Goal: Task Accomplishment & Management: Complete application form

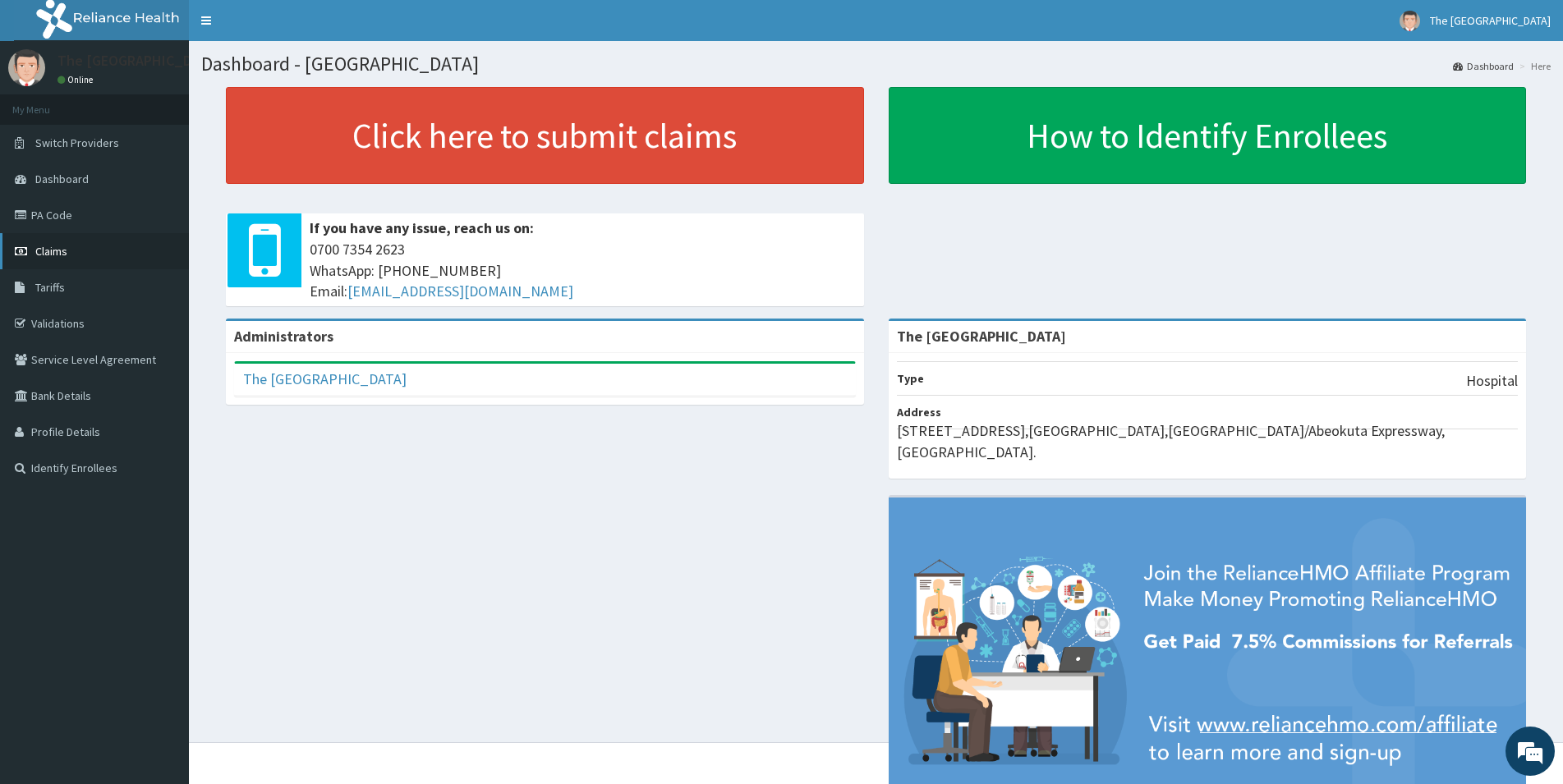
click at [64, 255] on span "Claims" at bounding box center [51, 252] width 32 height 15
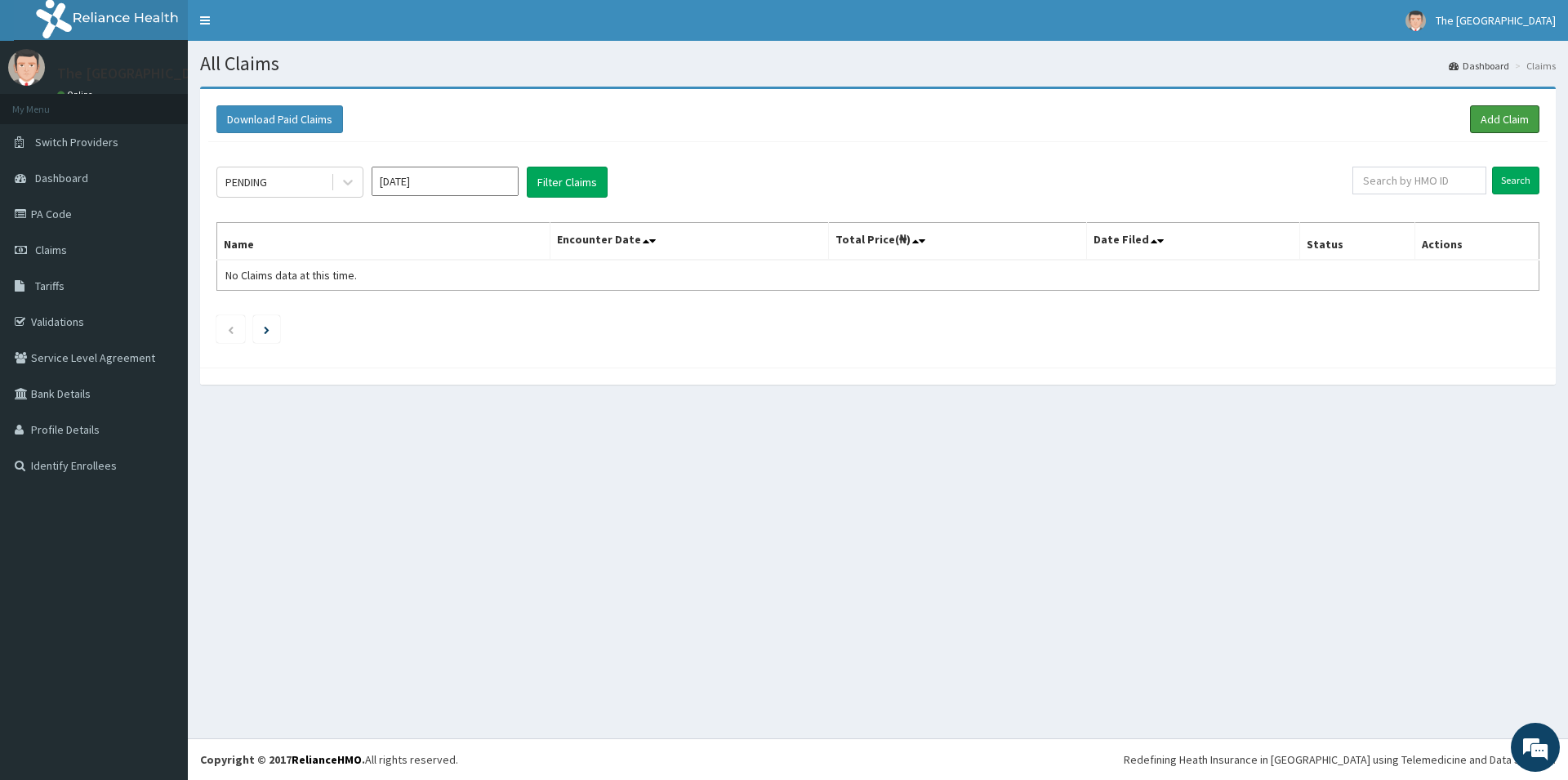
click at [1504, 113] on link "Add Claim" at bounding box center [1504, 119] width 69 height 28
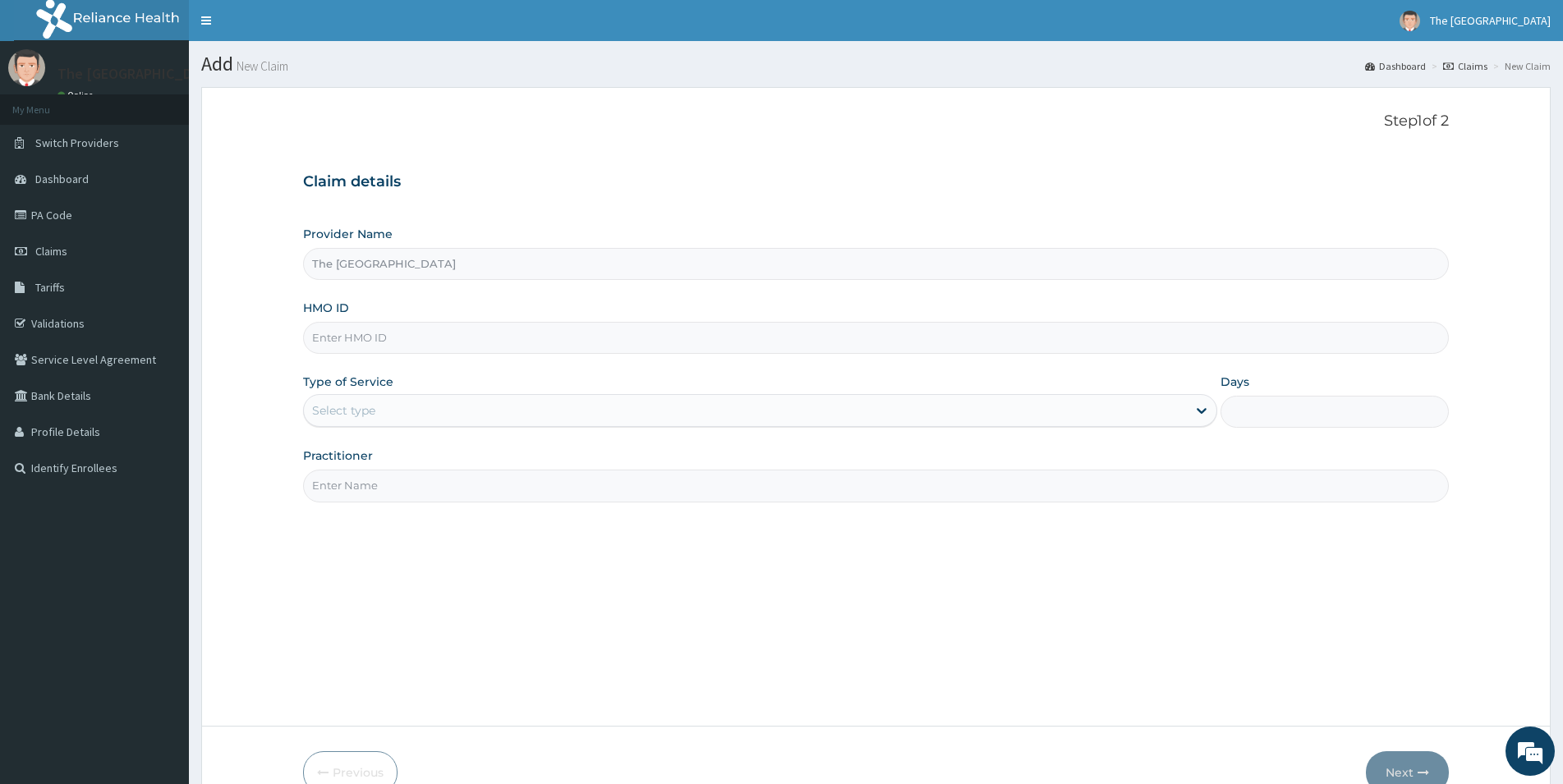
click at [383, 335] on input "HMO ID" at bounding box center [875, 338] width 1146 height 32
type input "gsv/11937/a"
click at [450, 410] on div "Select type" at bounding box center [745, 411] width 883 height 26
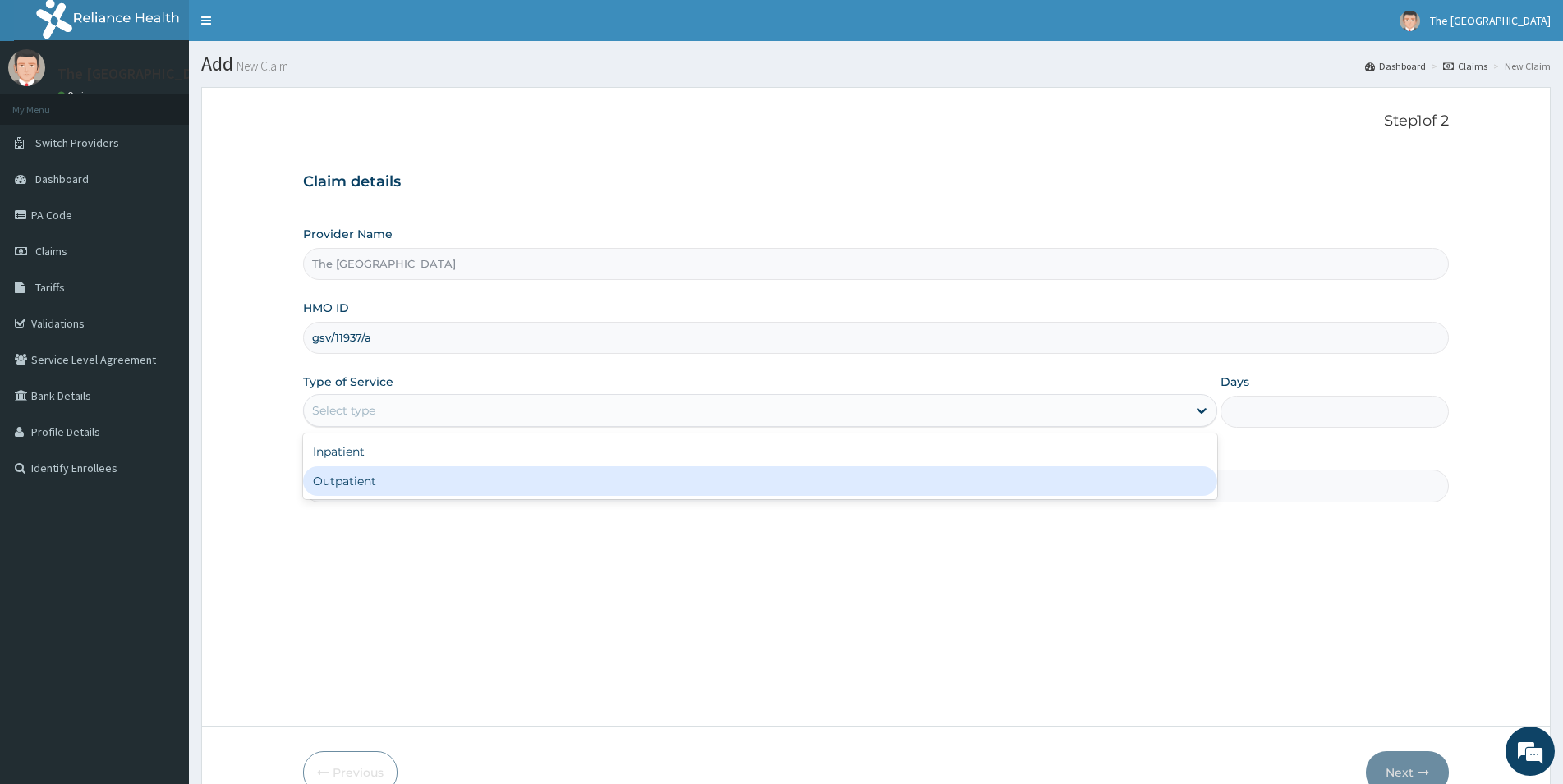
click at [387, 484] on div "Outpatient" at bounding box center [760, 481] width 914 height 30
type input "1"
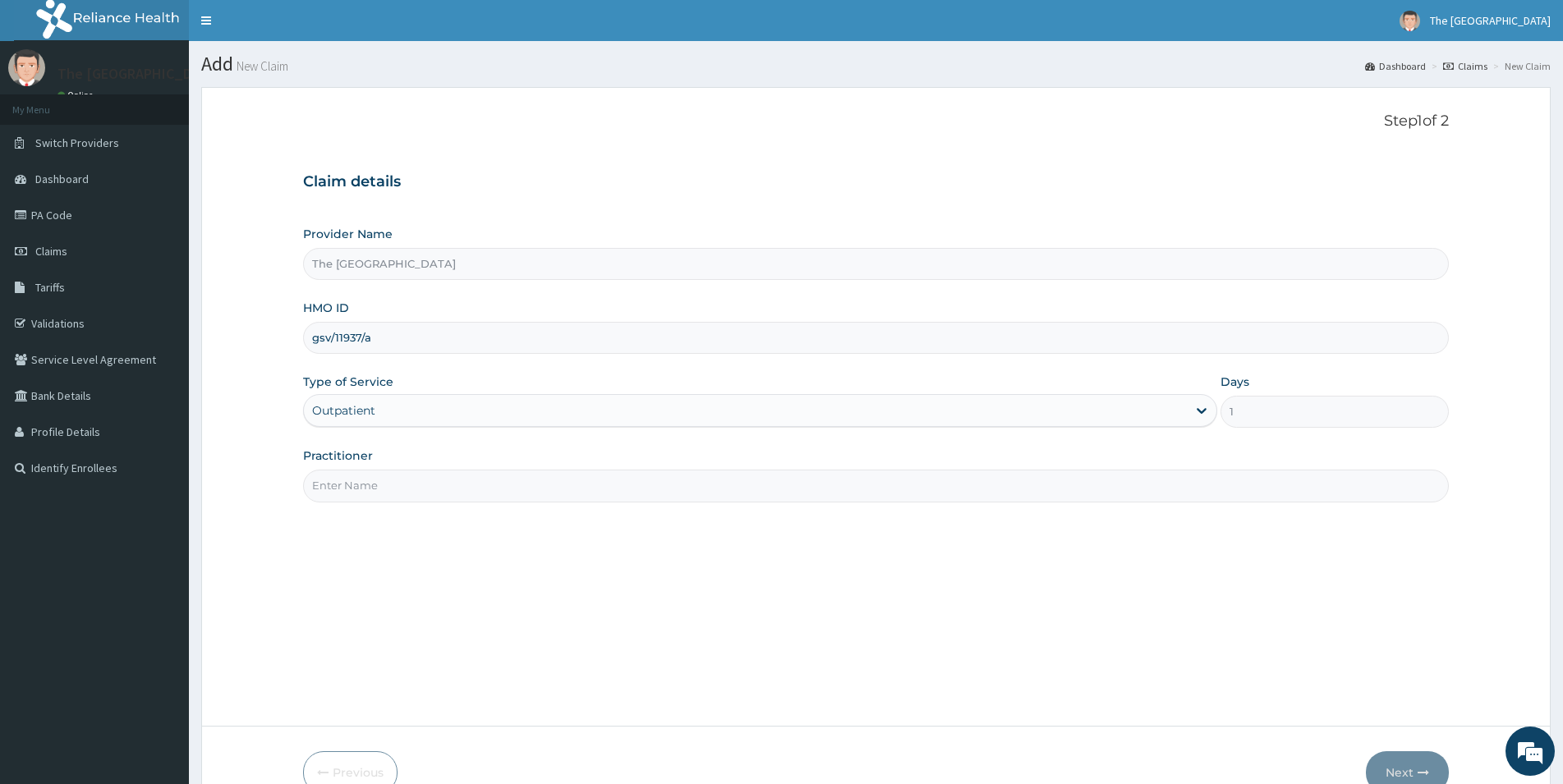
click at [830, 494] on input "Practitioner" at bounding box center [875, 486] width 1146 height 32
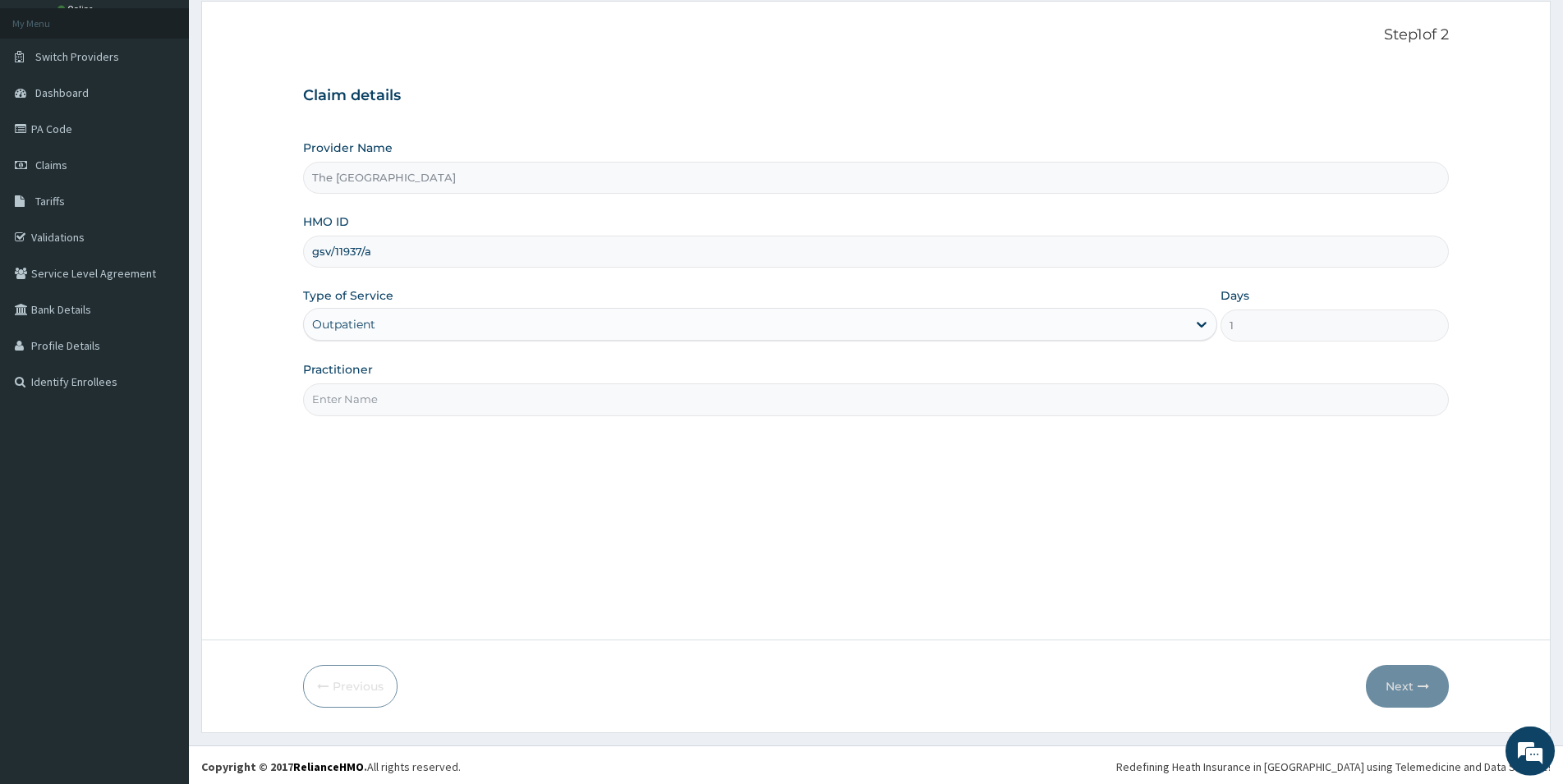
scroll to position [89, 0]
type input "dr oduwole"
click at [1398, 680] on button "Next" at bounding box center [1407, 684] width 83 height 43
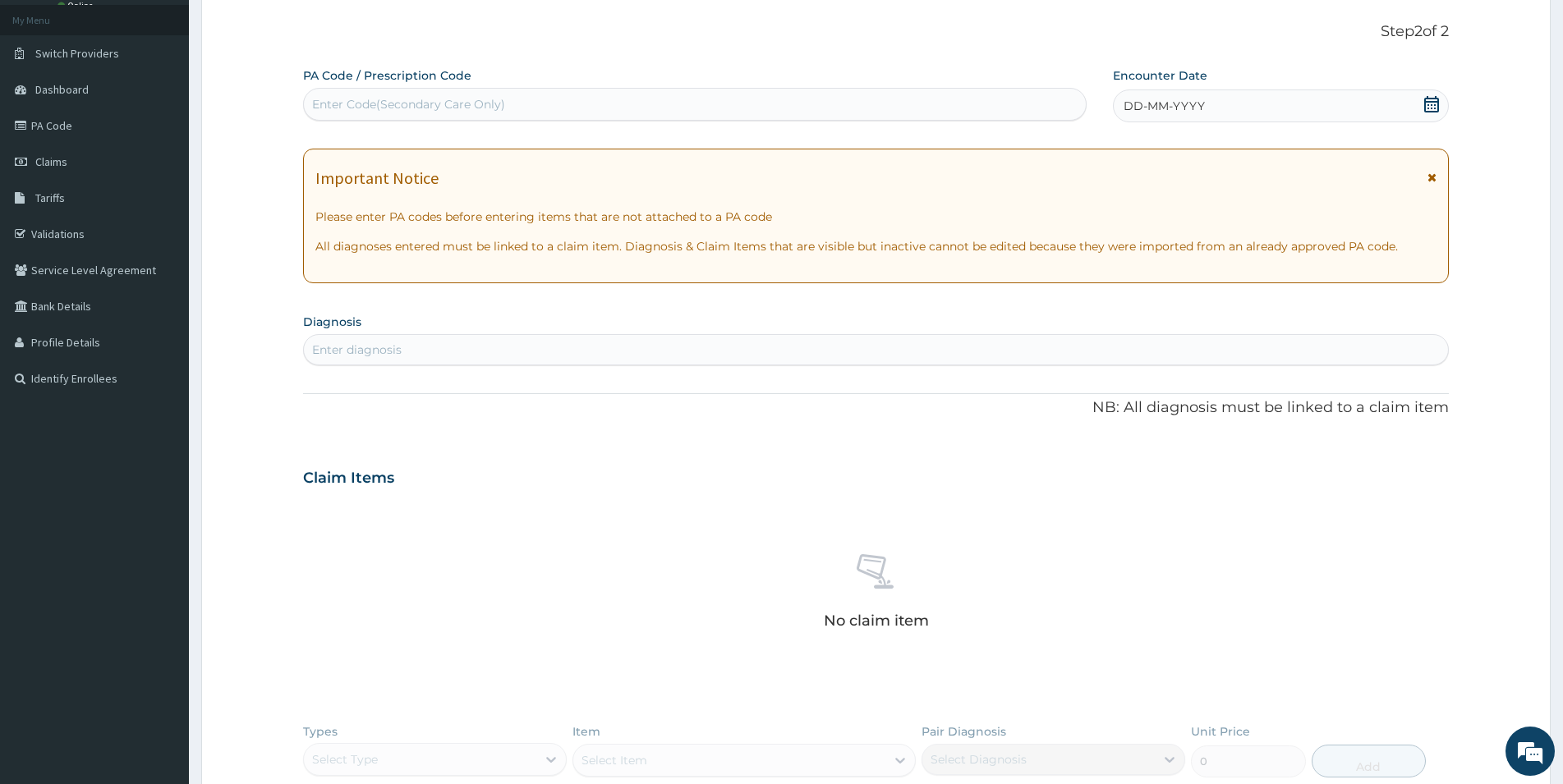
click at [1432, 102] on icon at bounding box center [1432, 104] width 15 height 17
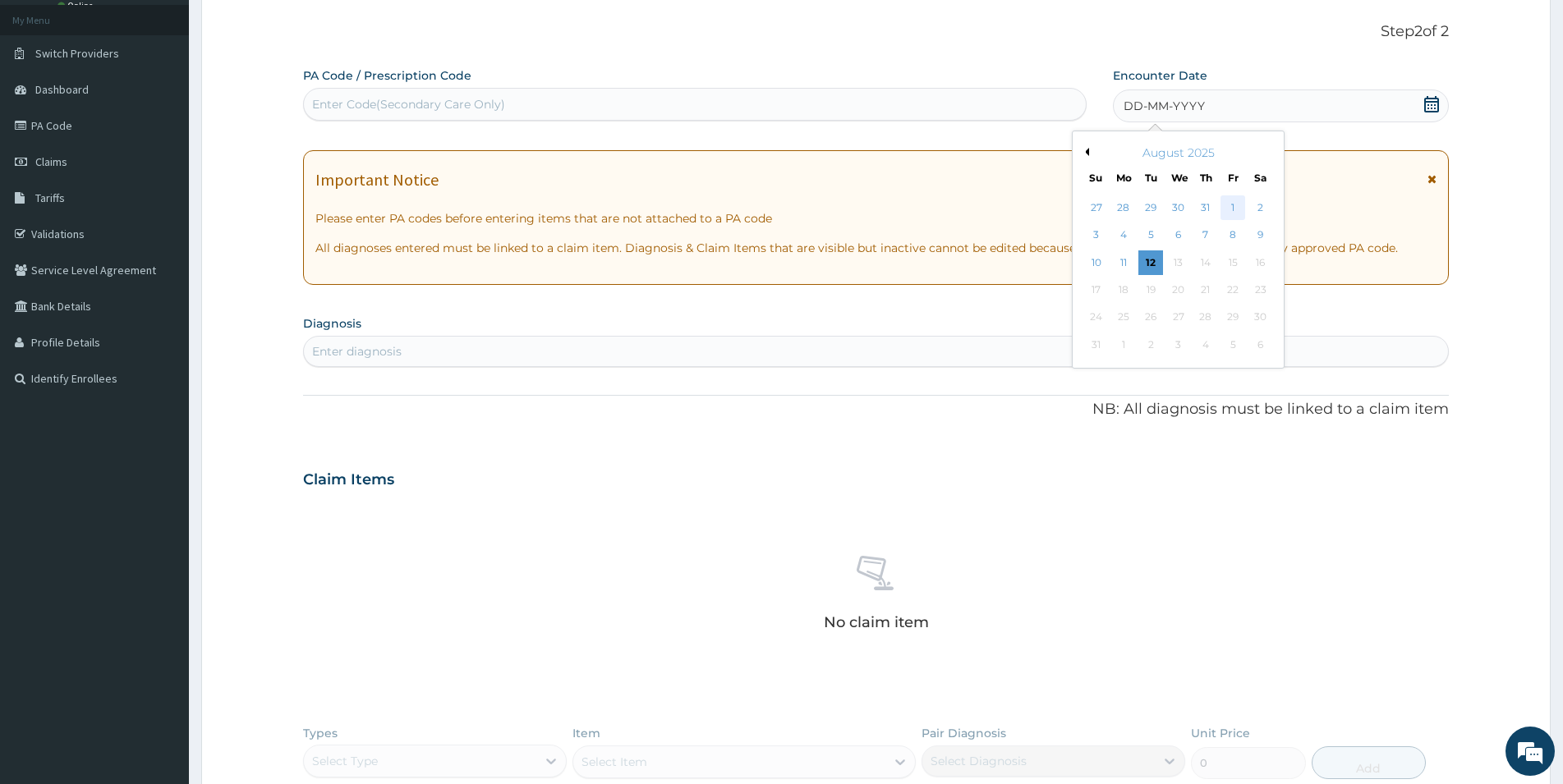
click at [1230, 206] on div "1" at bounding box center [1233, 207] width 25 height 25
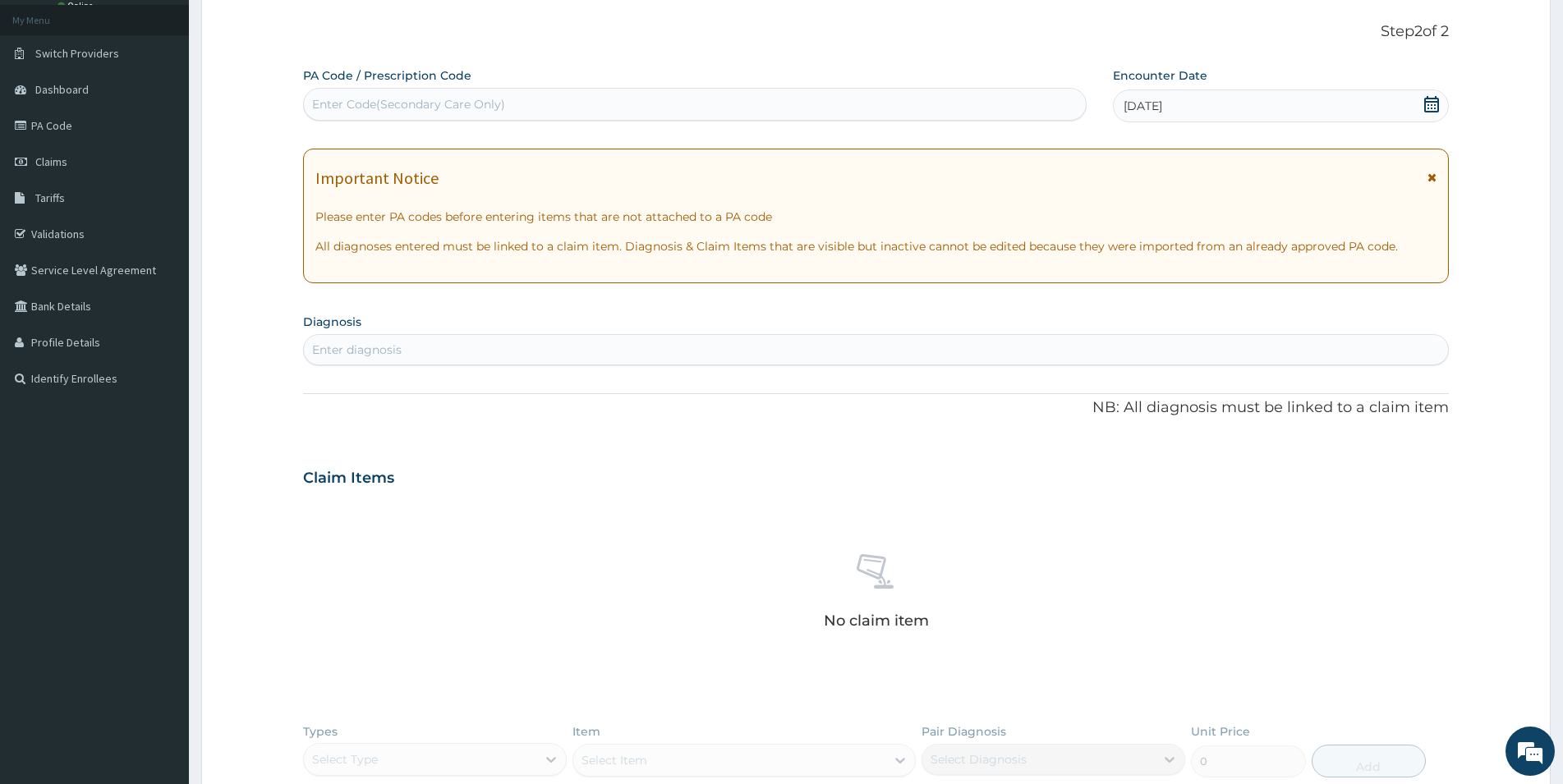
click at [404, 345] on div "Enter diagnosis" at bounding box center [876, 349] width 1145 height 26
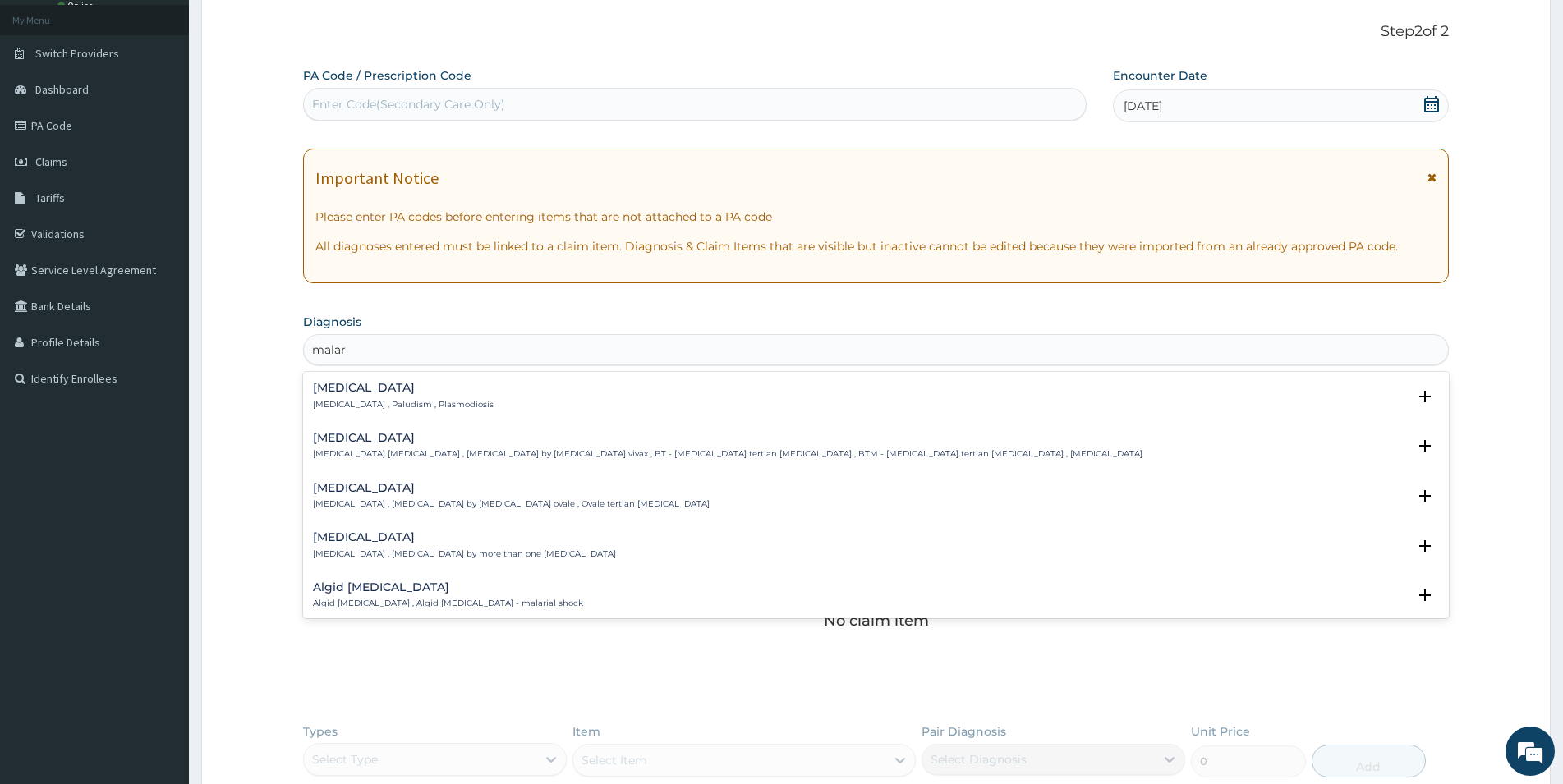
type input "malari"
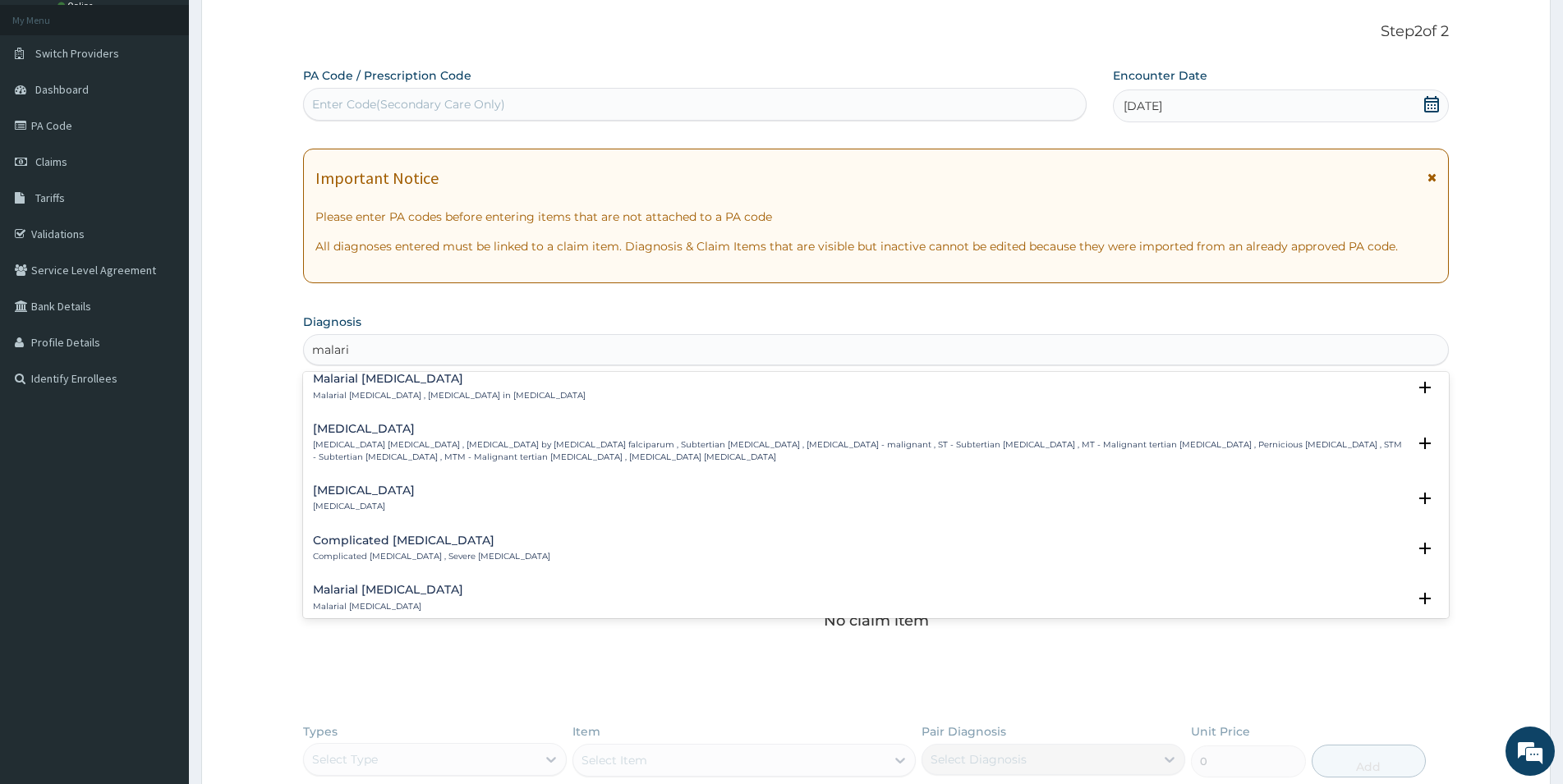
scroll to position [621, 0]
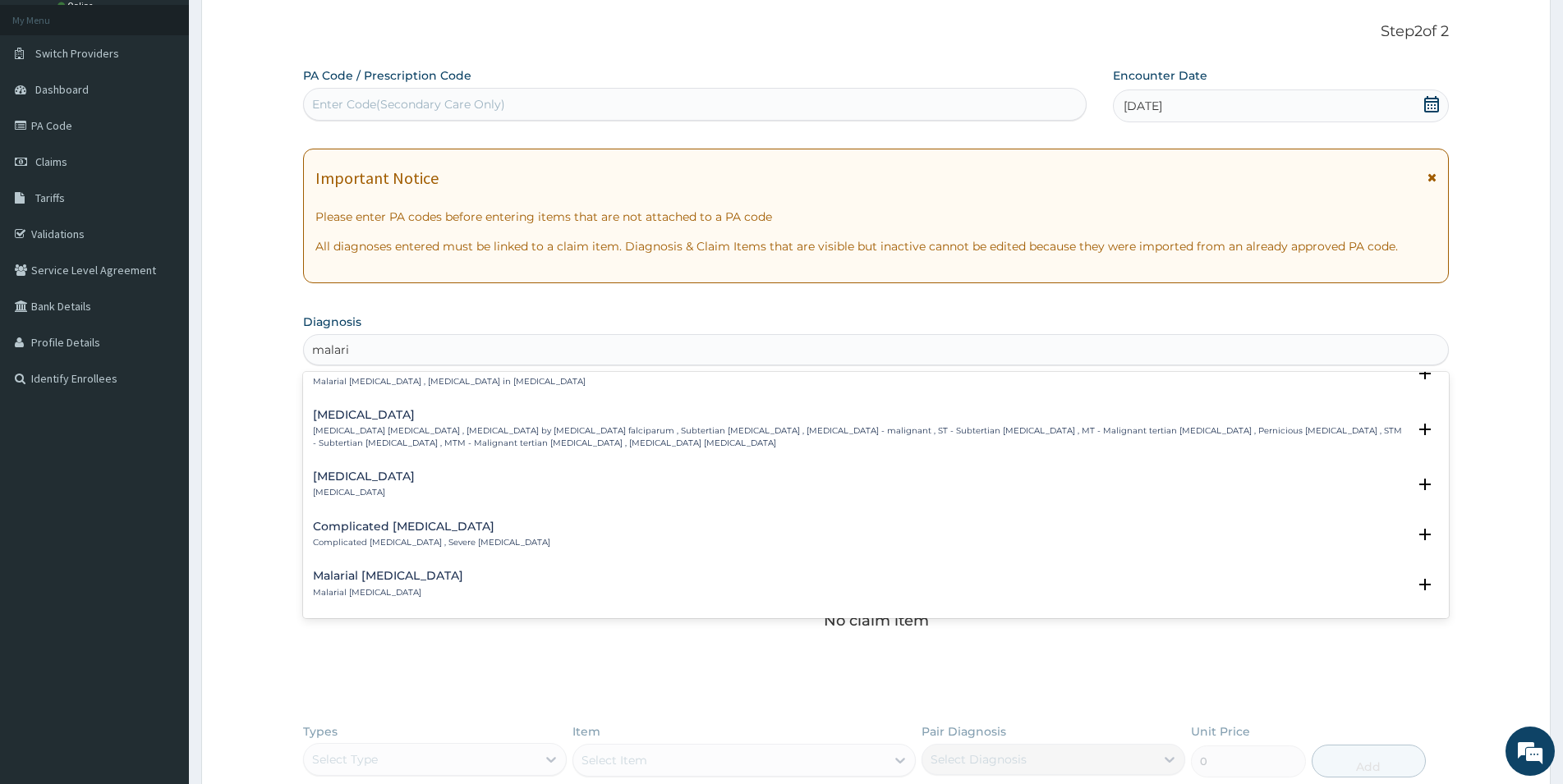
click at [473, 430] on p "[MEDICAL_DATA] [MEDICAL_DATA] , [MEDICAL_DATA] by [MEDICAL_DATA] falciparum , S…" at bounding box center [860, 438] width 1095 height 24
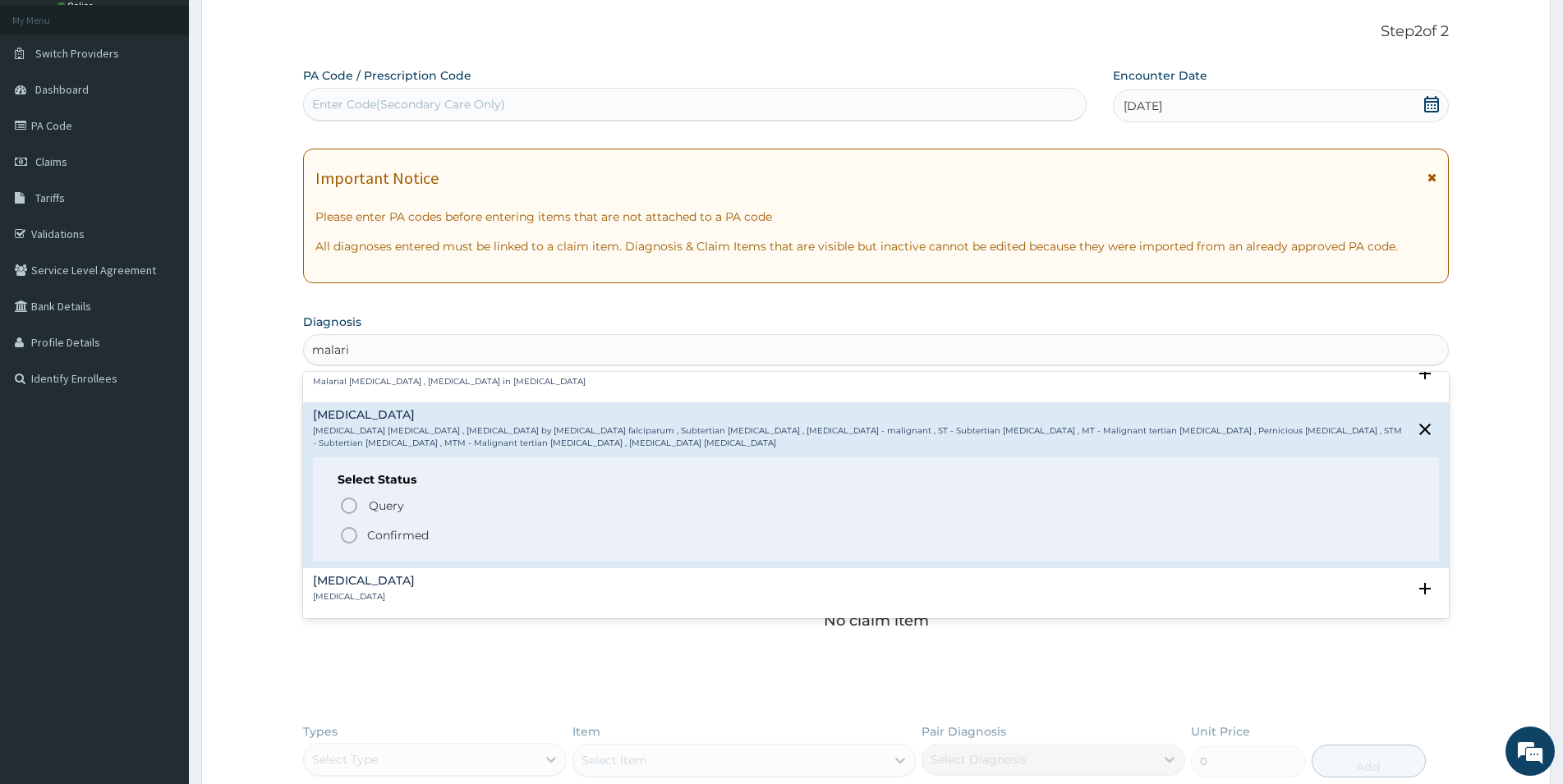
click at [379, 529] on p "Confirmed" at bounding box center [398, 536] width 61 height 17
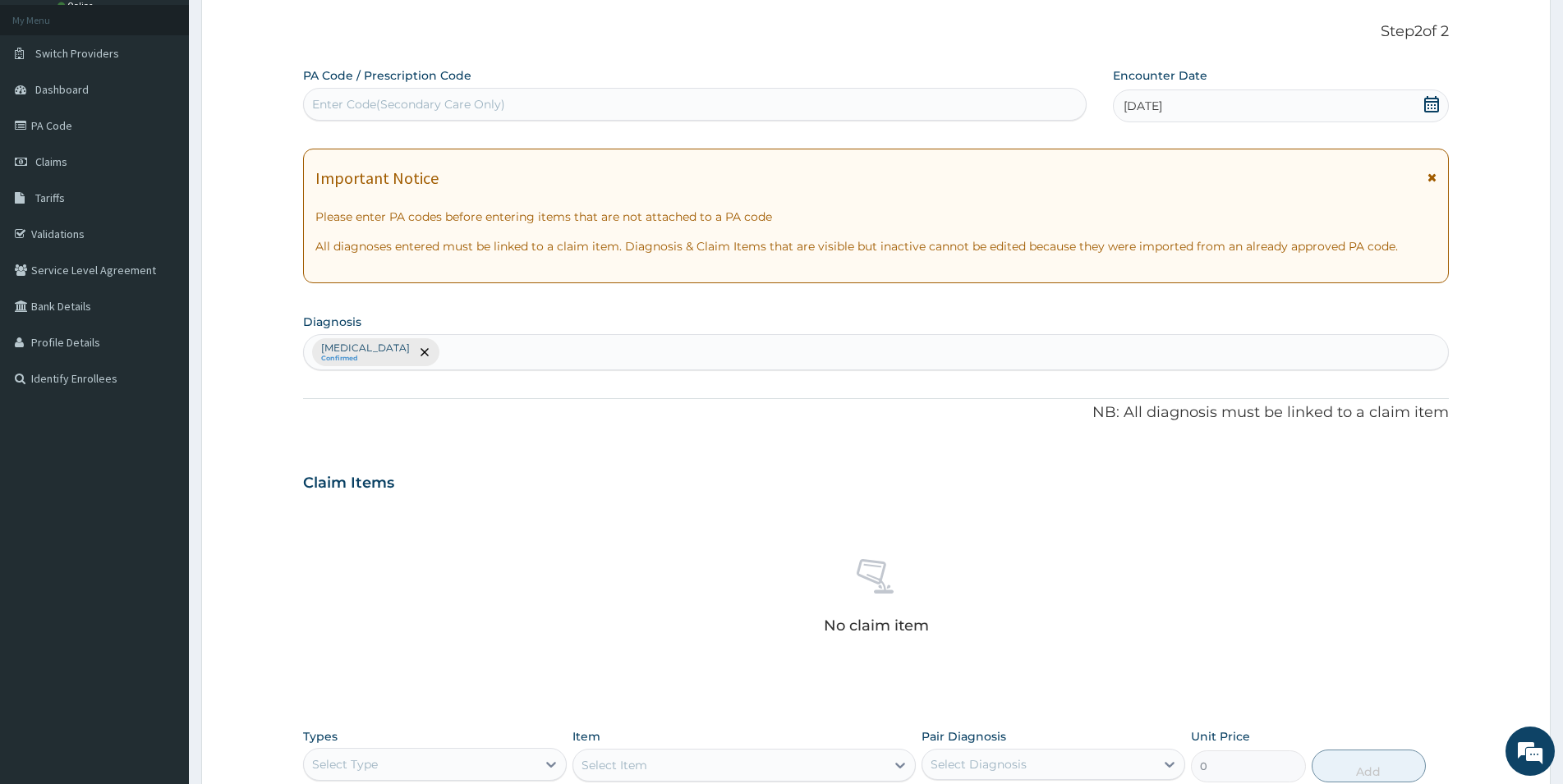
click at [568, 346] on div "Falciparum malaria Confirmed" at bounding box center [876, 352] width 1145 height 34
type input "rhinit"
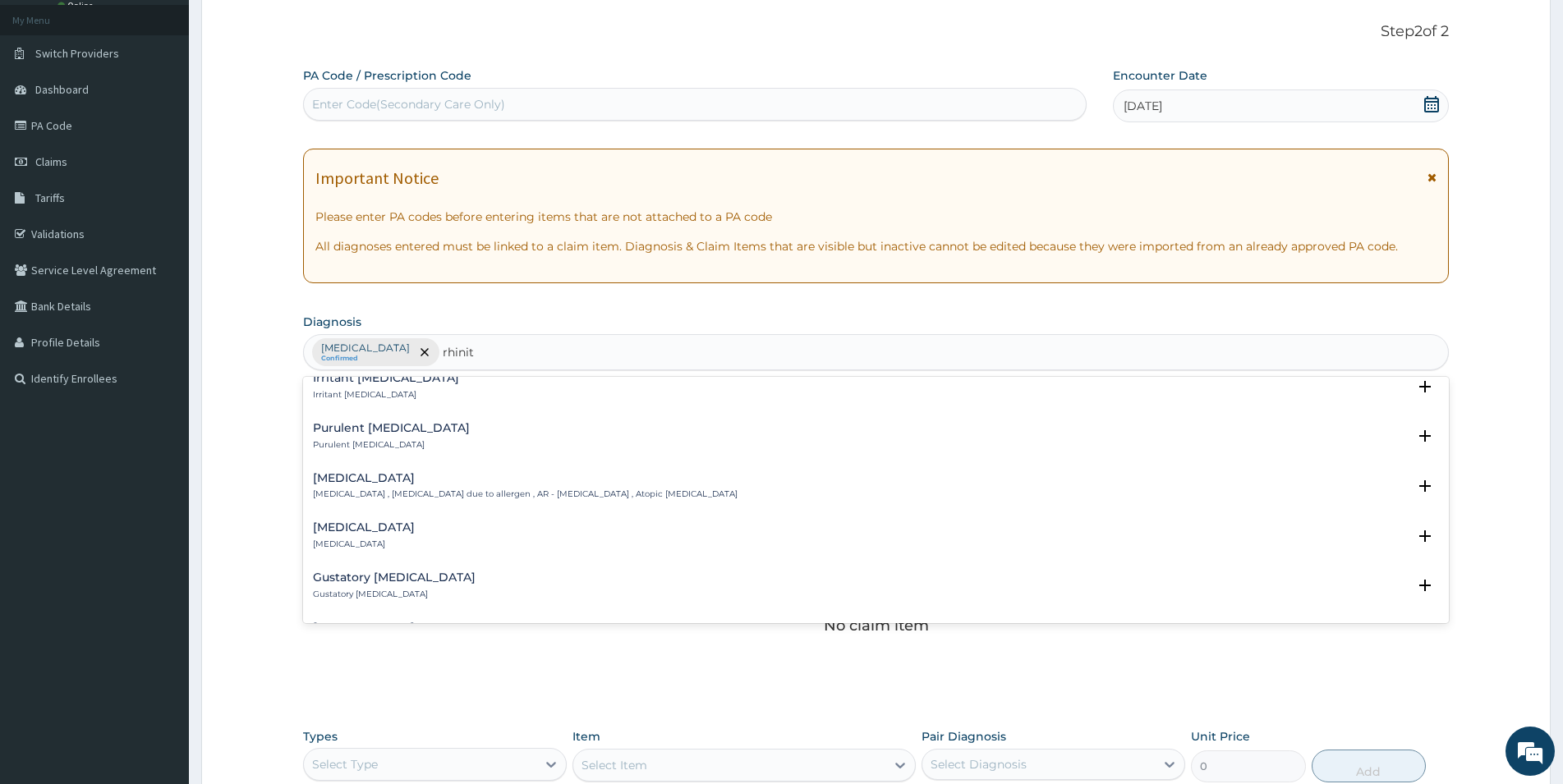
scroll to position [443, 0]
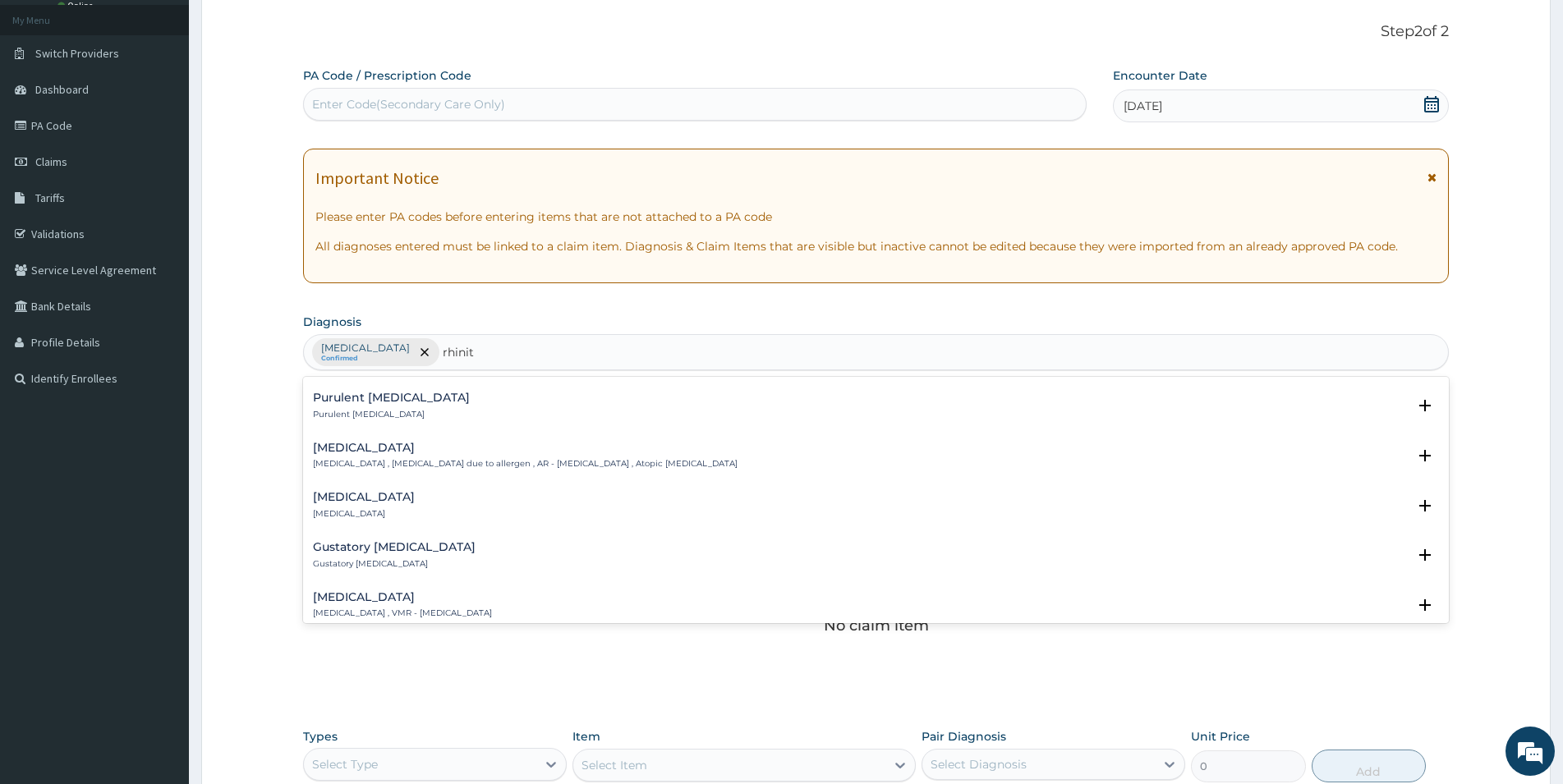
click at [369, 453] on h4 "Allergic rhinitis" at bounding box center [525, 448] width 425 height 12
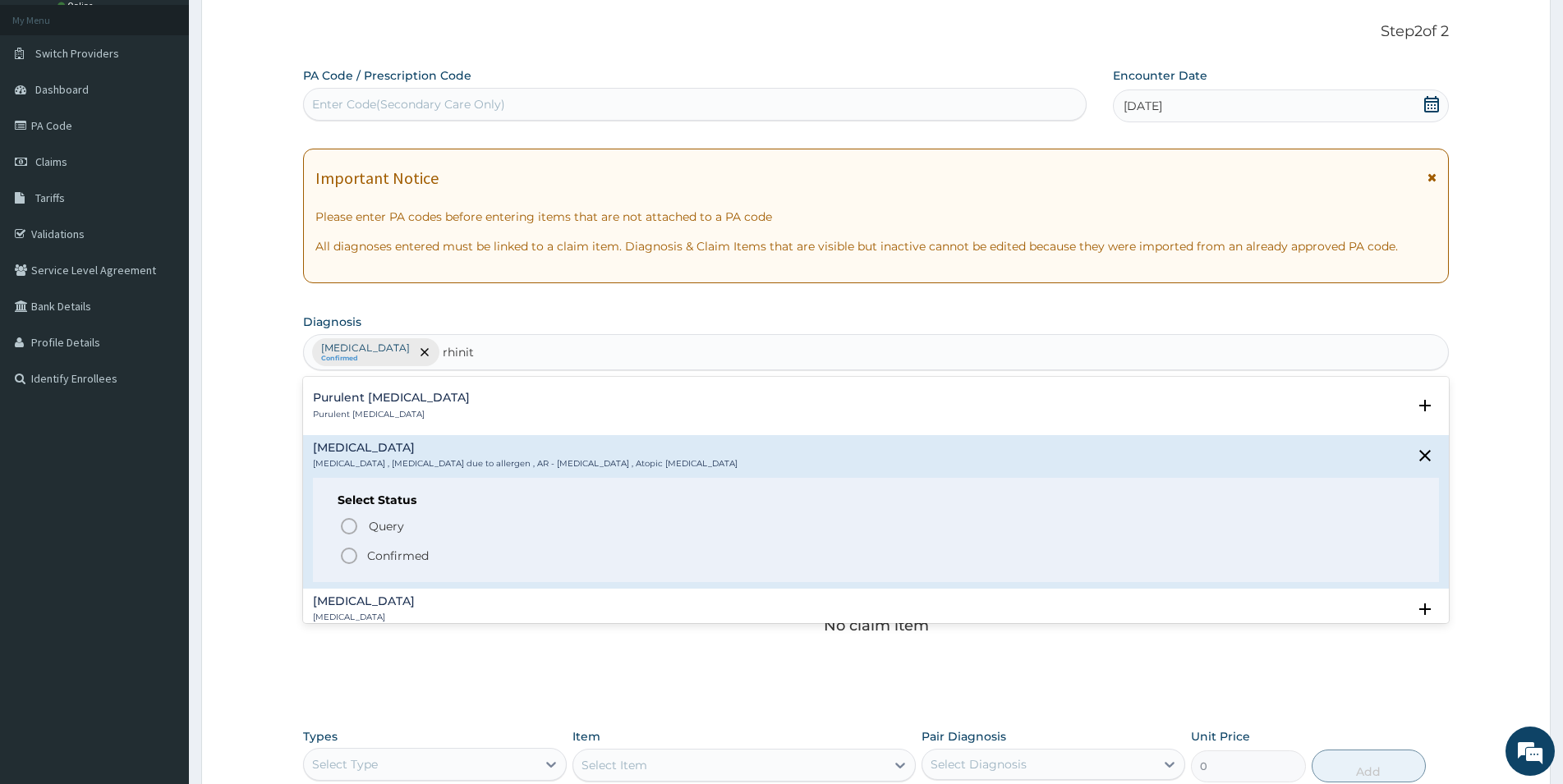
click at [349, 555] on icon "status option filled" at bounding box center [348, 555] width 20 height 20
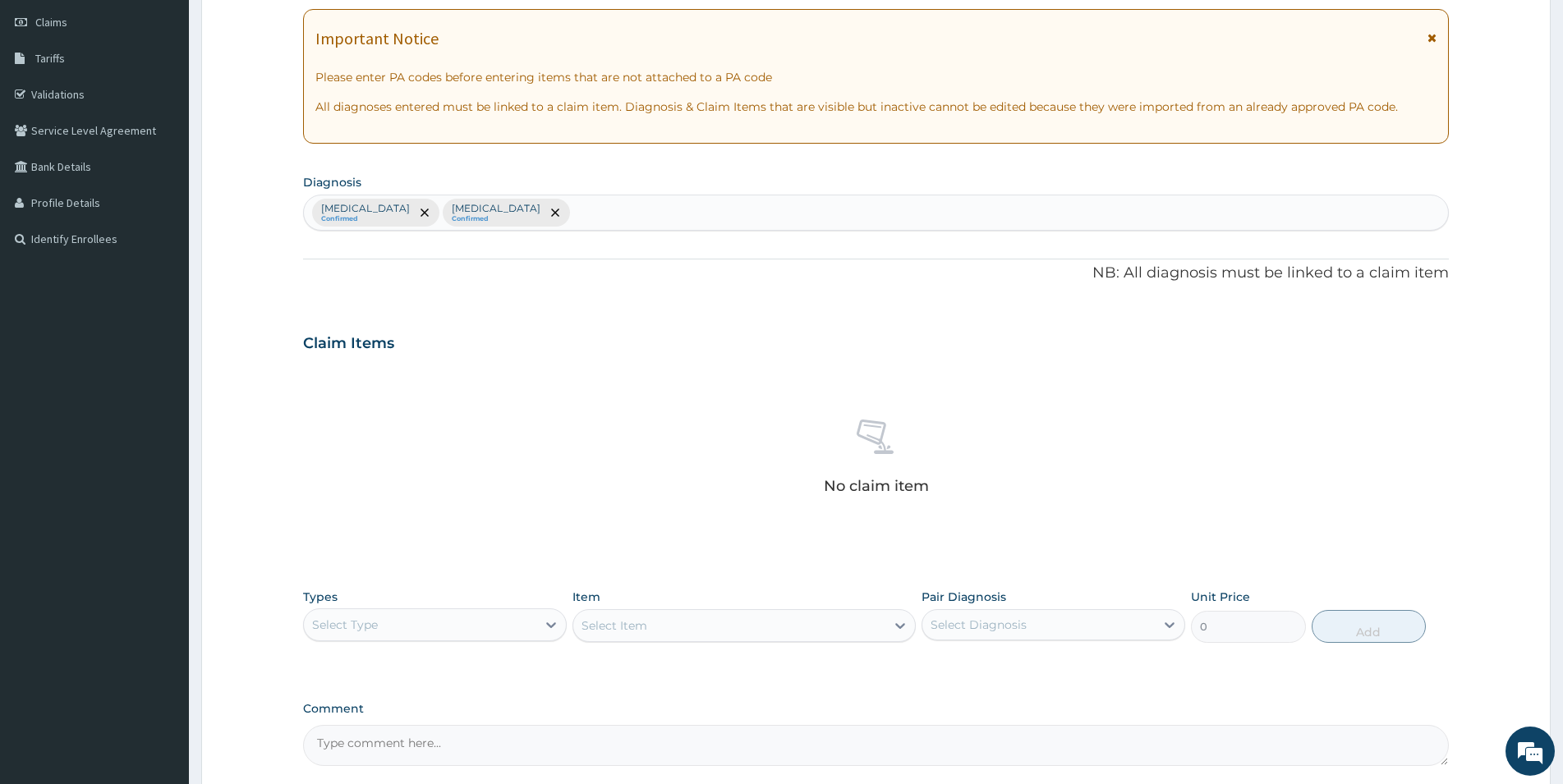
scroll to position [341, 0]
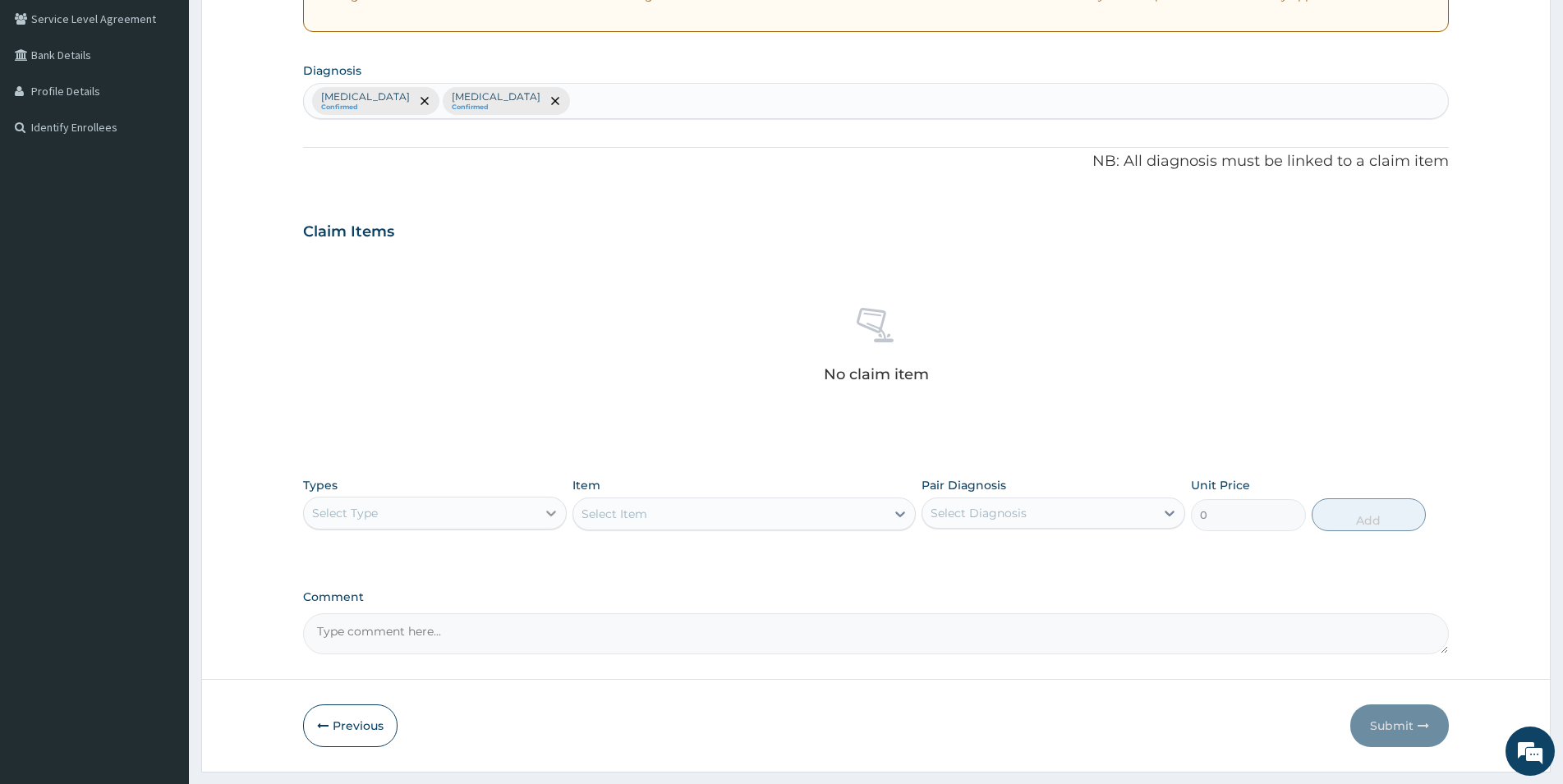
click at [543, 513] on icon at bounding box center [551, 514] width 17 height 17
click at [334, 727] on div "Drugs" at bounding box center [435, 732] width 264 height 30
click at [662, 502] on div "Select Item" at bounding box center [744, 514] width 344 height 33
click at [833, 511] on div "Select Item" at bounding box center [729, 514] width 312 height 26
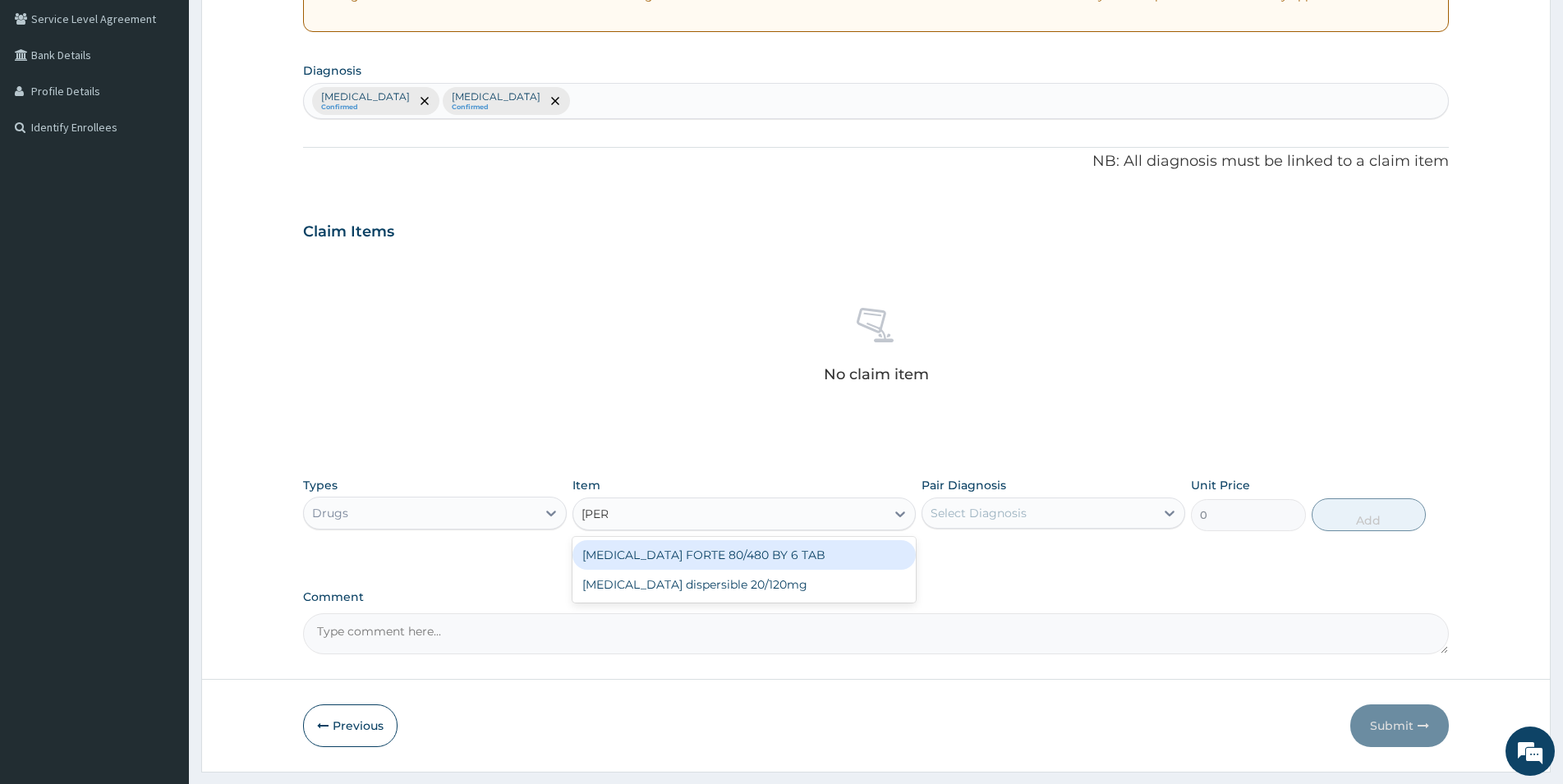
type input "coart"
click at [693, 555] on div "[MEDICAL_DATA] FORTE 80/480 BY 6 TAB" at bounding box center [744, 555] width 344 height 30
type input "449.35"
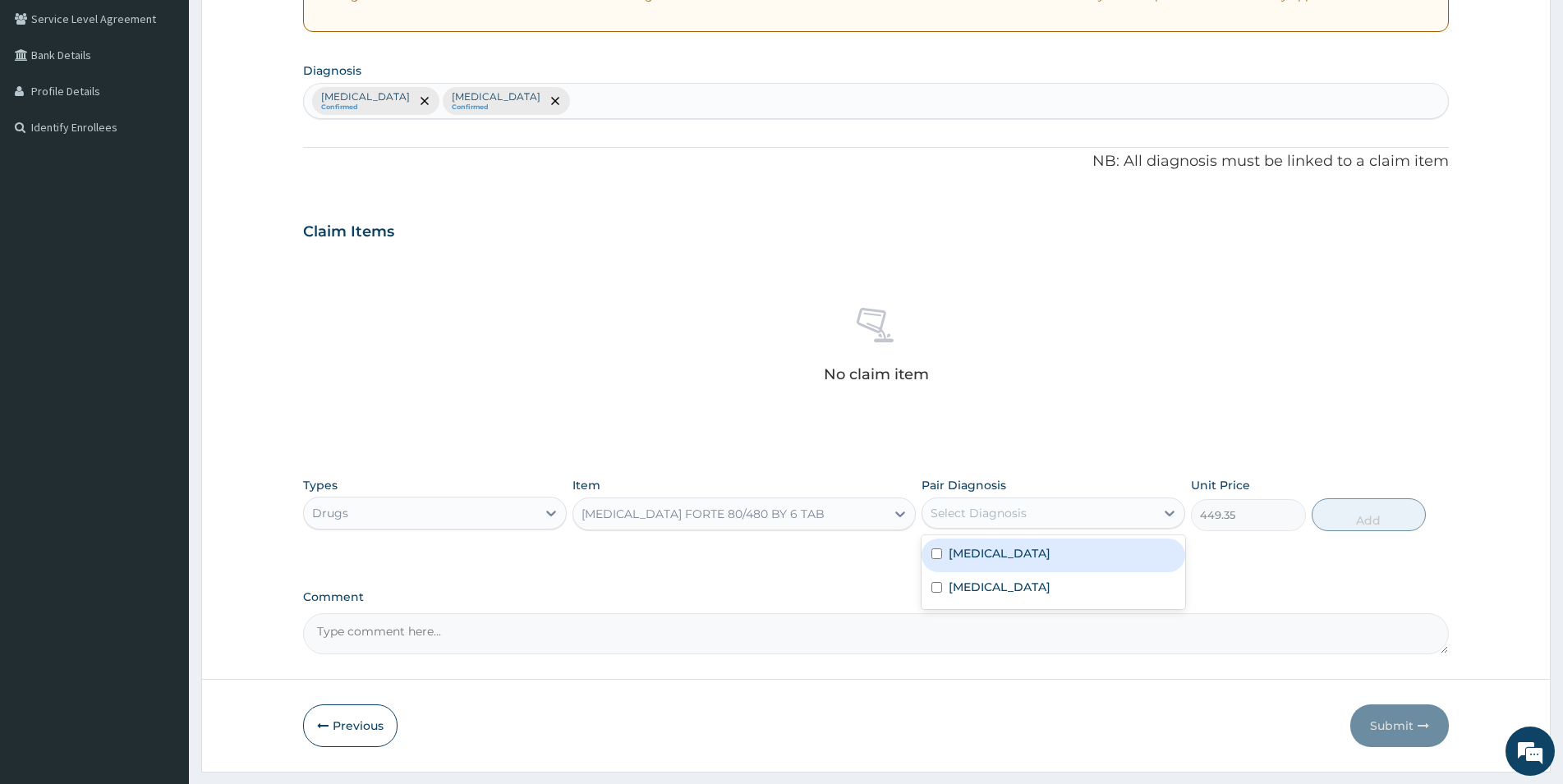
click at [1135, 505] on div "Select Diagnosis" at bounding box center [1039, 513] width 232 height 26
click at [1044, 549] on label "[MEDICAL_DATA]" at bounding box center [1000, 554] width 102 height 17
click at [1022, 552] on label "[MEDICAL_DATA]" at bounding box center [1000, 554] width 102 height 17
click at [1060, 544] on div "[MEDICAL_DATA]" at bounding box center [1054, 555] width 264 height 33
click at [935, 555] on input "checkbox" at bounding box center [937, 554] width 10 height 10
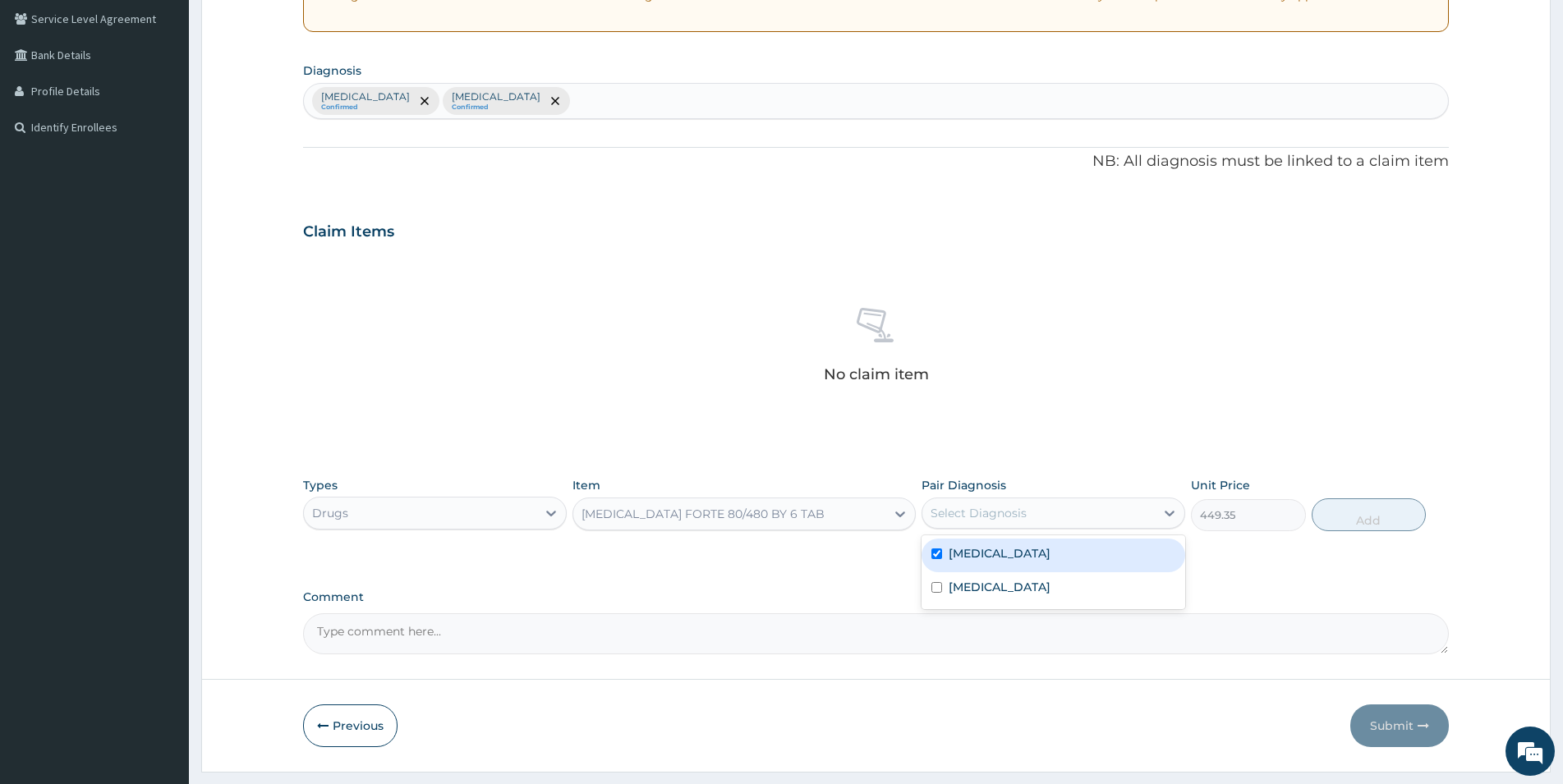
checkbox input "true"
click at [1365, 514] on button "Add" at bounding box center [1369, 515] width 114 height 33
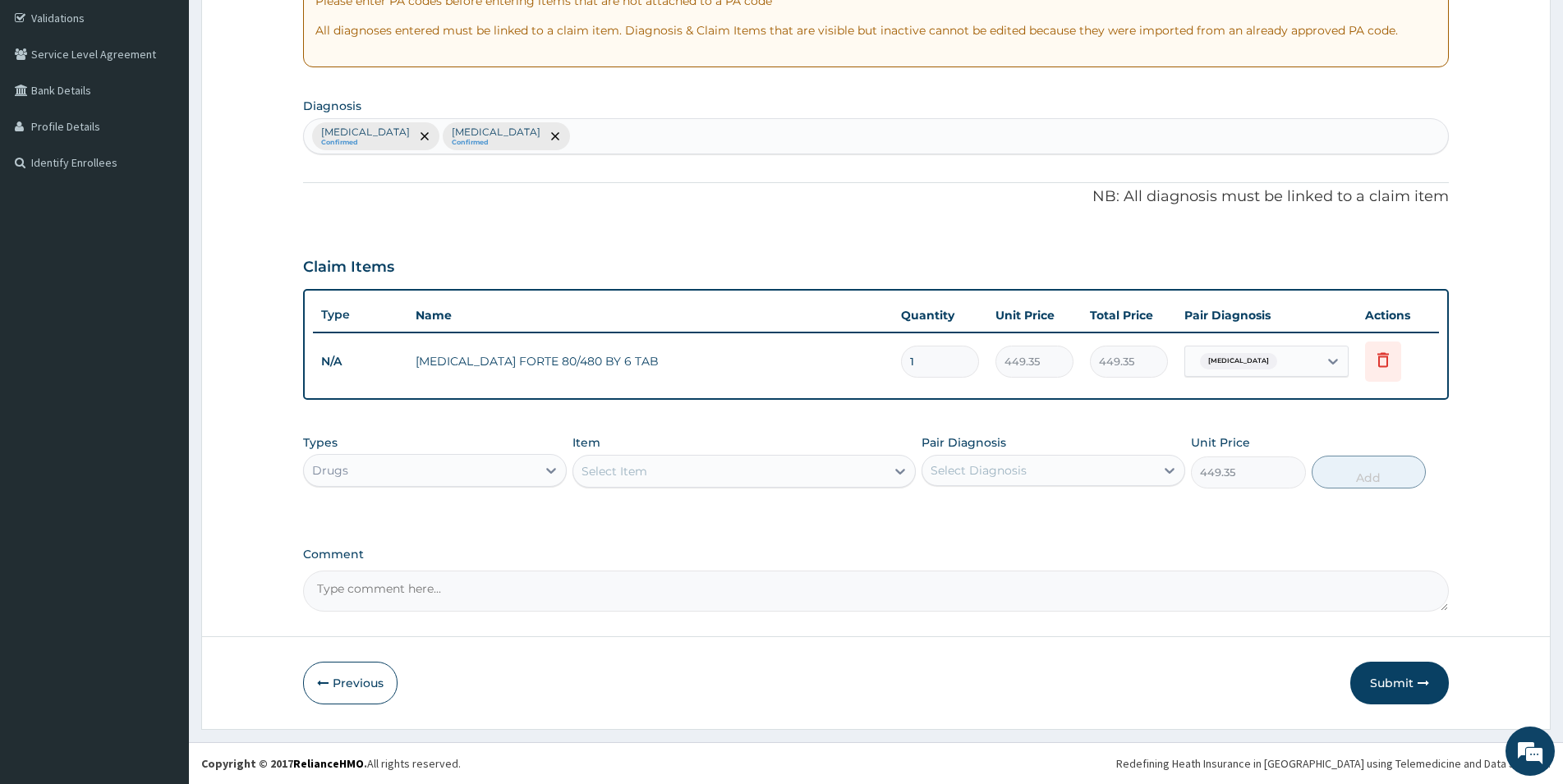
type input "0"
drag, startPoint x: 918, startPoint y: 365, endPoint x: 894, endPoint y: 365, distance: 24.0
click at [901, 365] on input "1" at bounding box center [940, 361] width 78 height 32
type input "6"
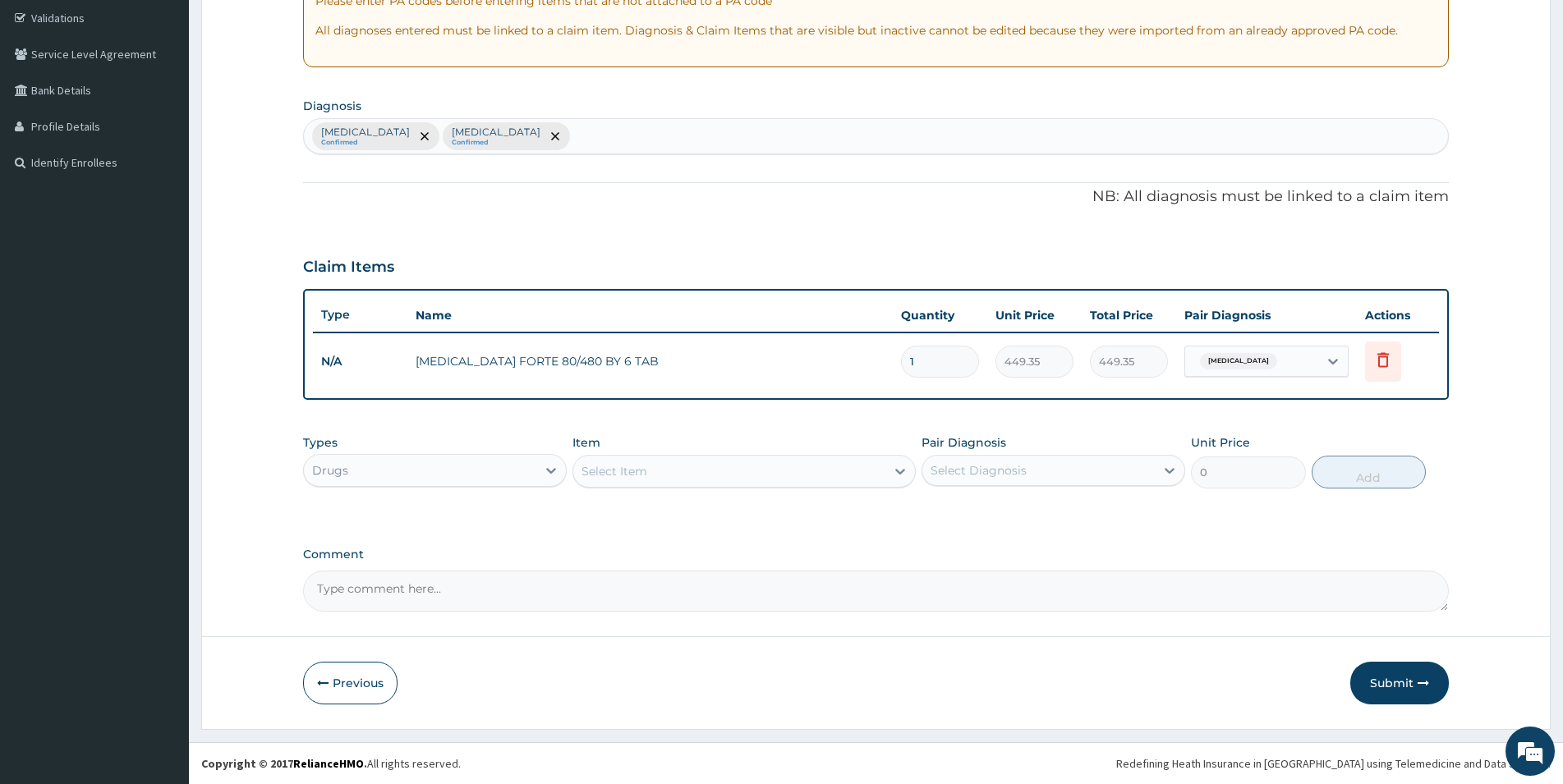
type input "2696.10"
type input "6"
click at [607, 508] on div "Types Drugs Item Select Item Pair Diagnosis Select Diagnosis Unit Price 0 Add" at bounding box center [875, 474] width 1146 height 96
click at [878, 476] on div "Select Item" at bounding box center [729, 471] width 312 height 26
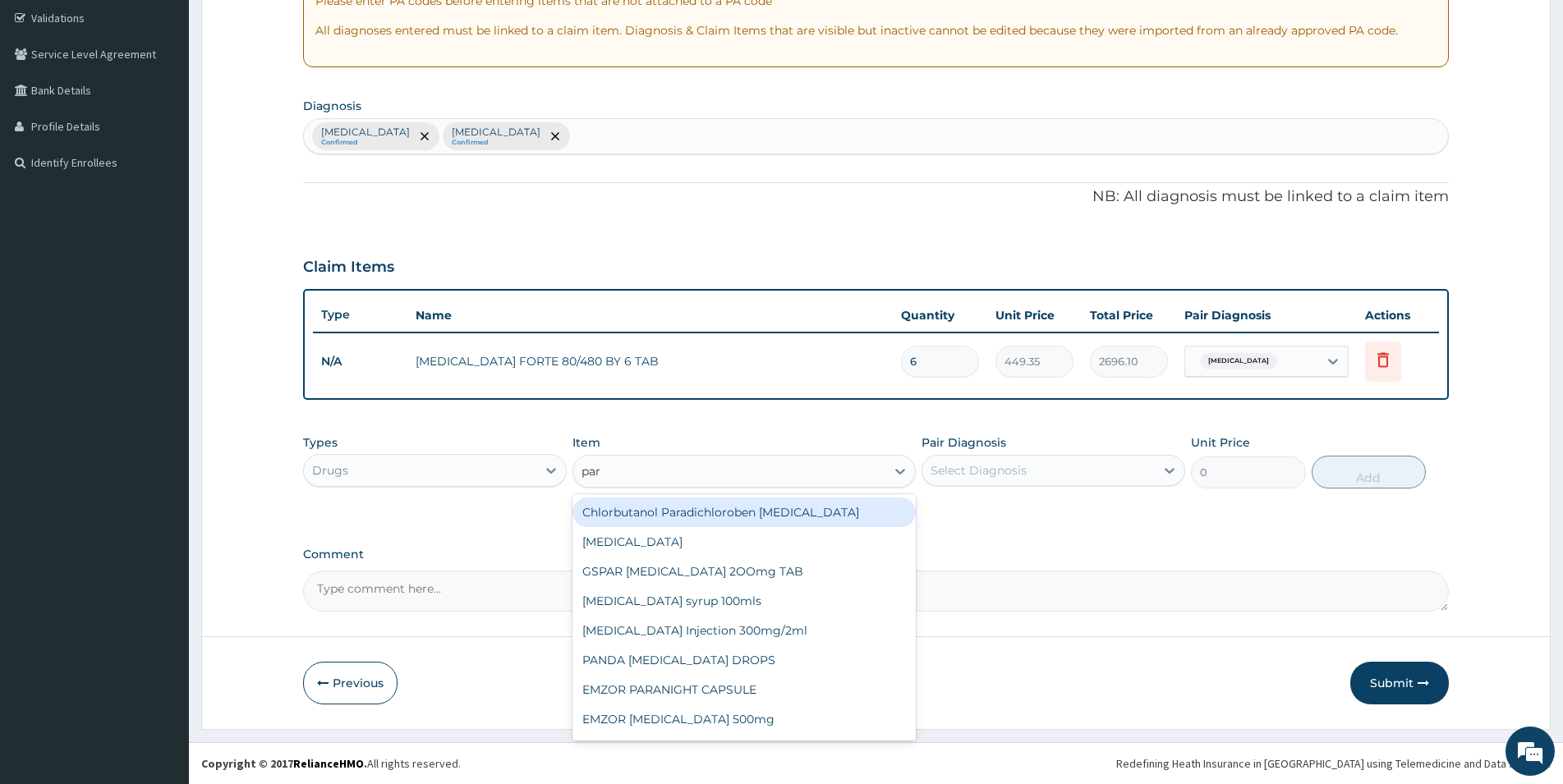
type input "para"
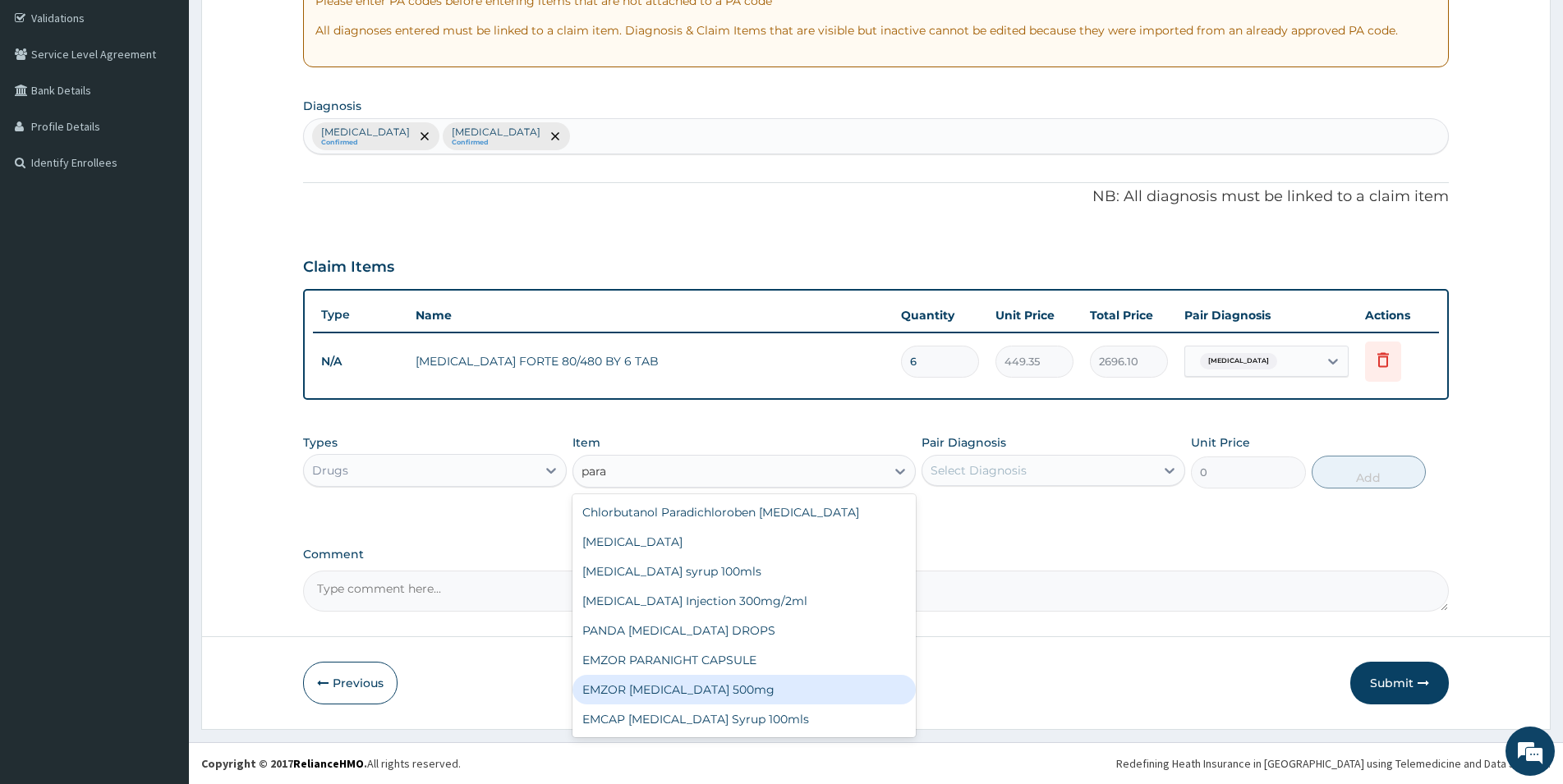
click at [729, 699] on div "EMZOR [MEDICAL_DATA] 500mg" at bounding box center [744, 690] width 344 height 30
type input "23.65"
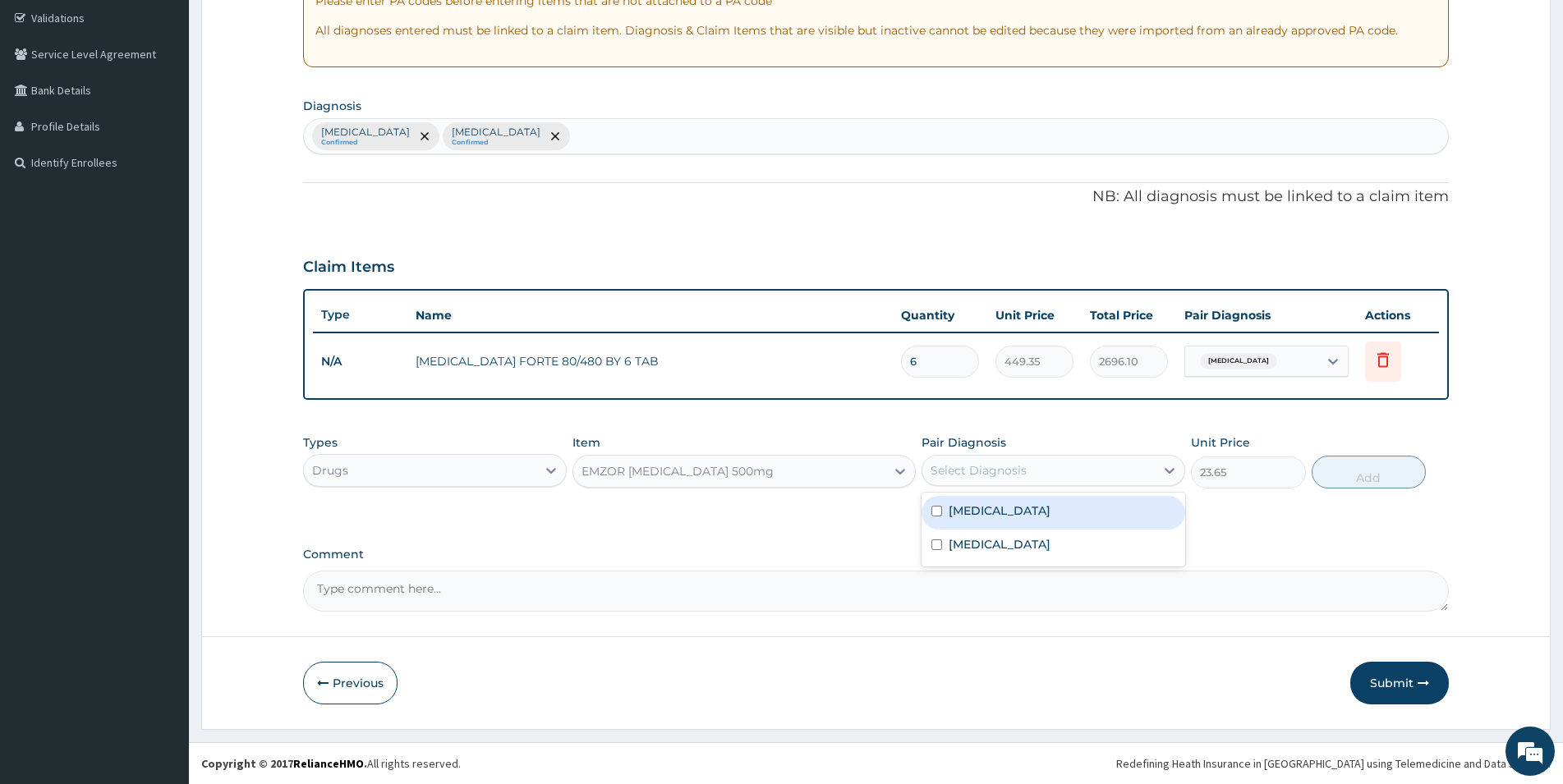
click at [1101, 464] on div "Select Diagnosis" at bounding box center [1039, 470] width 232 height 26
click at [986, 507] on label "Falciparum malaria" at bounding box center [1000, 511] width 102 height 17
checkbox input "true"
click at [1369, 474] on button "Add" at bounding box center [1369, 472] width 114 height 33
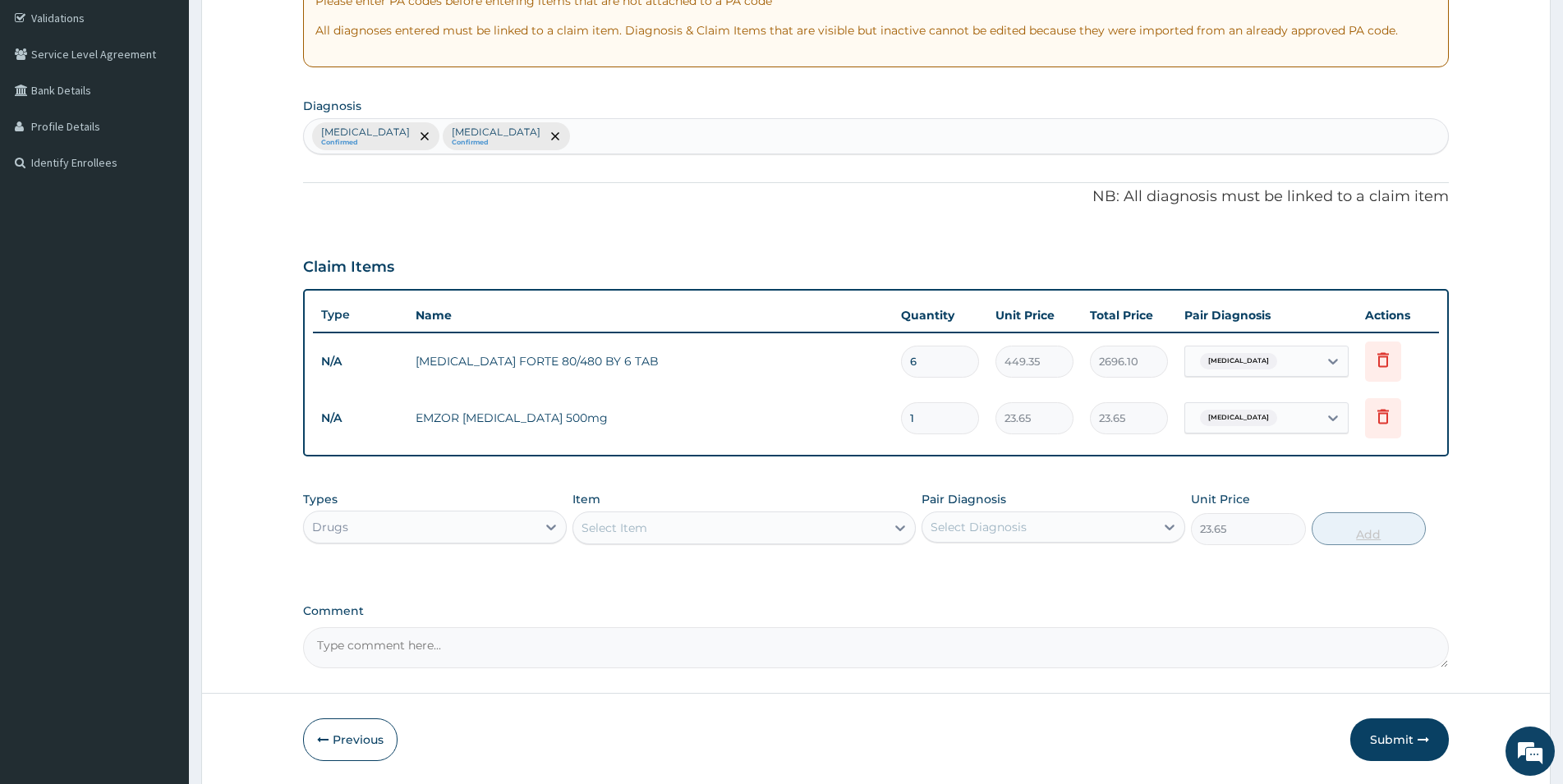
type input "0"
click at [933, 425] on input "1" at bounding box center [940, 418] width 78 height 32
type input "18"
type input "425.70"
type input "18"
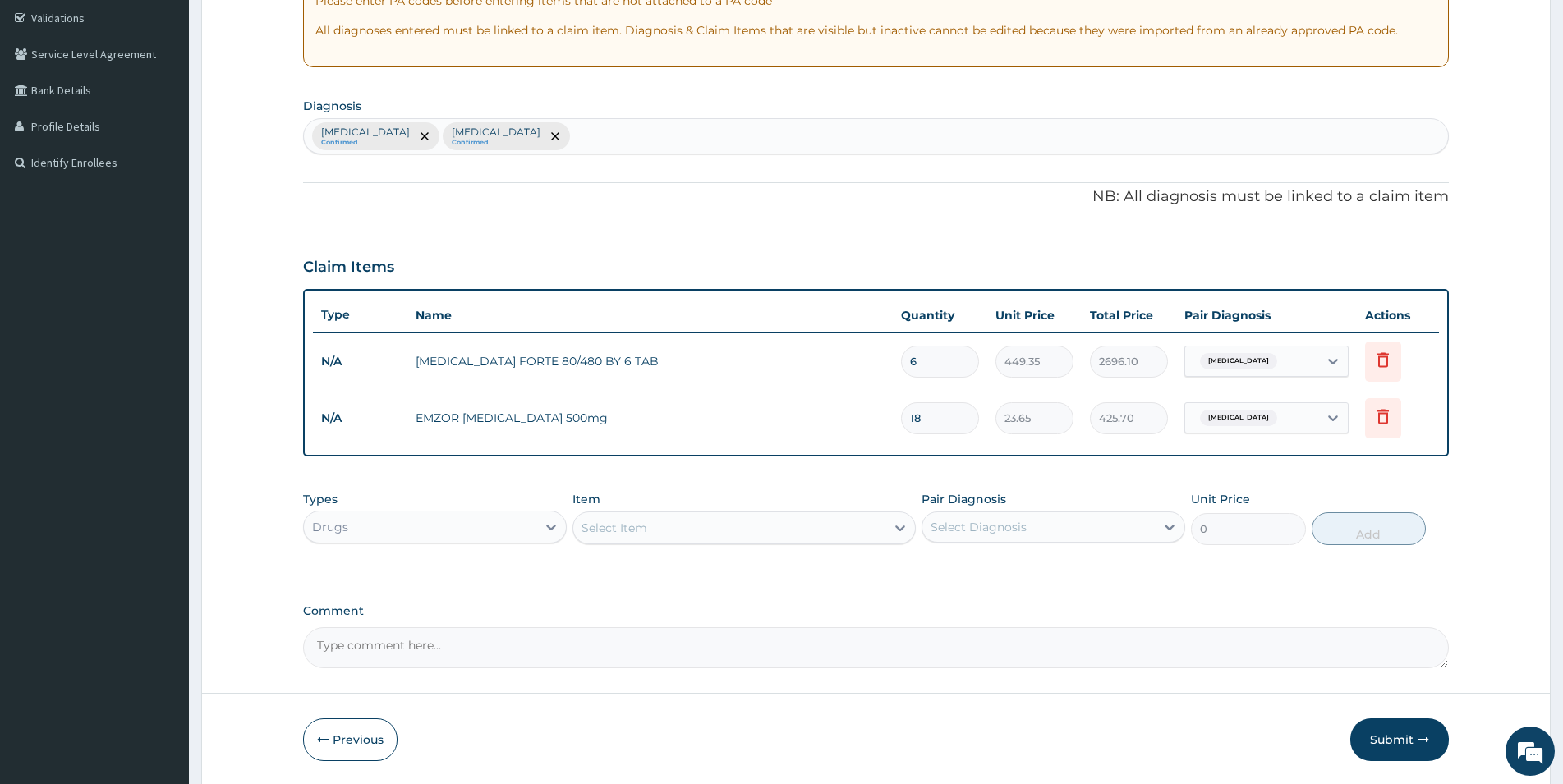
click at [650, 531] on div "Select Item" at bounding box center [729, 528] width 312 height 26
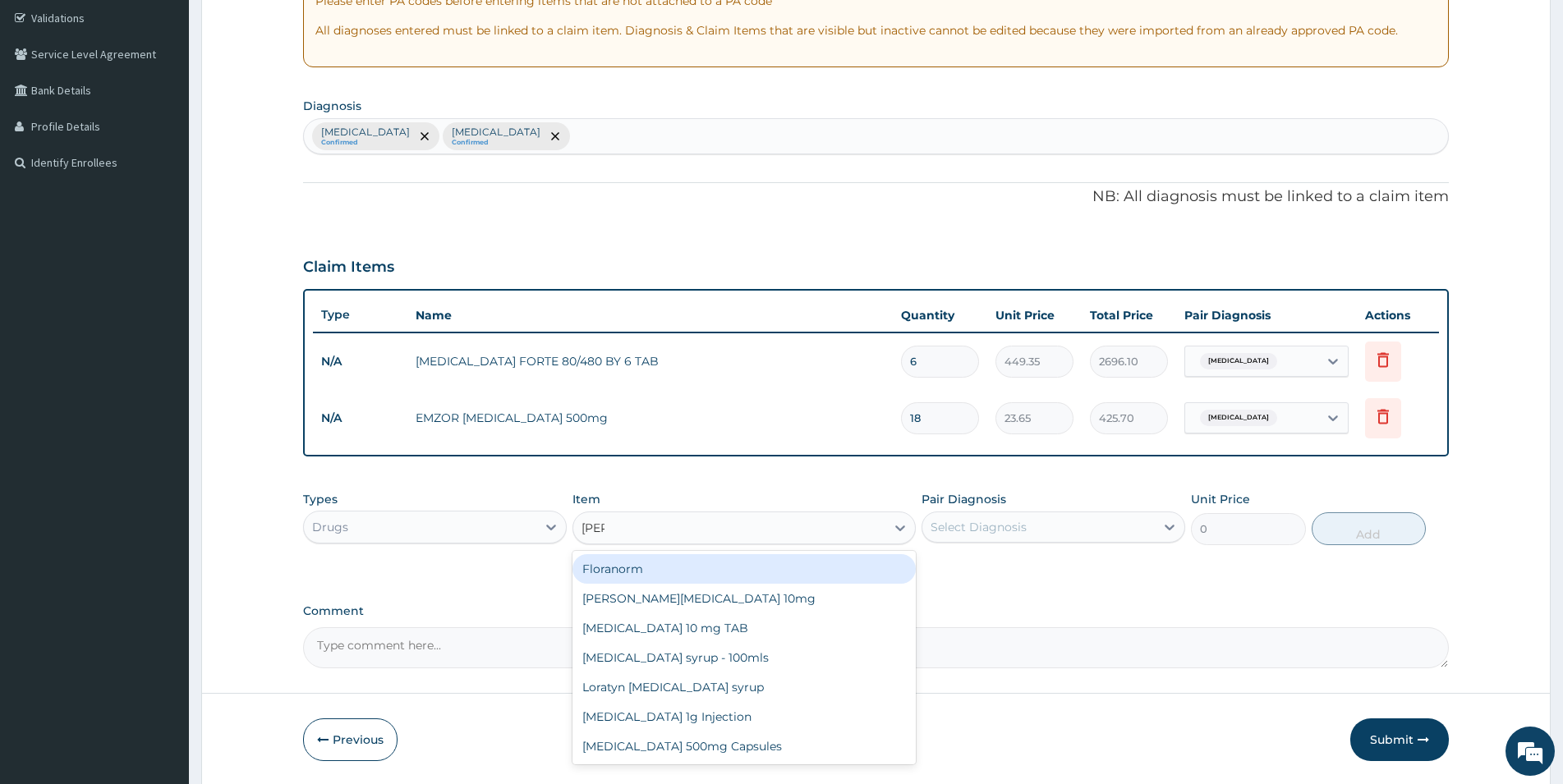
type input "lorat"
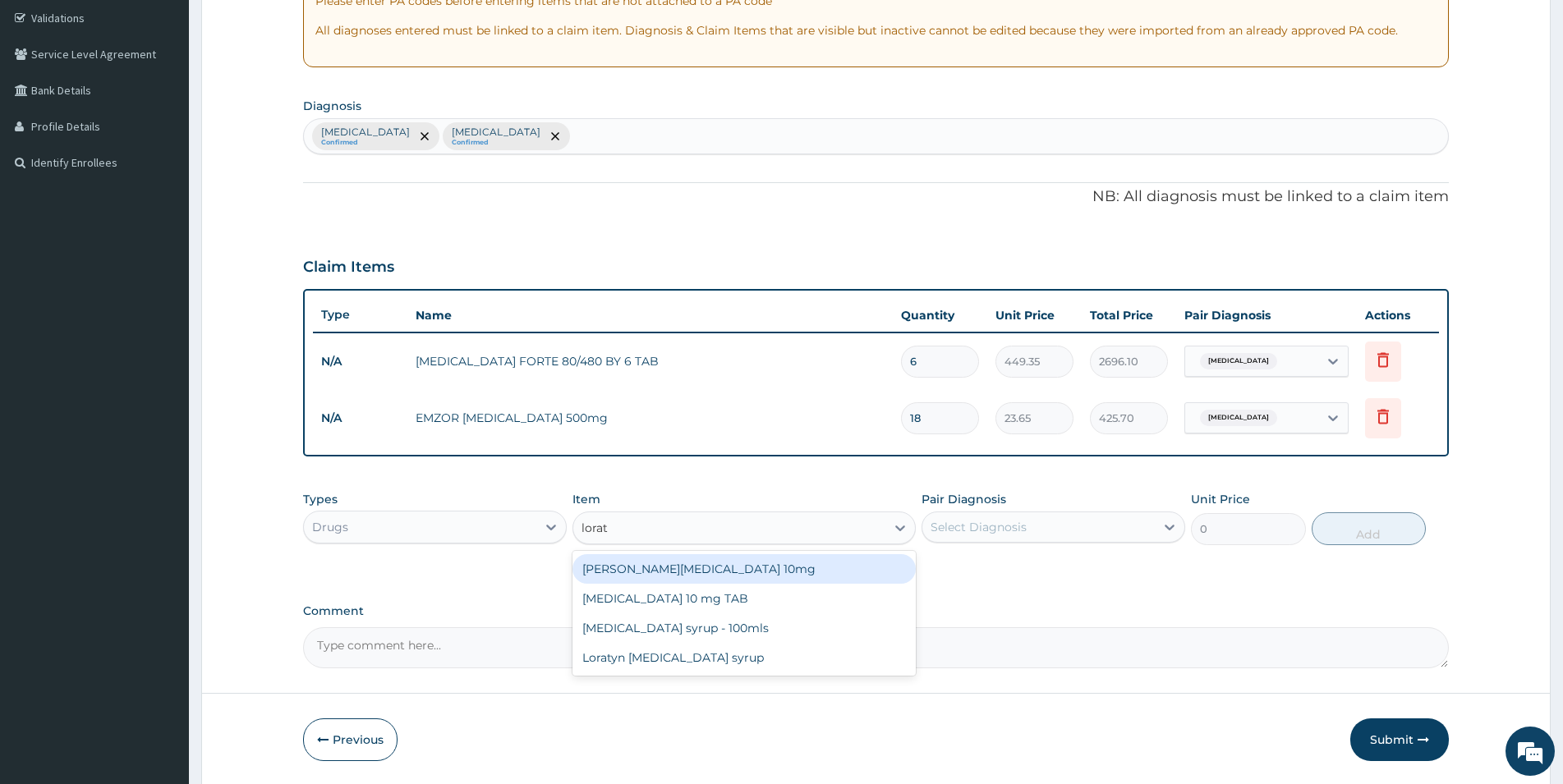
click at [684, 563] on div "Loratyn Loratadine 10mg" at bounding box center [744, 569] width 344 height 30
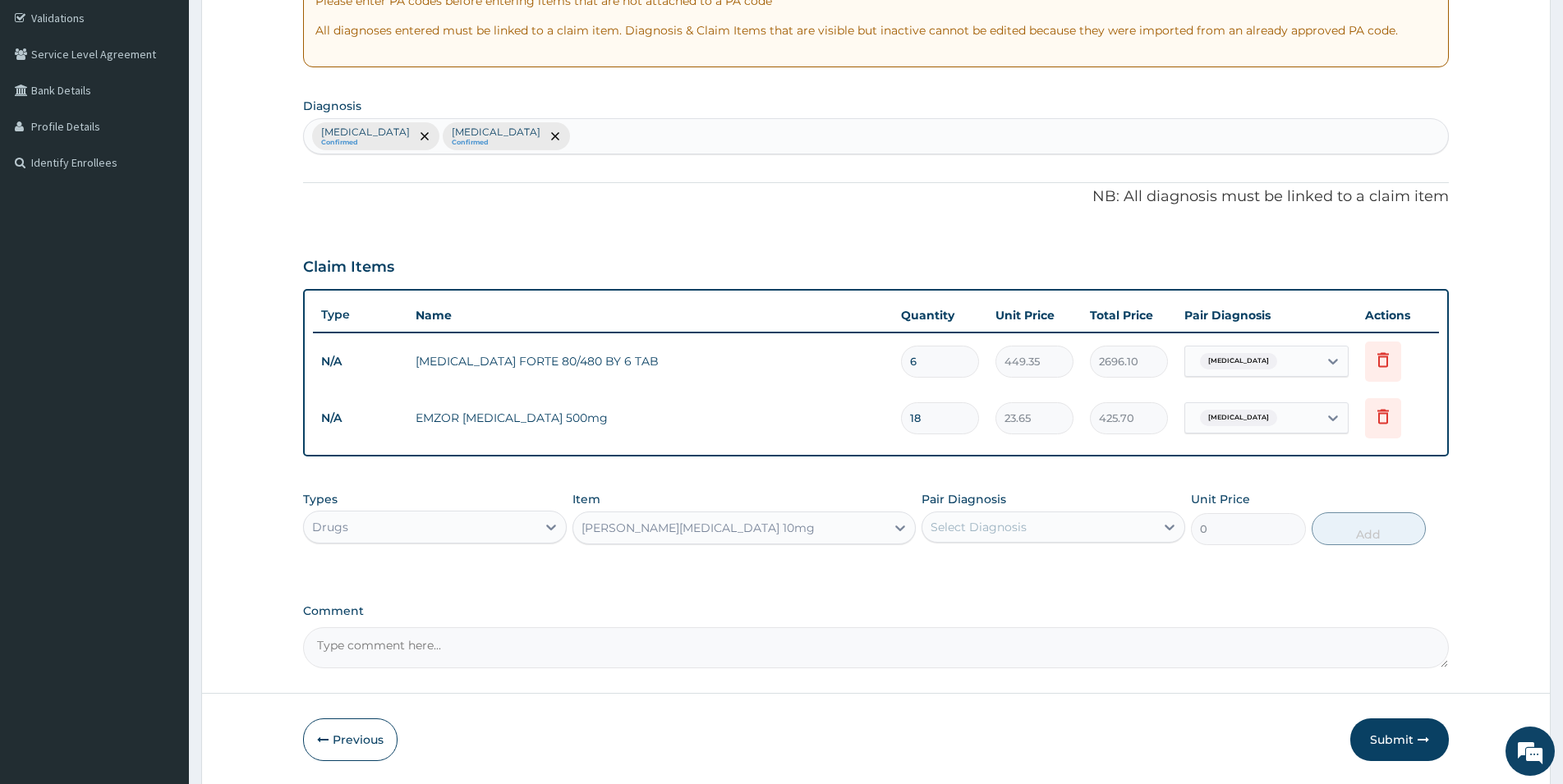
type input "88.6875"
click at [1084, 533] on div "Select Diagnosis" at bounding box center [1039, 527] width 232 height 26
click at [996, 597] on label "Allergic rhinitis" at bounding box center [1000, 601] width 102 height 17
checkbox input "true"
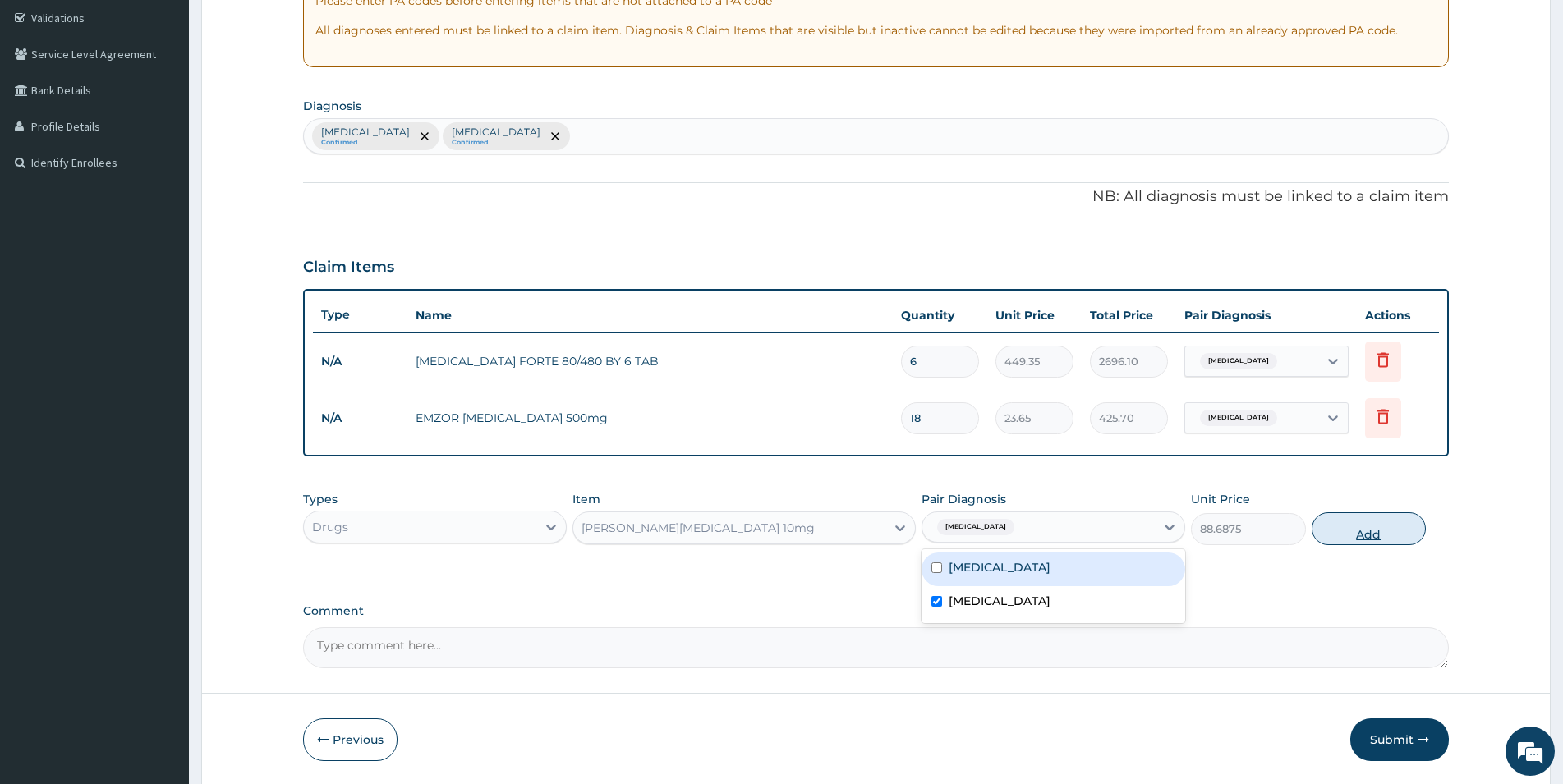
click at [1399, 535] on button "Add" at bounding box center [1369, 529] width 114 height 33
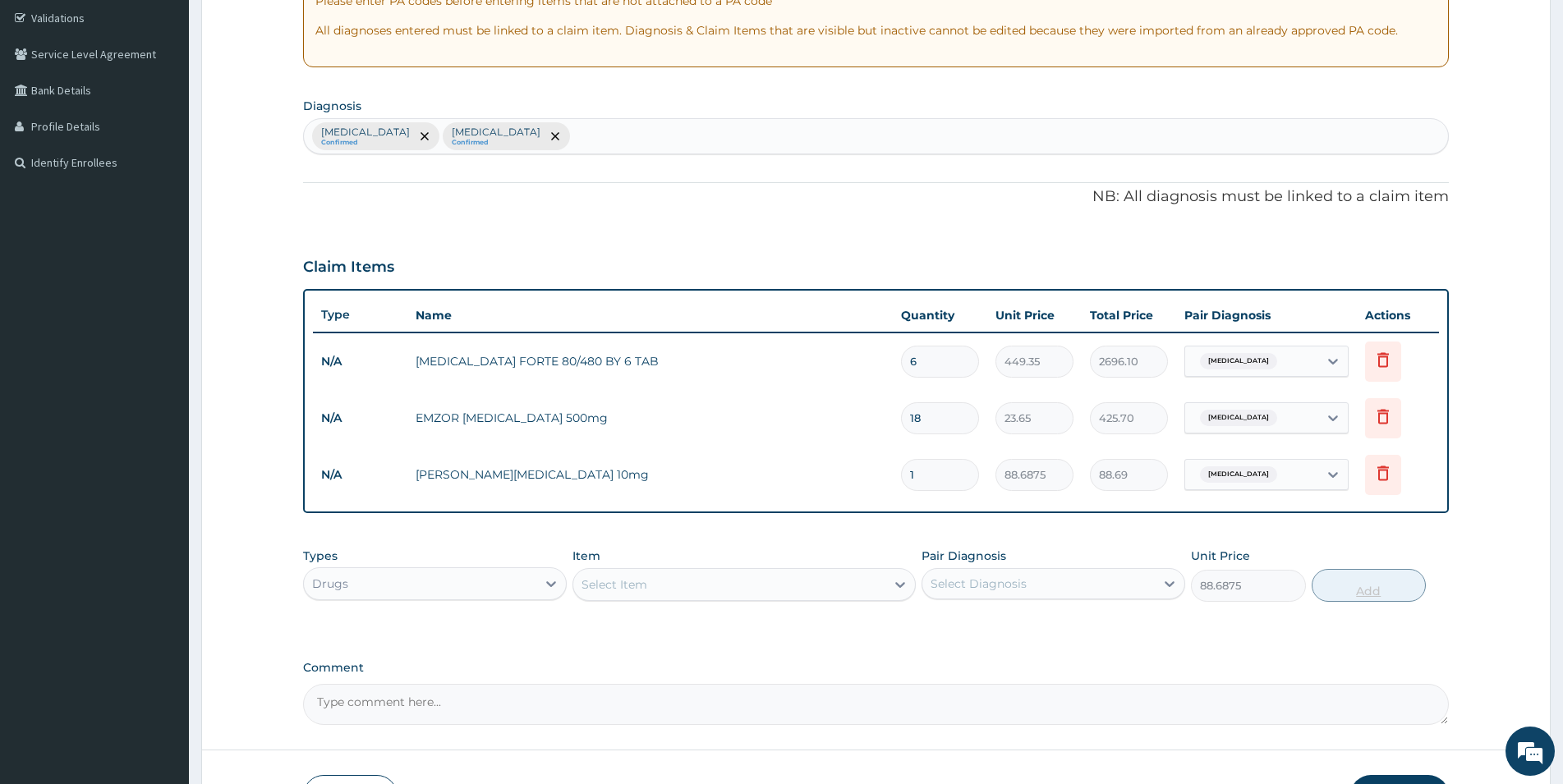
type input "0"
drag, startPoint x: 936, startPoint y: 475, endPoint x: 883, endPoint y: 477, distance: 53.0
click at [901, 477] on input "1" at bounding box center [940, 475] width 78 height 32
type input "6"
type input "532.13"
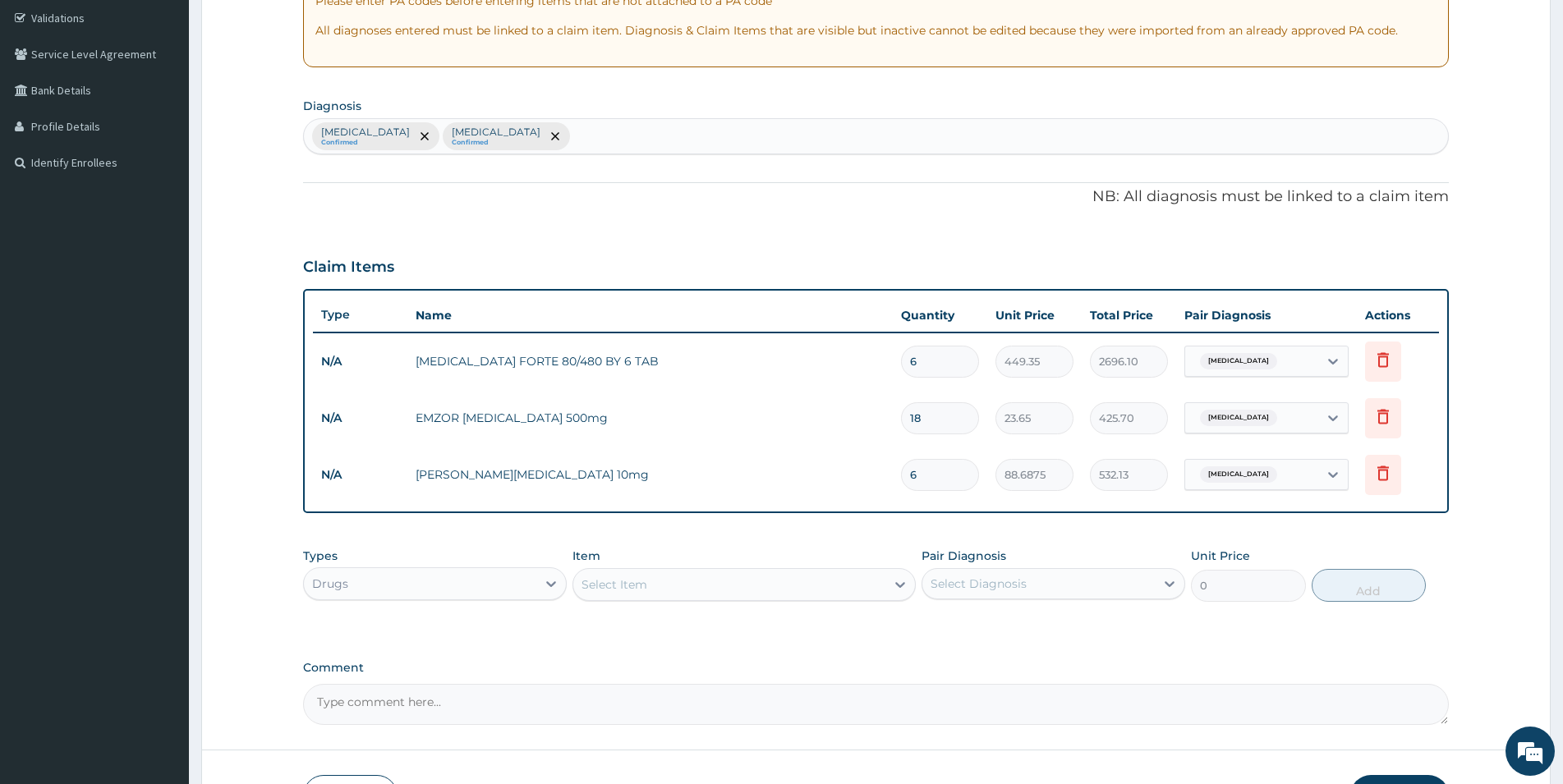
type input "6"
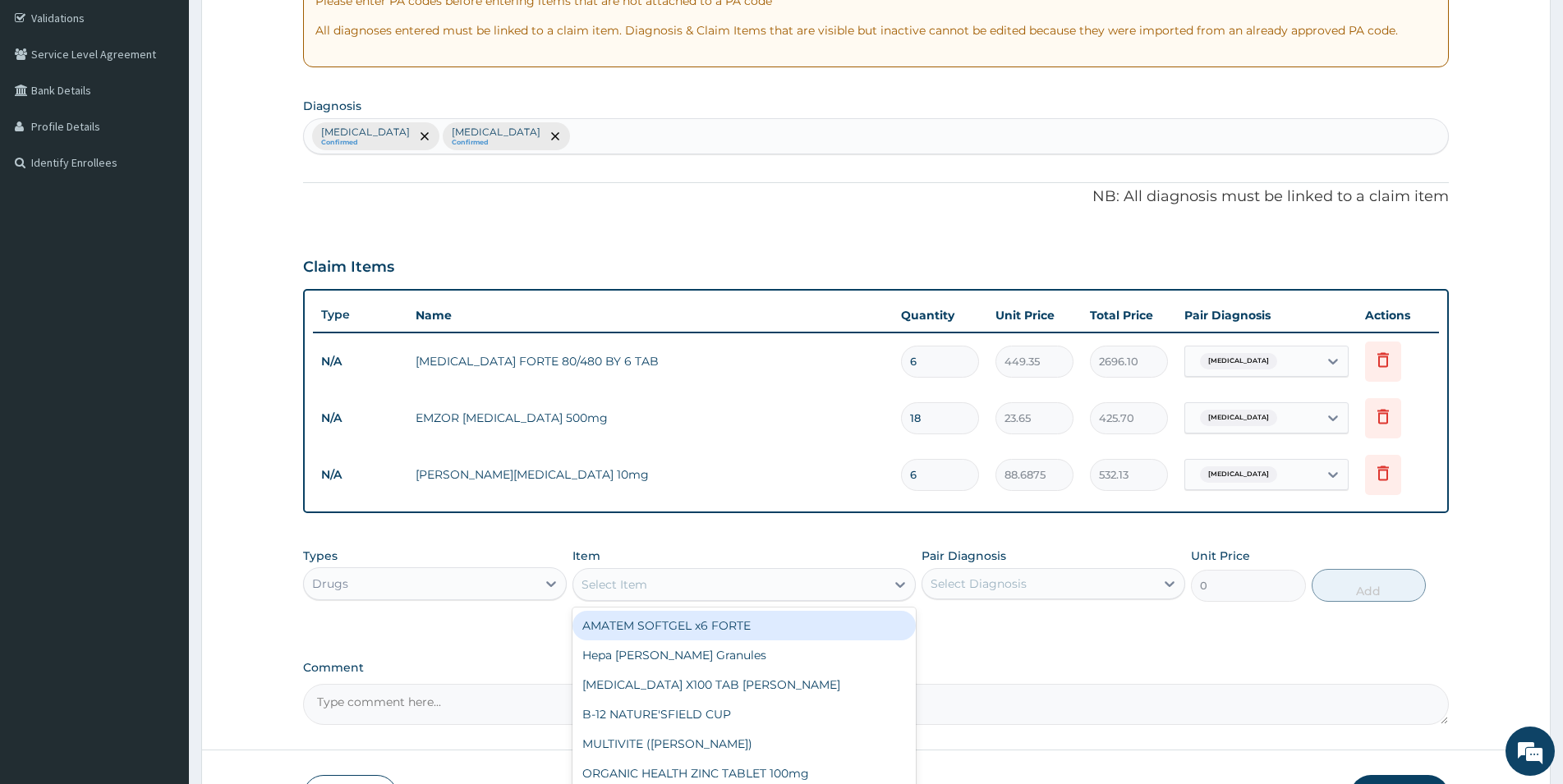
click at [705, 578] on div "Select Item" at bounding box center [729, 584] width 312 height 26
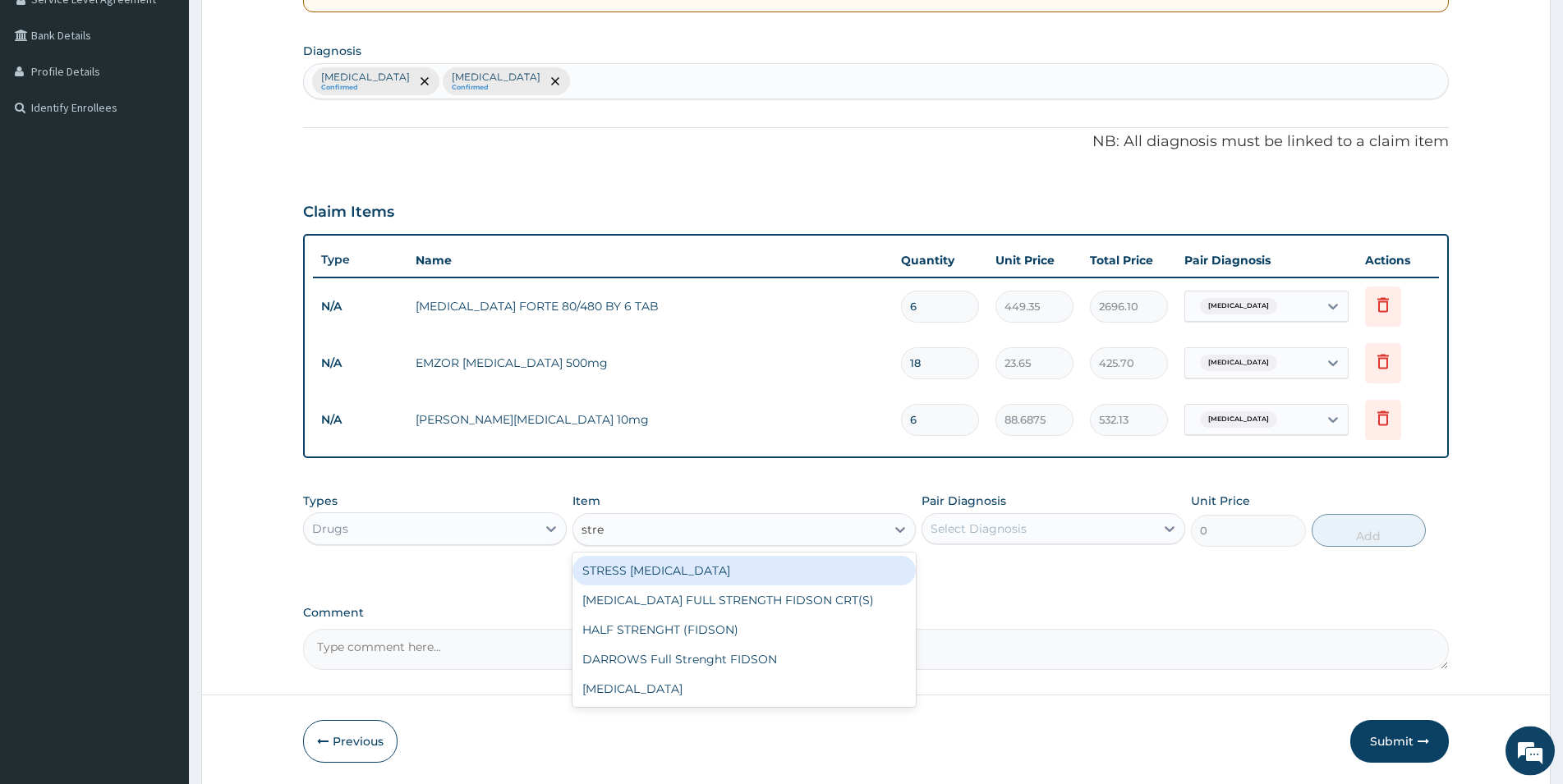
scroll to position [389, 0]
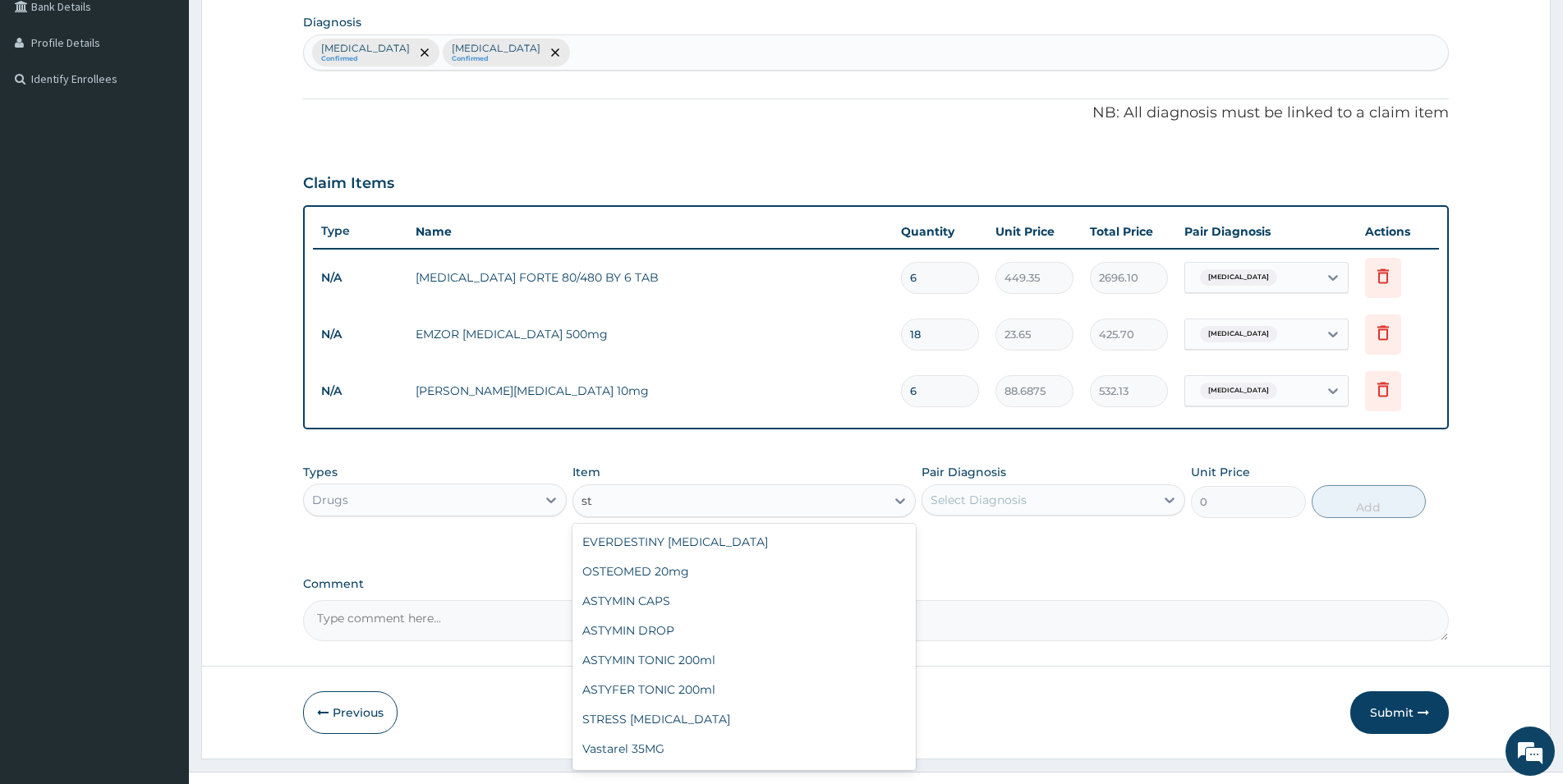
type input "s"
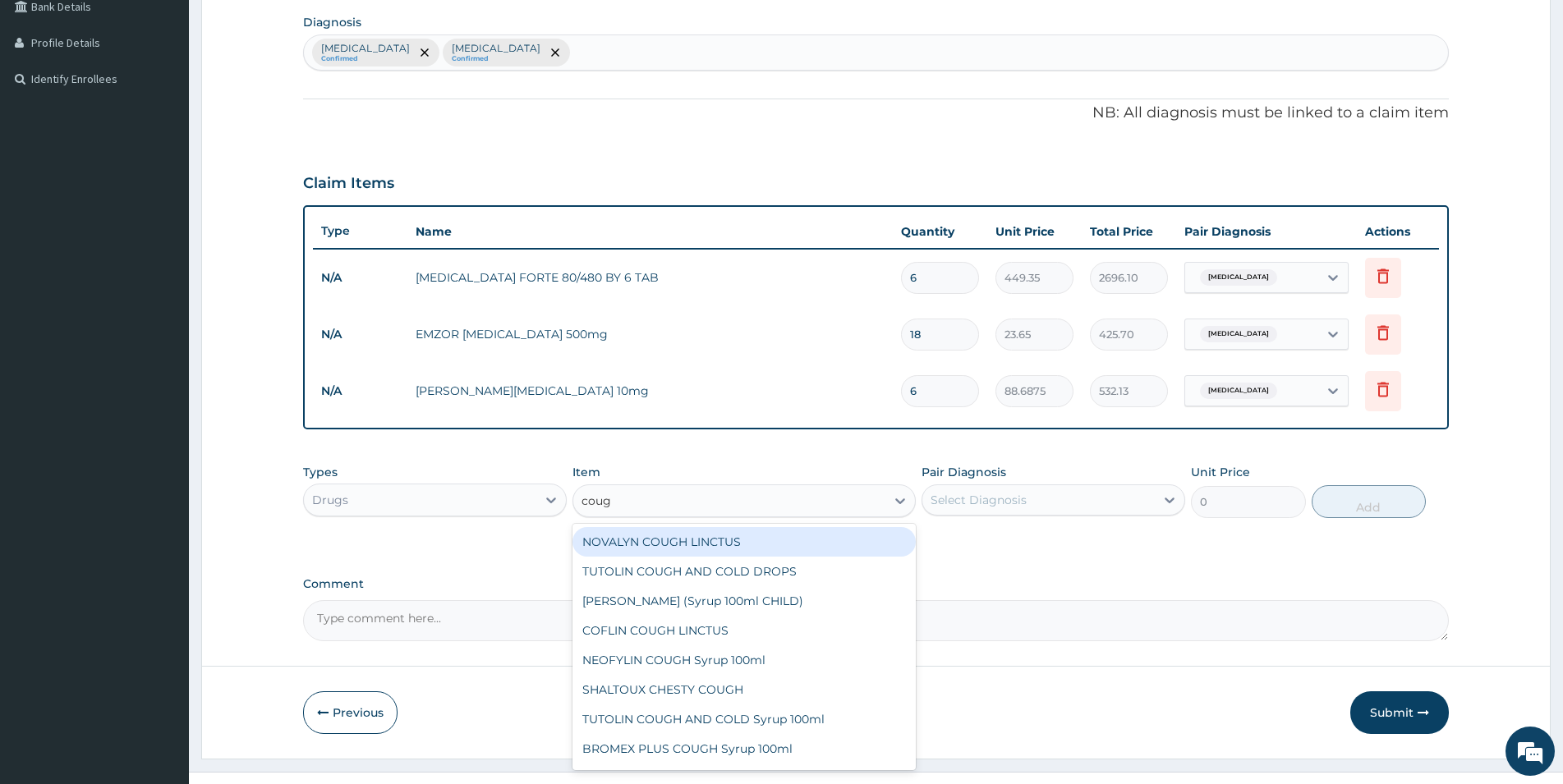
type input "cough"
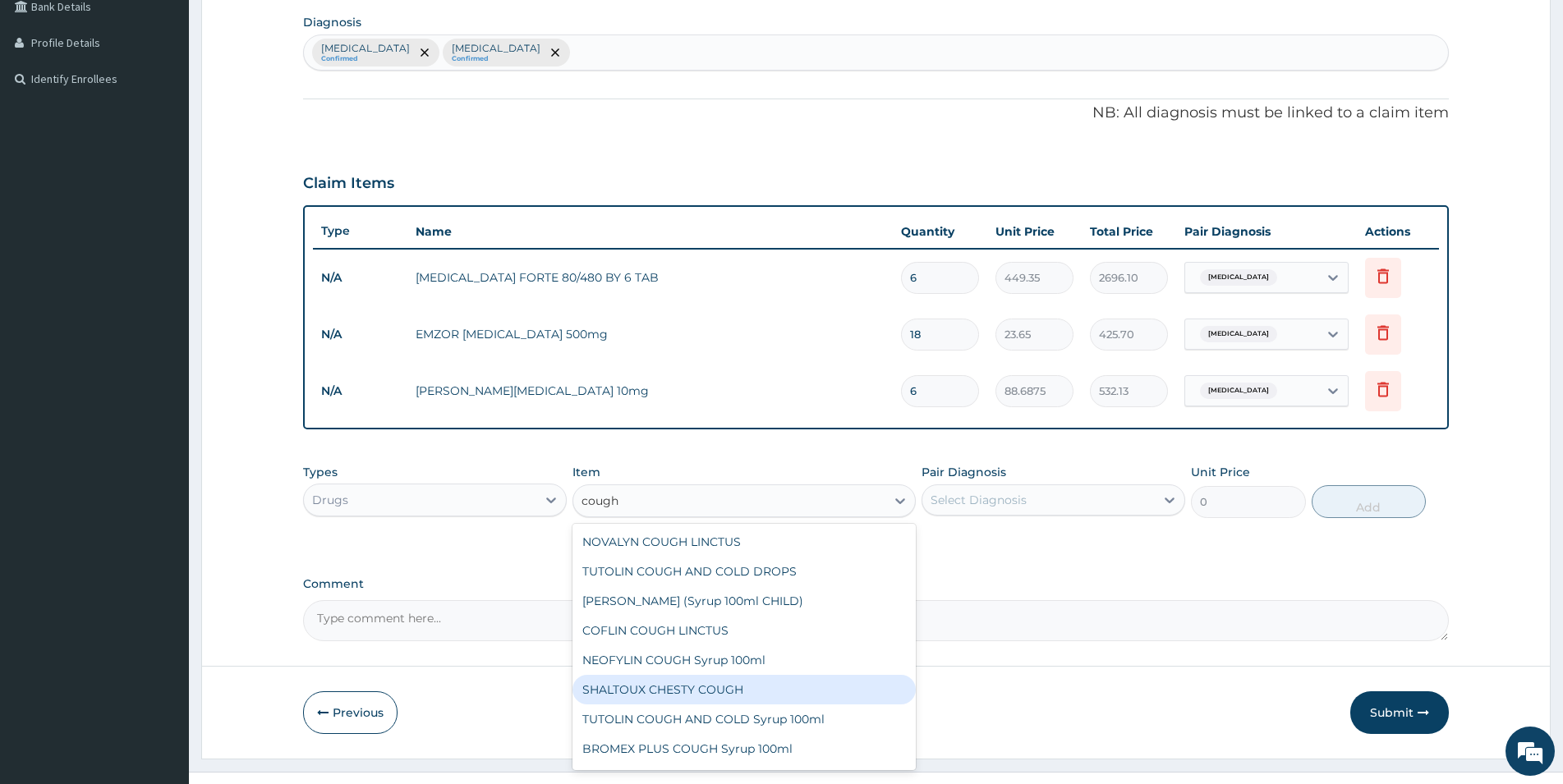
click at [673, 690] on div "SHALTOUX CHESTY COUGH" at bounding box center [744, 690] width 344 height 30
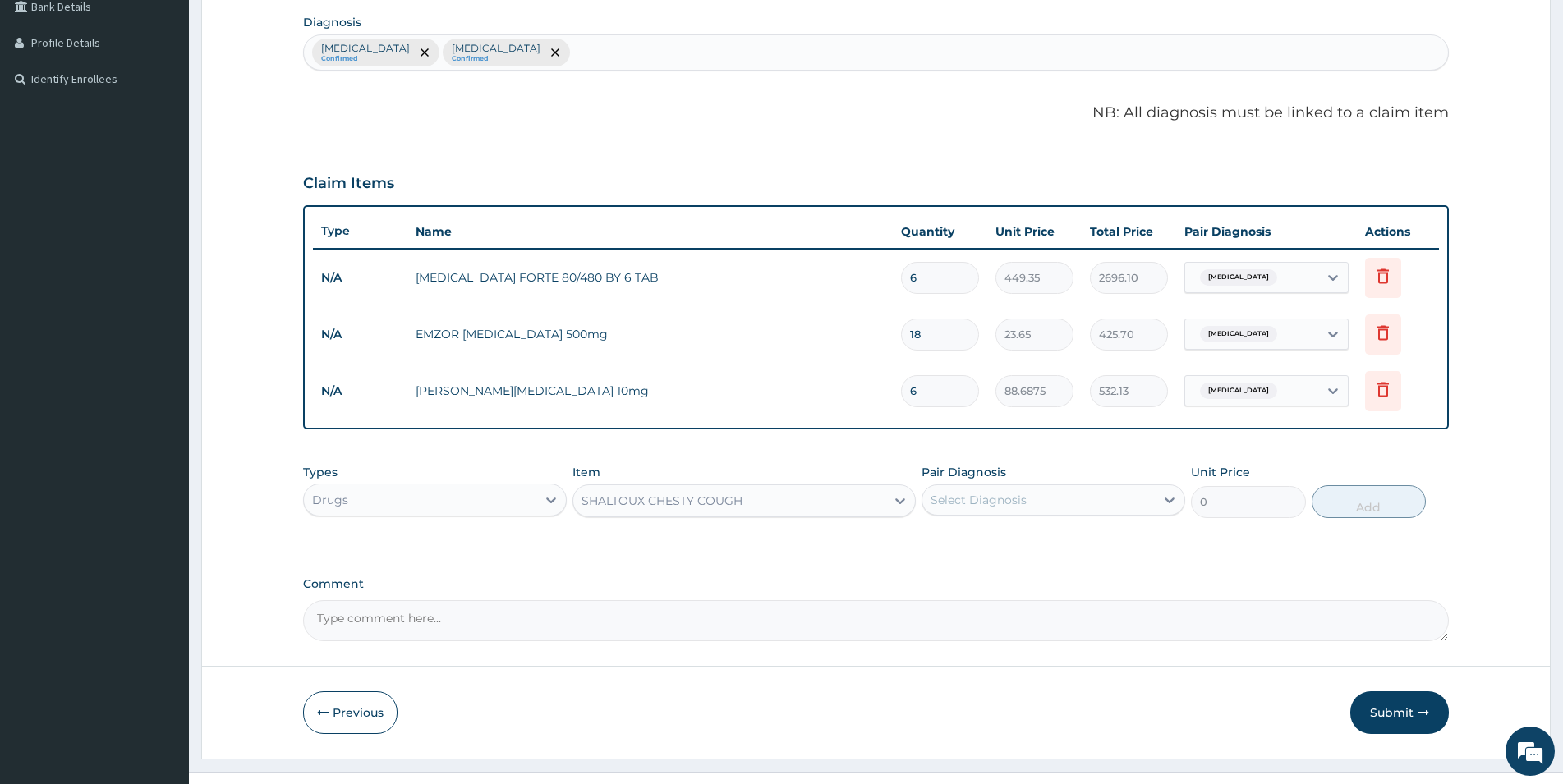
type input "1419"
click at [1018, 504] on div "Select Diagnosis" at bounding box center [979, 501] width 96 height 17
click at [992, 570] on label "Allergic rhinitis" at bounding box center [1000, 574] width 102 height 17
checkbox input "true"
click at [1382, 503] on button "Add" at bounding box center [1369, 501] width 114 height 33
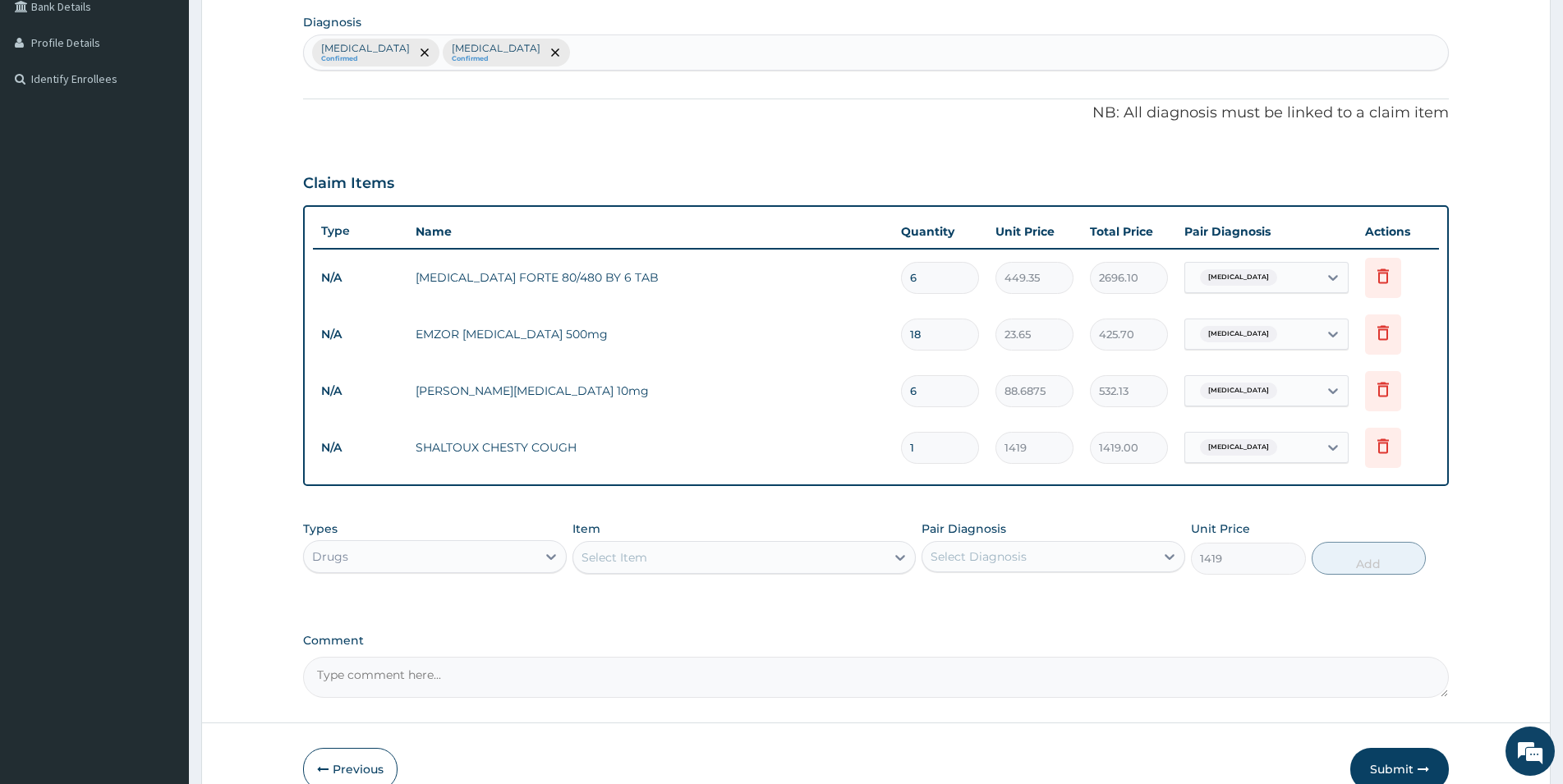
type input "0"
click at [536, 556] on div at bounding box center [551, 556] width 30 height 30
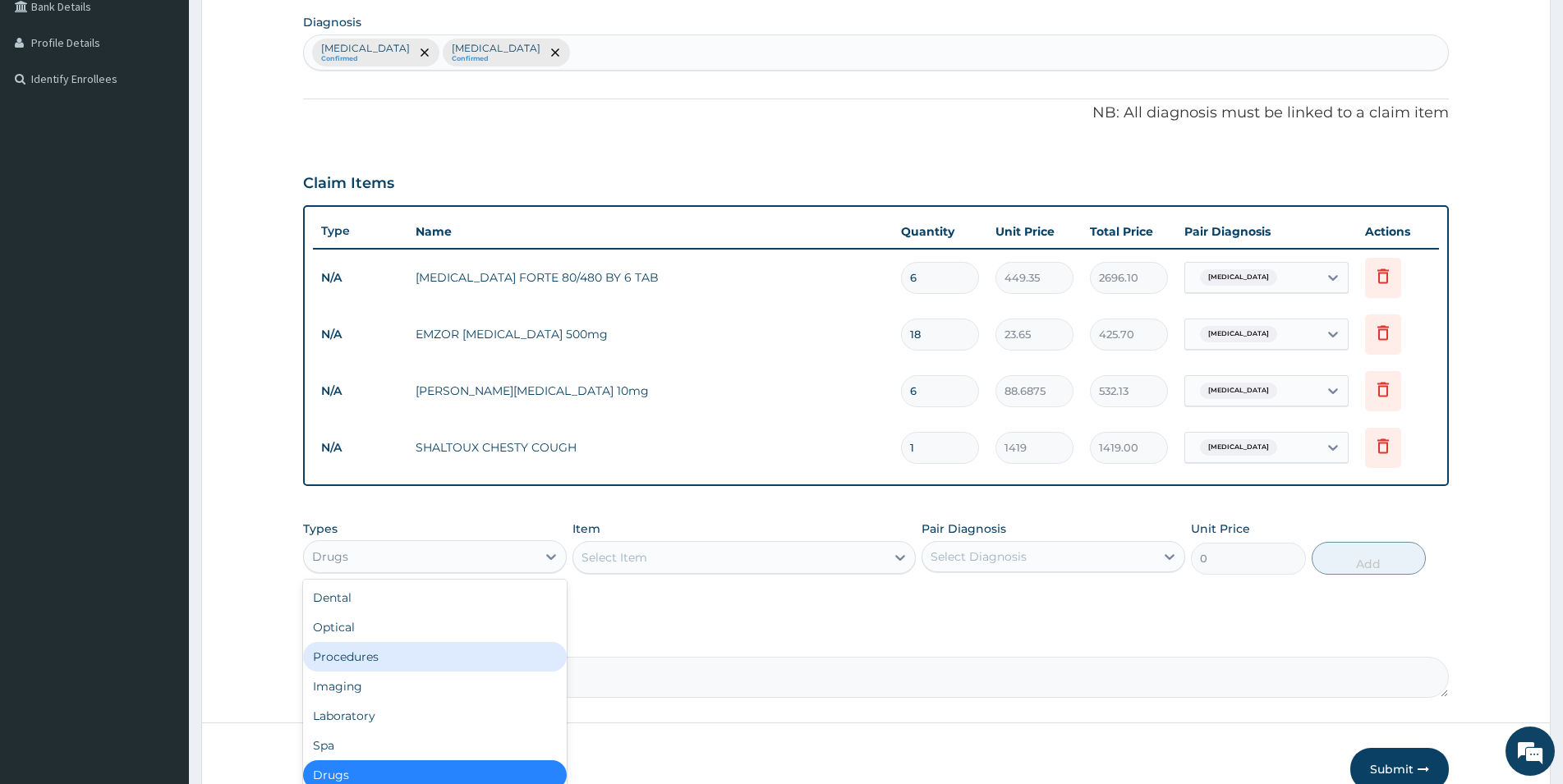
click at [341, 658] on div "Procedures" at bounding box center [435, 657] width 264 height 30
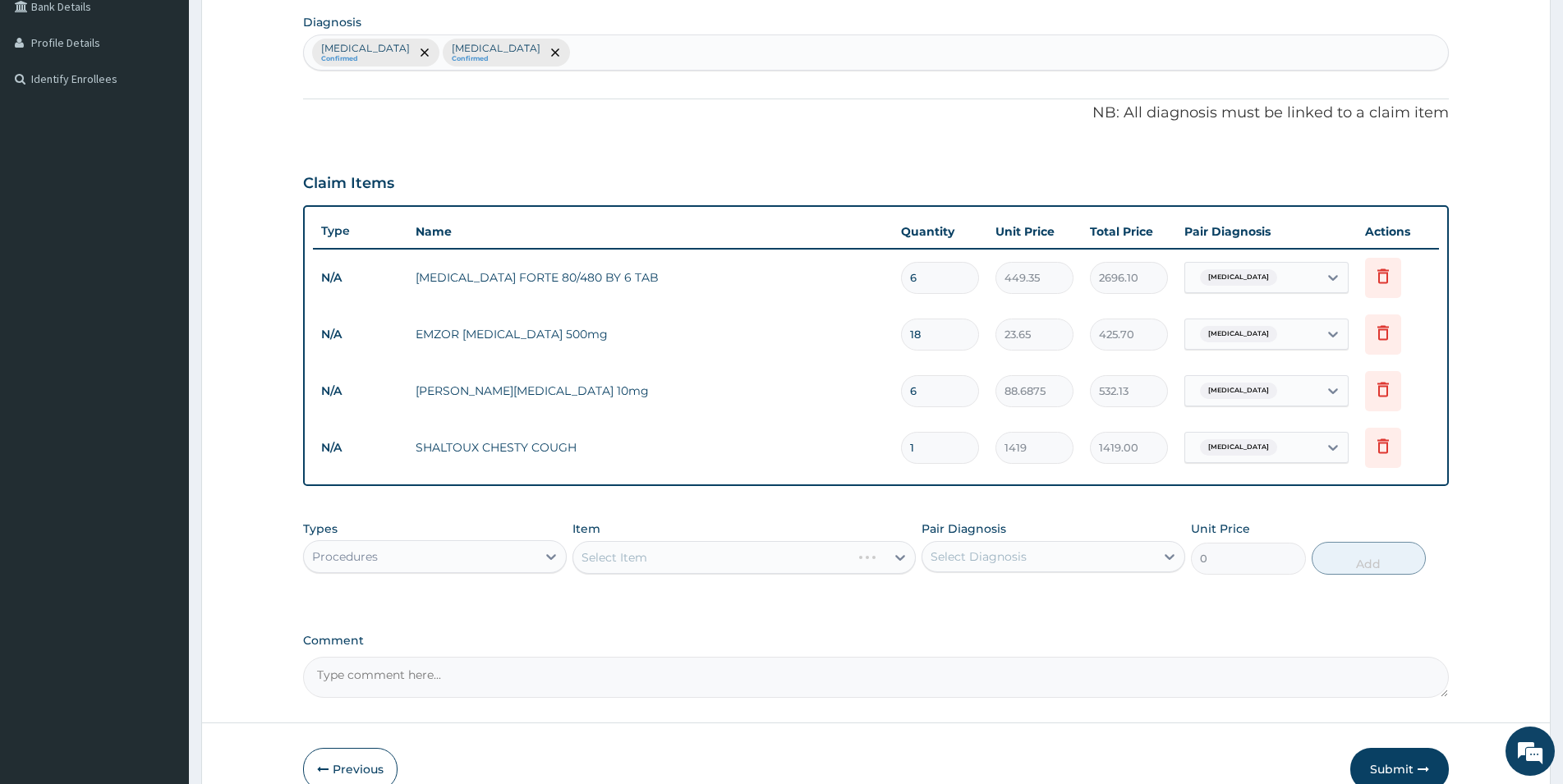
click at [704, 551] on div "Select Item" at bounding box center [744, 557] width 344 height 33
click at [709, 565] on div "Select Item" at bounding box center [729, 557] width 312 height 26
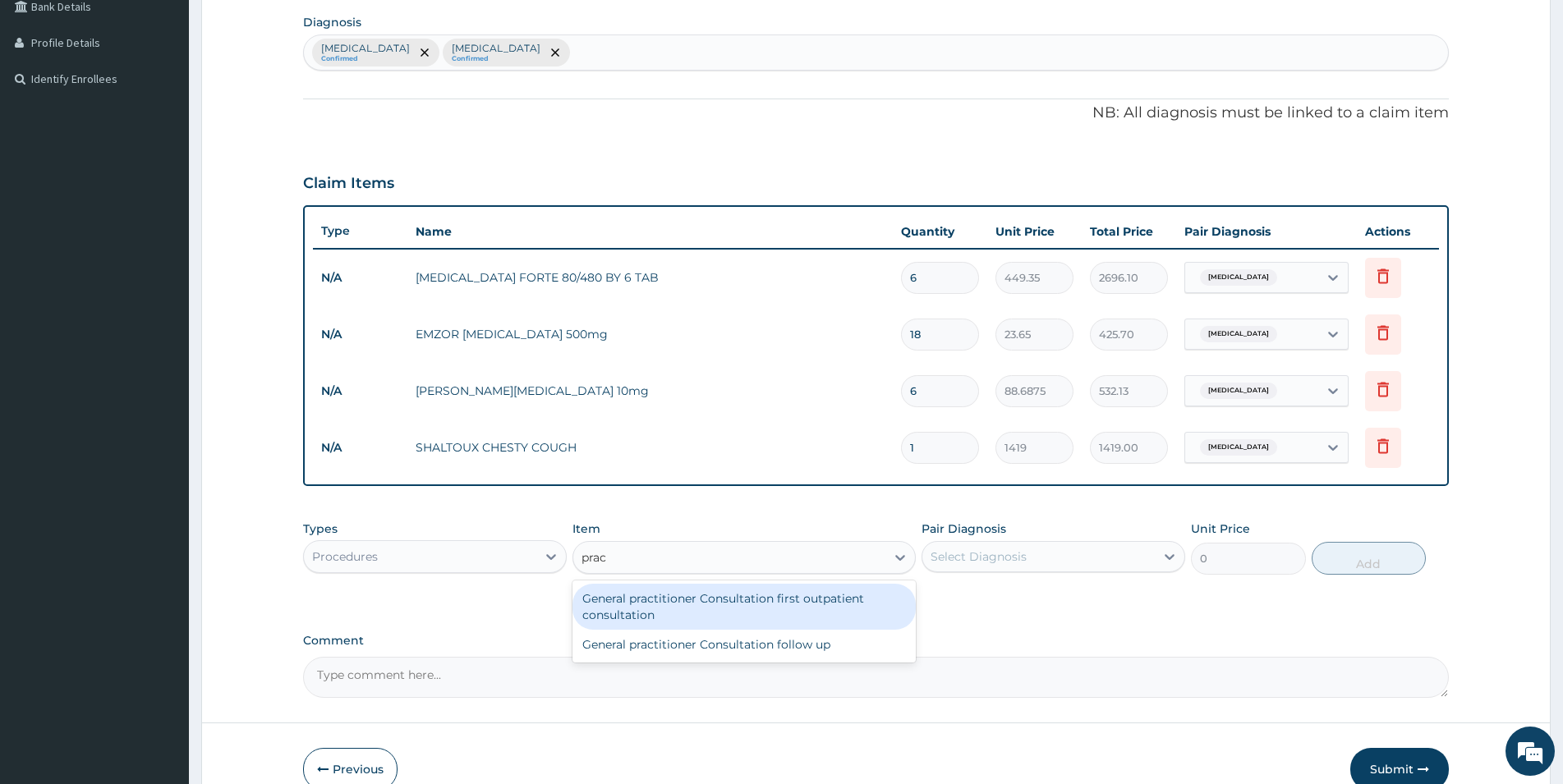
type input "pract"
click at [741, 611] on div "General practitioner Consultation first outpatient consultation" at bounding box center [744, 608] width 344 height 46
type input "3547.5"
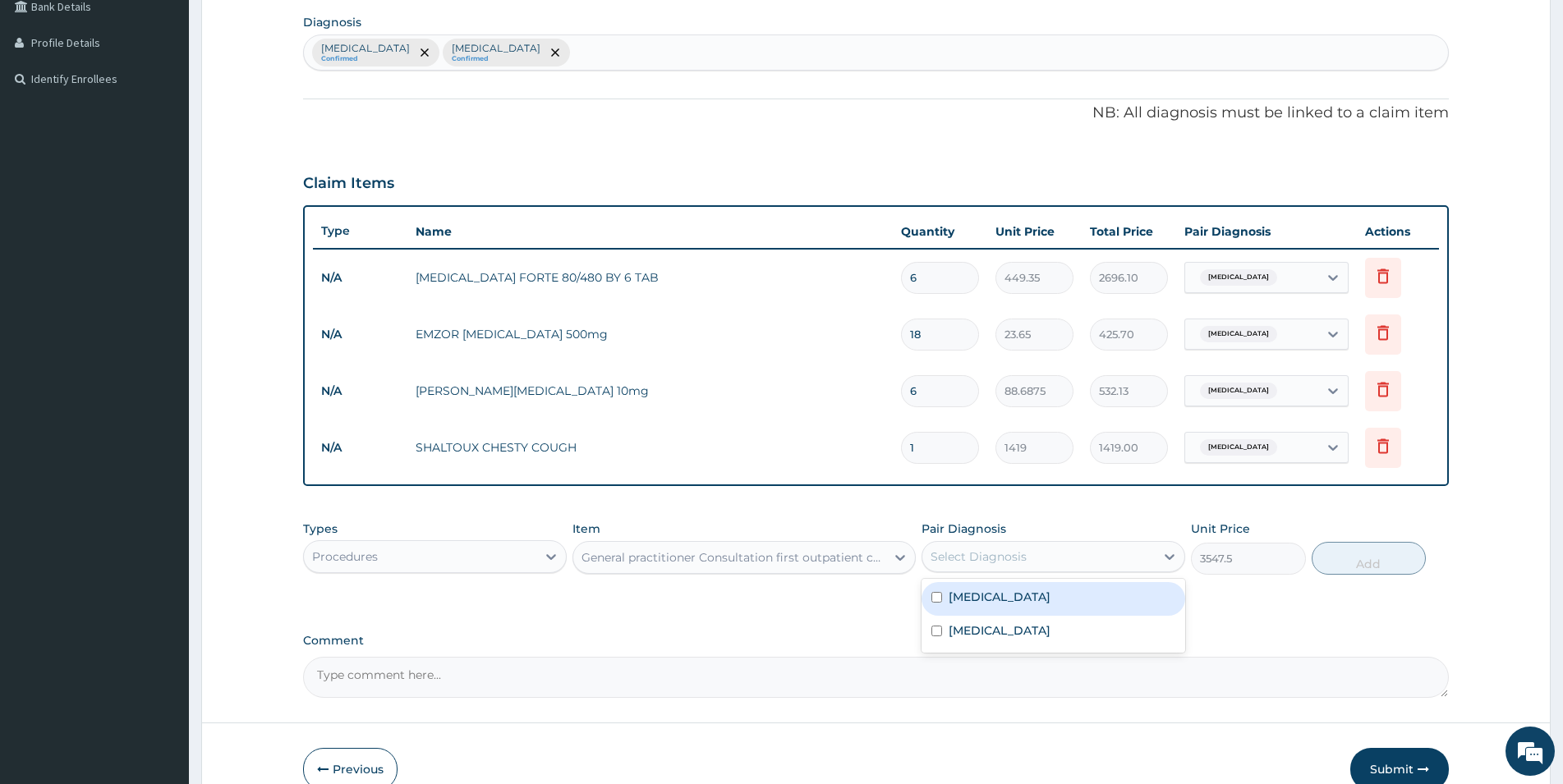
click at [1109, 555] on div "Select Diagnosis" at bounding box center [1039, 556] width 232 height 26
click at [976, 600] on label "[MEDICAL_DATA]" at bounding box center [1000, 597] width 102 height 17
checkbox input "true"
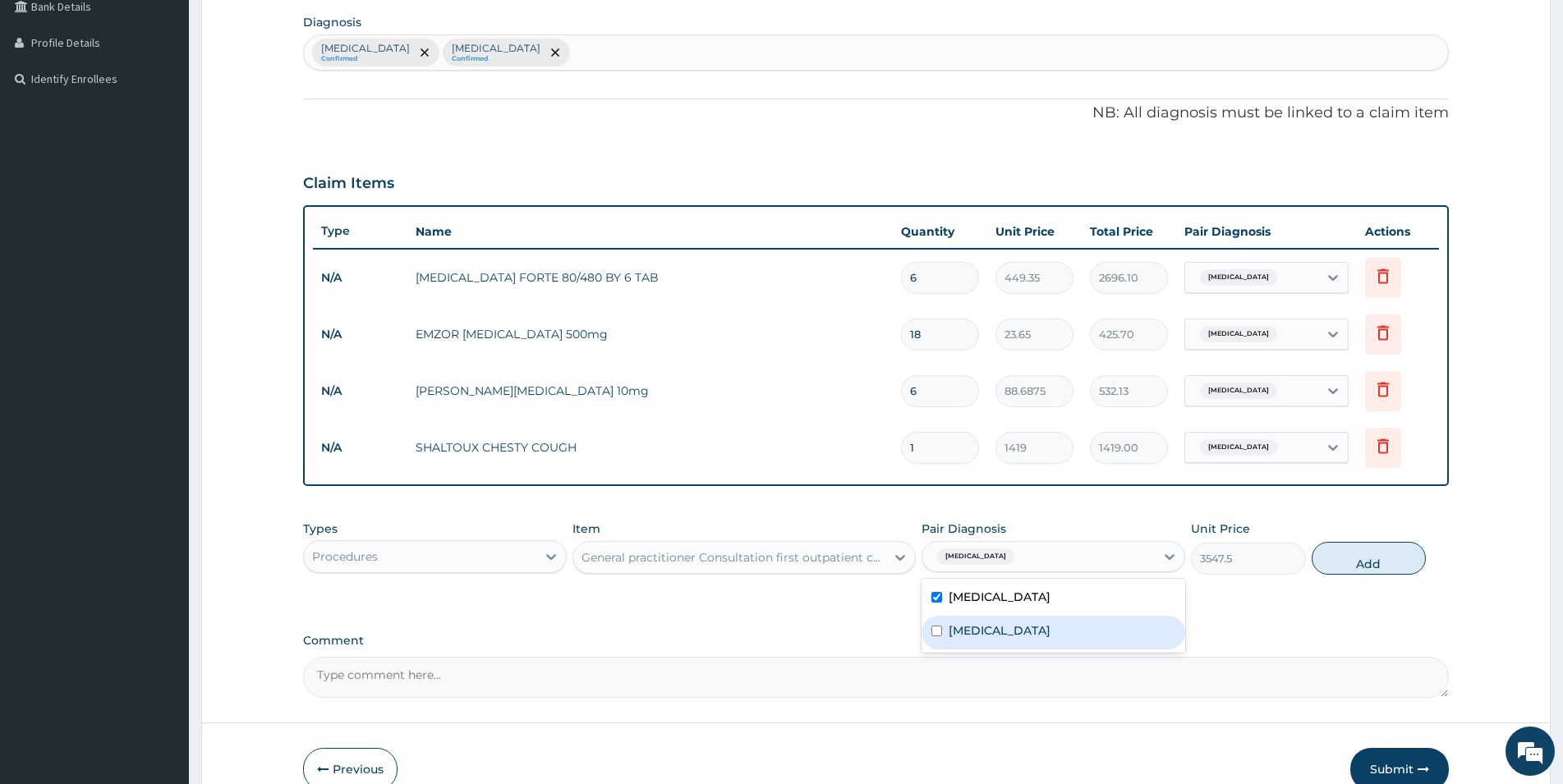
click at [965, 634] on label "Allergic rhinitis" at bounding box center [1000, 631] width 102 height 17
checkbox input "true"
click at [1381, 560] on button "Add" at bounding box center [1369, 557] width 114 height 33
type input "0"
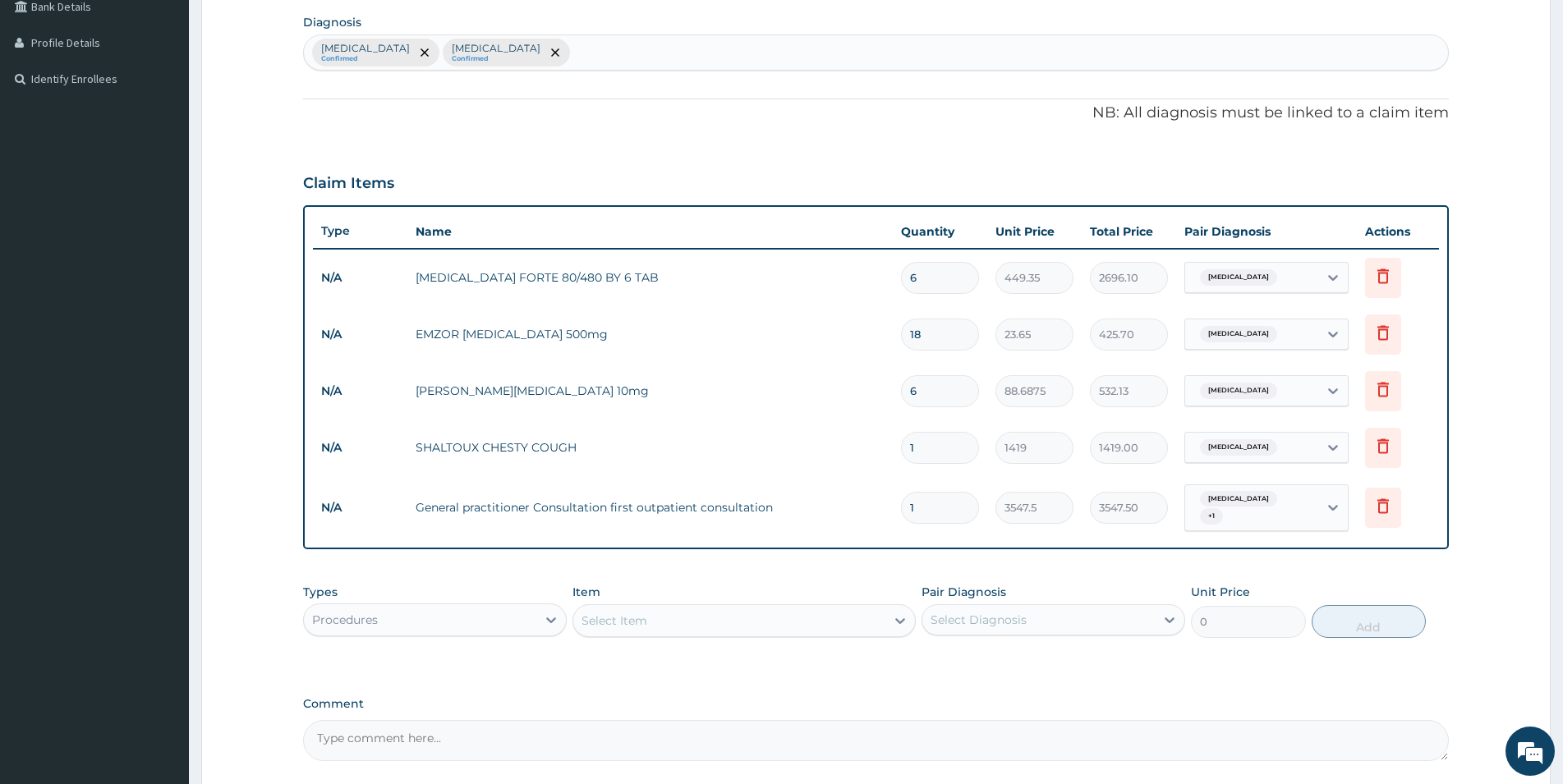
scroll to position [471, 0]
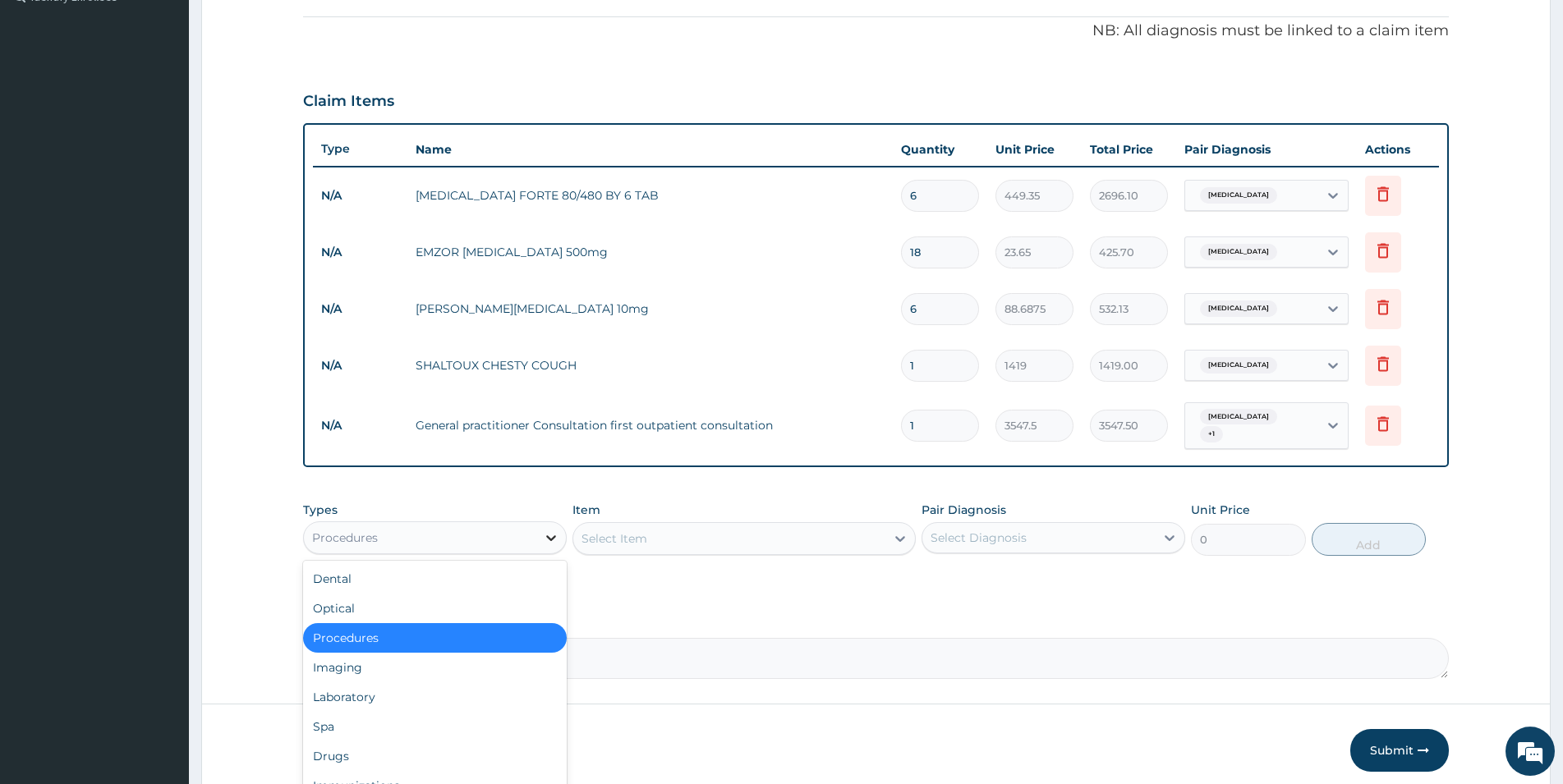
click at [547, 529] on div at bounding box center [551, 538] width 30 height 30
click at [349, 700] on div "Laboratory" at bounding box center [435, 698] width 264 height 30
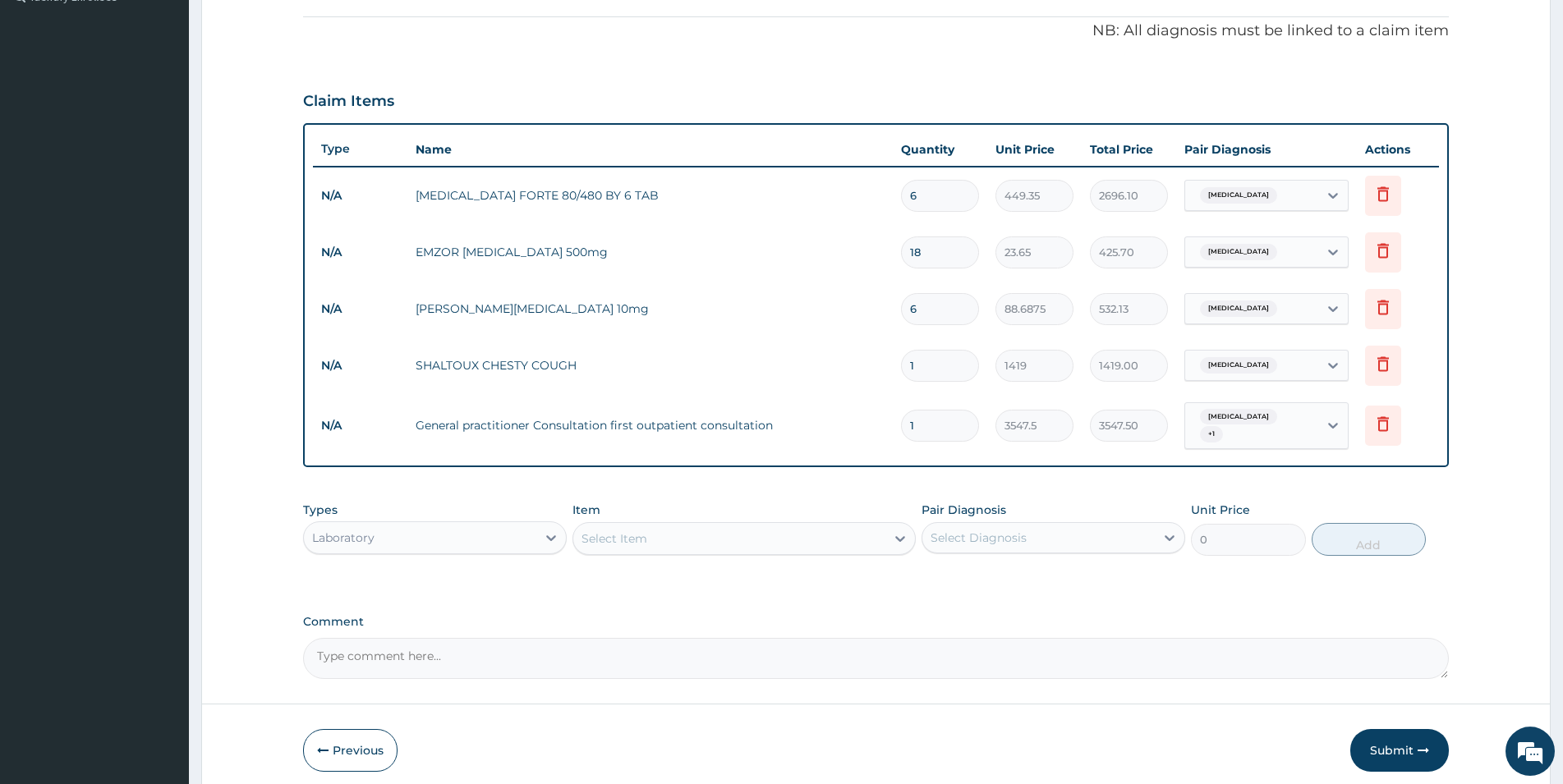
click at [676, 539] on div "Select Item" at bounding box center [729, 539] width 312 height 26
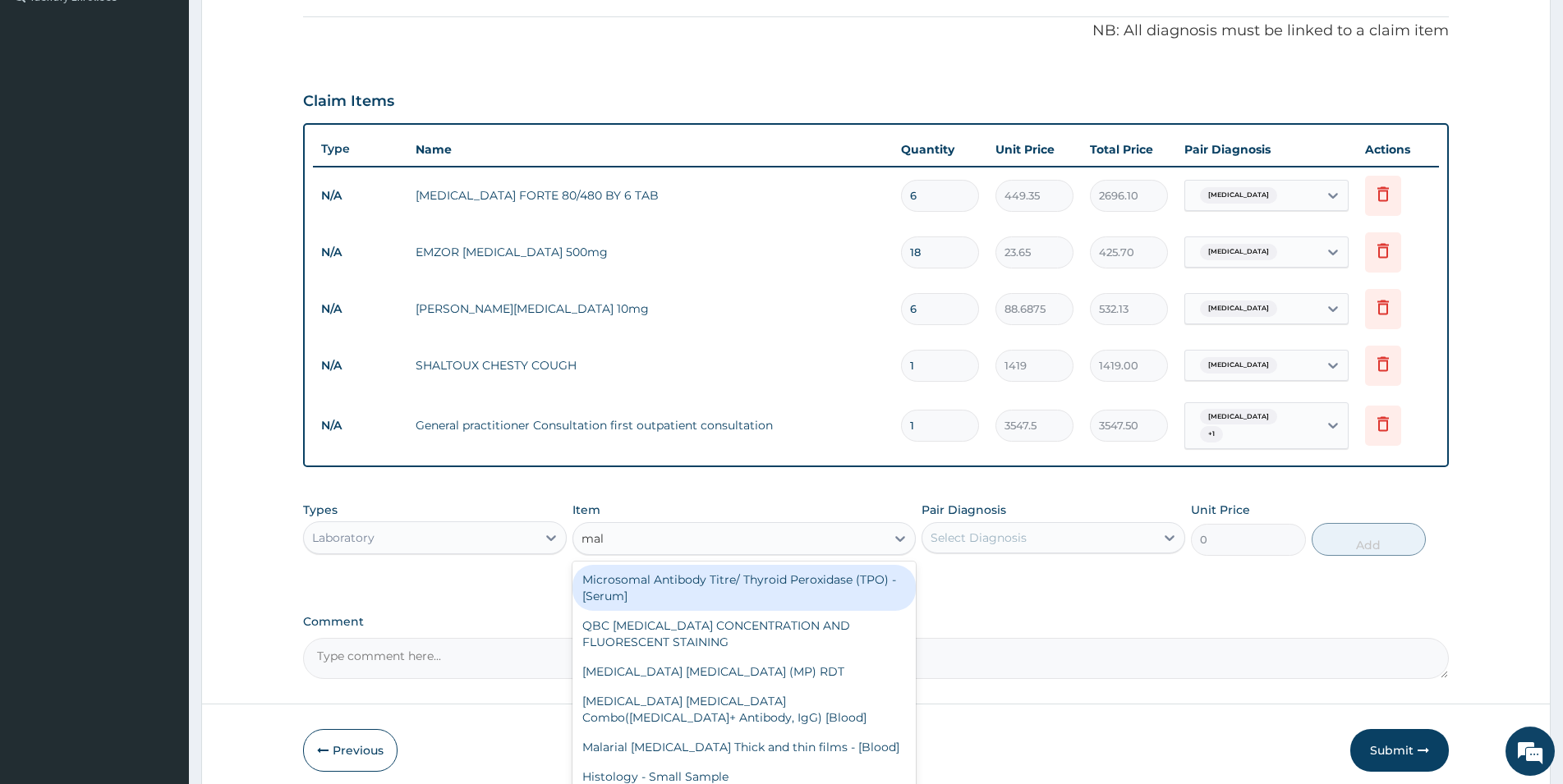
type input "mala"
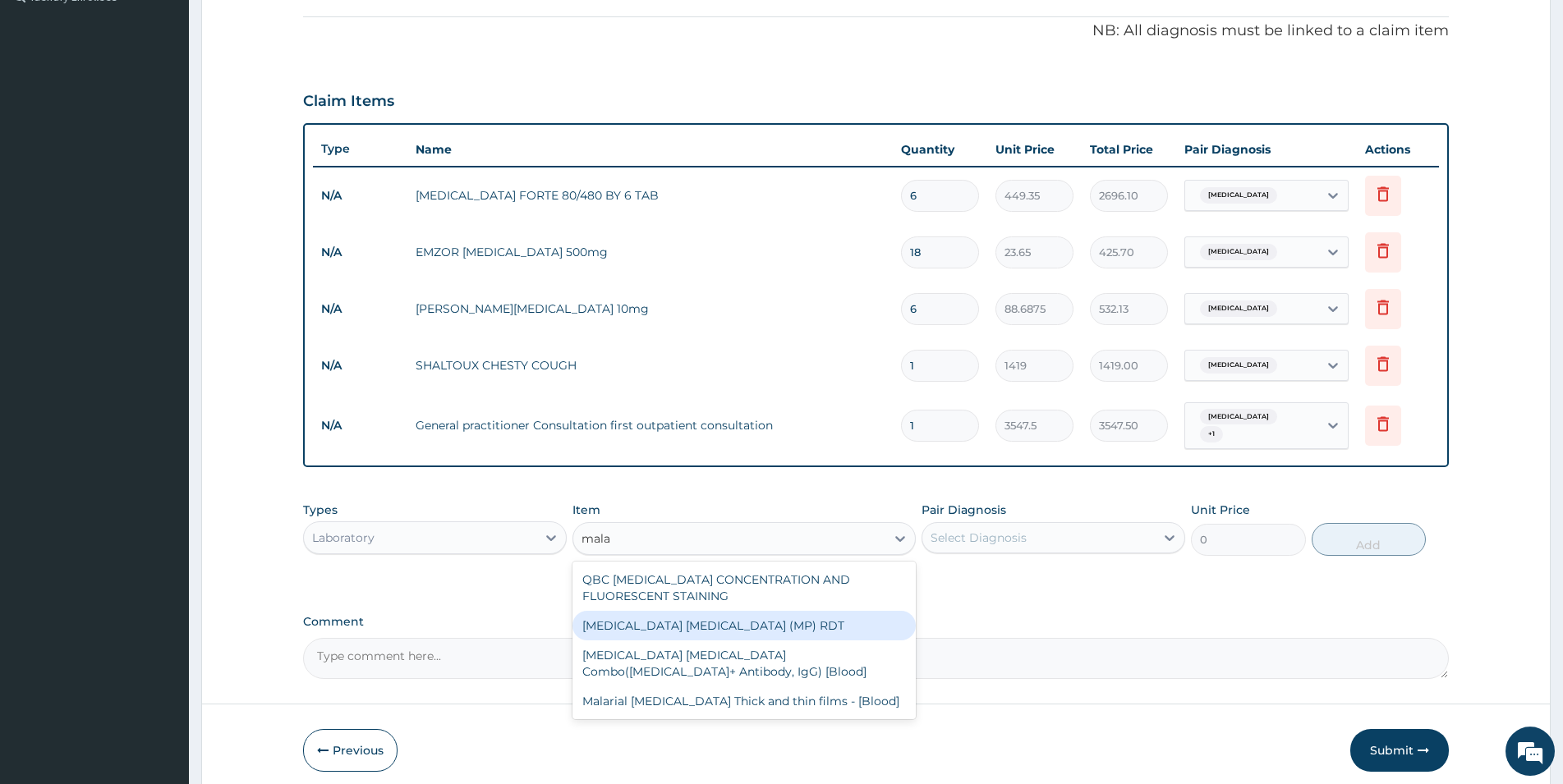
click at [670, 629] on div "MALARIA PARASITE (MP) RDT" at bounding box center [744, 626] width 344 height 30
type input "1612.5"
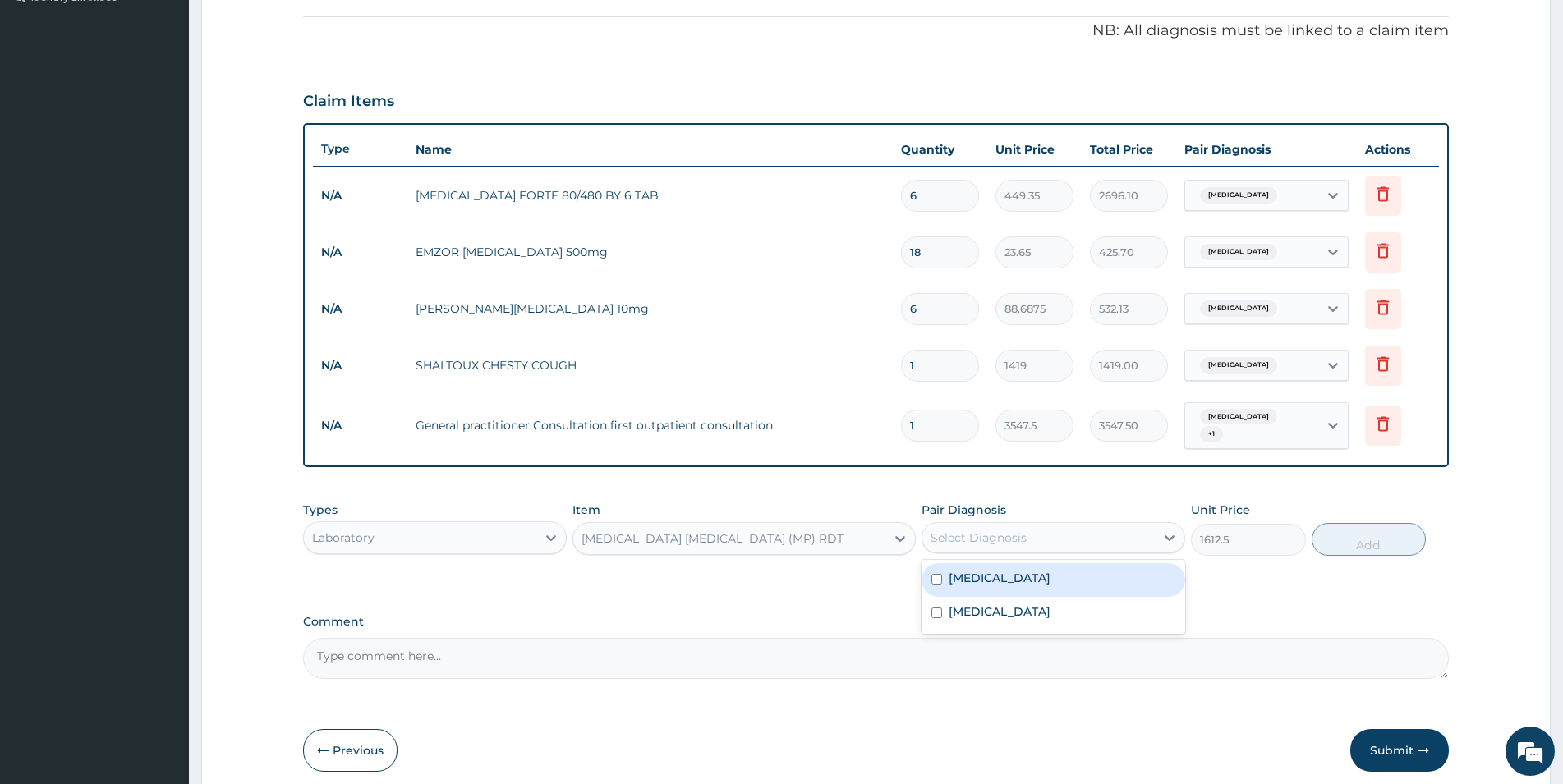
click at [1056, 533] on div "Select Diagnosis" at bounding box center [1039, 538] width 232 height 26
click at [974, 576] on label "[MEDICAL_DATA]" at bounding box center [1000, 579] width 102 height 17
checkbox input "true"
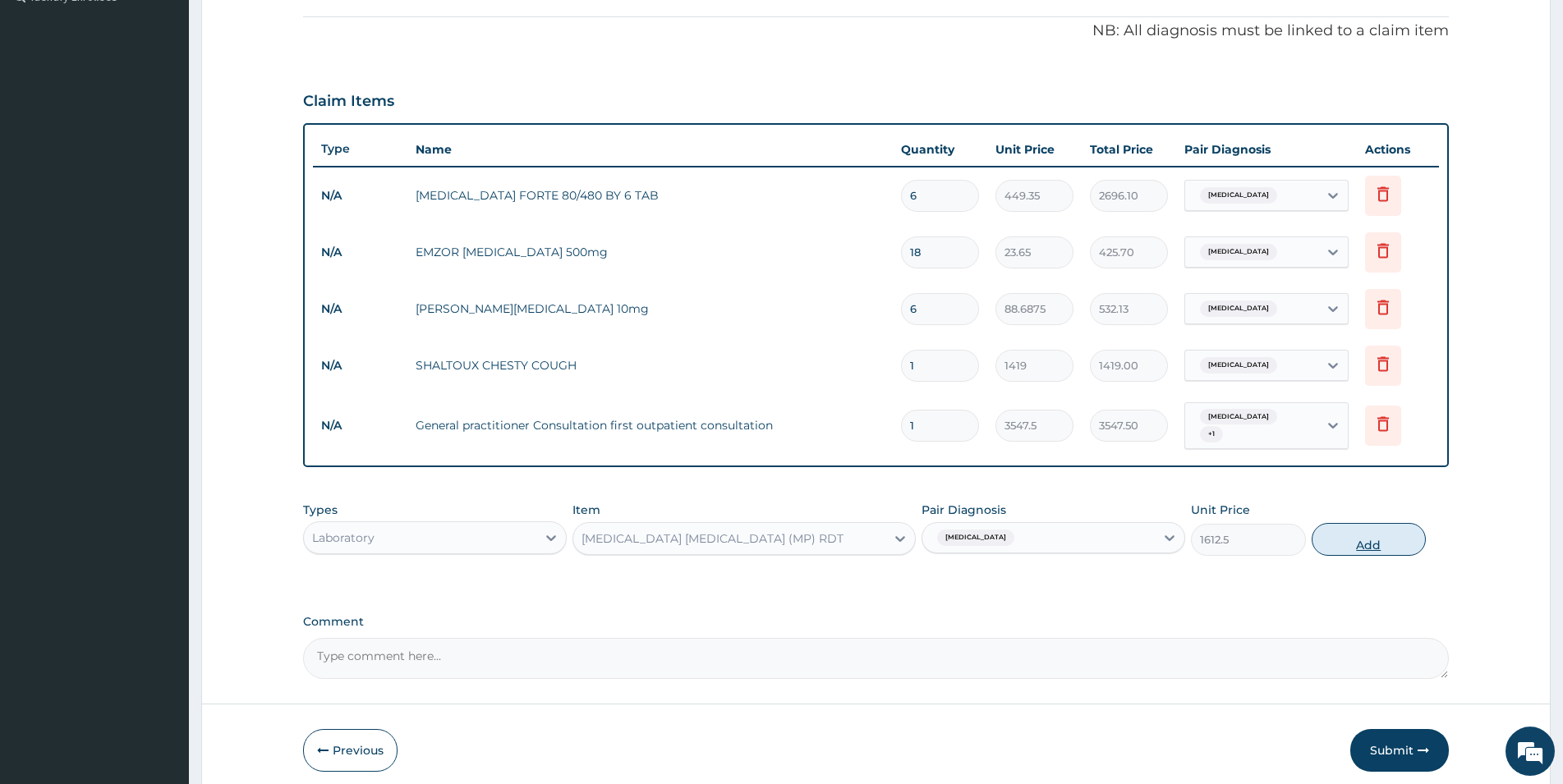
click at [1386, 541] on button "Add" at bounding box center [1369, 539] width 114 height 33
type input "0"
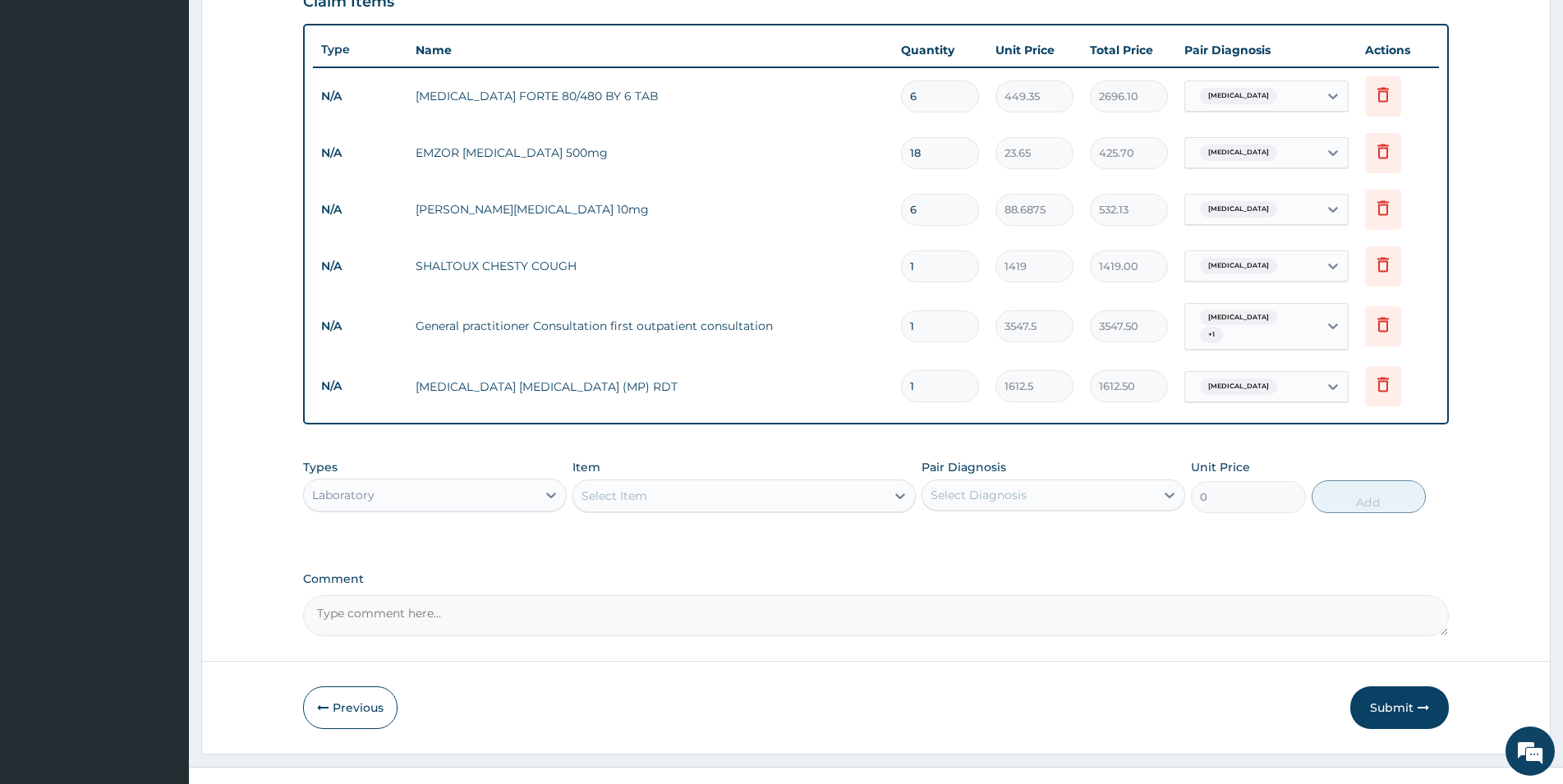
scroll to position [595, 0]
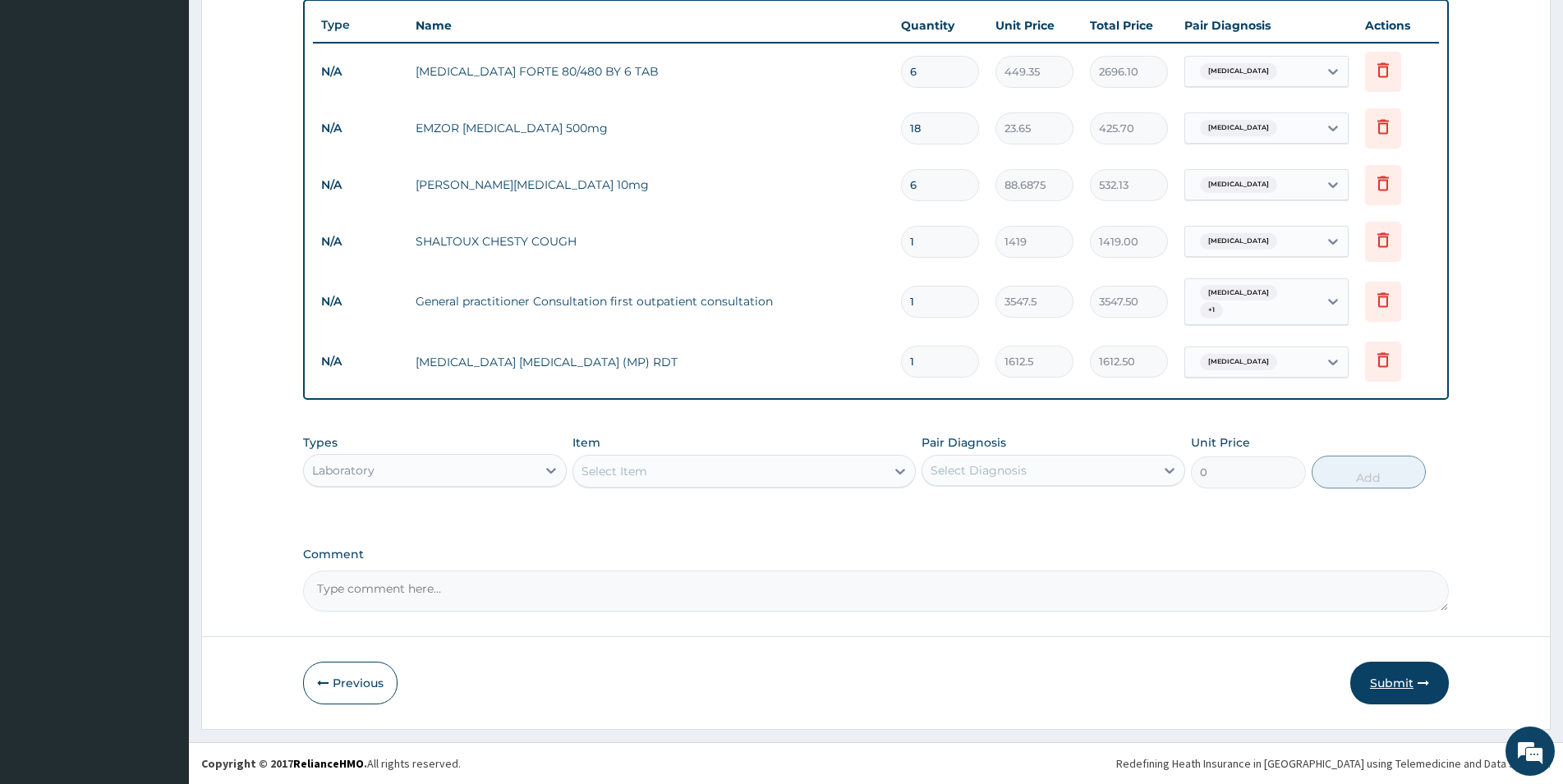
click at [1392, 681] on button "Submit" at bounding box center [1399, 684] width 99 height 43
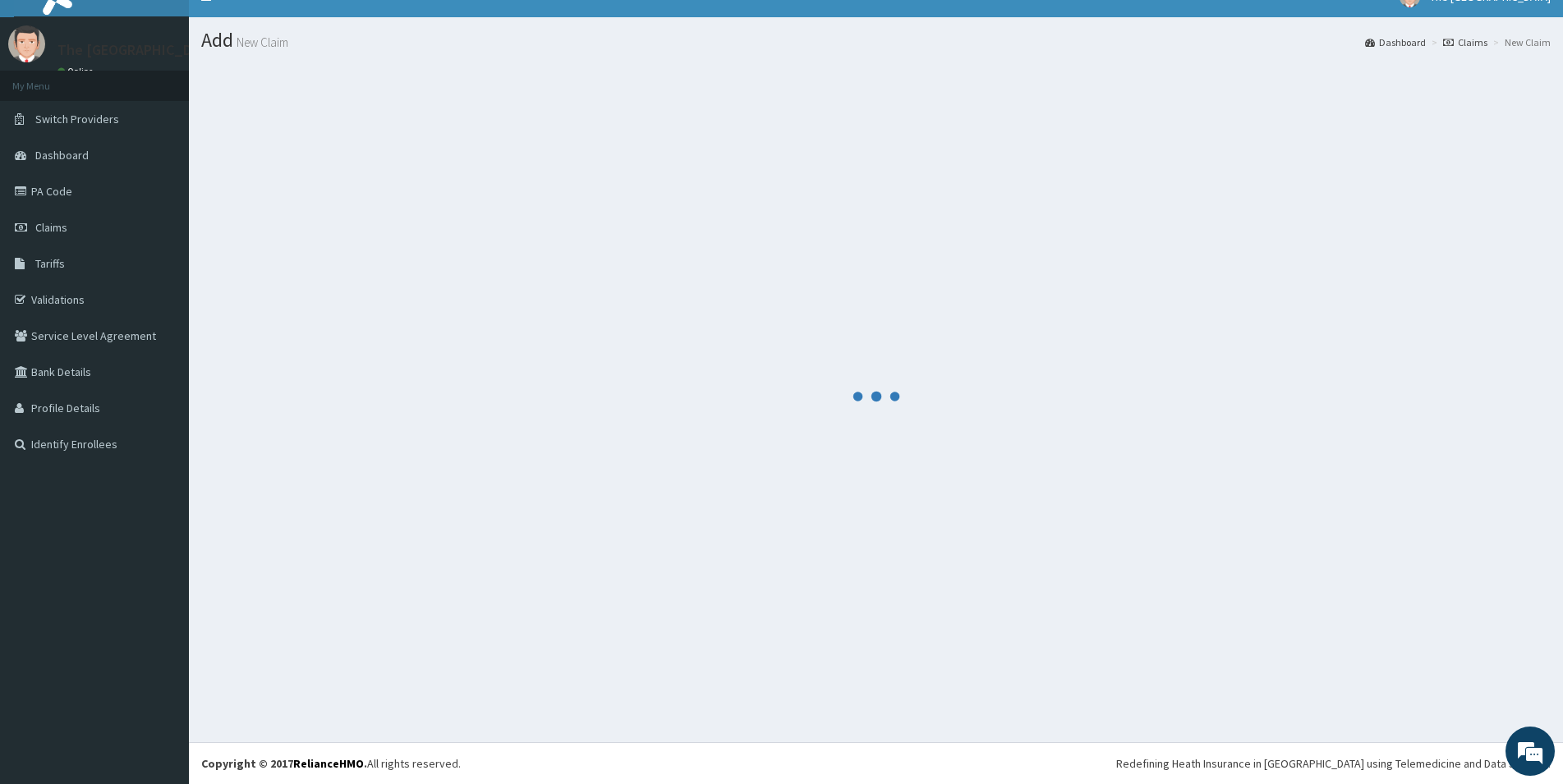
scroll to position [24, 0]
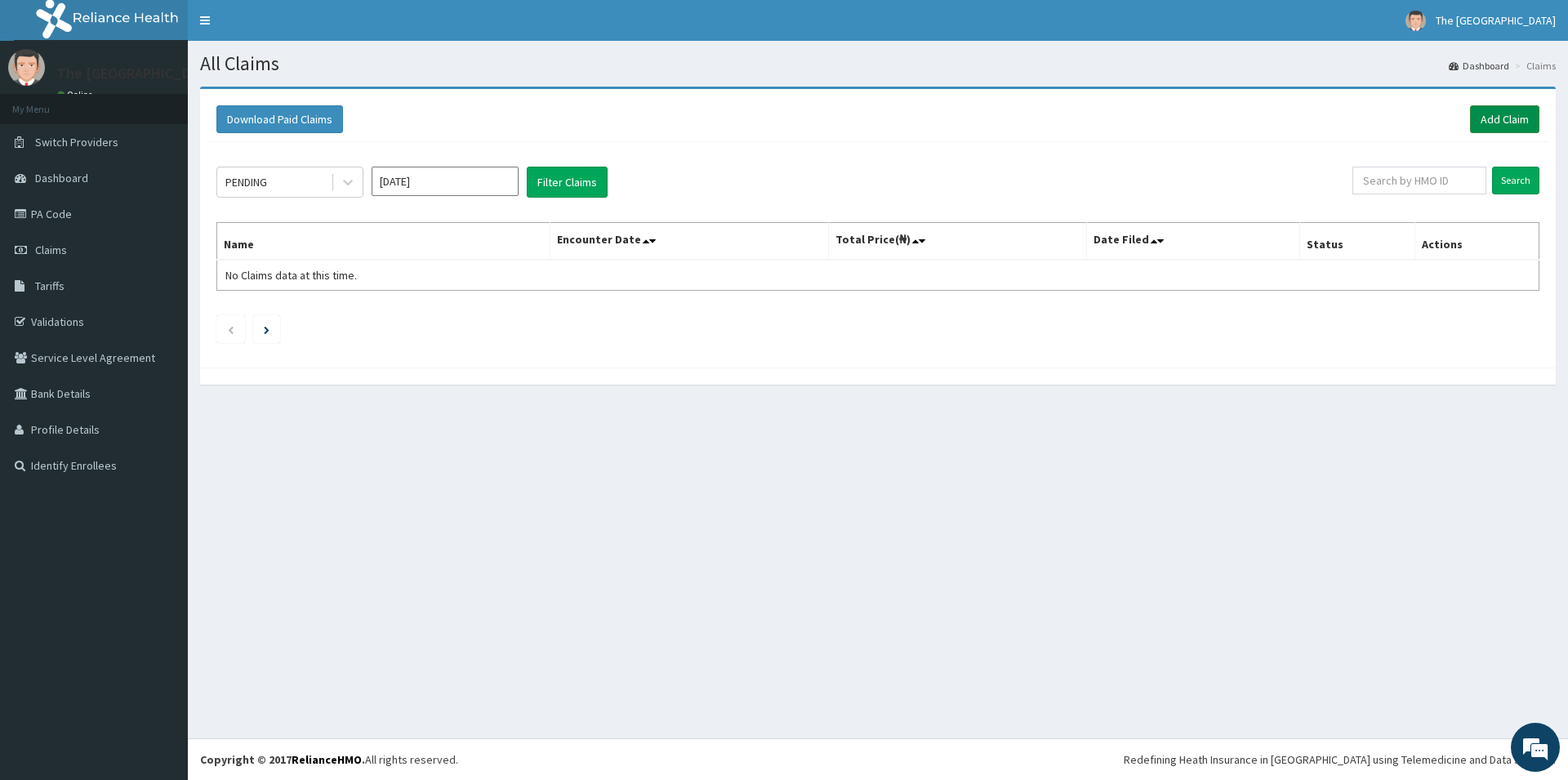
click at [1504, 116] on link "Add Claim" at bounding box center [1504, 119] width 69 height 28
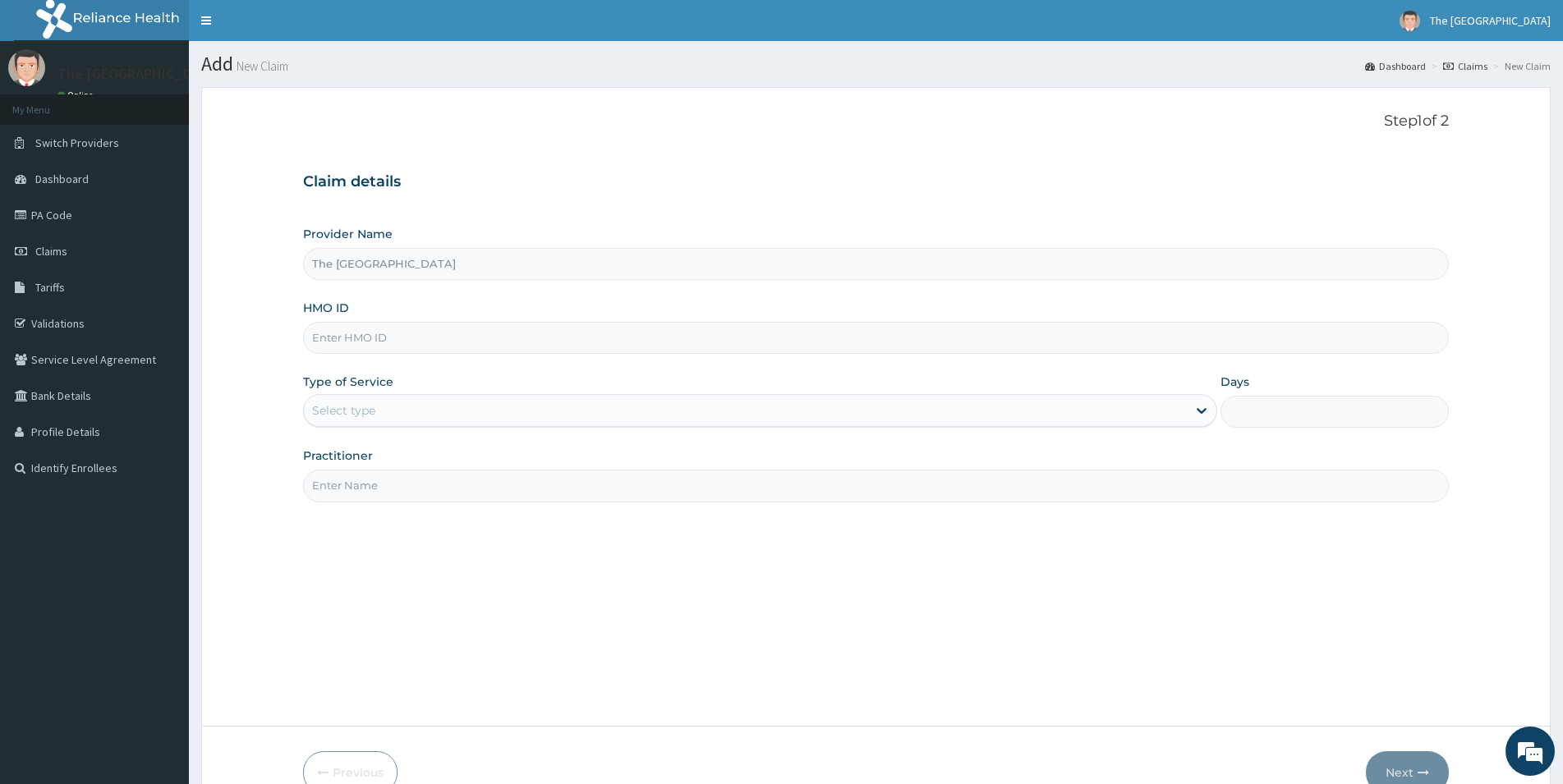
type input "The [GEOGRAPHIC_DATA]"
click at [469, 341] on input "HMO ID" at bounding box center [875, 338] width 1146 height 32
type input "gsv/12652/a"
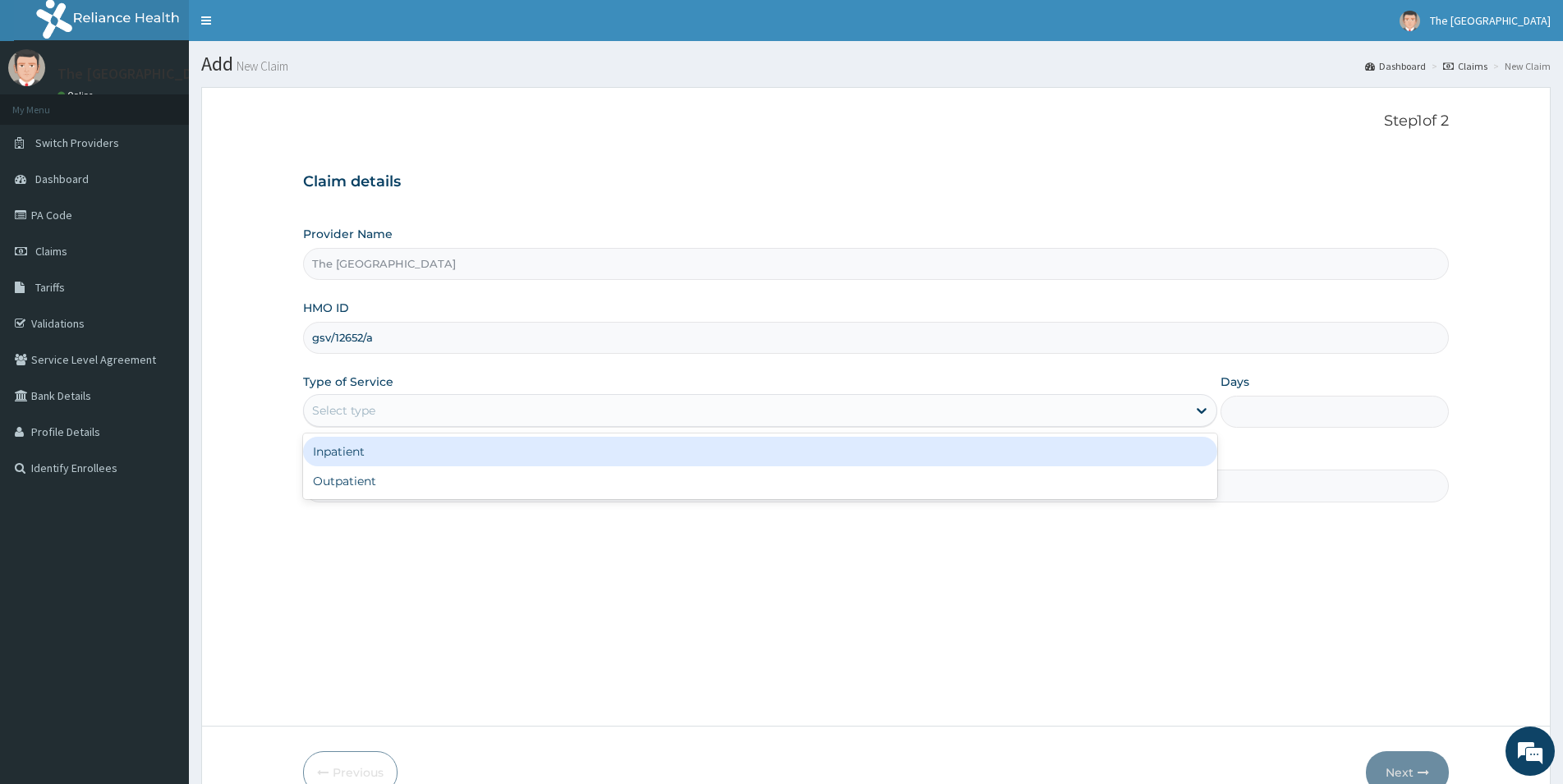
click at [505, 412] on div "Select type" at bounding box center [745, 411] width 883 height 26
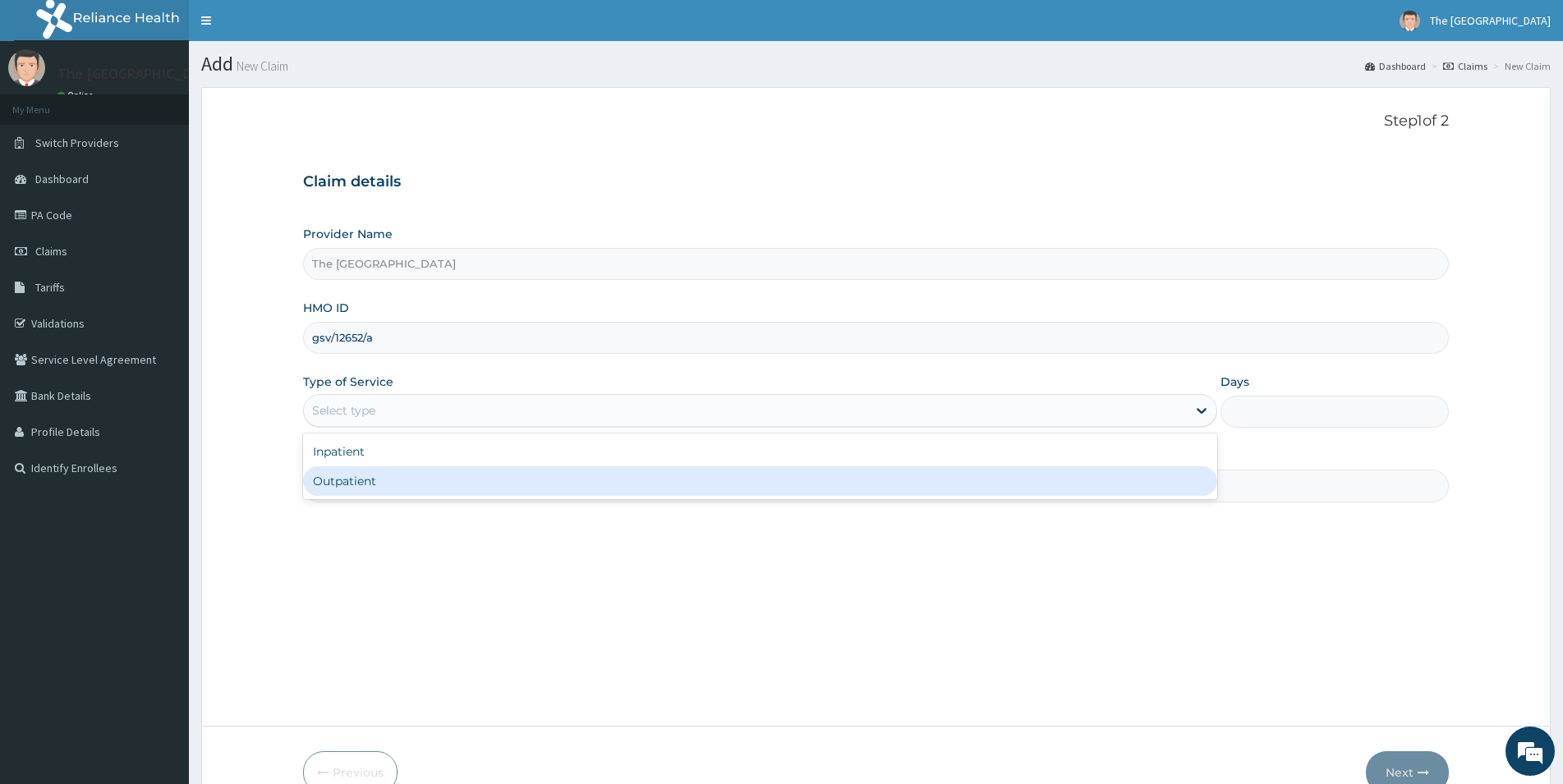
click at [393, 480] on div "Outpatient" at bounding box center [760, 481] width 914 height 30
type input "1"
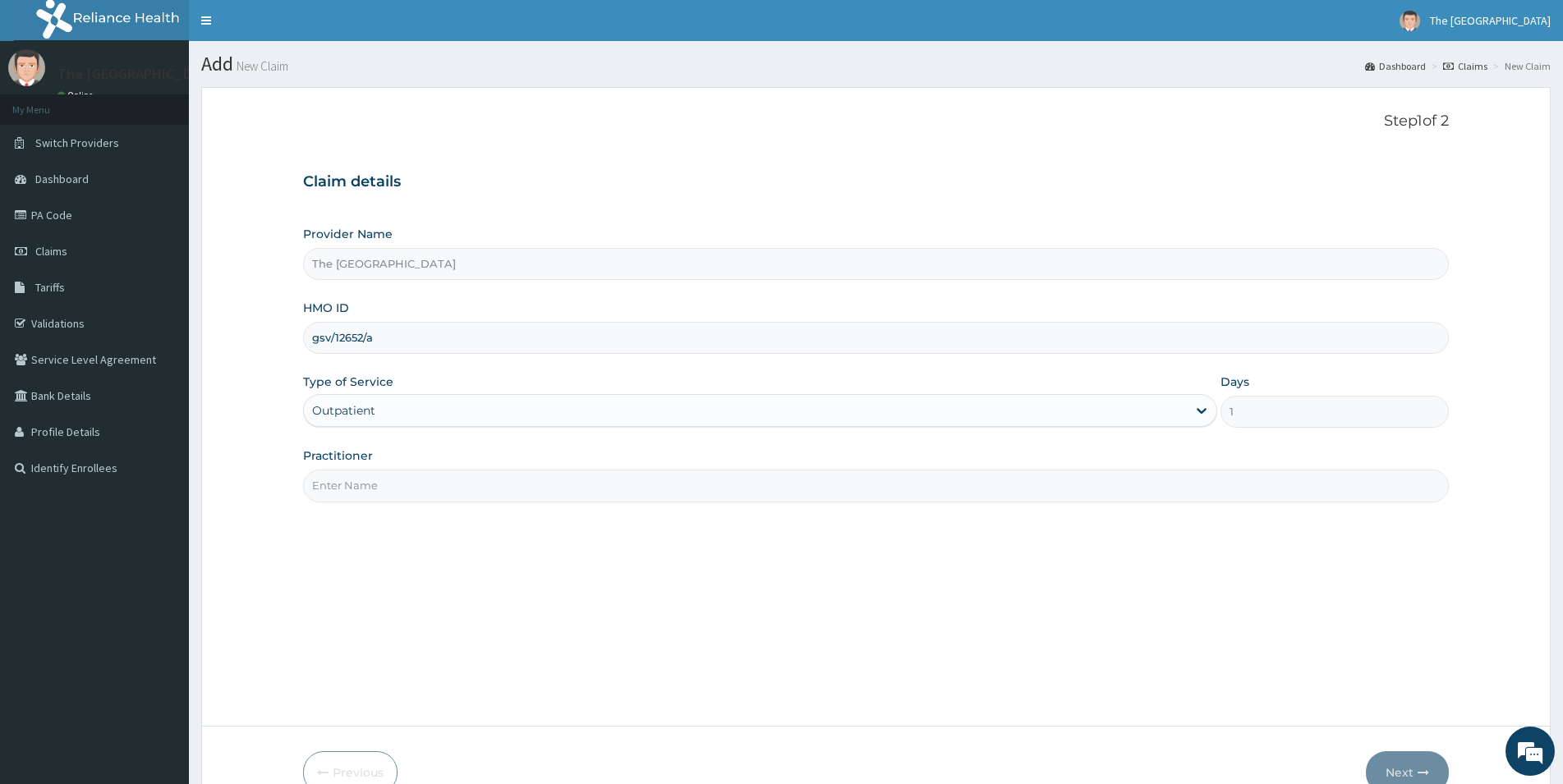
click at [395, 479] on input "Practitioner" at bounding box center [875, 486] width 1146 height 32
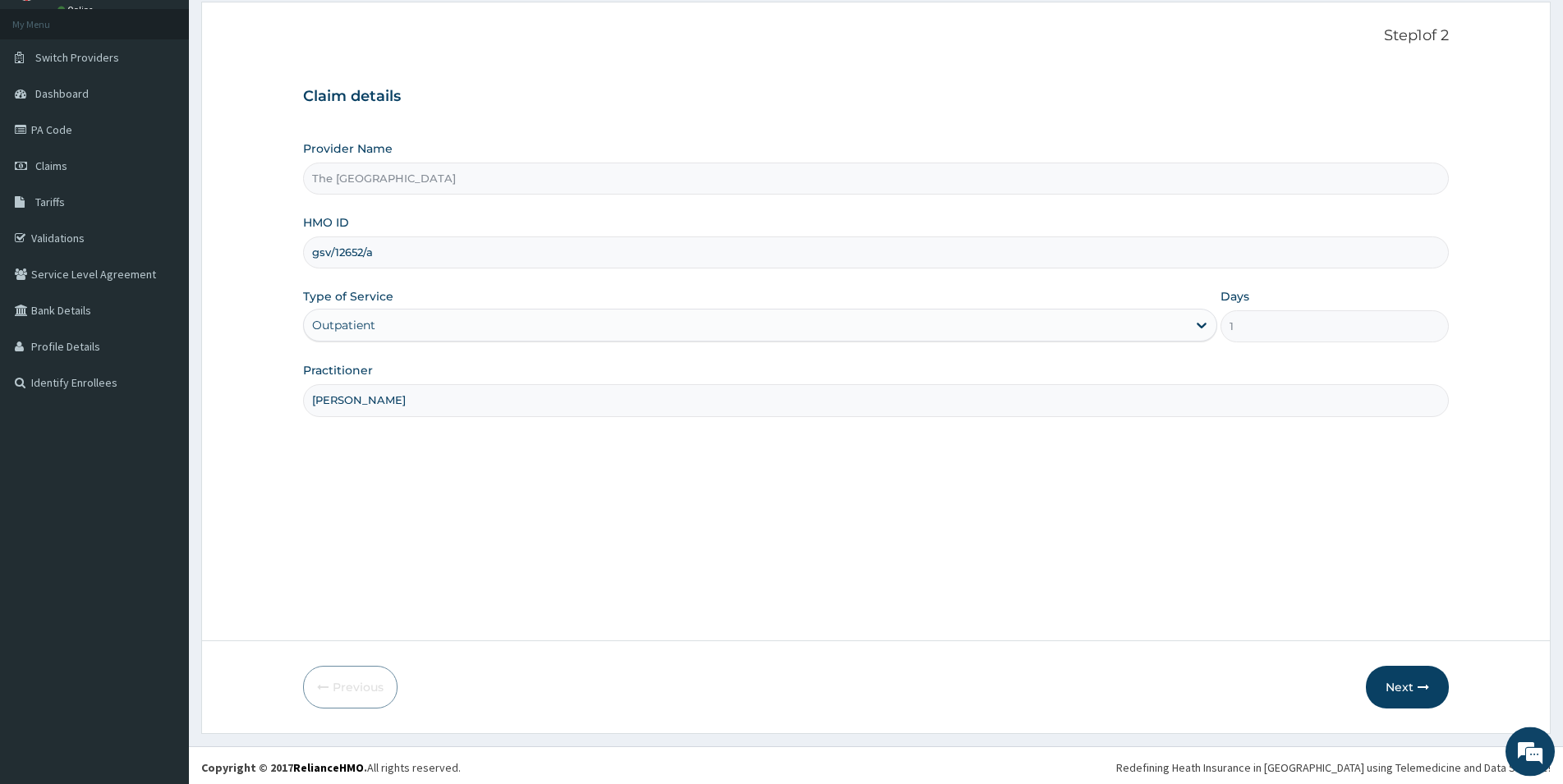
scroll to position [89, 0]
type input "dr oduwole"
click at [1403, 680] on button "Next" at bounding box center [1407, 684] width 83 height 43
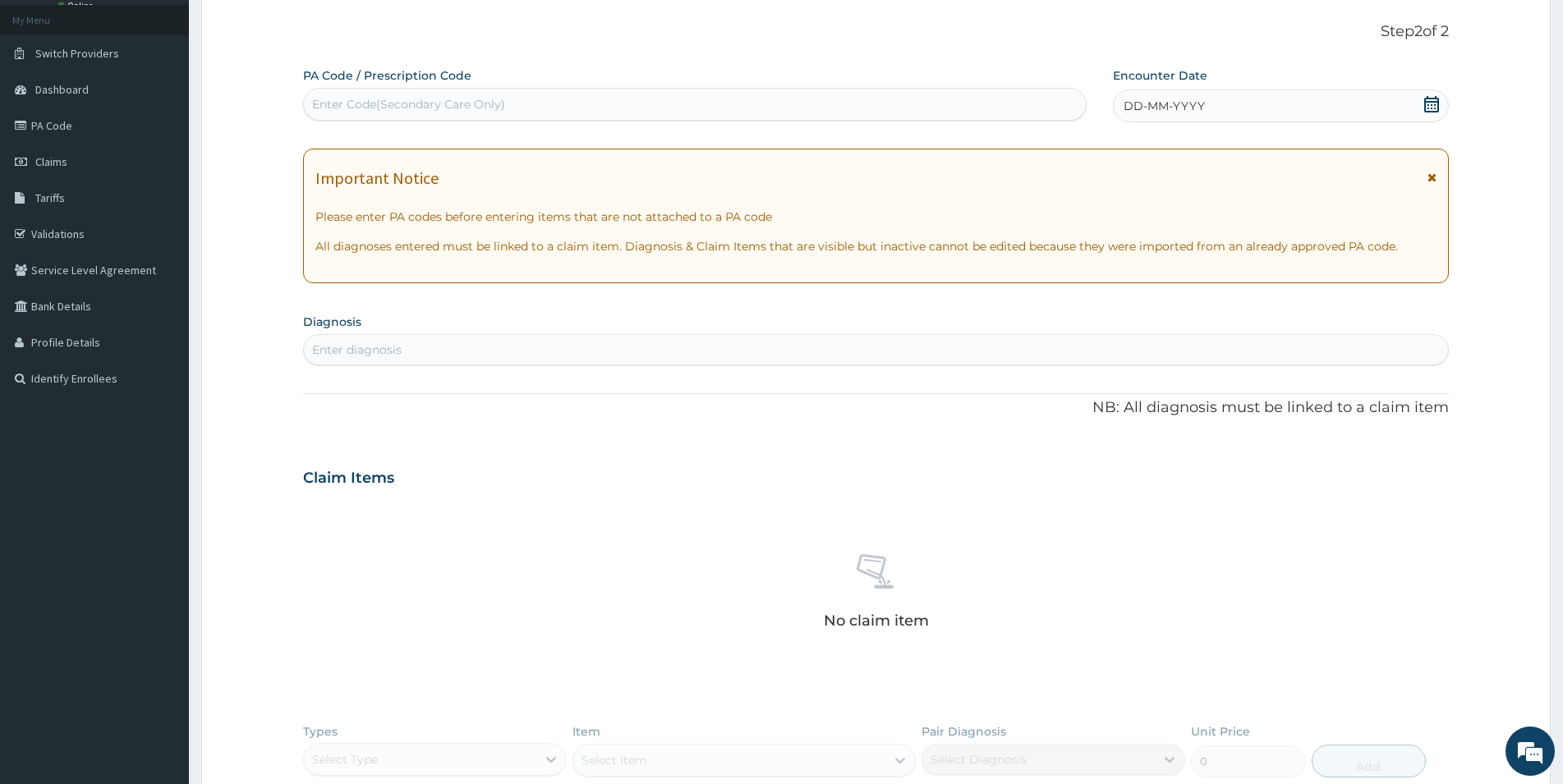
click at [1433, 100] on icon at bounding box center [1432, 104] width 17 height 17
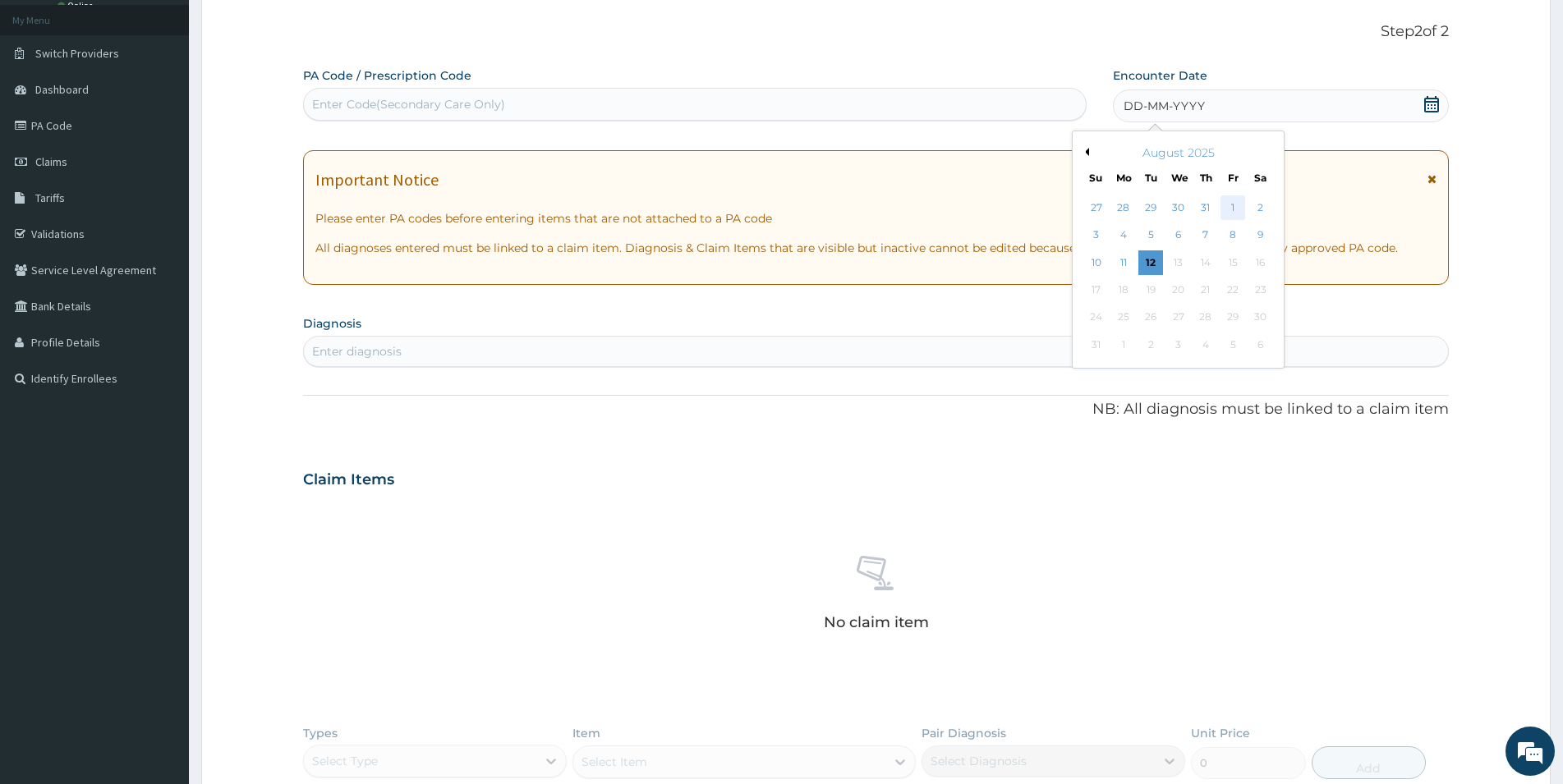
click at [1237, 204] on div "1" at bounding box center [1233, 207] width 25 height 25
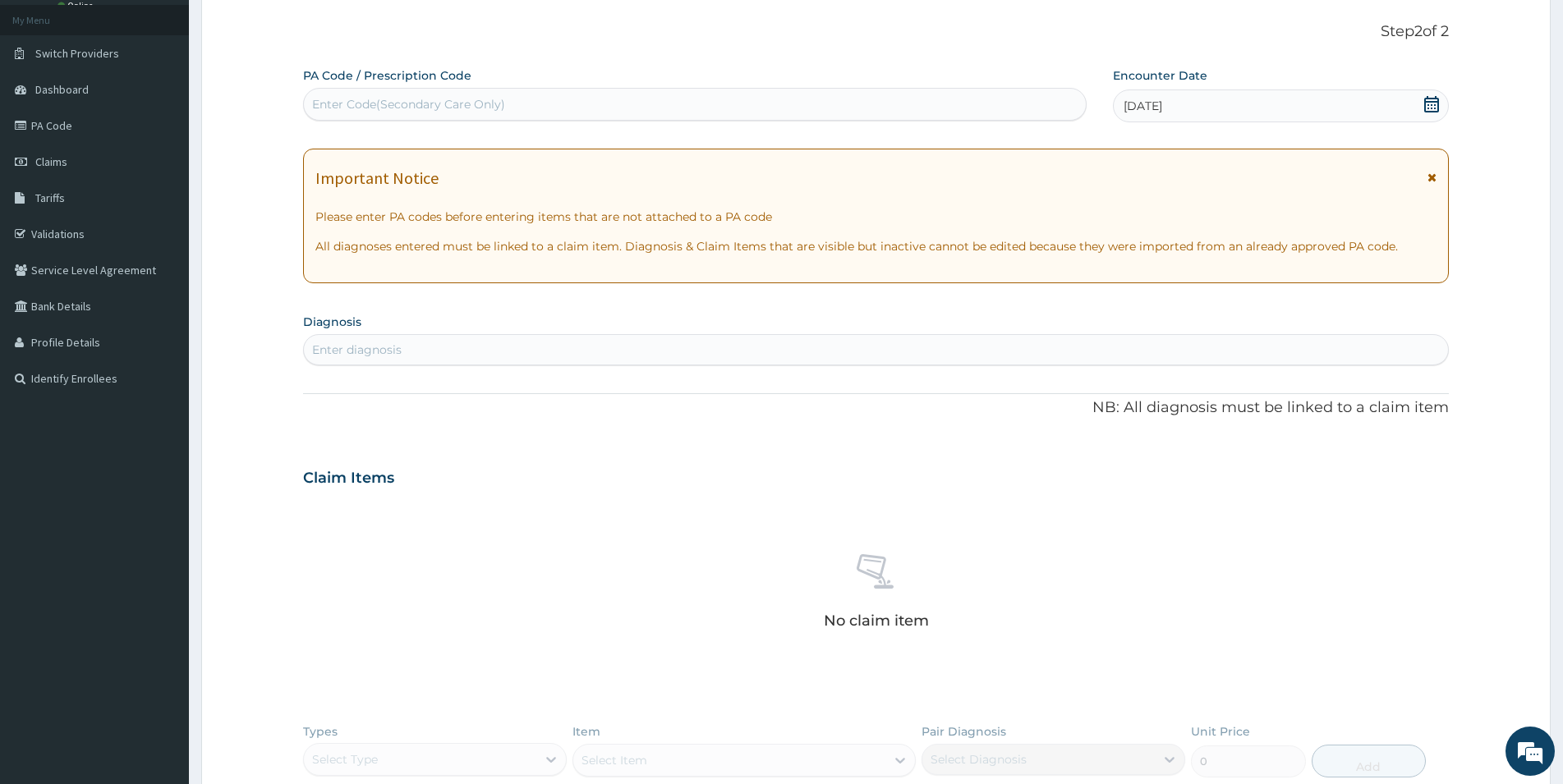
click at [387, 356] on div "Enter diagnosis" at bounding box center [357, 350] width 89 height 17
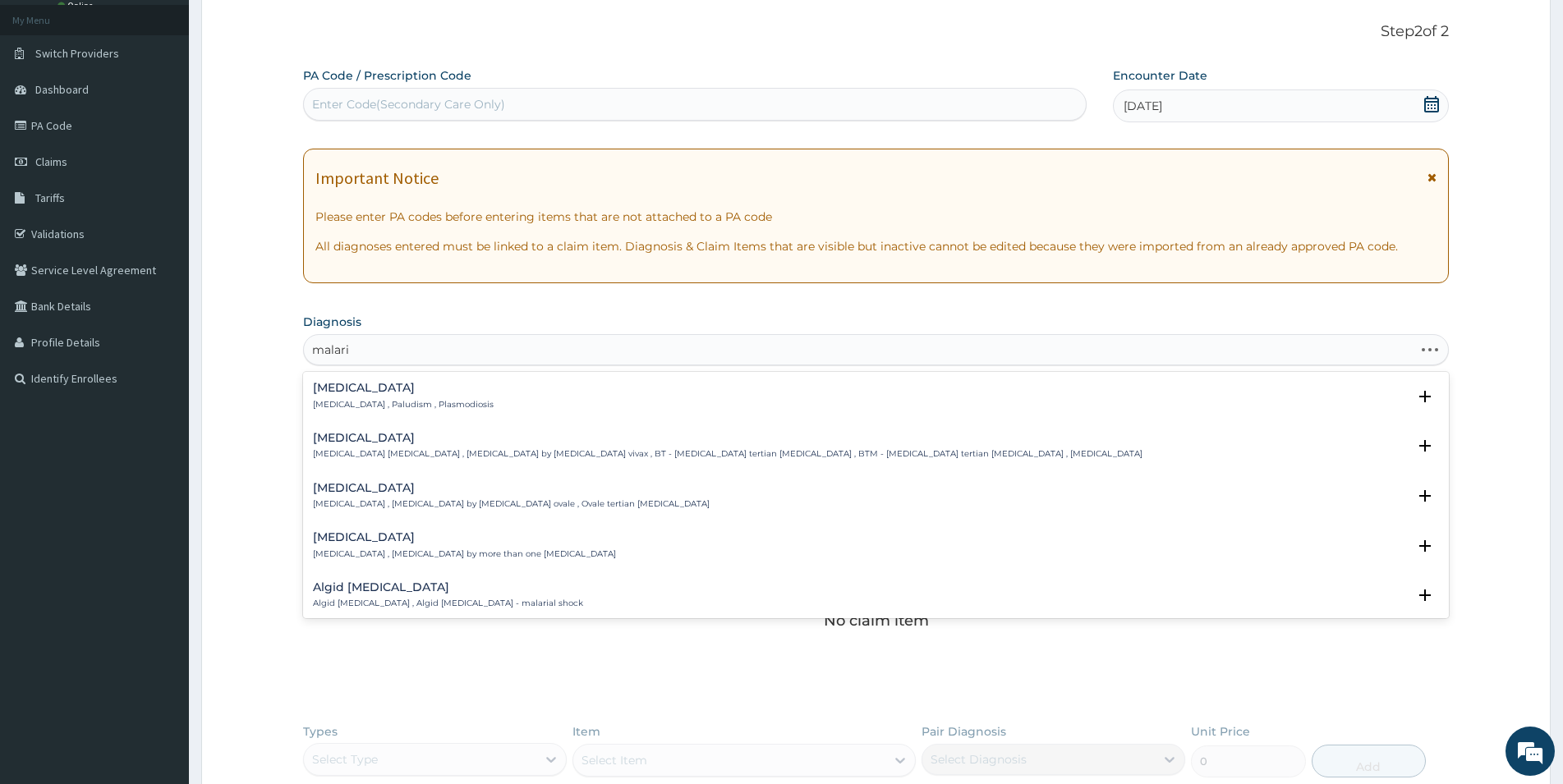
type input "malaria"
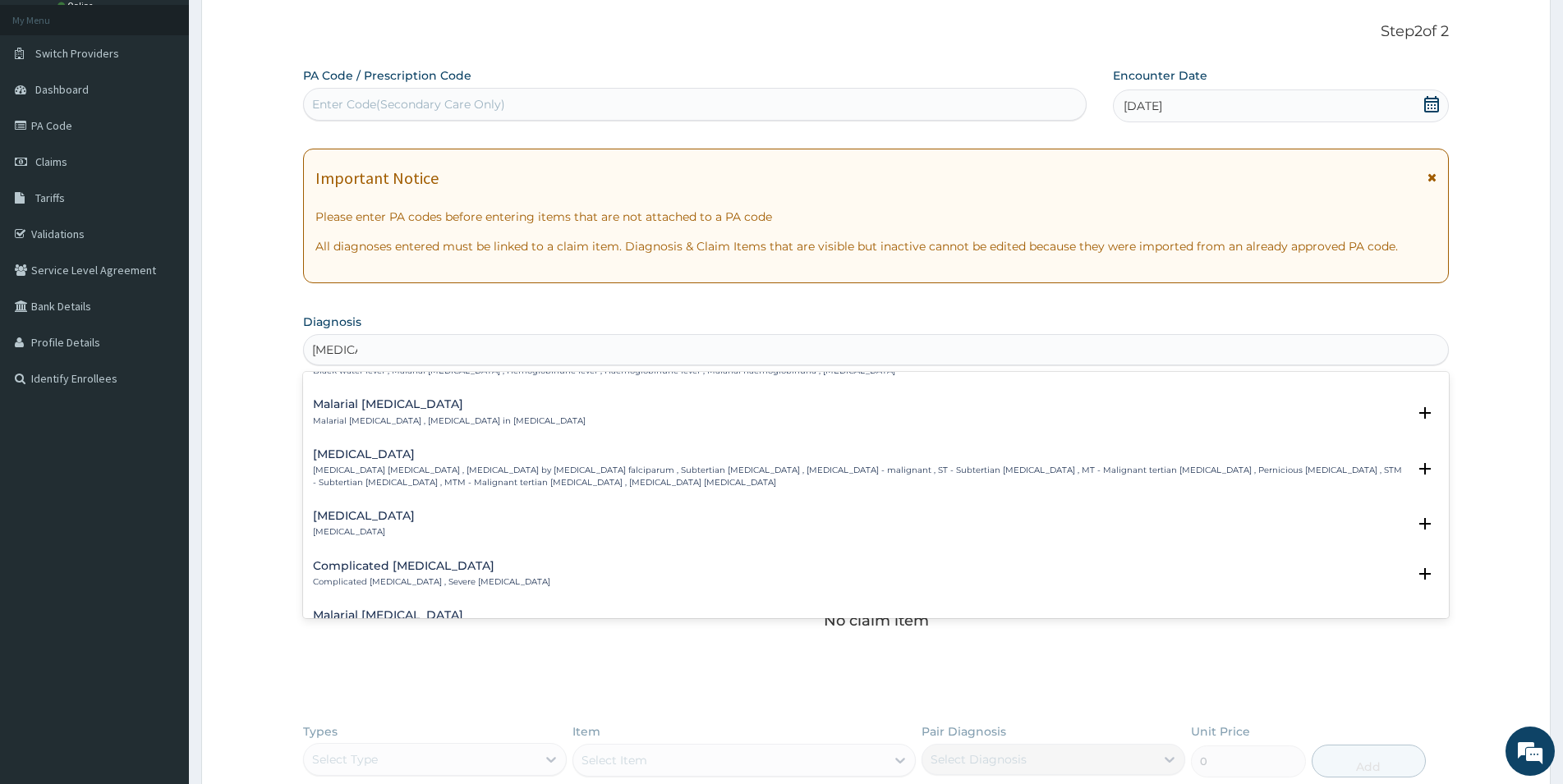
scroll to position [621, 0]
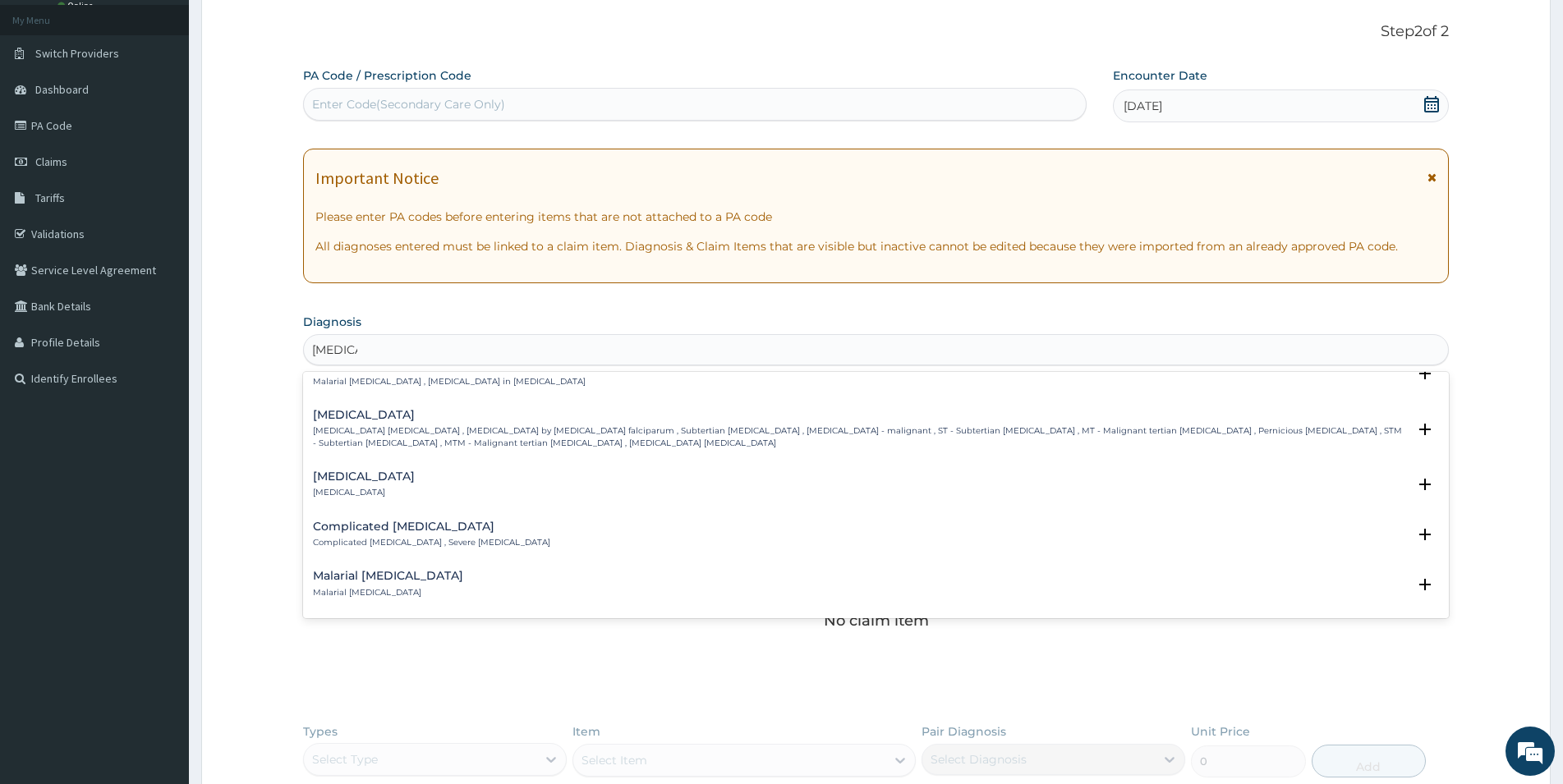
click at [457, 428] on p "[MEDICAL_DATA] [MEDICAL_DATA] , [MEDICAL_DATA] by [MEDICAL_DATA] falciparum , S…" at bounding box center [860, 438] width 1095 height 24
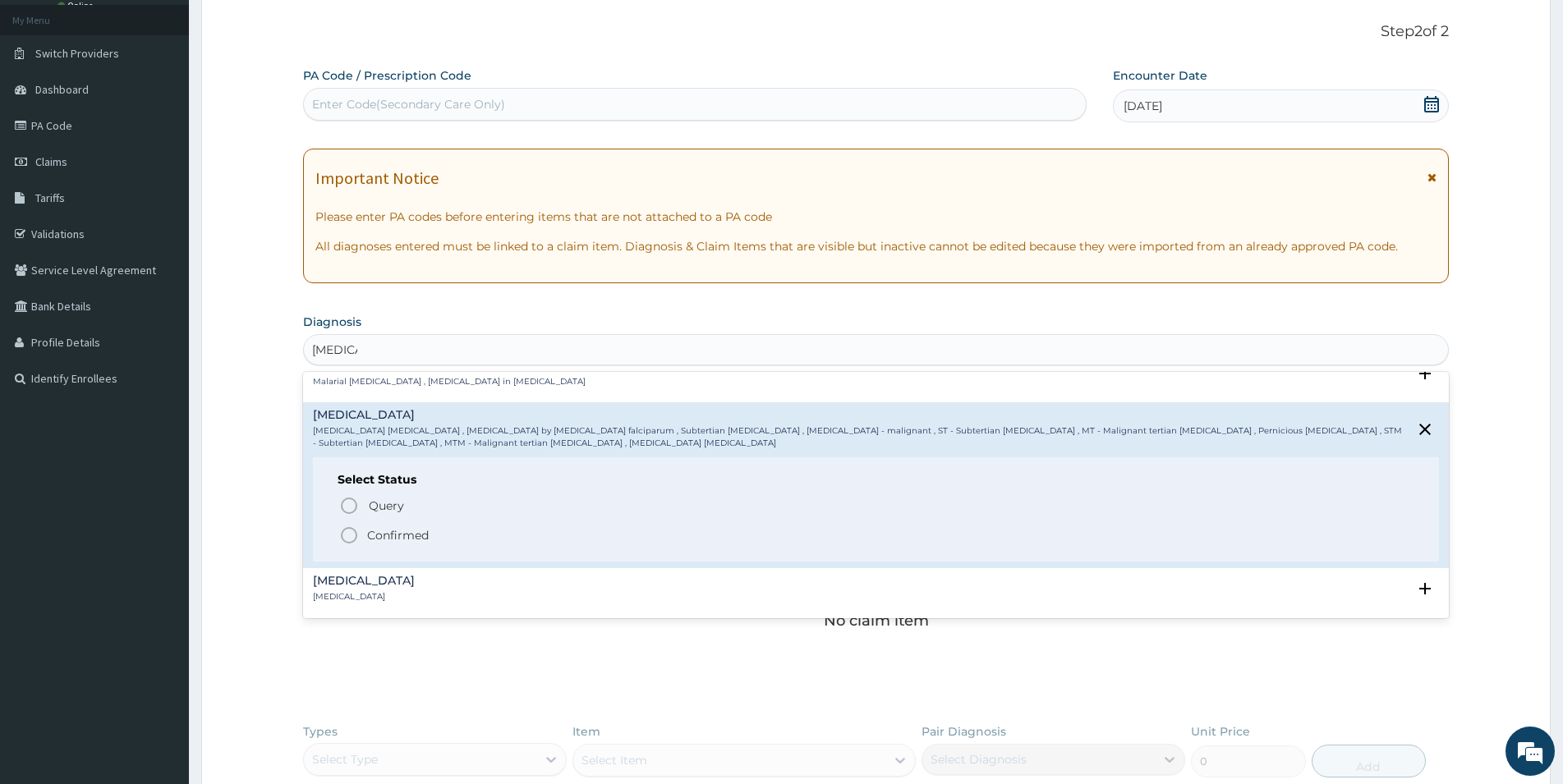
click at [347, 536] on icon "status option filled" at bounding box center [348, 535] width 20 height 20
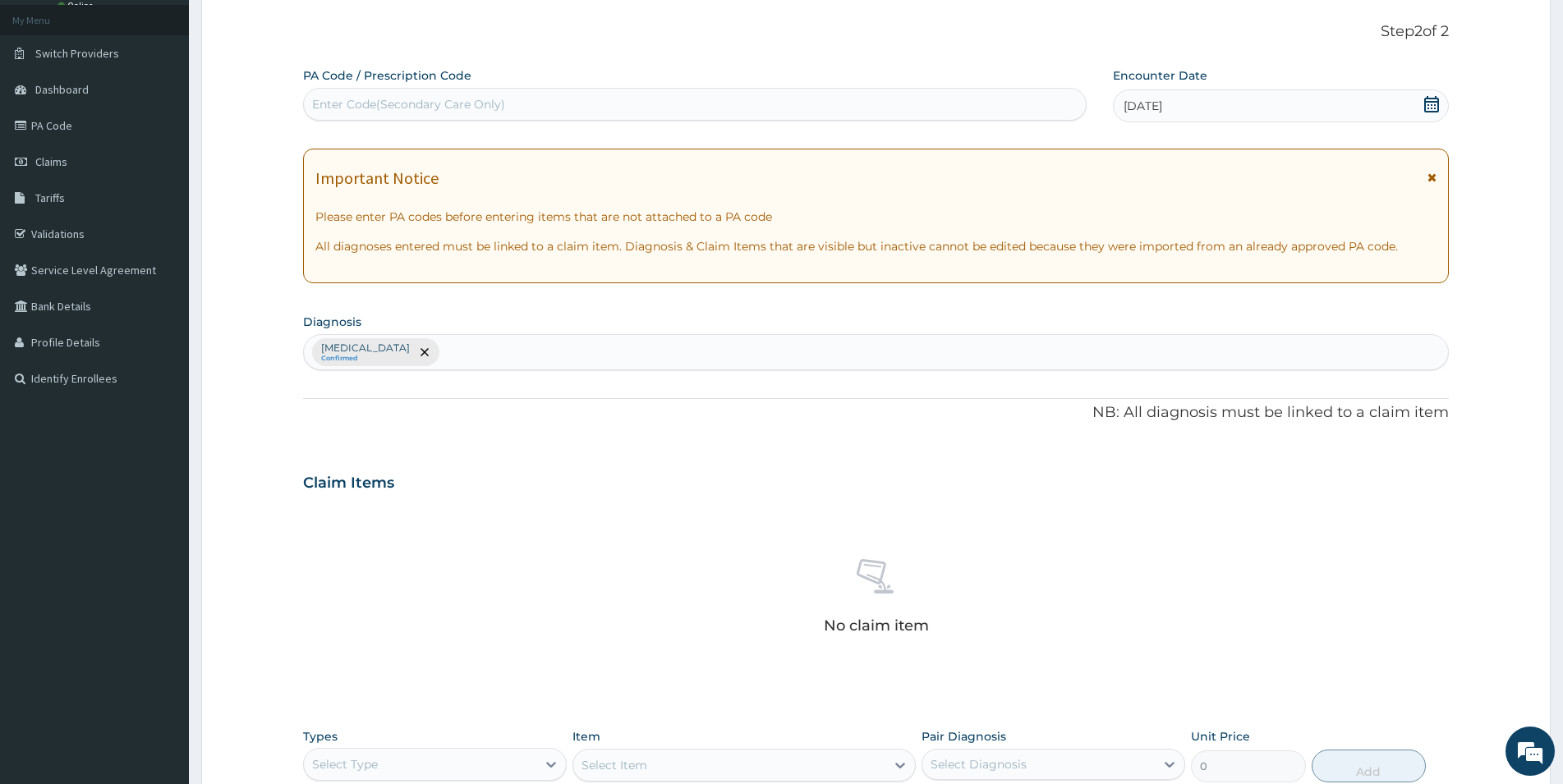
click at [514, 362] on div "[MEDICAL_DATA] Confirmed" at bounding box center [876, 352] width 1145 height 34
type input "tooth"
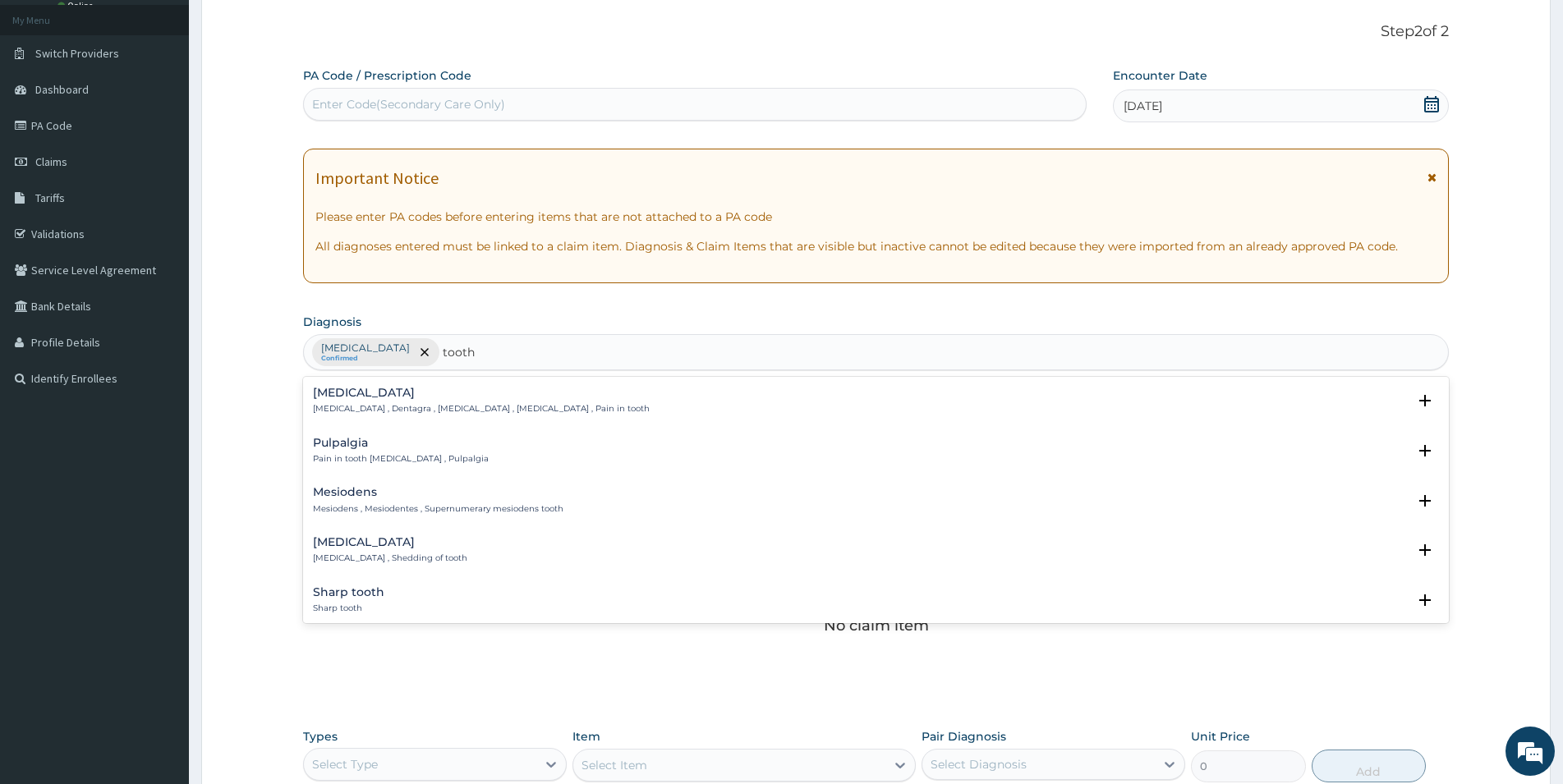
click at [377, 405] on p "Toothache , Dentagra , Dentalgia , Odontalgia , Pain in tooth" at bounding box center [481, 409] width 336 height 11
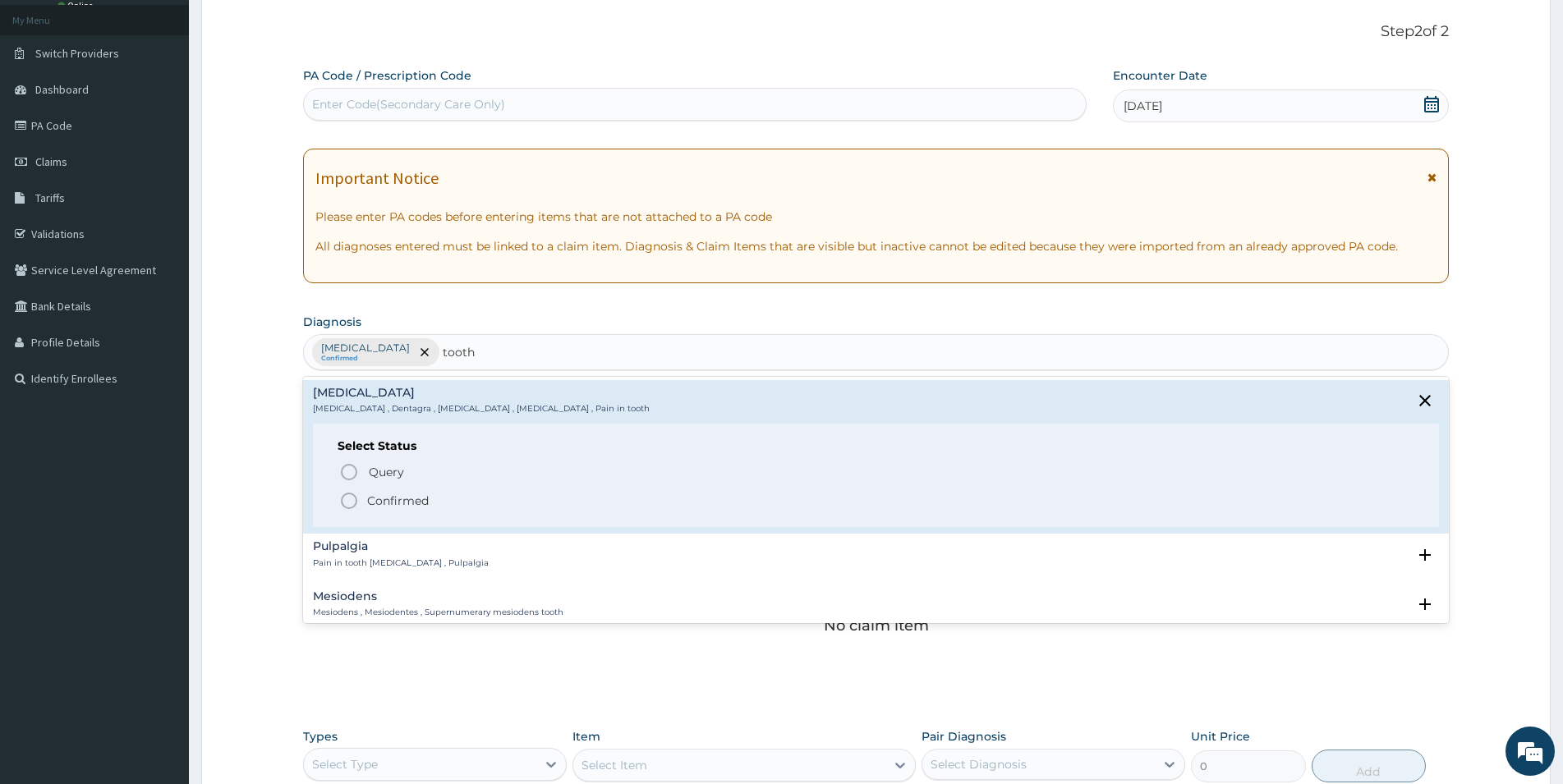
click at [343, 502] on icon "status option filled" at bounding box center [348, 501] width 20 height 20
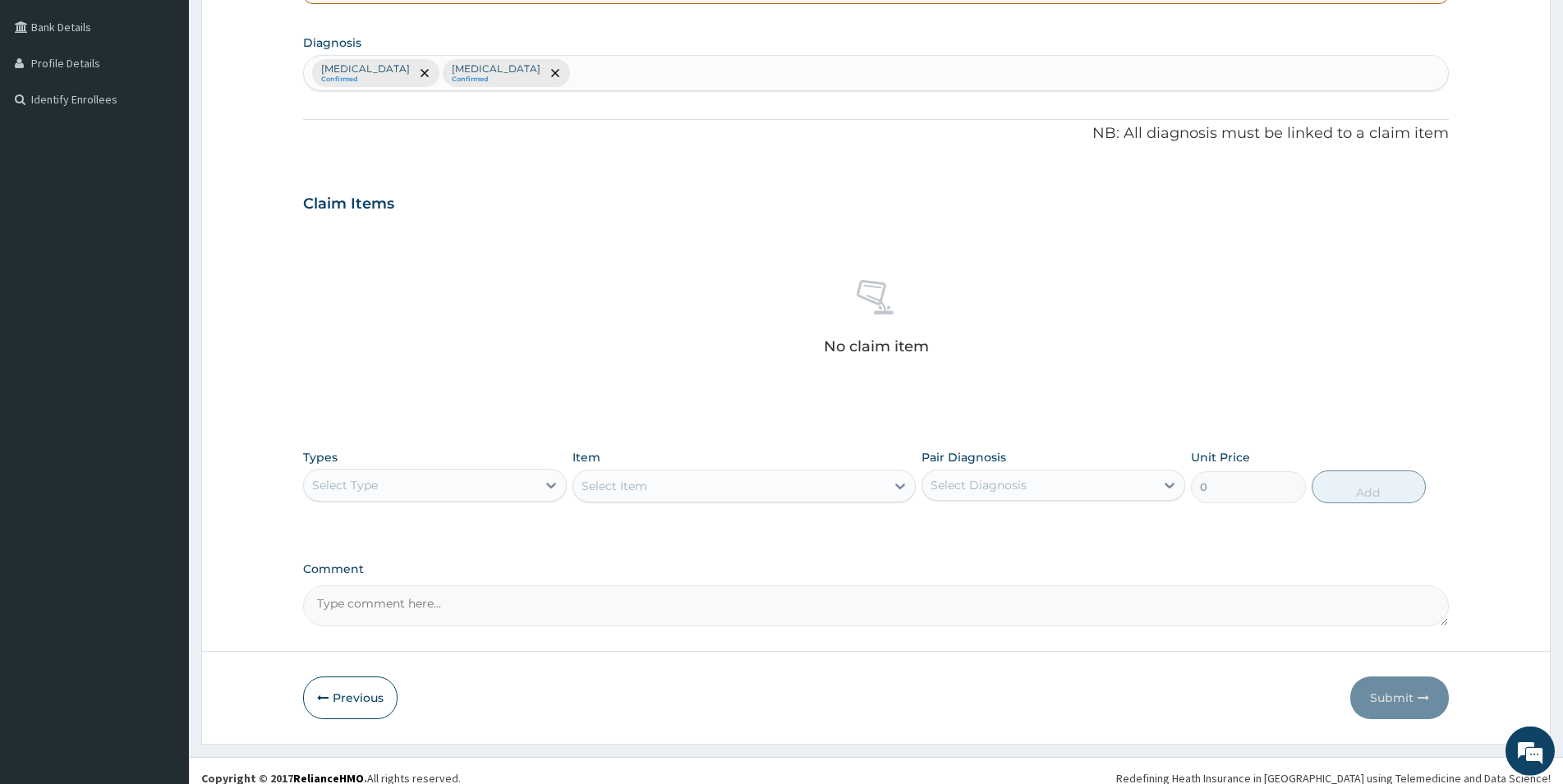
scroll to position [384, 0]
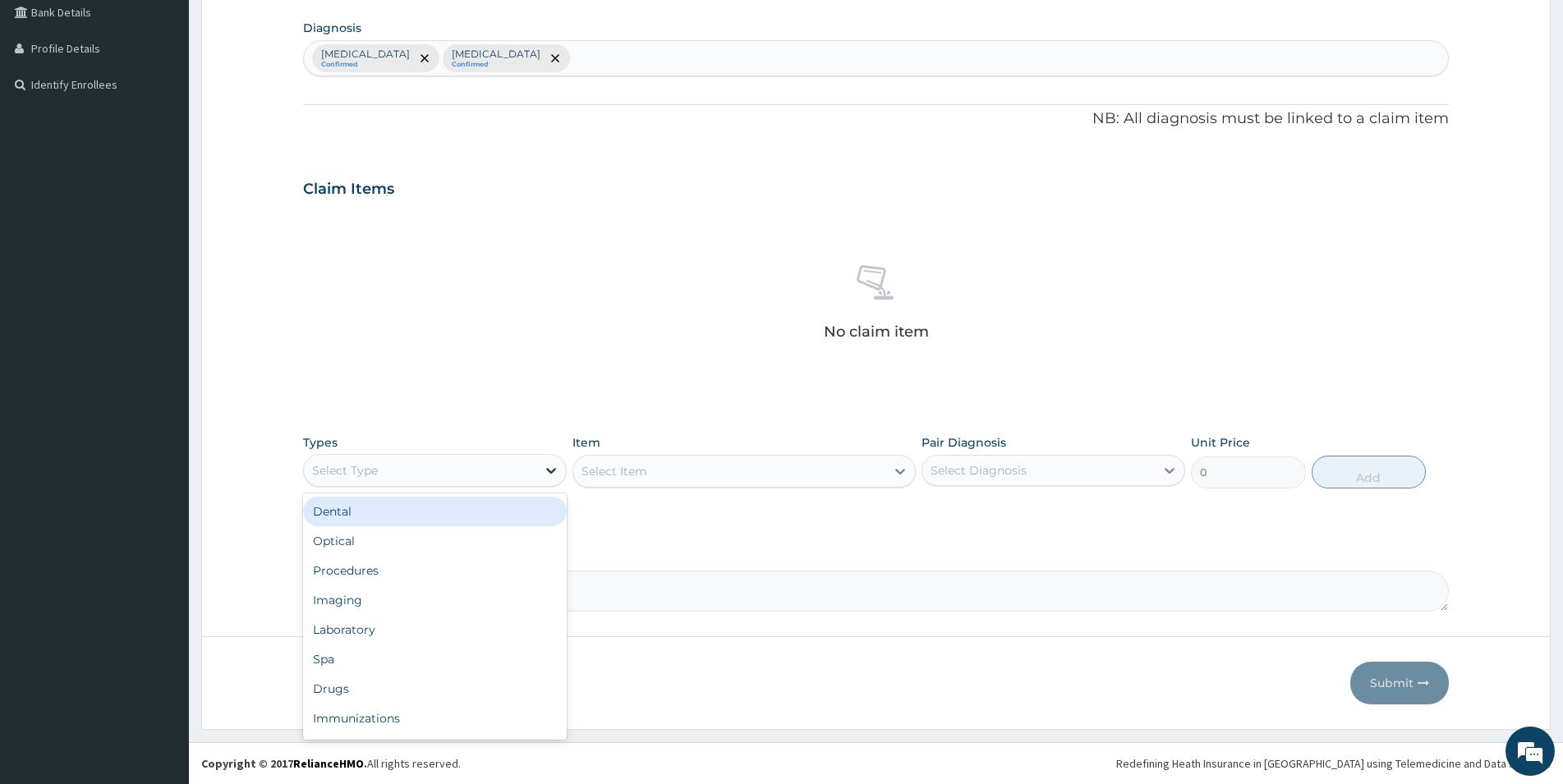
click at [545, 469] on icon at bounding box center [551, 471] width 17 height 17
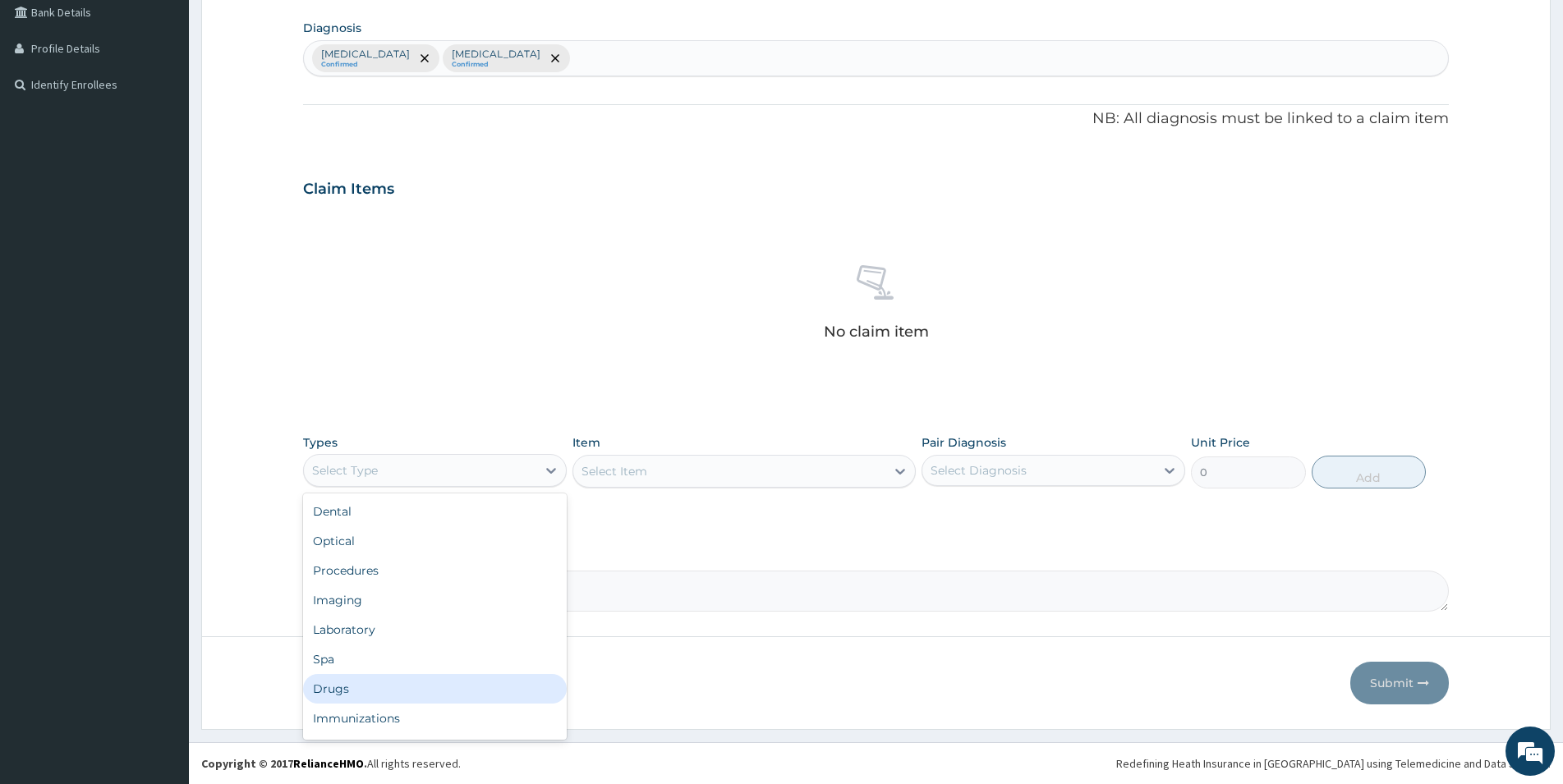
click at [348, 693] on div "Drugs" at bounding box center [435, 689] width 264 height 30
click at [740, 466] on div "Select Item" at bounding box center [744, 471] width 344 height 33
click at [874, 473] on div "Select Item" at bounding box center [729, 471] width 312 height 26
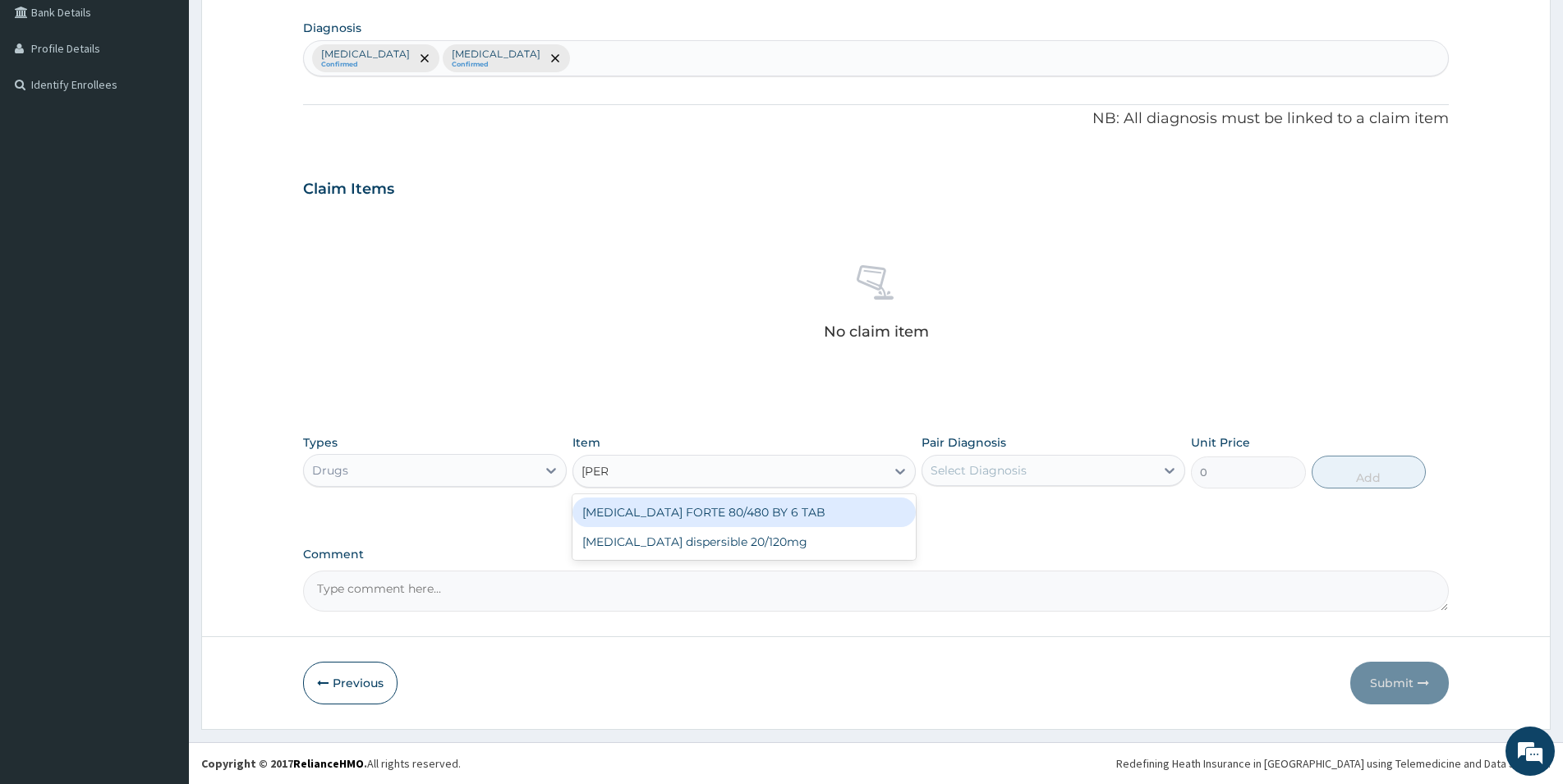
type input "coart"
click at [755, 509] on div "COARTEM FORTE 80/480 BY 6 TAB" at bounding box center [744, 513] width 344 height 30
type input "449.35"
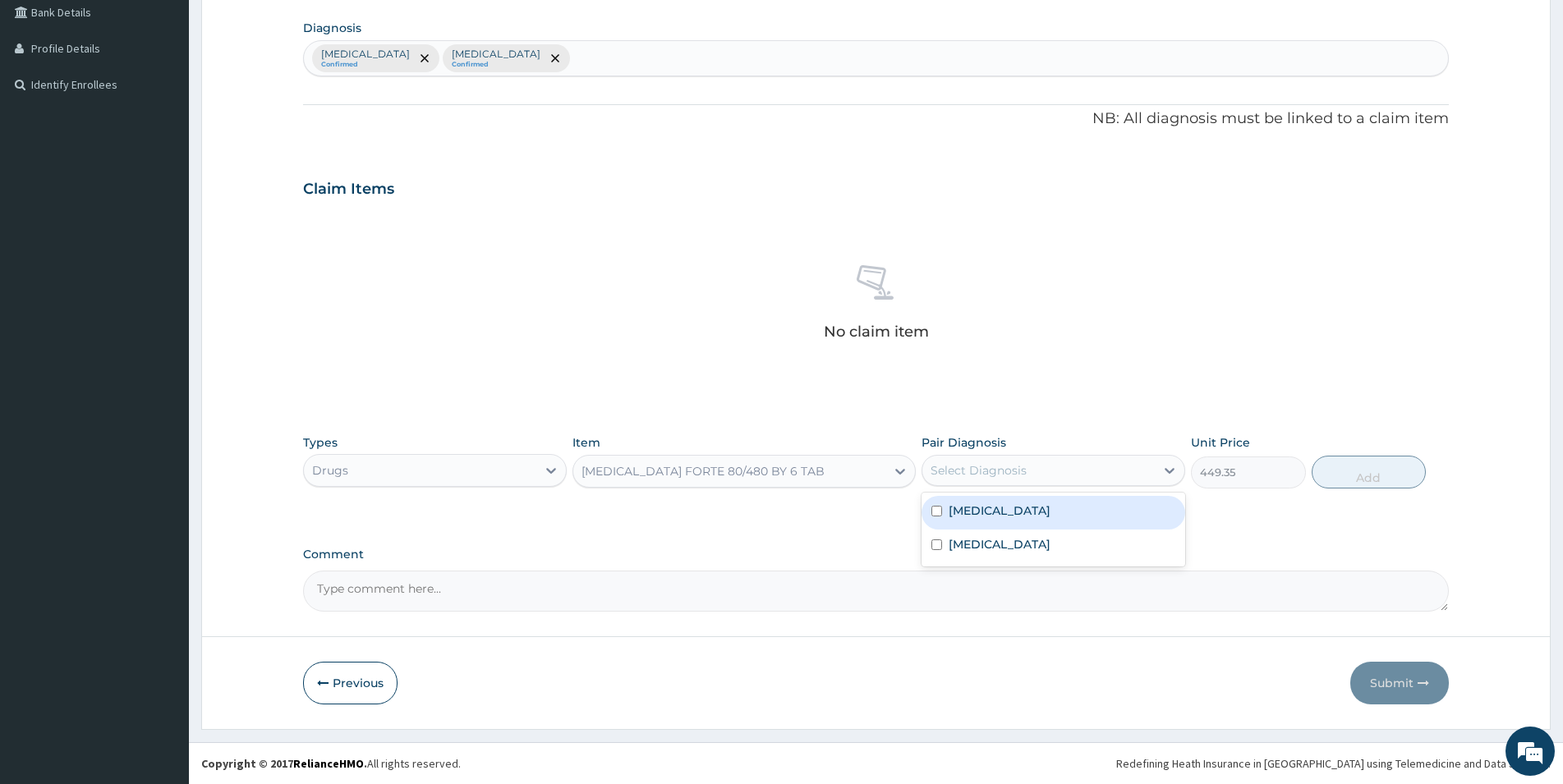
click at [953, 470] on div "Select Diagnosis" at bounding box center [979, 471] width 96 height 17
click at [958, 503] on label "Falciparum malaria" at bounding box center [1000, 511] width 102 height 17
checkbox input "true"
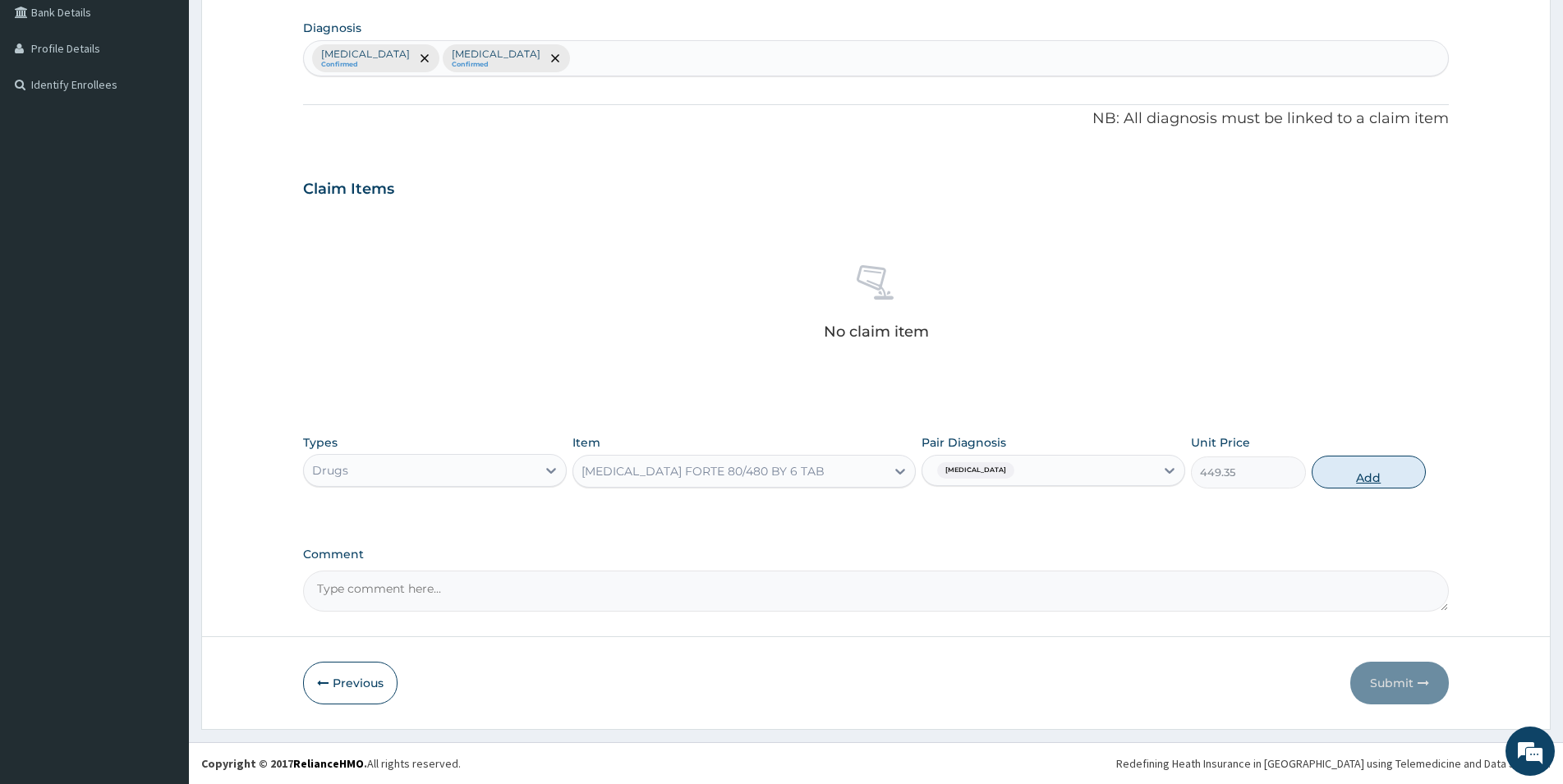
click at [1392, 473] on button "Add" at bounding box center [1369, 472] width 114 height 33
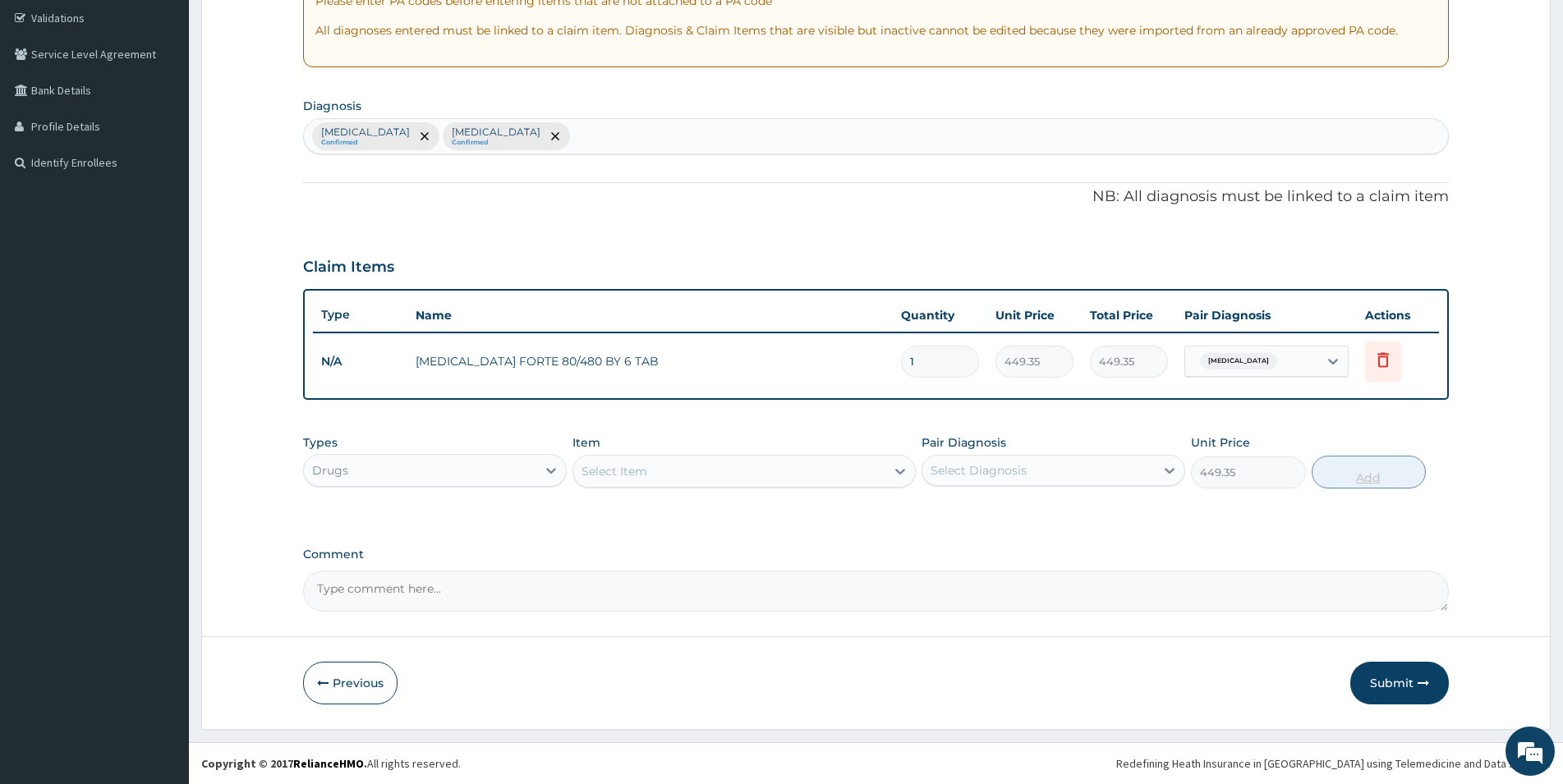
type input "0"
drag, startPoint x: 919, startPoint y: 362, endPoint x: 883, endPoint y: 362, distance: 36.0
click at [901, 362] on input "1" at bounding box center [940, 361] width 78 height 32
type input "6"
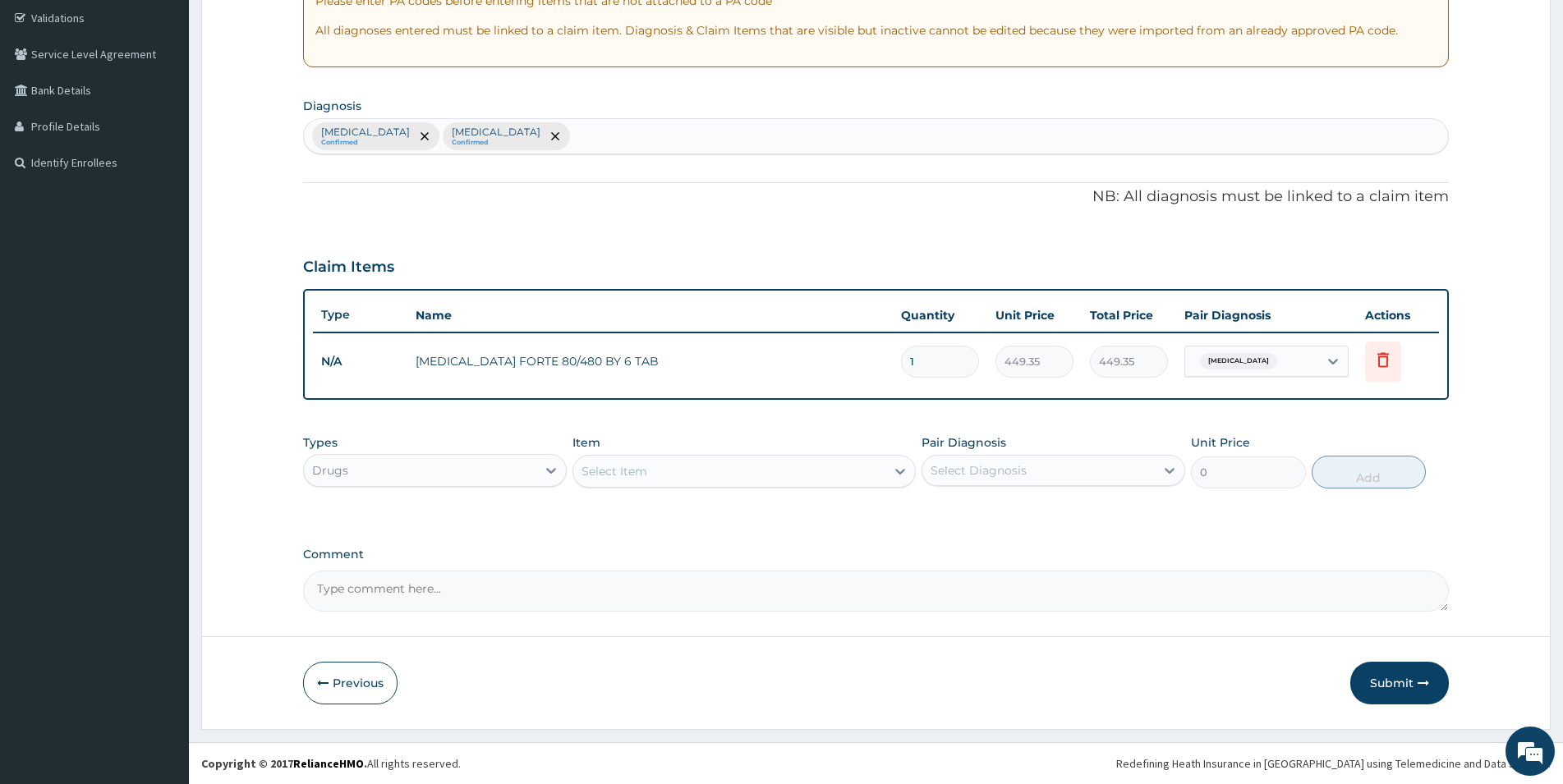
type input "2696.10"
type input "6"
click at [729, 469] on div "Select Item" at bounding box center [729, 471] width 312 height 26
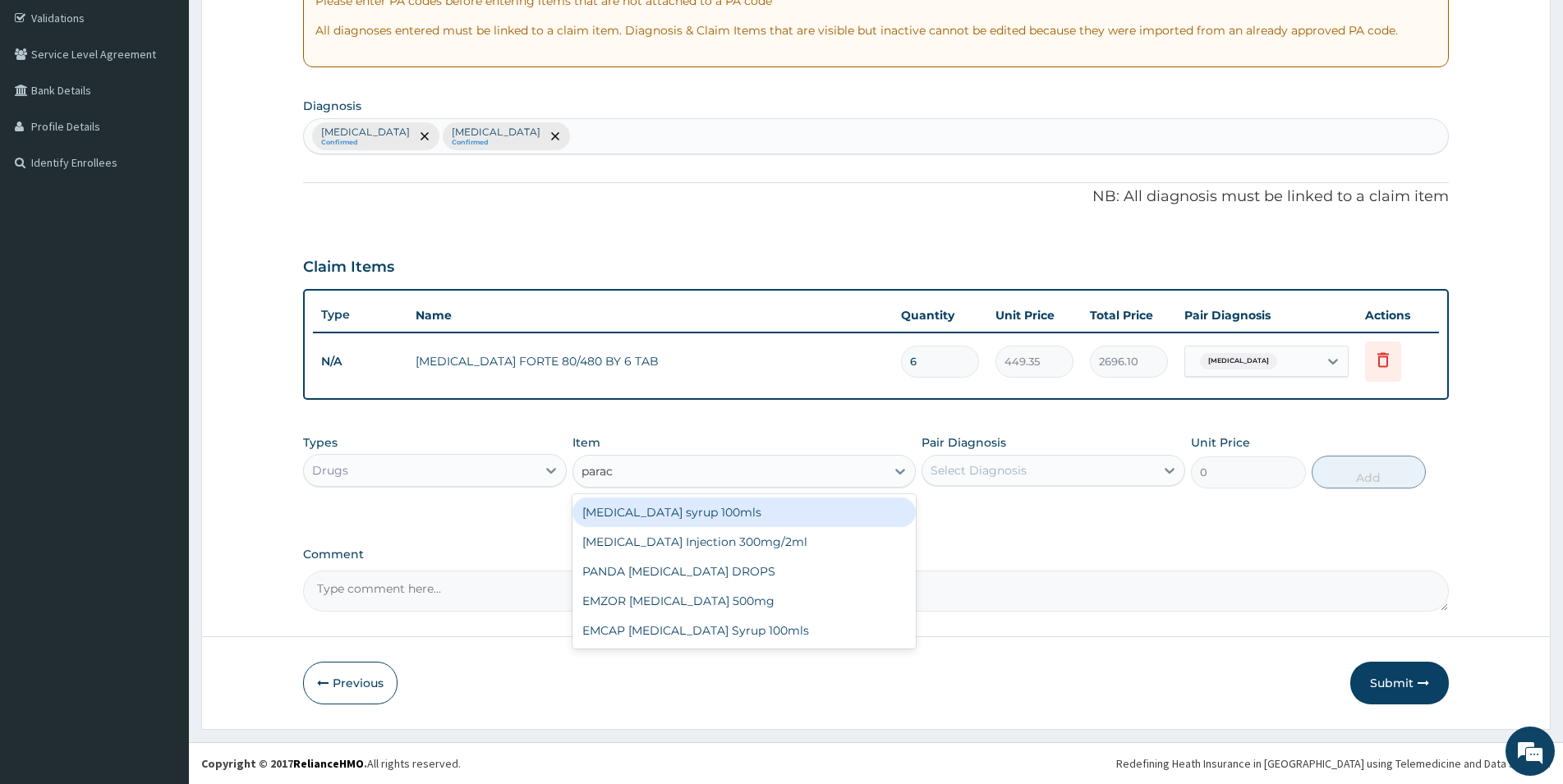
type input "parace"
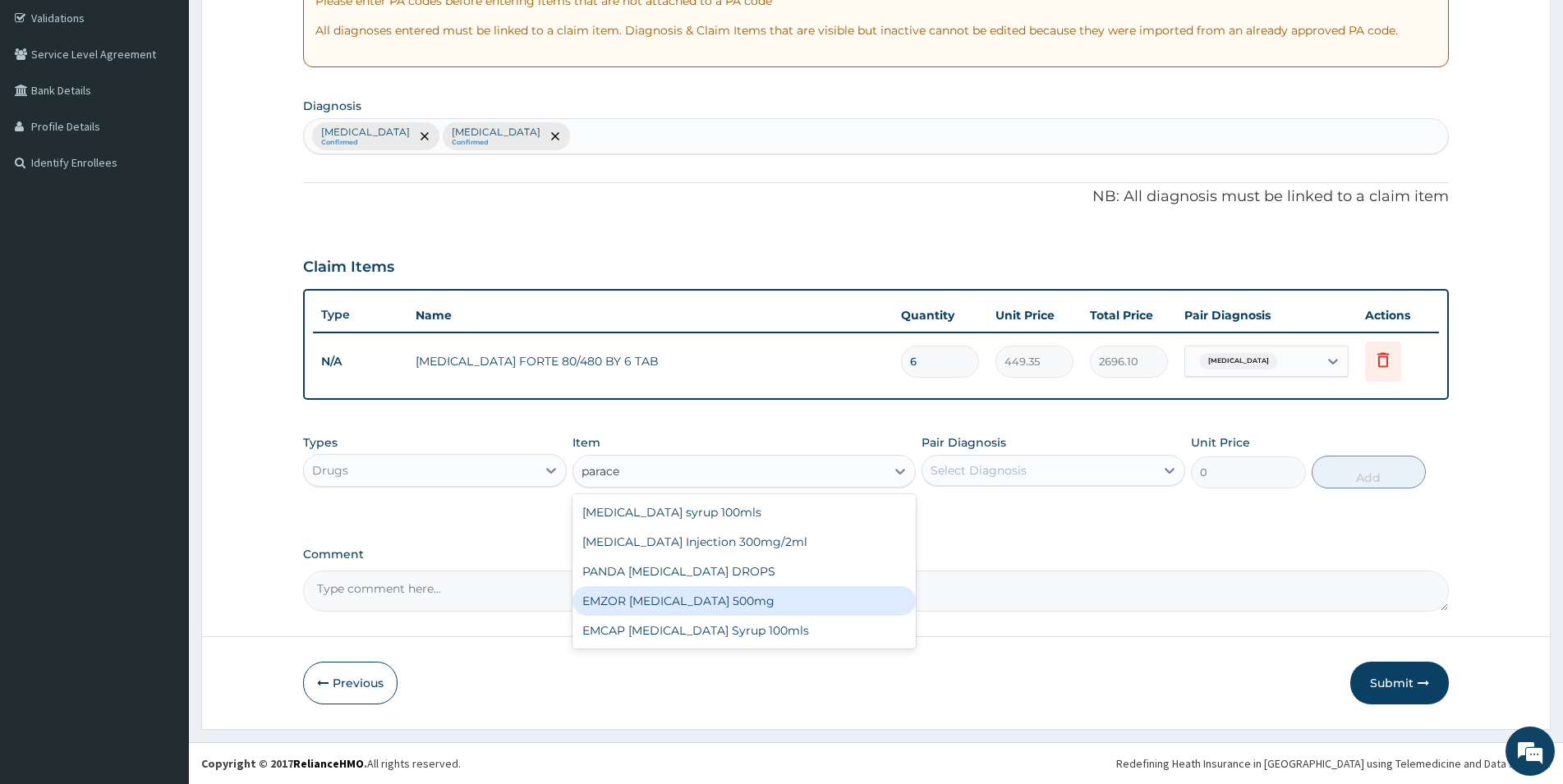
click at [772, 607] on div "EMZOR PARACETAMOL 500mg" at bounding box center [744, 601] width 344 height 30
type input "23.65"
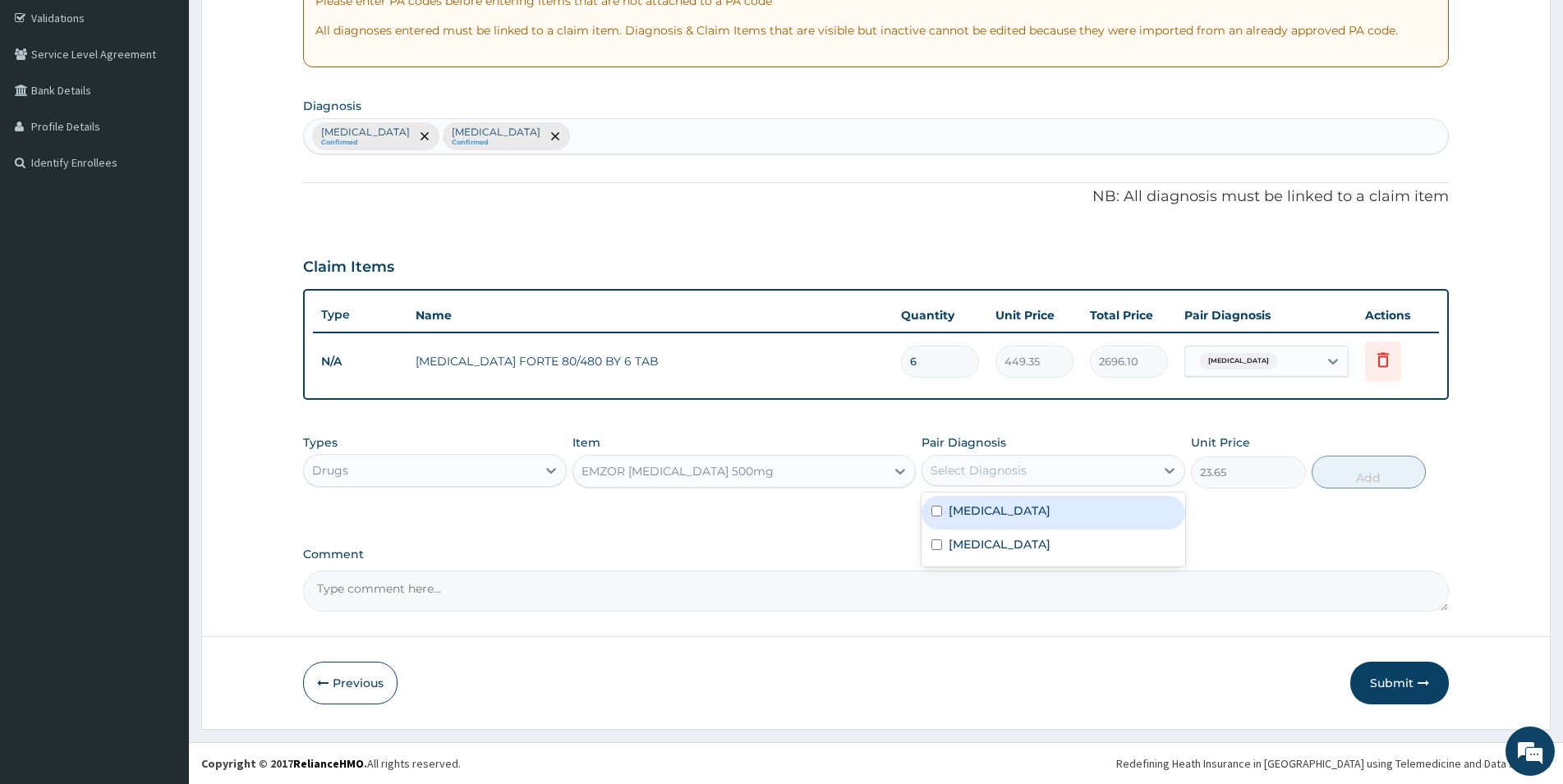
click at [999, 458] on div "Select Diagnosis" at bounding box center [1039, 470] width 232 height 26
click at [975, 509] on label "Falciparum malaria" at bounding box center [1000, 511] width 102 height 17
checkbox input "true"
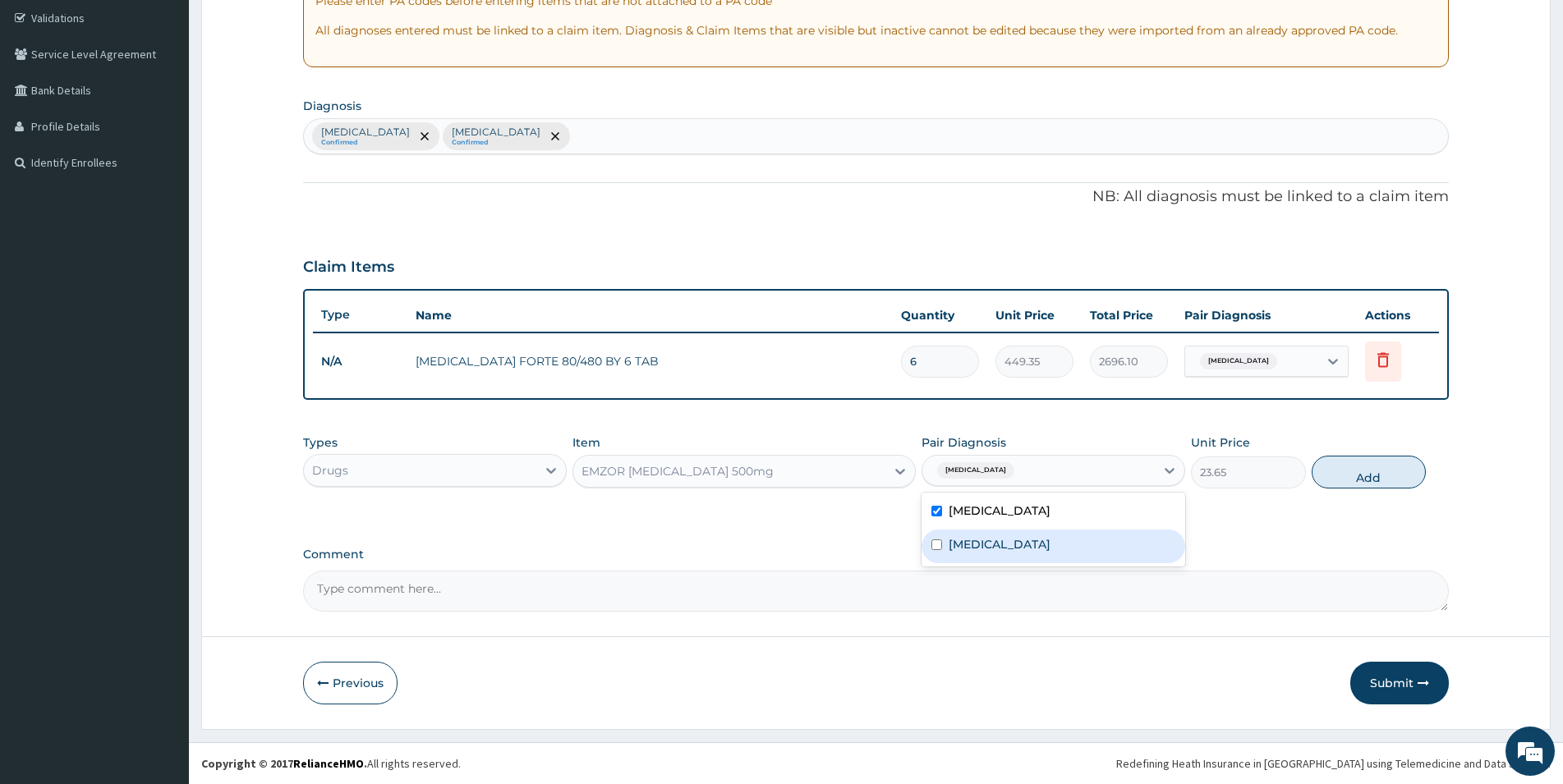
click at [965, 546] on label "Toothache" at bounding box center [1000, 544] width 102 height 17
checkbox input "true"
click at [1365, 471] on button "Add" at bounding box center [1369, 472] width 114 height 33
type input "0"
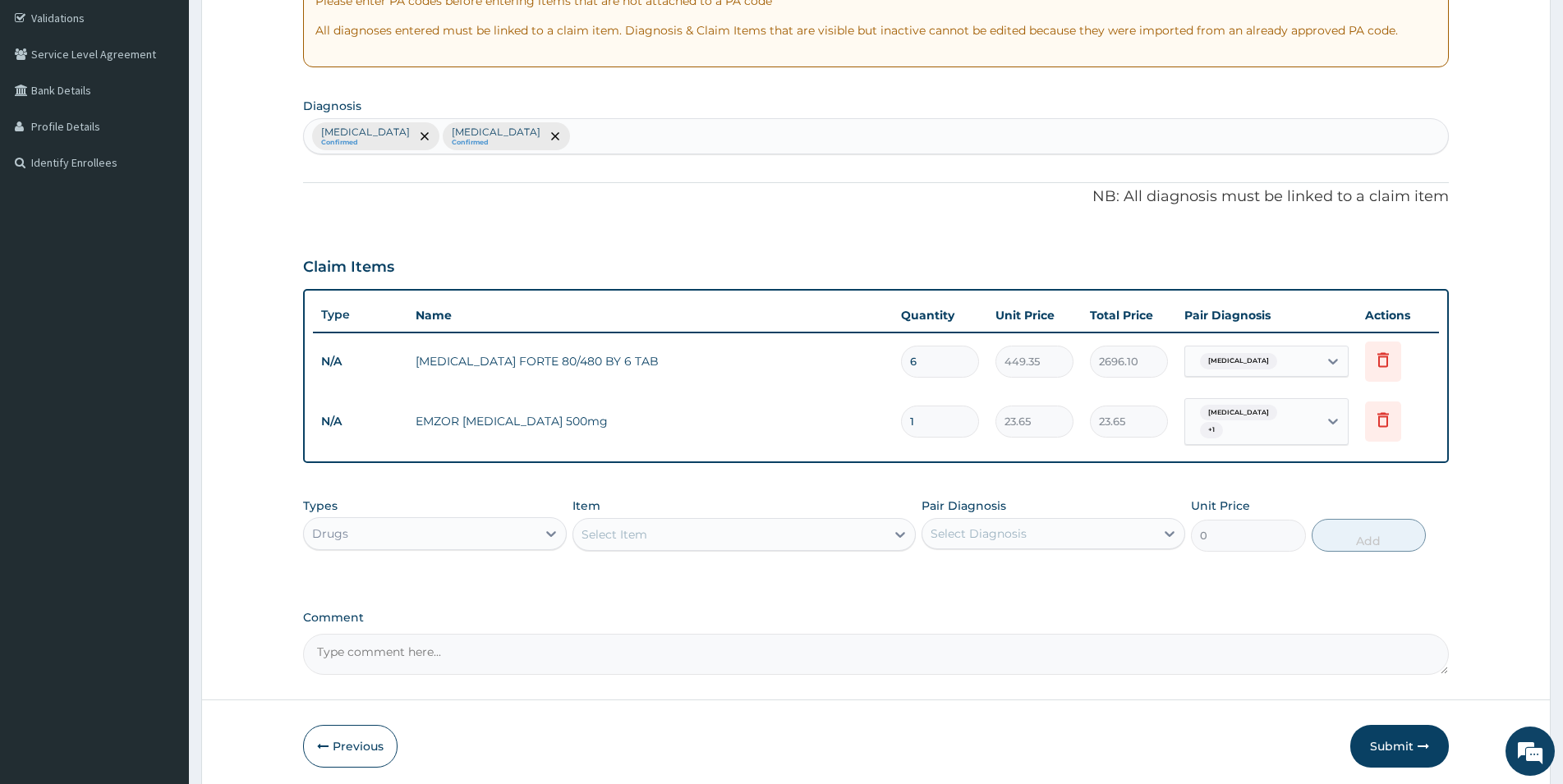
click at [937, 424] on input "1" at bounding box center [940, 422] width 78 height 32
type input "18"
type input "425.70"
type input "18"
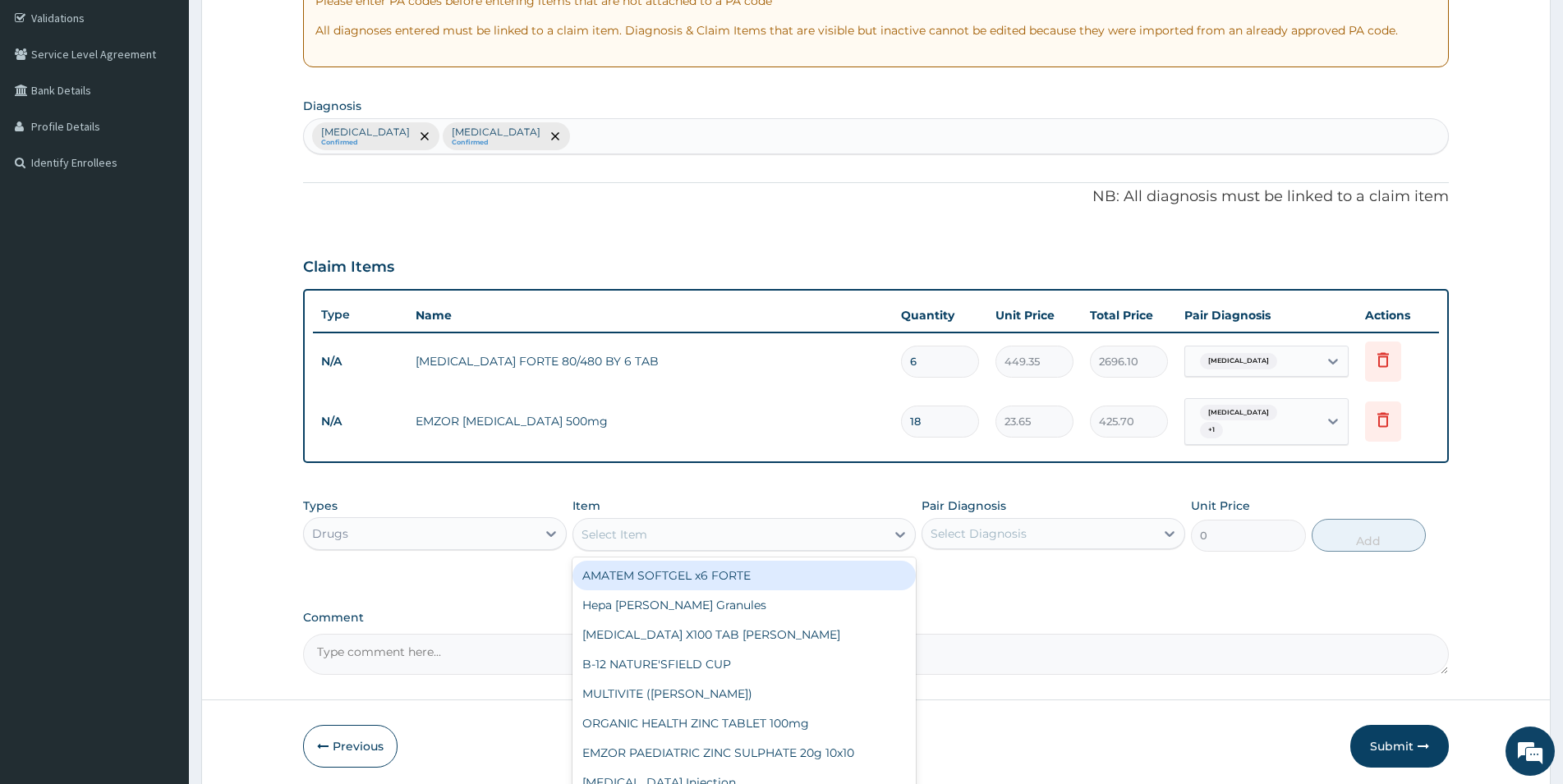
click at [663, 526] on div "Select Item" at bounding box center [729, 534] width 312 height 26
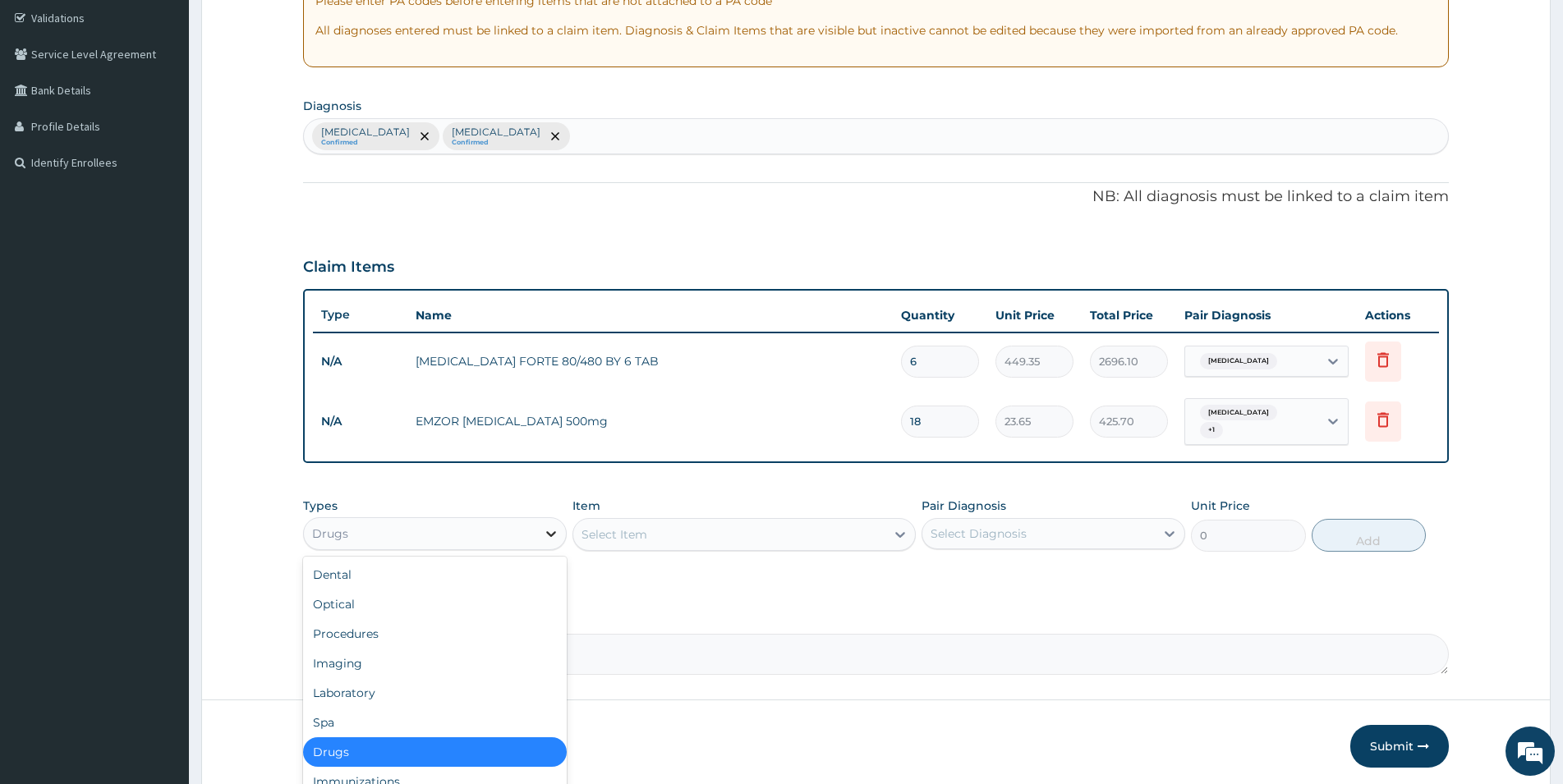
click at [536, 538] on div at bounding box center [551, 534] width 30 height 30
click at [373, 634] on div "Procedures" at bounding box center [435, 634] width 264 height 30
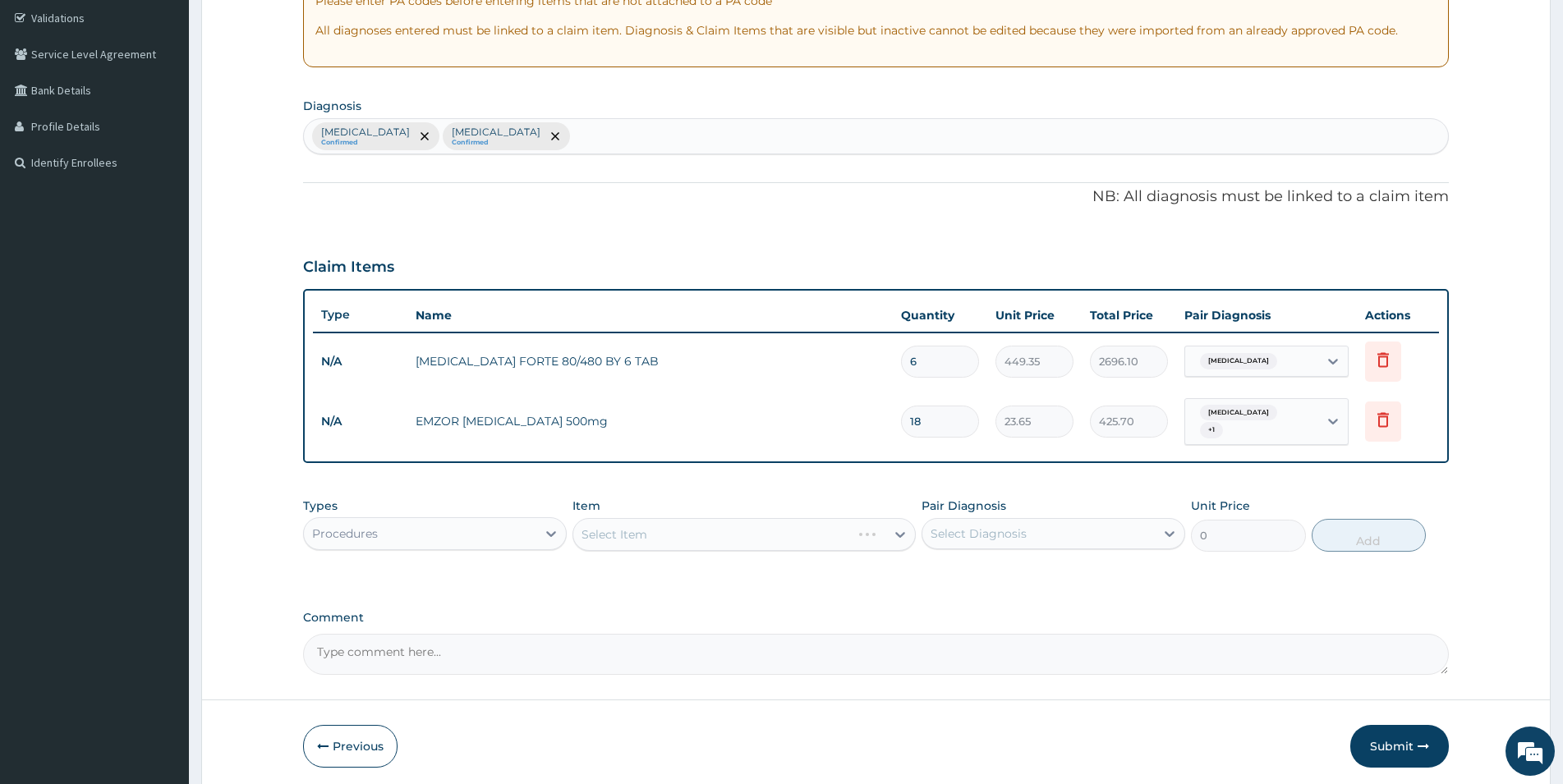
click at [670, 534] on div "Select Item" at bounding box center [744, 534] width 344 height 33
click at [490, 595] on div "PA Code / Prescription Code Enter Code(Secondary Care Only) Encounter Date 01-0…" at bounding box center [875, 263] width 1146 height 824
click at [705, 531] on div "Select Item" at bounding box center [729, 534] width 312 height 26
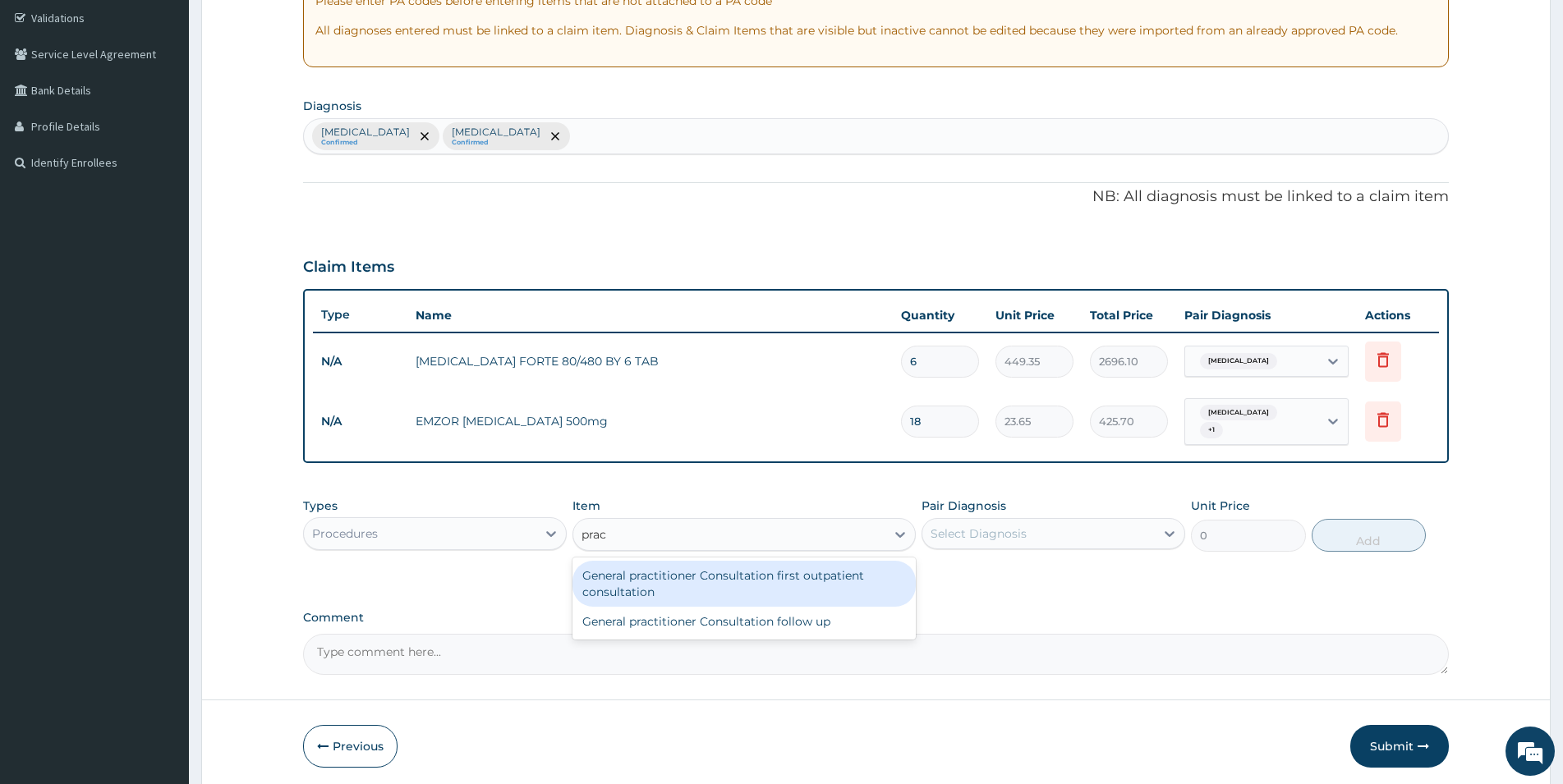
type input "pract"
click at [753, 568] on div "General practitioner Consultation first outpatient consultation" at bounding box center [744, 584] width 344 height 46
type input "3547.5"
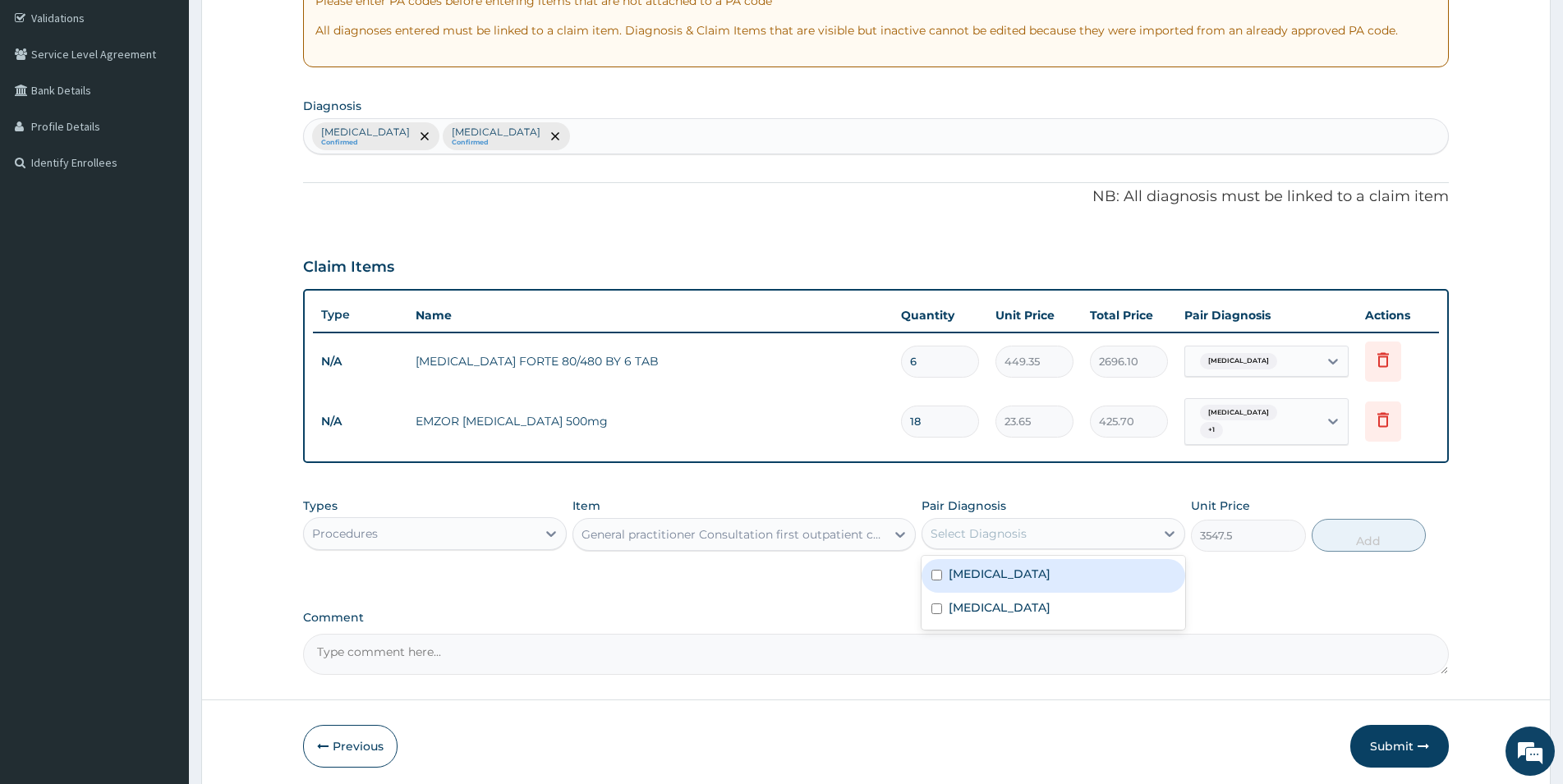
click at [1003, 524] on div "Select Diagnosis" at bounding box center [1039, 534] width 232 height 26
click at [1008, 576] on label "Falciparum malaria" at bounding box center [1000, 574] width 102 height 17
checkbox input "true"
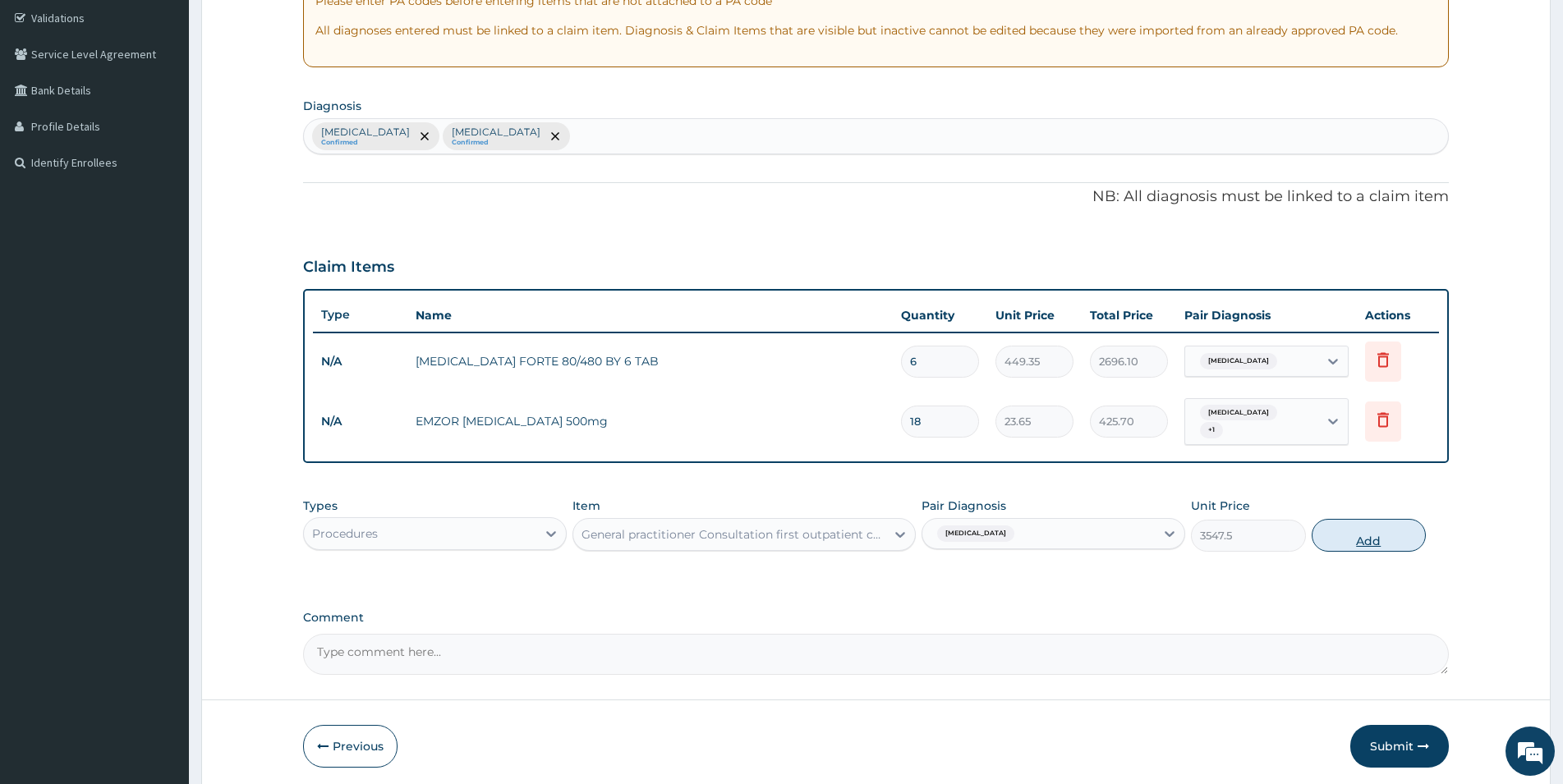
click at [1369, 531] on button "Add" at bounding box center [1369, 535] width 114 height 33
type input "0"
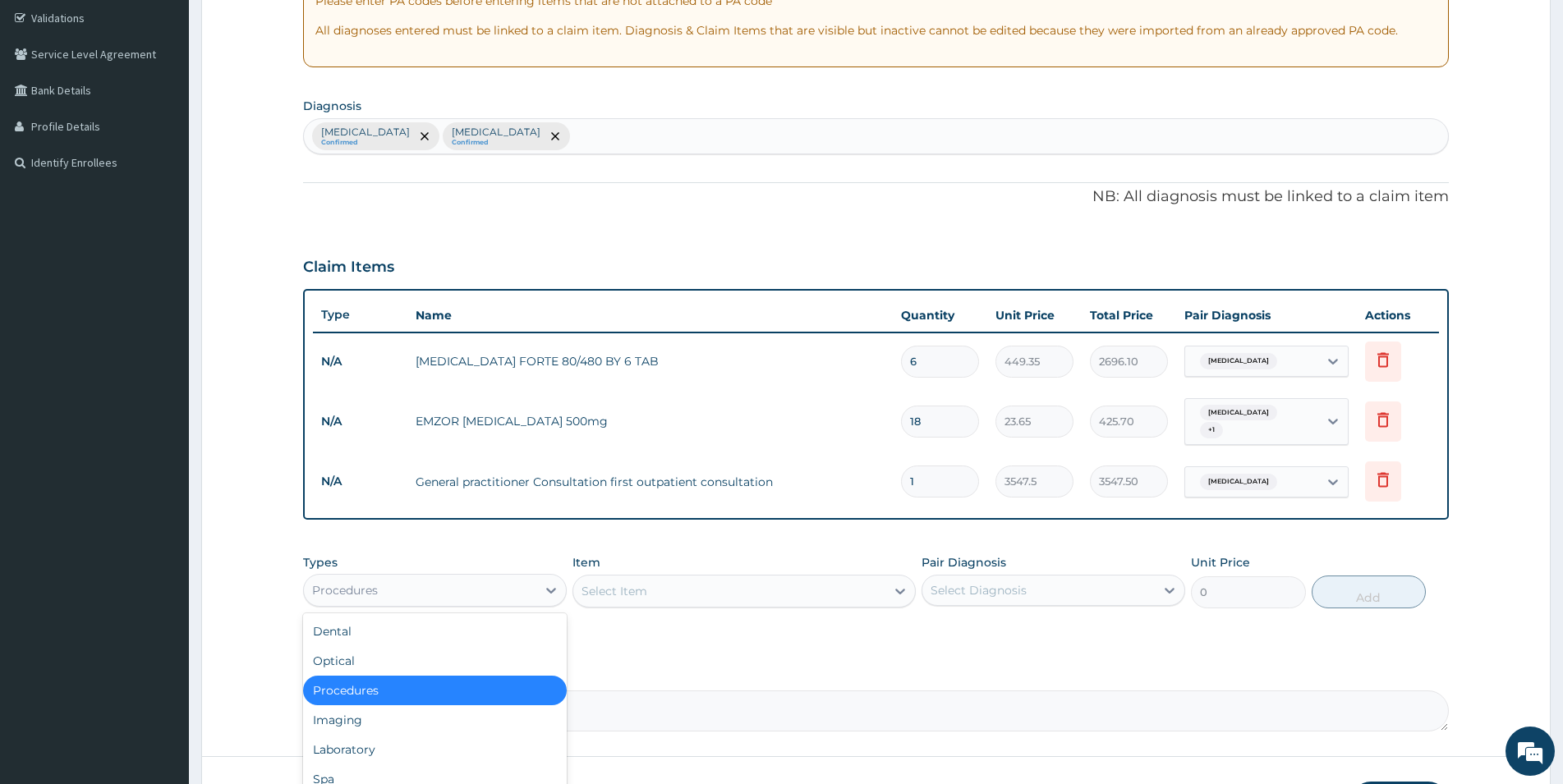
click at [430, 595] on div "Procedures" at bounding box center [420, 591] width 232 height 26
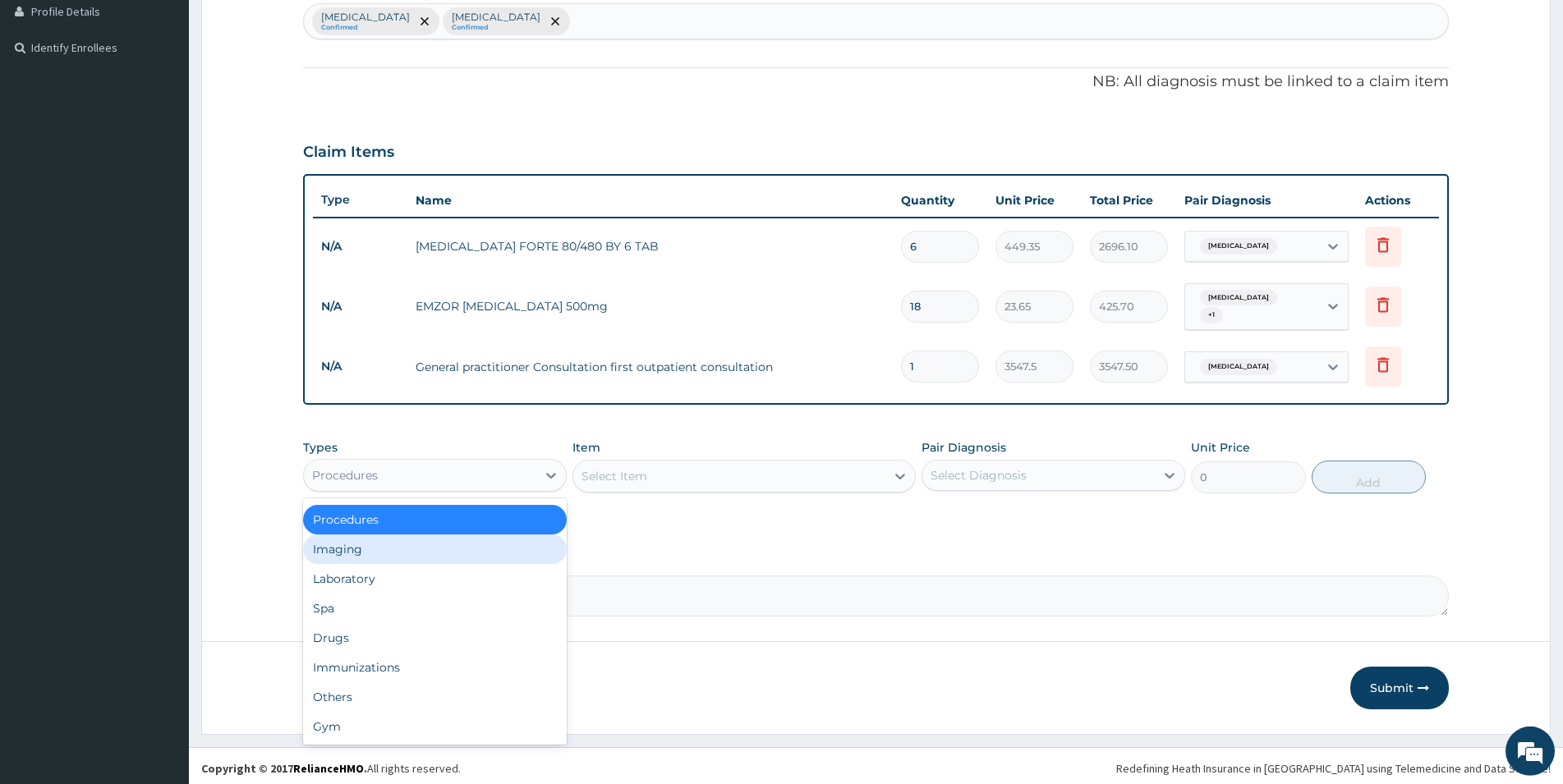
scroll to position [425, 0]
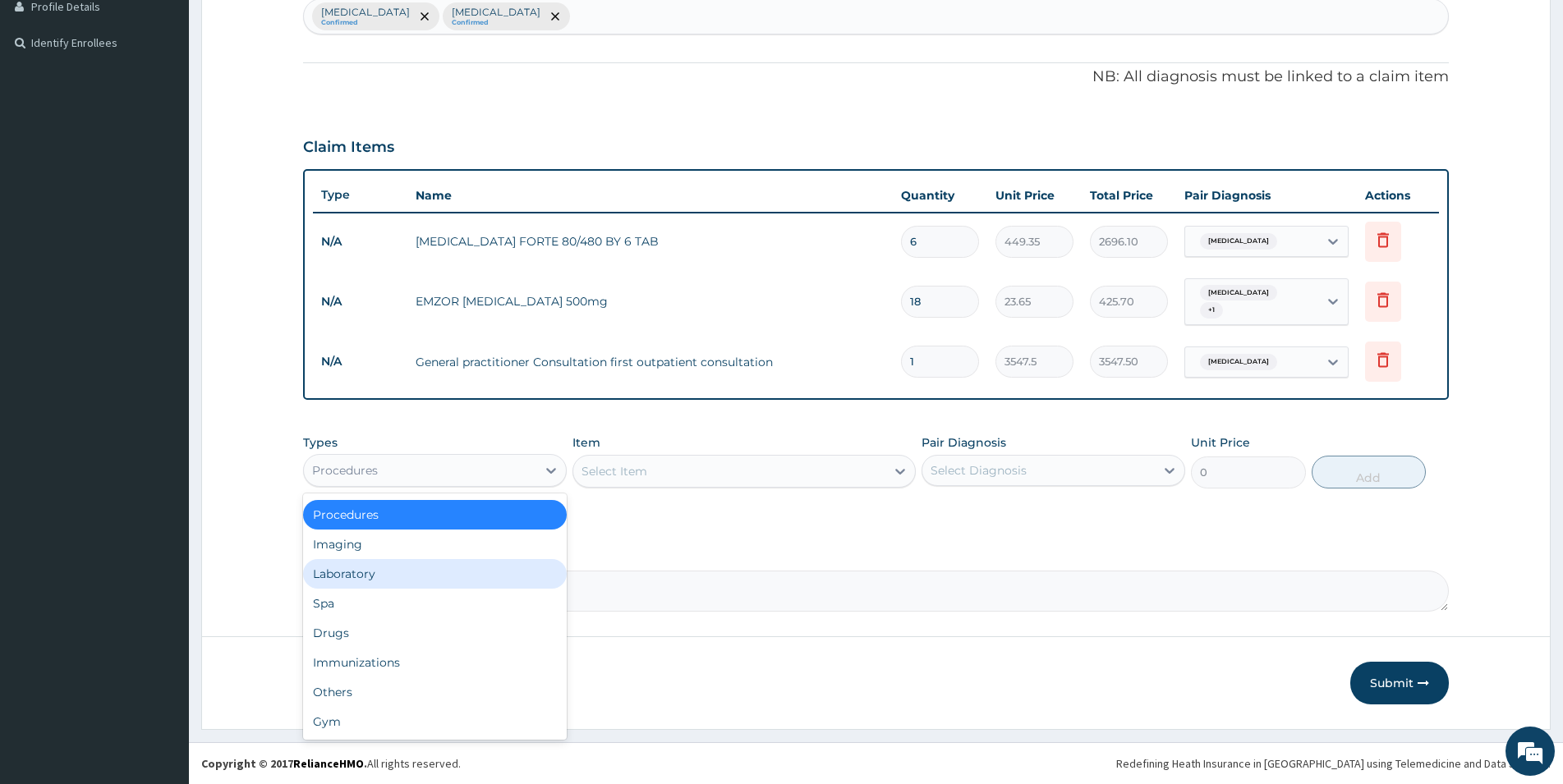
click at [391, 577] on div "Laboratory" at bounding box center [435, 574] width 264 height 30
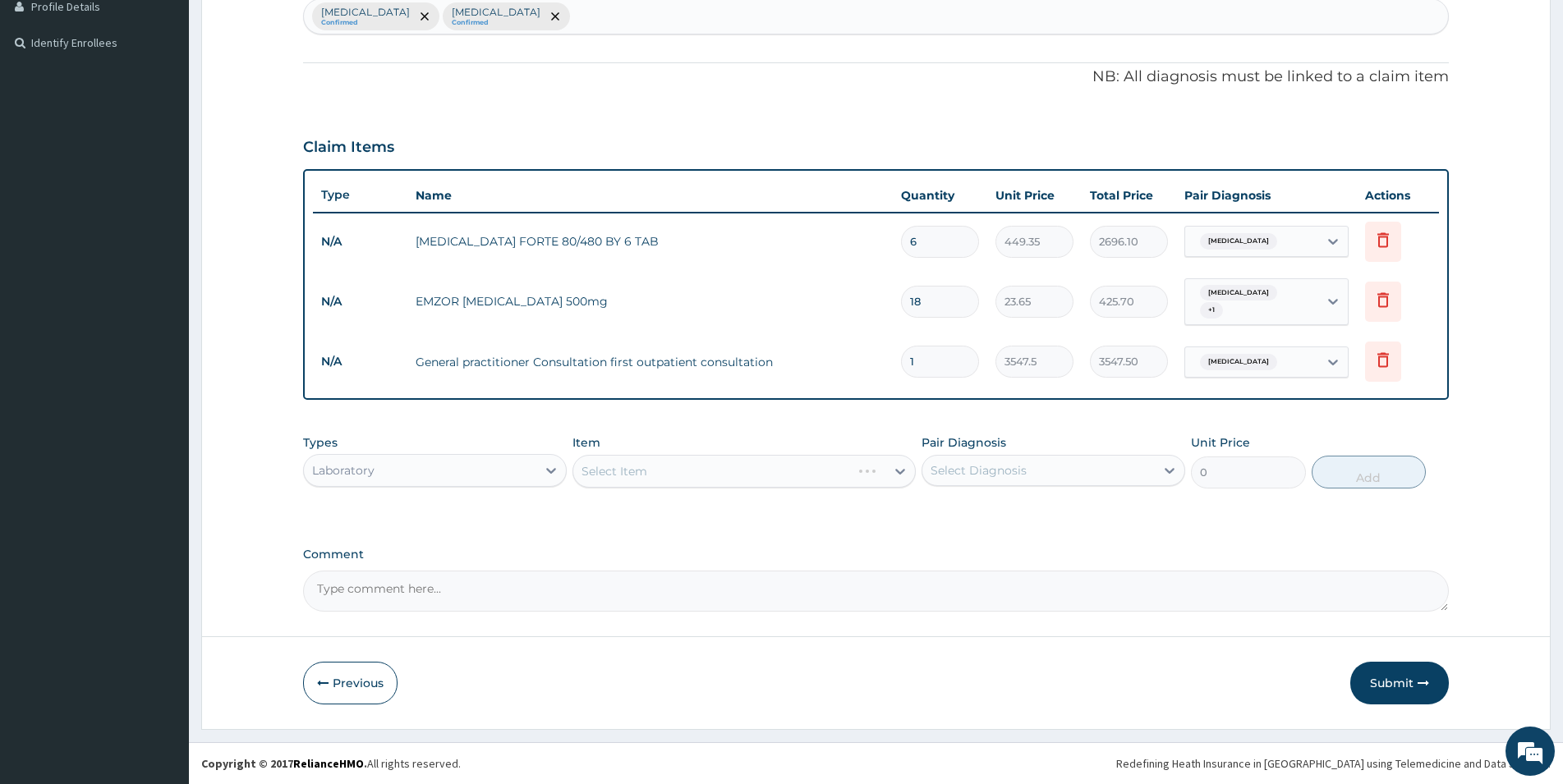
click at [674, 471] on div "Select Item" at bounding box center [744, 471] width 344 height 33
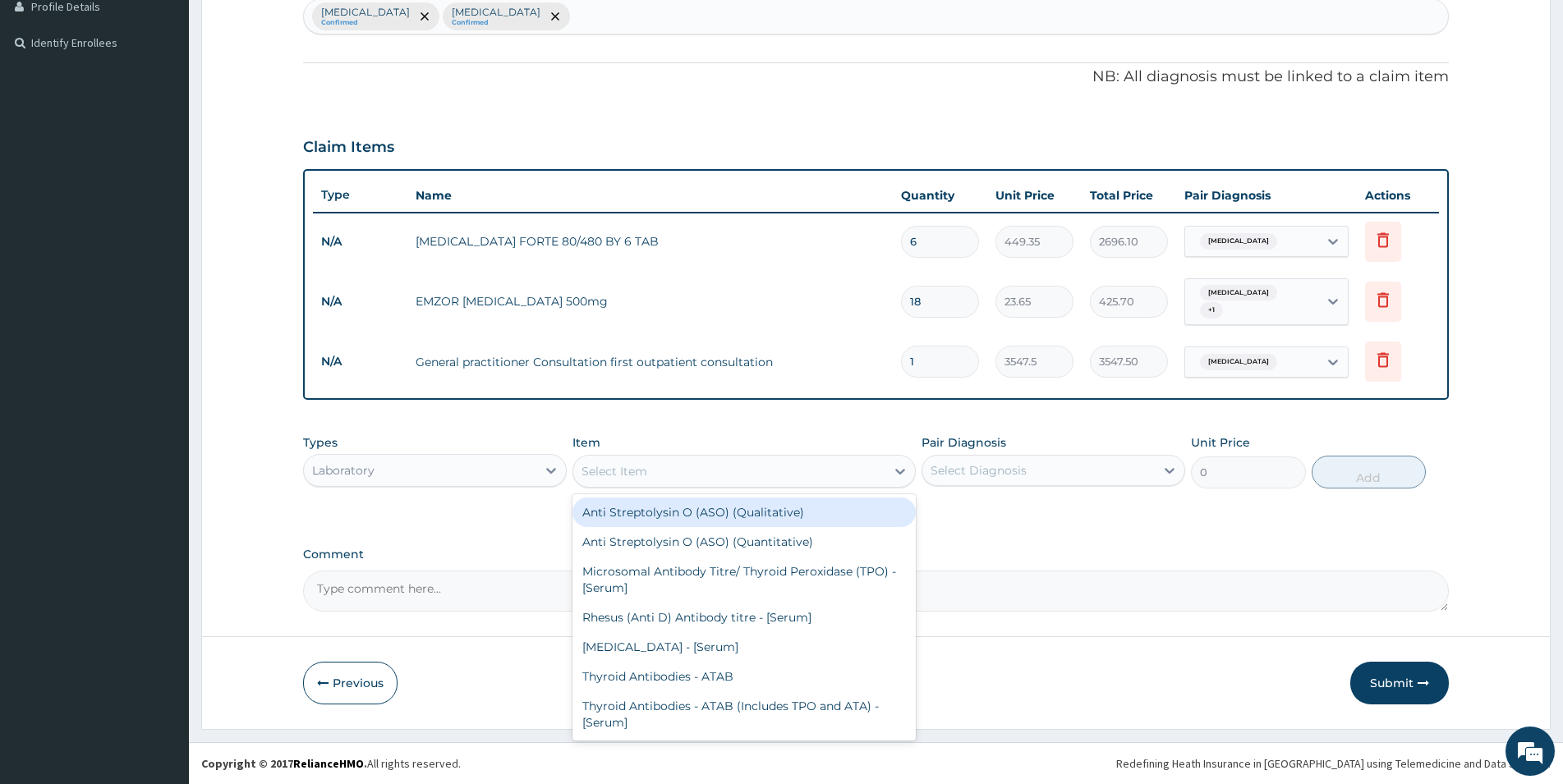
click at [686, 468] on div "Select Item" at bounding box center [729, 471] width 312 height 26
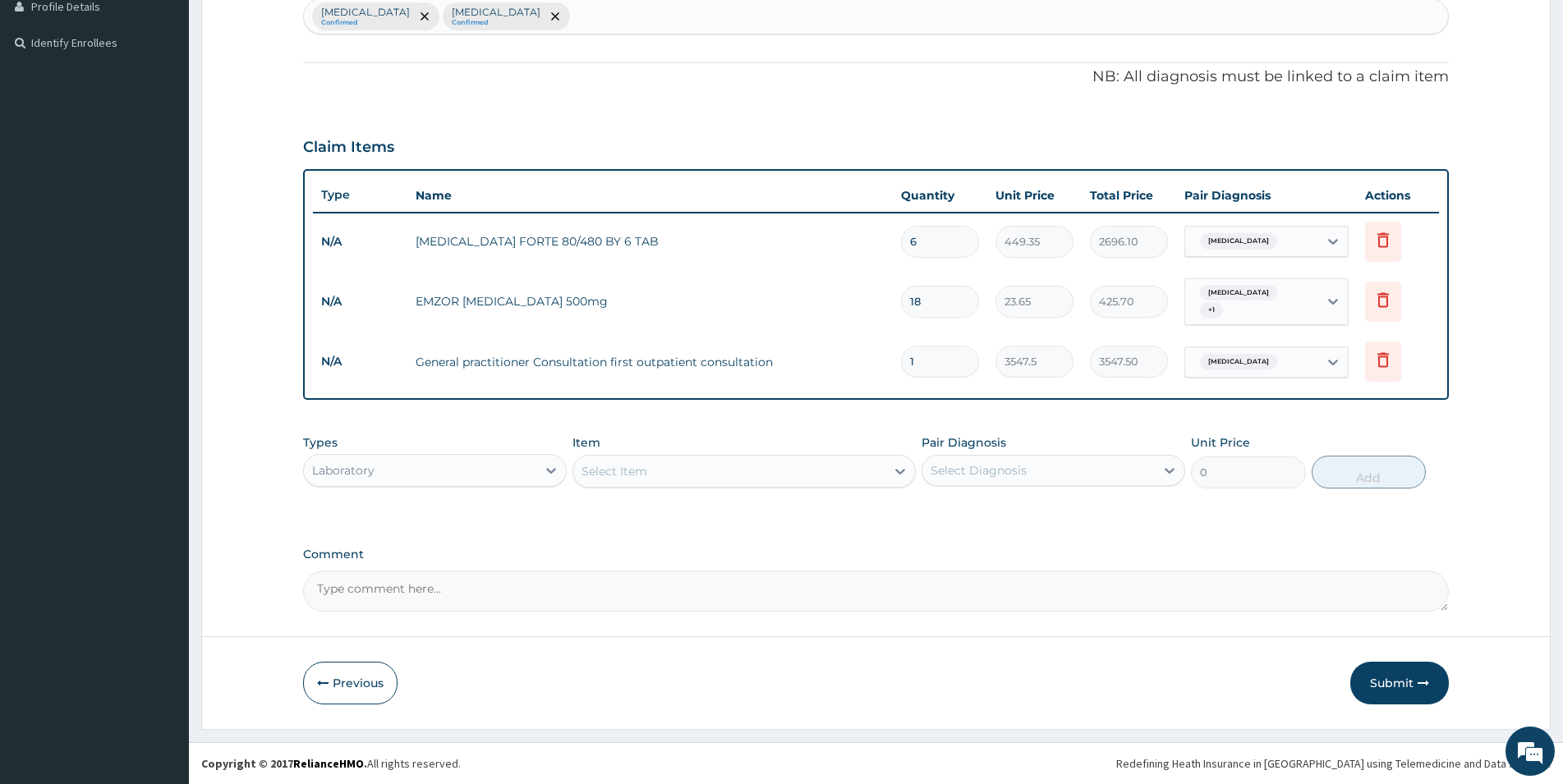
click at [650, 469] on div "Select Item" at bounding box center [729, 471] width 312 height 26
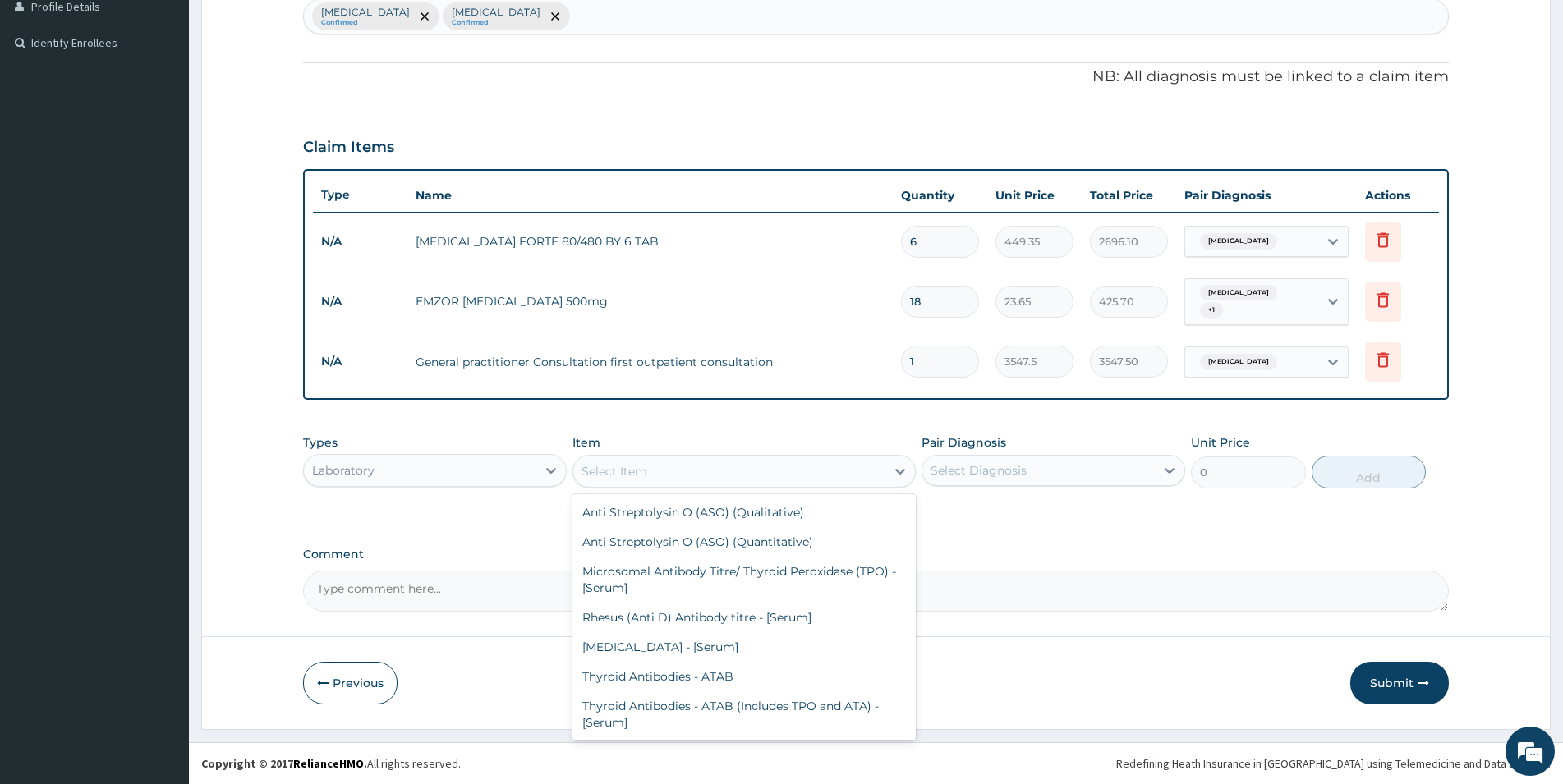
scroll to position [355, 0]
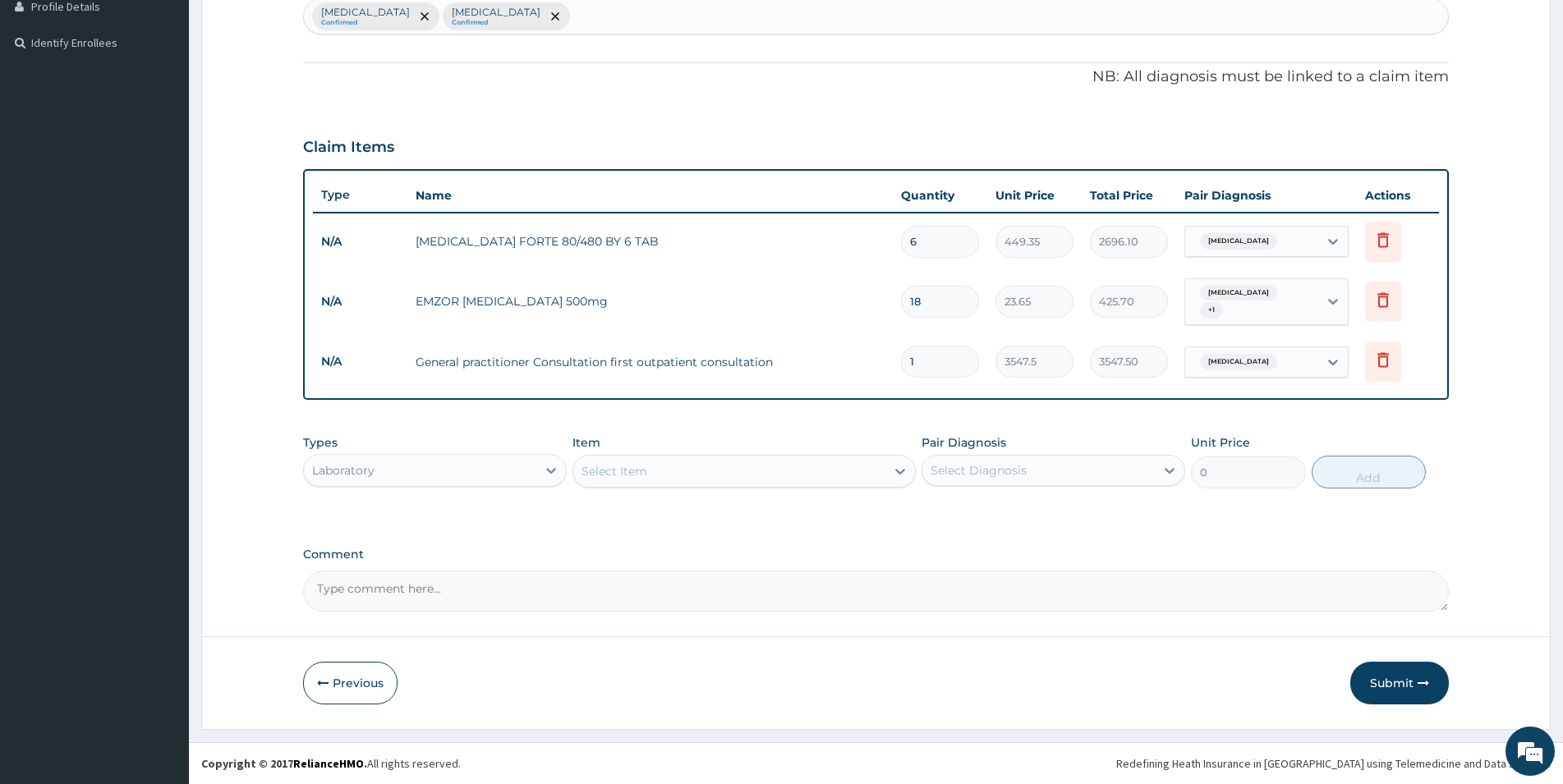
click at [738, 465] on div "Select Item" at bounding box center [729, 471] width 312 height 26
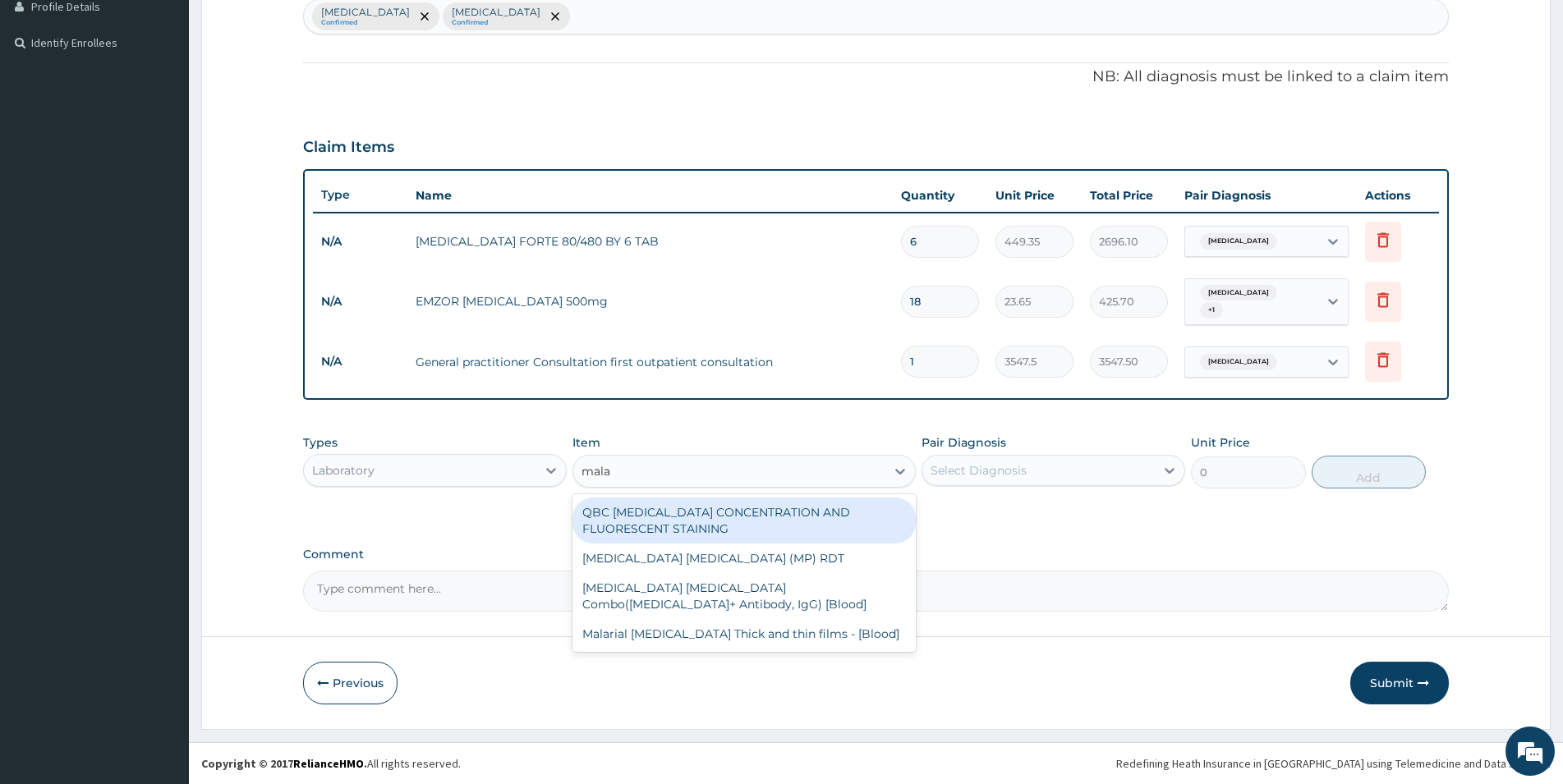
type input "malar"
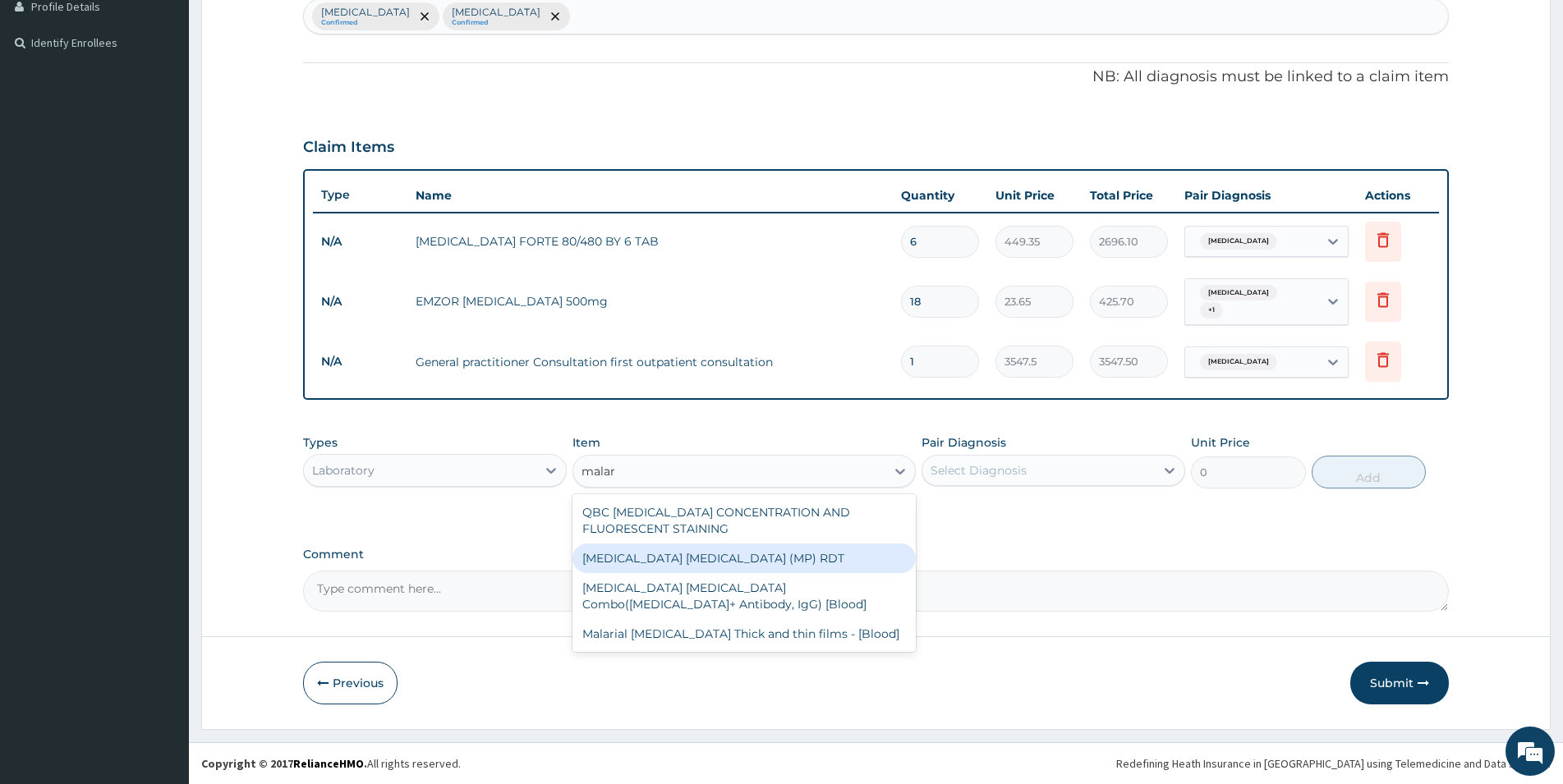
click at [751, 558] on div "MALARIA PARASITE (MP) RDT" at bounding box center [744, 558] width 344 height 30
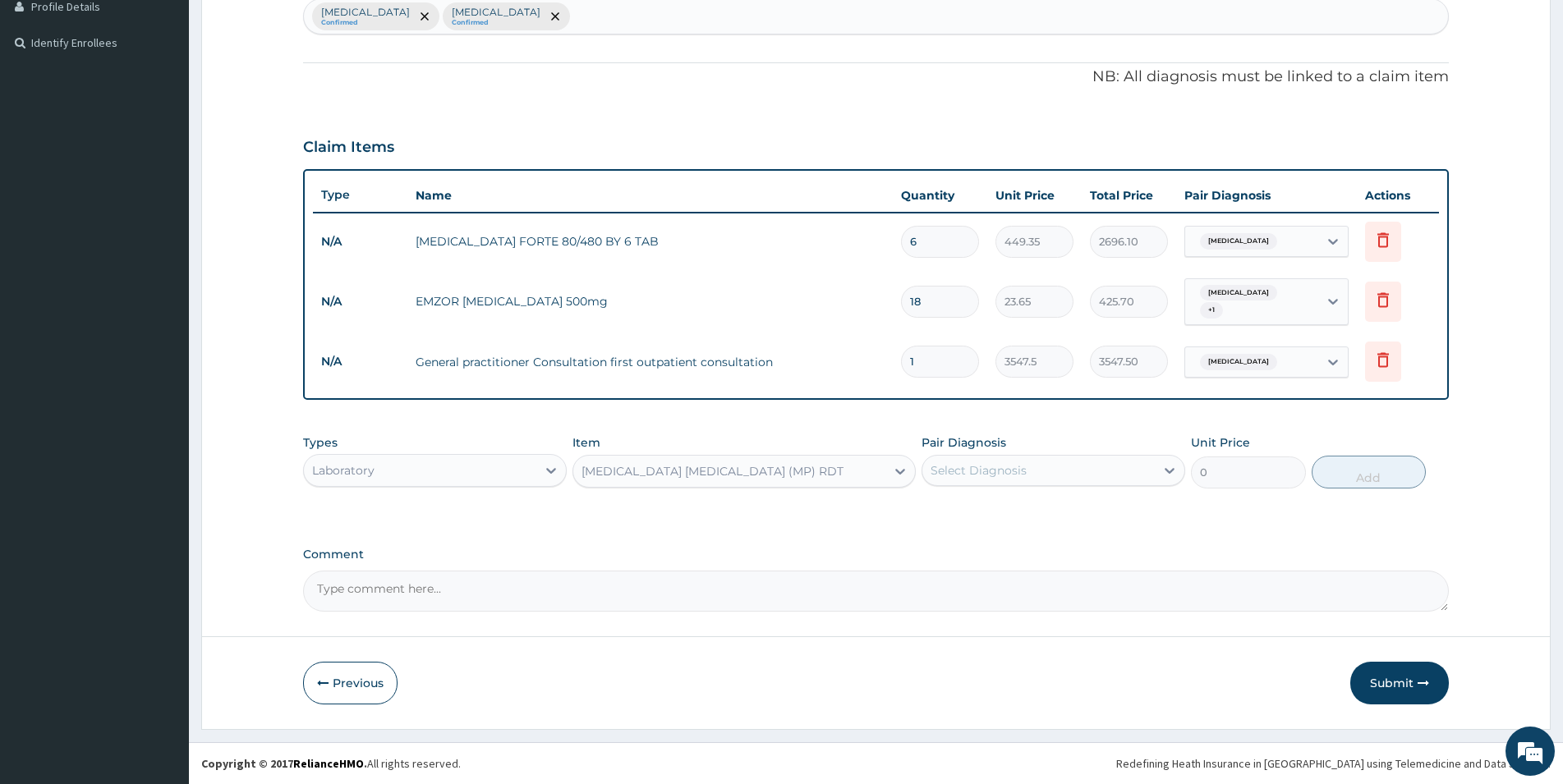
type input "1612.5"
click at [1063, 471] on div "Select Diagnosis" at bounding box center [1039, 470] width 232 height 26
click at [1027, 514] on label "Falciparum malaria" at bounding box center [1000, 511] width 102 height 17
checkbox input "true"
click at [1377, 476] on button "Add" at bounding box center [1369, 472] width 114 height 33
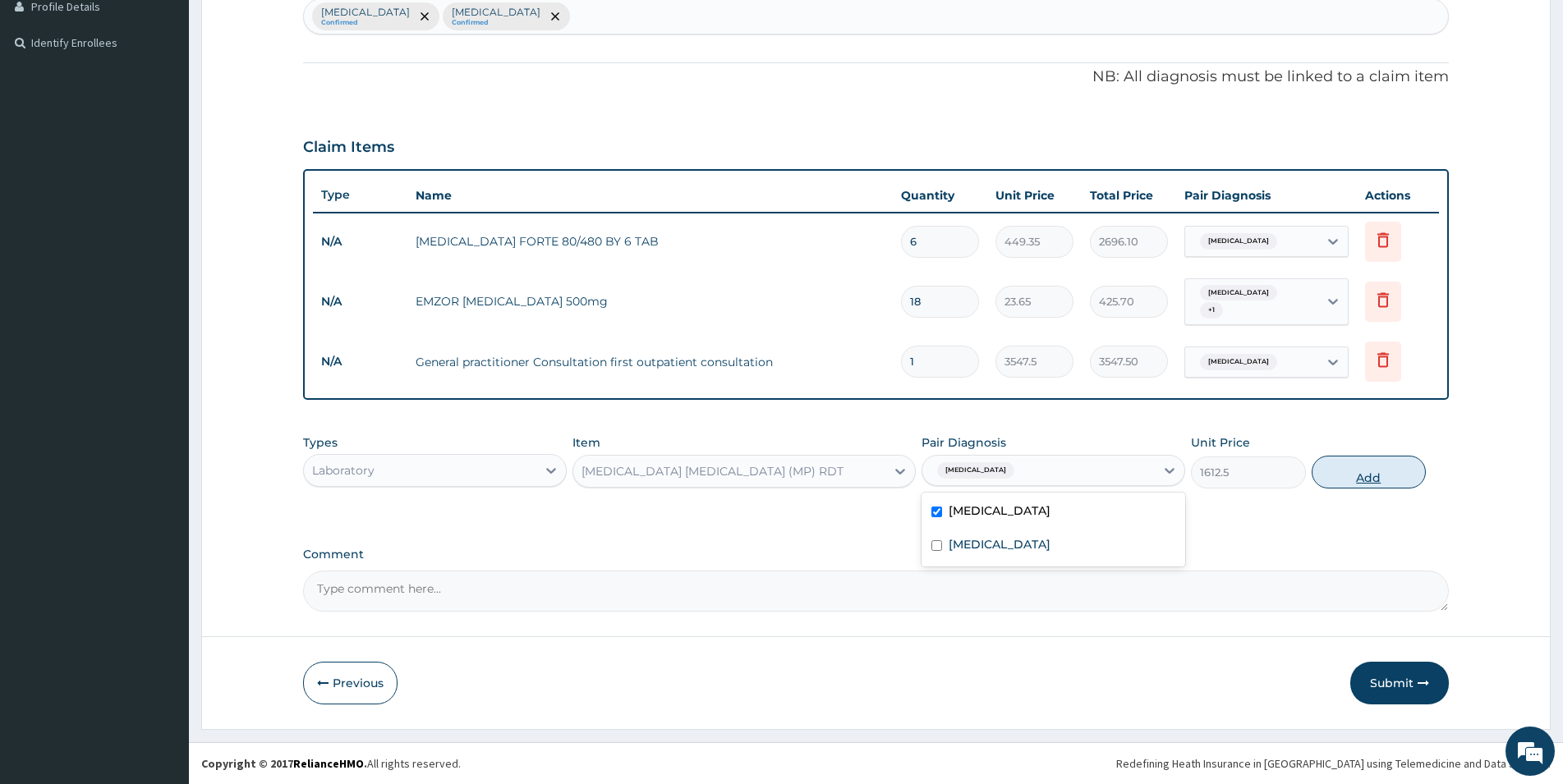
type input "0"
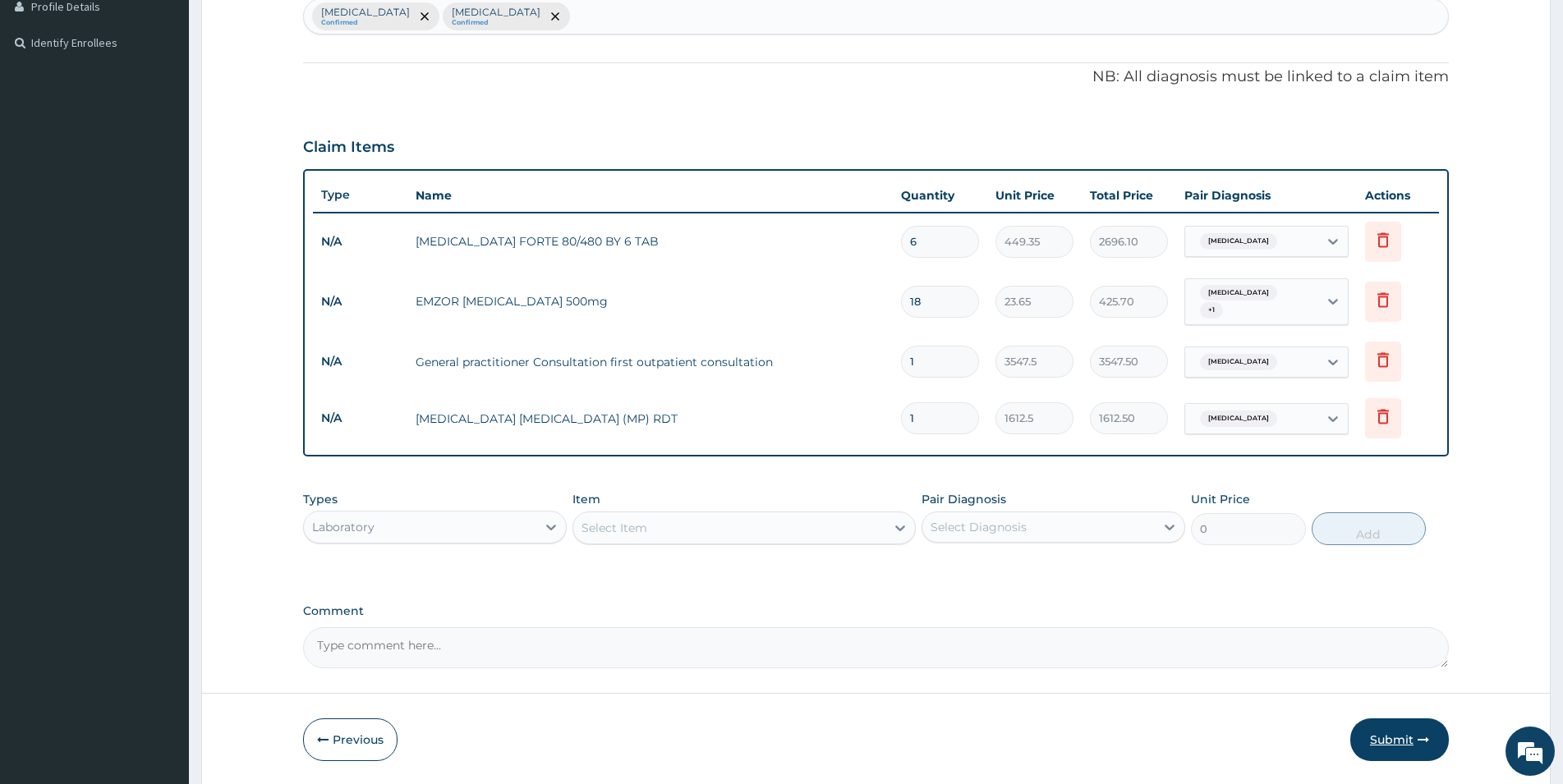
click at [1407, 732] on button "Submit" at bounding box center [1399, 740] width 99 height 43
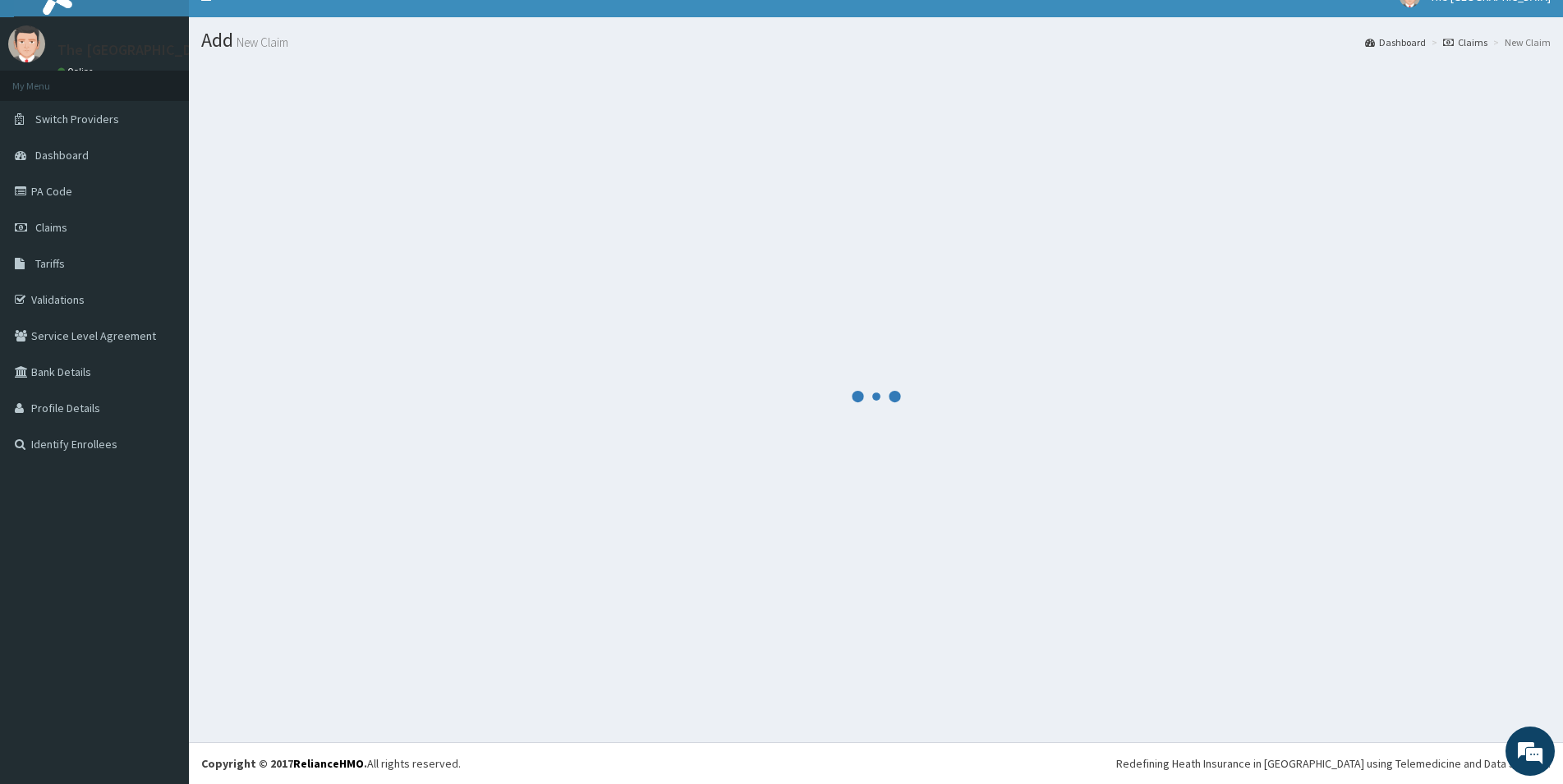
scroll to position [24, 0]
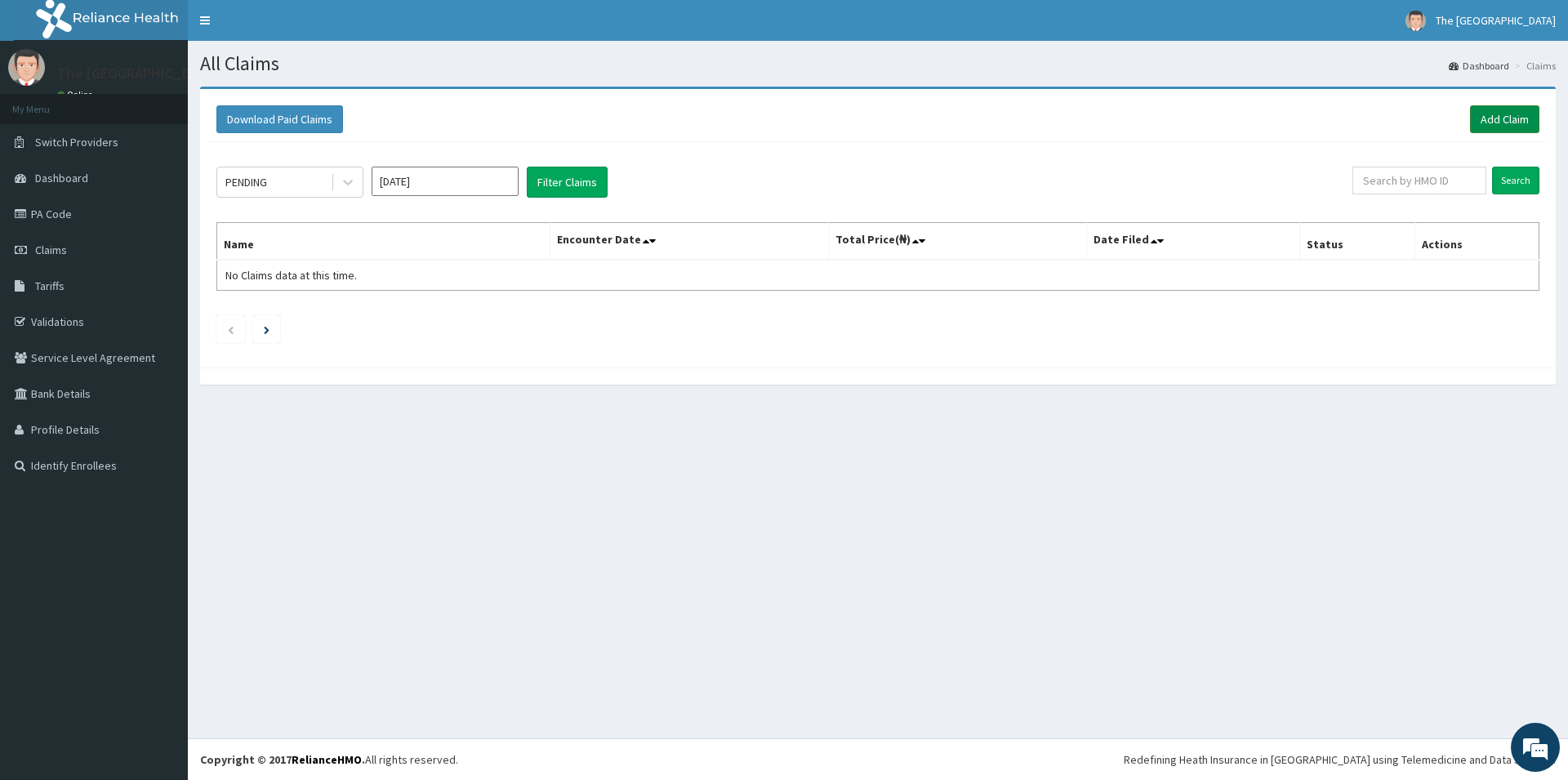
click at [1501, 116] on link "Add Claim" at bounding box center [1504, 119] width 69 height 28
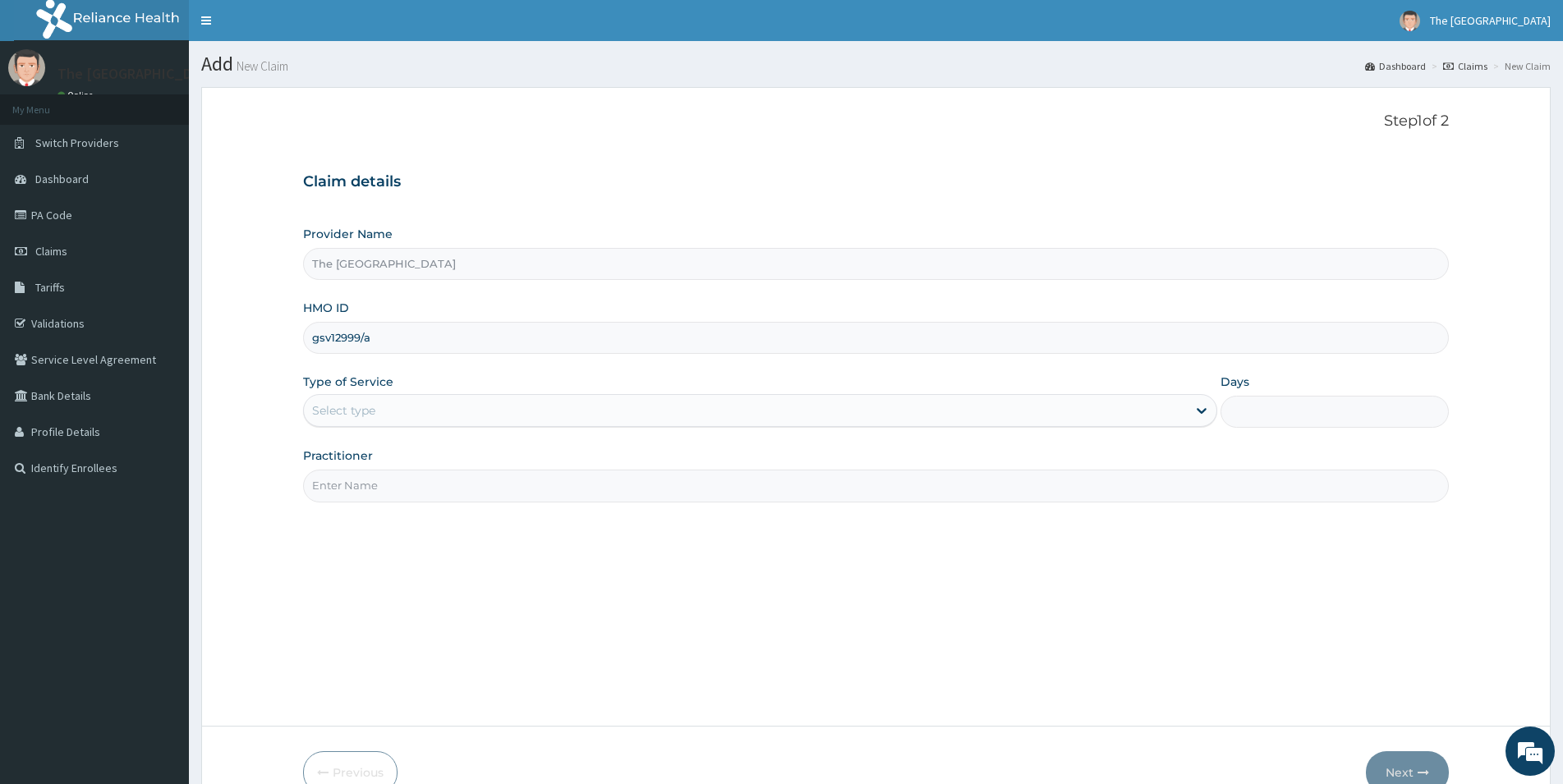
type input "gsv12999/a"
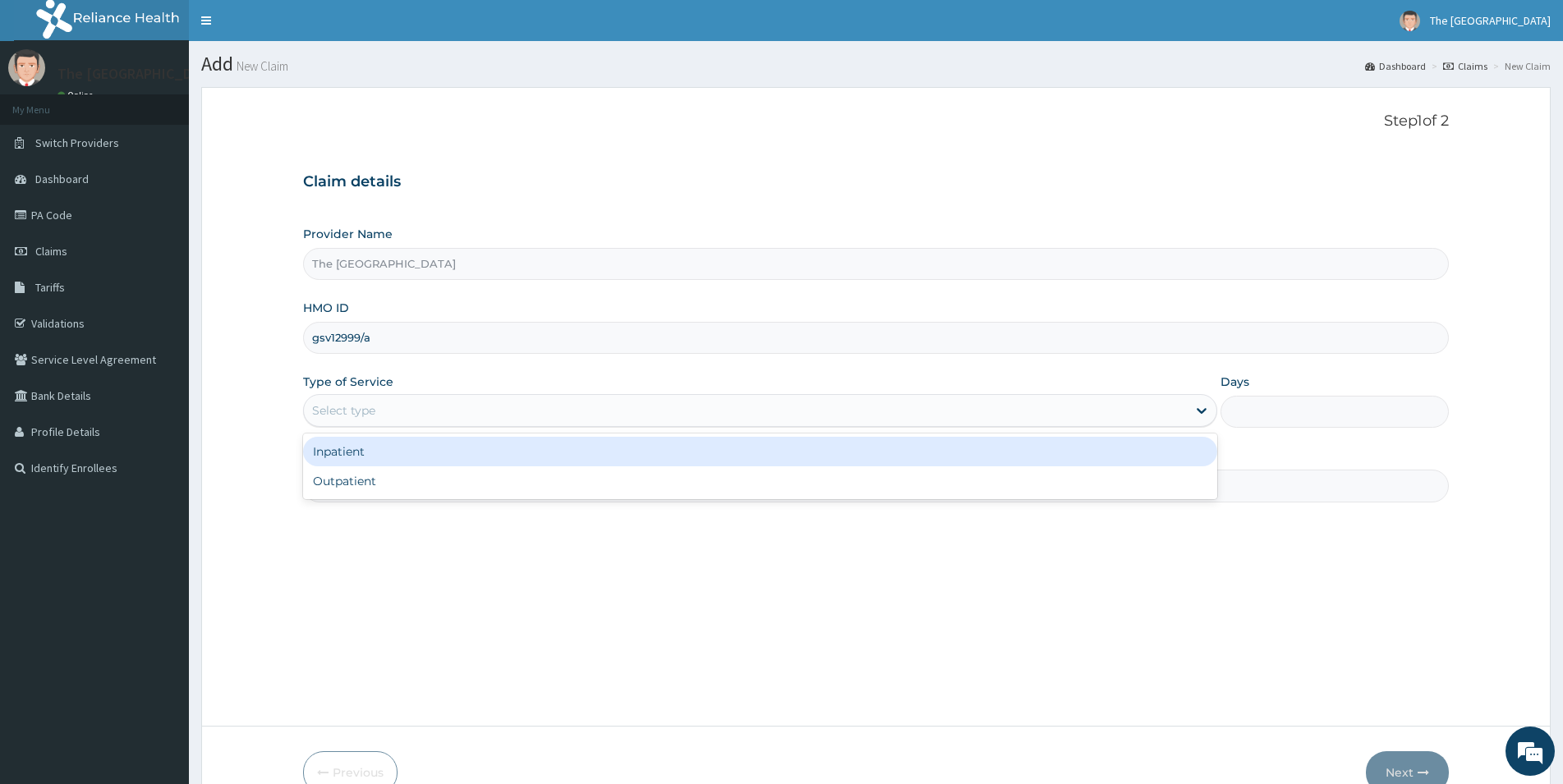
click at [434, 405] on div "Select type" at bounding box center [745, 411] width 883 height 26
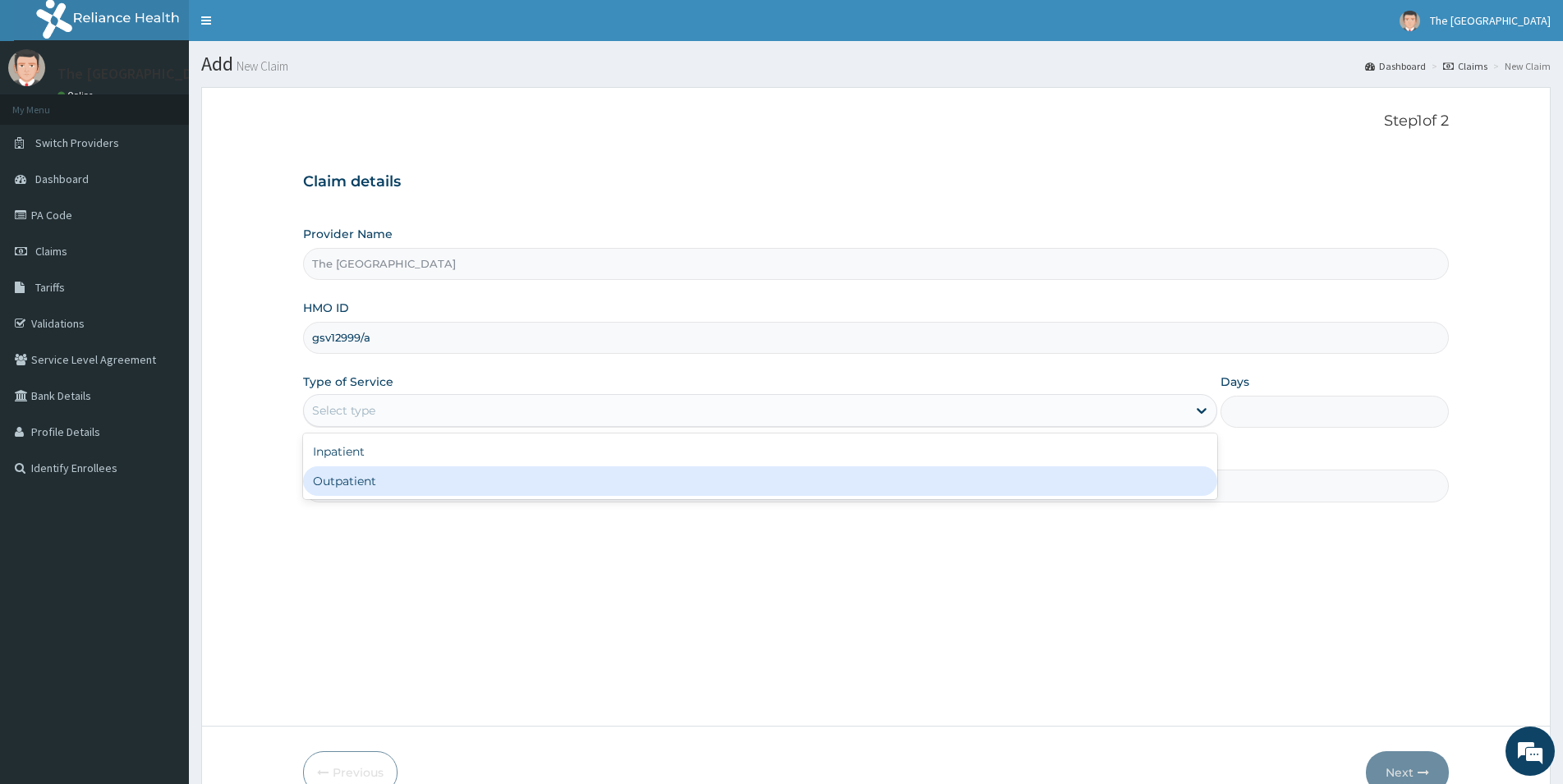
click at [396, 478] on div "Outpatient" at bounding box center [760, 481] width 914 height 30
type input "1"
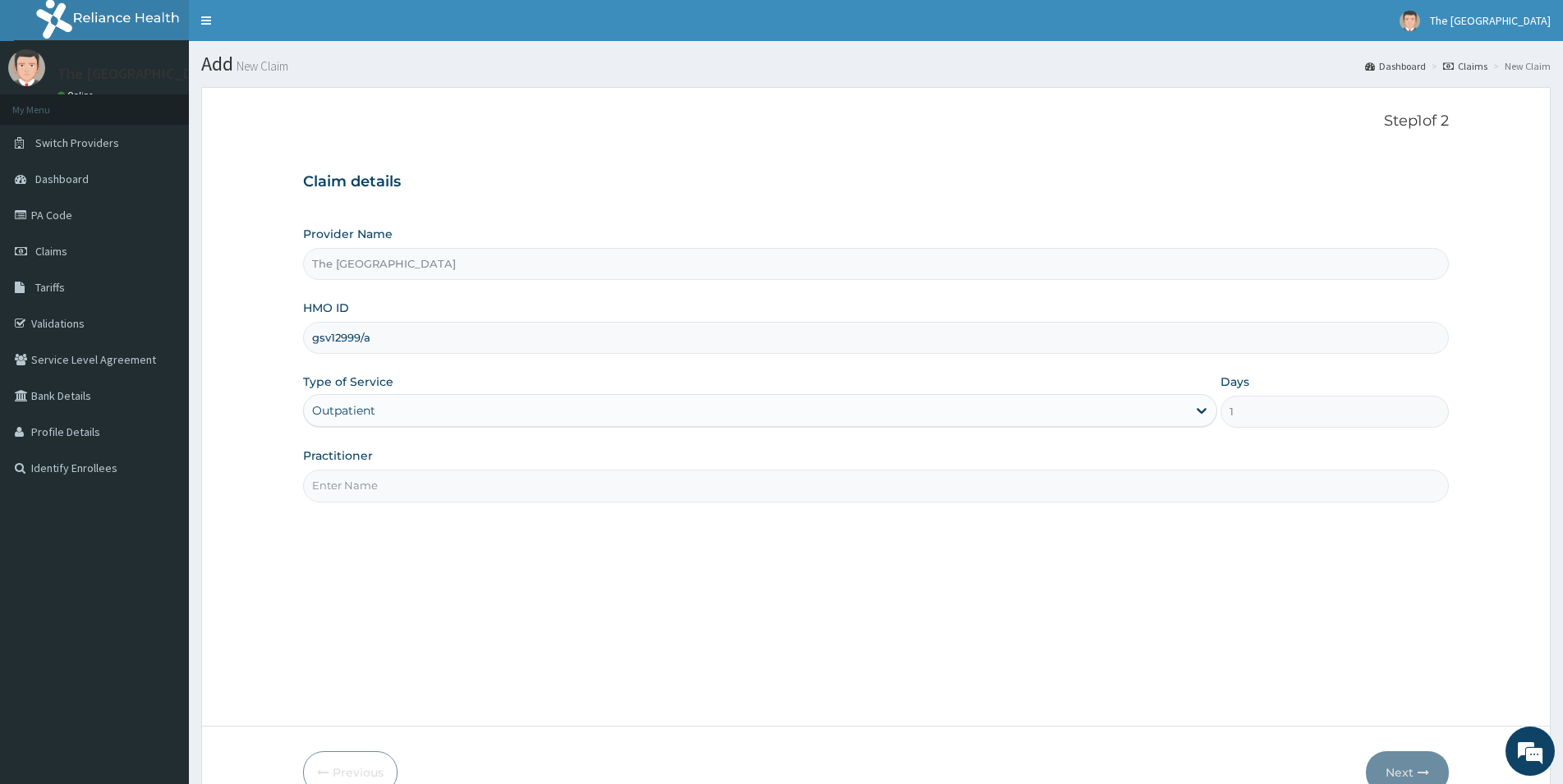
click at [393, 484] on input "Practitioner" at bounding box center [875, 486] width 1146 height 32
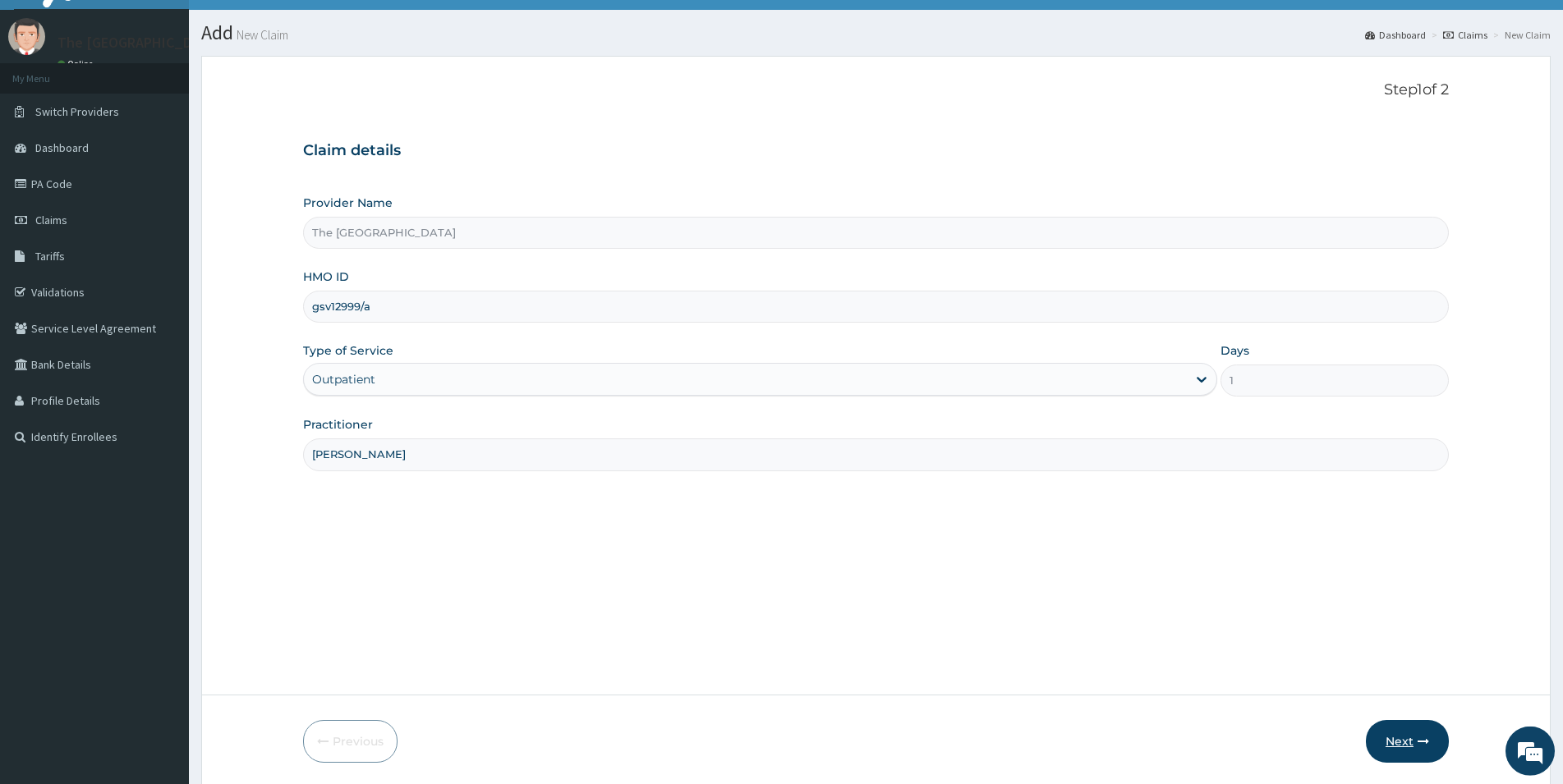
scroll to position [89, 0]
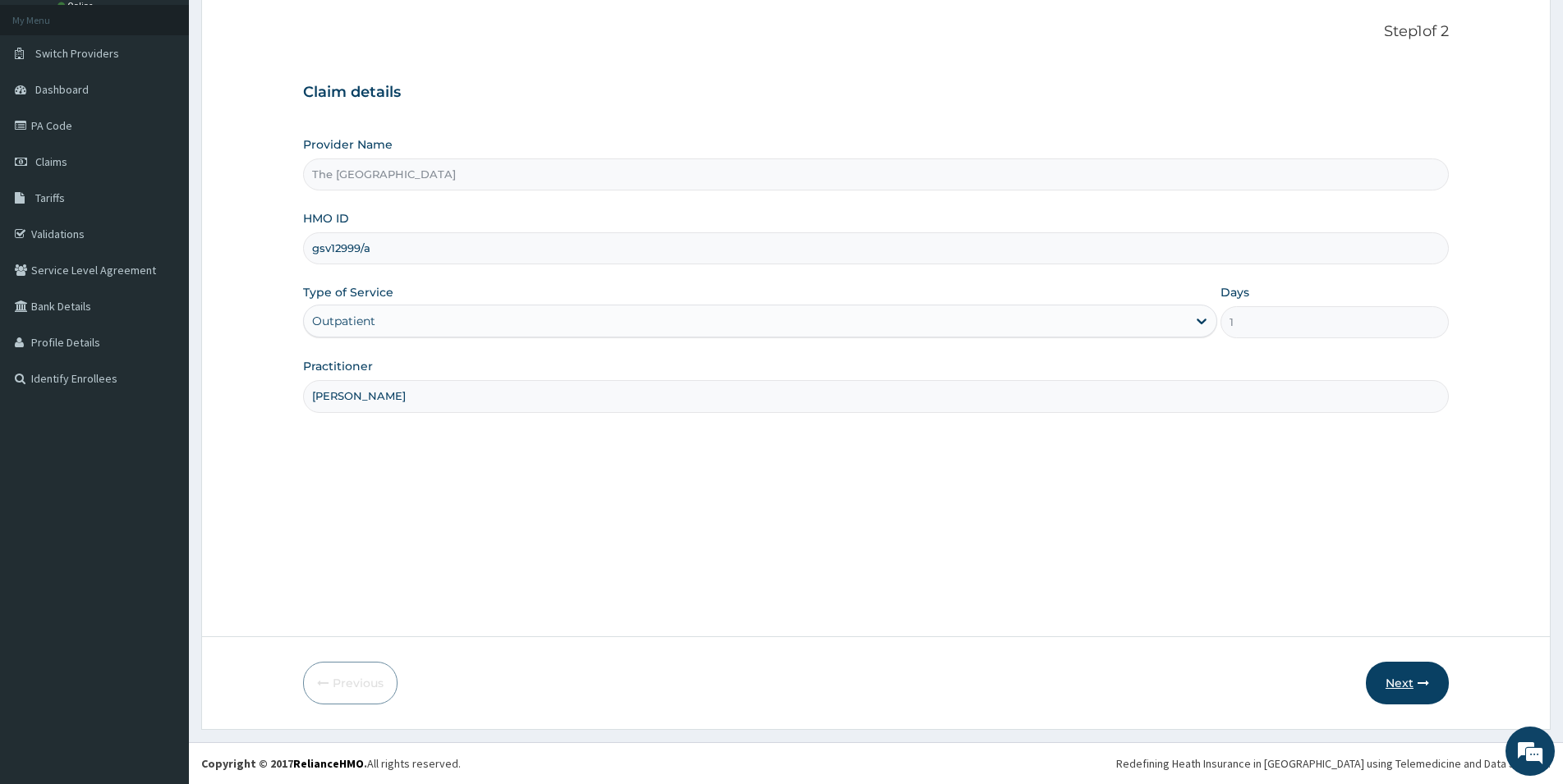
type input "dr oduwole"
click at [1401, 686] on button "Next" at bounding box center [1407, 684] width 83 height 43
click at [1422, 680] on icon "button" at bounding box center [1424, 683] width 11 height 11
type input "g"
type input "GSV/12999/A"
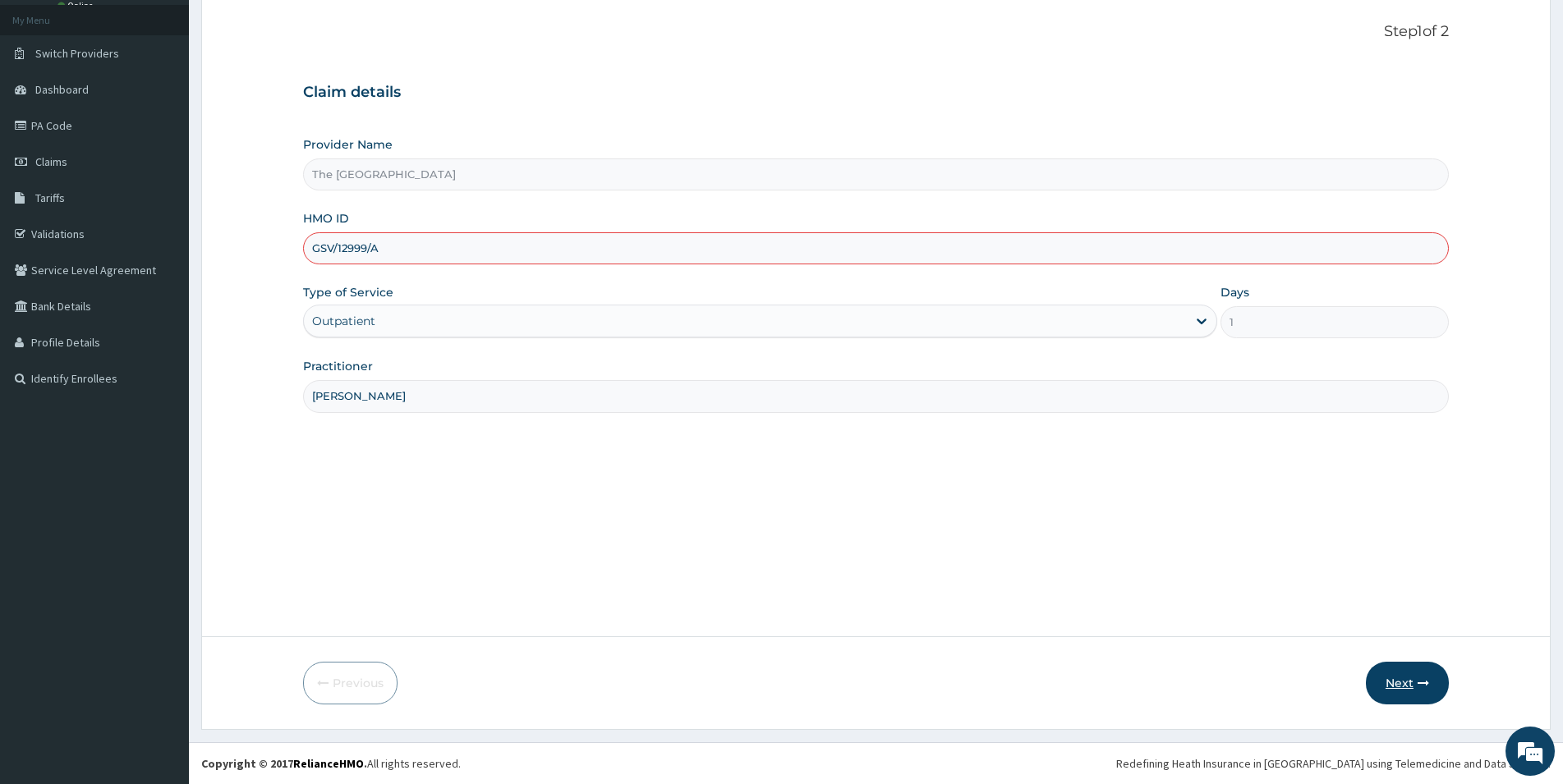
click at [1406, 678] on button "Next" at bounding box center [1407, 684] width 83 height 43
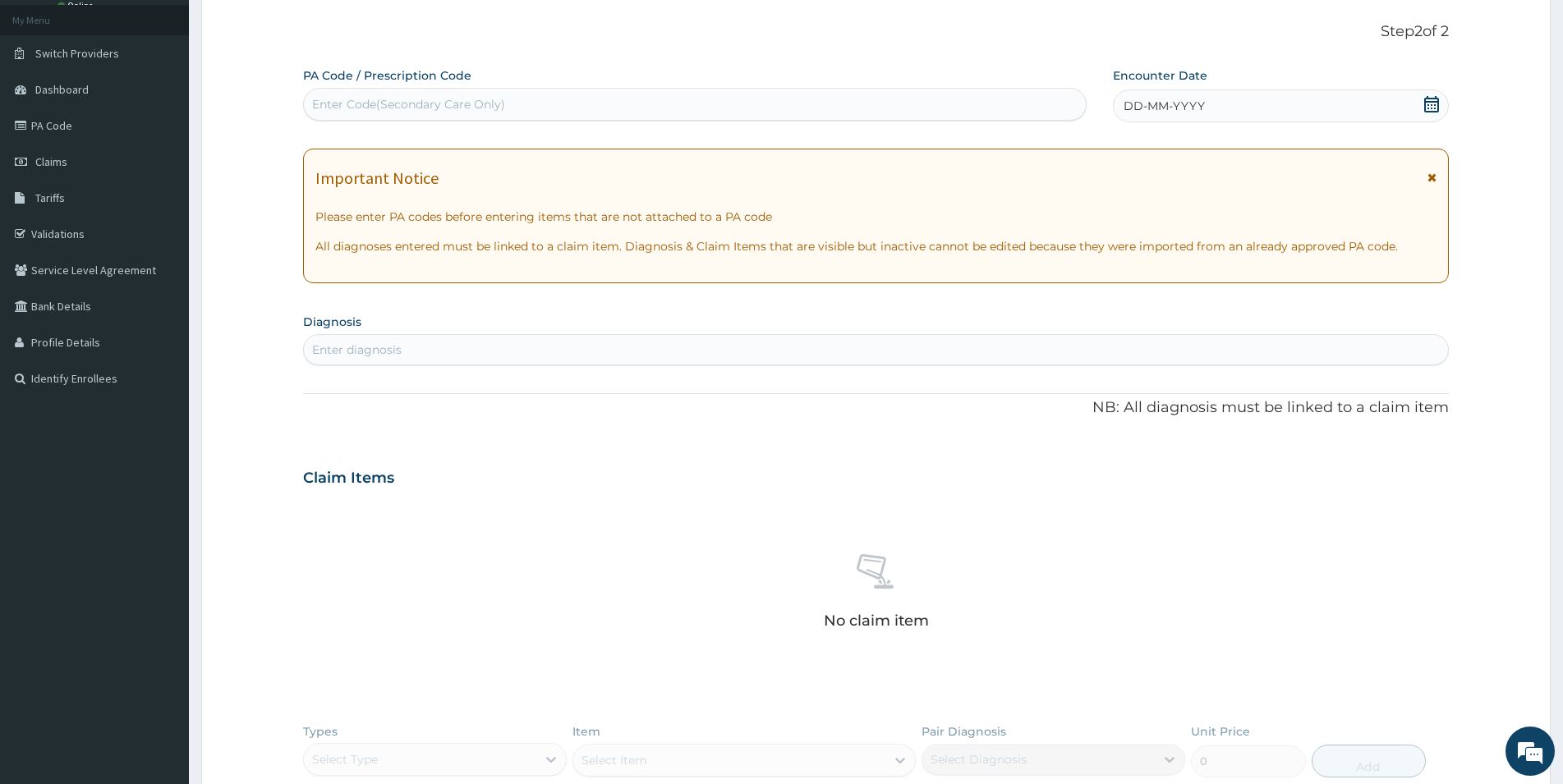
click at [1435, 105] on icon at bounding box center [1432, 104] width 15 height 17
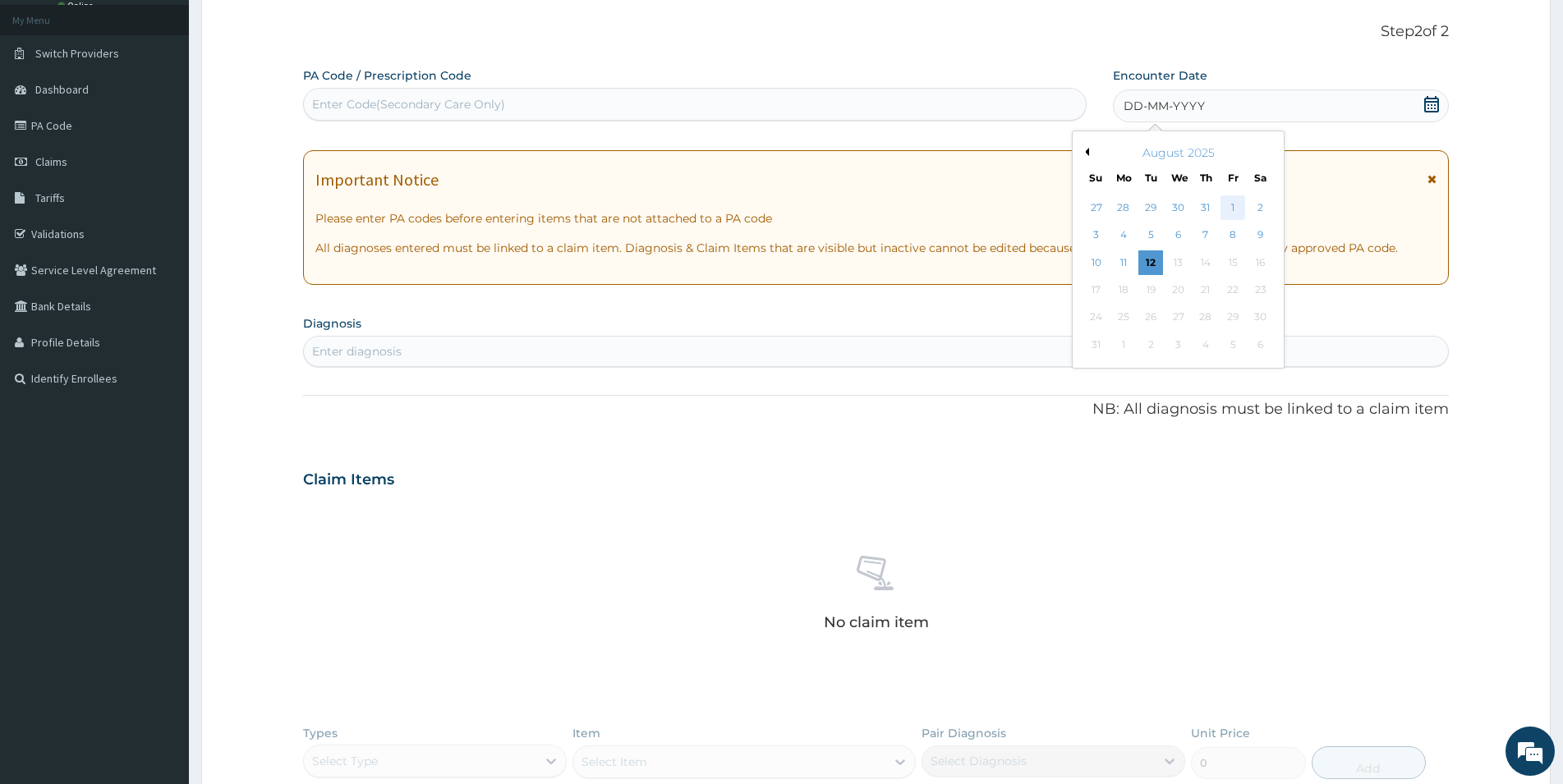
click at [1232, 206] on div "1" at bounding box center [1233, 207] width 25 height 25
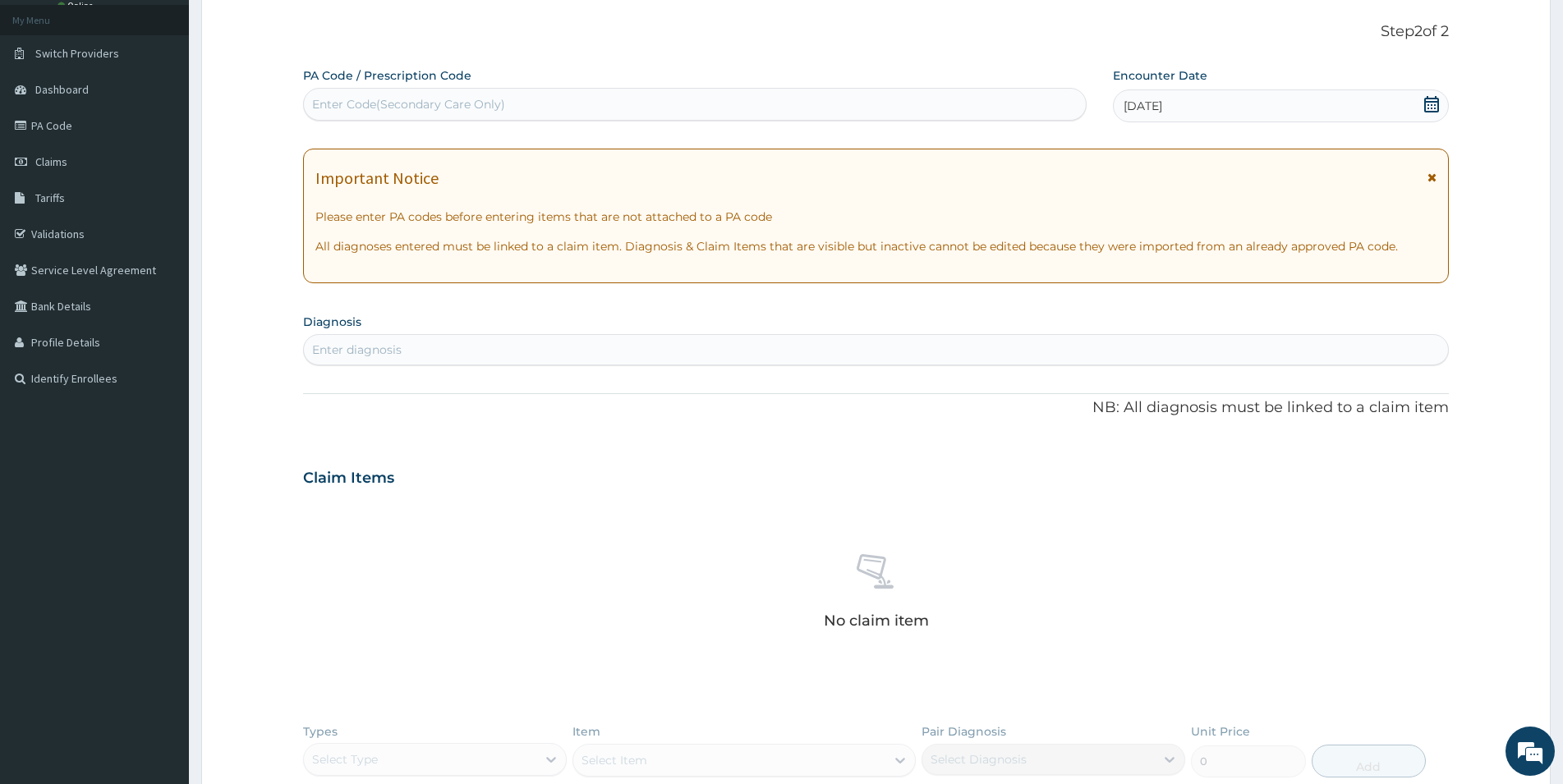
click at [496, 352] on div "Enter diagnosis" at bounding box center [876, 349] width 1145 height 26
type input "FEVER"
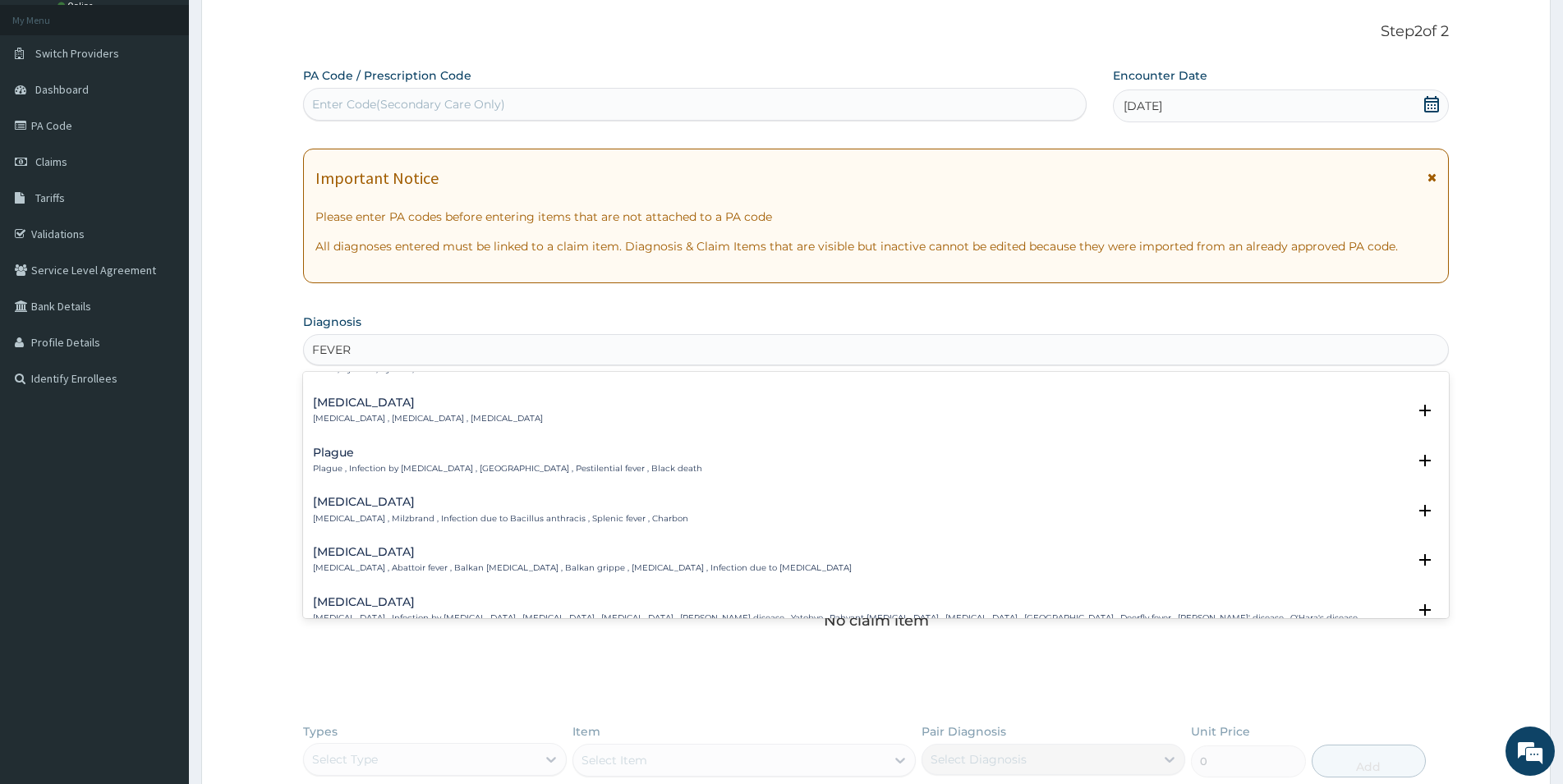
scroll to position [0, 0]
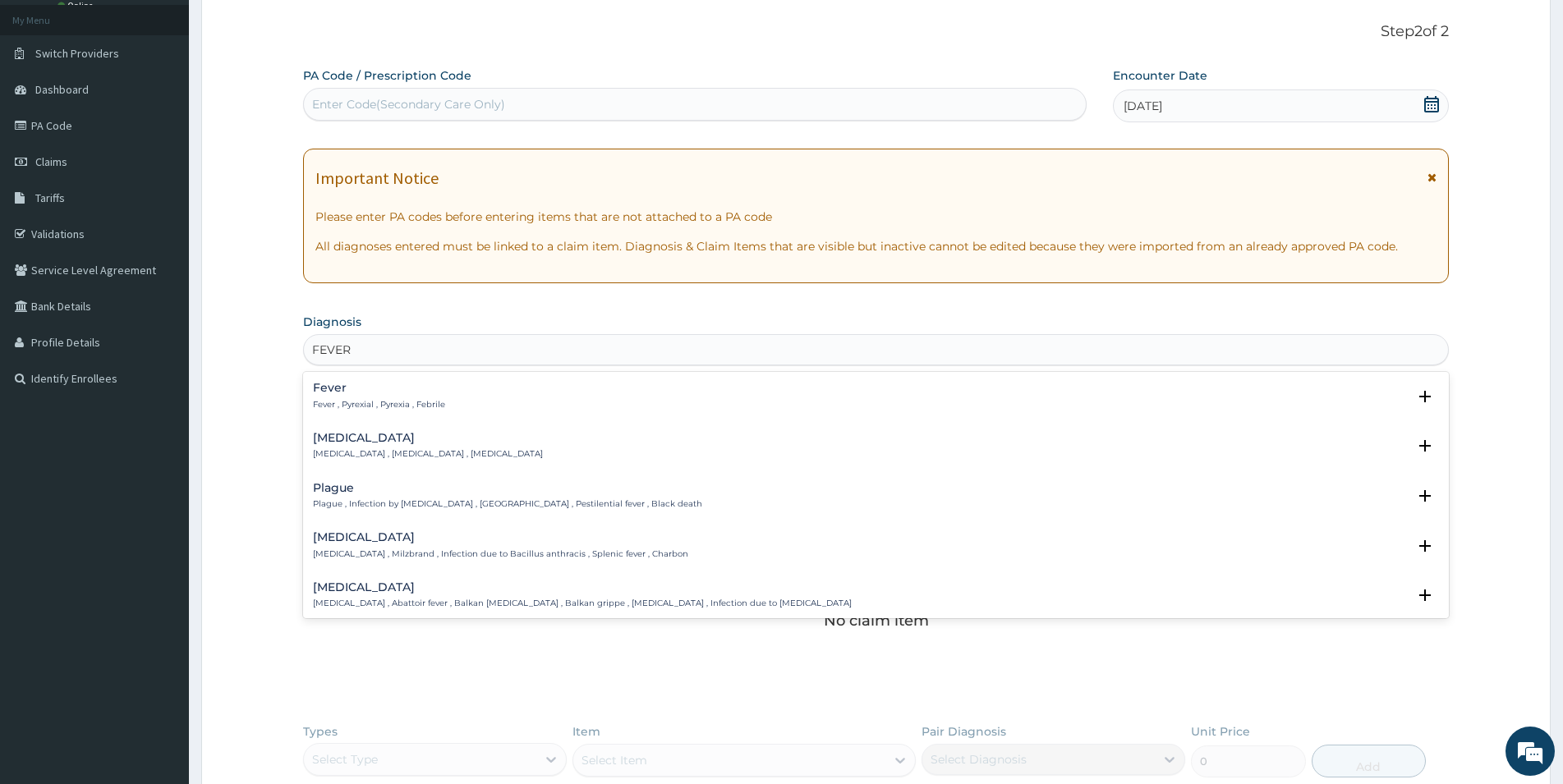
click at [395, 412] on div "Fever Fever , Pyrexial , Pyrexia , Febrile Select Status Query Query covers sus…" at bounding box center [876, 400] width 1126 height 37
click at [405, 408] on p "Fever , Pyrexial , Pyrexia , Febrile" at bounding box center [379, 405] width 132 height 11
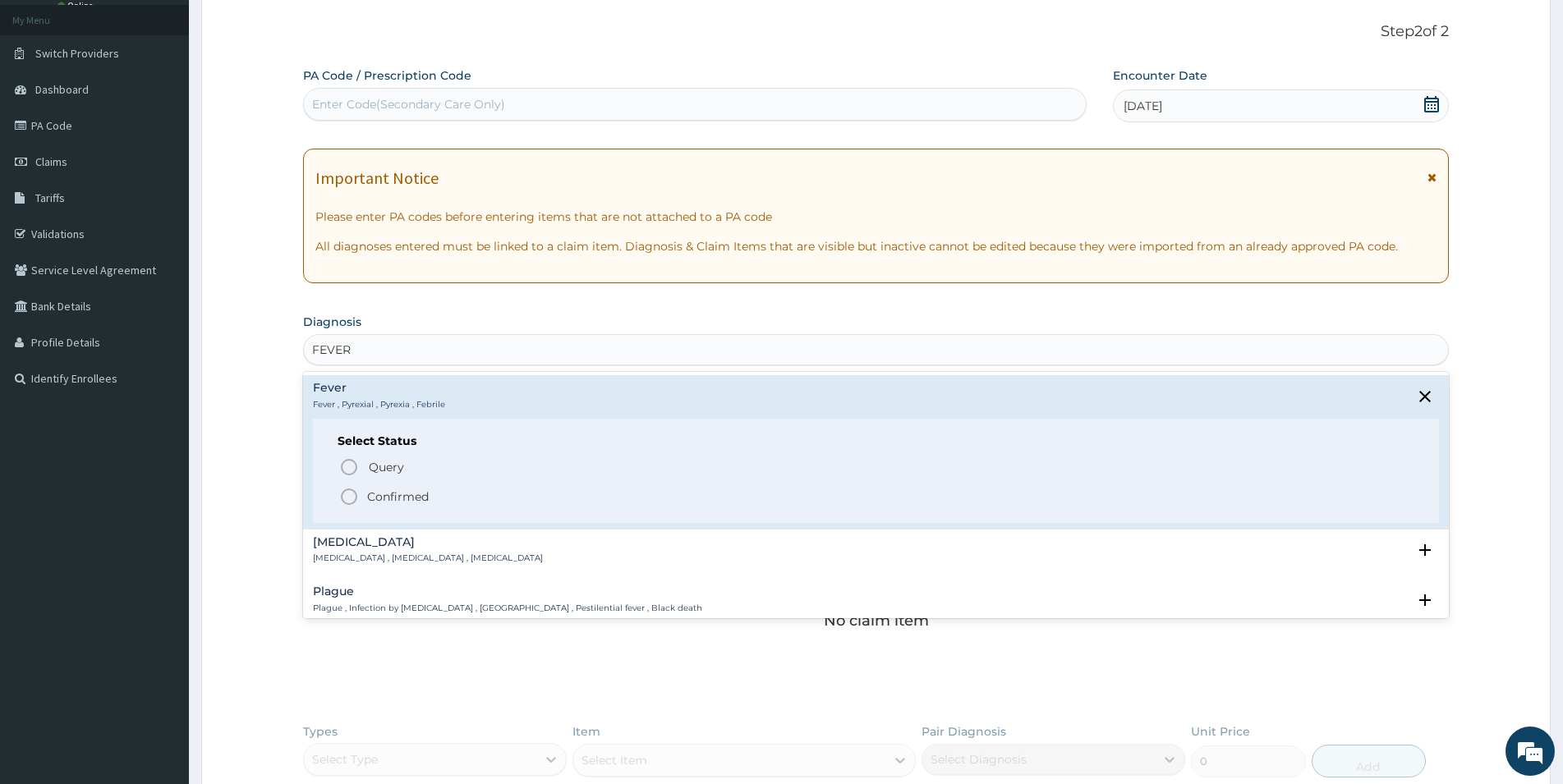
click at [400, 498] on p "Confirmed" at bounding box center [398, 497] width 61 height 17
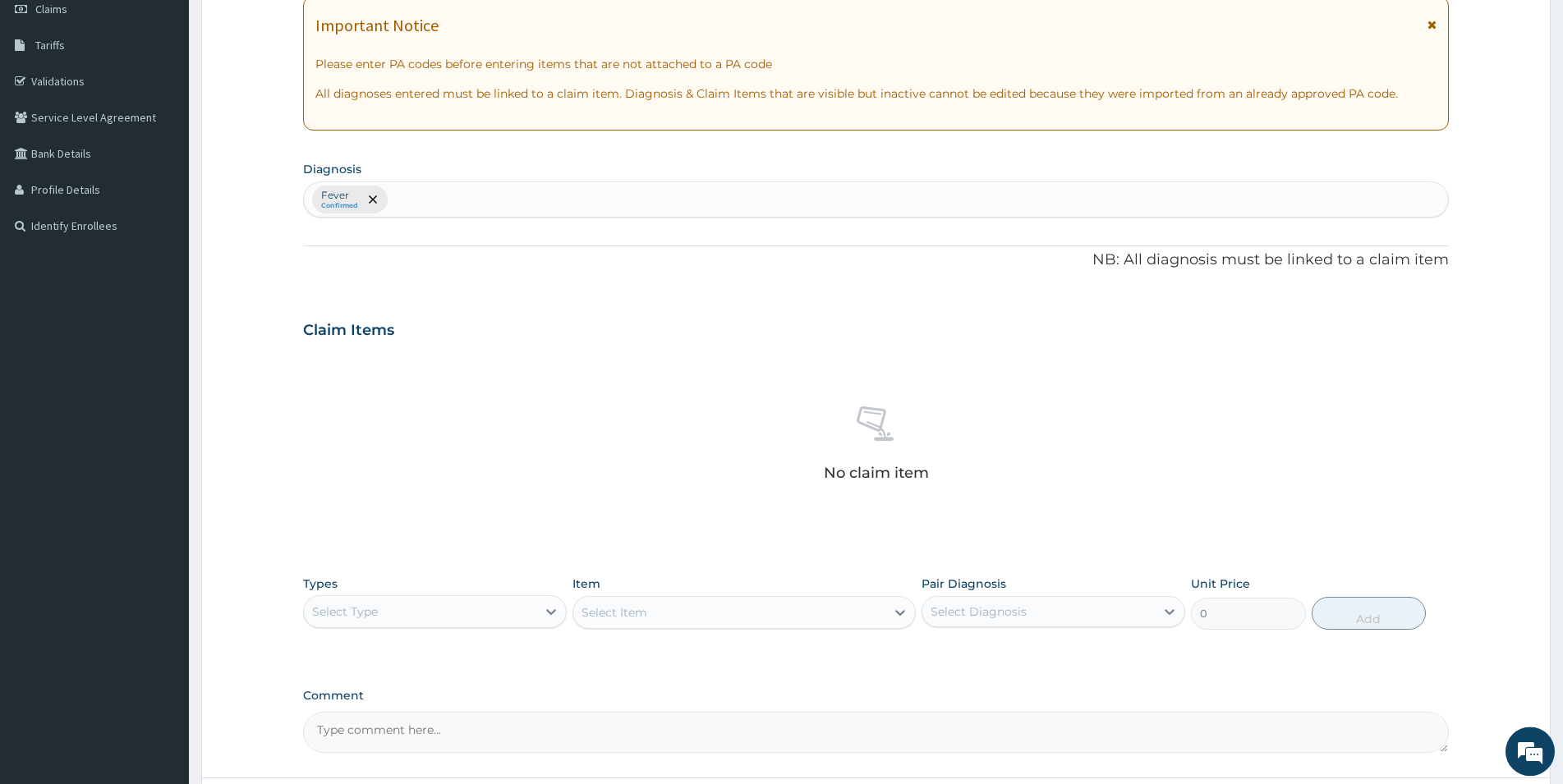
scroll to position [341, 0]
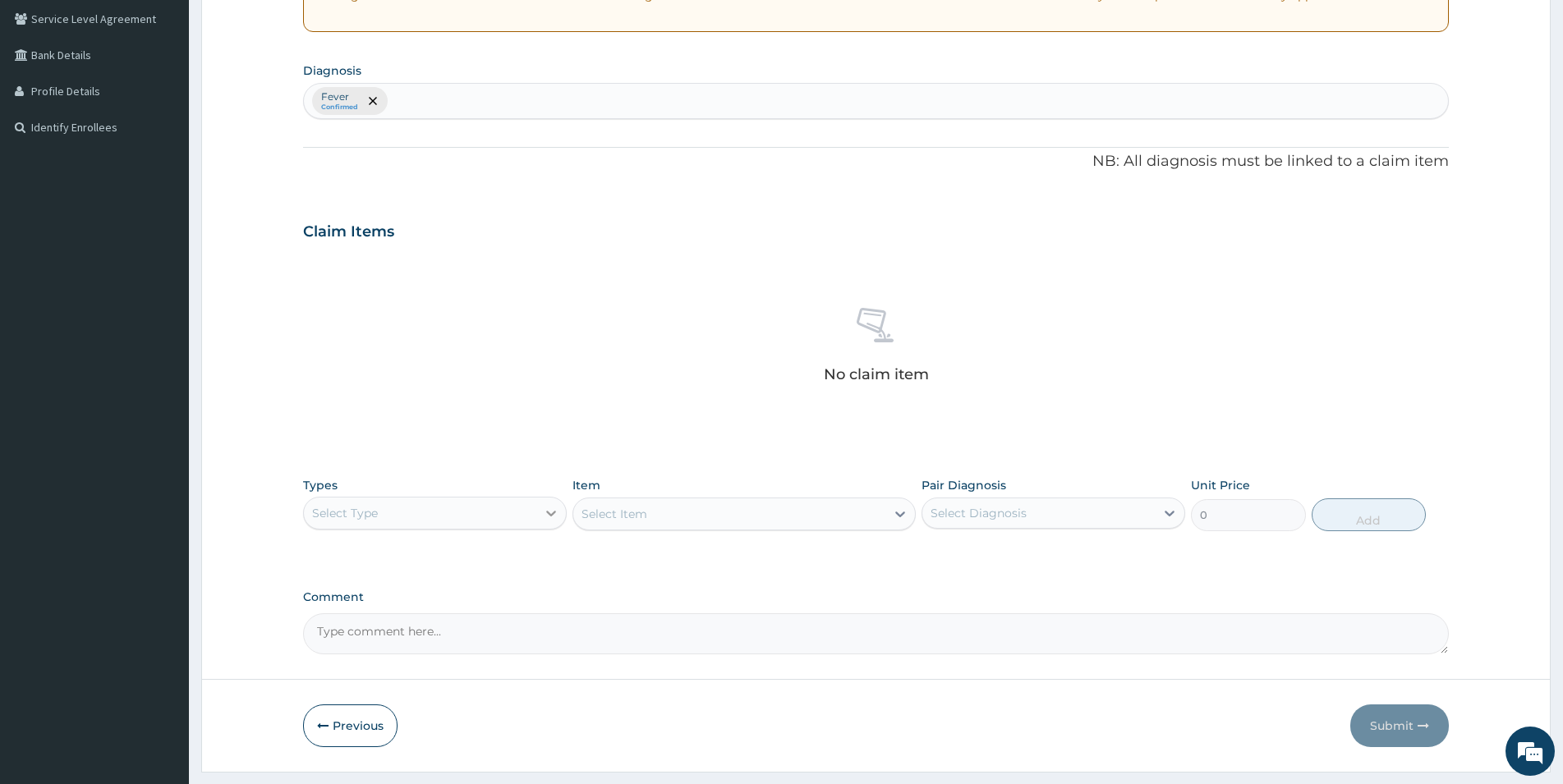
click at [542, 516] on div at bounding box center [551, 514] width 30 height 30
click at [346, 724] on div "Drugs" at bounding box center [435, 732] width 264 height 30
click at [703, 509] on div "Select Item" at bounding box center [744, 514] width 344 height 33
click at [703, 509] on div "Select Item" at bounding box center [729, 514] width 312 height 26
type input "DICLO"
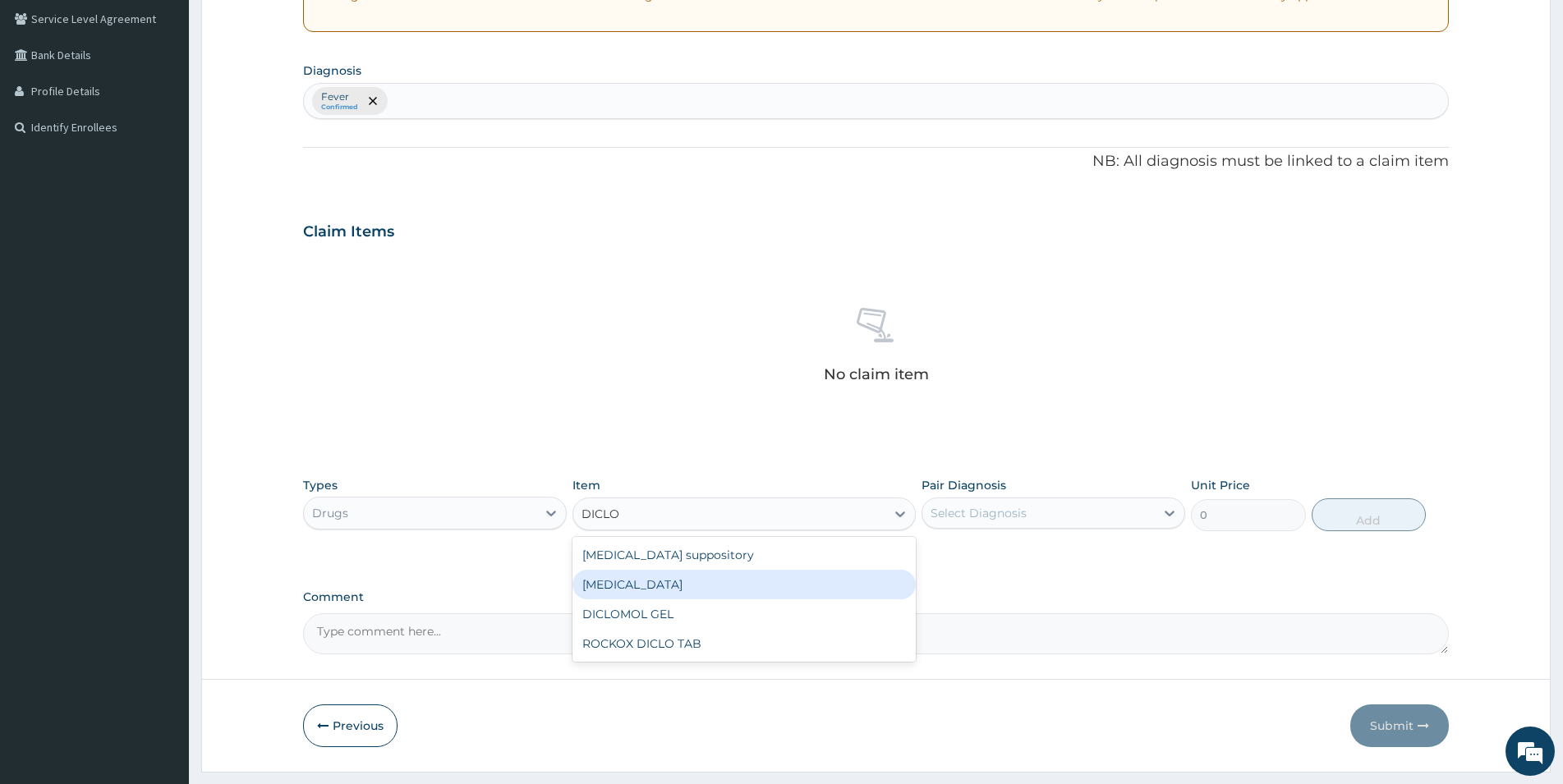
click at [643, 590] on div "Diclofenac" at bounding box center [744, 585] width 344 height 30
type input "591.25"
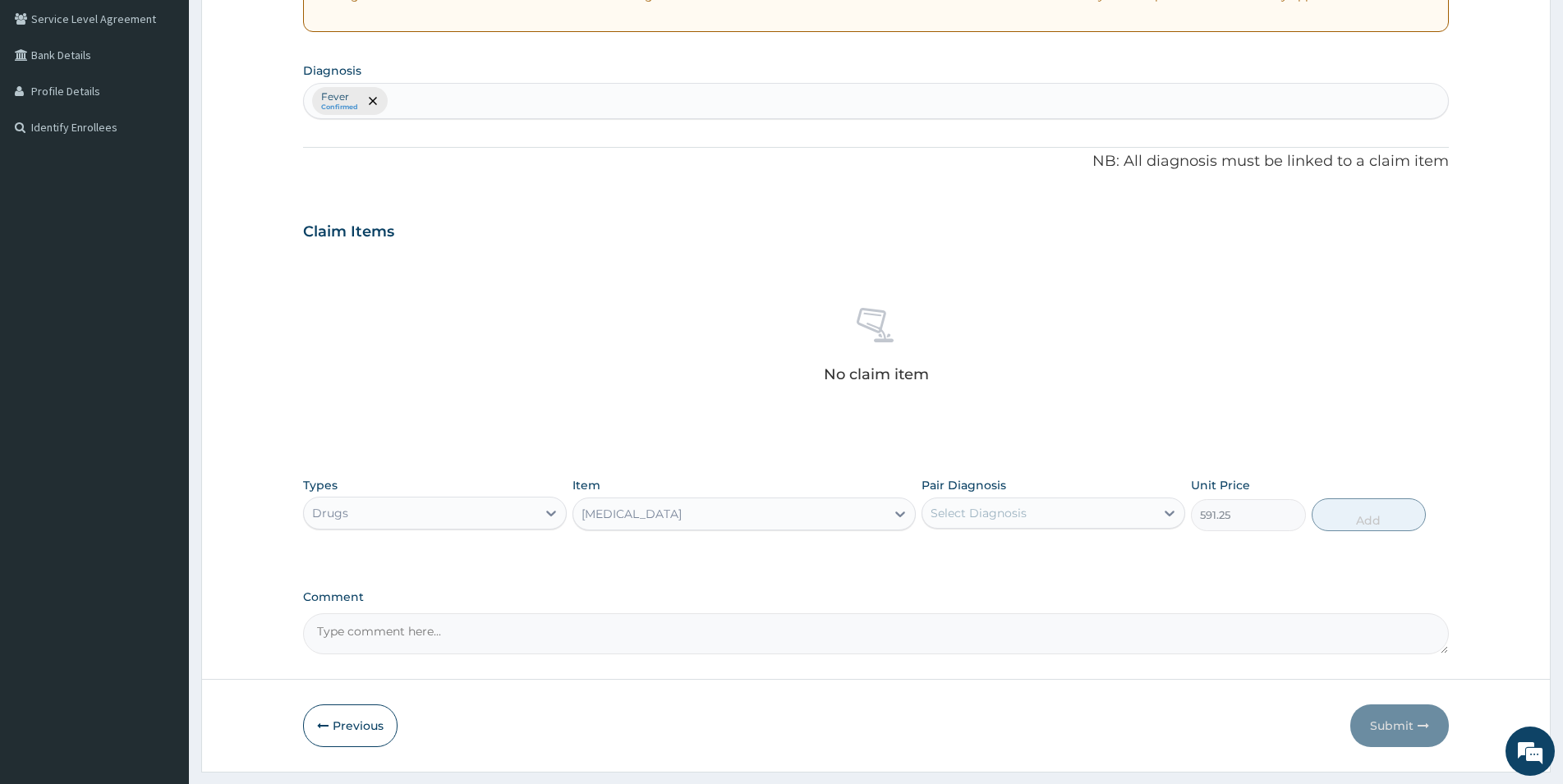
click at [986, 513] on div "Select Diagnosis" at bounding box center [979, 514] width 96 height 17
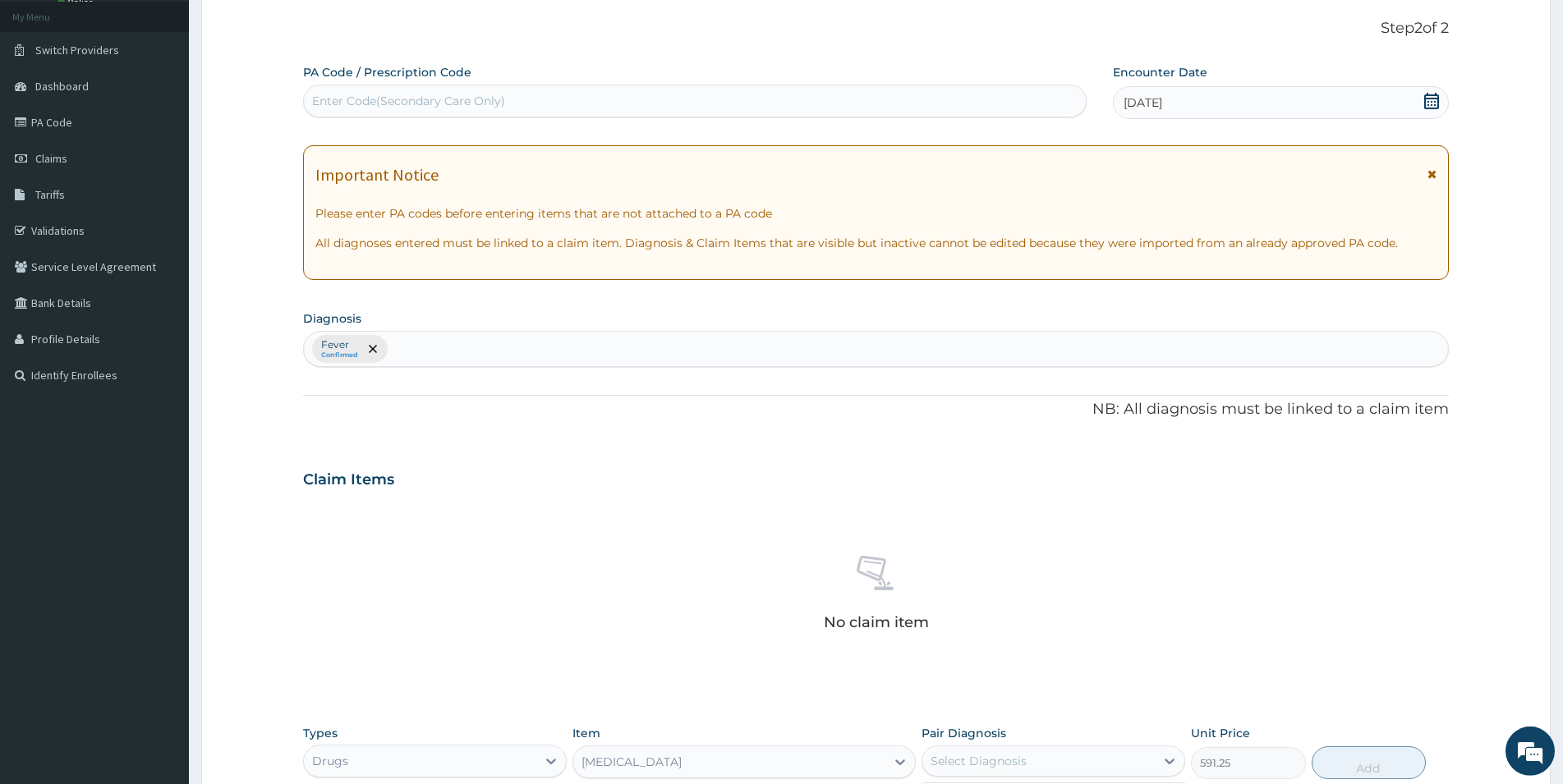
scroll to position [89, 0]
click at [499, 346] on div "Fever Confirmed" at bounding box center [876, 352] width 1145 height 34
type input "M"
type input "PAIN"
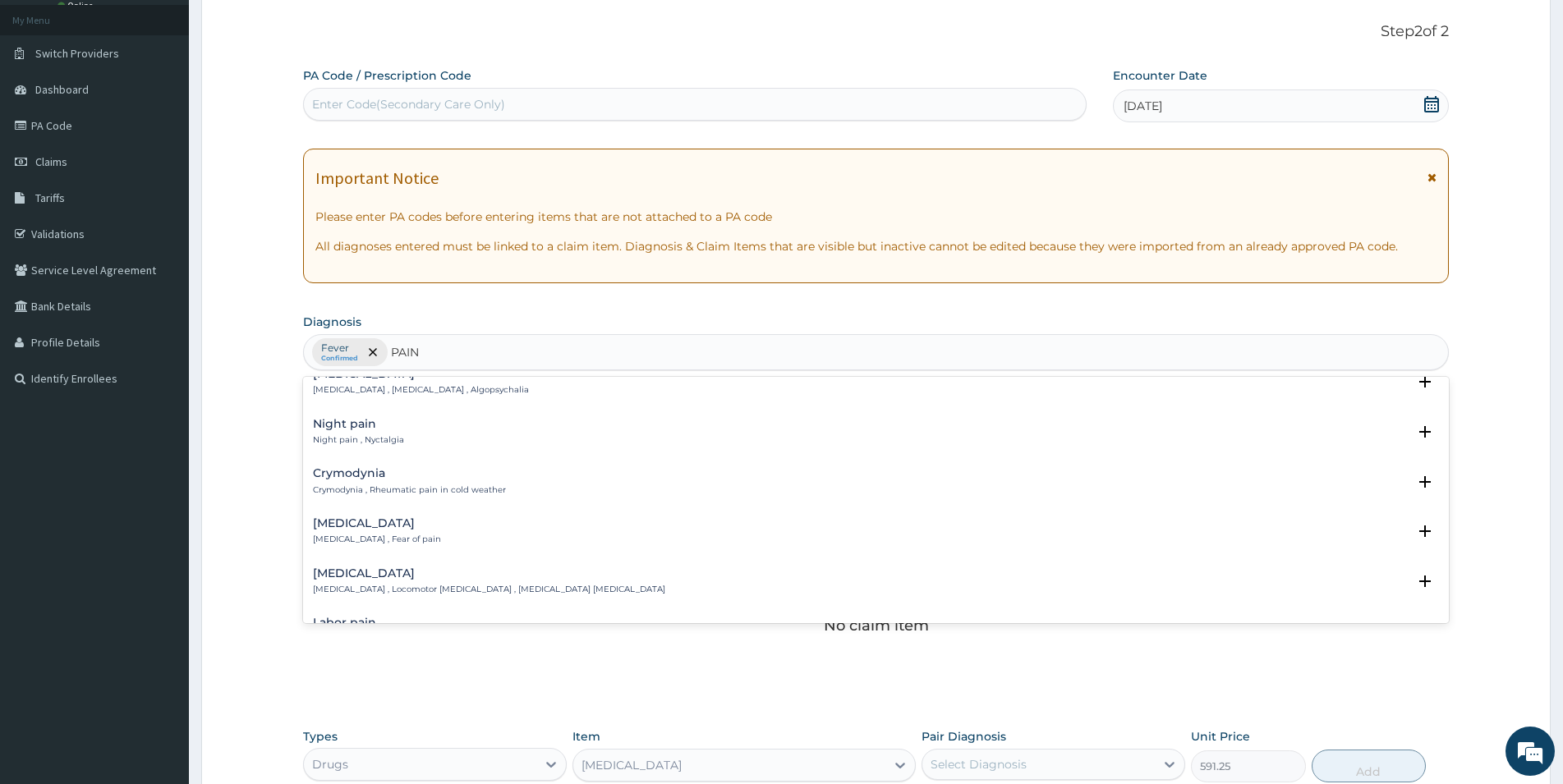
scroll to position [1952, 0]
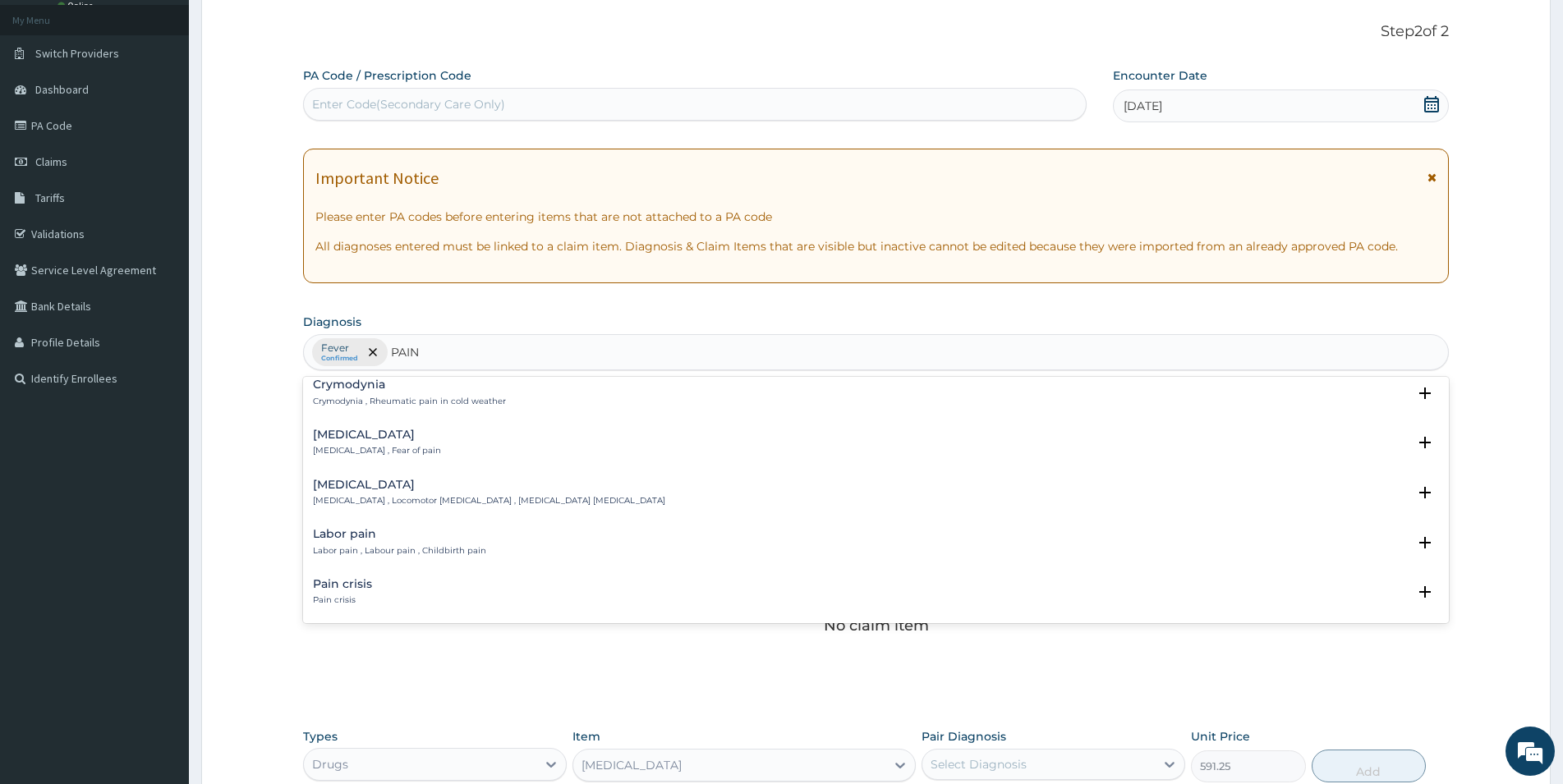
click at [419, 495] on div "Rheumatism Rheumatism , Locomotor pain disorder , Musculoskeletal pain disorder" at bounding box center [489, 492] width 352 height 29
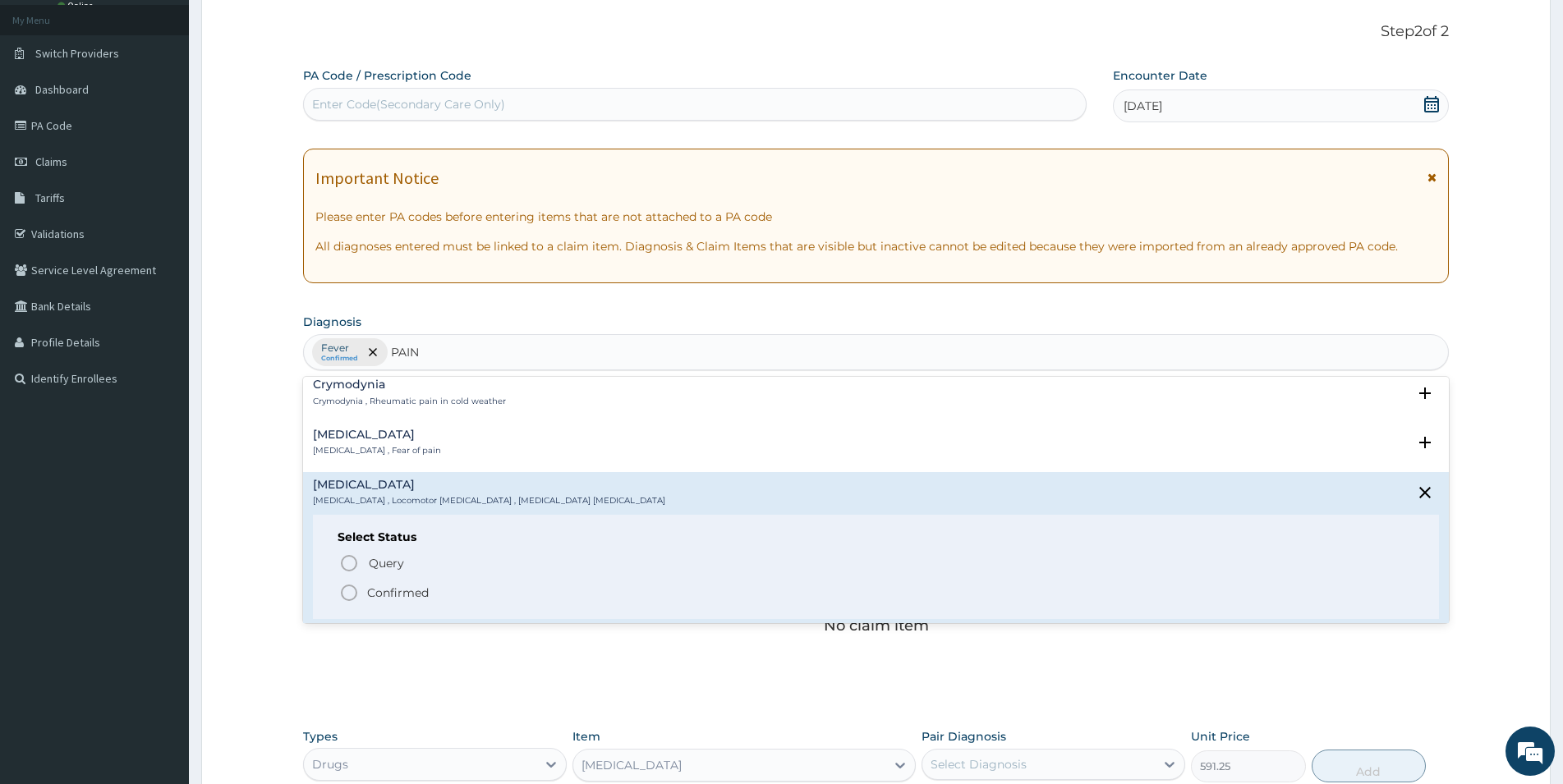
click at [409, 591] on p "Confirmed" at bounding box center [398, 593] width 61 height 17
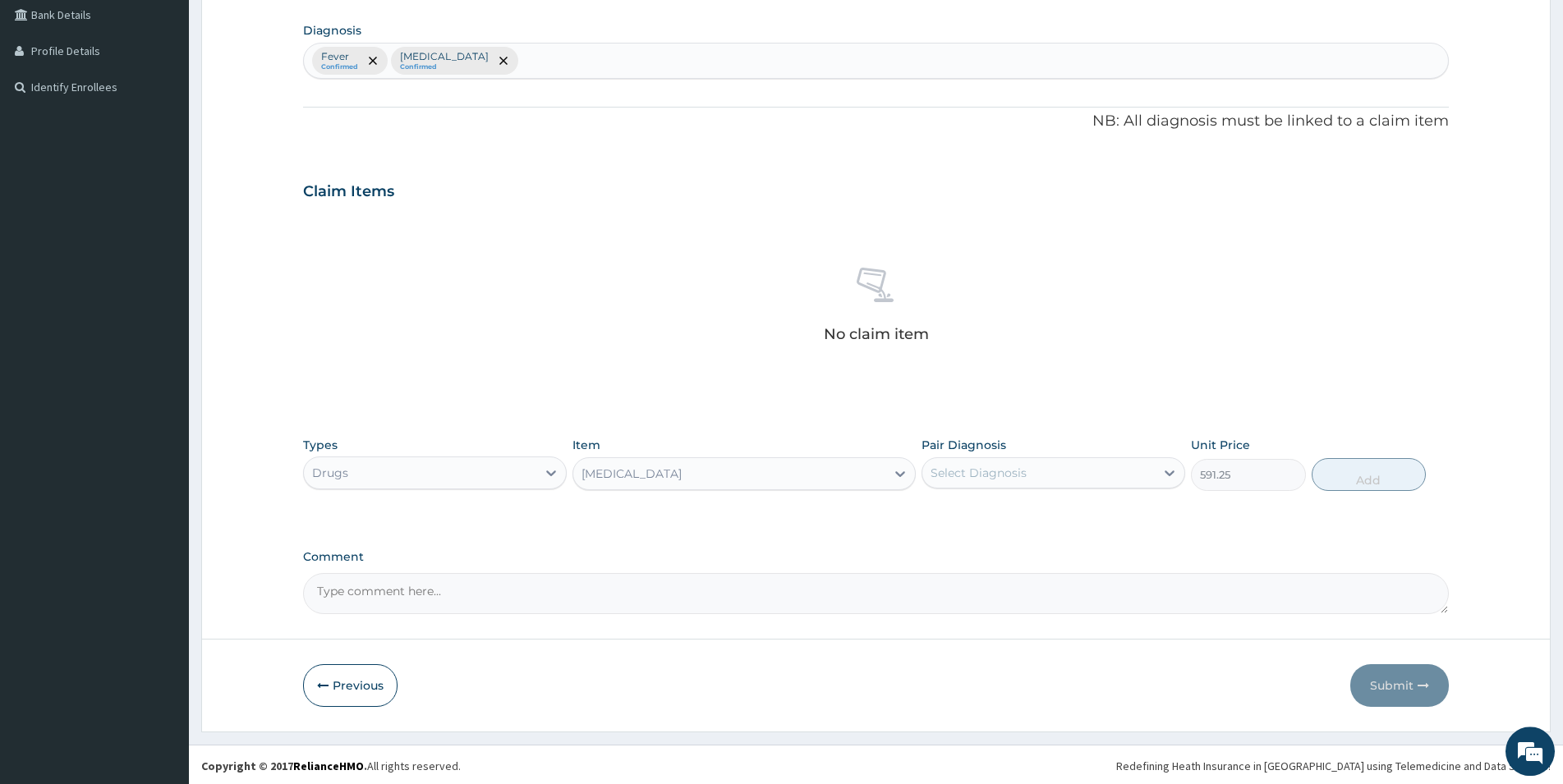
scroll to position [384, 0]
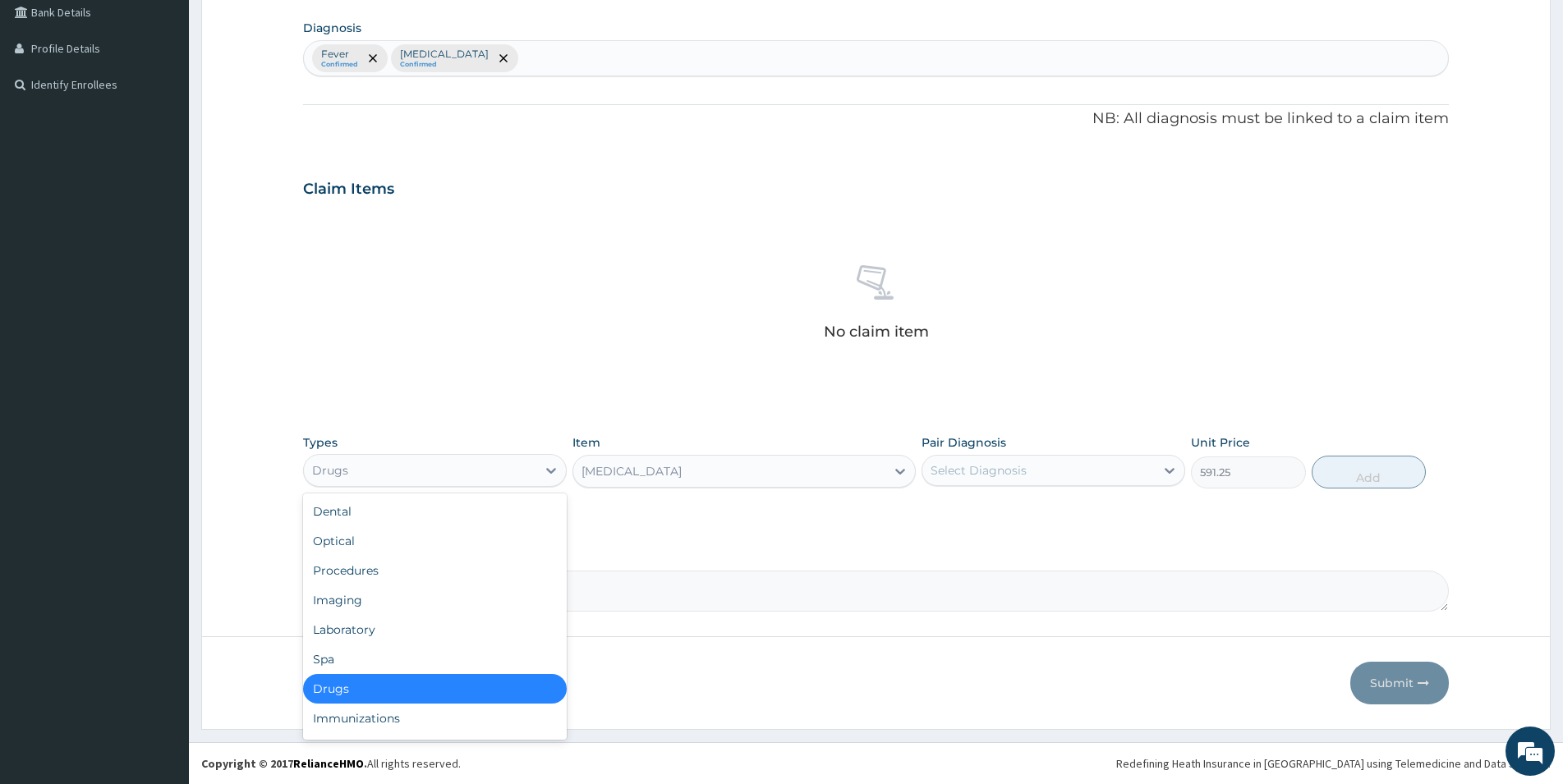
click at [429, 457] on div "Drugs" at bounding box center [435, 470] width 264 height 33
click at [408, 687] on div "Drugs" at bounding box center [435, 689] width 264 height 30
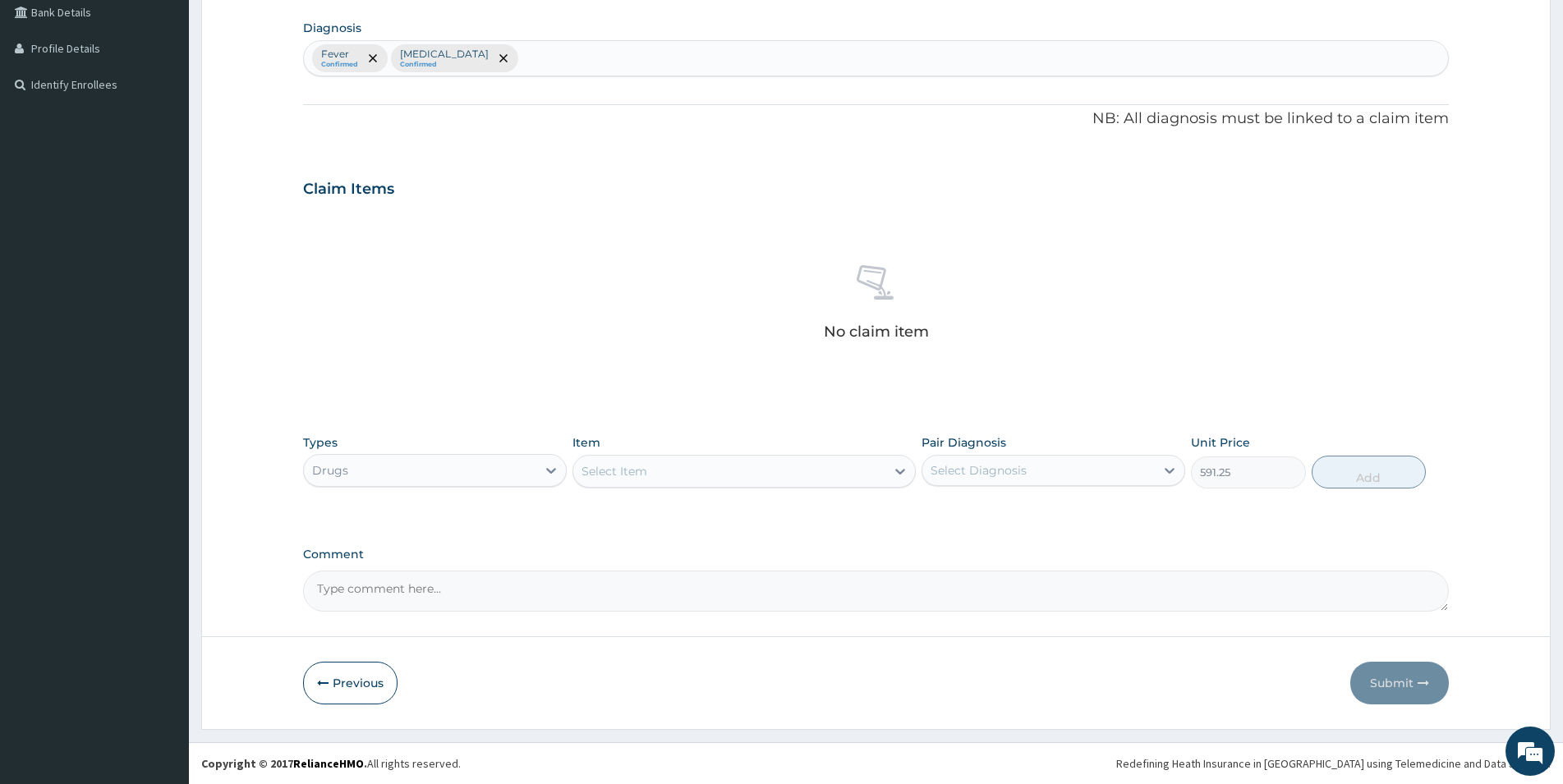
type input "0"
click at [747, 476] on div "Select Item" at bounding box center [729, 471] width 312 height 26
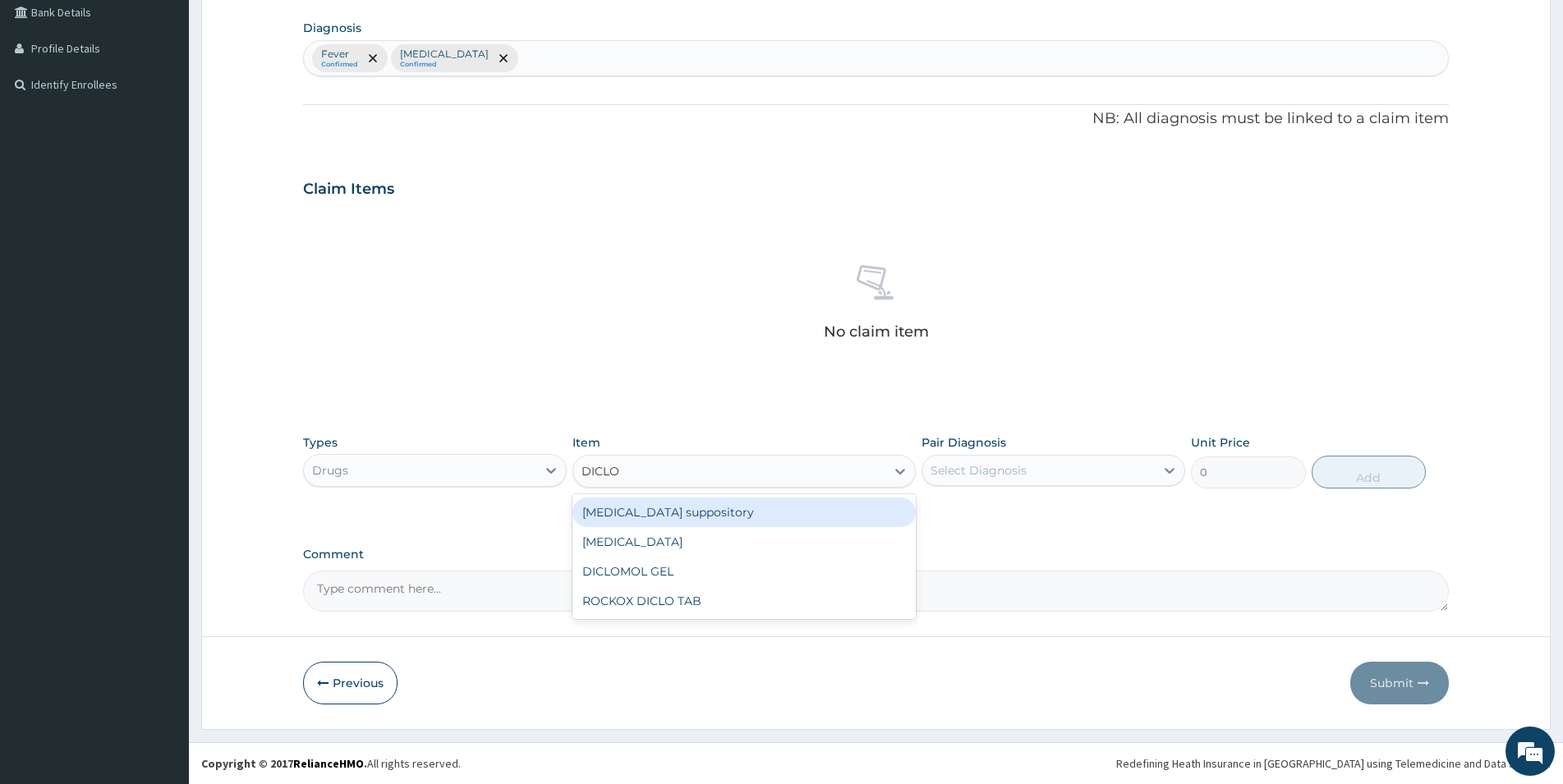
type input "DICLOF"
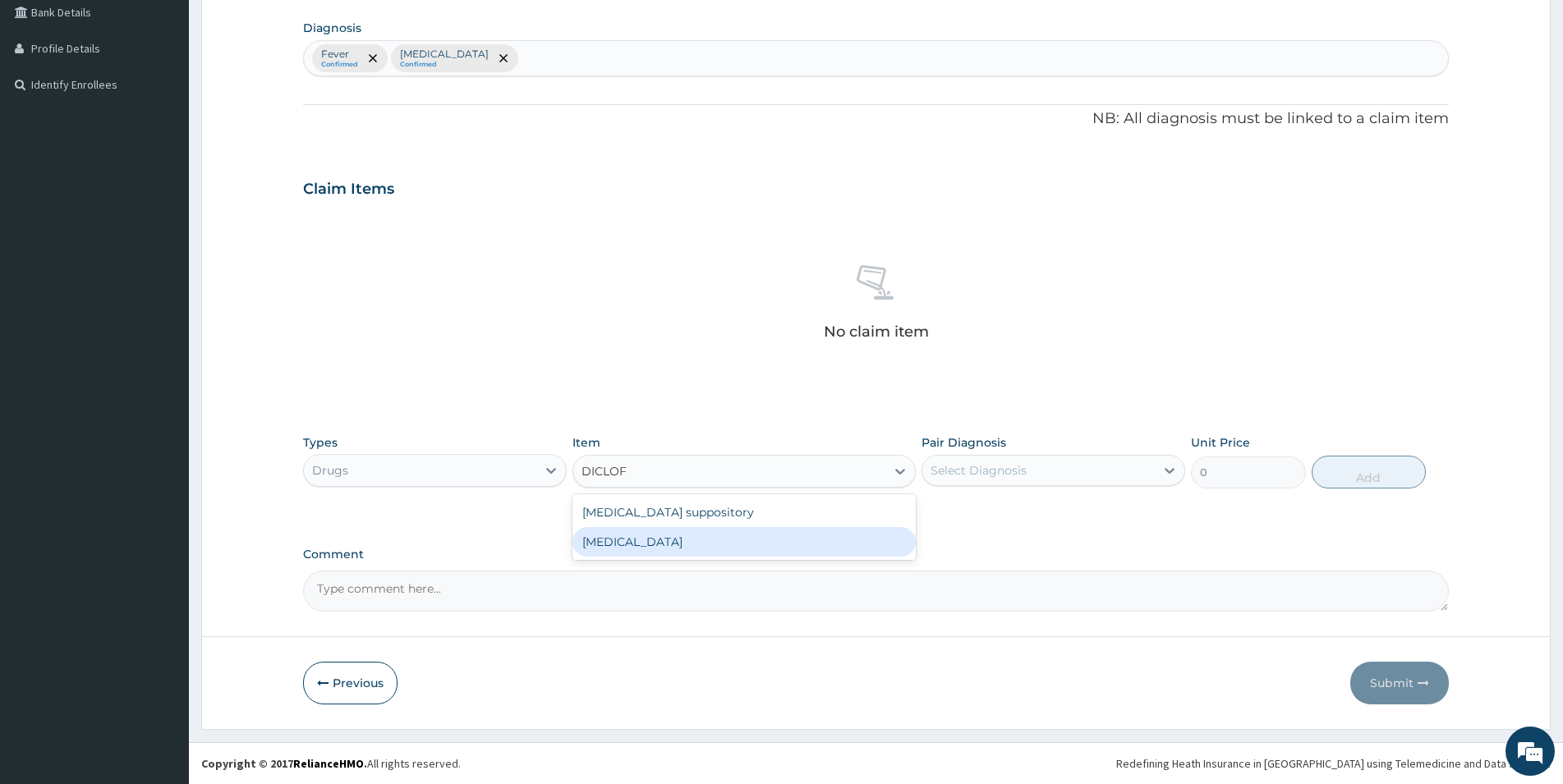
click at [631, 542] on div "Diclofenac" at bounding box center [744, 542] width 344 height 30
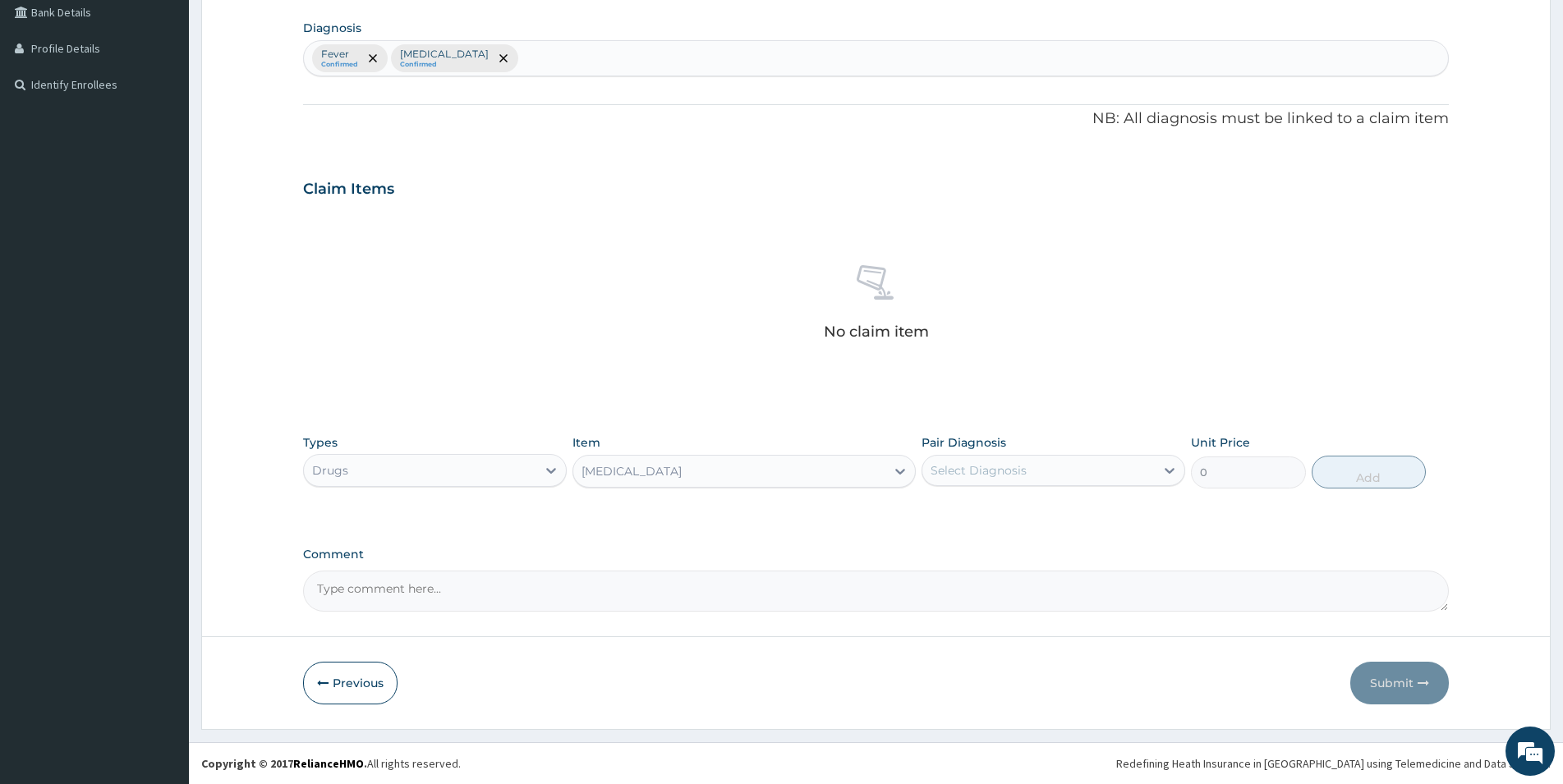
type input "591.25"
click at [1027, 465] on div "Select Diagnosis" at bounding box center [1039, 470] width 232 height 26
click at [951, 543] on label "Rheumatism" at bounding box center [1000, 544] width 102 height 17
checkbox input "true"
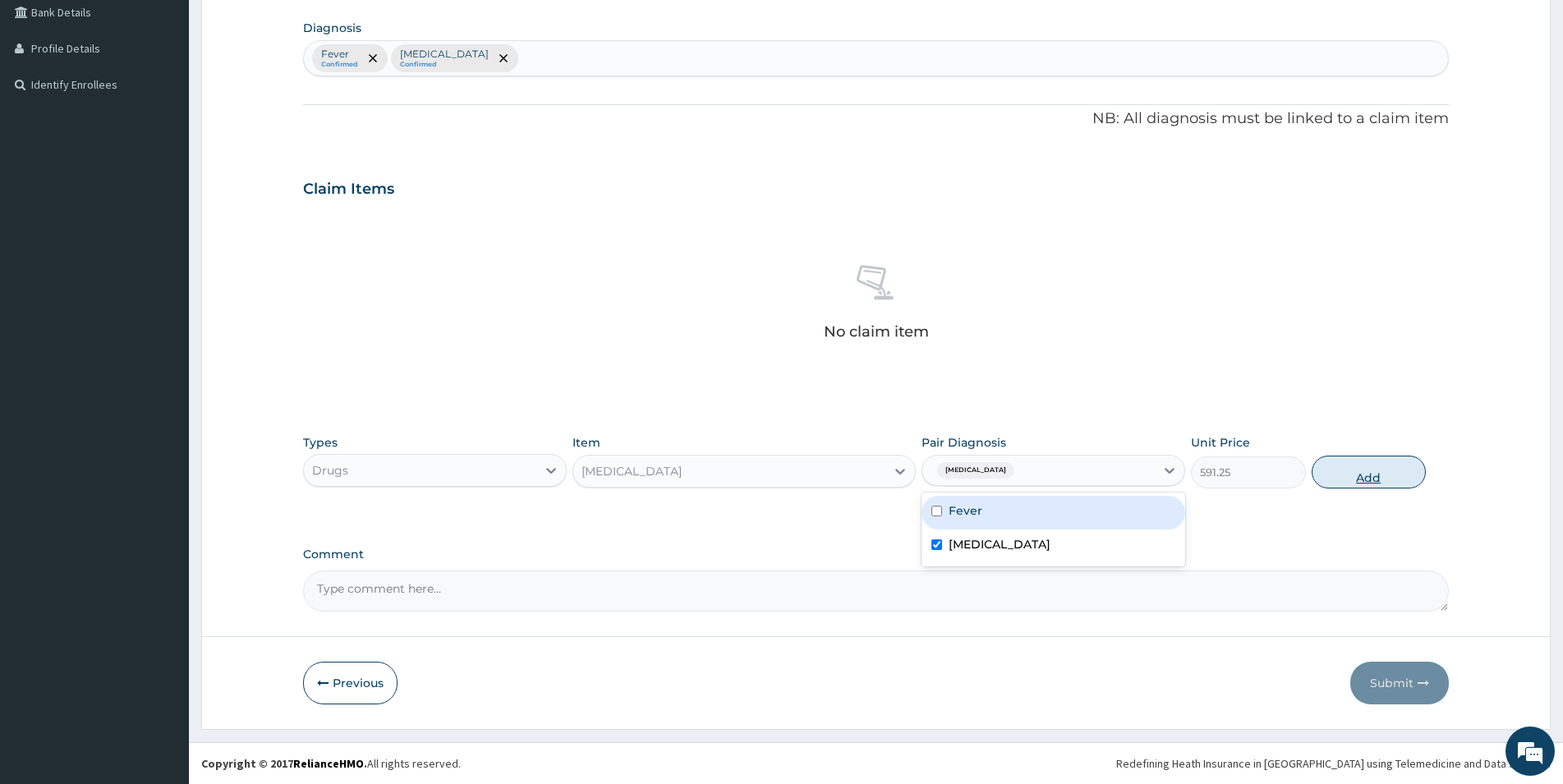
click at [1371, 472] on button "Add" at bounding box center [1369, 472] width 114 height 33
type input "0"
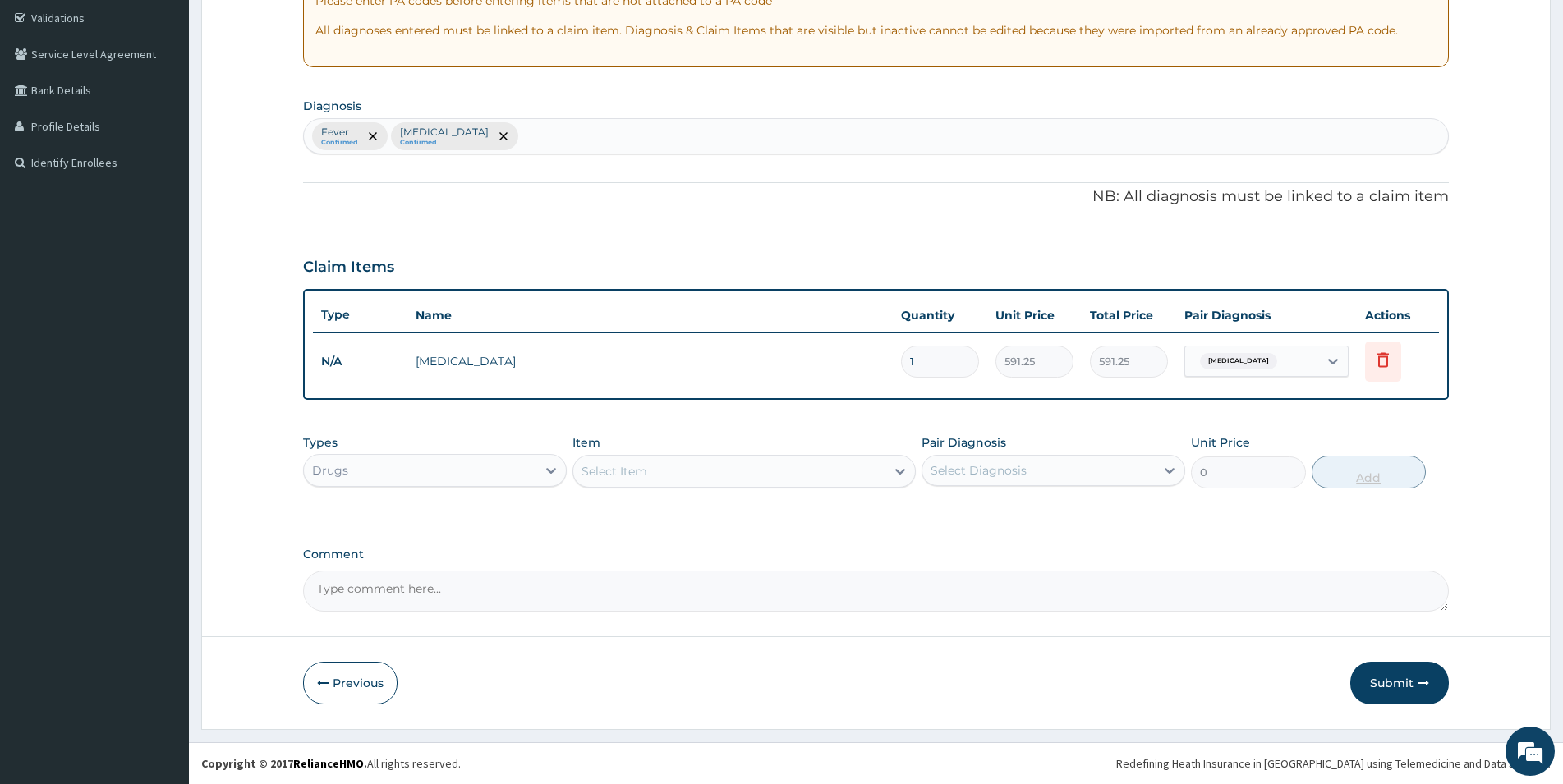
scroll to position [306, 0]
click at [704, 476] on div "Select Item" at bounding box center [729, 471] width 312 height 26
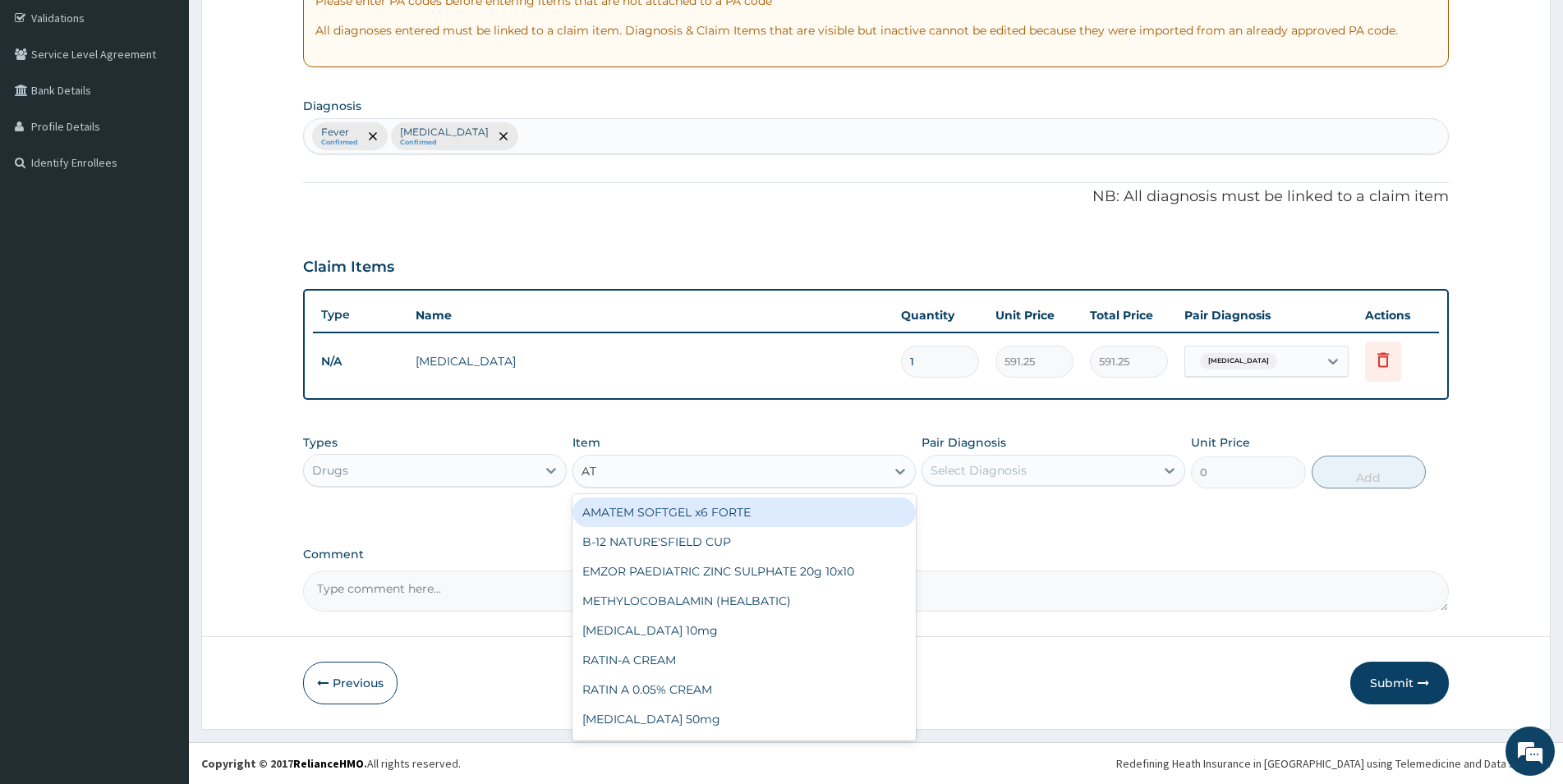
type input "A"
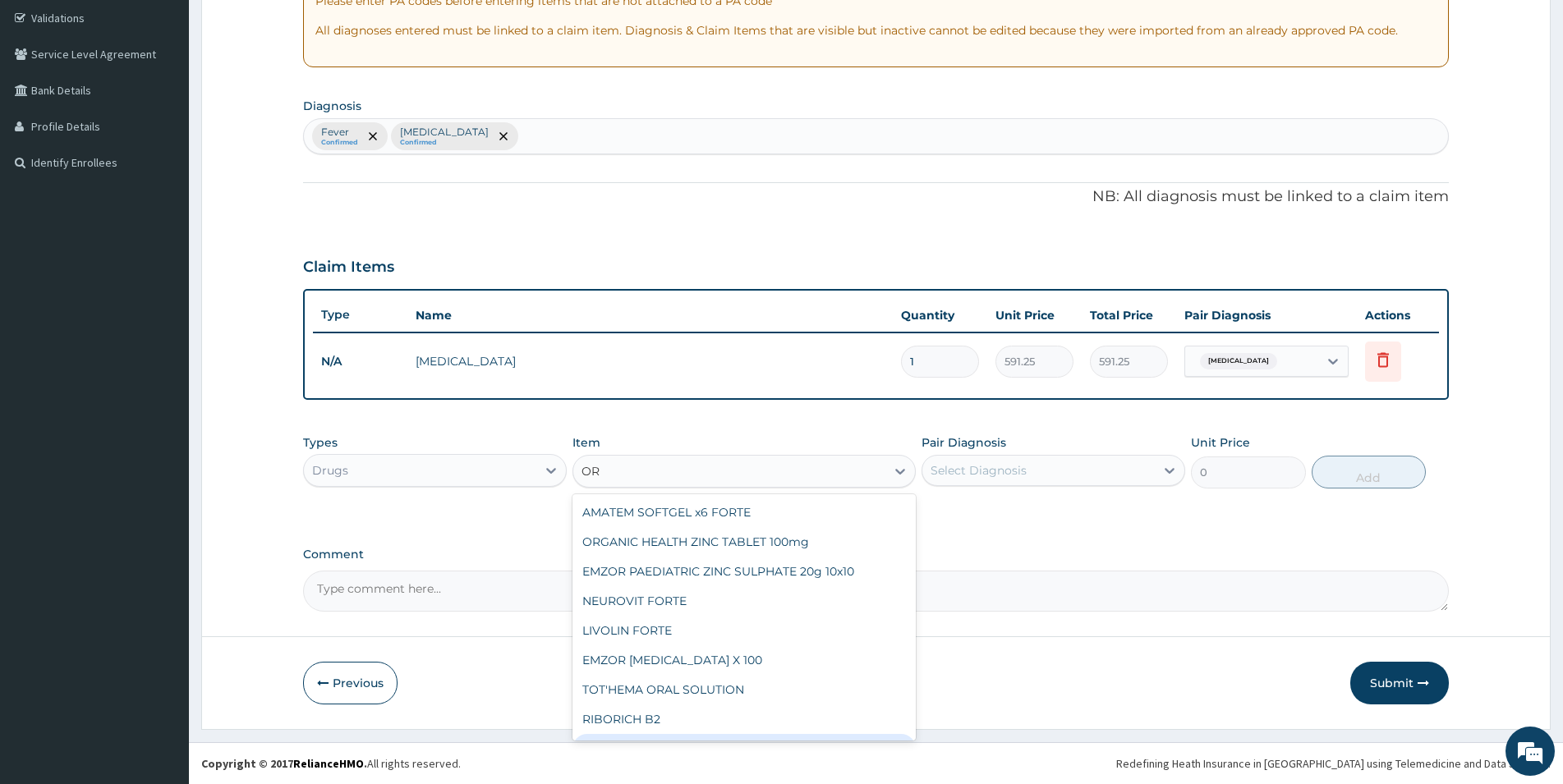
type input "O"
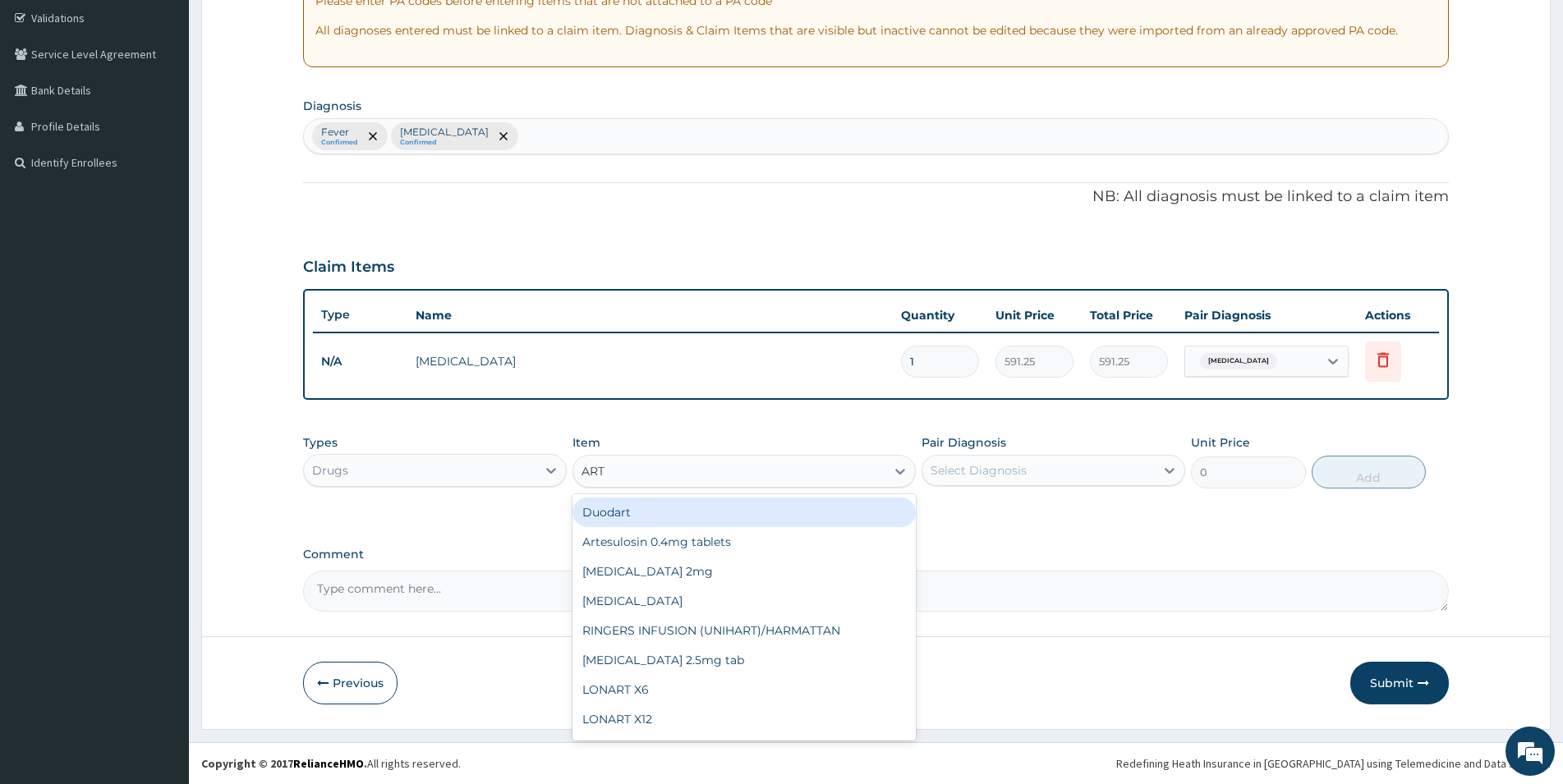
type input "ARTE"
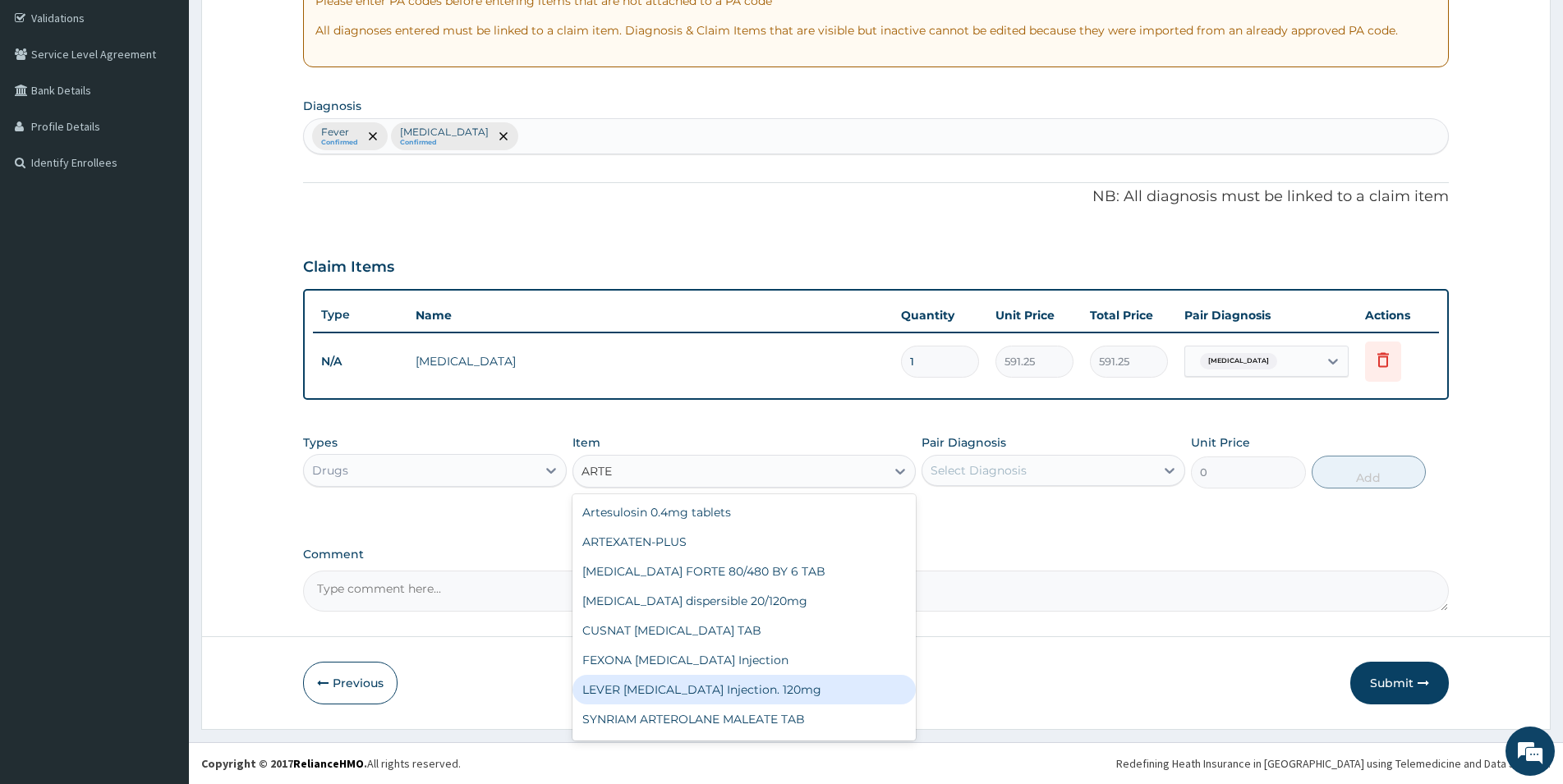
scroll to position [115, 0]
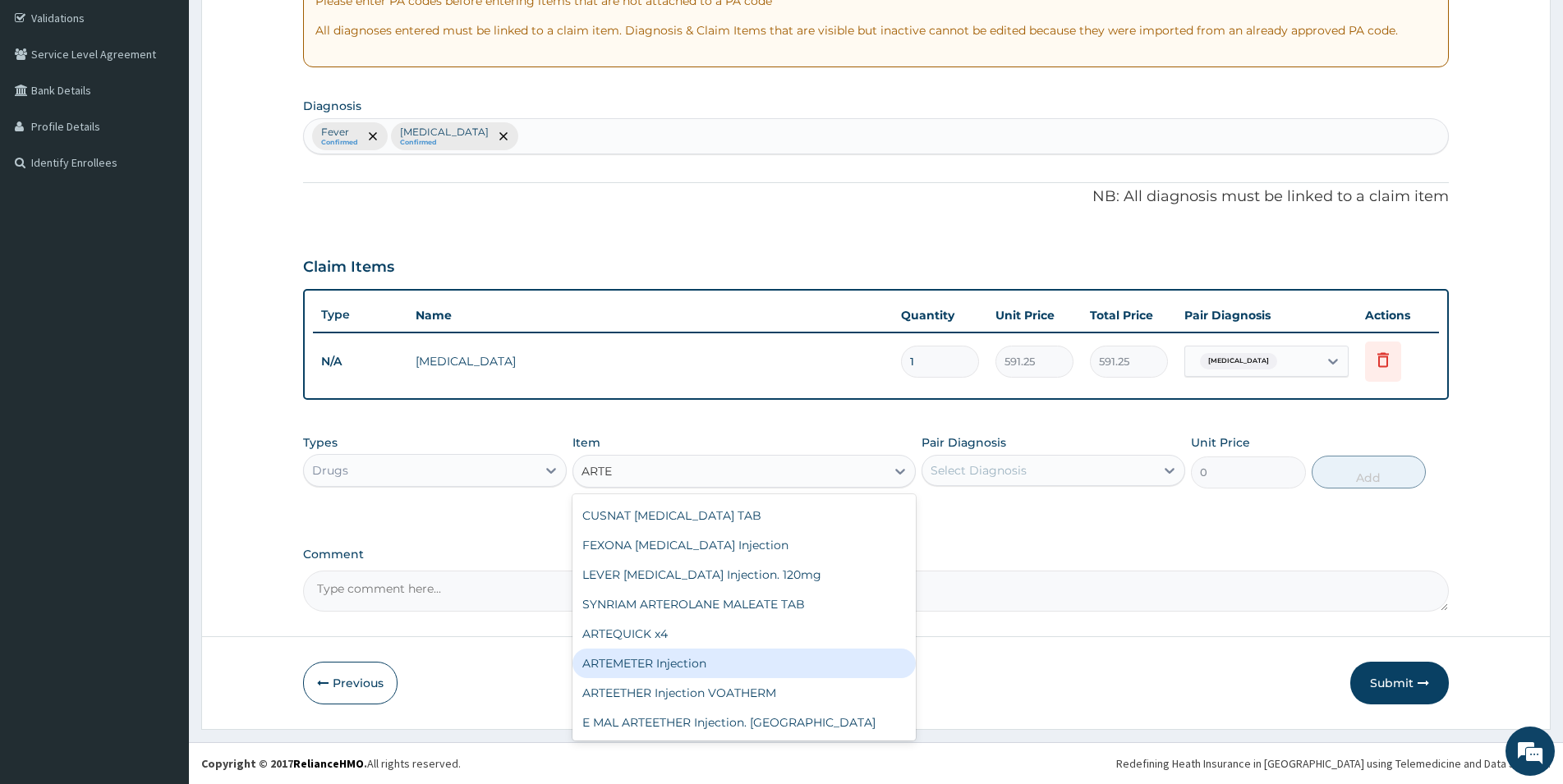
click at [685, 661] on div "ARTEMETER Injection" at bounding box center [744, 663] width 344 height 30
type input "946"
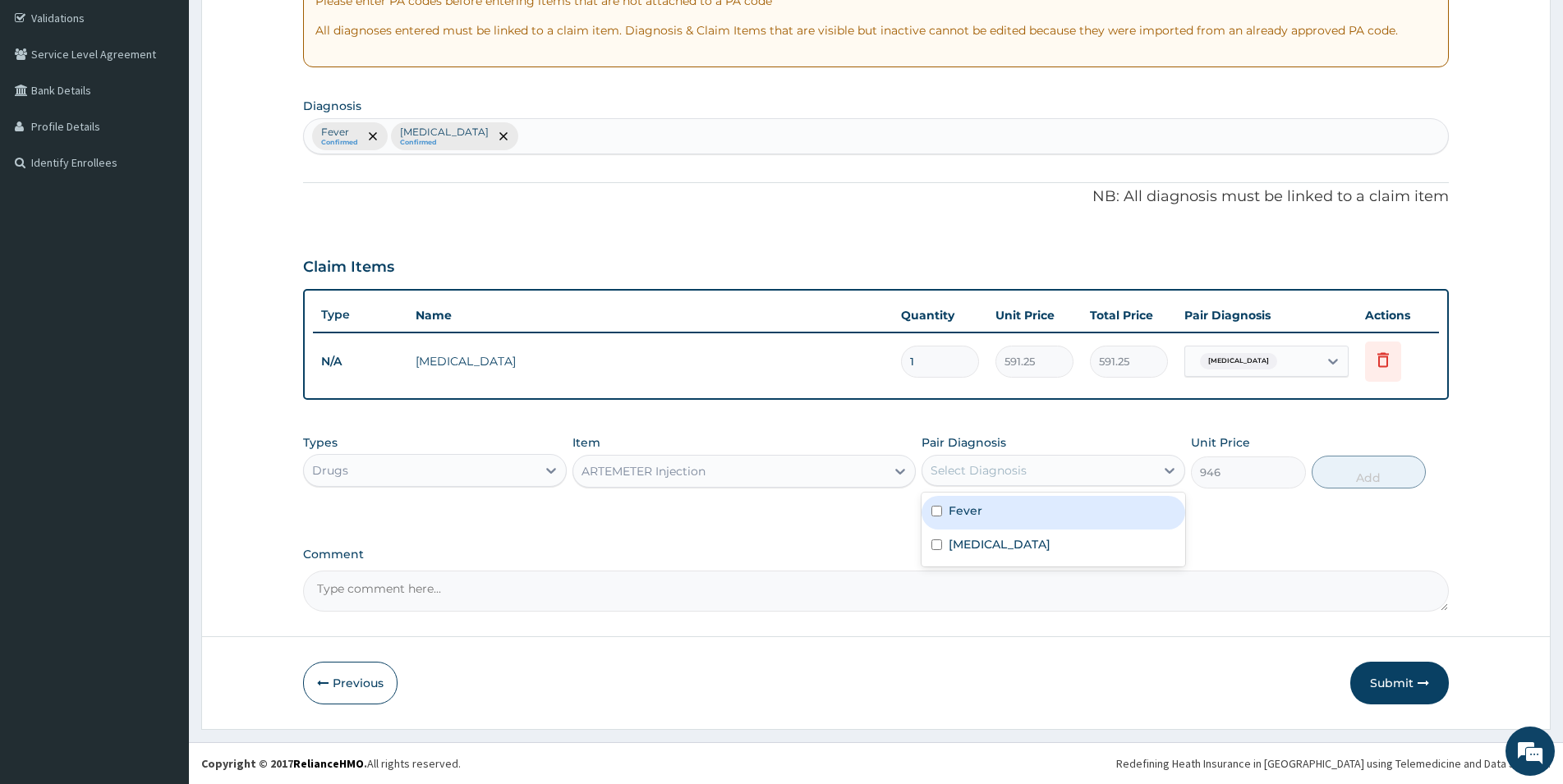
click at [1024, 477] on div "Select Diagnosis" at bounding box center [979, 471] width 96 height 17
click at [991, 512] on div "Fever" at bounding box center [1054, 513] width 264 height 33
checkbox input "true"
click at [1370, 469] on button "Add" at bounding box center [1369, 472] width 114 height 33
type input "0"
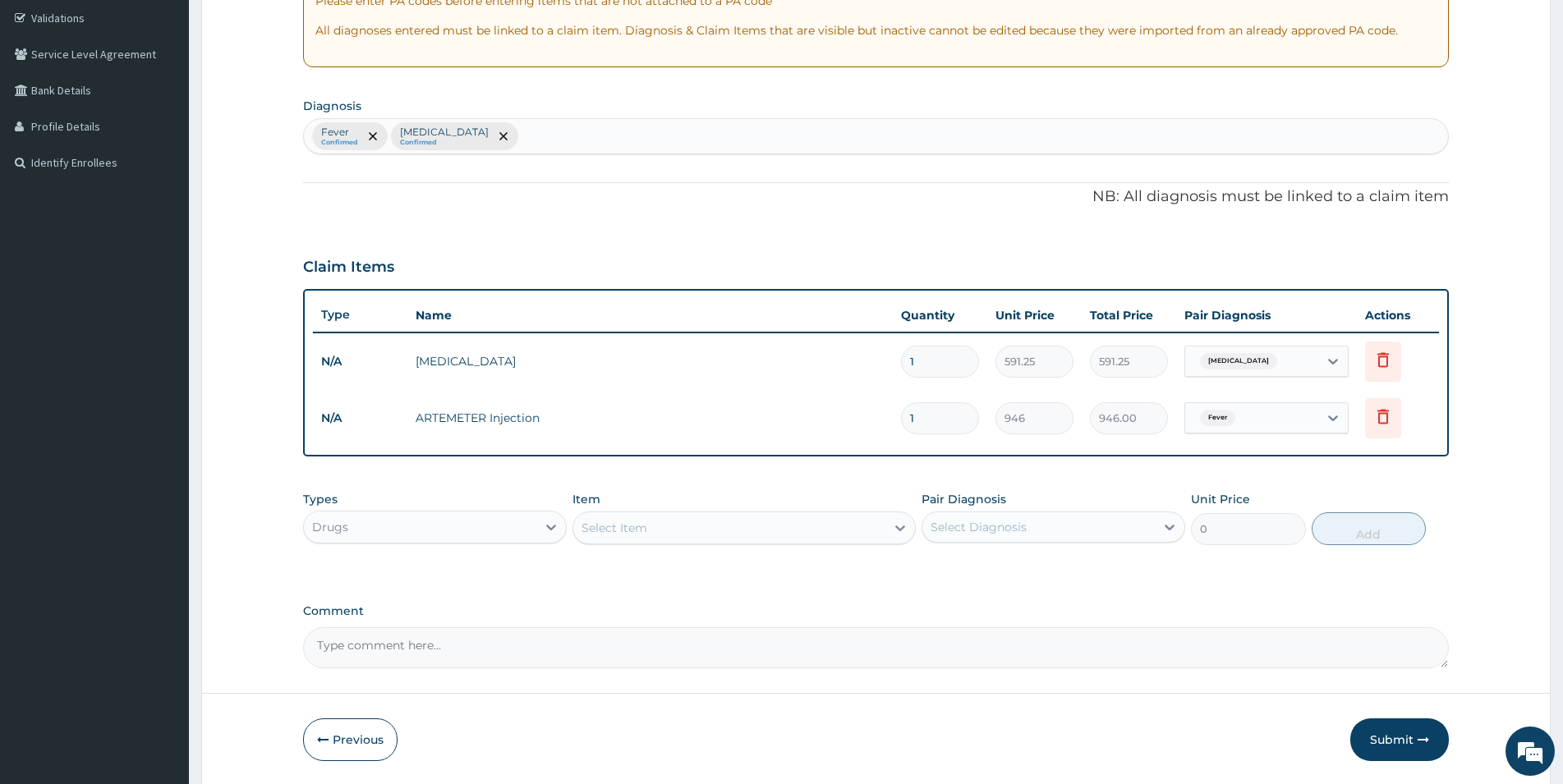
click at [645, 525] on div "Select Item" at bounding box center [614, 529] width 66 height 17
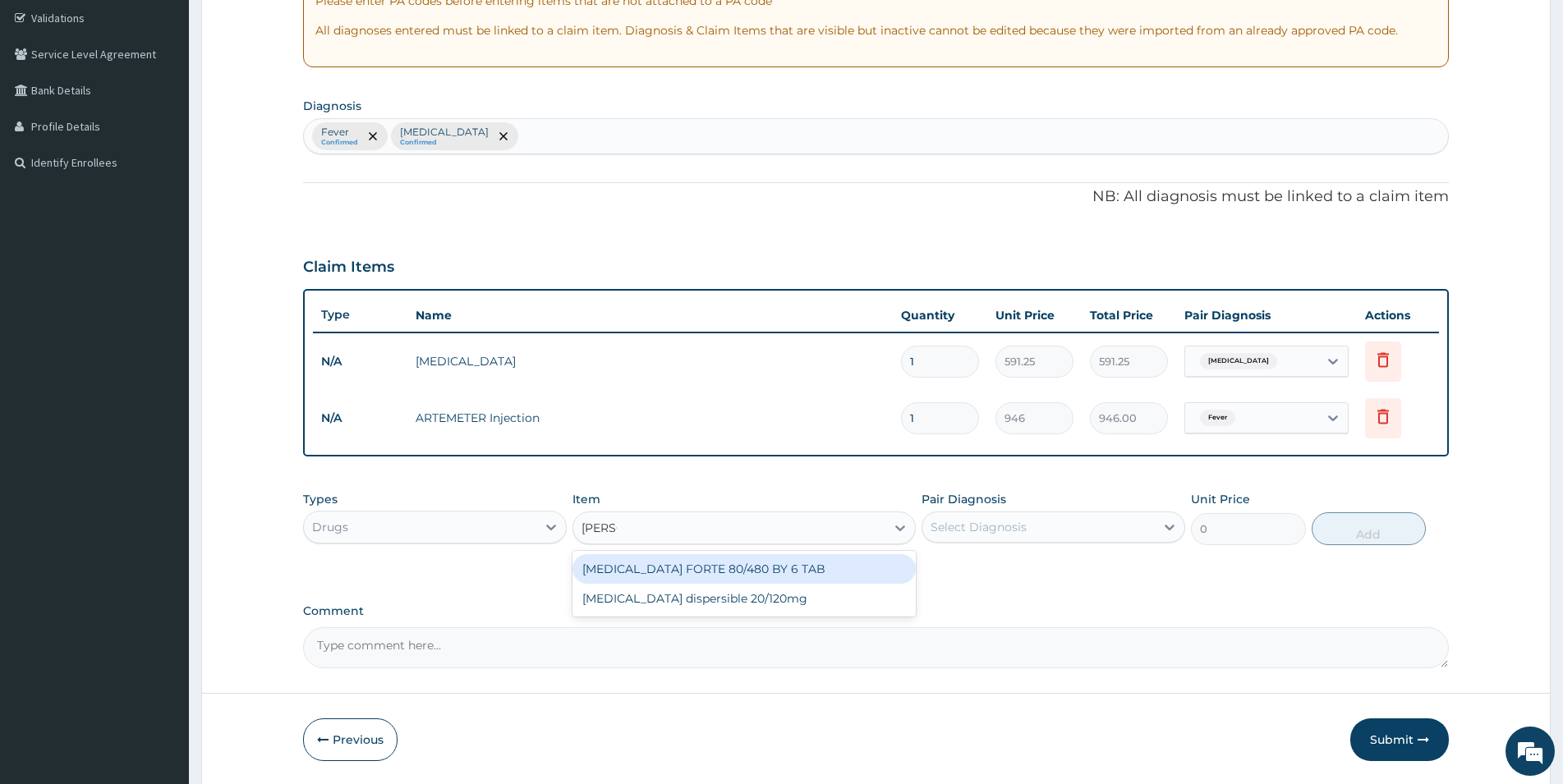
type input "COART"
click at [725, 570] on div "COARTEM FORTE 80/480 BY 6 TAB" at bounding box center [744, 569] width 344 height 30
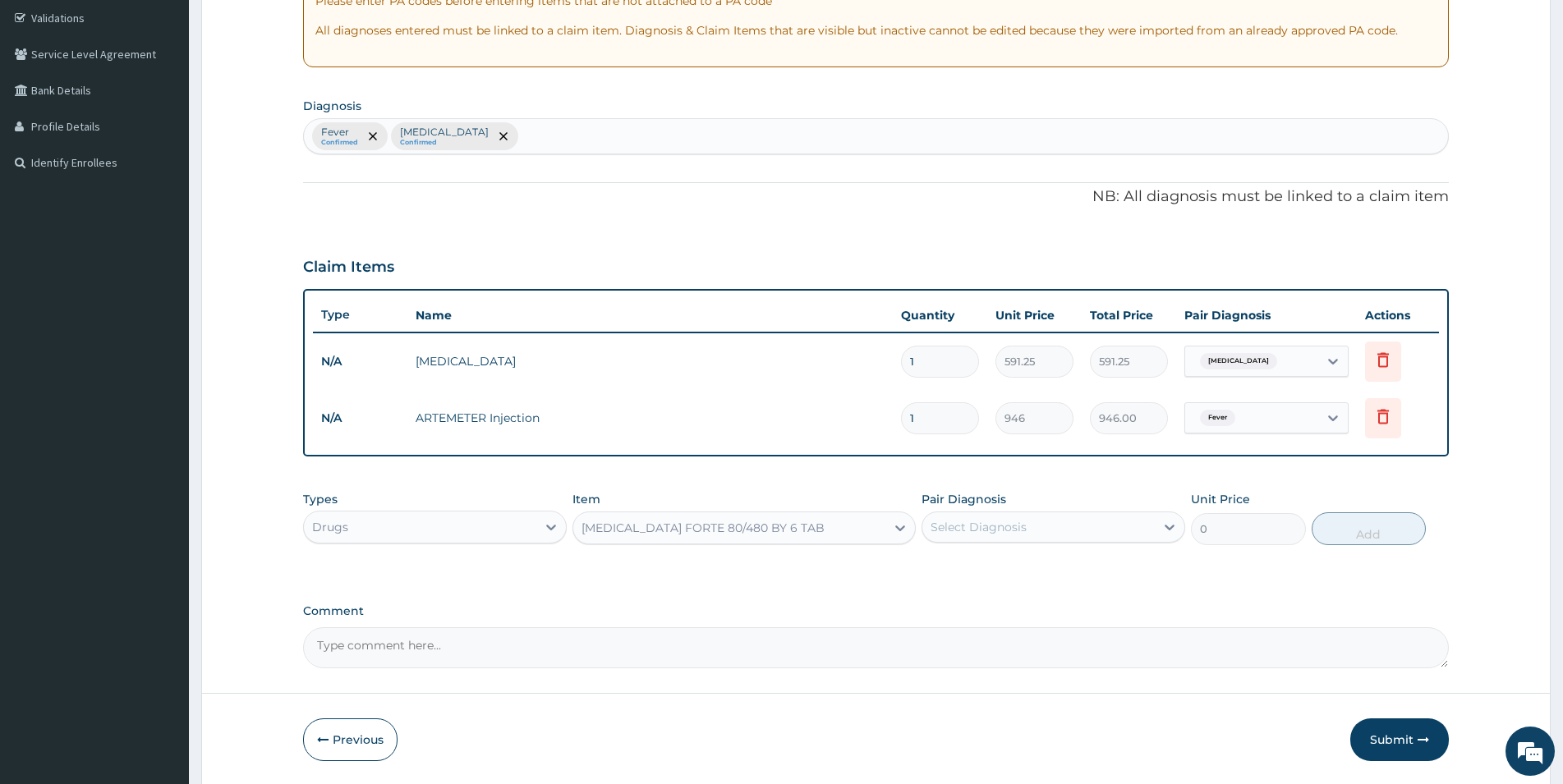
type input "449.35"
click at [1053, 518] on div "Select Diagnosis" at bounding box center [1039, 527] width 232 height 26
click at [960, 567] on label "Fever" at bounding box center [965, 568] width 33 height 17
checkbox input "true"
click at [1353, 541] on button "Add" at bounding box center [1369, 529] width 114 height 33
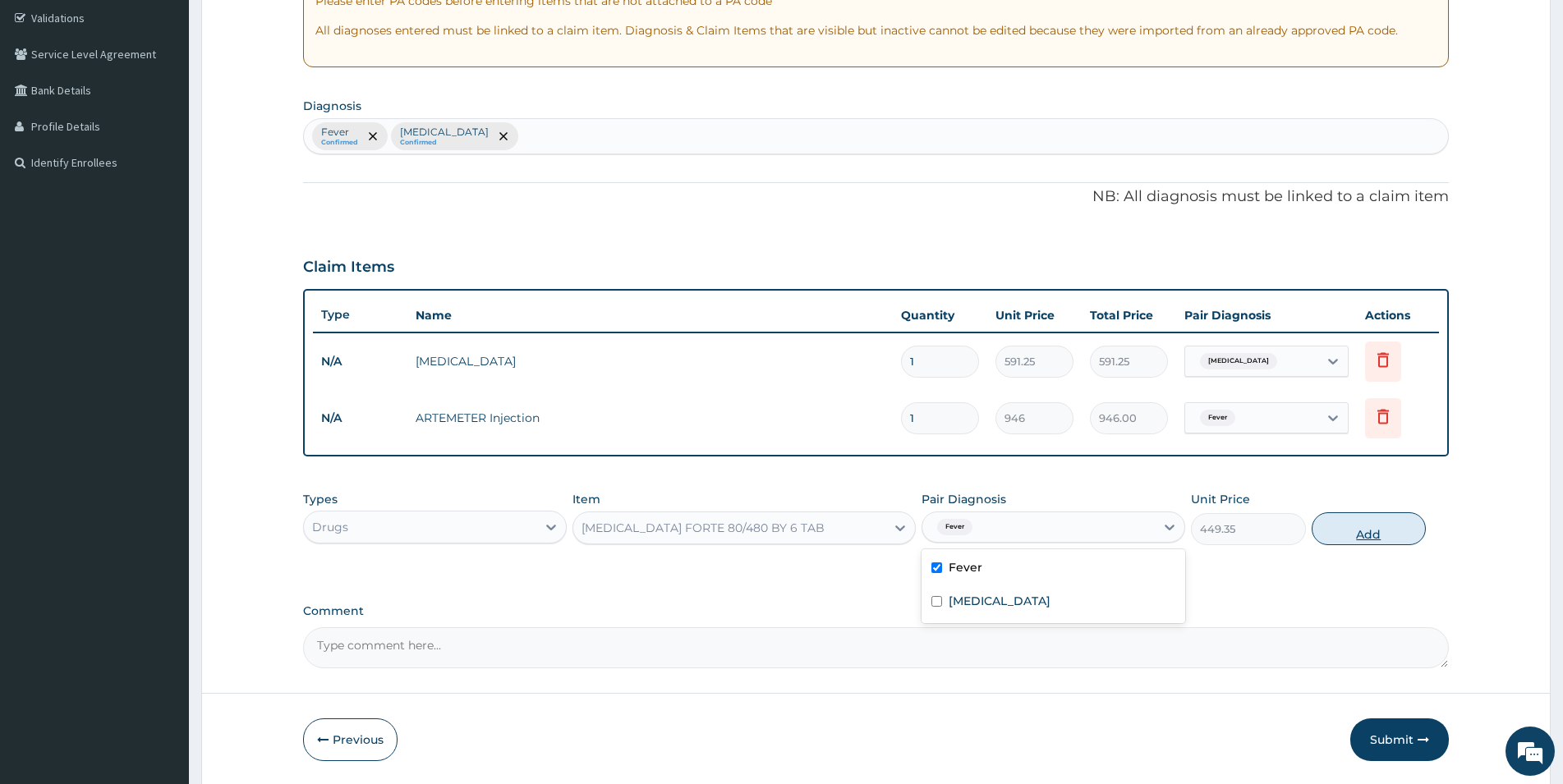
type input "0"
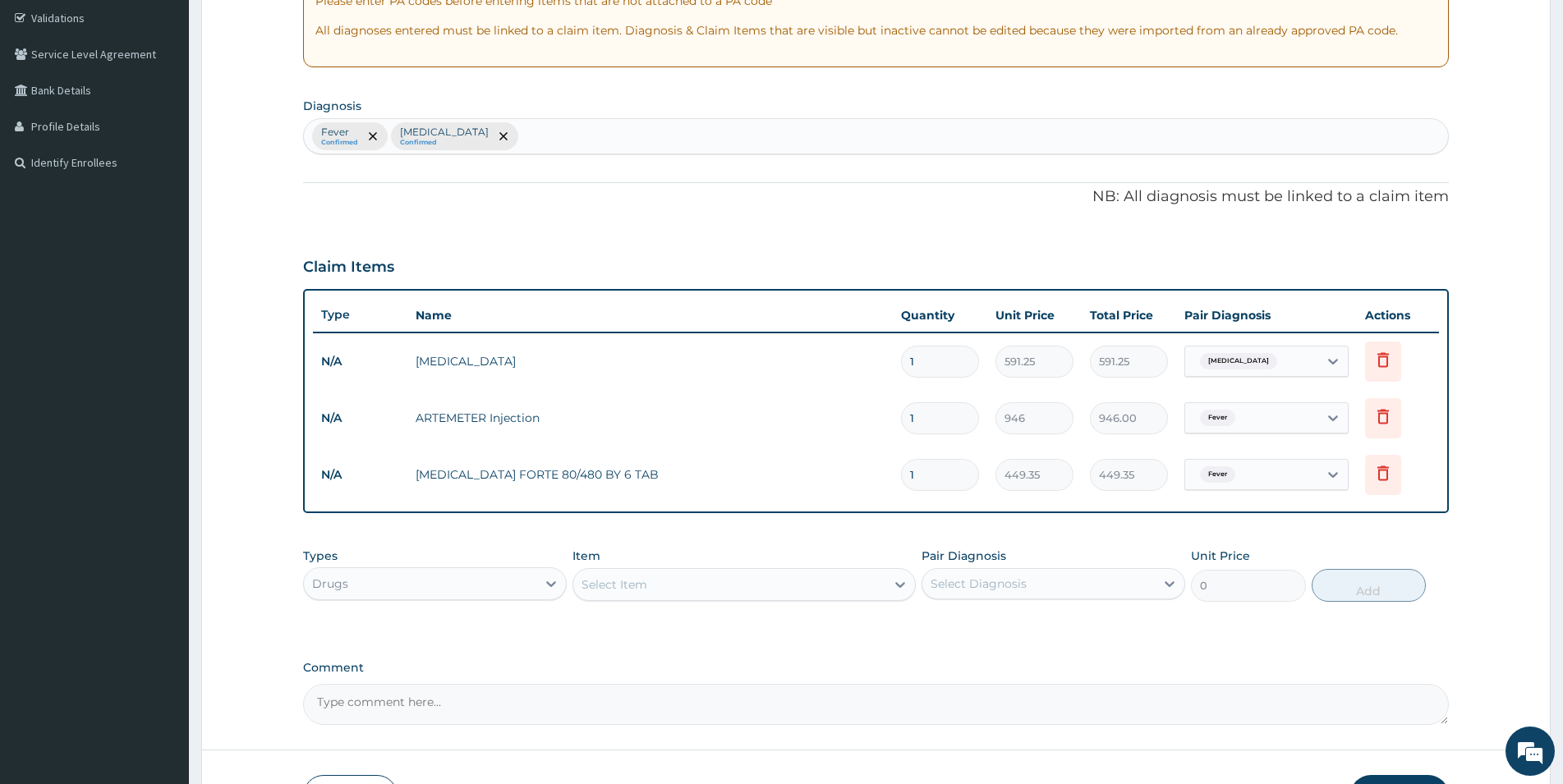
drag, startPoint x: 925, startPoint y: 473, endPoint x: 868, endPoint y: 478, distance: 57.2
click at [901, 481] on input "1" at bounding box center [940, 475] width 78 height 32
type input "6"
type input "2696.10"
type input "6"
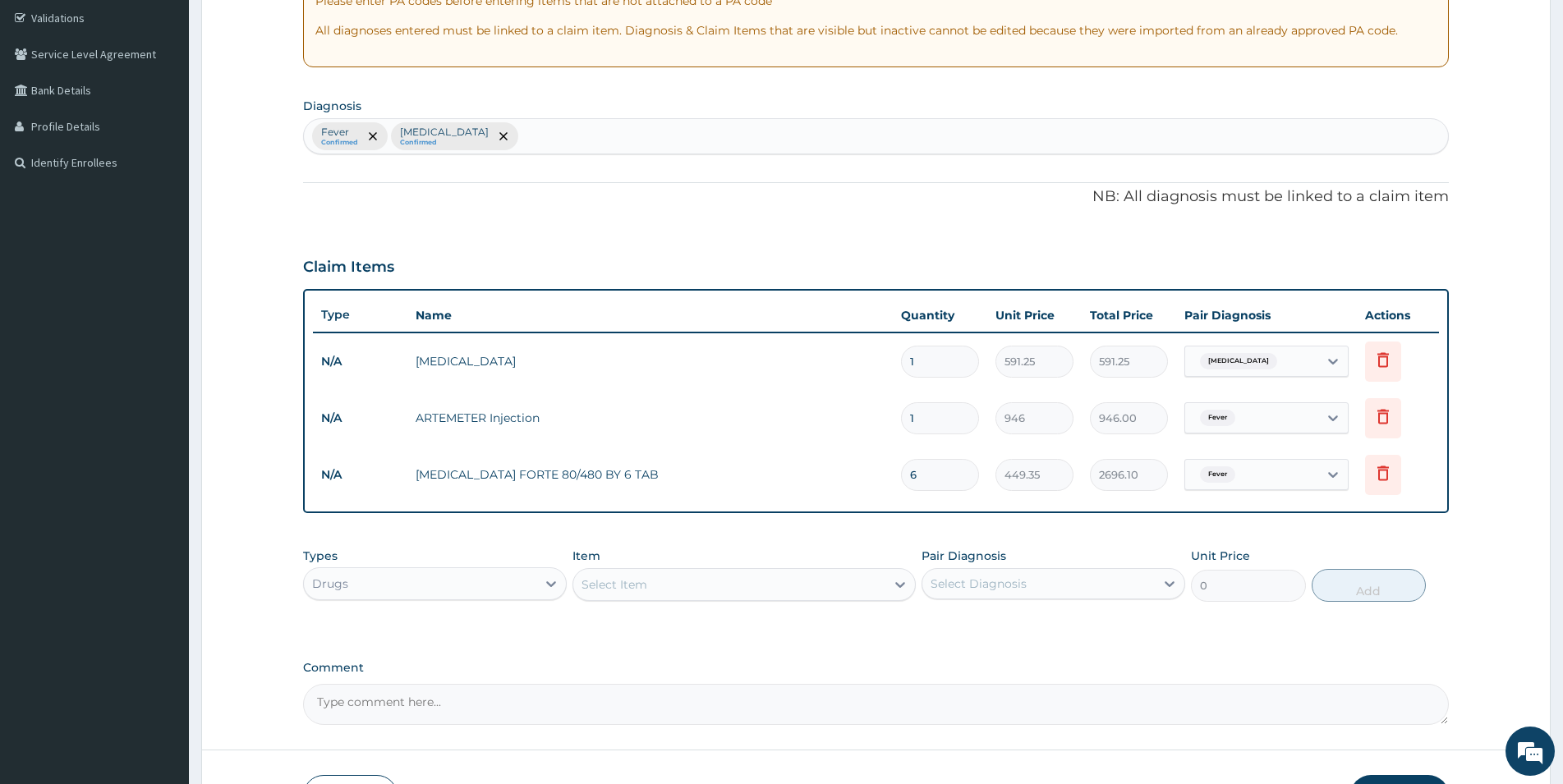
click at [647, 583] on div "Select Item" at bounding box center [614, 585] width 66 height 17
type input "ACETAMINO"
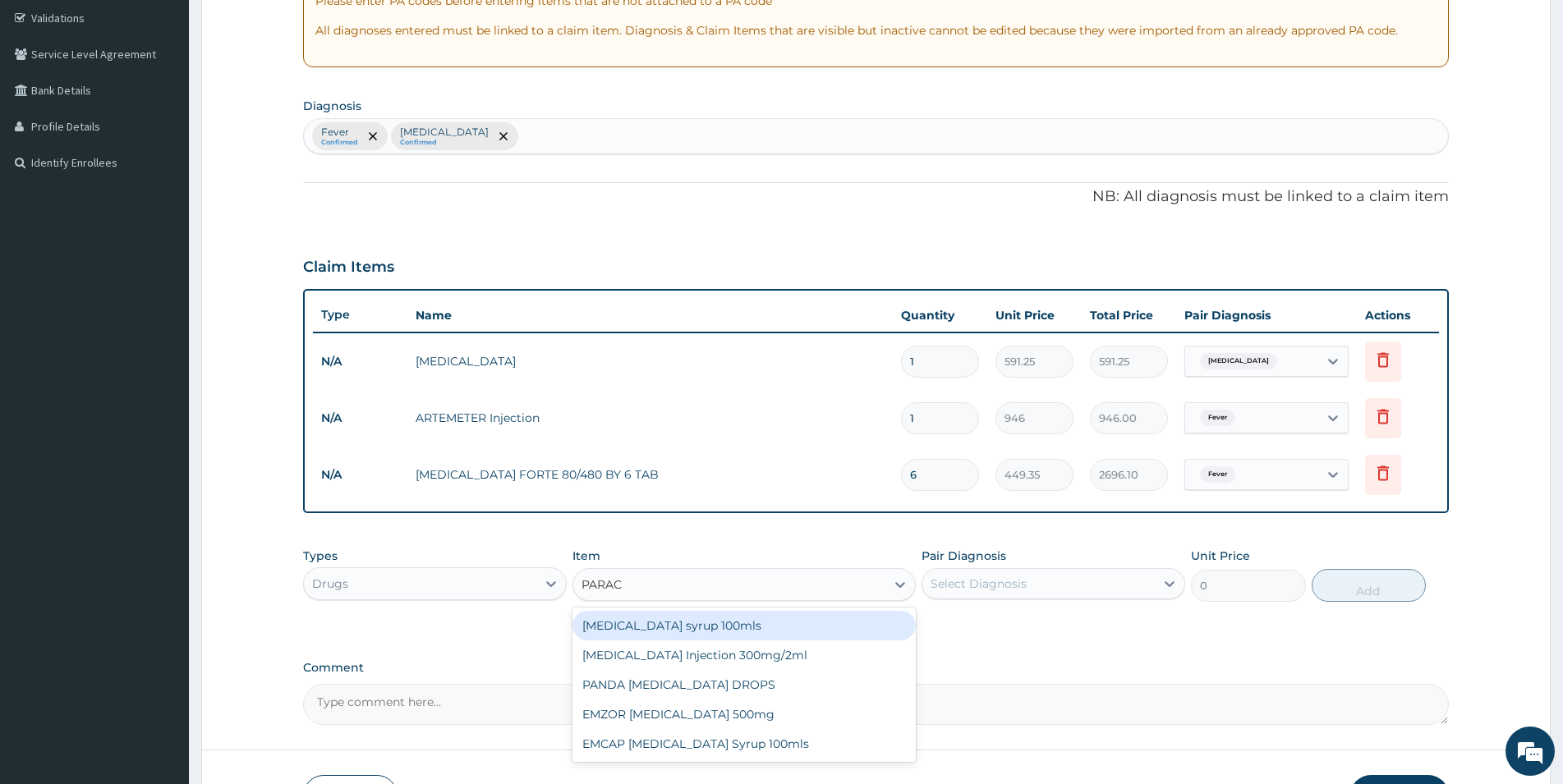
type input "PARACE"
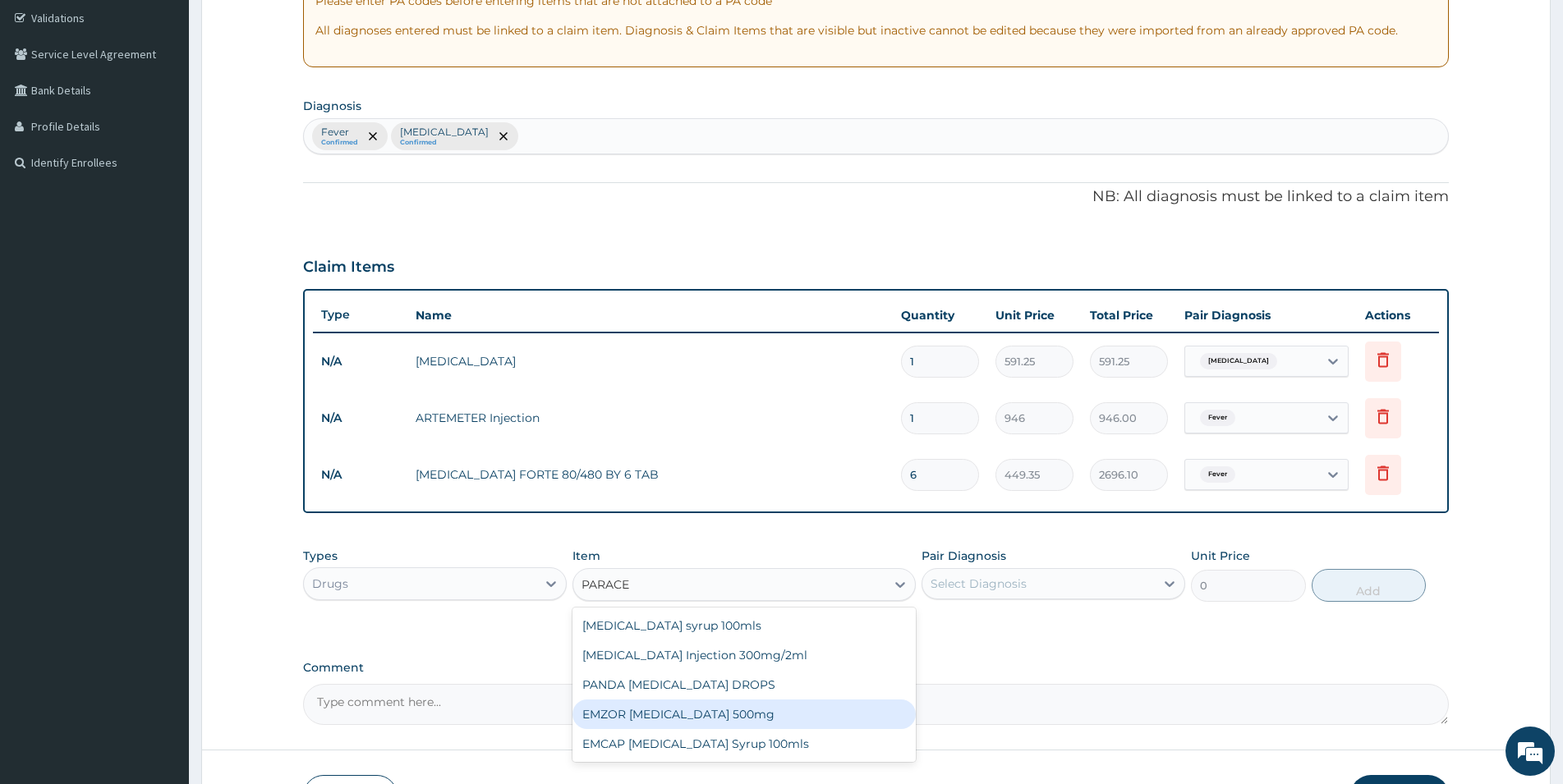
click at [713, 709] on div "EMZOR PARACETAMOL 500mg" at bounding box center [744, 714] width 344 height 30
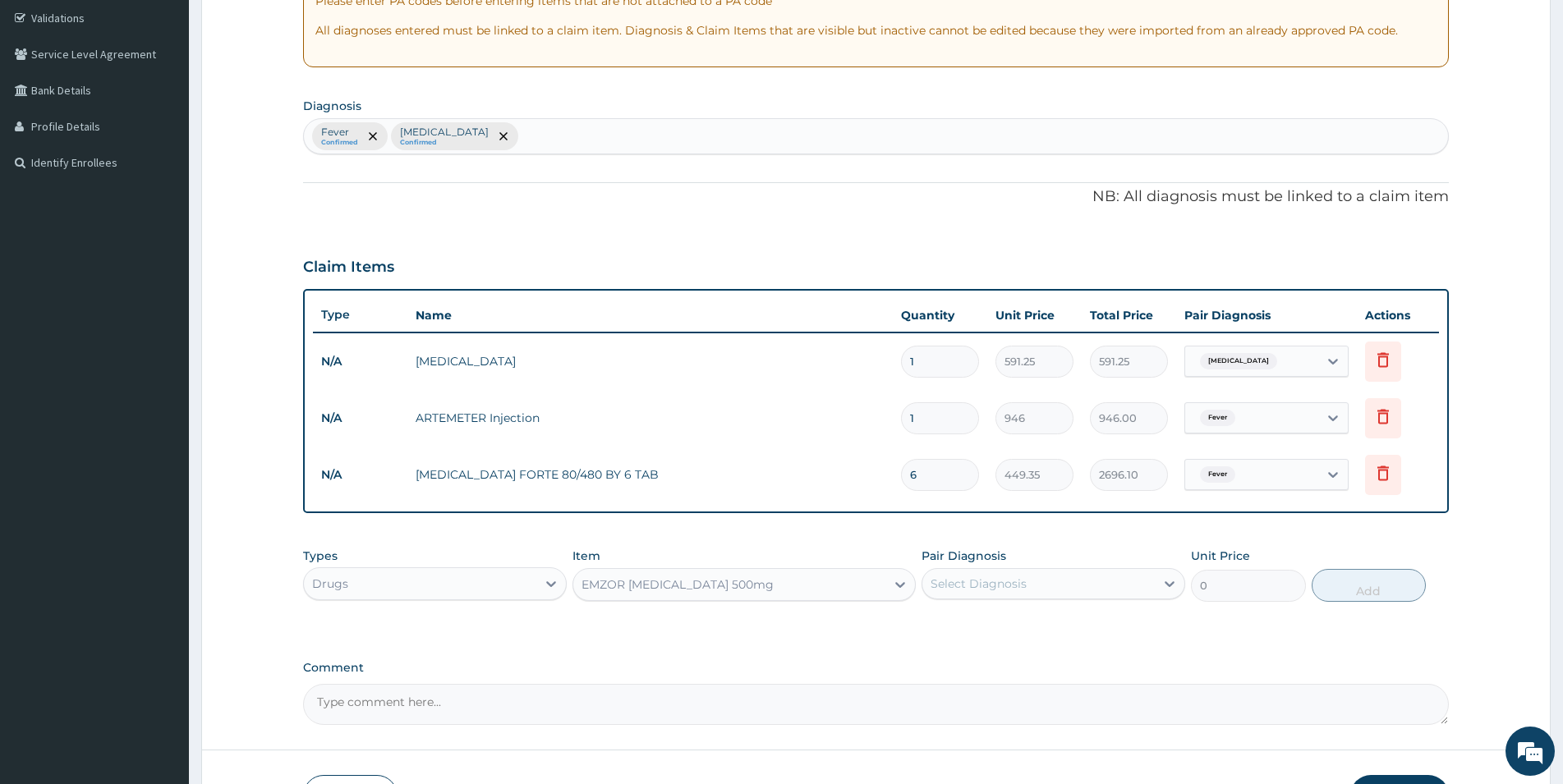
type input "23.65"
click at [1004, 578] on div "Select Diagnosis" at bounding box center [979, 584] width 96 height 17
click at [942, 620] on input "checkbox" at bounding box center [937, 624] width 10 height 10
checkbox input "true"
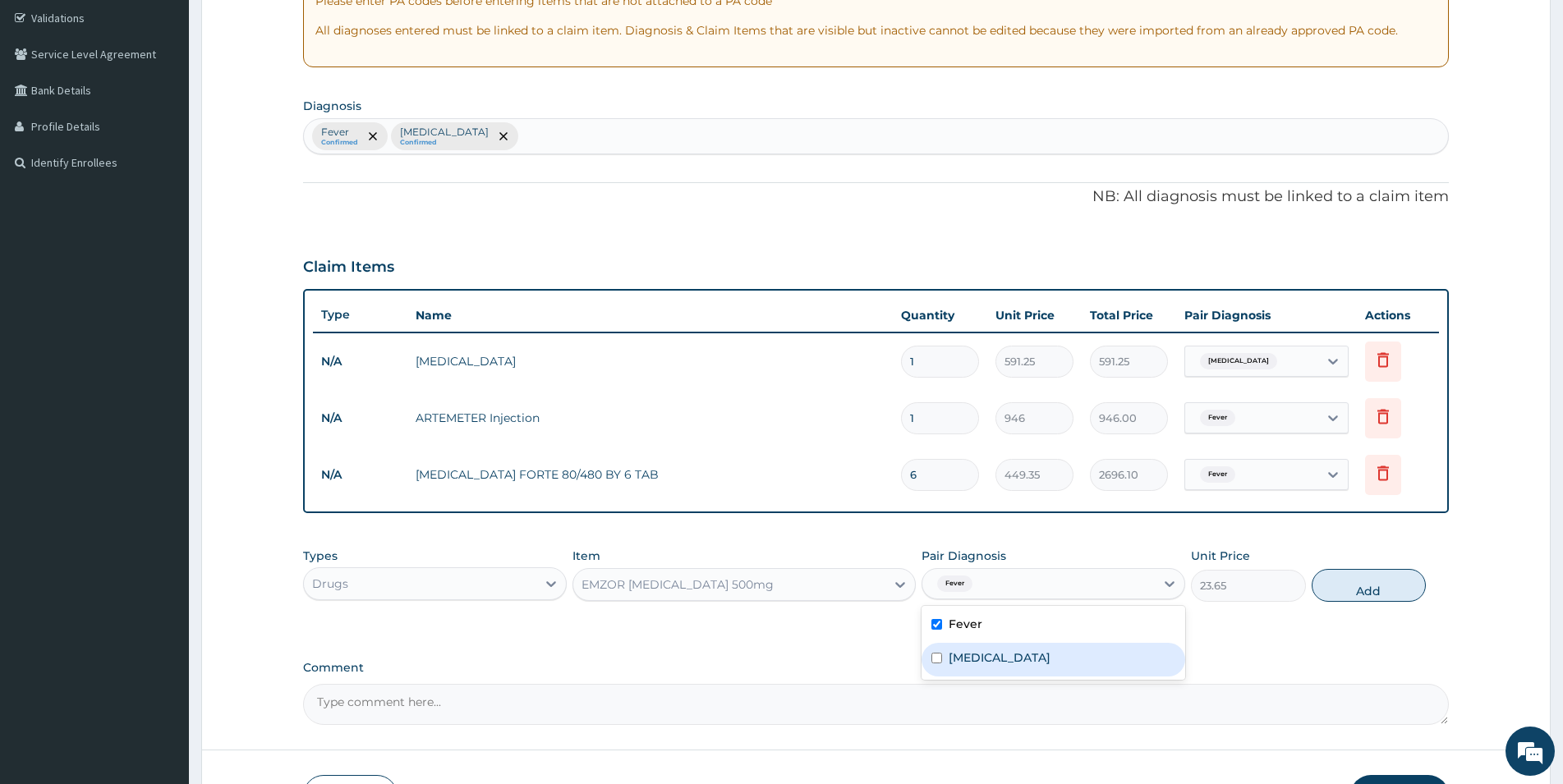
click at [952, 669] on div "Rheumatism" at bounding box center [1054, 660] width 264 height 33
checkbox input "true"
click at [1376, 584] on button "Add" at bounding box center [1369, 585] width 114 height 33
type input "0"
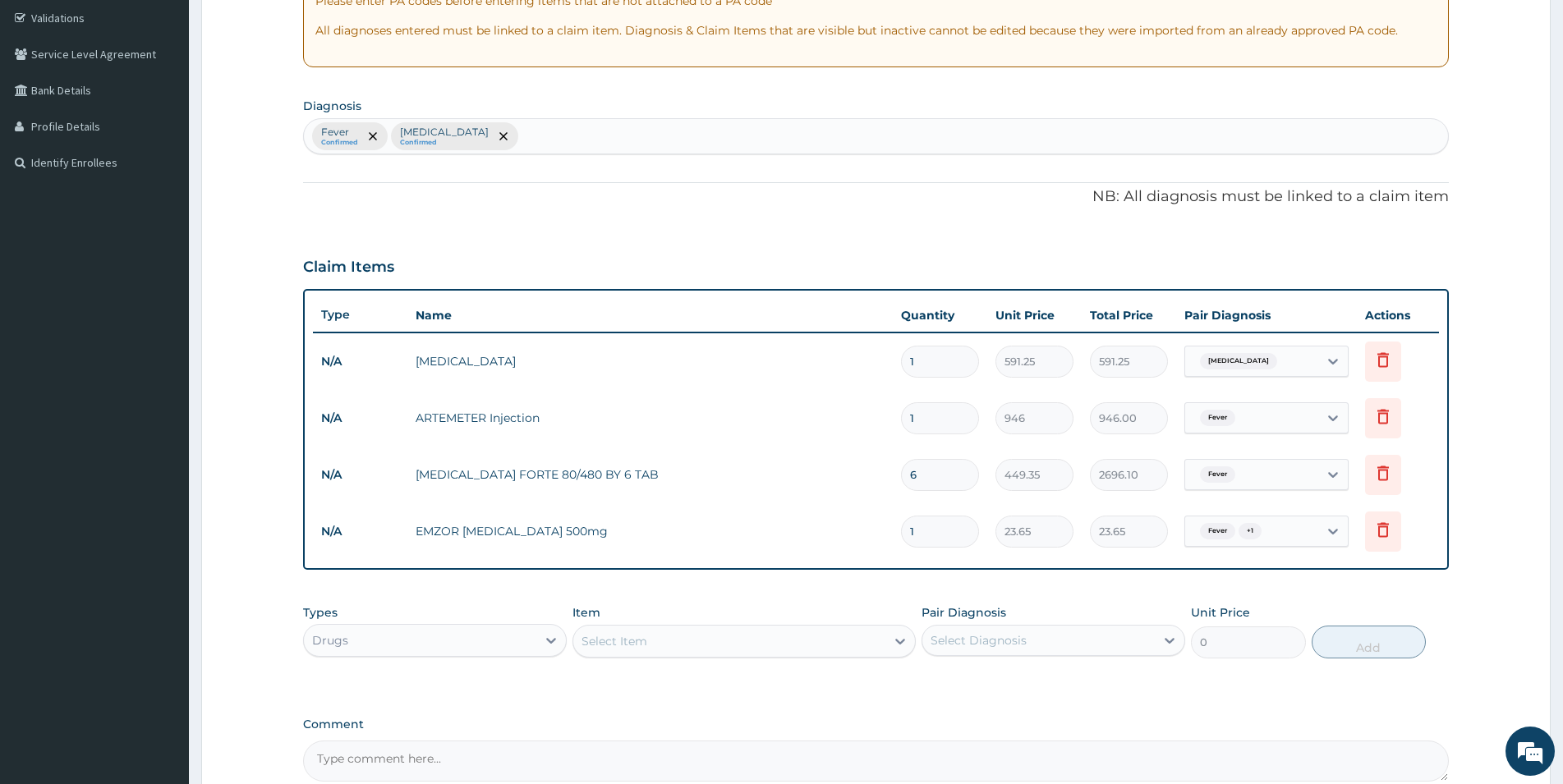
drag, startPoint x: 926, startPoint y: 532, endPoint x: 847, endPoint y: 542, distance: 79.6
click at [901, 542] on input "1" at bounding box center [940, 531] width 78 height 32
type input "6"
type input "141.90"
type input "0.00"
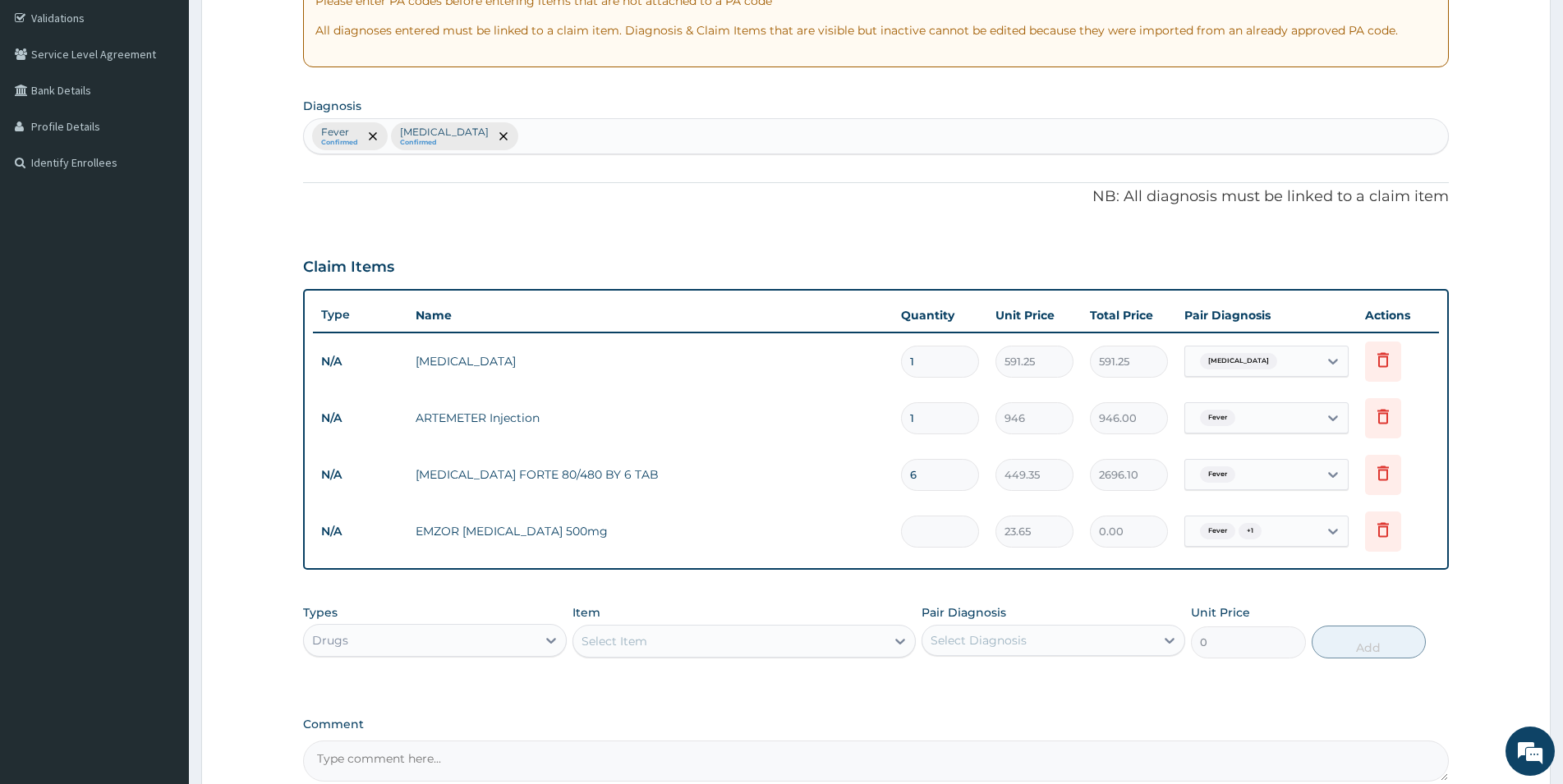
type input "1"
type input "23.65"
type input "18"
type input "425.70"
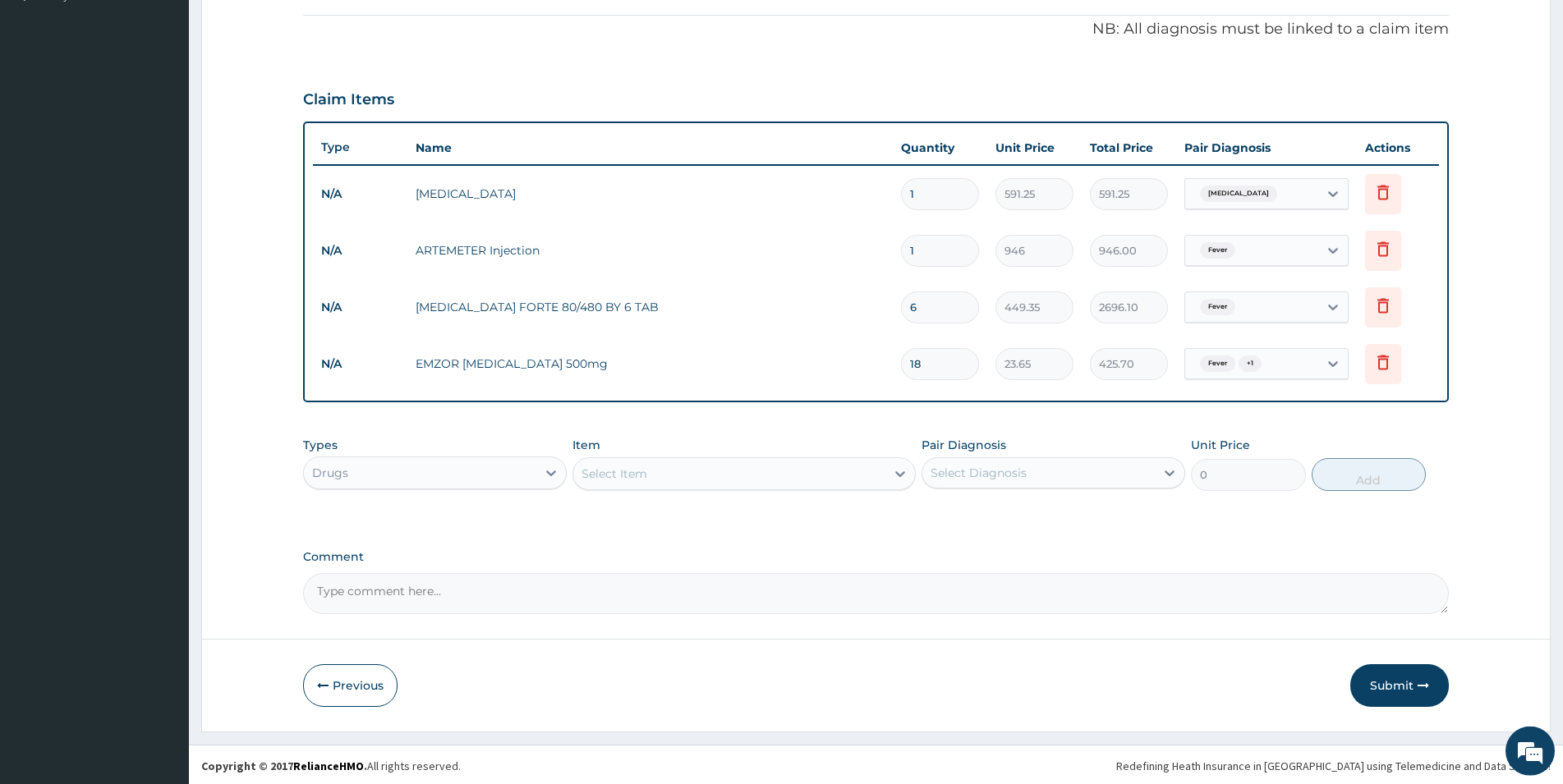
scroll to position [476, 0]
type input "18"
click at [703, 469] on div "Select Item" at bounding box center [729, 471] width 312 height 26
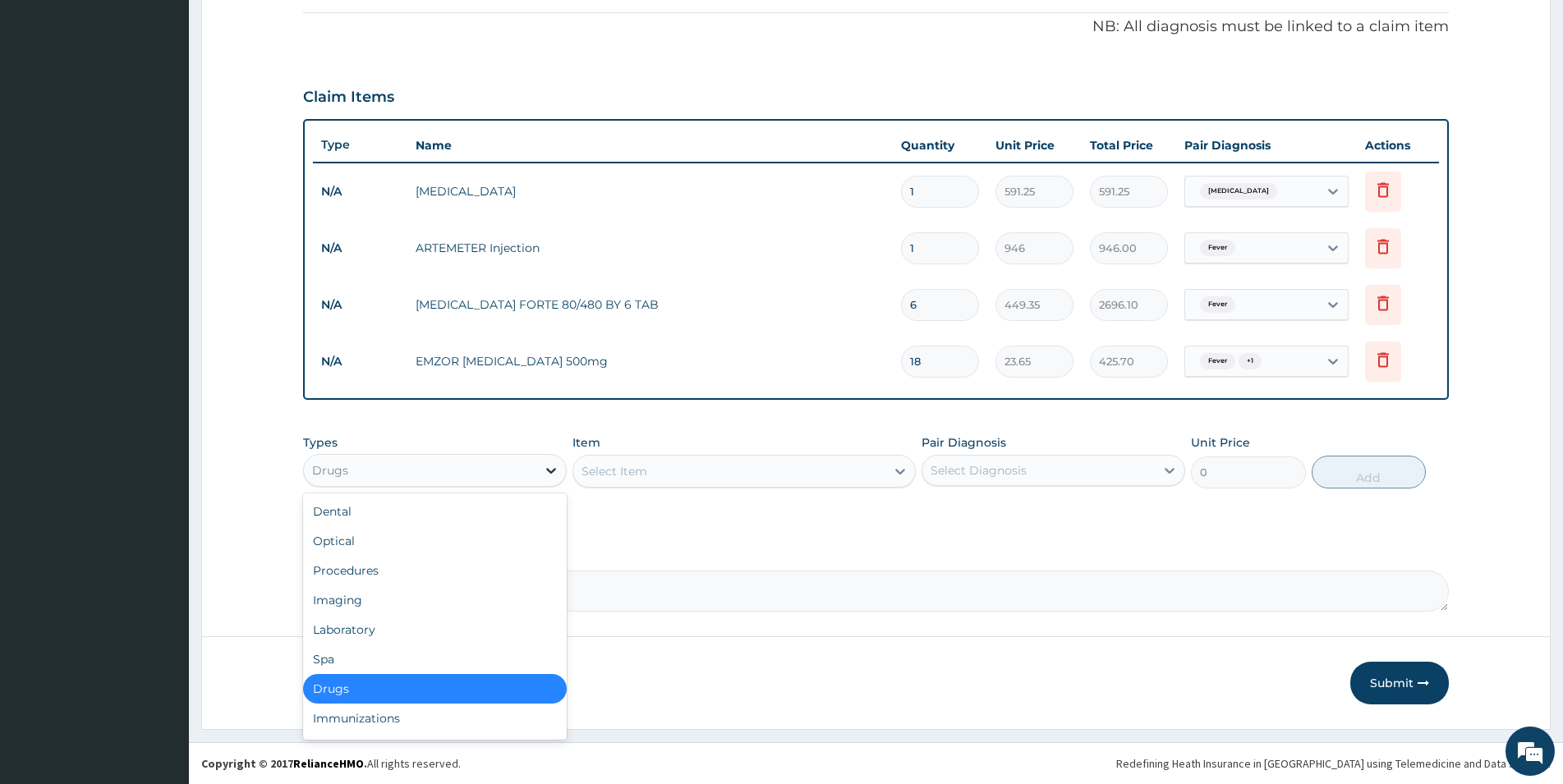
click at [540, 464] on div at bounding box center [551, 471] width 30 height 30
click at [337, 570] on div "Procedures" at bounding box center [435, 571] width 264 height 30
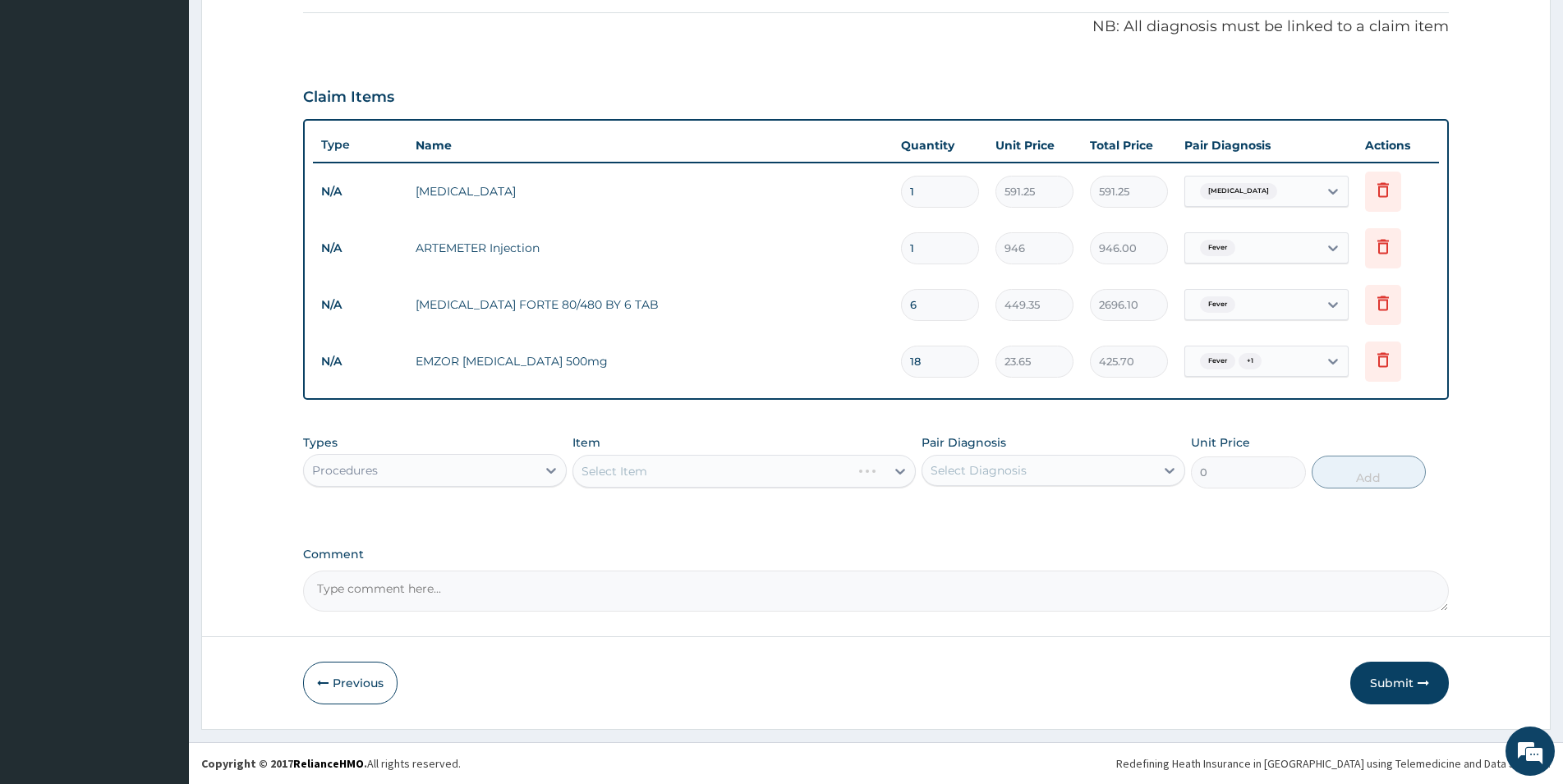
click at [769, 464] on div "Select Item" at bounding box center [744, 471] width 344 height 33
click at [751, 467] on div "Select Item" at bounding box center [729, 471] width 312 height 26
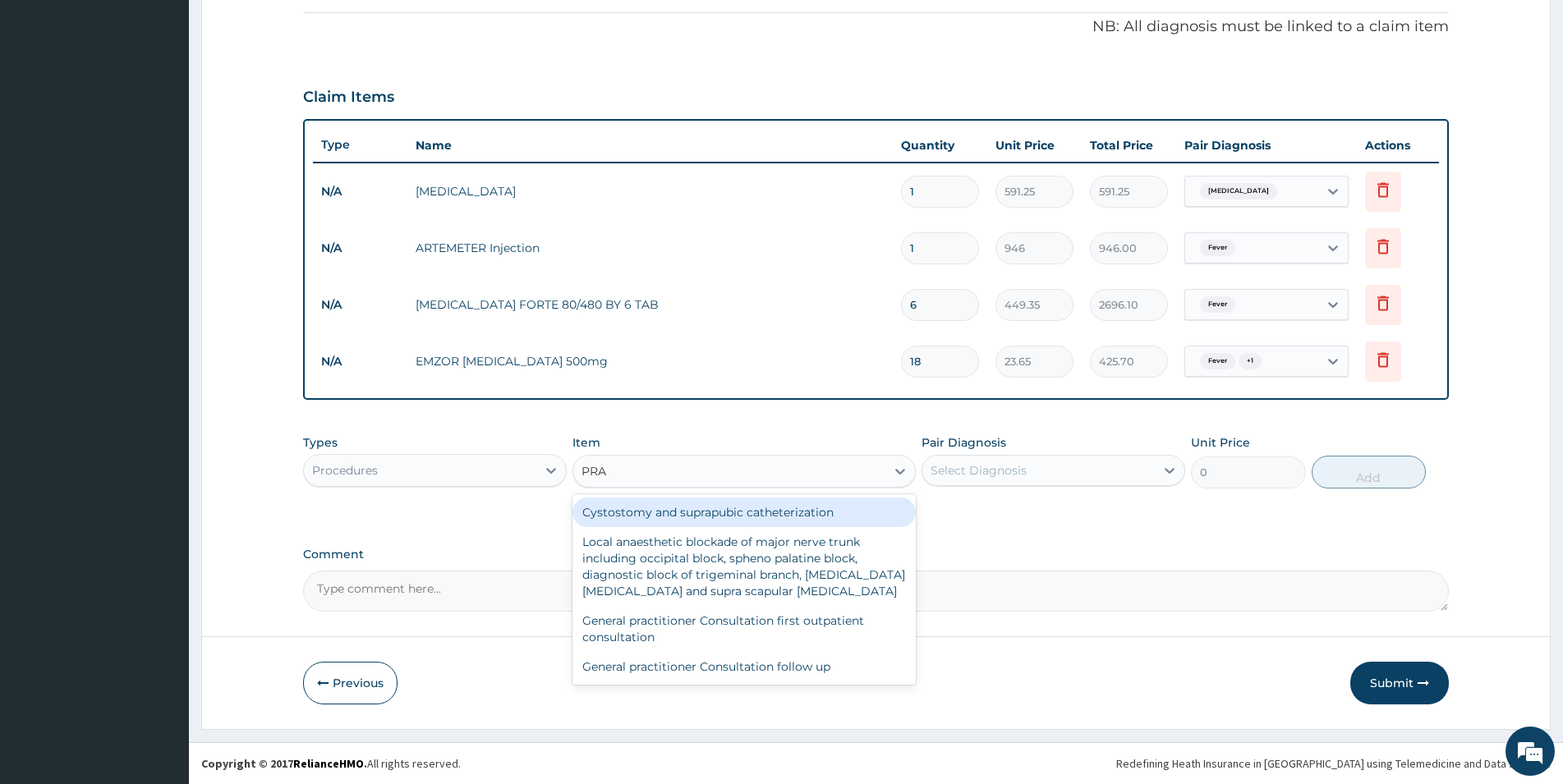
type input "PRAC"
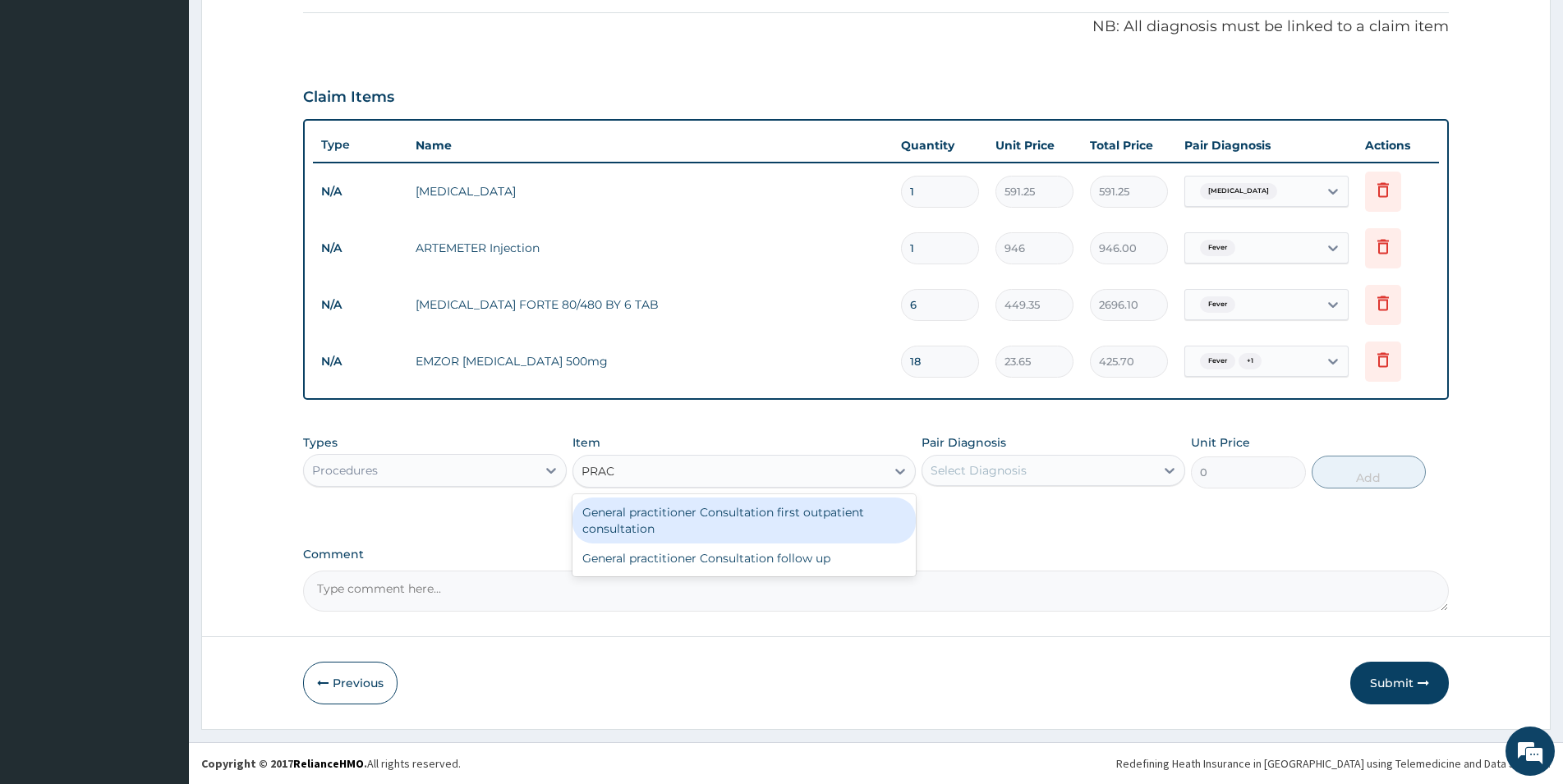
click at [881, 524] on div "General practitioner Consultation first outpatient consultation" at bounding box center [744, 521] width 344 height 46
type input "3547.5"
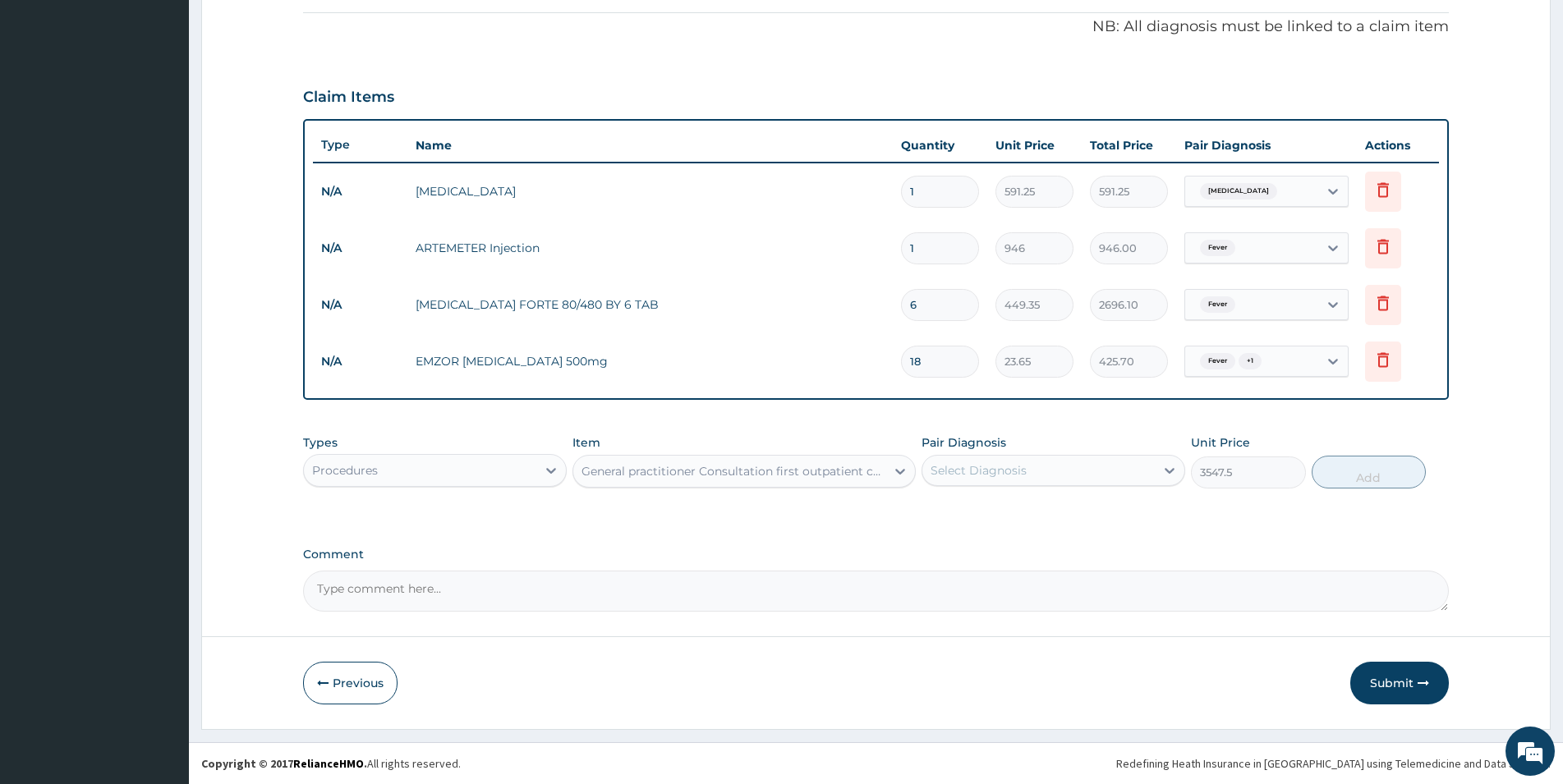
click at [1084, 472] on div "Select Diagnosis" at bounding box center [1039, 470] width 232 height 26
click at [1024, 517] on div "Fever" at bounding box center [1054, 513] width 264 height 33
checkbox input "true"
click at [1010, 549] on label "Rheumatism" at bounding box center [1000, 544] width 102 height 17
checkbox input "true"
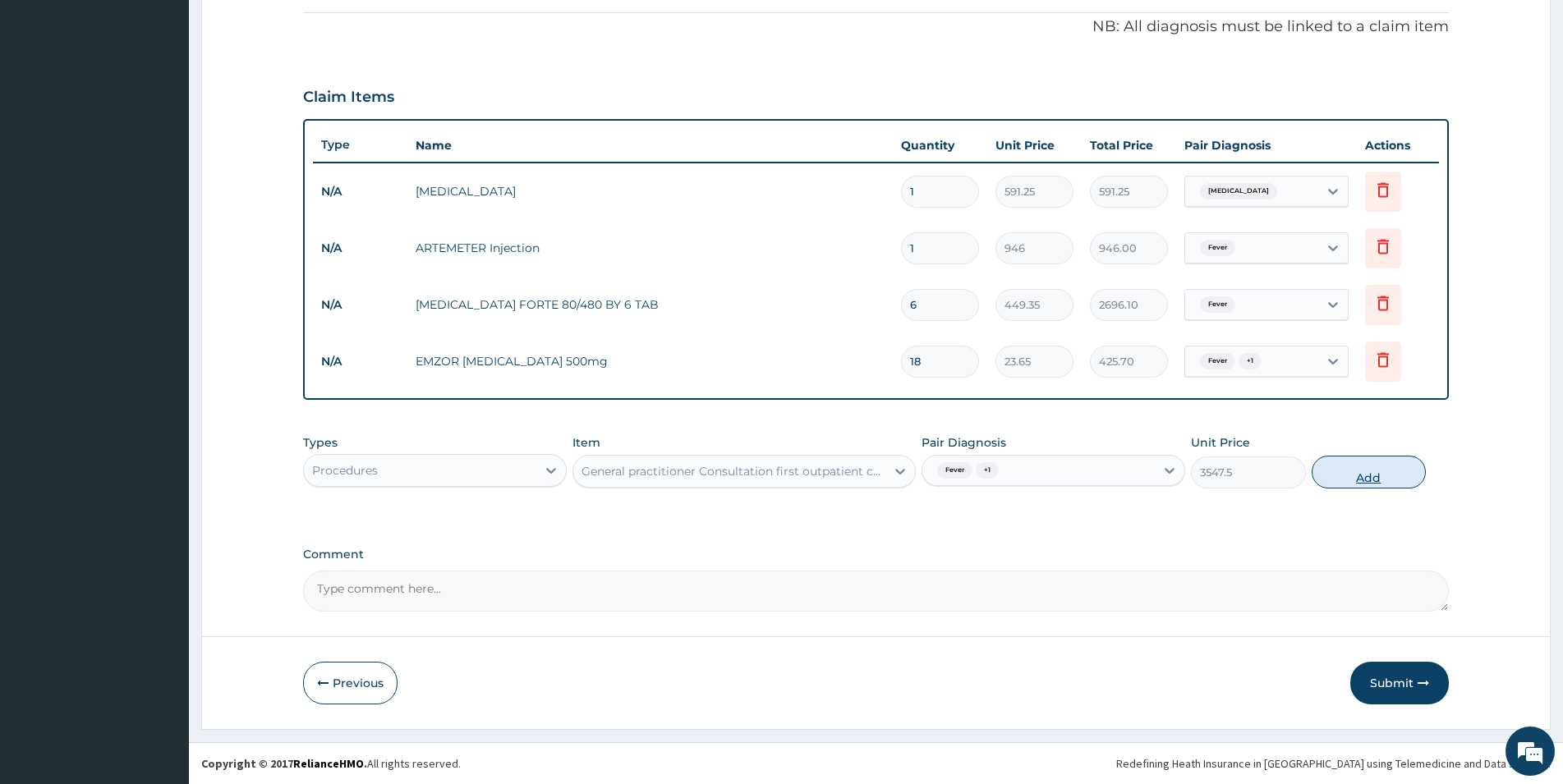
click at [1395, 474] on button "Add" at bounding box center [1369, 472] width 114 height 33
type input "0"
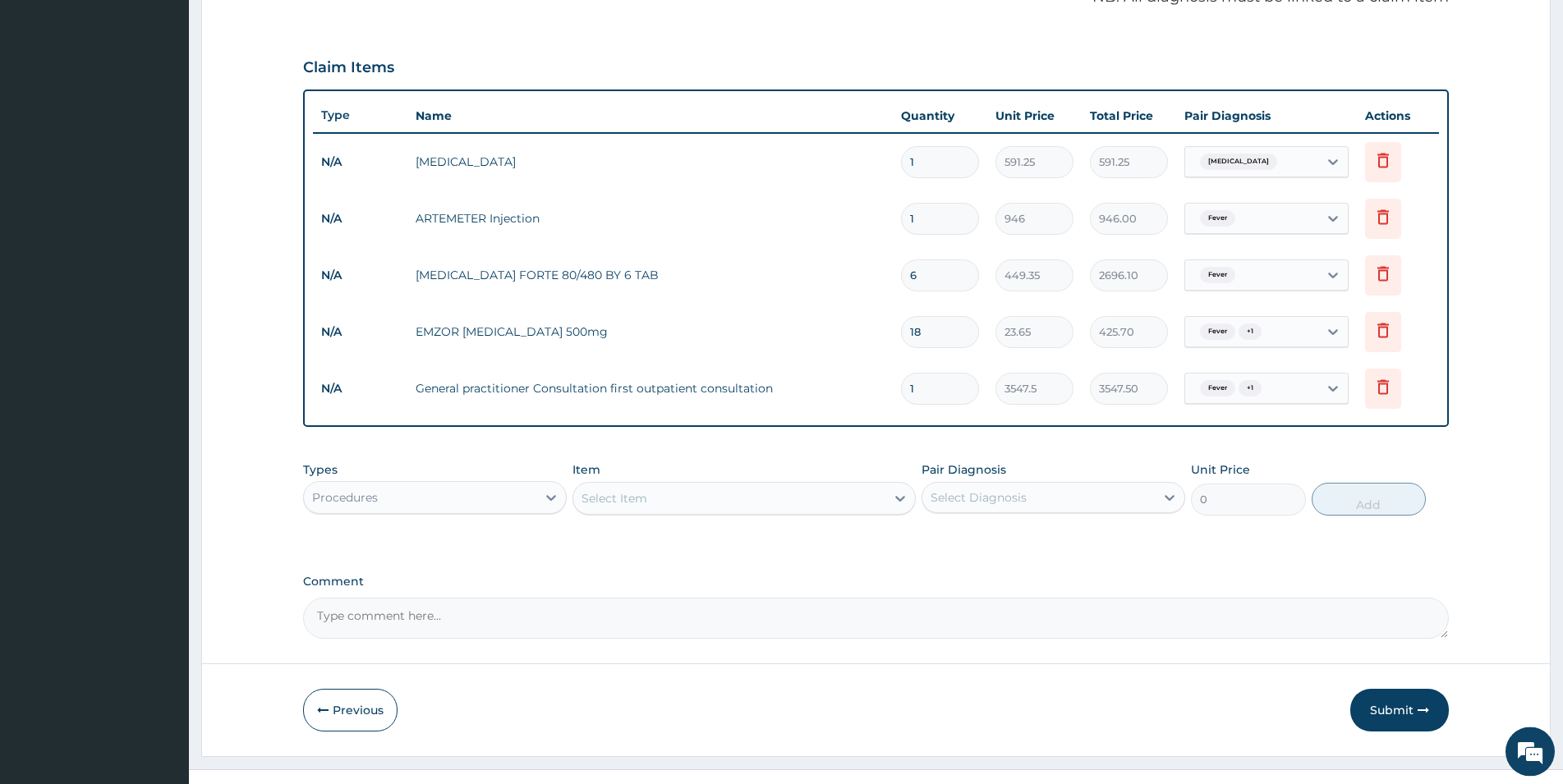
scroll to position [532, 0]
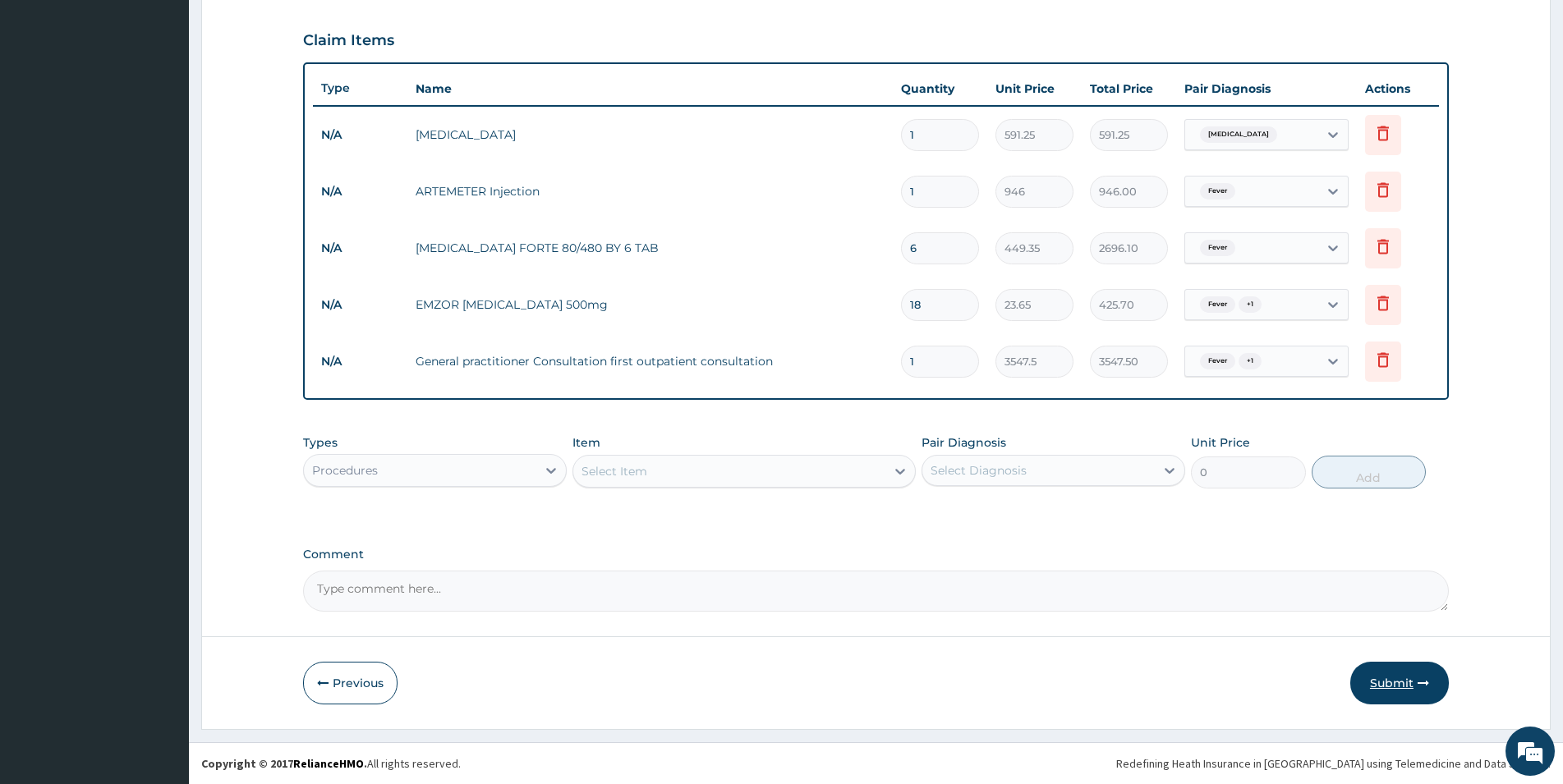
click at [1393, 679] on button "Submit" at bounding box center [1399, 684] width 99 height 43
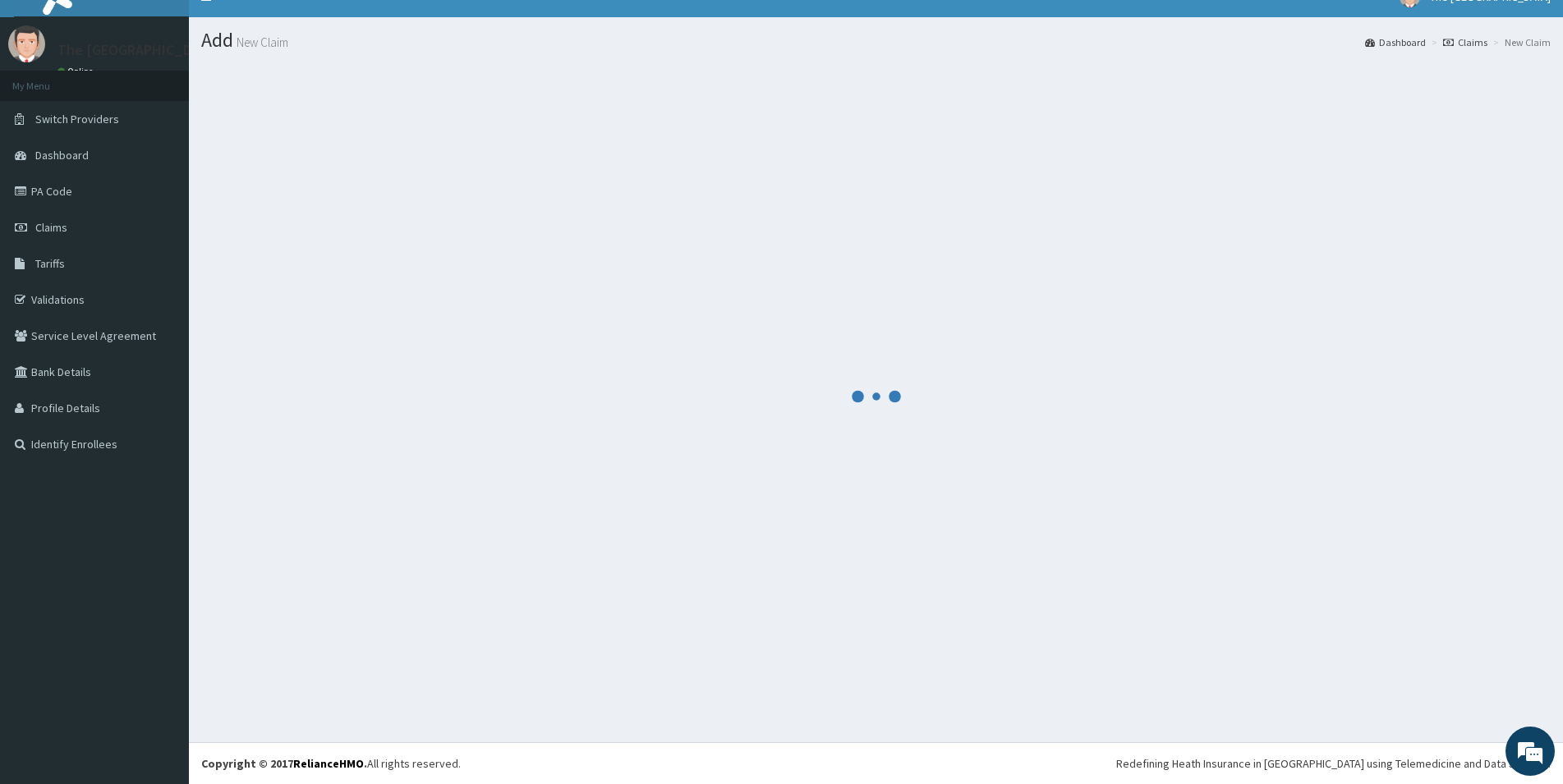
scroll to position [24, 0]
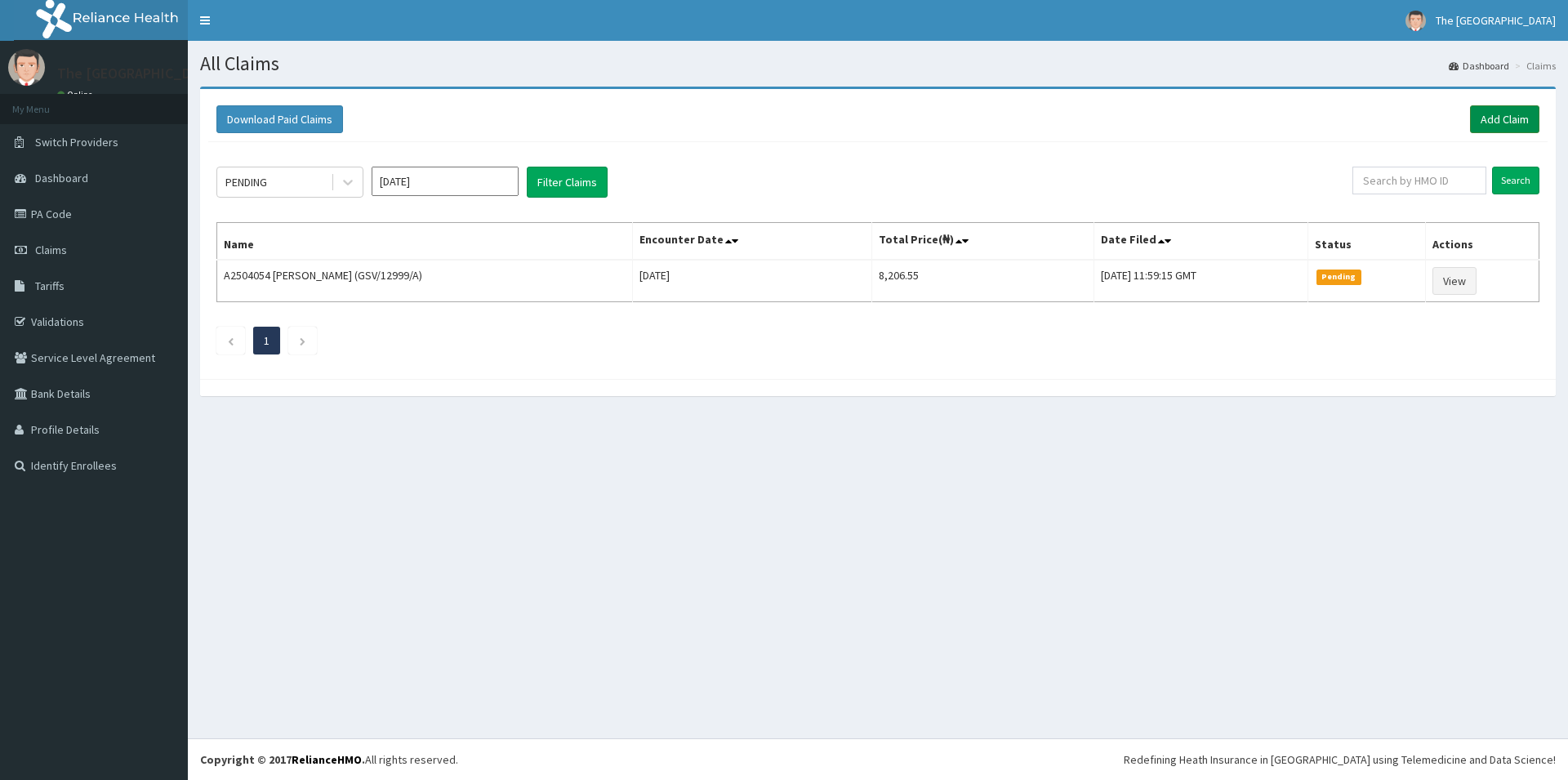
click at [1515, 115] on link "Add Claim" at bounding box center [1504, 119] width 69 height 28
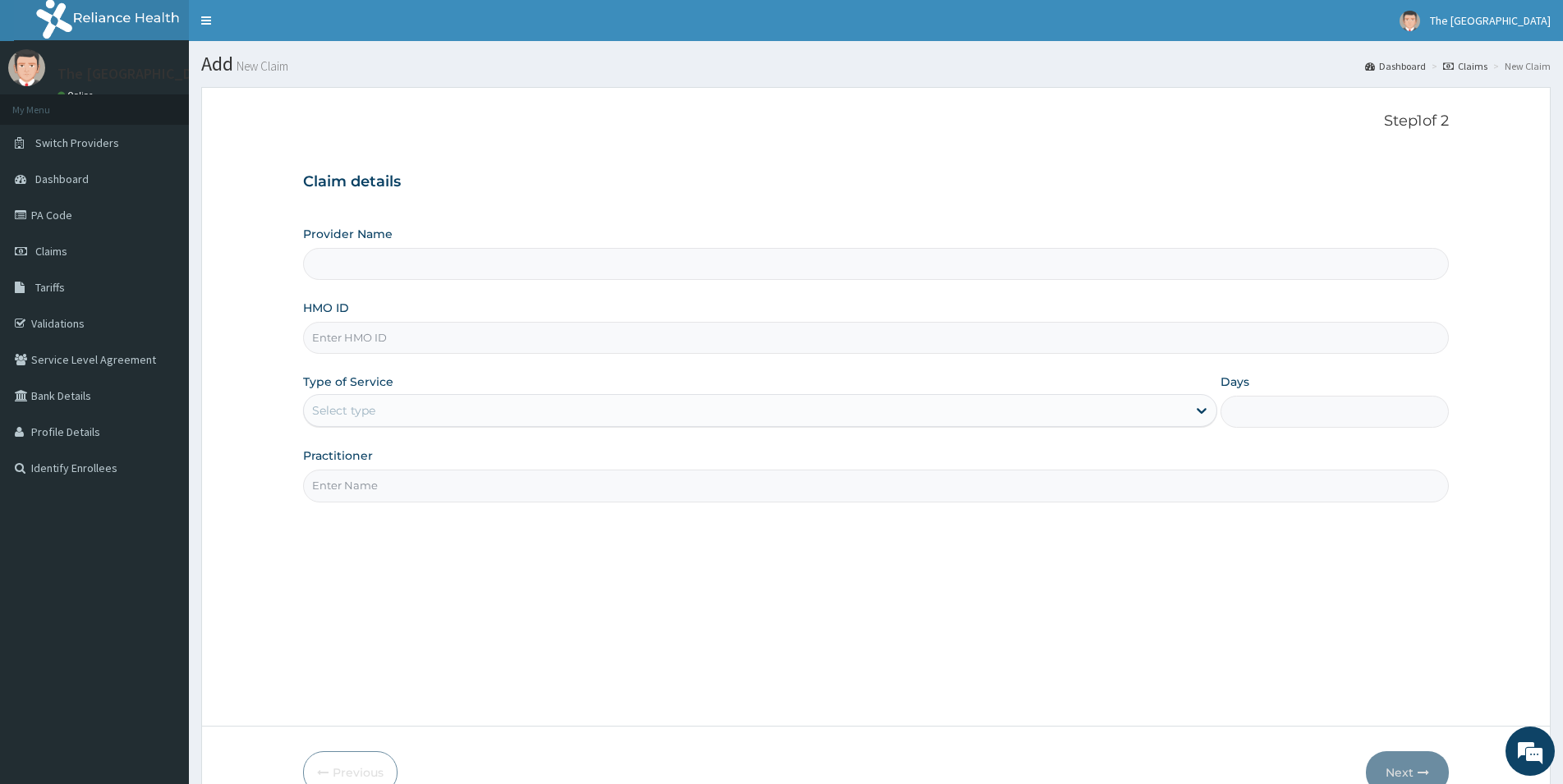
type input "The [GEOGRAPHIC_DATA]"
type input "OLM/10109/B"
click at [400, 412] on div "Select type" at bounding box center [745, 411] width 883 height 26
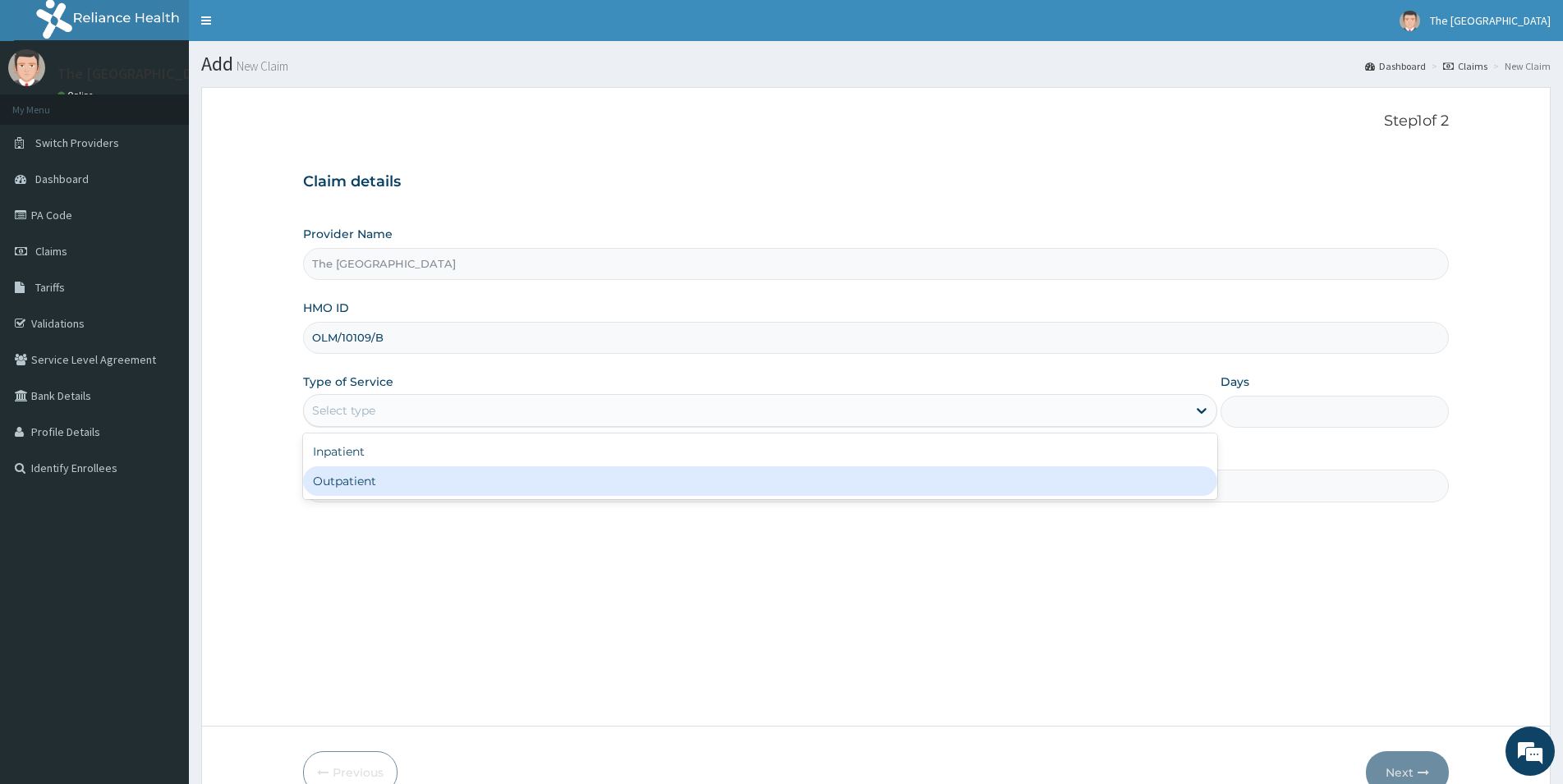
click at [351, 480] on div "Outpatient" at bounding box center [760, 481] width 914 height 30
type input "1"
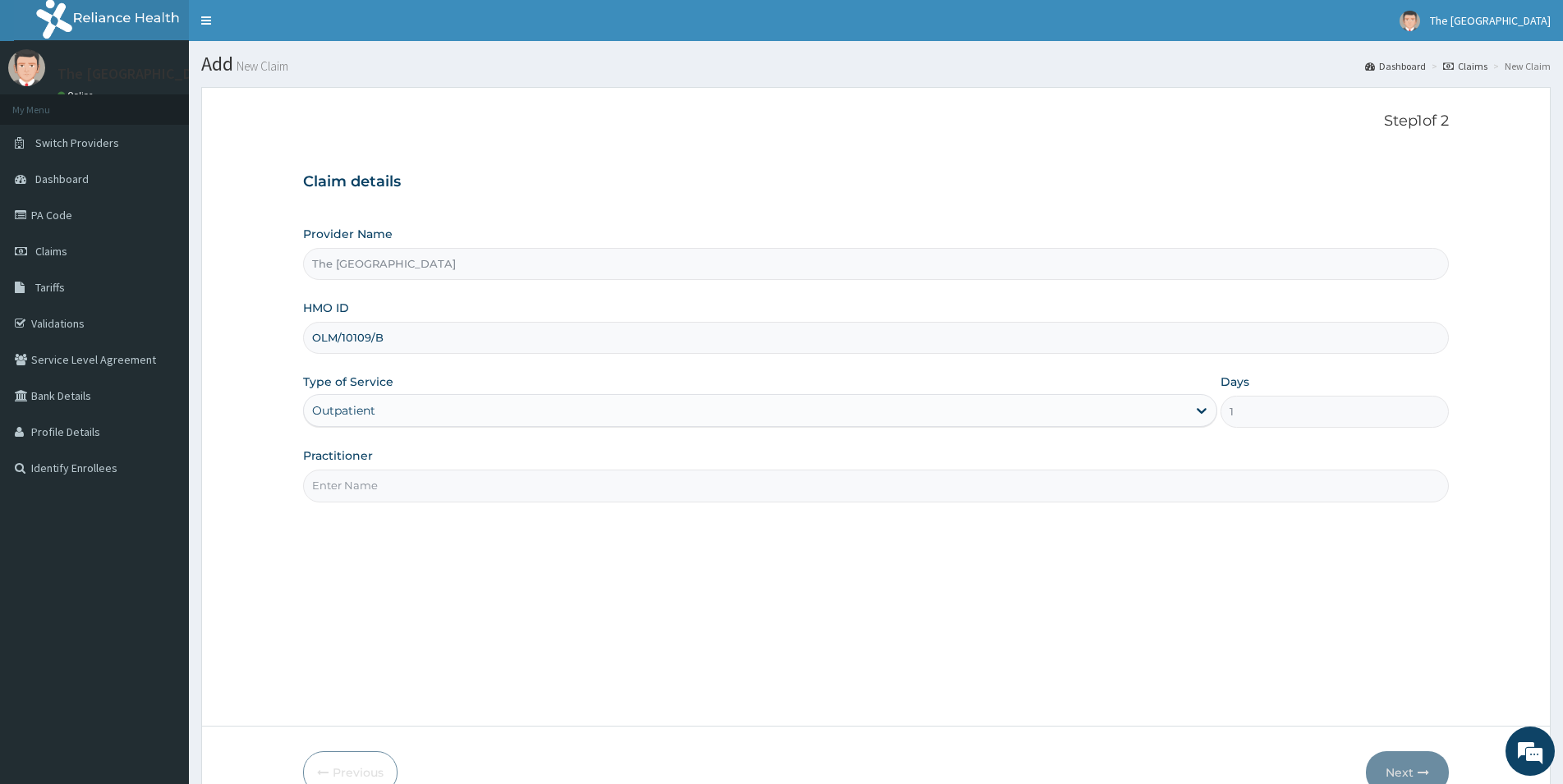
click at [363, 488] on input "Practitioner" at bounding box center [875, 486] width 1146 height 32
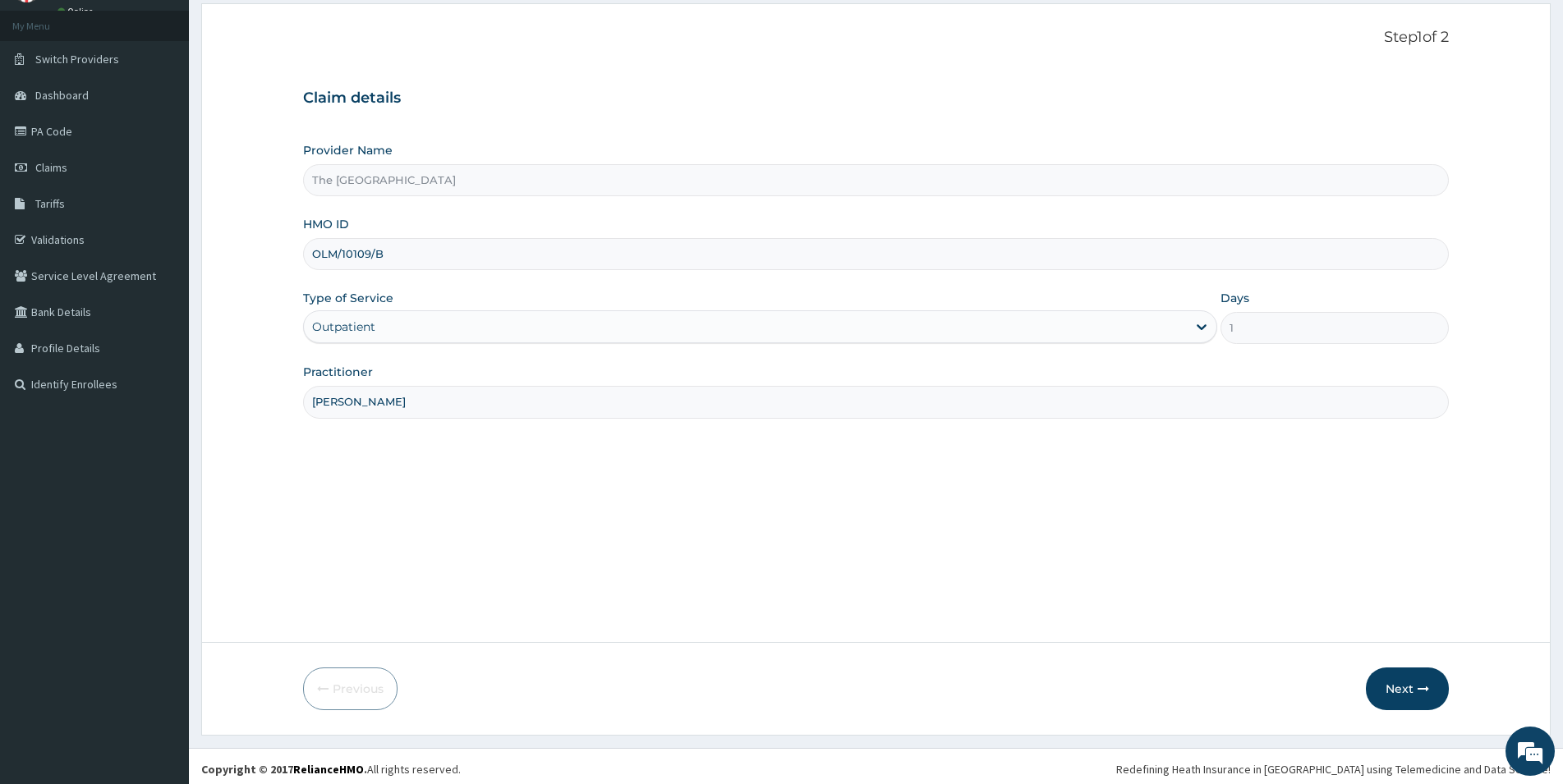
scroll to position [89, 0]
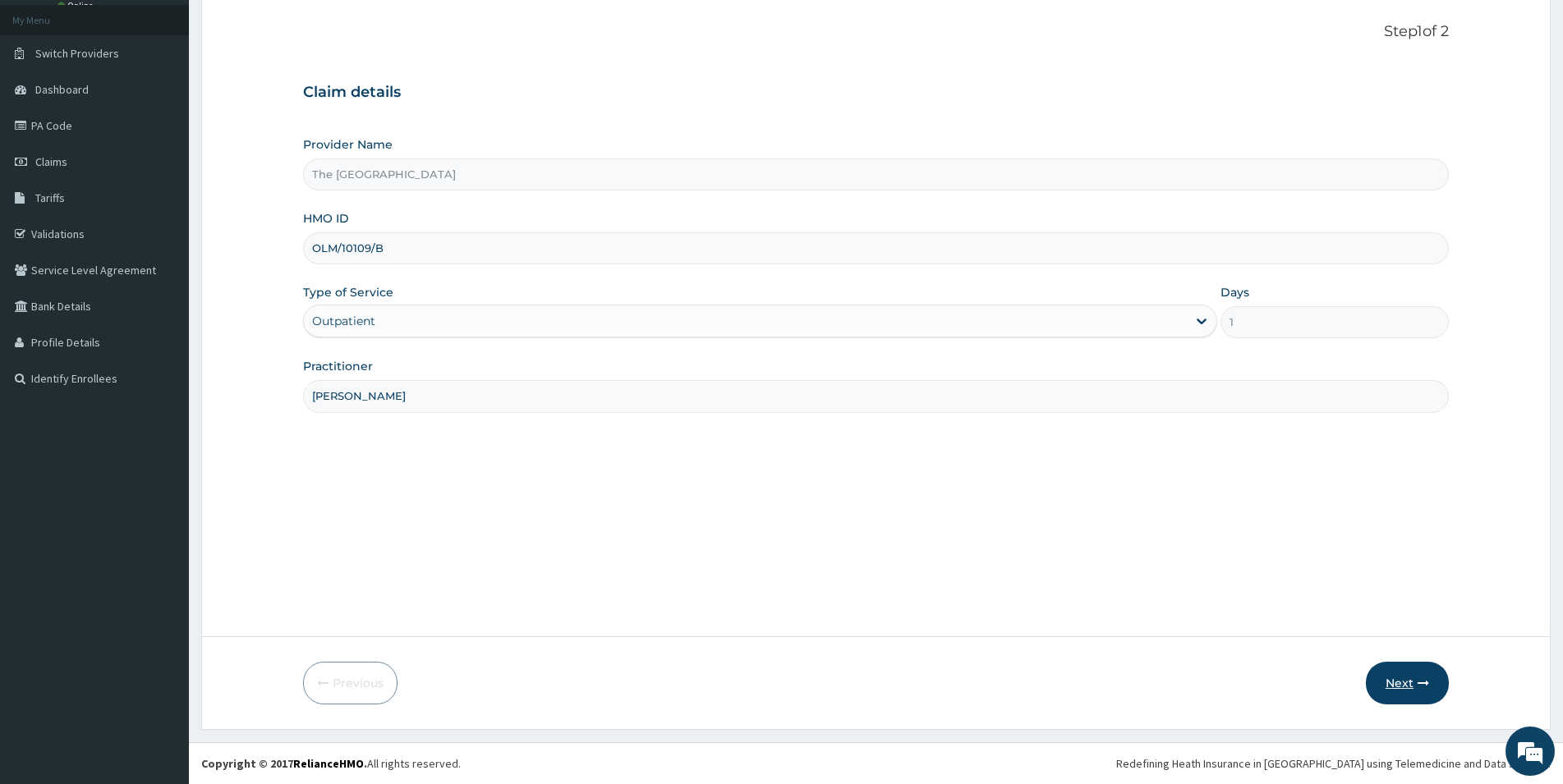
type input "[PERSON_NAME]"
click at [1399, 683] on button "Next" at bounding box center [1407, 684] width 83 height 43
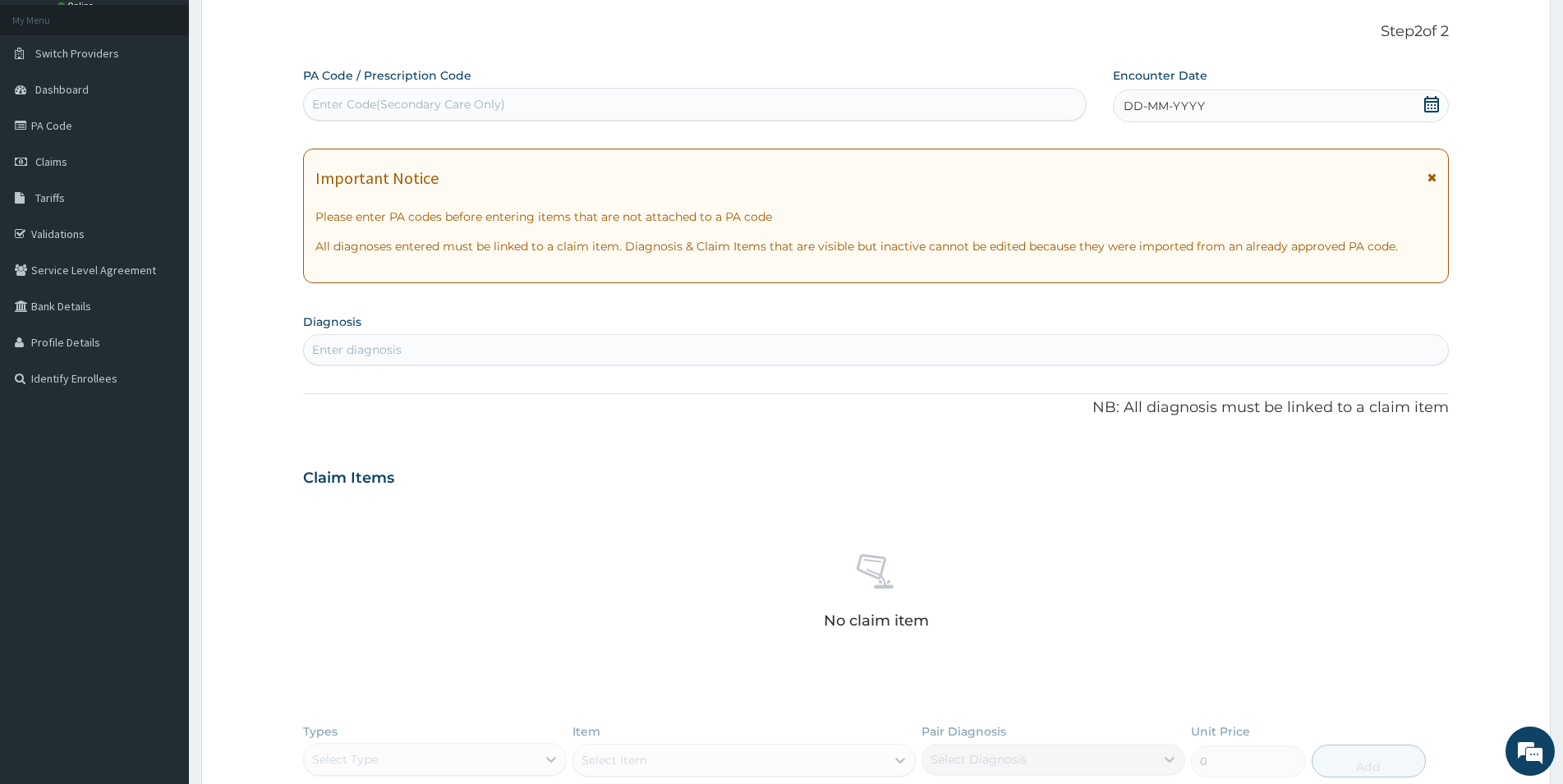
click at [1433, 100] on icon at bounding box center [1432, 104] width 17 height 17
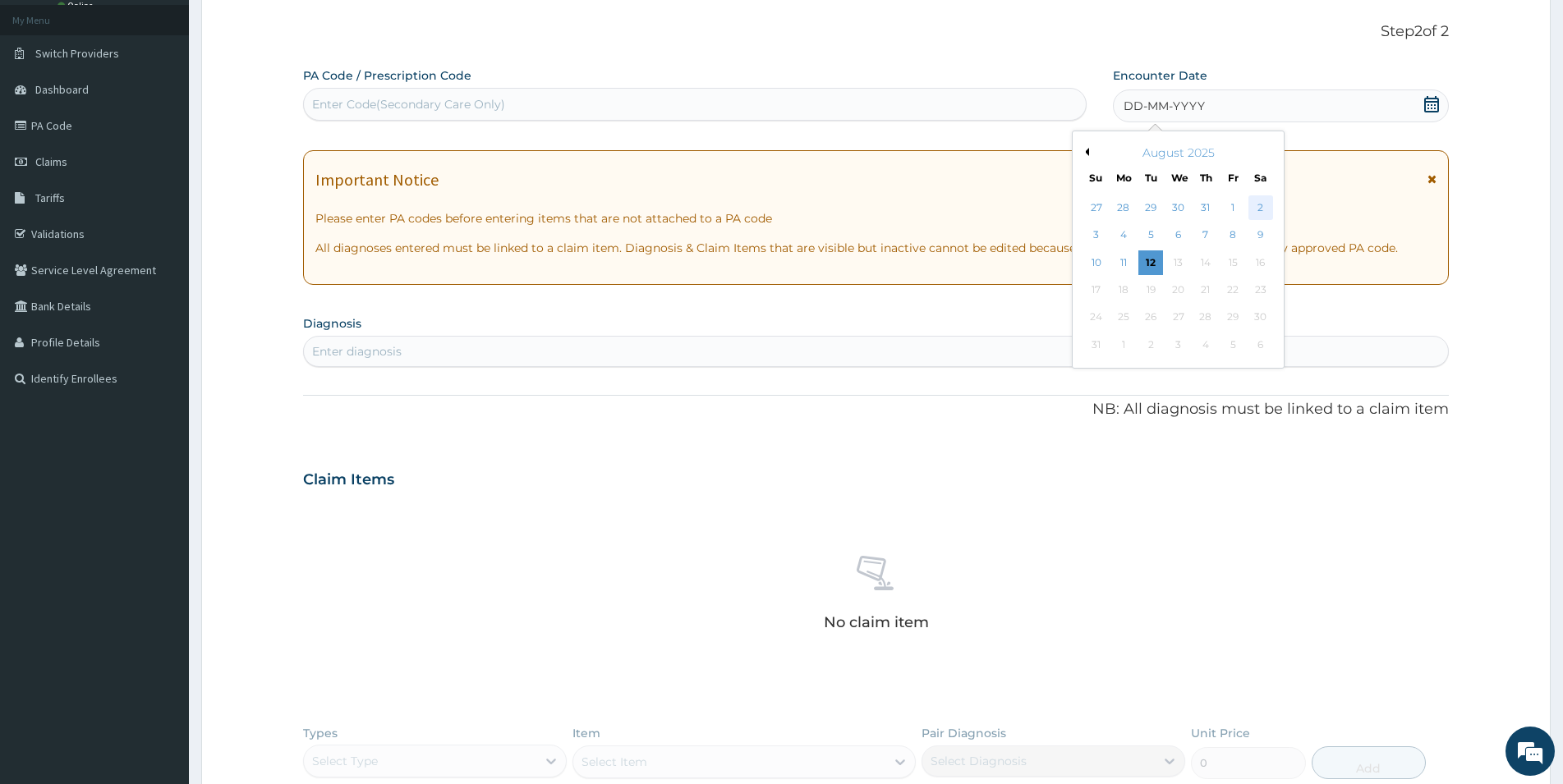
click at [1259, 205] on div "2" at bounding box center [1261, 207] width 25 height 25
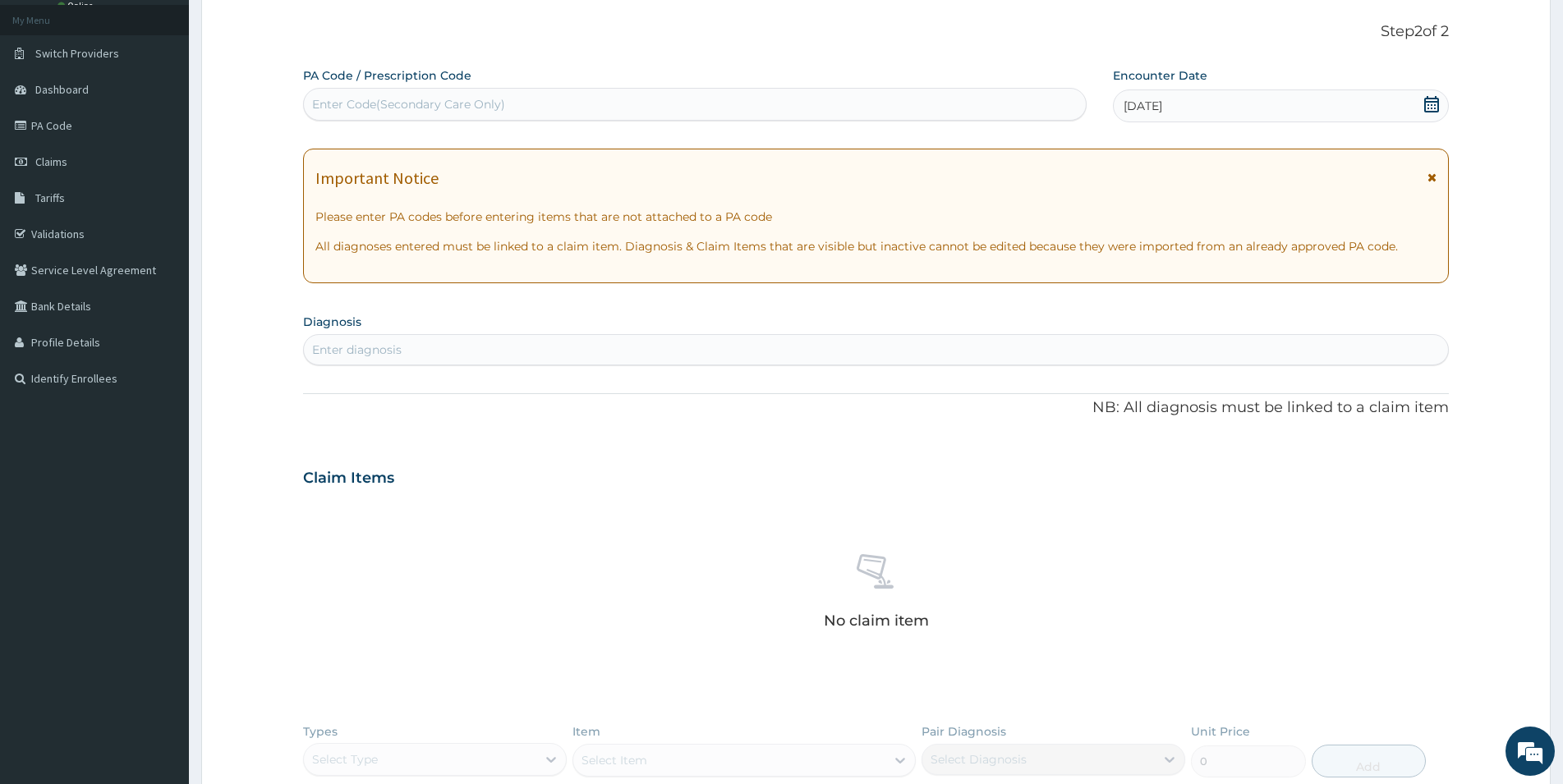
click at [717, 344] on div "Enter diagnosis" at bounding box center [876, 349] width 1145 height 26
type input "P"
type input "PEPTIC"
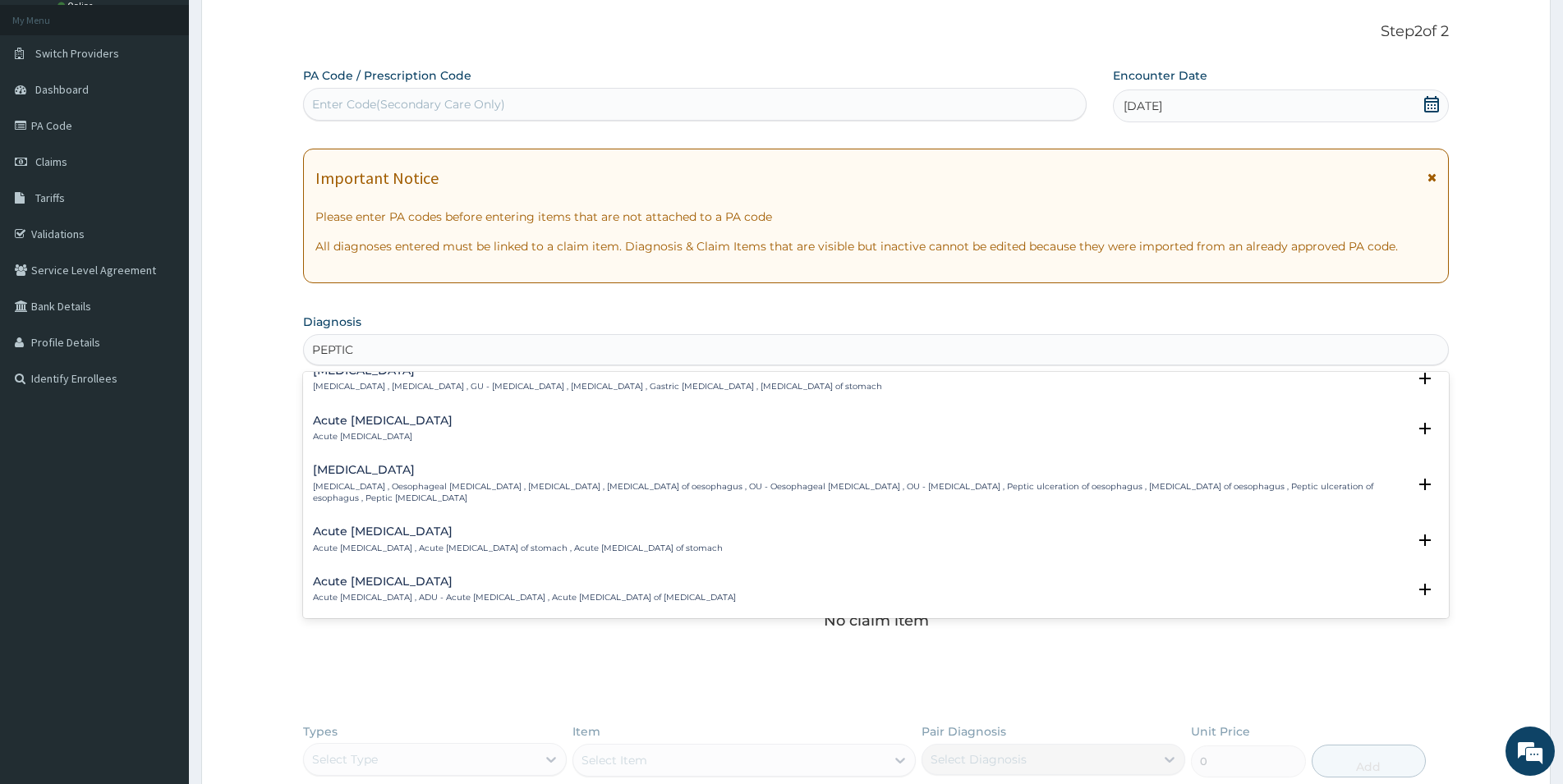
scroll to position [0, 0]
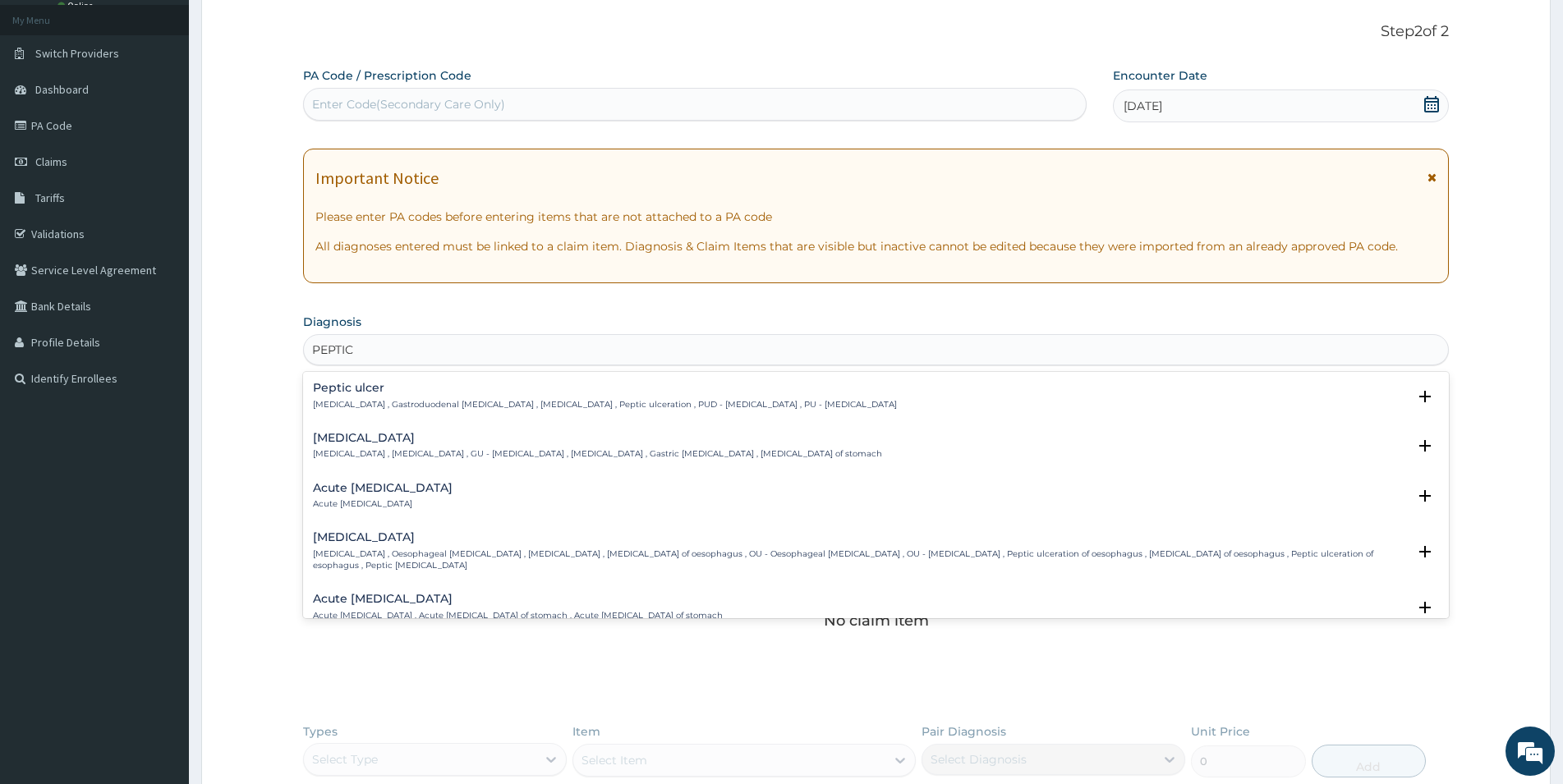
click at [690, 399] on div "Peptic ulcer Peptic ulcer , Gastroduodenal ulcer , Peptic ulcer disease , Pepti…" at bounding box center [605, 396] width 584 height 29
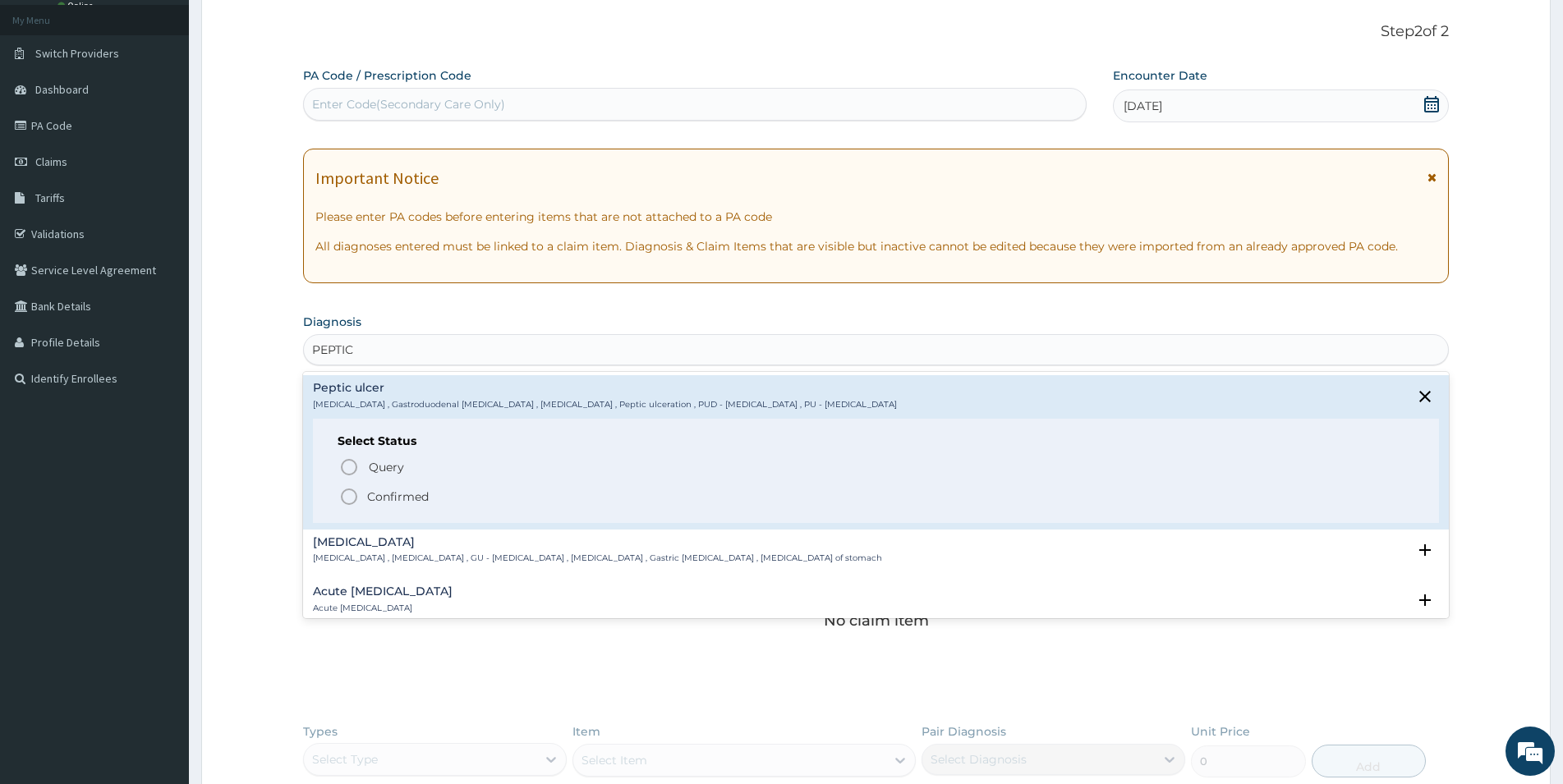
click at [355, 490] on icon "status option filled" at bounding box center [348, 496] width 20 height 20
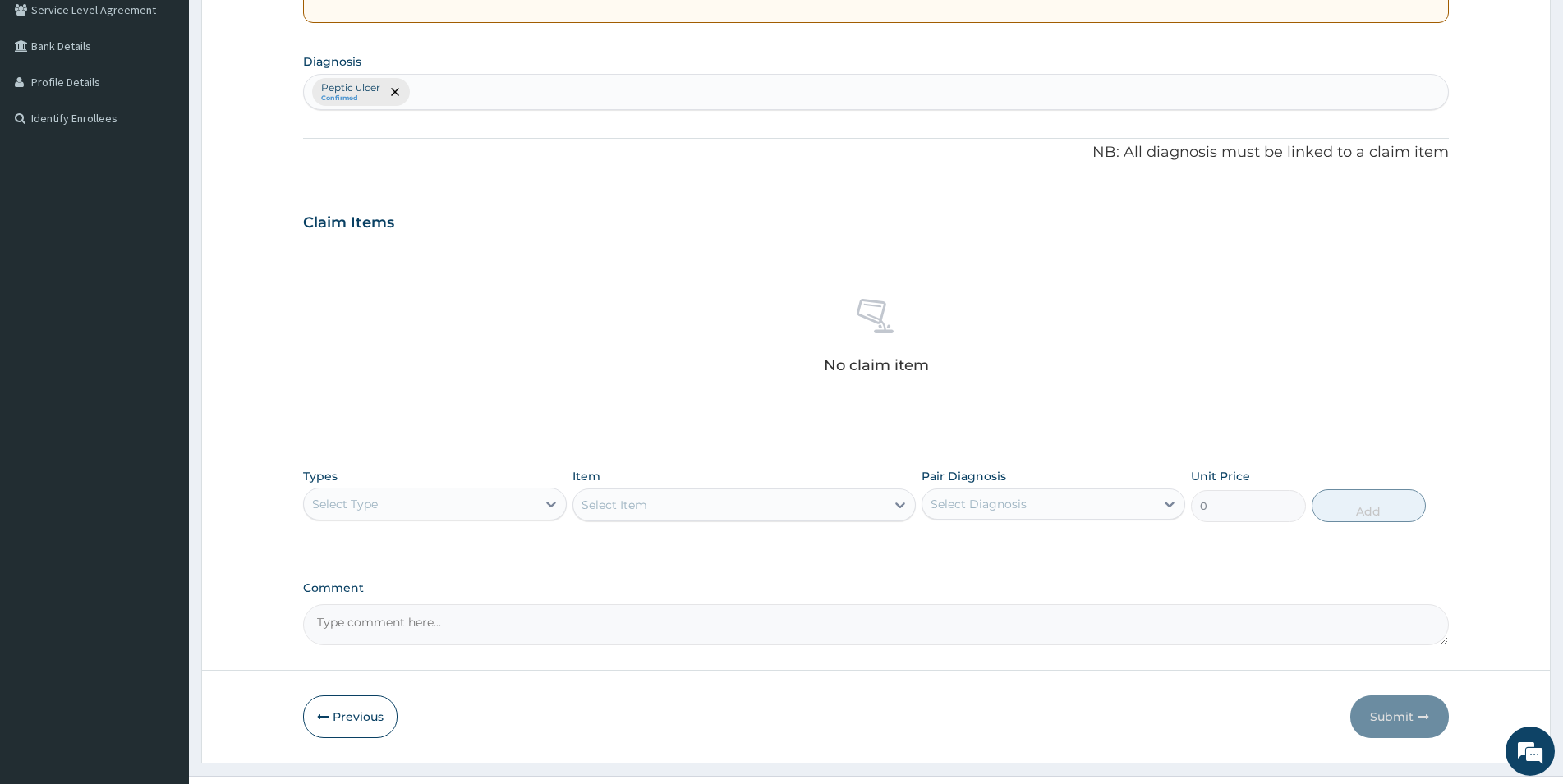
scroll to position [384, 0]
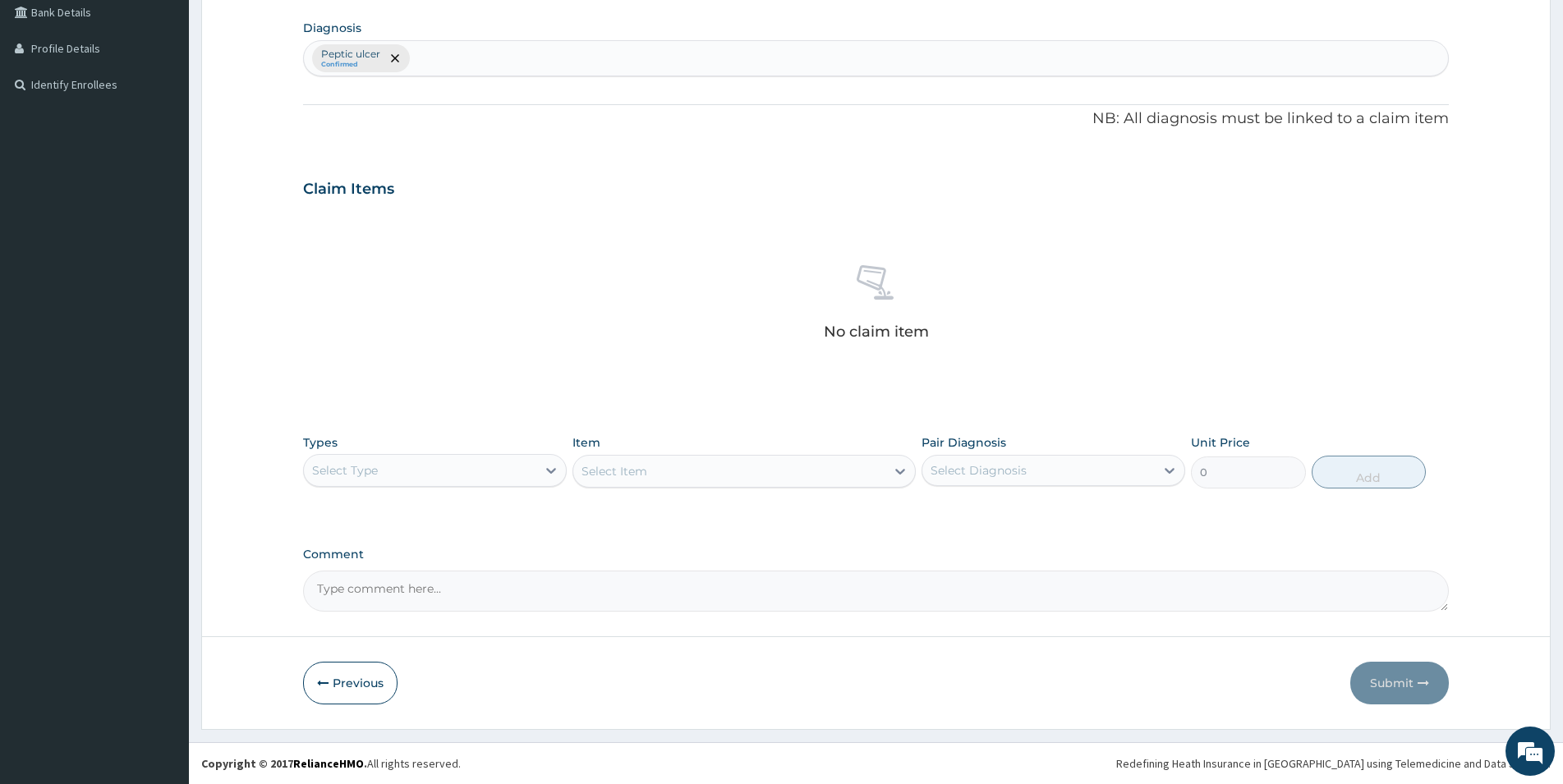
click at [427, 475] on div "Select Type" at bounding box center [420, 470] width 232 height 26
drag, startPoint x: 346, startPoint y: 695, endPoint x: 343, endPoint y: 686, distance: 9.5
click at [344, 692] on div "Drugs" at bounding box center [435, 689] width 264 height 30
click at [776, 464] on div "Select Item" at bounding box center [744, 471] width 344 height 33
click at [651, 470] on div "Select Item" at bounding box center [744, 471] width 344 height 33
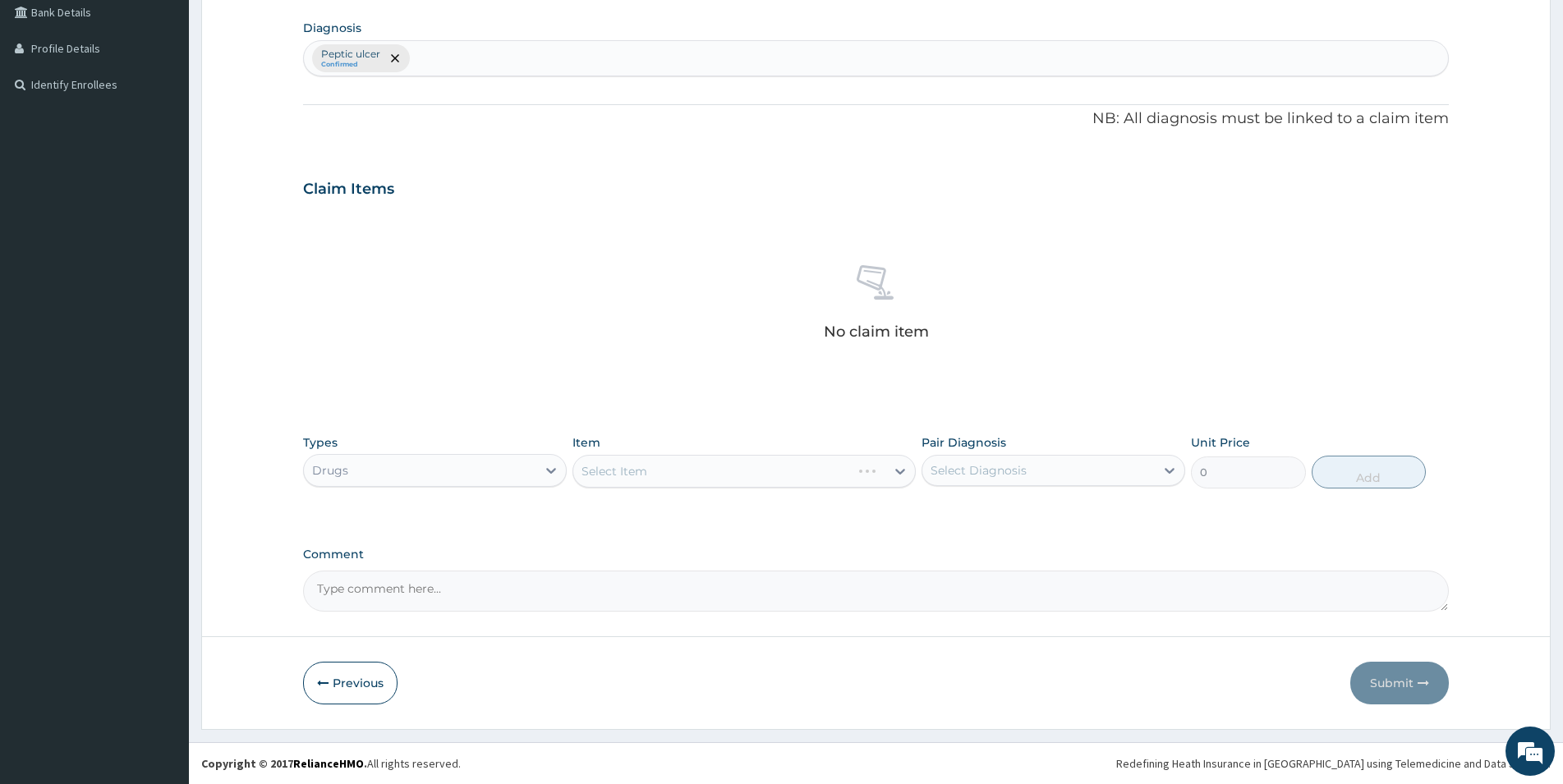
click at [771, 469] on div "Select Item" at bounding box center [744, 471] width 344 height 33
click at [901, 471] on div "Select Item" at bounding box center [744, 471] width 344 height 33
click at [897, 476] on div "Select Item" at bounding box center [744, 471] width 344 height 33
click at [545, 470] on icon at bounding box center [551, 471] width 17 height 17
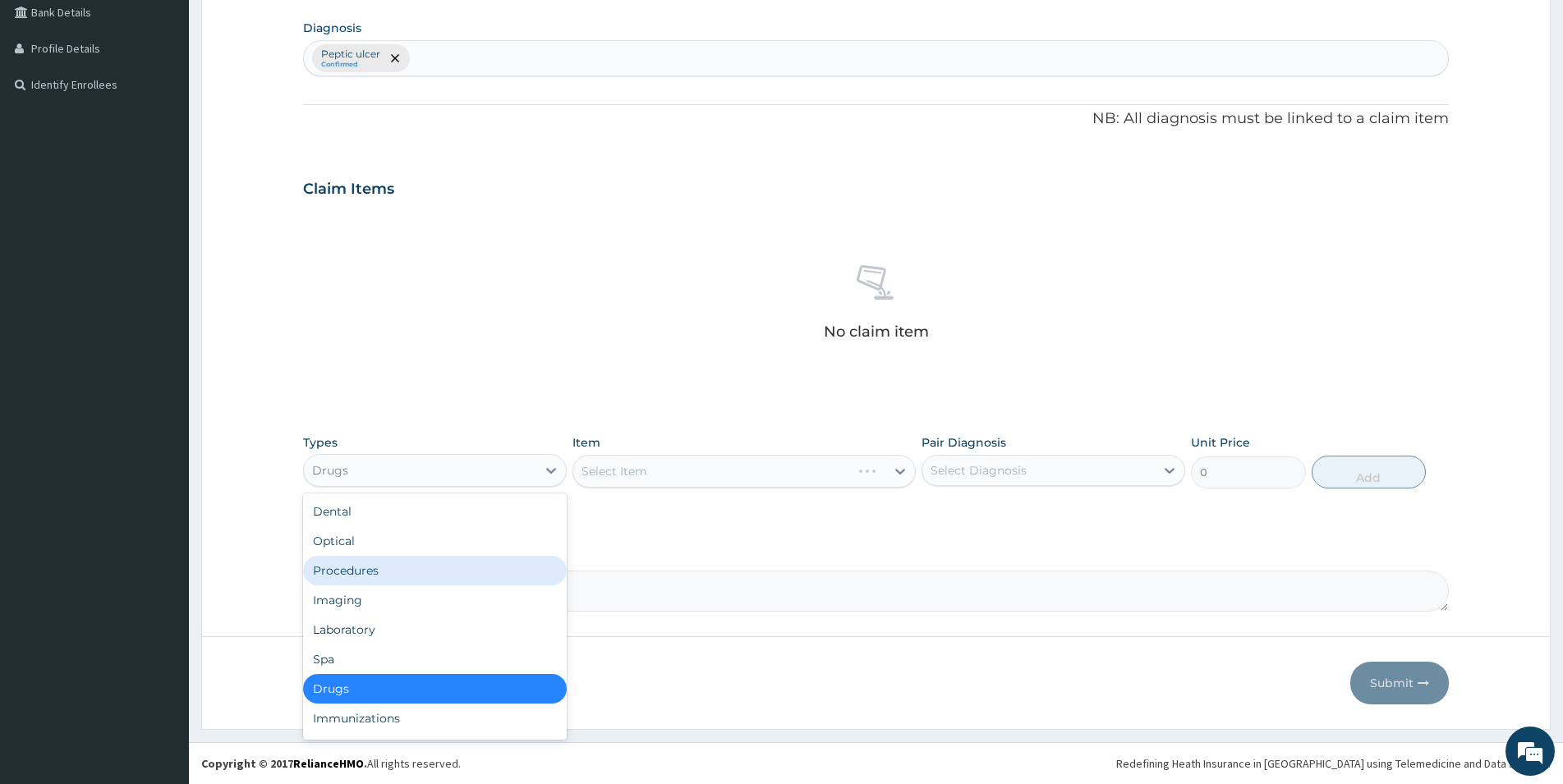
click at [379, 578] on div "Procedures" at bounding box center [435, 571] width 264 height 30
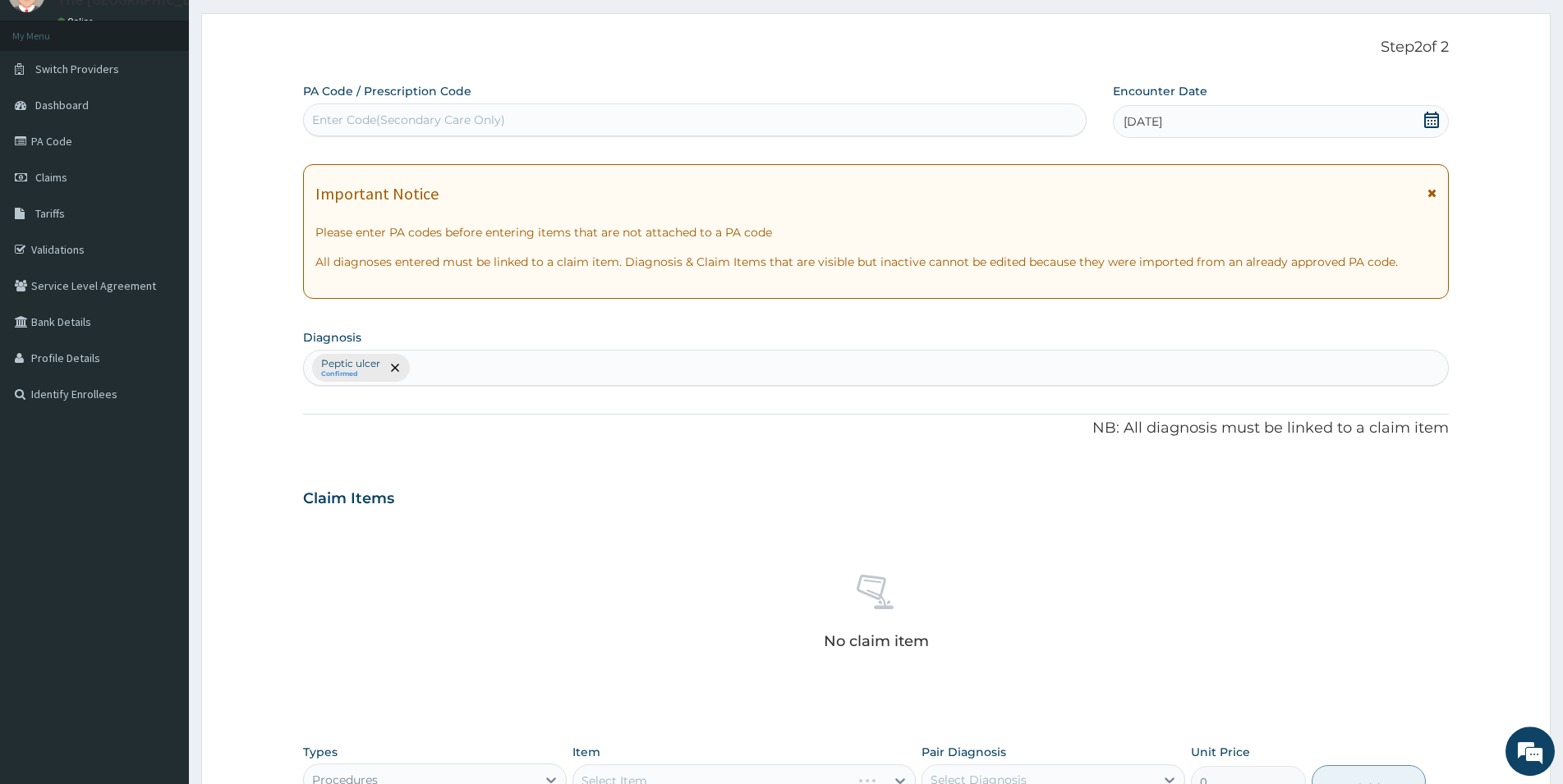
scroll to position [0, 0]
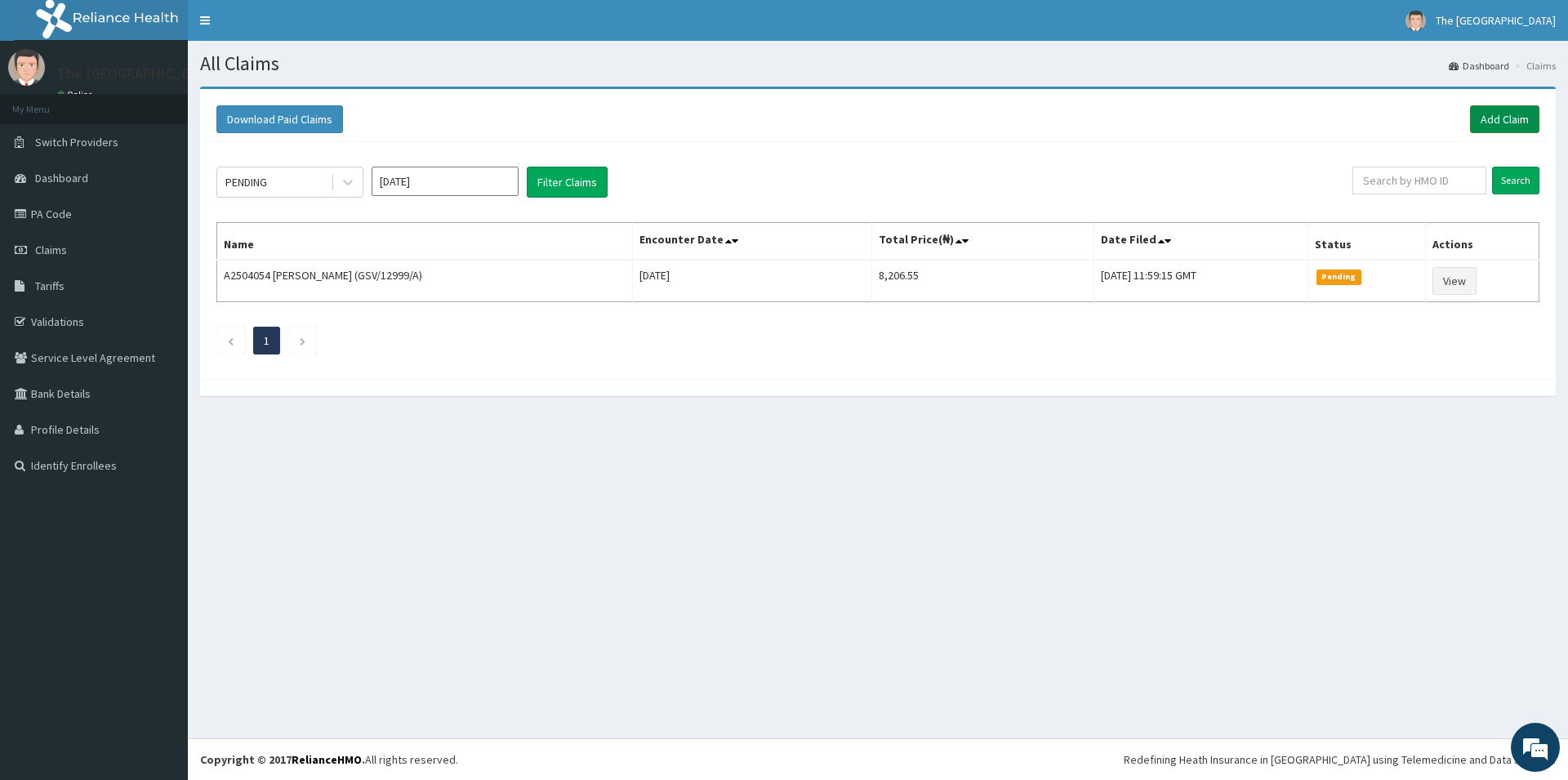
click at [1506, 118] on link "Add Claim" at bounding box center [1504, 119] width 69 height 28
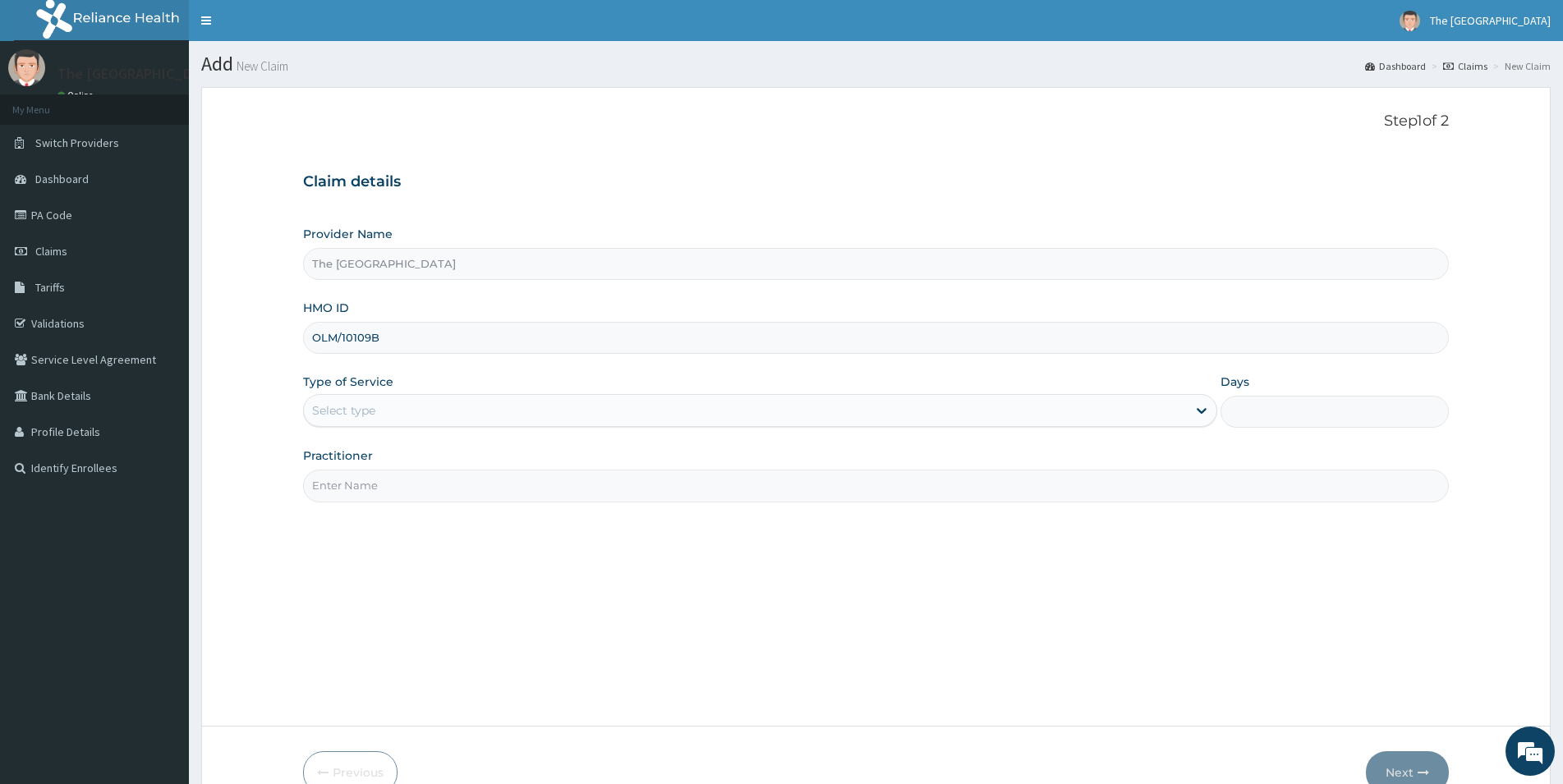
type input "OLM/10109B"
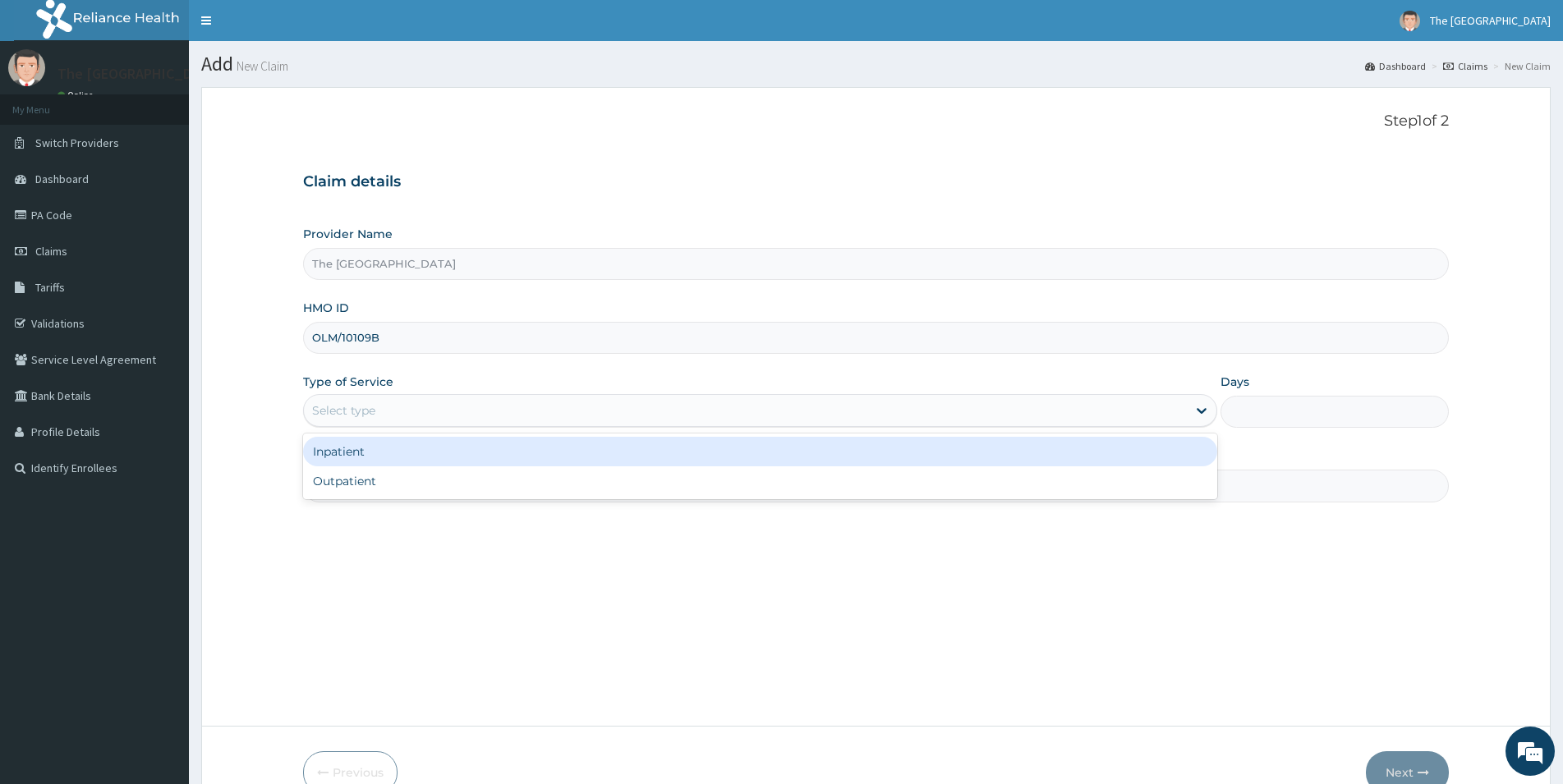
click at [413, 403] on div "Select type" at bounding box center [745, 411] width 883 height 26
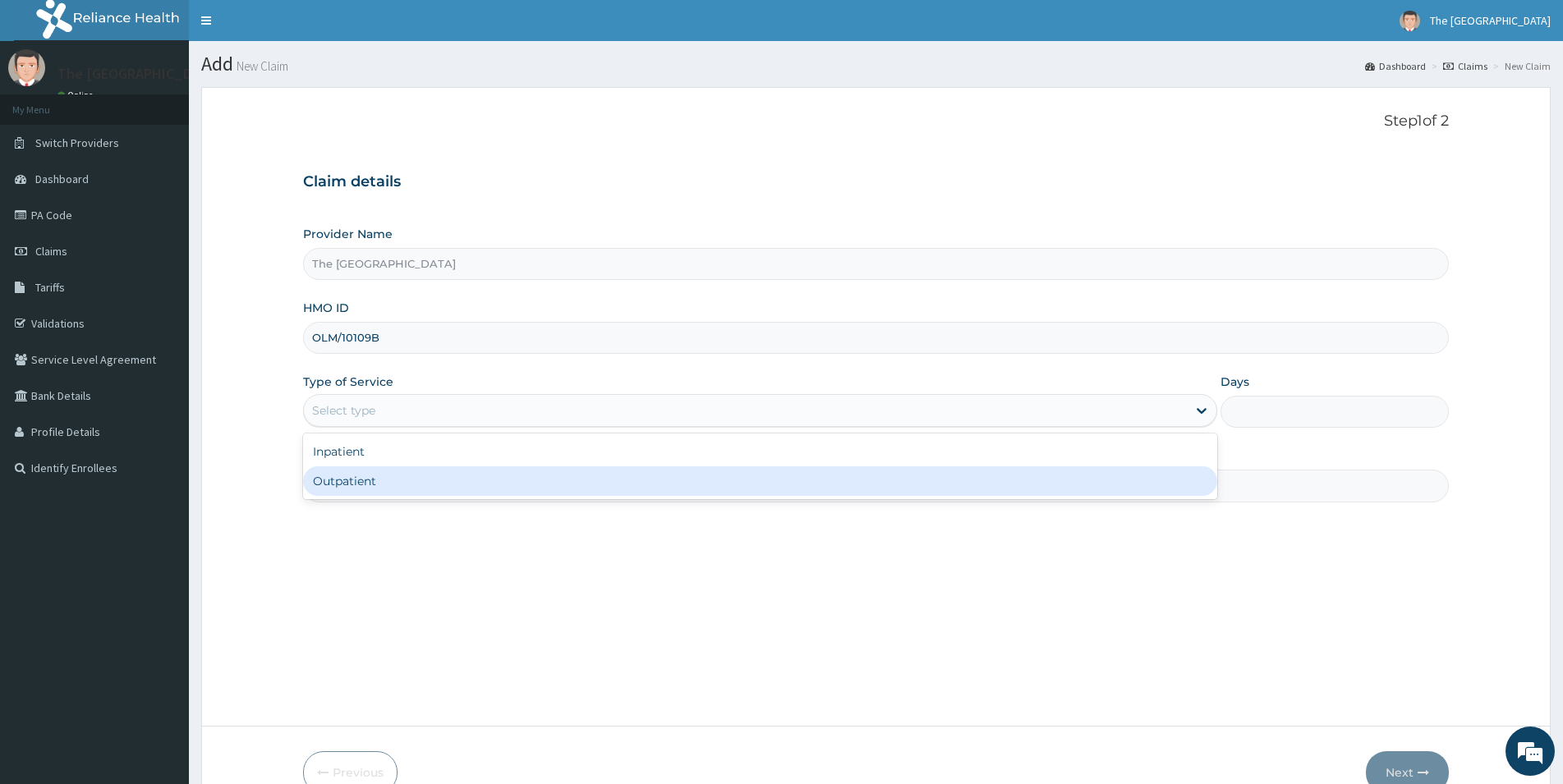
click at [377, 485] on div "Outpatient" at bounding box center [760, 481] width 914 height 30
type input "1"
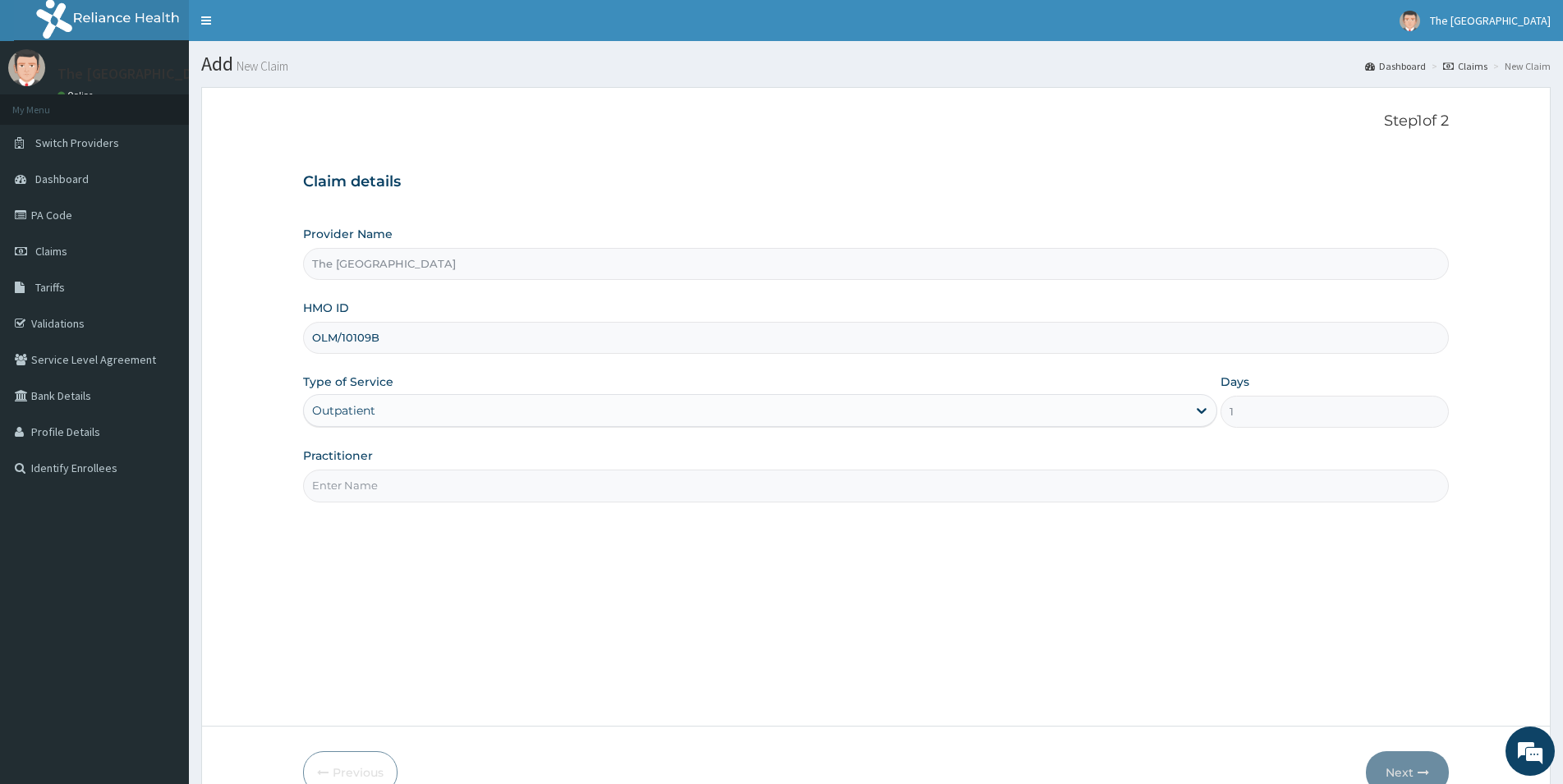
click at [395, 486] on input "Practitioner" at bounding box center [875, 486] width 1146 height 32
type input "DR ODUWOLE"
click at [1419, 770] on icon "button" at bounding box center [1424, 773] width 11 height 11
click at [369, 339] on input "OLM/10109B" at bounding box center [875, 338] width 1146 height 32
type input "OLM/10109/B"
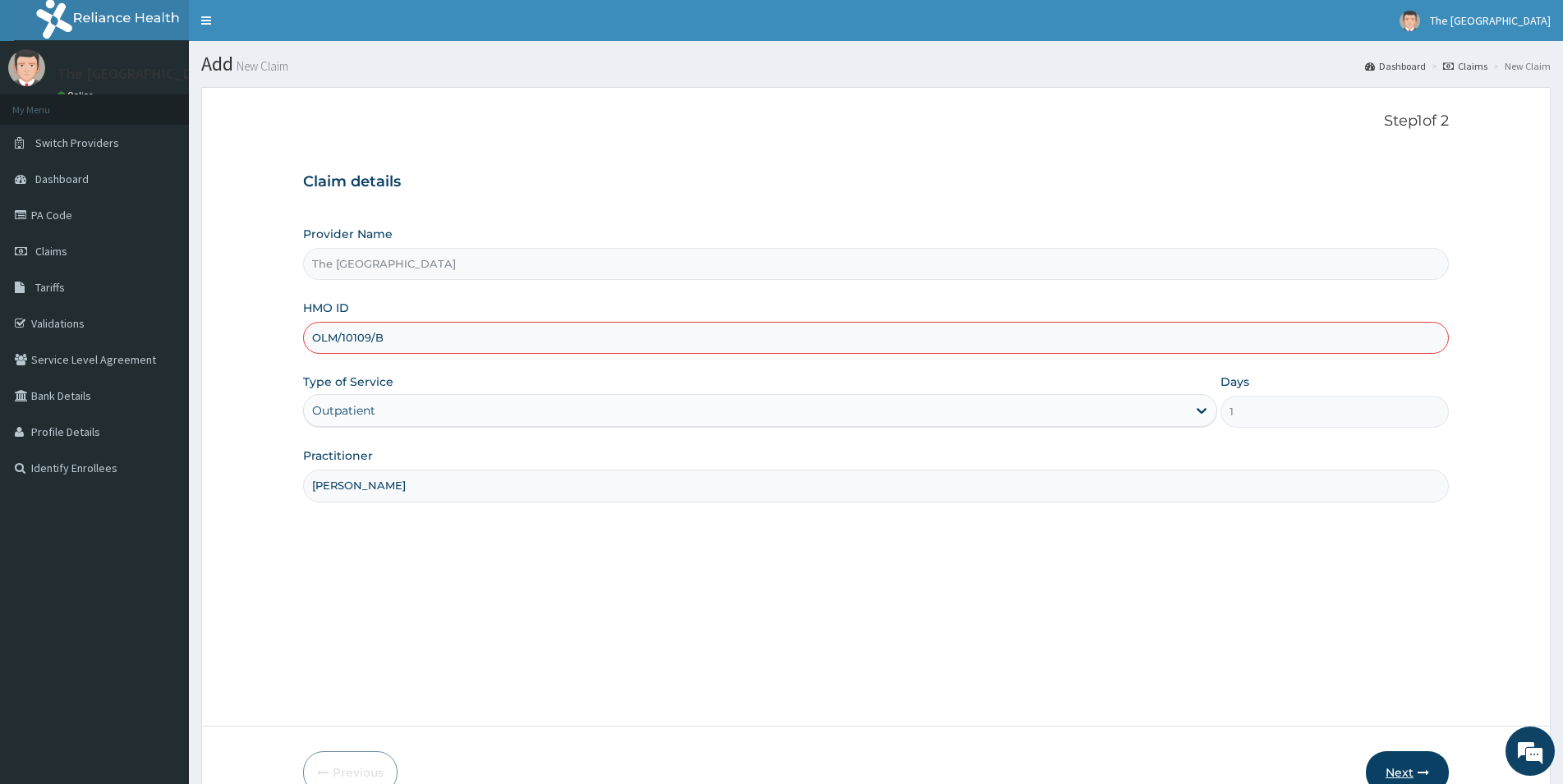
click at [1408, 764] on button "Next" at bounding box center [1407, 773] width 83 height 43
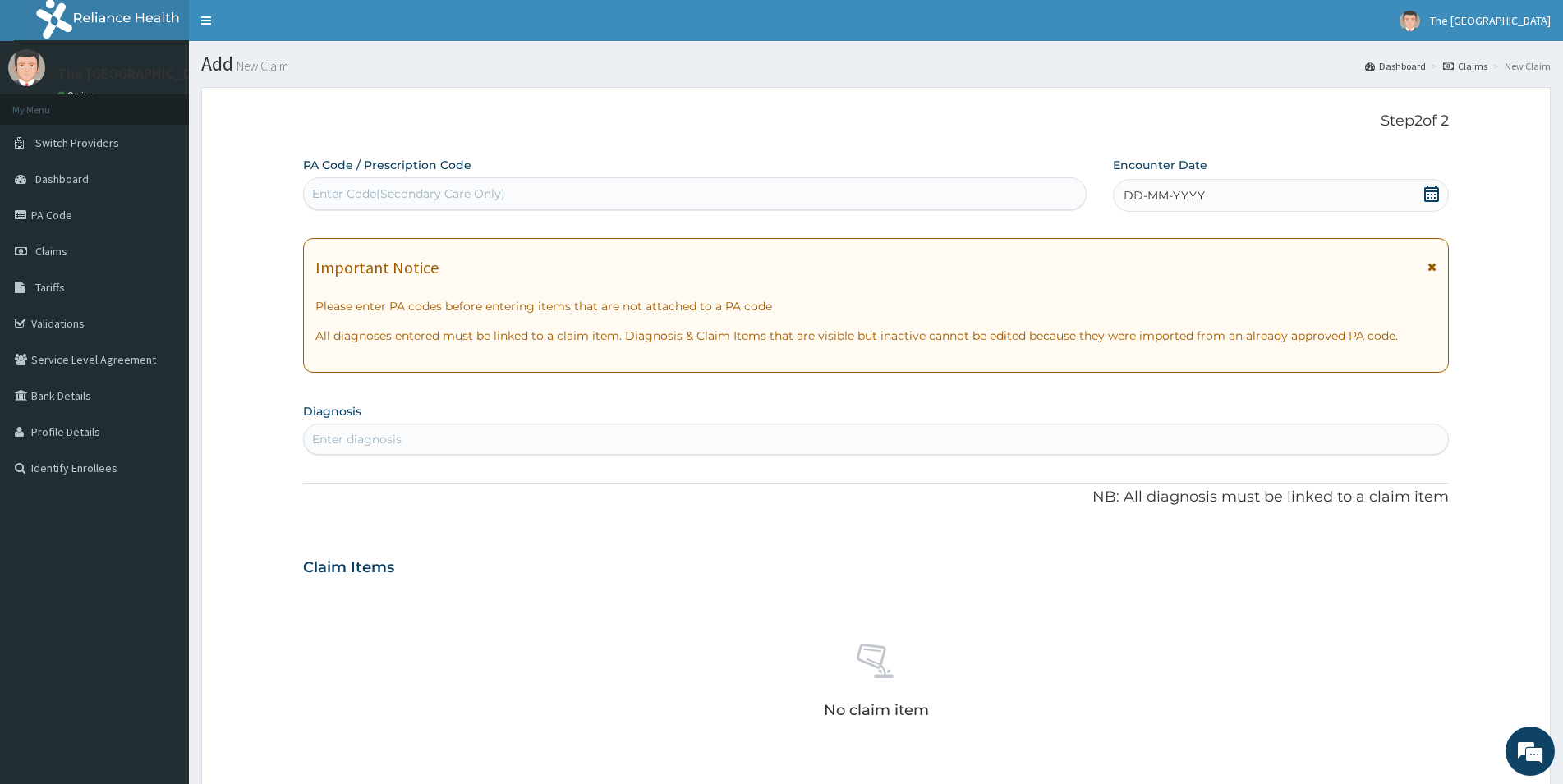
click at [693, 437] on div "Enter diagnosis" at bounding box center [876, 439] width 1145 height 26
click at [1438, 198] on icon at bounding box center [1432, 194] width 15 height 17
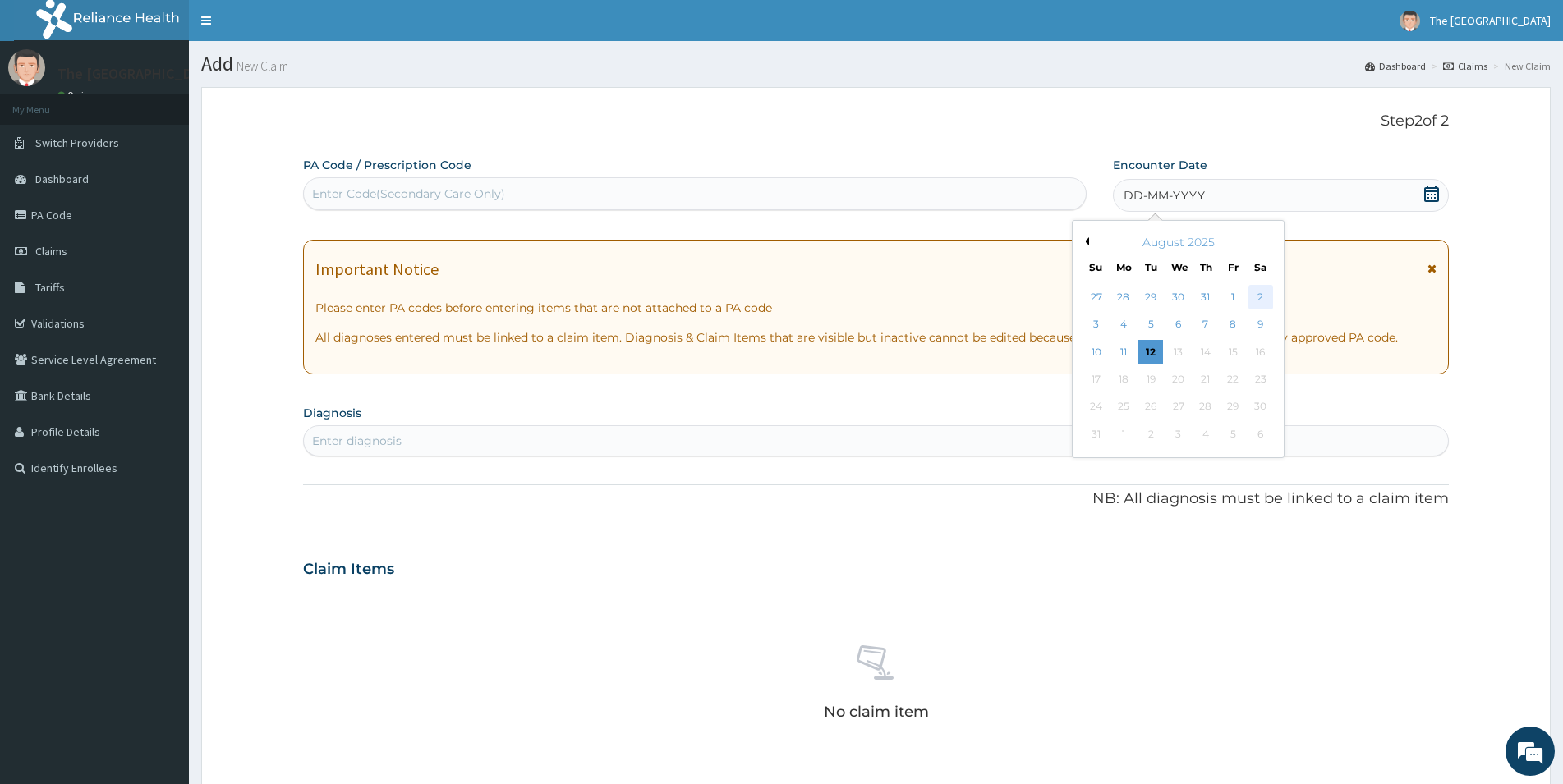
click at [1266, 297] on div "2" at bounding box center [1261, 297] width 25 height 25
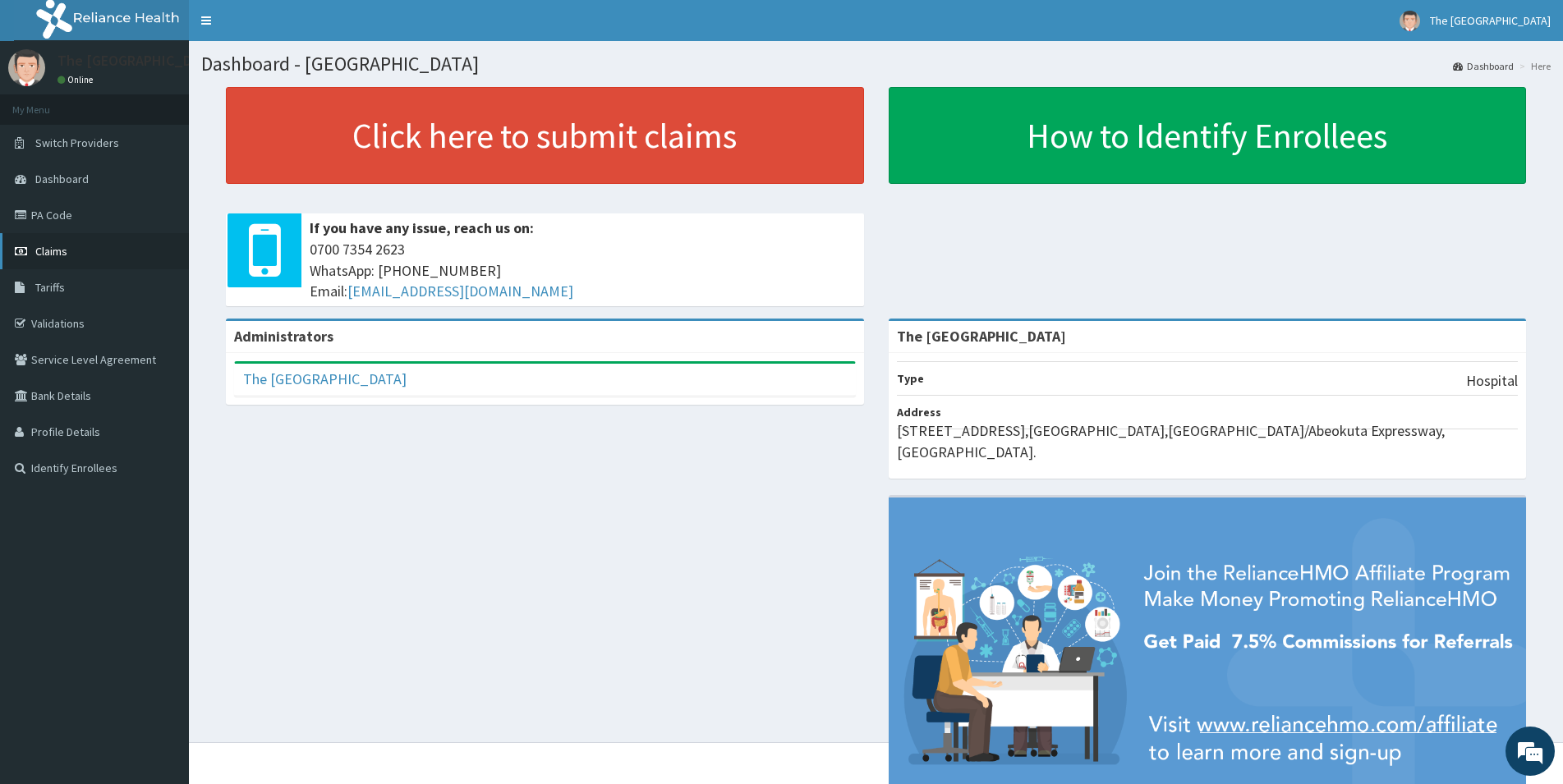
click at [37, 248] on span "Claims" at bounding box center [51, 252] width 32 height 15
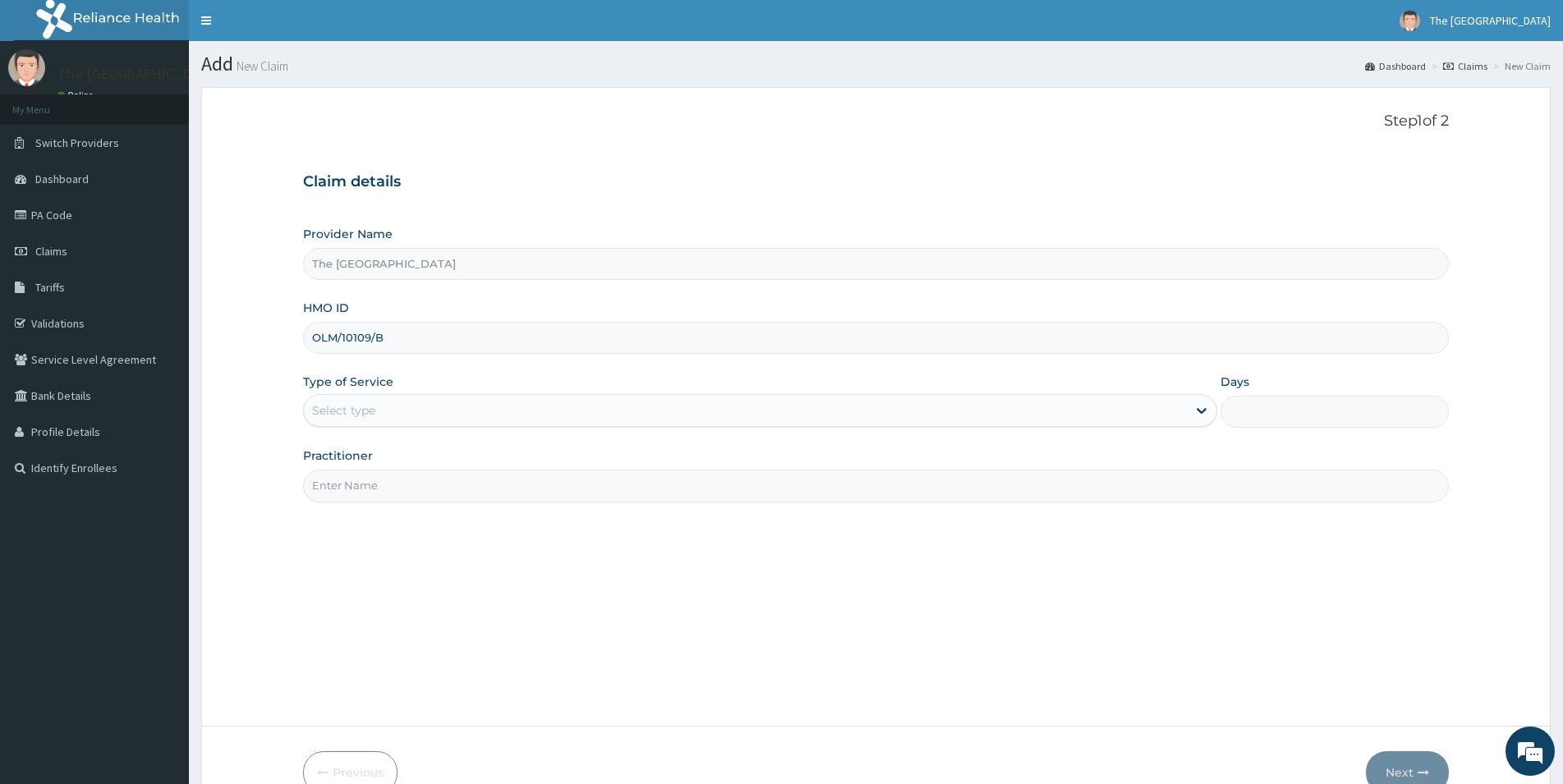
type input "OLM/10109/B"
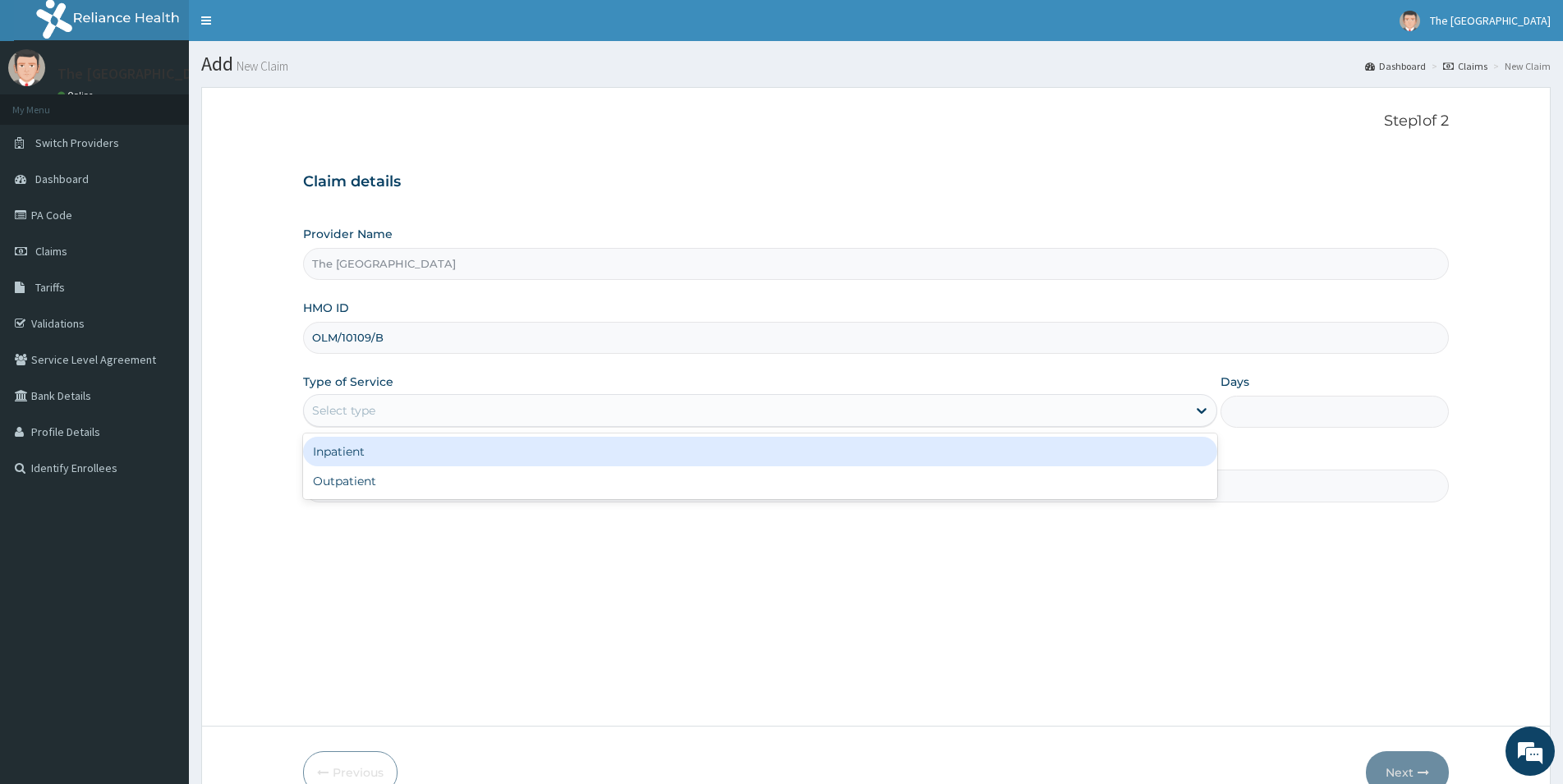
click at [489, 411] on div "Select type" at bounding box center [745, 411] width 883 height 26
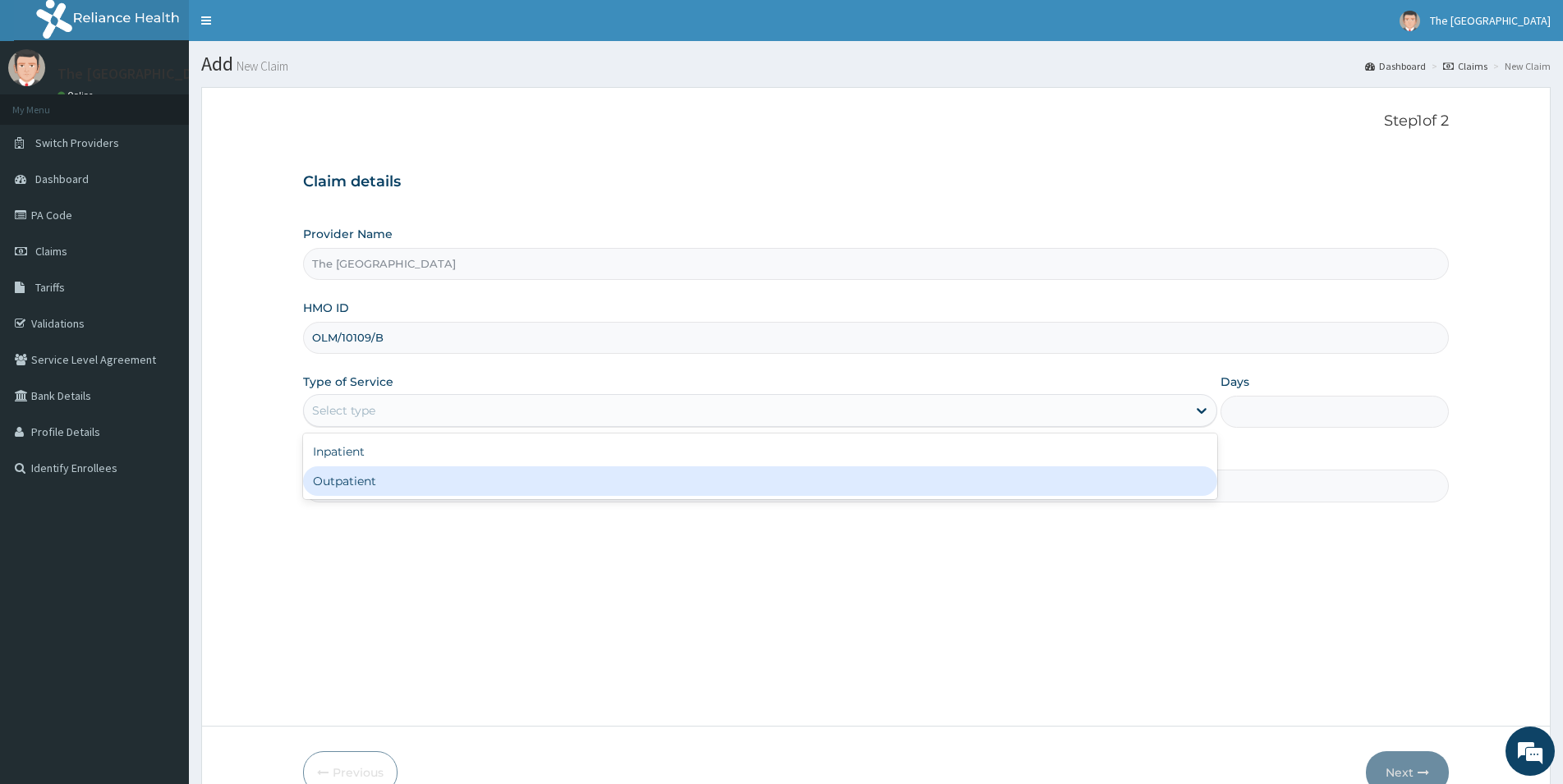
click at [441, 492] on div "Outpatient" at bounding box center [760, 481] width 914 height 30
type input "1"
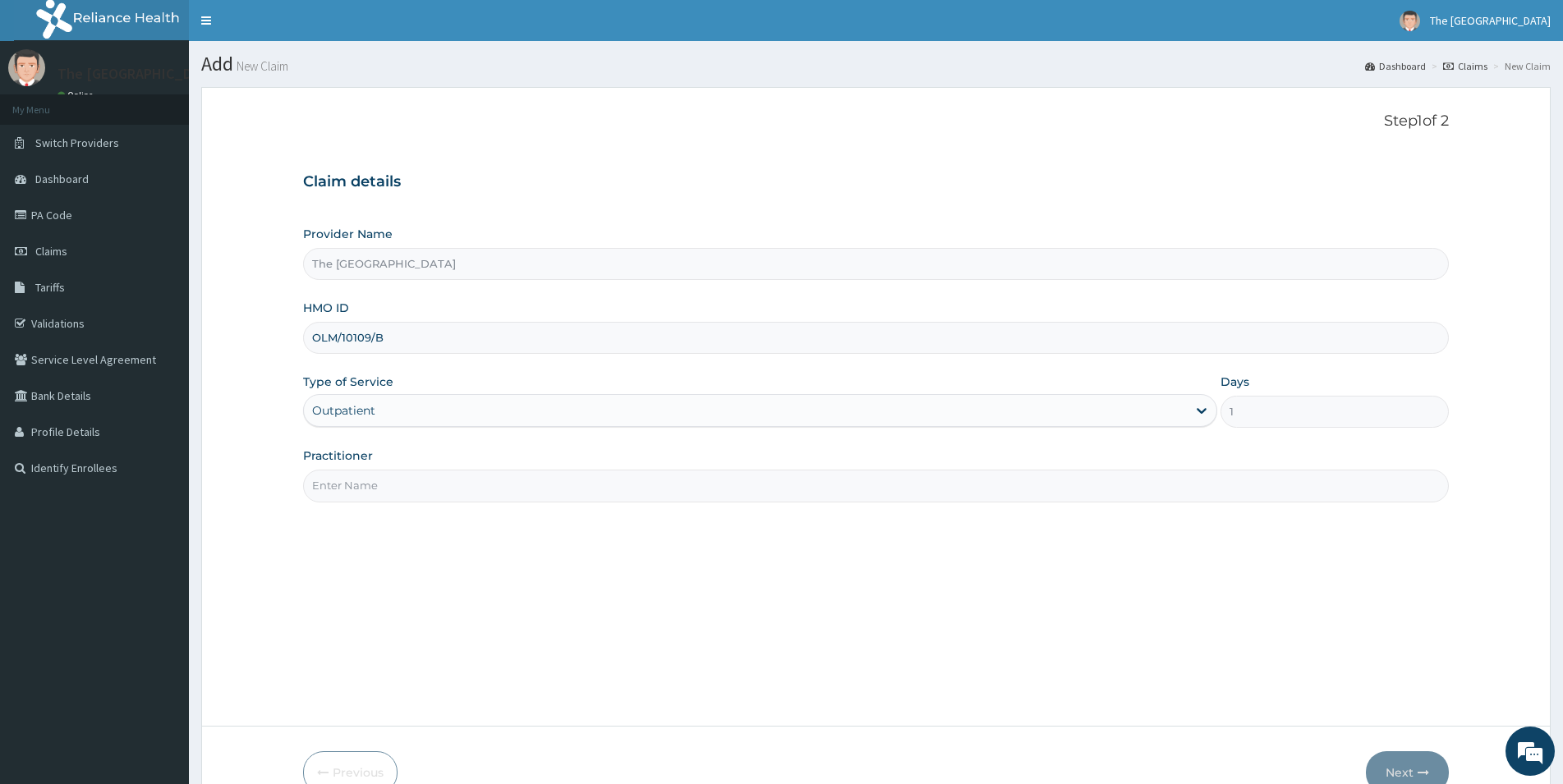
click at [463, 472] on input "Practitioner" at bounding box center [875, 486] width 1146 height 32
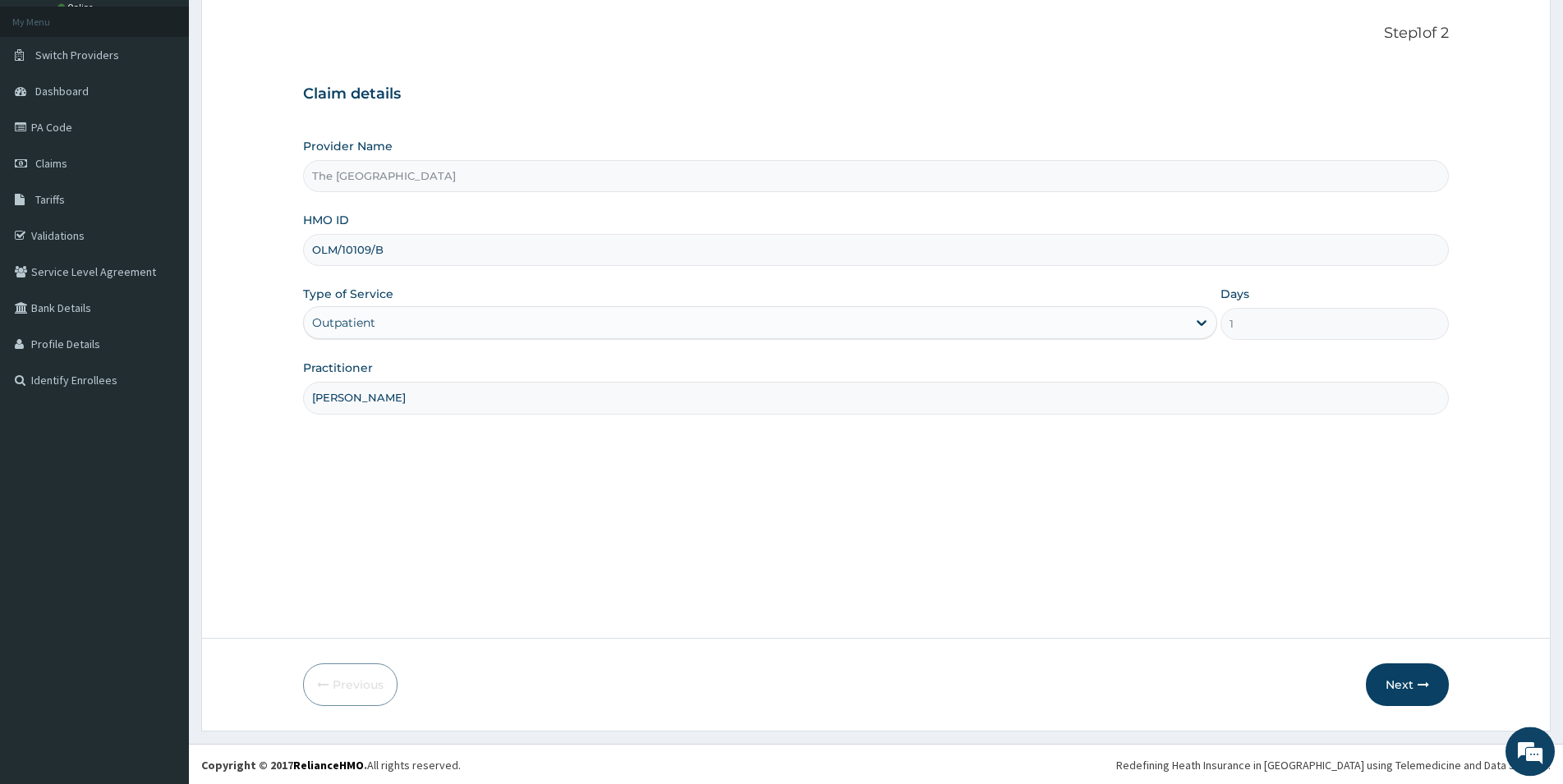
scroll to position [89, 0]
type input "[PERSON_NAME]"
click at [1399, 687] on button "Next" at bounding box center [1407, 684] width 83 height 43
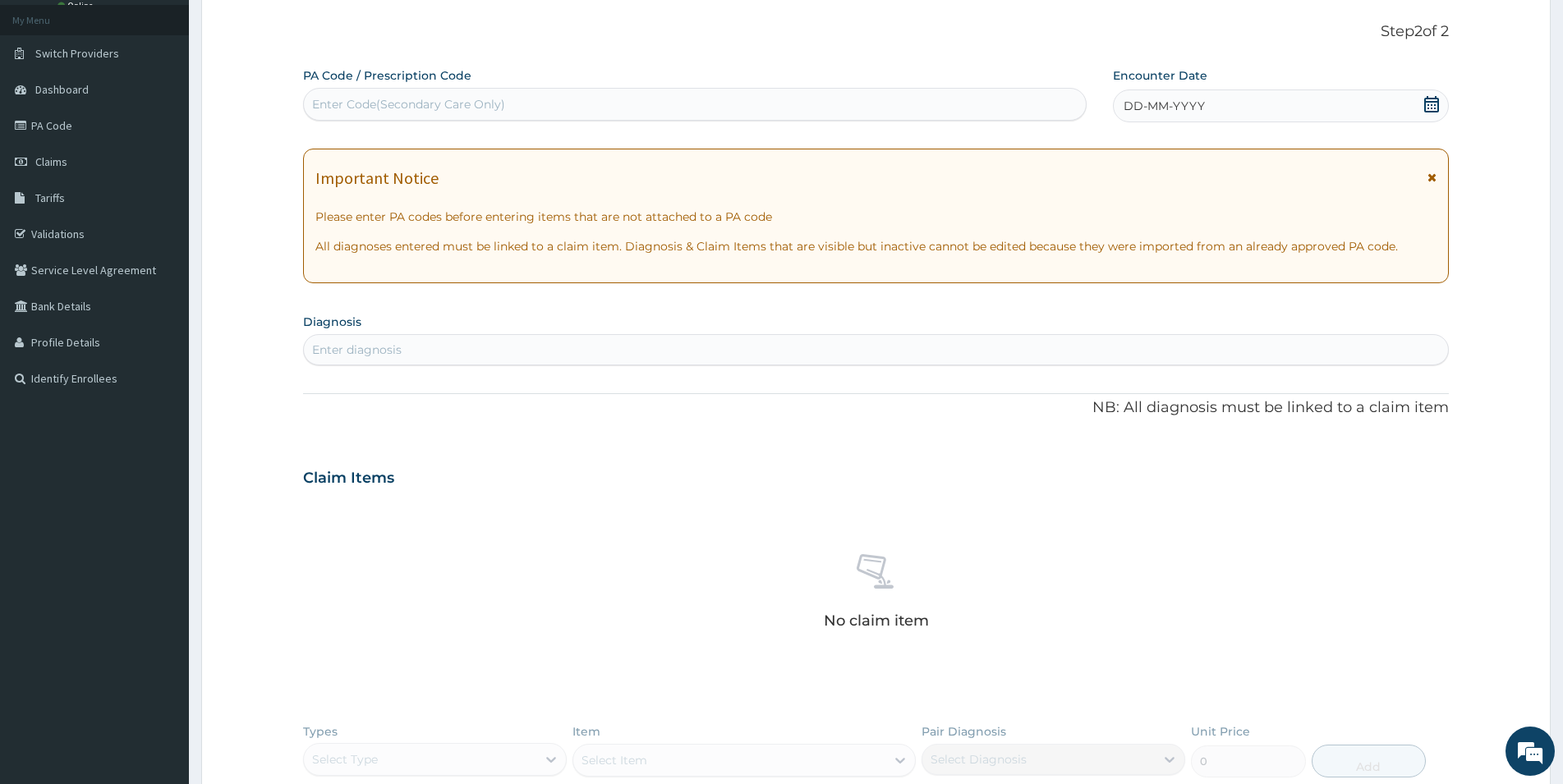
click at [1437, 98] on icon at bounding box center [1432, 104] width 15 height 17
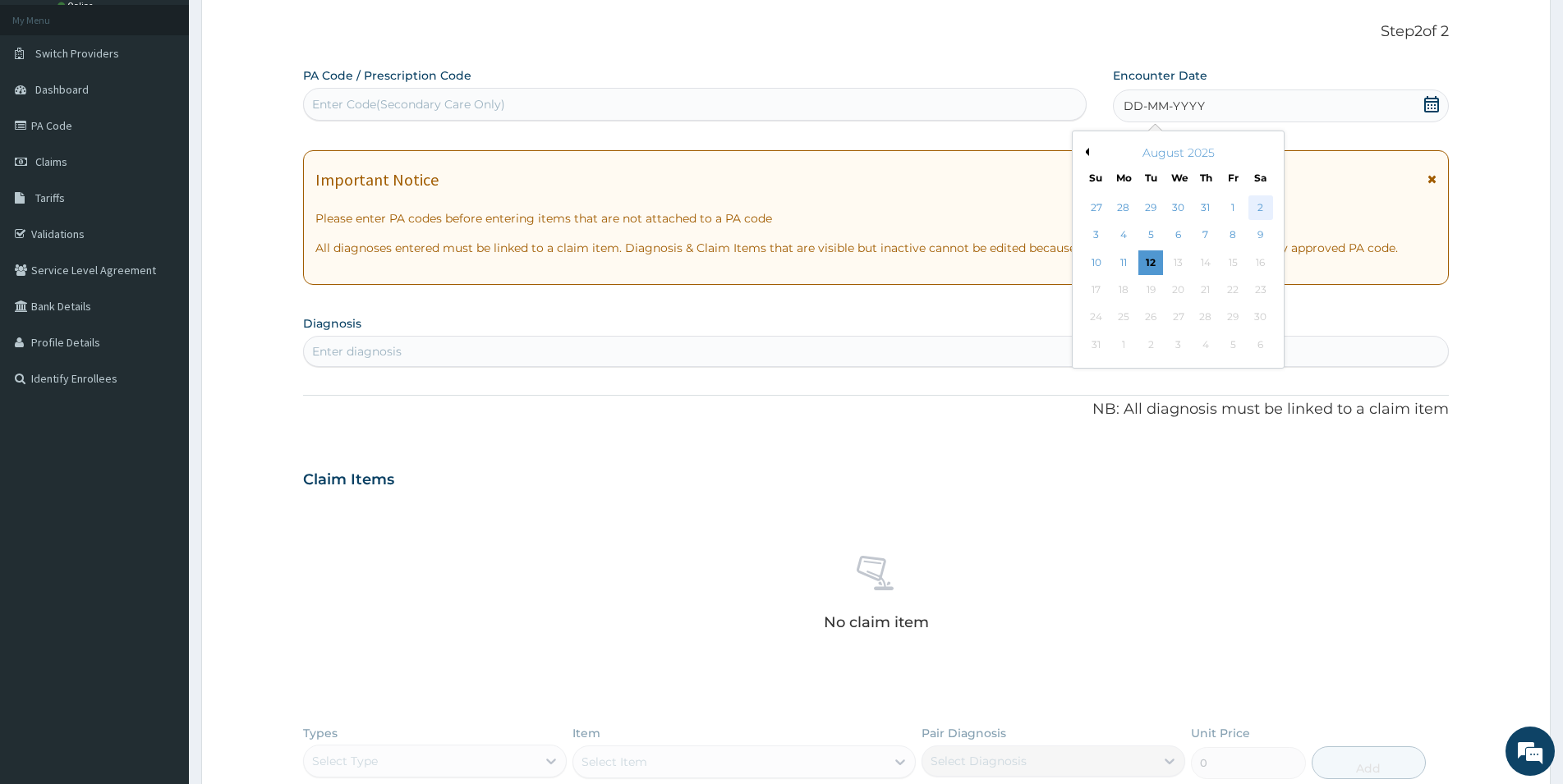
click at [1264, 206] on div "2" at bounding box center [1261, 207] width 25 height 25
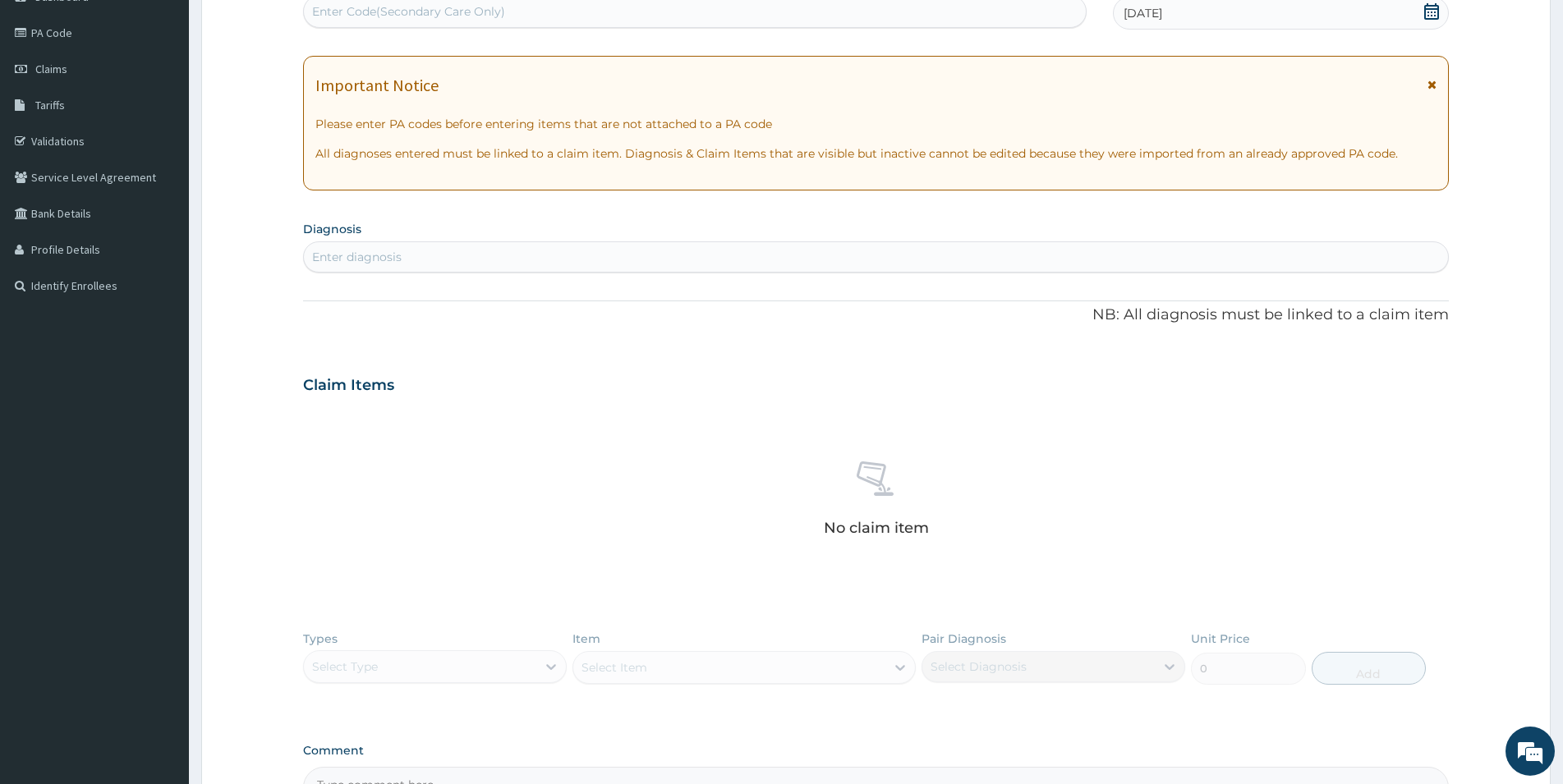
scroll to position [341, 0]
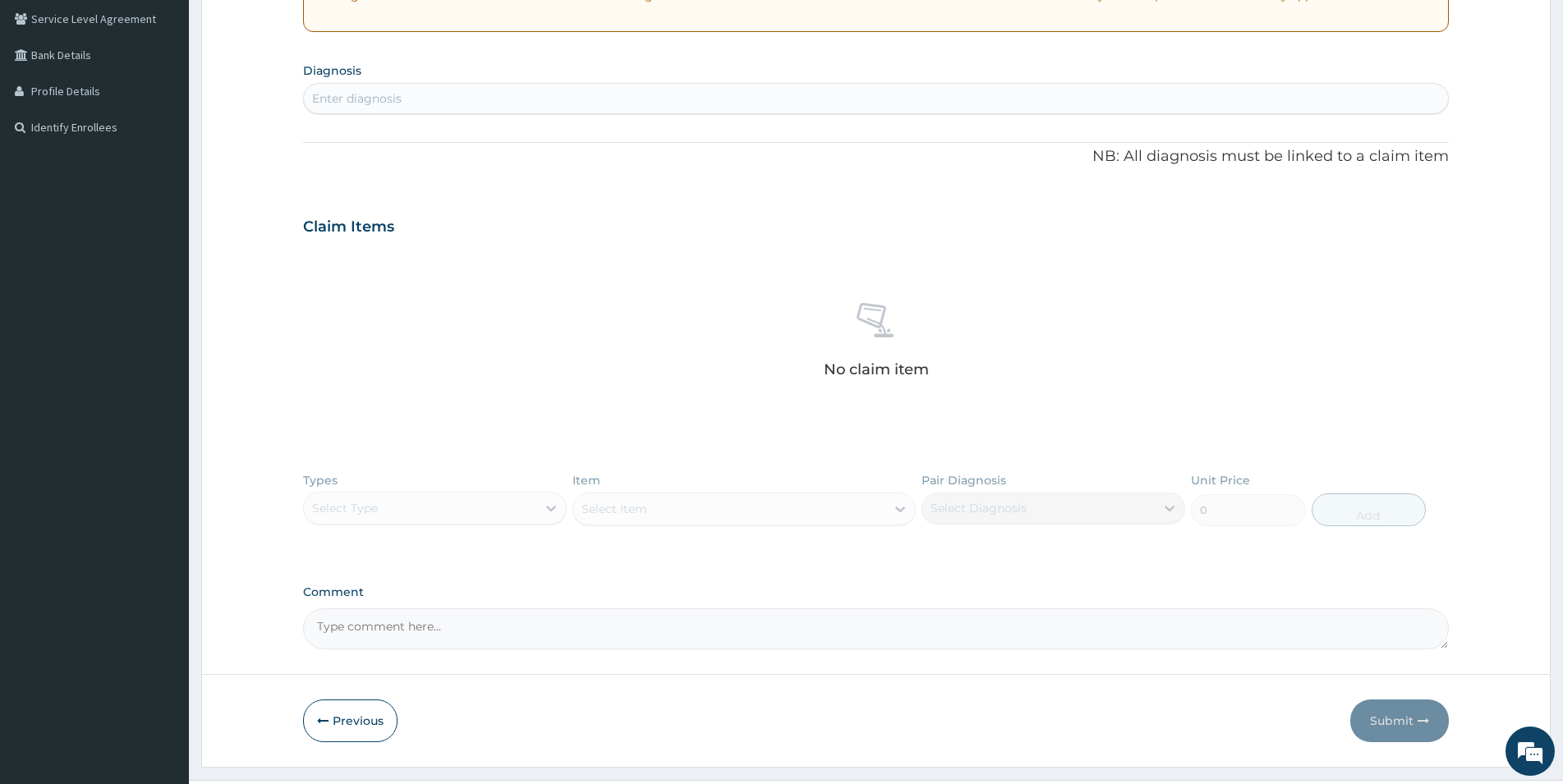
click at [537, 507] on div "Types Select Type Item Select Item Pair Diagnosis Select Diagnosis Unit Price 0…" at bounding box center [875, 512] width 1146 height 96
click at [527, 504] on div "Types Select Type Item Select Item Pair Diagnosis Select Diagnosis Unit Price 0…" at bounding box center [875, 512] width 1146 height 96
click at [550, 513] on div "Types Select Type Item Select Item Pair Diagnosis Select Diagnosis Unit Price 0…" at bounding box center [875, 512] width 1146 height 96
click at [549, 511] on div "Types Select Type Item Select Item Pair Diagnosis Select Diagnosis Unit Price 0…" at bounding box center [875, 512] width 1146 height 96
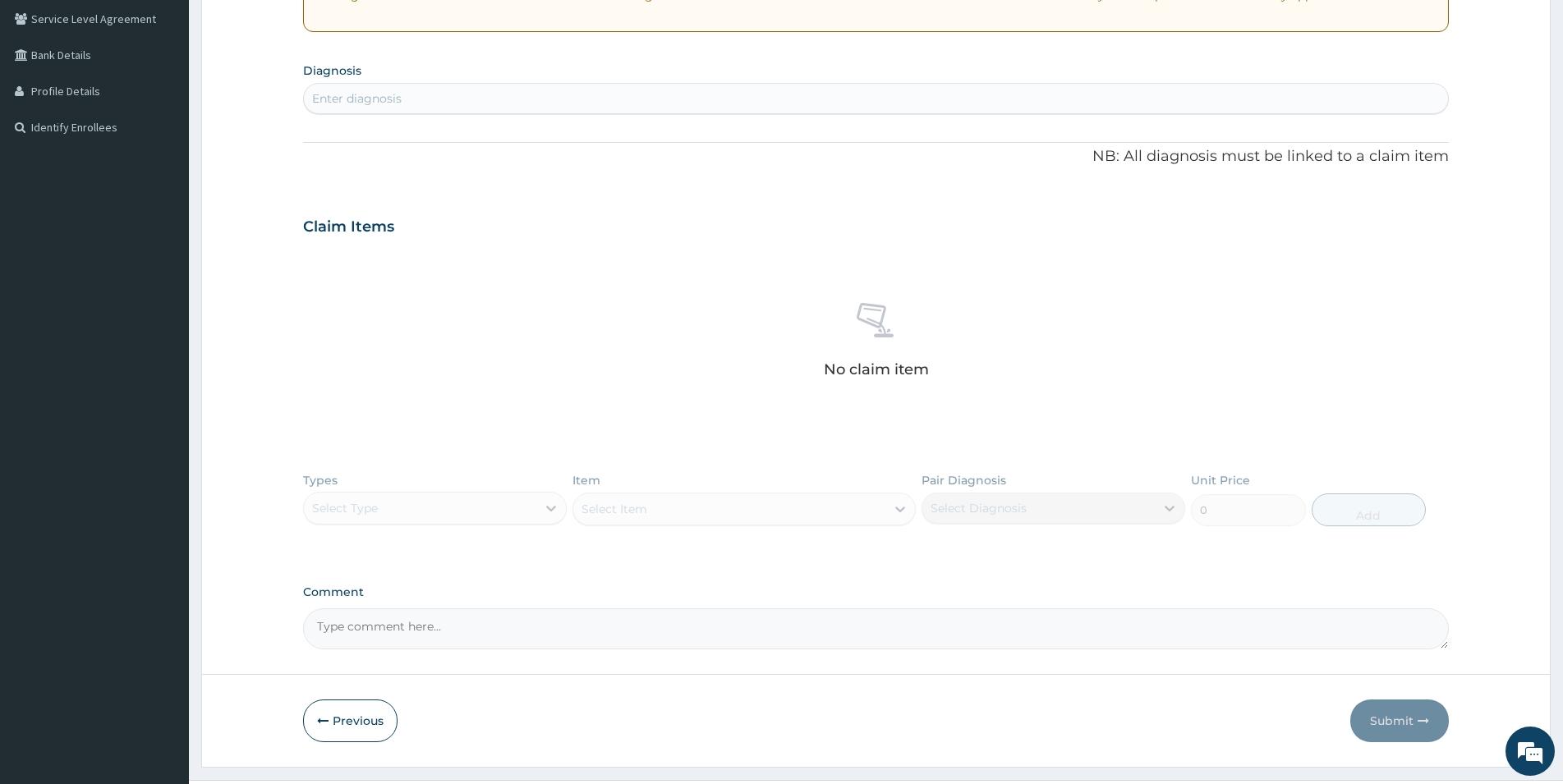
scroll to position [379, 0]
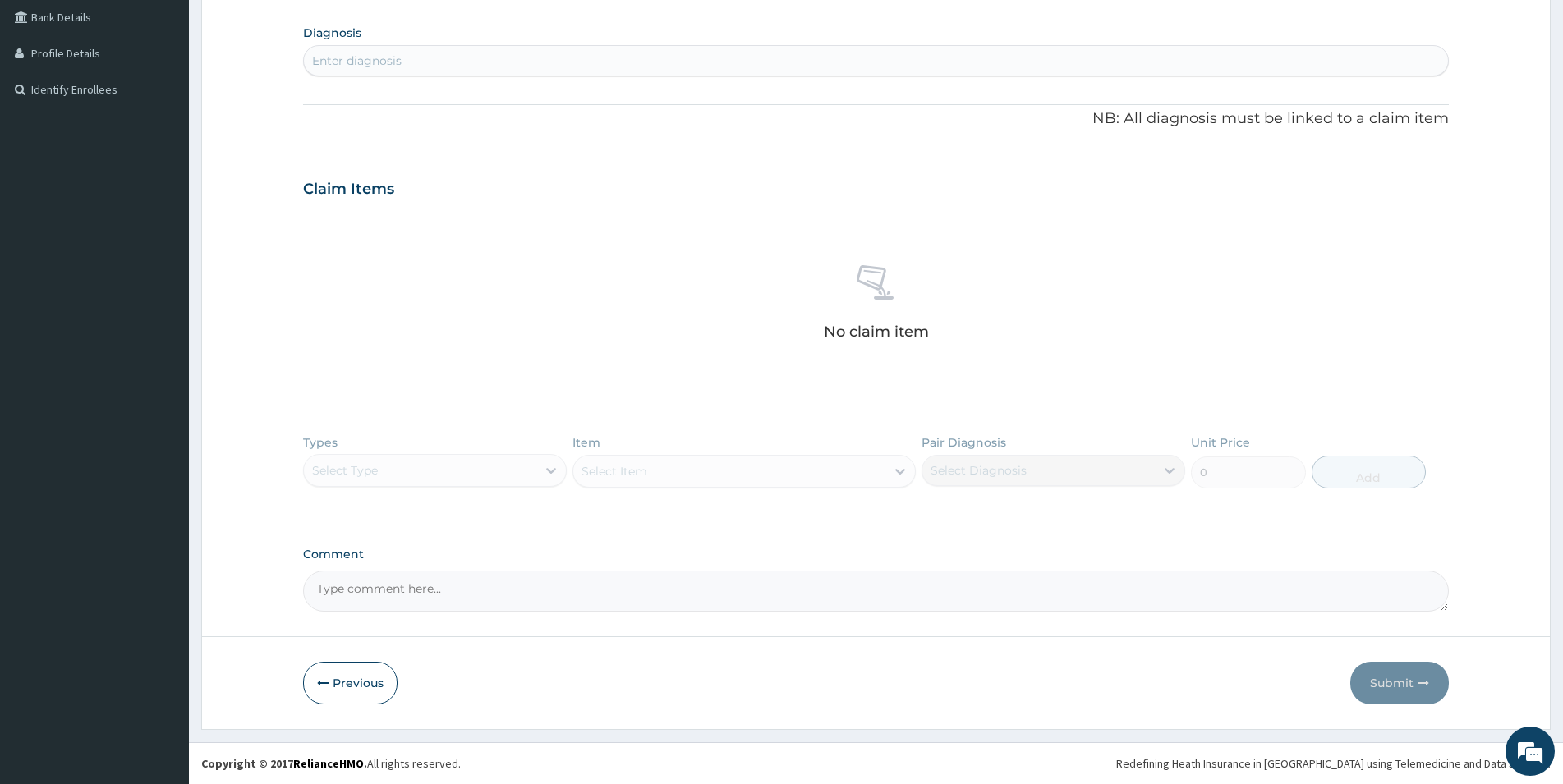
click at [579, 351] on div "No claim item" at bounding box center [875, 305] width 1146 height 189
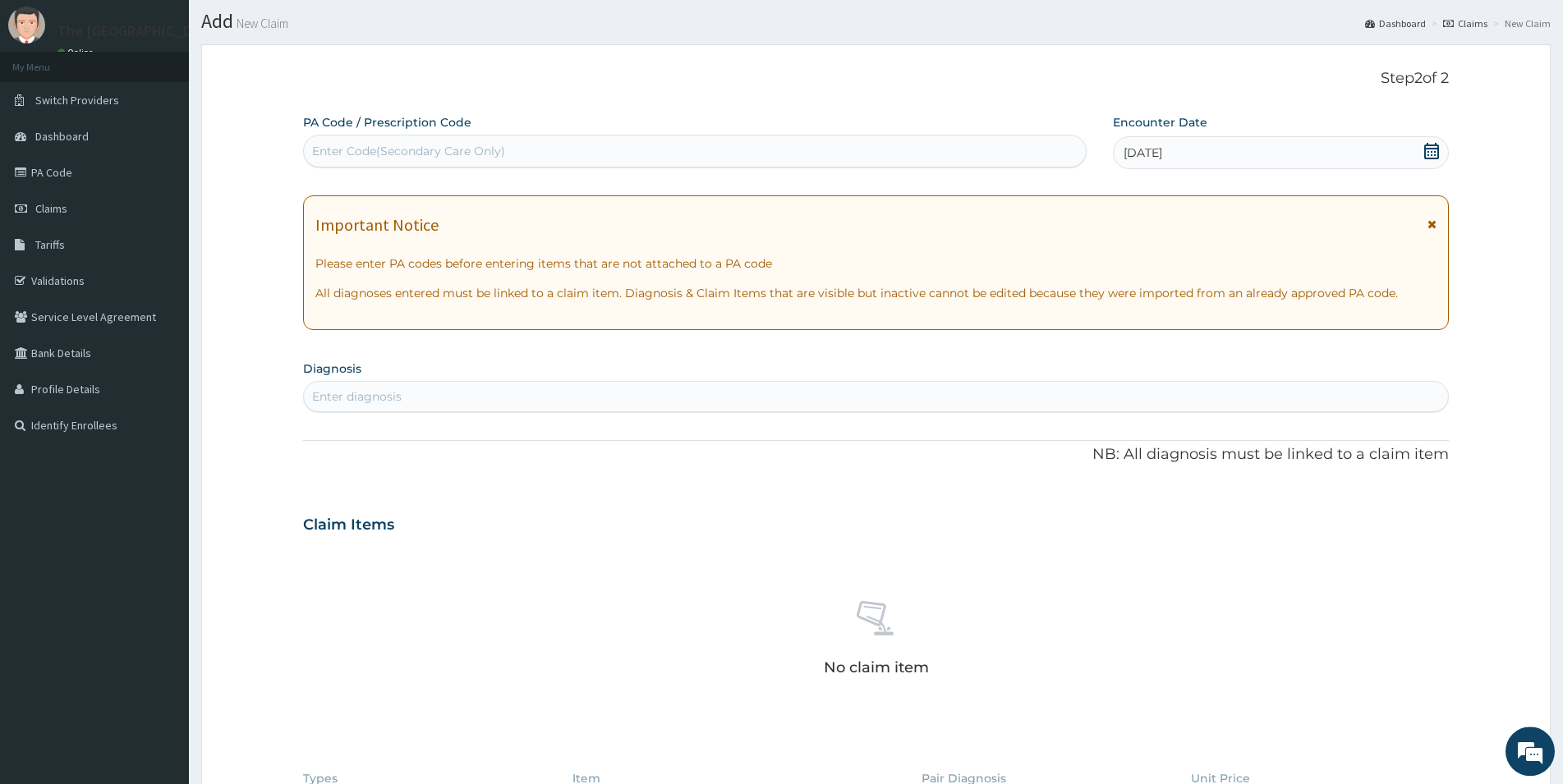
scroll to position [0, 0]
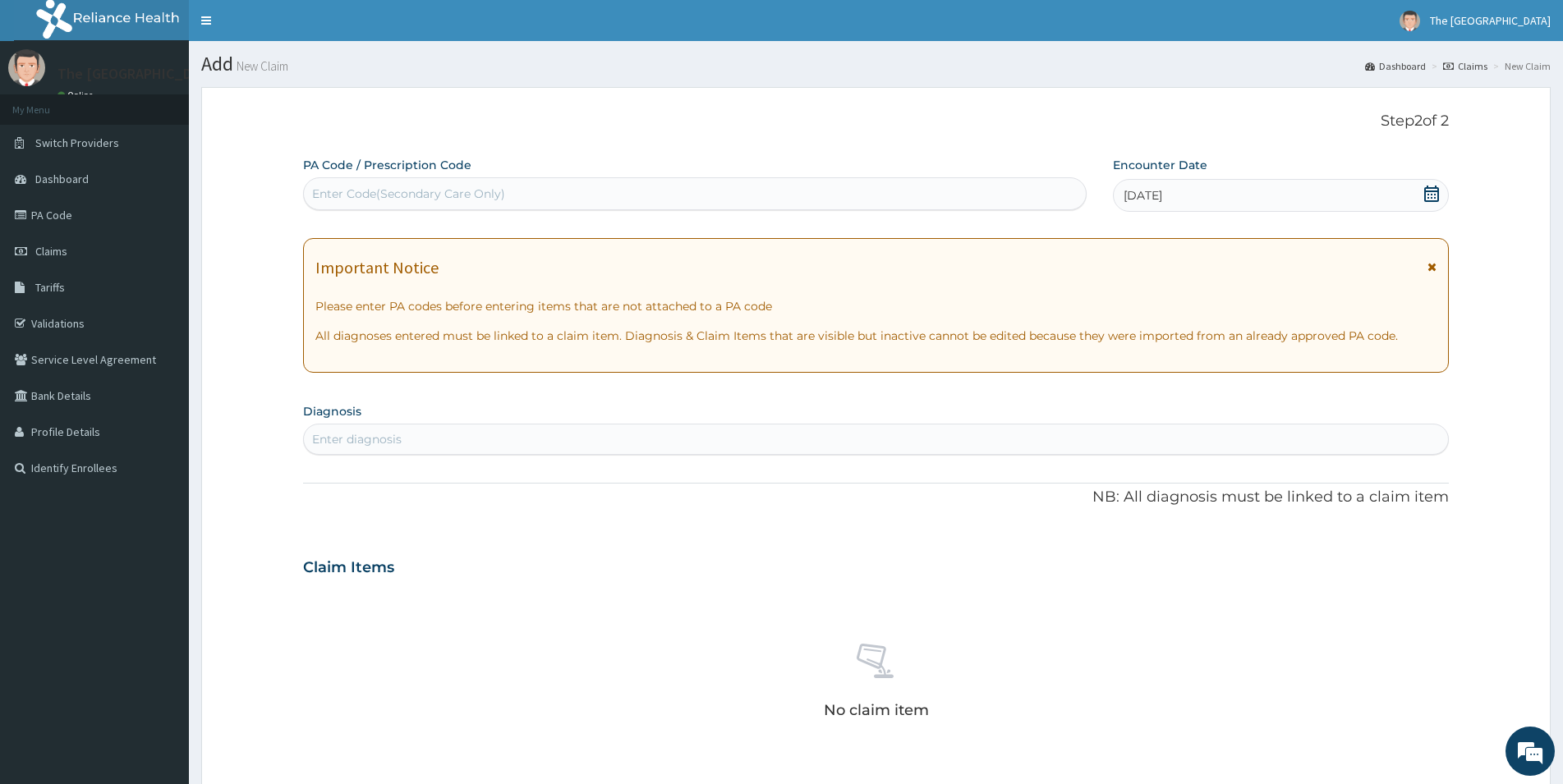
click at [409, 434] on div "Enter diagnosis" at bounding box center [876, 439] width 1145 height 26
type input "PEPTIC"
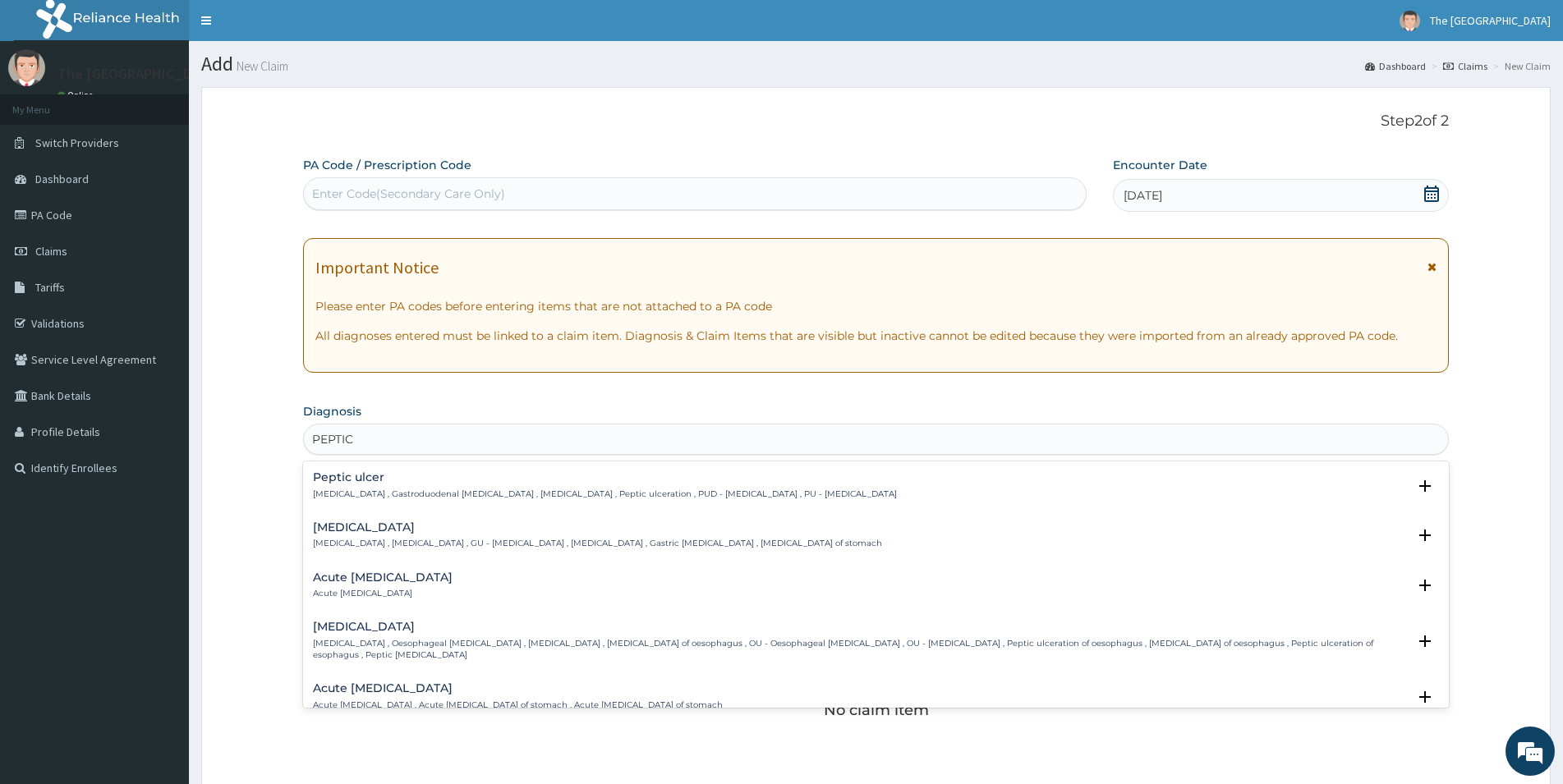
click at [479, 494] on p "Peptic ulcer , Gastroduodenal ulcer , Peptic ulcer disease , Peptic ulceration …" at bounding box center [605, 494] width 584 height 11
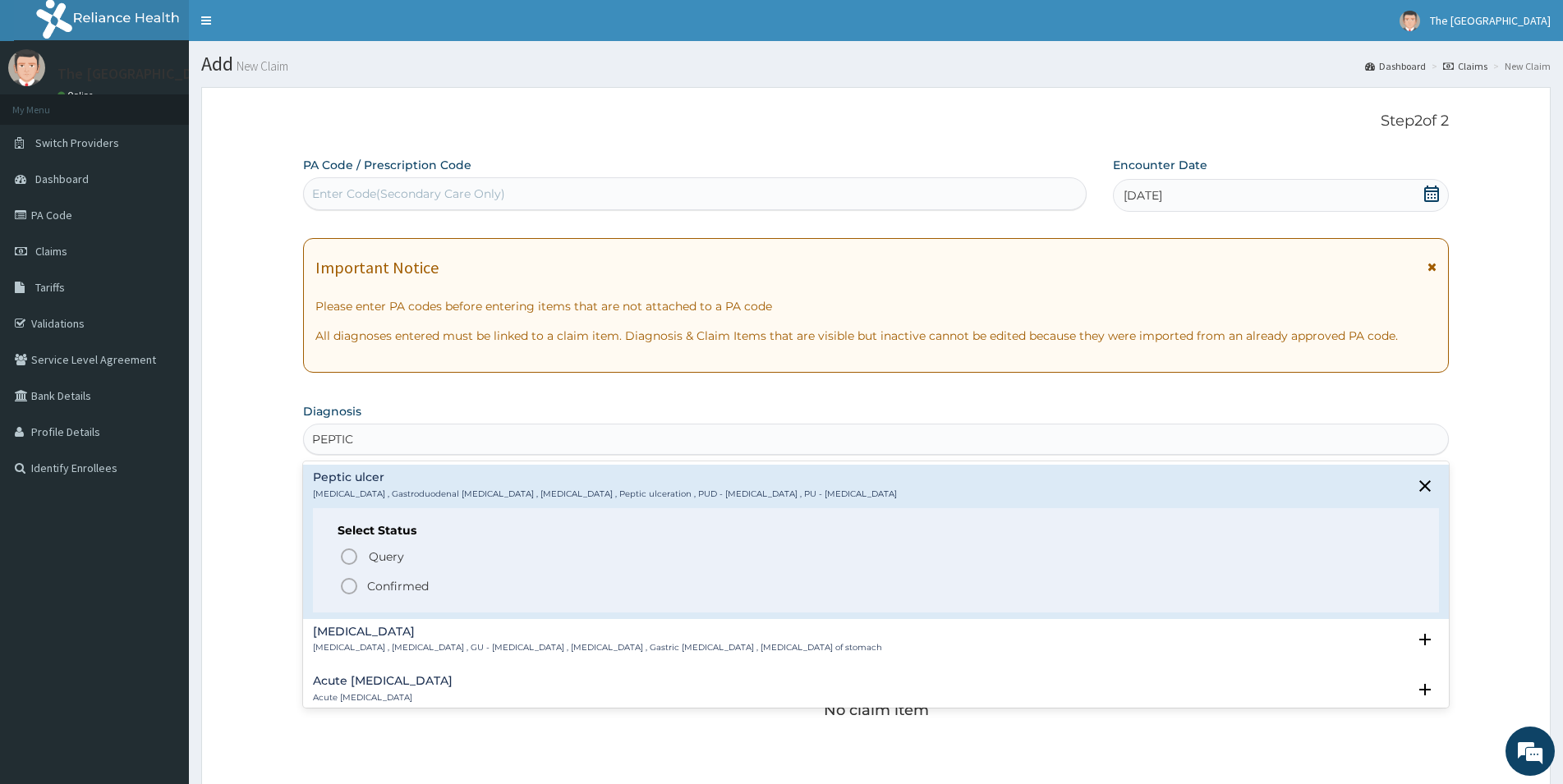
click at [356, 587] on circle "status option filled" at bounding box center [349, 586] width 15 height 15
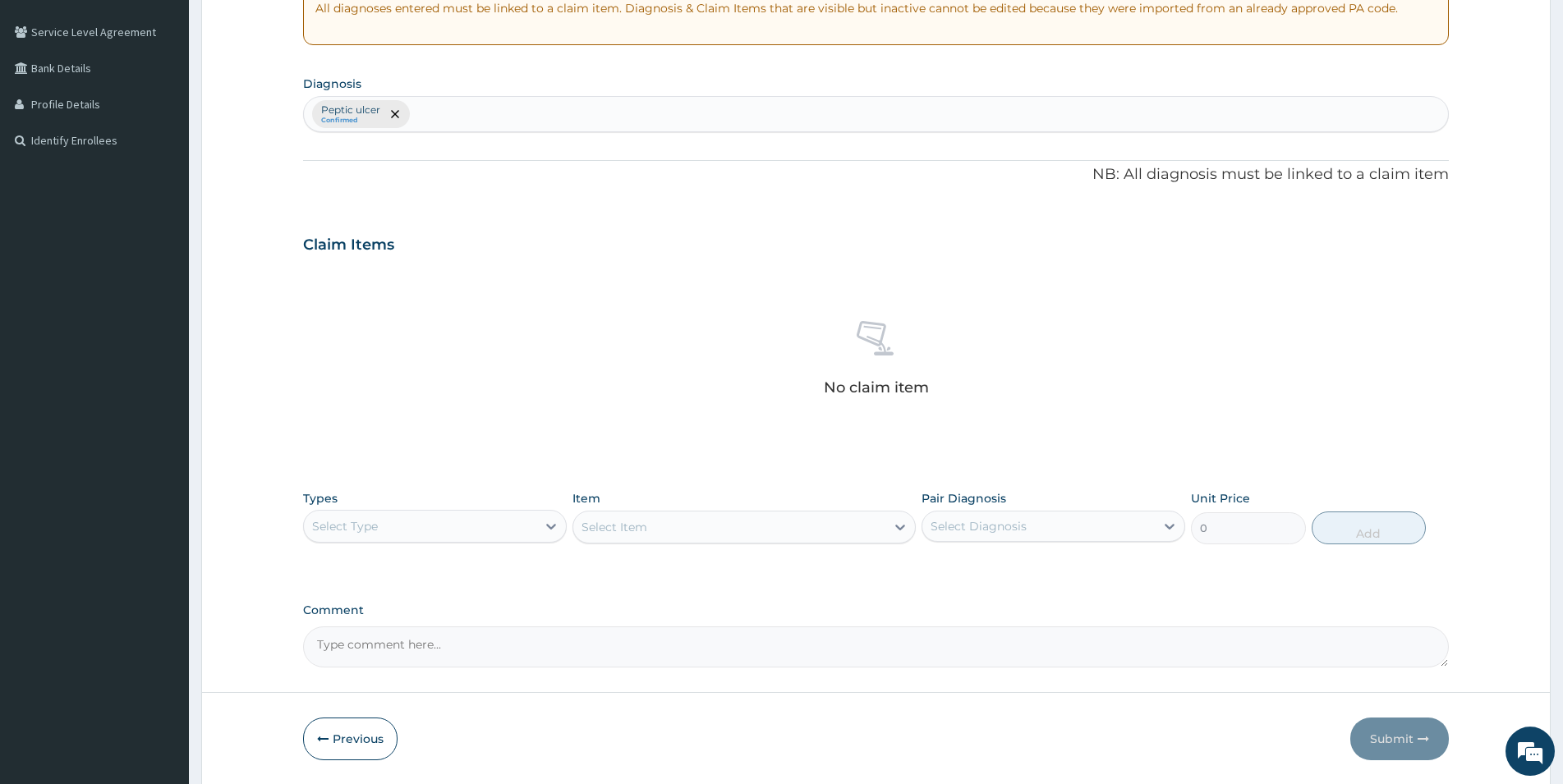
scroll to position [384, 0]
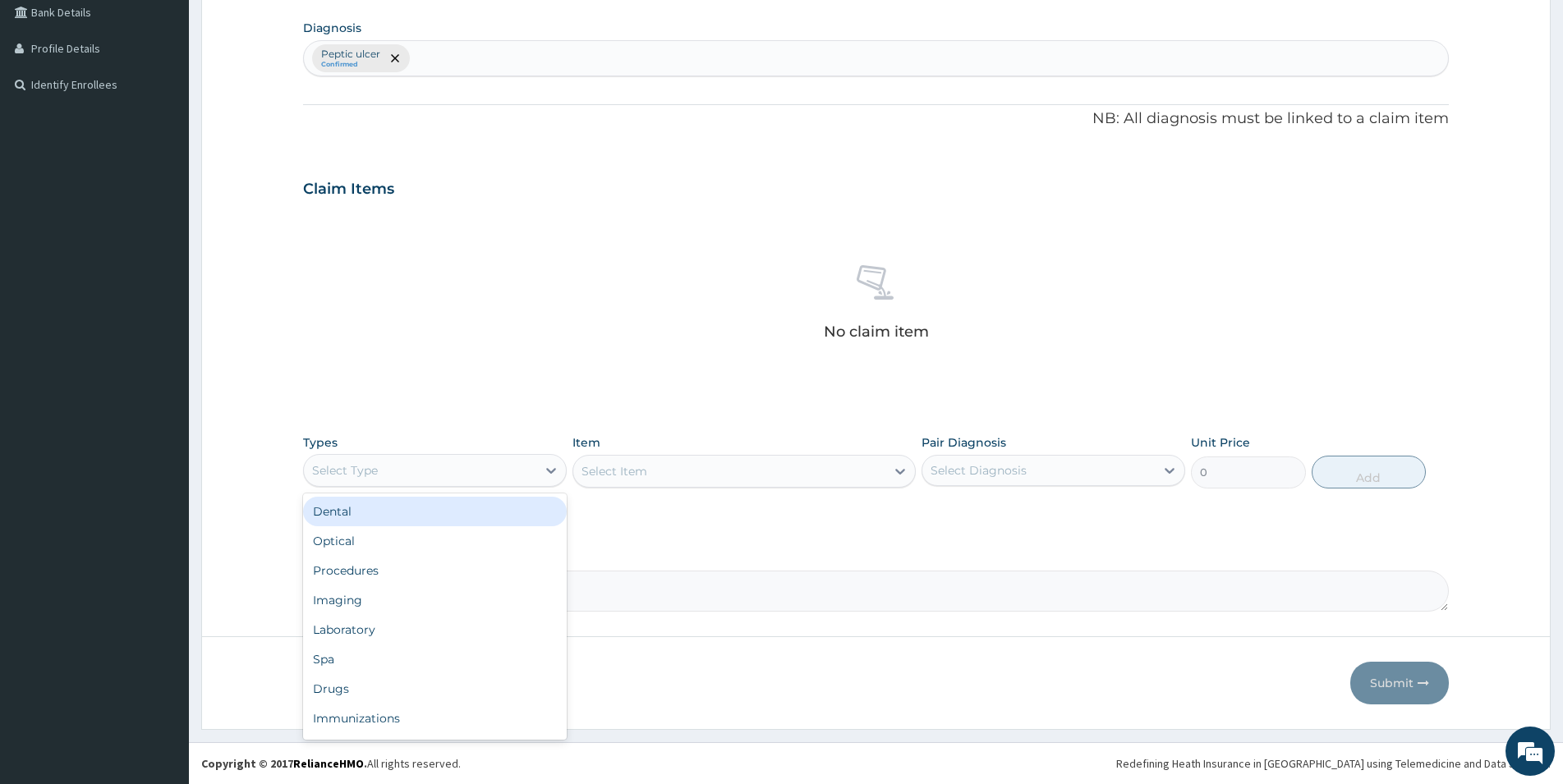
click at [442, 468] on div "Select Type" at bounding box center [420, 470] width 232 height 26
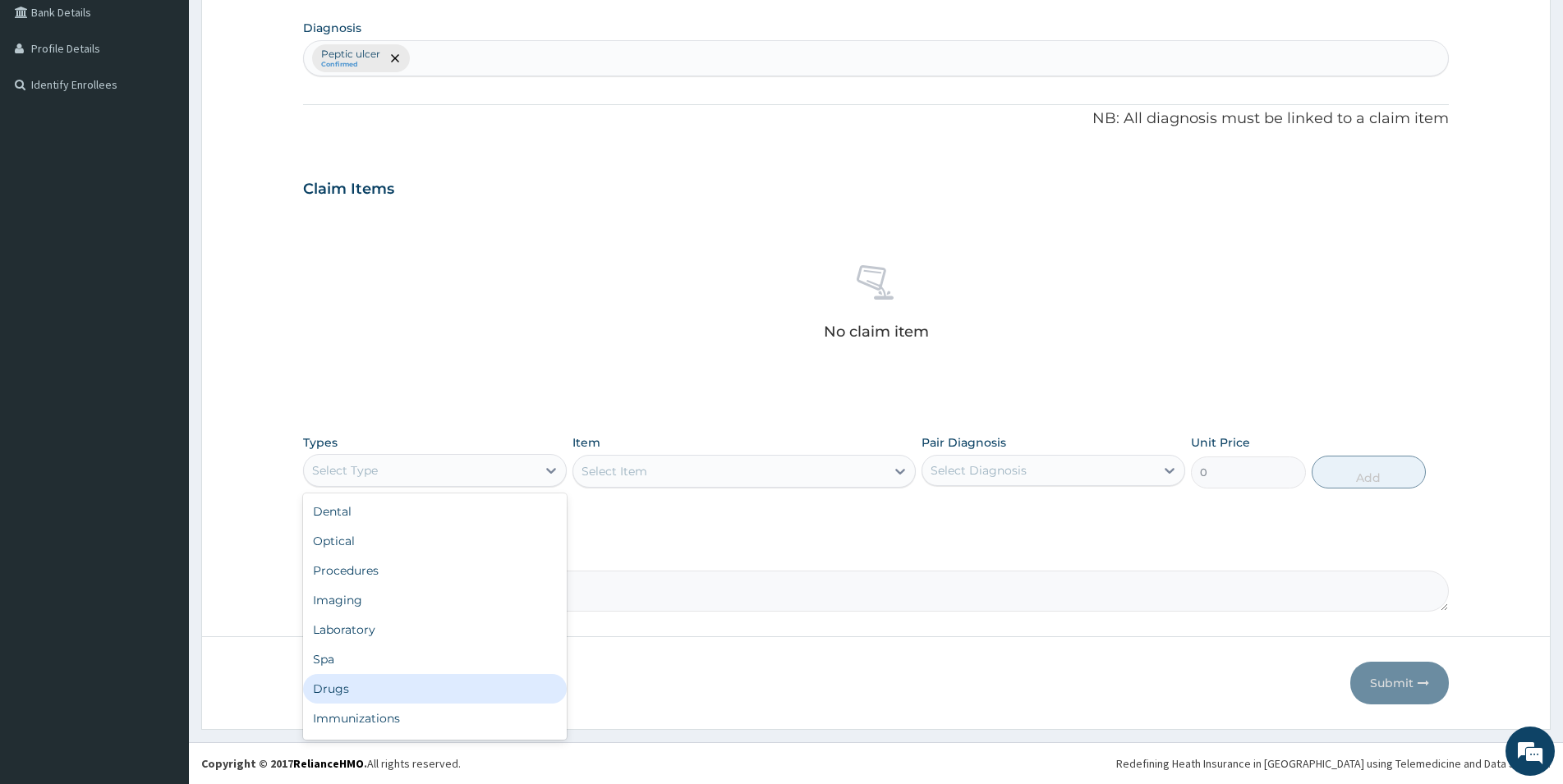
drag, startPoint x: 319, startPoint y: 687, endPoint x: 348, endPoint y: 634, distance: 60.4
click at [320, 684] on div "Drugs" at bounding box center [435, 689] width 264 height 30
click at [665, 468] on div "Select Item" at bounding box center [744, 471] width 344 height 33
click at [672, 479] on div "Select Item" at bounding box center [744, 471] width 344 height 33
click at [677, 472] on div "Select Item" at bounding box center [729, 471] width 312 height 26
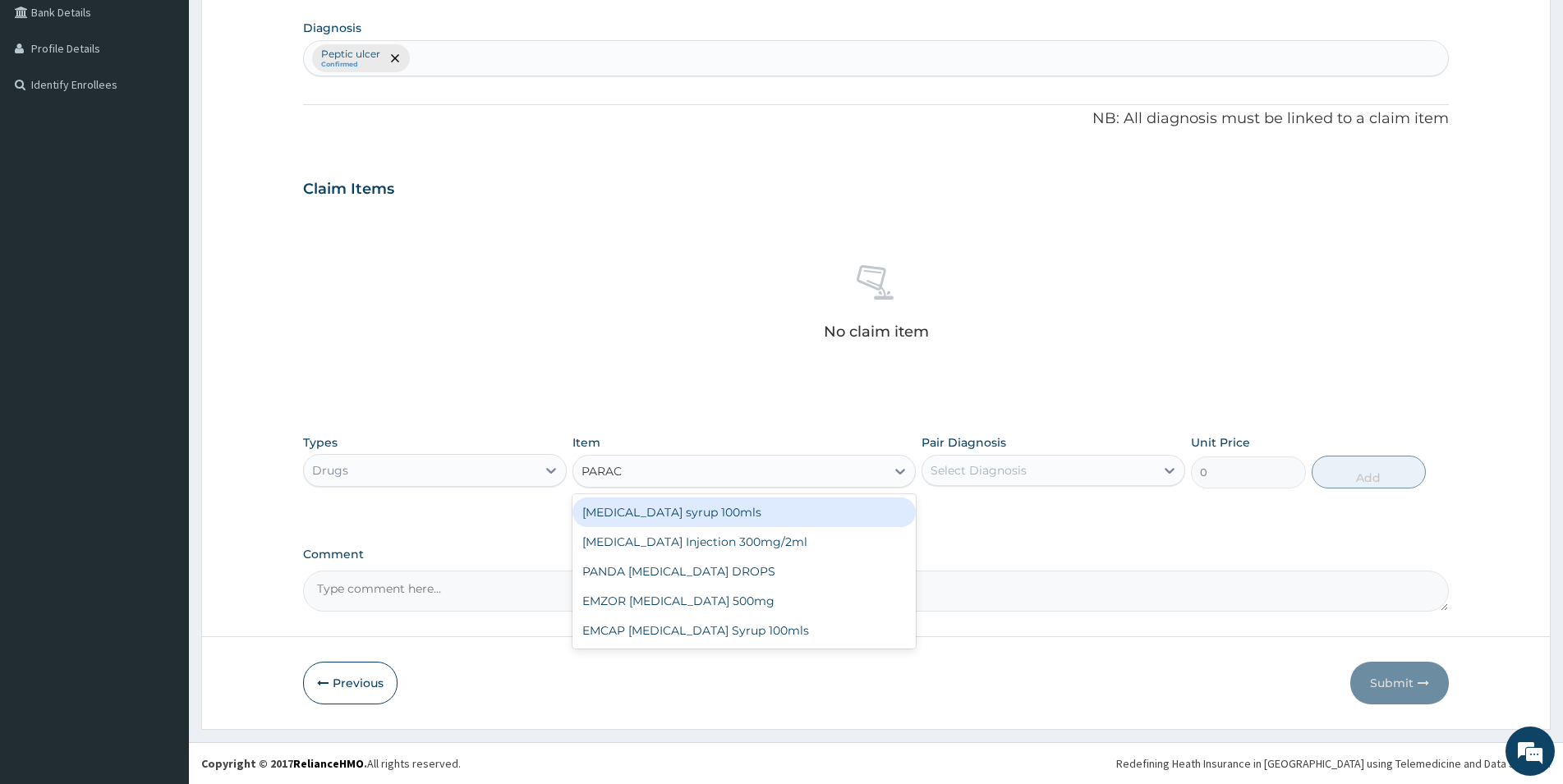
type input "PARACE"
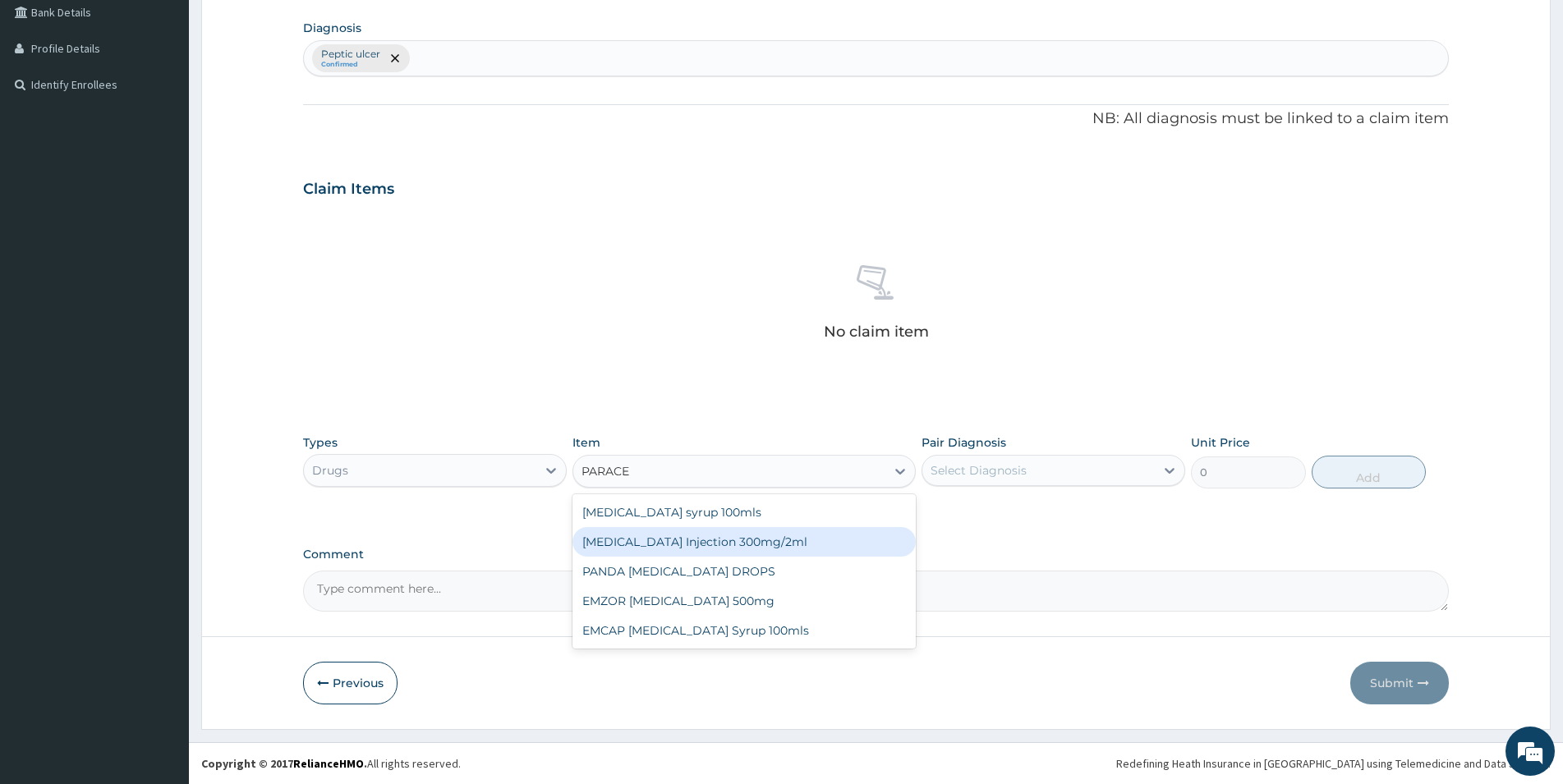
click at [717, 554] on div "[MEDICAL_DATA] Injection 300mg/2ml" at bounding box center [744, 542] width 344 height 30
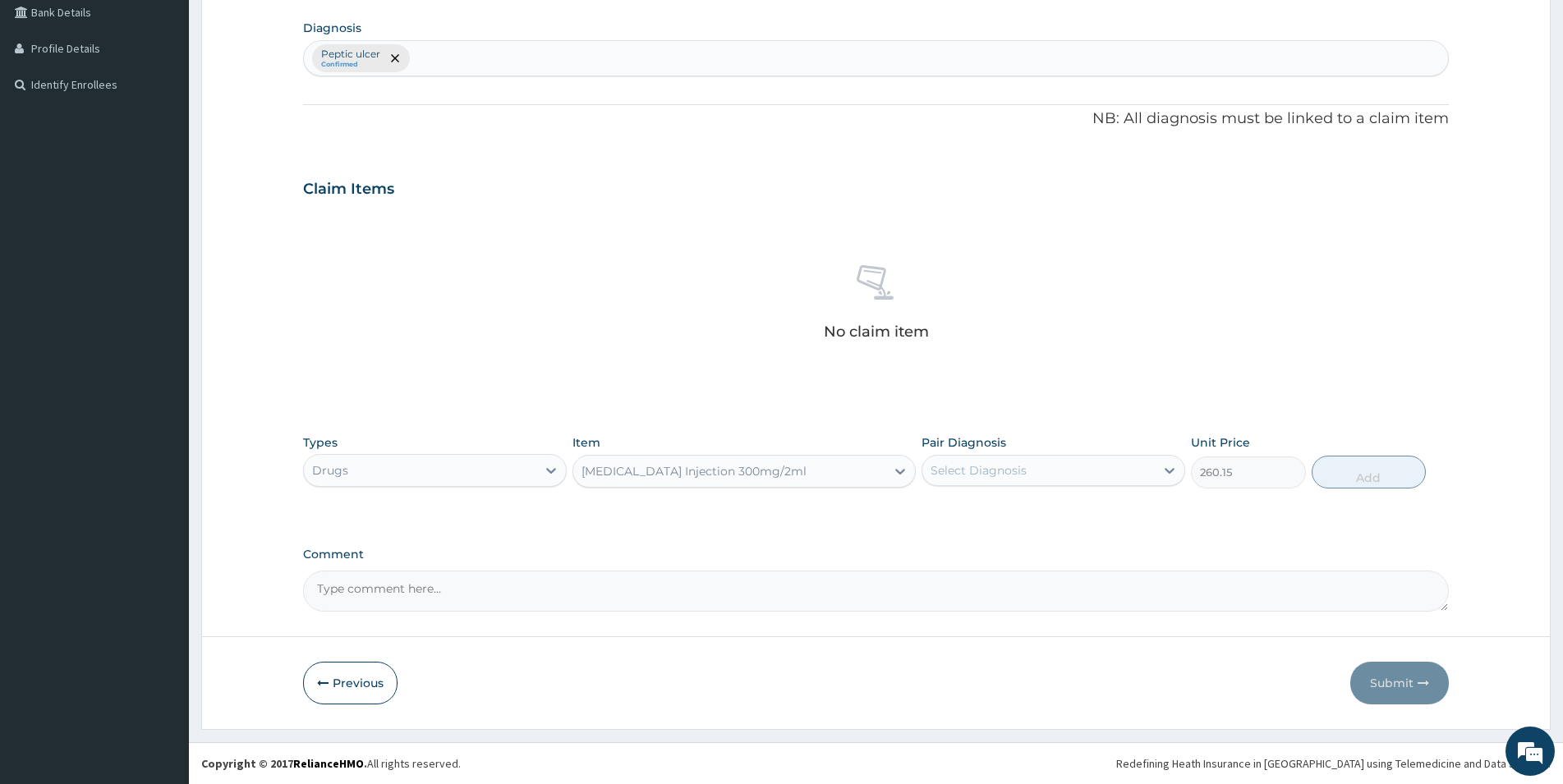
type input "260.15"
click at [1015, 462] on div "Select Diagnosis" at bounding box center [1039, 470] width 232 height 26
click at [939, 510] on input "checkbox" at bounding box center [937, 511] width 10 height 10
checkbox input "true"
click at [1372, 480] on button "Add" at bounding box center [1369, 472] width 114 height 33
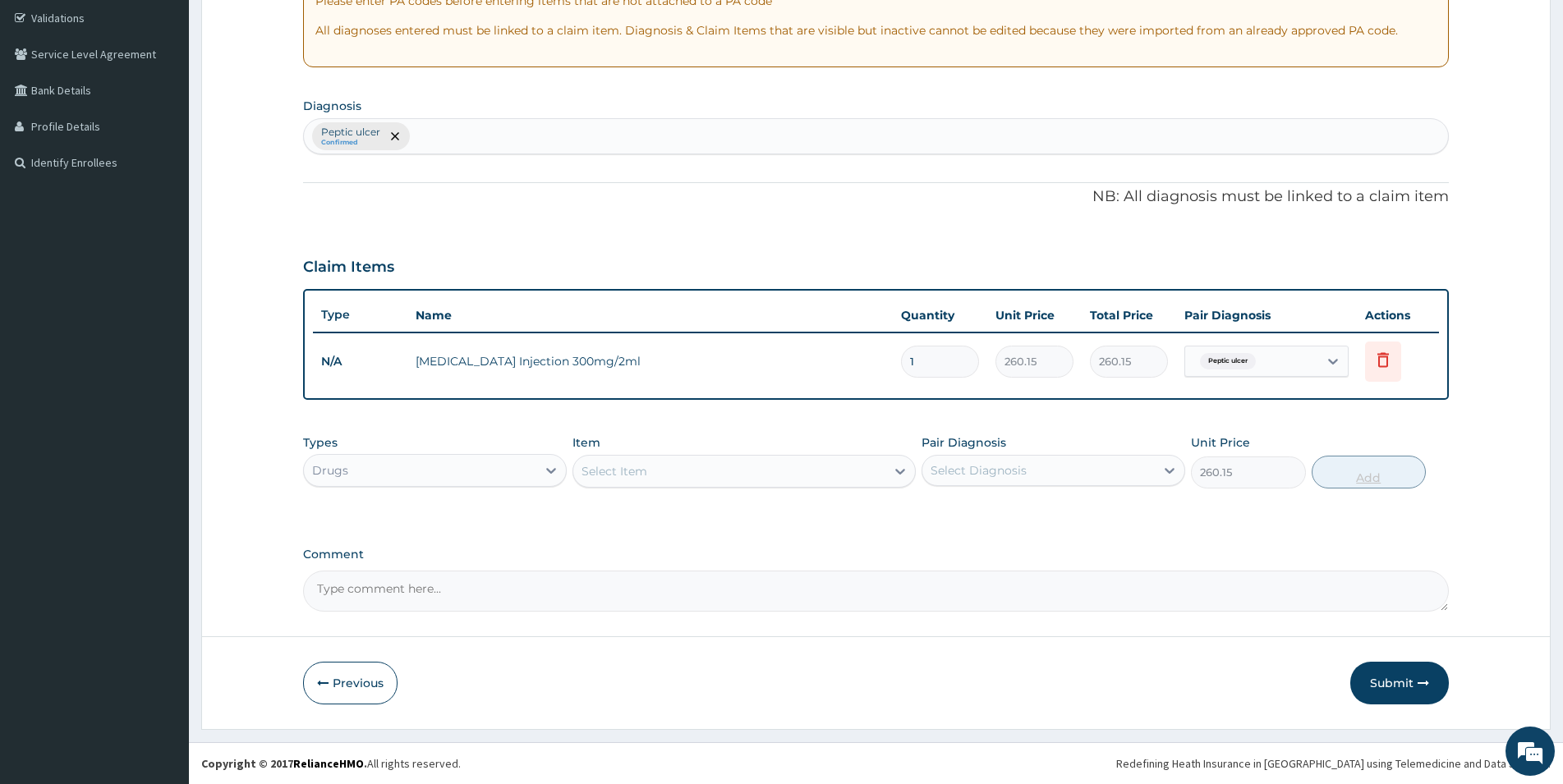
type input "0"
click at [938, 364] on input "1" at bounding box center [940, 361] width 78 height 32
type input "12"
type input "3121.80"
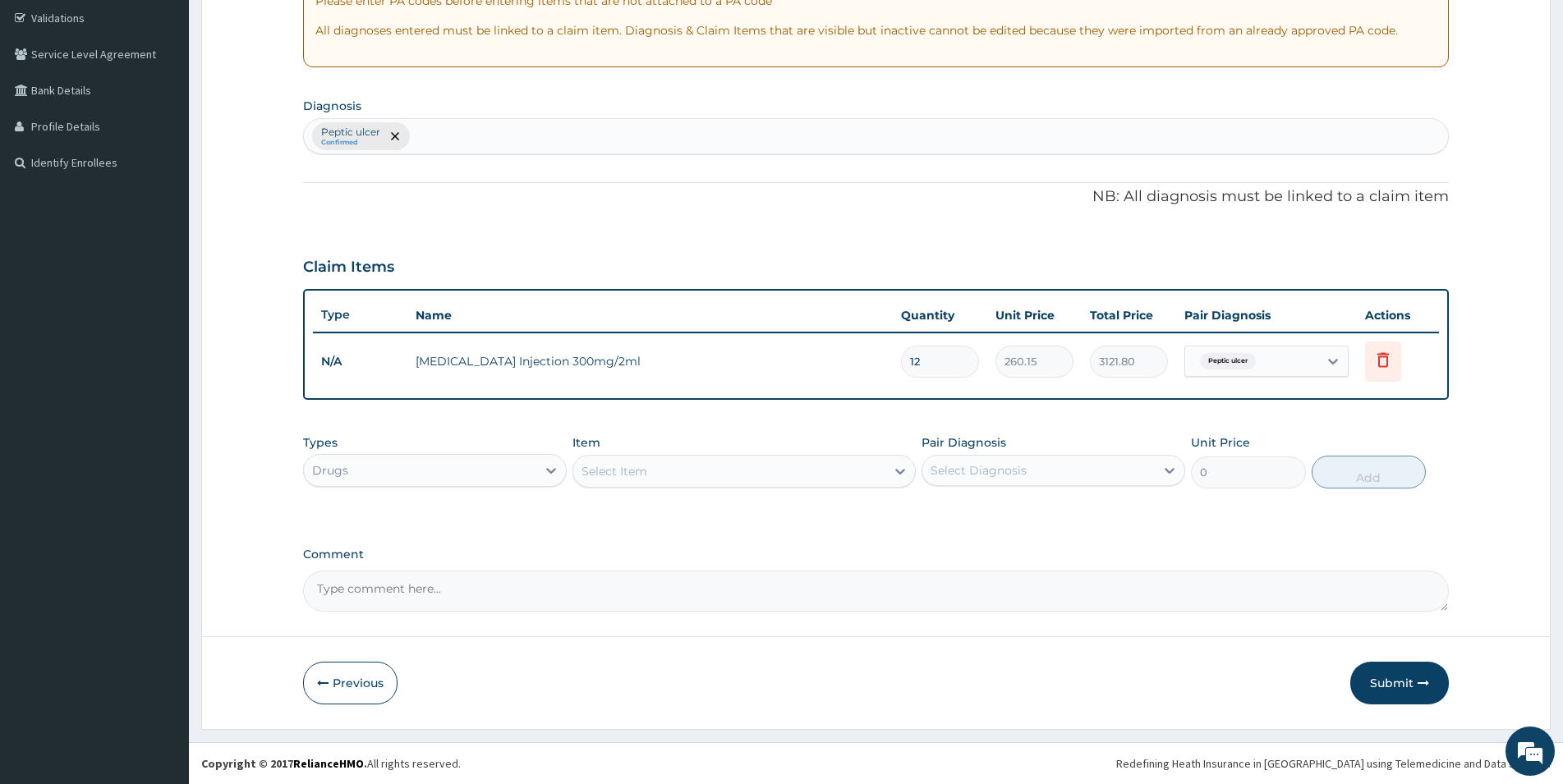
type input "1"
type input "260.15"
type input "0.00"
type input "2"
type input "520.30"
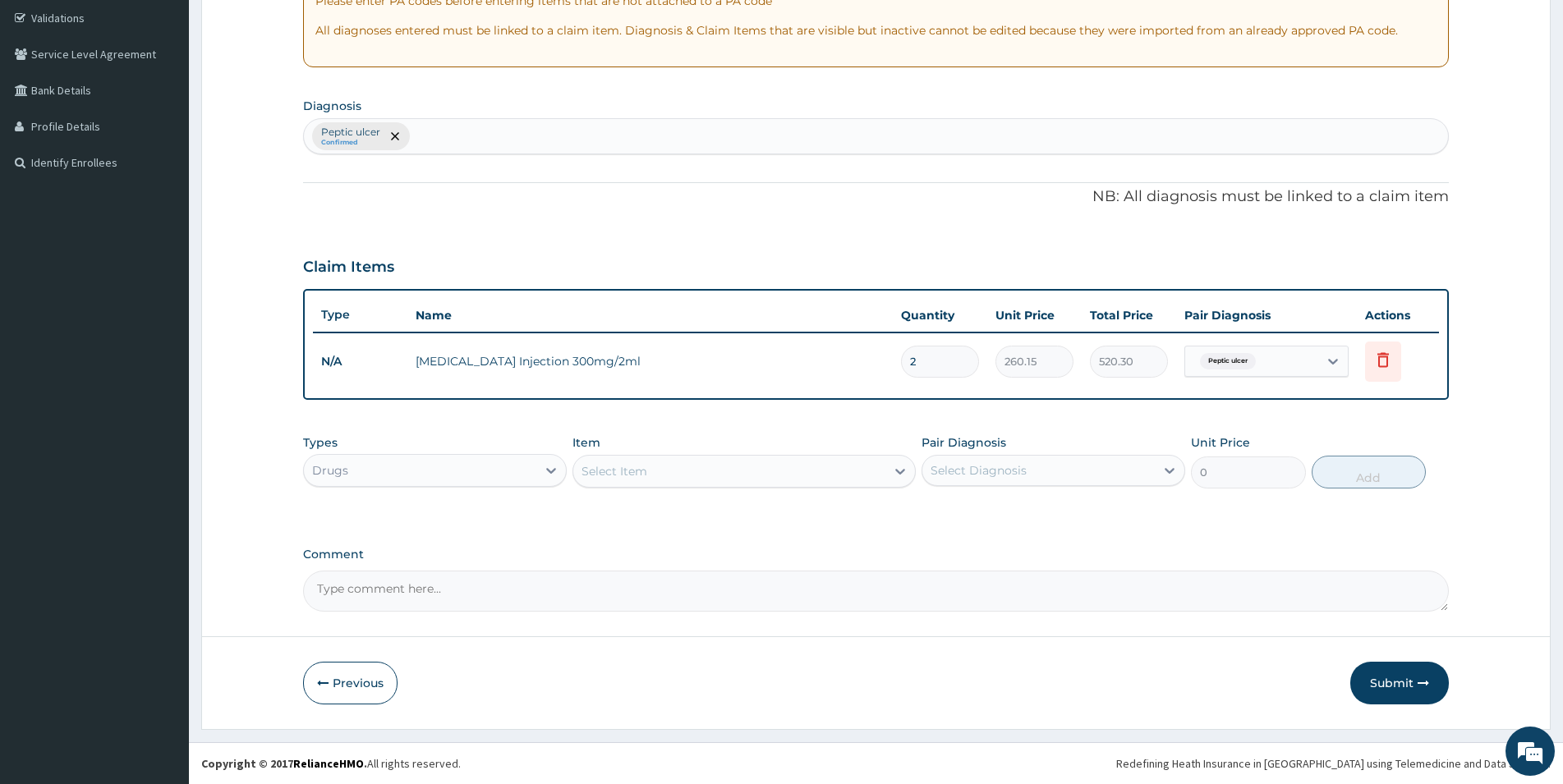
type input "2"
click at [875, 603] on textarea "Comment" at bounding box center [875, 591] width 1146 height 41
click at [634, 477] on div "Select Item" at bounding box center [614, 472] width 66 height 17
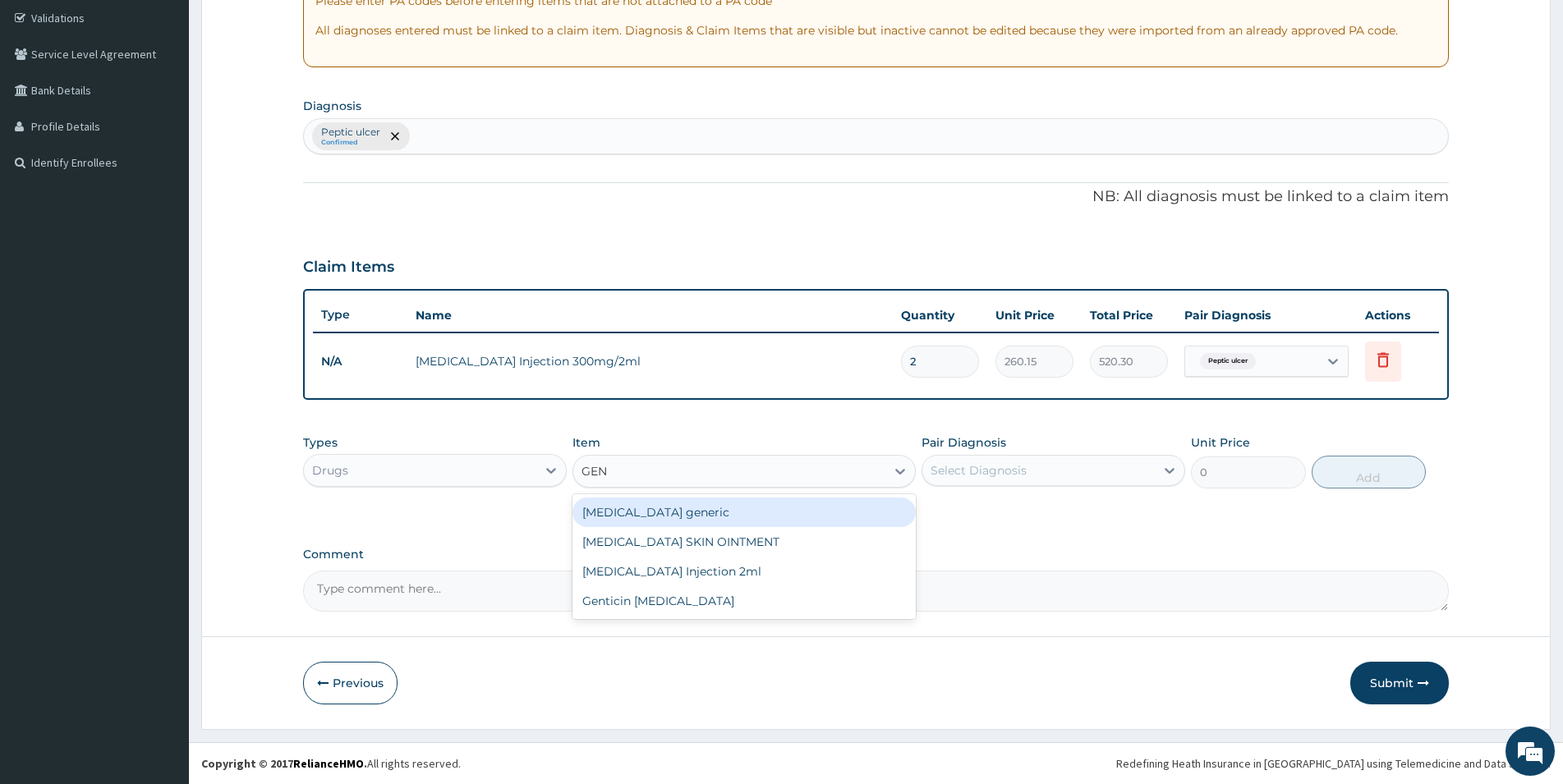
type input "GENT"
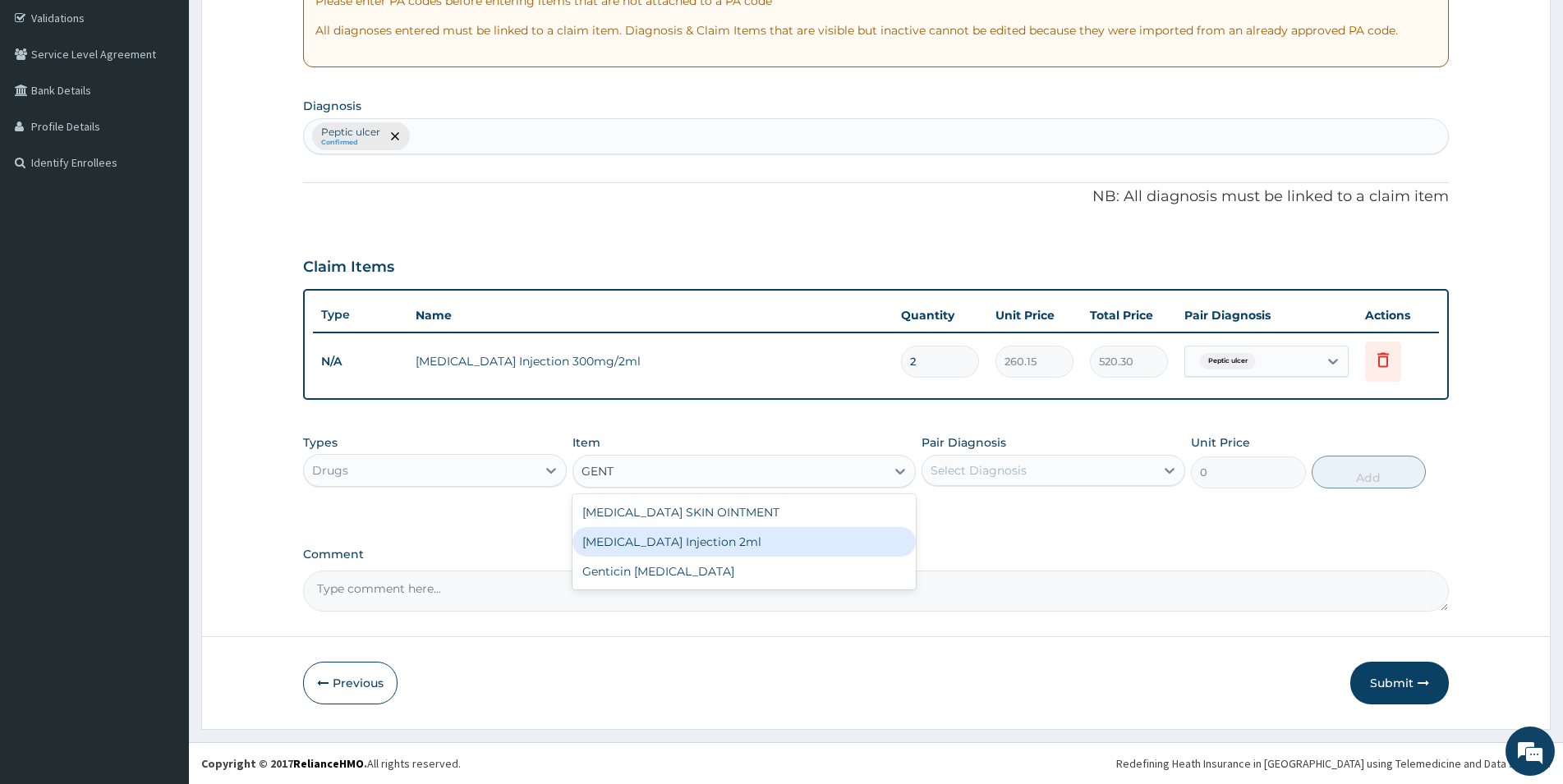
click at [694, 542] on div "[MEDICAL_DATA] Injection 2ml" at bounding box center [744, 542] width 344 height 30
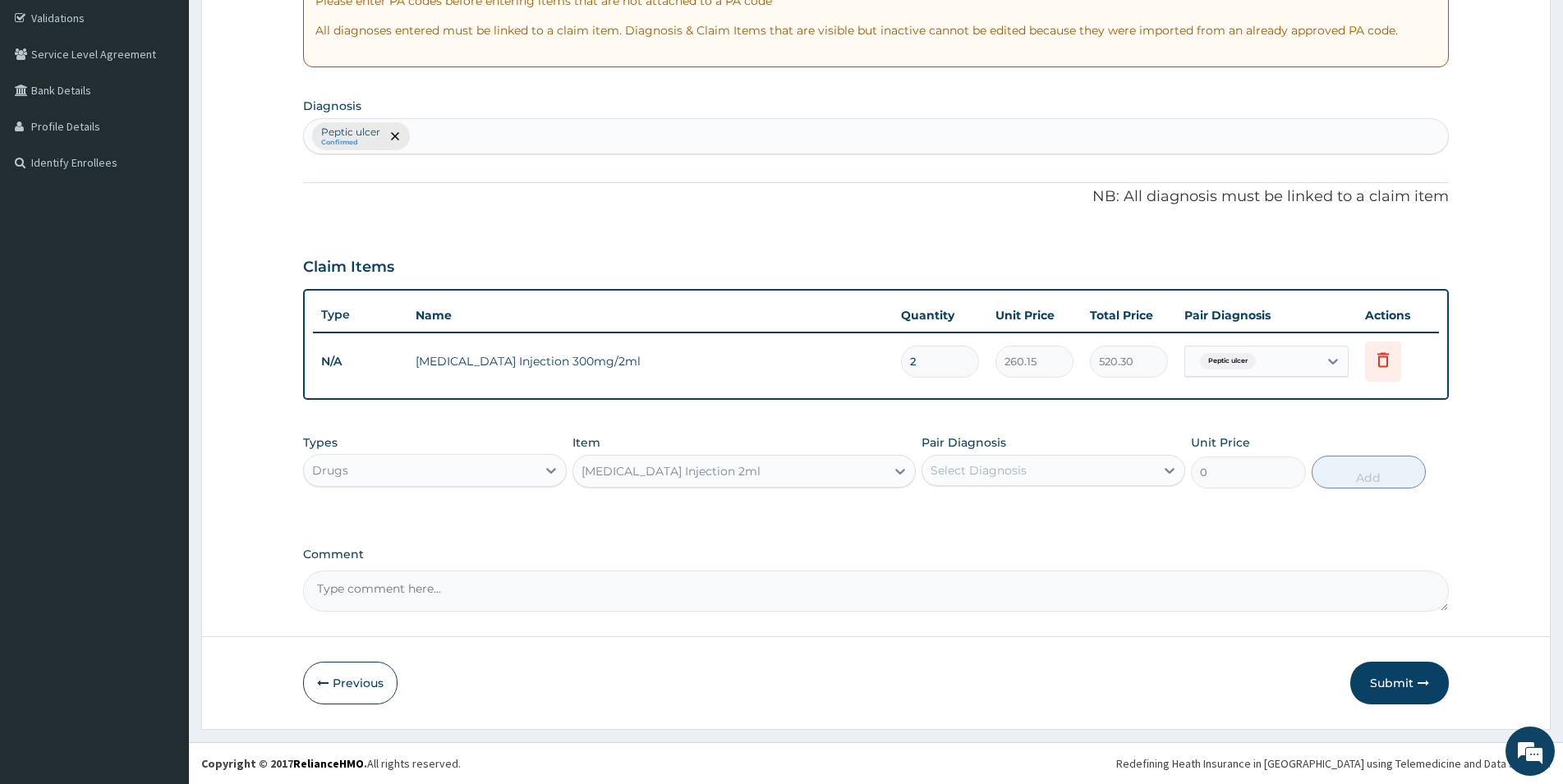
type input "331.1"
click at [1067, 476] on div "Select Diagnosis" at bounding box center [1039, 470] width 232 height 26
click at [1017, 509] on label "Peptic ulcer" at bounding box center [984, 511] width 72 height 17
checkbox input "true"
click at [1386, 477] on button "Add" at bounding box center [1369, 472] width 114 height 33
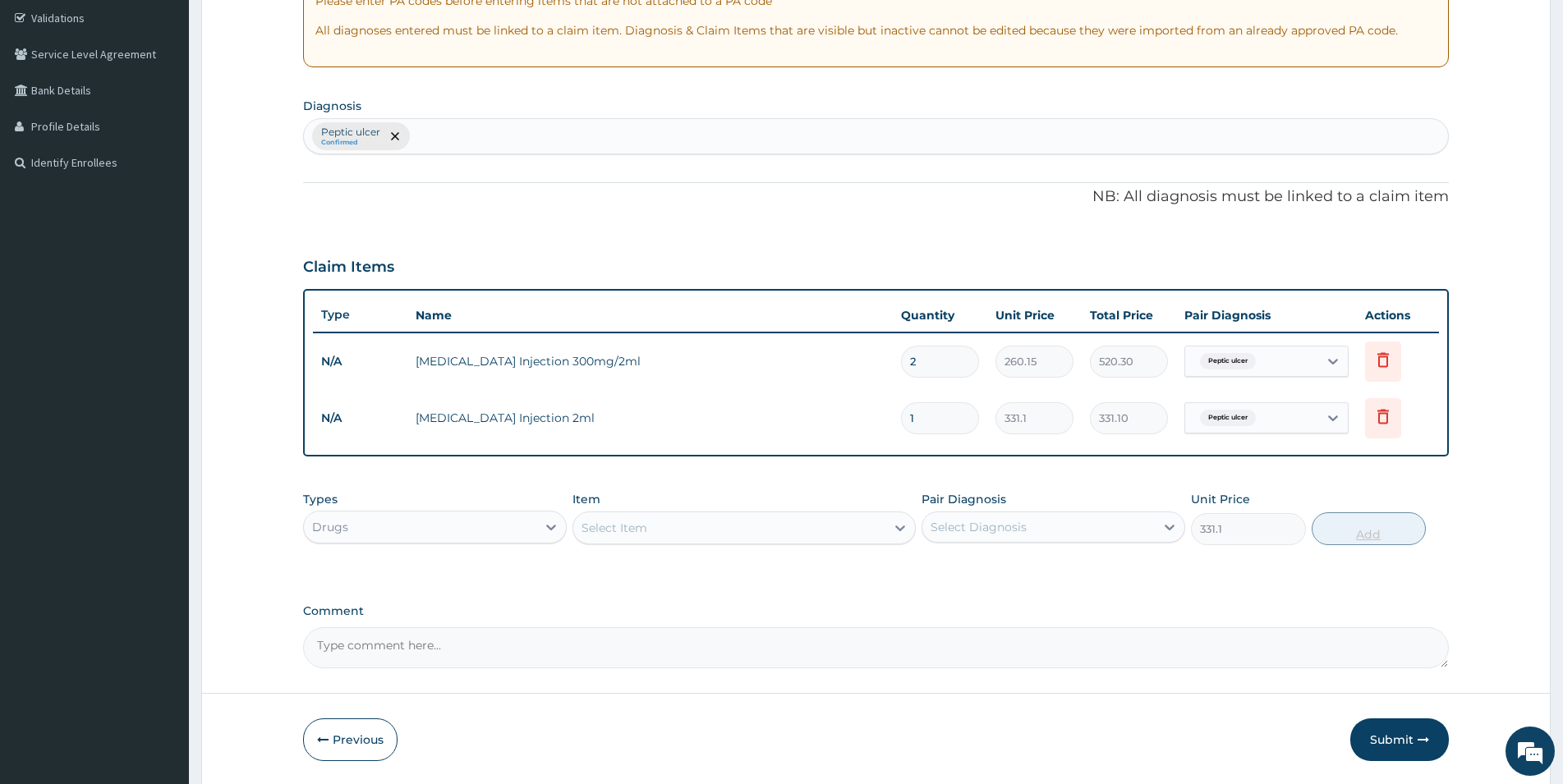
type input "0"
drag, startPoint x: 922, startPoint y: 422, endPoint x: 891, endPoint y: 422, distance: 31.0
click at [901, 422] on input "1" at bounding box center [940, 418] width 78 height 32
type input "2"
type input "662.20"
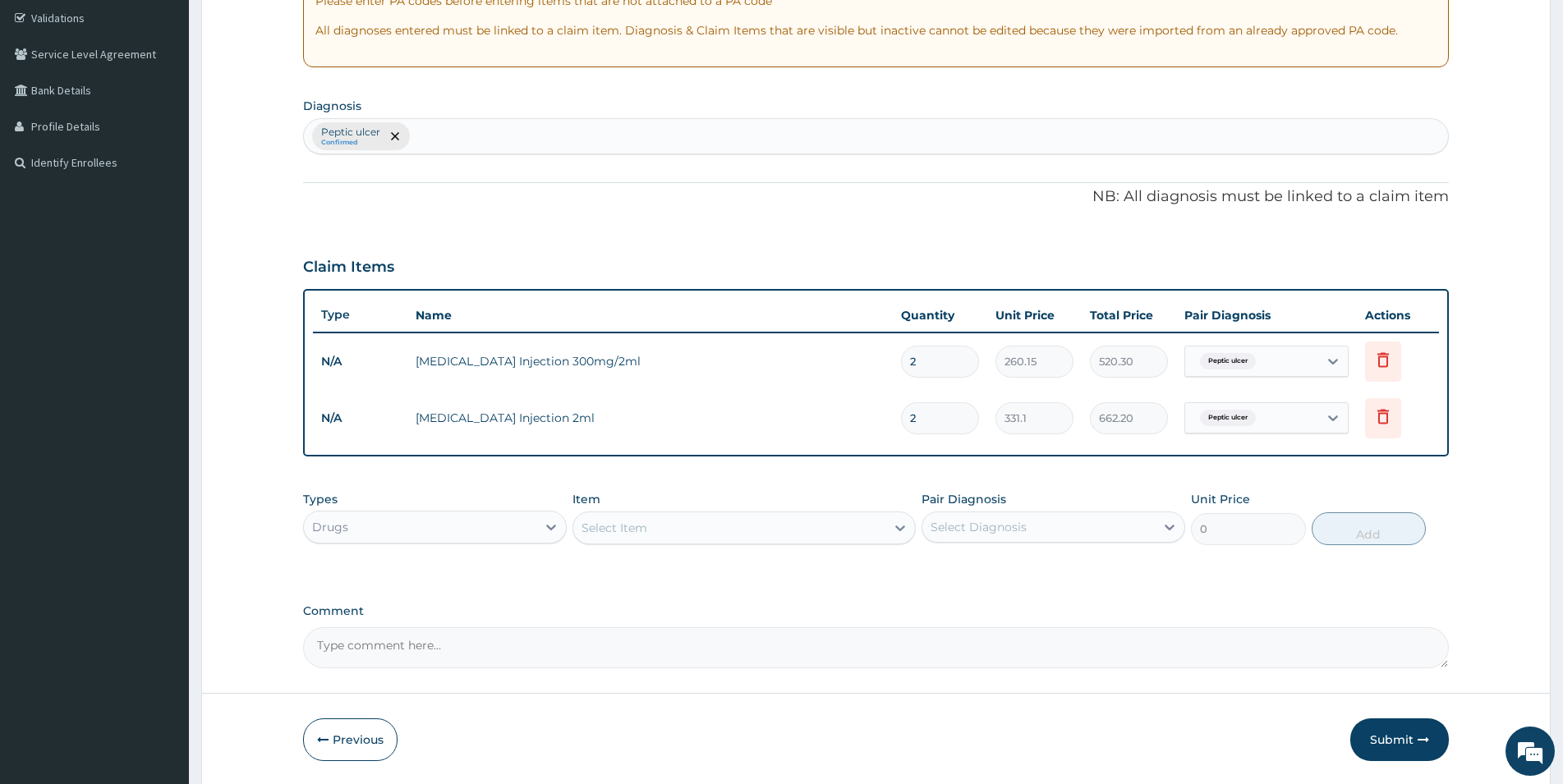
type input "2"
click at [695, 526] on div "Select Item" at bounding box center [729, 528] width 312 height 26
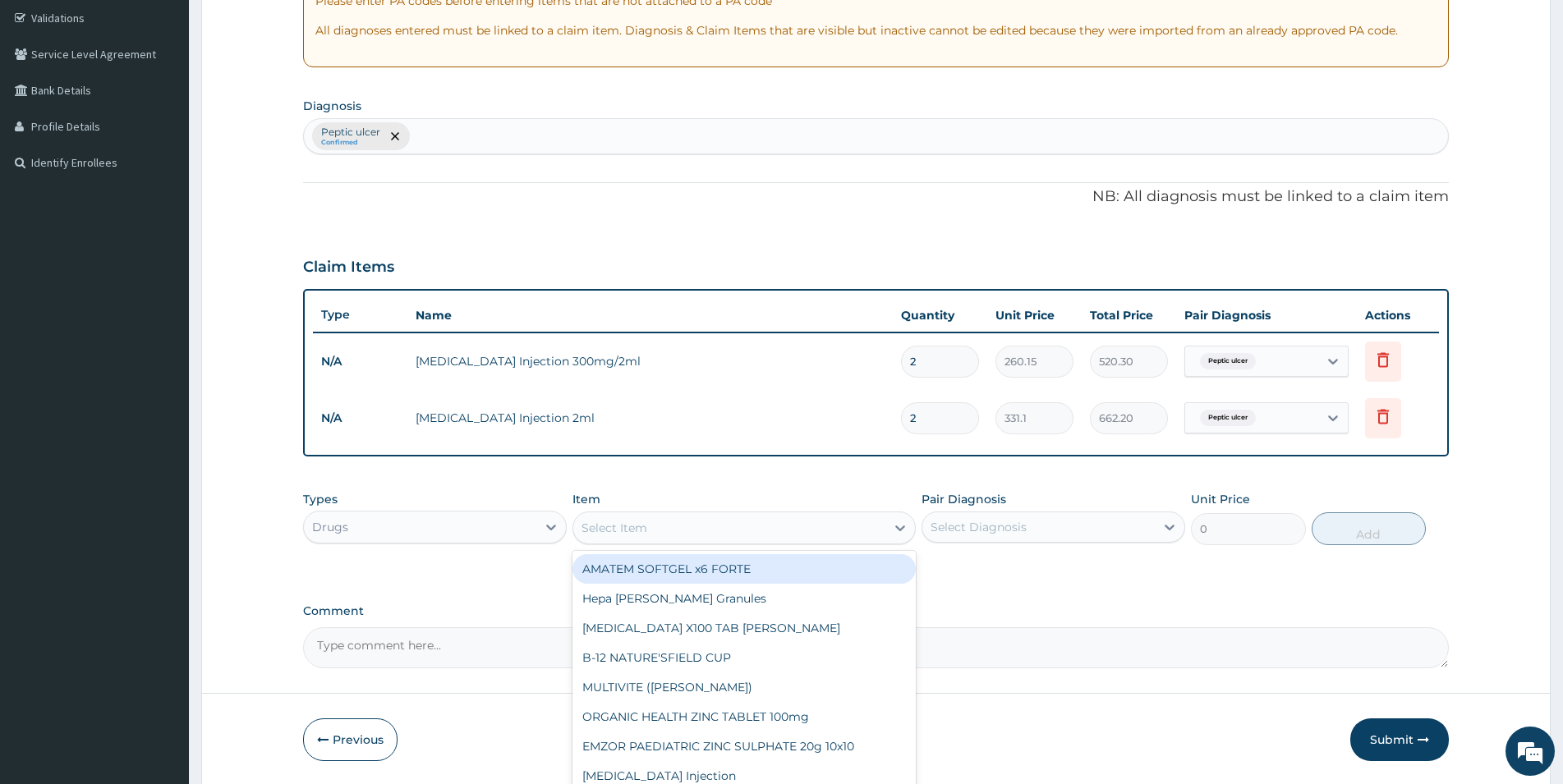
scroll to position [362, 0]
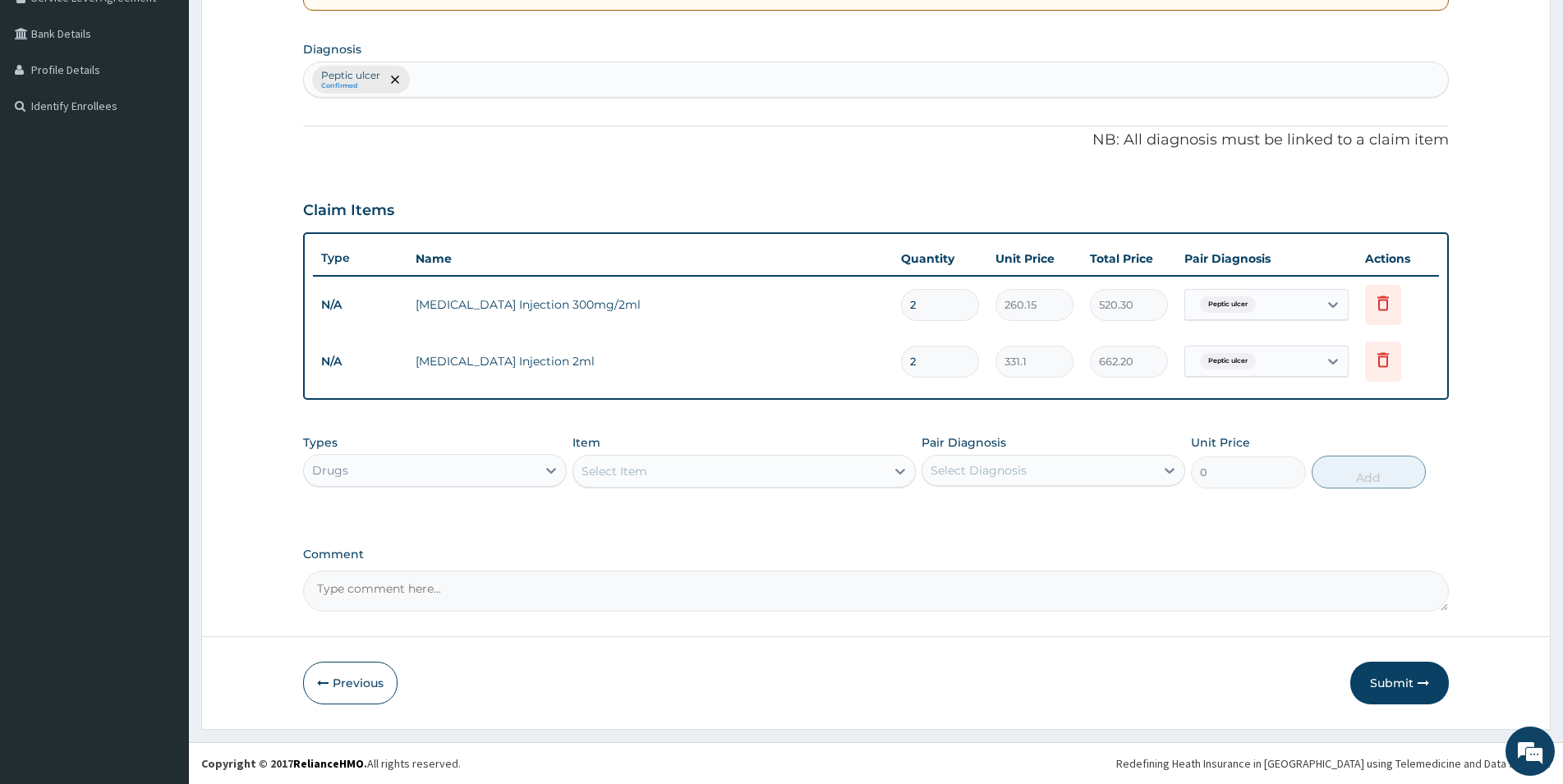
click at [660, 469] on div "Select Item" at bounding box center [729, 471] width 312 height 26
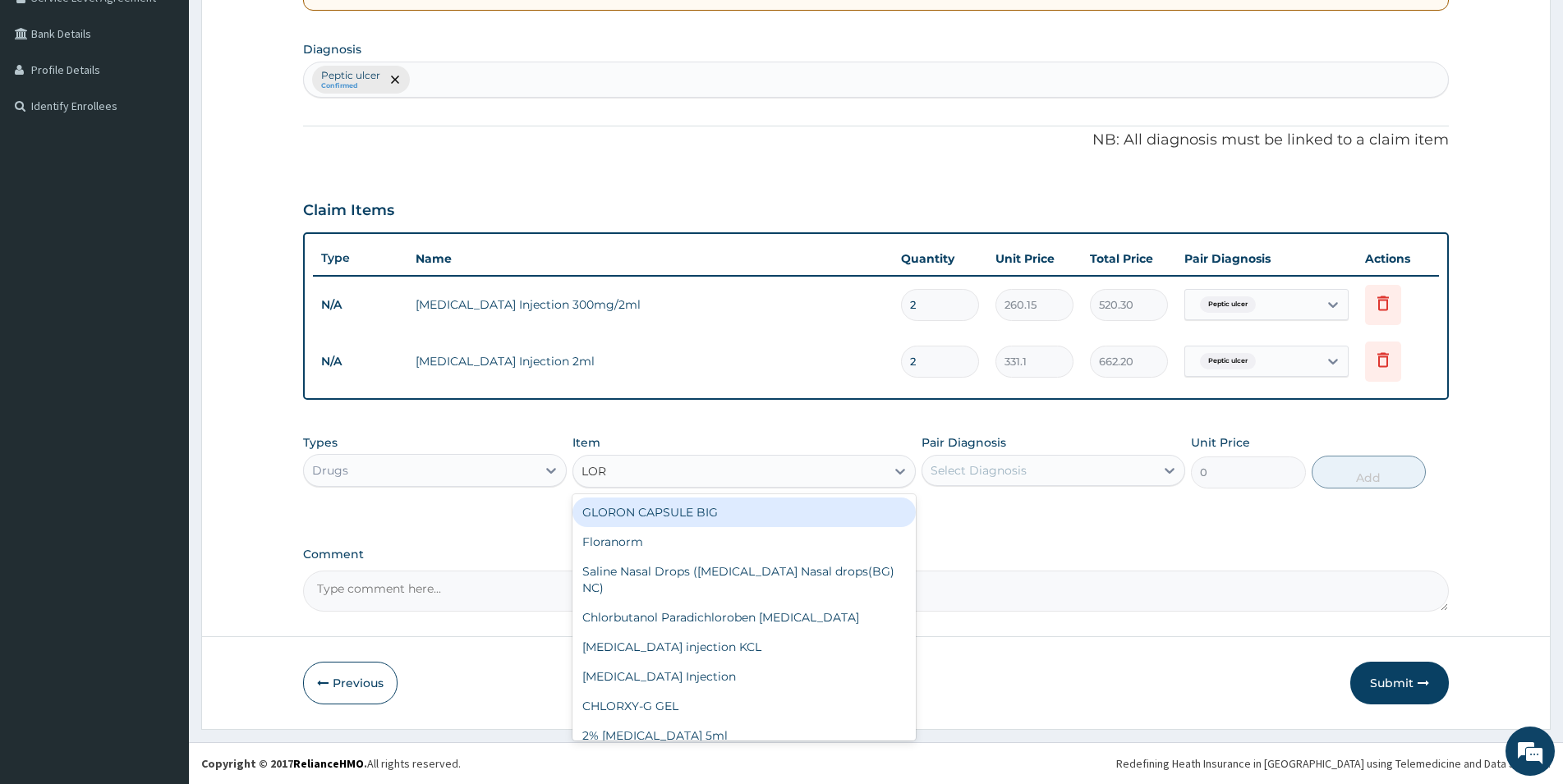
type input "LORA"
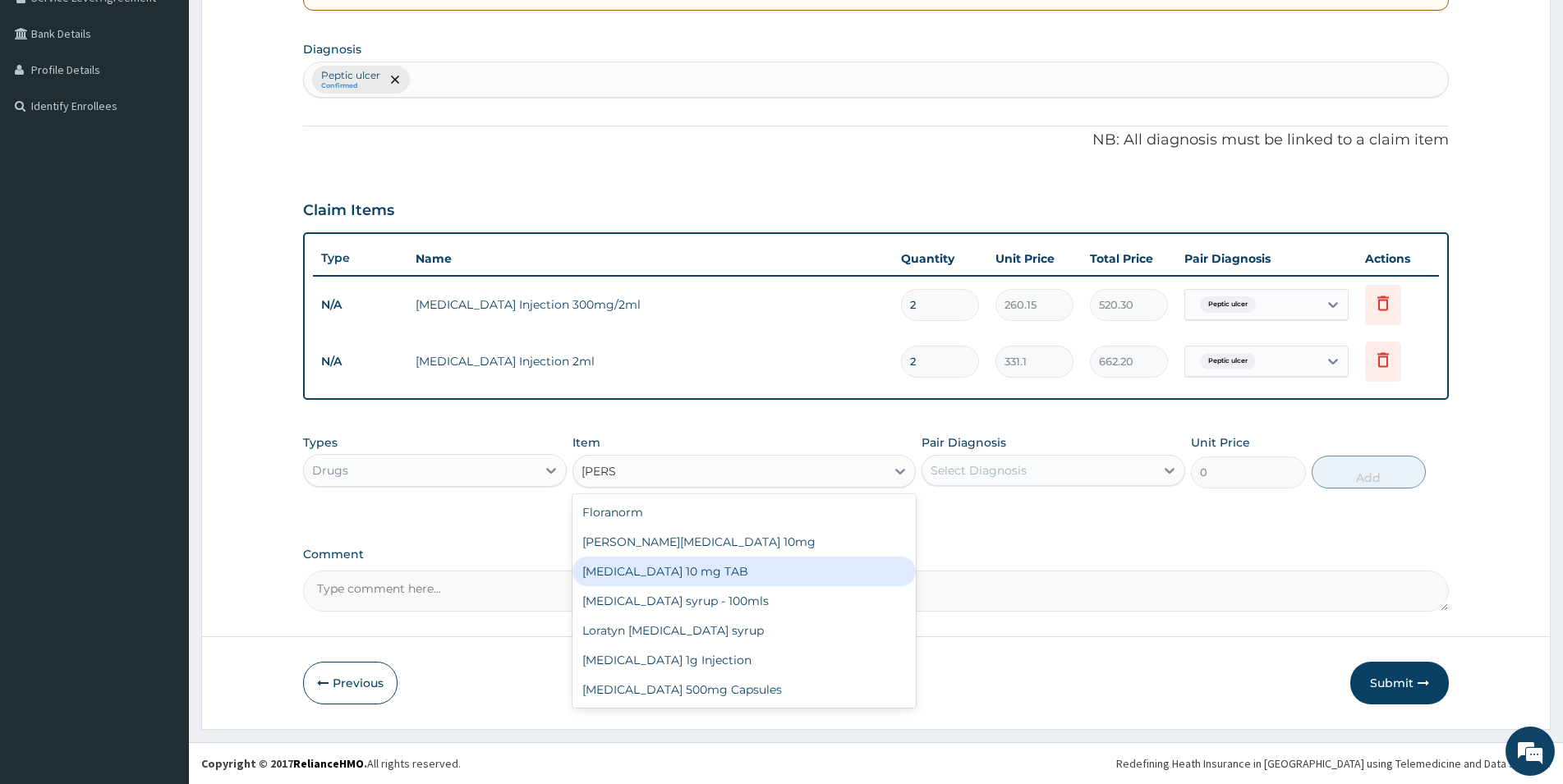
click at [748, 575] on div "LORATADINE 10 mg TAB" at bounding box center [744, 571] width 344 height 30
type input "59.125"
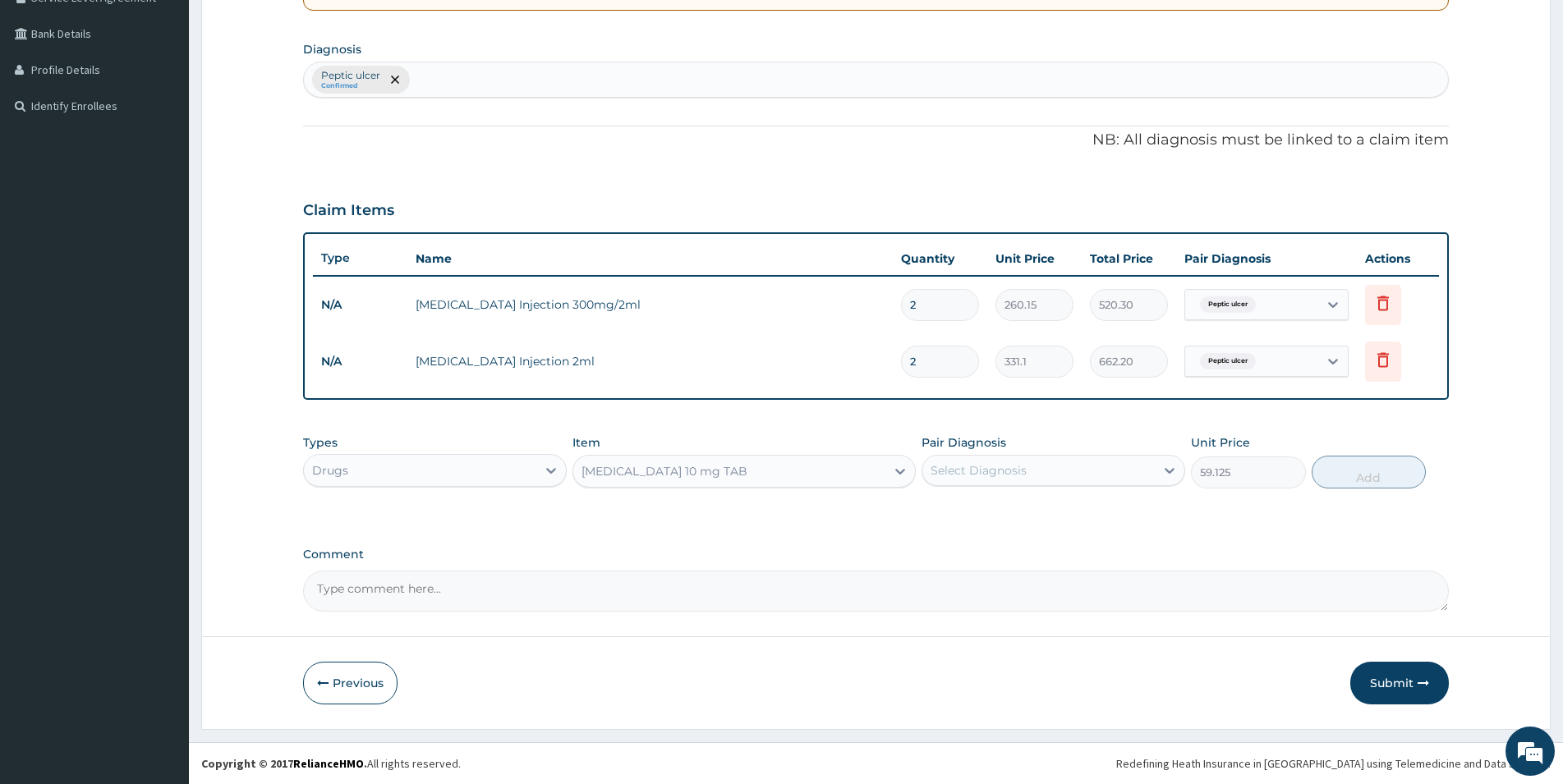
click at [1024, 471] on div "Select Diagnosis" at bounding box center [979, 471] width 96 height 17
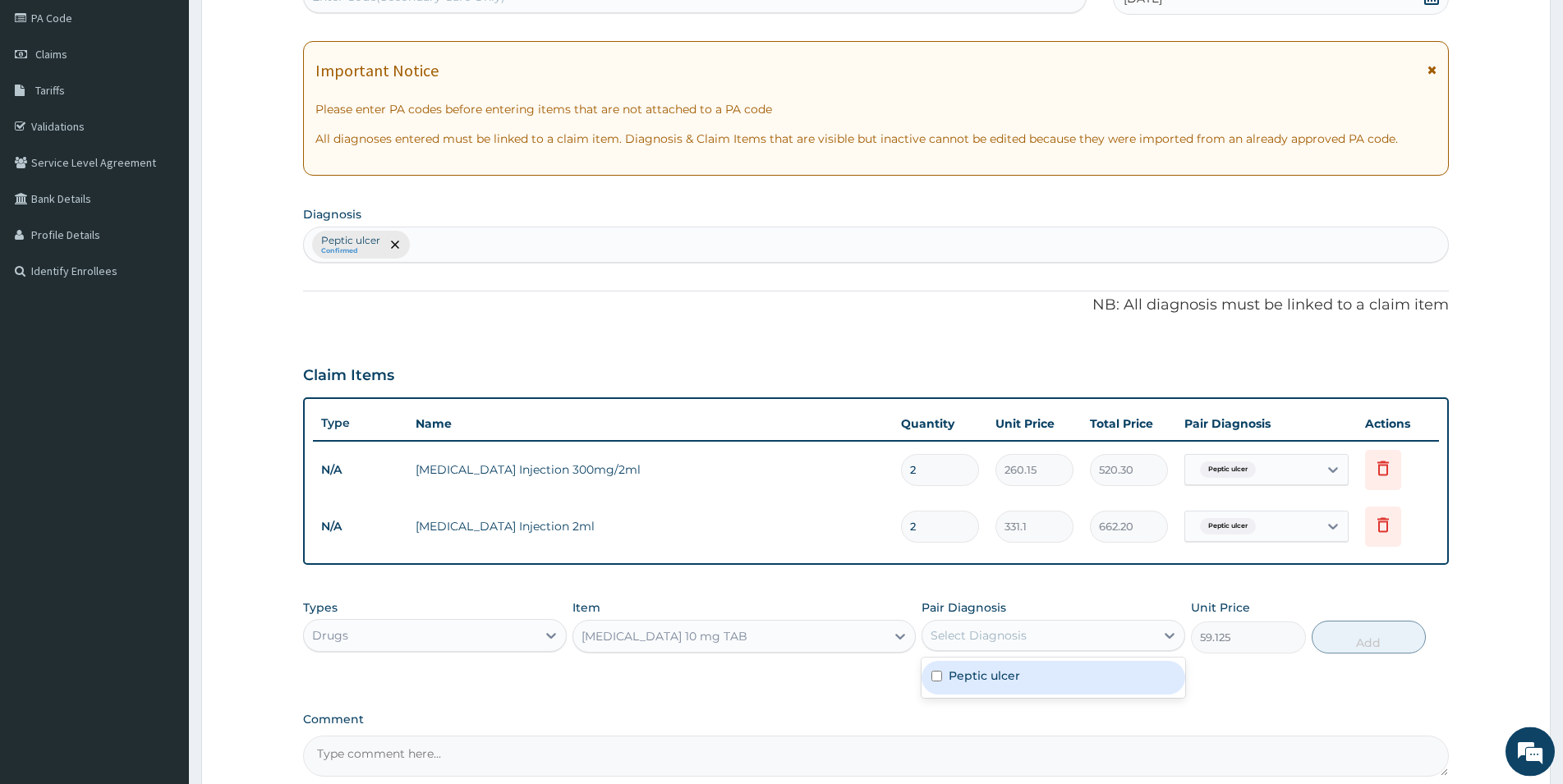
scroll to position [111, 0]
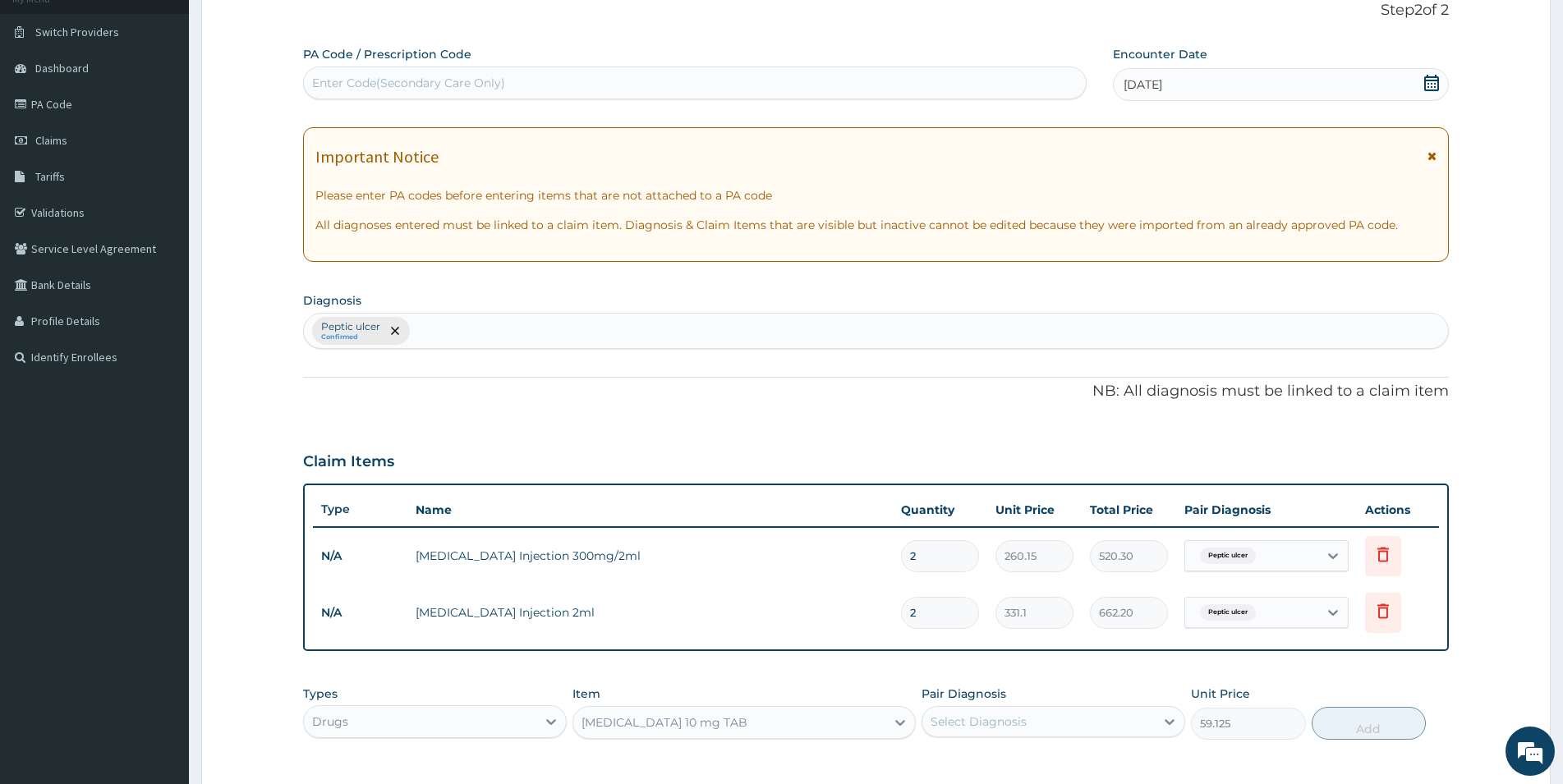
click at [492, 324] on div "Peptic ulcer Confirmed" at bounding box center [876, 331] width 1145 height 34
type input "MALARIA"
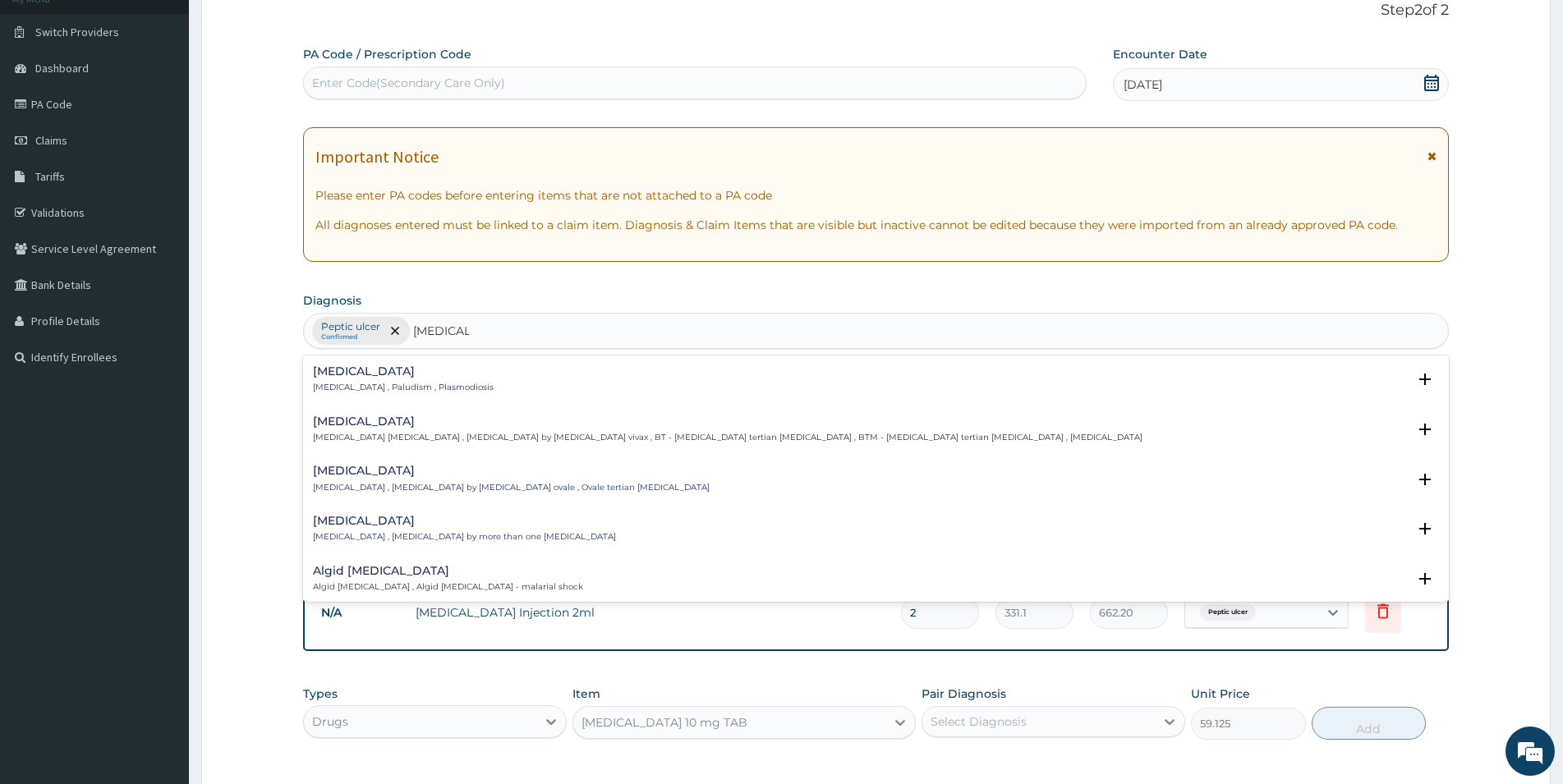
click at [359, 379] on div "Malaria Malaria , Paludism , Plasmodiosis" at bounding box center [403, 379] width 180 height 29
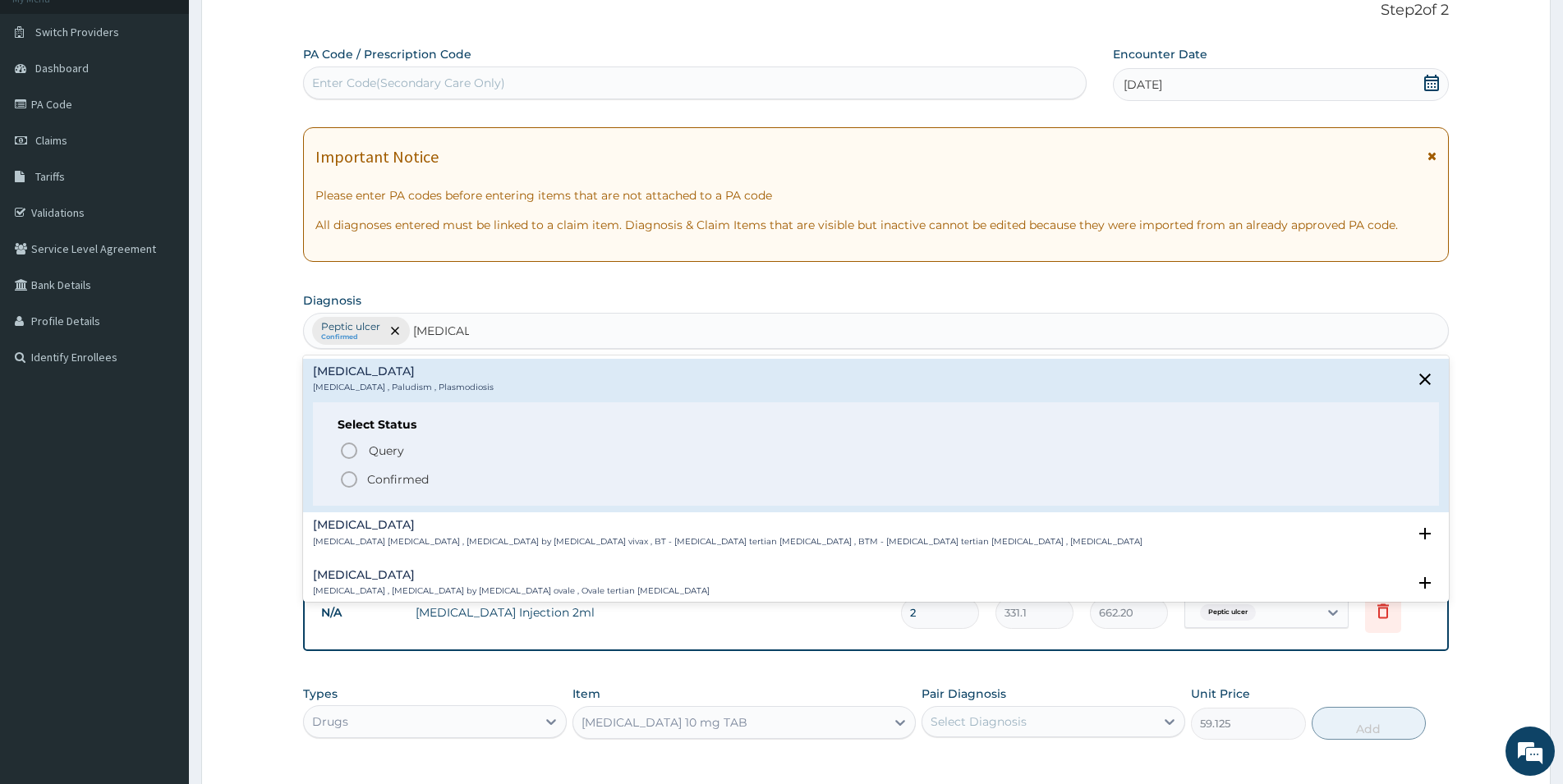
click at [349, 479] on icon "status option filled" at bounding box center [348, 479] width 20 height 20
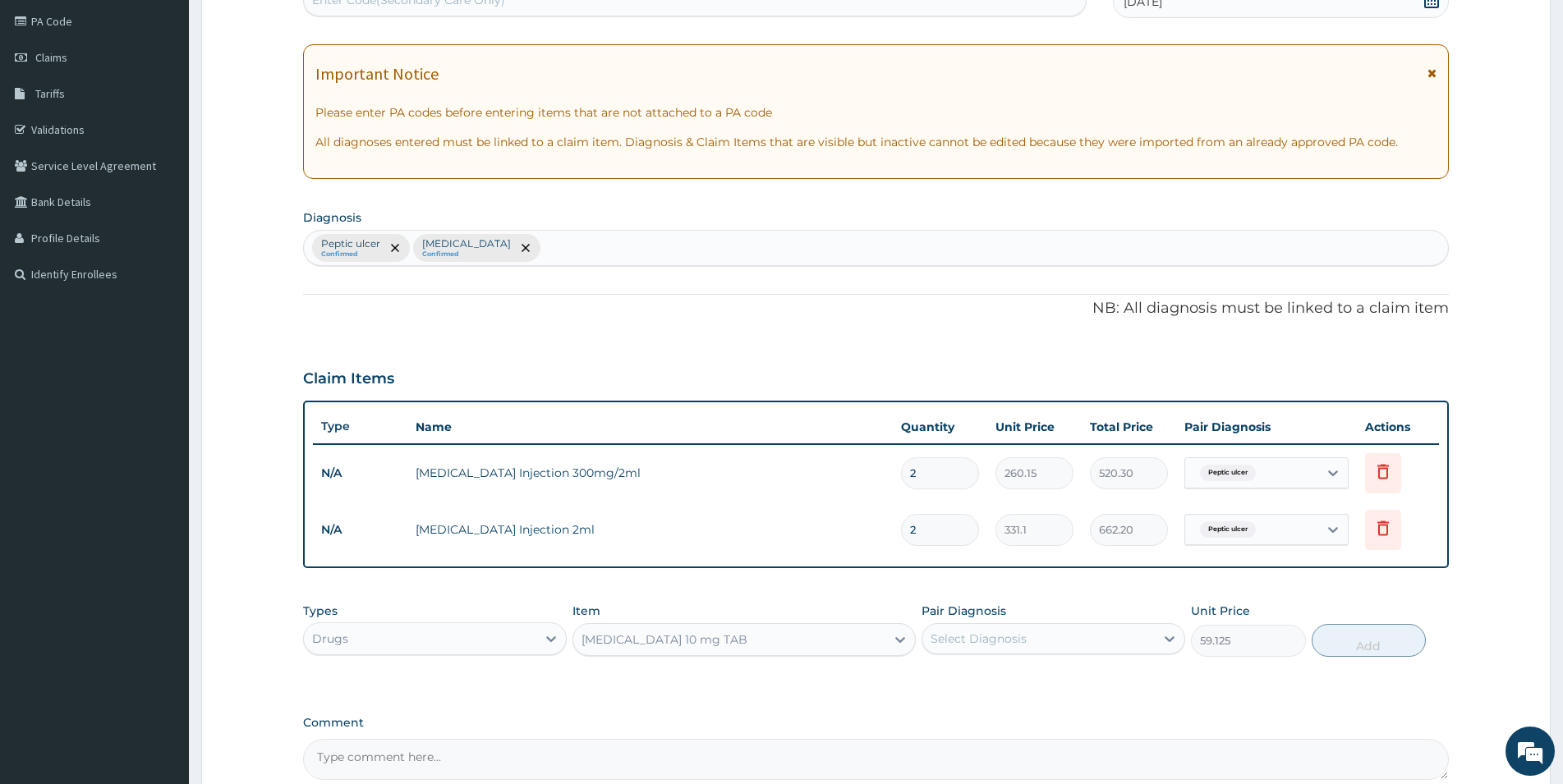
scroll to position [279, 0]
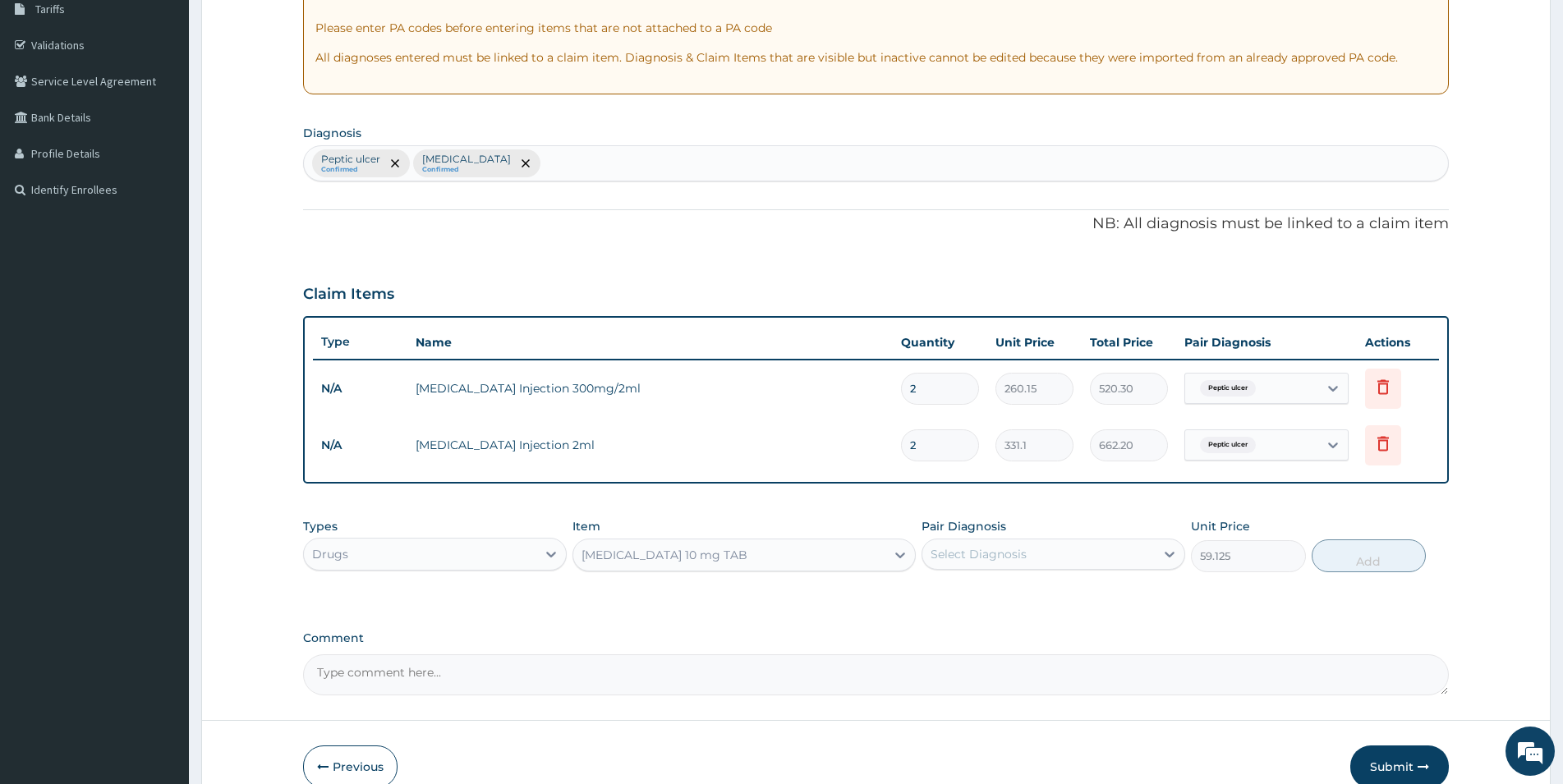
click at [610, 612] on div "PA Code / Prescription Code Enter Code(Secondary Care Only) Encounter Date 02-0…" at bounding box center [875, 287] width 1146 height 817
click at [1069, 557] on div "Select Diagnosis" at bounding box center [1039, 555] width 232 height 26
drag, startPoint x: 982, startPoint y: 634, endPoint x: 983, endPoint y: 621, distance: 13.0
click at [983, 628] on label "Malaria" at bounding box center [1000, 628] width 102 height 17
checkbox input "true"
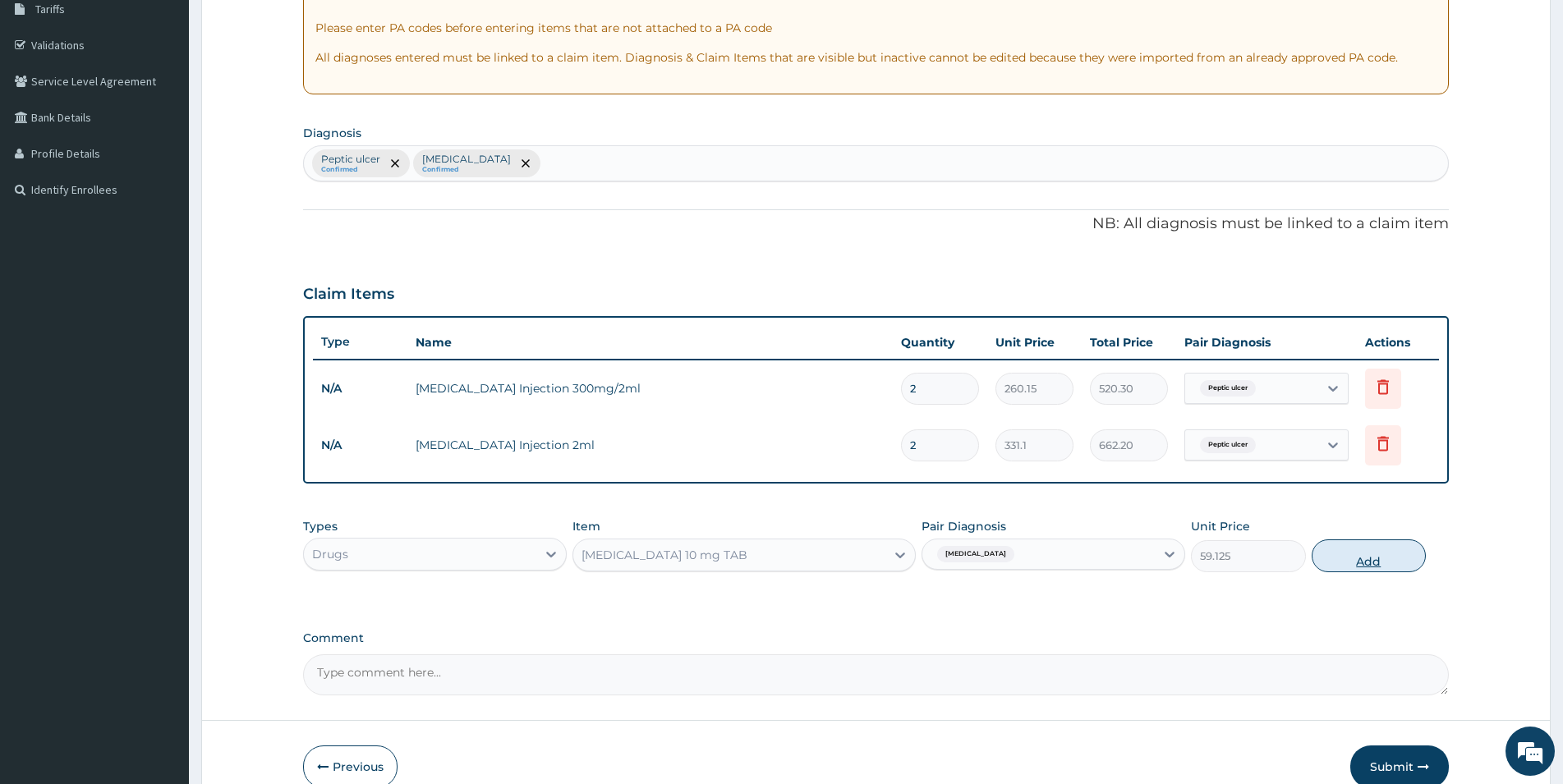
click at [1379, 559] on button "Add" at bounding box center [1369, 555] width 114 height 33
type input "0"
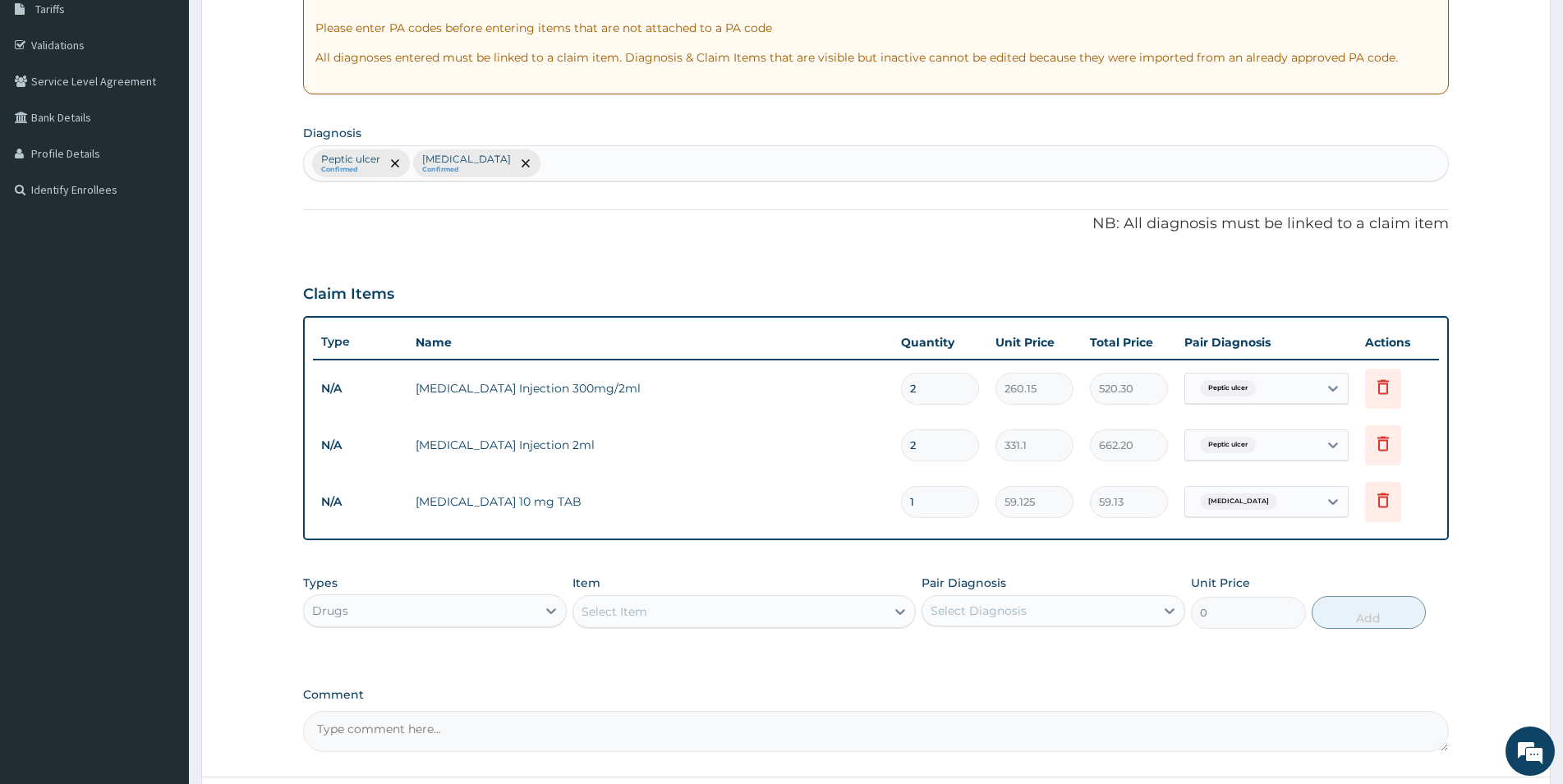
drag, startPoint x: 920, startPoint y: 503, endPoint x: 894, endPoint y: 510, distance: 26.9
click at [901, 510] on input "1" at bounding box center [940, 502] width 78 height 32
type input "2"
type input "118.25"
type input "20"
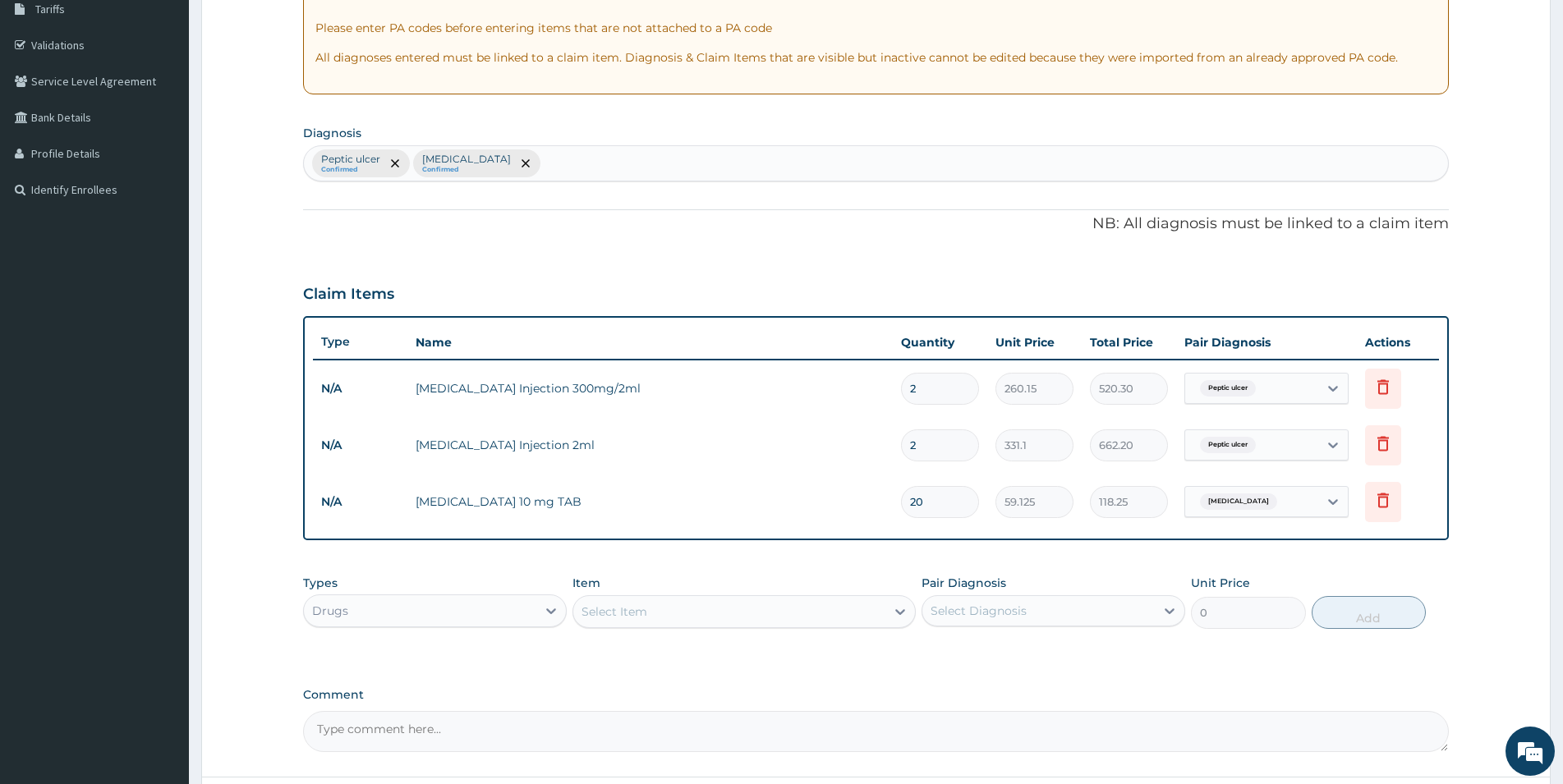
type input "1182.50"
type input "20"
click at [748, 609] on div "Select Item" at bounding box center [729, 611] width 312 height 26
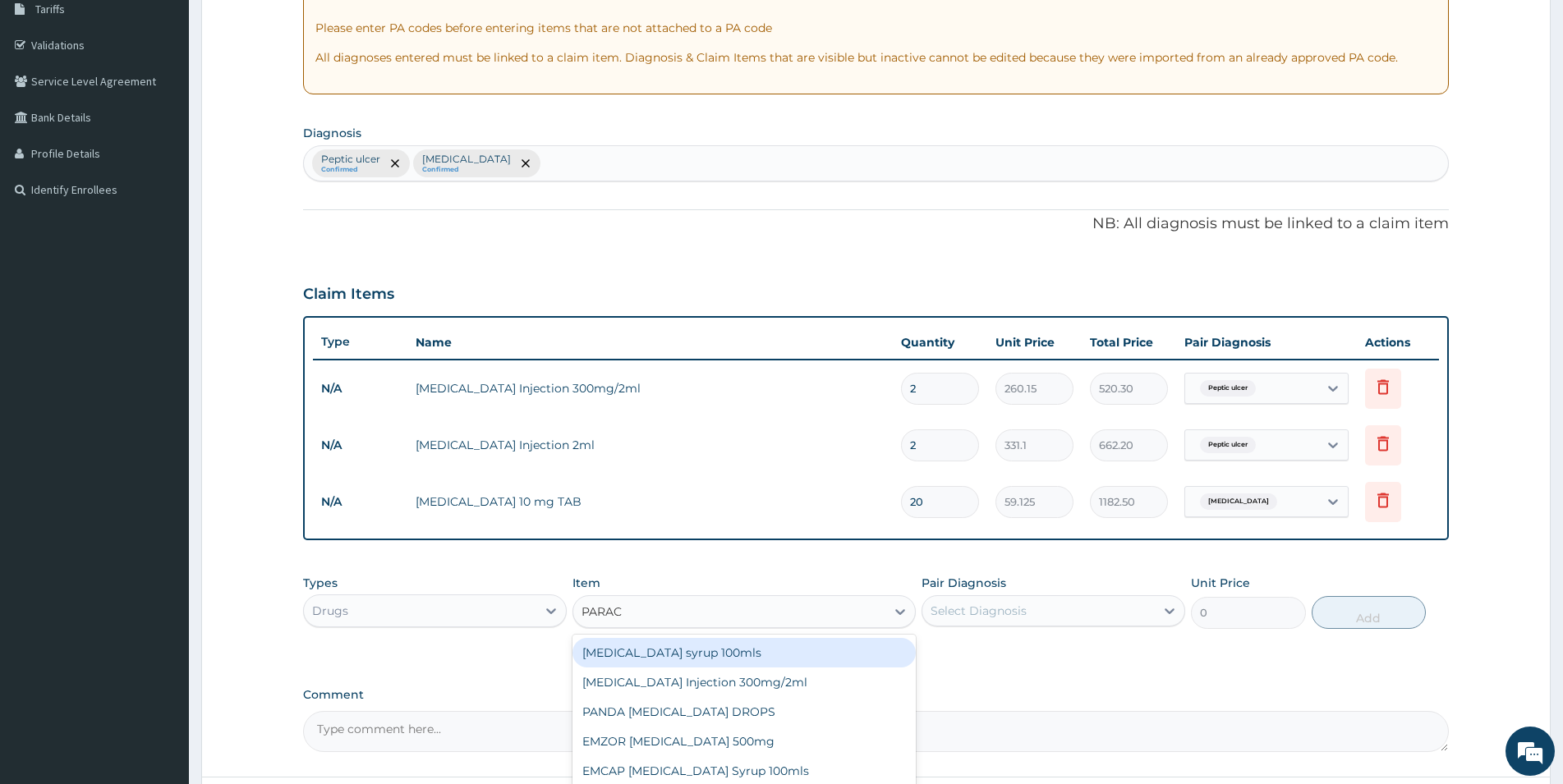
type input "PARACE"
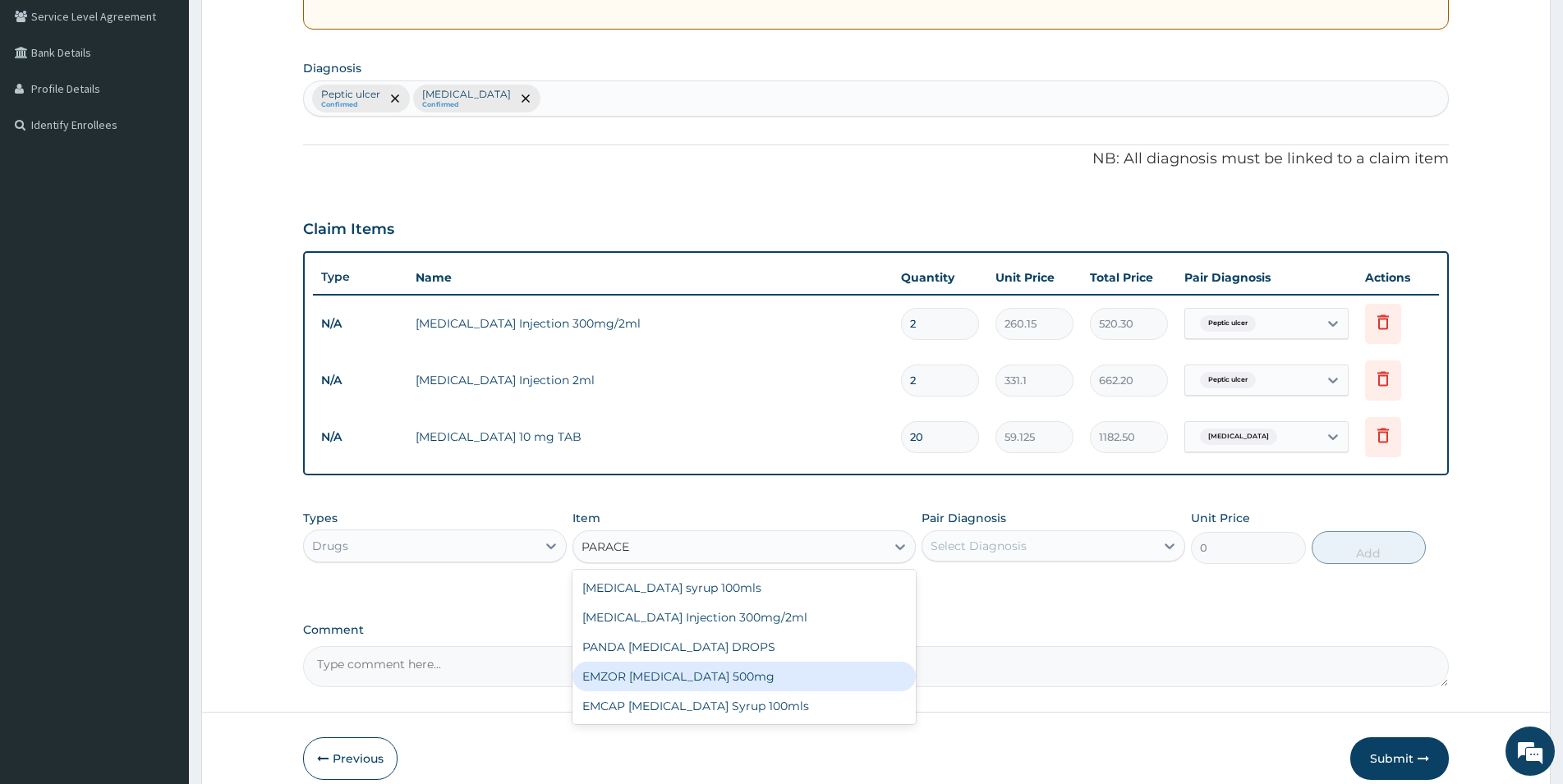
scroll to position [419, 0]
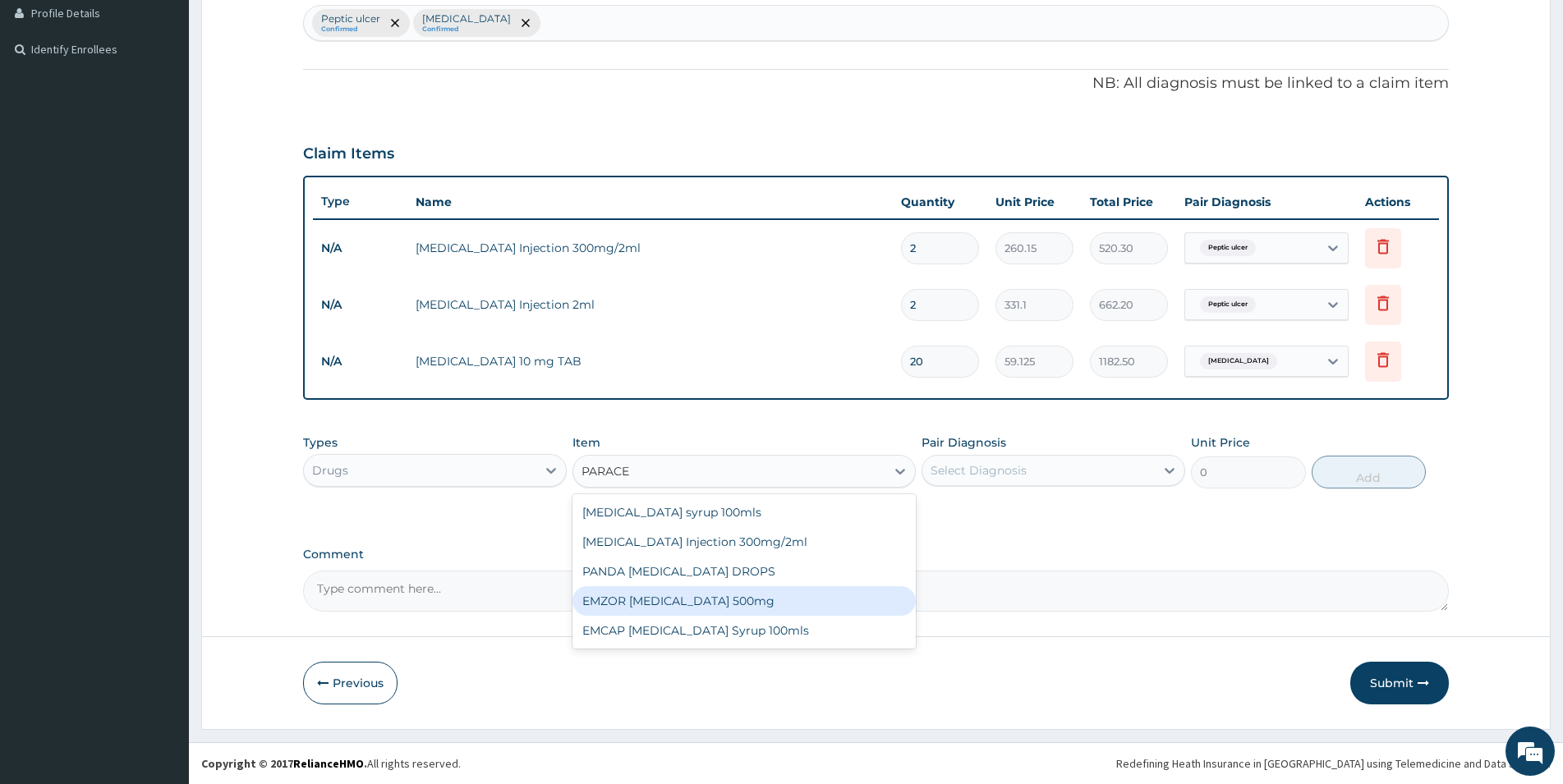
click at [723, 610] on div "EMZOR [MEDICAL_DATA] 500mg" at bounding box center [744, 601] width 344 height 30
type input "23.65"
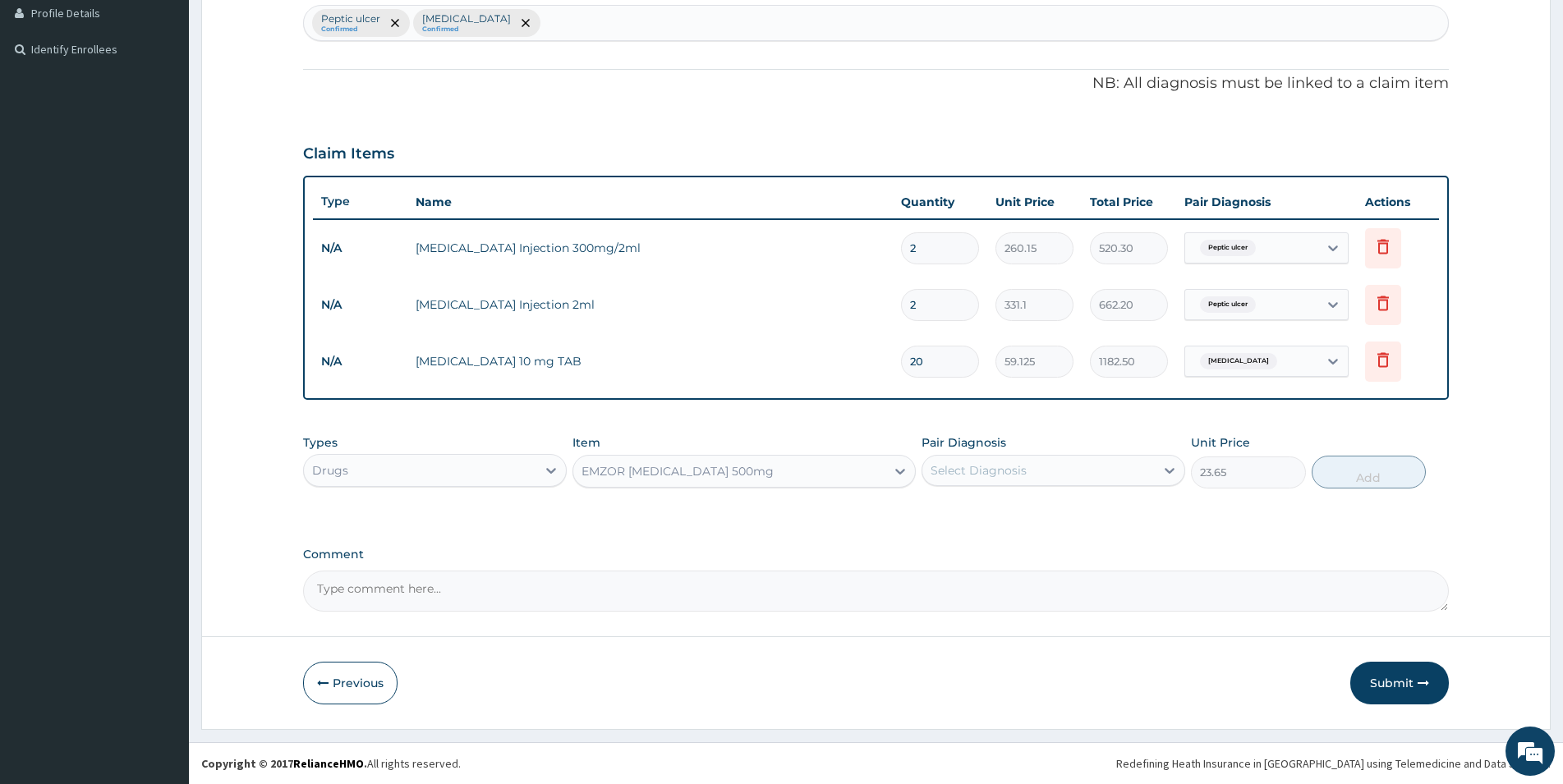
click at [1008, 467] on div "Select Diagnosis" at bounding box center [979, 471] width 96 height 17
drag, startPoint x: 982, startPoint y: 549, endPoint x: 998, endPoint y: 524, distance: 29.7
click at [982, 548] on label "[MEDICAL_DATA]" at bounding box center [1000, 544] width 102 height 17
checkbox input "true"
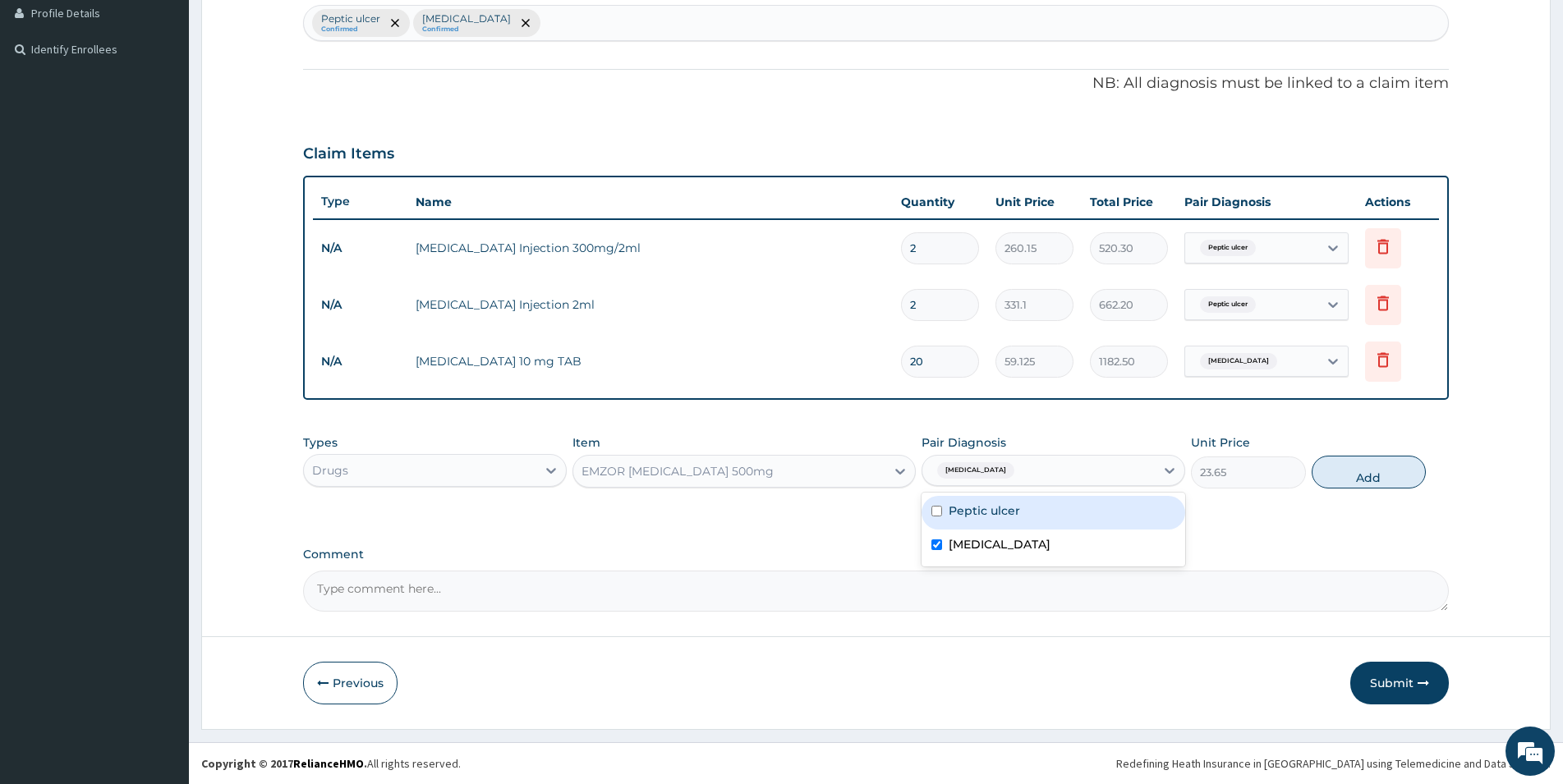
click at [1009, 510] on label "Peptic ulcer" at bounding box center [984, 511] width 72 height 17
checkbox input "true"
click at [1384, 480] on button "Add" at bounding box center [1369, 472] width 114 height 33
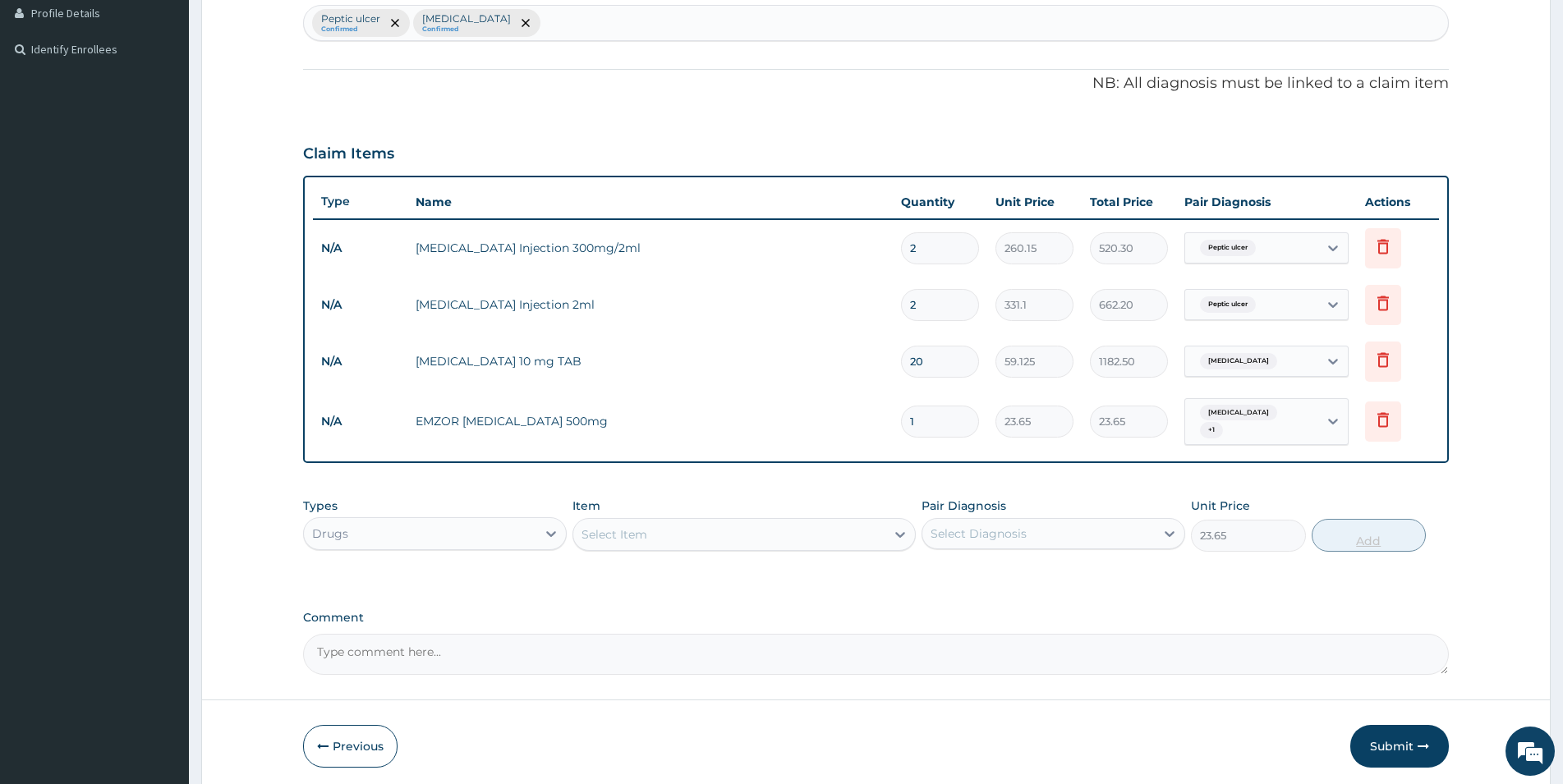
type input "0"
drag, startPoint x: 936, startPoint y: 418, endPoint x: 876, endPoint y: 423, distance: 60.2
click at [901, 423] on input "1" at bounding box center [940, 422] width 78 height 32
type input "2"
type input "47.30"
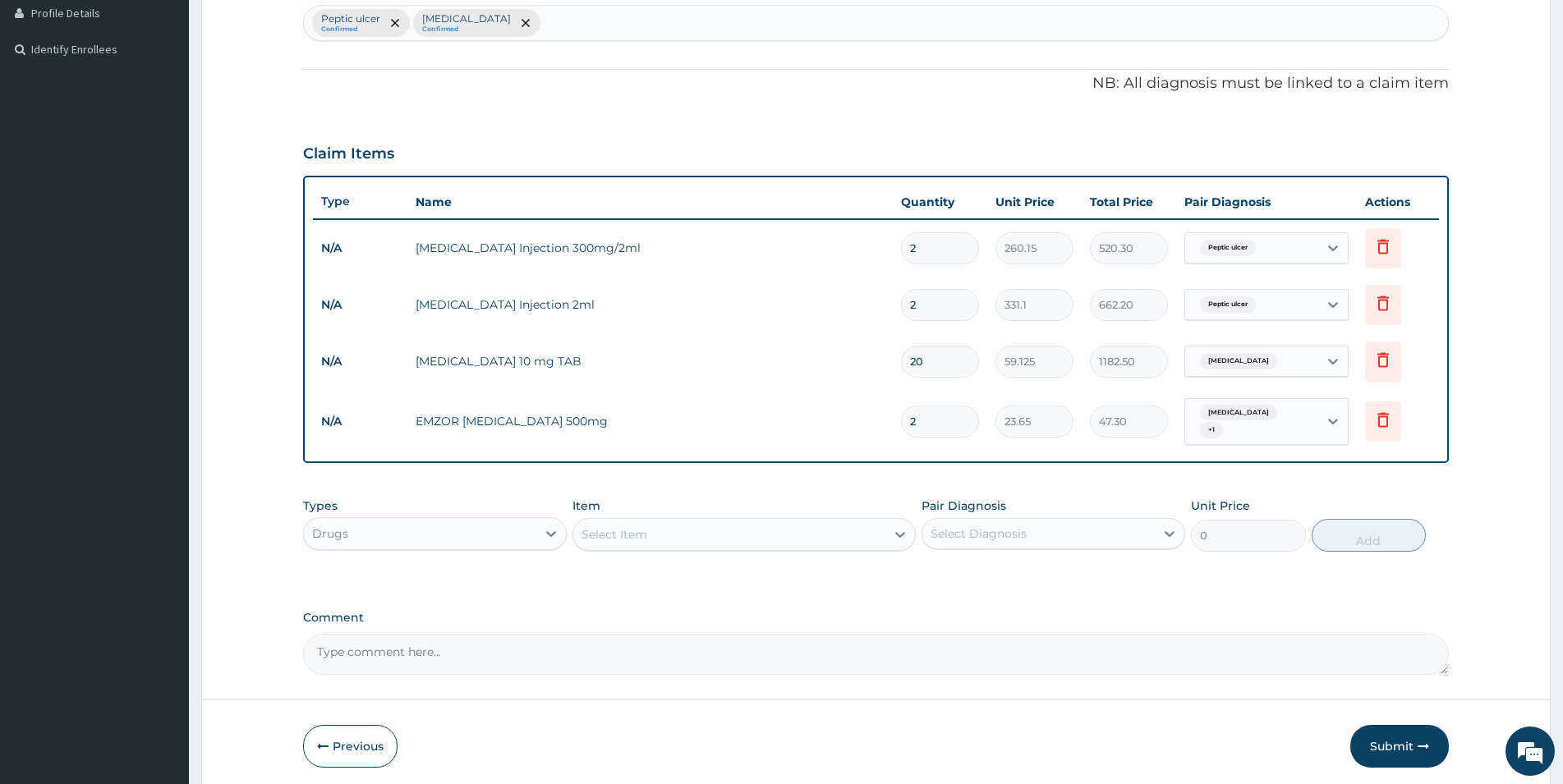
type input "20"
type input "473.00"
type input "20"
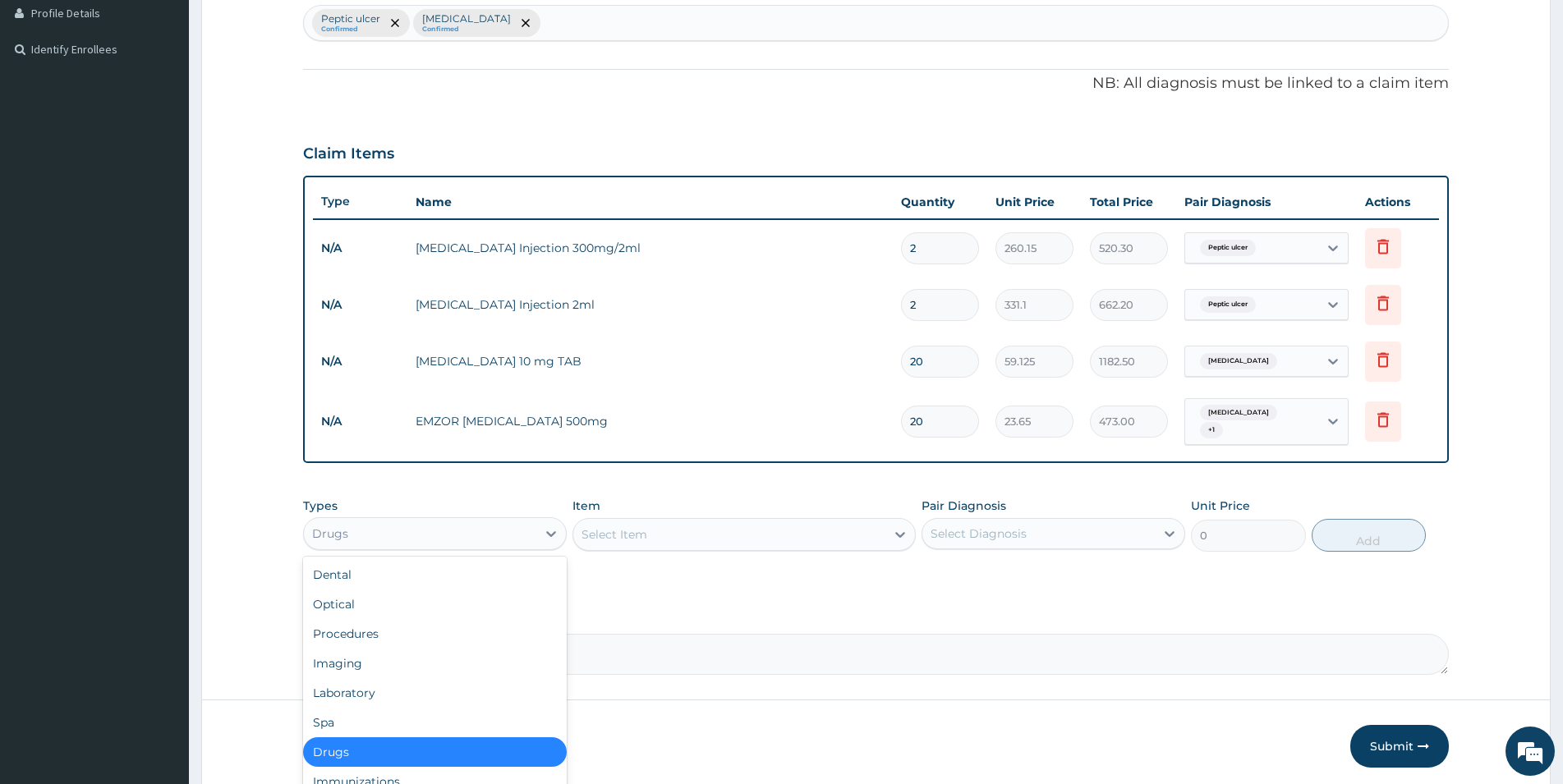
click at [447, 529] on div "Drugs" at bounding box center [420, 534] width 232 height 26
click at [401, 632] on div "Procedures" at bounding box center [435, 634] width 264 height 30
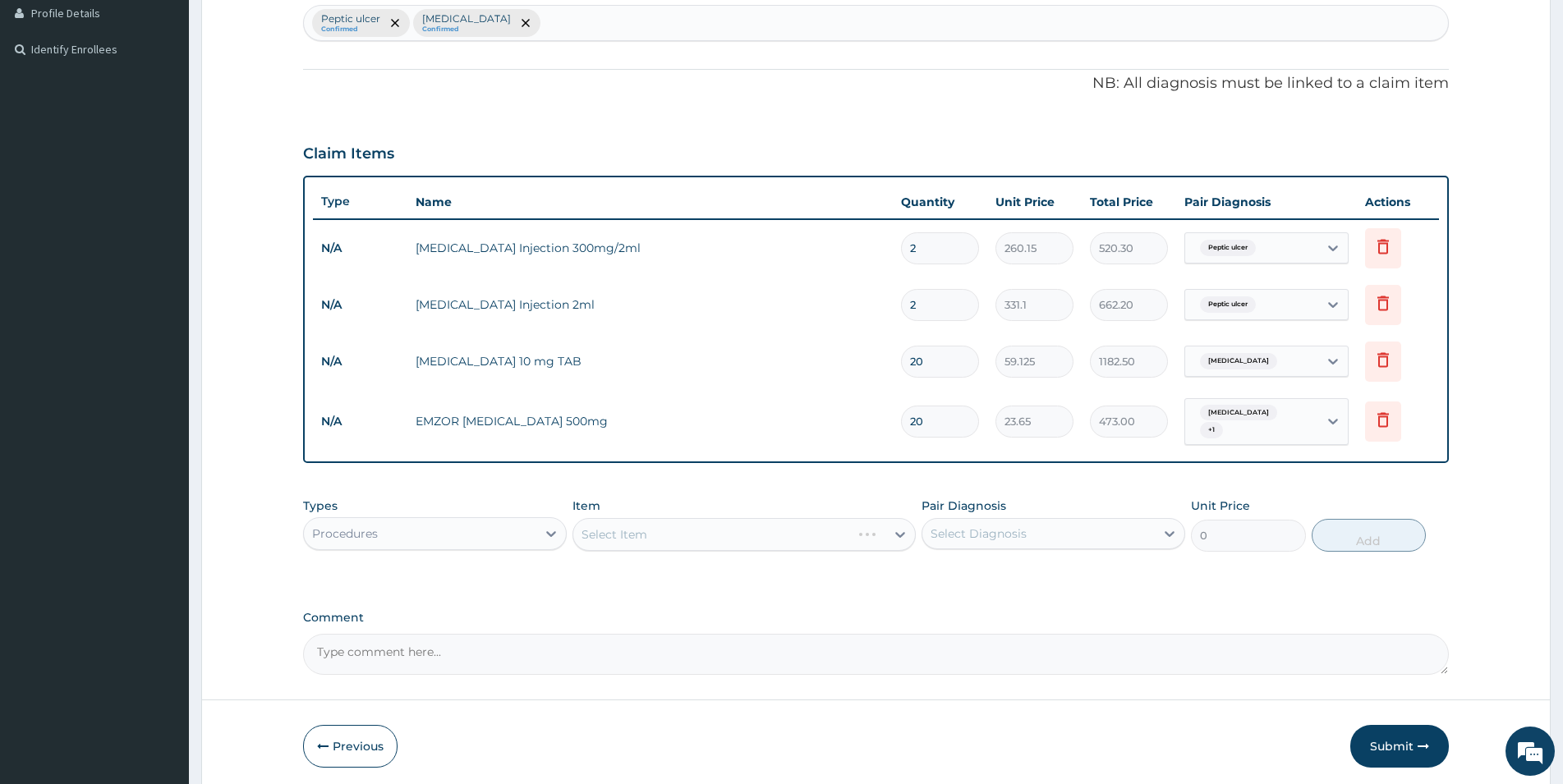
click at [758, 532] on div "Select Item" at bounding box center [744, 534] width 344 height 33
click at [774, 523] on div "Select Item" at bounding box center [744, 534] width 344 height 33
click at [900, 532] on icon at bounding box center [901, 535] width 10 height 6
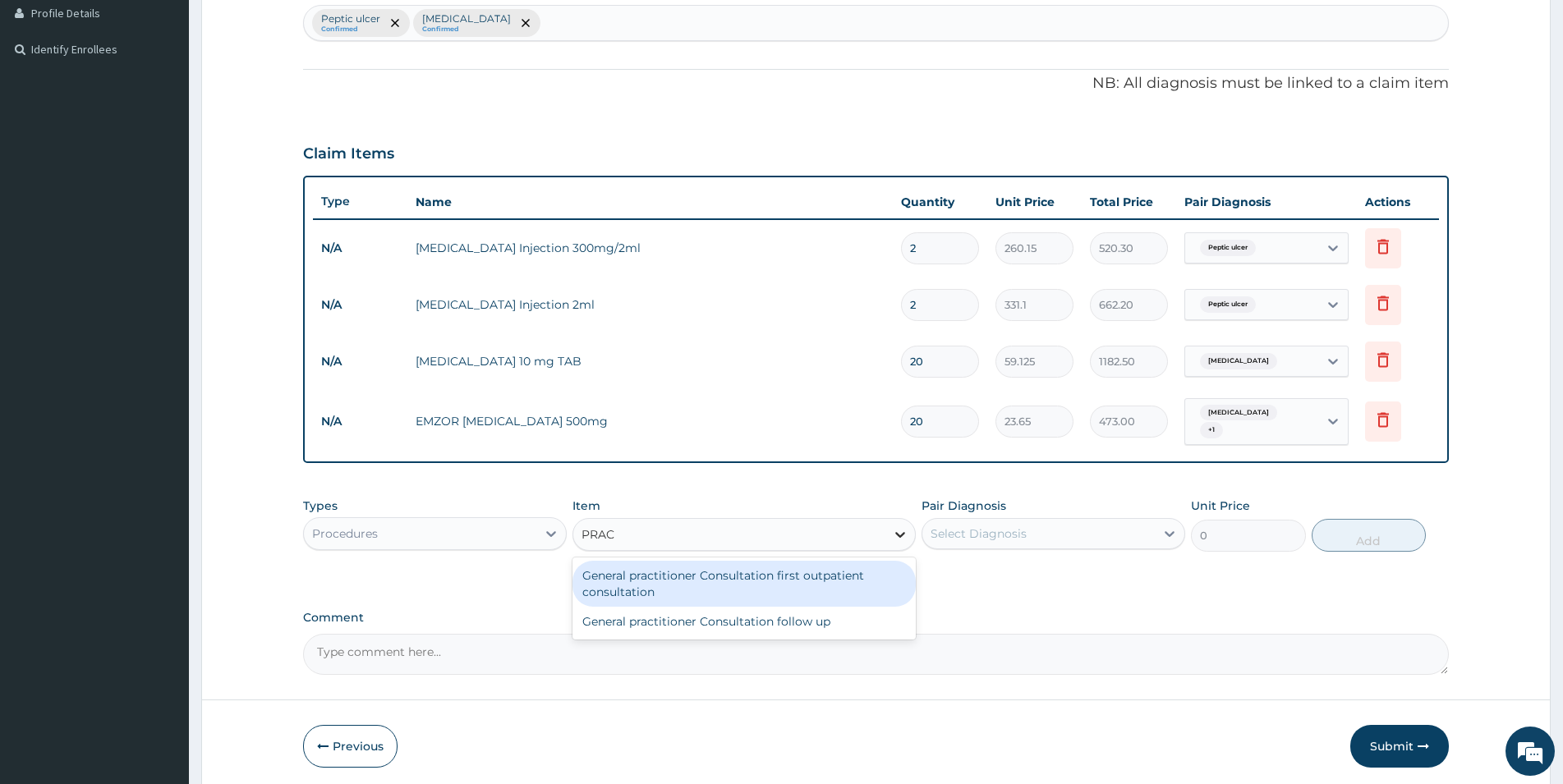
type input "PRACT"
click at [684, 563] on div "General practitioner Consultation first outpatient consultation" at bounding box center [744, 584] width 344 height 46
type input "3547.5"
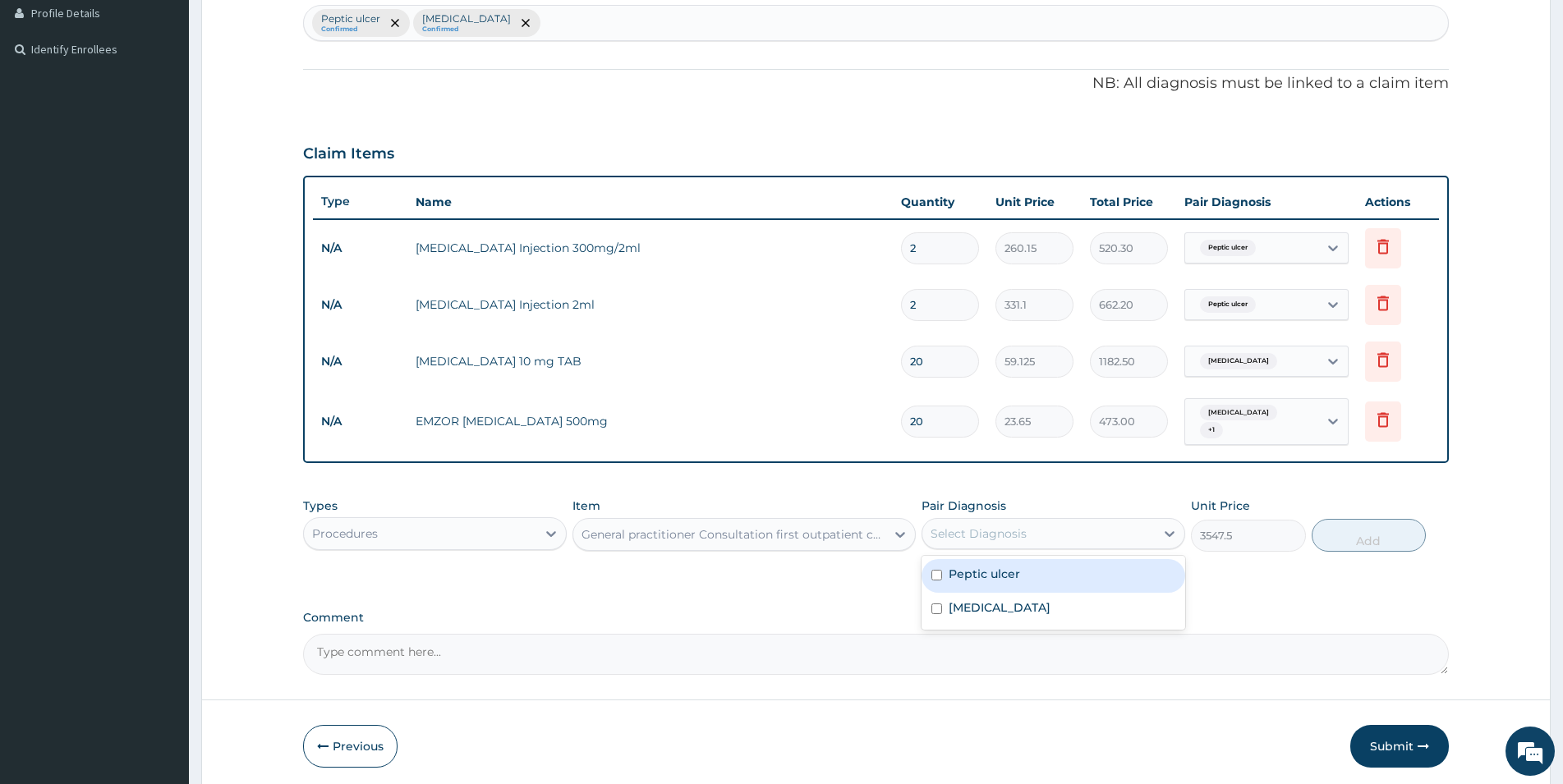
click at [1032, 529] on div "Select Diagnosis" at bounding box center [1039, 534] width 232 height 26
click at [990, 566] on label "Peptic ulcer" at bounding box center [984, 574] width 72 height 17
checkbox input "true"
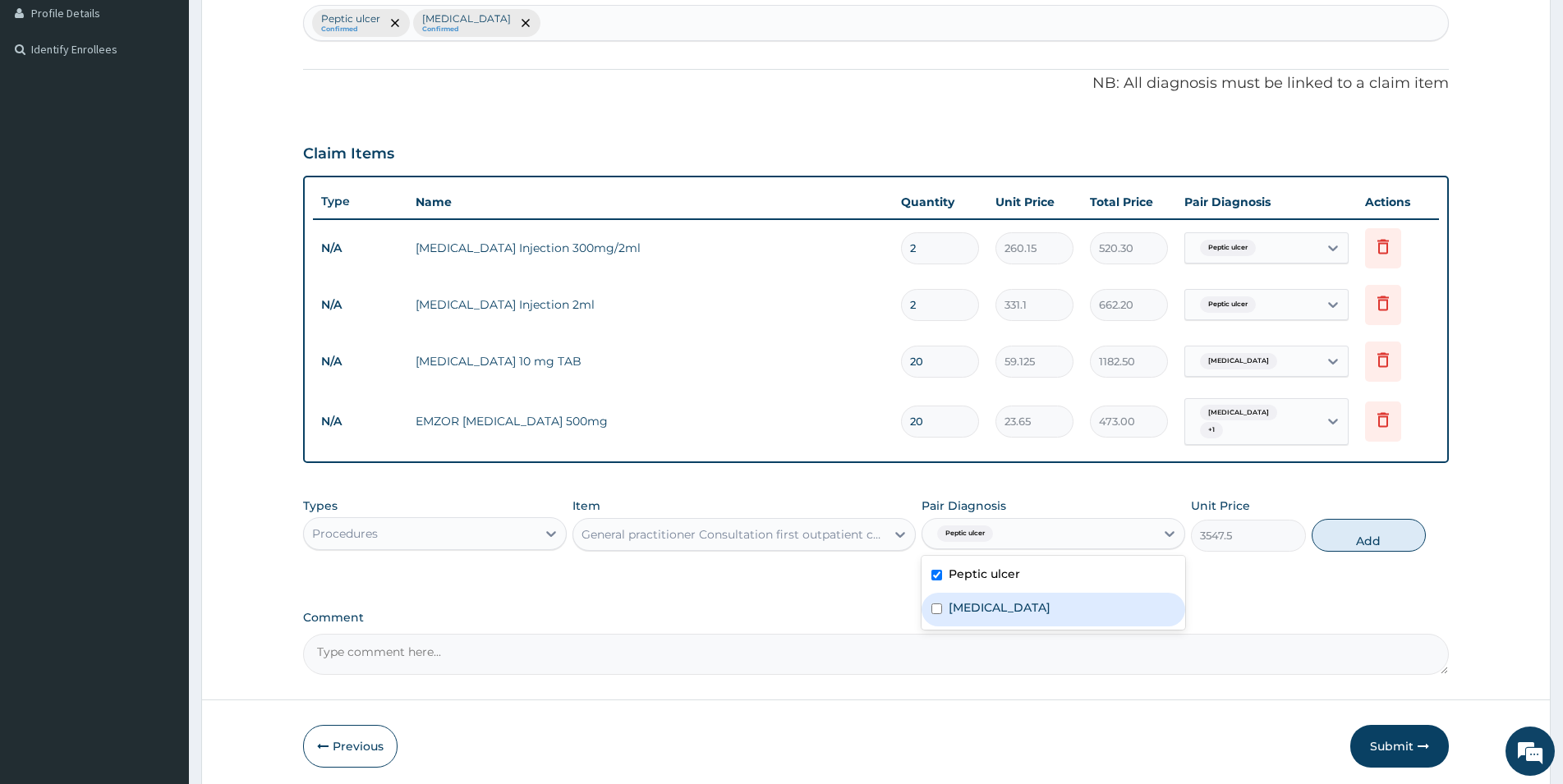
click at [972, 606] on label "Malaria" at bounding box center [1000, 608] width 102 height 17
checkbox input "true"
click at [1399, 528] on button "Add" at bounding box center [1369, 535] width 114 height 33
type input "0"
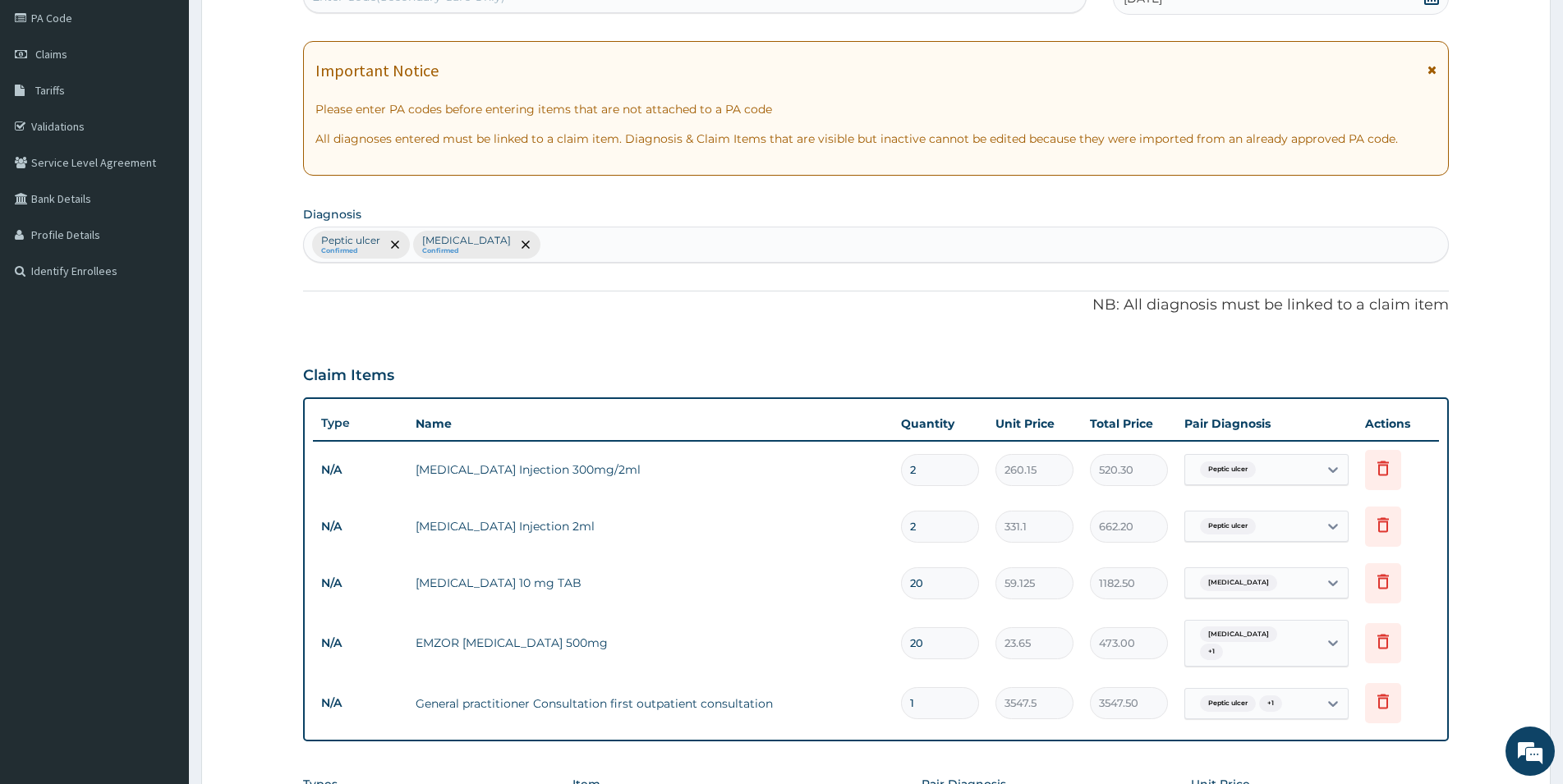
scroll to position [532, 0]
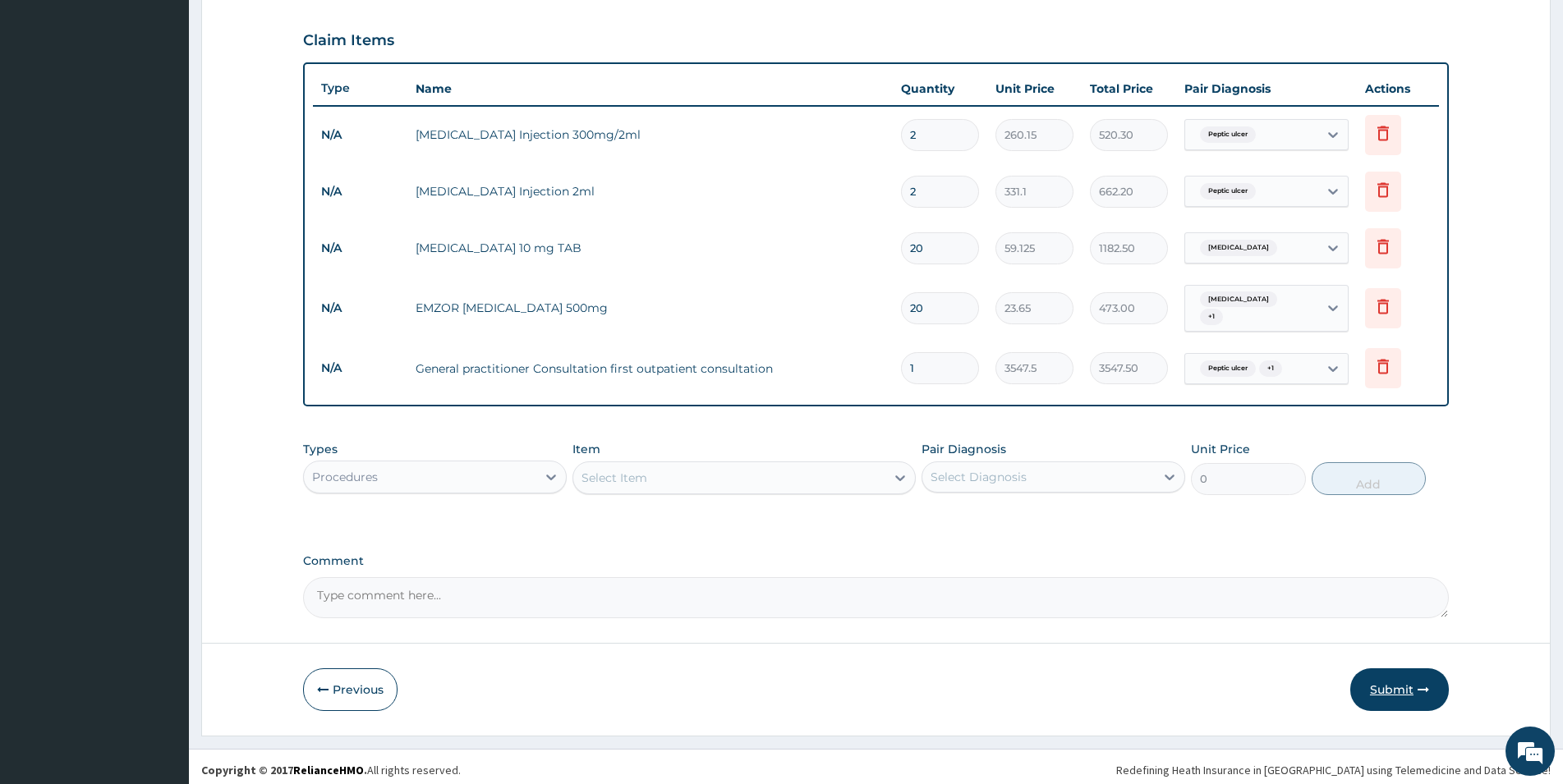
click at [1375, 679] on button "Submit" at bounding box center [1399, 690] width 99 height 43
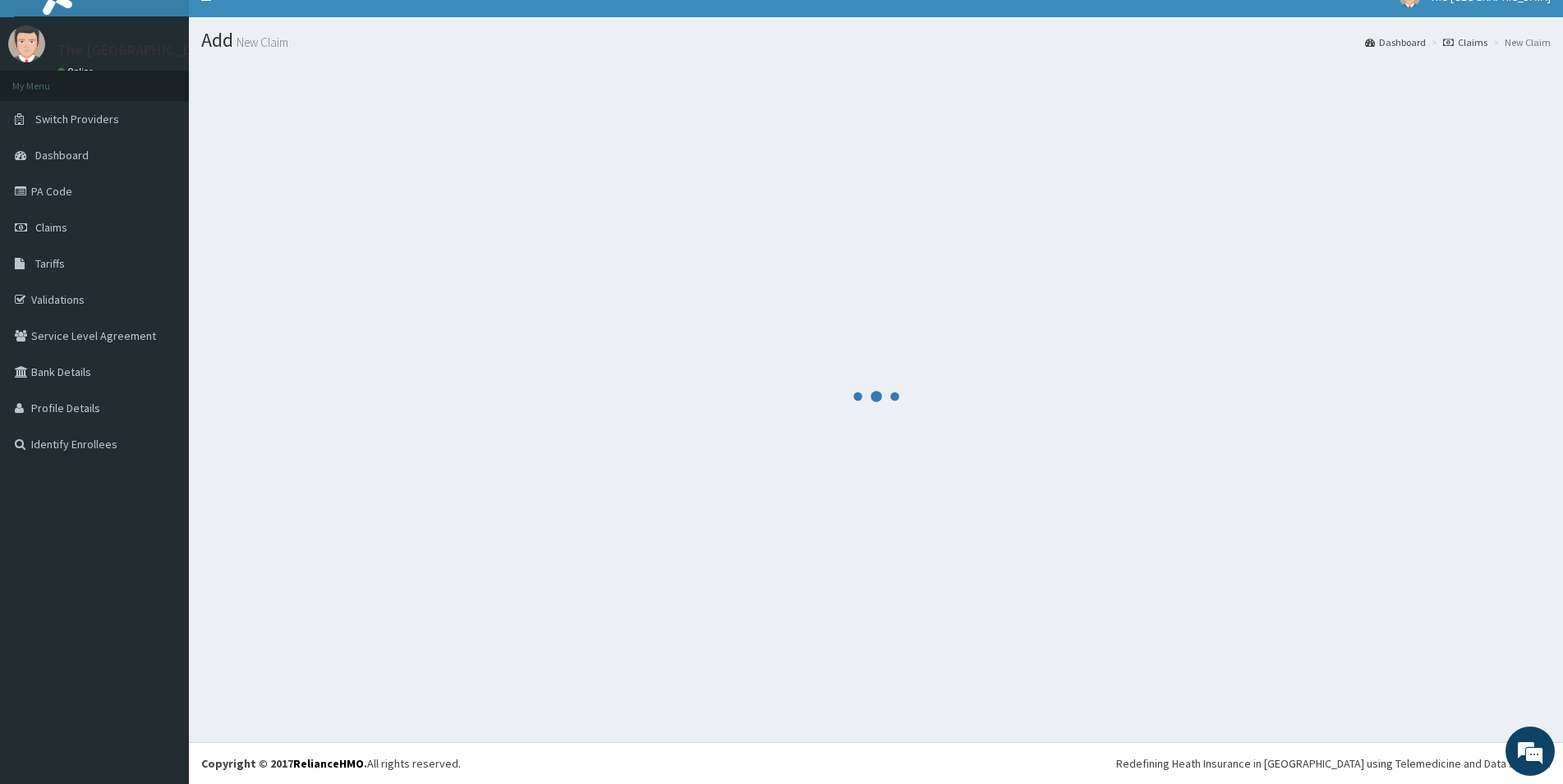
scroll to position [24, 0]
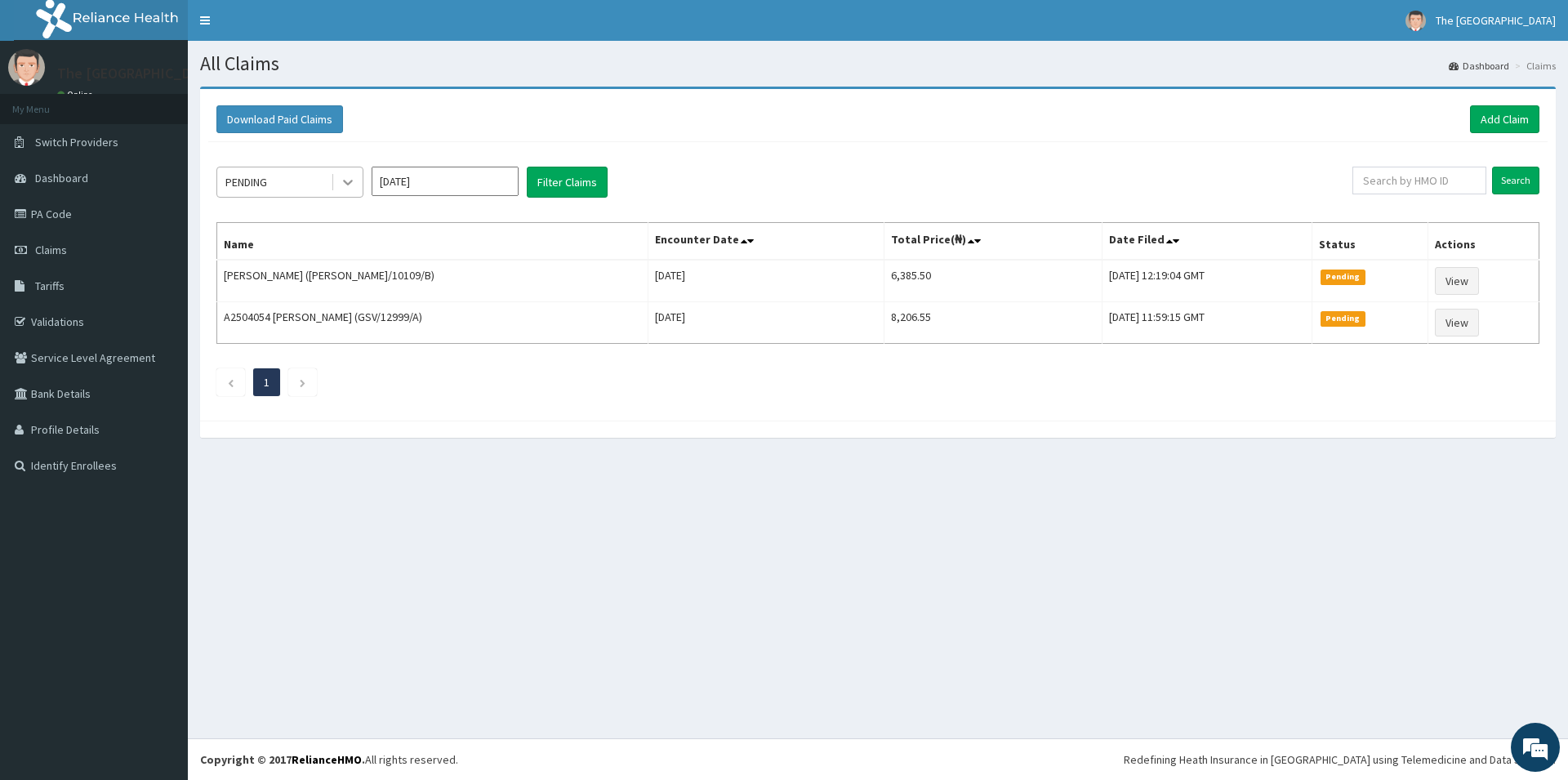
click at [343, 186] on icon at bounding box center [348, 182] width 17 height 17
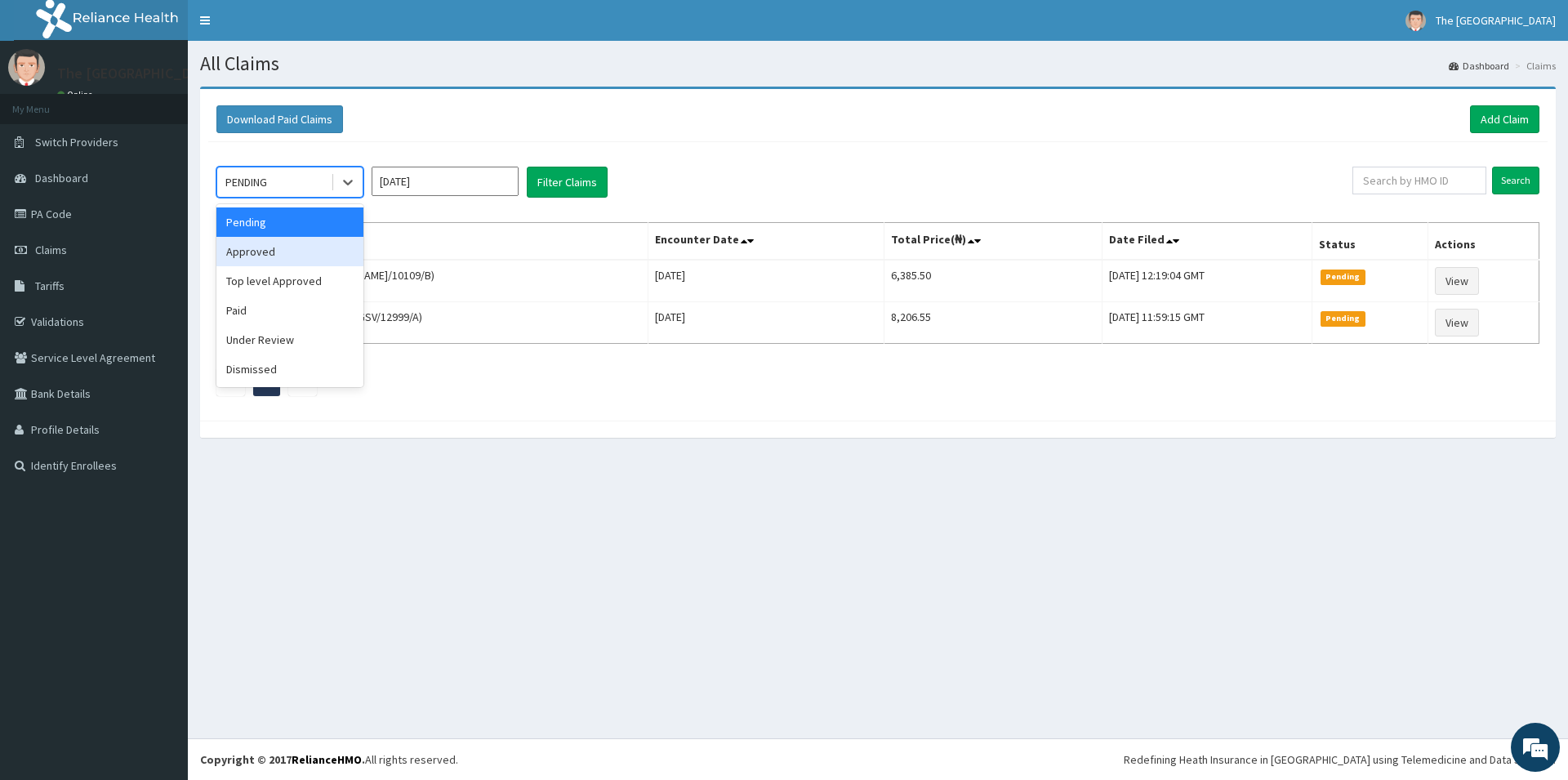
click at [273, 250] on div "Approved" at bounding box center [289, 251] width 147 height 30
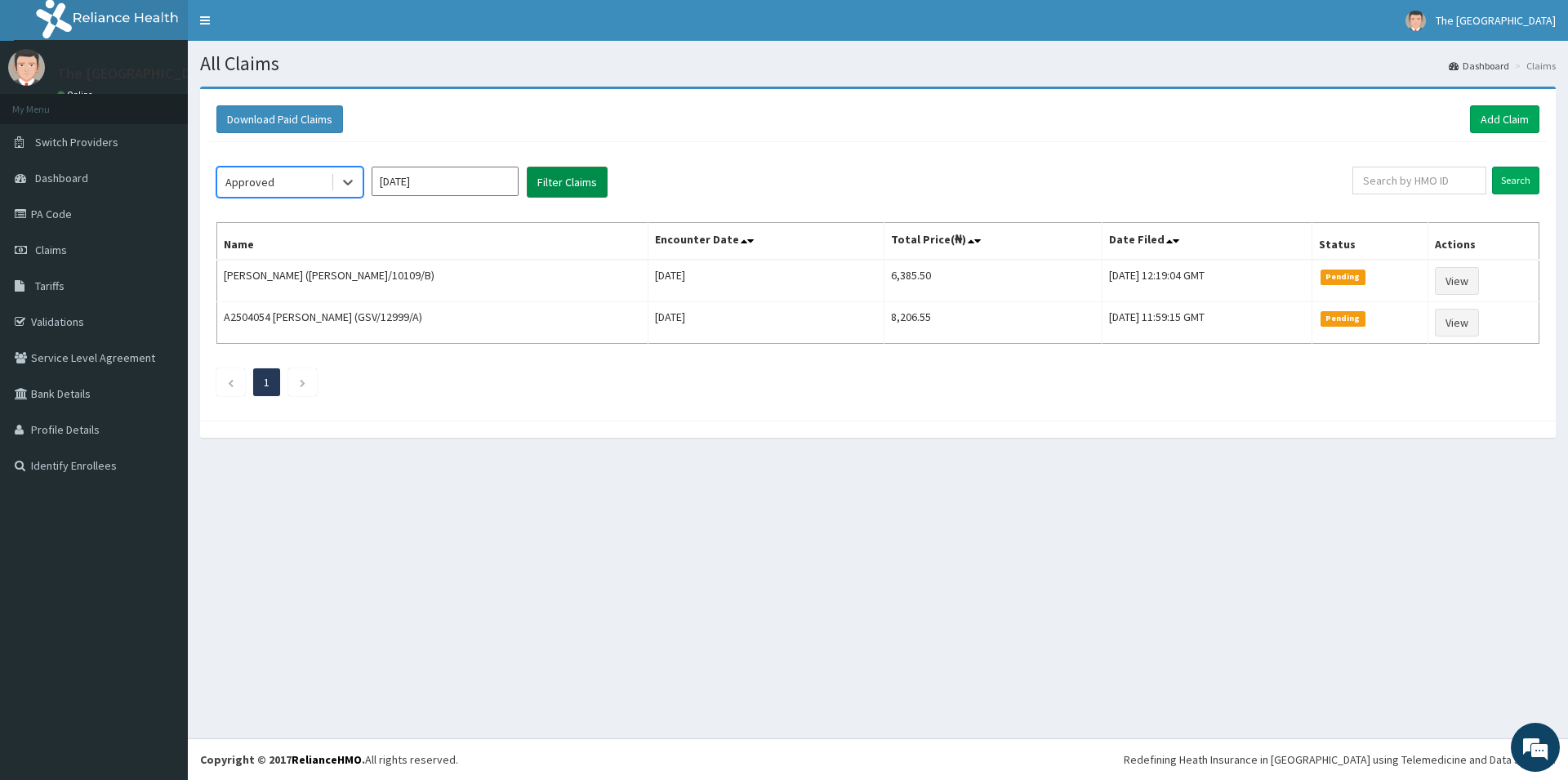
click at [575, 174] on button "Filter Claims" at bounding box center [567, 182] width 81 height 31
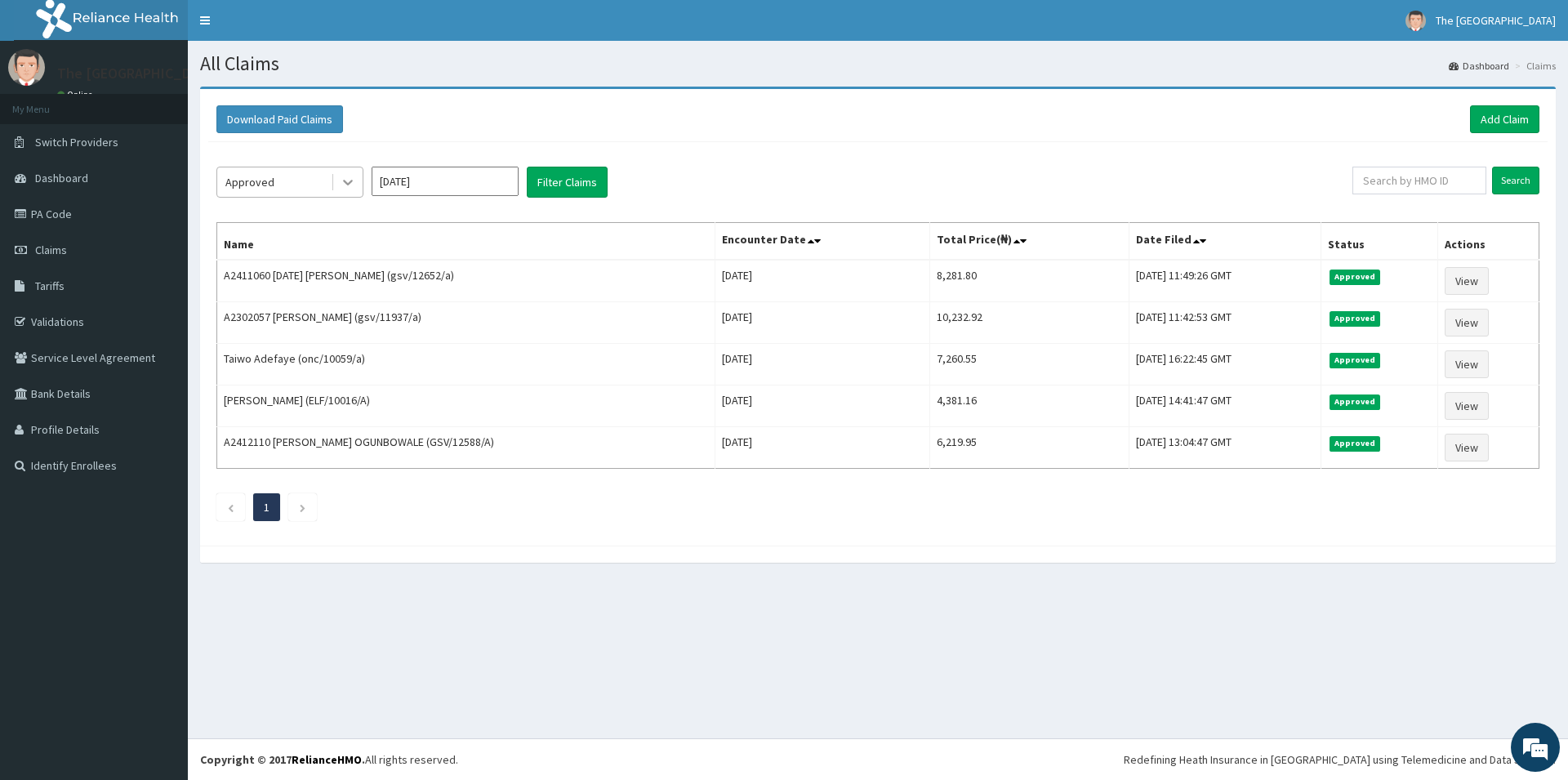
click at [342, 179] on icon at bounding box center [348, 182] width 17 height 17
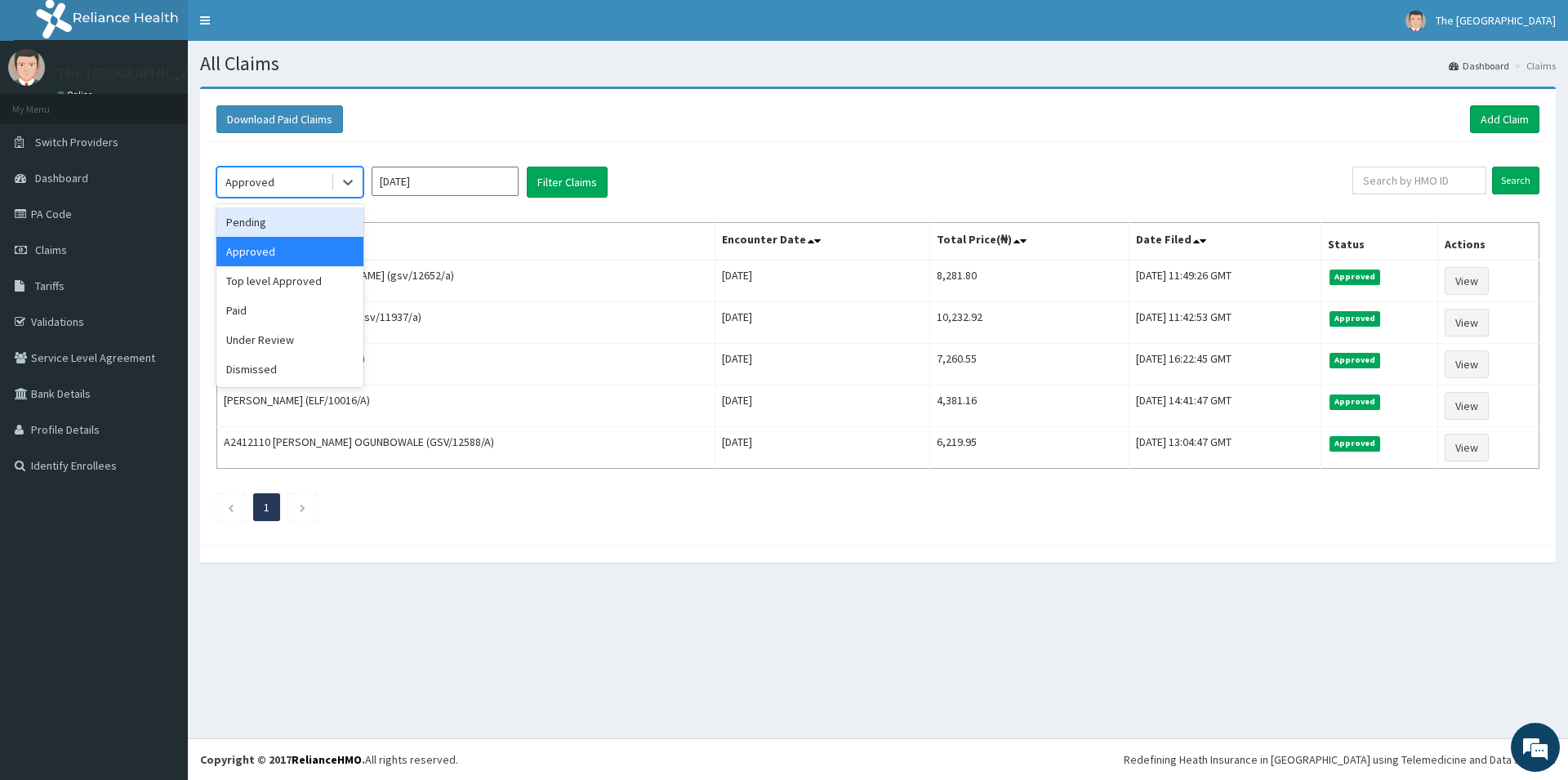
click at [280, 220] on div "Pending" at bounding box center [289, 223] width 147 height 30
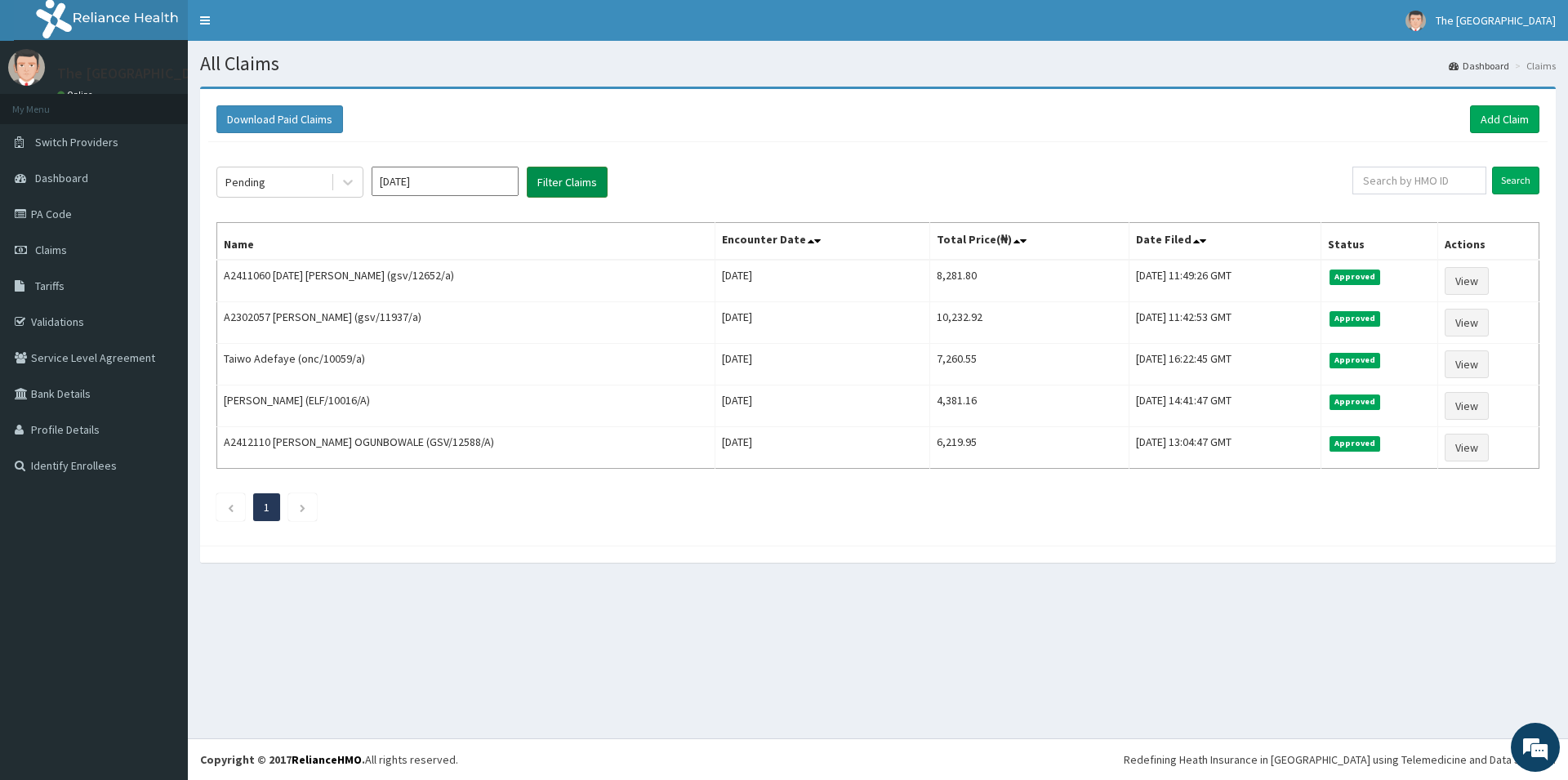
click at [586, 188] on button "Filter Claims" at bounding box center [567, 182] width 81 height 31
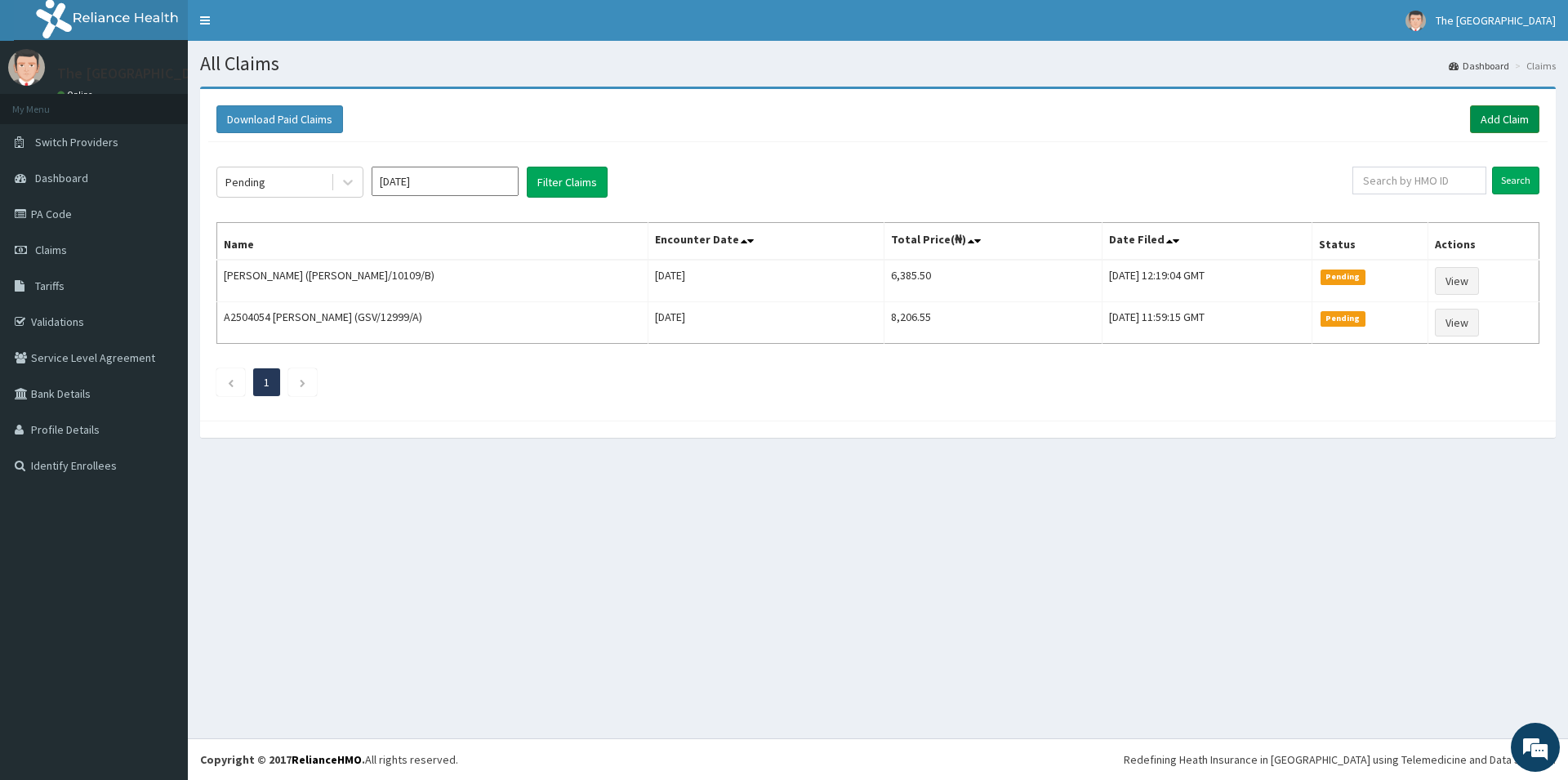
click at [1504, 114] on link "Add Claim" at bounding box center [1504, 119] width 69 height 28
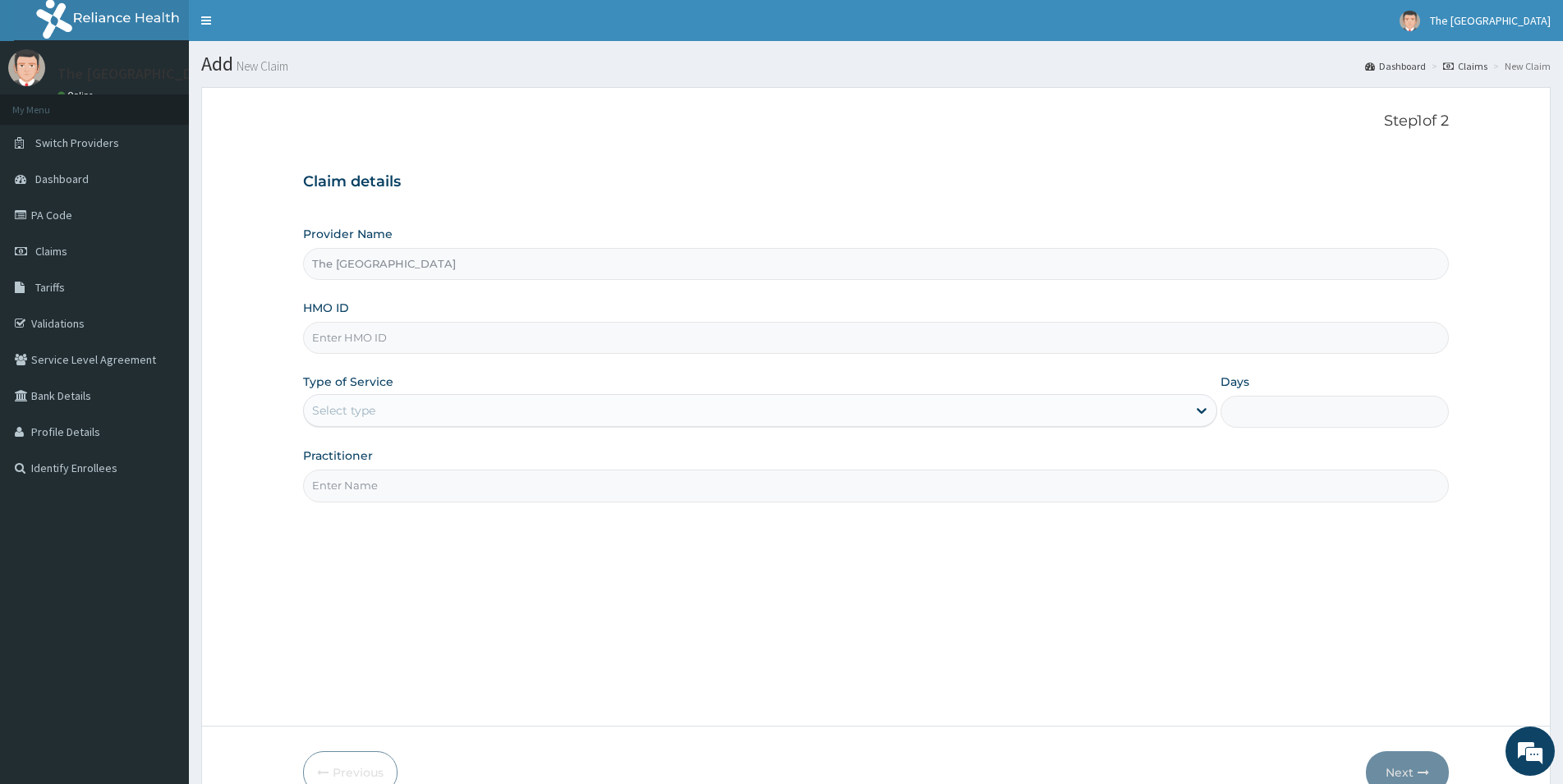
click at [521, 336] on input "HMO ID" at bounding box center [875, 338] width 1146 height 32
type input "HSI/10194/A"
click at [481, 421] on div "Select type" at bounding box center [745, 411] width 883 height 26
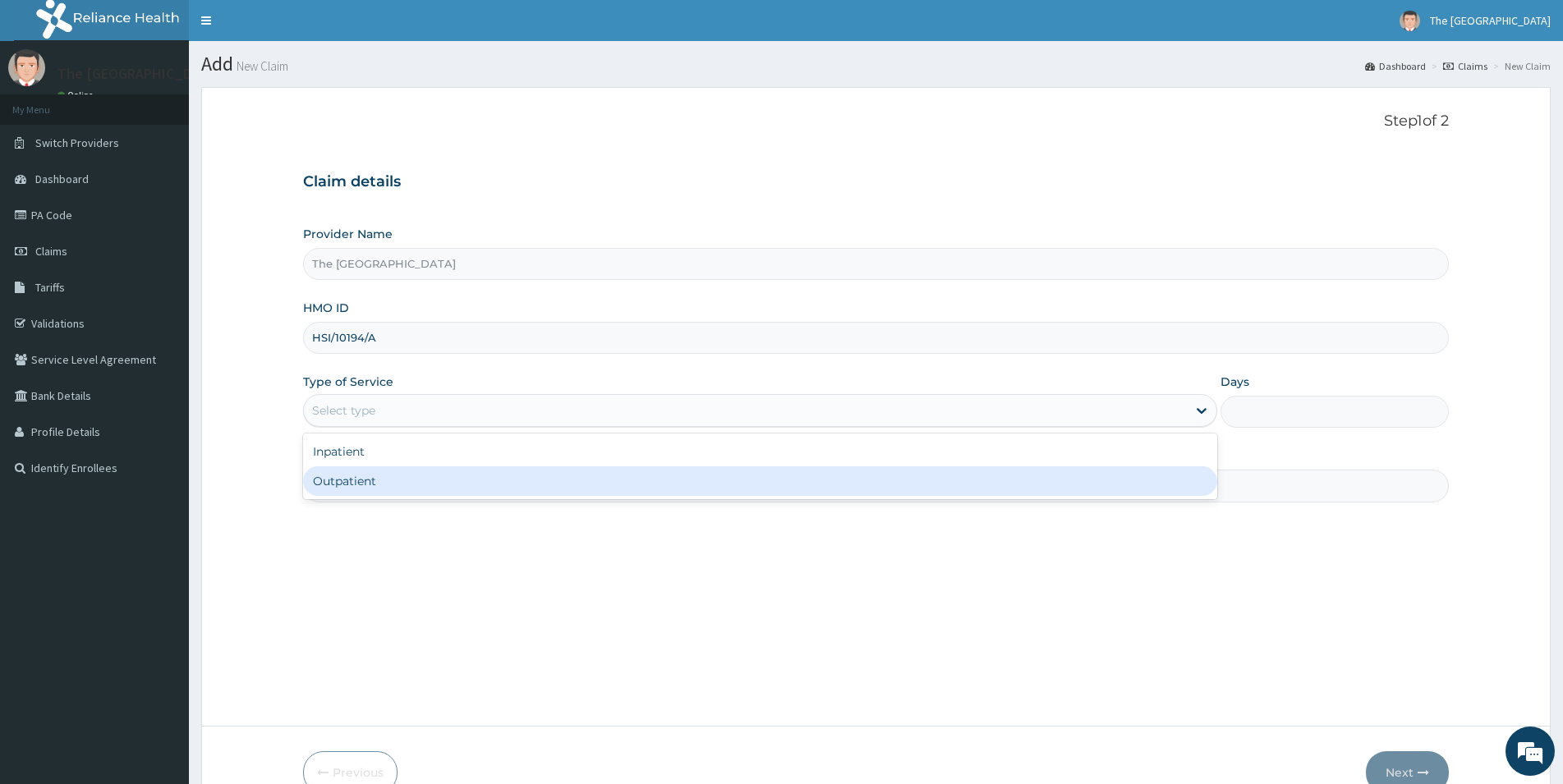
click at [393, 486] on div "Outpatient" at bounding box center [760, 481] width 914 height 30
type input "1"
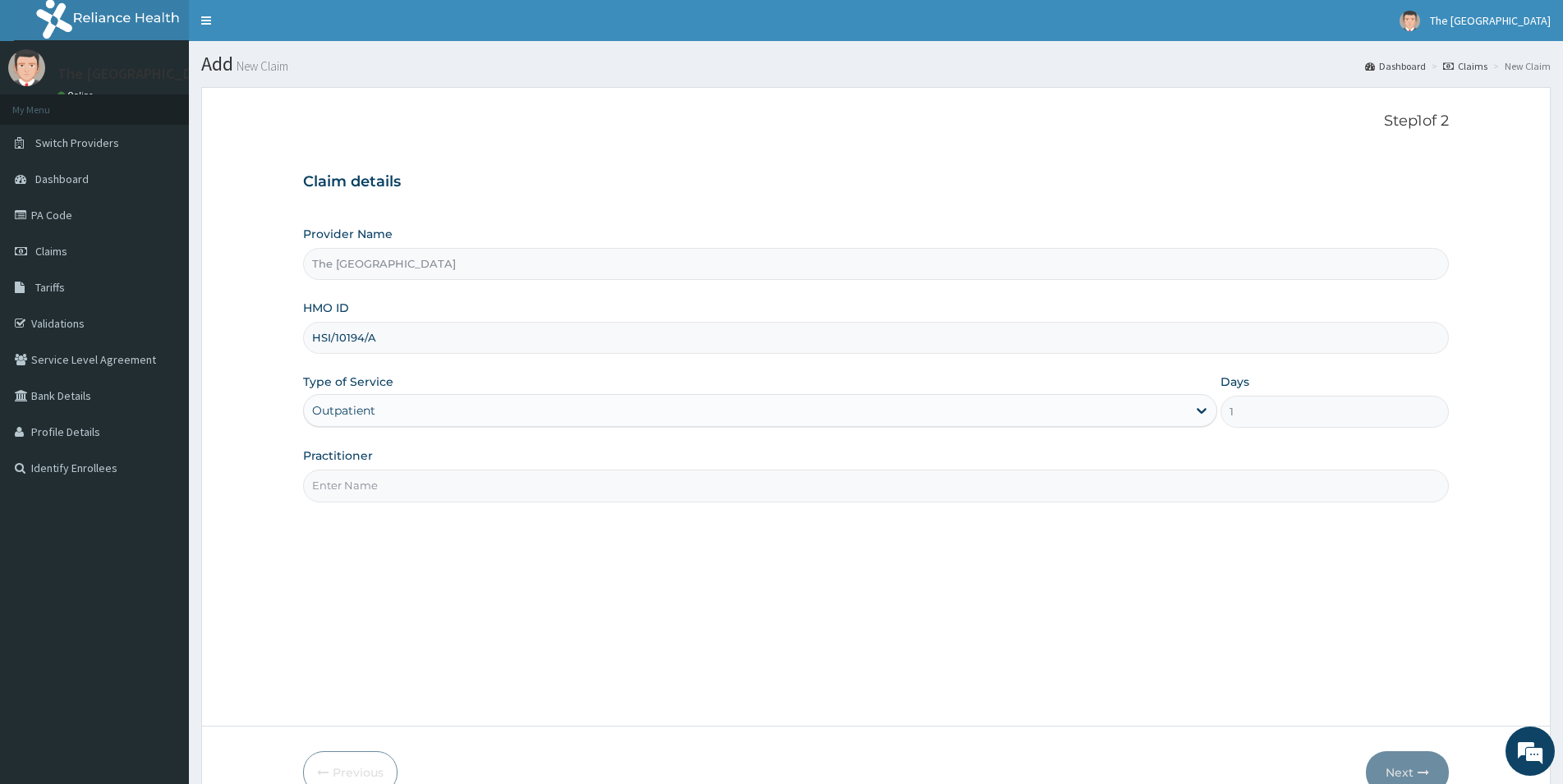
click at [399, 470] on div "Practitioner" at bounding box center [875, 475] width 1146 height 54
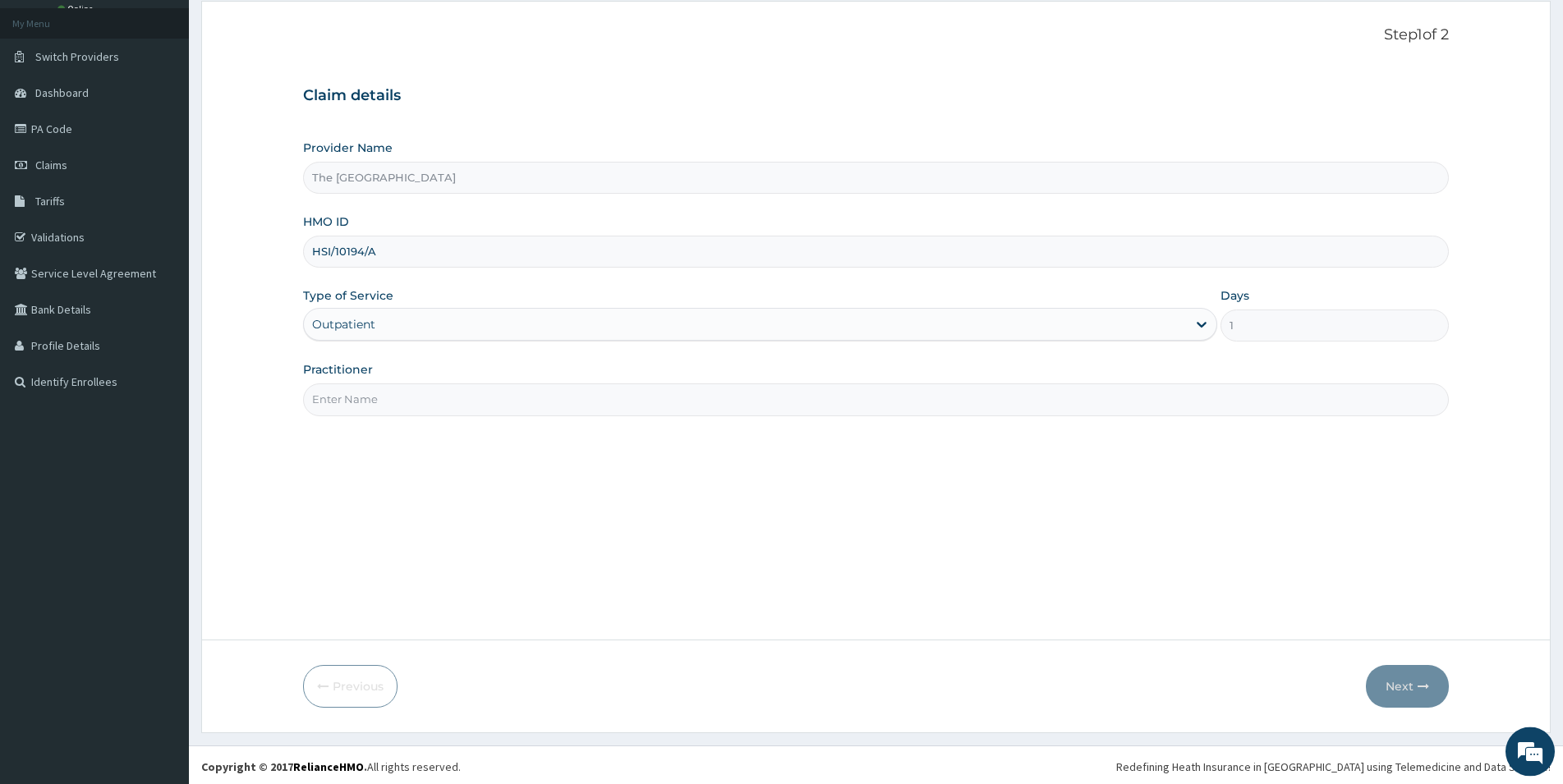
scroll to position [89, 0]
click at [382, 401] on input "Practitioner" at bounding box center [875, 396] width 1146 height 32
type input "[PERSON_NAME]"
click at [1413, 684] on button "Next" at bounding box center [1407, 684] width 83 height 43
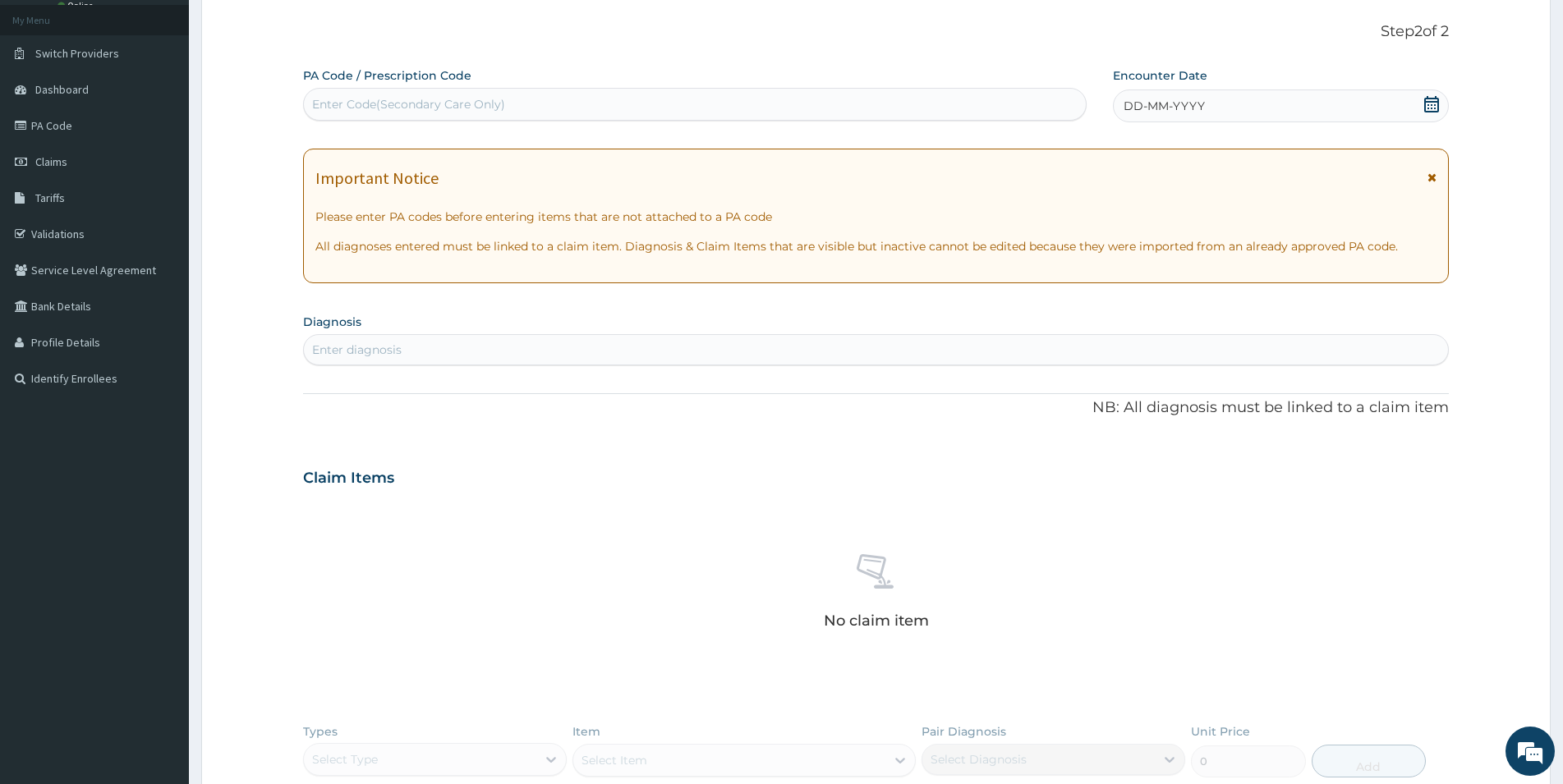
click at [1433, 104] on icon at bounding box center [1432, 104] width 15 height 17
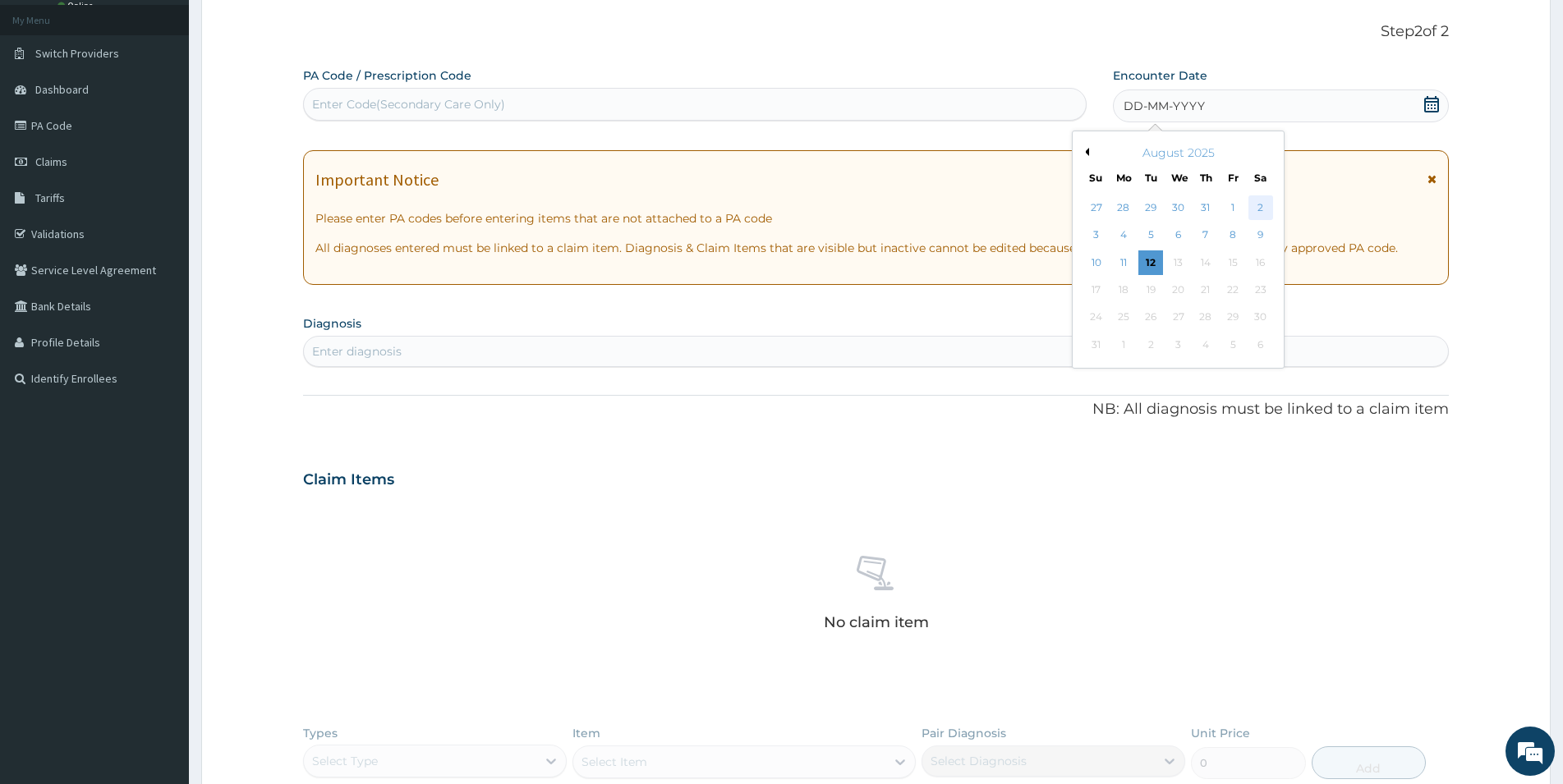
click at [1262, 204] on div "2" at bounding box center [1261, 207] width 25 height 25
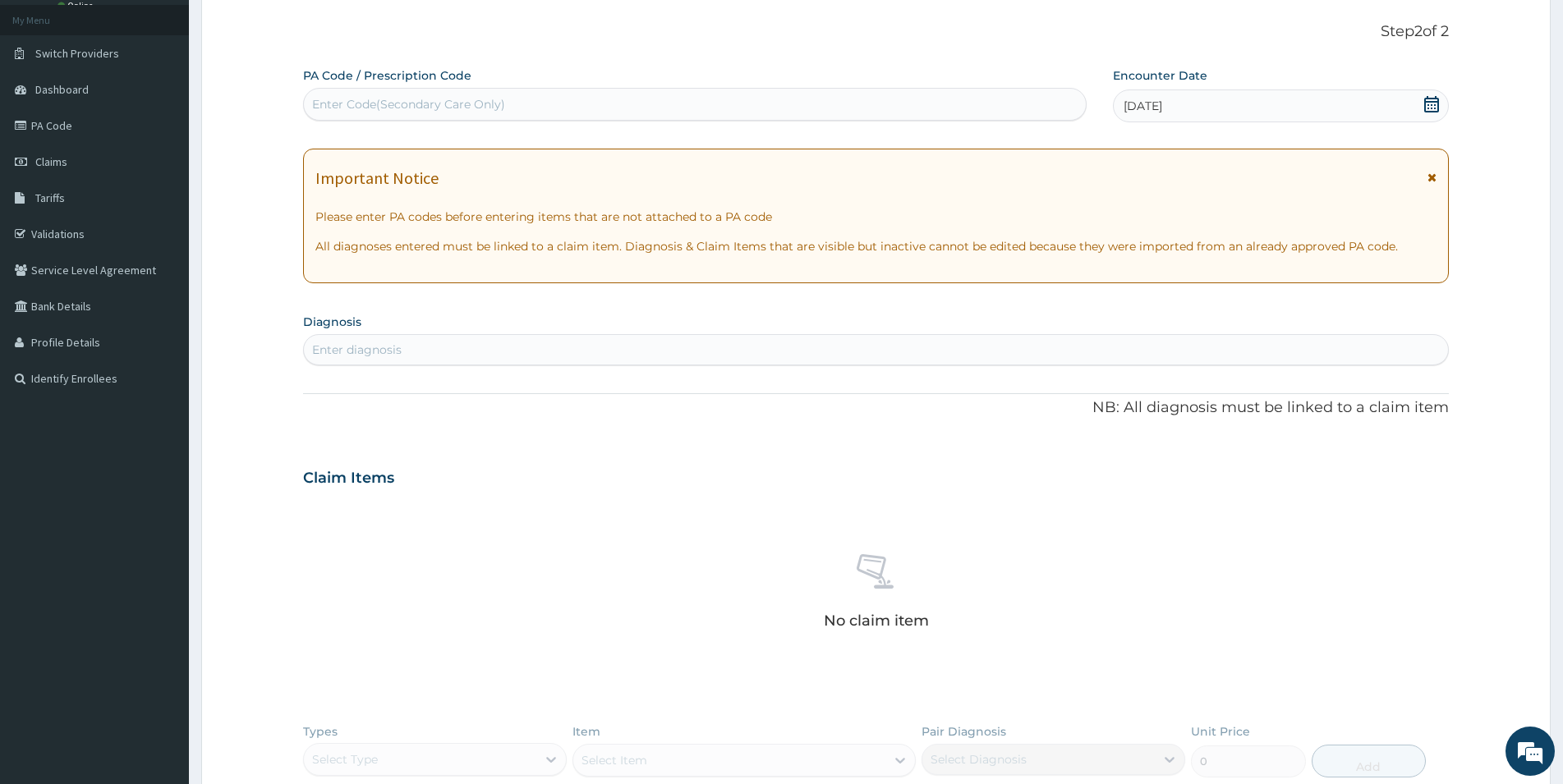
click at [812, 346] on div "Enter diagnosis" at bounding box center [876, 349] width 1145 height 26
type input "C"
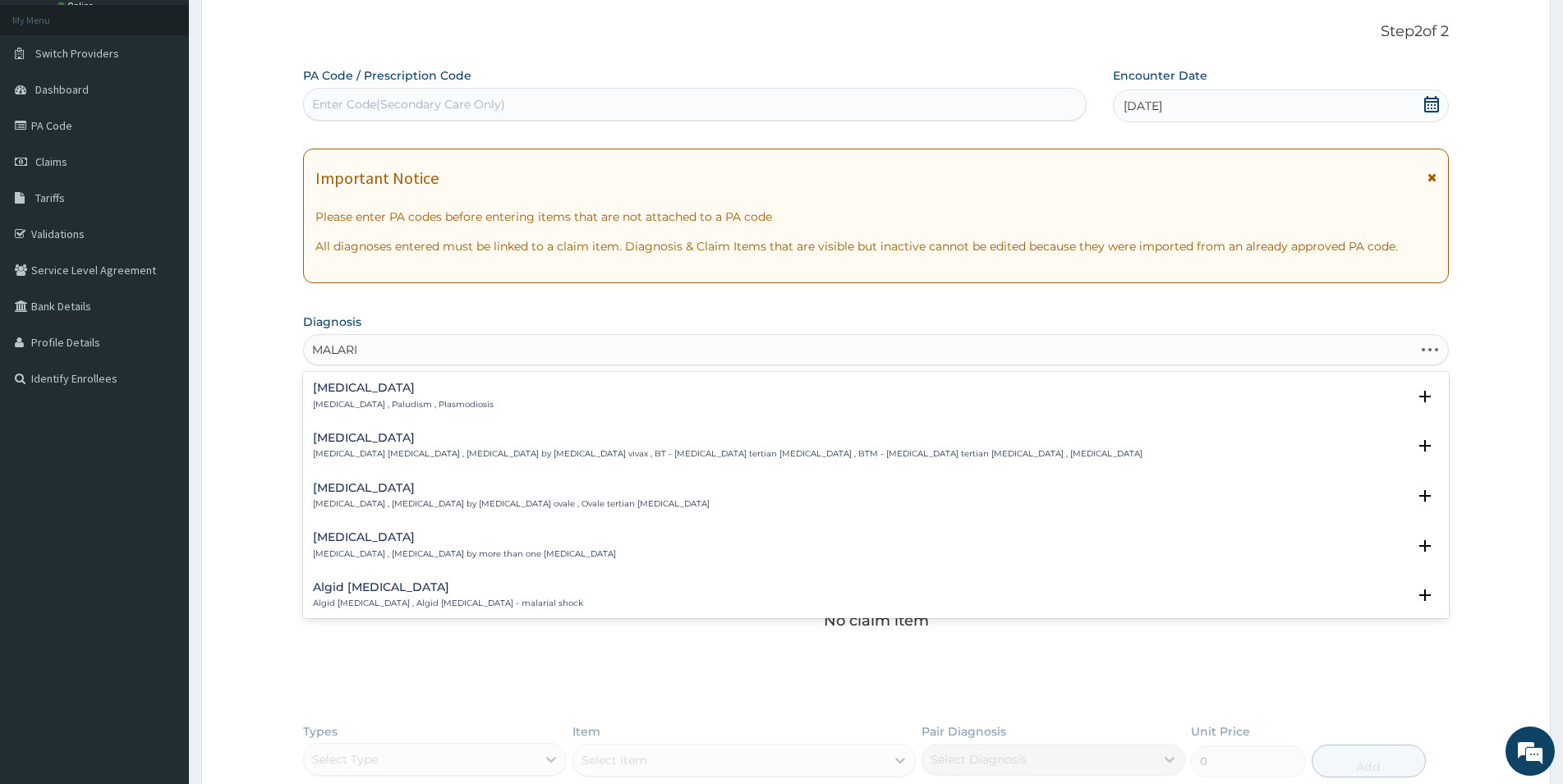
type input "[MEDICAL_DATA]"
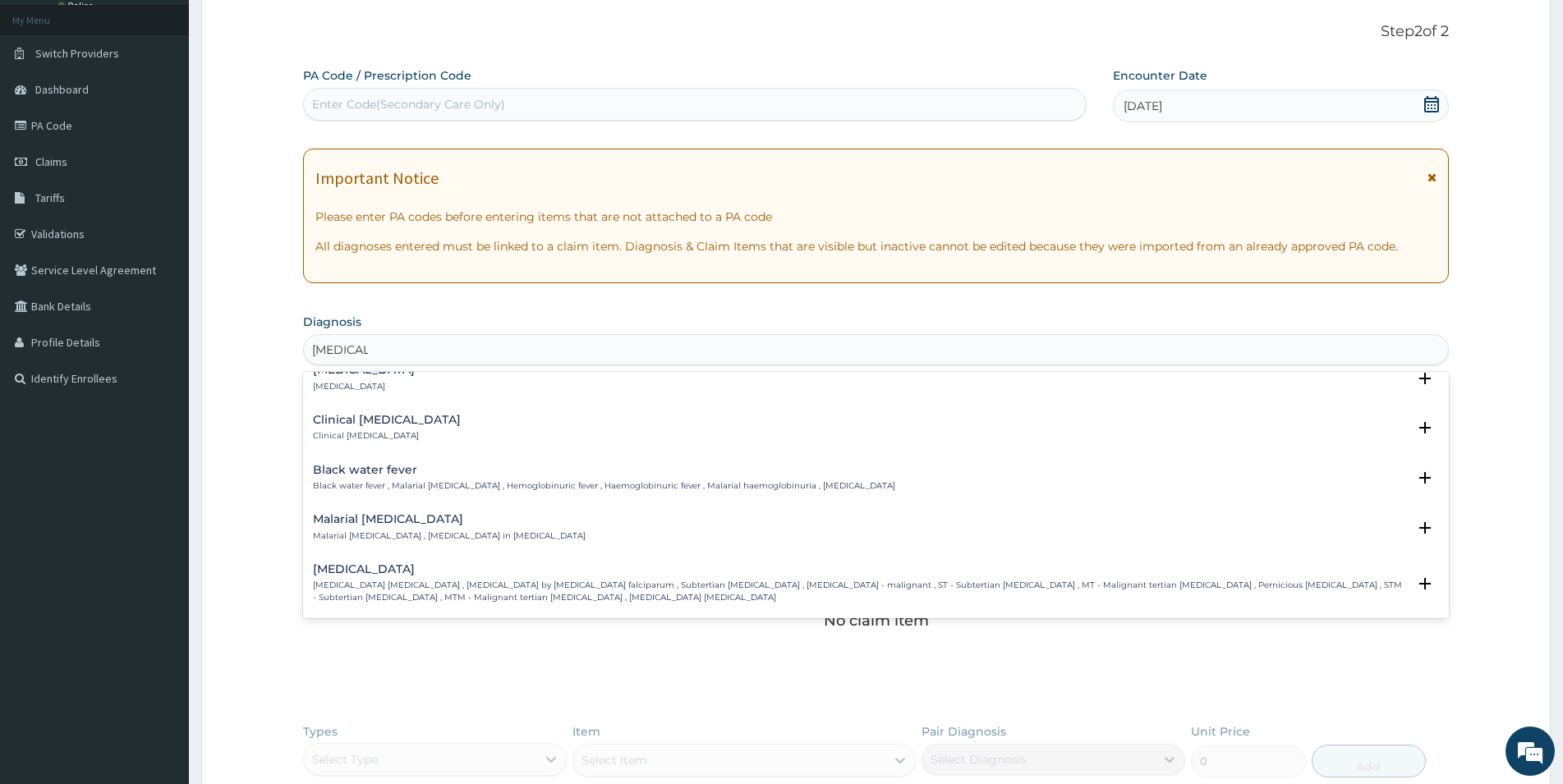
scroll to position [532, 0]
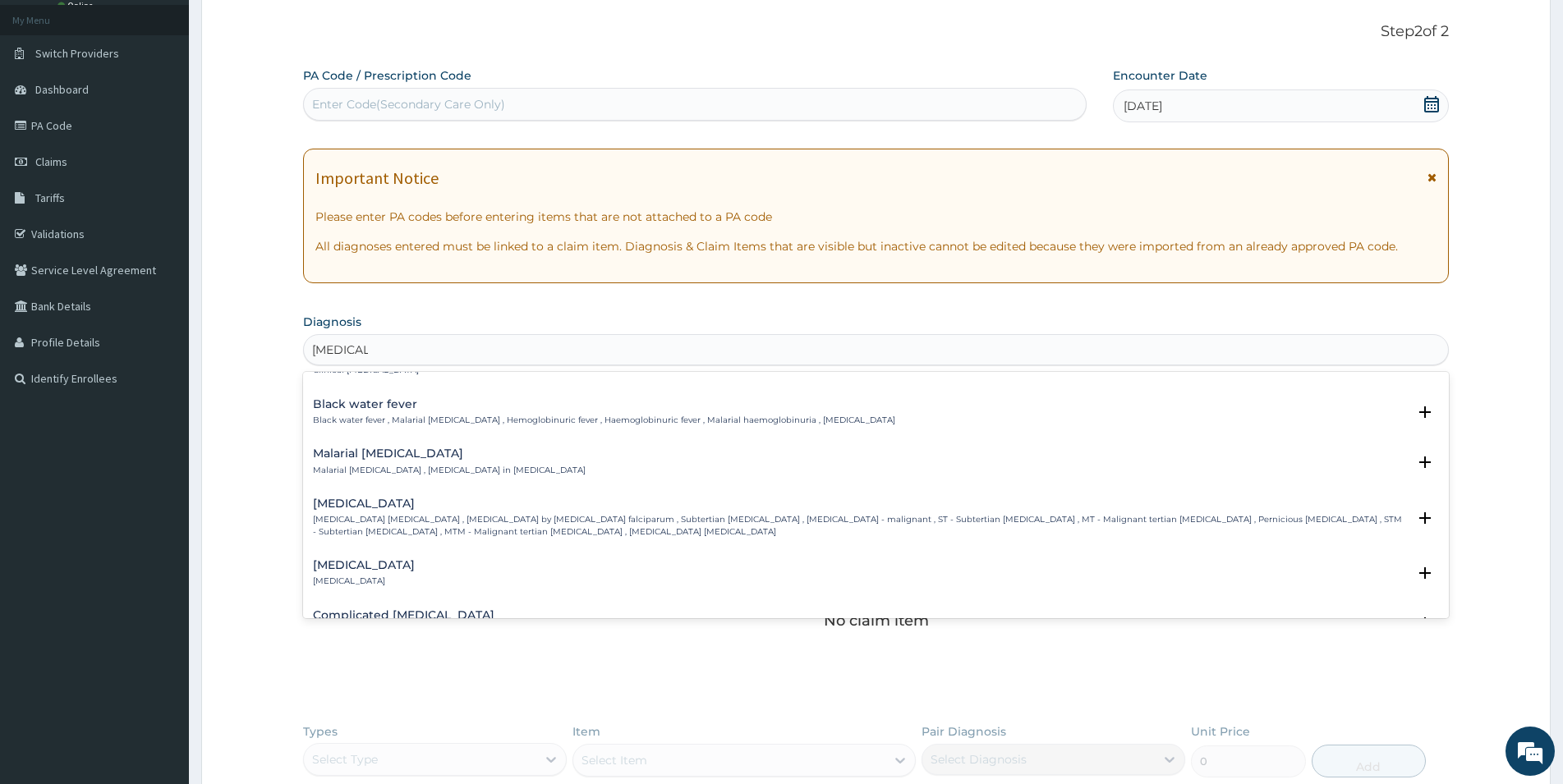
click at [380, 512] on div "[MEDICAL_DATA] [MEDICAL_DATA] [MEDICAL_DATA] , [MEDICAL_DATA] by [MEDICAL_DATA]…" at bounding box center [860, 517] width 1095 height 40
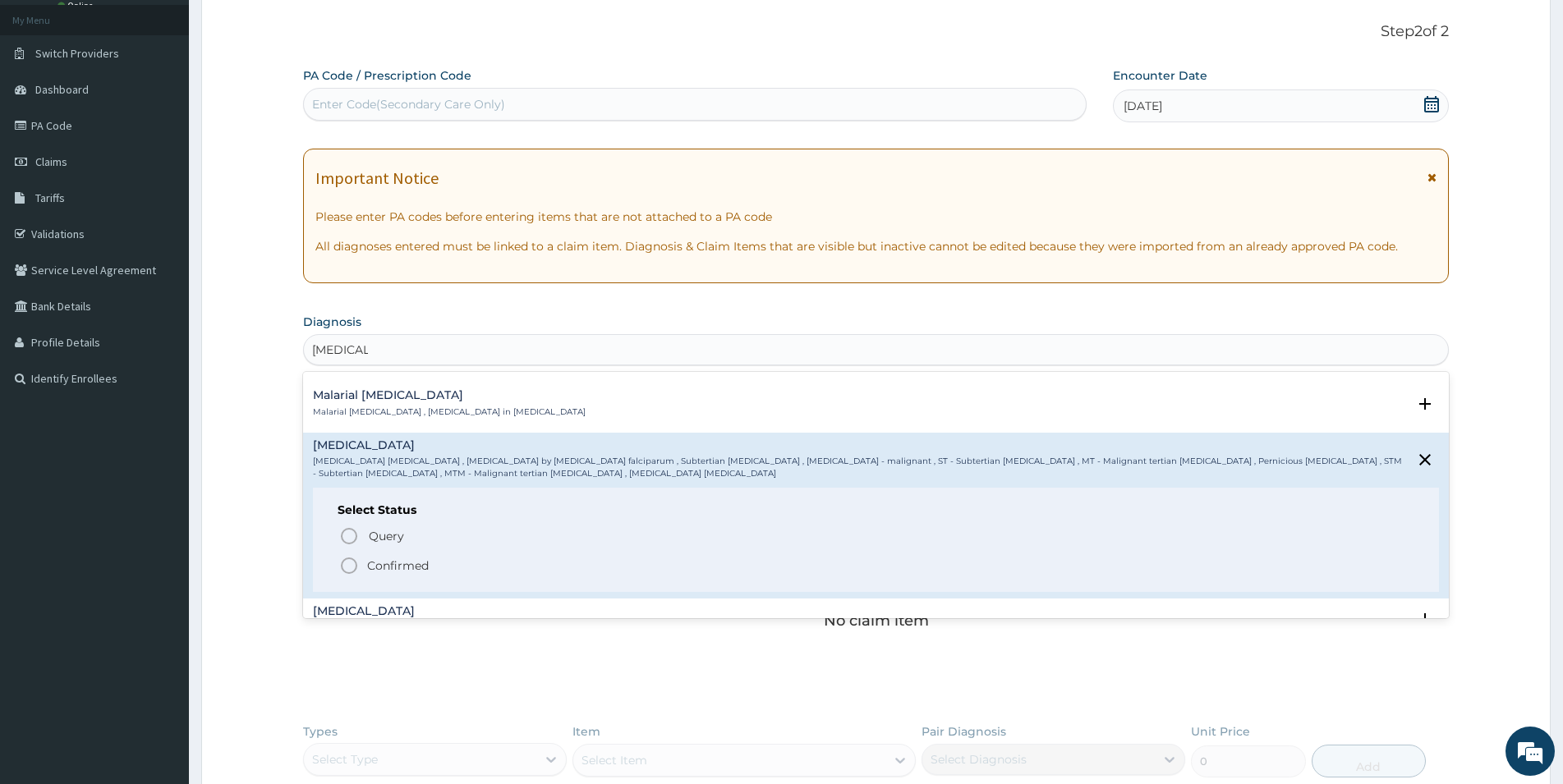
scroll to position [621, 0]
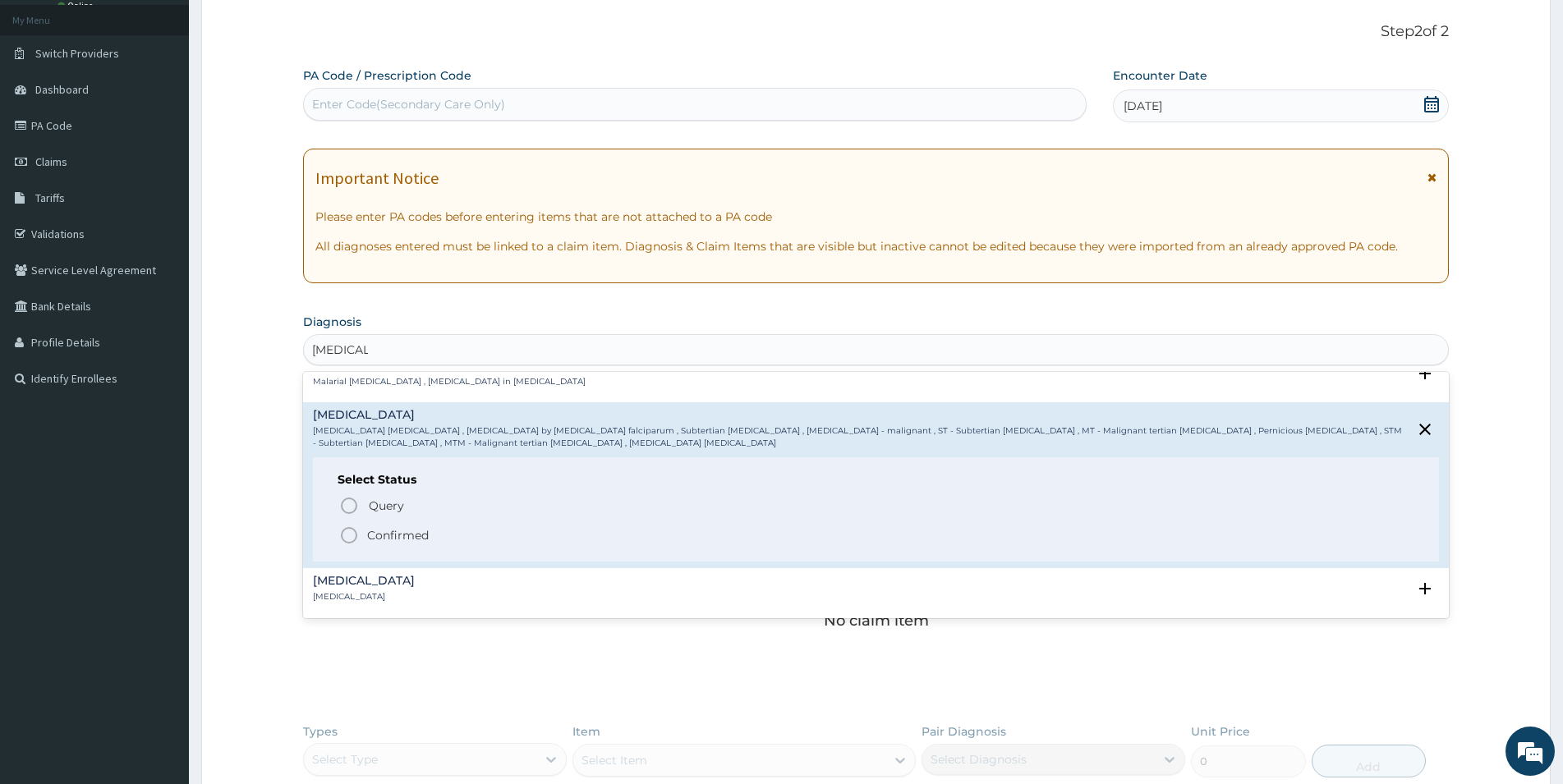
click at [355, 532] on circle "status option filled" at bounding box center [349, 535] width 15 height 15
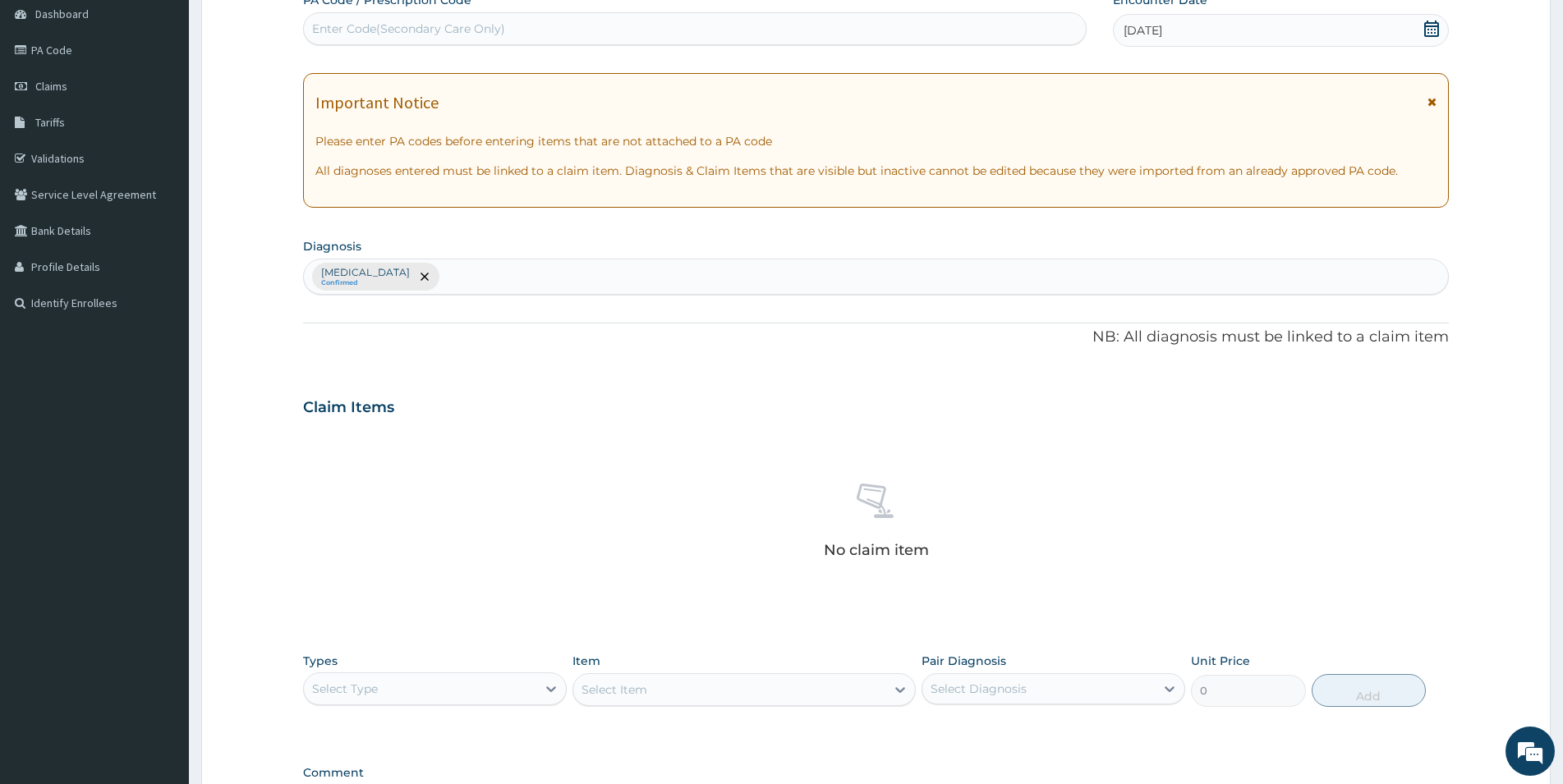
scroll to position [341, 0]
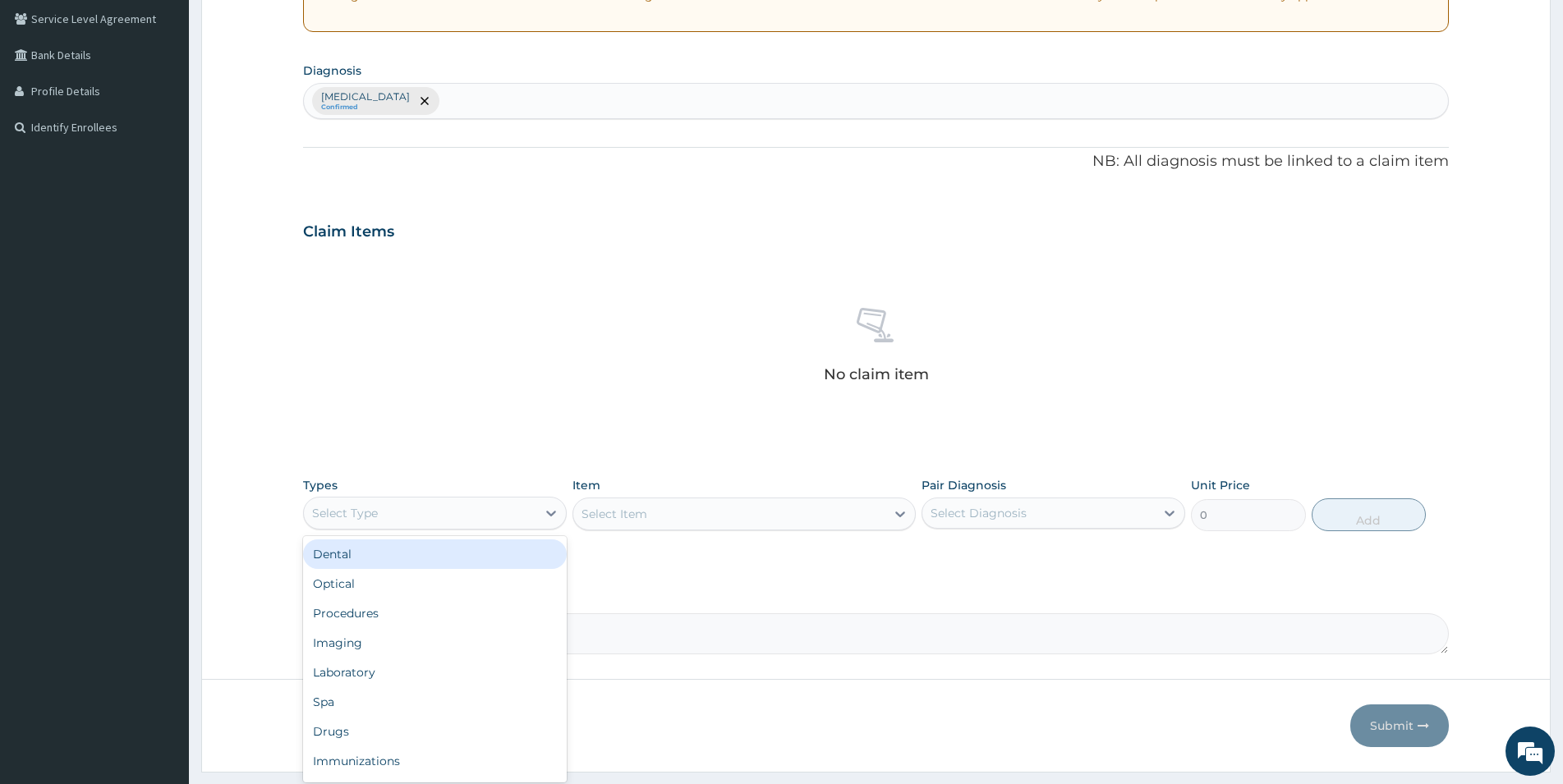
click at [406, 515] on div "Select Type" at bounding box center [420, 513] width 232 height 26
click at [353, 676] on div "Laboratory" at bounding box center [435, 673] width 264 height 30
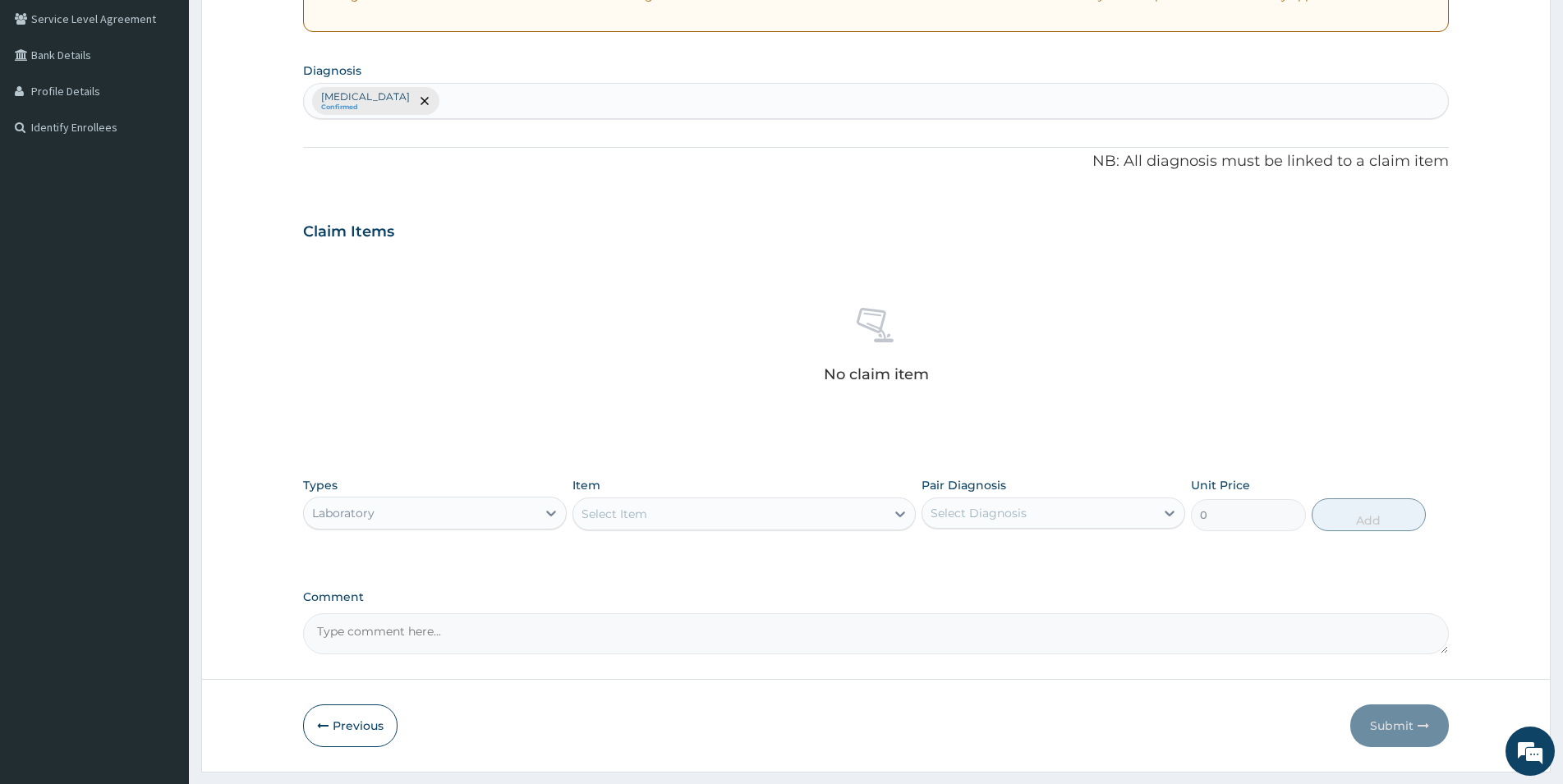
click at [423, 518] on div "Laboratory" at bounding box center [420, 513] width 232 height 26
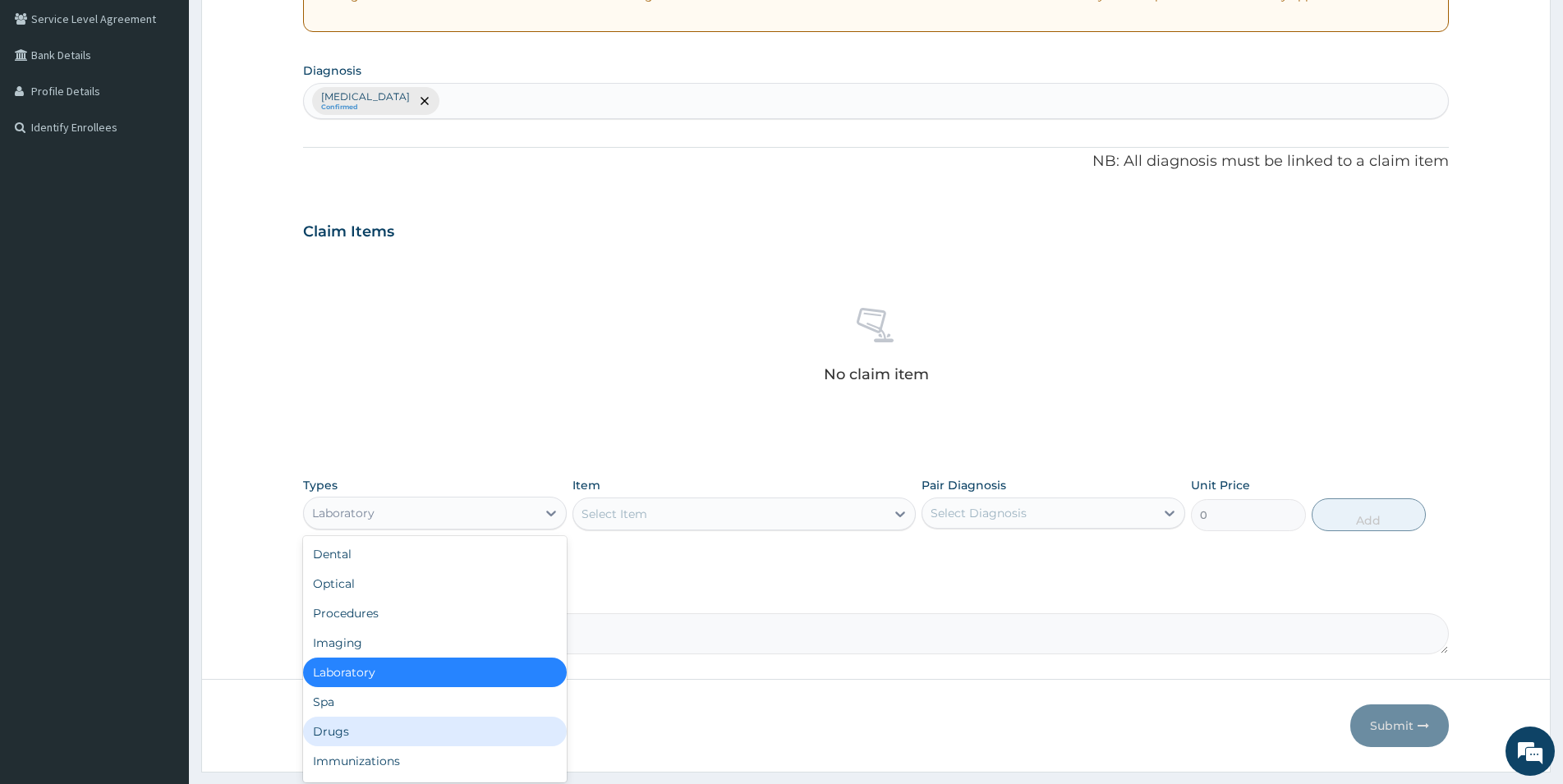
click at [351, 733] on div "Drugs" at bounding box center [435, 732] width 264 height 30
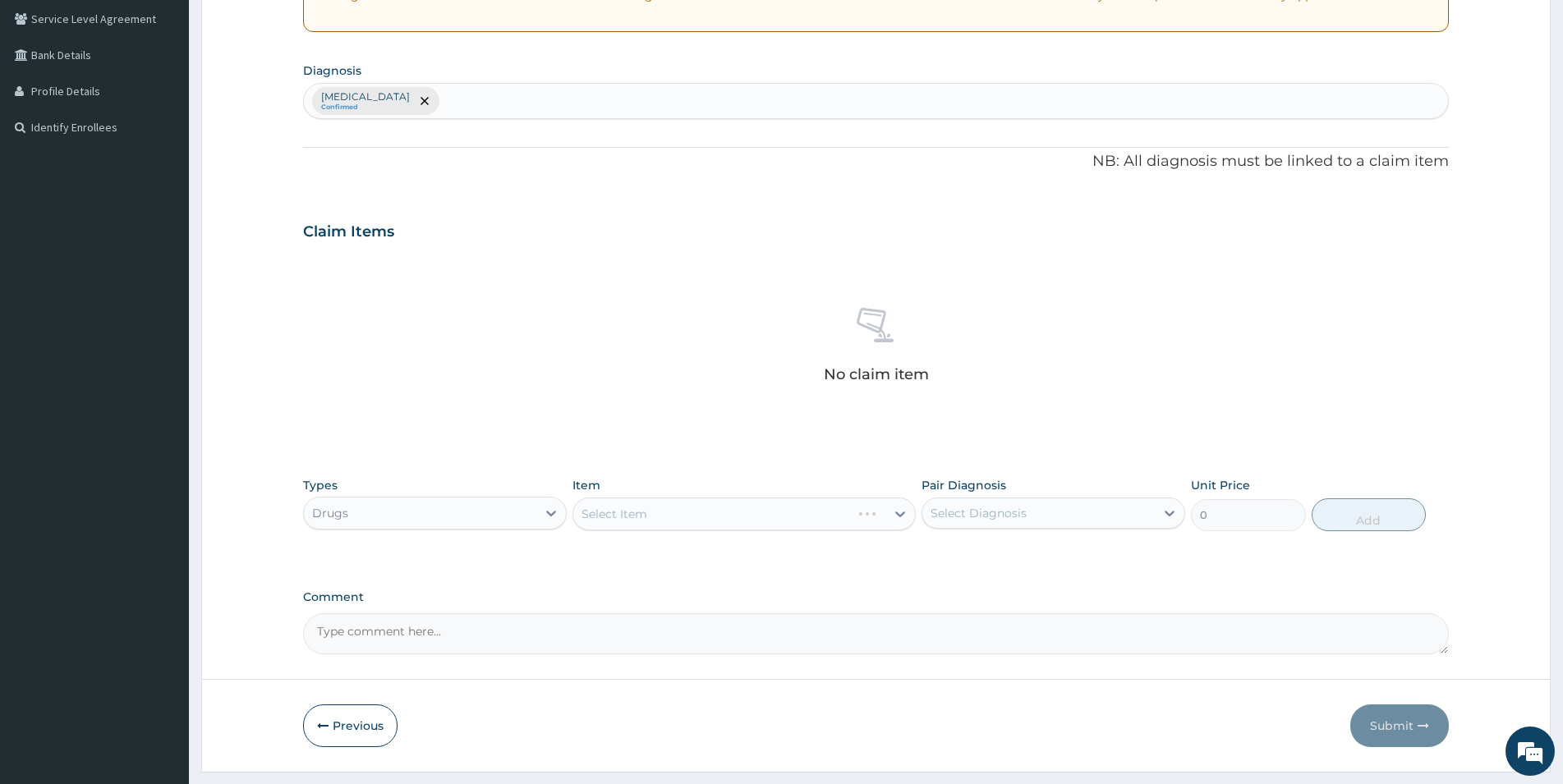
click at [741, 518] on div "Select Item" at bounding box center [744, 514] width 344 height 33
click at [762, 511] on div "Select Item" at bounding box center [729, 514] width 312 height 26
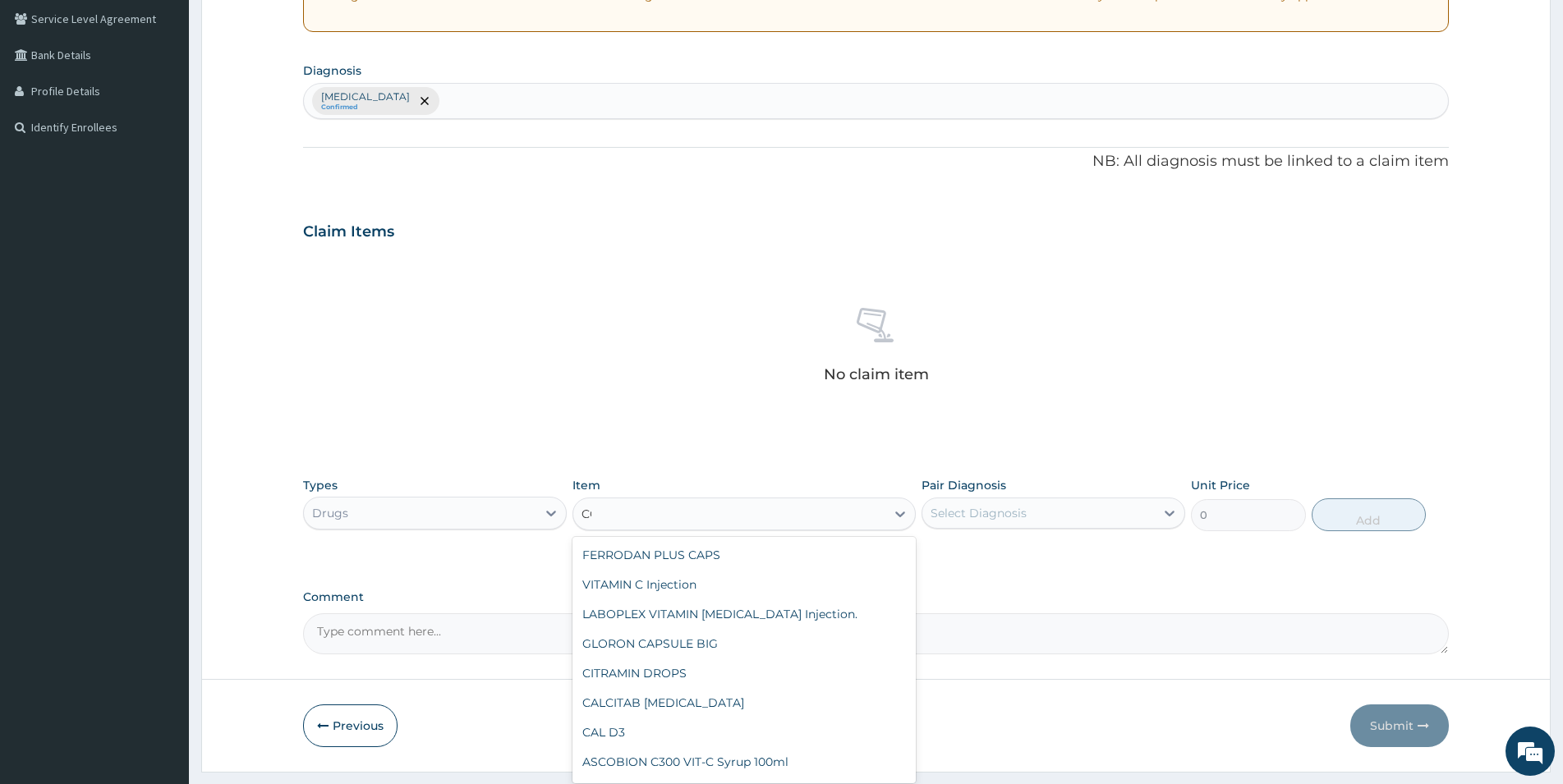
scroll to position [0, 0]
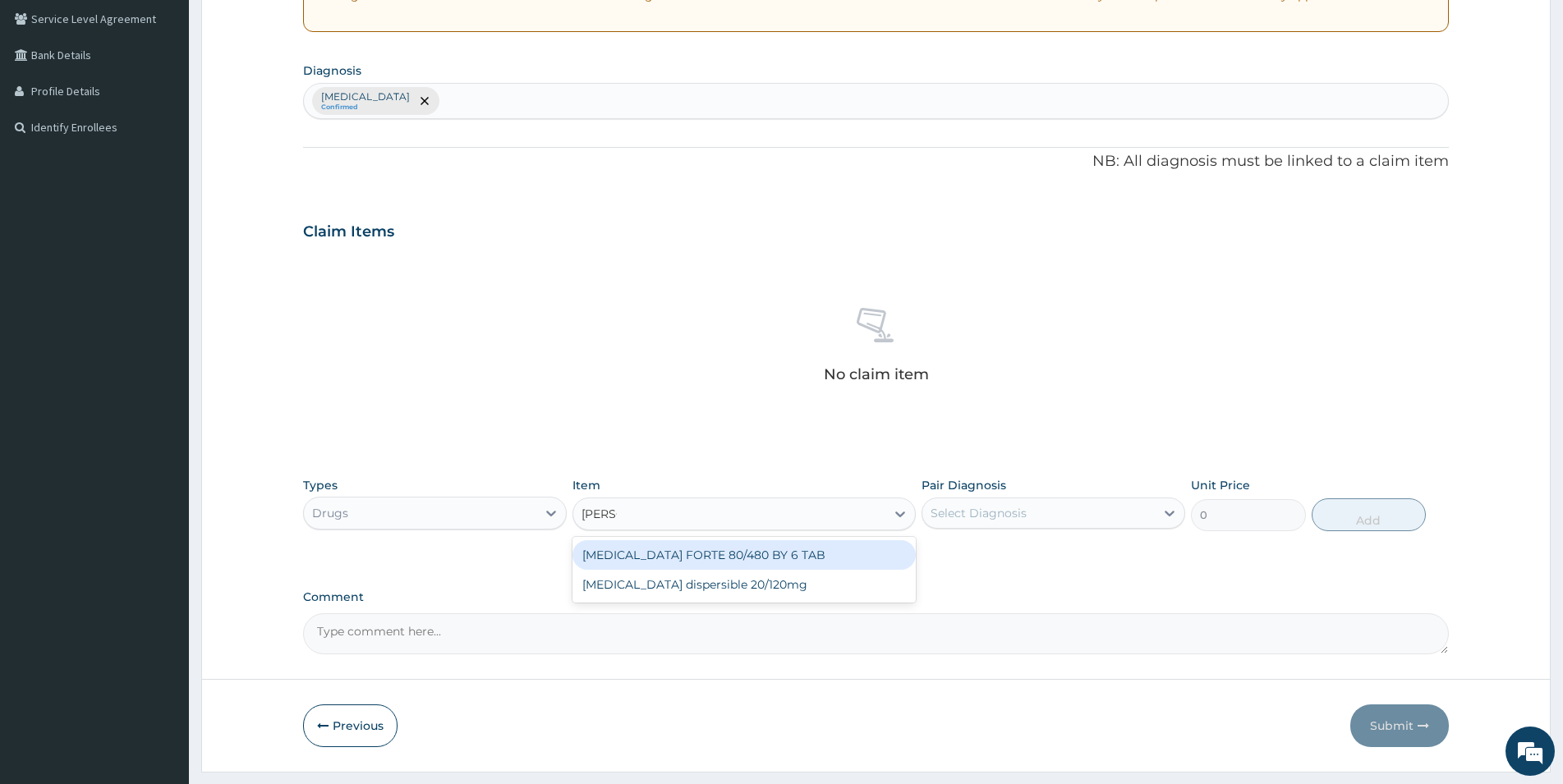
type input "COART"
click at [745, 546] on div "[MEDICAL_DATA] FORTE 80/480 BY 6 TAB" at bounding box center [744, 555] width 344 height 30
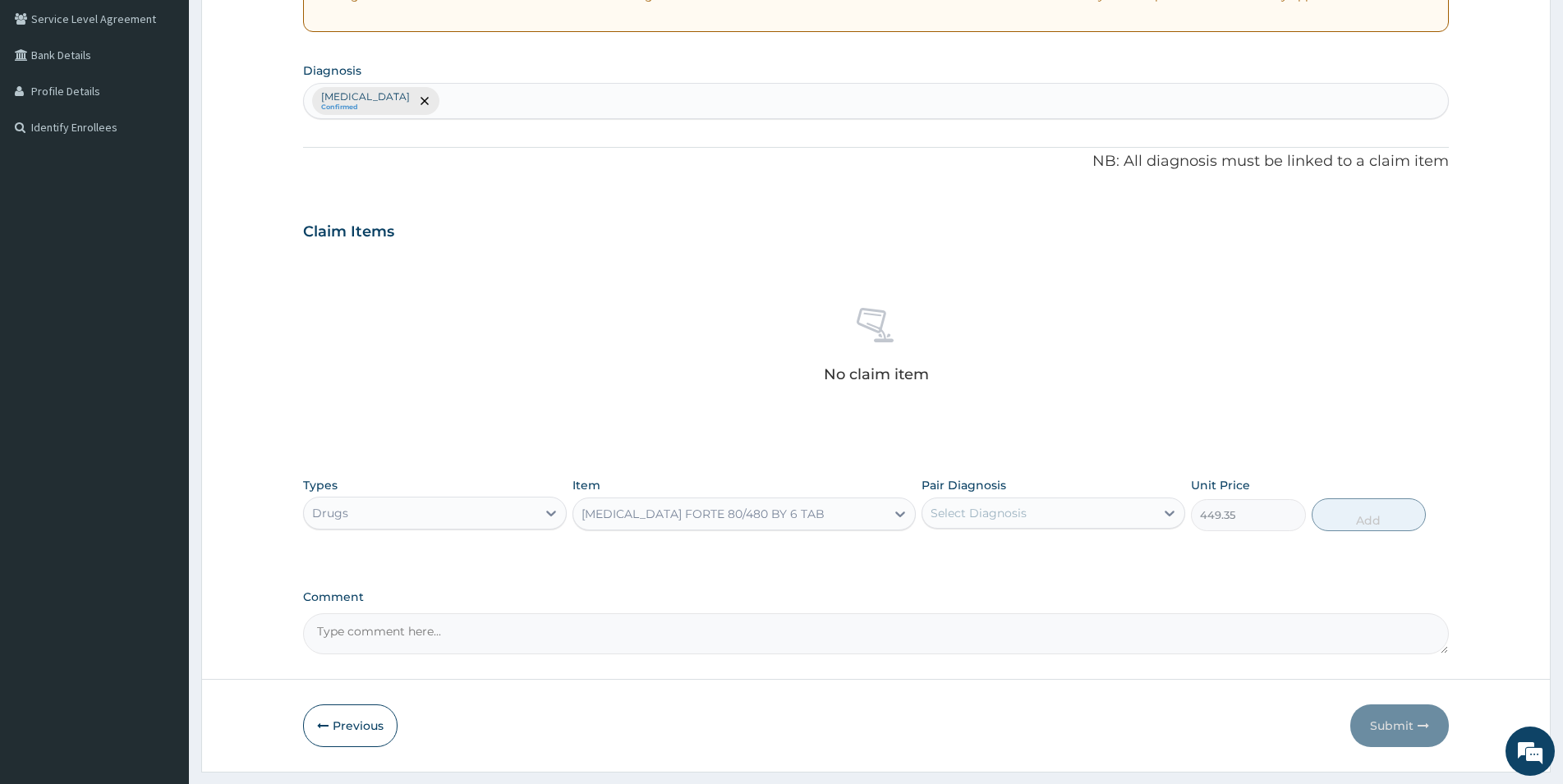
type input "449.35"
click at [988, 516] on div "Select Diagnosis" at bounding box center [979, 514] width 96 height 17
click at [959, 549] on label "[MEDICAL_DATA]" at bounding box center [1000, 554] width 102 height 17
checkbox input "true"
click at [742, 508] on div "[MEDICAL_DATA] FORTE 80/480 BY 6 TAB" at bounding box center [703, 515] width 243 height 17
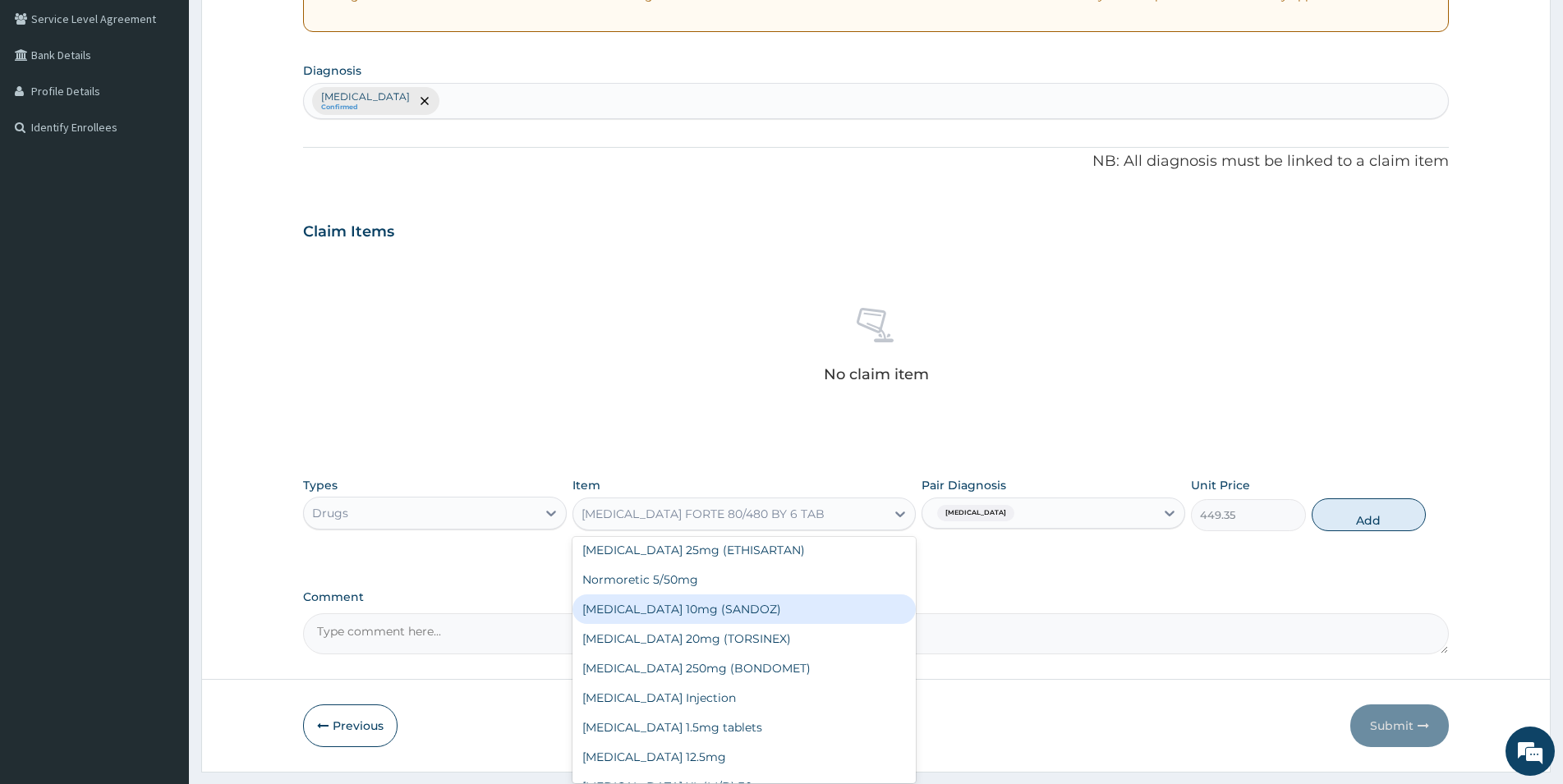
scroll to position [10220, 0]
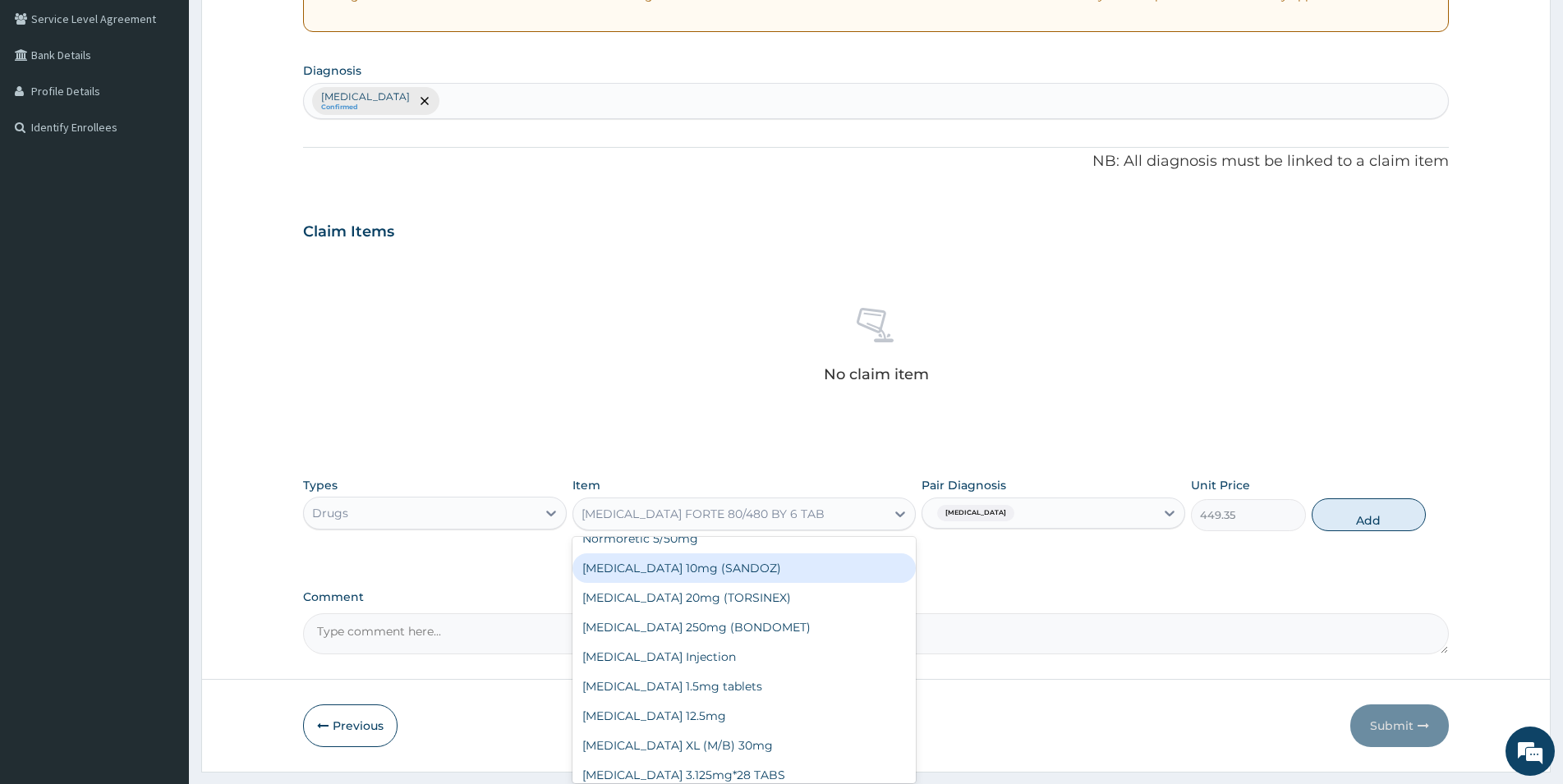
click at [719, 554] on div "[MEDICAL_DATA] 10mg (SANDOZ)" at bounding box center [744, 568] width 344 height 30
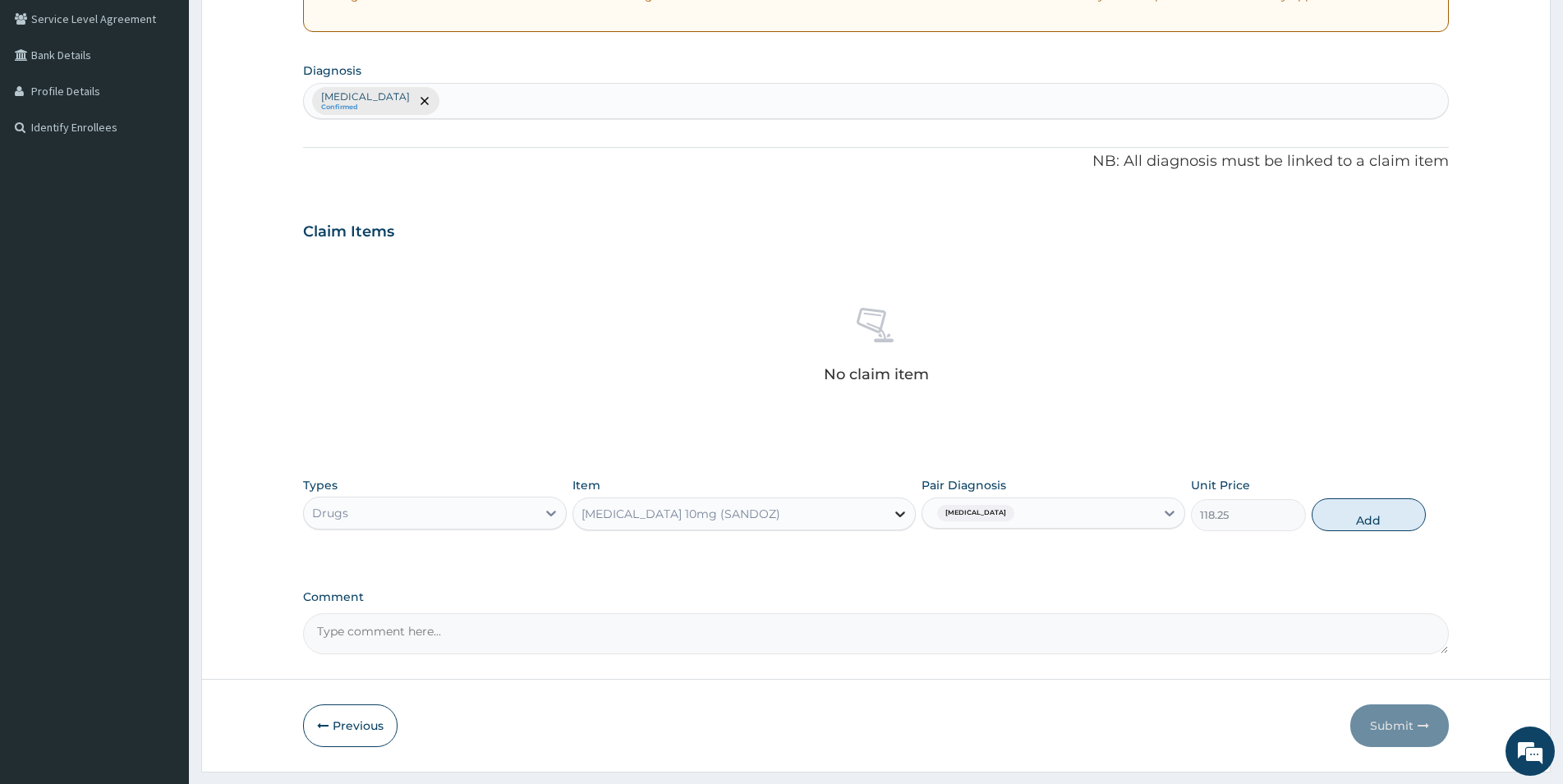
click at [896, 514] on icon at bounding box center [900, 515] width 17 height 17
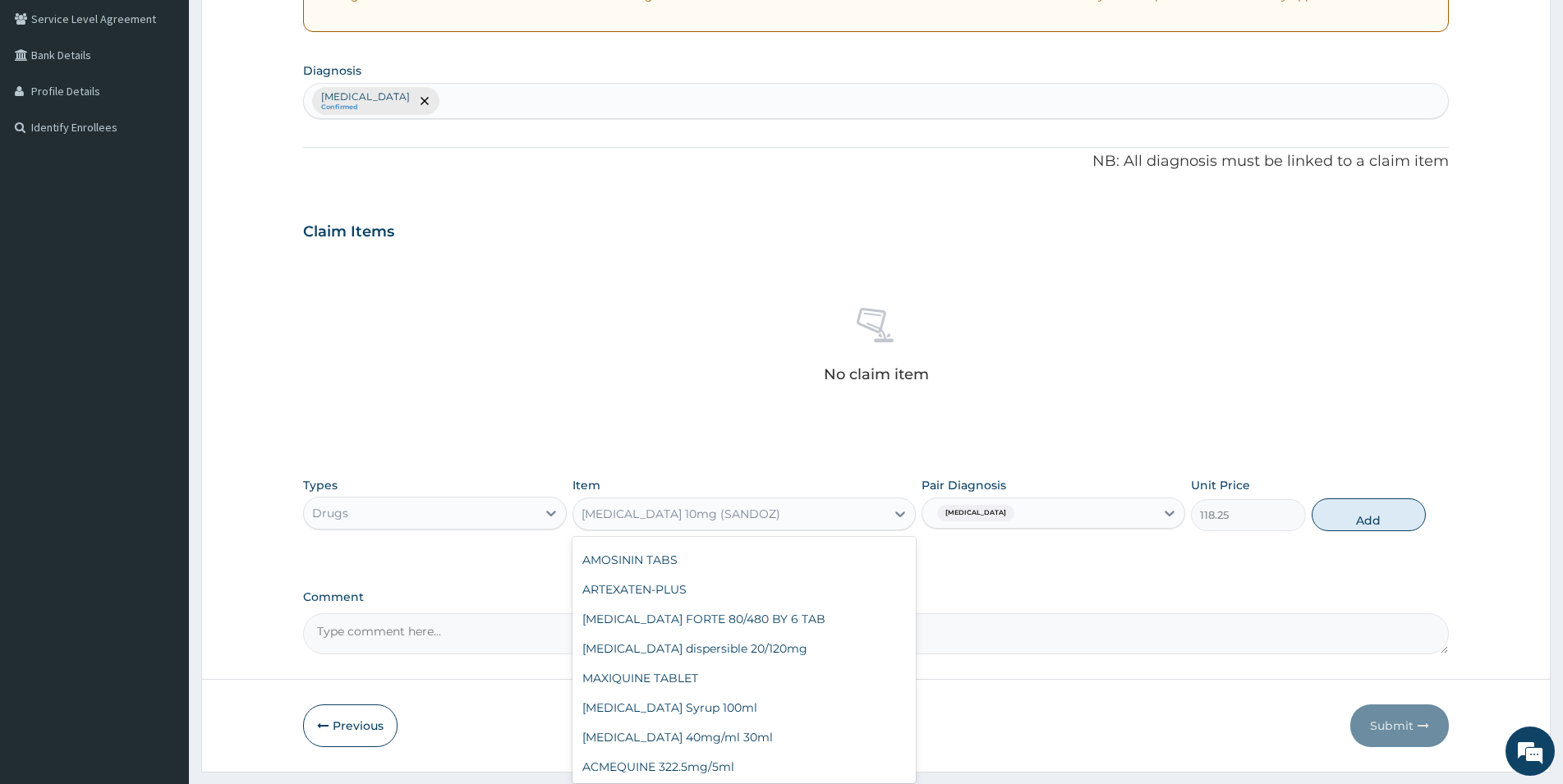
scroll to position [8771, 0]
click at [753, 618] on div "[MEDICAL_DATA] FORTE 80/480 BY 6 TAB" at bounding box center [744, 628] width 344 height 30
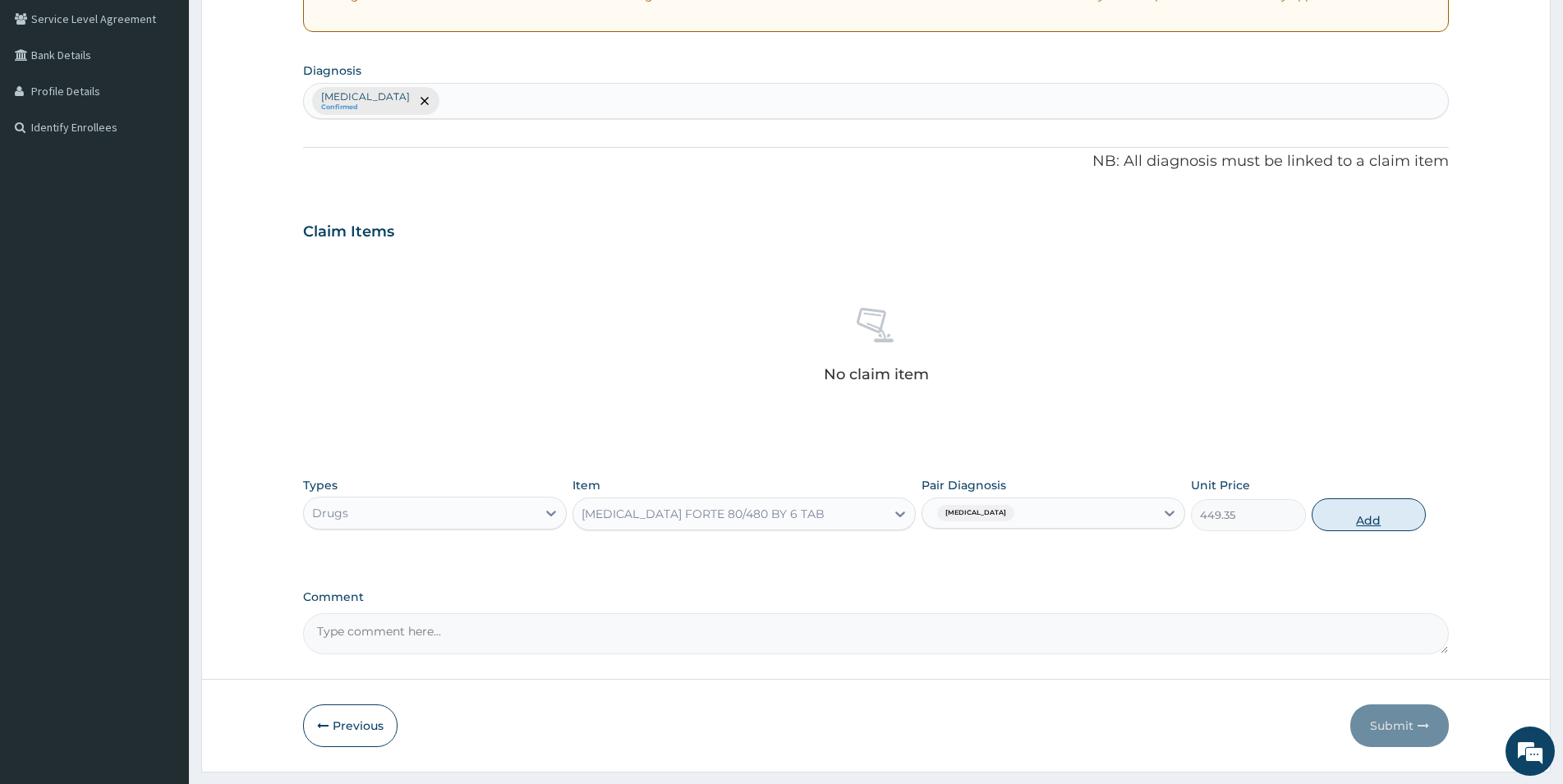
click at [1367, 508] on button "Add" at bounding box center [1369, 515] width 114 height 33
type input "0"
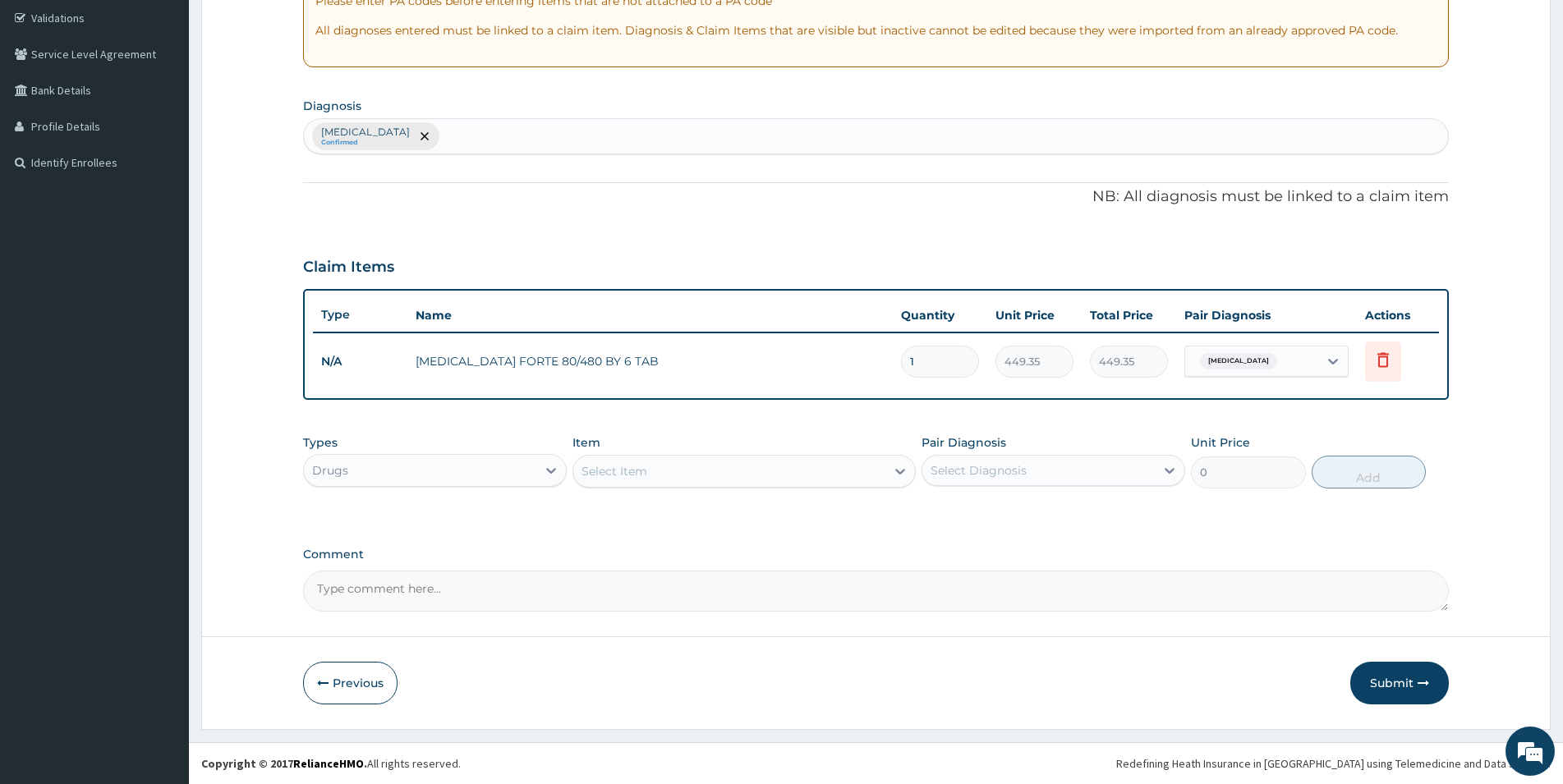
scroll to position [306, 0]
type input "11"
type input "4942.85"
type input "112"
type input "50327.20"
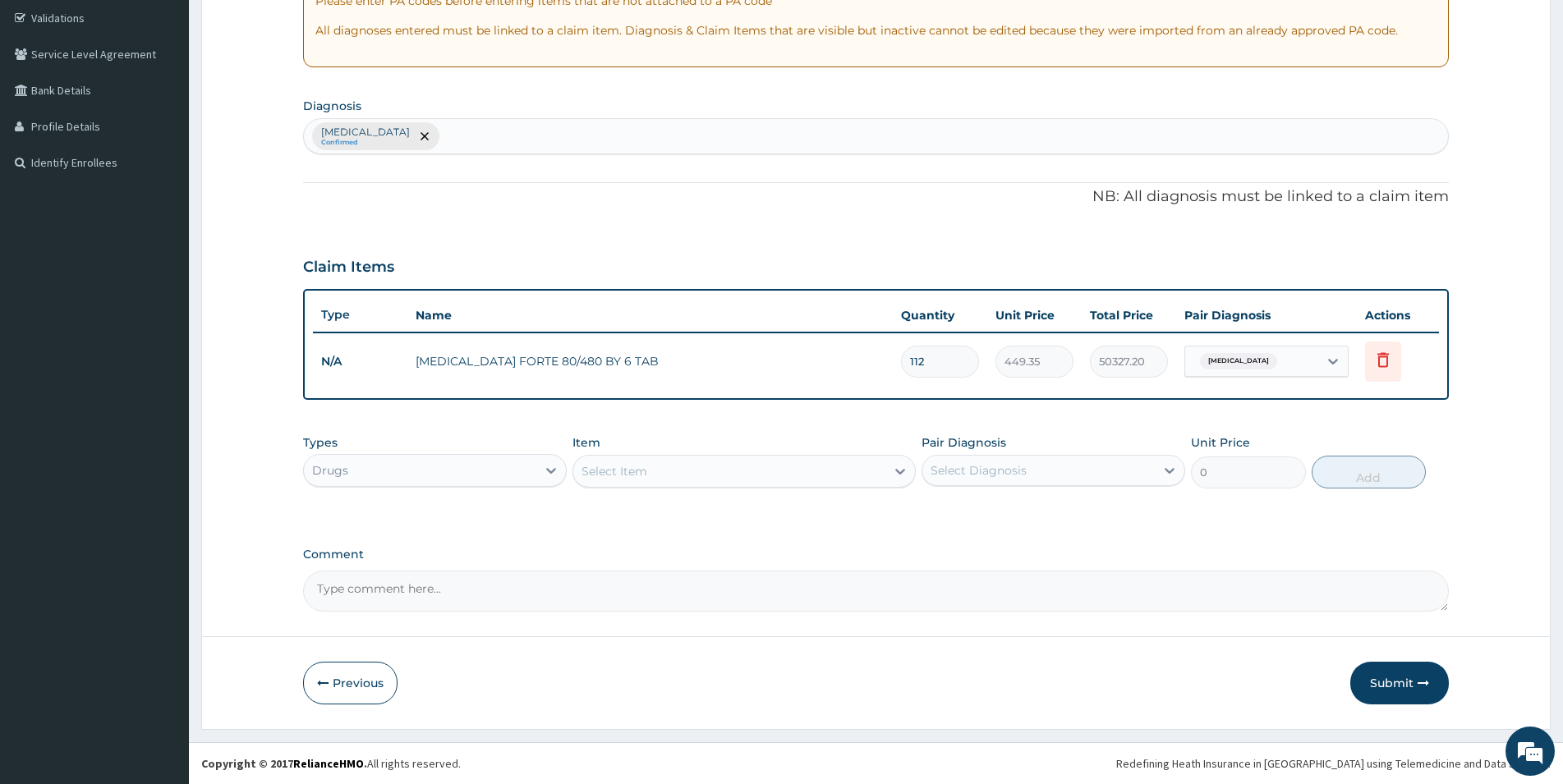
type input "11"
type input "4942.85"
type input "1"
type input "449.35"
type input "12"
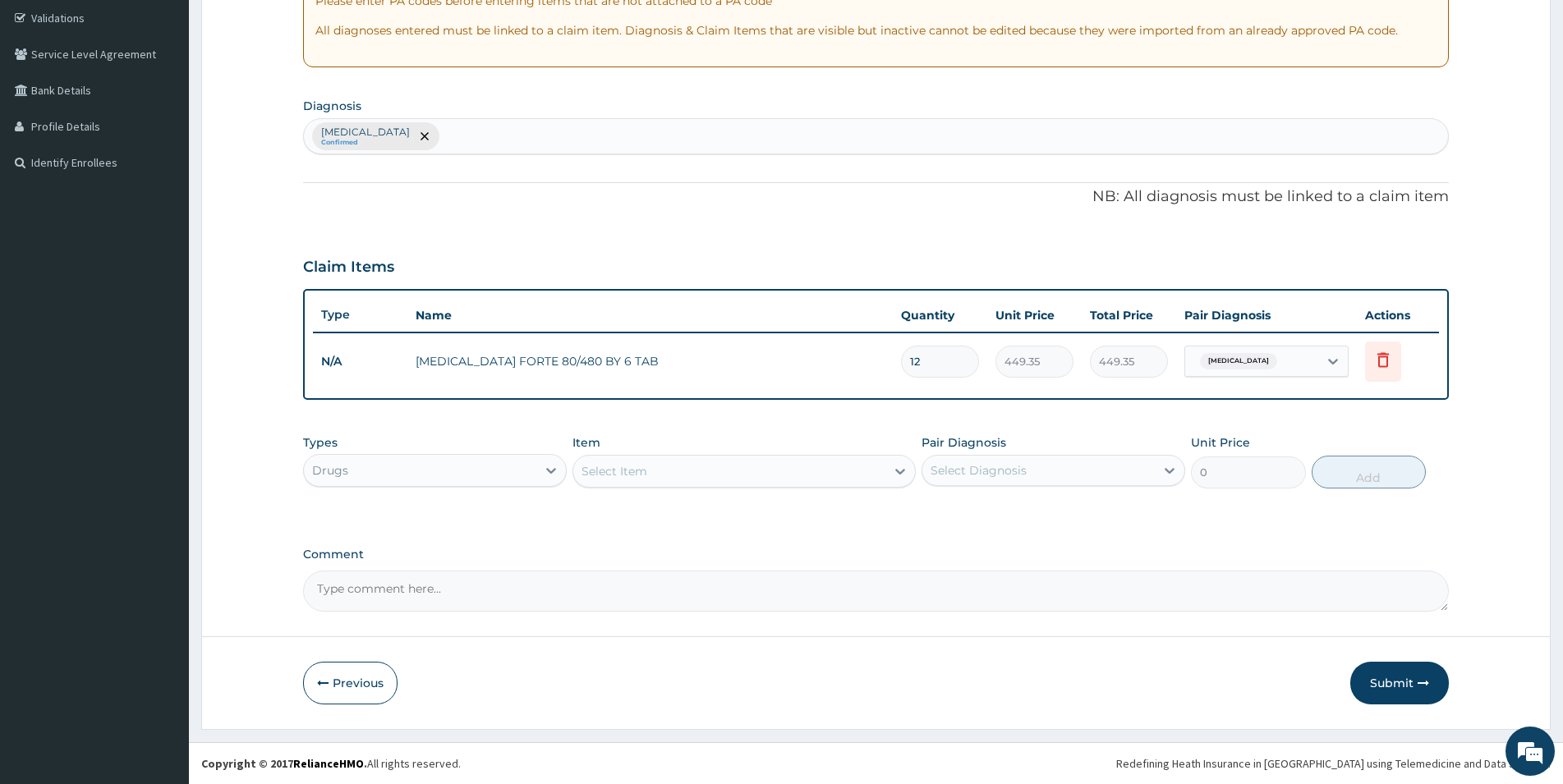
type input "5392.20"
type input "12"
click at [695, 471] on div "Select Item" at bounding box center [729, 471] width 312 height 26
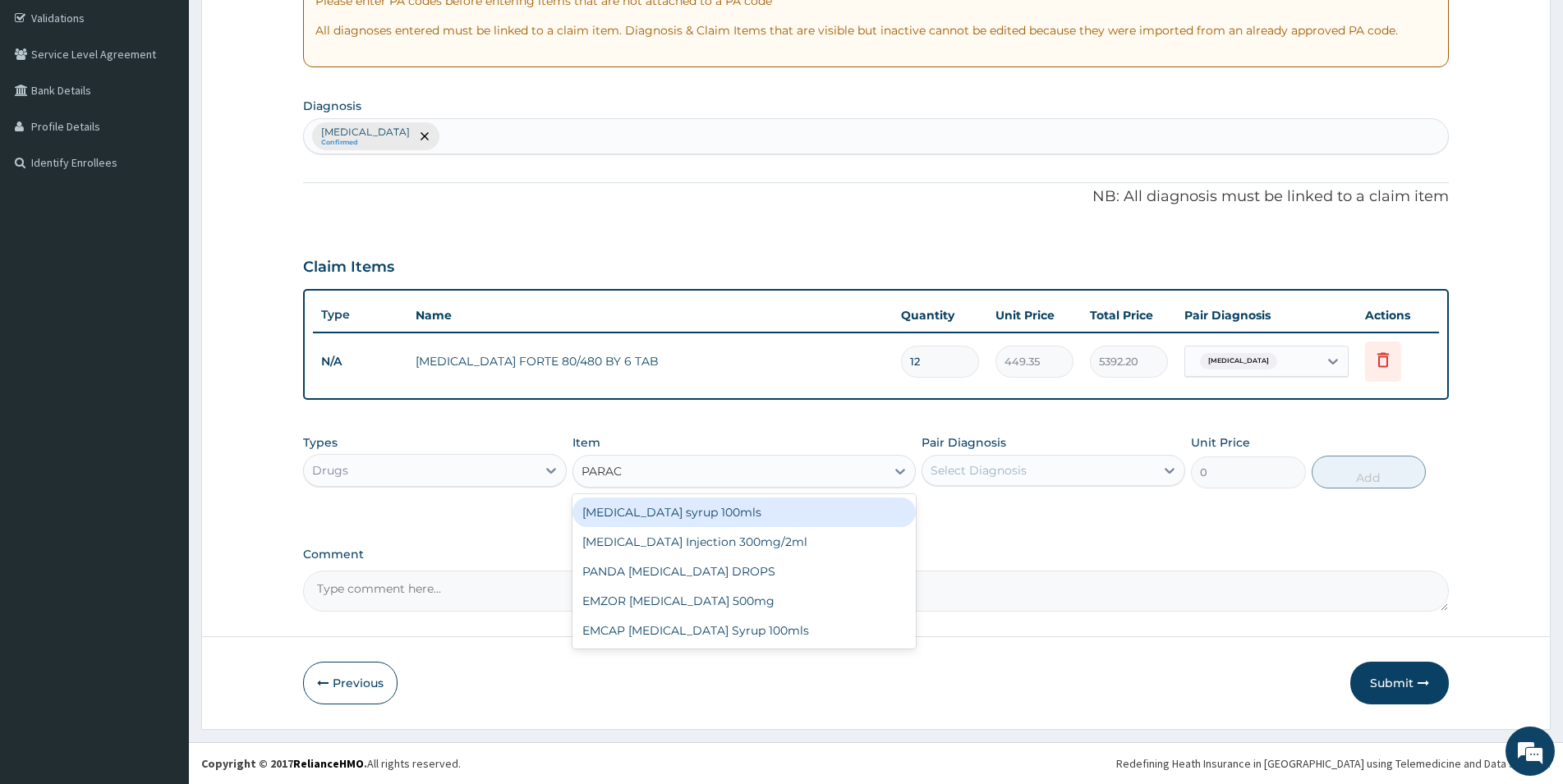
type input "PARACE"
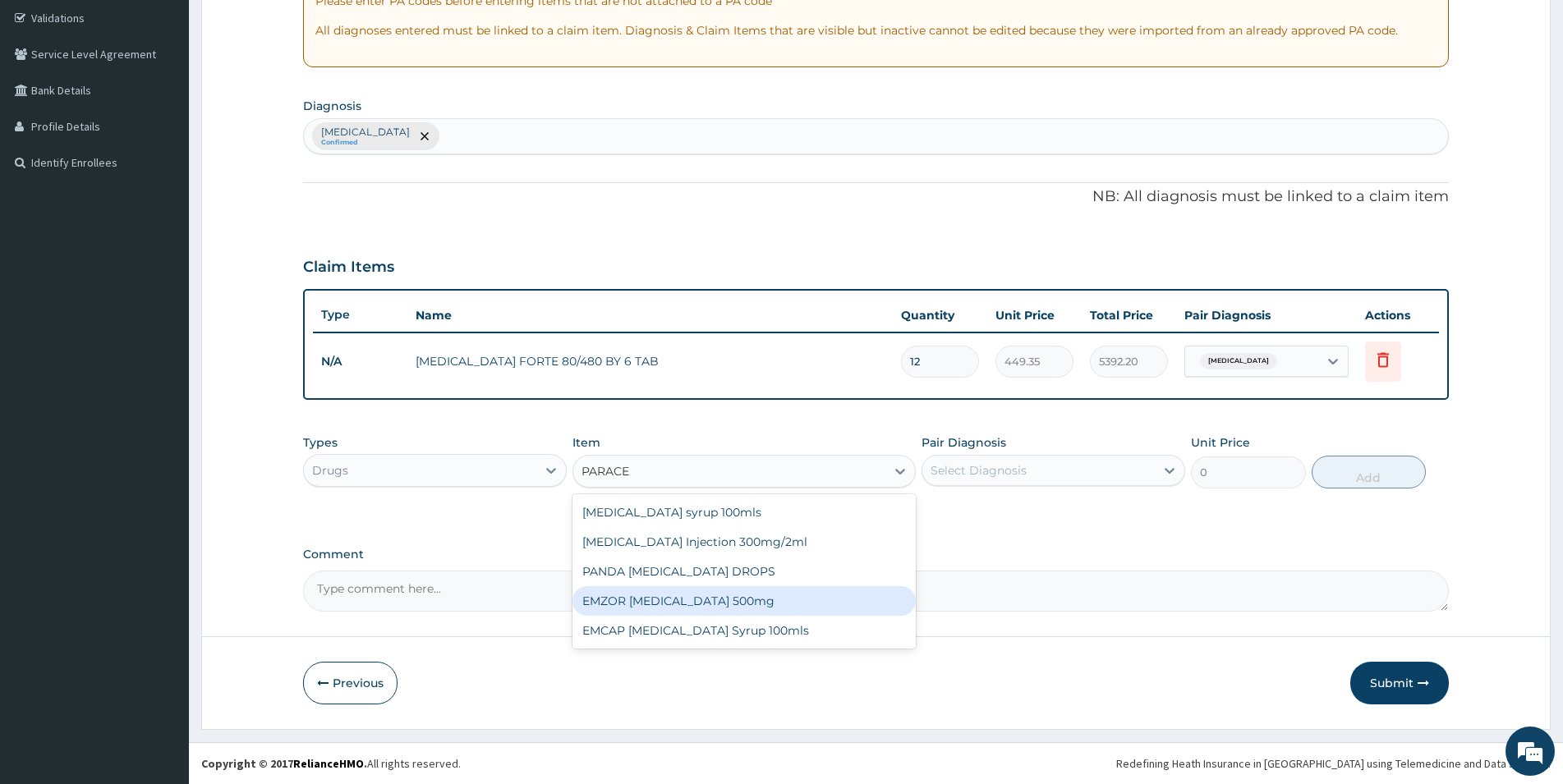
click at [740, 598] on div "EMZOR [MEDICAL_DATA] 500mg" at bounding box center [744, 601] width 344 height 30
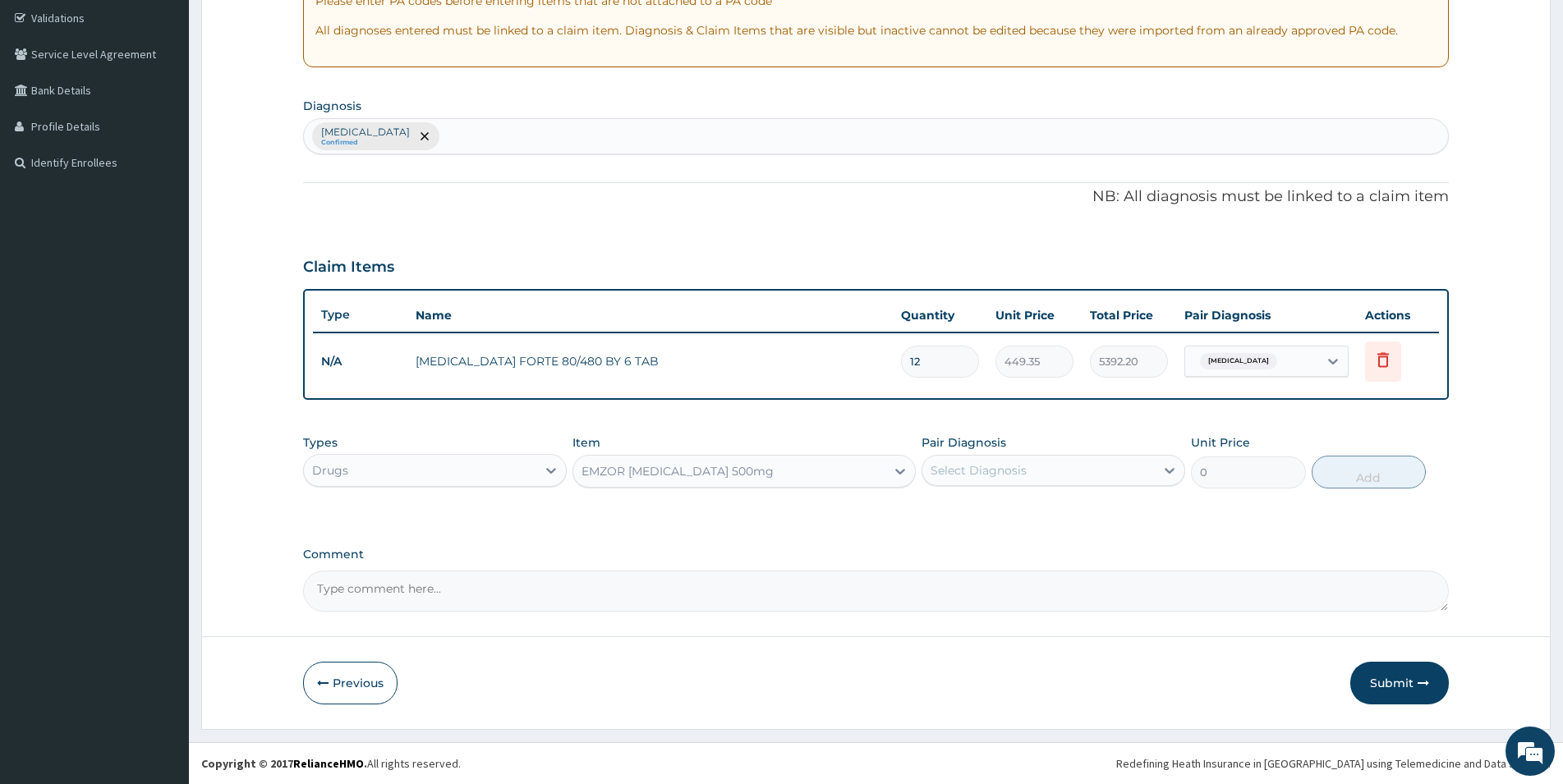
type input "23.65"
click at [968, 468] on div "Select Diagnosis" at bounding box center [979, 471] width 96 height 17
click at [960, 520] on div "[MEDICAL_DATA]" at bounding box center [1054, 513] width 264 height 33
checkbox input "true"
click at [1374, 471] on button "Add" at bounding box center [1369, 472] width 114 height 33
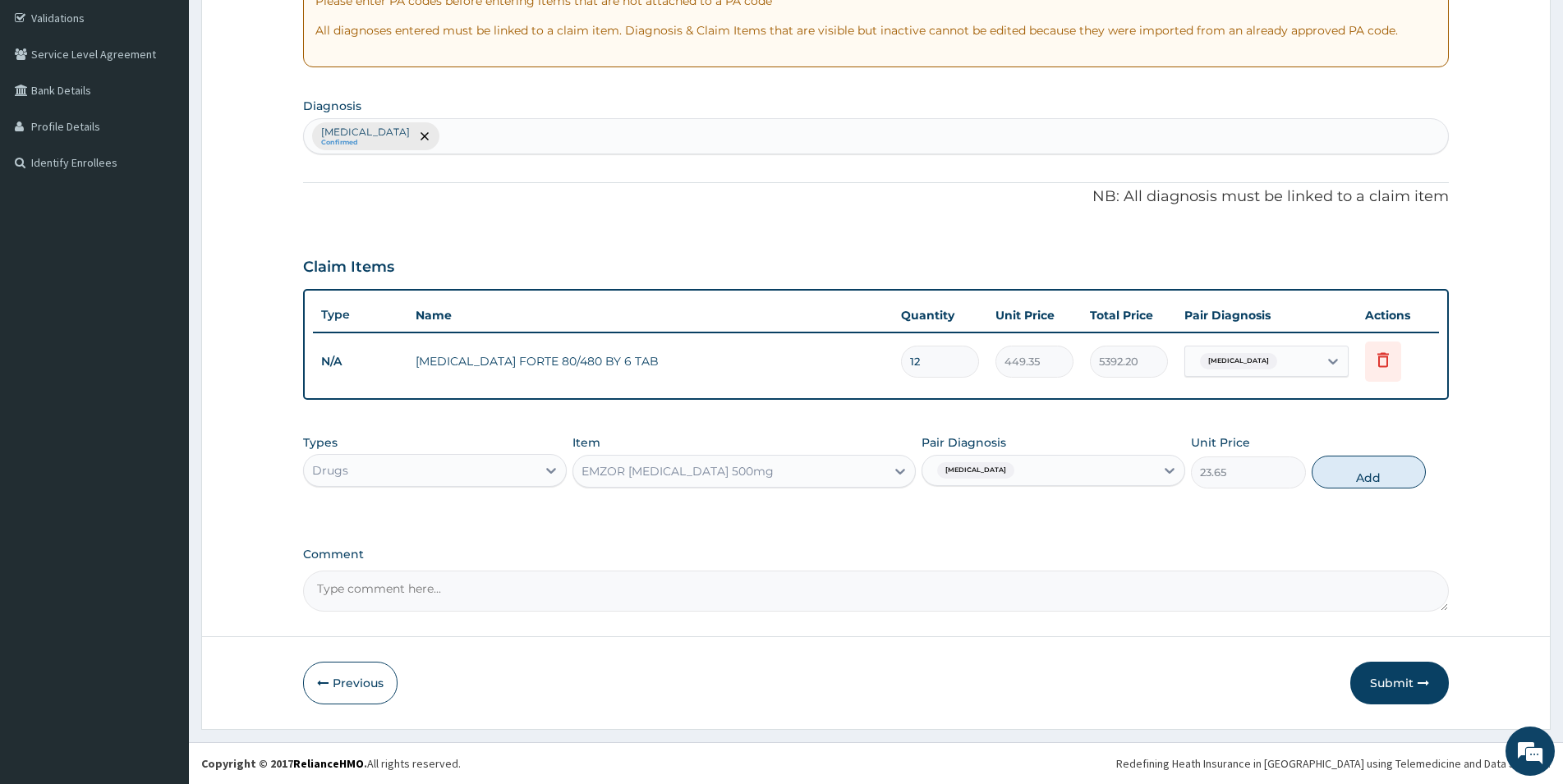
type input "0"
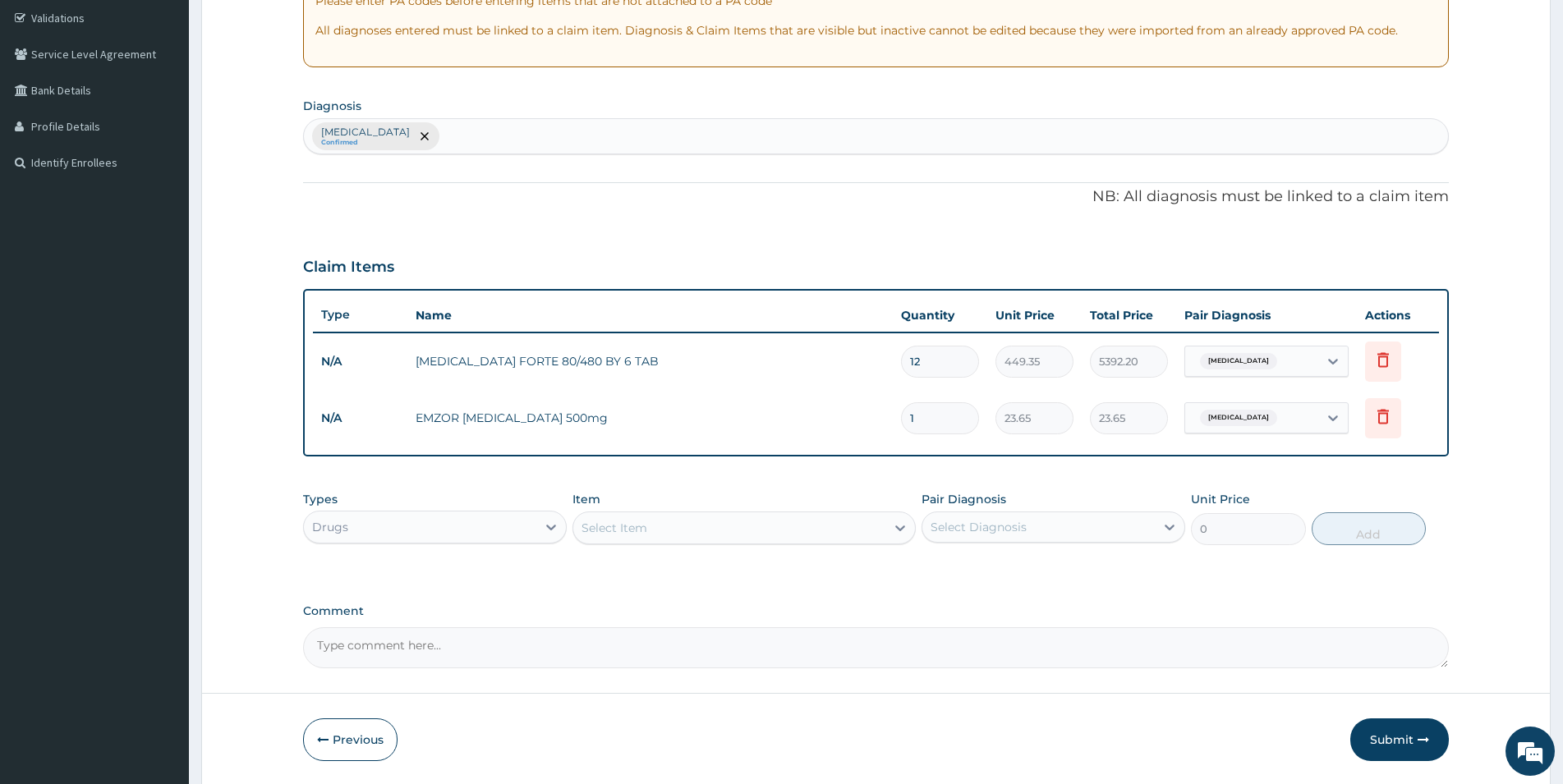
drag, startPoint x: 923, startPoint y: 421, endPoint x: 911, endPoint y: 422, distance: 12.0
click at [911, 422] on input "1" at bounding box center [940, 418] width 78 height 32
type input "2"
type input "47.30"
type input "20"
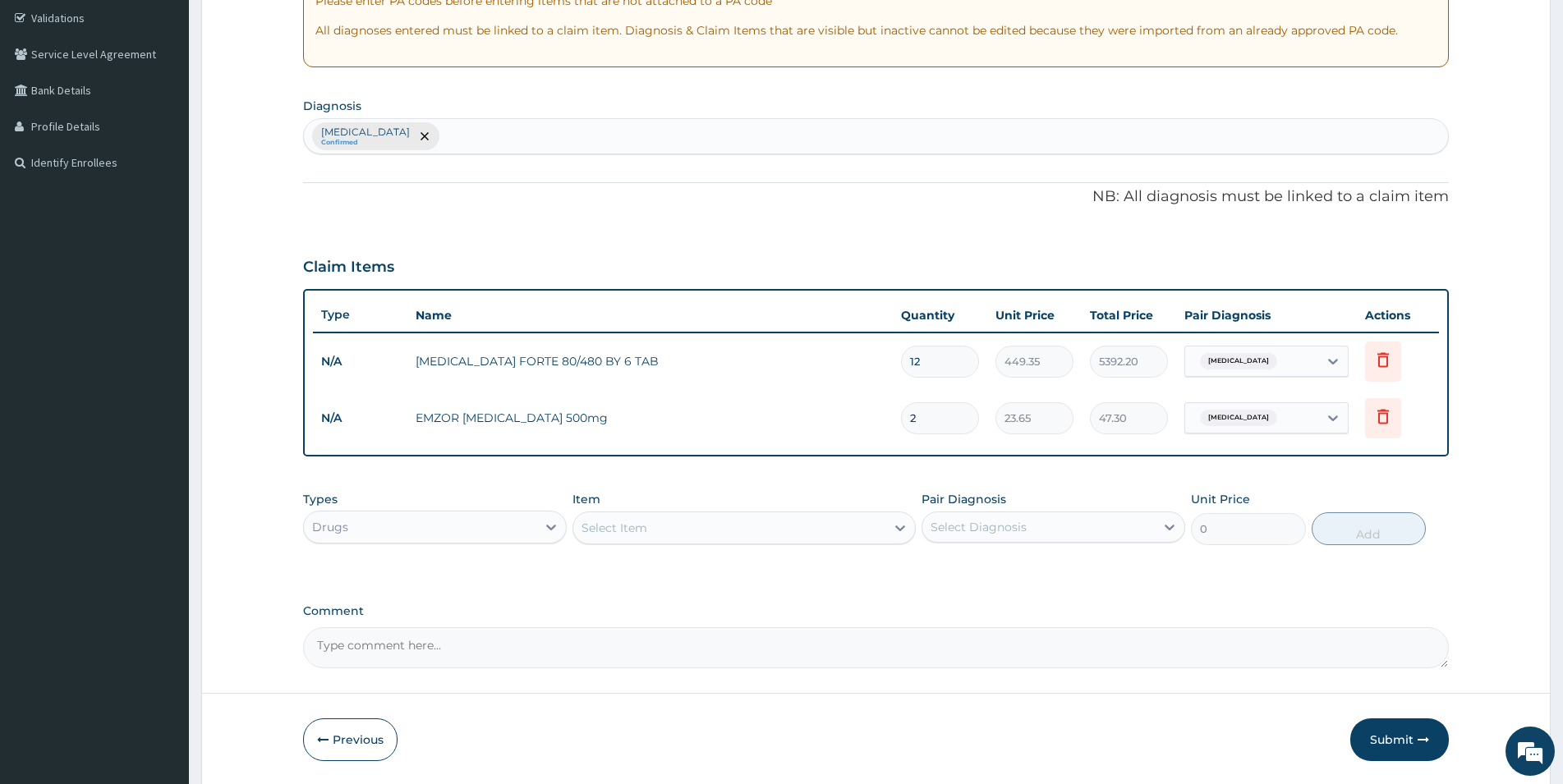
type input "473.00"
type input "20"
click at [875, 527] on div "Select Item" at bounding box center [729, 528] width 312 height 26
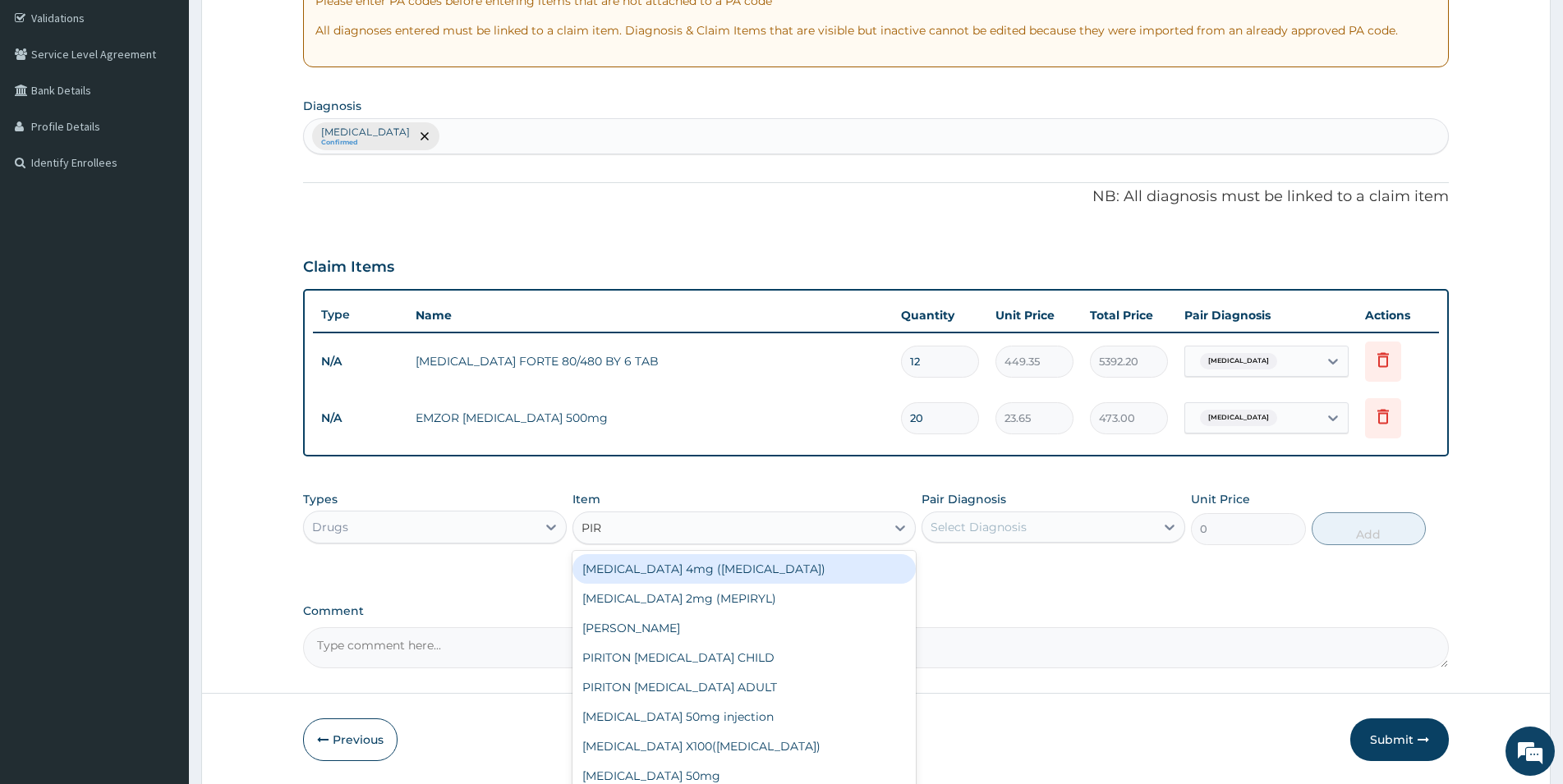
type input "PIRI"
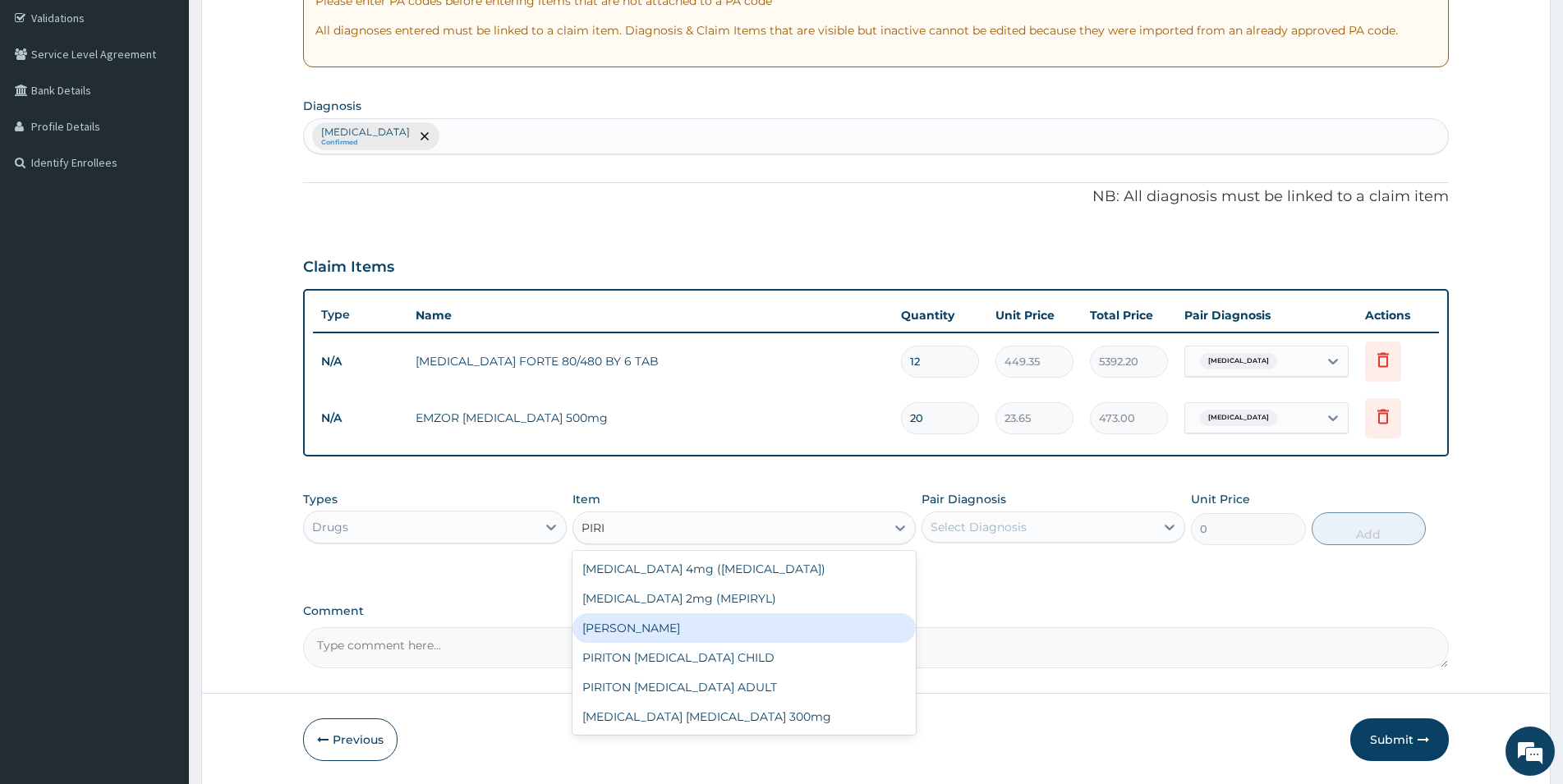
click at [733, 627] on div "[PERSON_NAME]" at bounding box center [744, 628] width 344 height 30
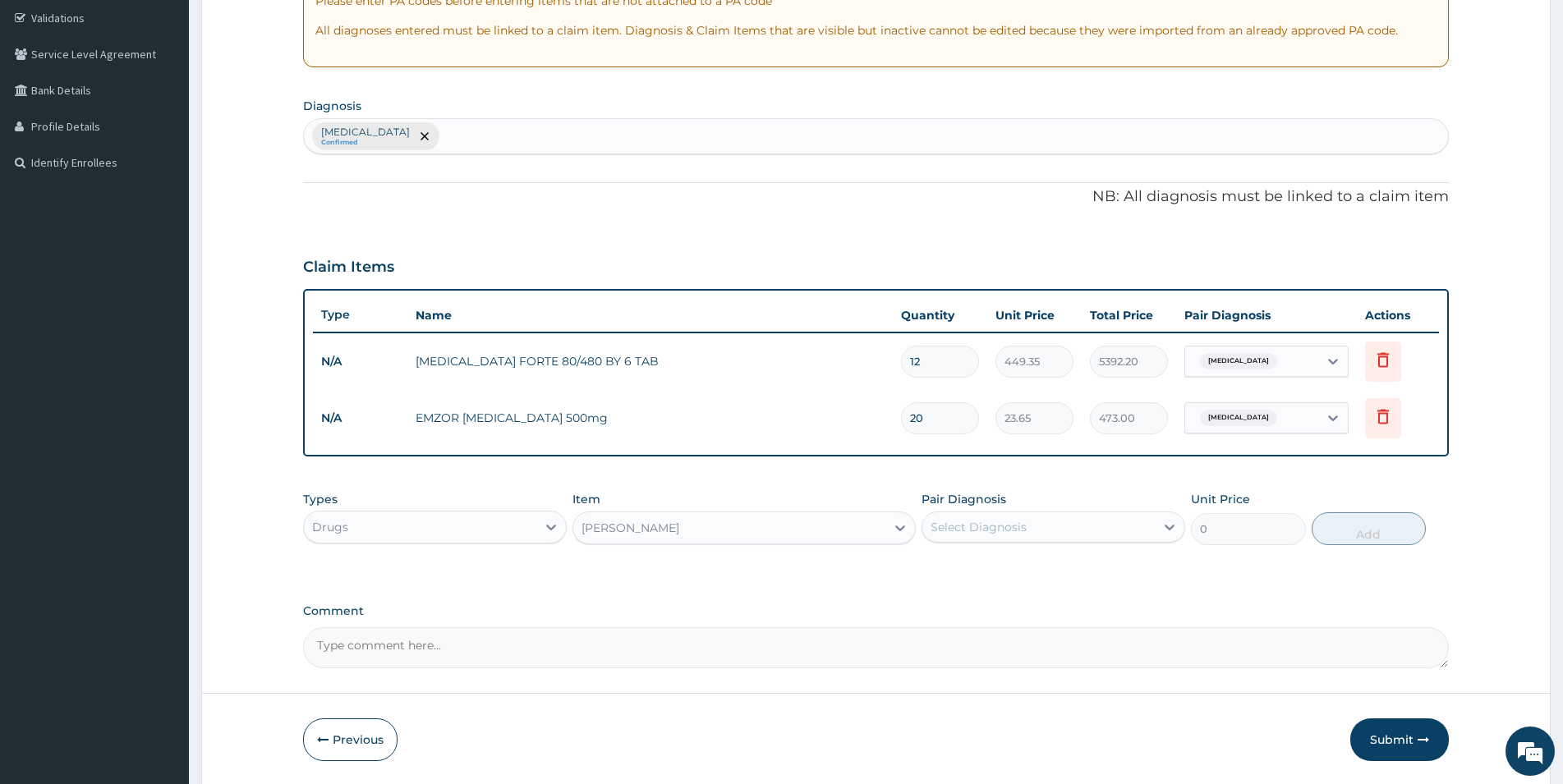
type input "23.65"
click at [1040, 530] on div "Select Diagnosis" at bounding box center [1039, 527] width 232 height 26
click at [969, 567] on label "[MEDICAL_DATA]" at bounding box center [1000, 568] width 102 height 17
checkbox input "true"
click at [1373, 527] on button "Add" at bounding box center [1369, 529] width 114 height 33
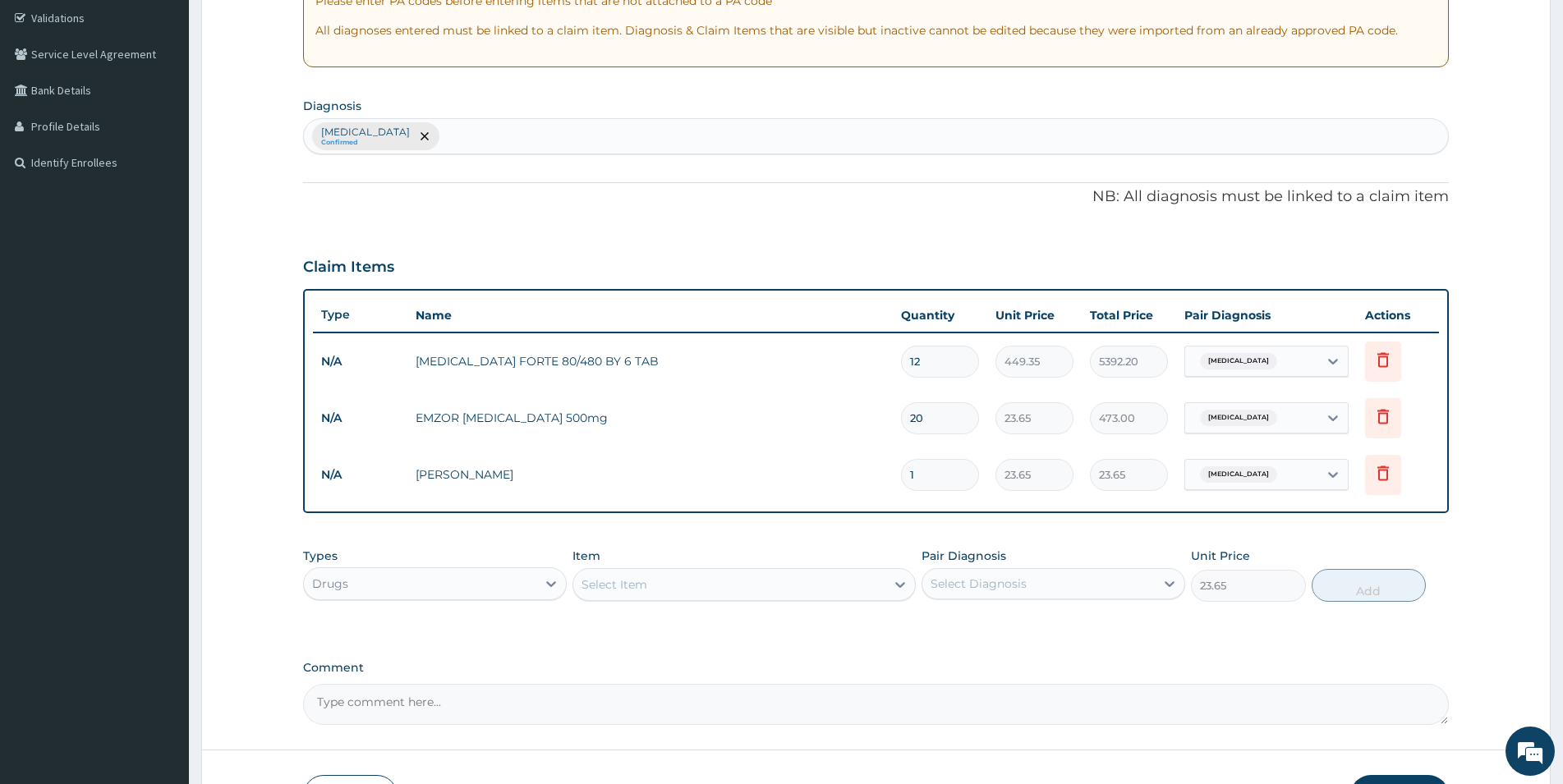
type input "0"
drag, startPoint x: 930, startPoint y: 472, endPoint x: 861, endPoint y: 476, distance: 69.1
click at [901, 476] on input "1" at bounding box center [940, 475] width 78 height 32
type input "3"
type input "70.95"
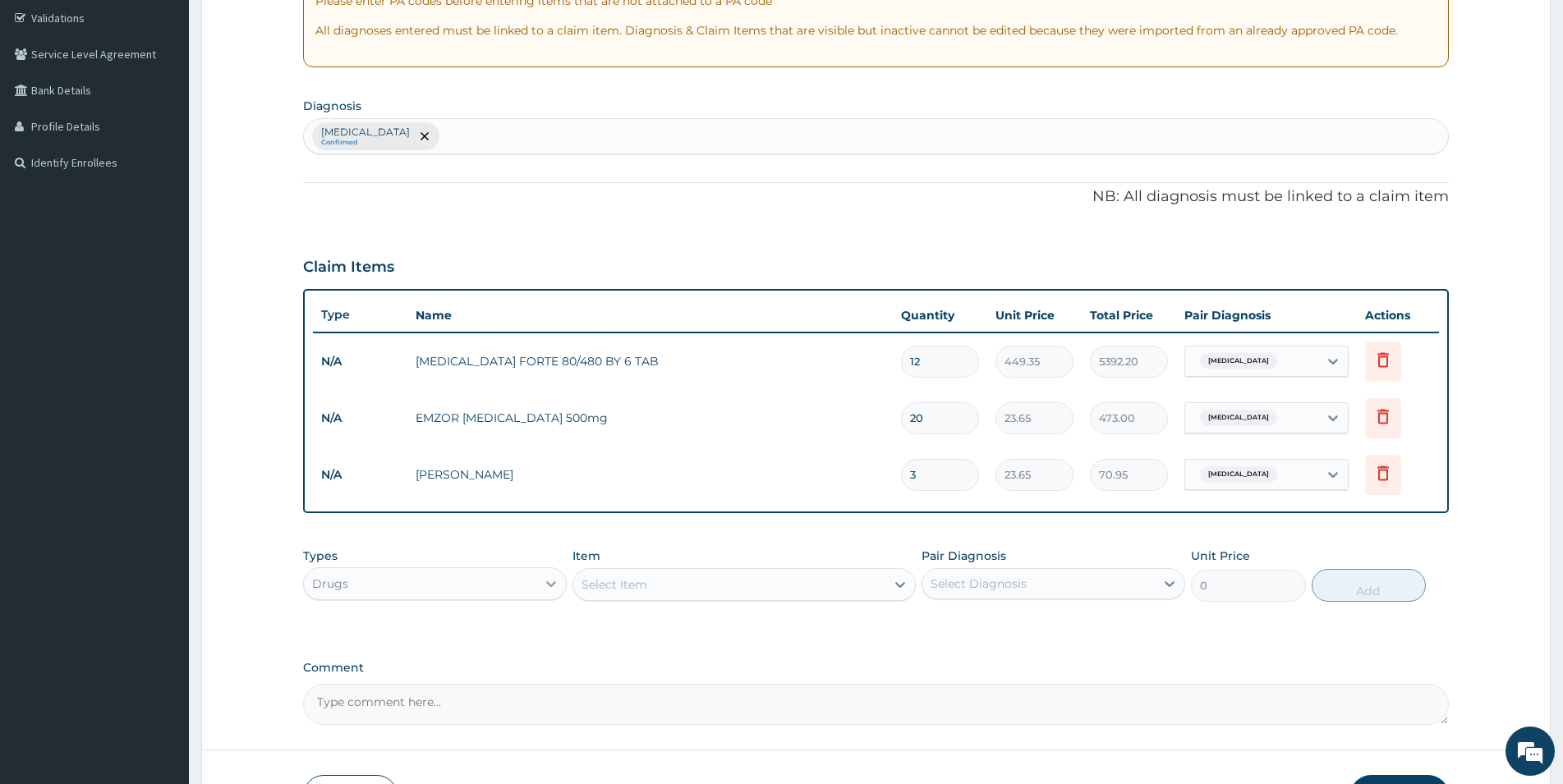
type input "3"
click at [552, 579] on icon at bounding box center [551, 584] width 17 height 17
click at [405, 684] on div "Procedures" at bounding box center [435, 685] width 264 height 30
click at [712, 575] on div "Select Item" at bounding box center [744, 584] width 344 height 33
click at [709, 585] on div "Select Item" at bounding box center [729, 584] width 312 height 26
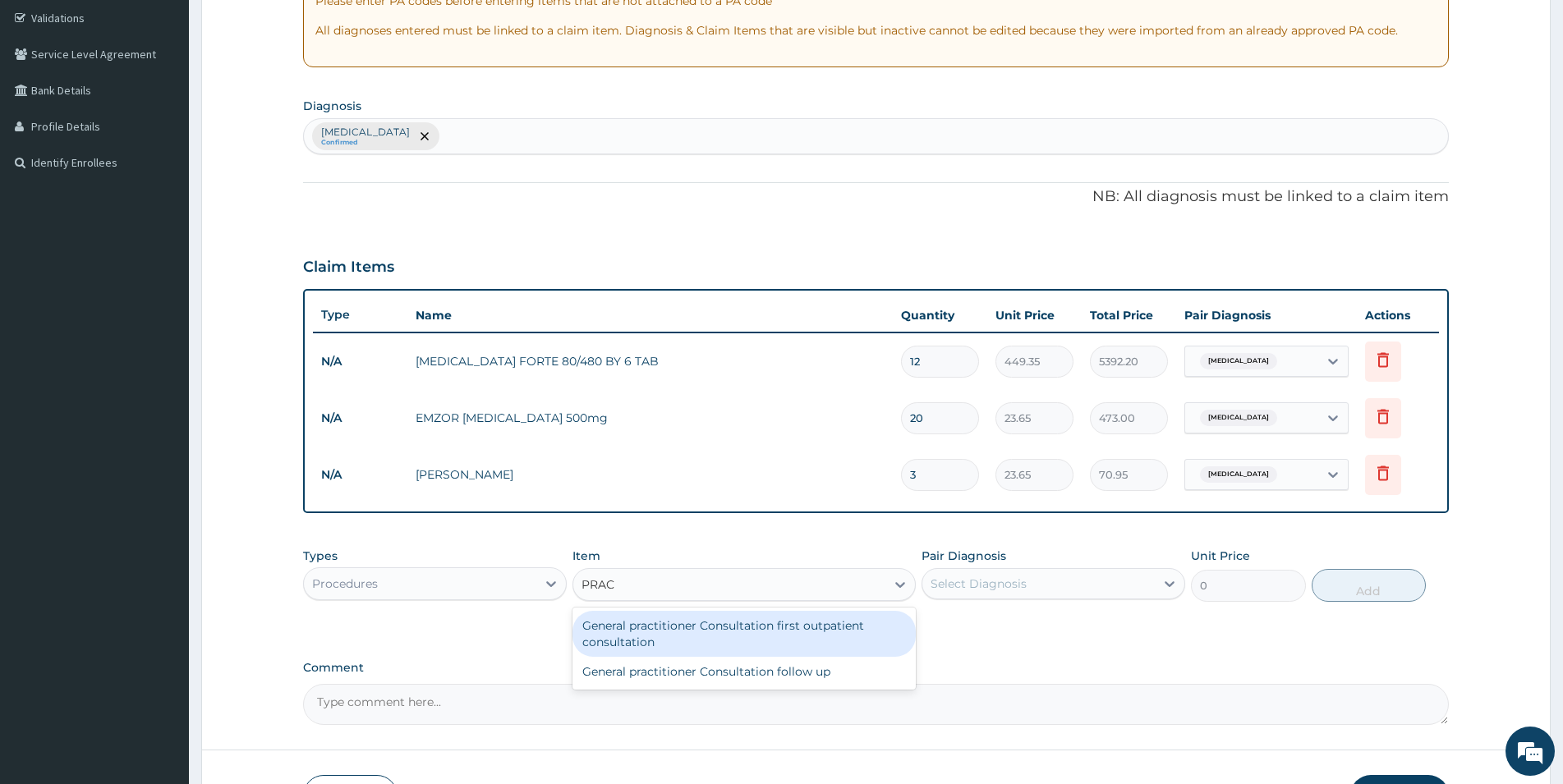
type input "PRACT"
click at [661, 634] on div "General practitioner Consultation first outpatient consultation" at bounding box center [744, 634] width 344 height 46
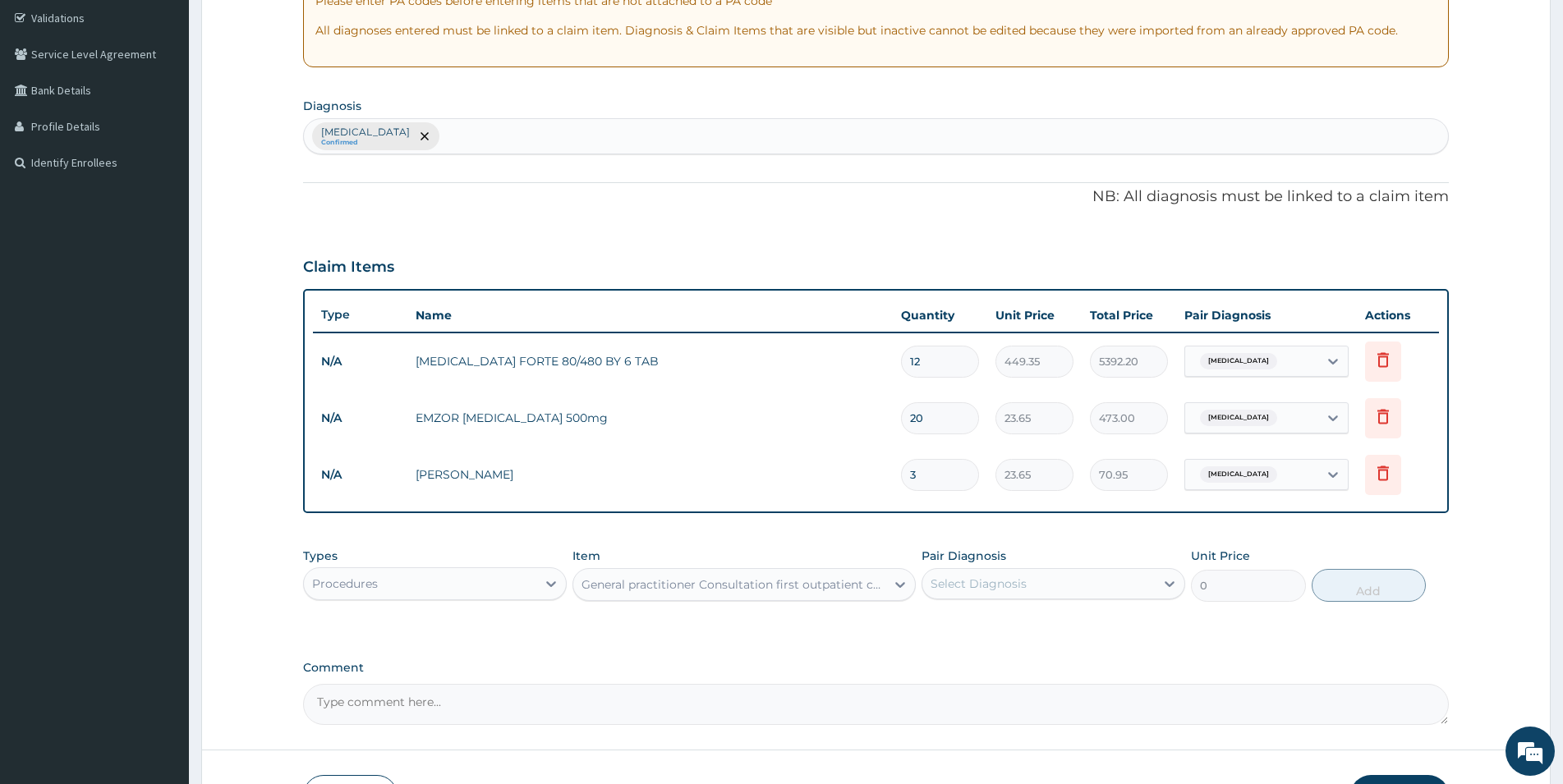
type input "3547.5"
click at [1012, 589] on div "Select Diagnosis" at bounding box center [979, 584] width 96 height 17
click at [1005, 619] on label "[MEDICAL_DATA]" at bounding box center [1000, 624] width 102 height 17
checkbox input "true"
click at [1374, 588] on button "Add" at bounding box center [1369, 585] width 114 height 33
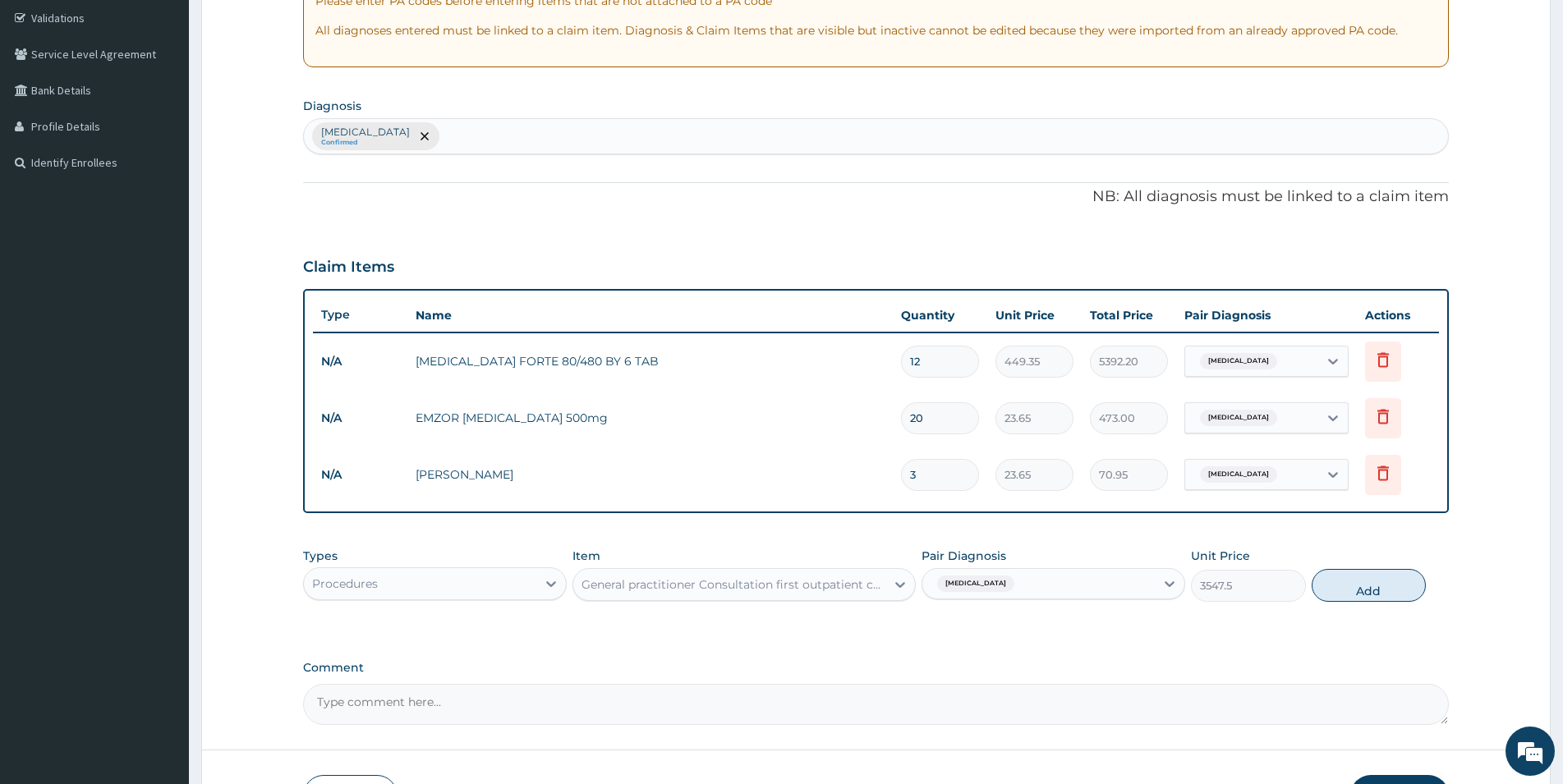
type input "0"
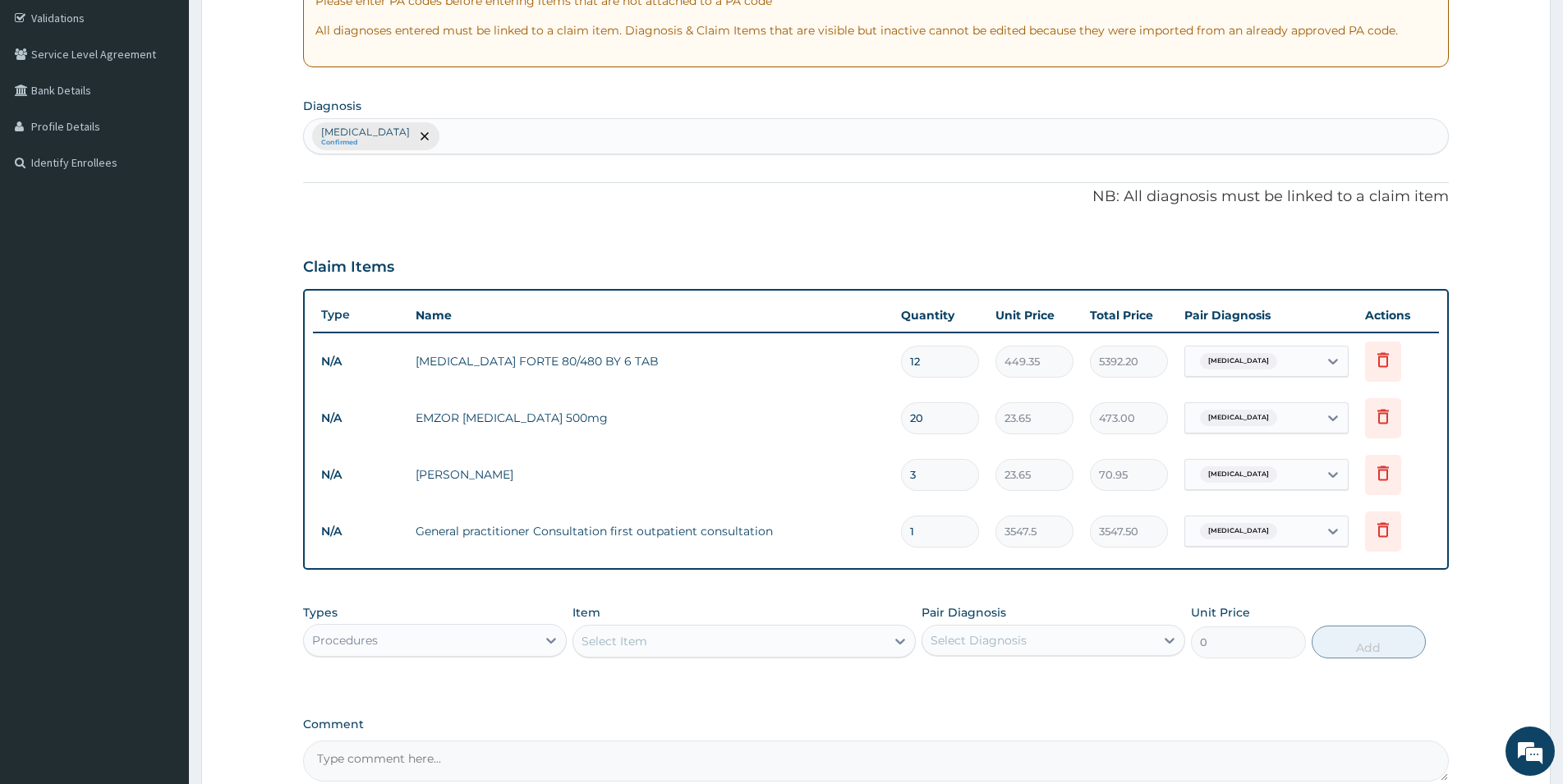
scroll to position [476, 0]
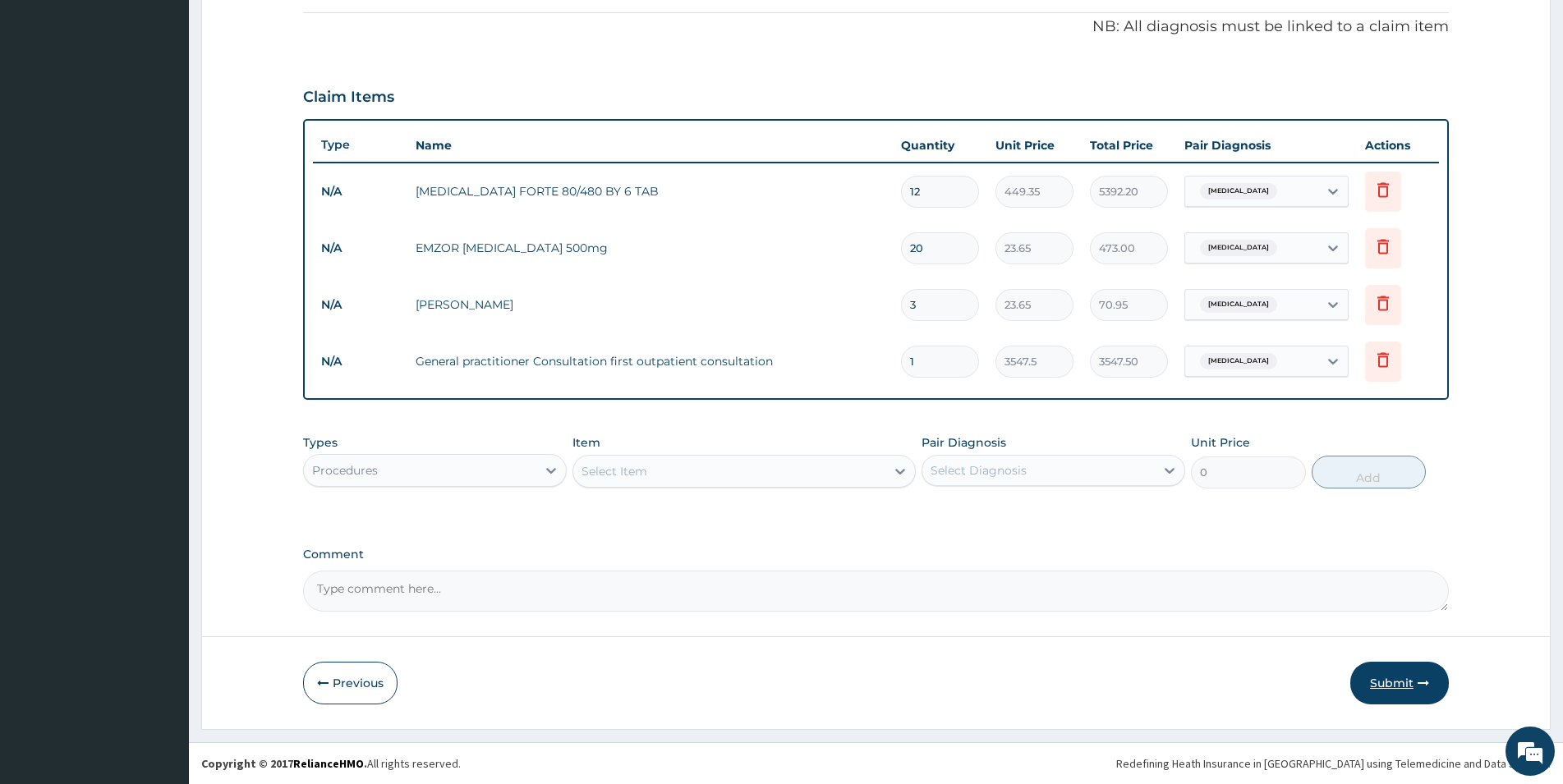
click at [1392, 690] on button "Submit" at bounding box center [1399, 684] width 99 height 43
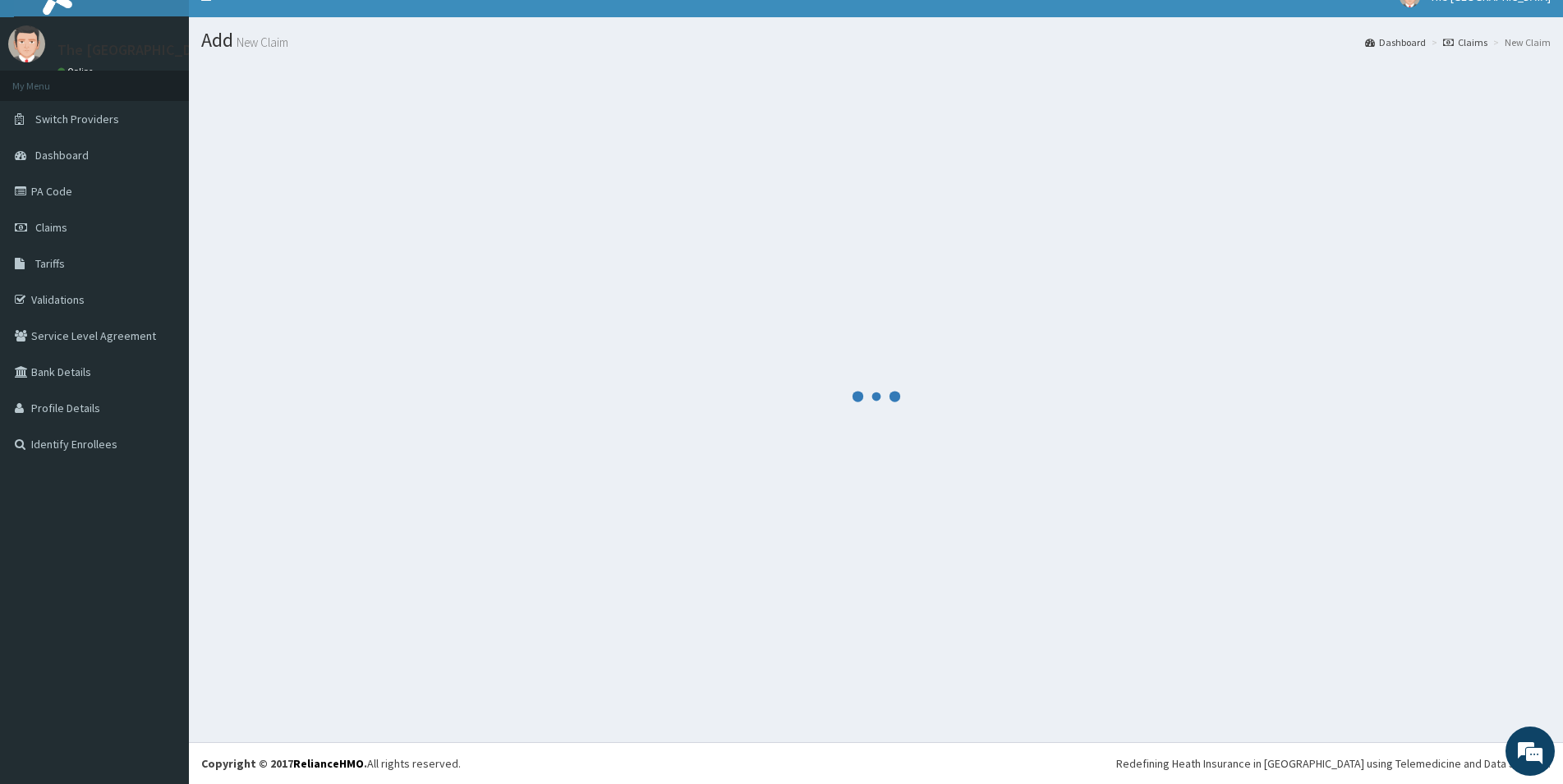
scroll to position [24, 0]
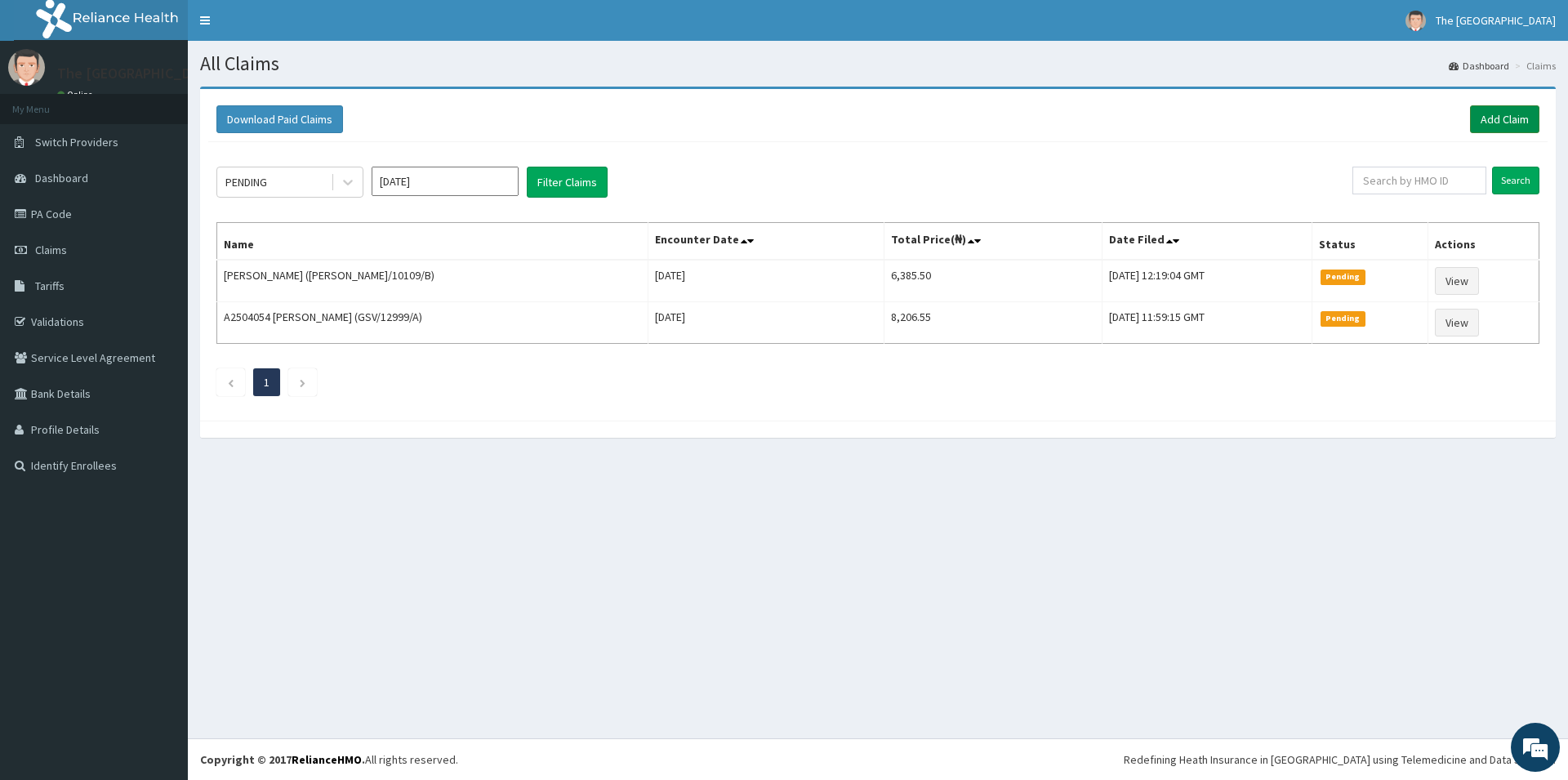
click at [1511, 111] on link "Add Claim" at bounding box center [1504, 119] width 69 height 28
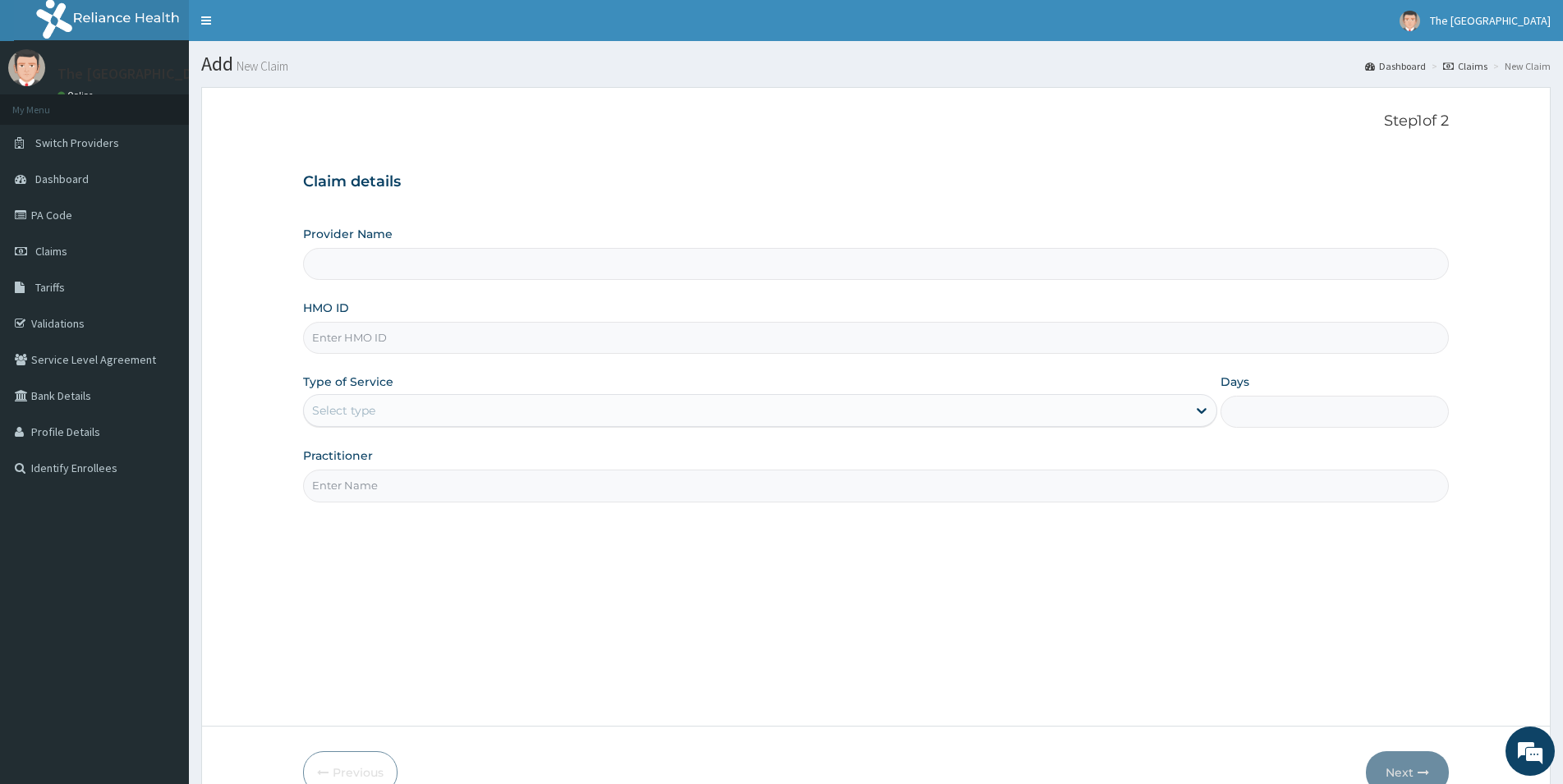
type input "The [GEOGRAPHIC_DATA]"
type input "GSV/12656/A"
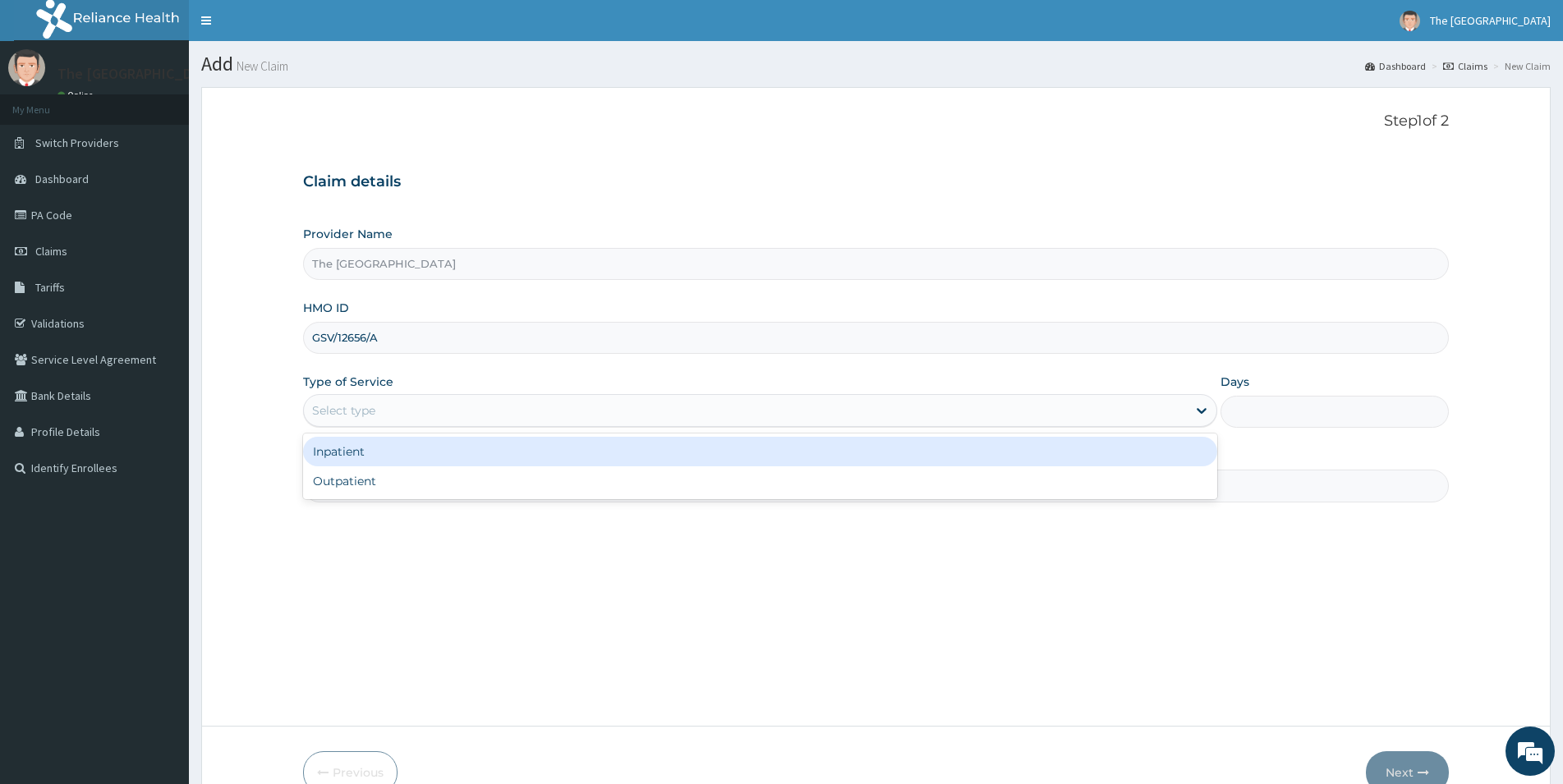
click at [387, 418] on div "Select type" at bounding box center [745, 411] width 883 height 26
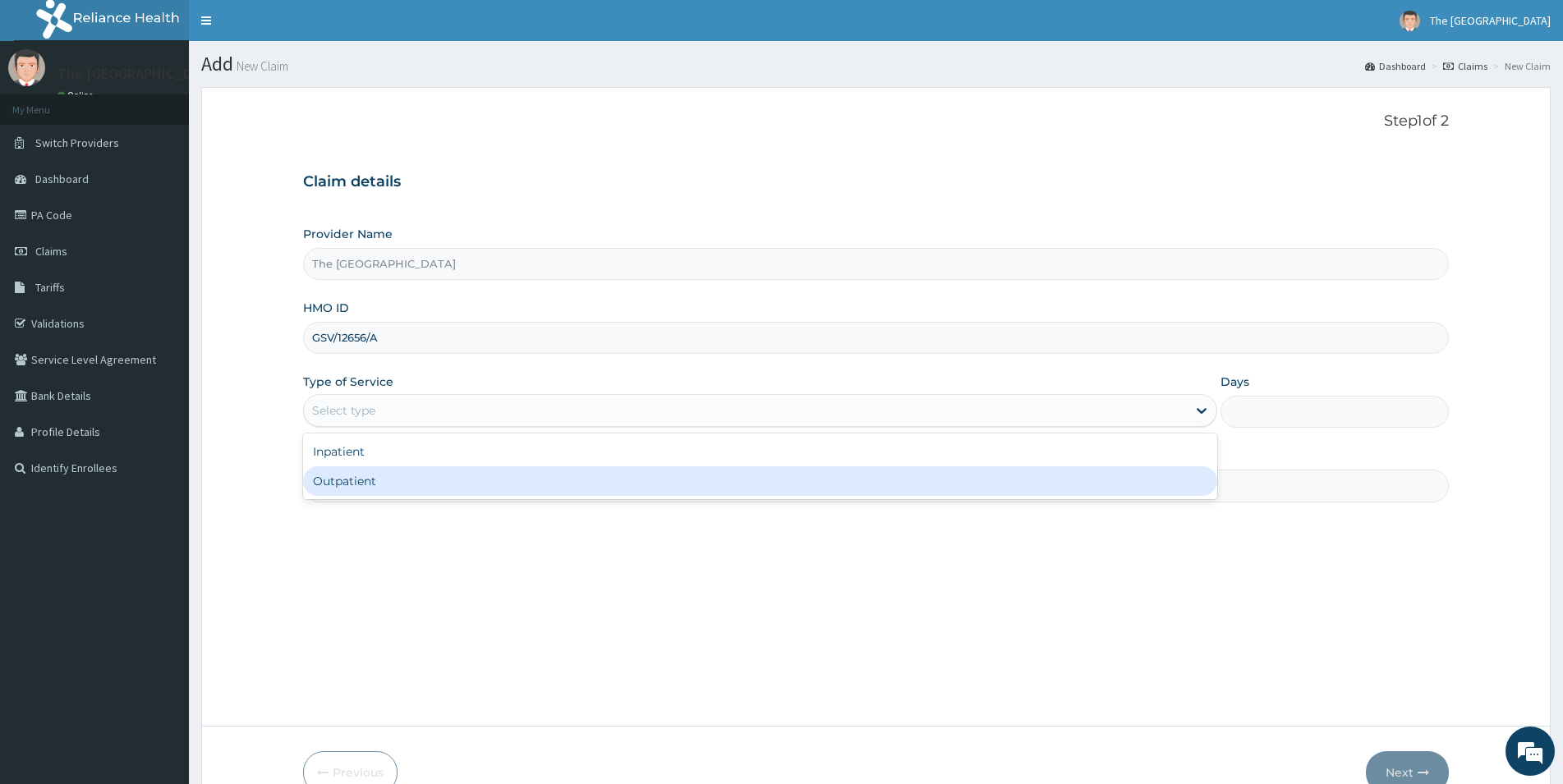
click at [365, 486] on div "Outpatient" at bounding box center [760, 481] width 914 height 30
type input "1"
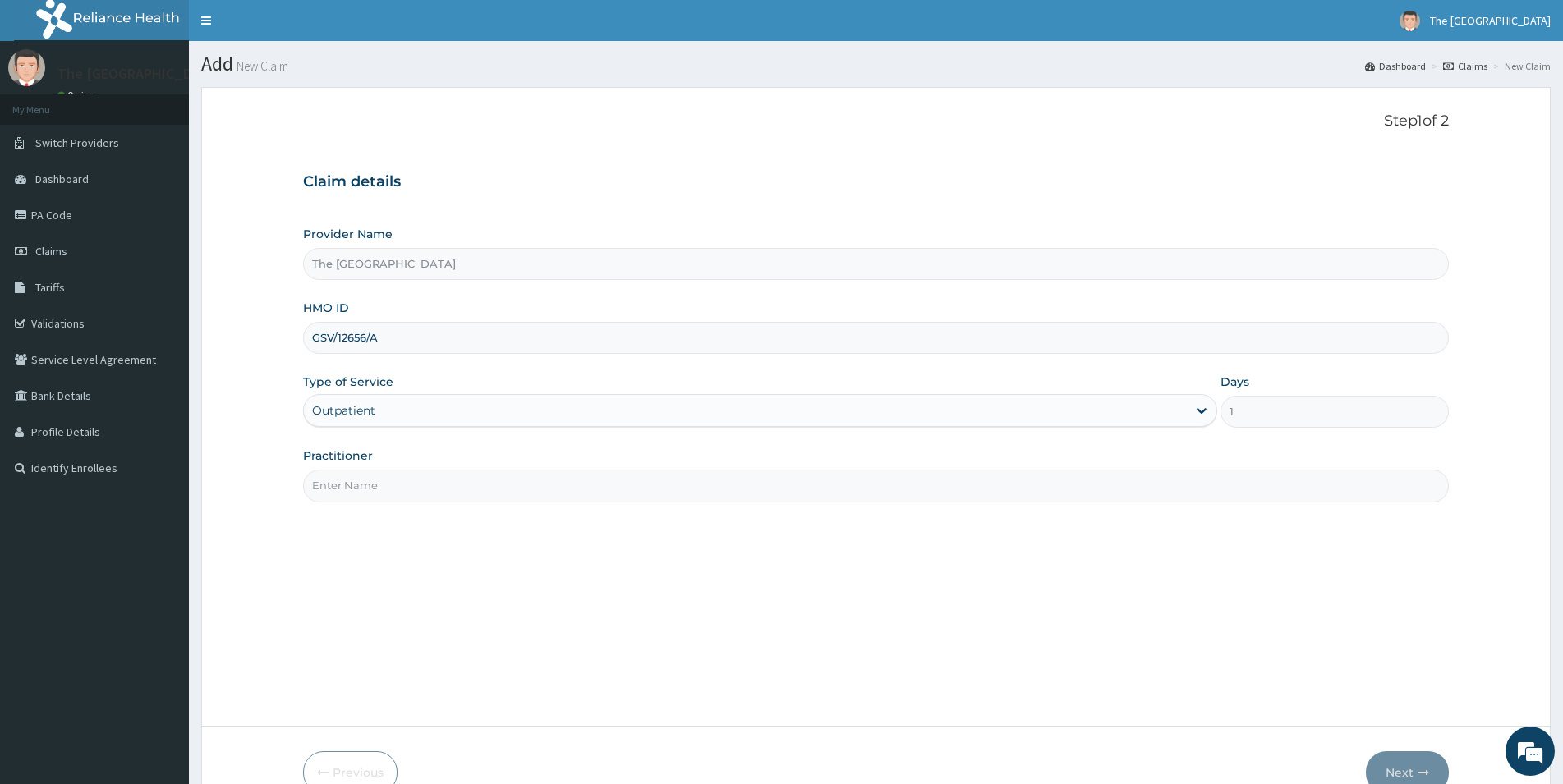
click at [379, 471] on input "Practitioner" at bounding box center [875, 486] width 1146 height 32
click at [377, 487] on input "Practitioner" at bounding box center [875, 486] width 1146 height 32
type input "E"
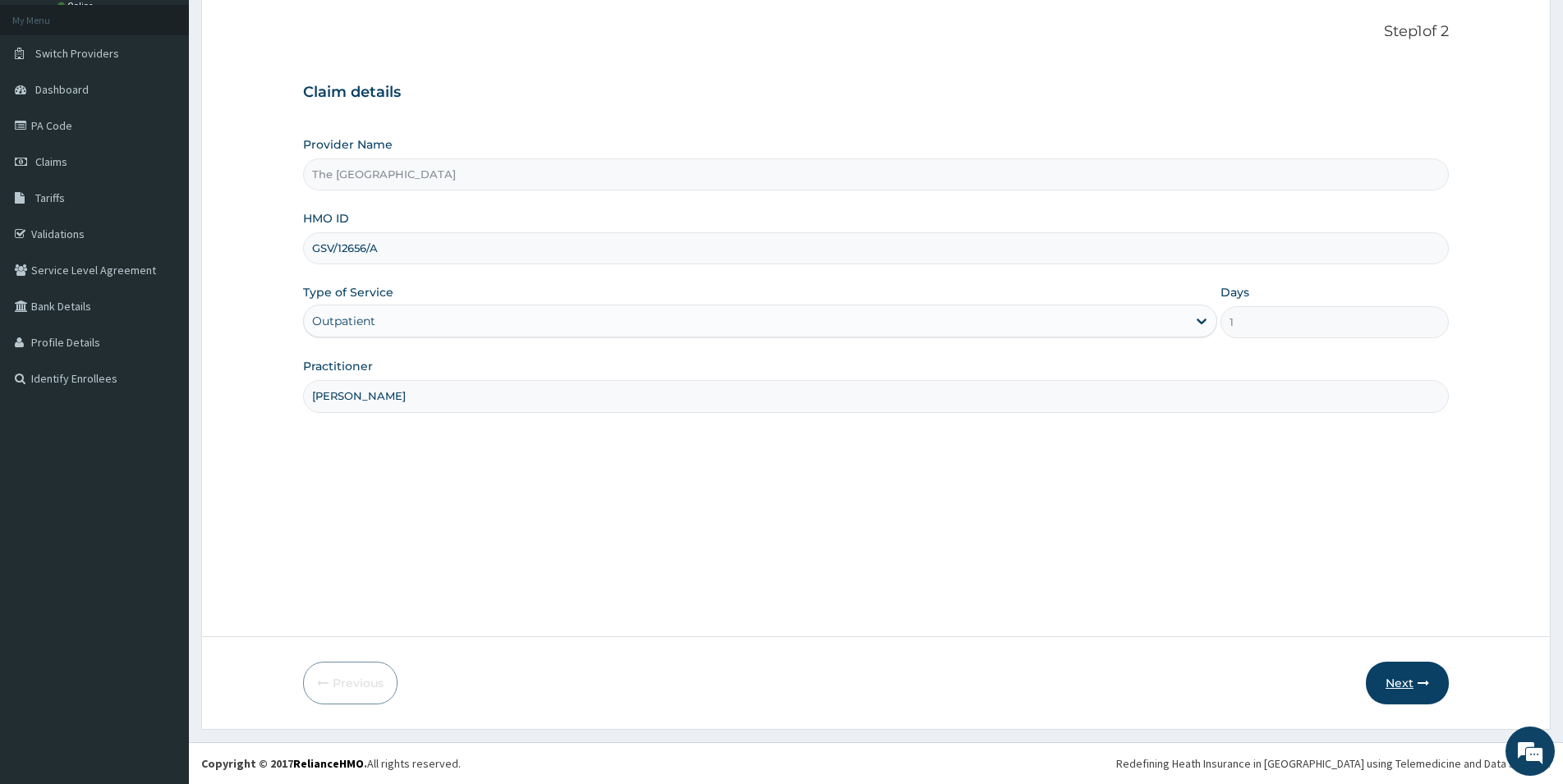
type input "[PERSON_NAME]"
click at [1414, 684] on button "Next" at bounding box center [1407, 684] width 83 height 43
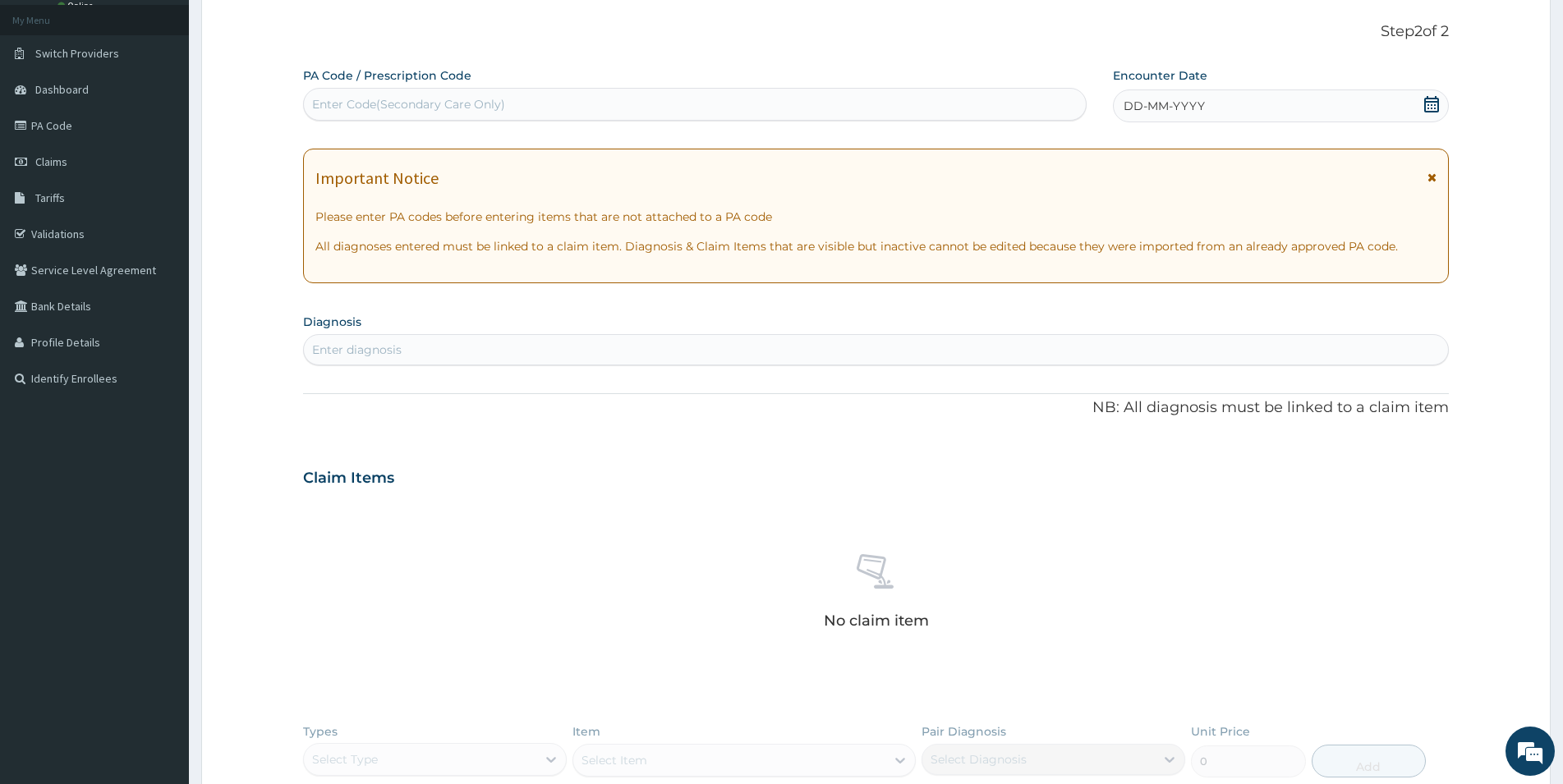
click at [1428, 103] on icon at bounding box center [1432, 104] width 15 height 17
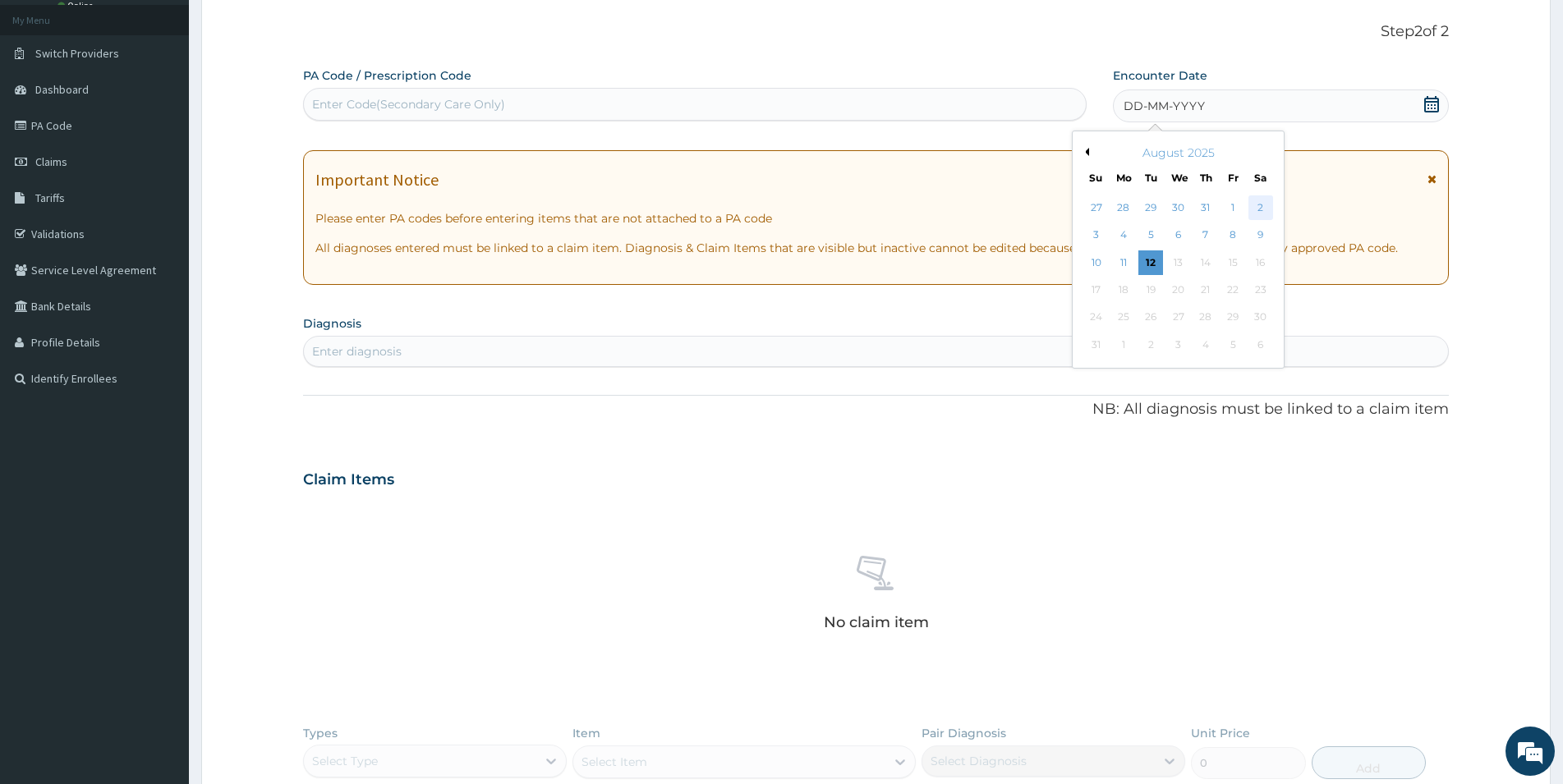
click at [1268, 211] on div "2" at bounding box center [1261, 207] width 25 height 25
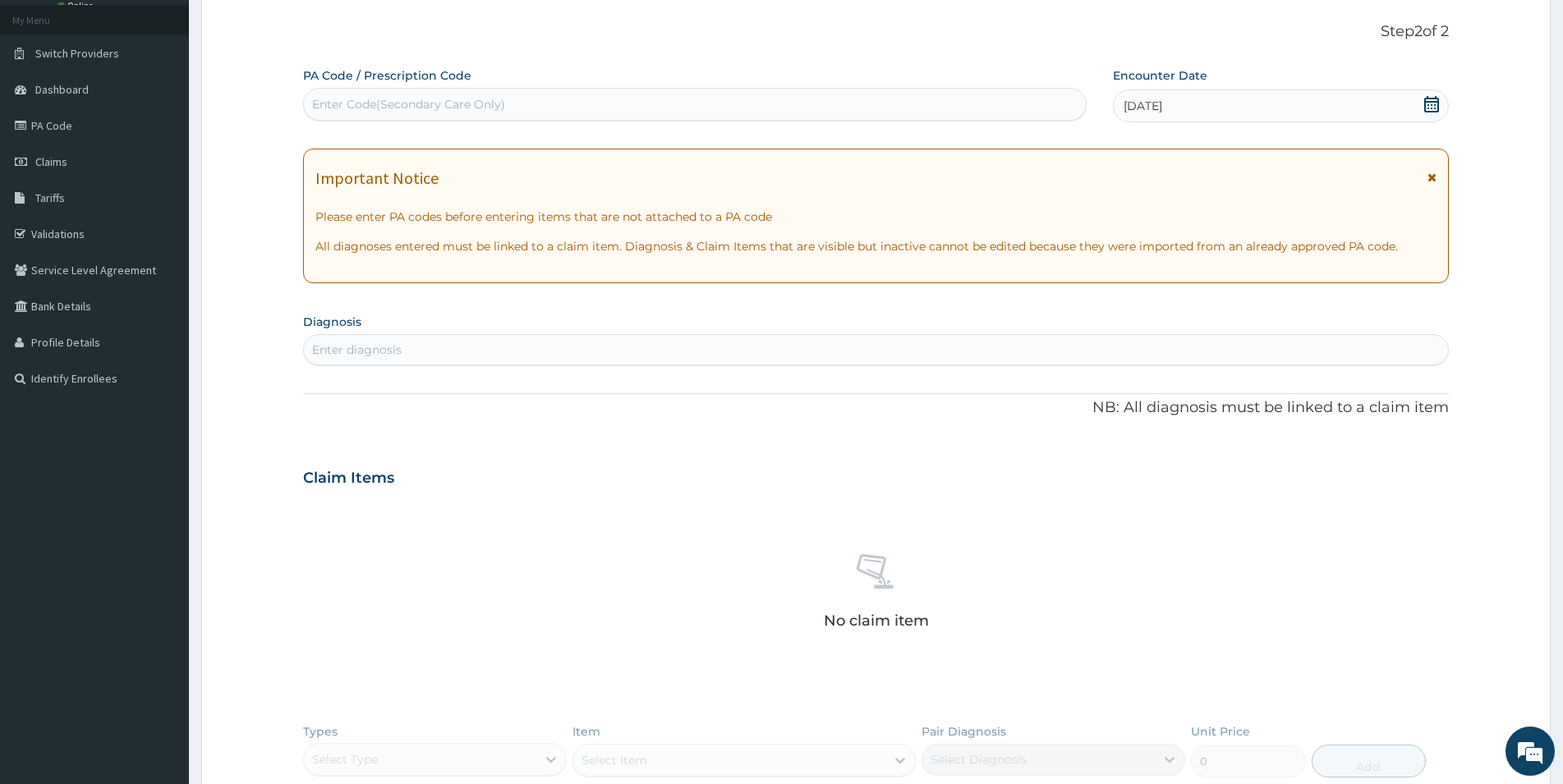
click at [876, 344] on div "Enter diagnosis" at bounding box center [876, 349] width 1145 height 26
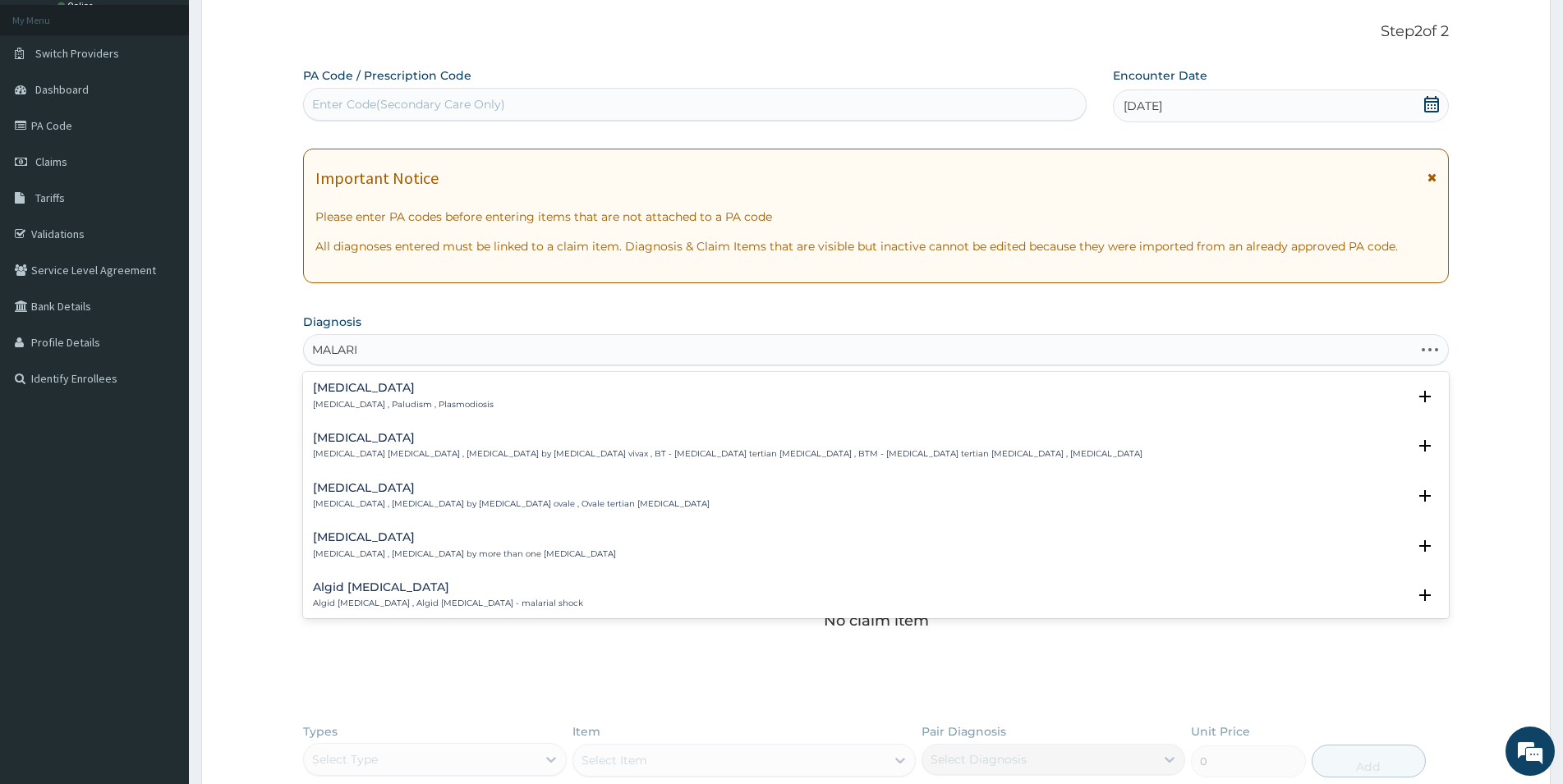
type input "[MEDICAL_DATA]"
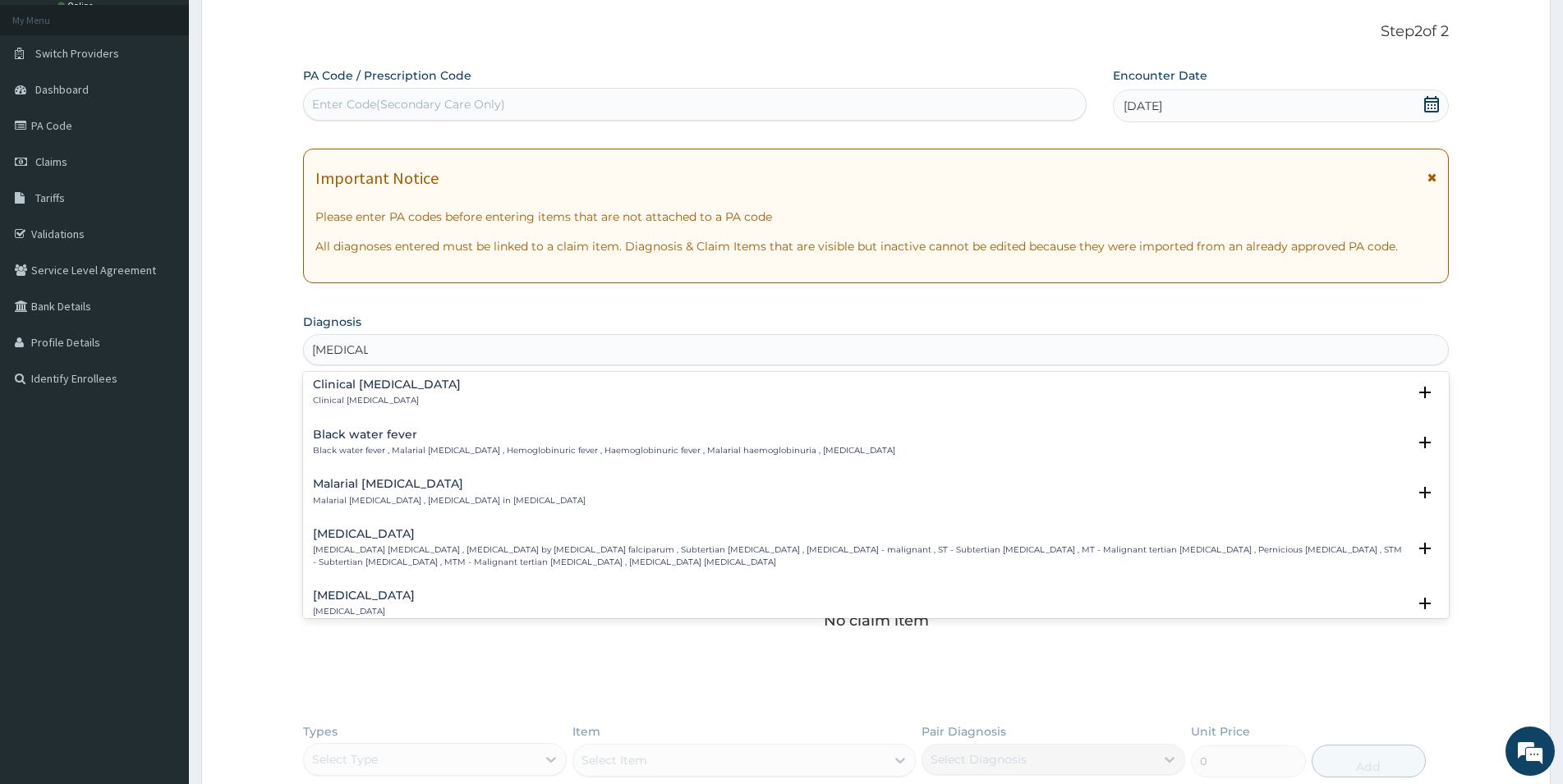
scroll to position [532, 0]
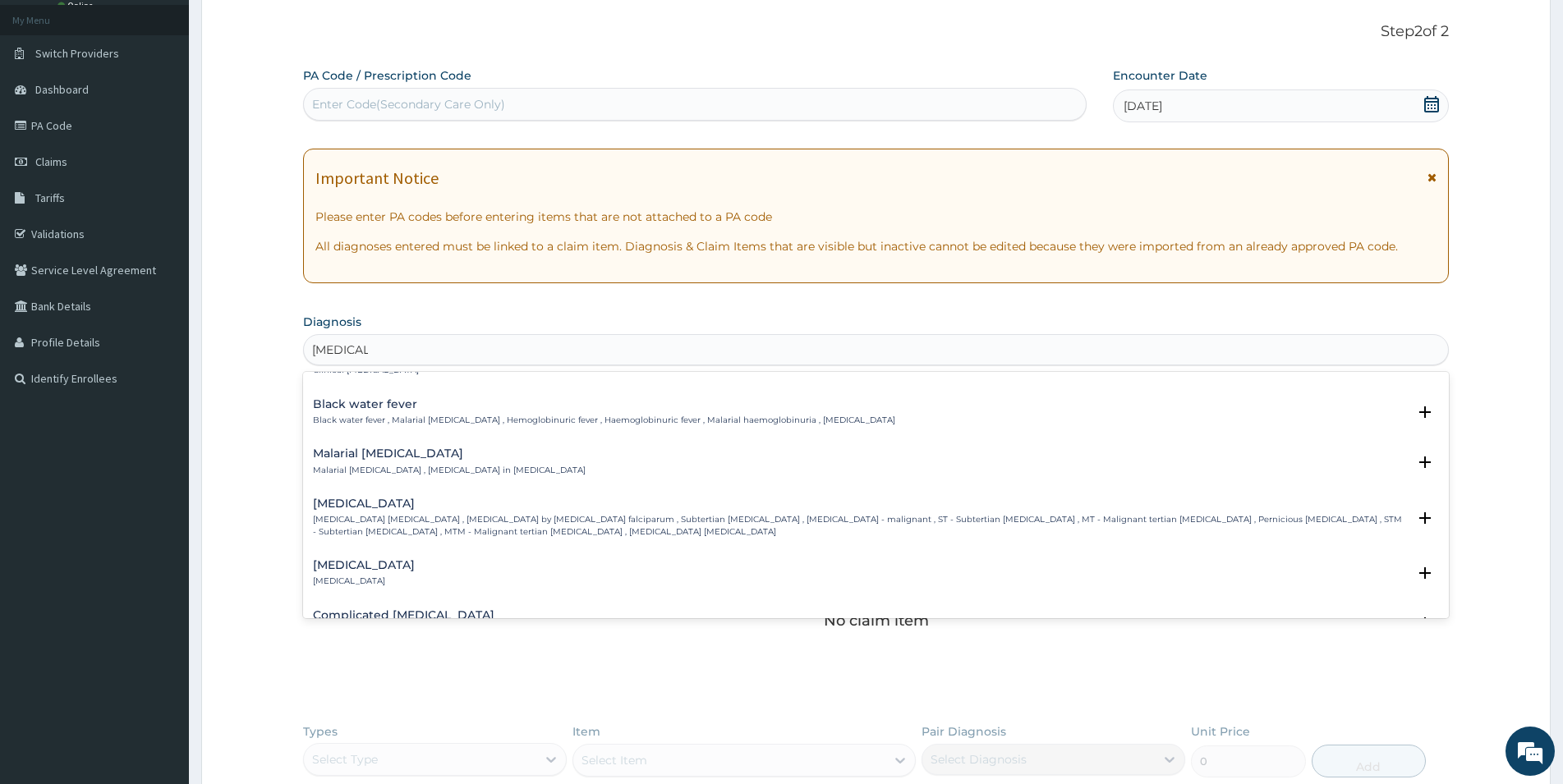
click at [444, 524] on p "[MEDICAL_DATA] [MEDICAL_DATA] , [MEDICAL_DATA] by [MEDICAL_DATA] falciparum , S…" at bounding box center [860, 526] width 1095 height 24
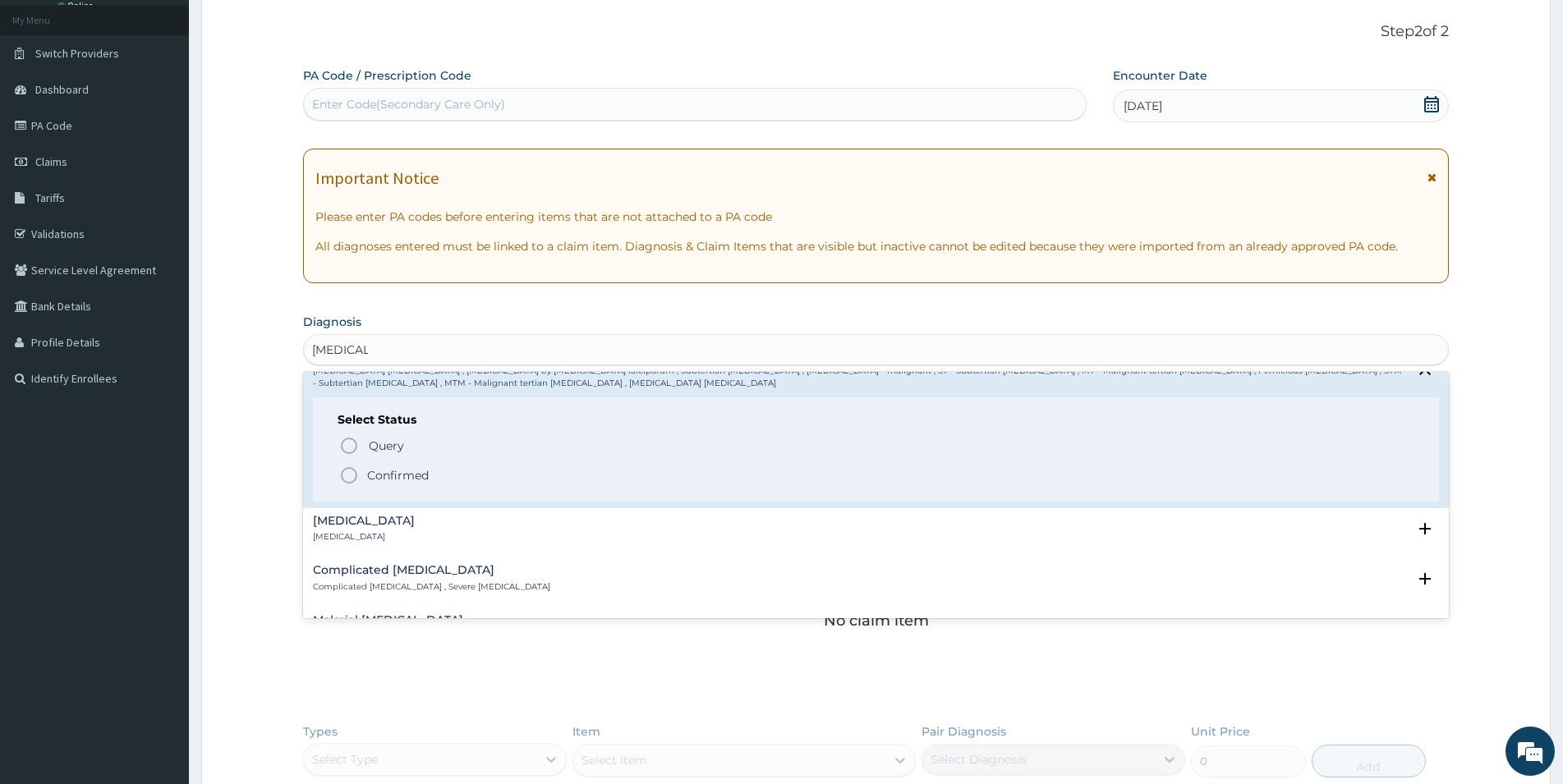
scroll to position [710, 0]
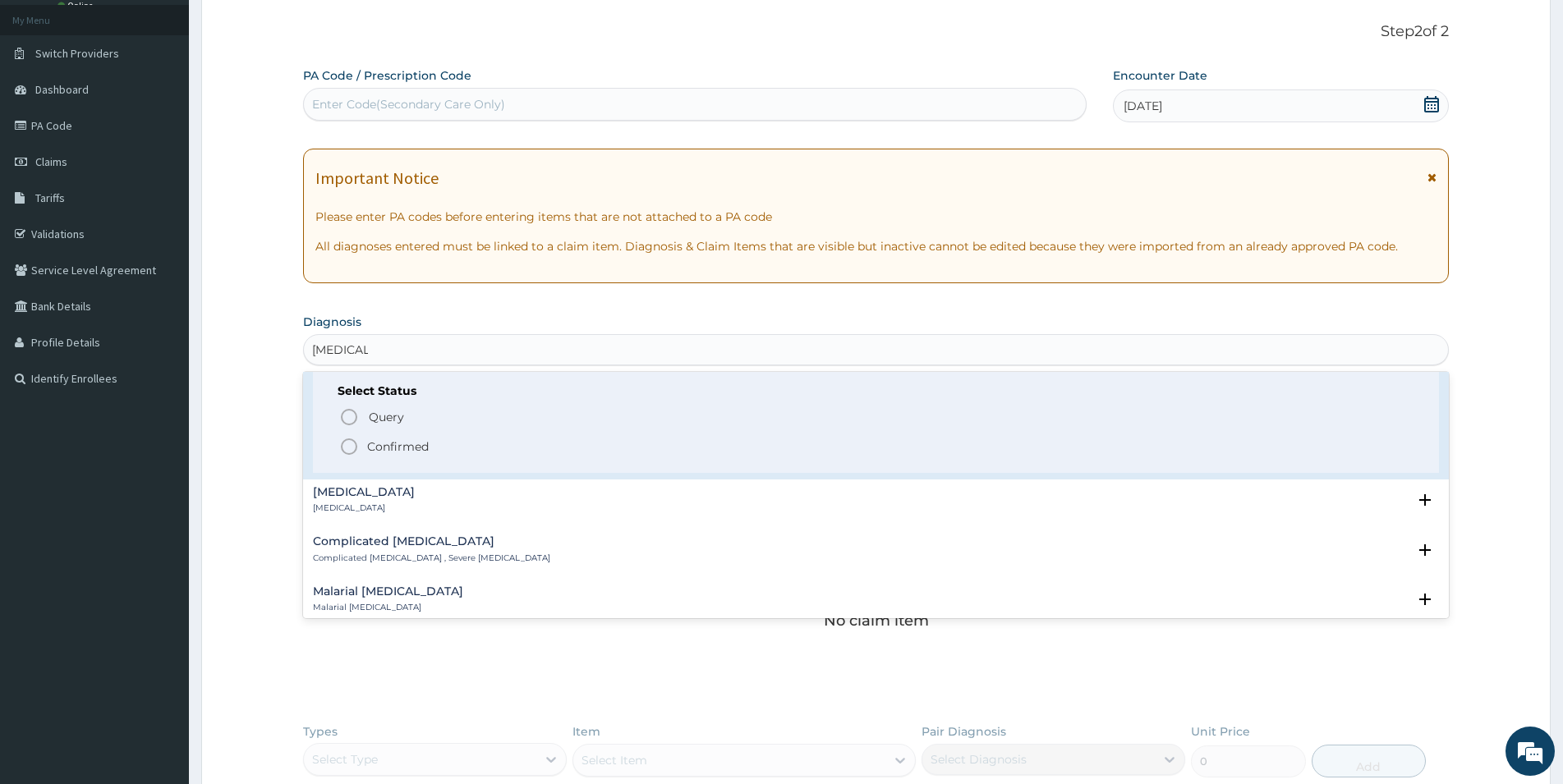
click at [414, 446] on p "Confirmed" at bounding box center [398, 447] width 61 height 17
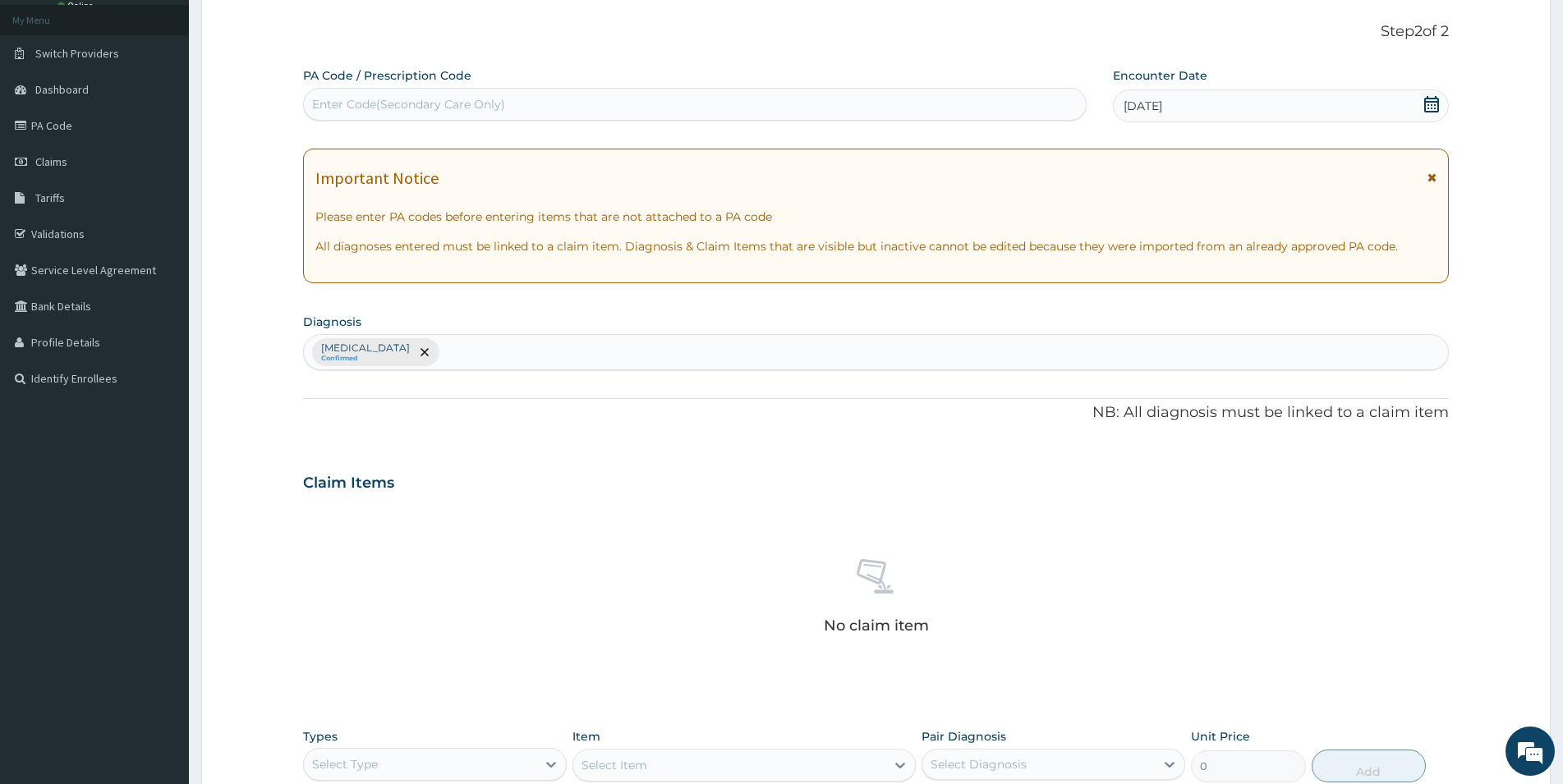
scroll to position [341, 0]
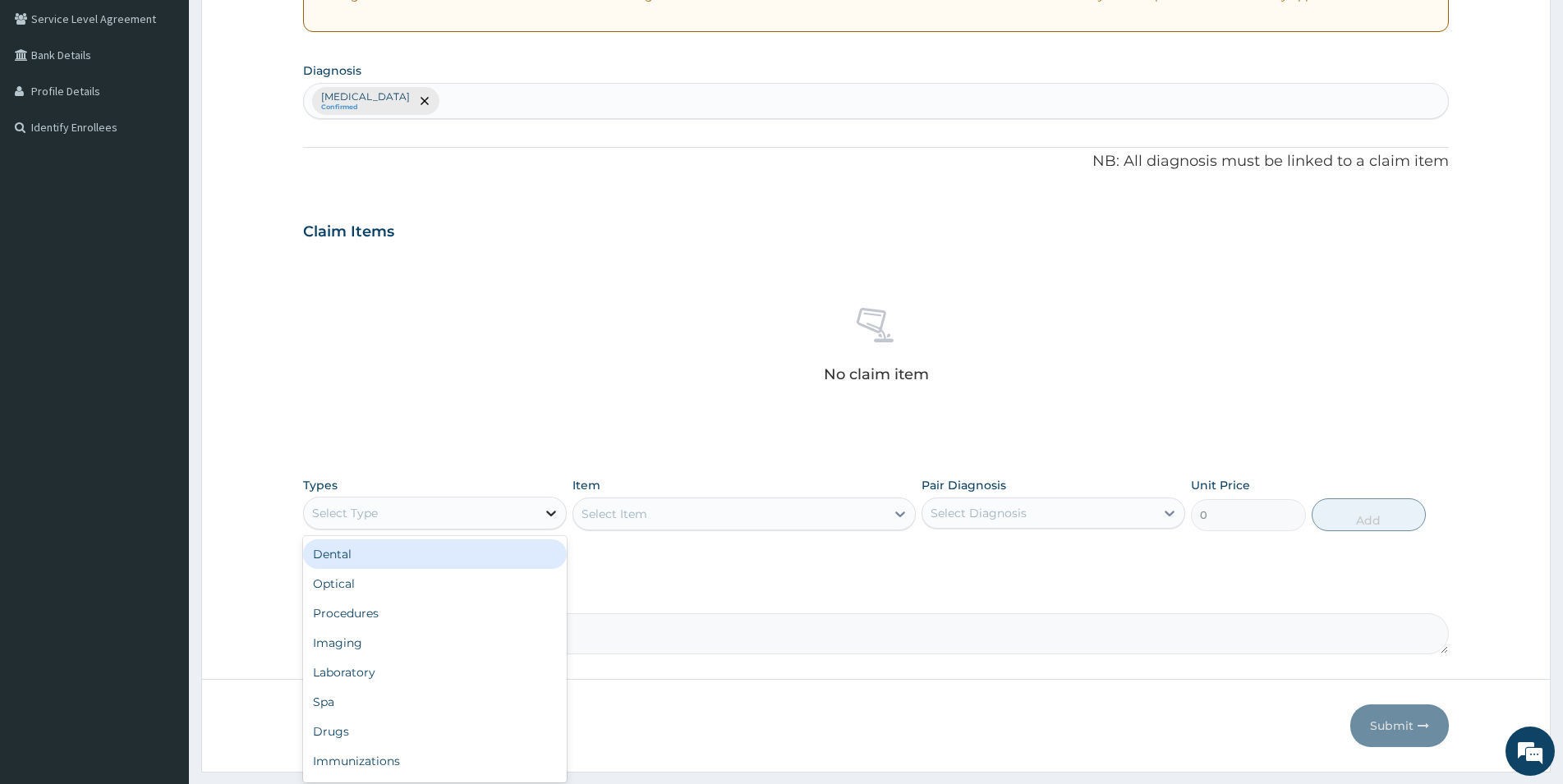
click at [549, 506] on icon at bounding box center [551, 514] width 17 height 17
click at [328, 733] on div "Drugs" at bounding box center [435, 732] width 264 height 30
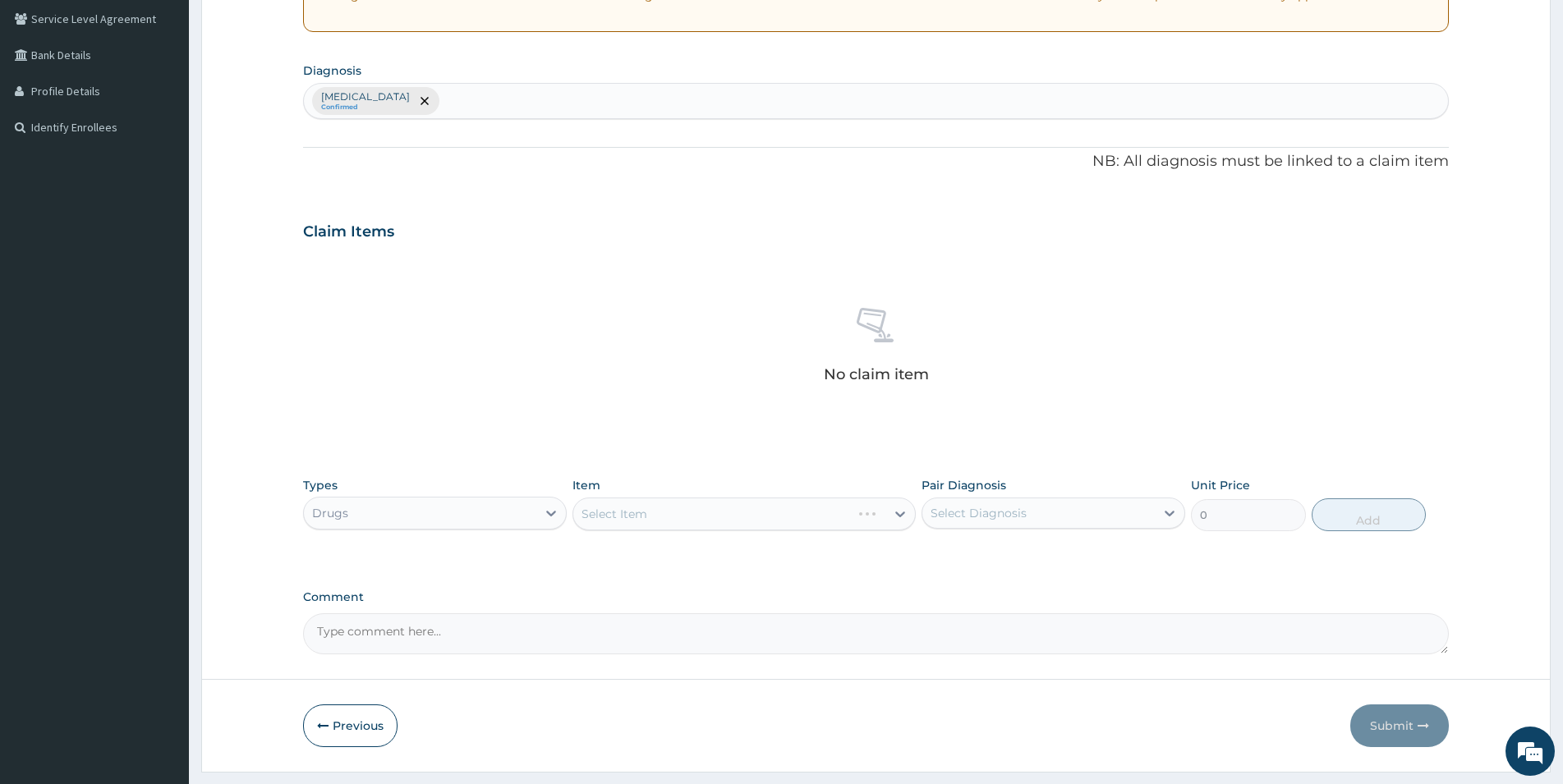
click at [636, 518] on div "Select Item" at bounding box center [744, 514] width 344 height 33
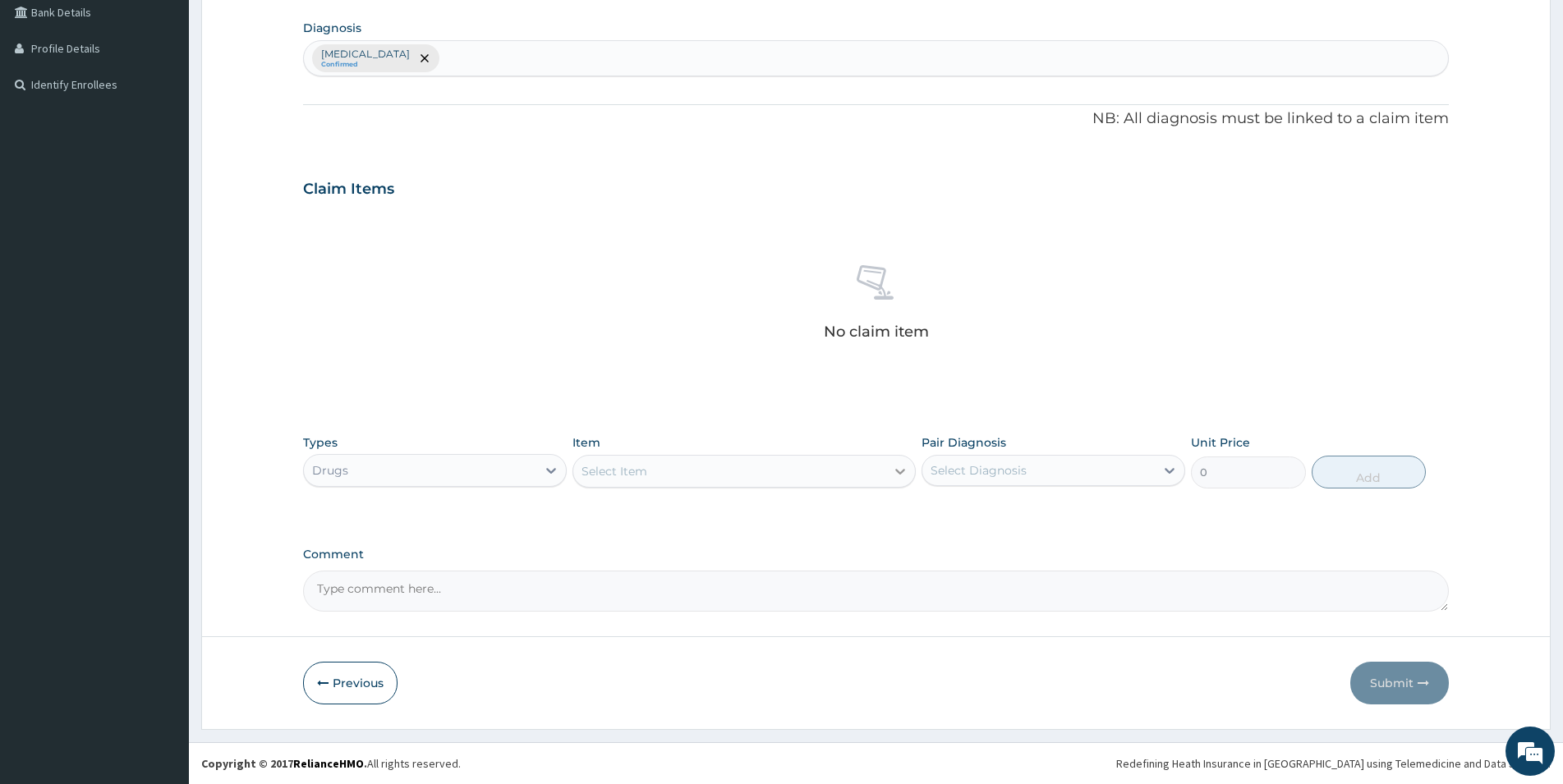
click at [895, 469] on icon at bounding box center [900, 472] width 17 height 17
click at [790, 466] on div "Select Item" at bounding box center [729, 471] width 312 height 26
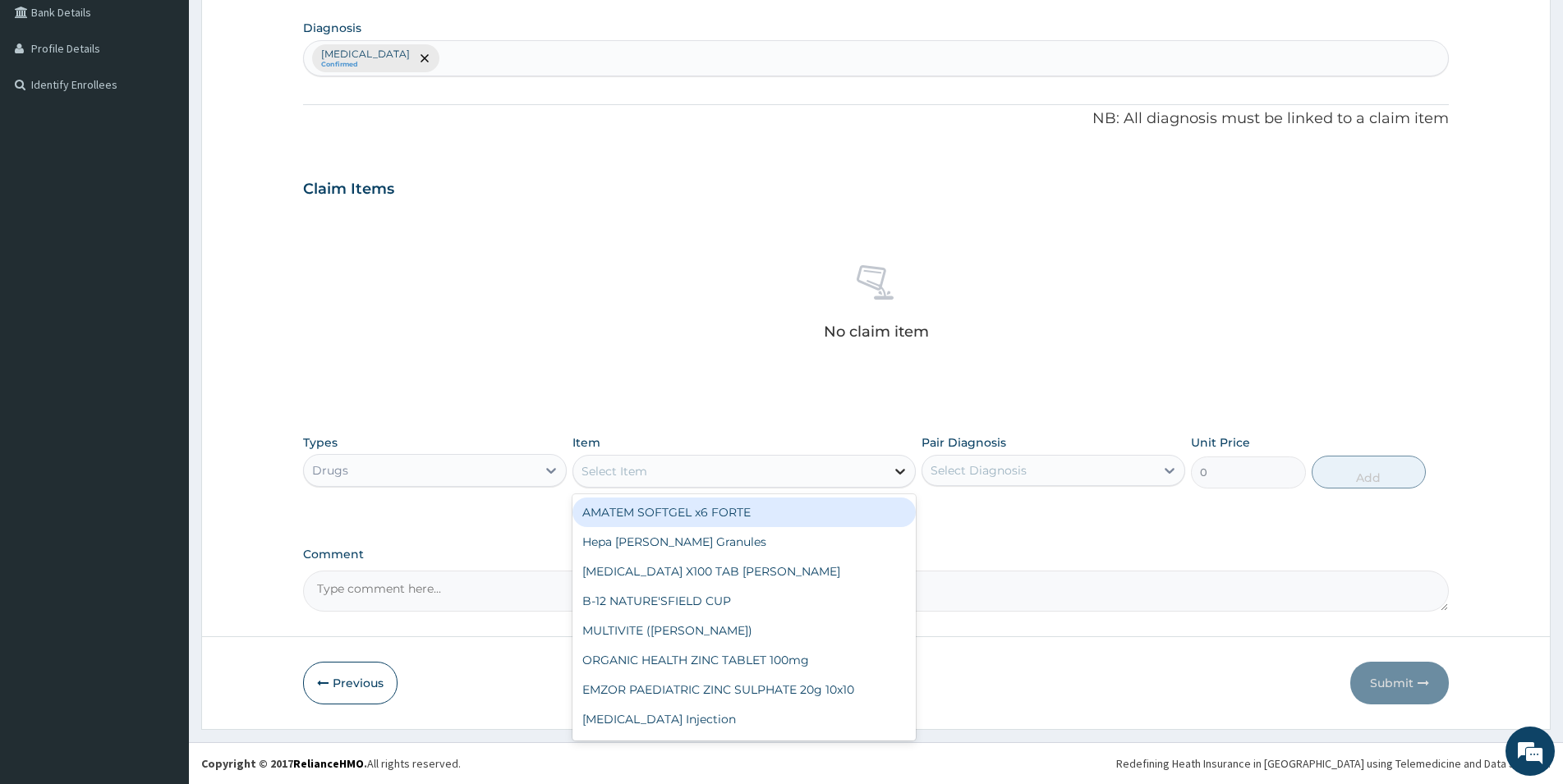
click at [888, 460] on div at bounding box center [900, 472] width 30 height 30
type input "PARAC"
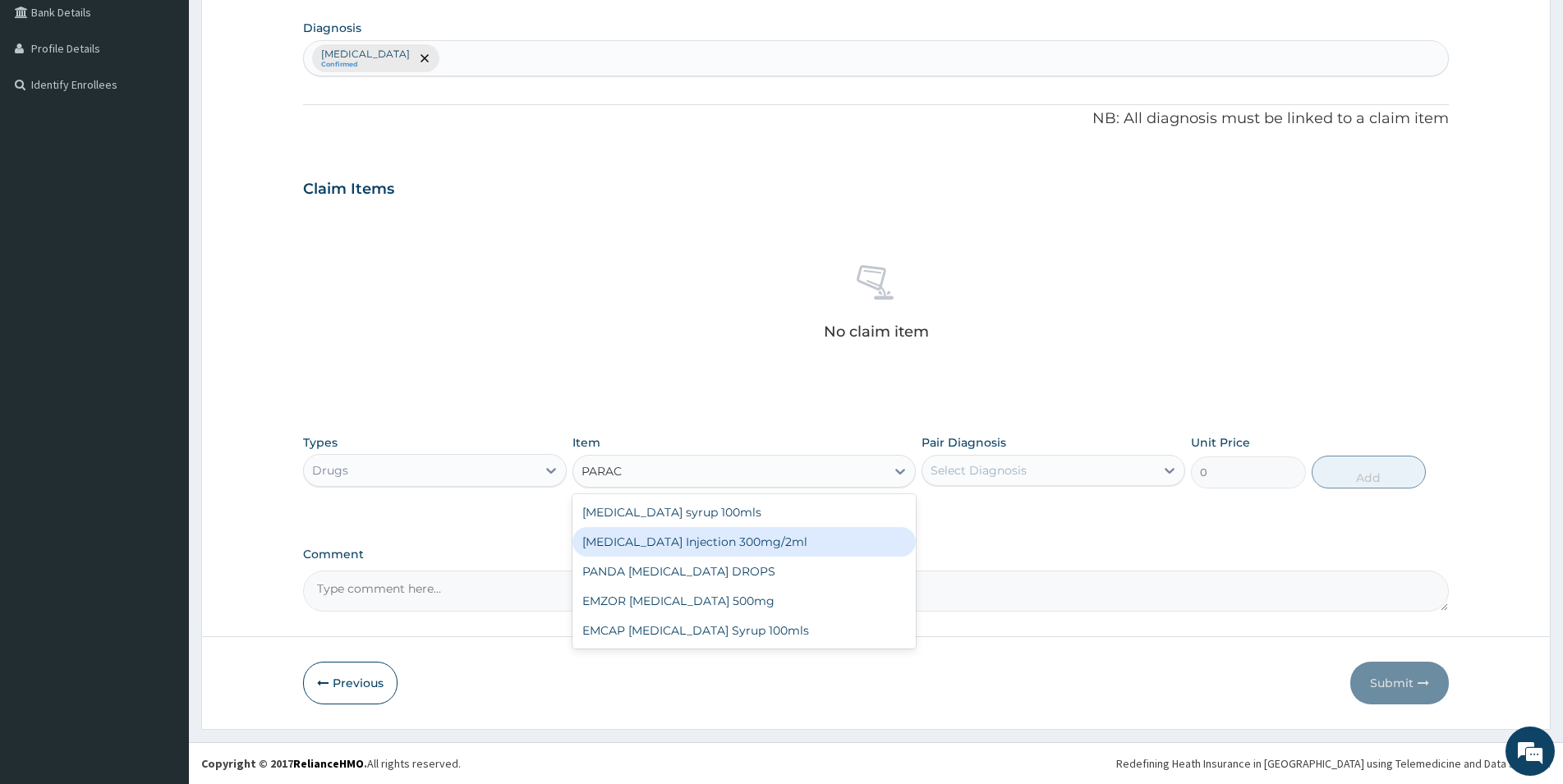
click at [768, 542] on div "[MEDICAL_DATA] Injection 300mg/2ml" at bounding box center [744, 542] width 344 height 30
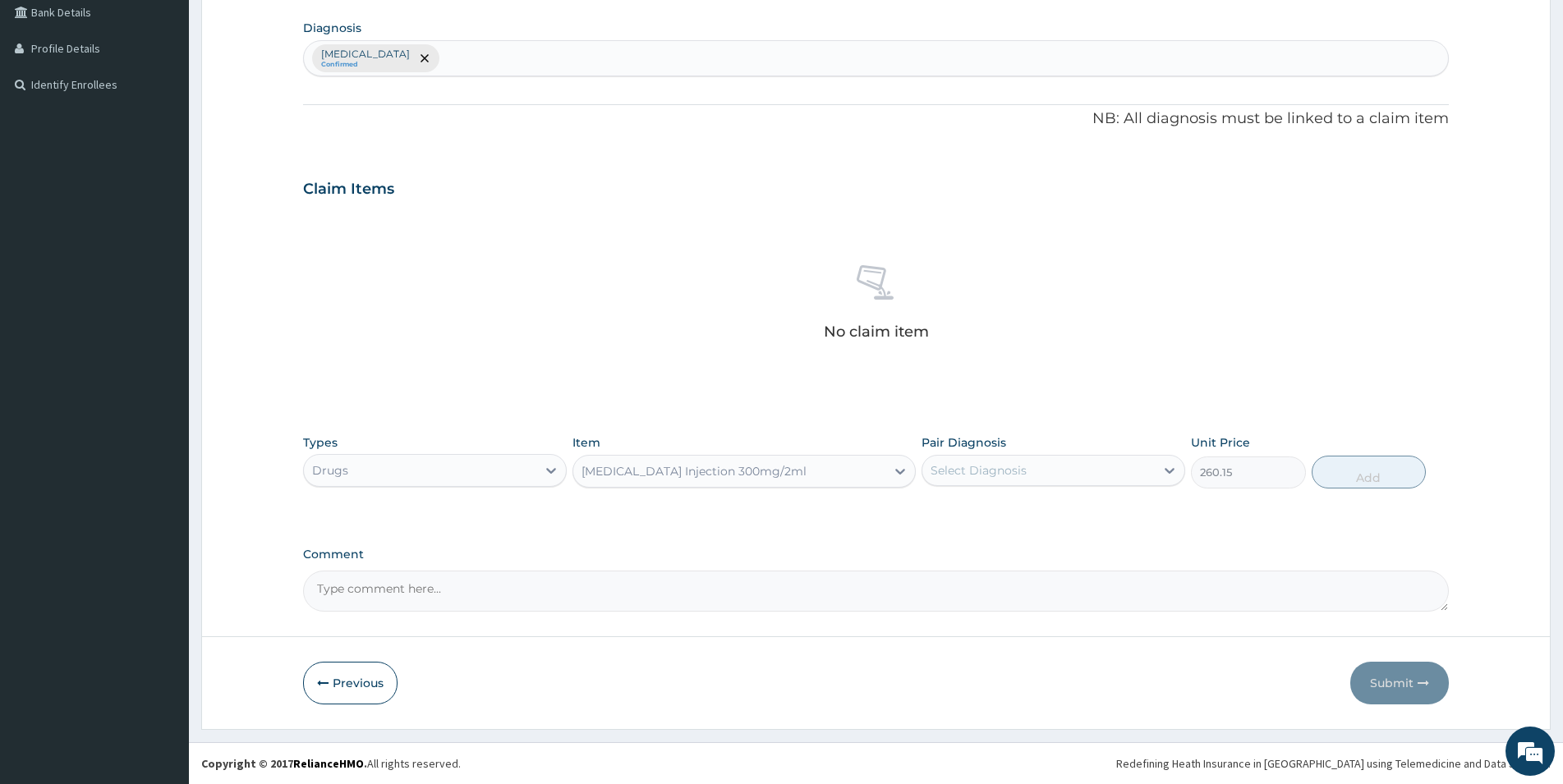
type input "260.15"
click at [1049, 473] on div "Select Diagnosis" at bounding box center [1039, 470] width 232 height 26
click at [942, 510] on input "checkbox" at bounding box center [937, 511] width 10 height 10
checkbox input "true"
click at [1373, 468] on button "Add" at bounding box center [1369, 472] width 114 height 33
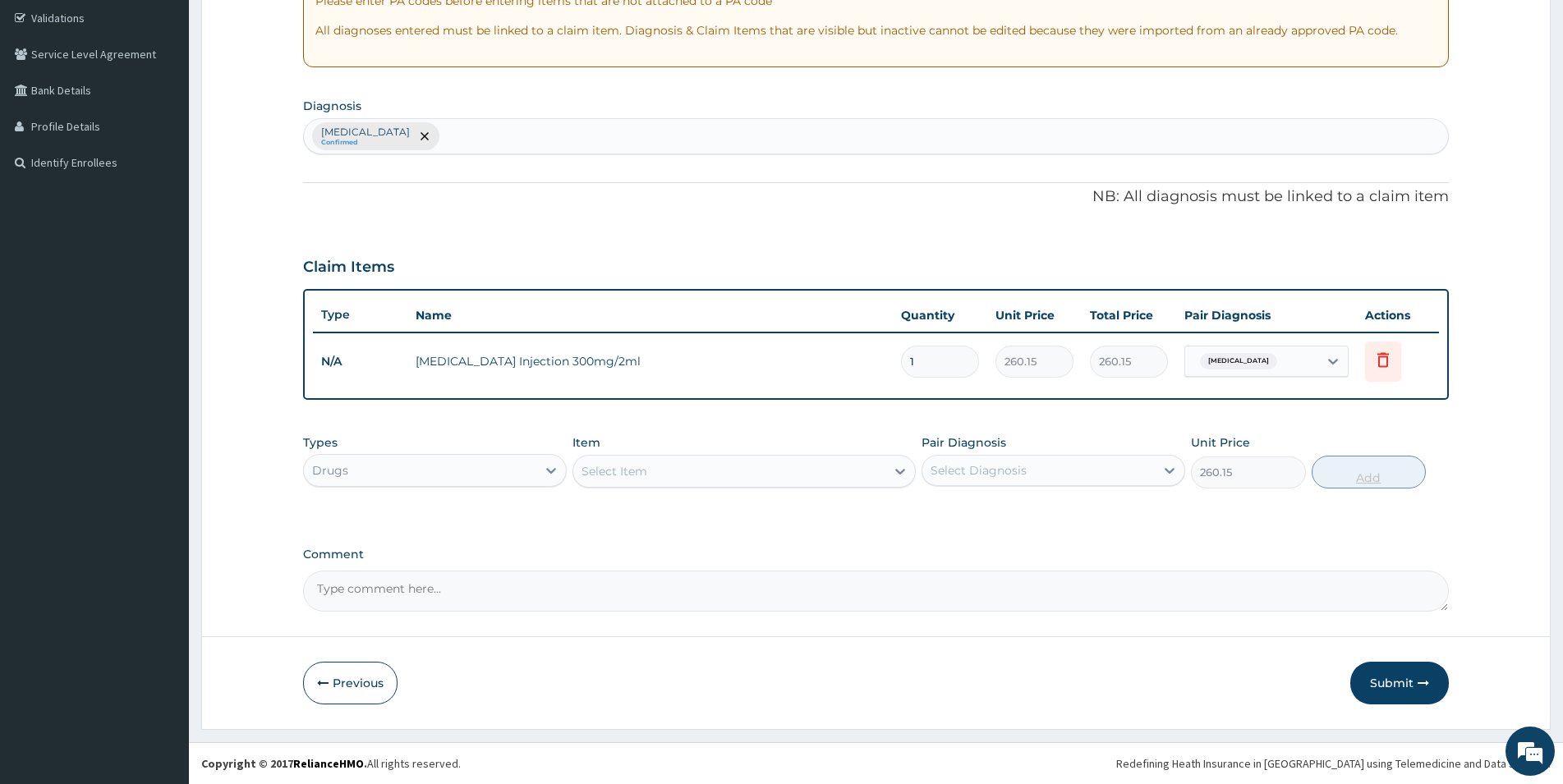
type input "0"
drag, startPoint x: 925, startPoint y: 360, endPoint x: 897, endPoint y: 360, distance: 28.0
click at [901, 360] on input "1" at bounding box center [940, 361] width 78 height 32
type input "2"
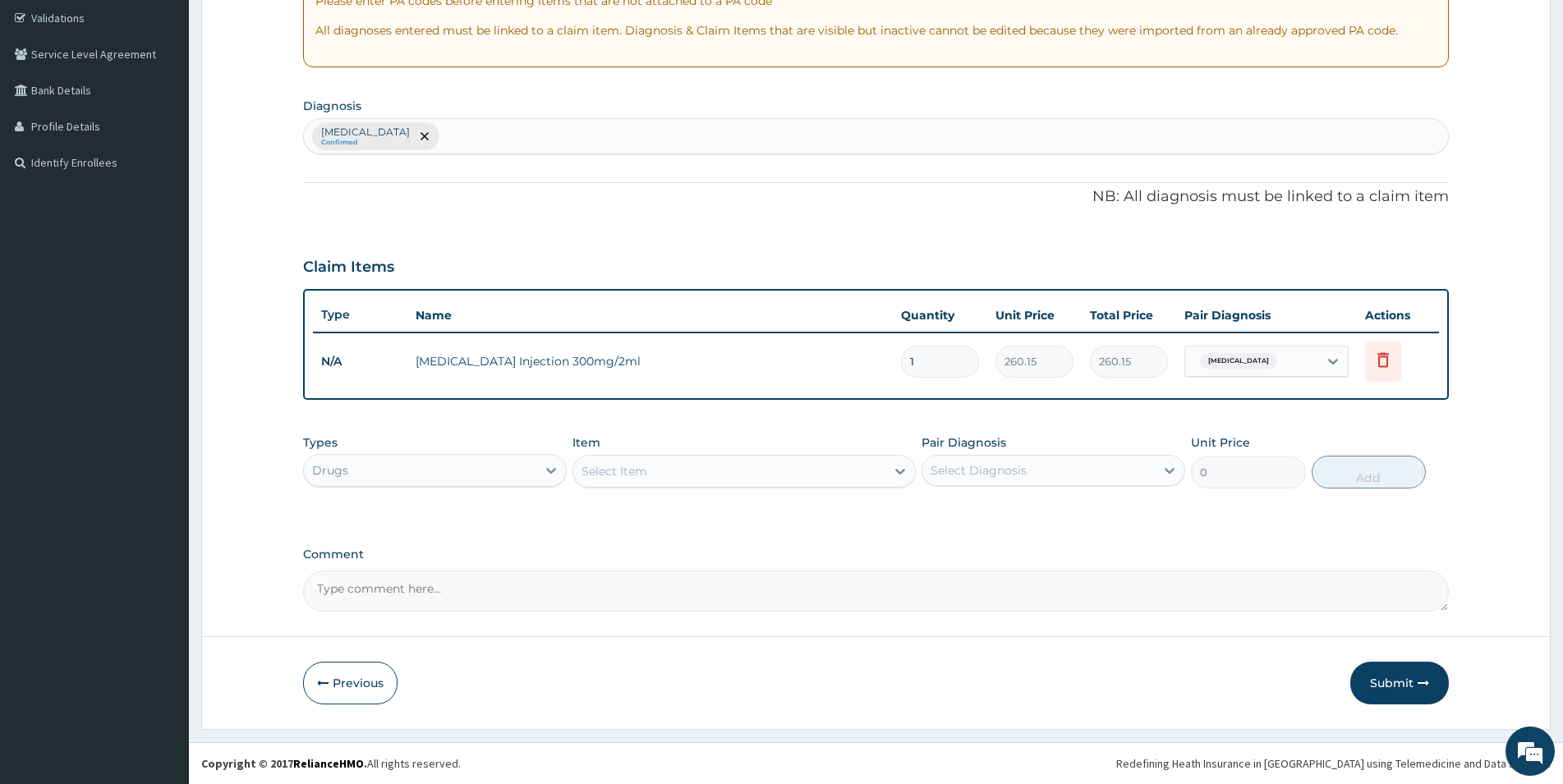
type input "520.30"
type input "2"
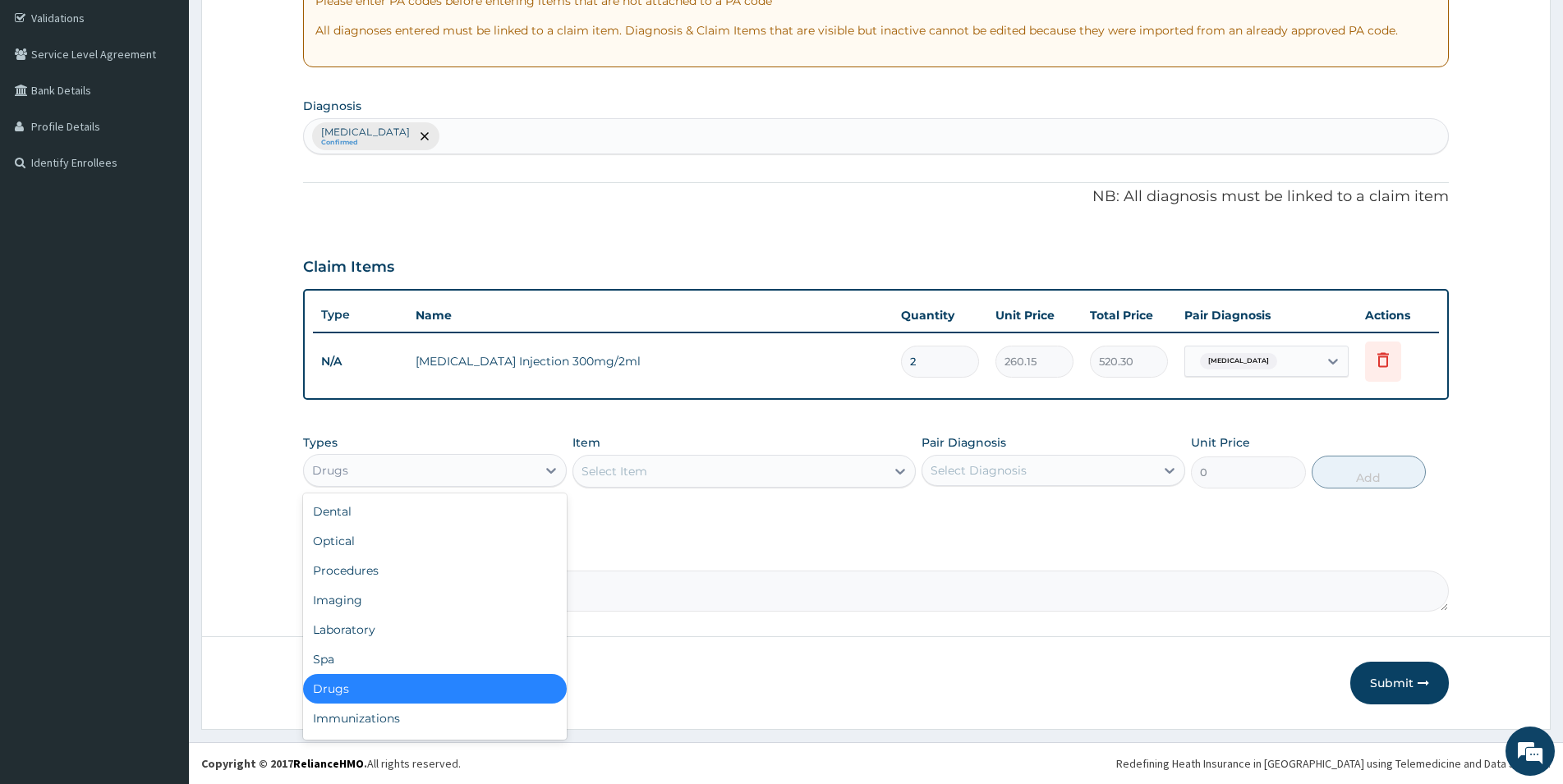
click at [378, 459] on div "Drugs" at bounding box center [420, 470] width 232 height 26
click at [687, 465] on div "Select Item" at bounding box center [729, 471] width 312 height 26
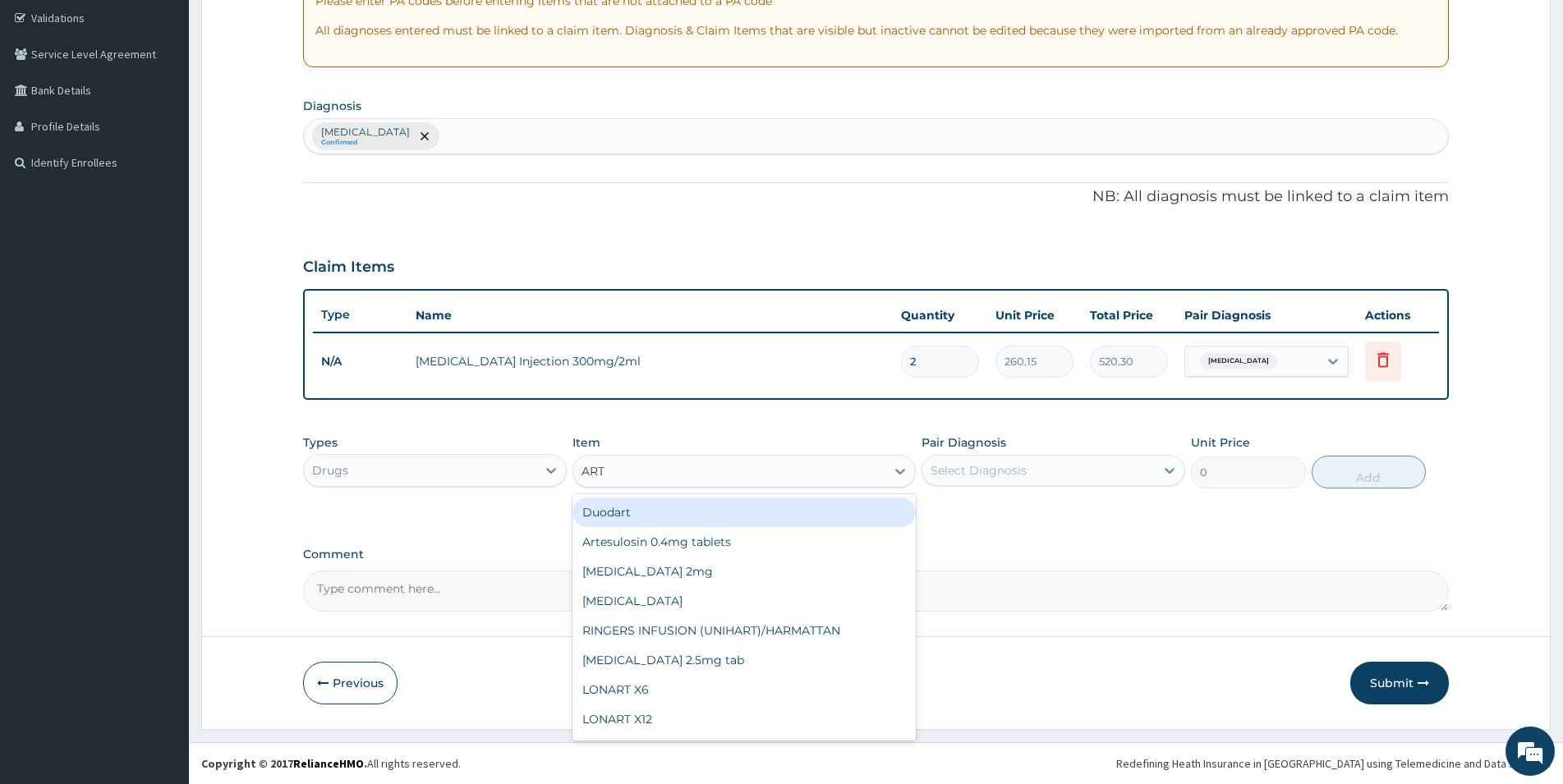
type input "ARTE"
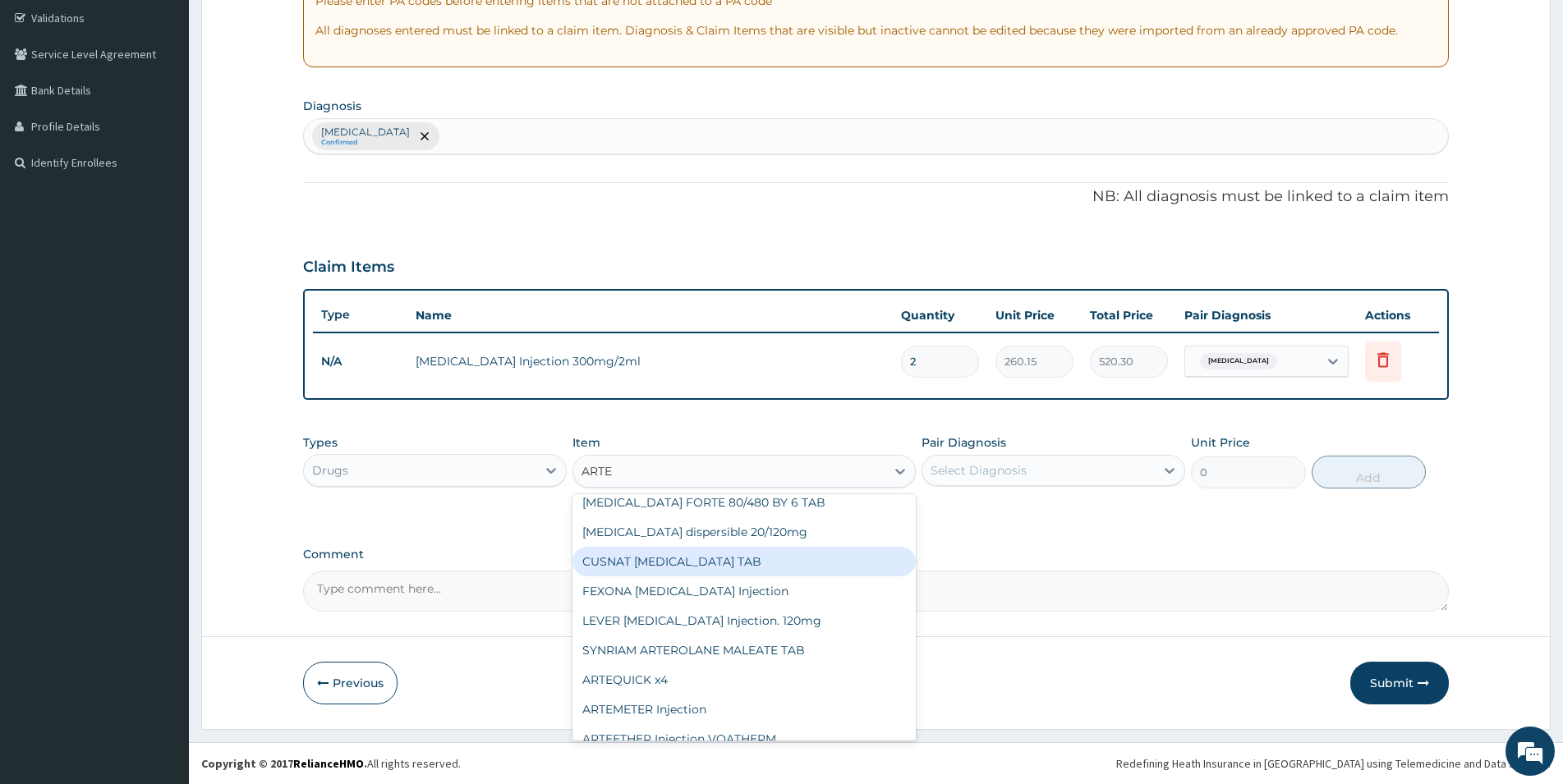
scroll to position [88, 0]
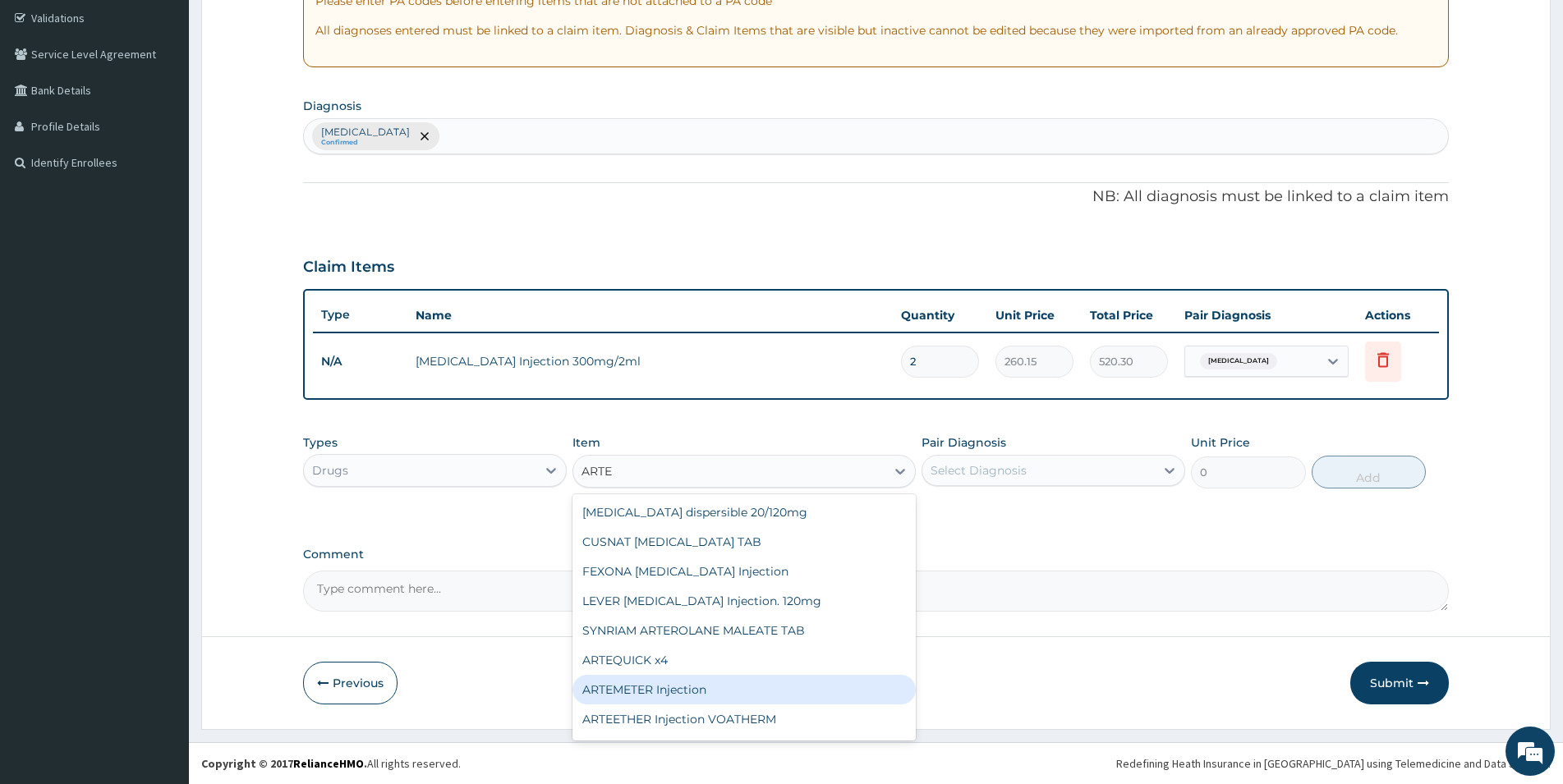
click at [676, 684] on div "ARTEMETER Injection" at bounding box center [744, 690] width 344 height 30
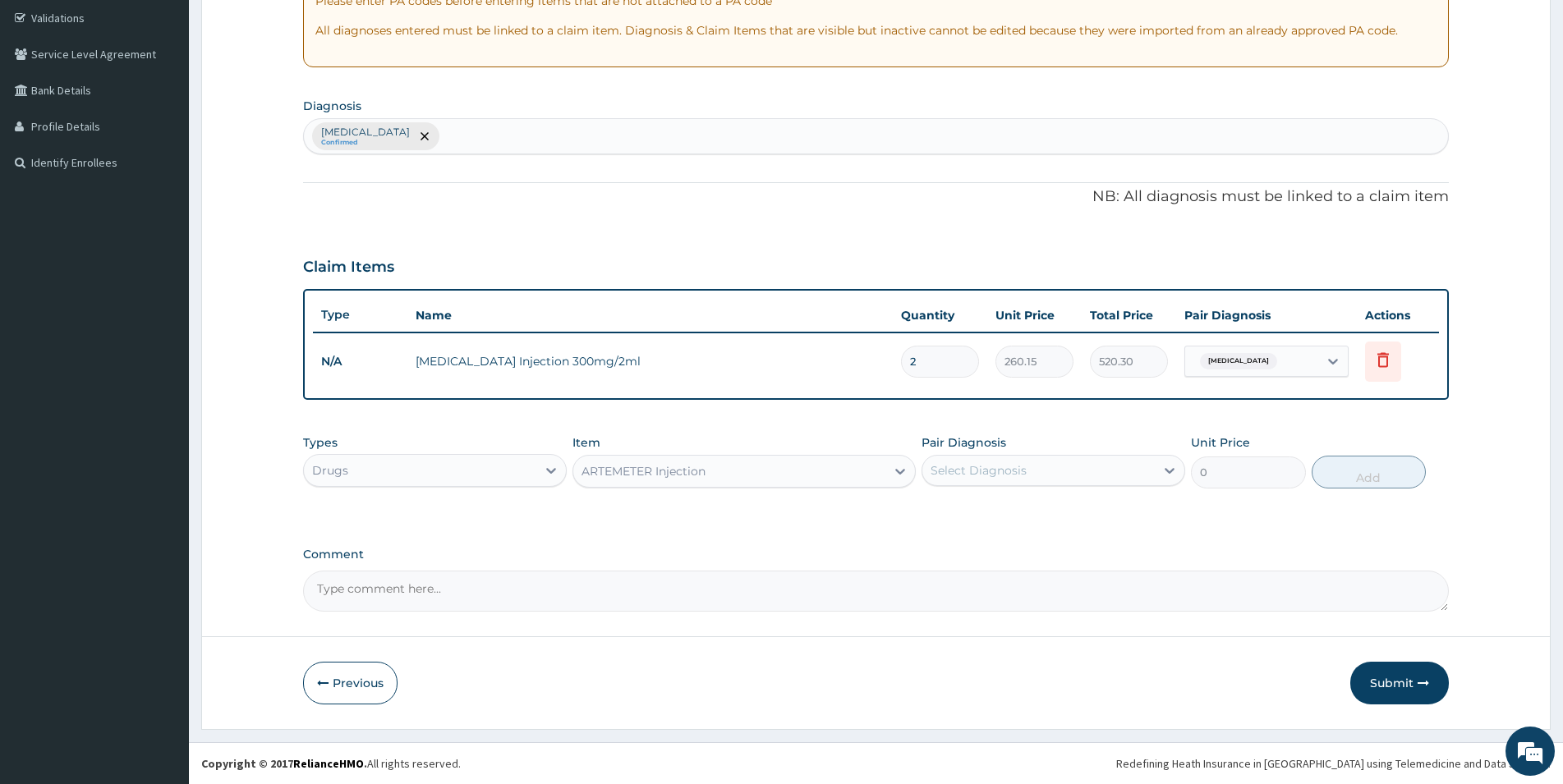
type input "946"
click at [1020, 470] on div "Select Diagnosis" at bounding box center [979, 471] width 96 height 17
click at [979, 512] on label "[MEDICAL_DATA]" at bounding box center [1000, 511] width 102 height 17
checkbox input "true"
click at [1368, 464] on button "Add" at bounding box center [1369, 472] width 114 height 33
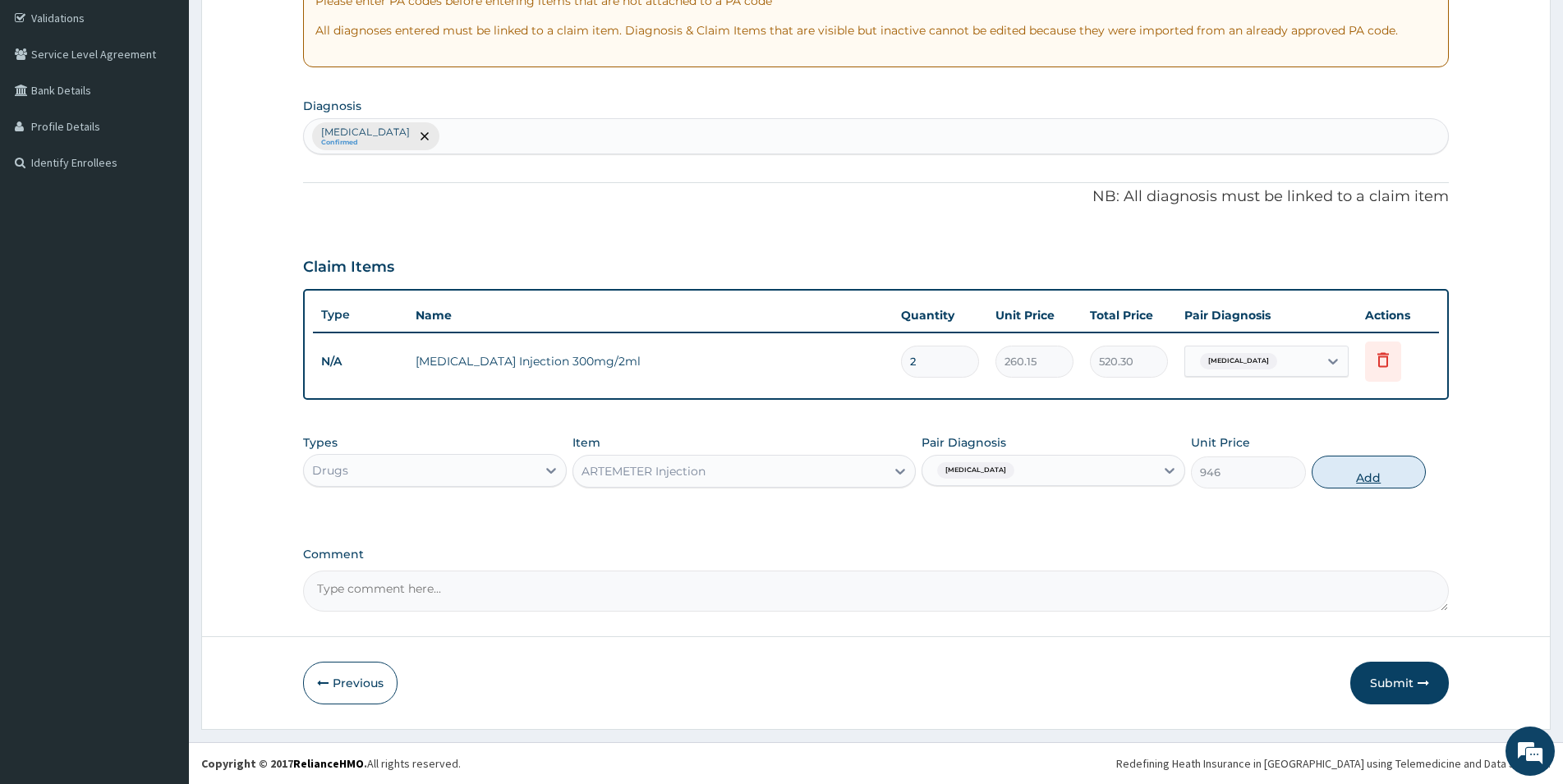
type input "0"
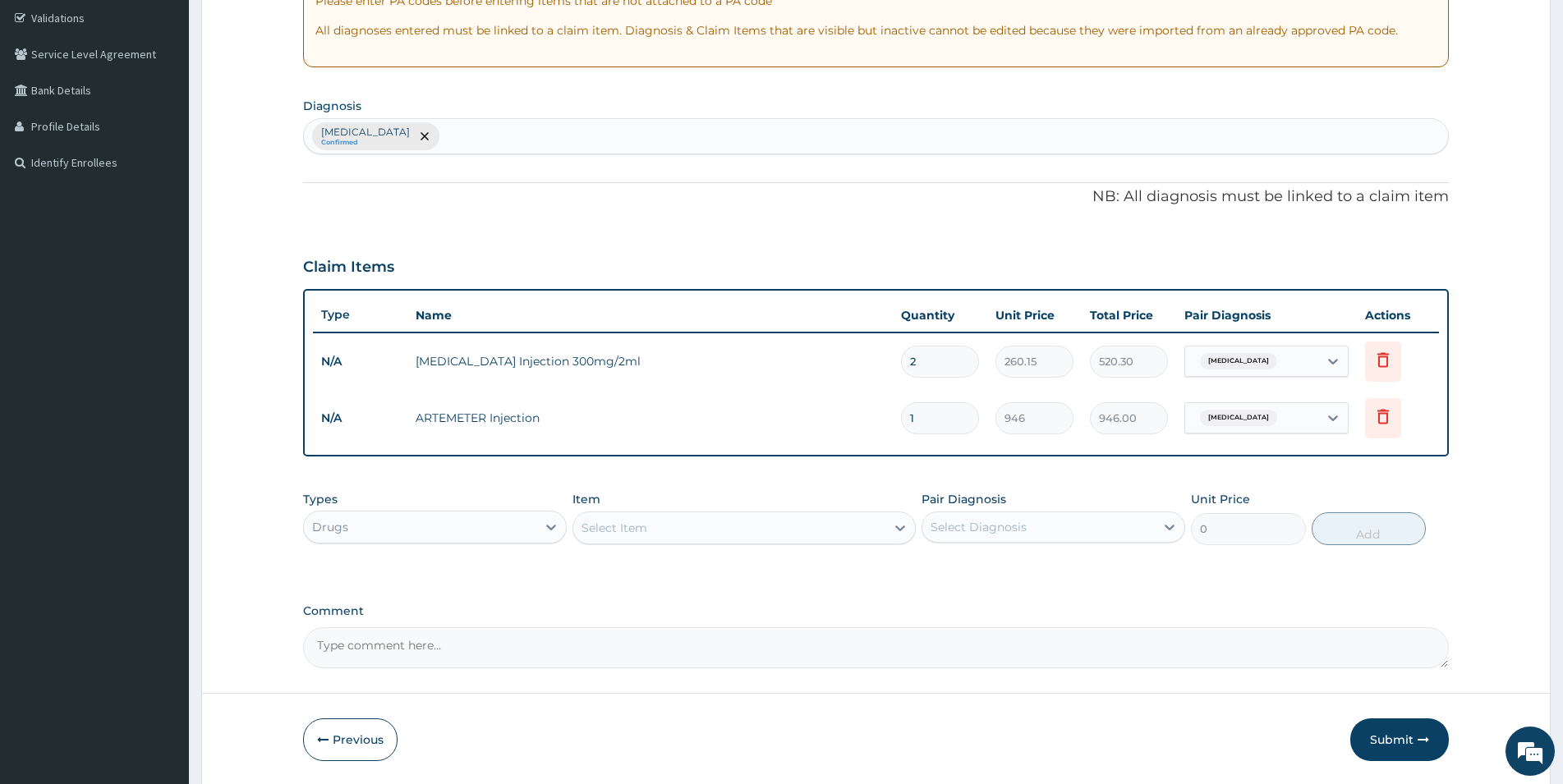
drag, startPoint x: 924, startPoint y: 424, endPoint x: 894, endPoint y: 418, distance: 30.6
click at [901, 418] on input "1" at bounding box center [940, 418] width 78 height 32
type input "6"
type input "5676.00"
type input "6"
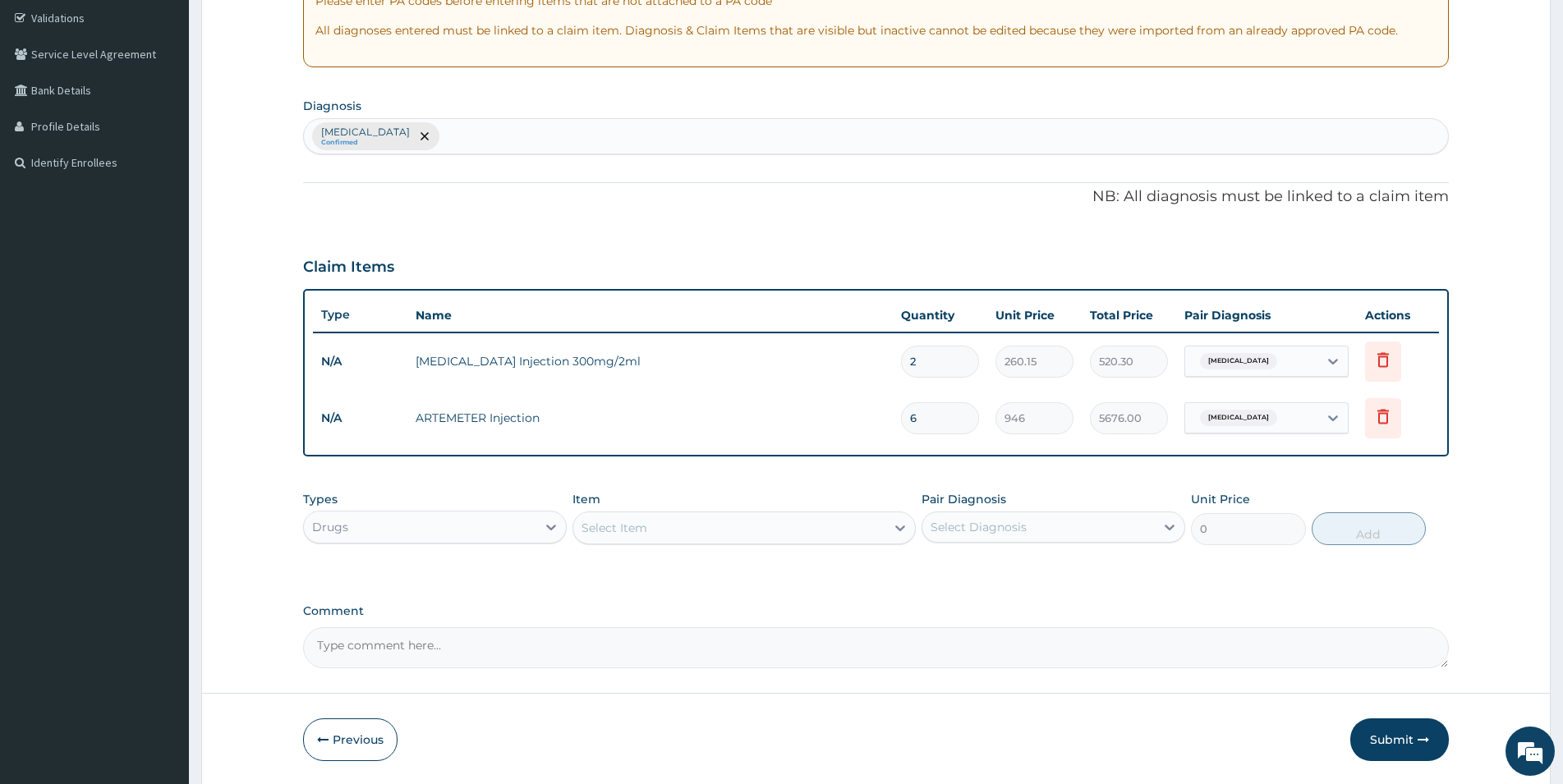
click at [535, 529] on div "Drugs" at bounding box center [420, 527] width 232 height 26
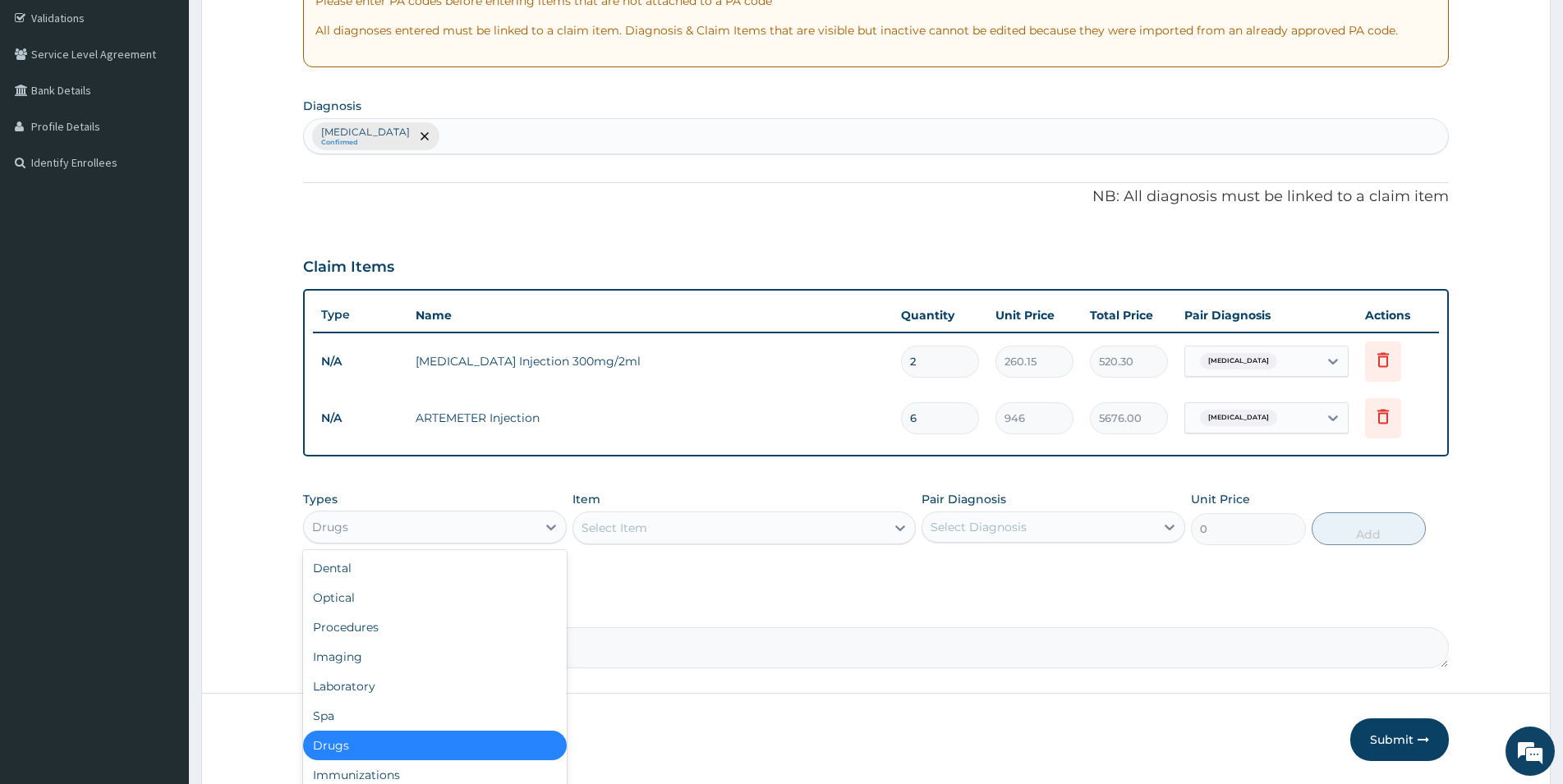
click at [670, 523] on div "Select Item" at bounding box center [729, 528] width 312 height 26
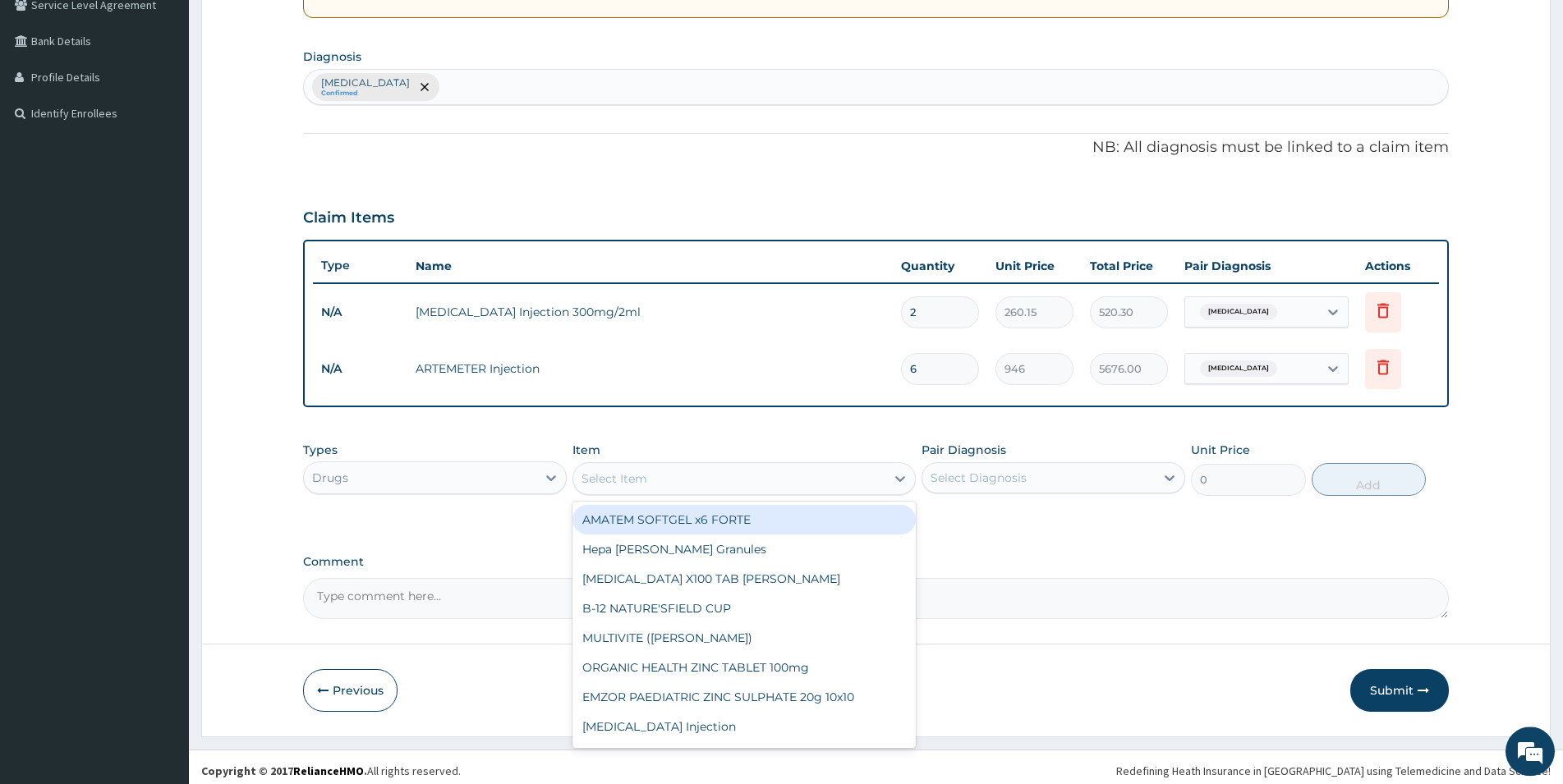
scroll to position [362, 0]
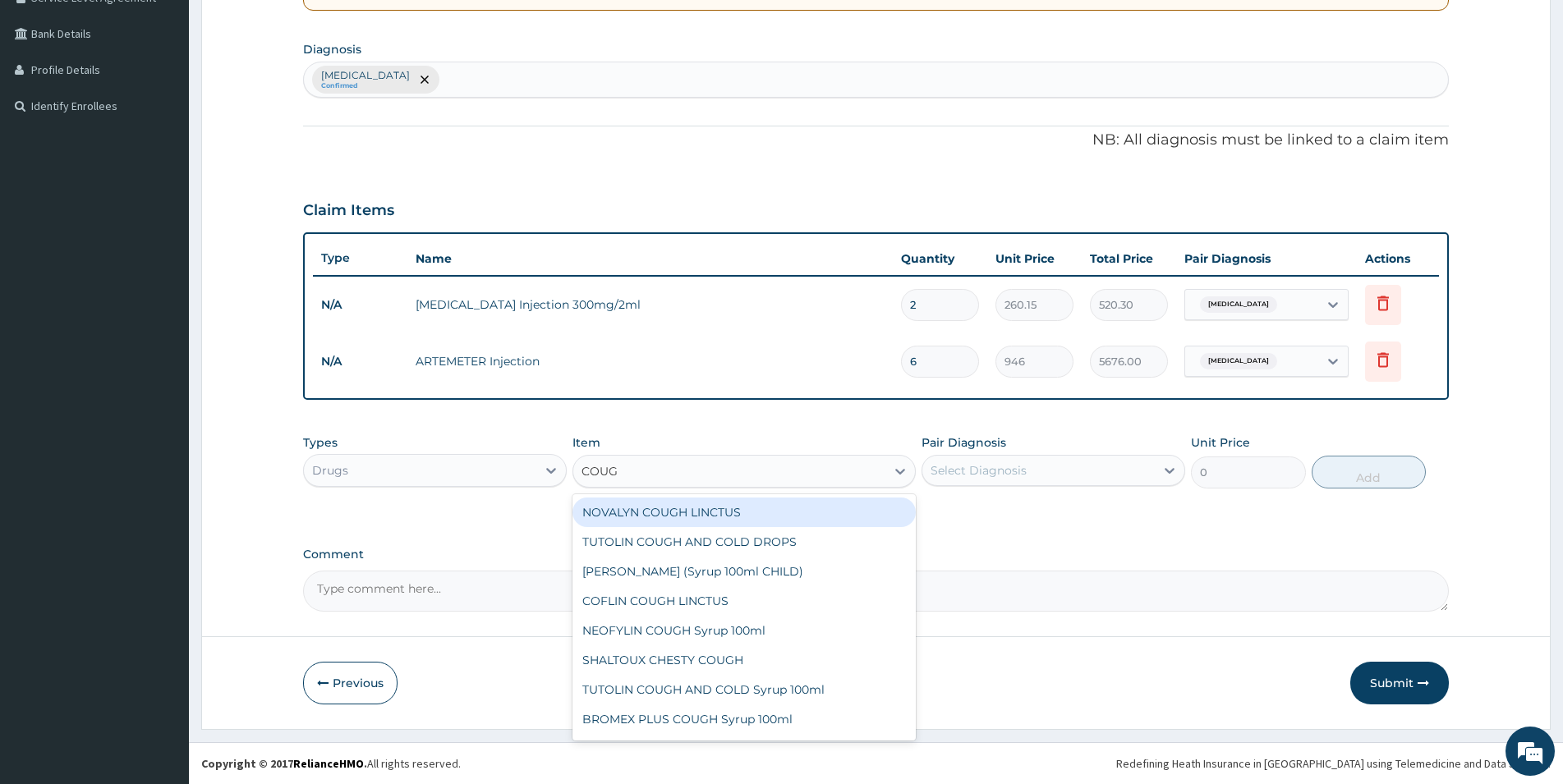
type input "COUGH"
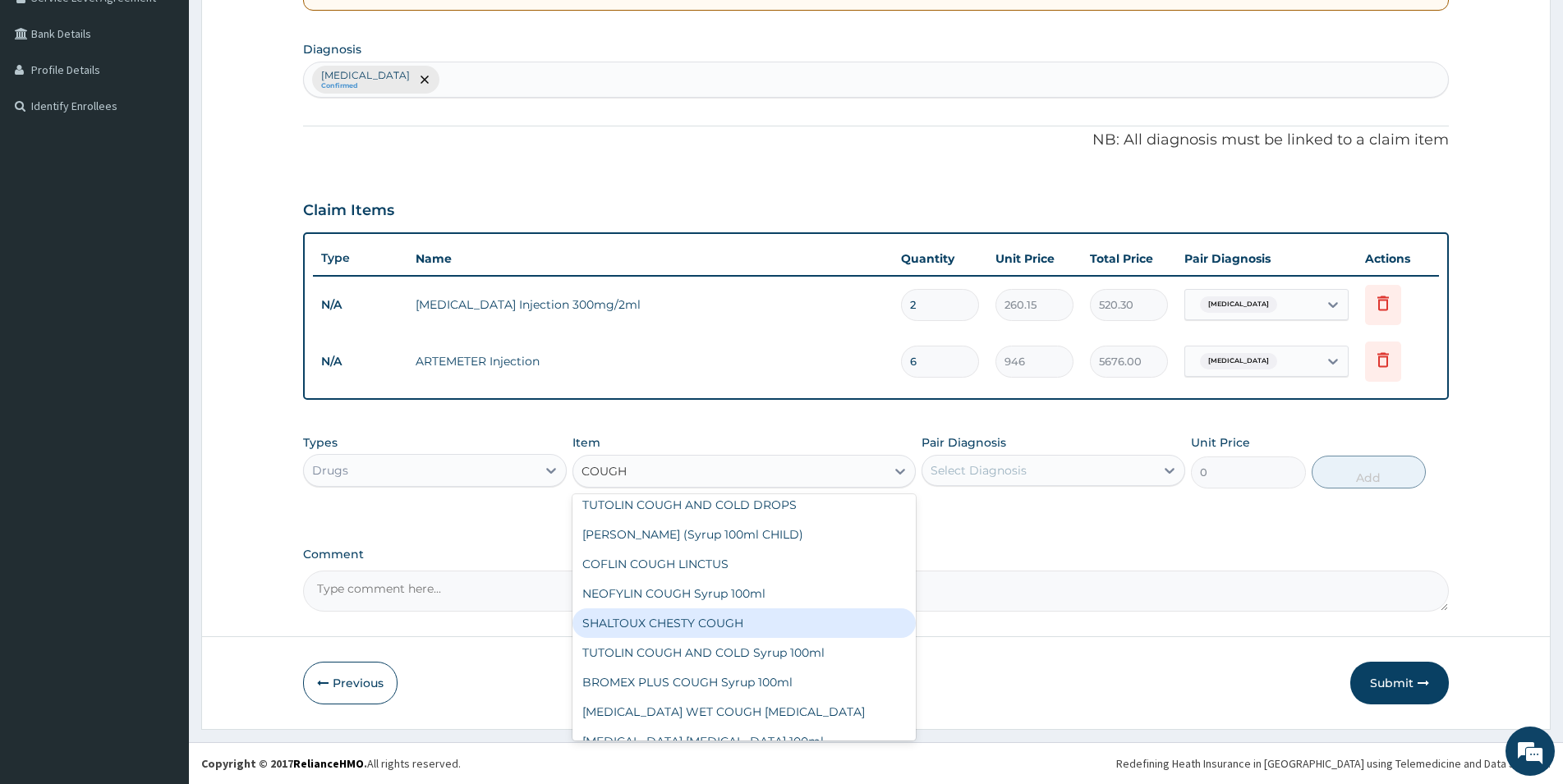
scroll to position [88, 0]
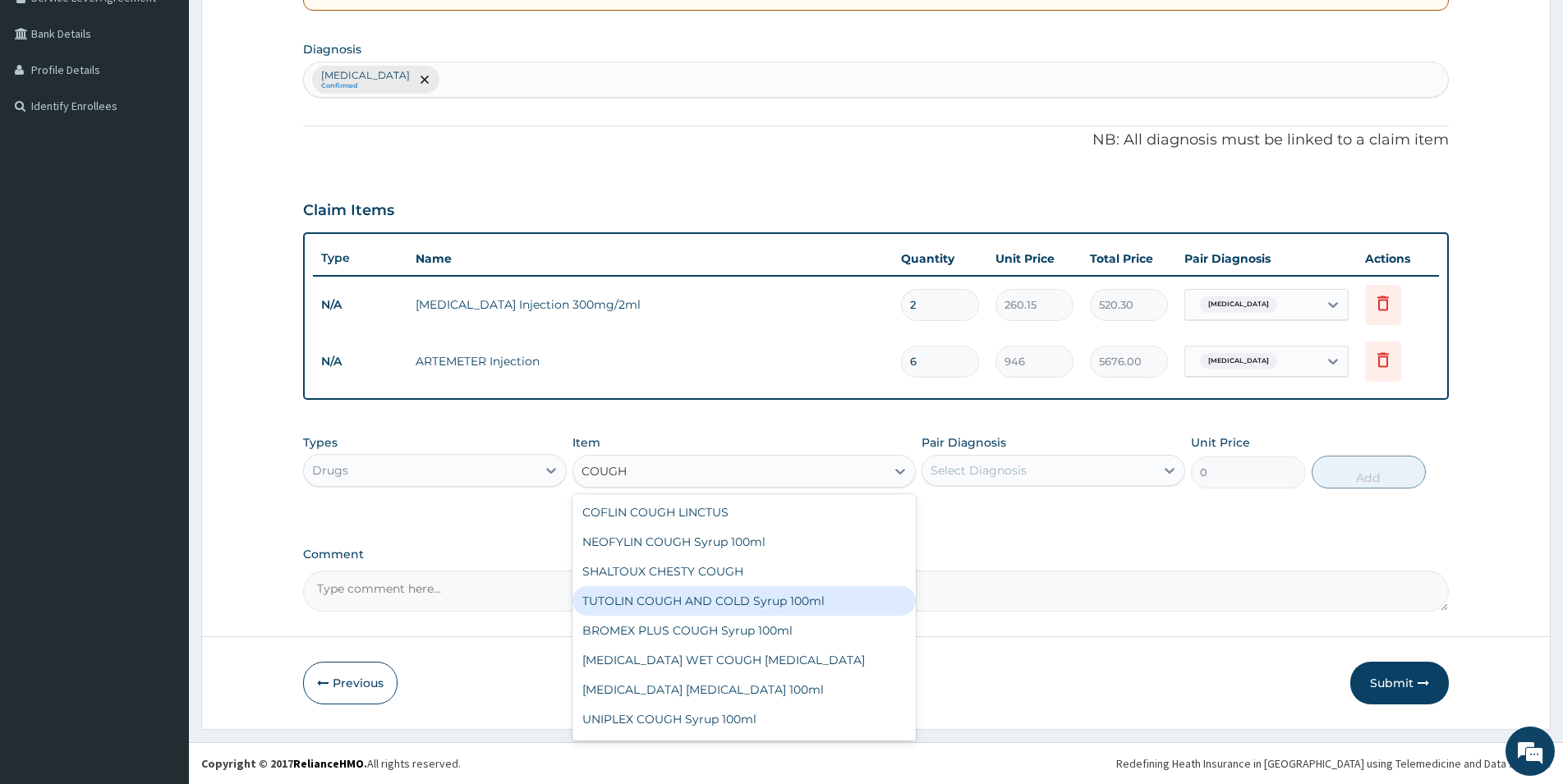
click at [676, 599] on div "TUTOLIN COUGH AND COLD Syrup 100ml" at bounding box center [744, 601] width 344 height 30
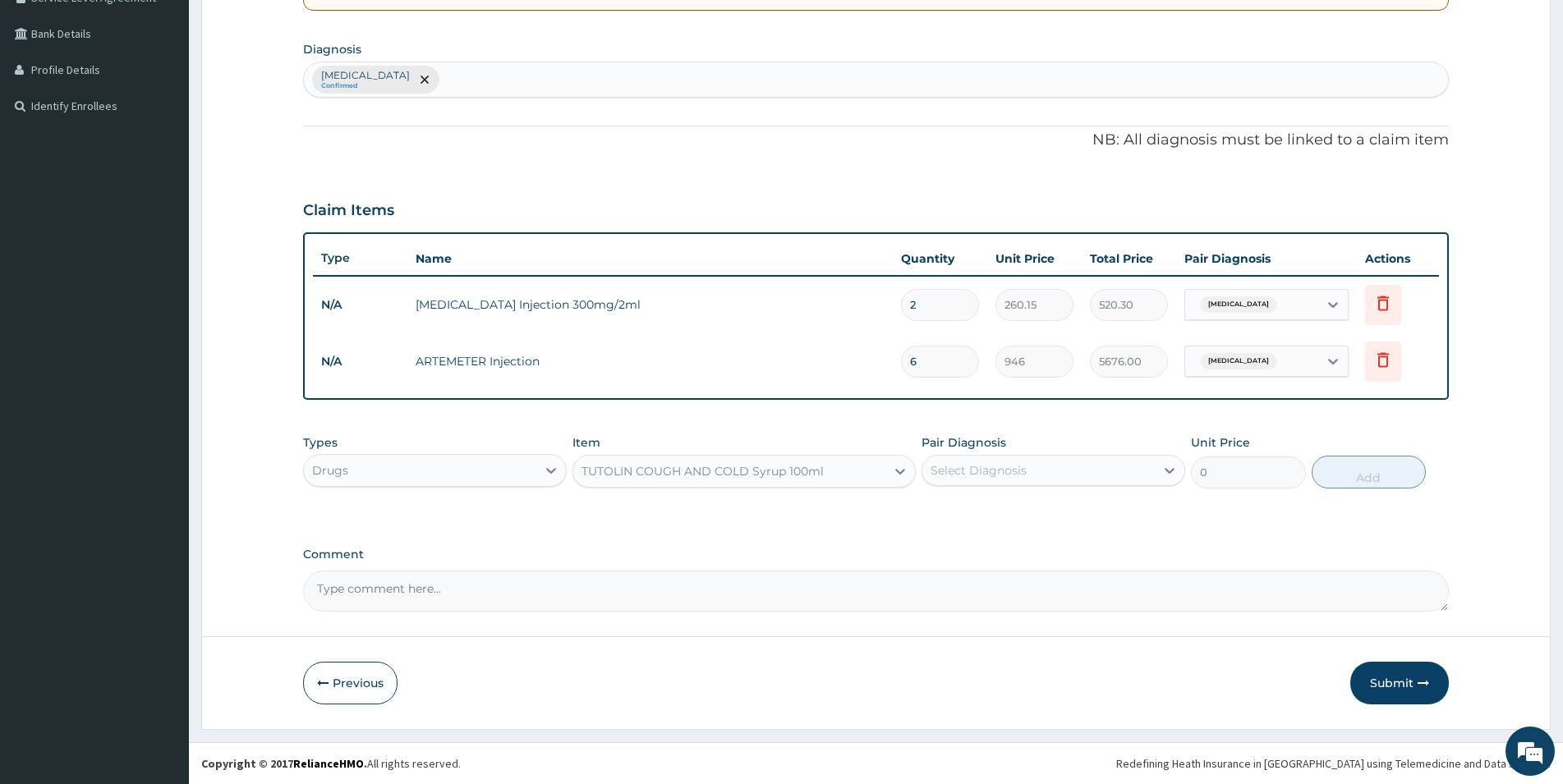
type input "1537.25"
click at [1079, 473] on div "Select Diagnosis" at bounding box center [1039, 470] width 232 height 26
click at [1031, 513] on label "[MEDICAL_DATA]" at bounding box center [1000, 511] width 102 height 17
checkbox input "true"
click at [1381, 474] on button "Add" at bounding box center [1369, 472] width 114 height 33
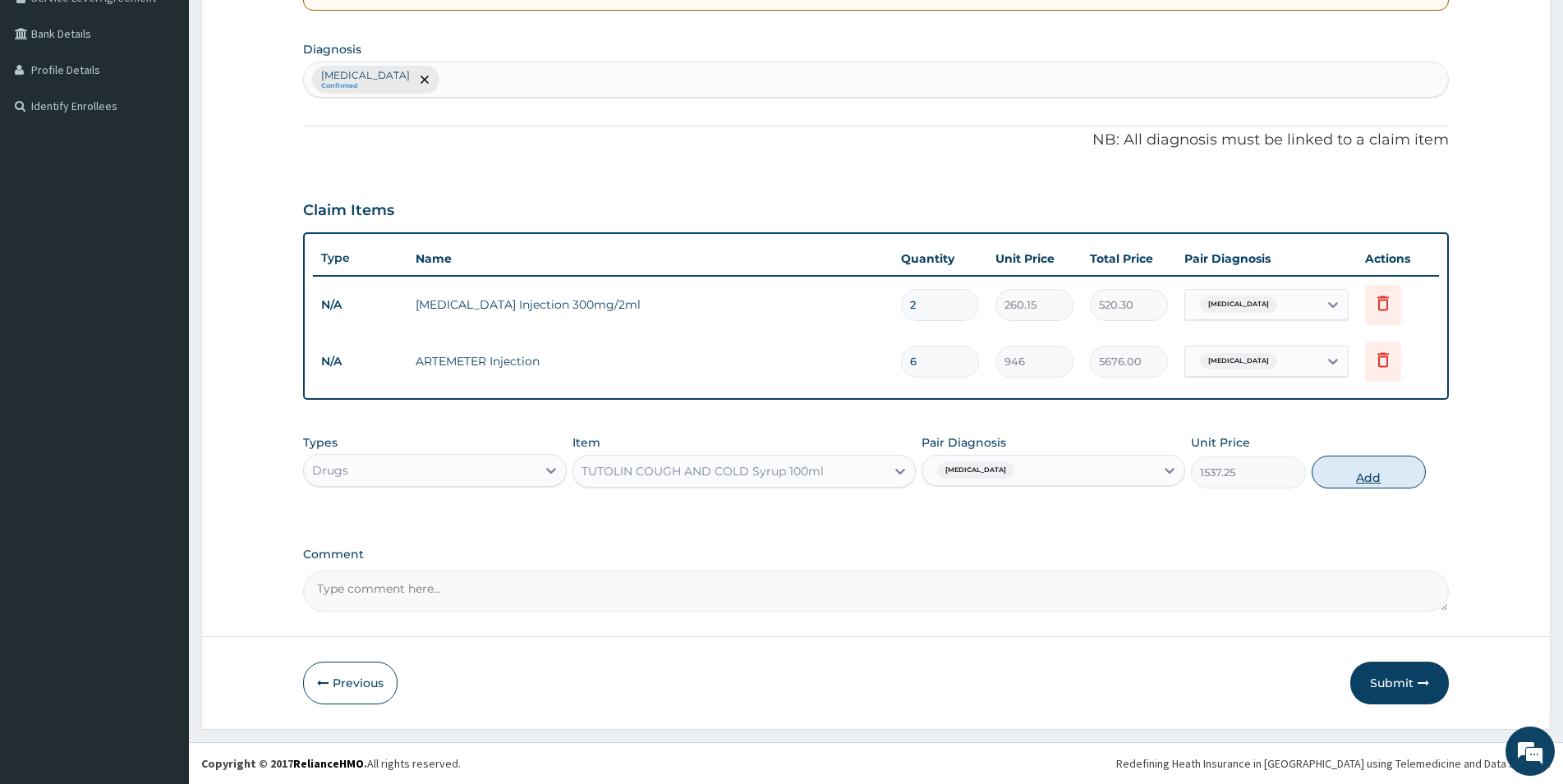
type input "0"
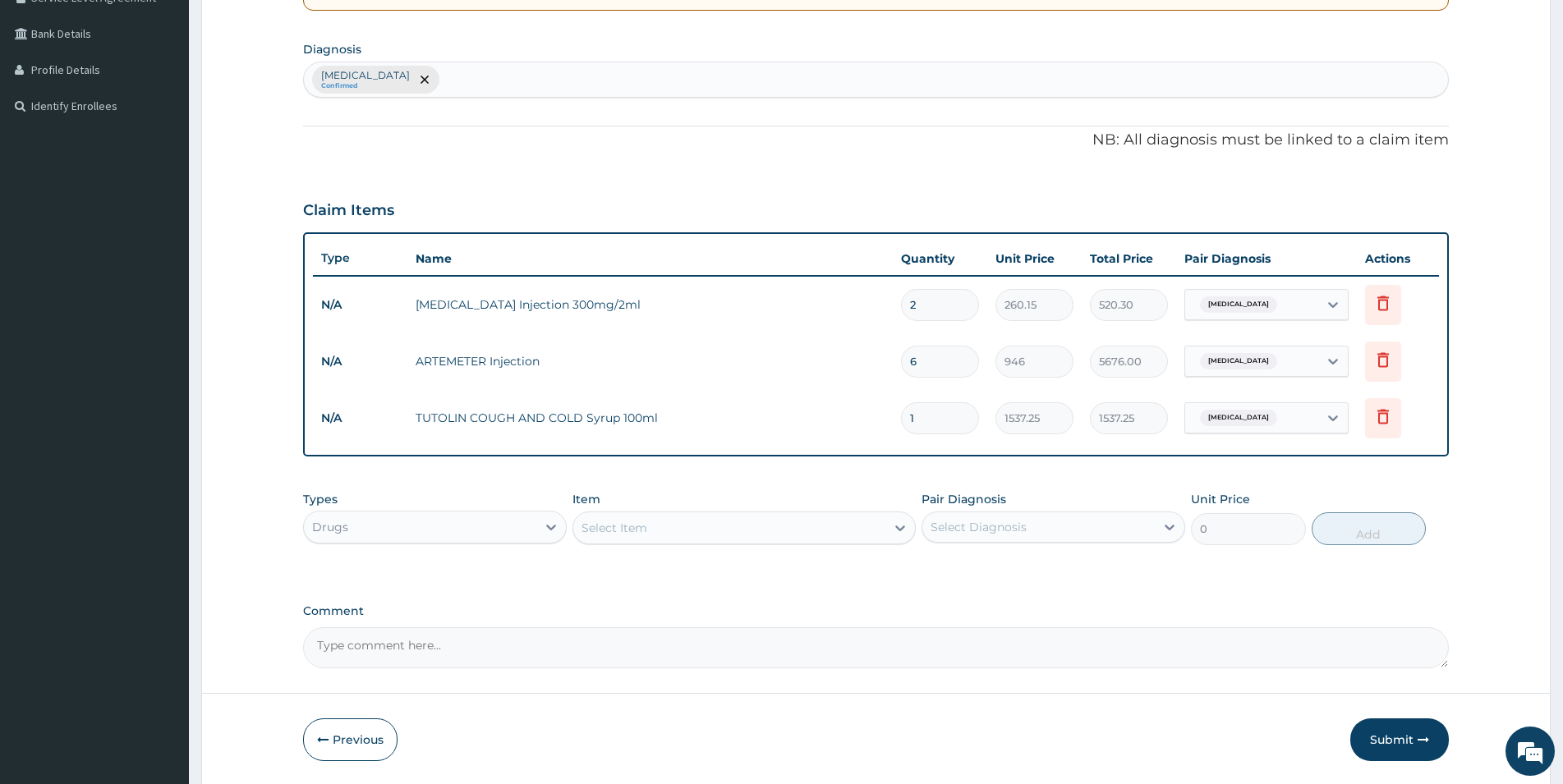
click at [627, 529] on div "Select Item" at bounding box center [614, 529] width 66 height 17
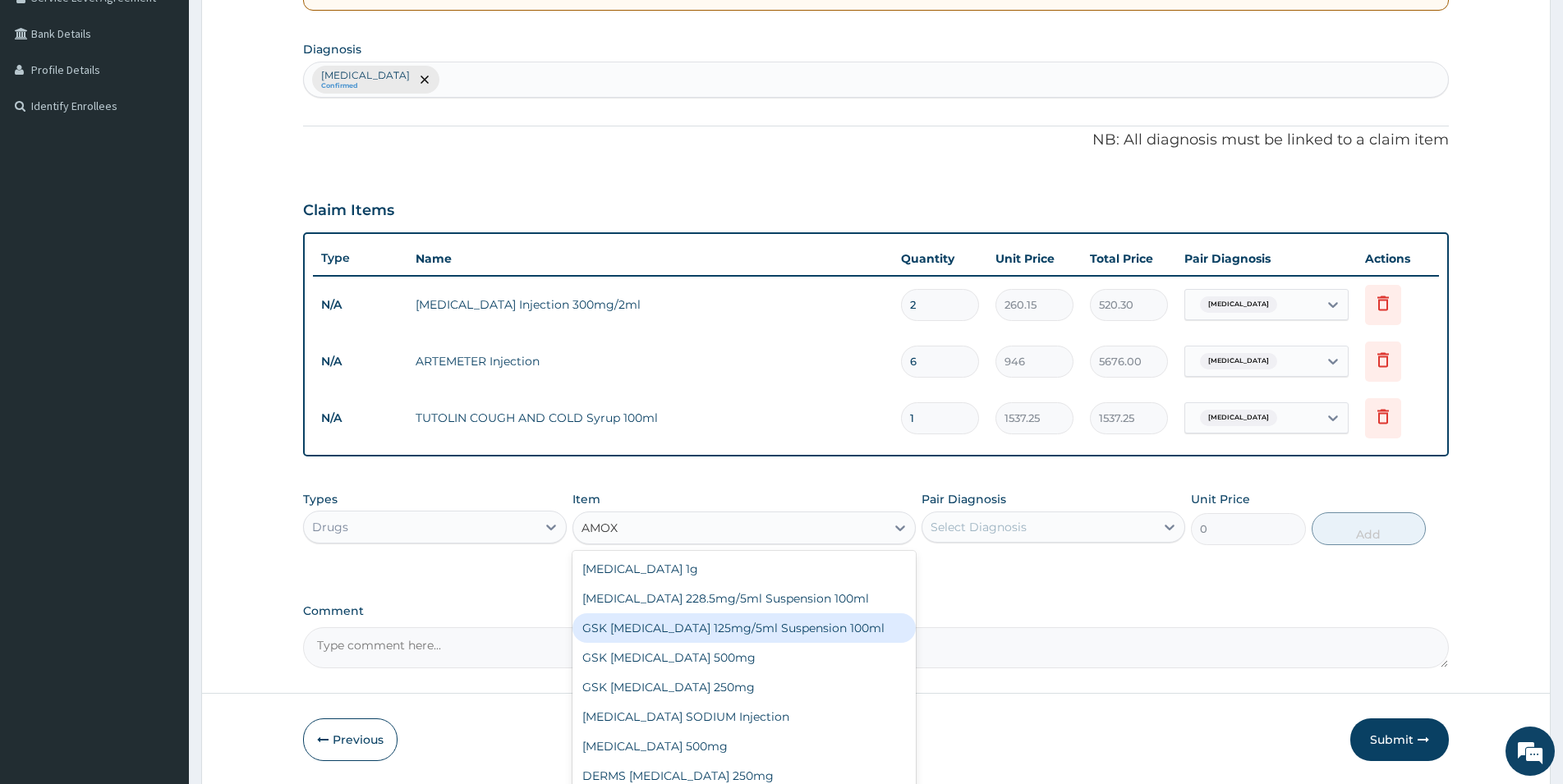
scroll to position [419, 0]
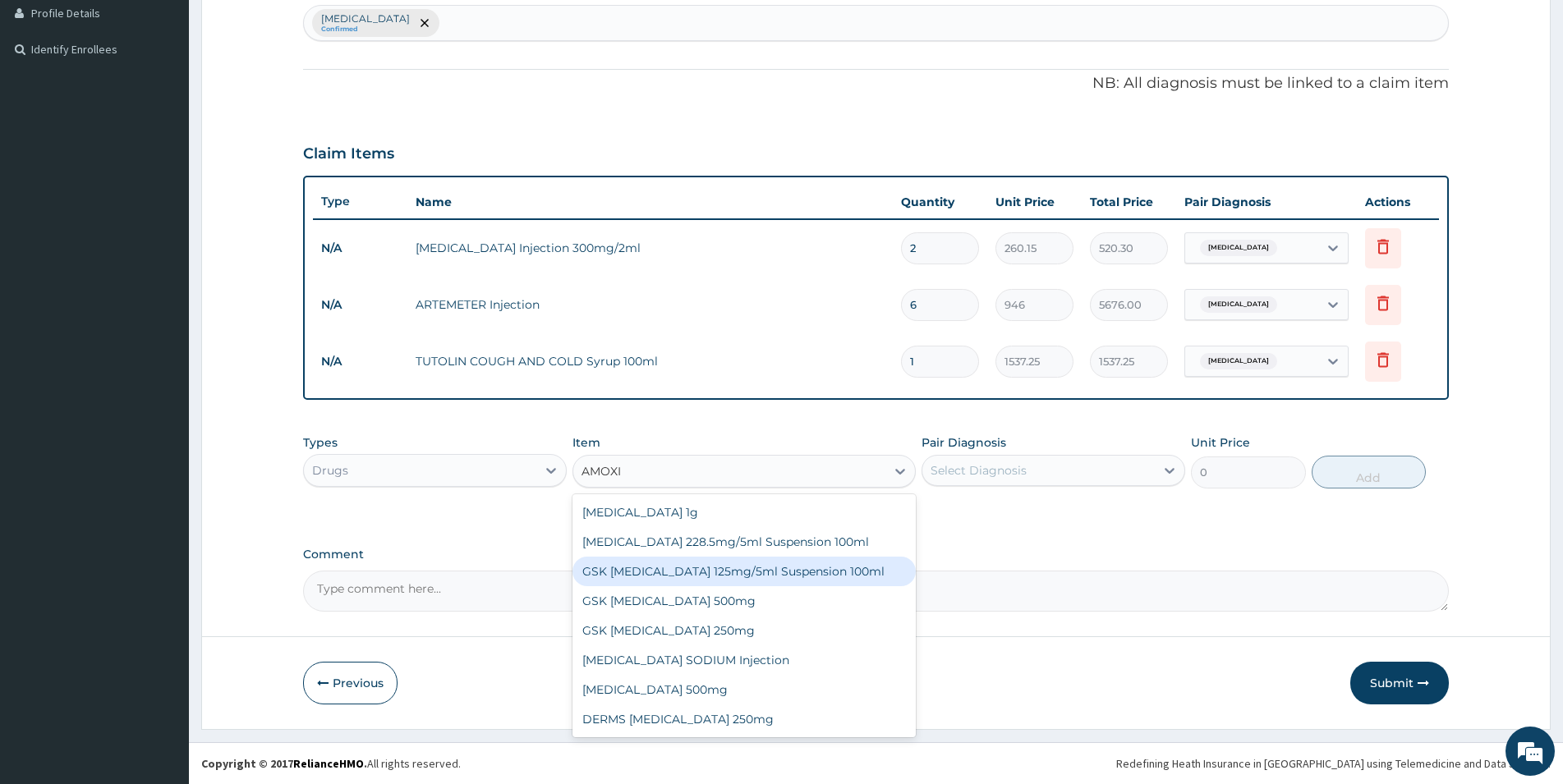
type input "[MEDICAL_DATA]"
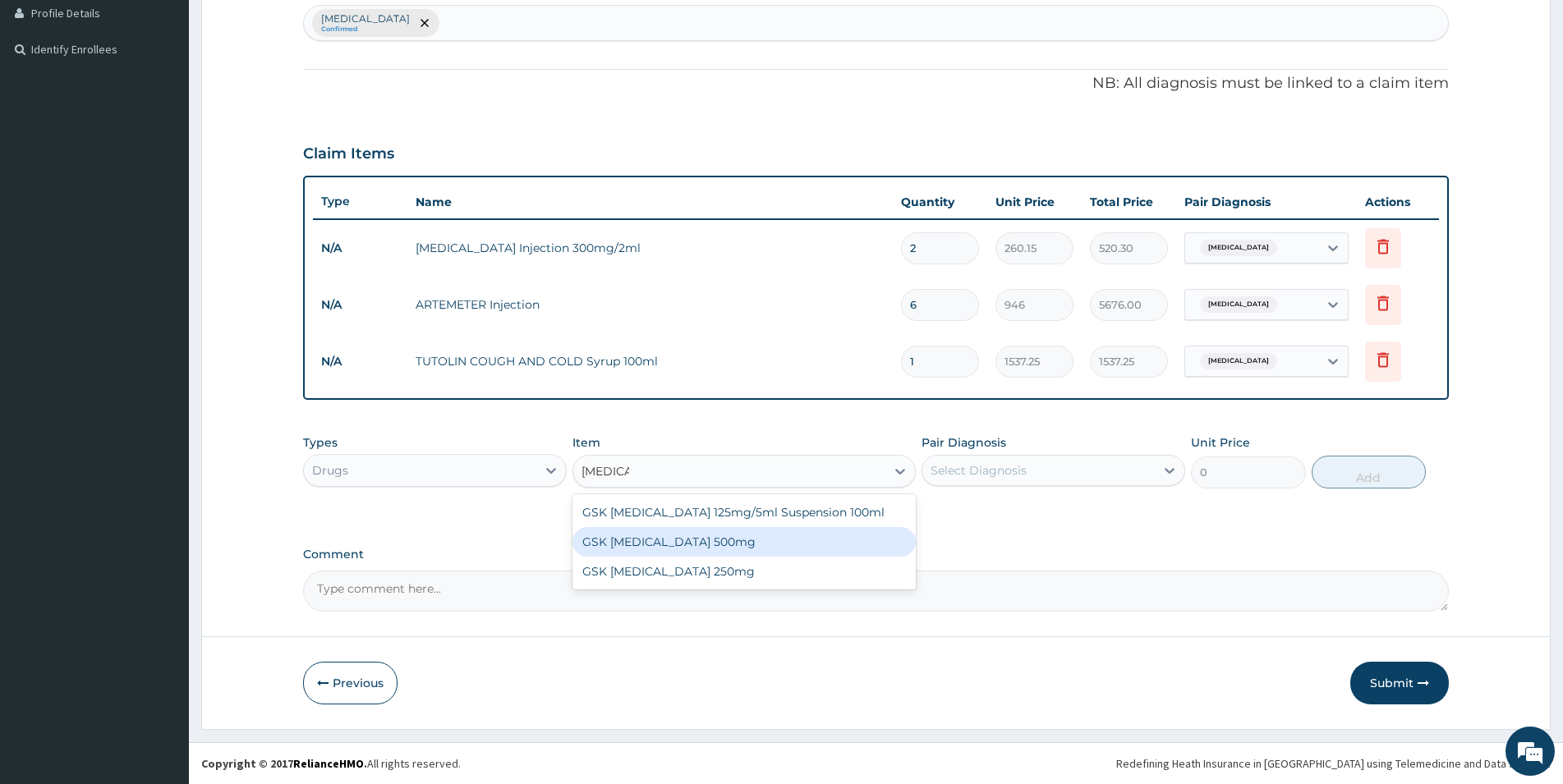
click at [710, 546] on div "GSK [MEDICAL_DATA] 500mg" at bounding box center [744, 542] width 344 height 30
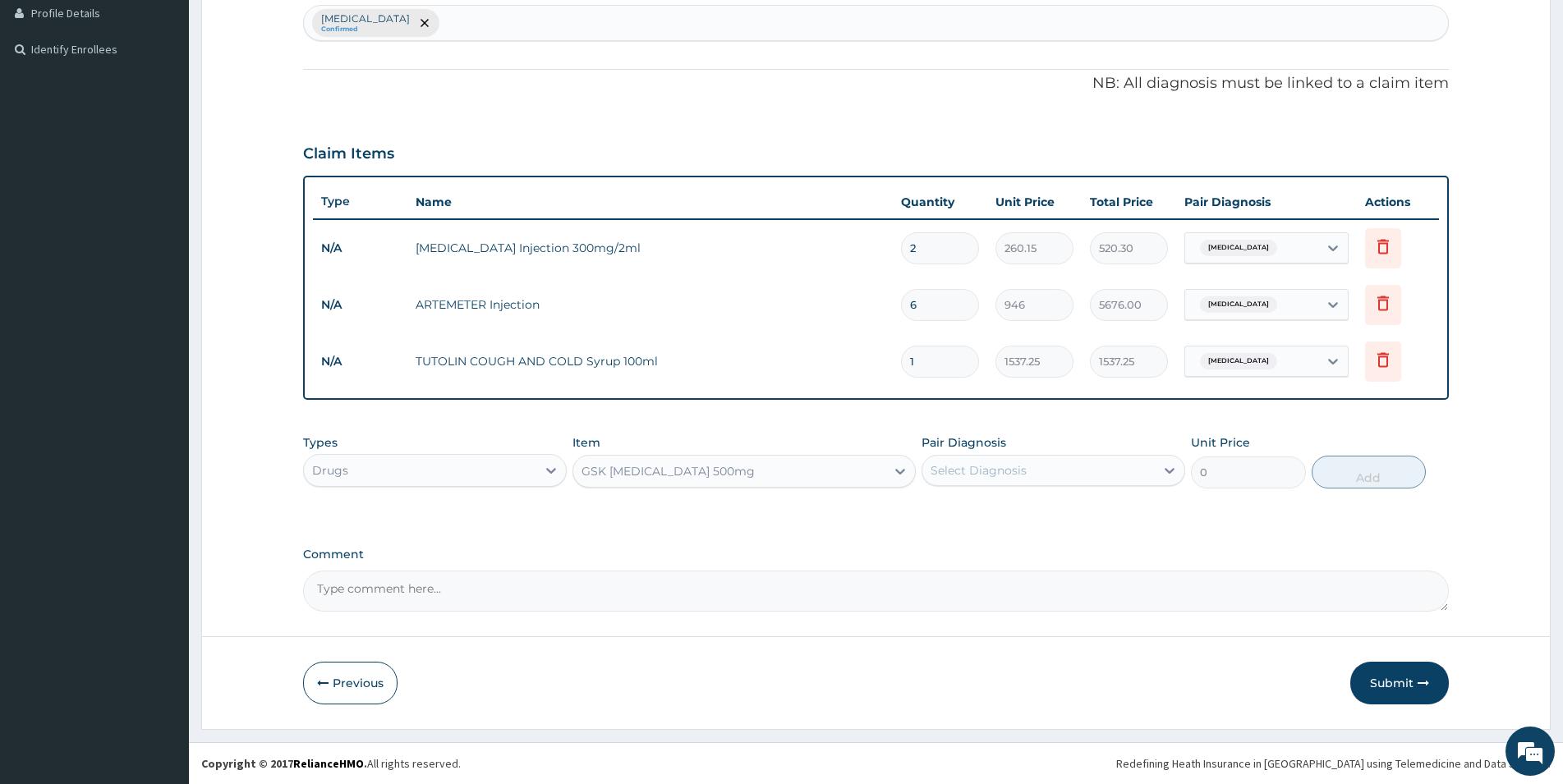
type input "59.125"
click at [1018, 462] on div "Select Diagnosis" at bounding box center [1039, 470] width 232 height 26
click at [990, 512] on label "[MEDICAL_DATA]" at bounding box center [1000, 511] width 102 height 17
checkbox input "true"
click at [1364, 474] on button "Add" at bounding box center [1369, 472] width 114 height 33
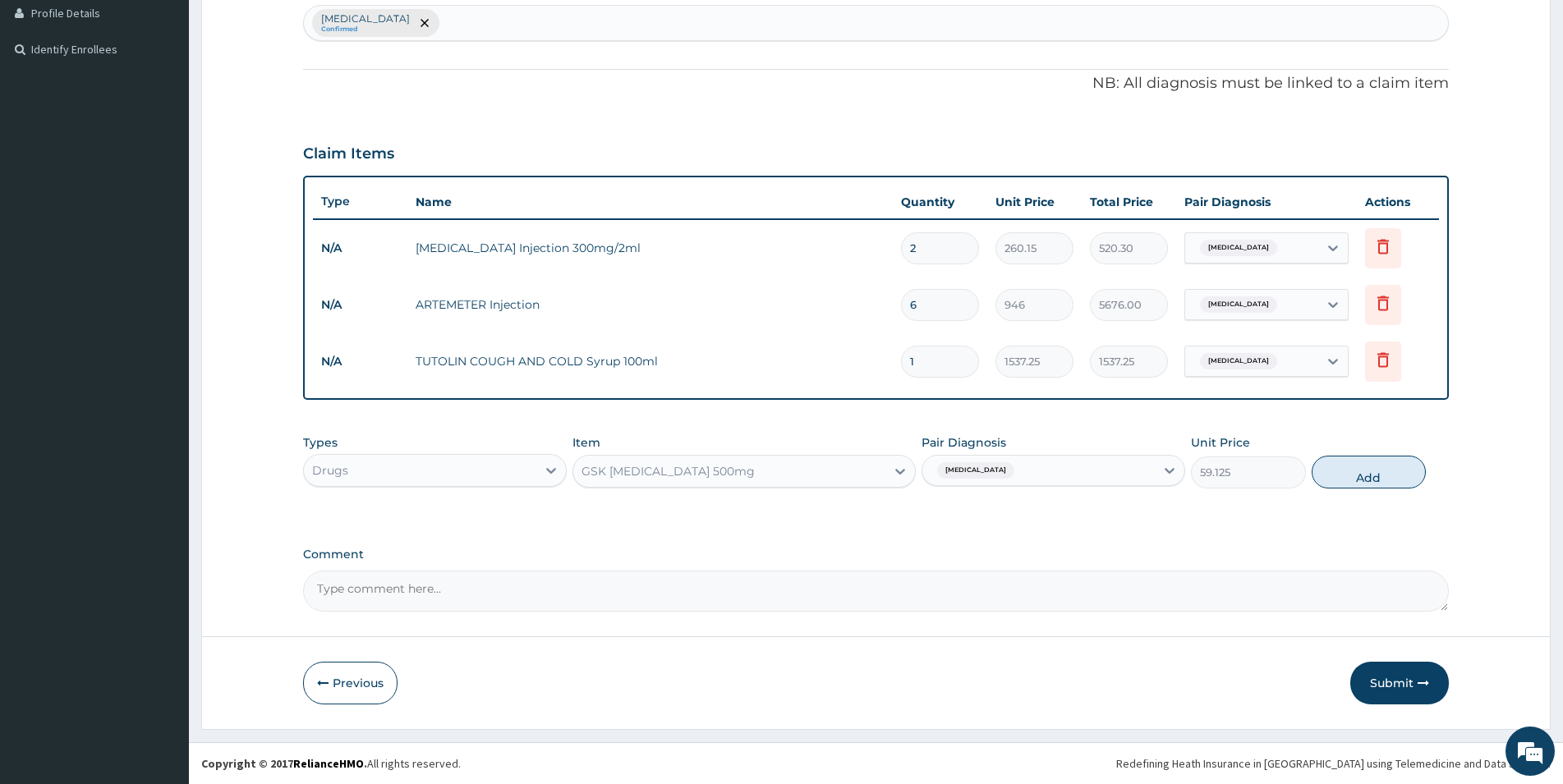
type input "0"
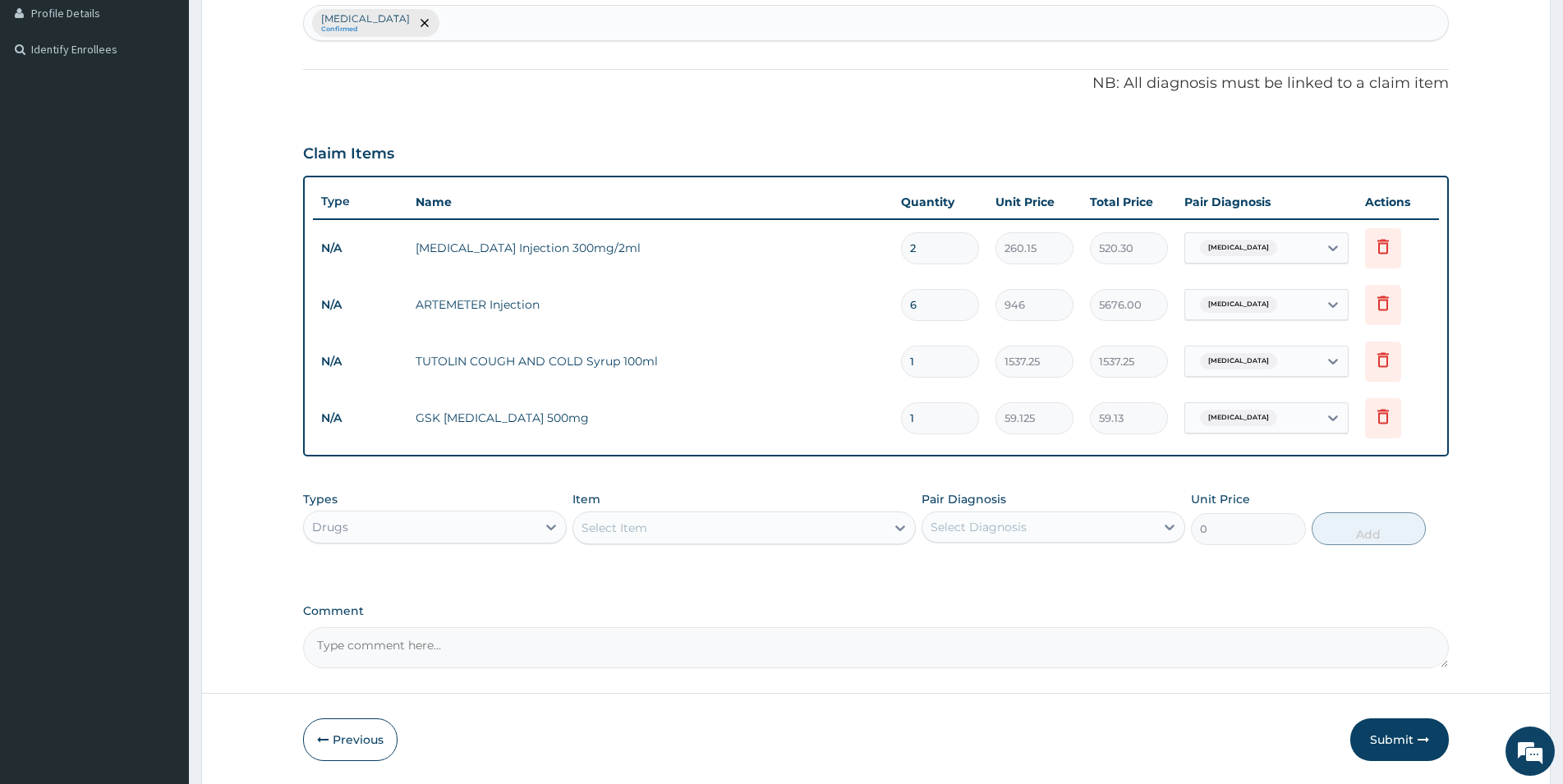
type input "10"
type input "591.25"
type input "10"
click at [616, 536] on div "Select Item" at bounding box center [729, 528] width 312 height 26
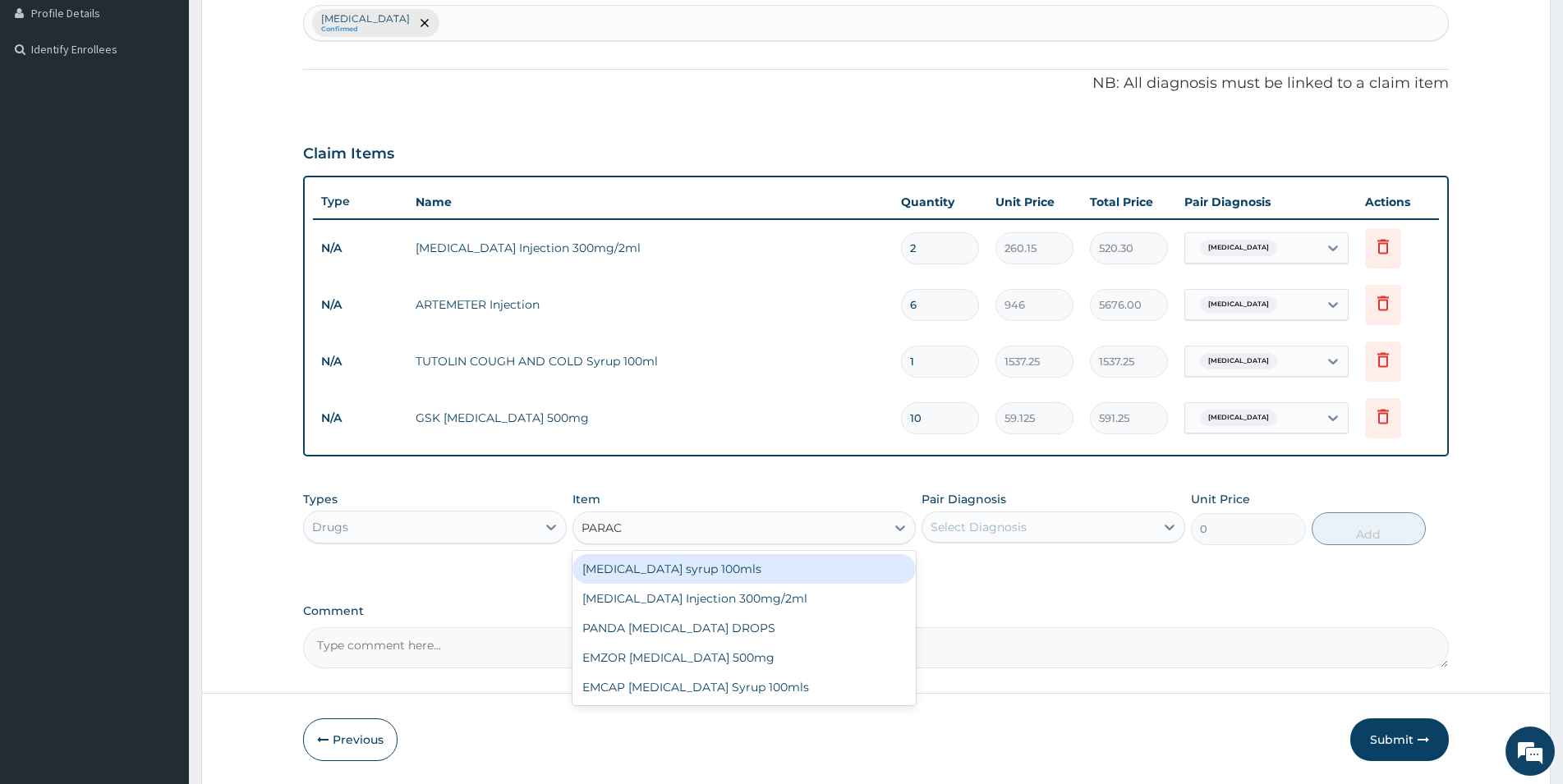
type input "PARACE"
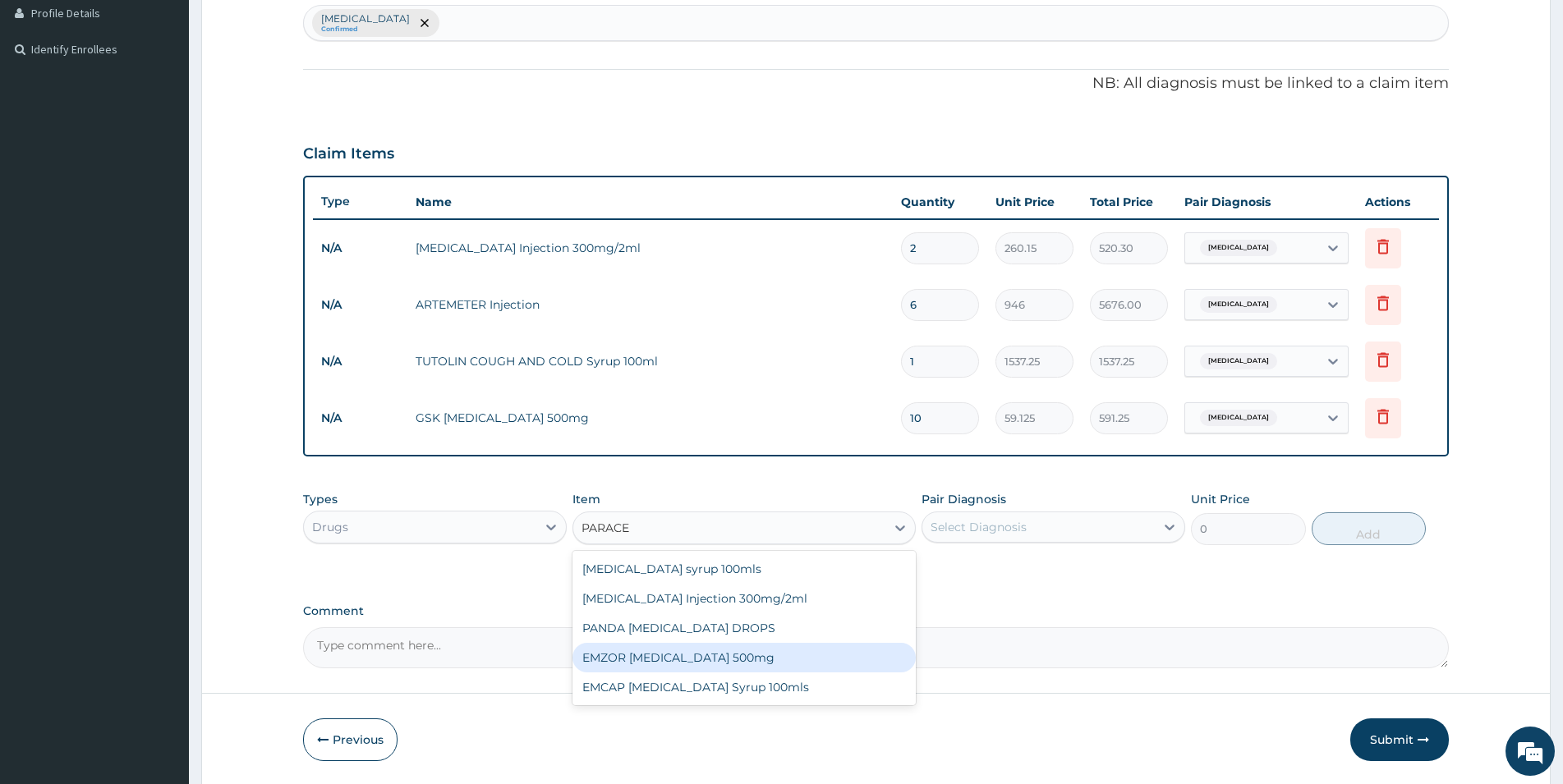
click at [729, 660] on div "EMZOR [MEDICAL_DATA] 500mg" at bounding box center [744, 658] width 344 height 30
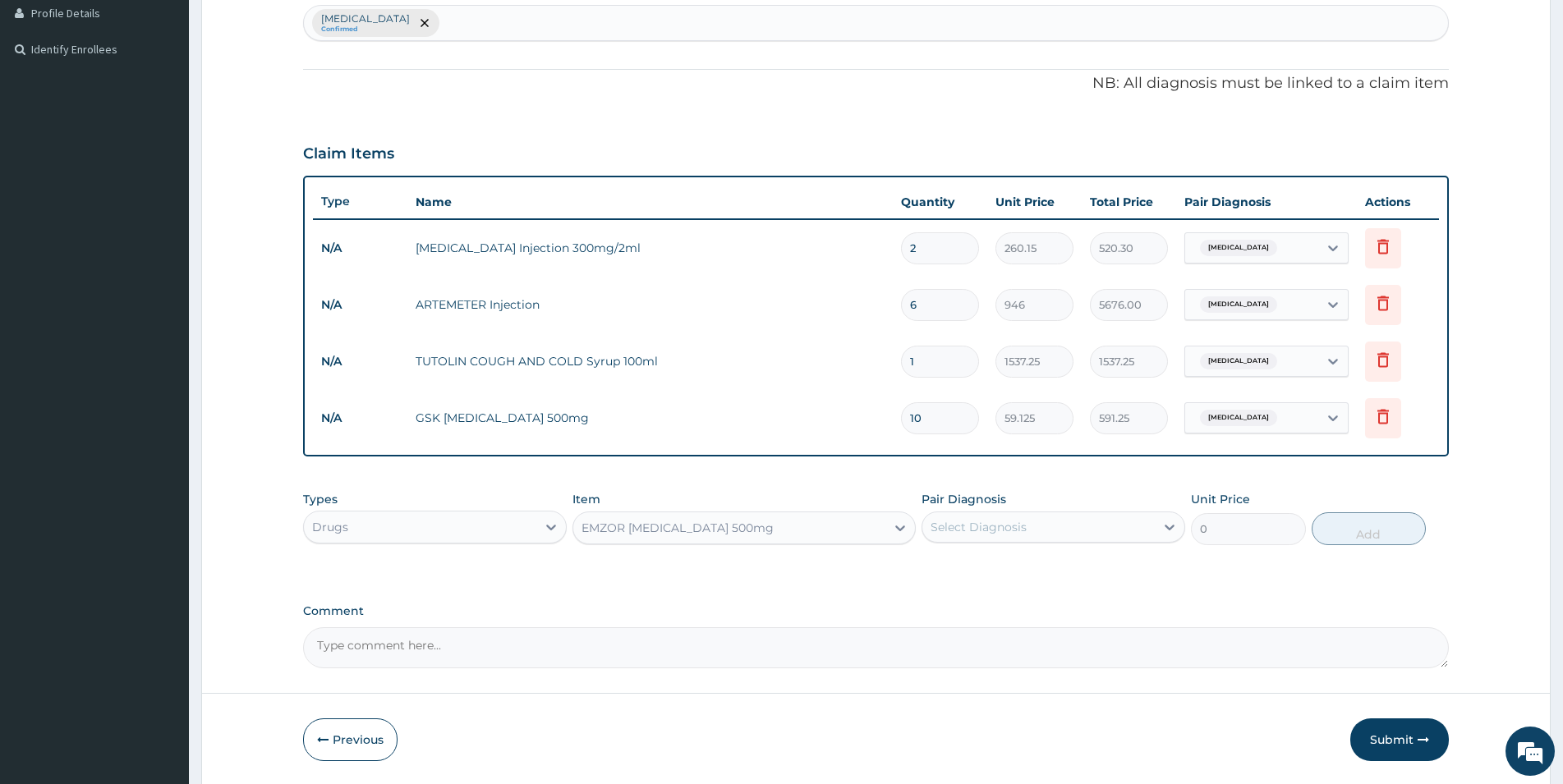
type input "23.65"
click at [1097, 524] on div "Select Diagnosis" at bounding box center [1039, 527] width 232 height 26
click at [985, 568] on label "[MEDICAL_DATA]" at bounding box center [1000, 568] width 102 height 17
checkbox input "true"
click at [1376, 520] on button "Add" at bounding box center [1369, 529] width 114 height 33
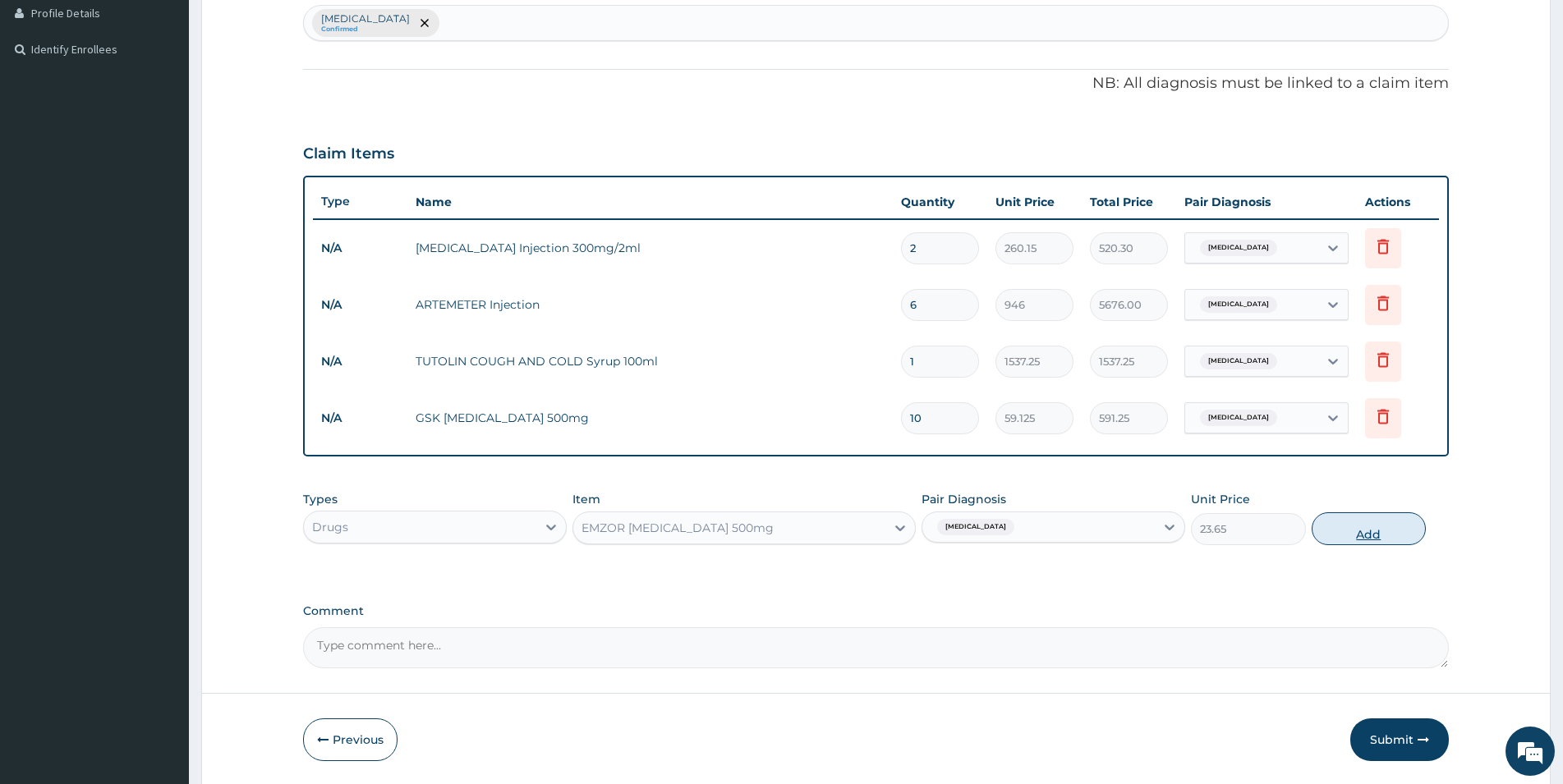
type input "0"
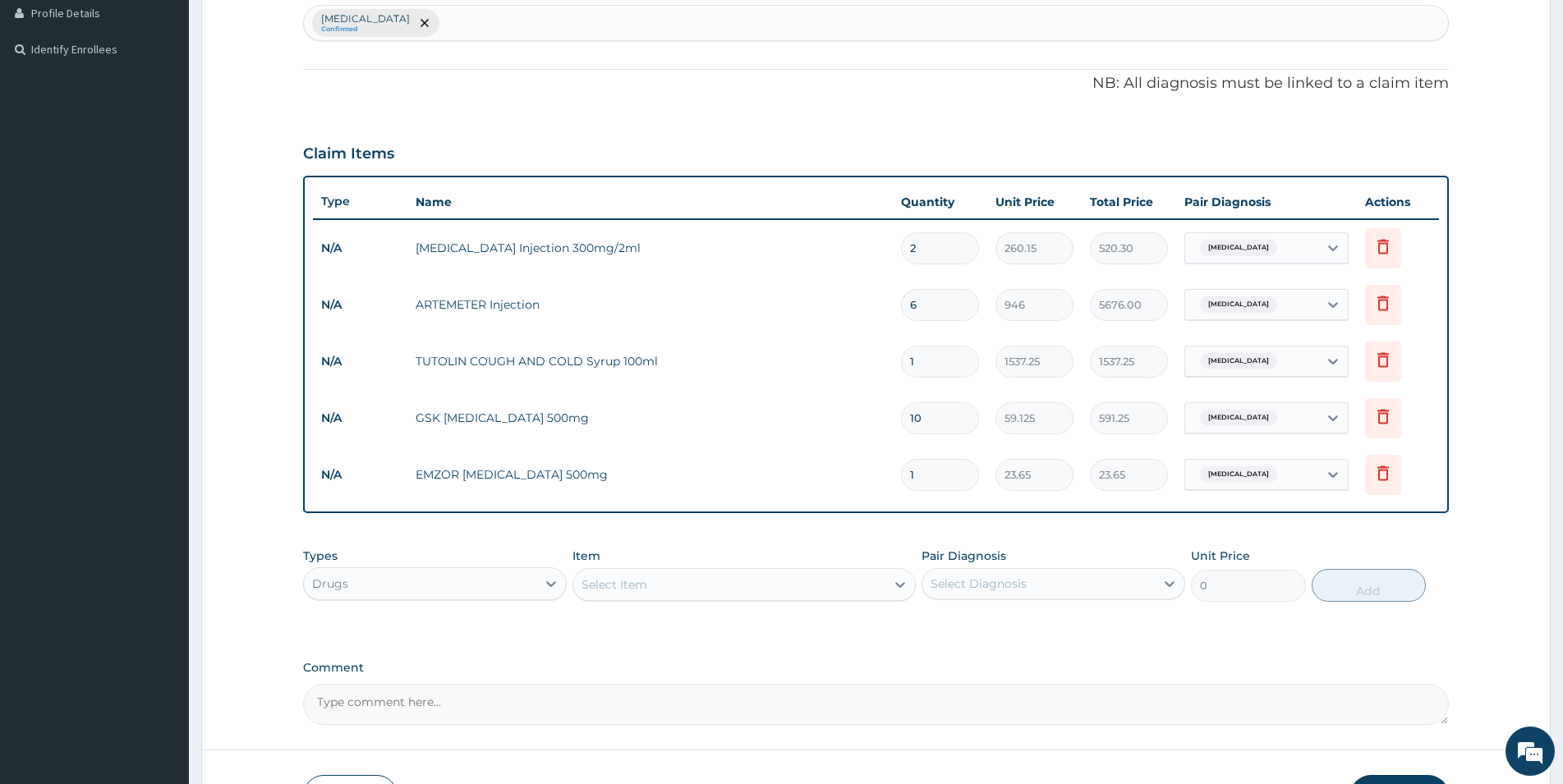
drag, startPoint x: 930, startPoint y: 471, endPoint x: 876, endPoint y: 478, distance: 54.5
click at [901, 478] on input "1" at bounding box center [940, 475] width 78 height 32
type input "2"
type input "47.30"
type input "20"
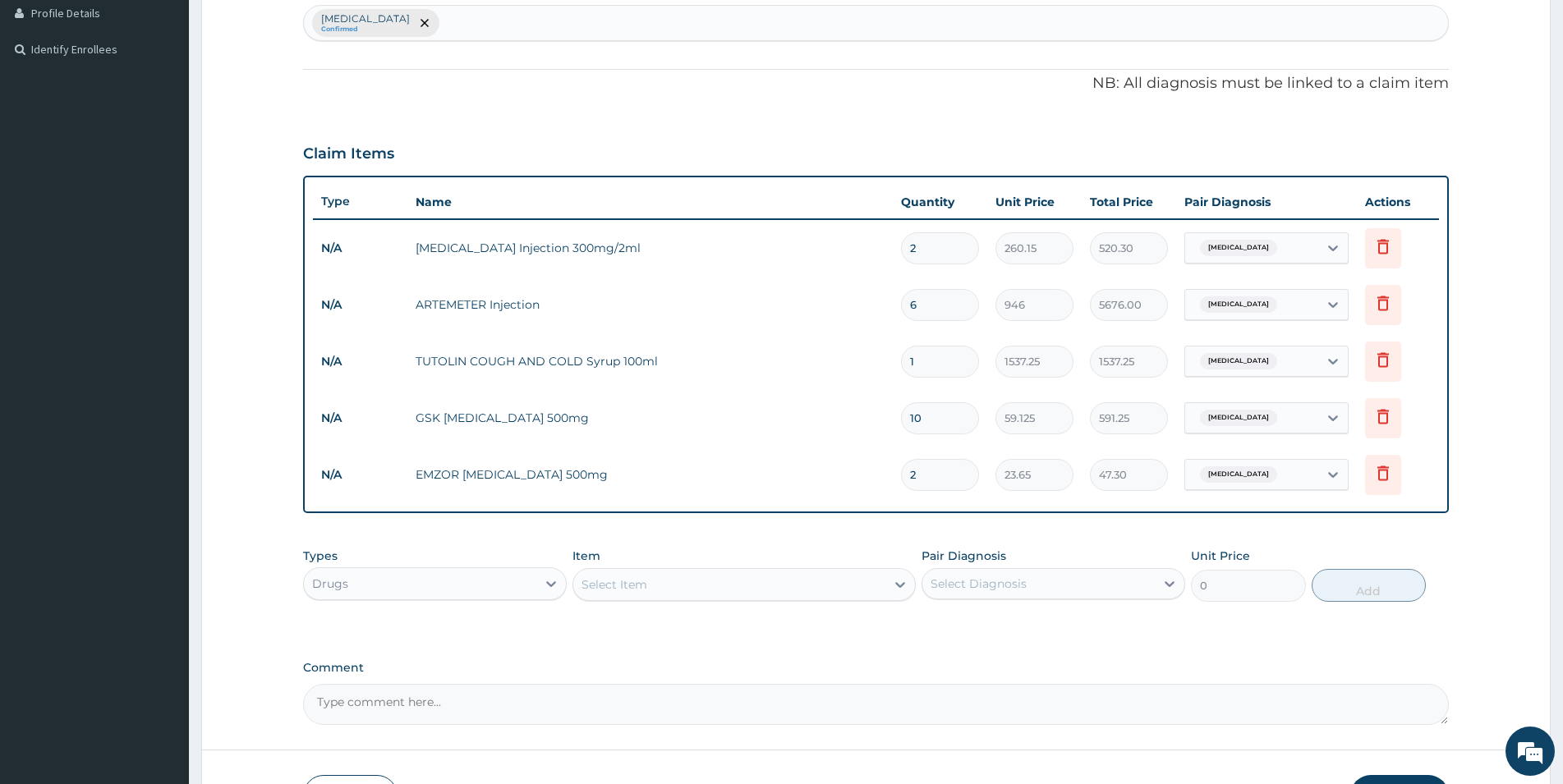
type input "473.00"
type input "20"
click at [476, 584] on div "Drugs" at bounding box center [420, 583] width 232 height 26
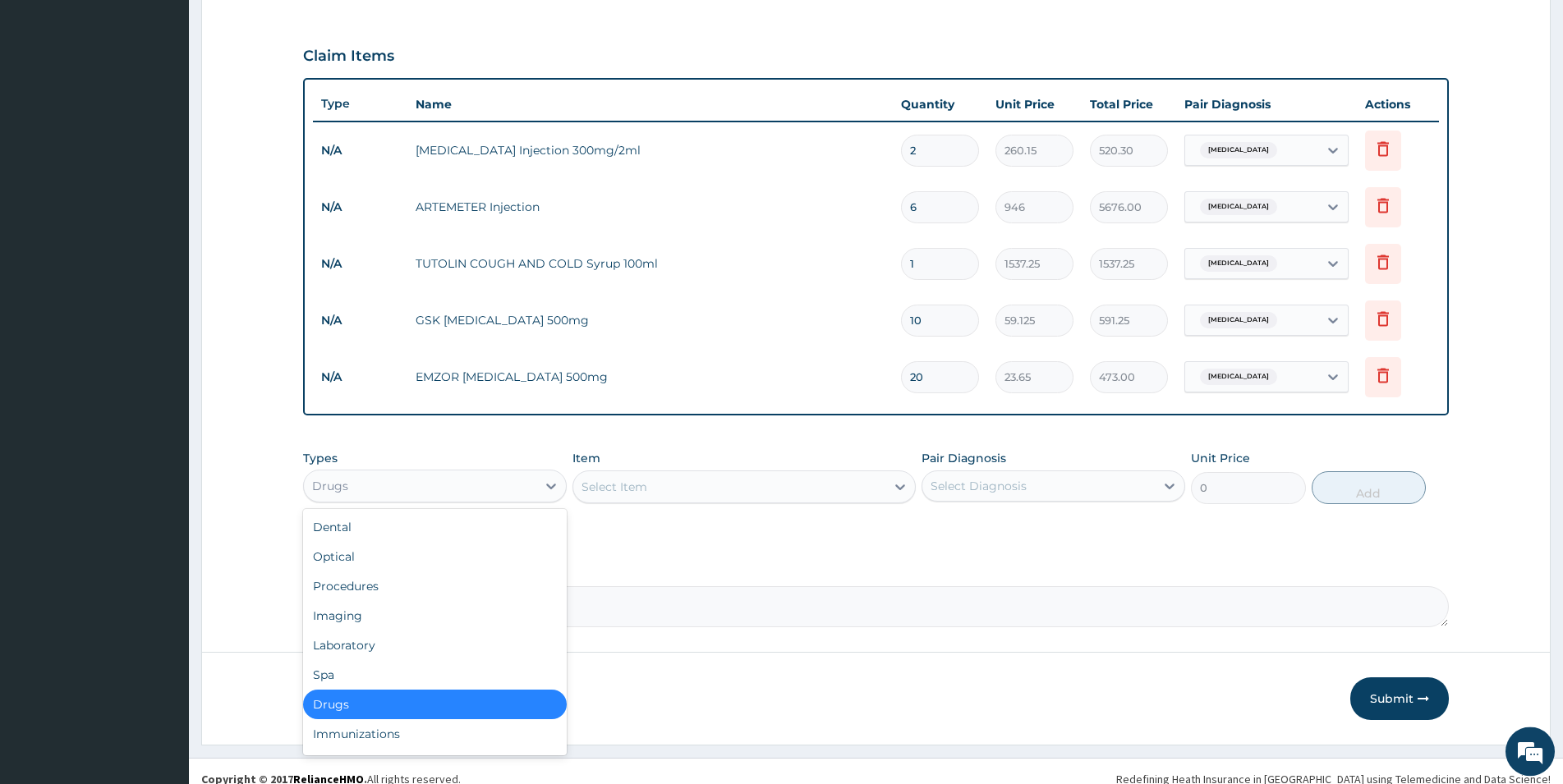
scroll to position [532, 0]
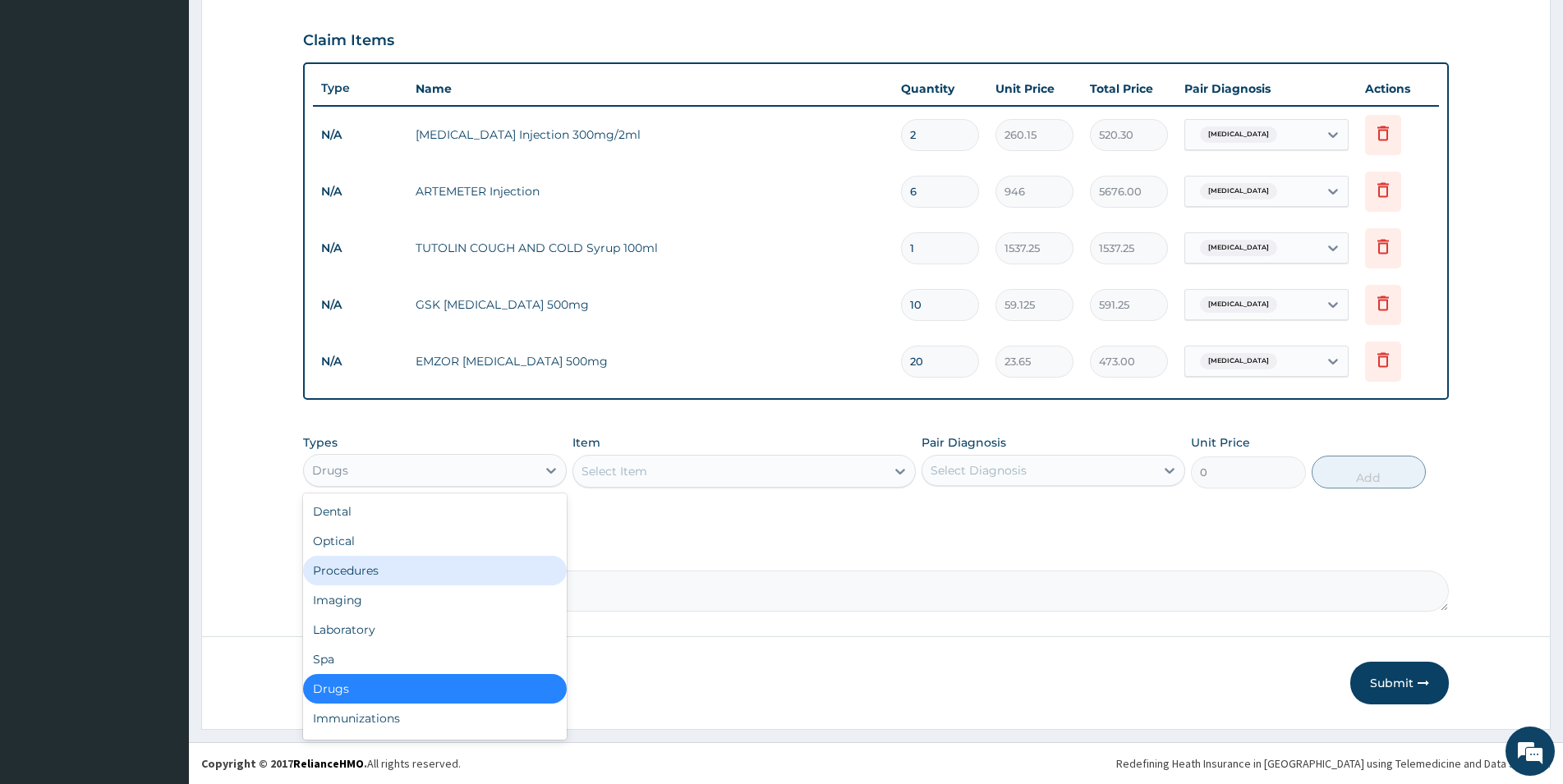
click at [408, 570] on div "Procedures" at bounding box center [435, 571] width 264 height 30
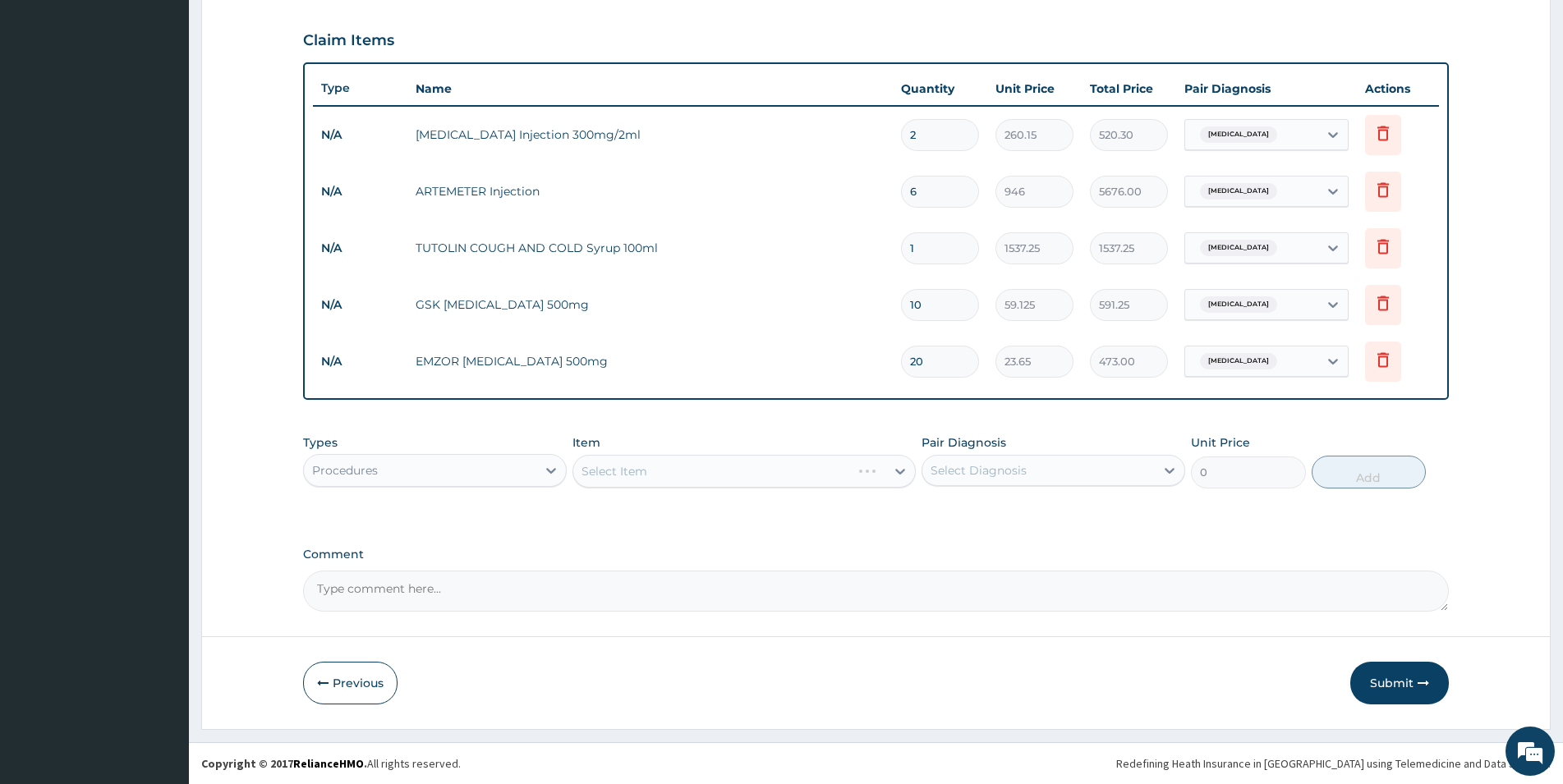
click at [713, 472] on div "Select Item" at bounding box center [744, 471] width 344 height 33
click at [735, 464] on div "Select Item" at bounding box center [729, 471] width 312 height 26
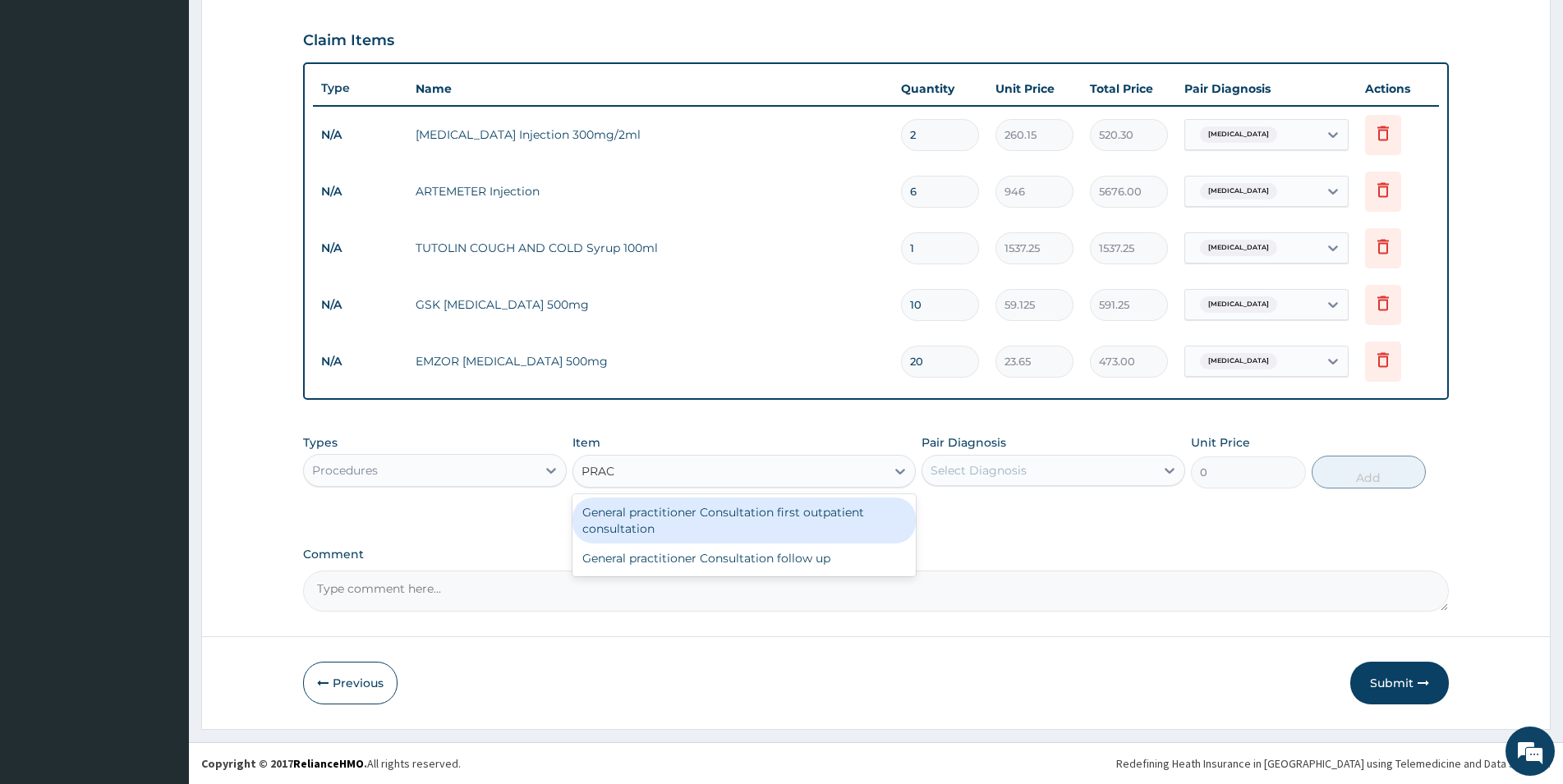
type input "PRACT"
click at [727, 518] on div "General practitioner Consultation first outpatient consultation" at bounding box center [744, 521] width 344 height 46
type input "3547.5"
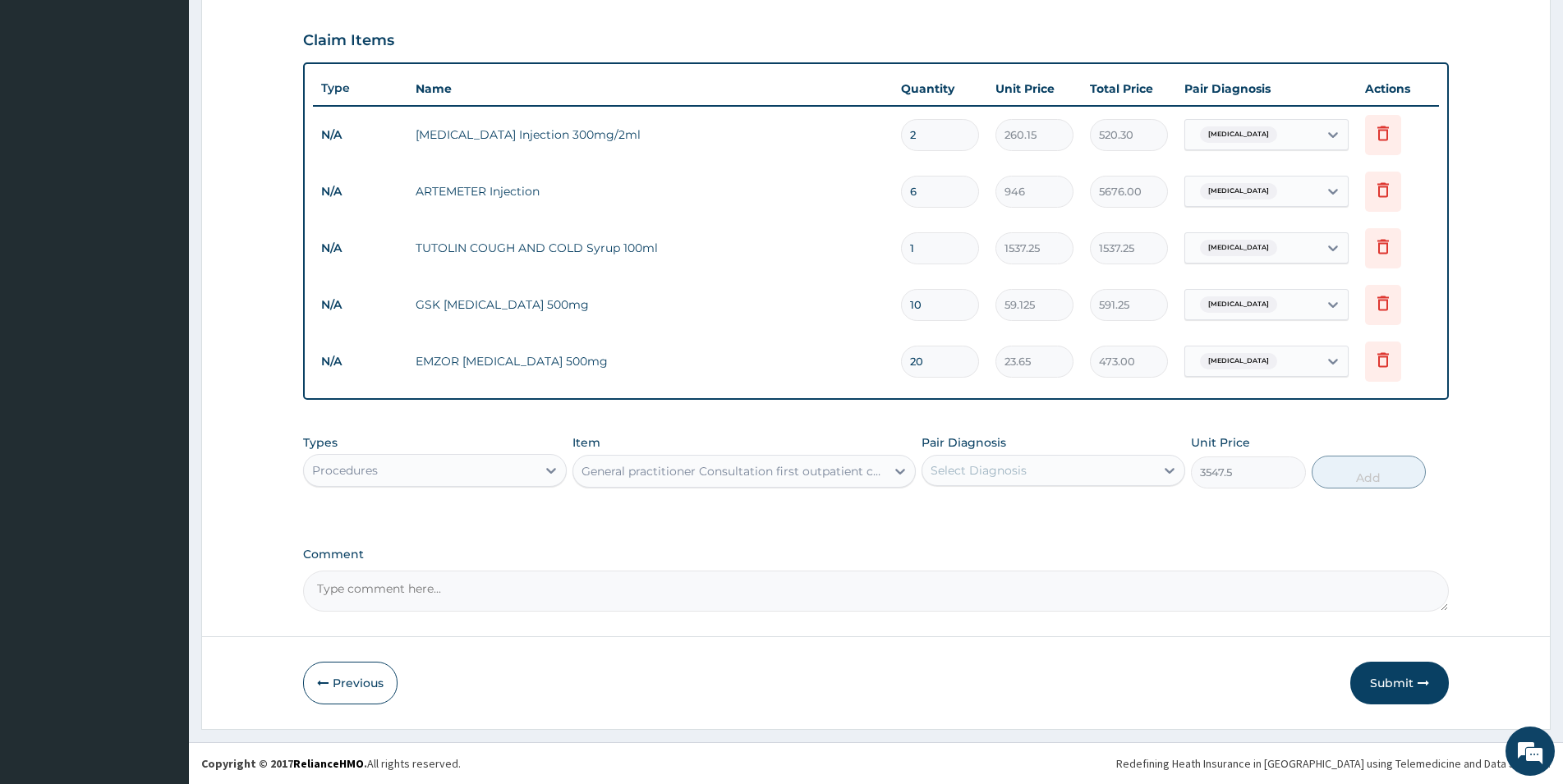
click at [1084, 474] on div "Select Diagnosis" at bounding box center [1039, 470] width 232 height 26
click at [1038, 512] on label "[MEDICAL_DATA]" at bounding box center [1000, 511] width 102 height 17
checkbox input "true"
click at [1382, 473] on button "Add" at bounding box center [1369, 472] width 114 height 33
type input "0"
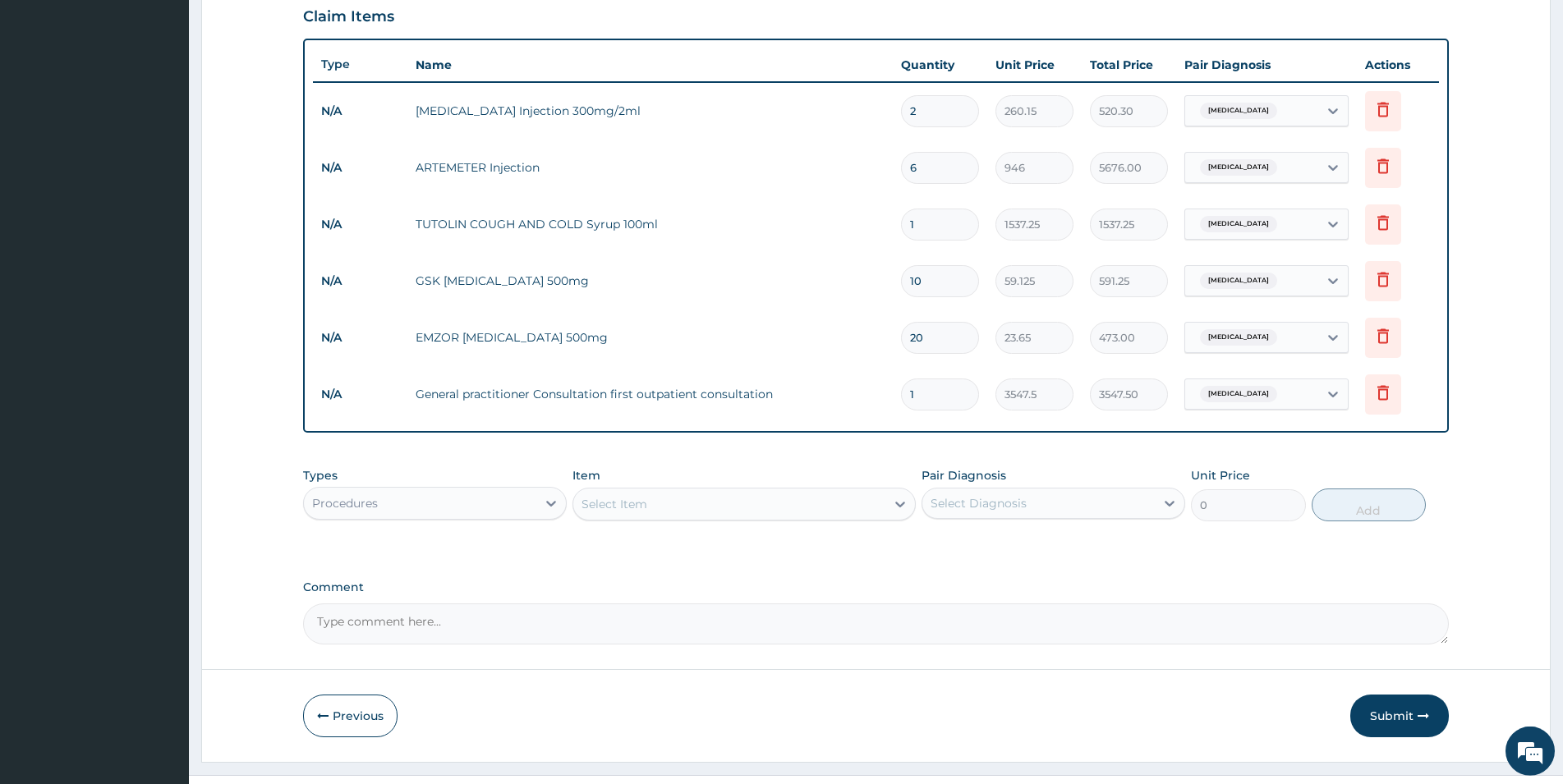
scroll to position [589, 0]
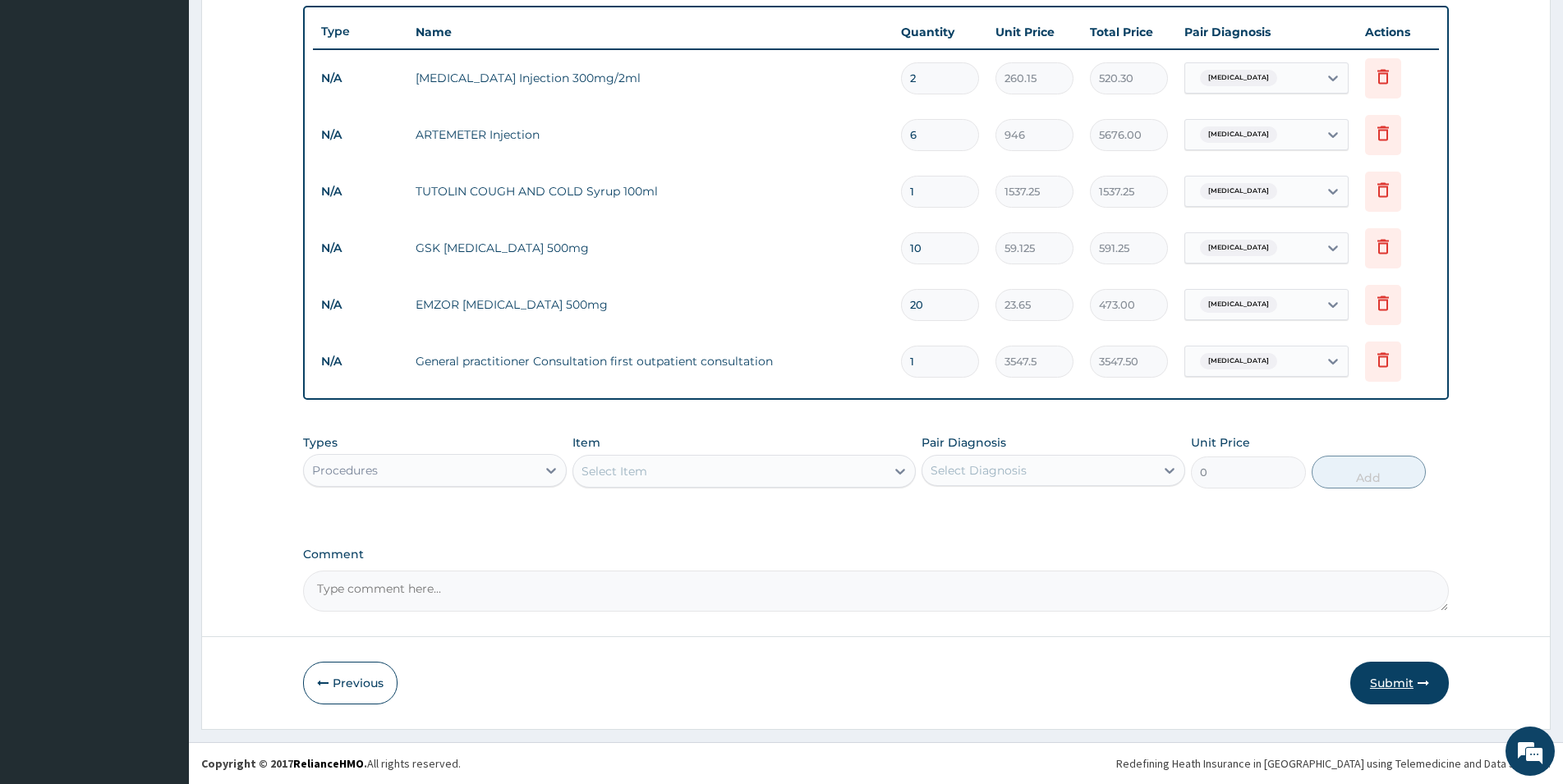
click at [1384, 686] on button "Submit" at bounding box center [1399, 684] width 99 height 43
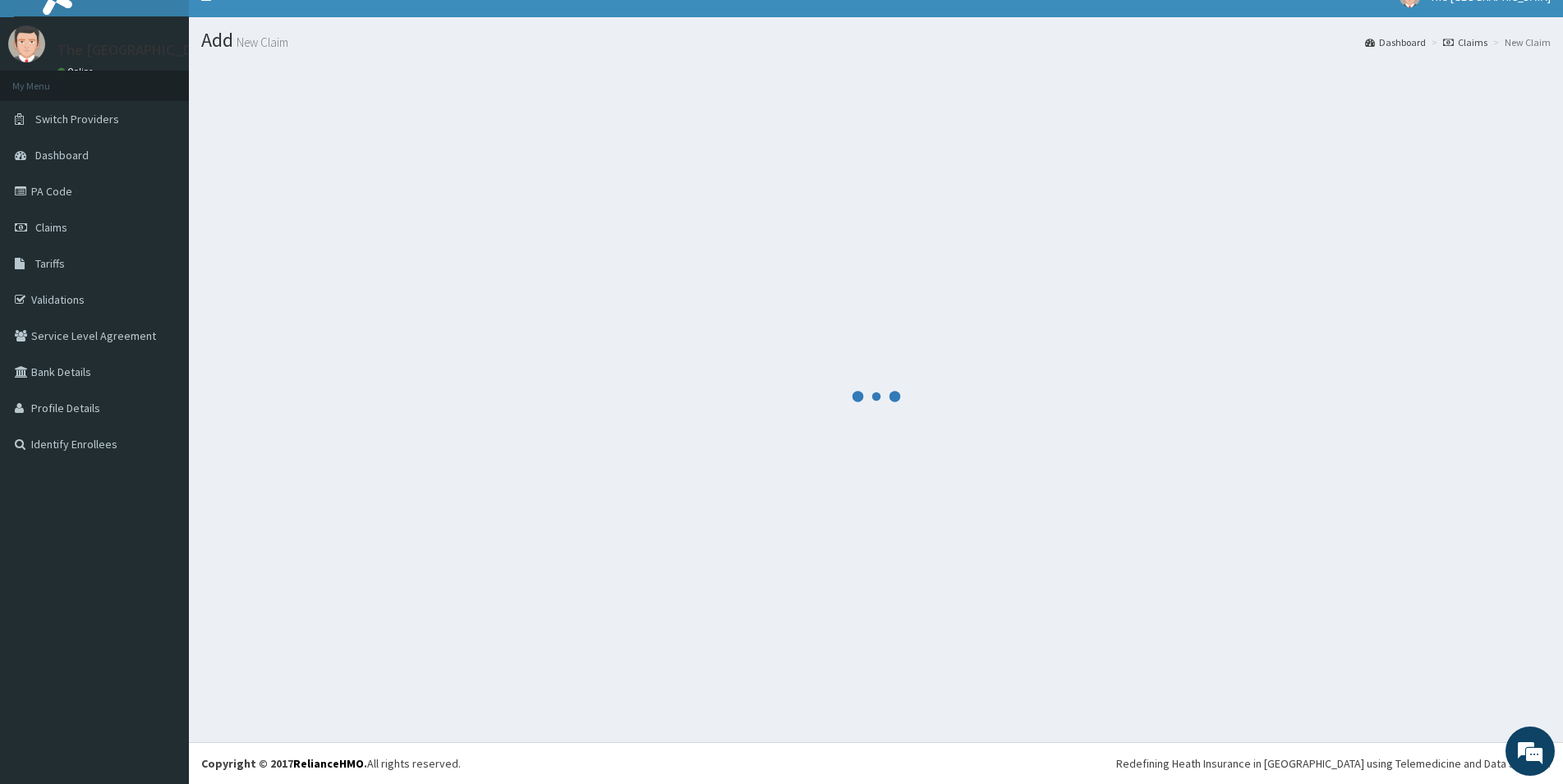
scroll to position [24, 0]
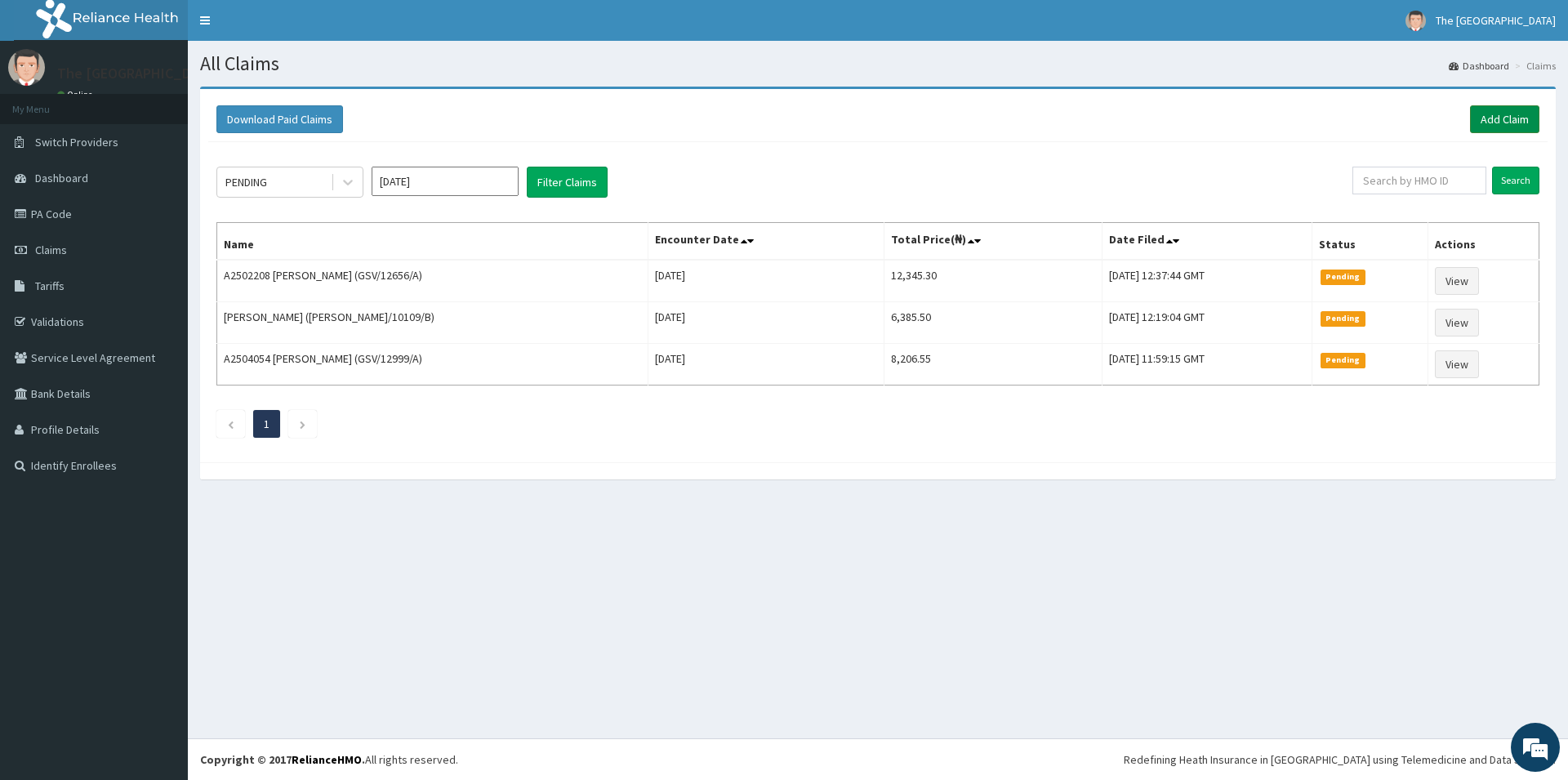
click at [1490, 116] on link "Add Claim" at bounding box center [1504, 119] width 69 height 28
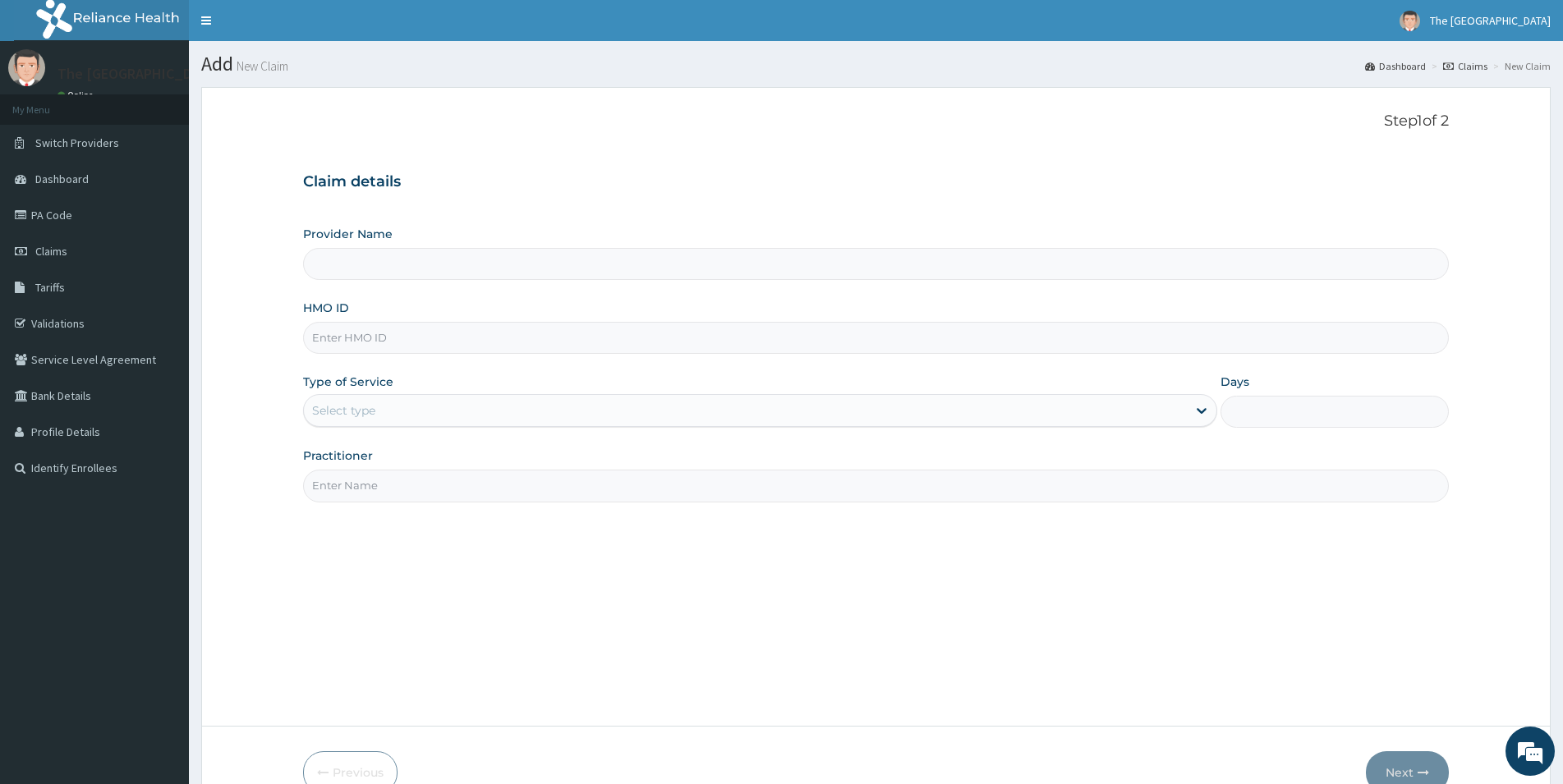
type input "The [GEOGRAPHIC_DATA]"
click at [563, 338] on input "HMO ID" at bounding box center [875, 338] width 1146 height 32
type input "ELF/10006/A"
click at [394, 415] on div "Select type" at bounding box center [745, 411] width 883 height 26
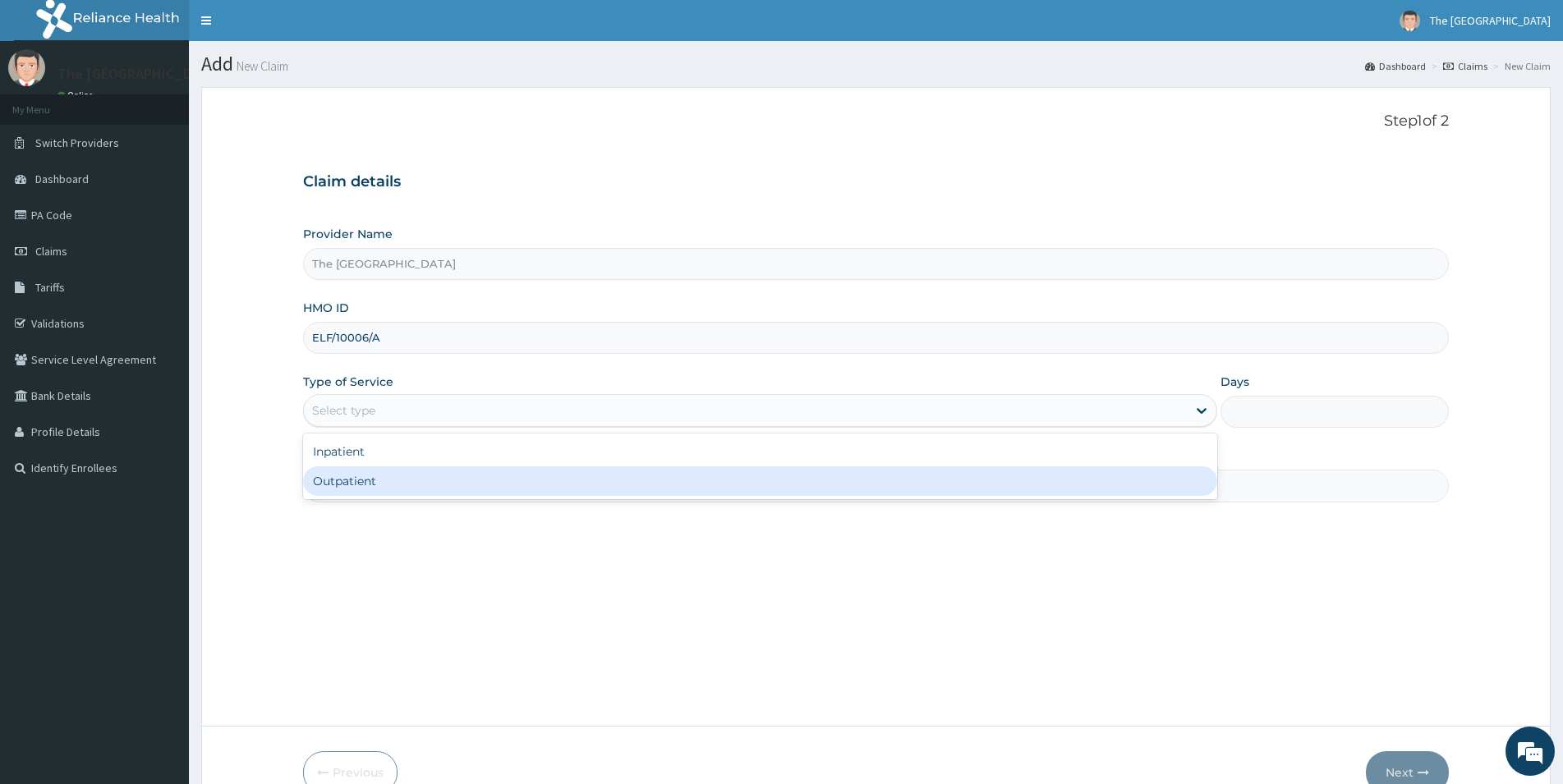
click at [392, 478] on div "Outpatient" at bounding box center [760, 481] width 914 height 30
type input "1"
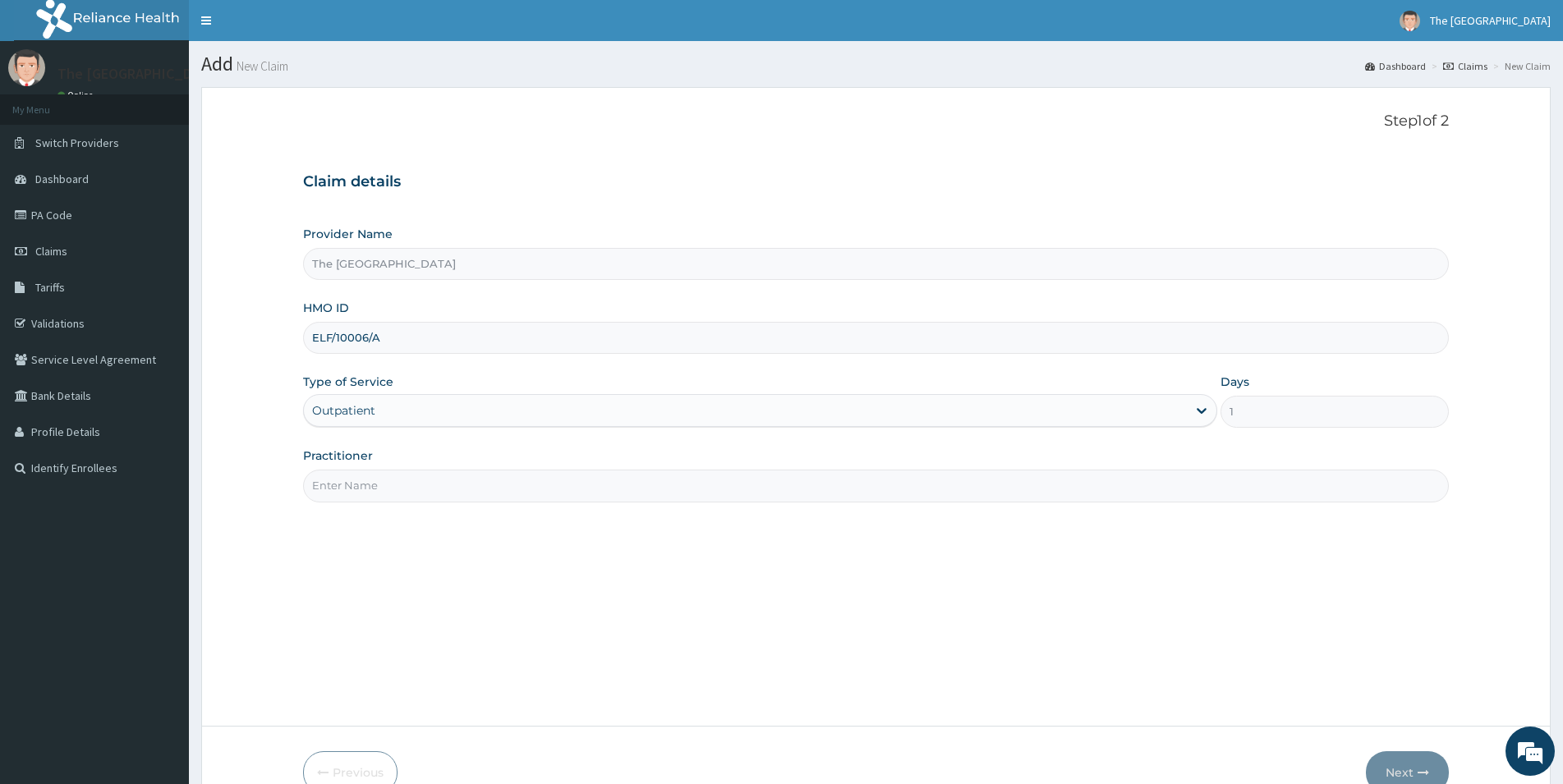
click at [398, 464] on div "Practitioner" at bounding box center [875, 475] width 1146 height 54
click at [387, 481] on input "Practitioner" at bounding box center [875, 486] width 1146 height 32
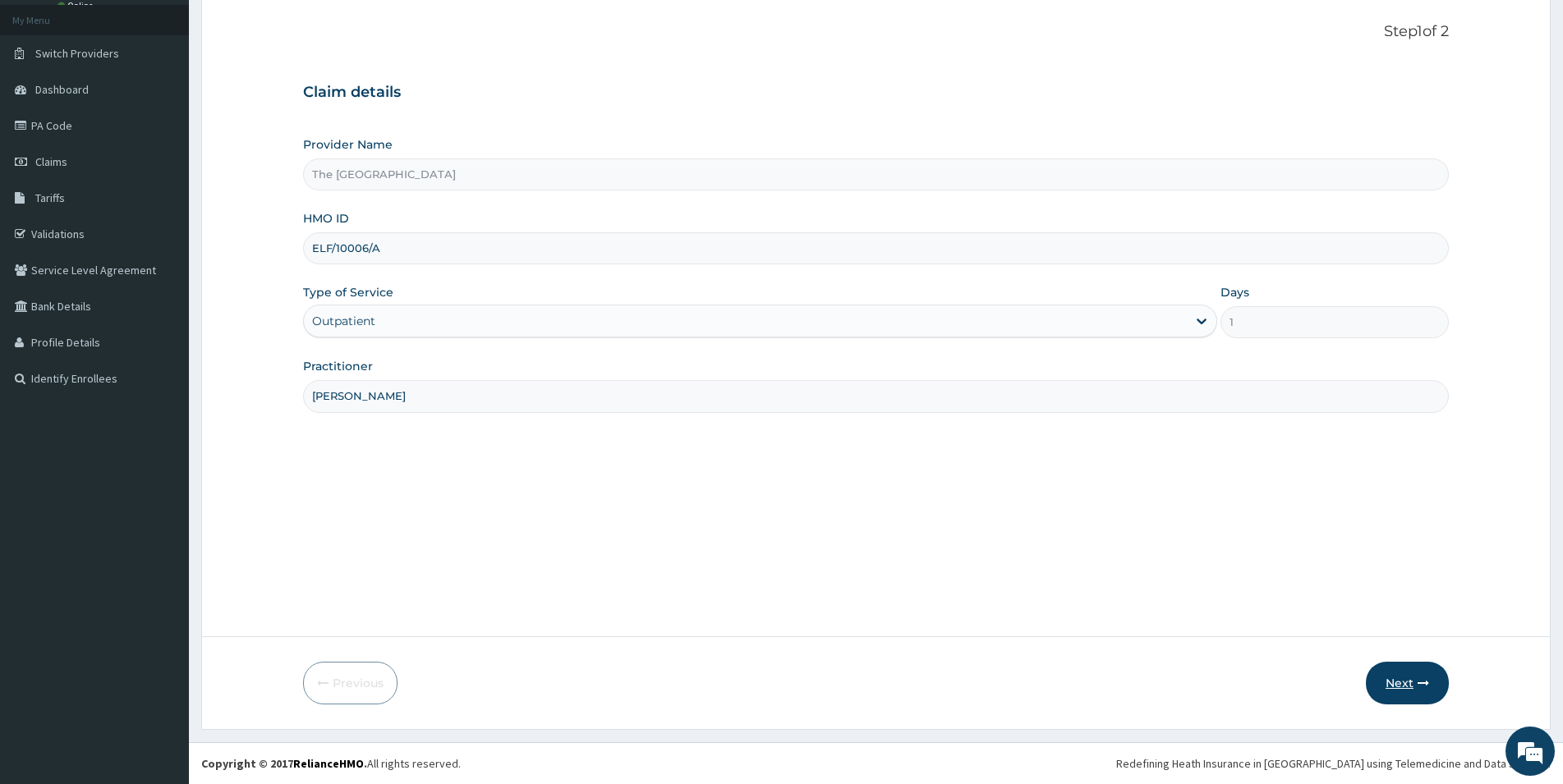
type input "[PERSON_NAME]"
click at [1394, 683] on button "Next" at bounding box center [1407, 684] width 83 height 43
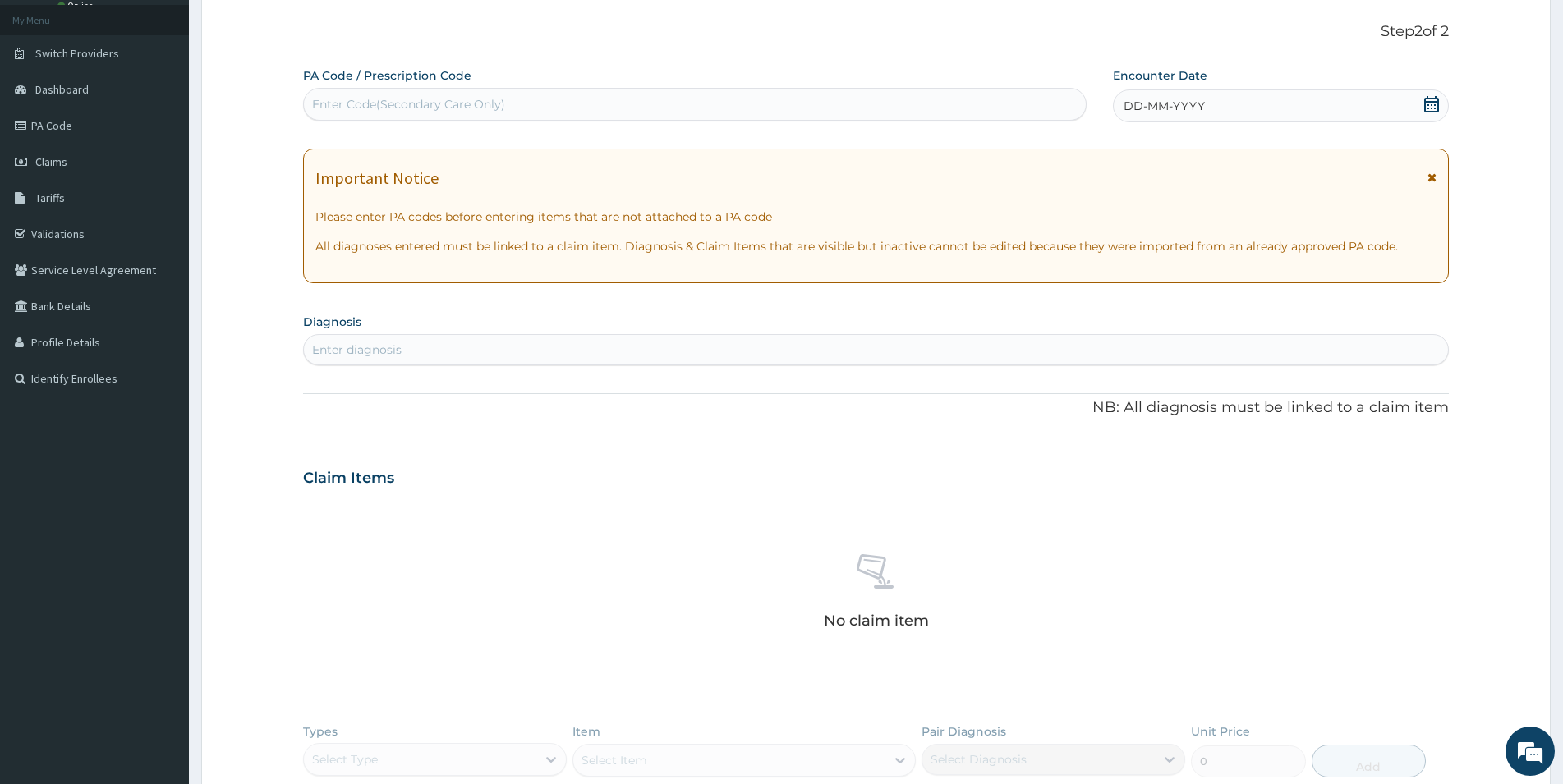
click at [1435, 101] on icon at bounding box center [1432, 104] width 15 height 17
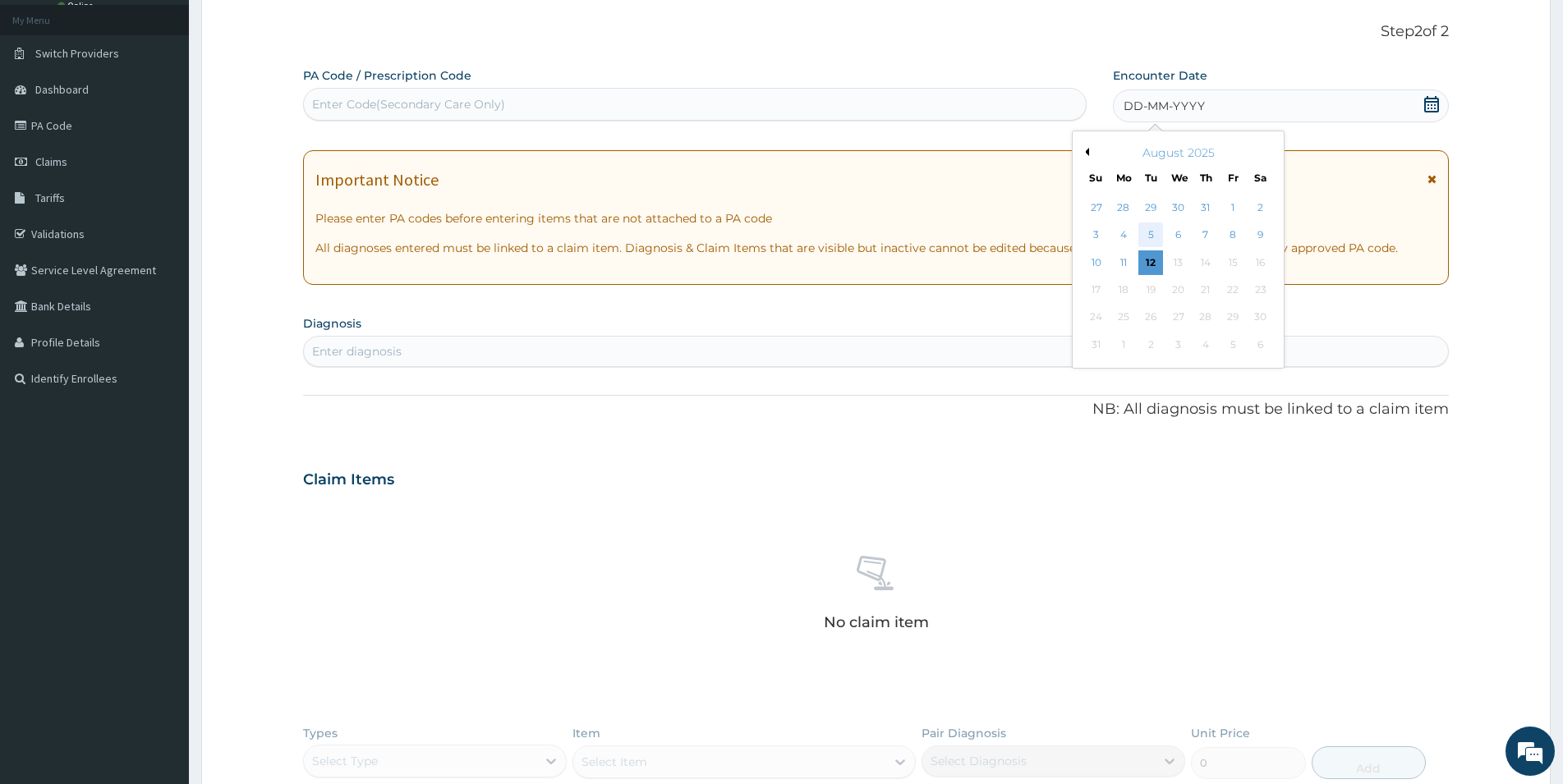
click at [1149, 233] on div "5" at bounding box center [1150, 235] width 25 height 25
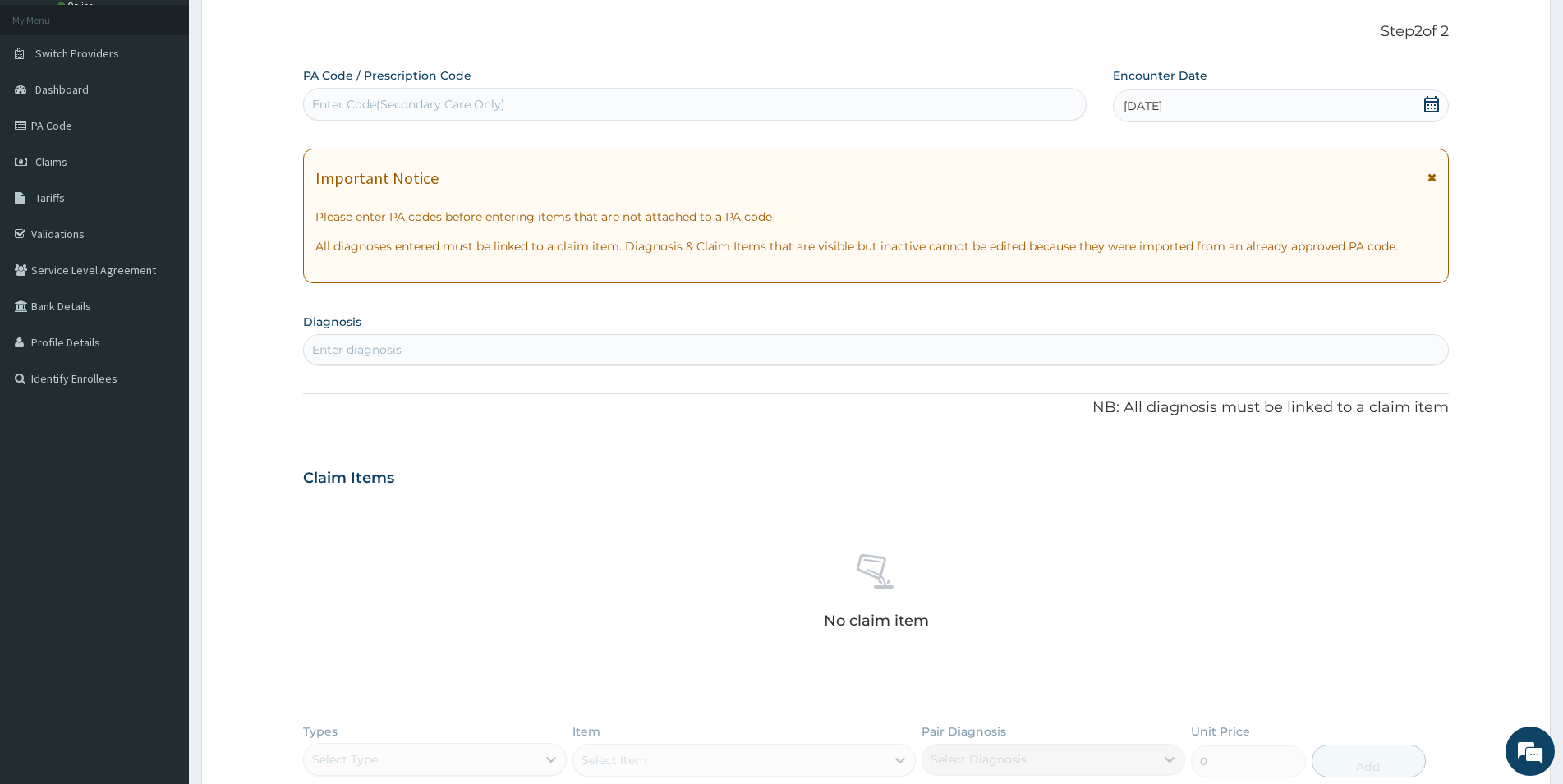
click at [652, 352] on div "Enter diagnosis" at bounding box center [876, 349] width 1145 height 26
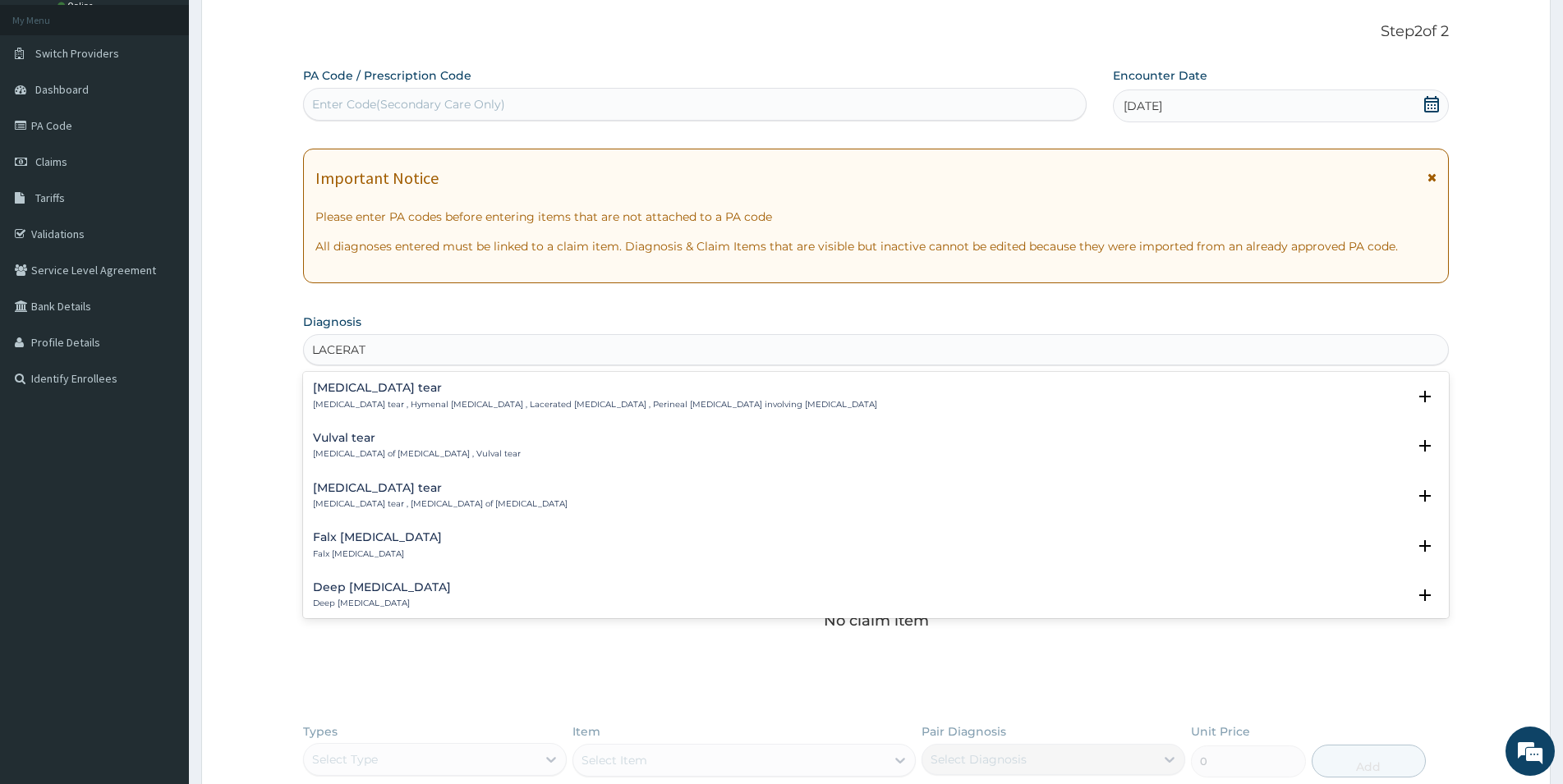
click at [384, 584] on h4 "Deep [MEDICAL_DATA]" at bounding box center [382, 587] width 138 height 12
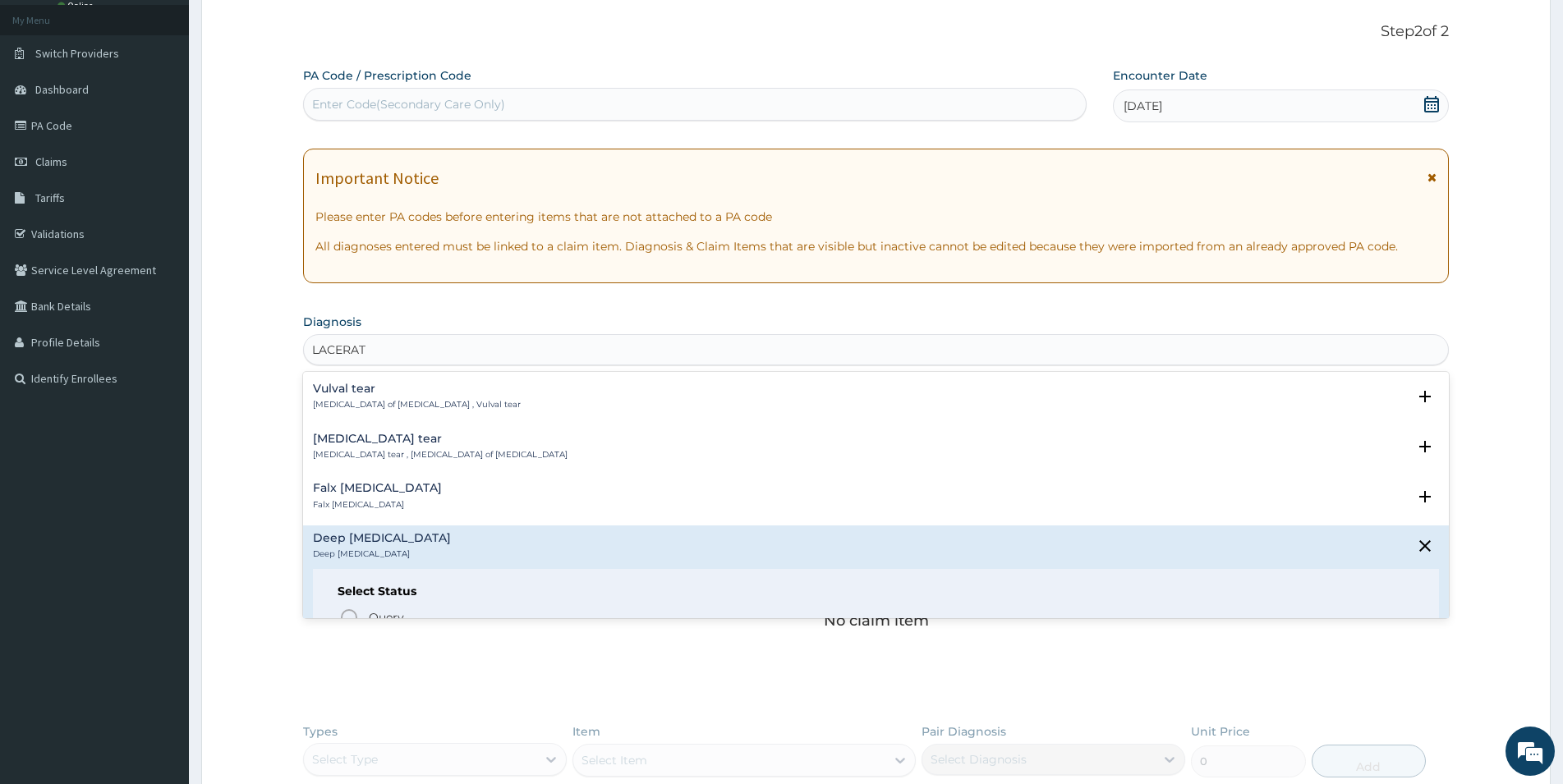
scroll to position [88, 0]
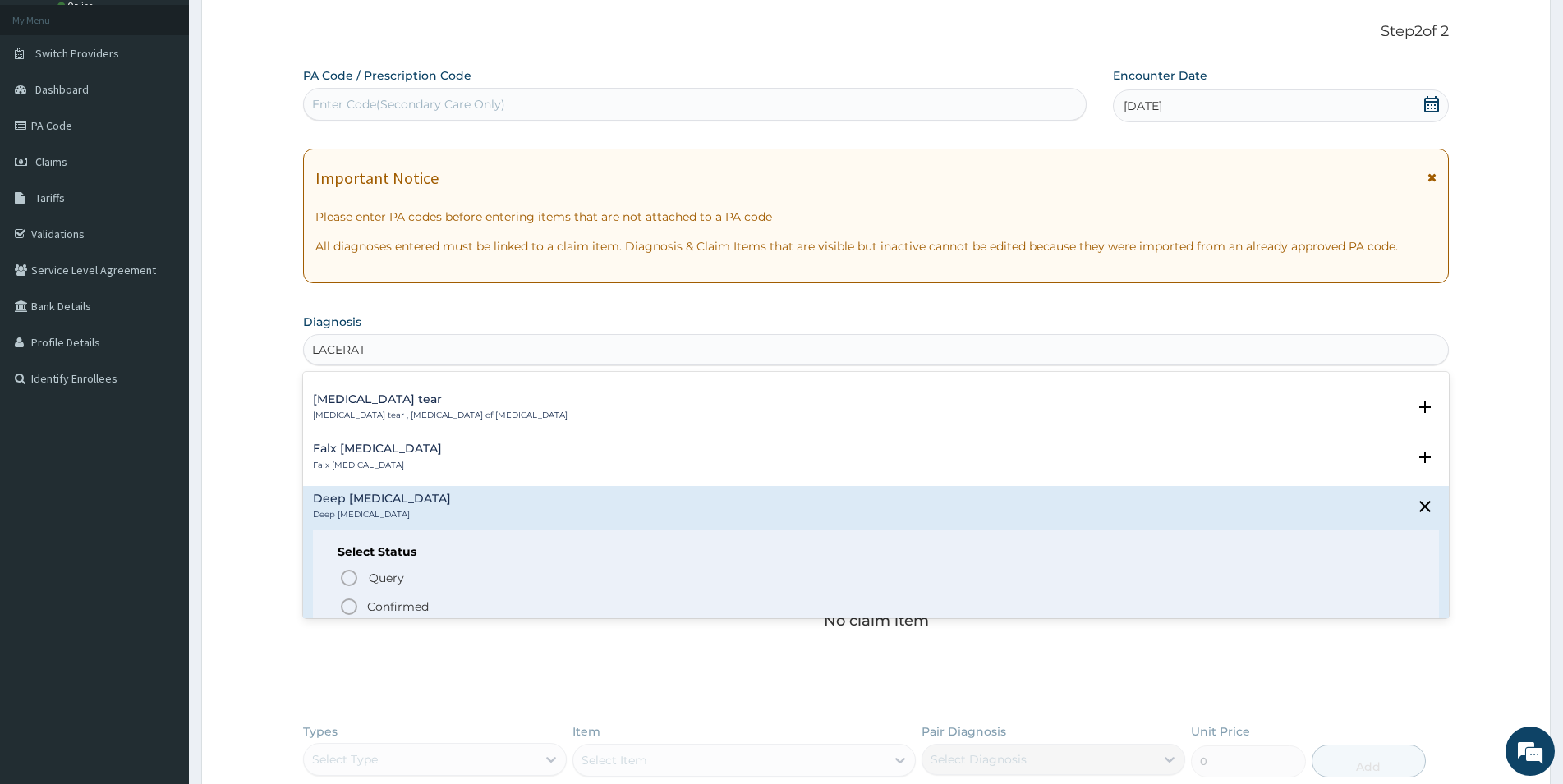
click at [412, 501] on div "Deep [MEDICAL_DATA] Deep [MEDICAL_DATA]" at bounding box center [876, 506] width 1126 height 29
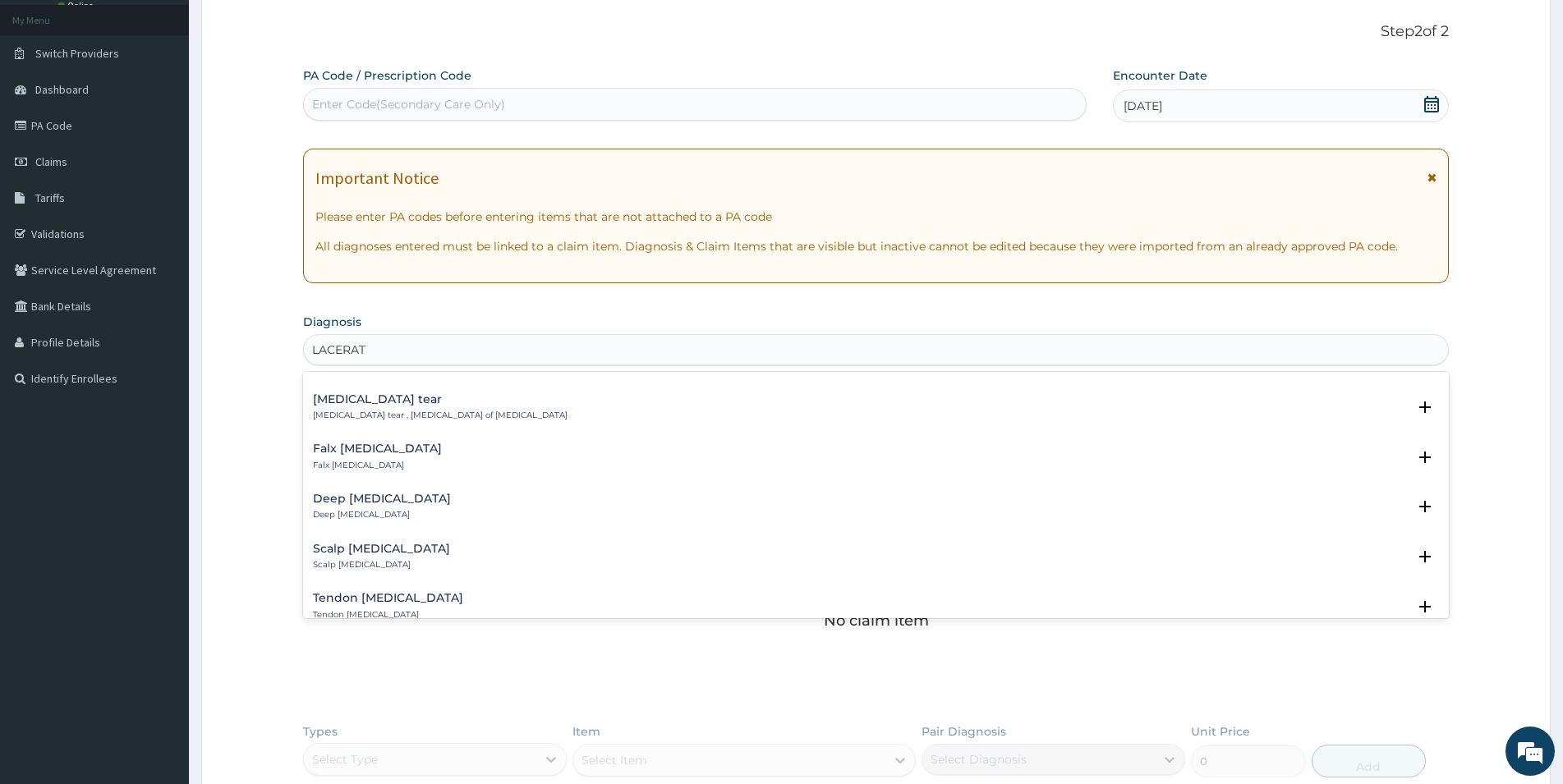
type input "LACERAT"
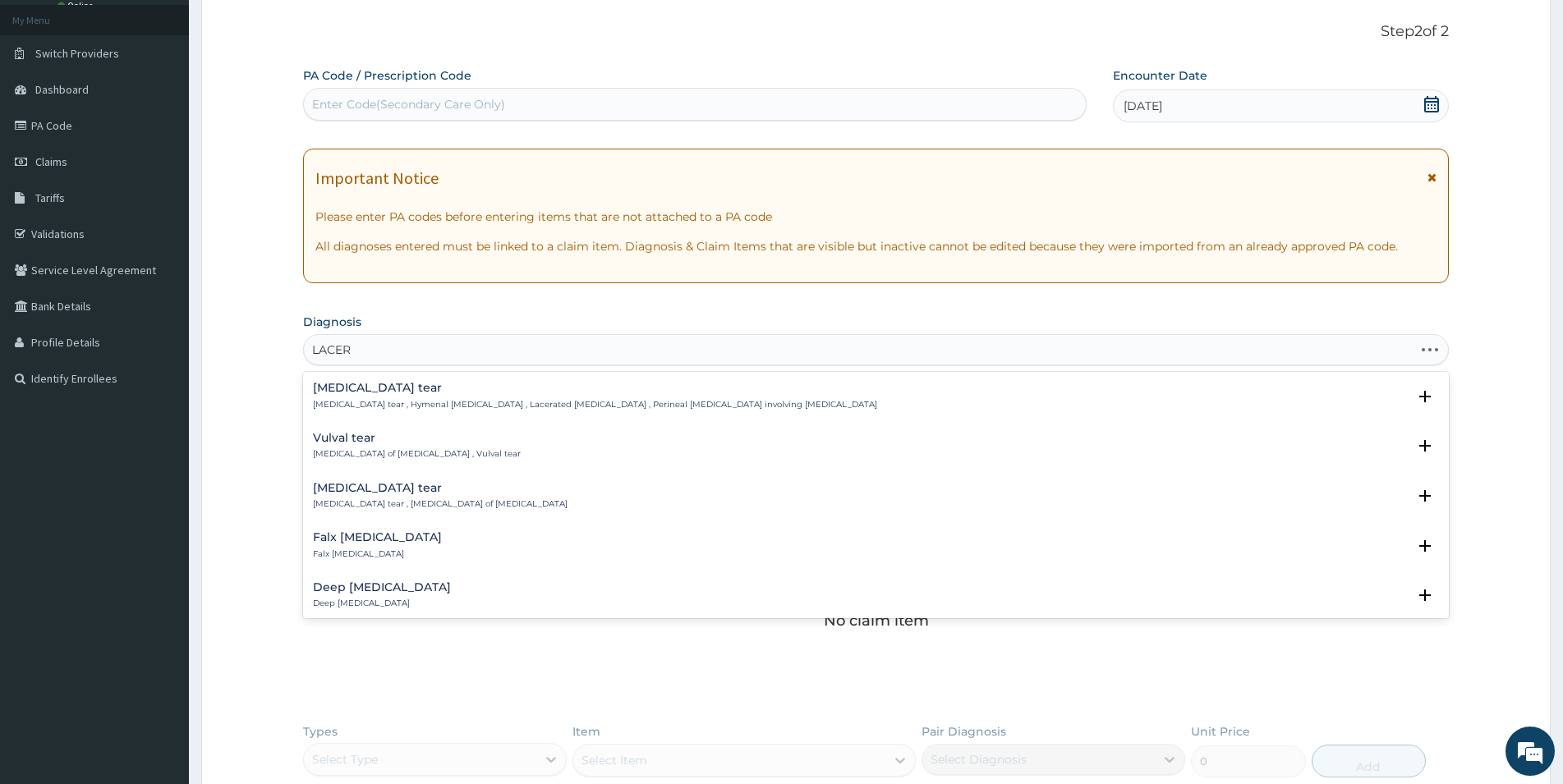
type input "LACERA"
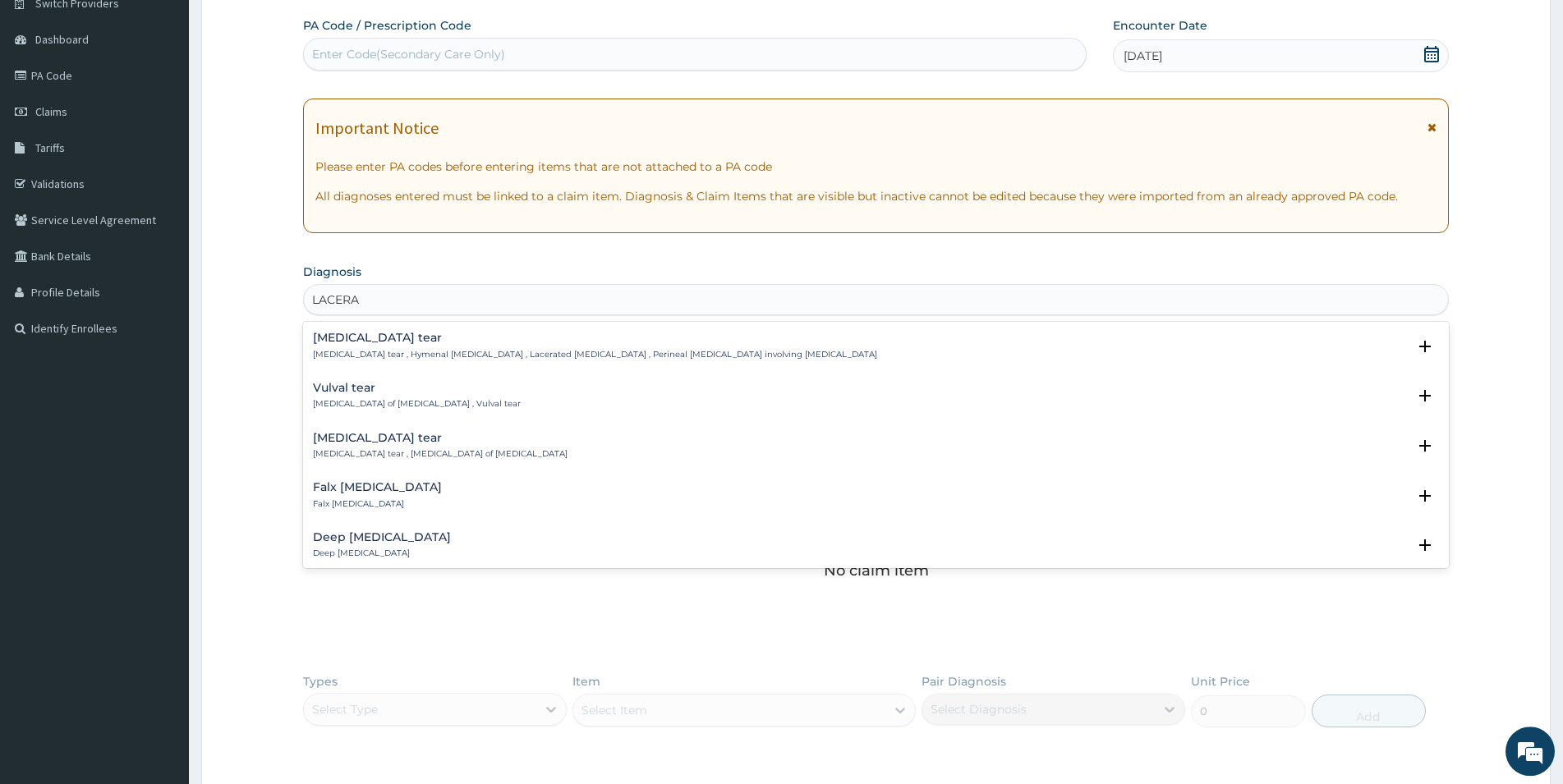
scroll to position [174, 0]
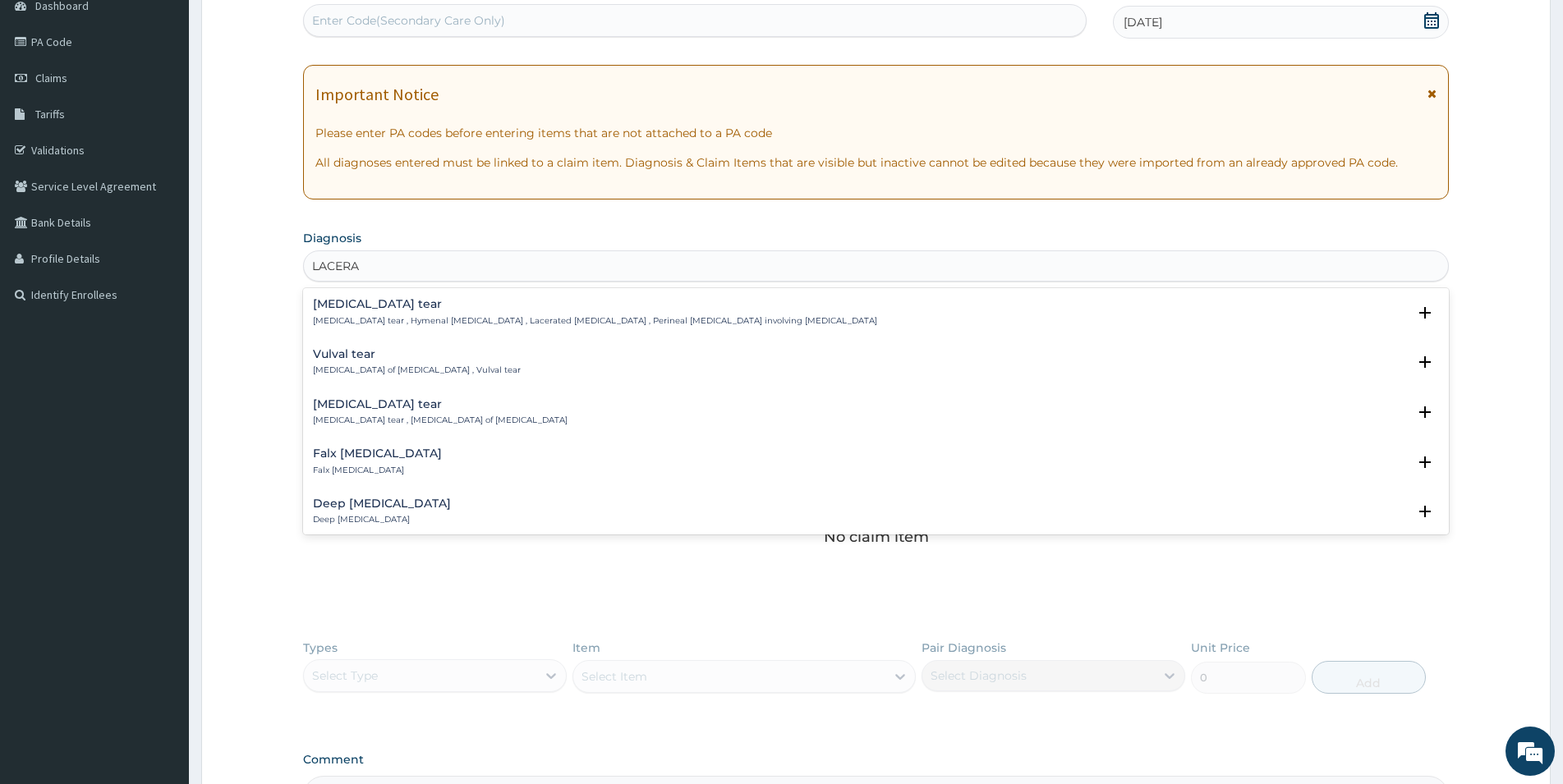
click at [341, 507] on h4 "Deep [MEDICAL_DATA]" at bounding box center [382, 503] width 138 height 12
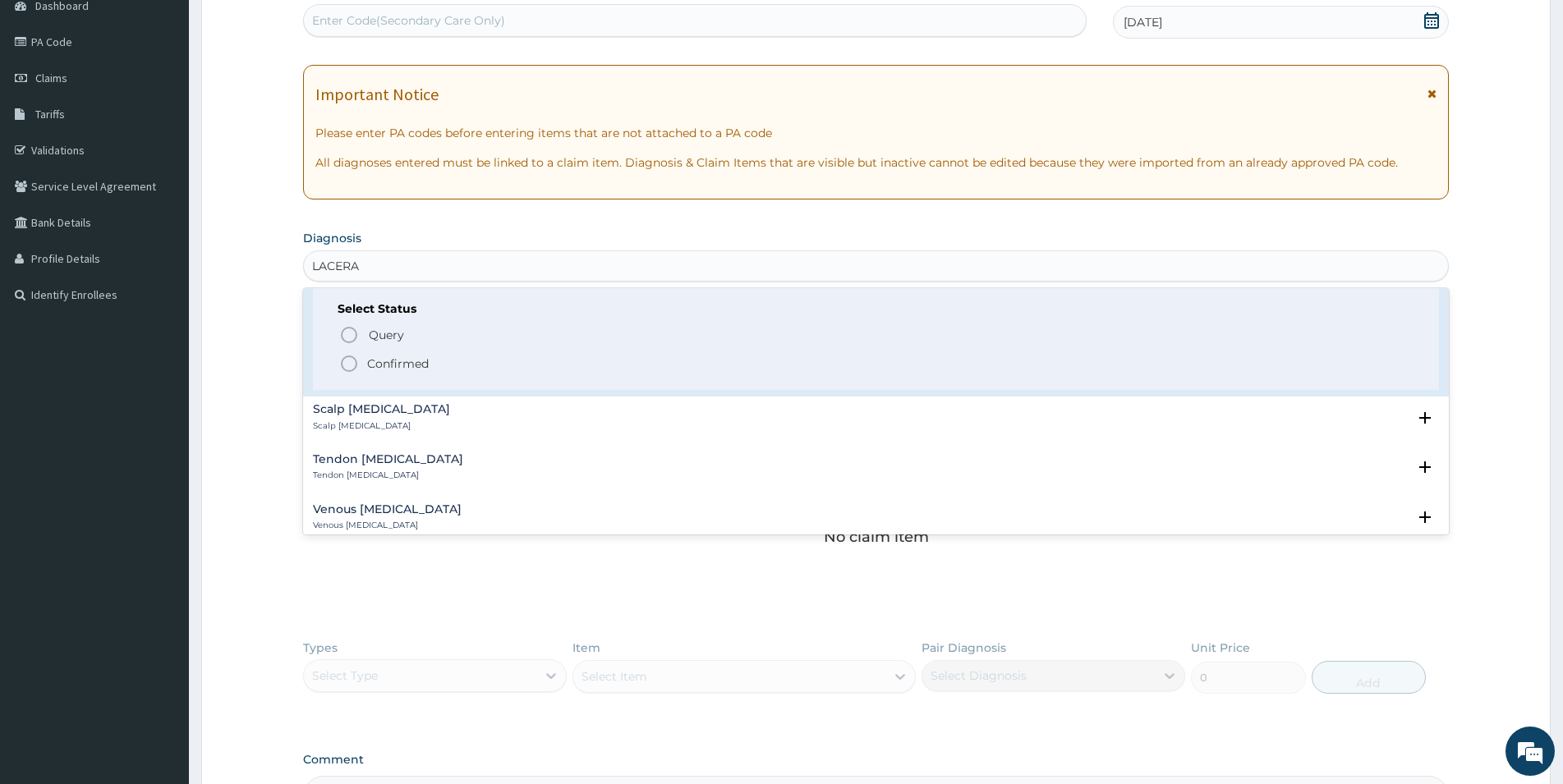
scroll to position [177, 0]
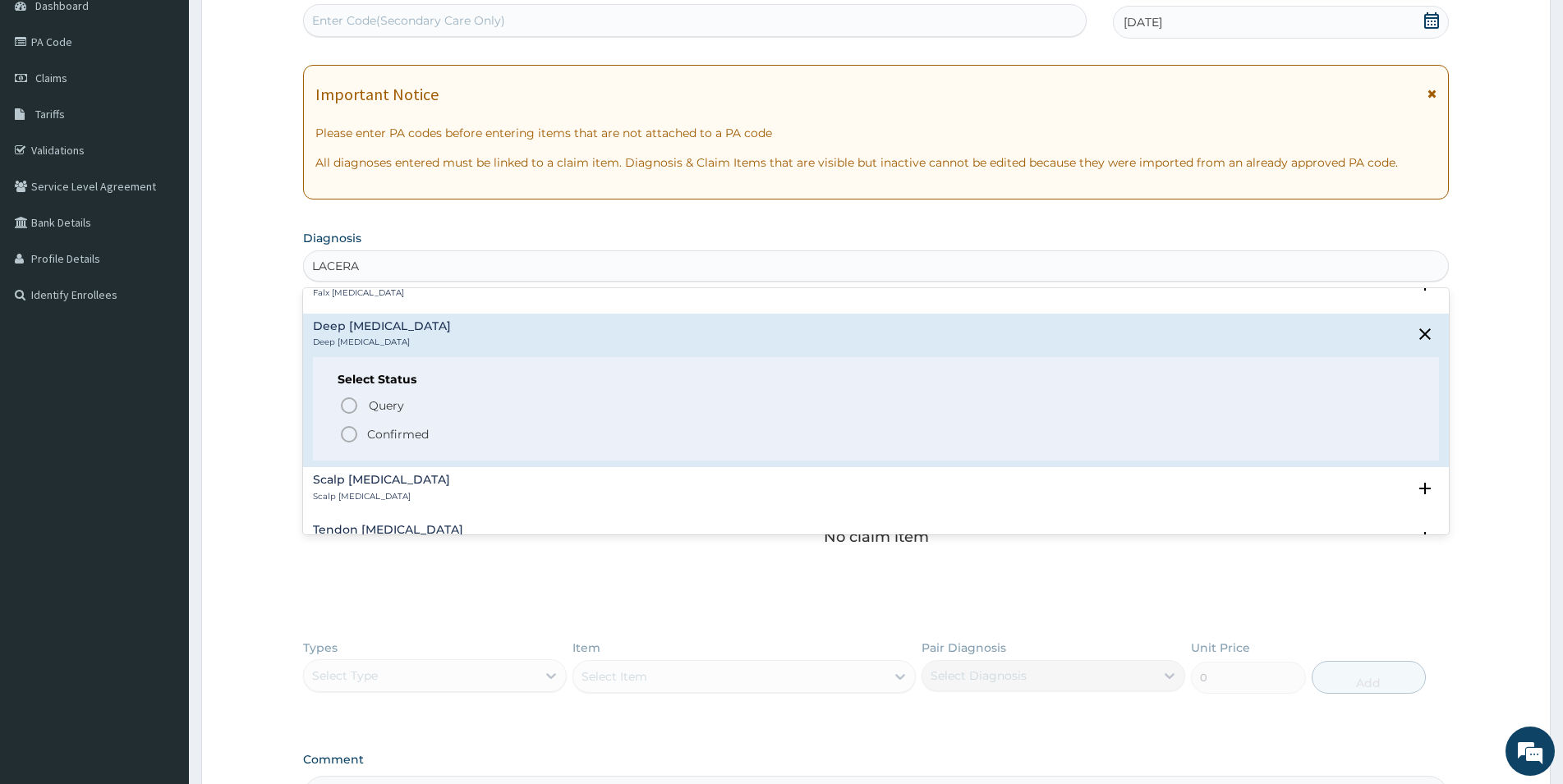
click at [406, 430] on p "Confirmed" at bounding box center [398, 435] width 61 height 17
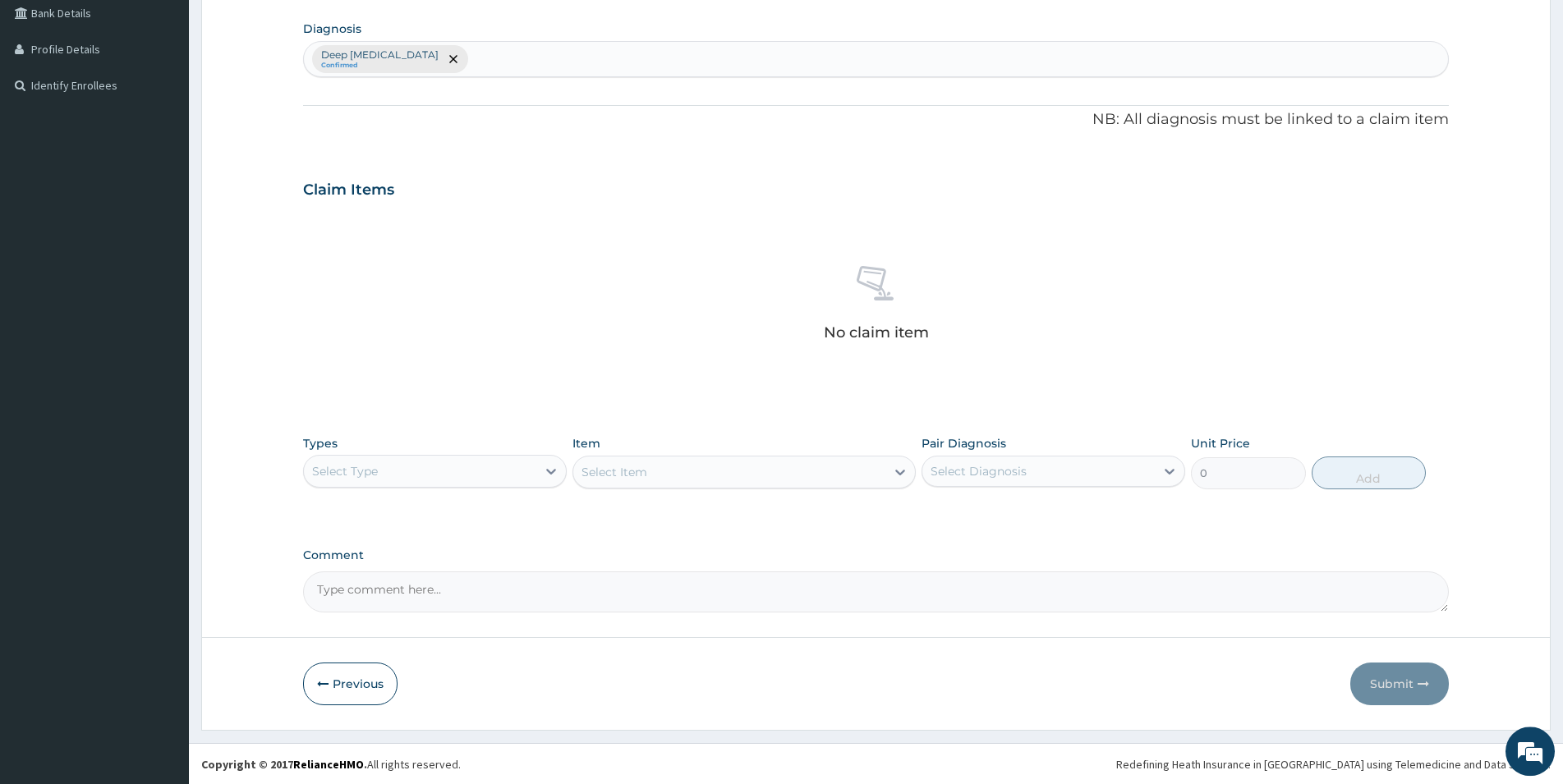
scroll to position [384, 0]
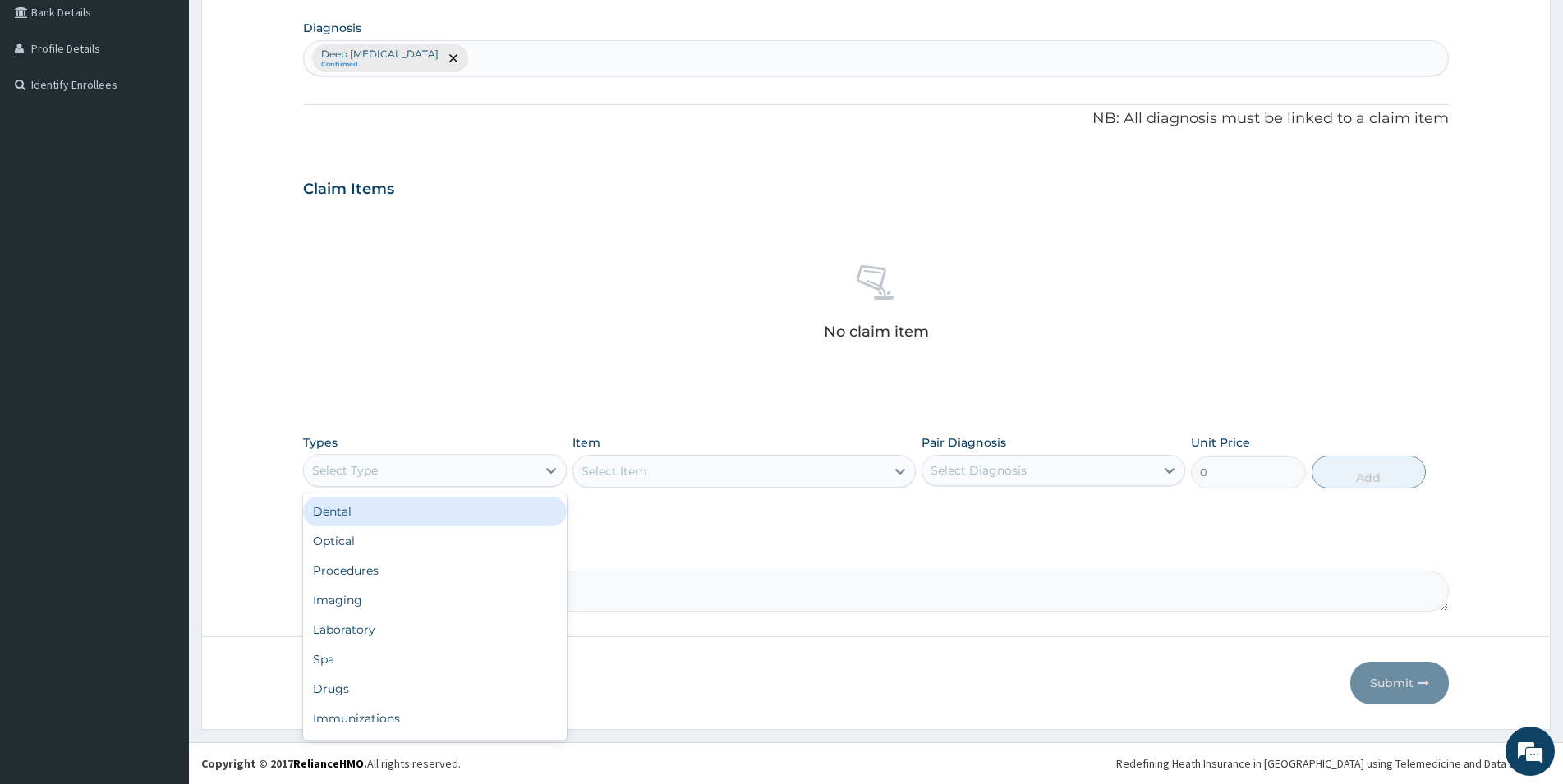
drag, startPoint x: 472, startPoint y: 476, endPoint x: 471, endPoint y: 467, distance: 9.1
click at [471, 467] on div "Select Type" at bounding box center [420, 470] width 232 height 26
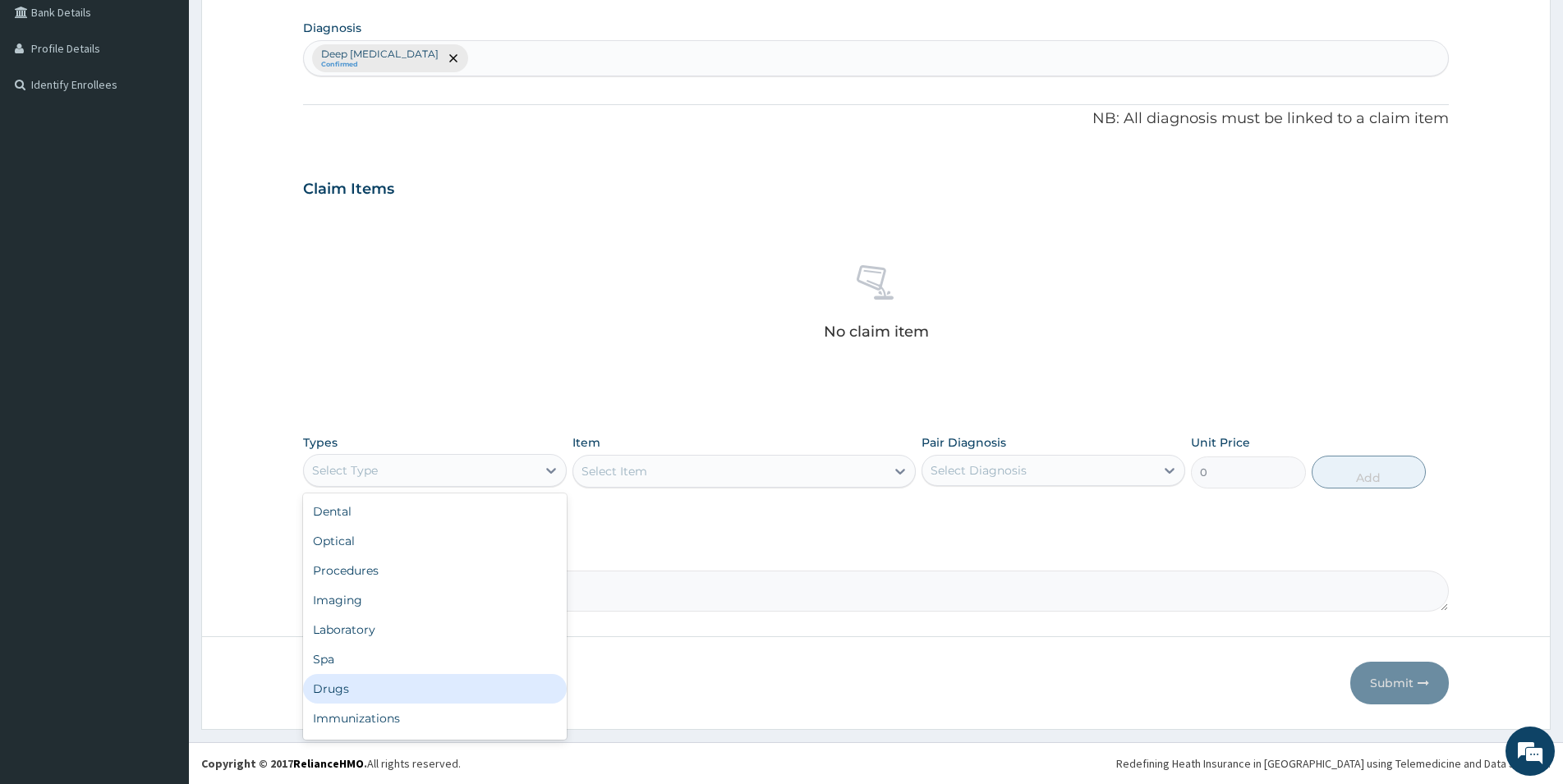
drag, startPoint x: 335, startPoint y: 695, endPoint x: 445, endPoint y: 626, distance: 129.8
click at [335, 691] on div "Drugs" at bounding box center [435, 689] width 264 height 30
click at [741, 466] on div "Select Item" at bounding box center [744, 471] width 344 height 33
click at [689, 476] on div "Select Item" at bounding box center [744, 471] width 344 height 33
click at [861, 472] on div "Select Item" at bounding box center [744, 471] width 344 height 33
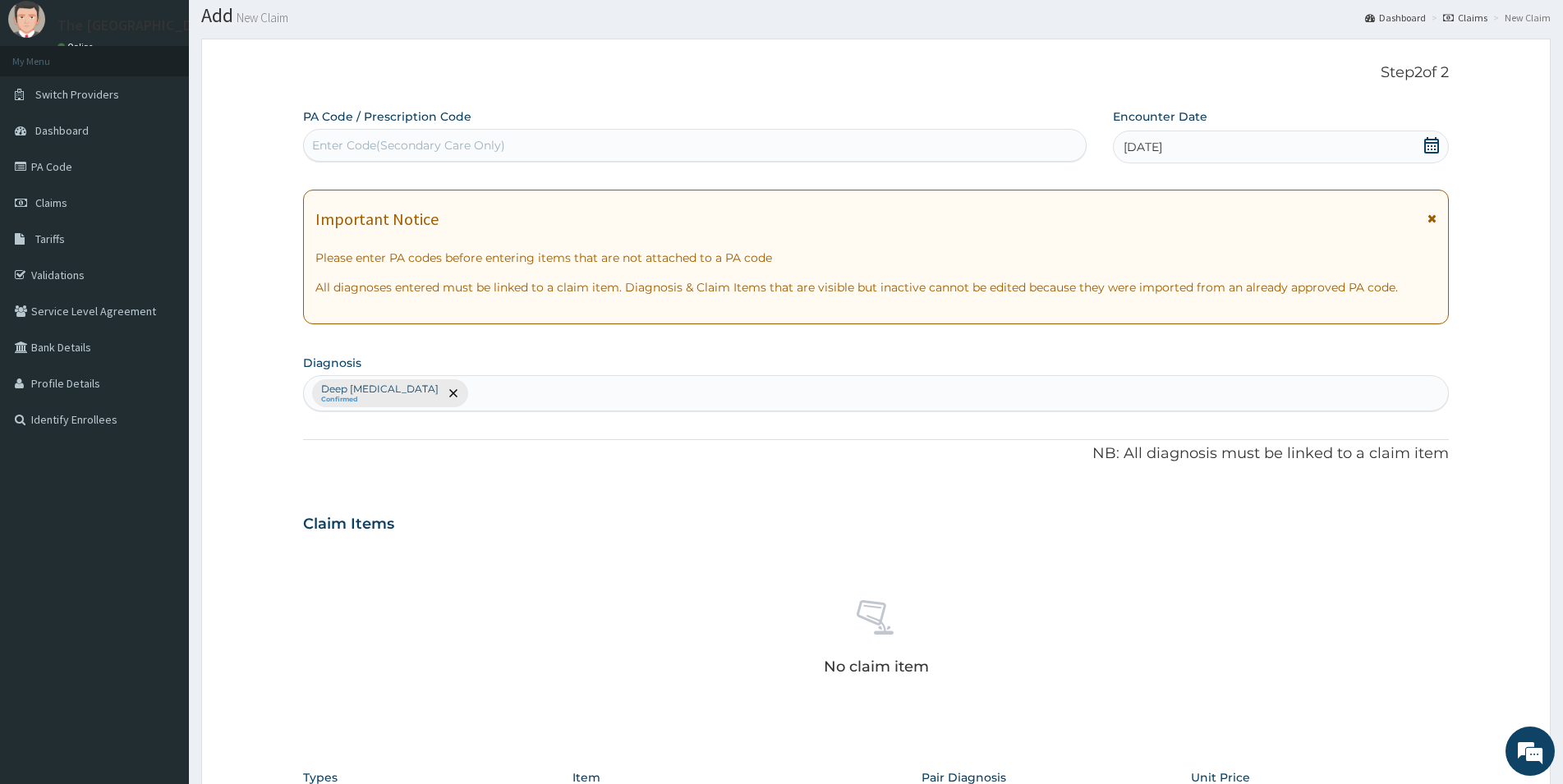
scroll to position [0, 0]
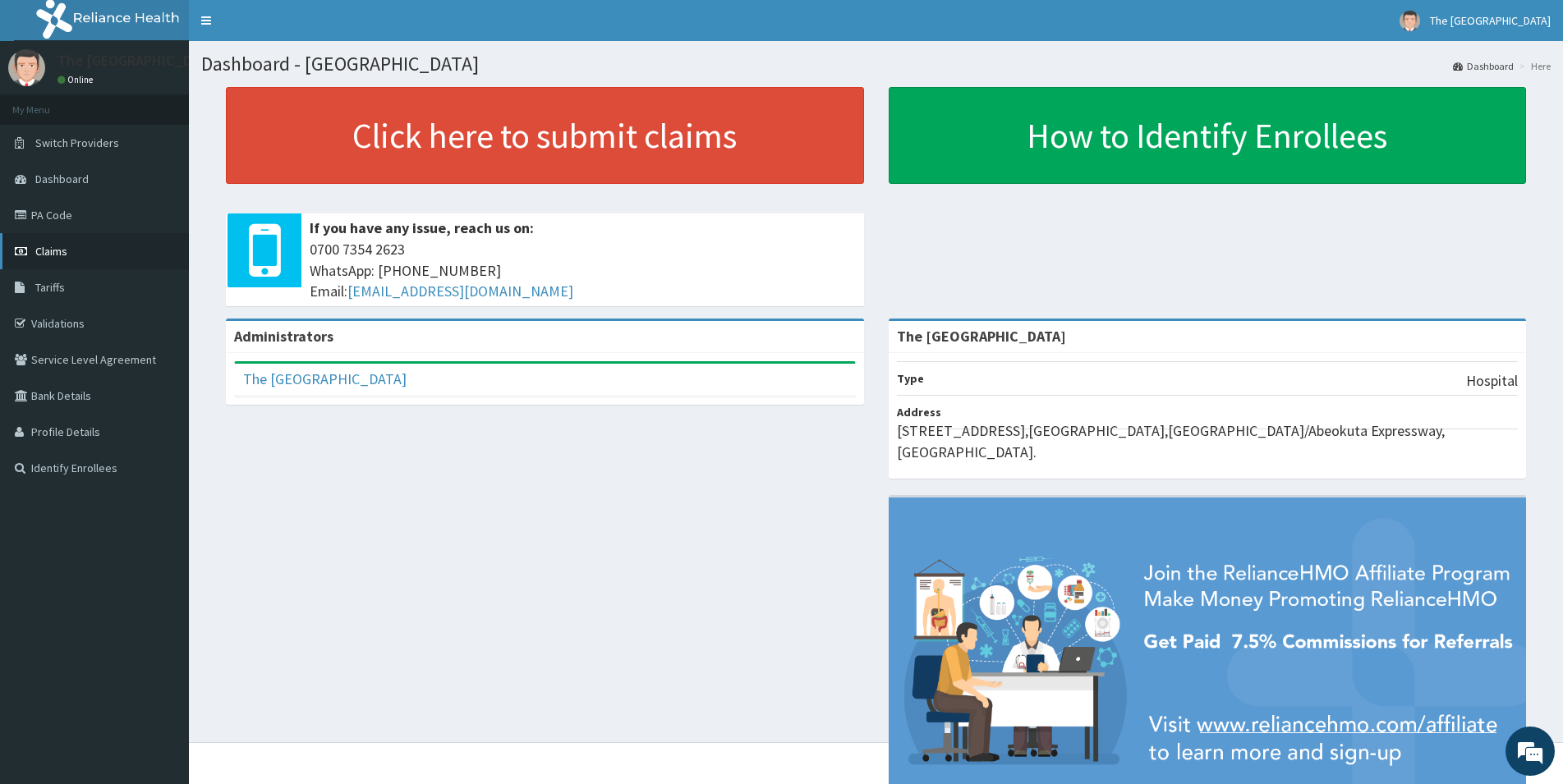
click at [60, 252] on span "Claims" at bounding box center [51, 252] width 32 height 15
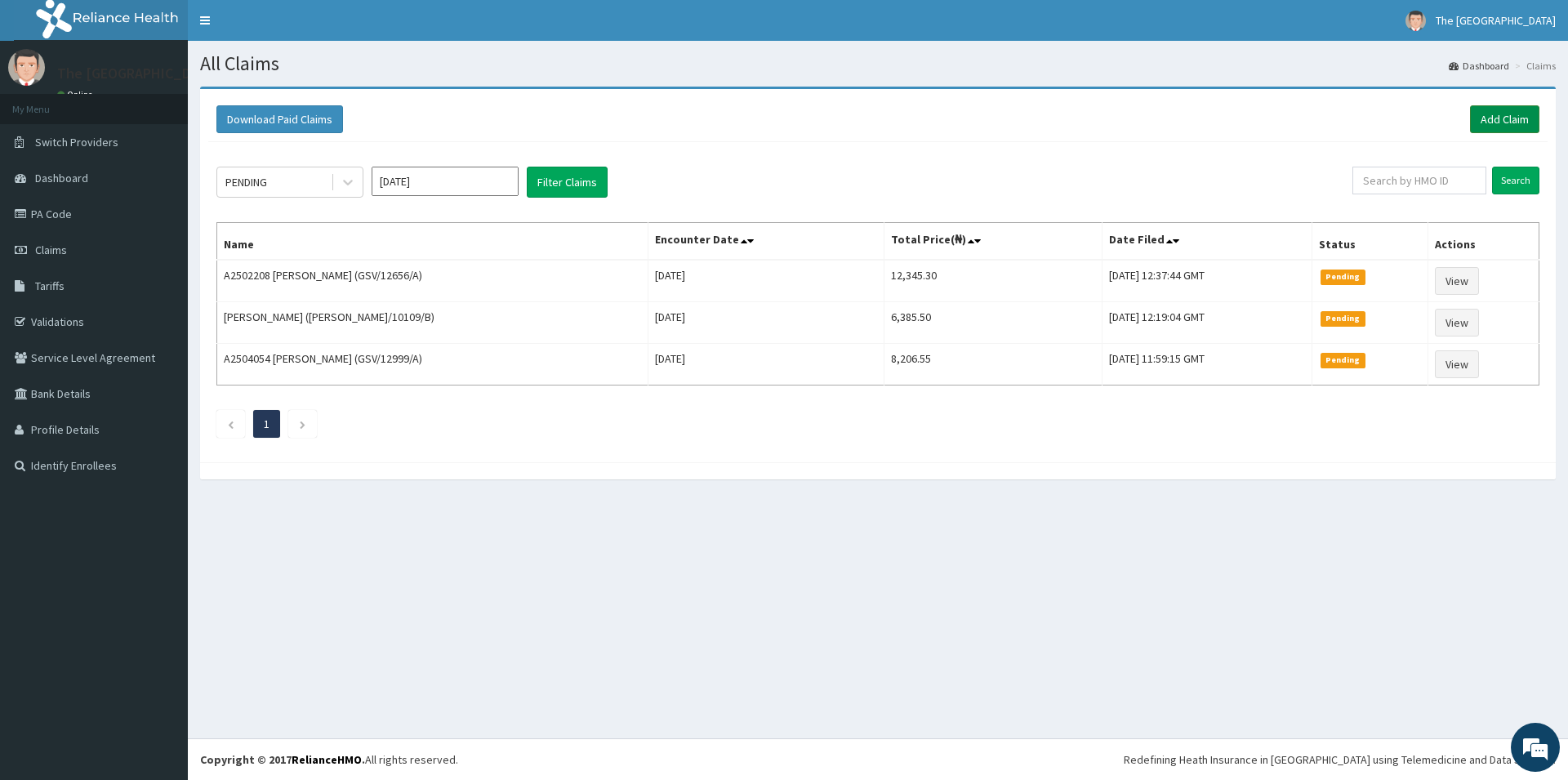
click at [1501, 117] on link "Add Claim" at bounding box center [1504, 119] width 69 height 28
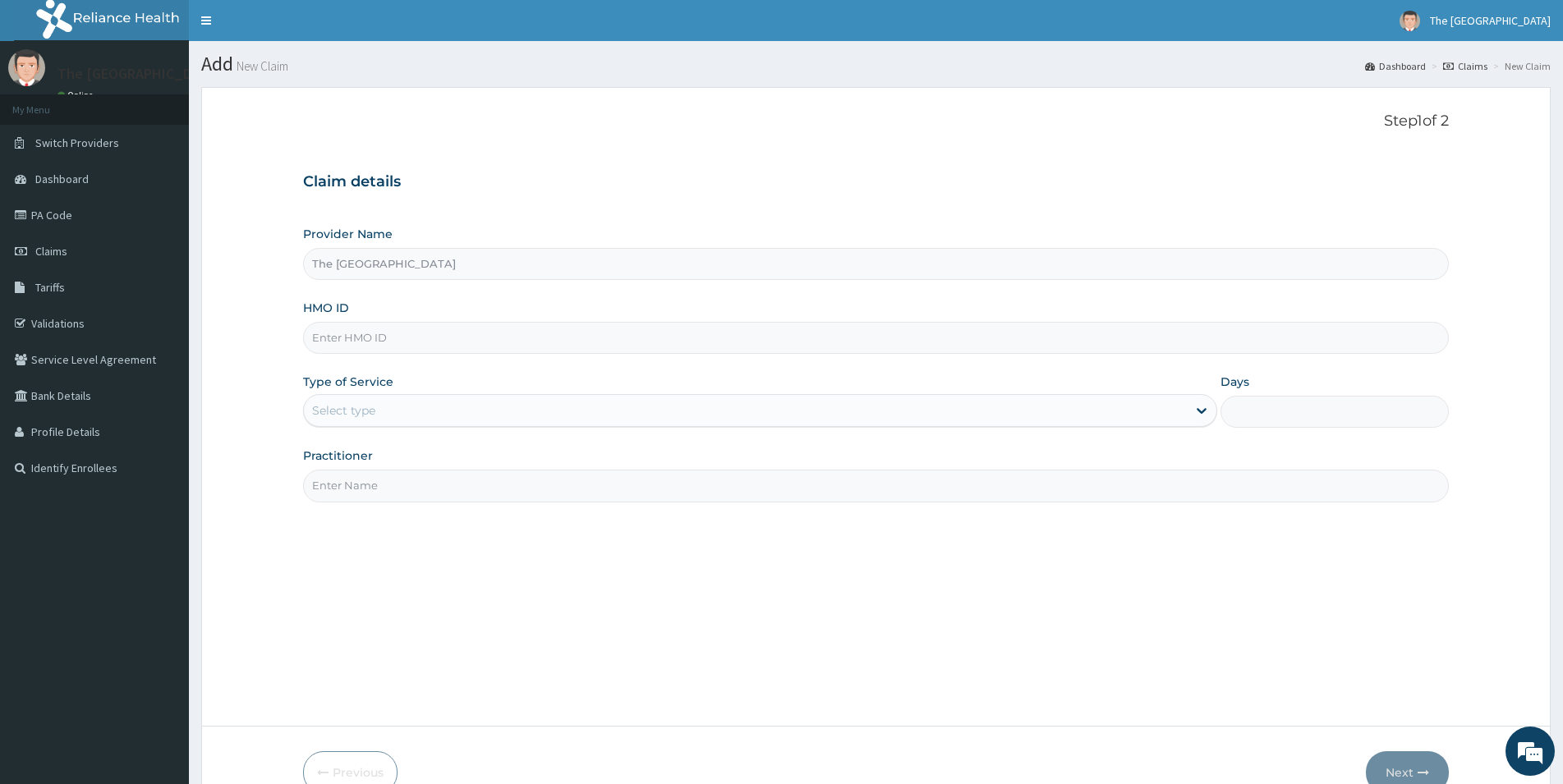
click at [374, 337] on input "HMO ID" at bounding box center [875, 338] width 1146 height 32
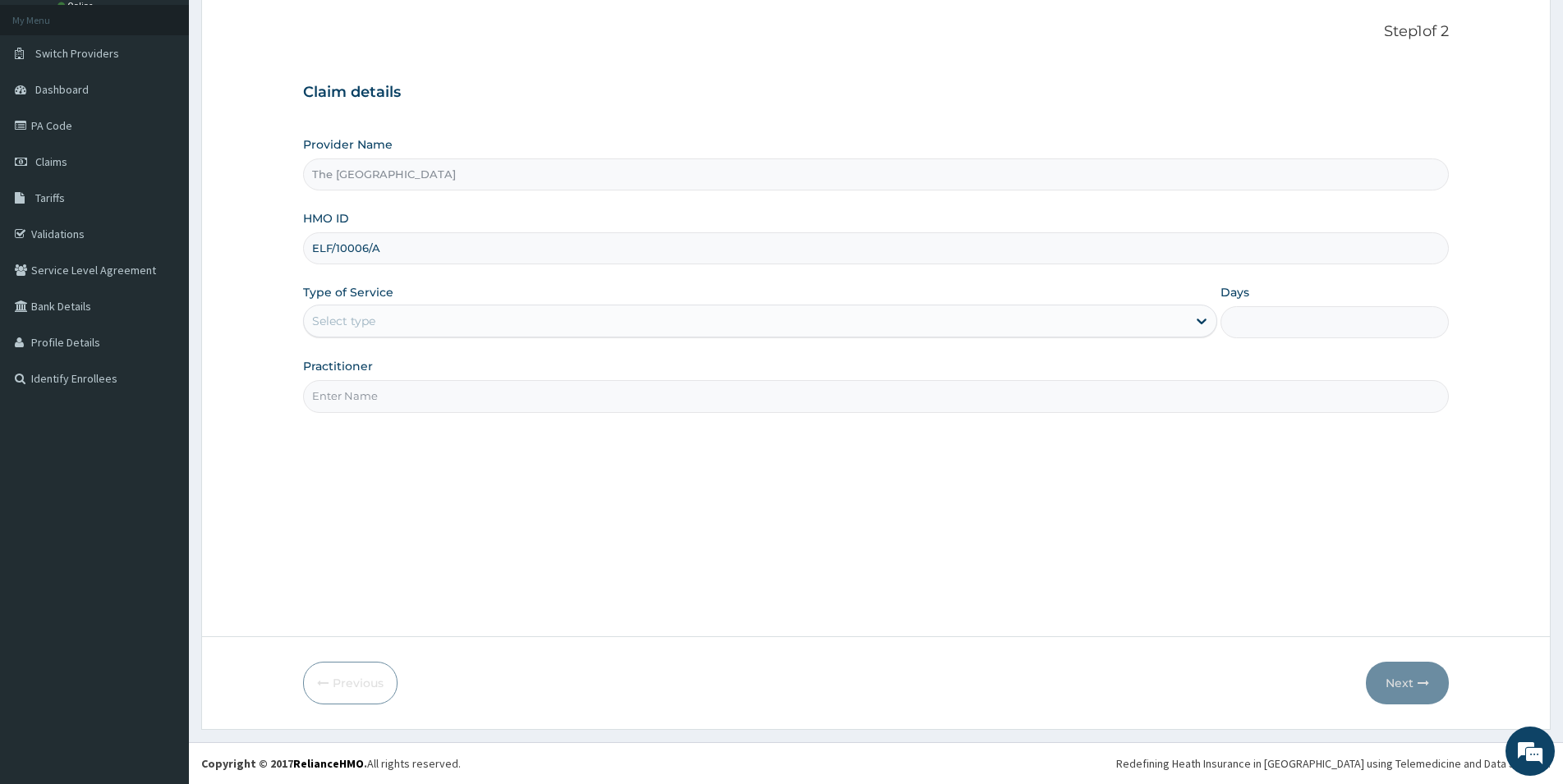
type input "ELF/10006/A"
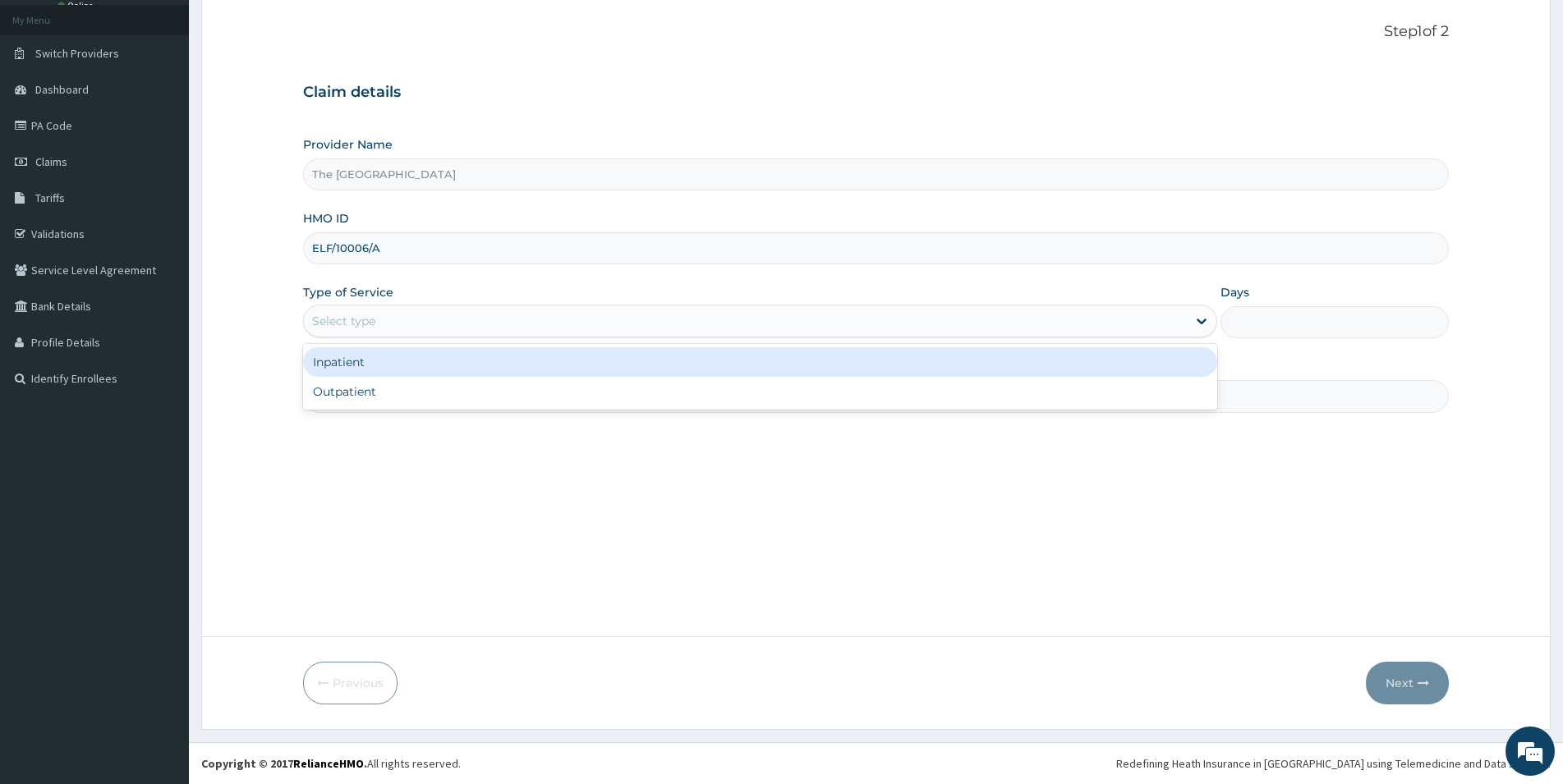
click at [471, 313] on div "Select type" at bounding box center [745, 321] width 883 height 26
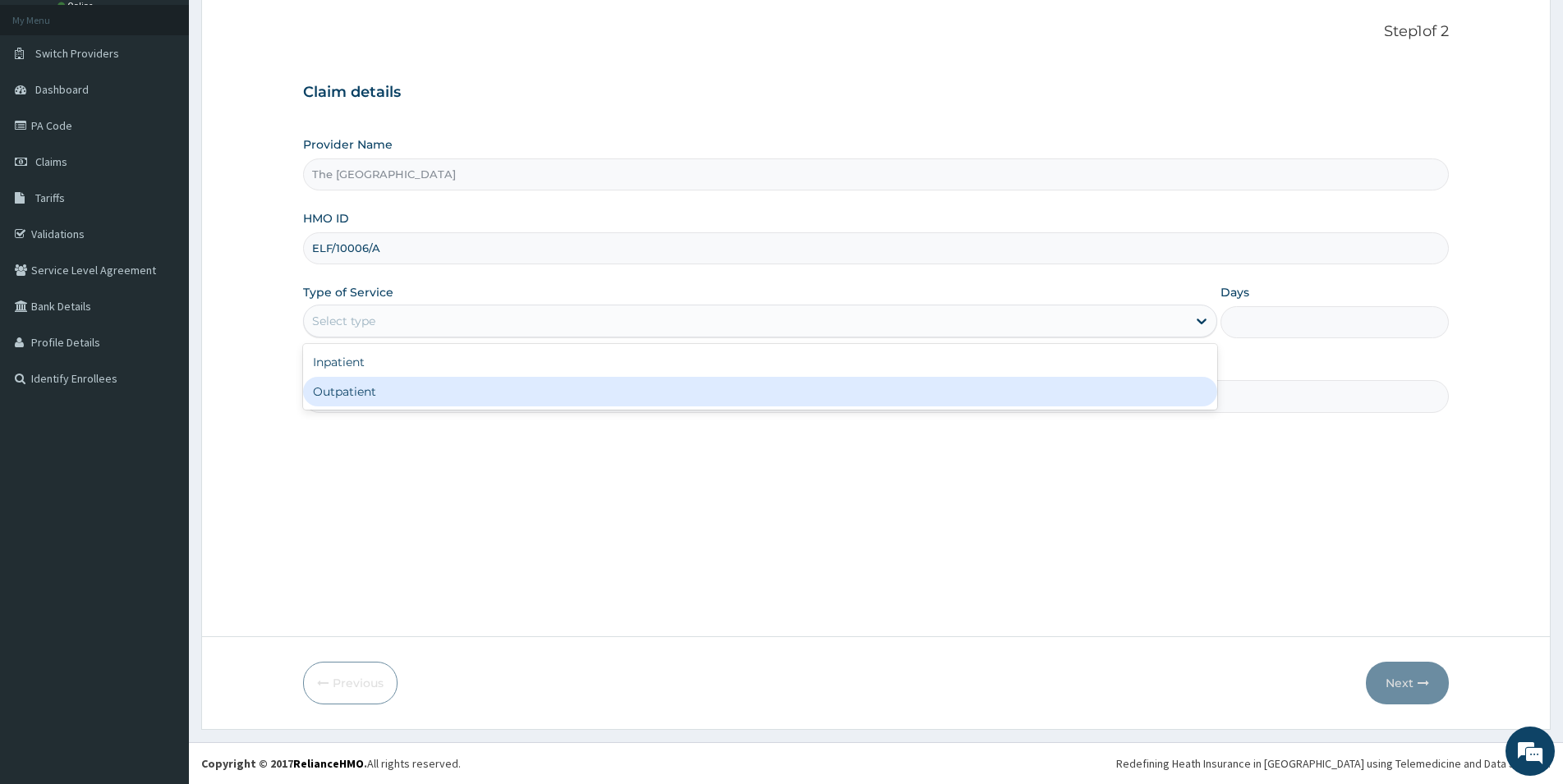
click at [394, 388] on div "Outpatient" at bounding box center [760, 392] width 914 height 30
type input "1"
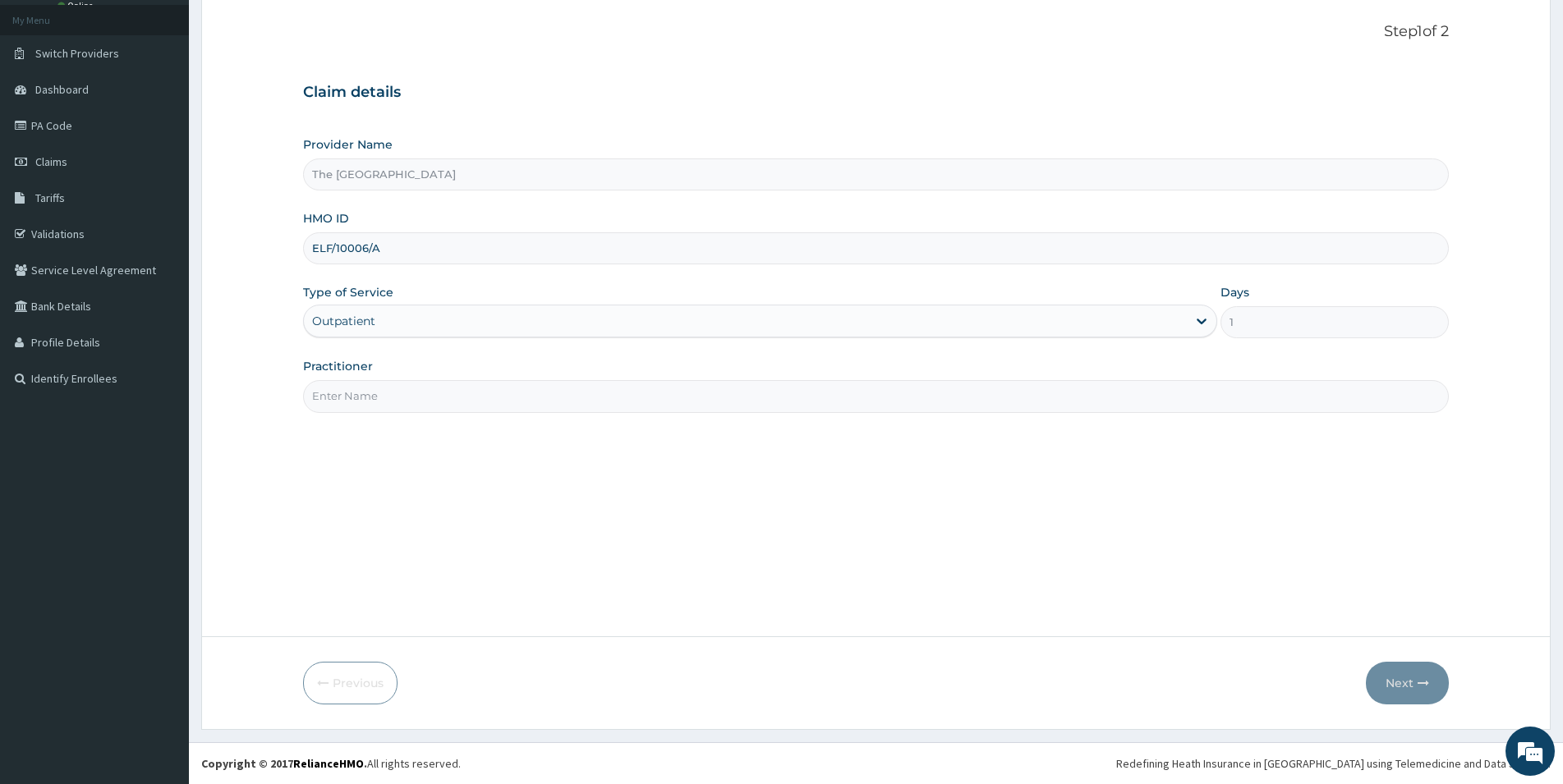
click at [411, 393] on input "Practitioner" at bounding box center [875, 396] width 1146 height 32
type input "[PERSON_NAME]"
click at [1410, 687] on button "Next" at bounding box center [1407, 684] width 83 height 43
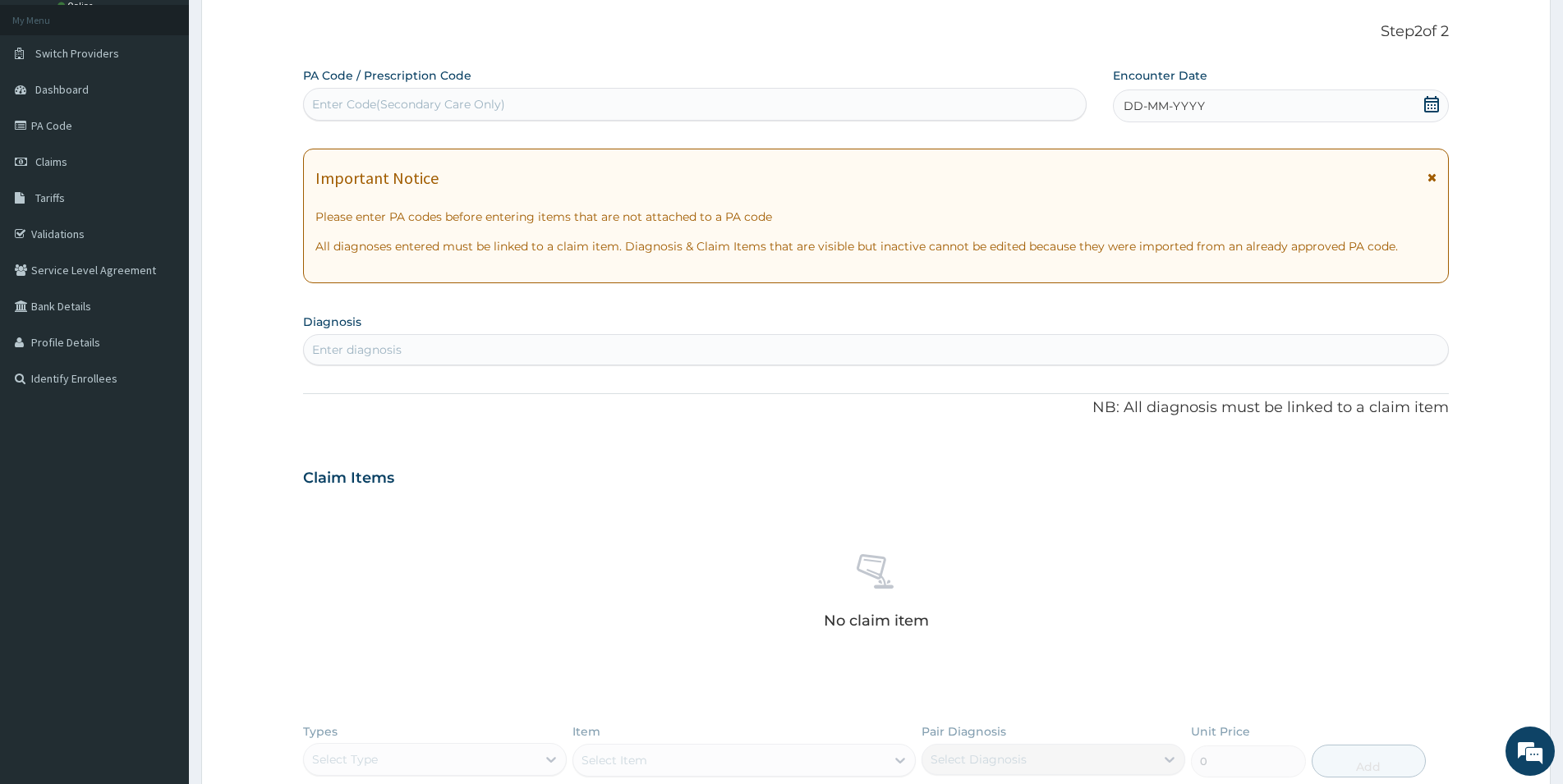
click at [1428, 109] on icon at bounding box center [1432, 104] width 15 height 17
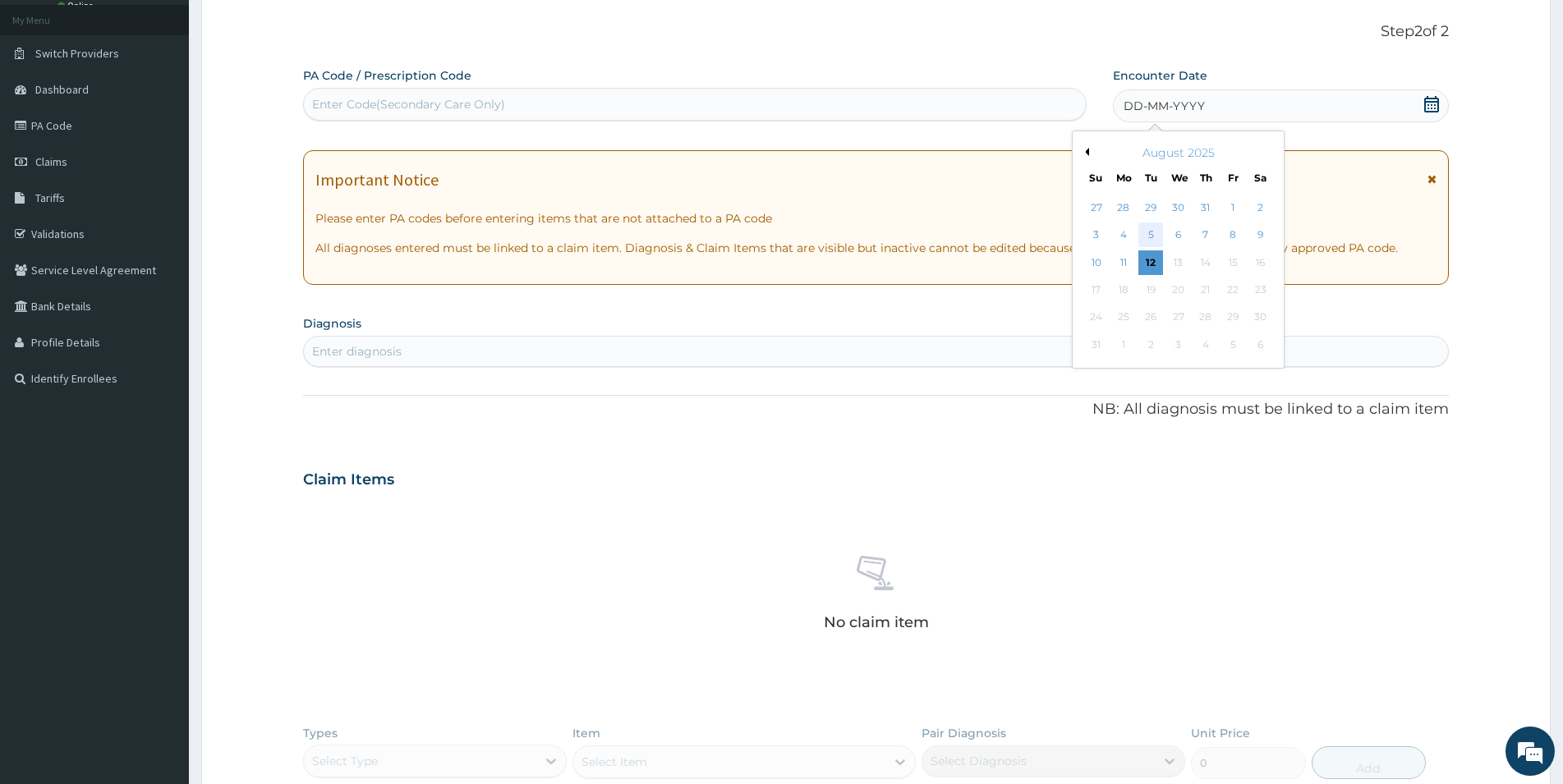
click at [1147, 238] on div "5" at bounding box center [1150, 235] width 25 height 25
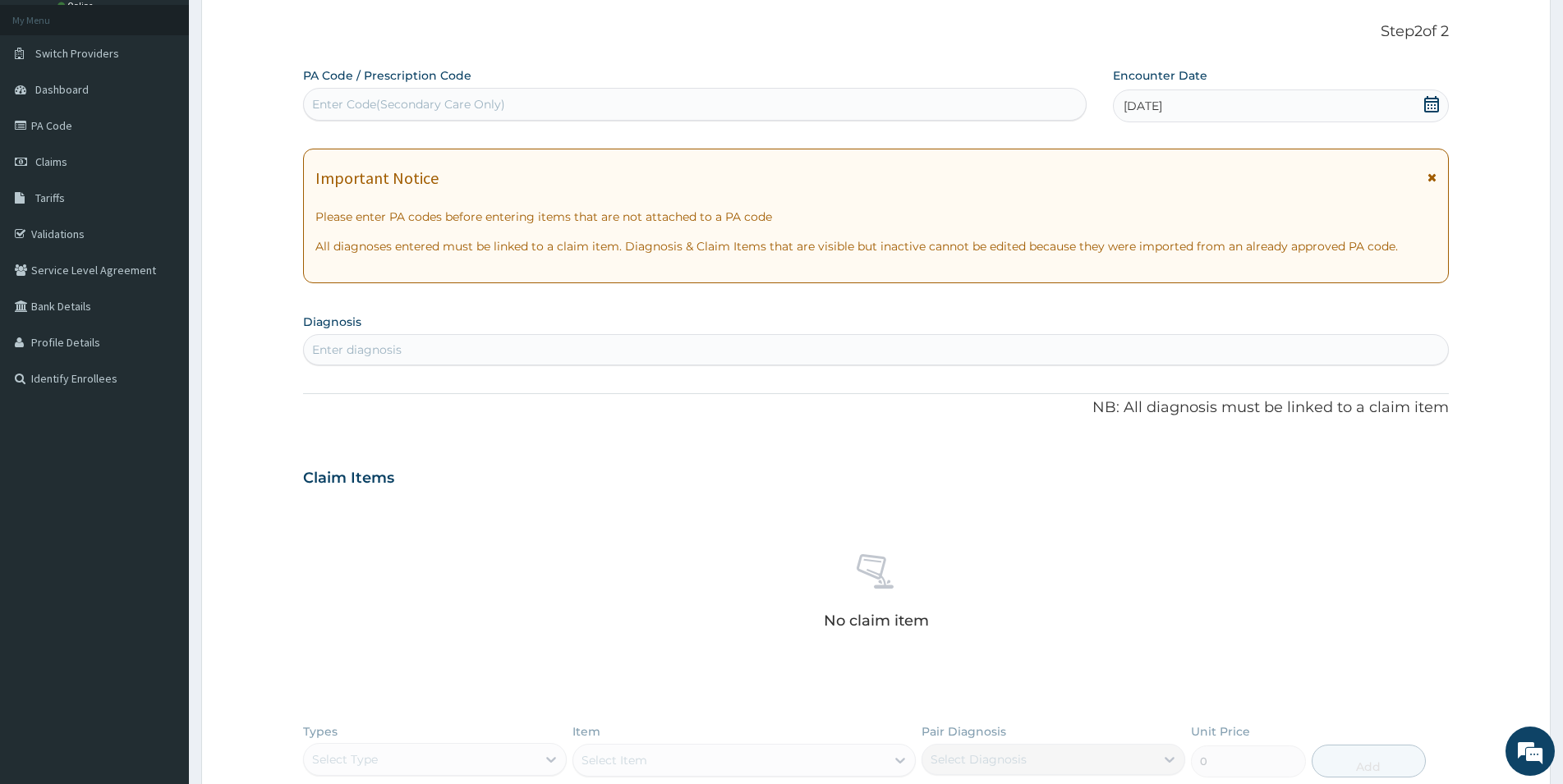
click at [565, 345] on div "Enter diagnosis" at bounding box center [876, 349] width 1145 height 26
type input "LACE"
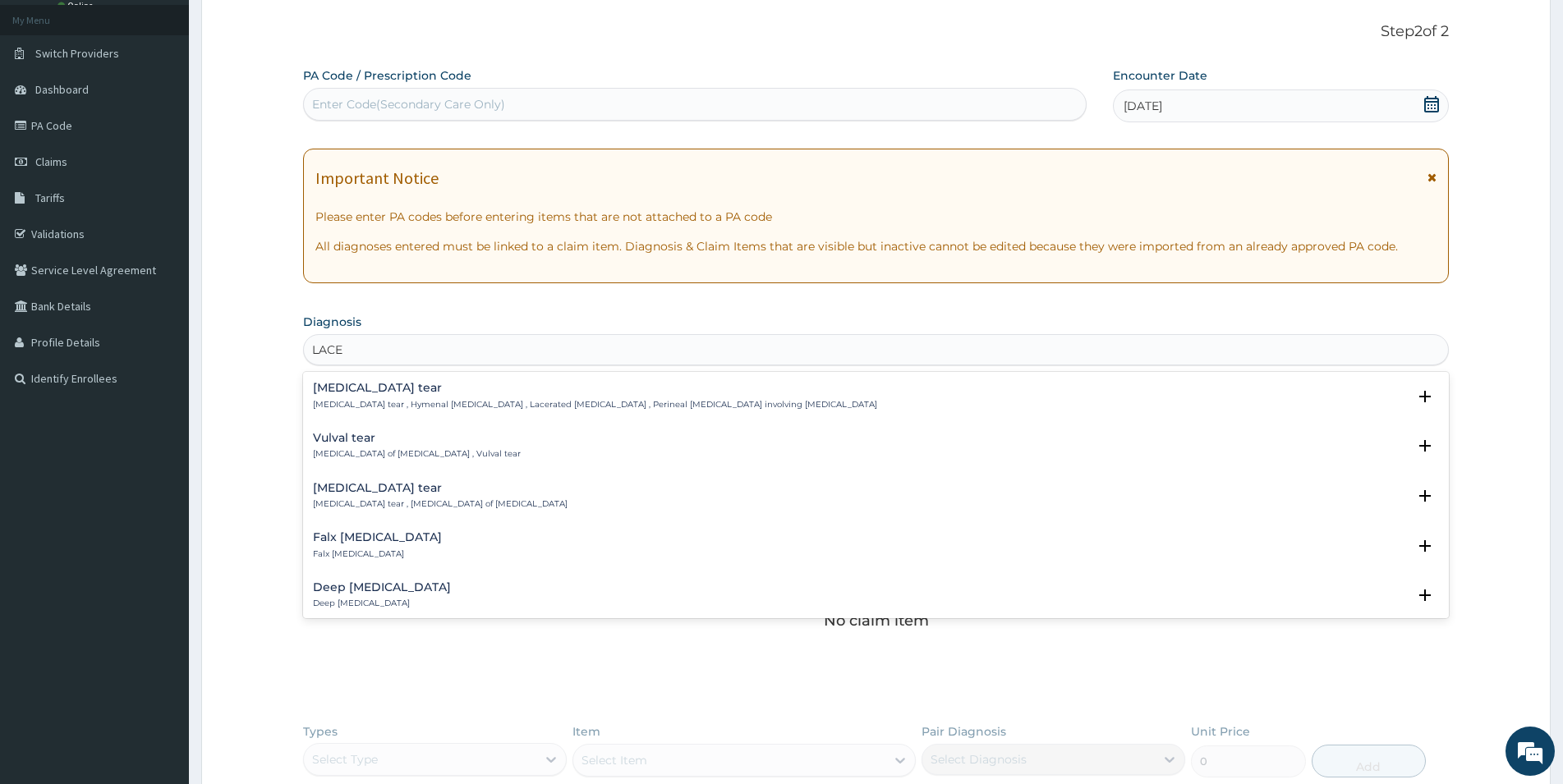
click at [363, 590] on h4 "Deep laceration" at bounding box center [382, 587] width 138 height 12
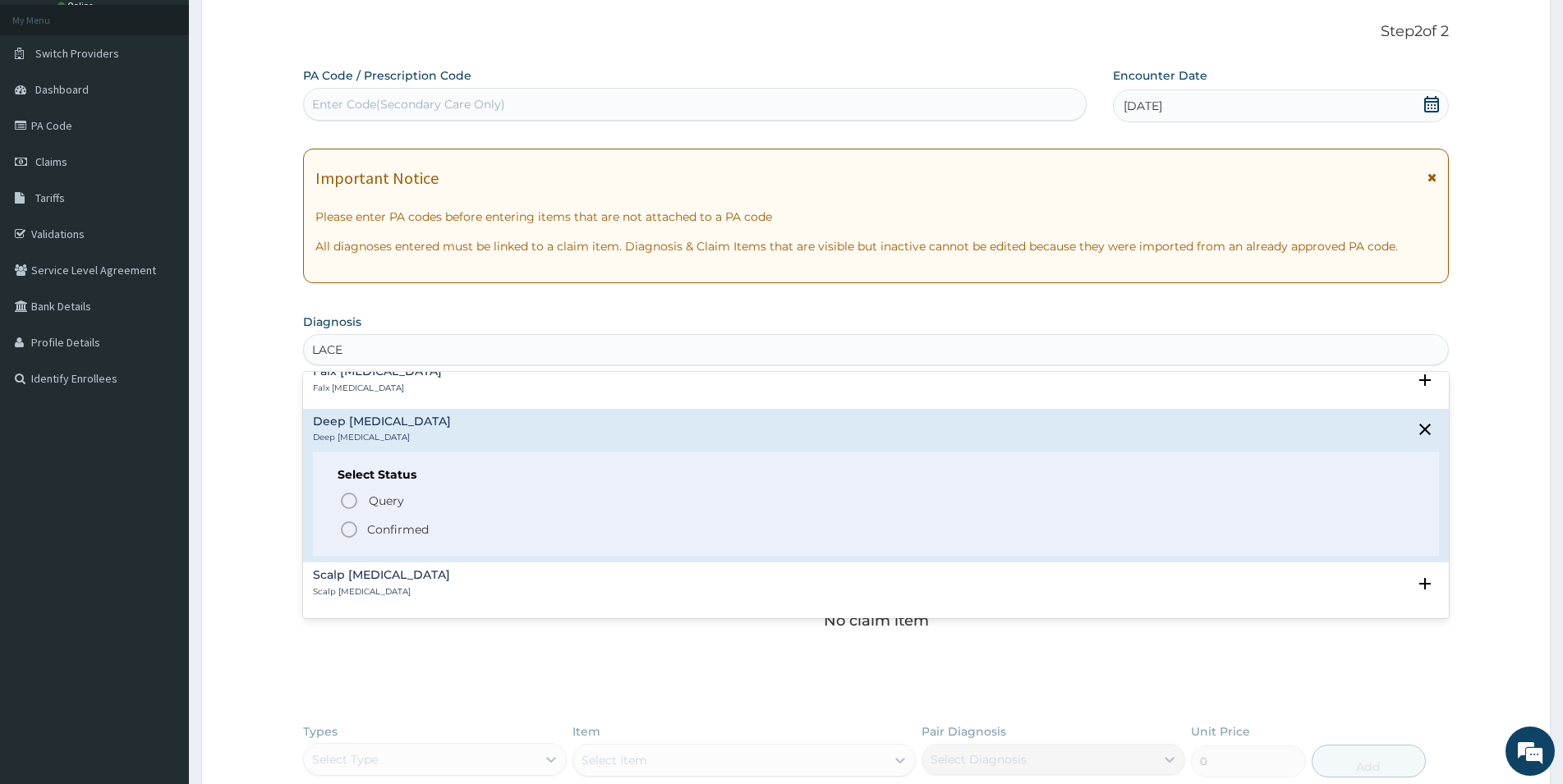
scroll to position [177, 0]
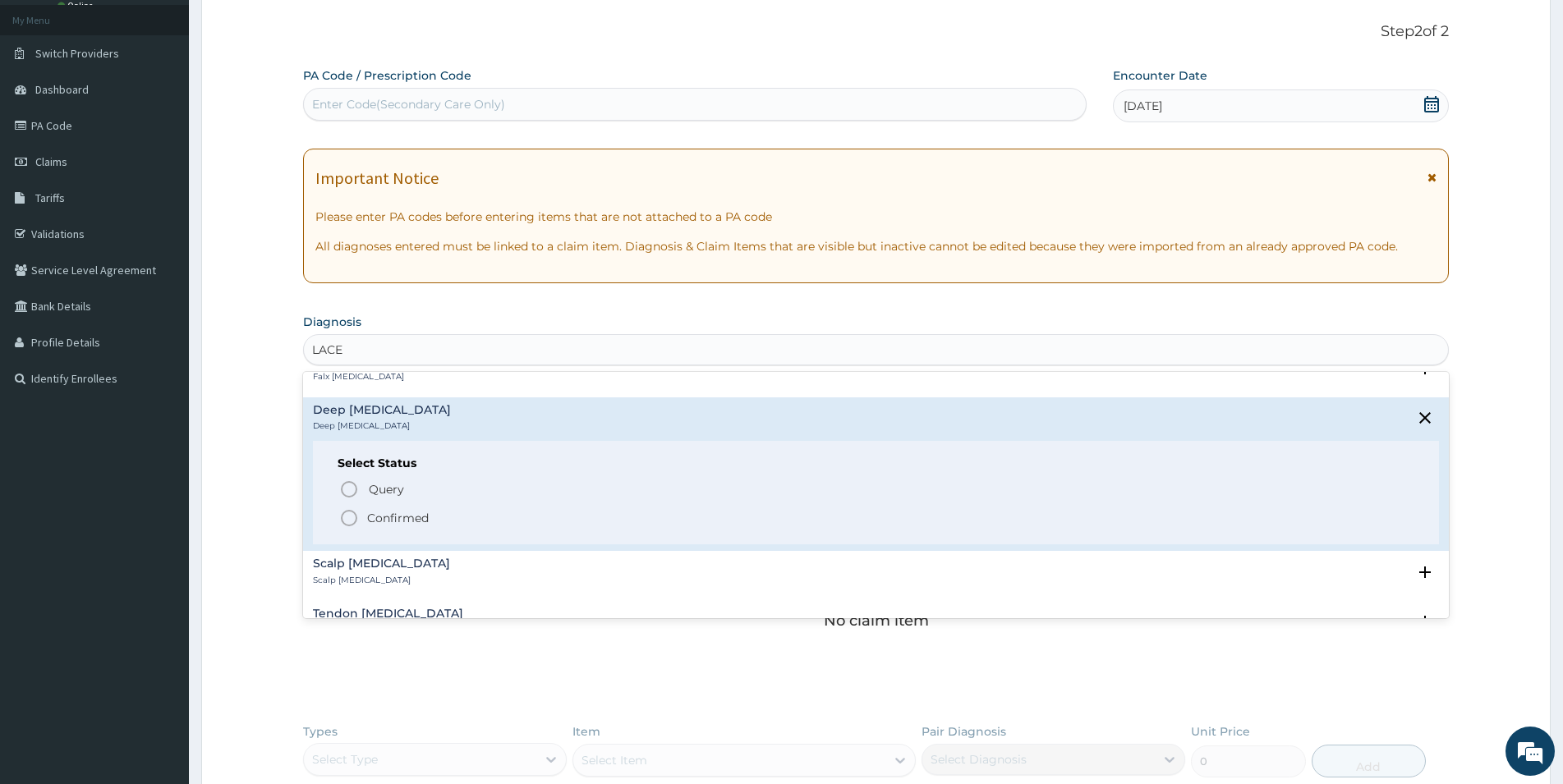
click at [347, 522] on icon "status option filled" at bounding box center [348, 517] width 20 height 20
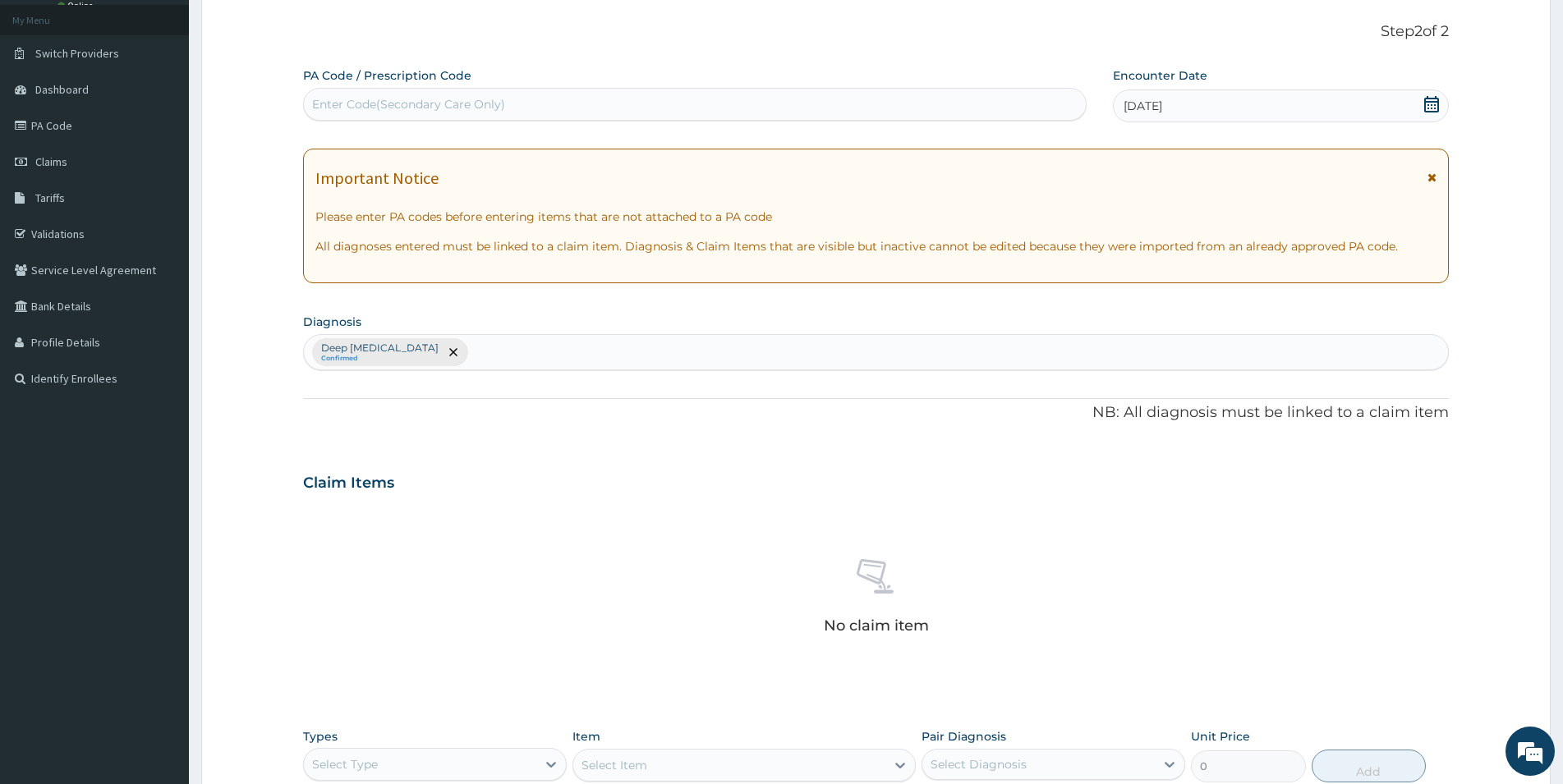
click at [567, 348] on div "Deep laceration Confirmed" at bounding box center [876, 352] width 1145 height 34
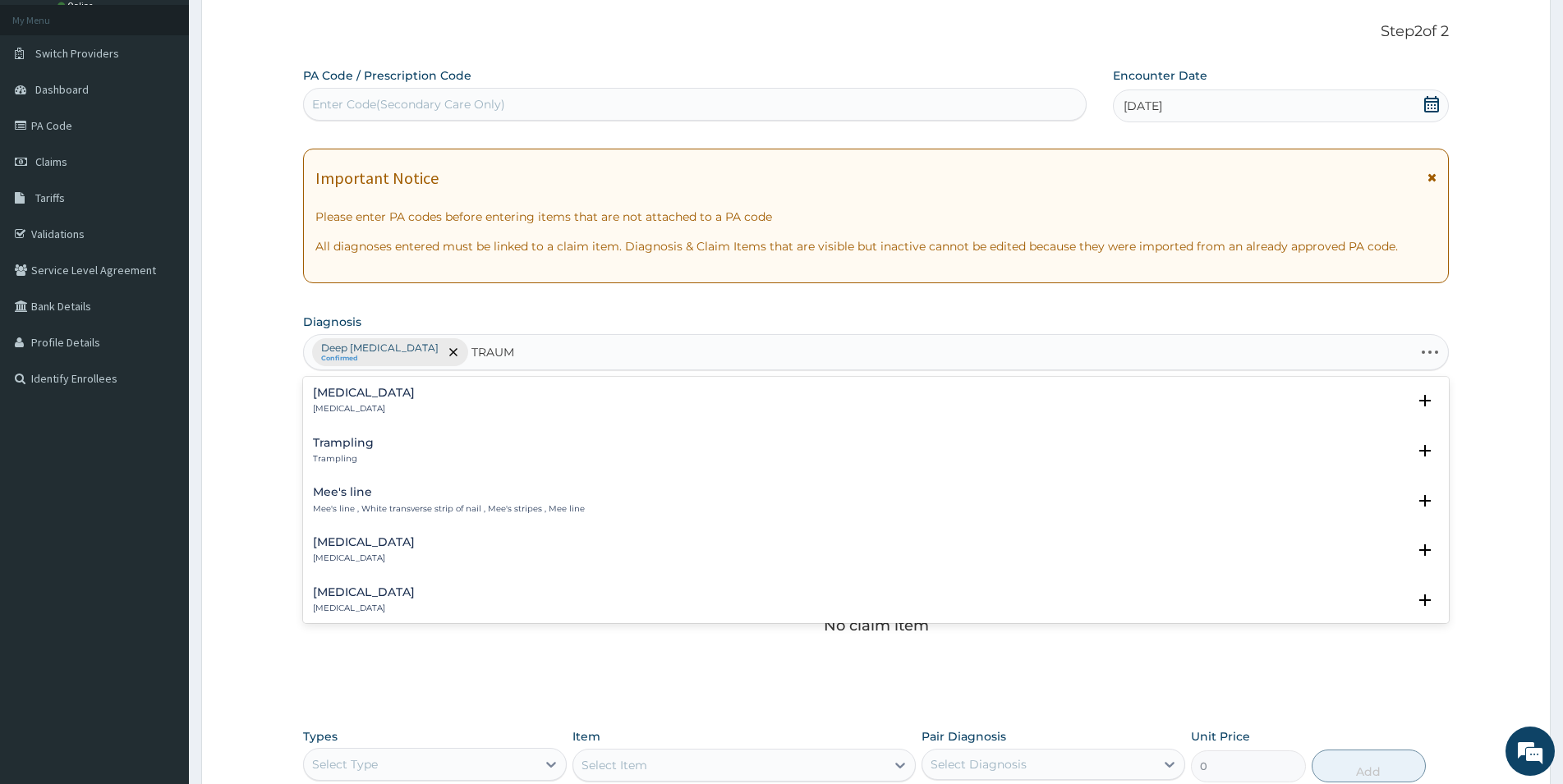
type input "TRAUMA"
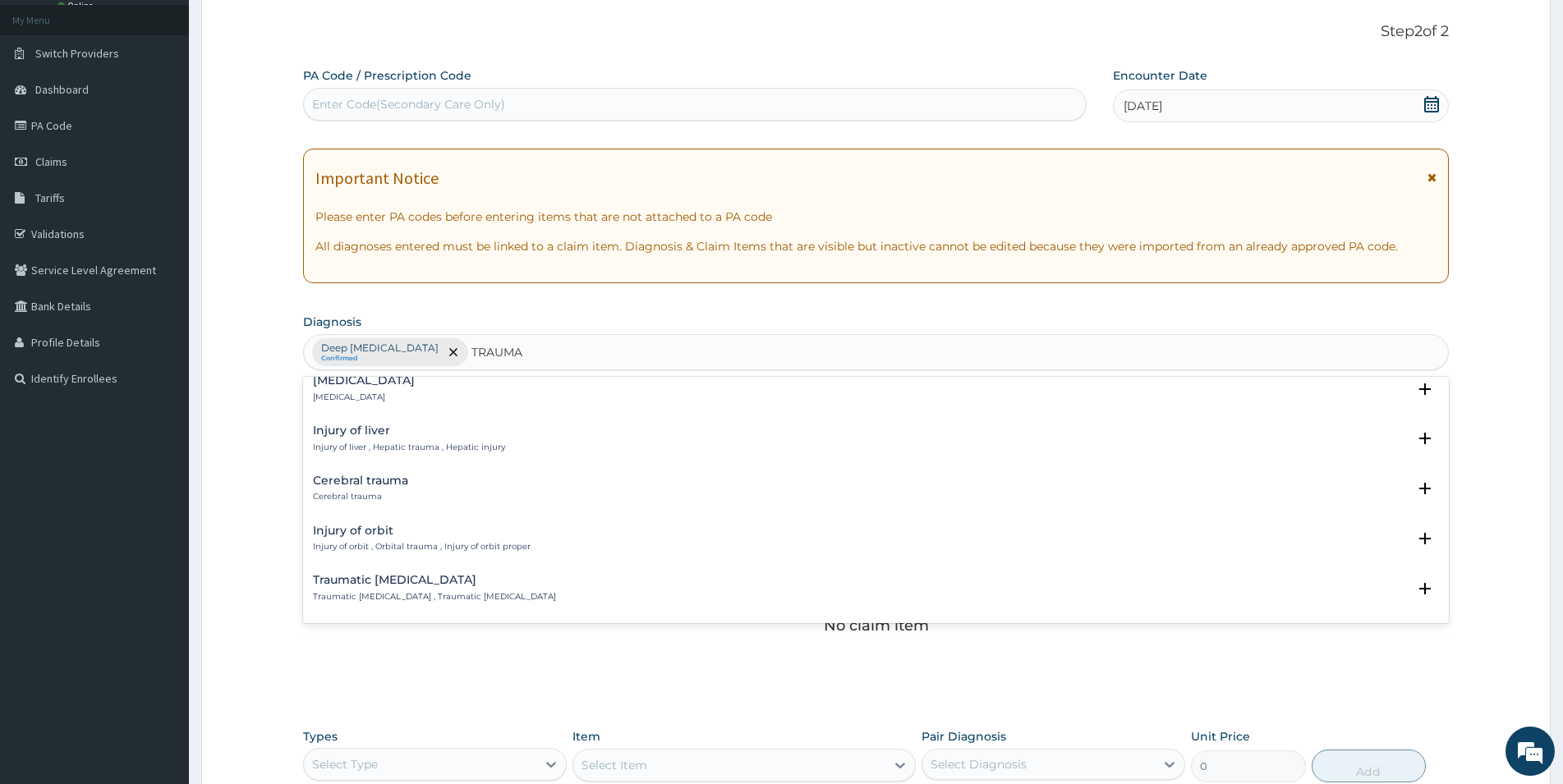
scroll to position [621, 0]
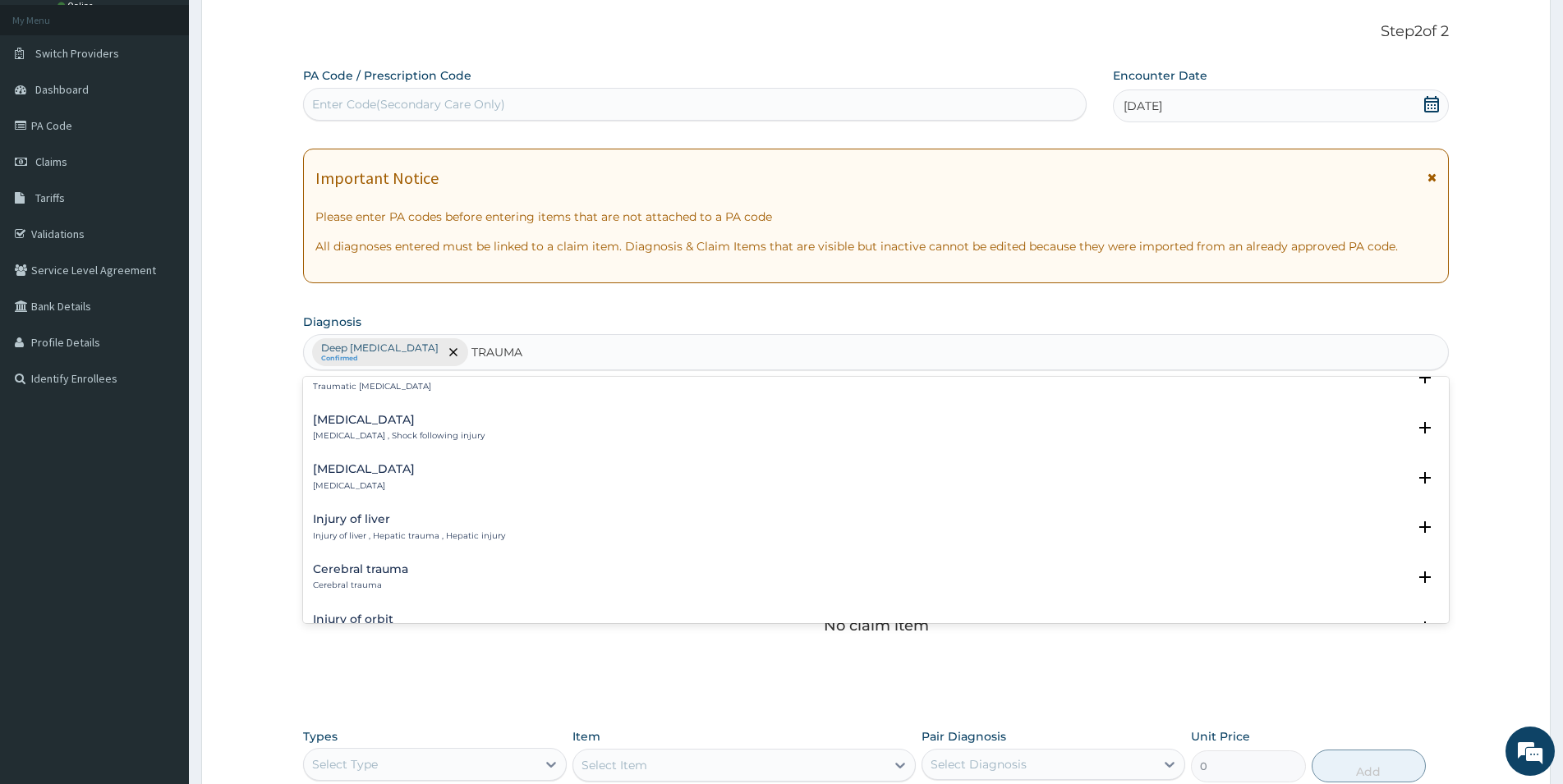
click at [351, 593] on div "Cerebral trauma Cerebral trauma Select Status Query Query covers suspected (?),…" at bounding box center [876, 581] width 1126 height 37
click at [361, 576] on h4 "Cerebral trauma" at bounding box center [361, 568] width 96 height 12
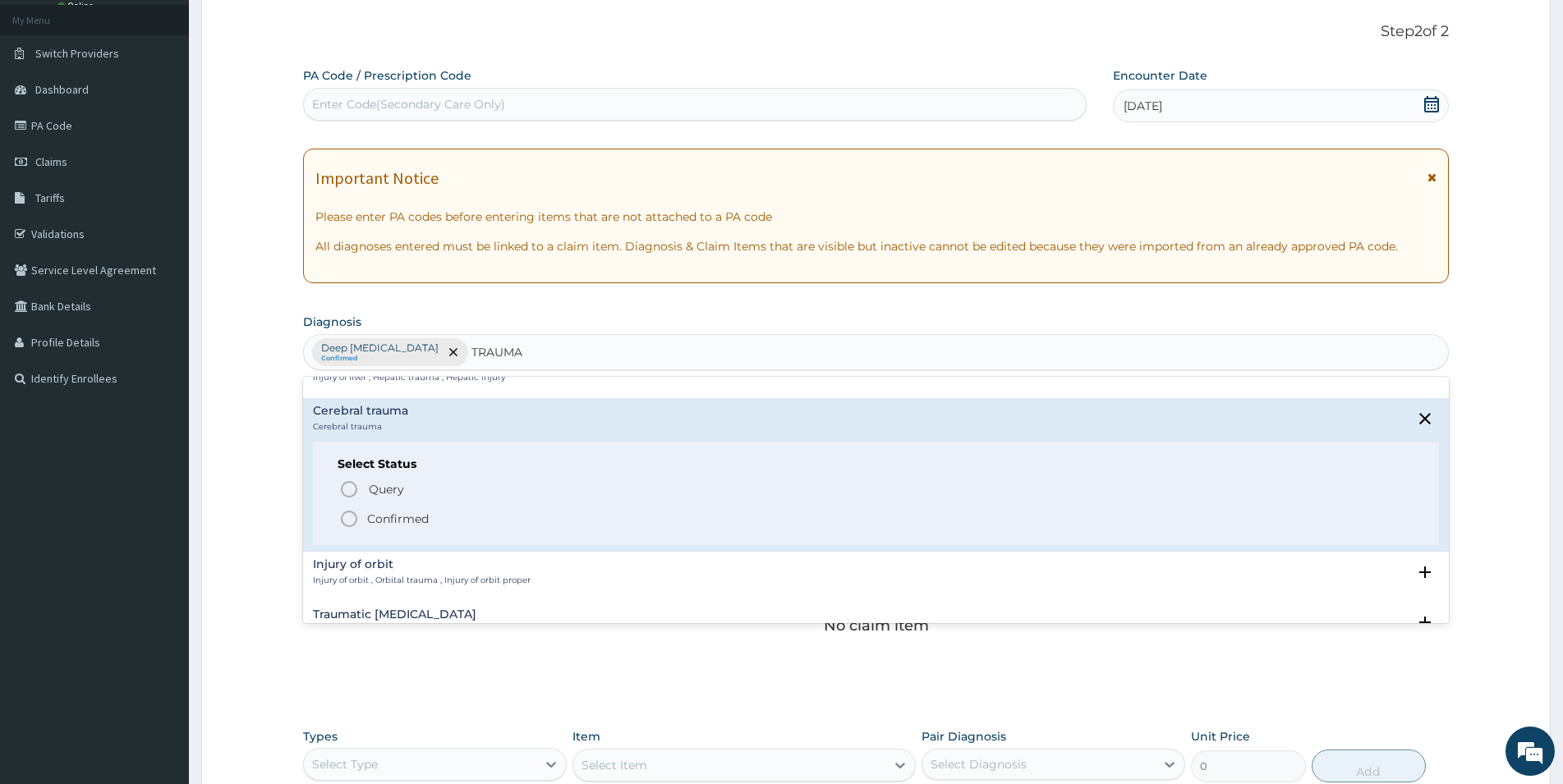
scroll to position [798, 0]
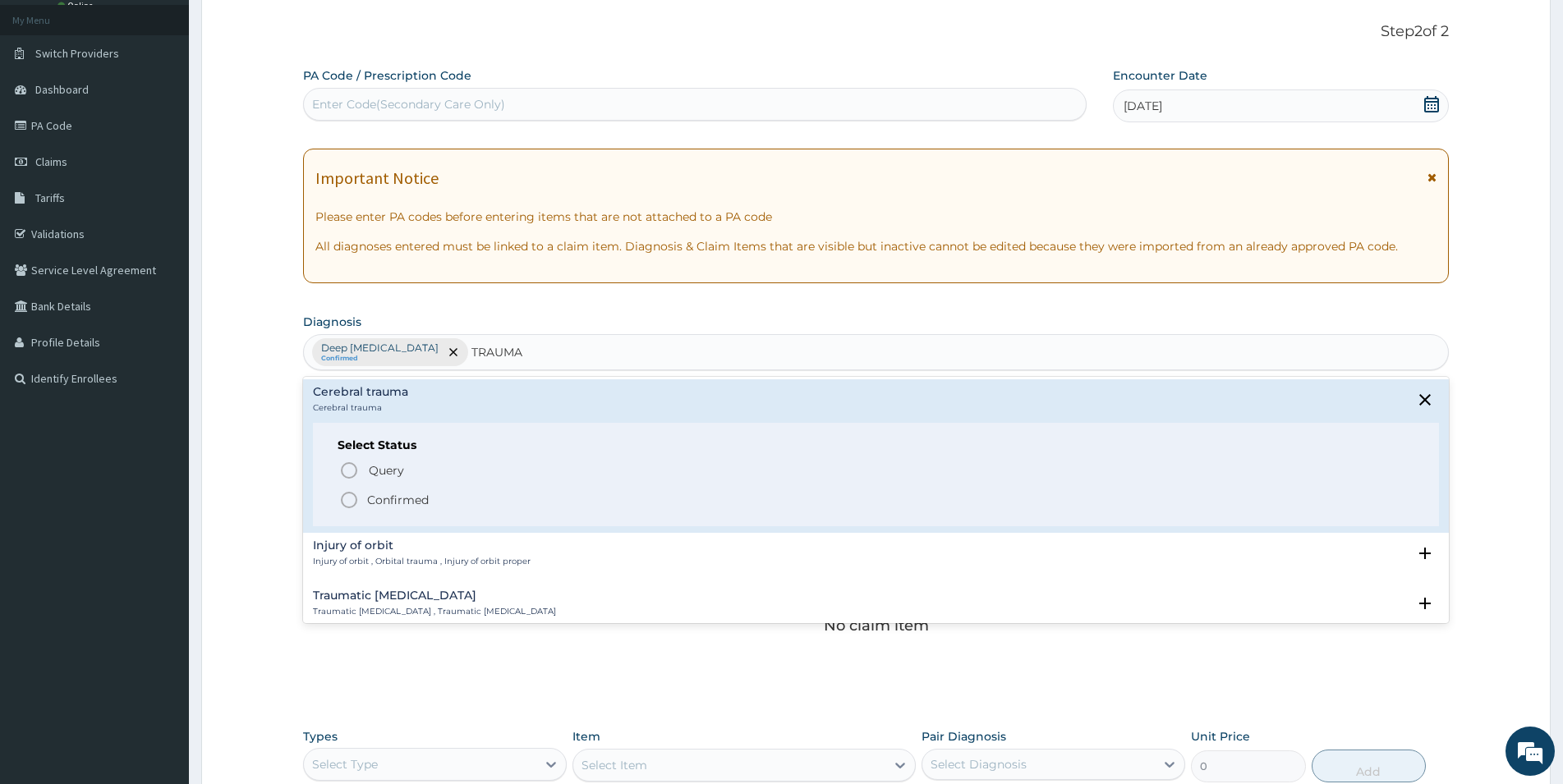
click at [378, 501] on p "Confirmed" at bounding box center [398, 501] width 61 height 17
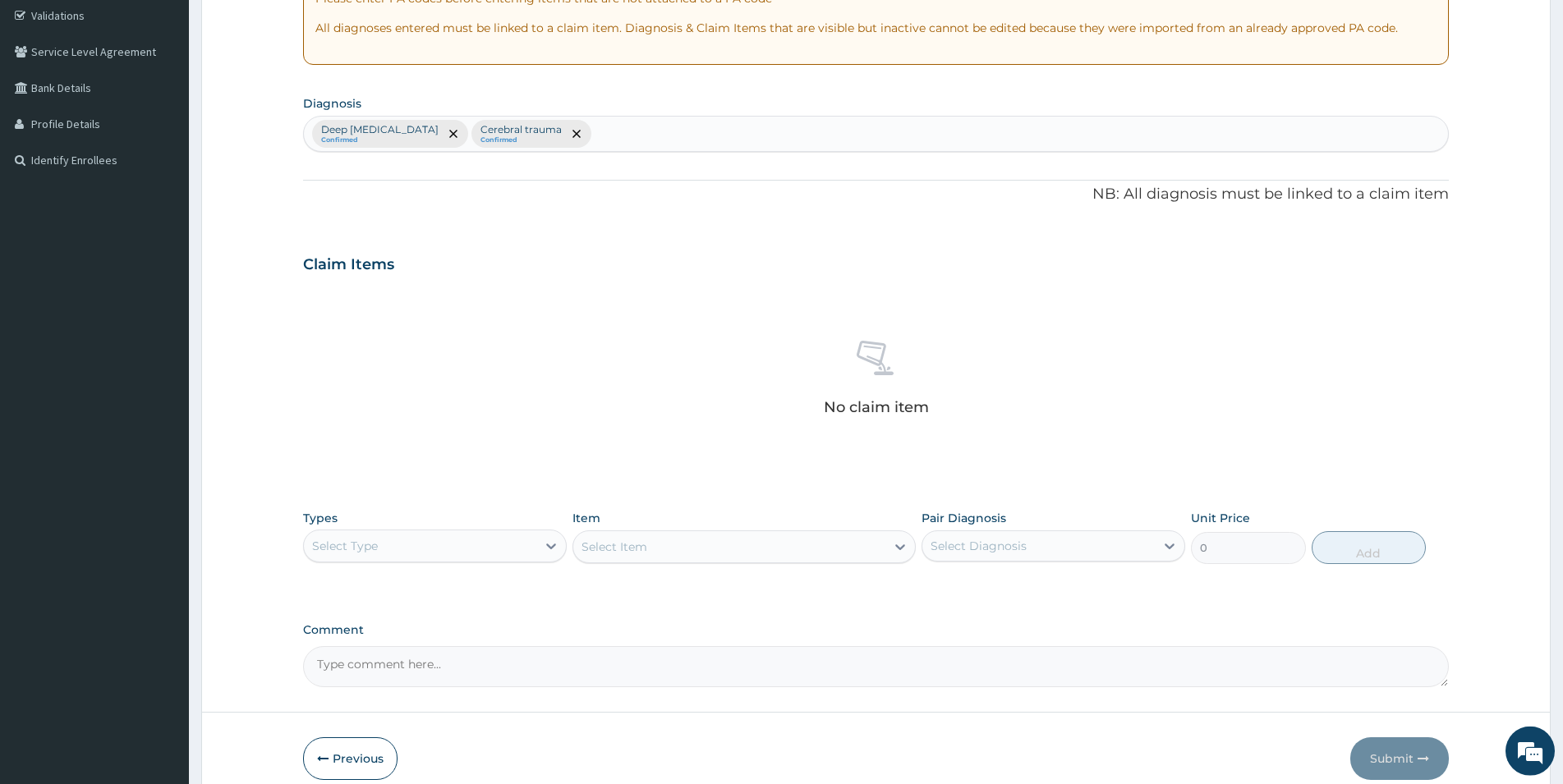
scroll to position [341, 0]
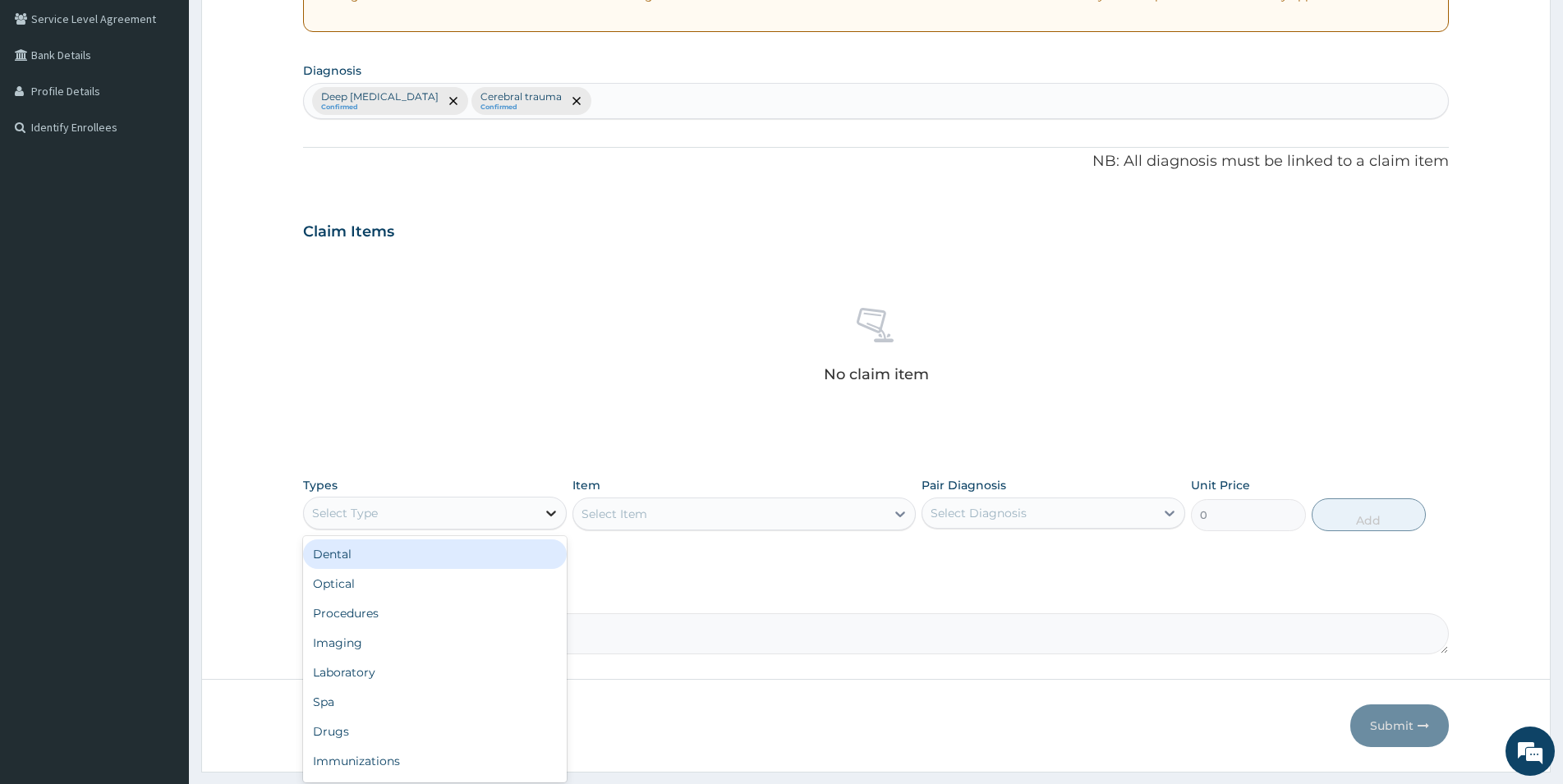
click at [544, 512] on icon at bounding box center [551, 514] width 17 height 17
click at [340, 729] on div "Drugs" at bounding box center [435, 732] width 264 height 30
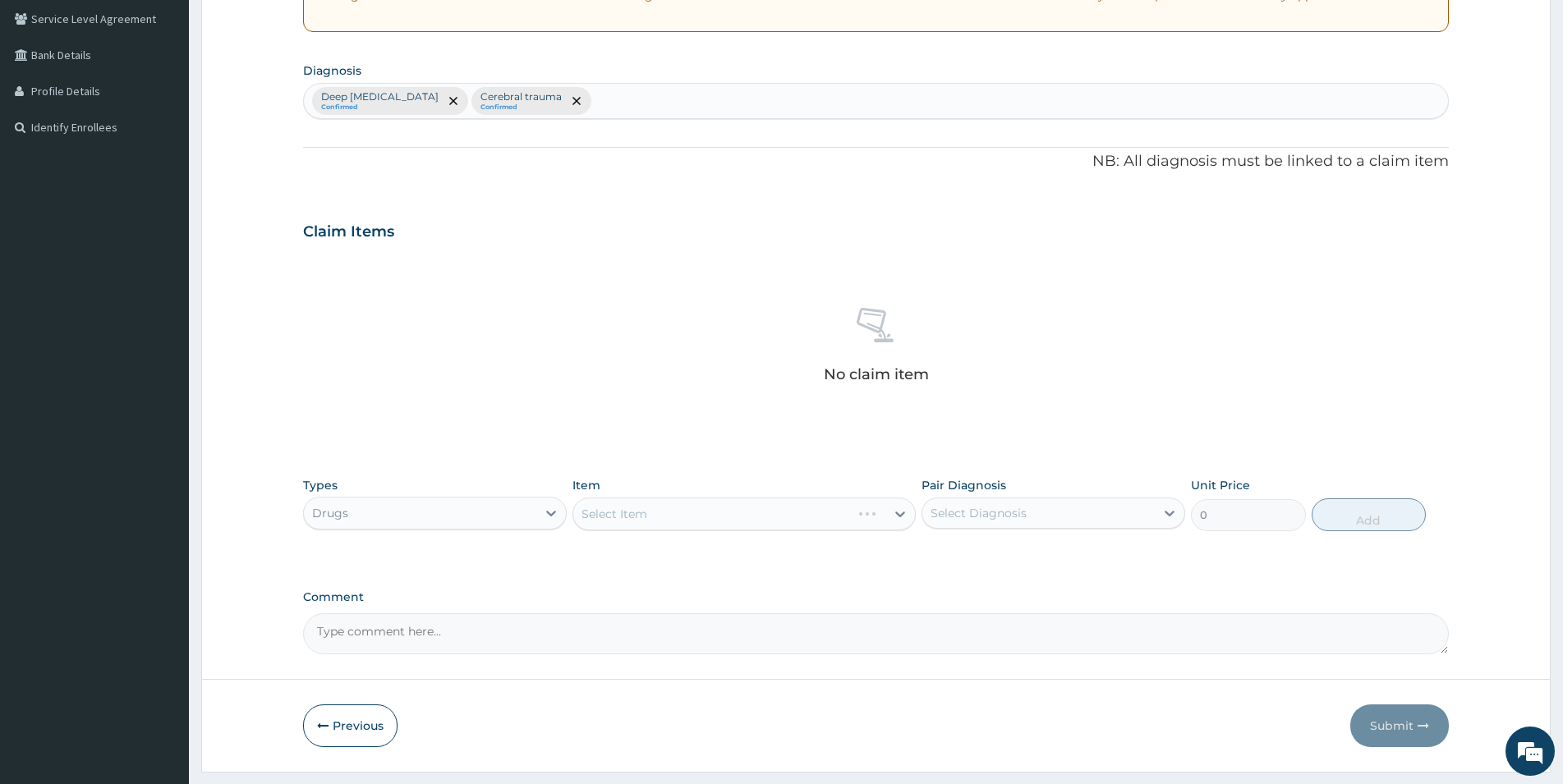
click at [801, 516] on div "Select Item" at bounding box center [744, 514] width 344 height 33
click at [787, 515] on div "Select Item" at bounding box center [729, 514] width 312 height 26
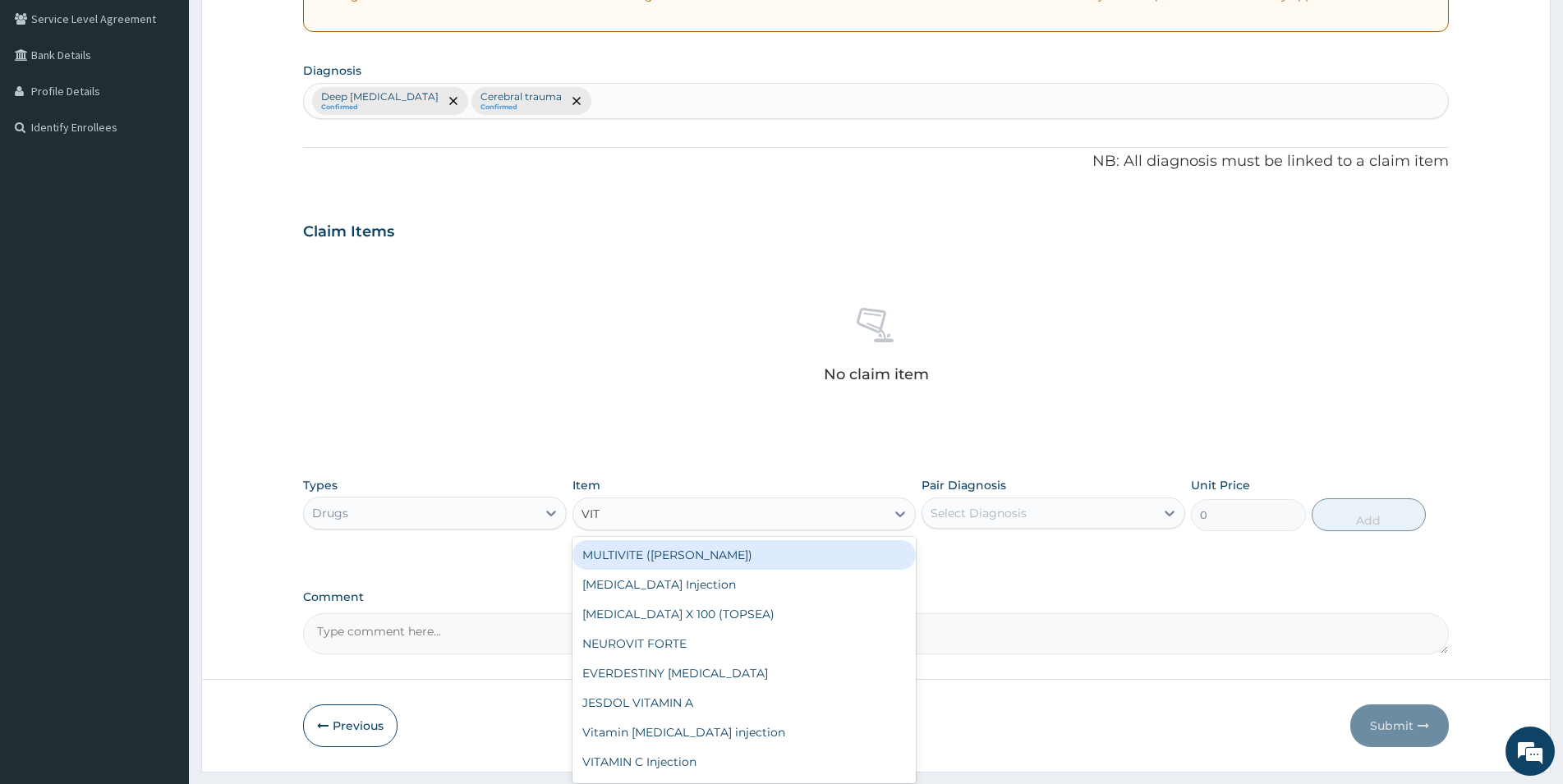
type input "VIT"
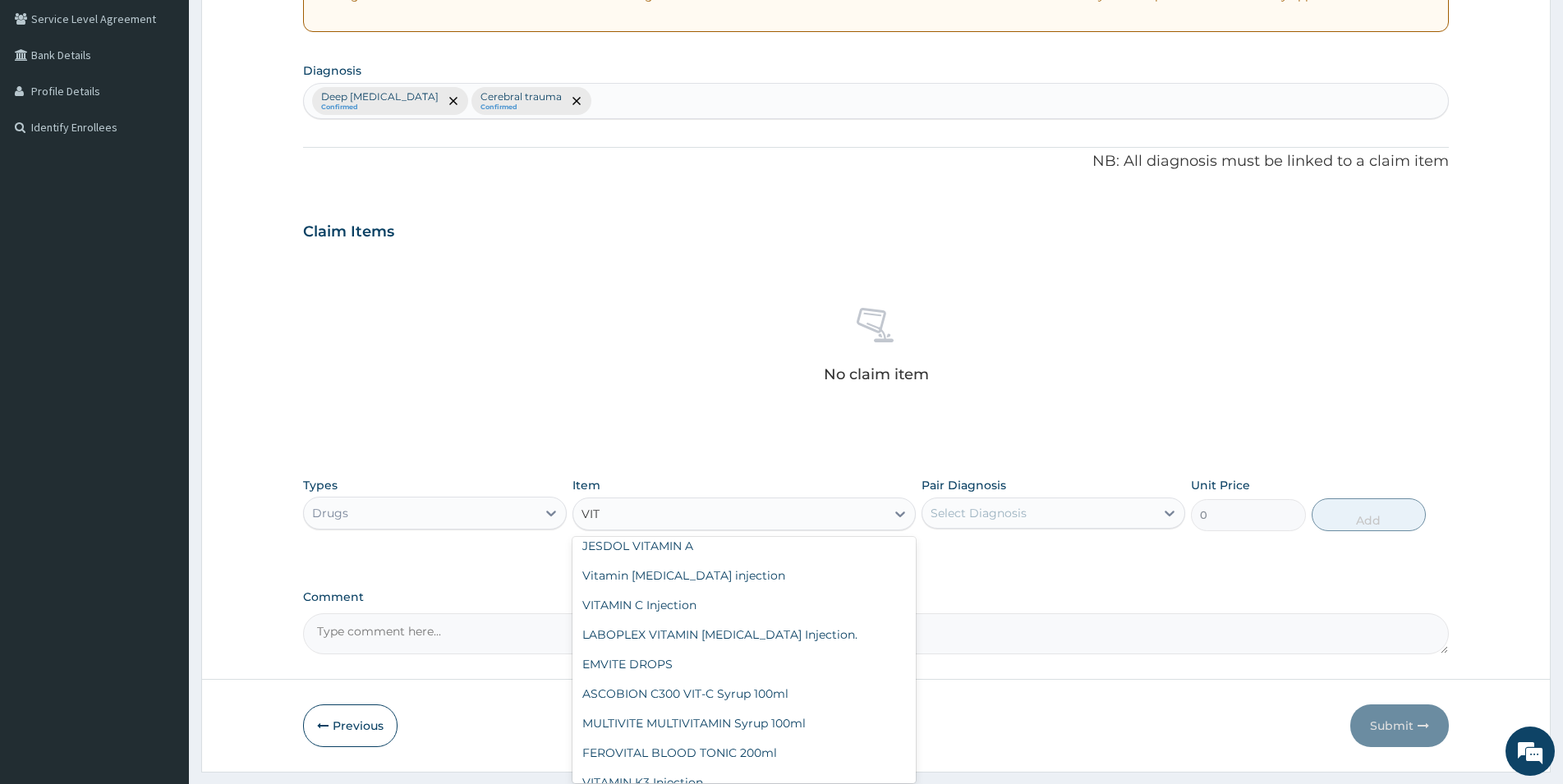
scroll to position [177, 0]
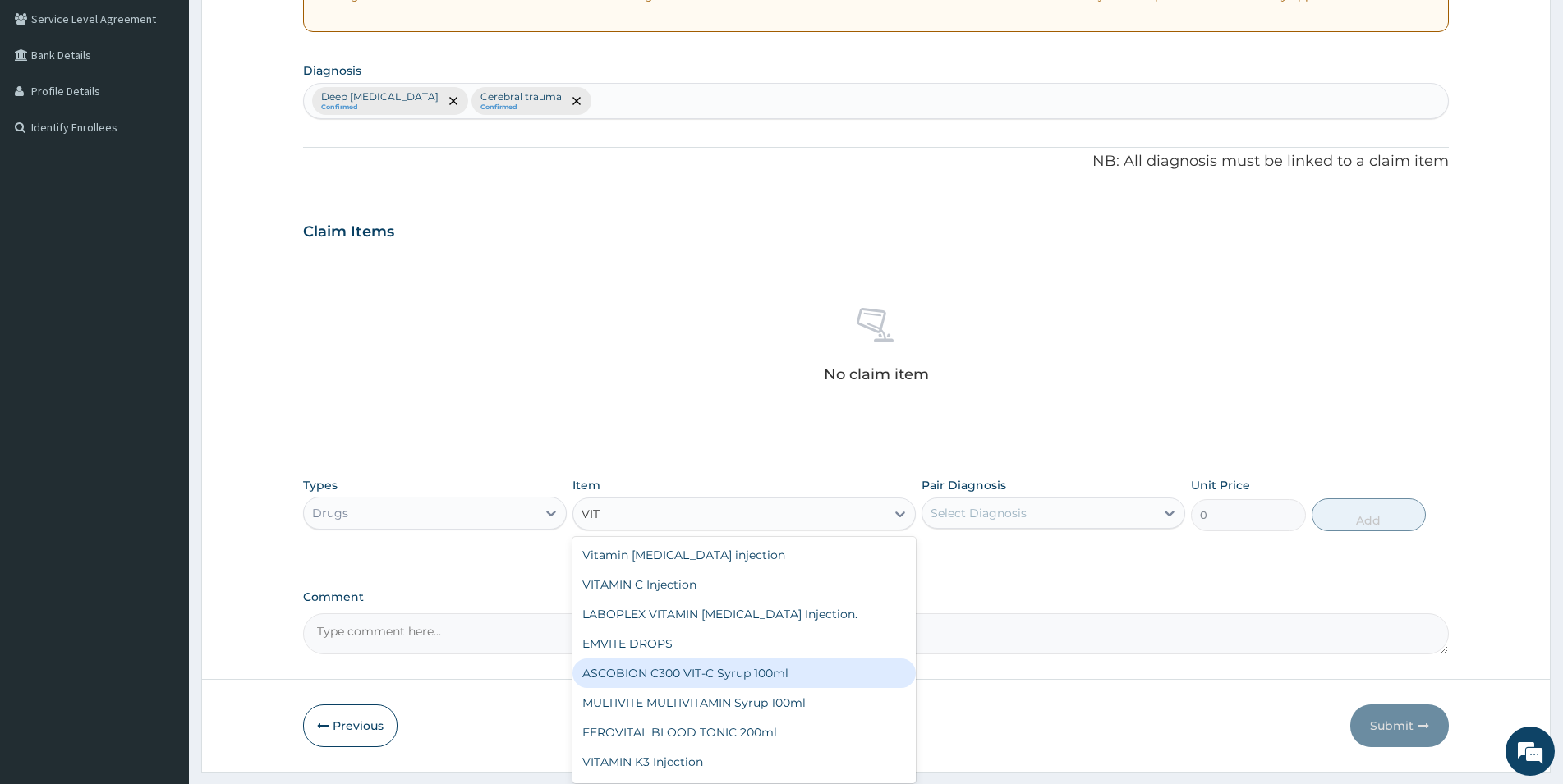
click at [759, 675] on div "ASCOBION C300 VIT-C Syrup 100ml" at bounding box center [744, 673] width 344 height 30
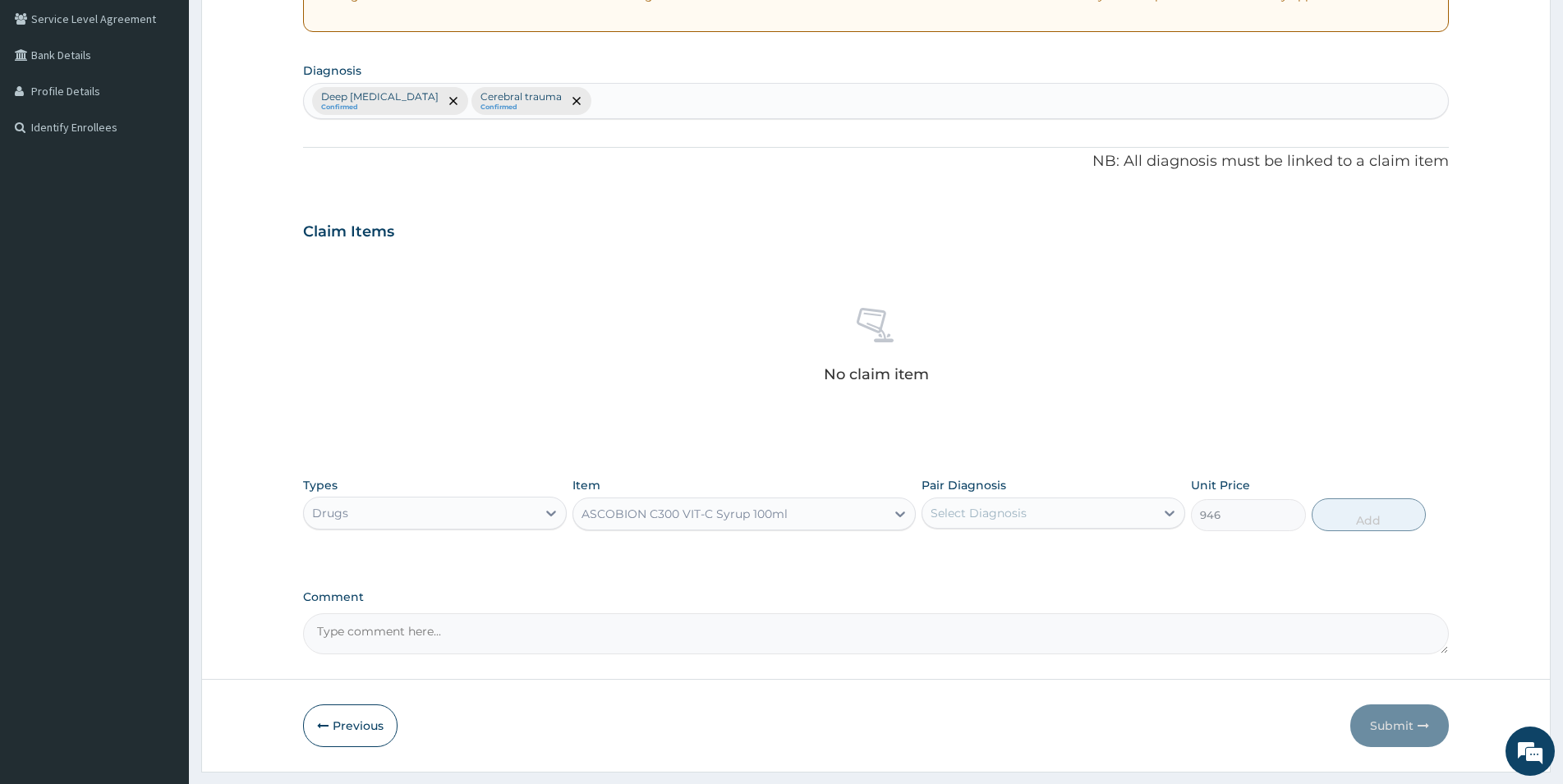
type input "946"
click at [1028, 516] on div "Select Diagnosis" at bounding box center [1039, 513] width 232 height 26
click at [1017, 555] on label "Deep laceration" at bounding box center [1018, 554] width 138 height 17
checkbox input "true"
click at [1376, 516] on button "Add" at bounding box center [1369, 515] width 114 height 33
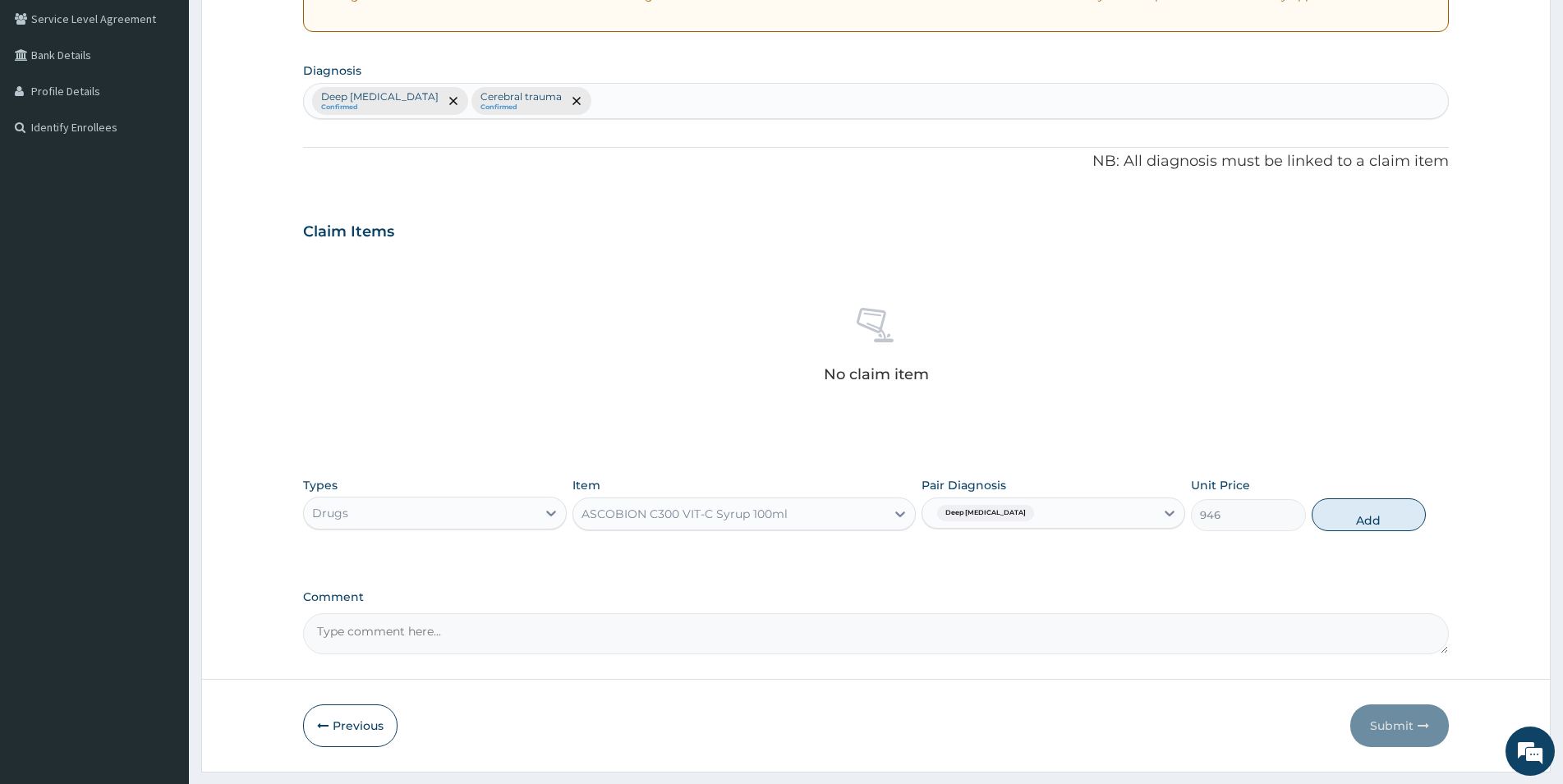
type input "0"
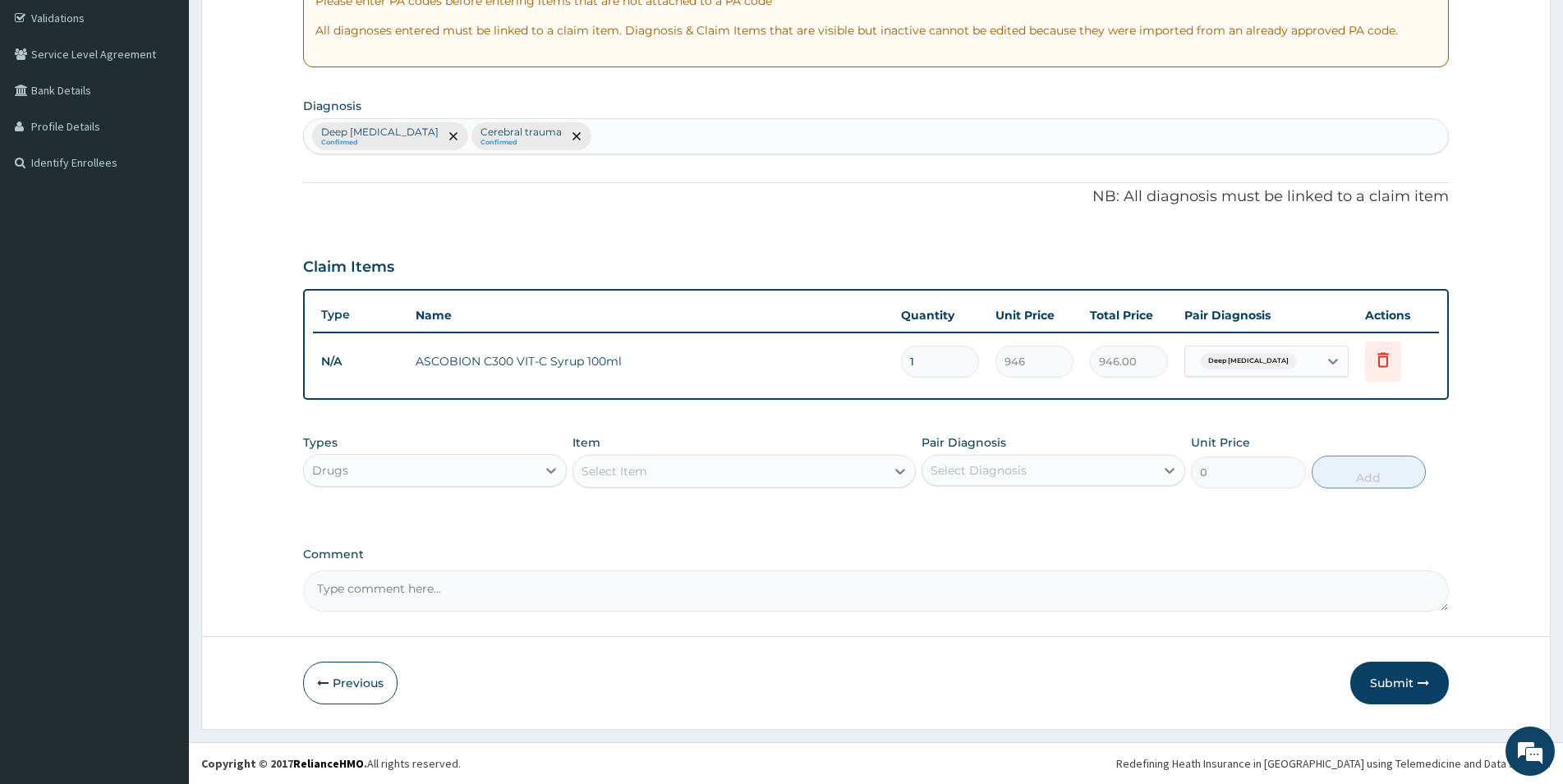
scroll to position [306, 0]
drag, startPoint x: 927, startPoint y: 355, endPoint x: 887, endPoint y: 355, distance: 40.0
click at [901, 356] on input "1" at bounding box center [940, 361] width 78 height 32
type input "2"
type input "1892.00"
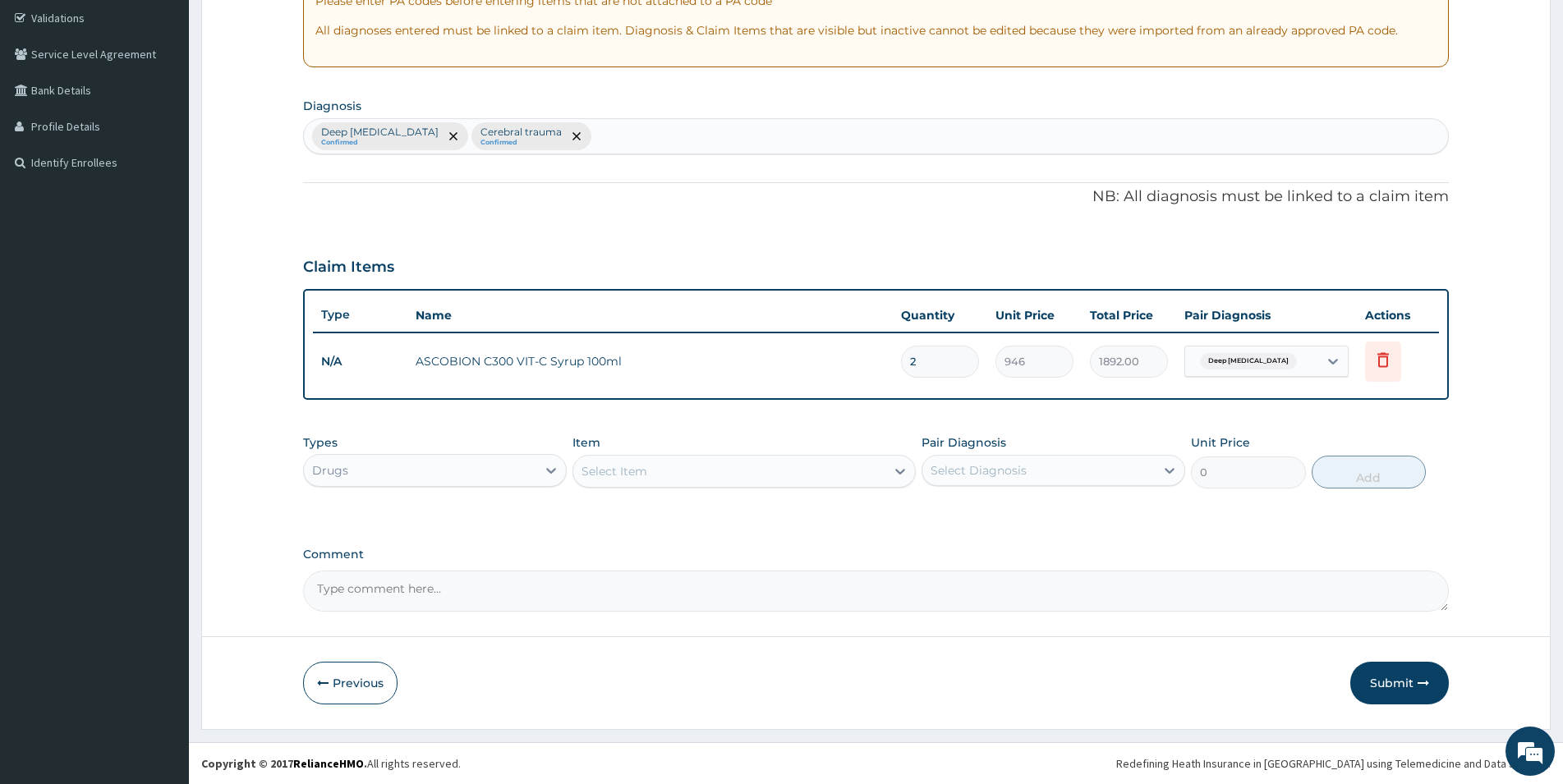
type input "28"
type input "26488.00"
type input "28"
click at [712, 464] on div "Select Item" at bounding box center [729, 471] width 312 height 26
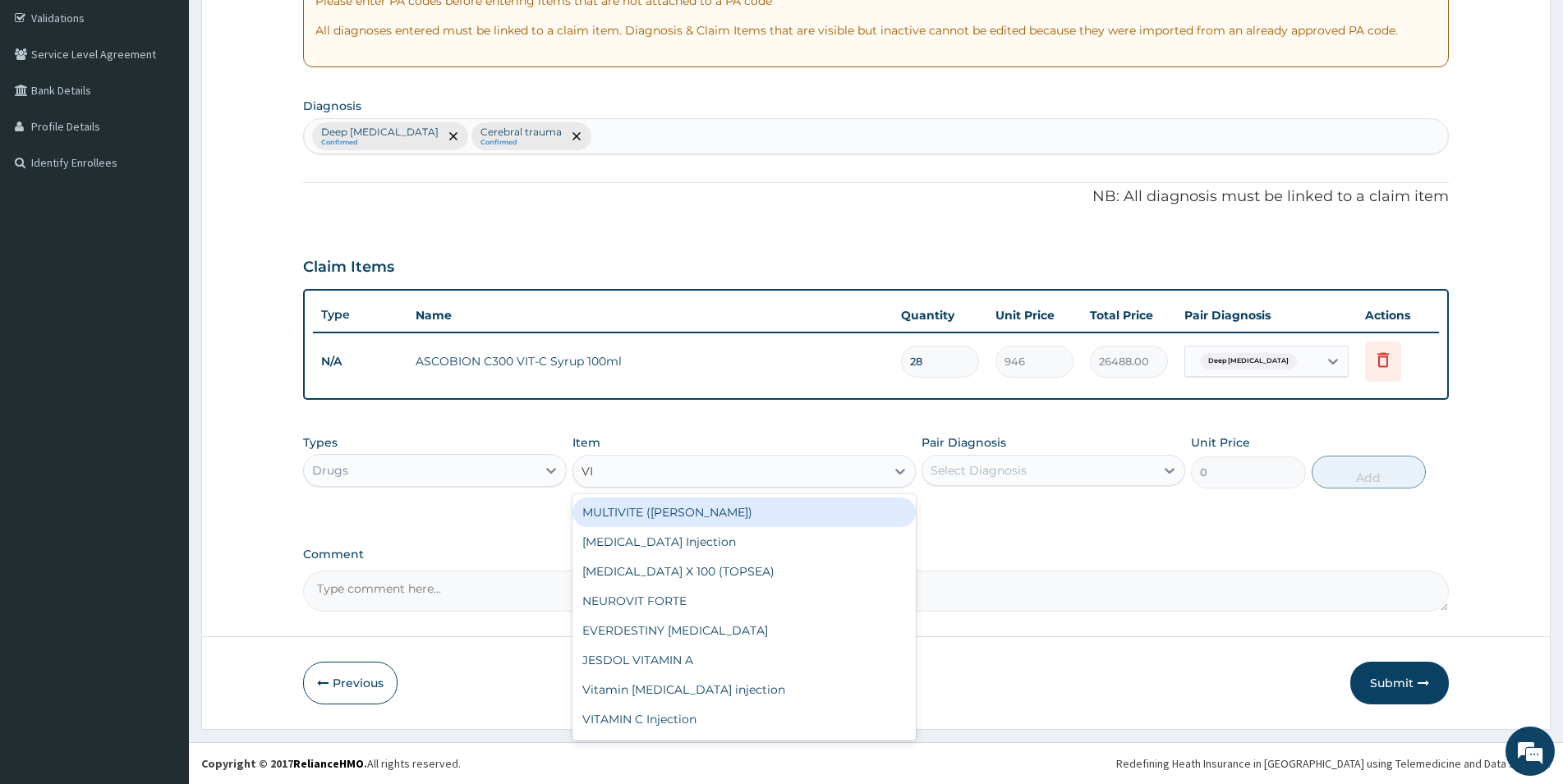
type input "VIT"
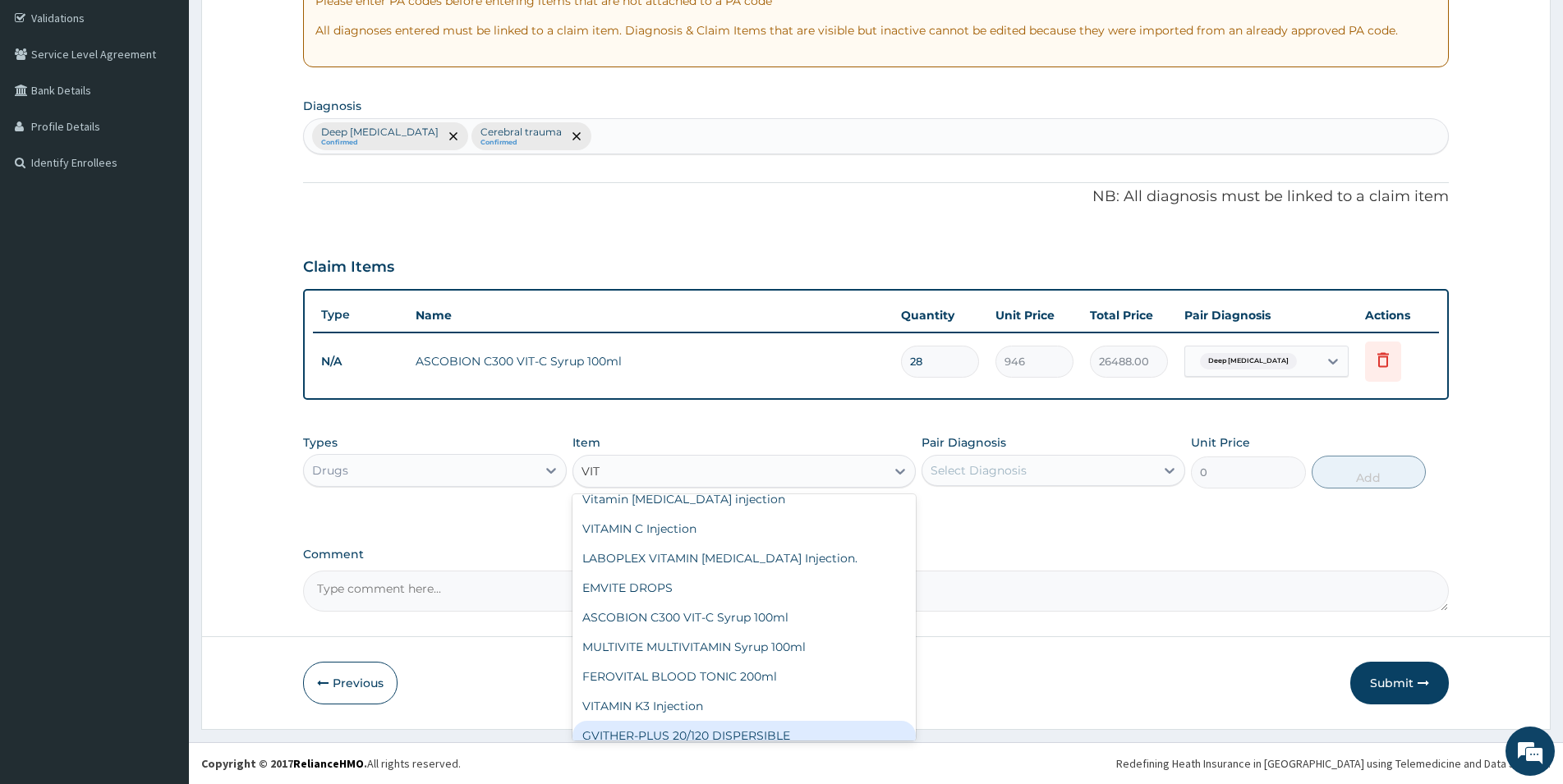
scroll to position [174, 0]
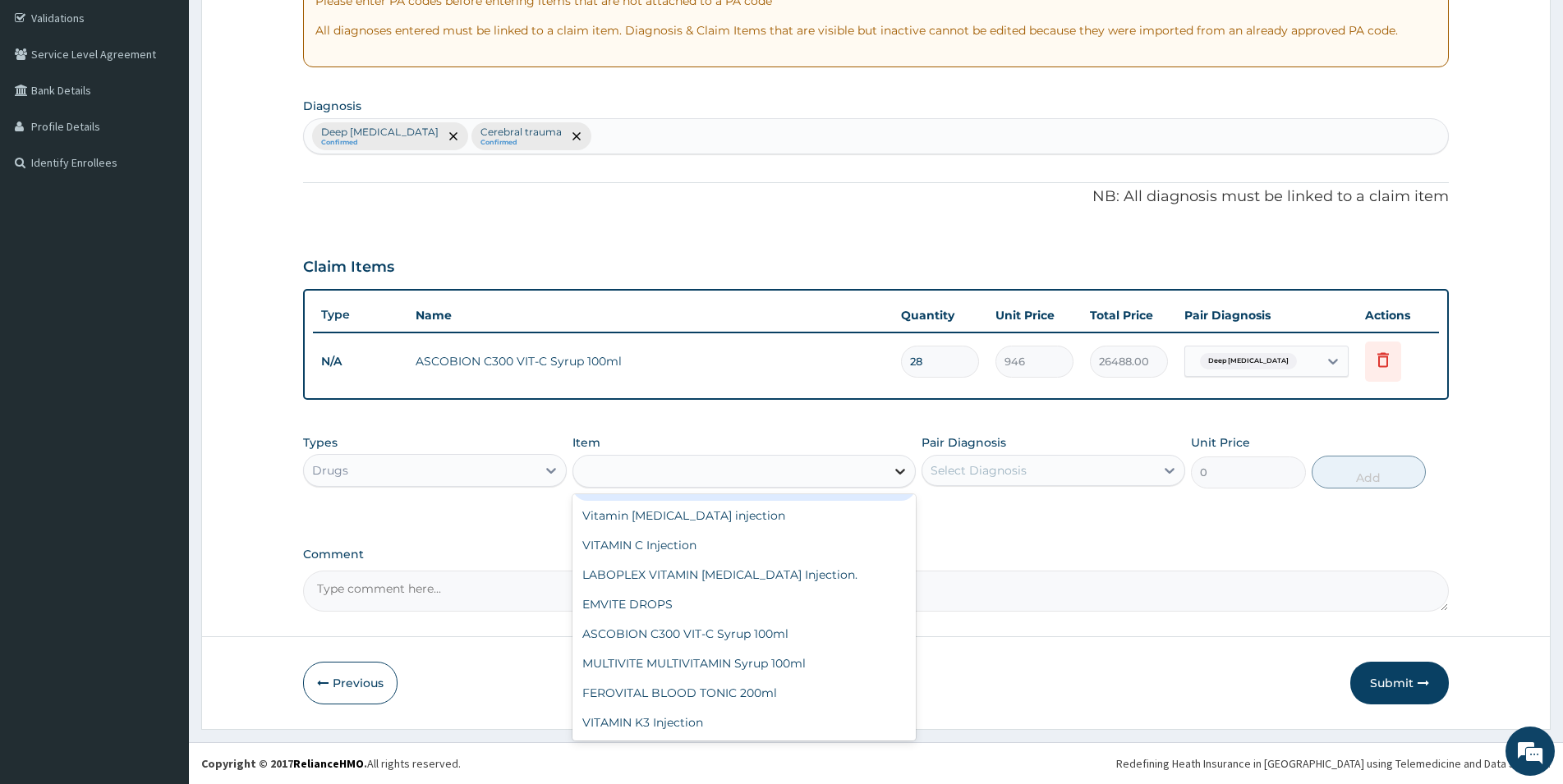
click at [903, 475] on icon at bounding box center [900, 472] width 17 height 17
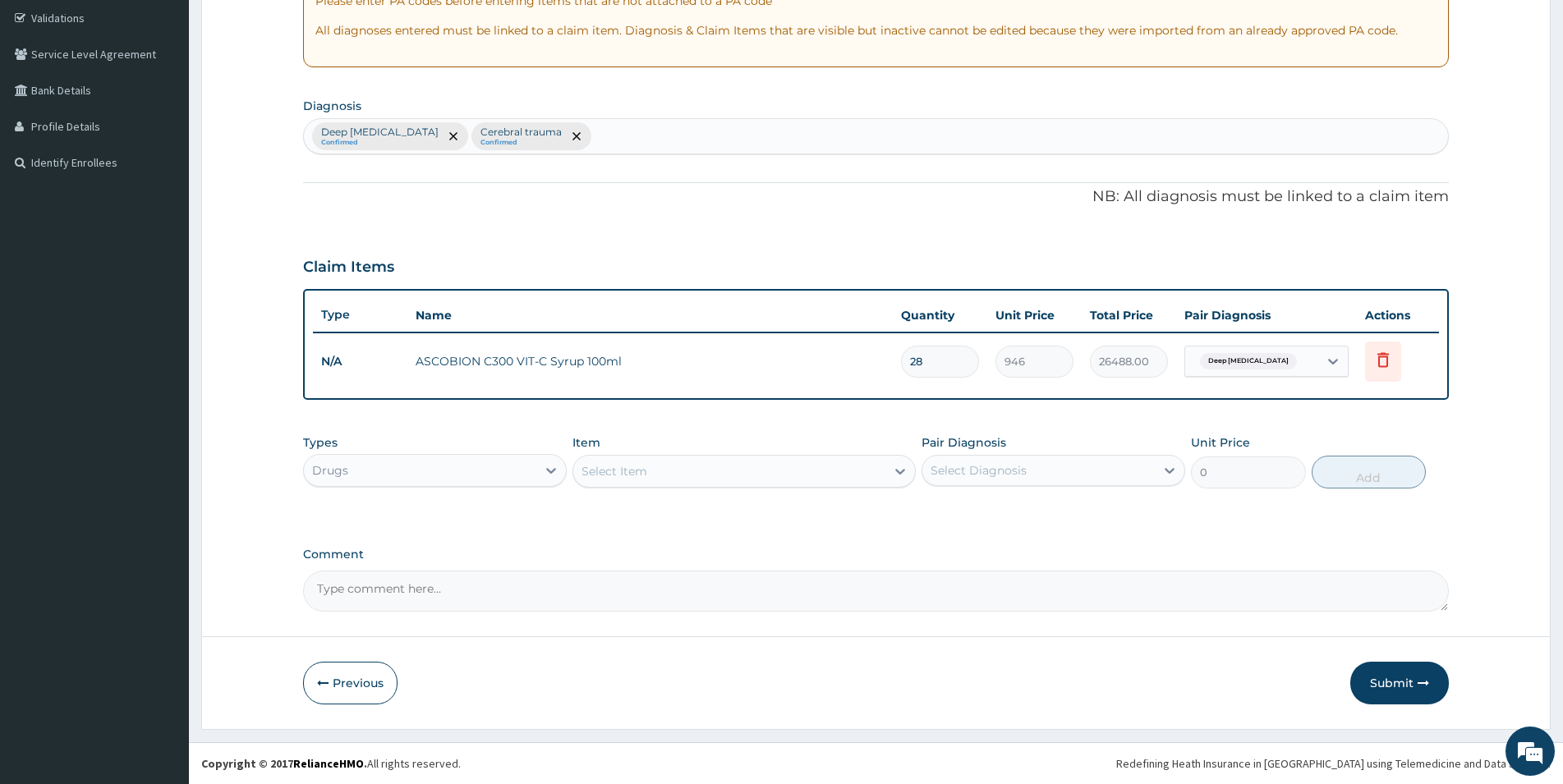
drag, startPoint x: 934, startPoint y: 367, endPoint x: 889, endPoint y: 363, distance: 45.2
click at [901, 363] on input "28" at bounding box center [940, 361] width 78 height 32
type input "1"
type input "946.00"
type input "1"
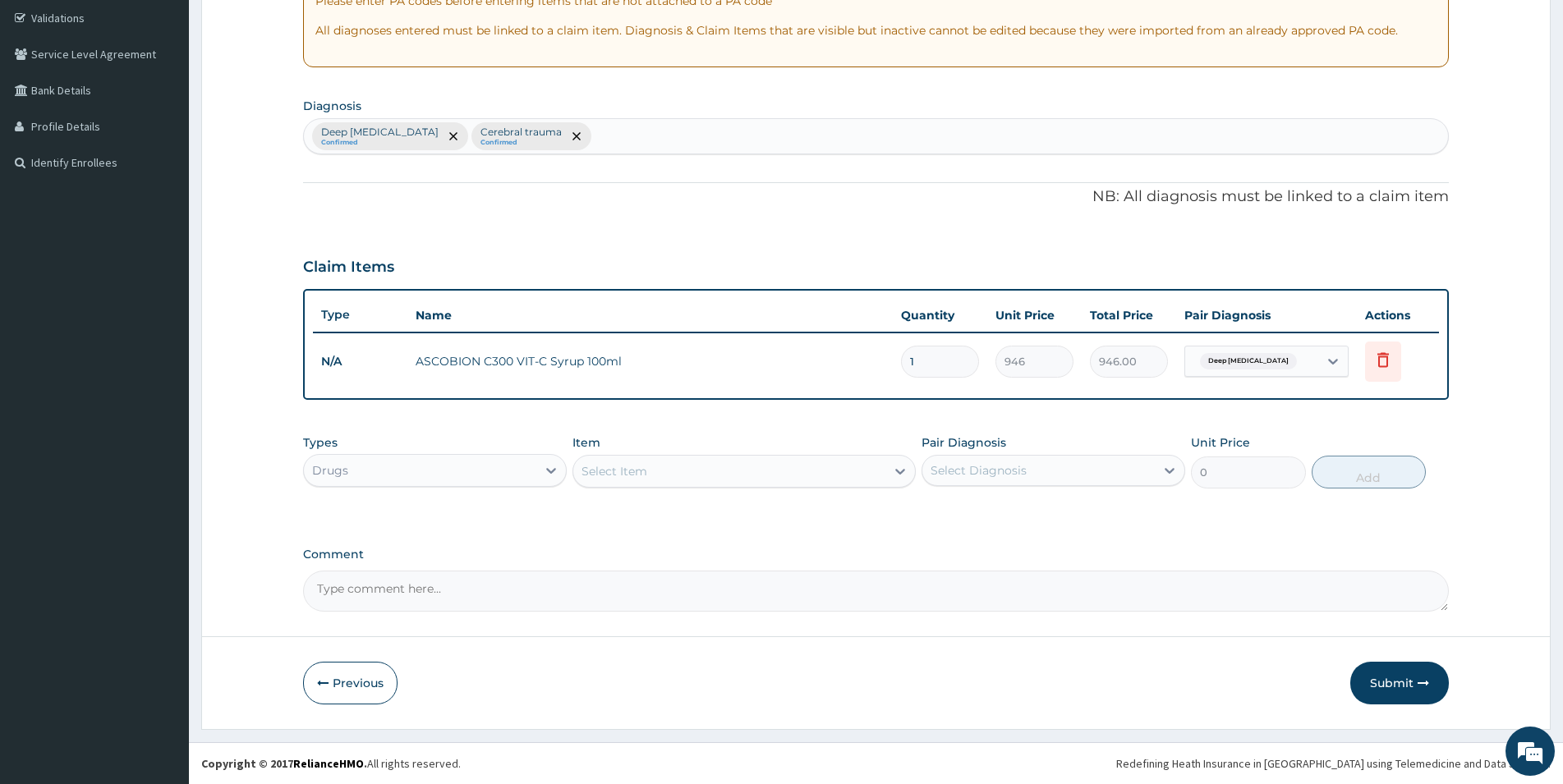
drag, startPoint x: 936, startPoint y: 506, endPoint x: 916, endPoint y: 505, distance: 20.0
click at [930, 507] on div "Types Drugs Item Select Item Pair Diagnosis Select Diagnosis Unit Price 0 Add" at bounding box center [875, 474] width 1146 height 96
click at [777, 470] on div "Select Item" at bounding box center [729, 471] width 312 height 26
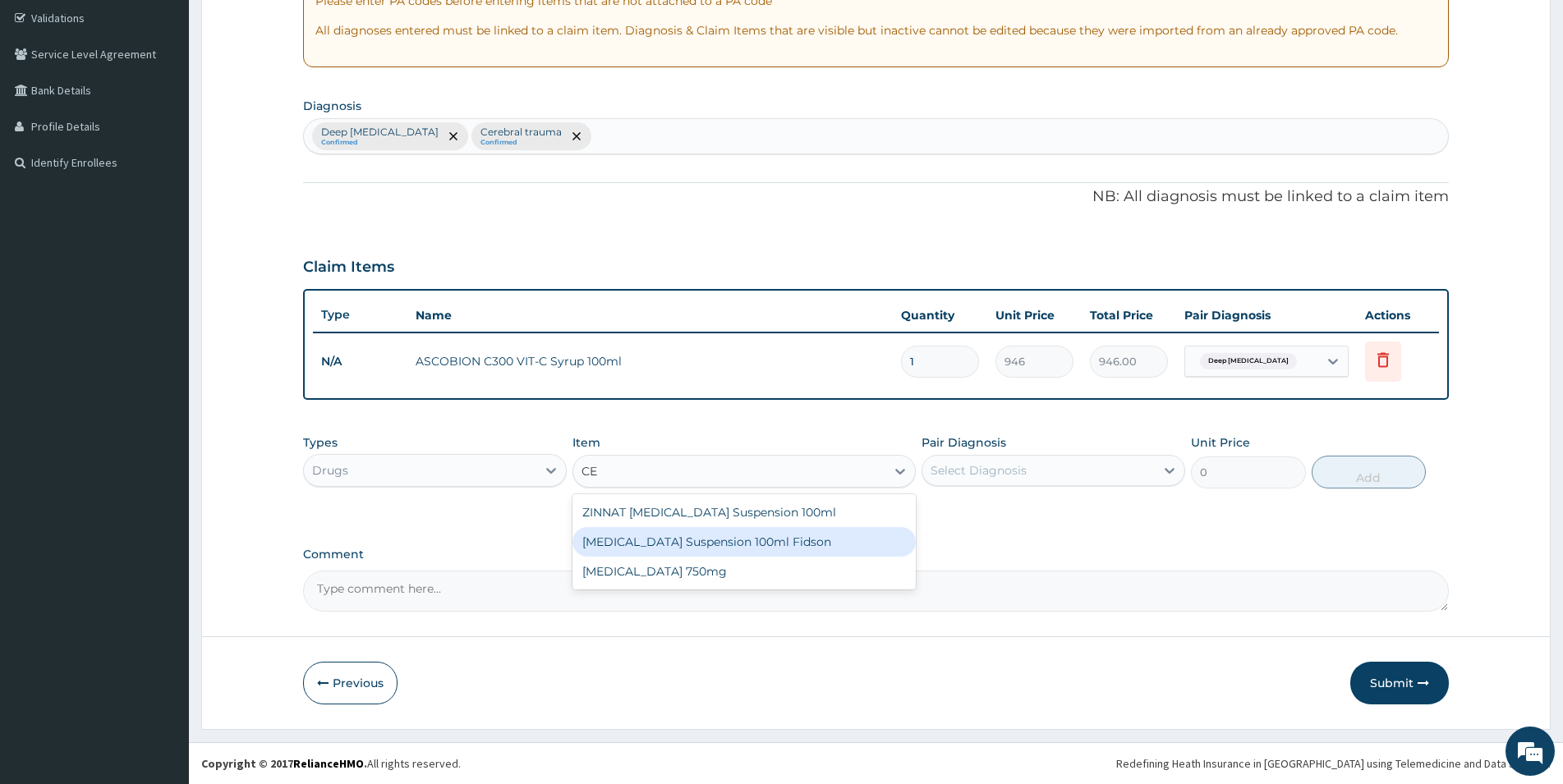
type input "C"
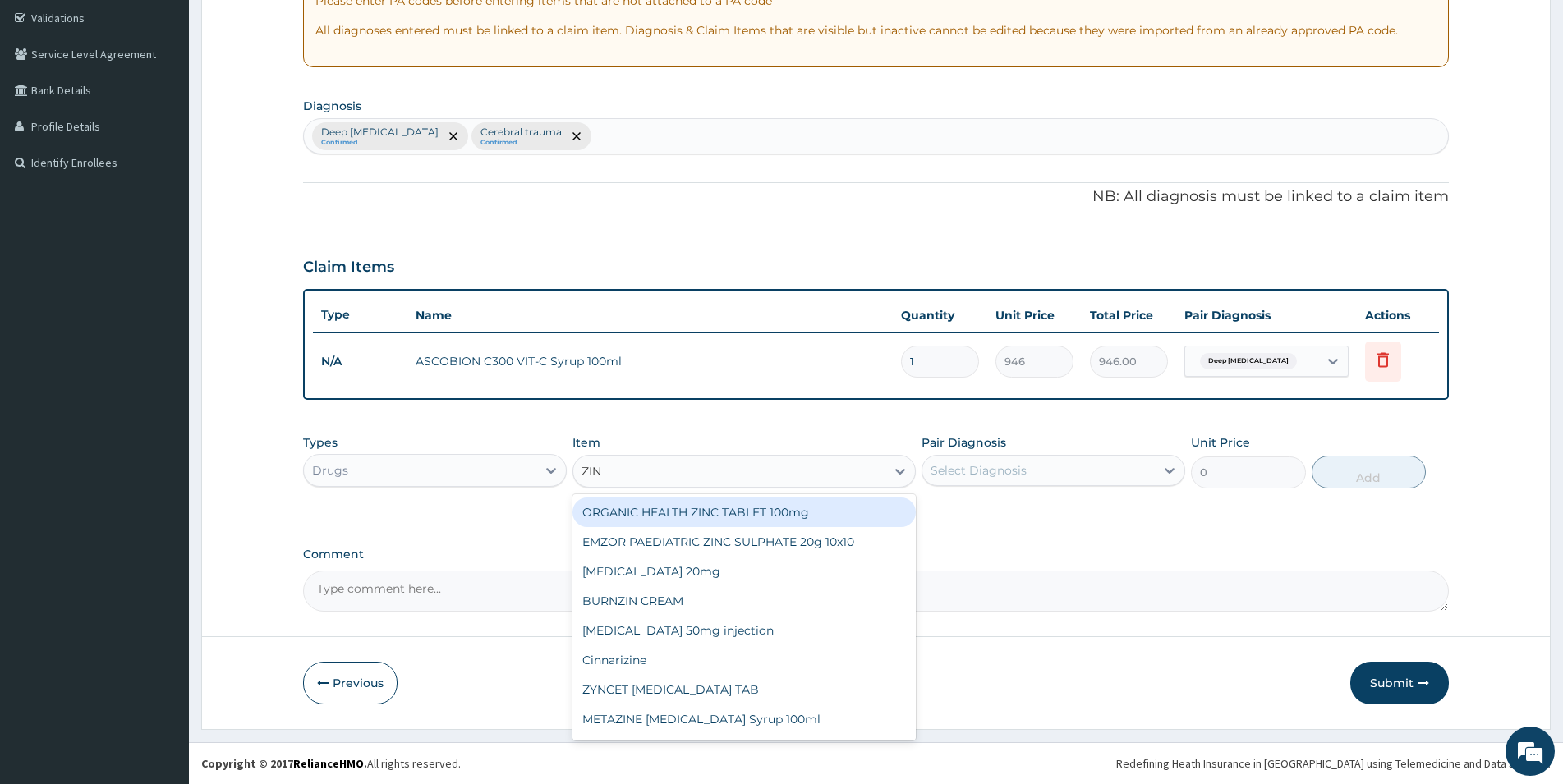
type input "ZINN"
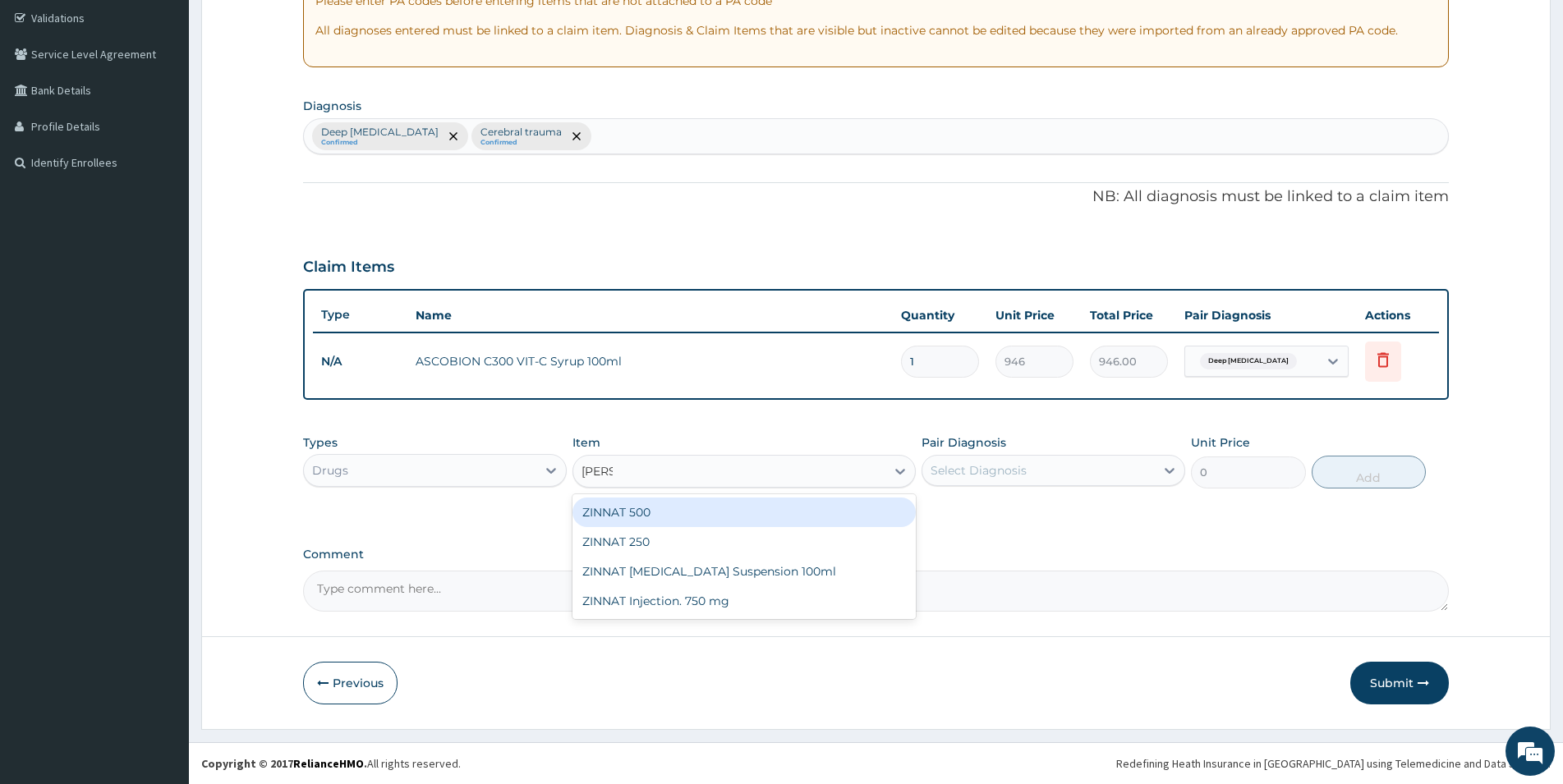
click at [790, 513] on div "ZINNAT 500" at bounding box center [744, 513] width 344 height 30
type input "1773.75"
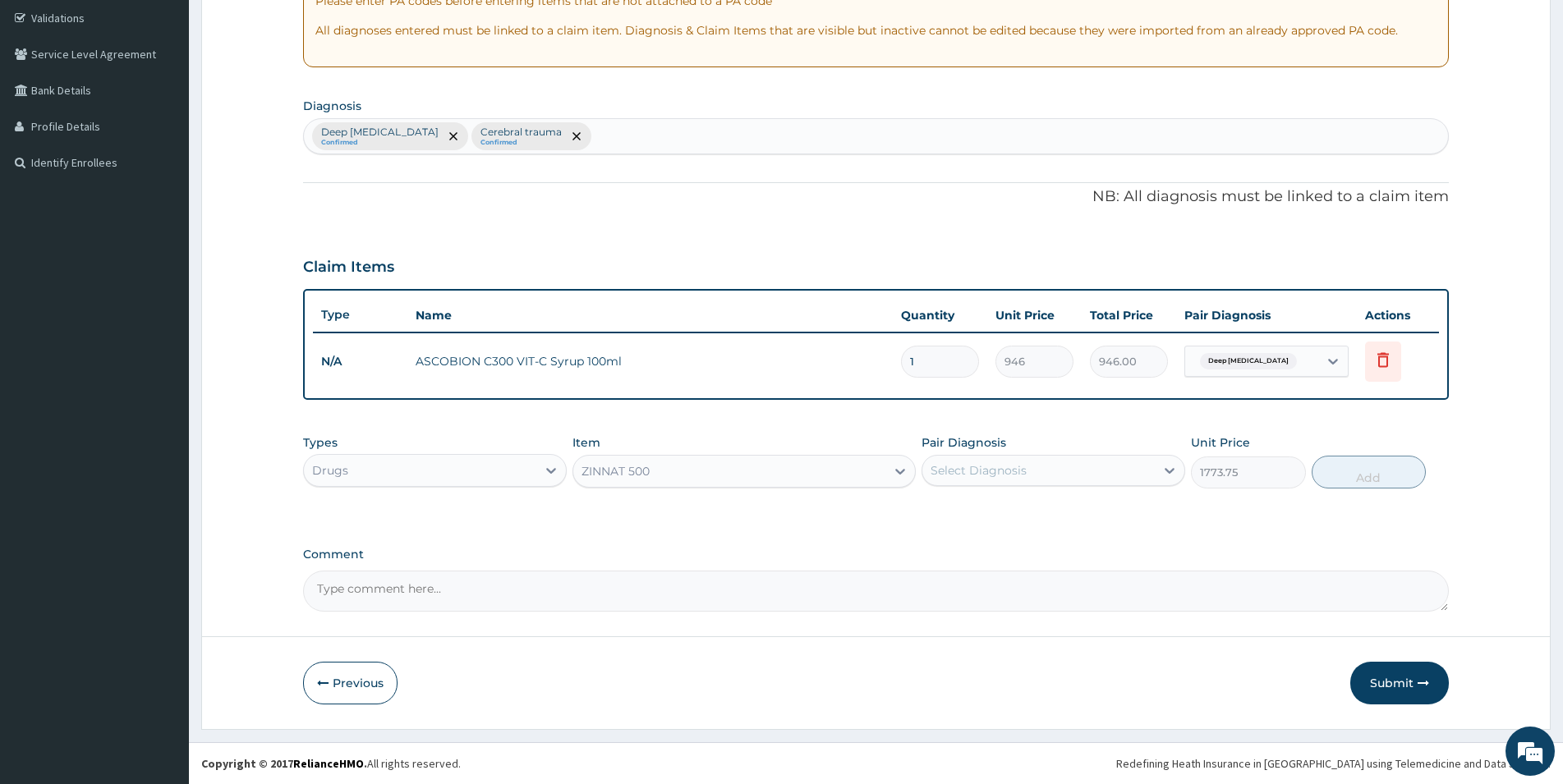
click at [1031, 470] on div "Select Diagnosis" at bounding box center [1039, 470] width 232 height 26
click at [975, 516] on label "Deep laceration" at bounding box center [1018, 511] width 138 height 17
checkbox input "true"
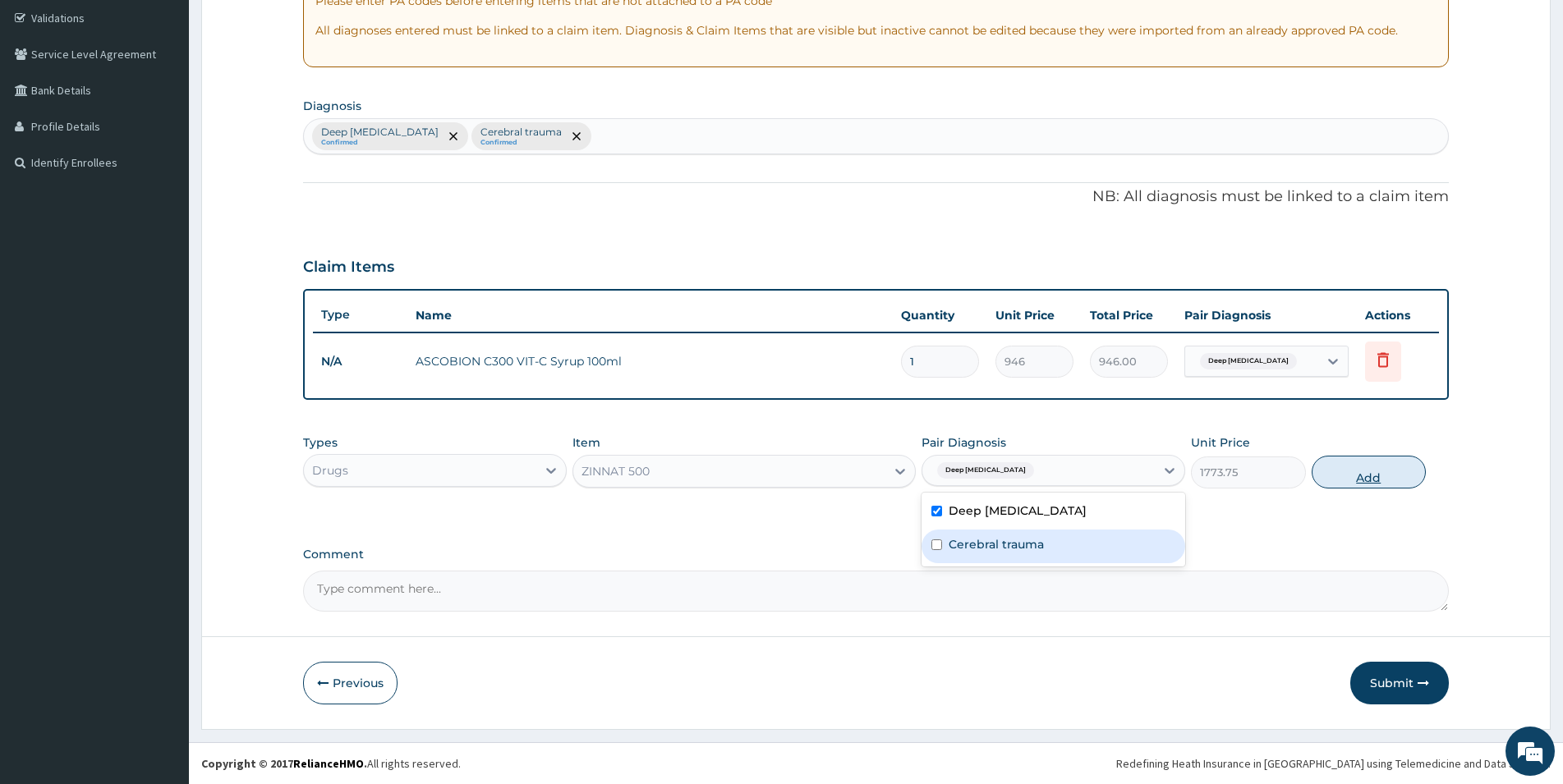
click at [1397, 477] on button "Add" at bounding box center [1369, 472] width 114 height 33
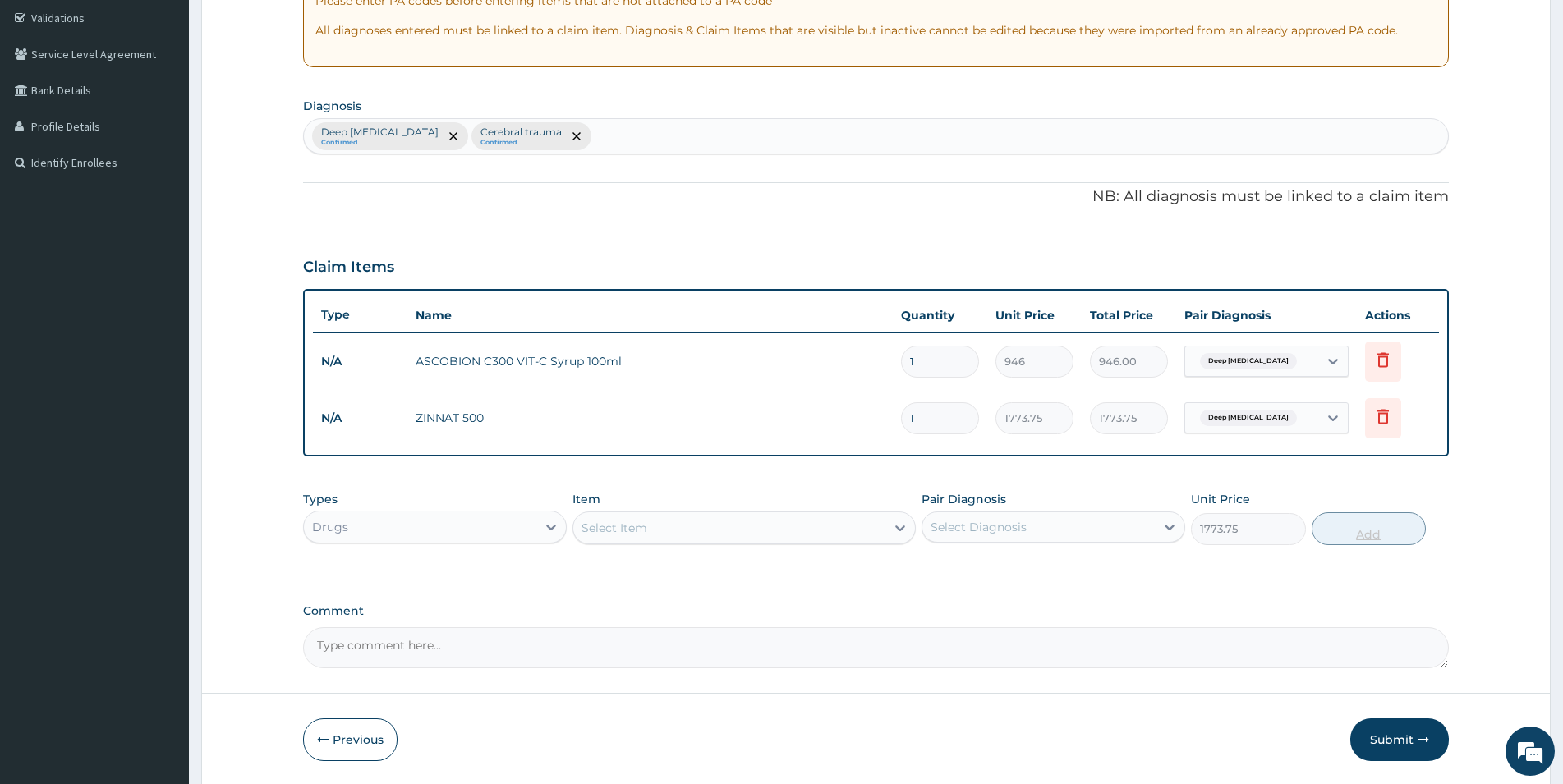
type input "0"
drag, startPoint x: 943, startPoint y: 416, endPoint x: 894, endPoint y: 419, distance: 49.1
click at [901, 419] on input "1" at bounding box center [940, 418] width 78 height 32
type input "10"
type input "17737.50"
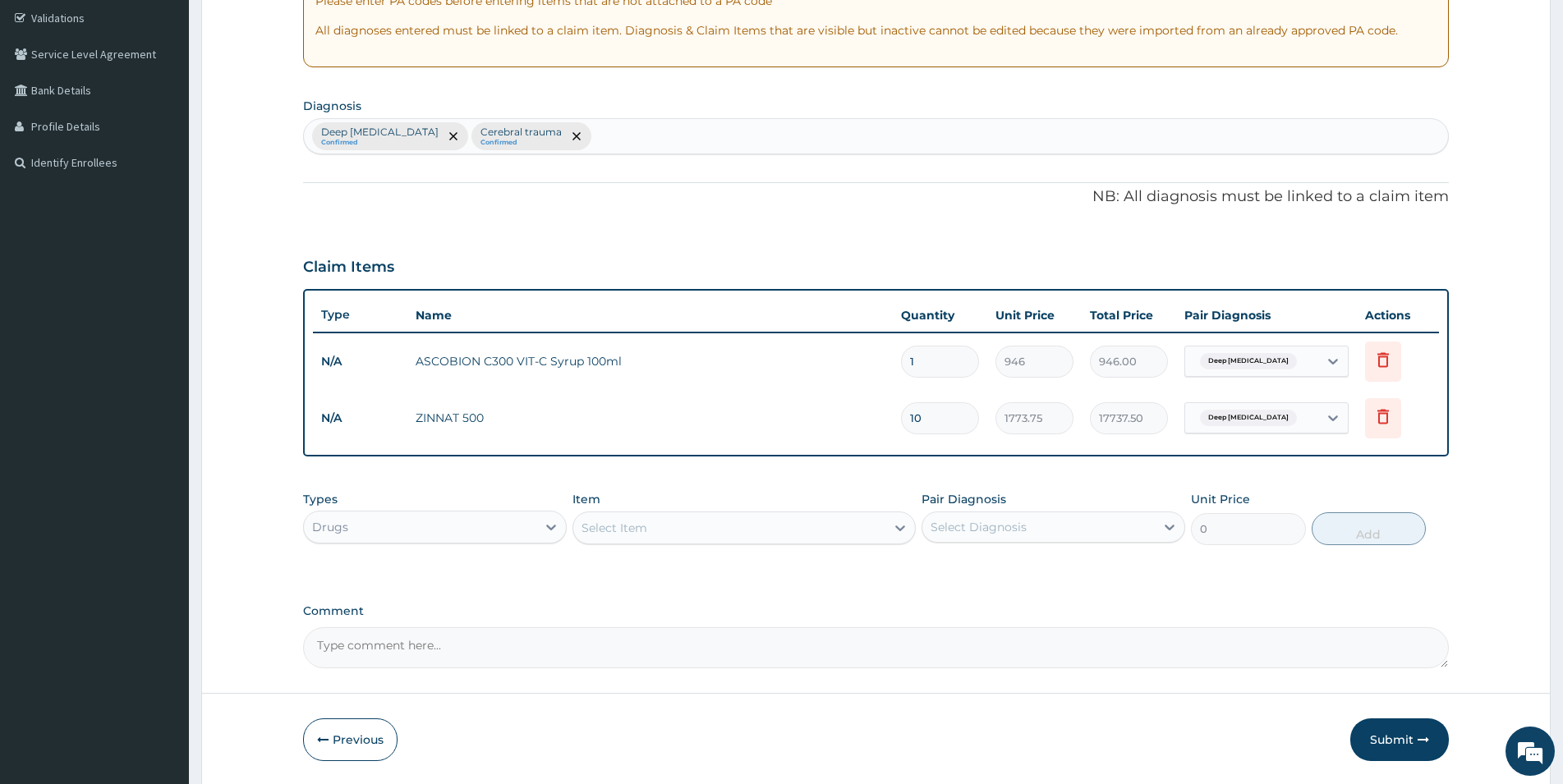
drag, startPoint x: 925, startPoint y: 415, endPoint x: 904, endPoint y: 422, distance: 22.1
click at [904, 422] on input "10" at bounding box center [940, 418] width 78 height 32
type input "6"
type input "10642.50"
type input "6"
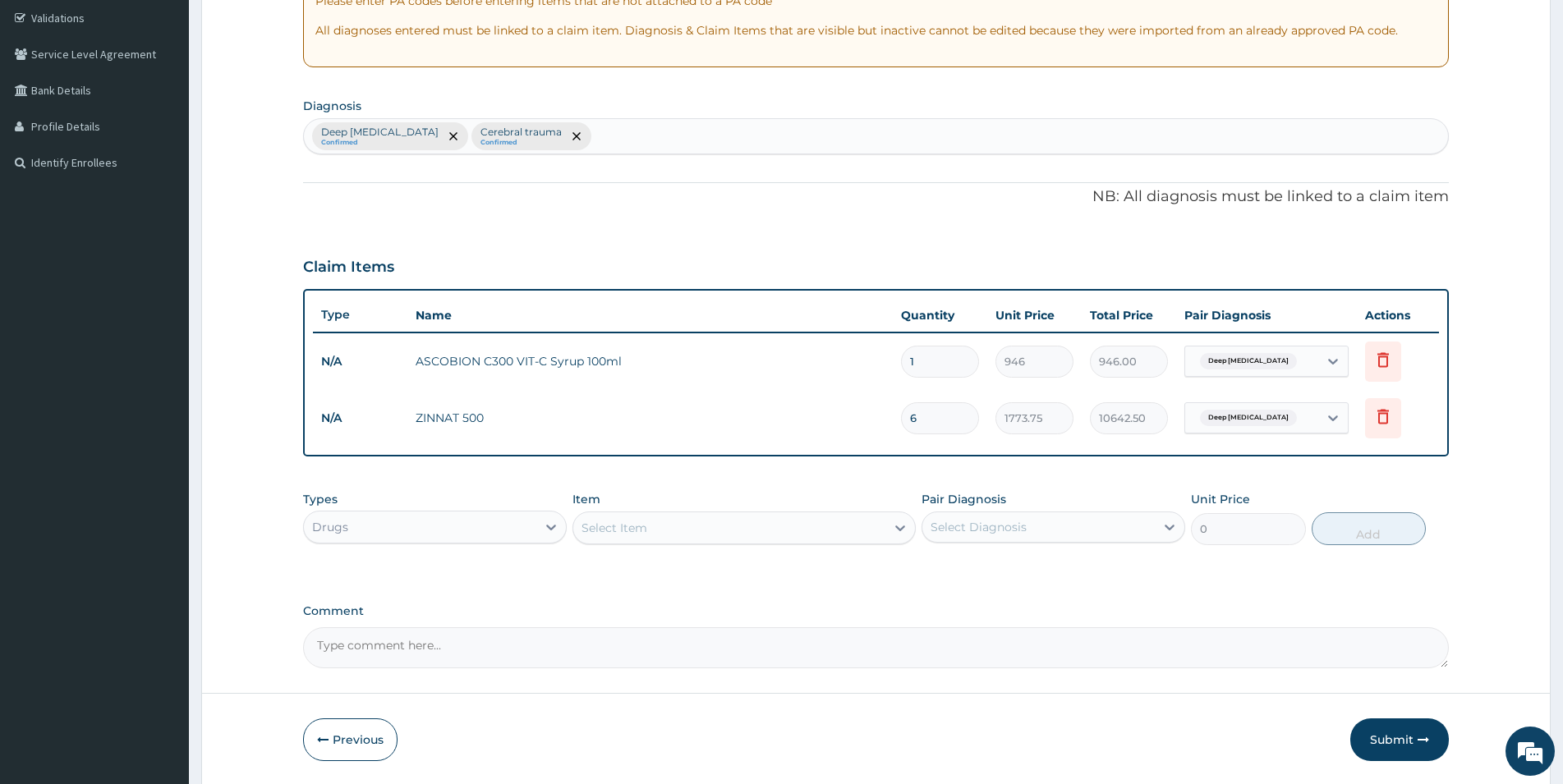
click at [705, 529] on div "Select Item" at bounding box center [729, 528] width 312 height 26
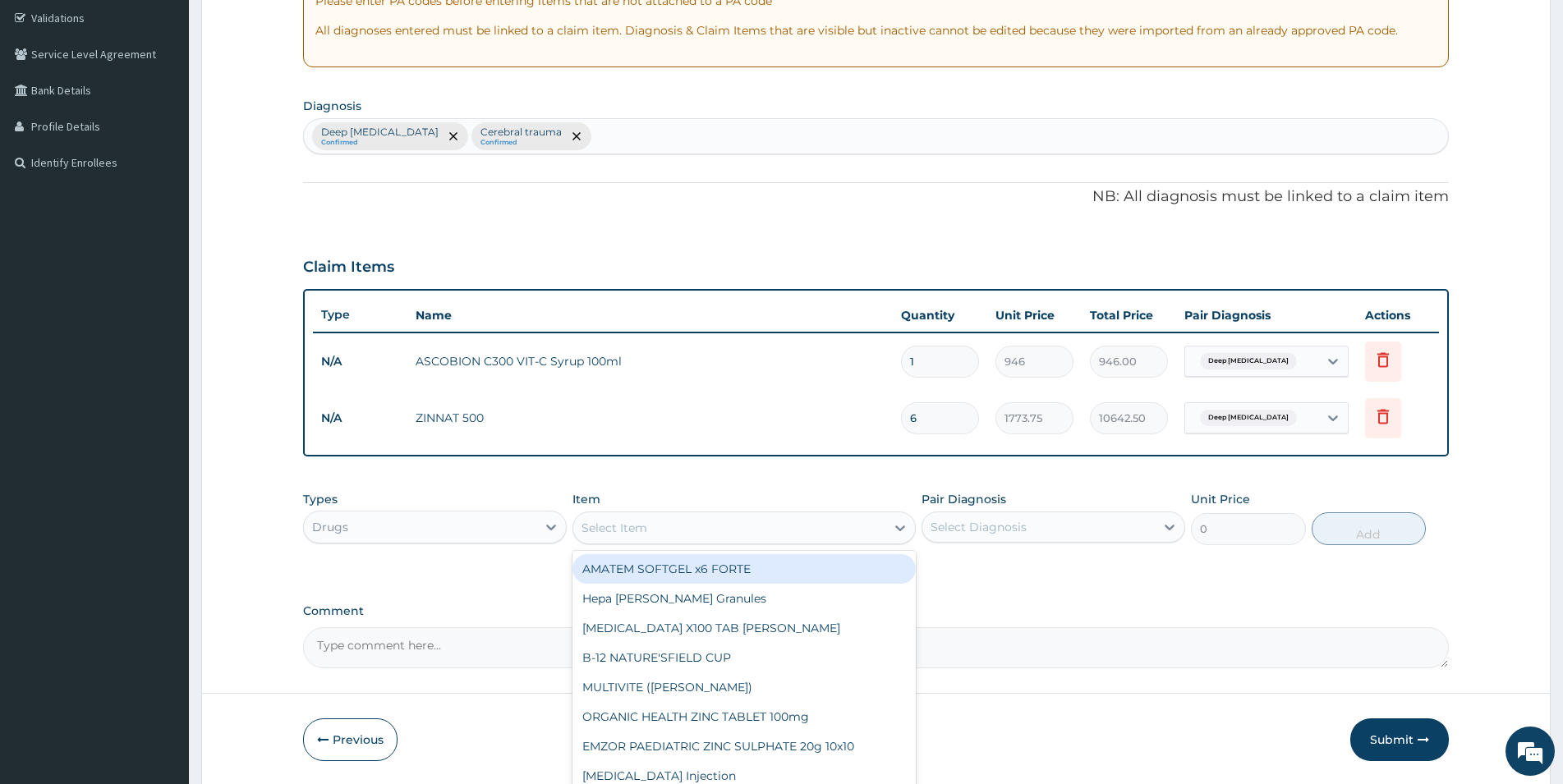
click at [784, 529] on div "Select Item" at bounding box center [729, 528] width 312 height 26
type input "PARA"
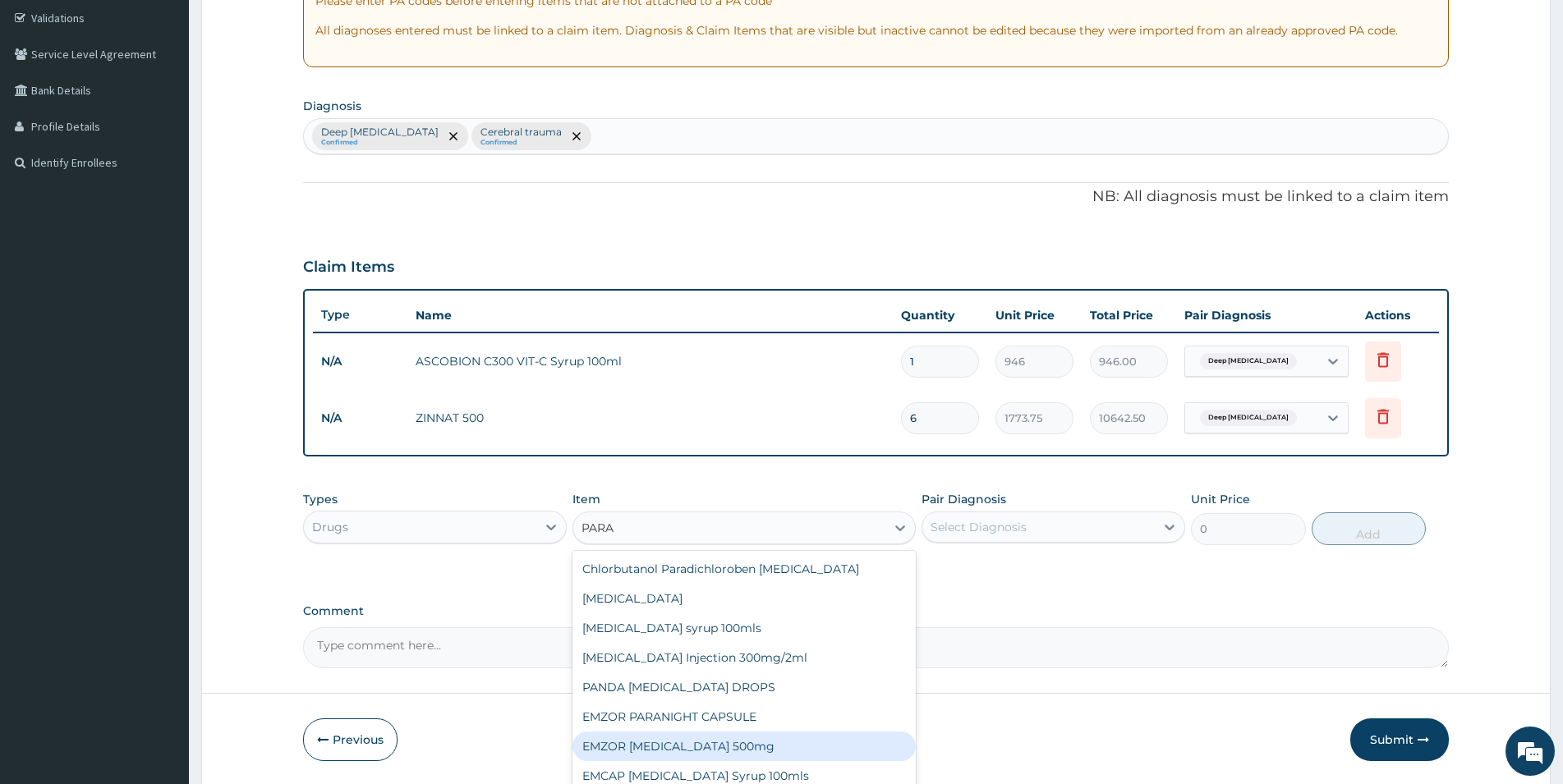
click at [719, 744] on div "EMZOR [MEDICAL_DATA] 500mg" at bounding box center [744, 747] width 344 height 30
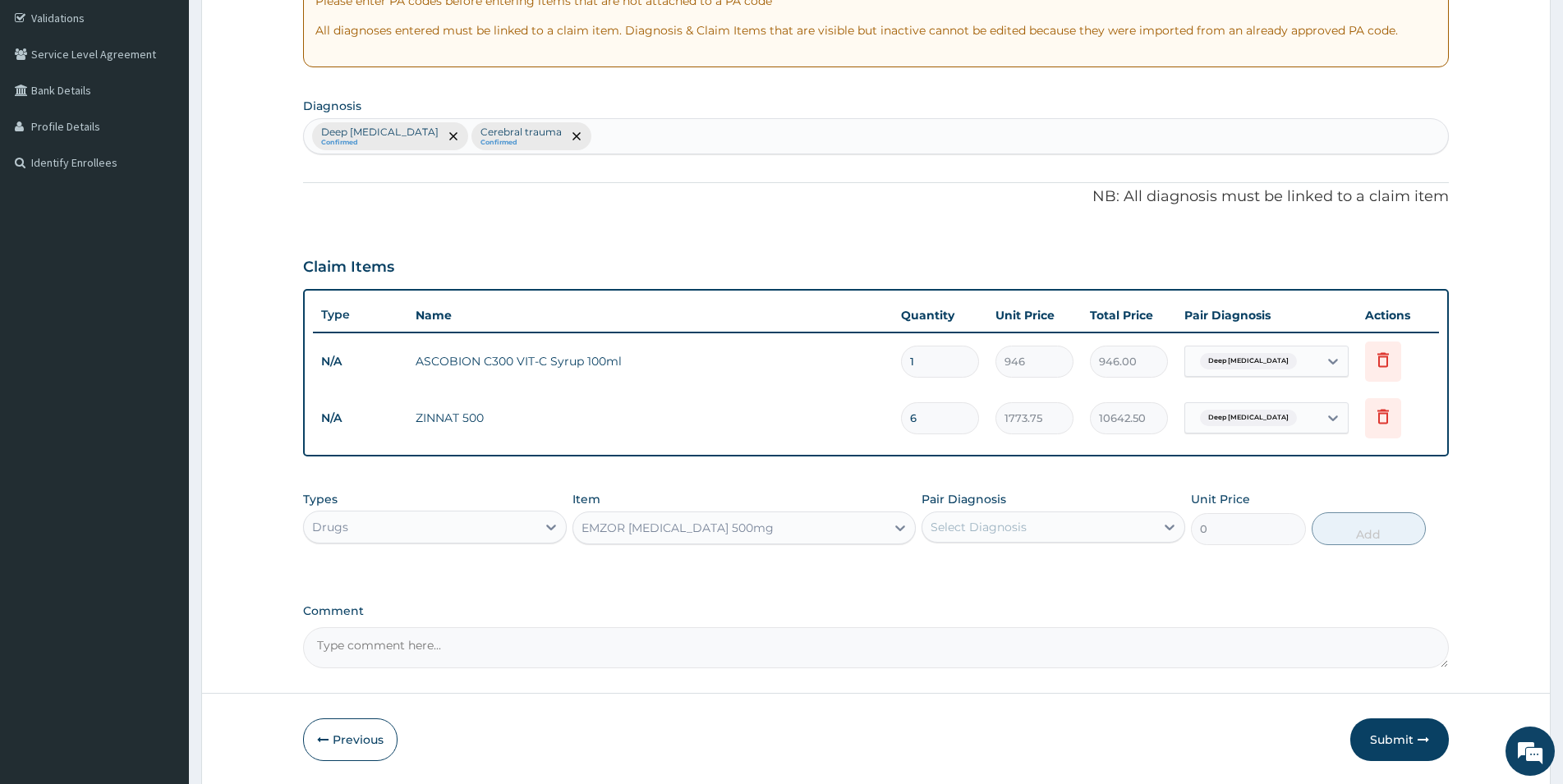
type input "23.65"
click at [1000, 526] on div "Select Diagnosis" at bounding box center [979, 528] width 96 height 17
click at [989, 570] on label "Deep laceration" at bounding box center [1018, 568] width 138 height 17
checkbox input "true"
click at [1412, 530] on button "Add" at bounding box center [1369, 529] width 114 height 33
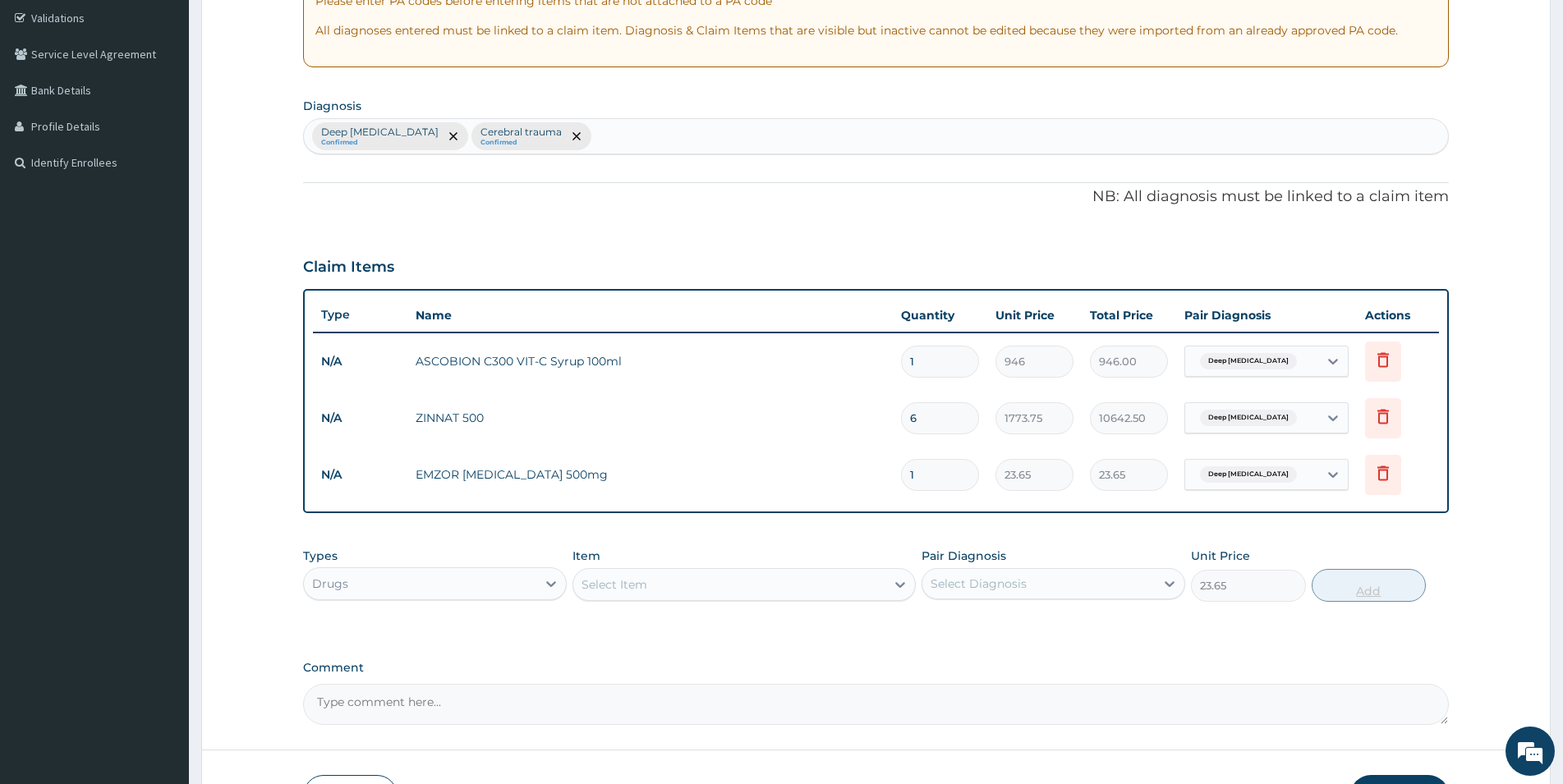
type input "0"
click at [999, 589] on div "Select Diagnosis" at bounding box center [979, 584] width 96 height 17
click at [962, 624] on label "Deep laceration" at bounding box center [1018, 624] width 138 height 17
checkbox input "true"
click at [946, 478] on input "1" at bounding box center [940, 475] width 78 height 32
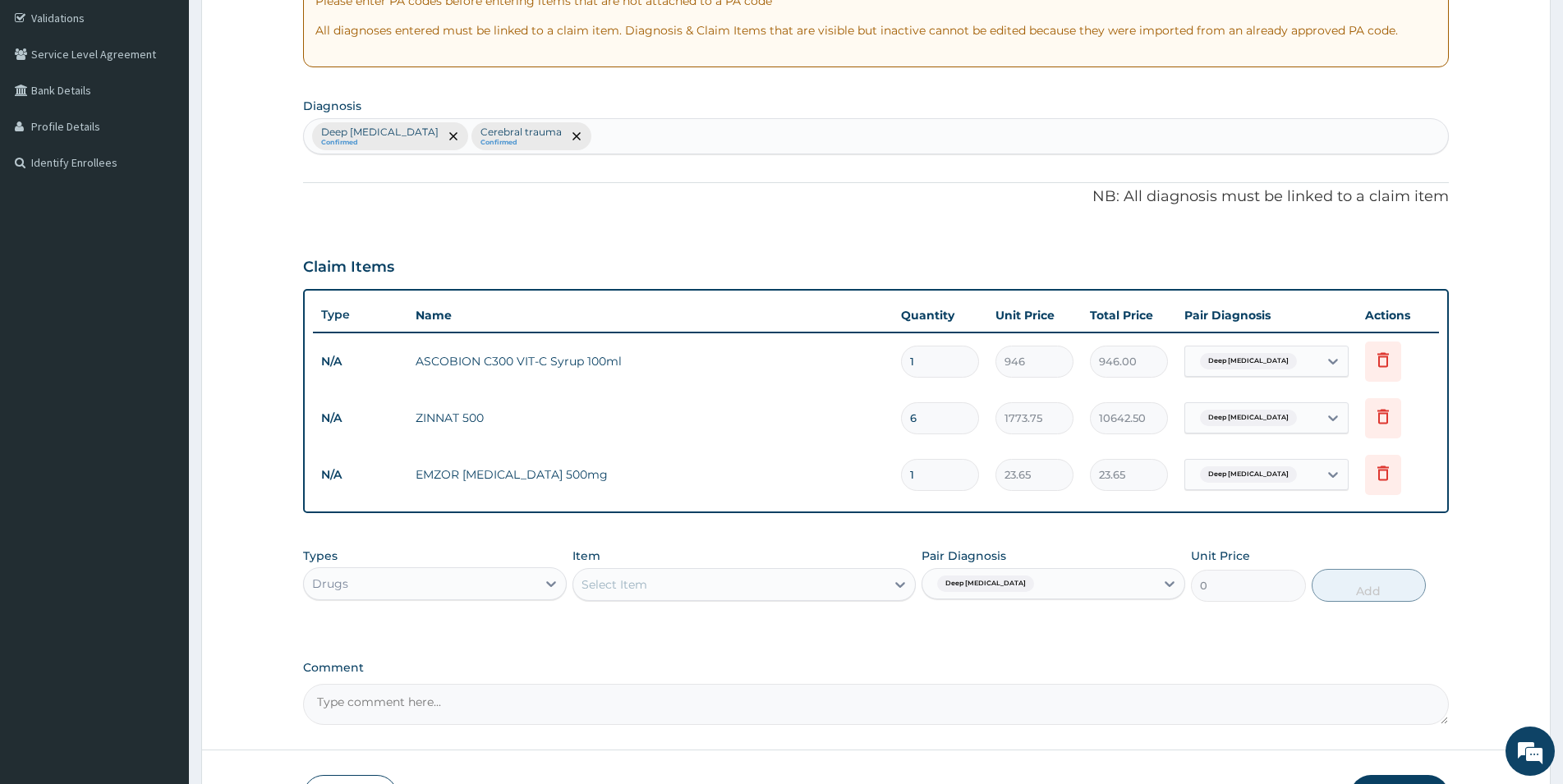
type input "18"
type input "425.70"
type input "18"
click at [656, 587] on div "Select Item" at bounding box center [729, 584] width 312 height 26
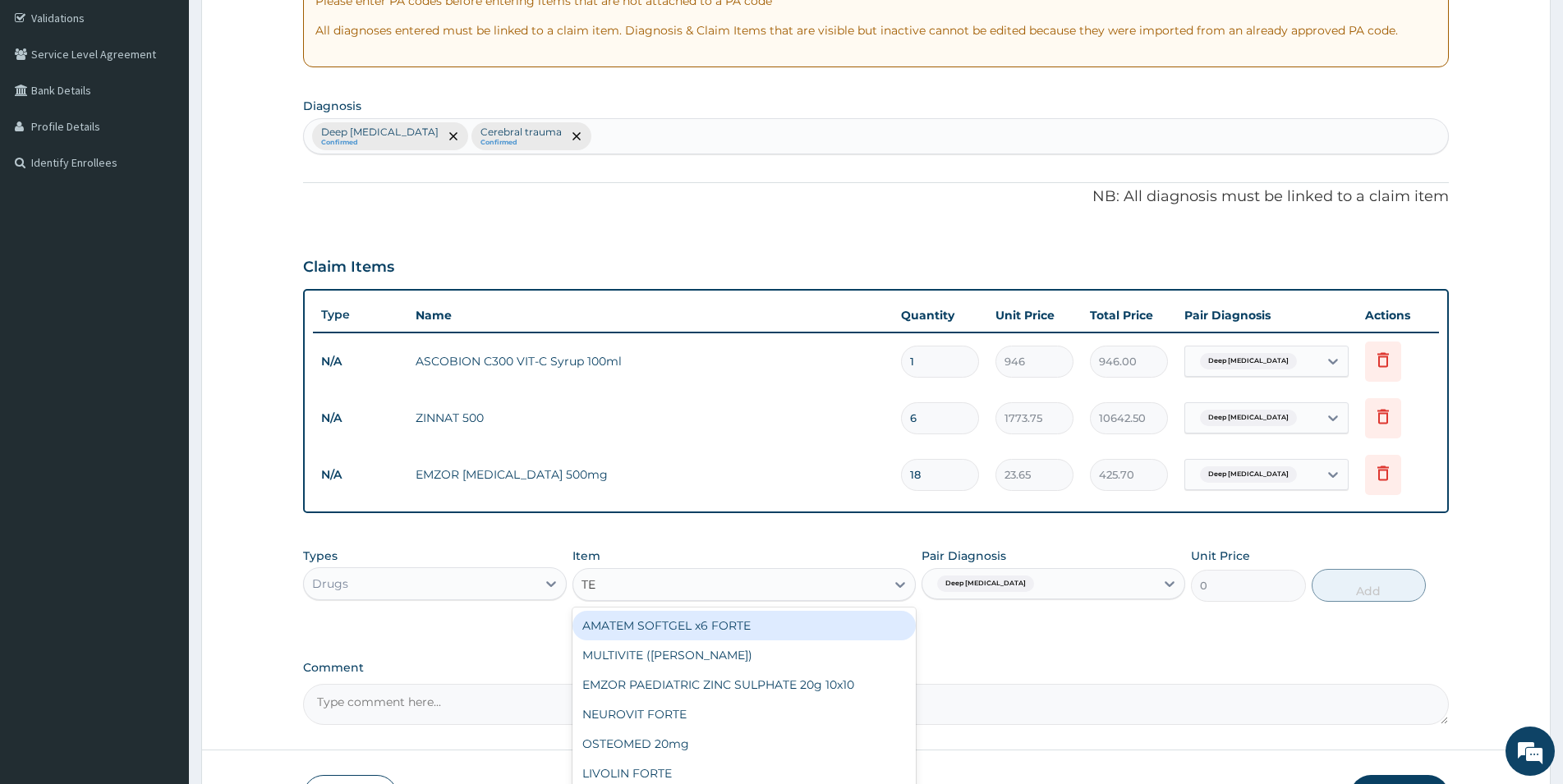
type input "TET"
click at [669, 626] on div "[MEDICAL_DATA] Injection" at bounding box center [744, 626] width 344 height 30
type input "1182.5"
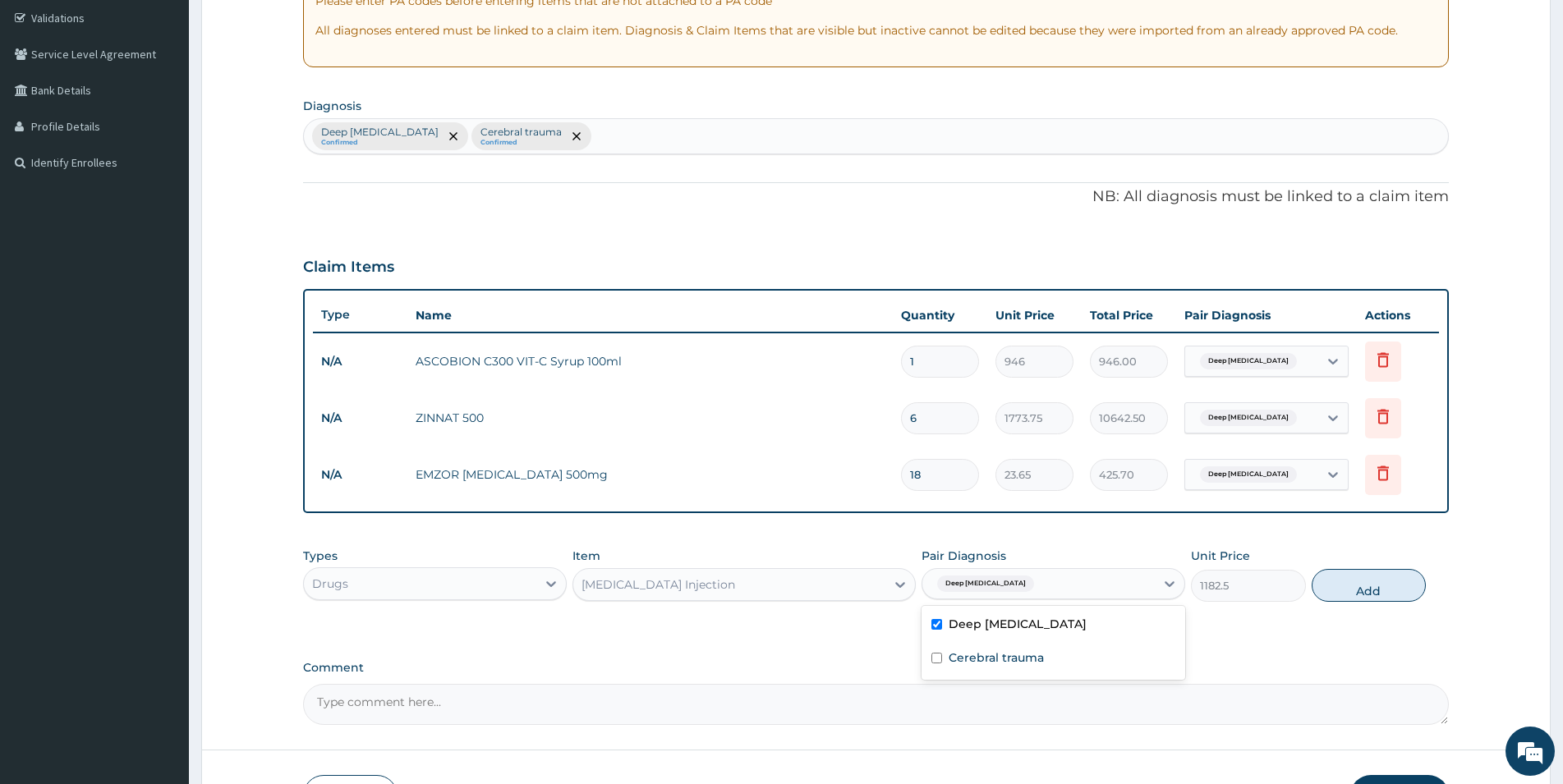
click at [1109, 595] on div "Deep laceration" at bounding box center [1039, 584] width 232 height 28
click at [975, 624] on label "Deep laceration" at bounding box center [1018, 624] width 138 height 17
click at [963, 626] on label "Deep laceration" at bounding box center [1018, 624] width 138 height 17
checkbox input "true"
click at [1362, 592] on button "Add" at bounding box center [1369, 585] width 114 height 33
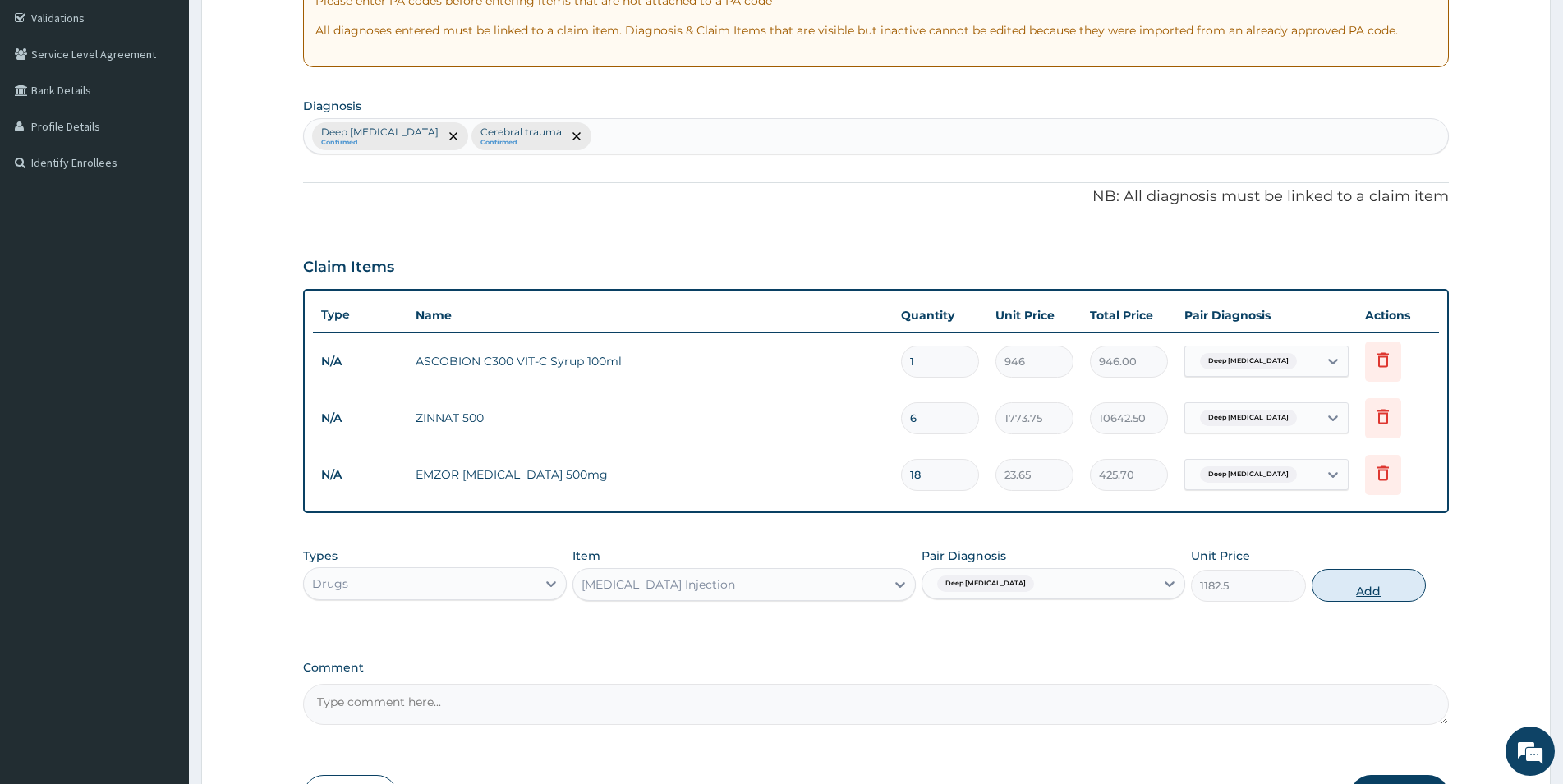
type input "0"
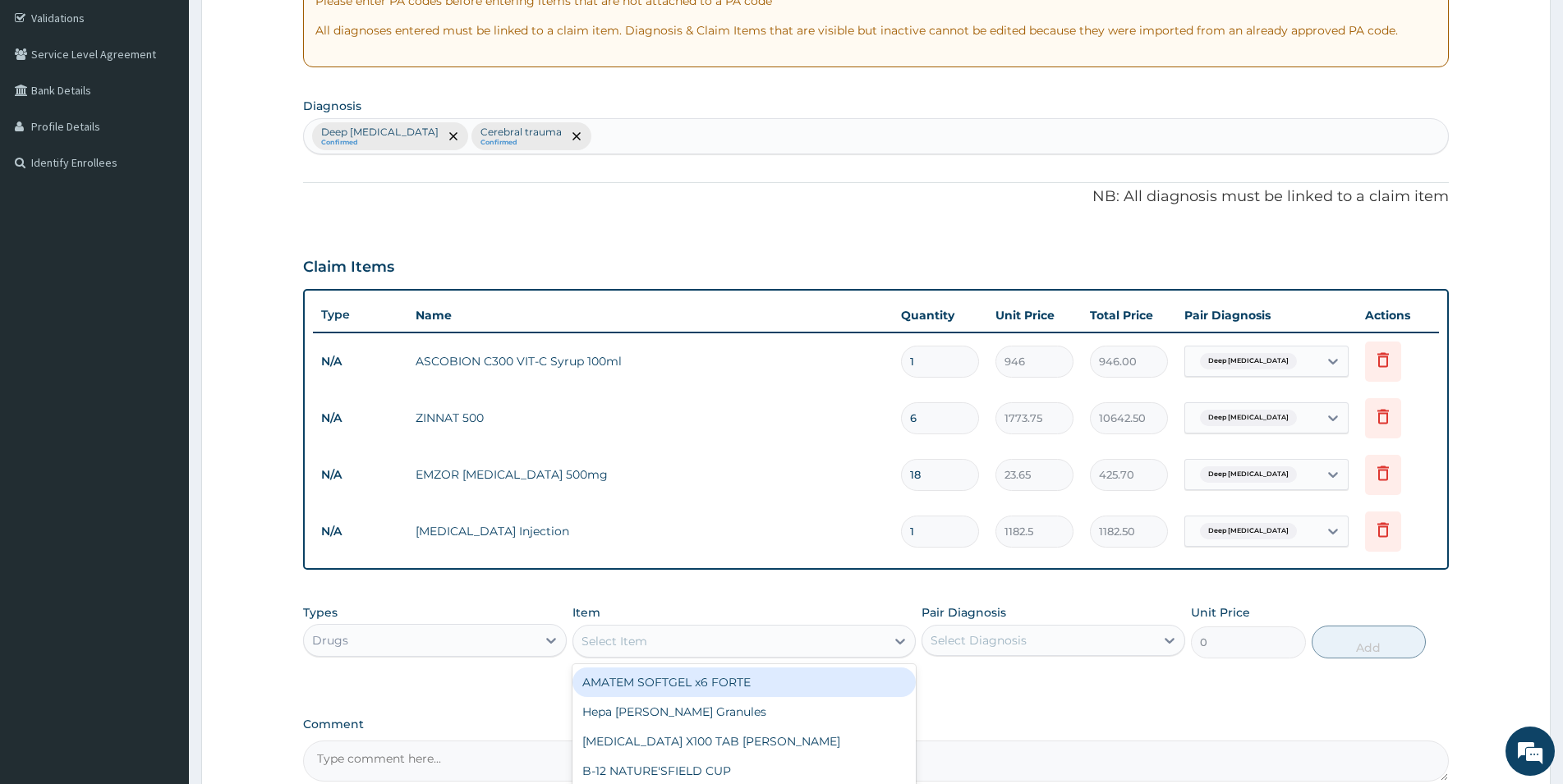
click at [637, 647] on div "Select Item" at bounding box center [614, 642] width 66 height 17
type input "DICLO"
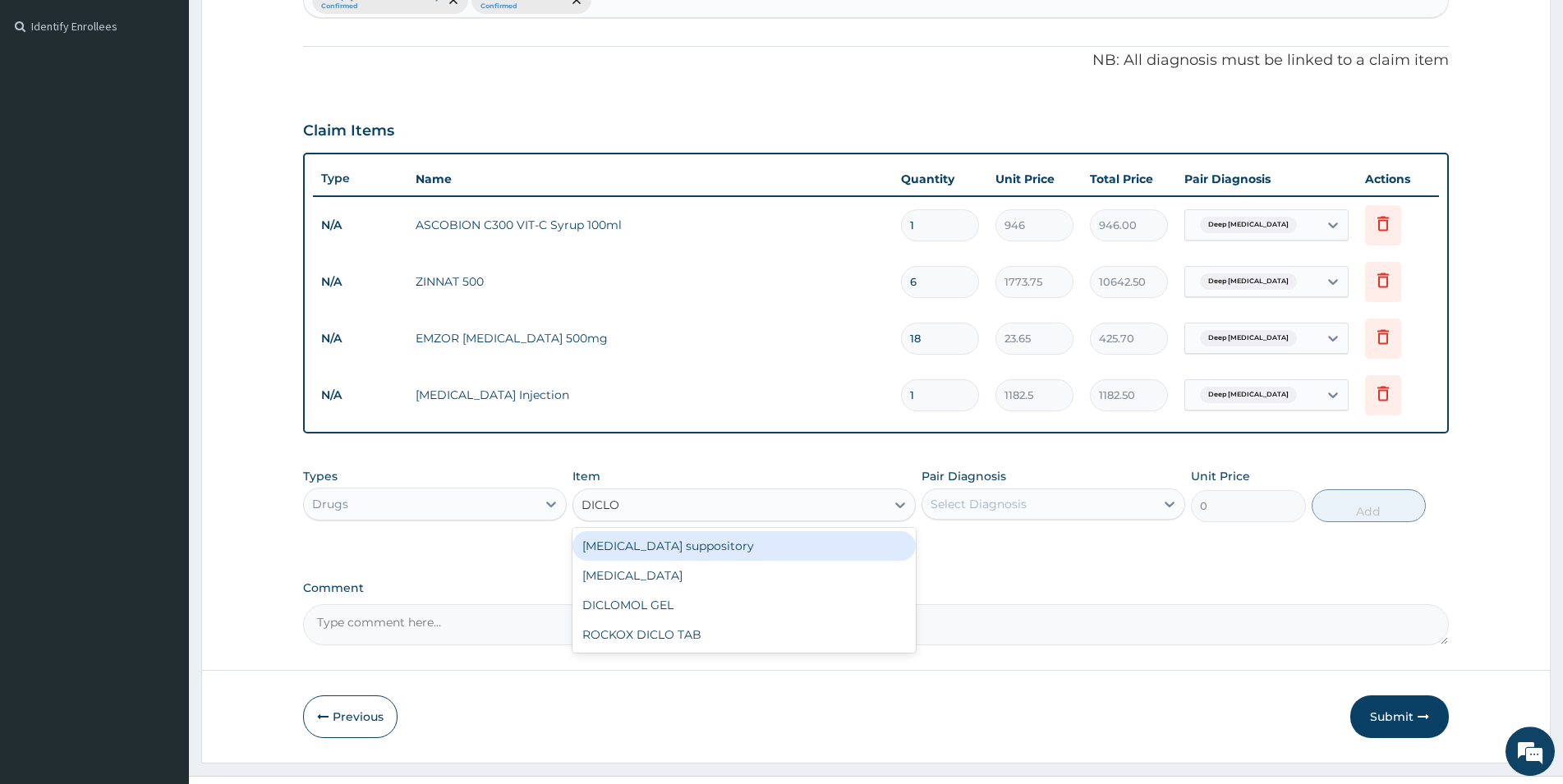
scroll to position [476, 0]
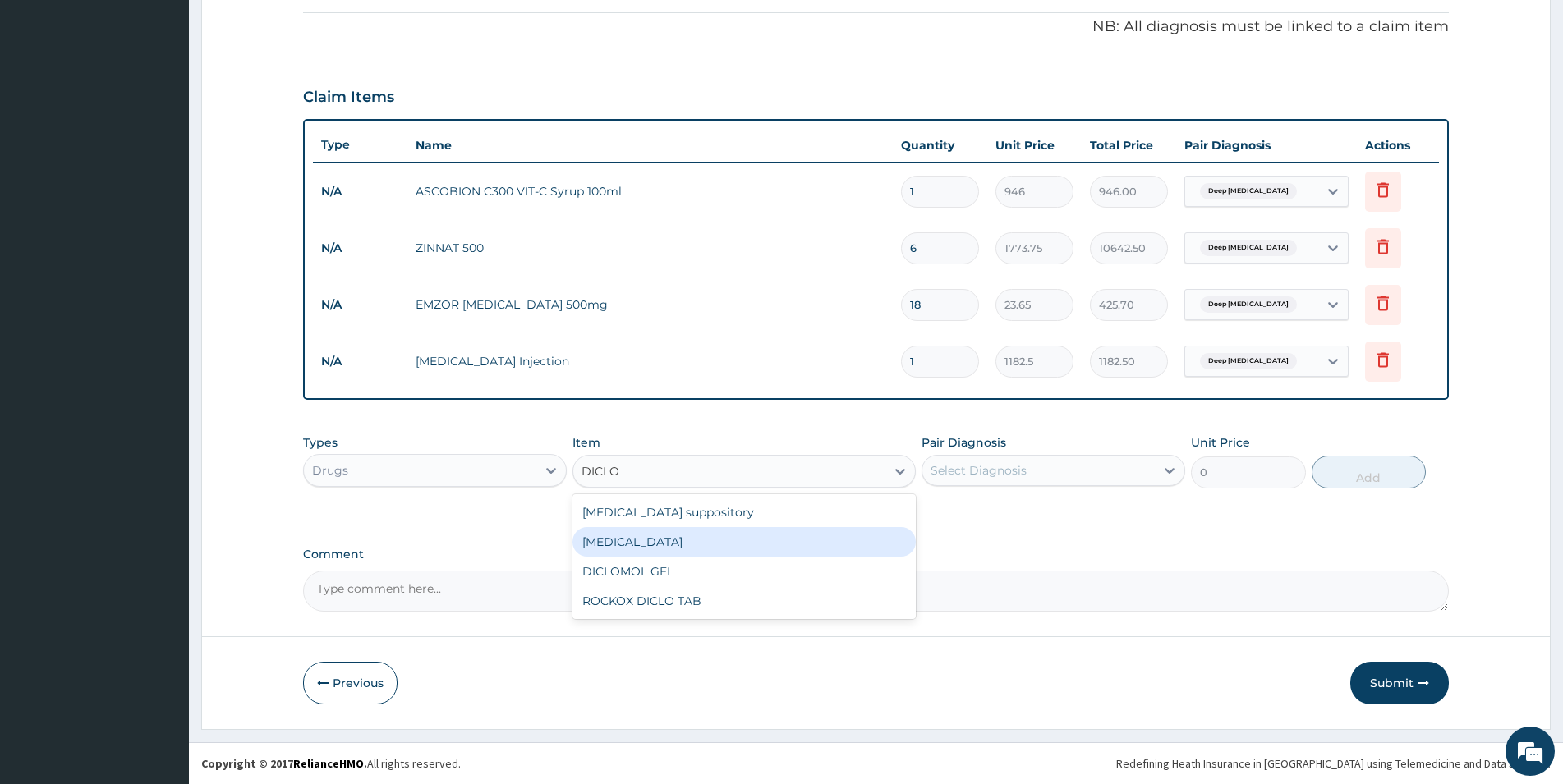
click at [631, 542] on div "[MEDICAL_DATA]" at bounding box center [744, 542] width 344 height 30
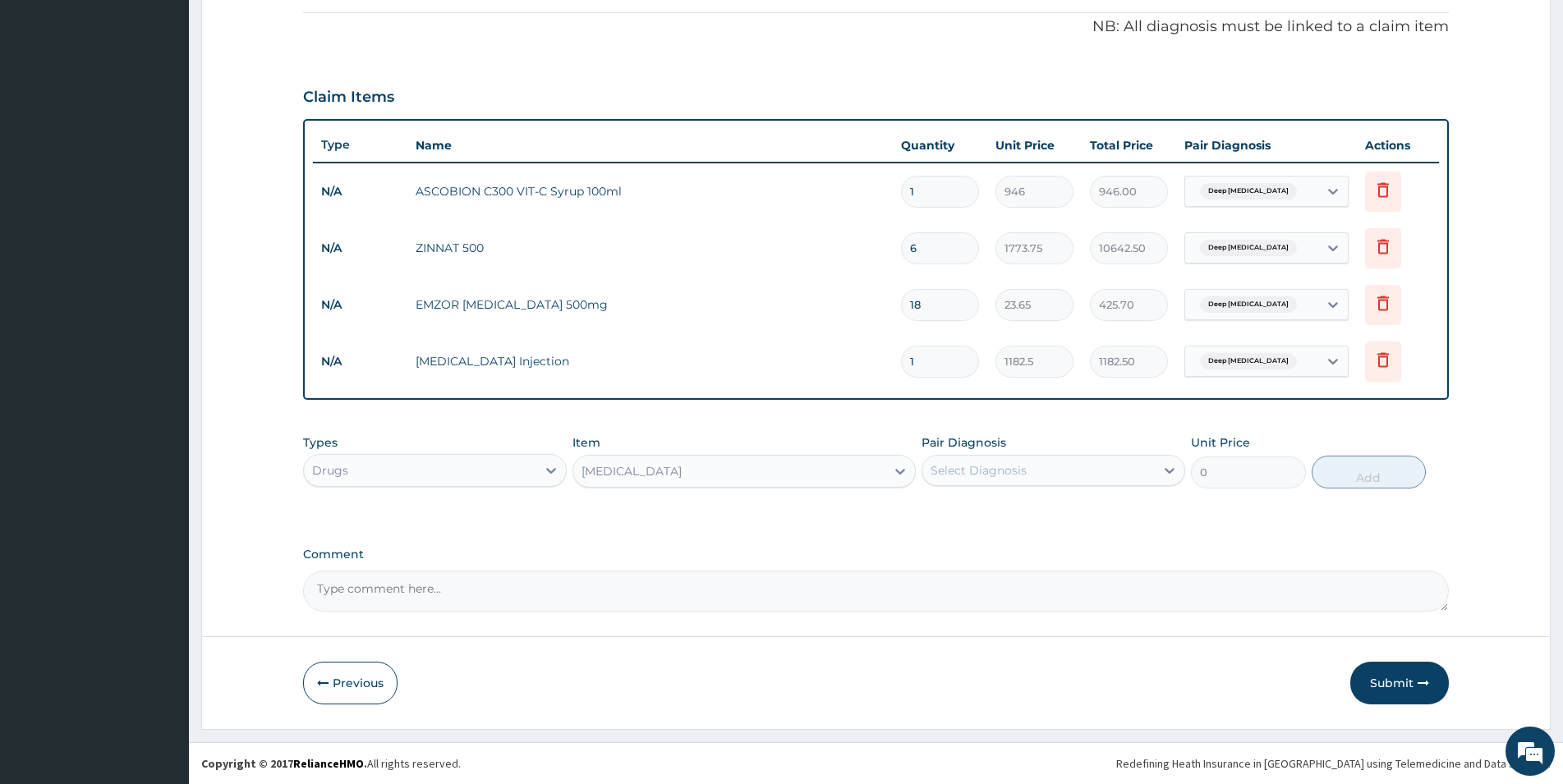
type input "591.25"
click at [980, 464] on div "Select Diagnosis" at bounding box center [979, 471] width 96 height 17
click at [950, 508] on div "Deep laceration" at bounding box center [1054, 513] width 264 height 33
checkbox input "true"
click at [1349, 473] on button "Add" at bounding box center [1369, 472] width 114 height 33
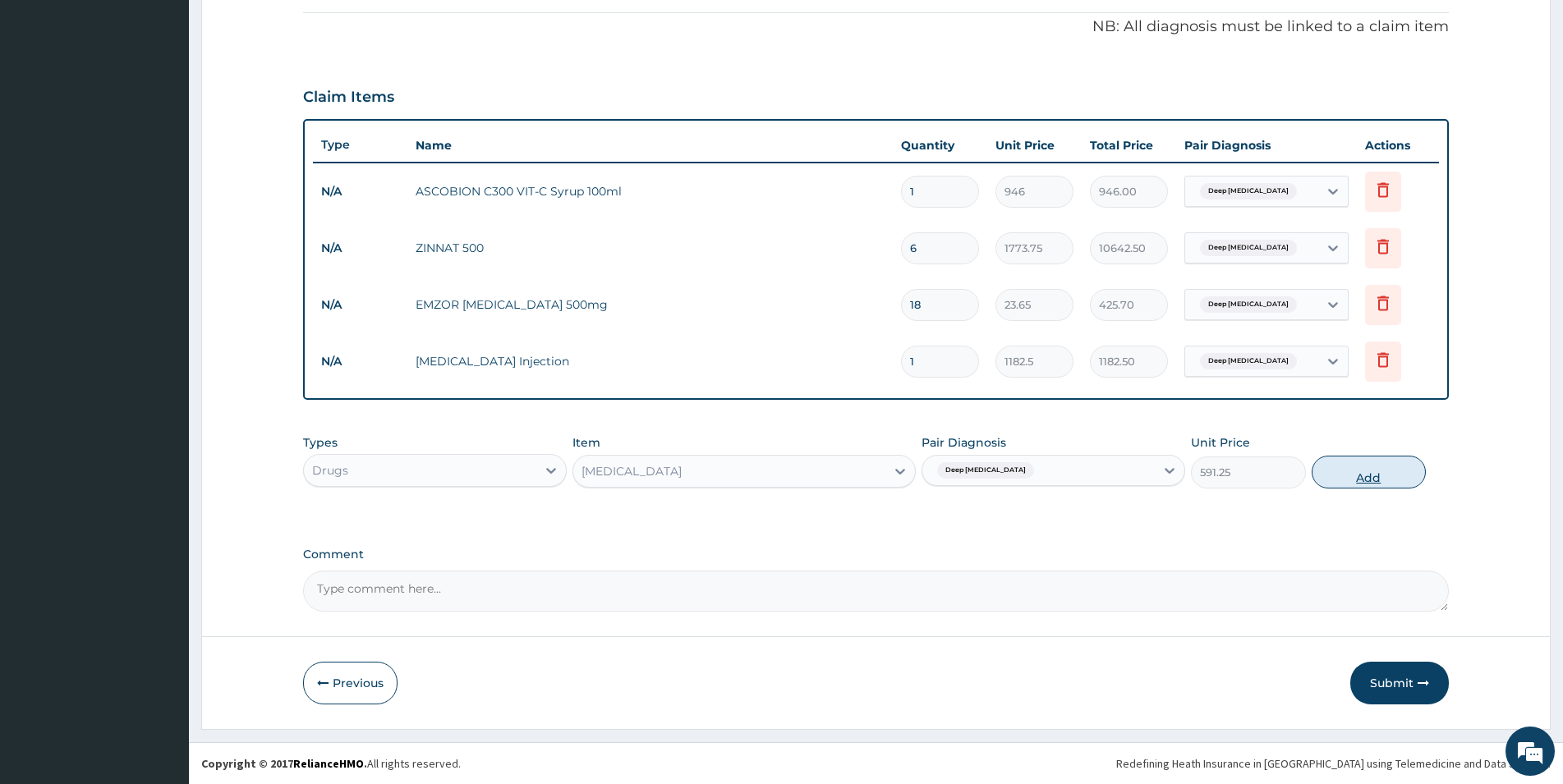
type input "0"
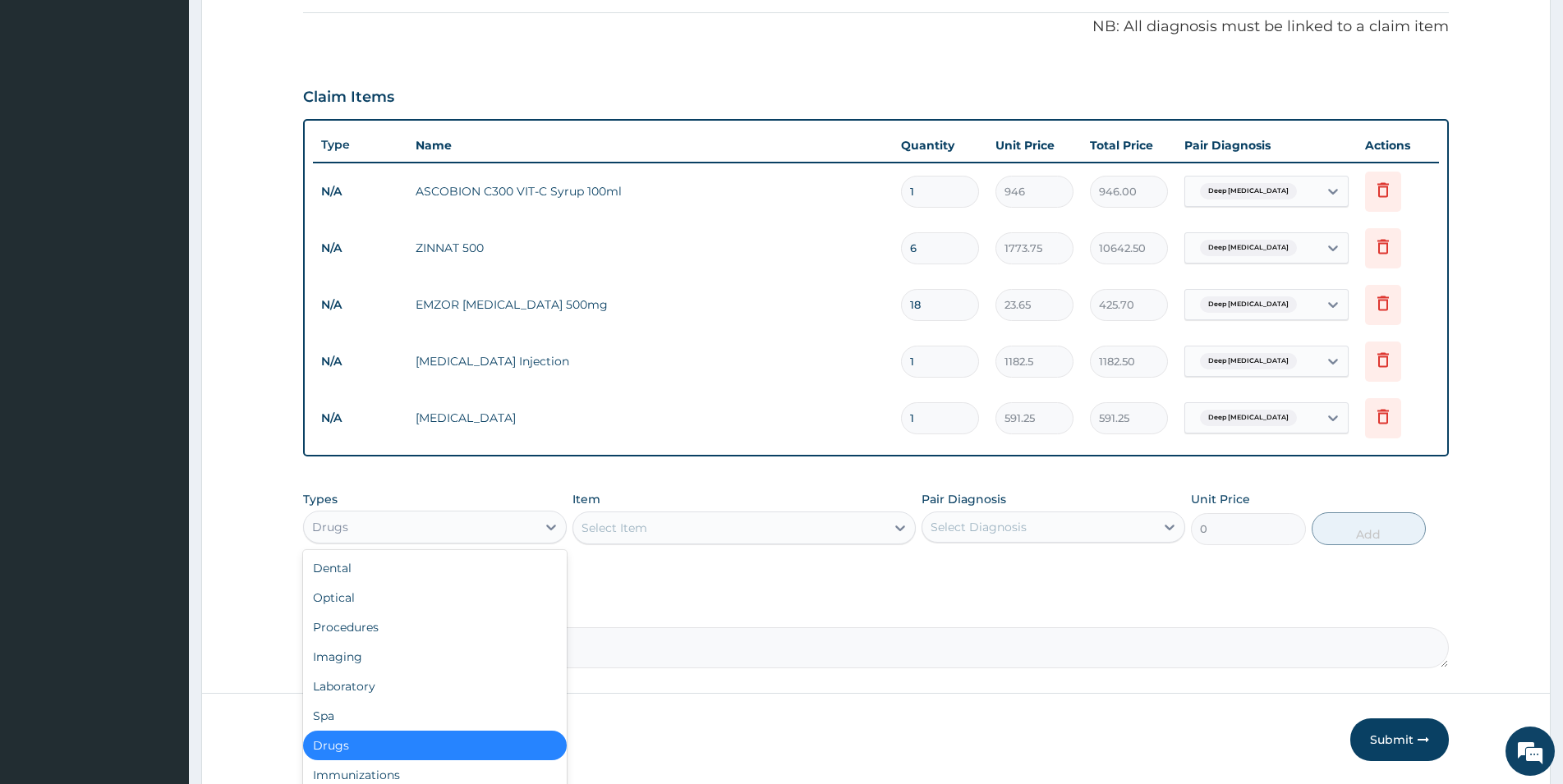
click at [485, 519] on div "Drugs" at bounding box center [420, 527] width 232 height 26
click at [392, 624] on div "Procedures" at bounding box center [435, 628] width 264 height 30
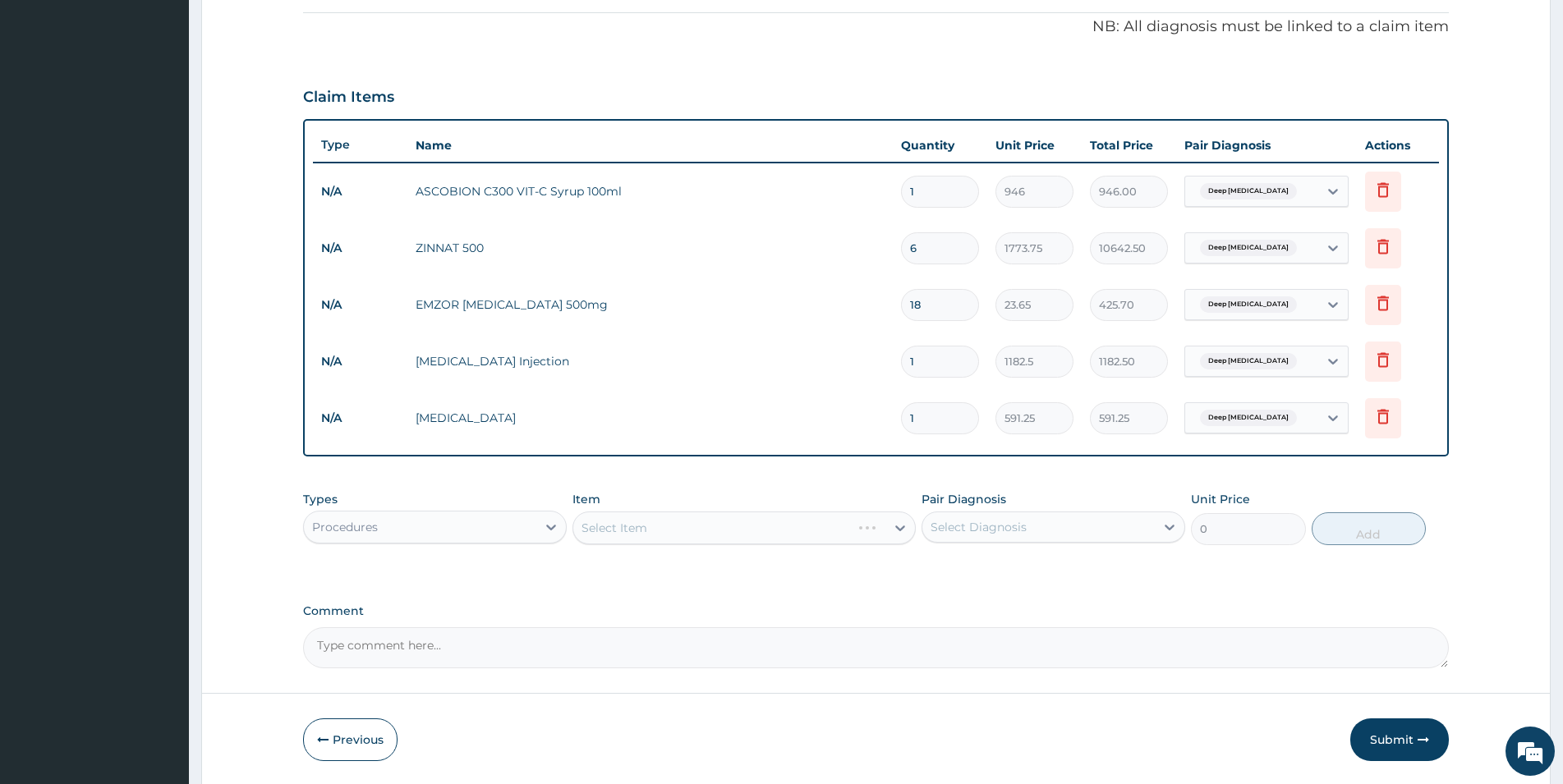
click at [702, 523] on div "Select Item" at bounding box center [744, 528] width 344 height 33
click at [729, 527] on div "Select Item" at bounding box center [729, 528] width 312 height 26
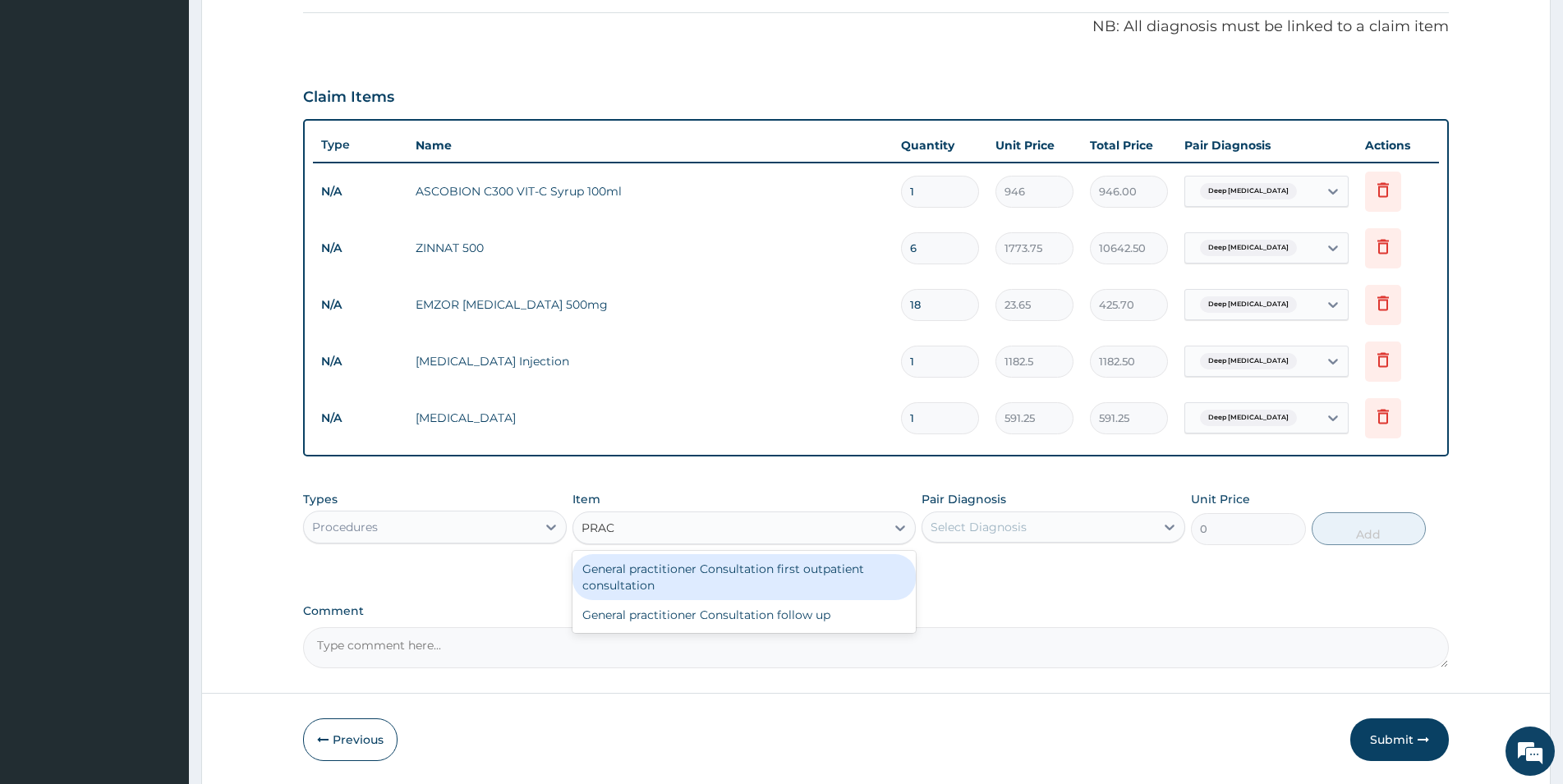
type input "PRACT"
click at [766, 580] on div "General practitioner Consultation first outpatient consultation" at bounding box center [744, 578] width 344 height 46
type input "3547.5"
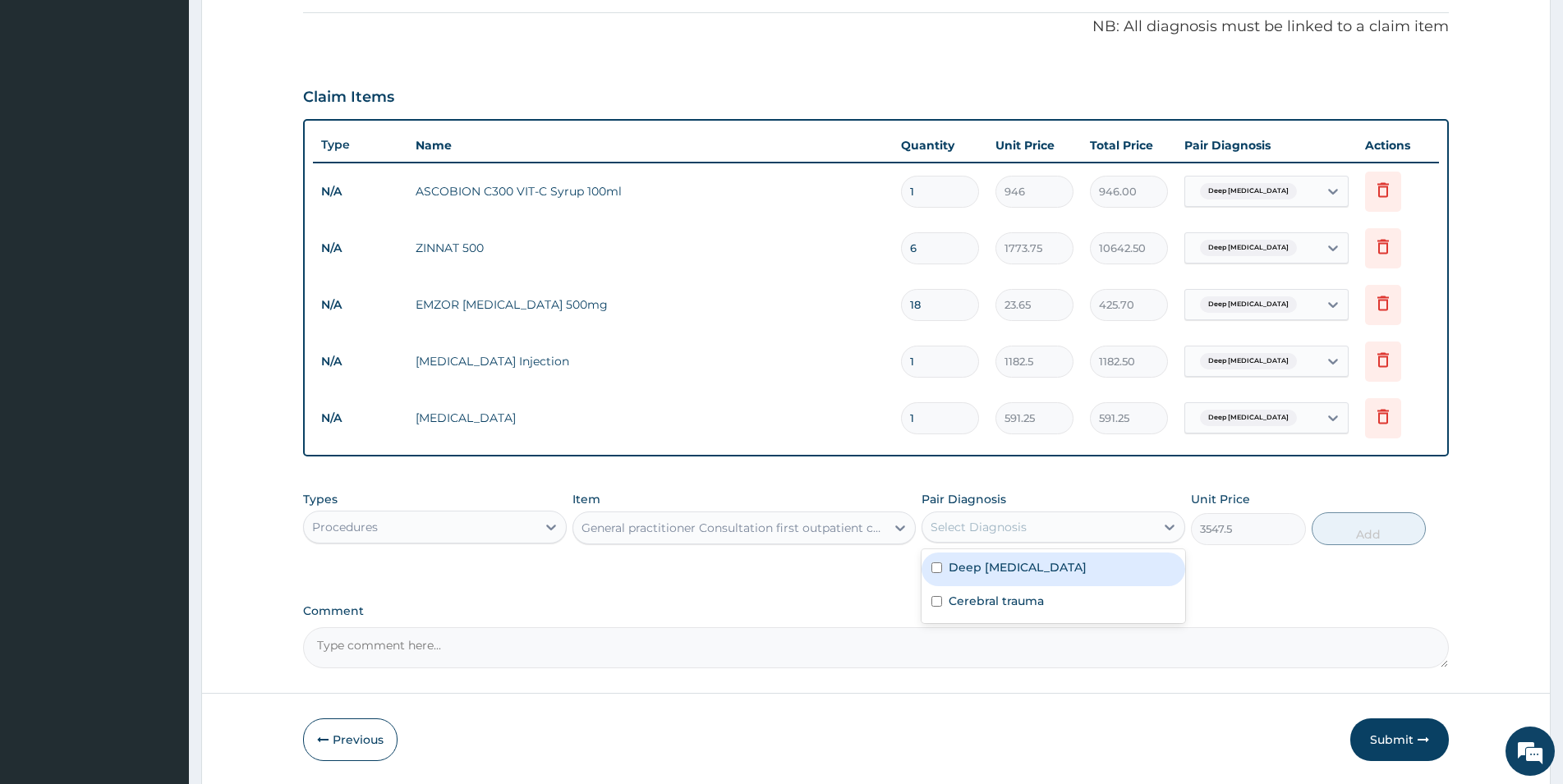
click at [1003, 535] on div "Select Diagnosis" at bounding box center [979, 528] width 96 height 17
click at [979, 572] on label "Deep laceration" at bounding box center [1018, 568] width 138 height 17
checkbox input "true"
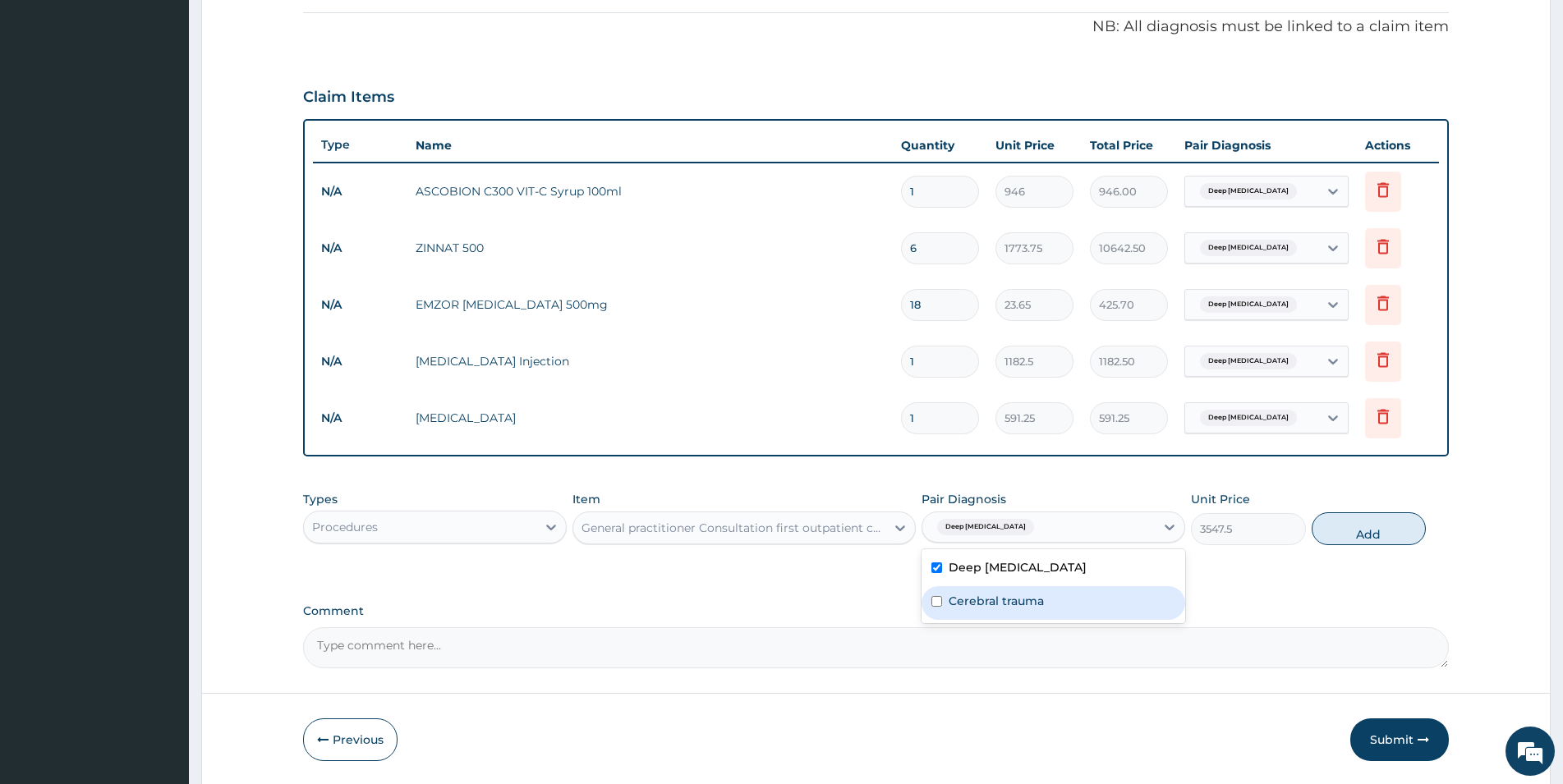
click at [978, 597] on label "Cerebral trauma" at bounding box center [996, 601] width 96 height 17
checkbox input "true"
click at [1355, 532] on button "Add" at bounding box center [1369, 529] width 114 height 33
type input "0"
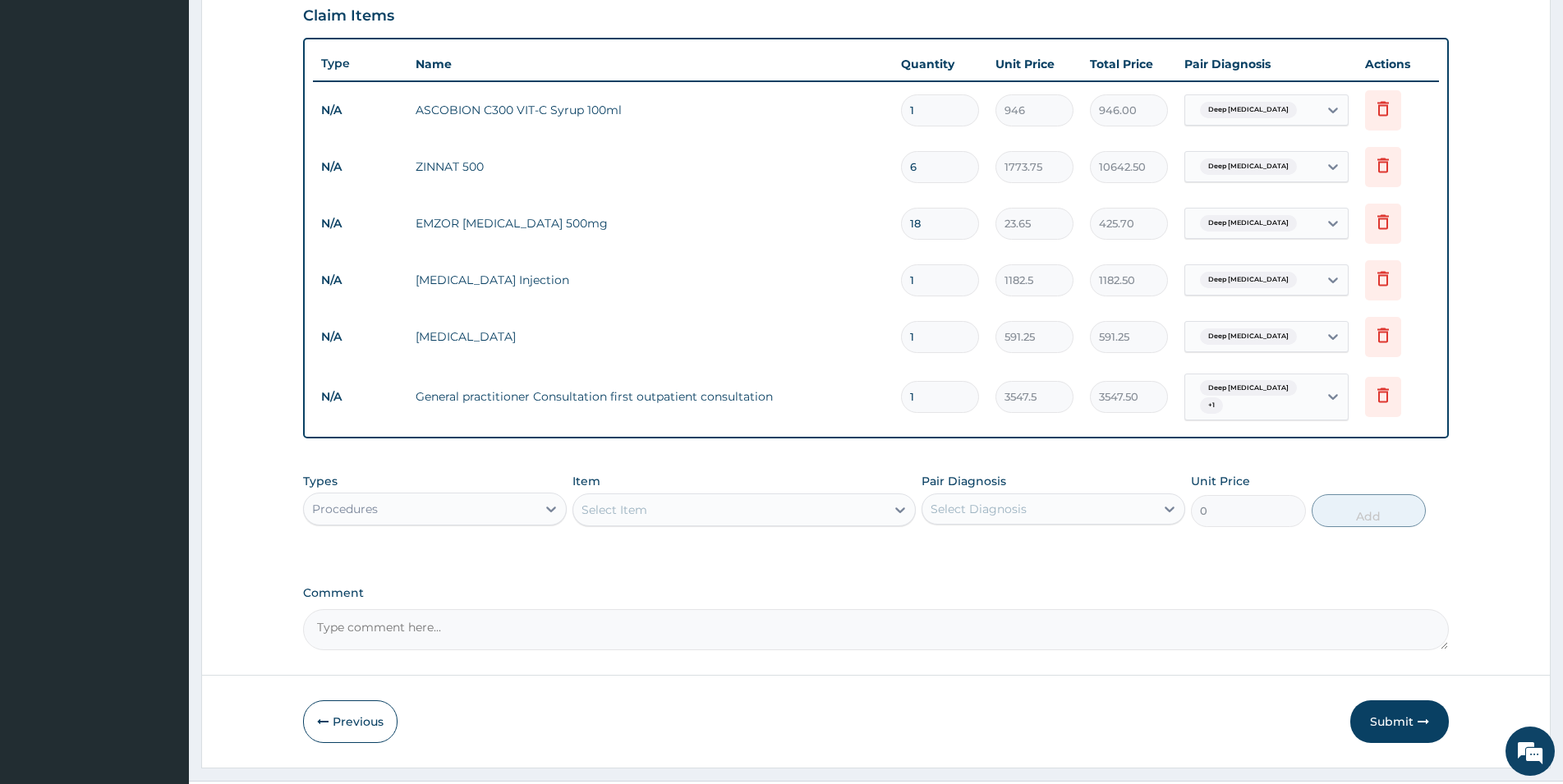
scroll to position [589, 0]
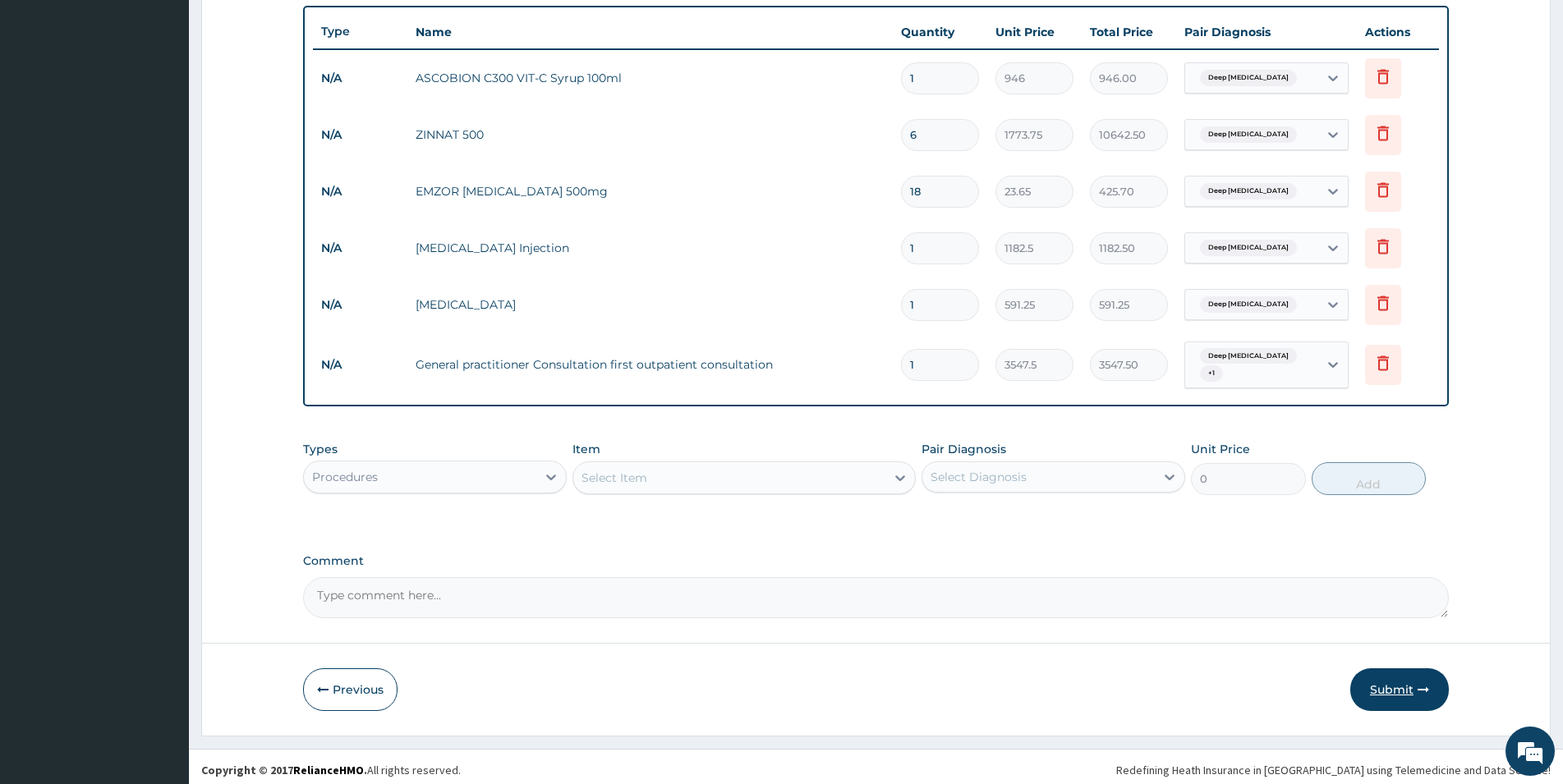
click at [1401, 676] on button "Submit" at bounding box center [1399, 690] width 99 height 43
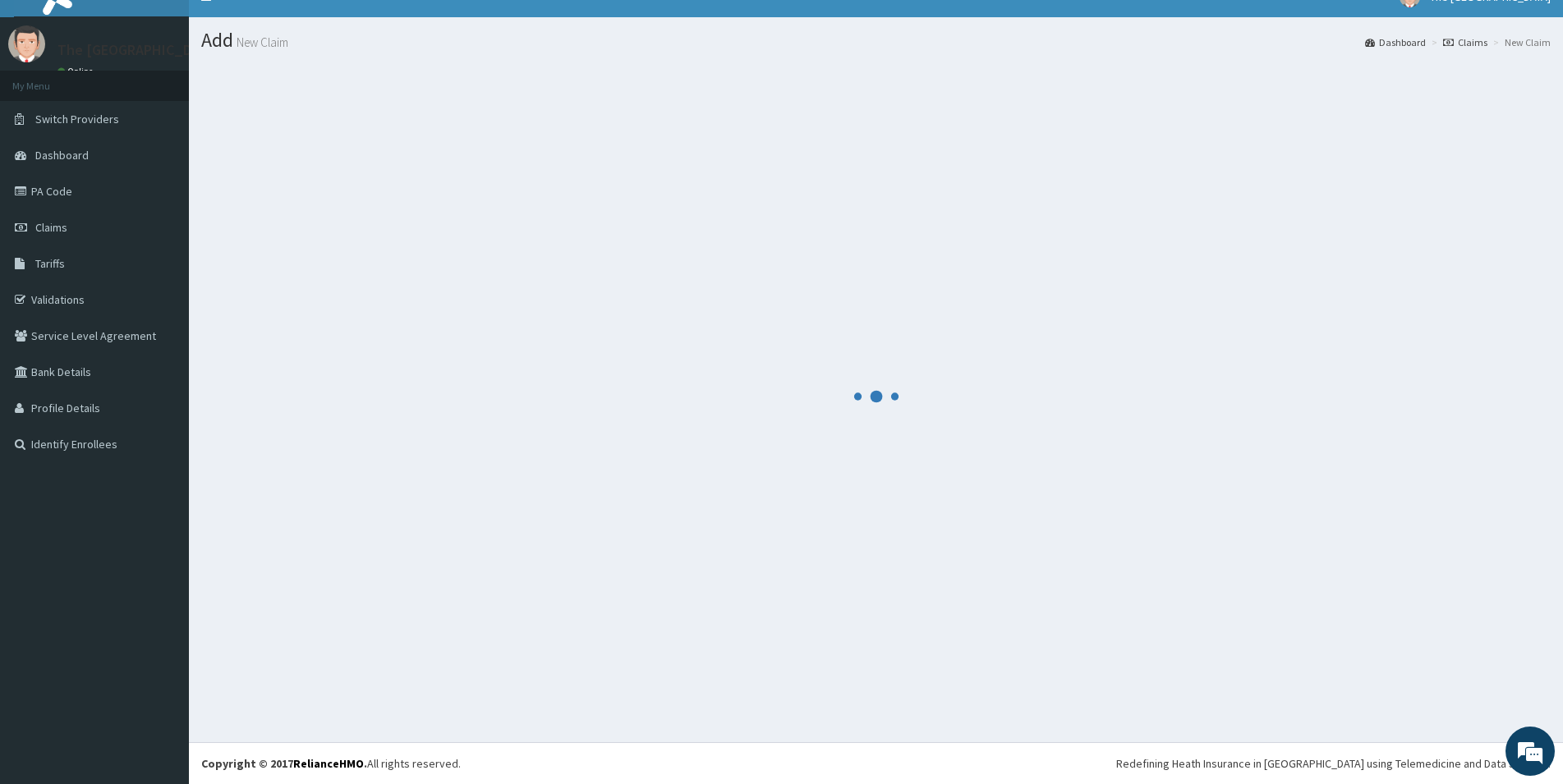
scroll to position [24, 0]
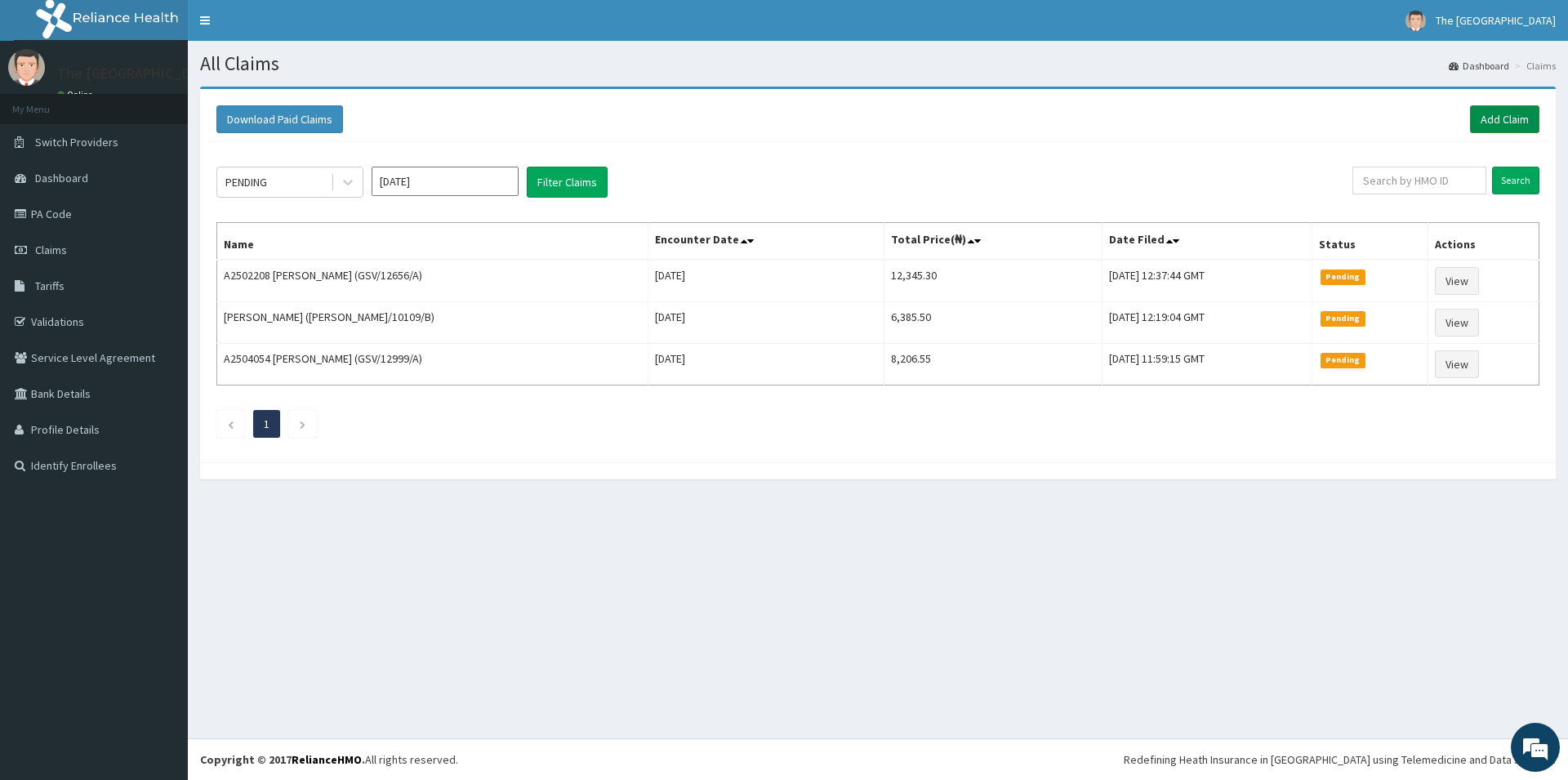
click at [1514, 123] on link "Add Claim" at bounding box center [1504, 119] width 69 height 28
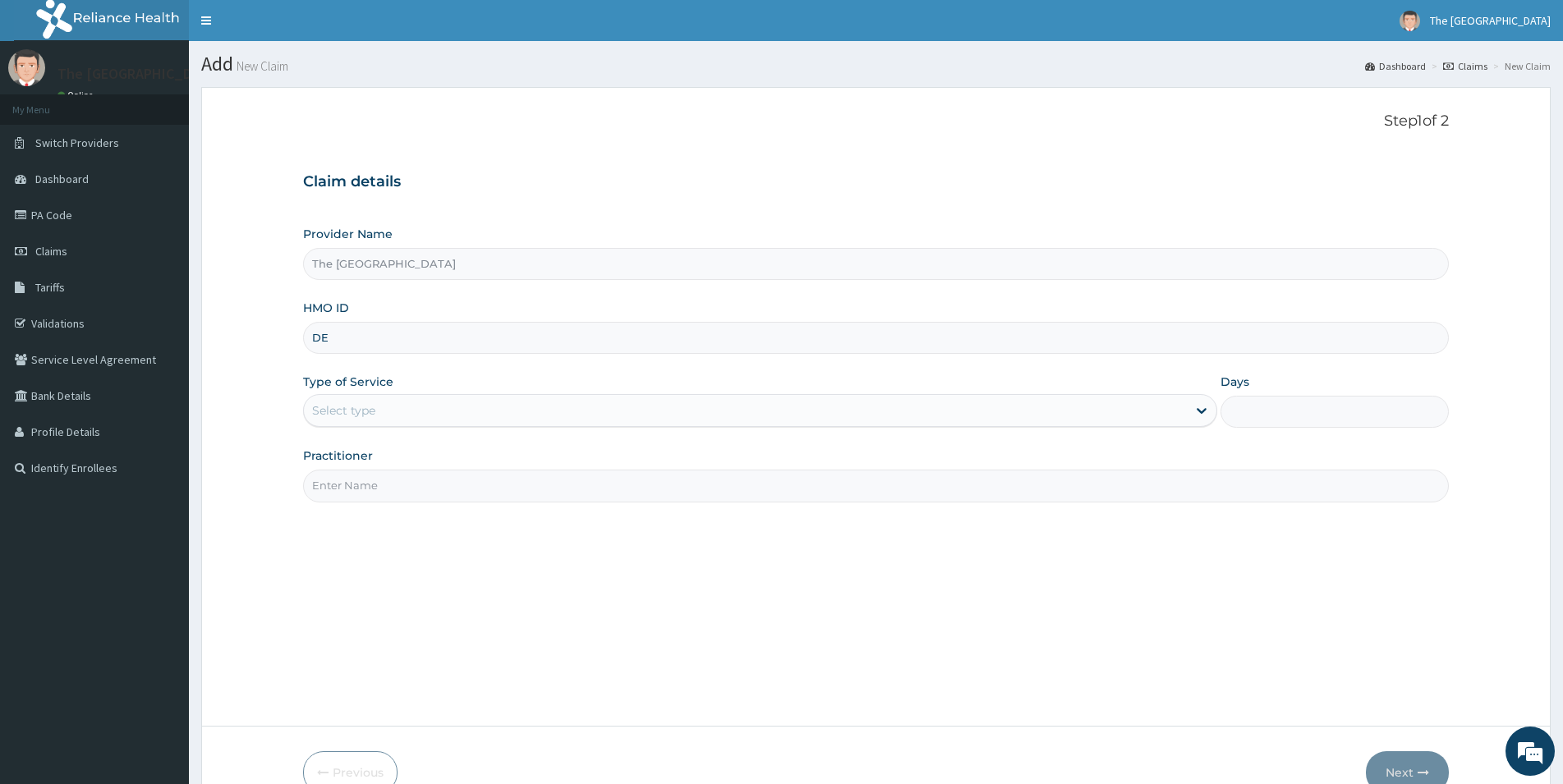
type input "D"
type input "ELN/10122/E"
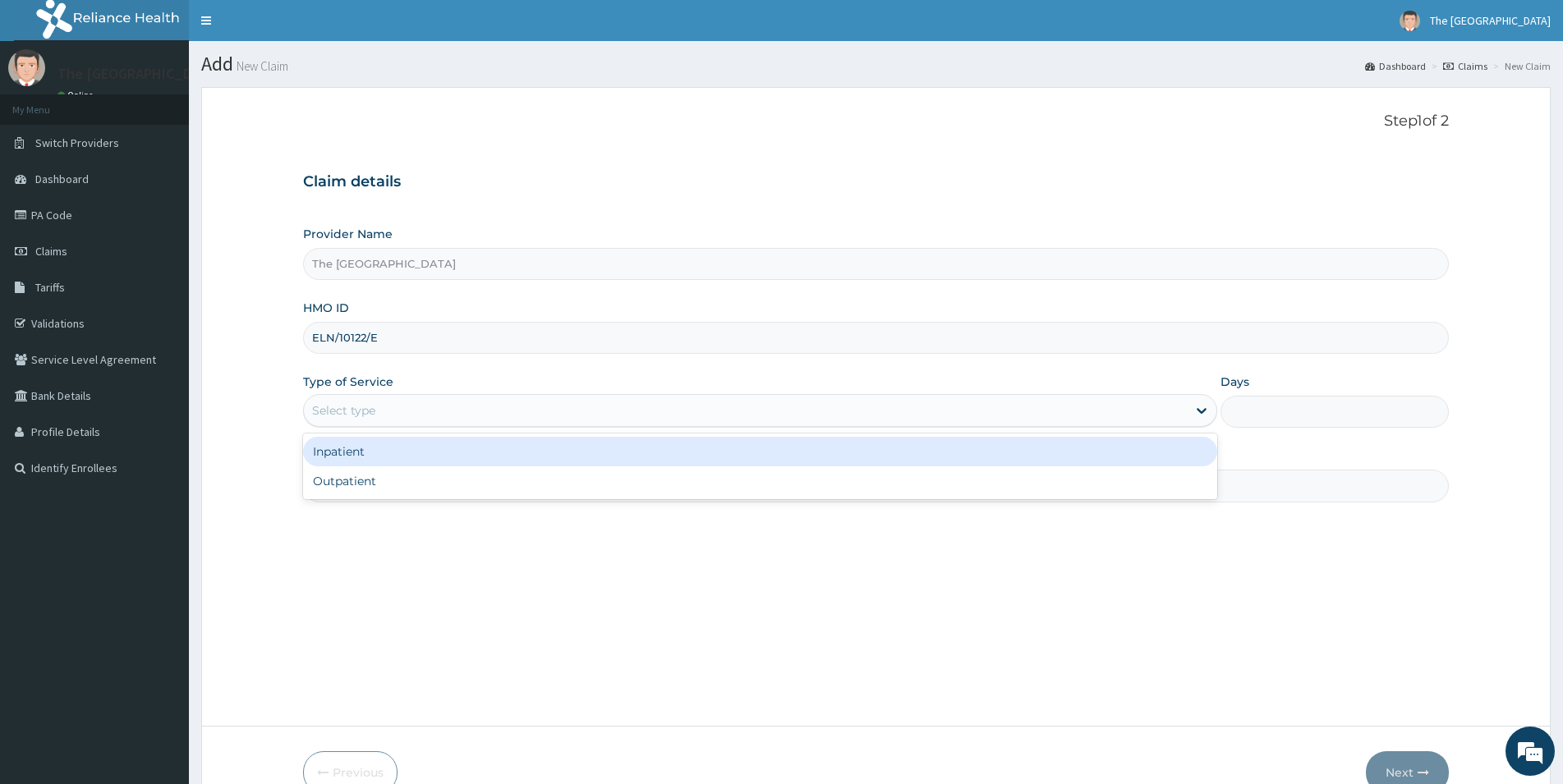
drag, startPoint x: 424, startPoint y: 414, endPoint x: 434, endPoint y: 405, distance: 13.5
click at [426, 413] on div "Select type" at bounding box center [745, 411] width 883 height 26
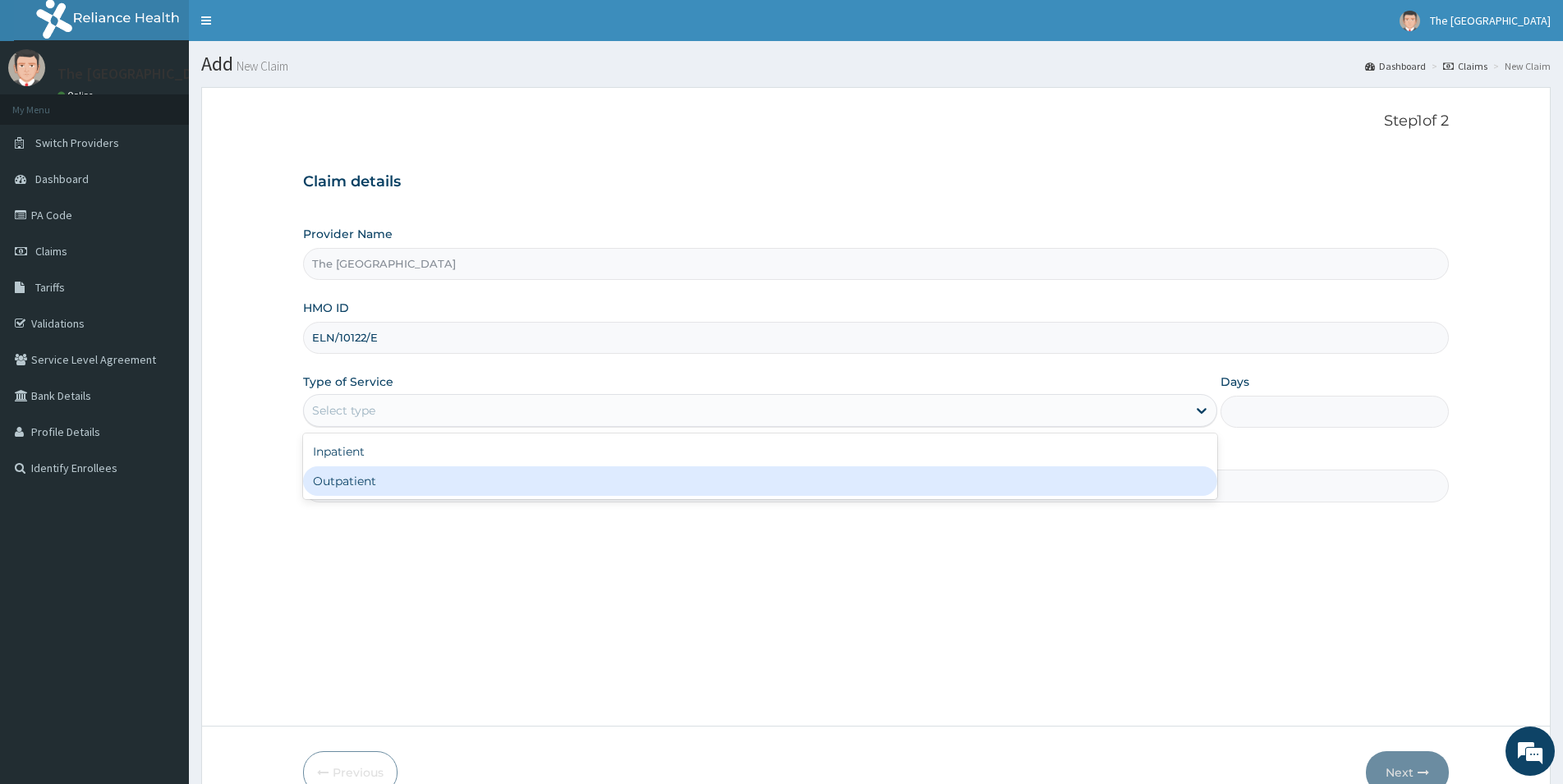
click at [363, 485] on div "Outpatient" at bounding box center [760, 481] width 914 height 30
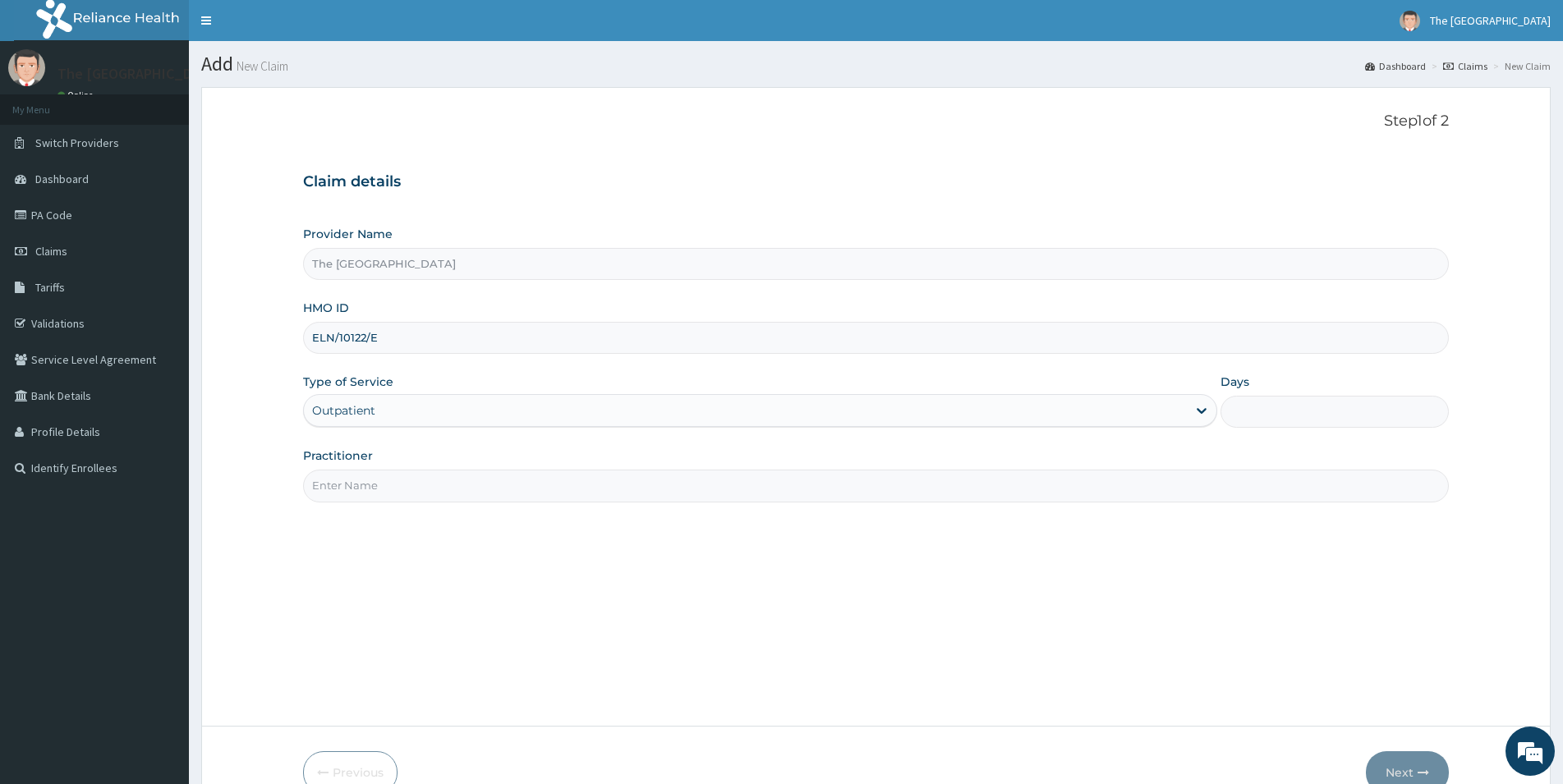
type input "1"
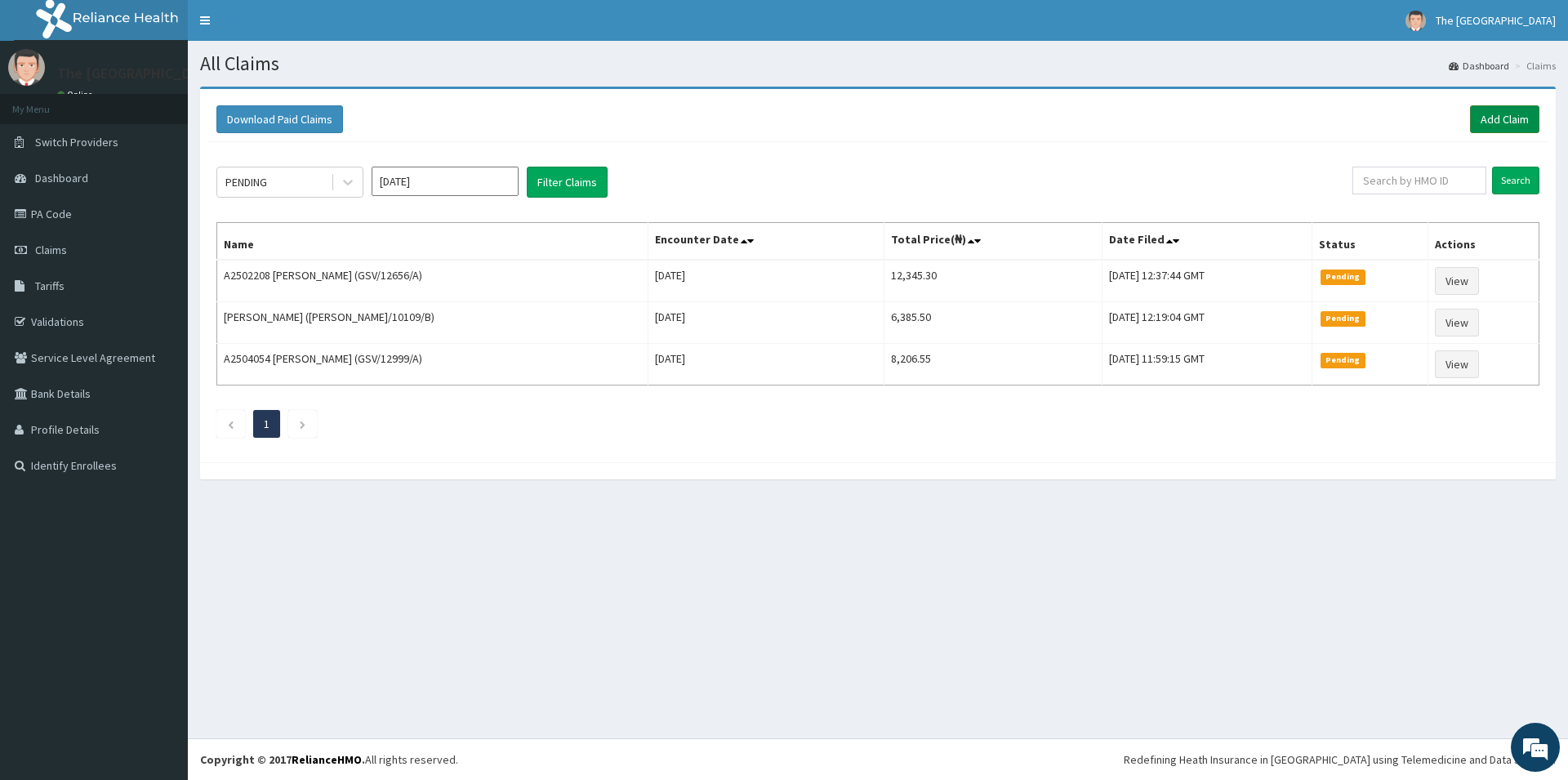
click at [1513, 117] on link "Add Claim" at bounding box center [1504, 119] width 69 height 28
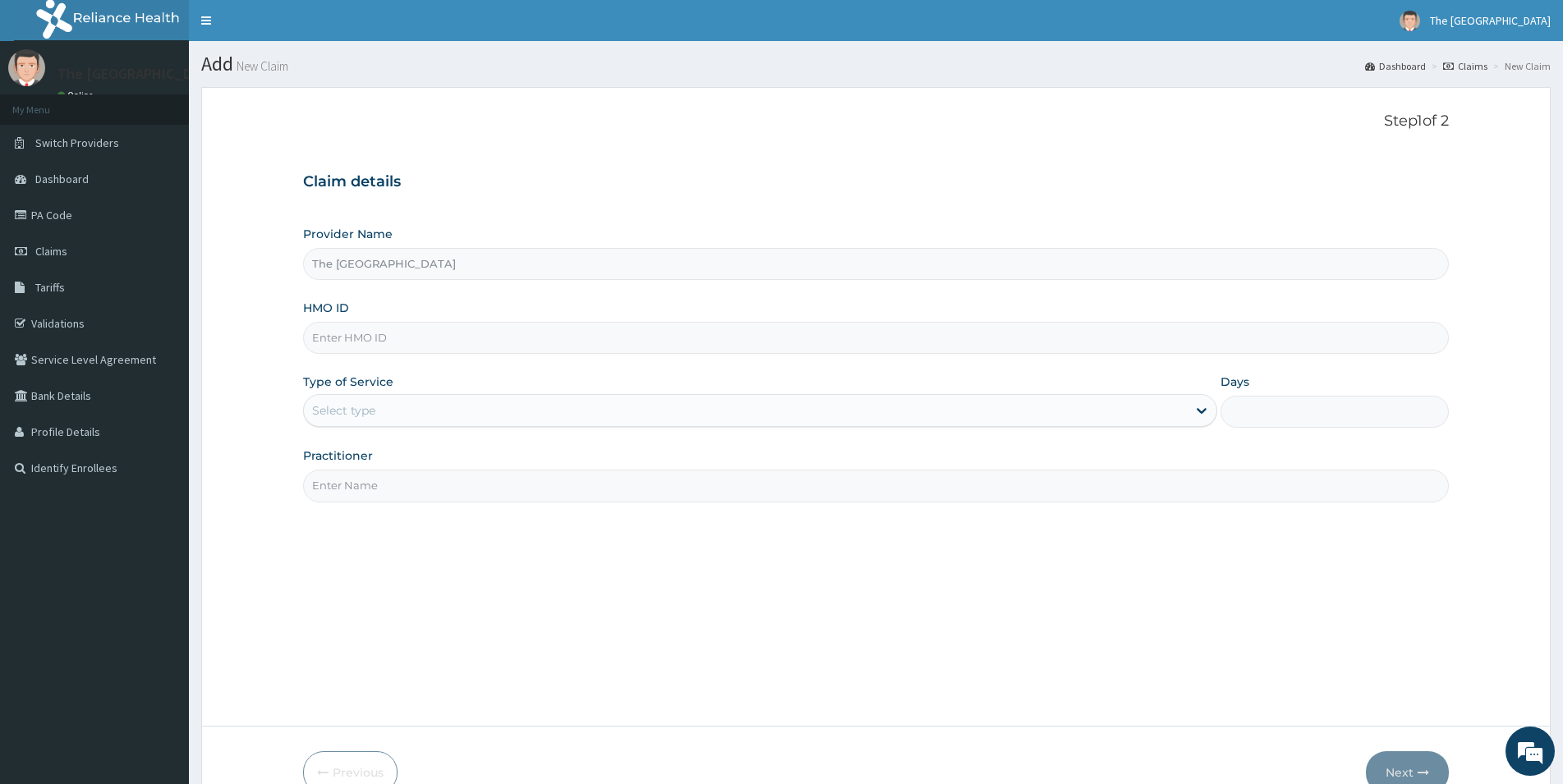
click at [387, 331] on input "HMO ID" at bounding box center [875, 338] width 1146 height 32
type input "GFC/1048/A"
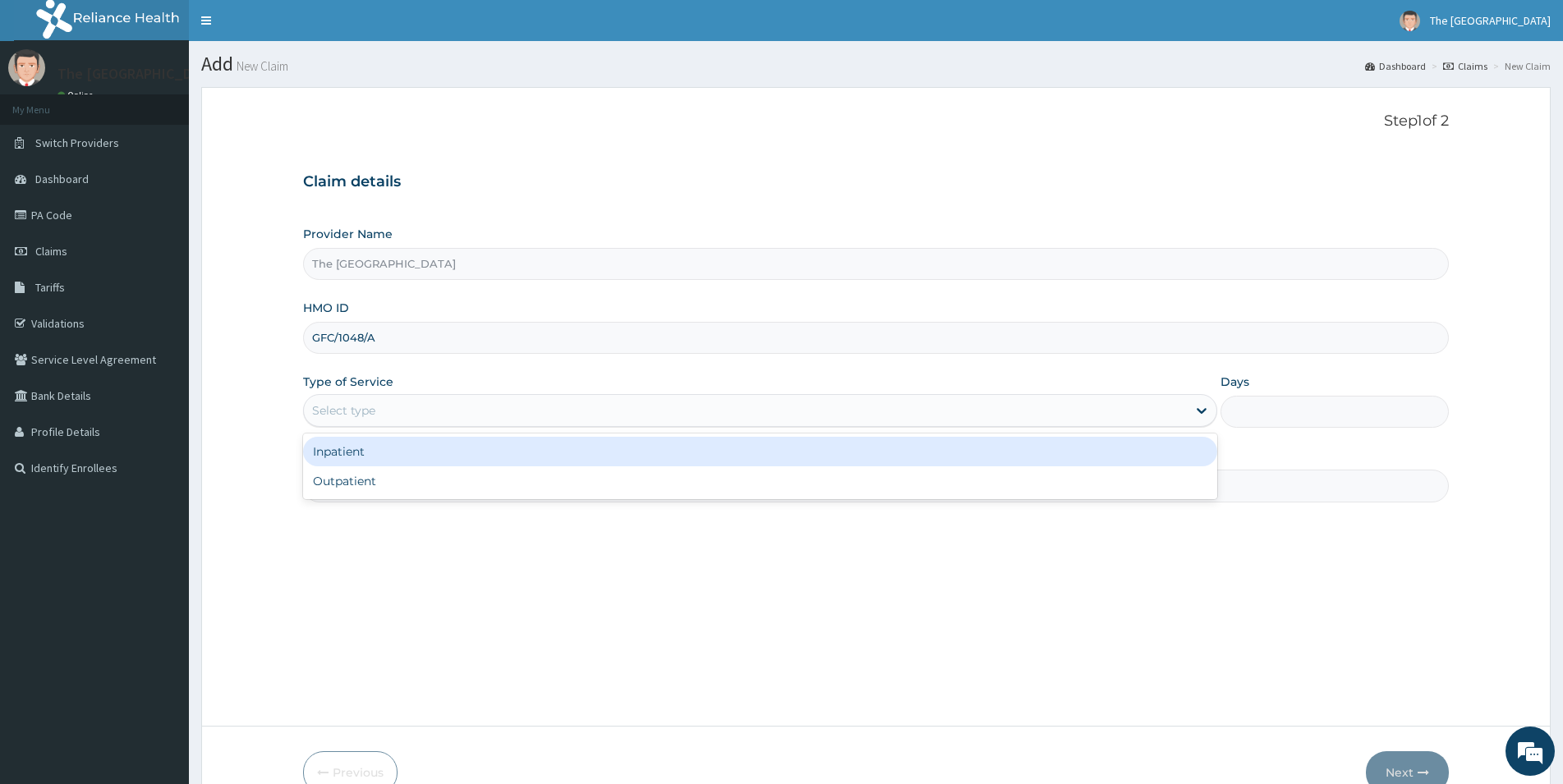
click at [453, 409] on div "Select type" at bounding box center [745, 411] width 883 height 26
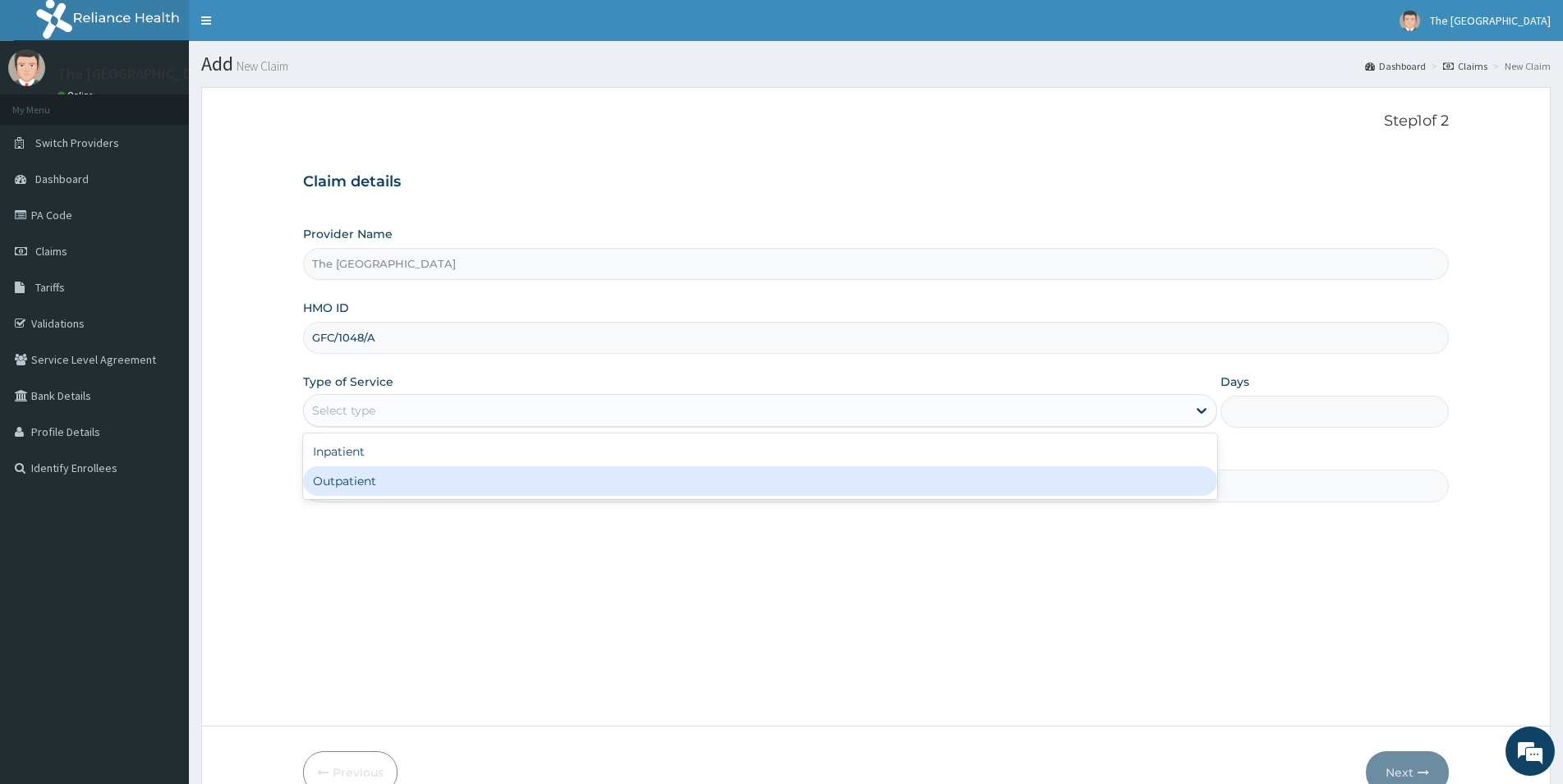
drag, startPoint x: 405, startPoint y: 484, endPoint x: 401, endPoint y: 467, distance: 17.5
click at [404, 484] on div "Outpatient" at bounding box center [760, 481] width 914 height 30
type input "1"
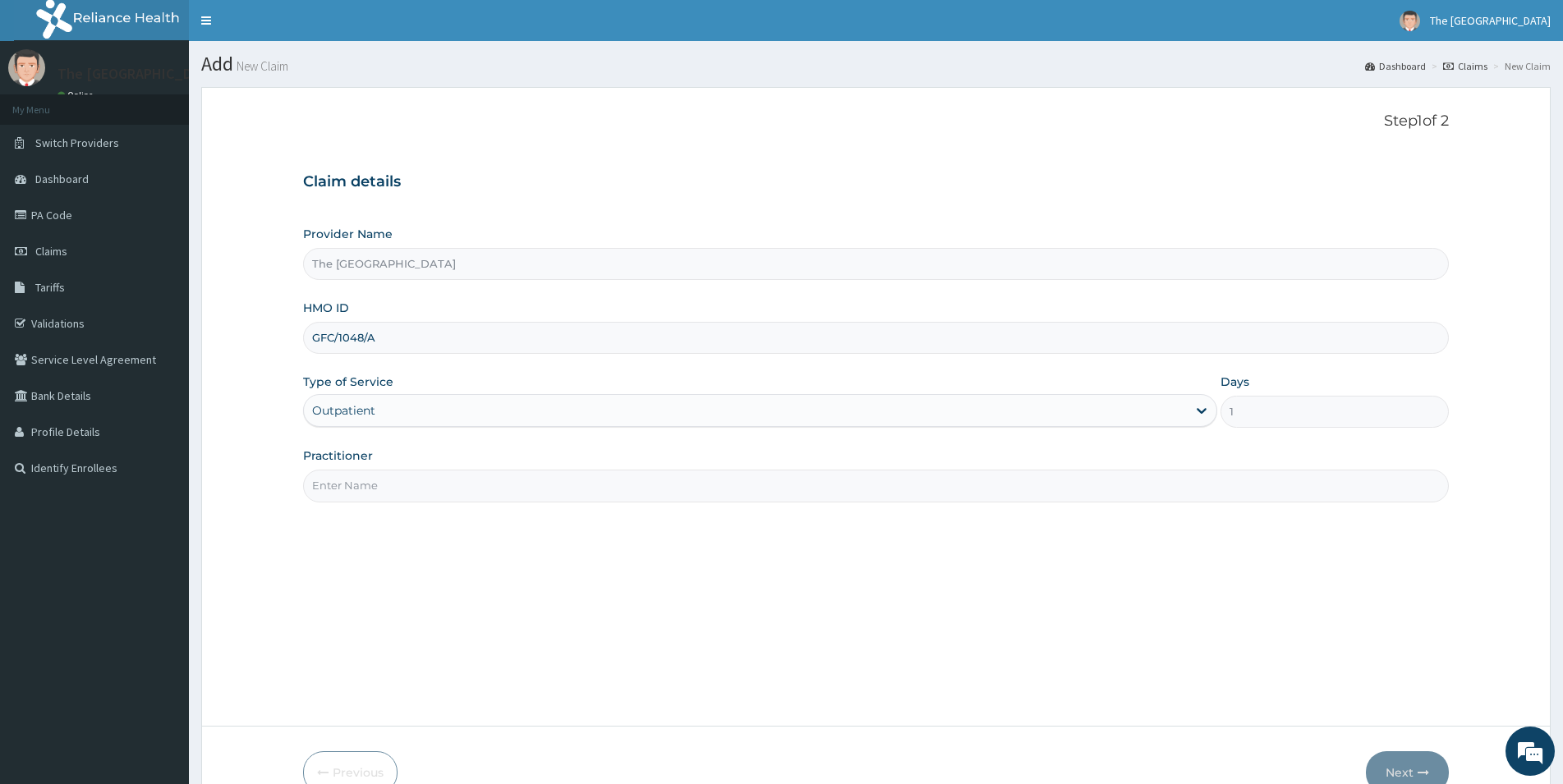
click at [397, 480] on input "Practitioner" at bounding box center [875, 486] width 1146 height 32
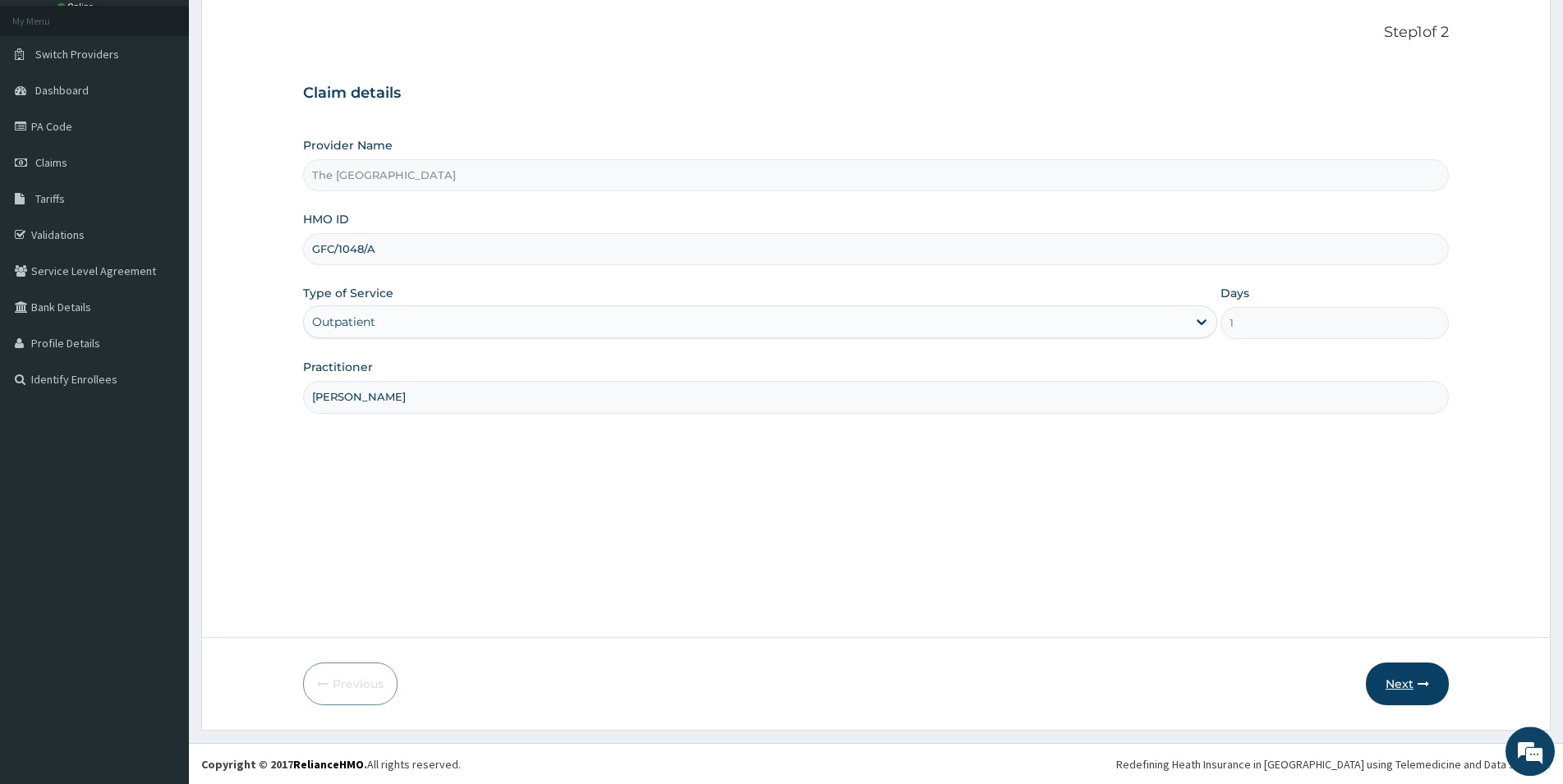
scroll to position [89, 0]
type input "[PERSON_NAME]"
click at [1396, 684] on button "Next" at bounding box center [1407, 684] width 83 height 43
click at [401, 248] on input "GFC/1048/A" at bounding box center [875, 248] width 1146 height 32
type input "GFC/11048/A"
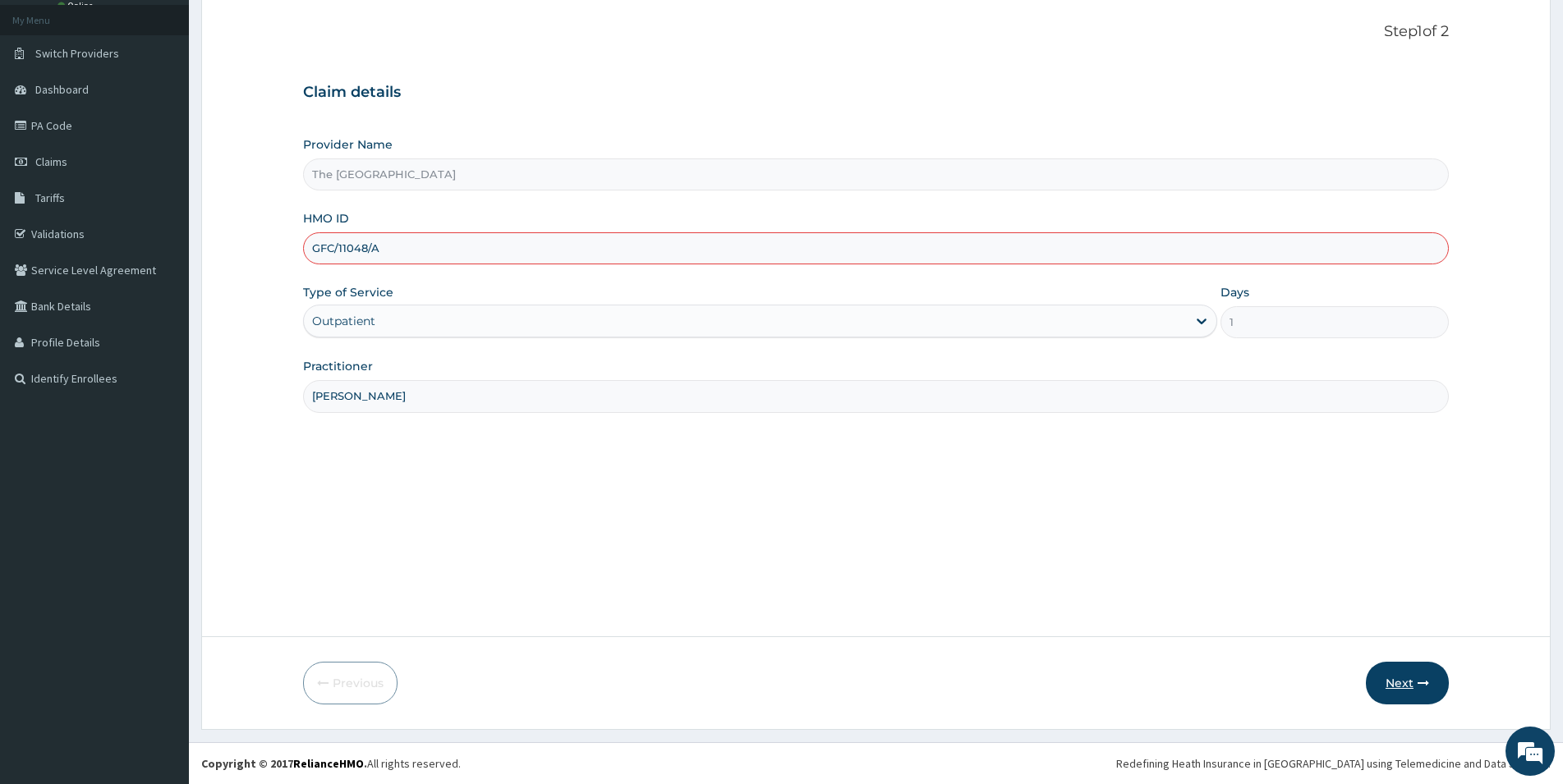
click at [1395, 679] on button "Next" at bounding box center [1407, 684] width 83 height 43
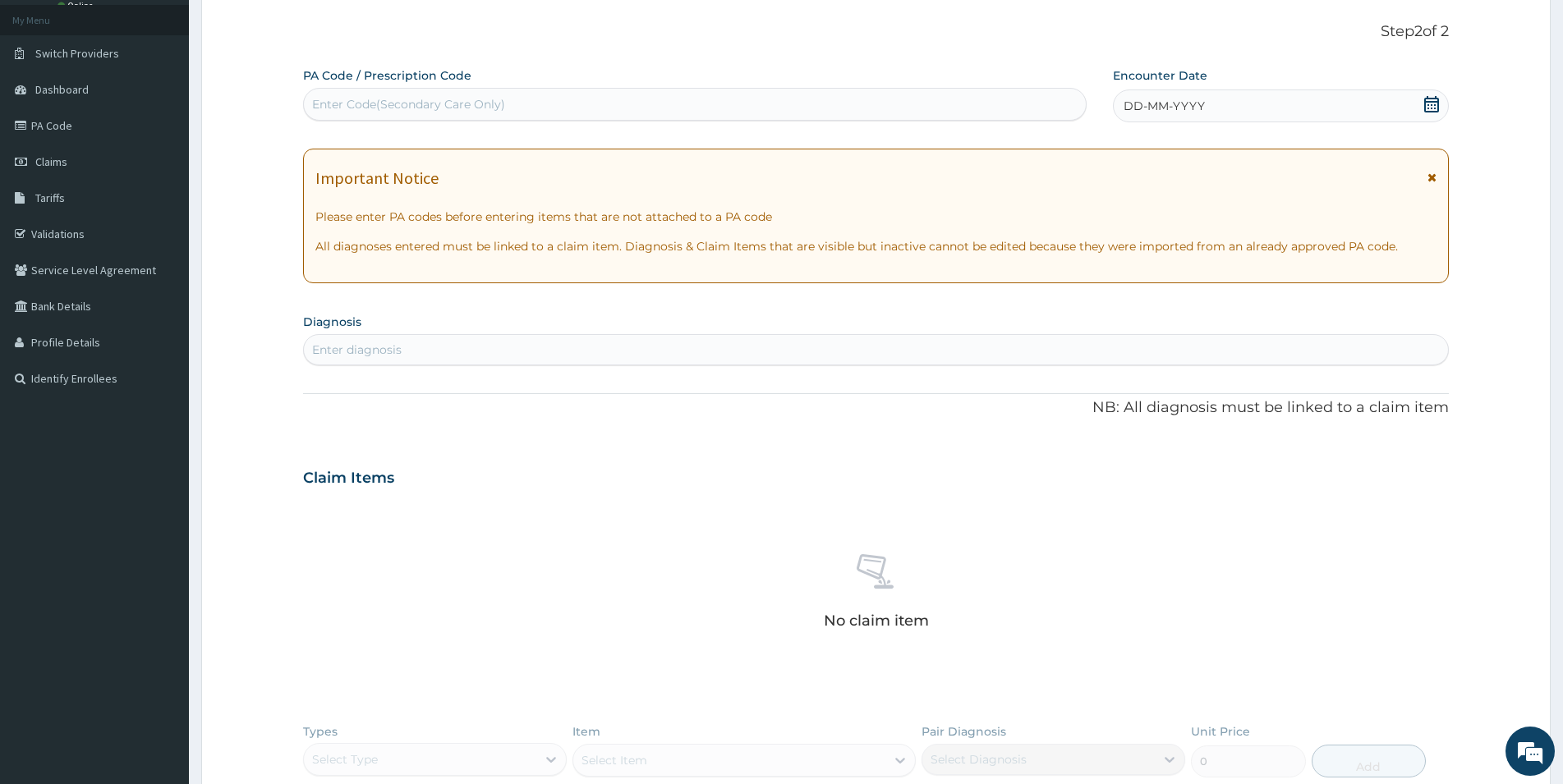
click at [859, 347] on div "Enter diagnosis" at bounding box center [876, 349] width 1145 height 26
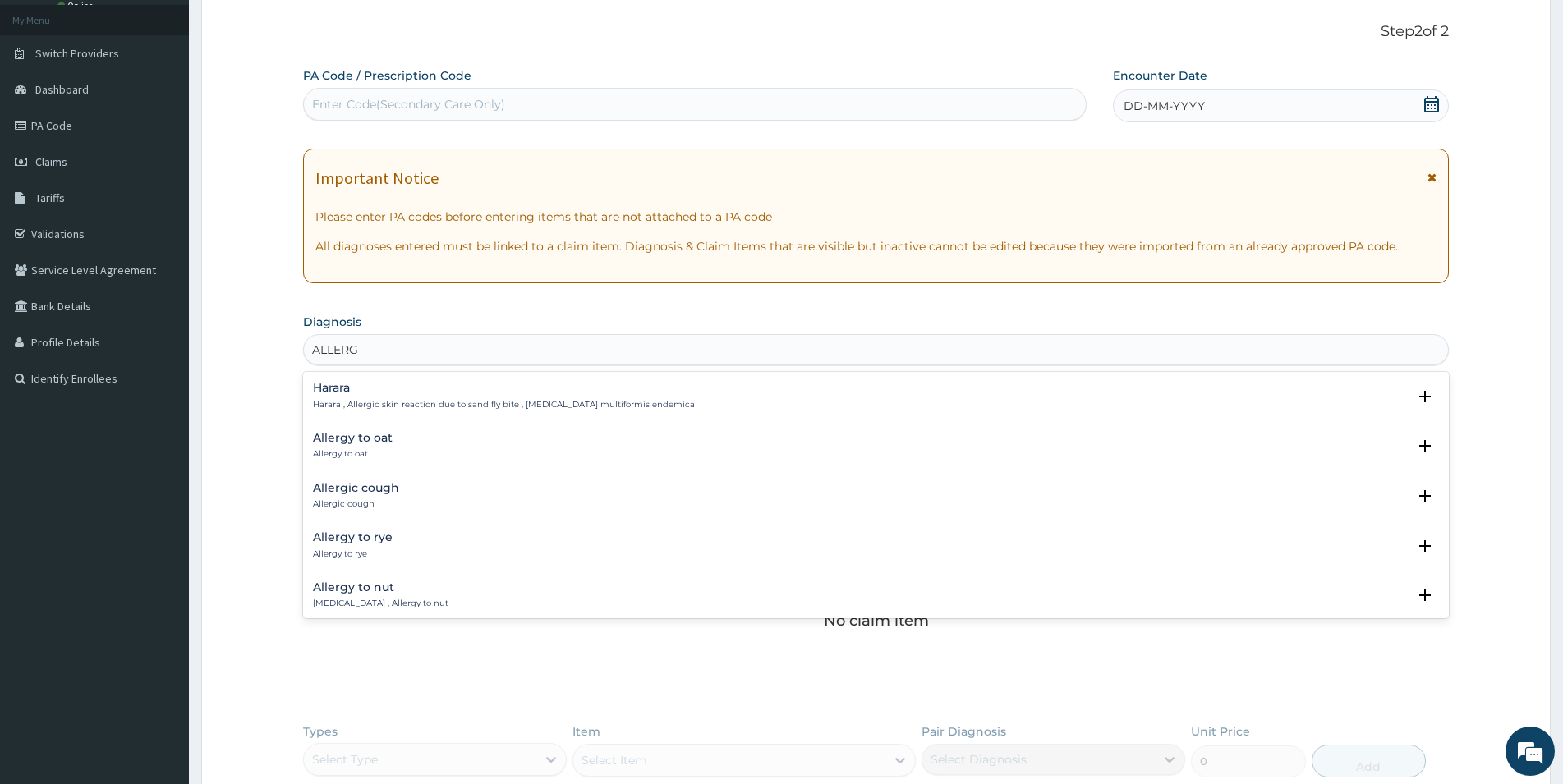
scroll to position [88, 0]
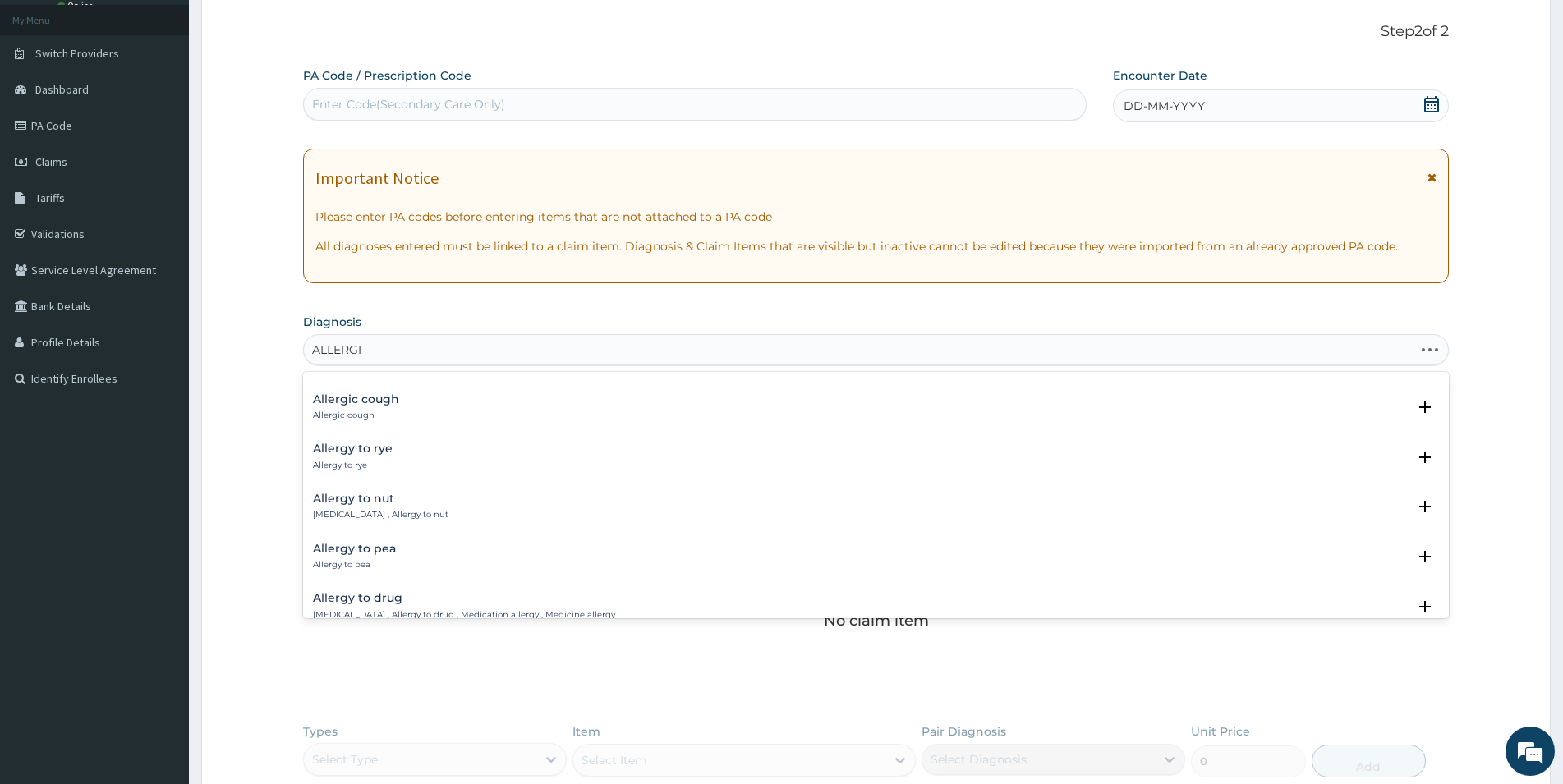
type input "ALLERGIC"
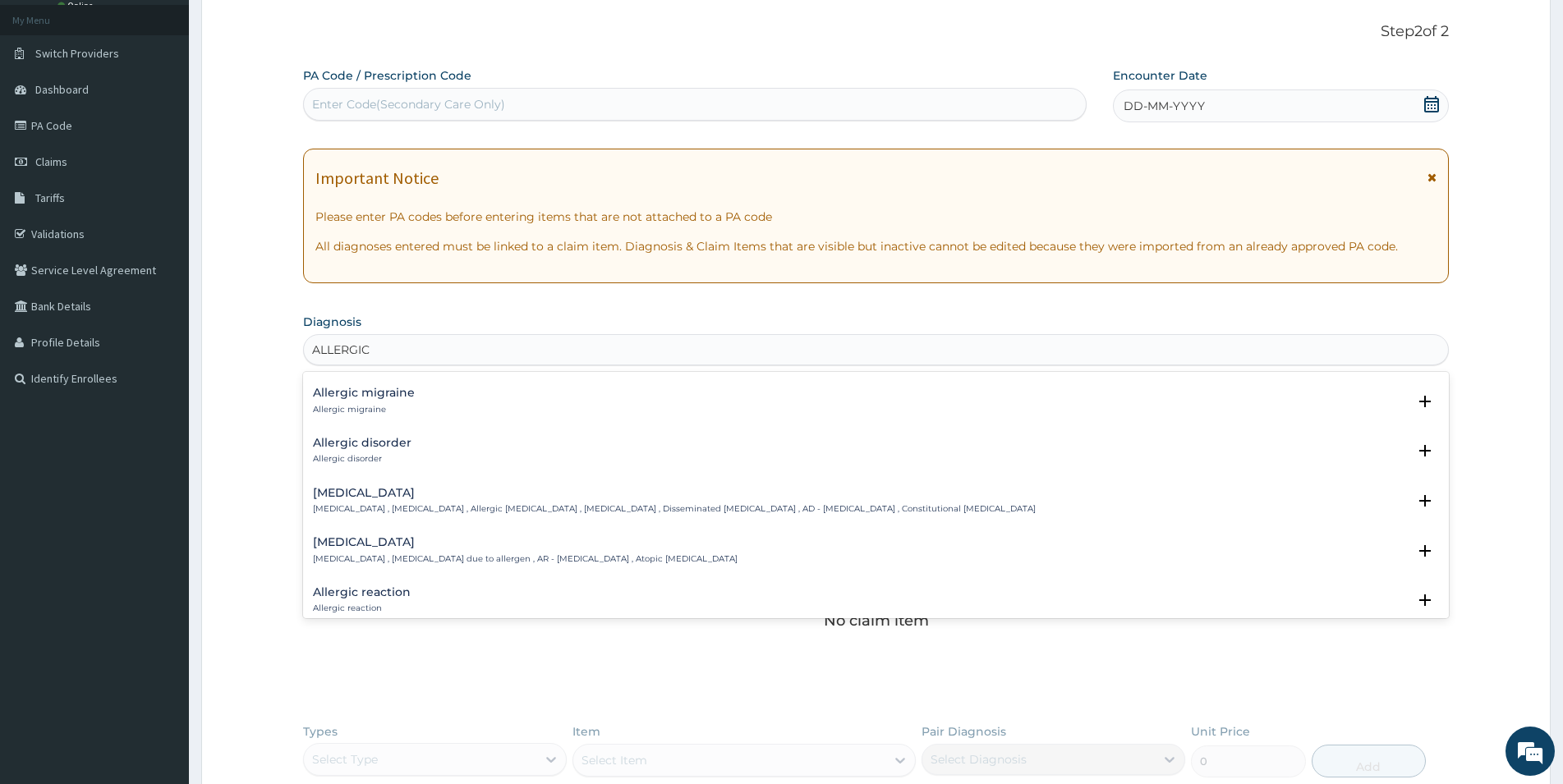
scroll to position [532, 0]
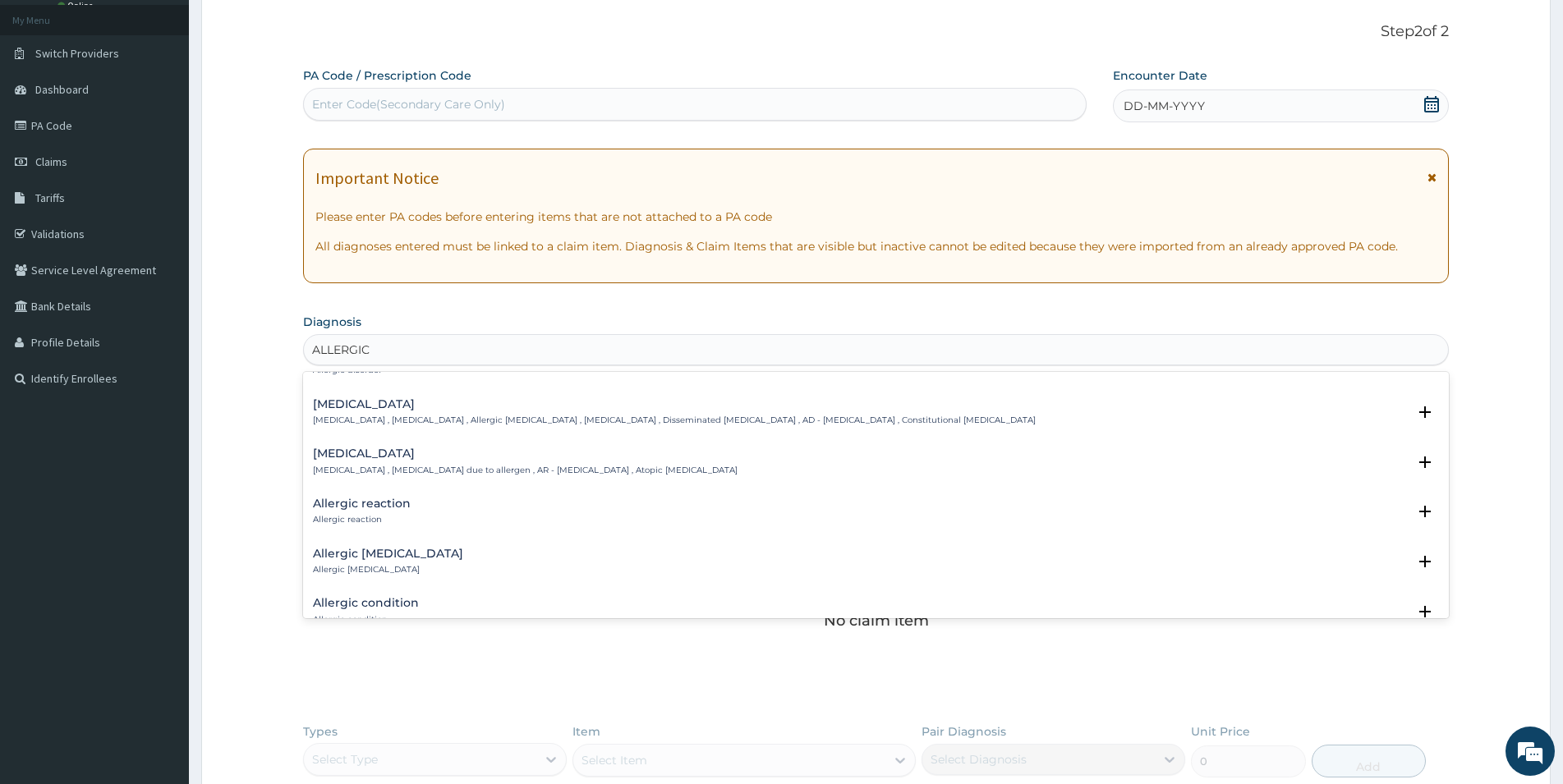
click at [384, 495] on div "Allergic reaction Allergic reaction Select Status Query Query covers suspected …" at bounding box center [875, 516] width 1146 height 50
click at [381, 506] on h4 "Allergic reaction" at bounding box center [361, 503] width 98 height 12
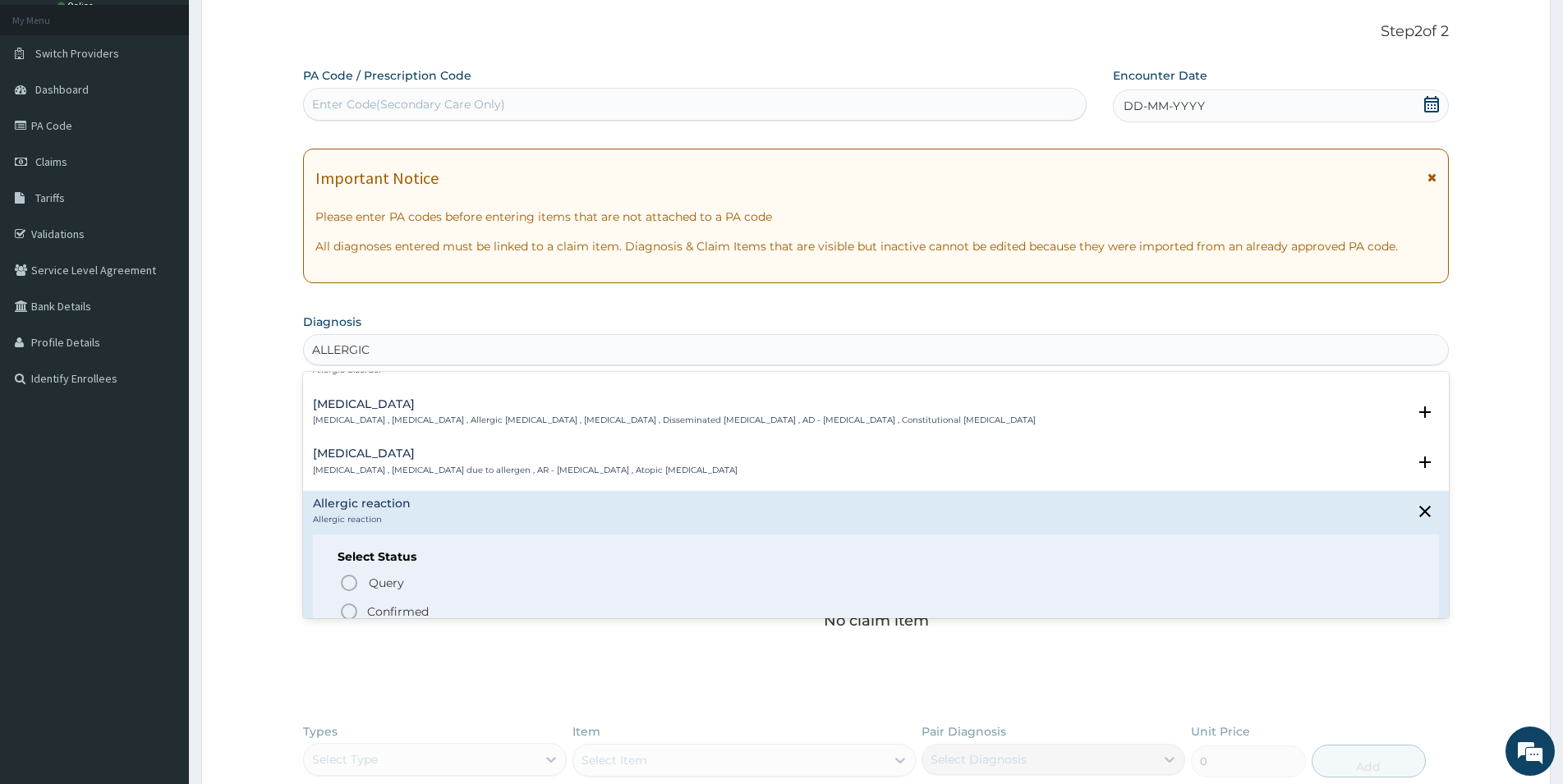
click at [391, 609] on p "Confirmed" at bounding box center [398, 612] width 61 height 17
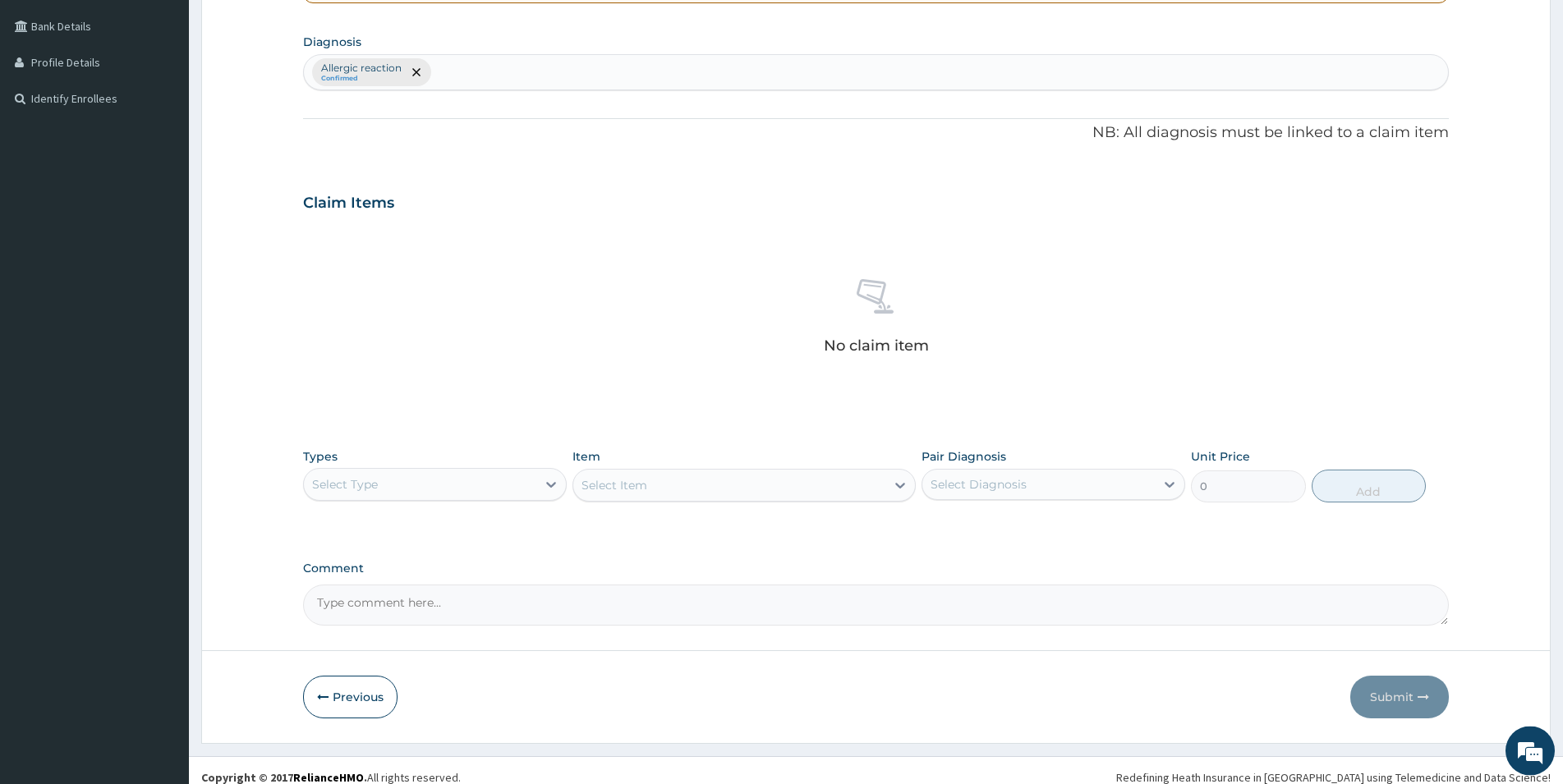
scroll to position [384, 0]
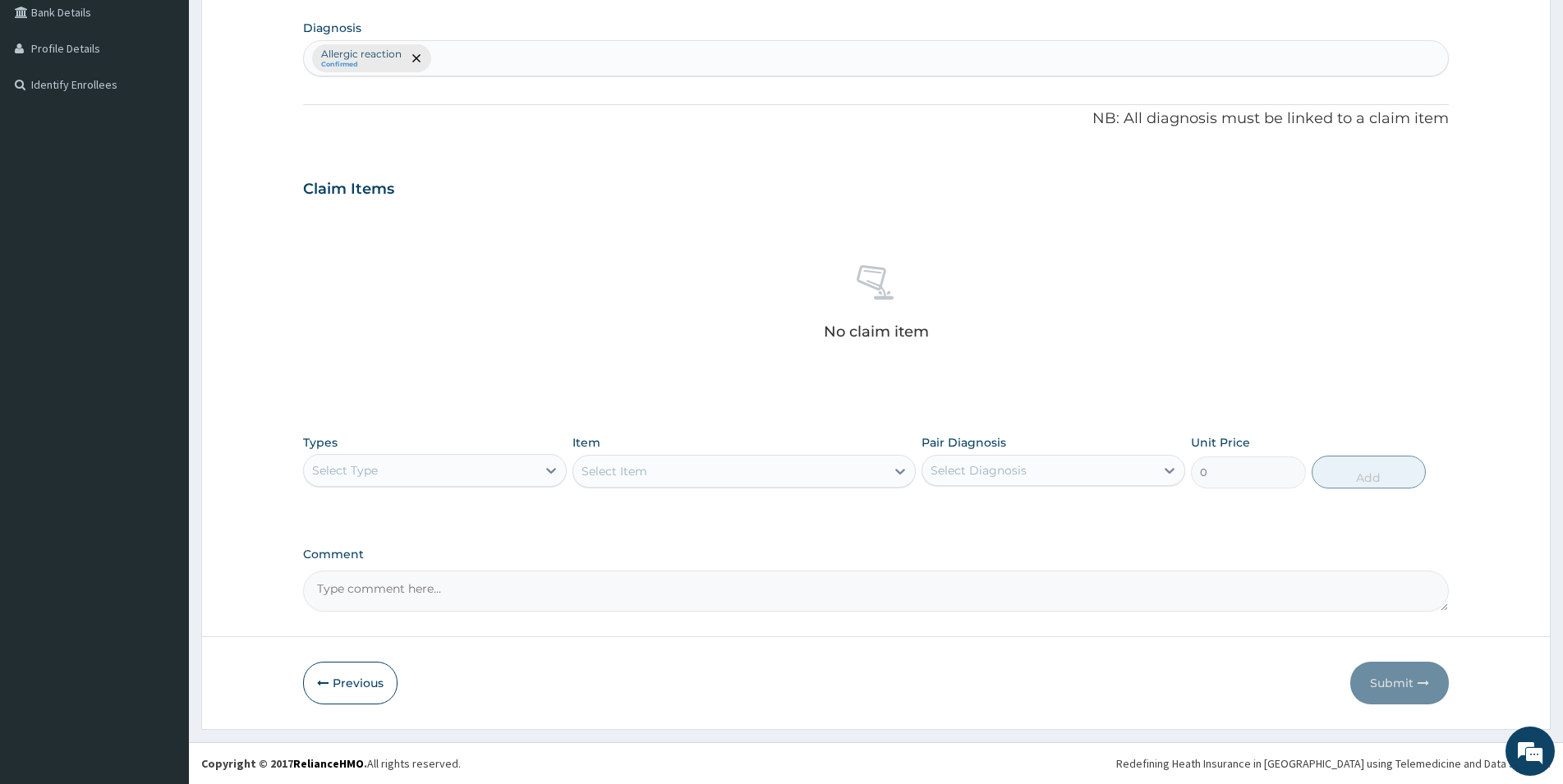
click at [436, 468] on div "Select Type" at bounding box center [420, 470] width 232 height 26
click at [335, 695] on div "Drugs" at bounding box center [435, 689] width 264 height 30
click at [601, 467] on div "Select Item" at bounding box center [744, 471] width 344 height 33
click at [698, 466] on div "Select Item" at bounding box center [729, 471] width 312 height 26
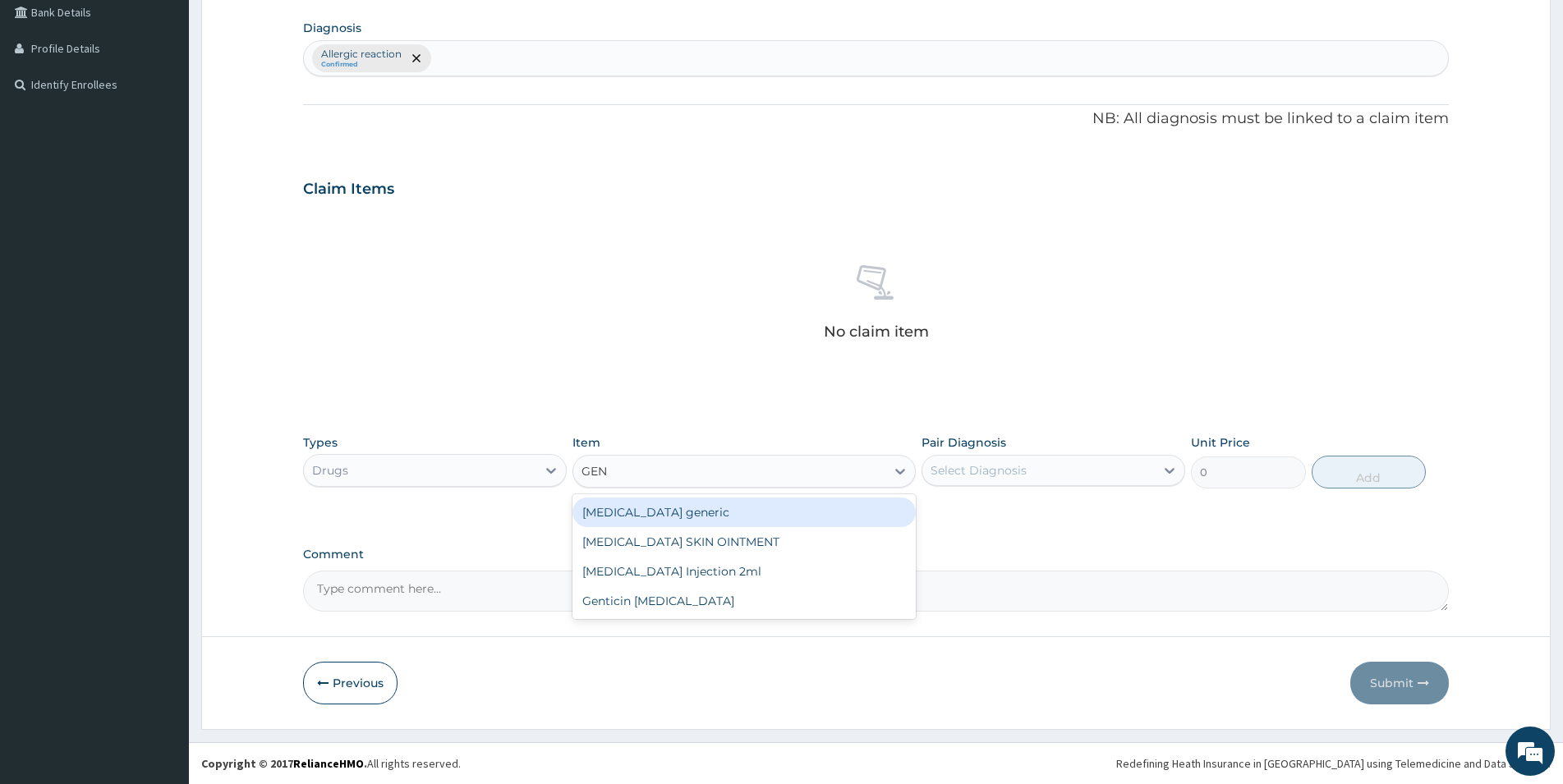
type input "GENT"
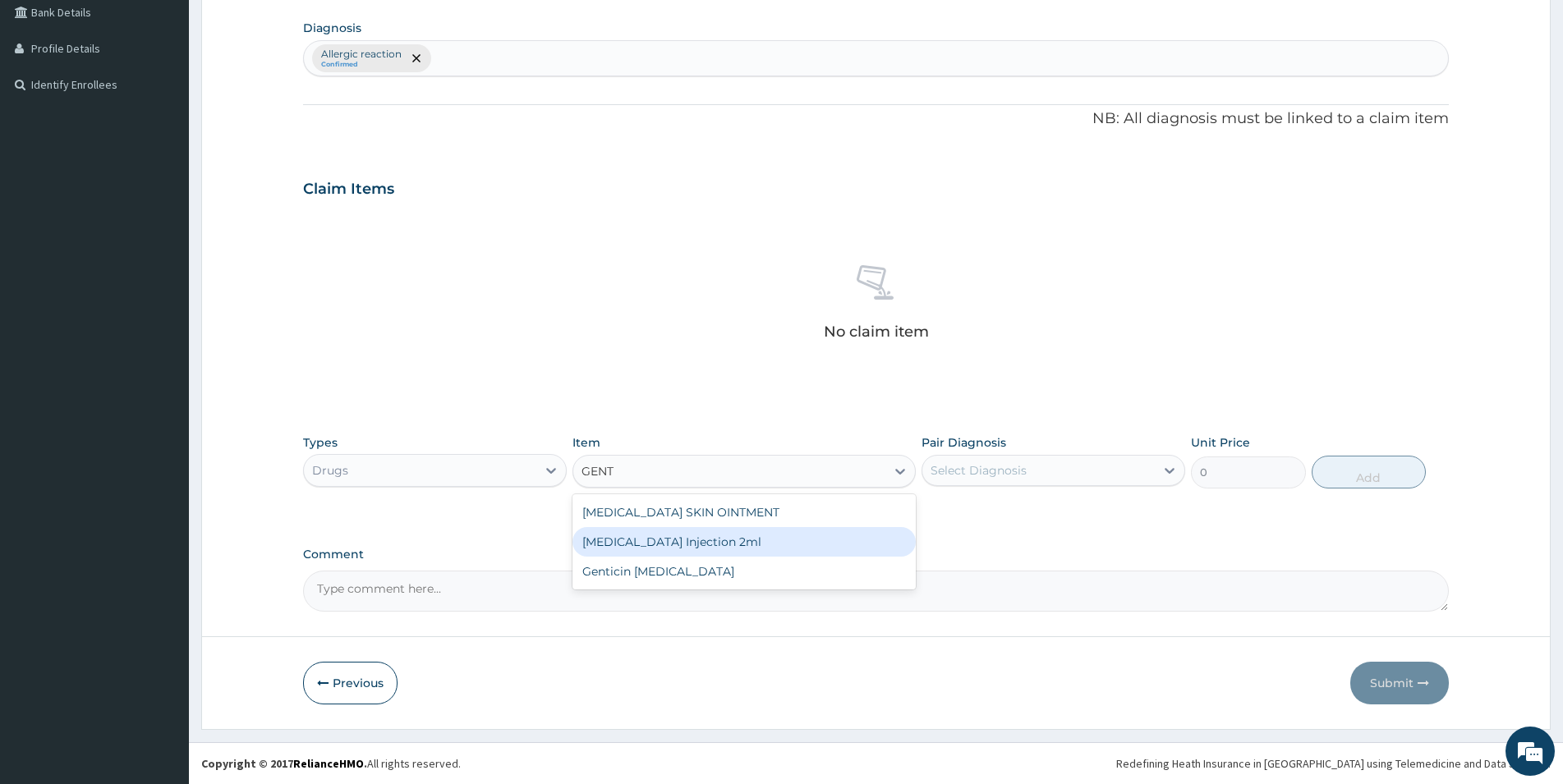
click at [658, 542] on div "[MEDICAL_DATA] Injection 2ml" at bounding box center [744, 542] width 344 height 30
type input "331.1"
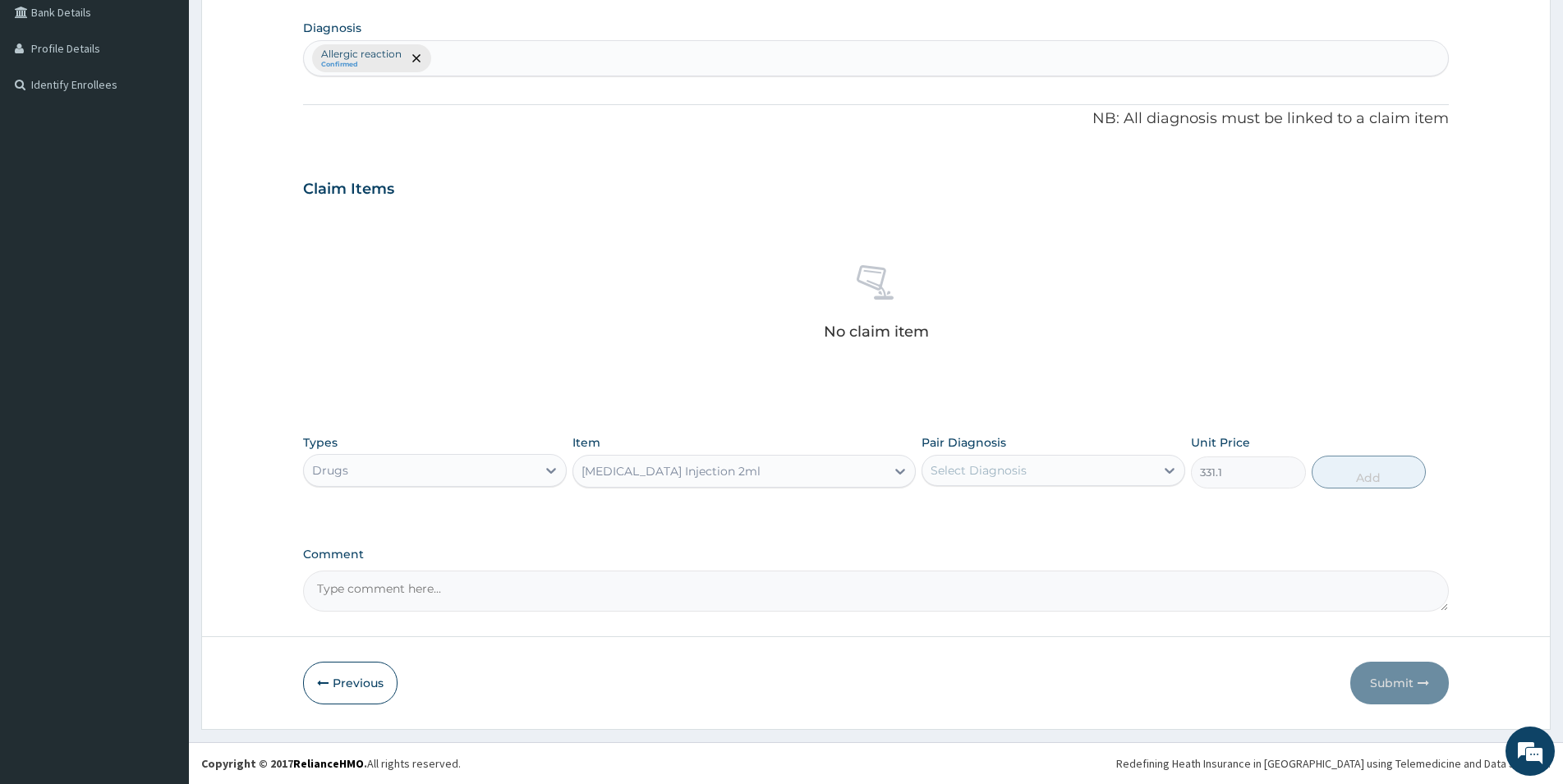
click at [1014, 473] on div "Select Diagnosis" at bounding box center [979, 471] width 96 height 17
click at [979, 505] on label "Allergic reaction" at bounding box center [997, 511] width 98 height 17
checkbox input "true"
click at [1386, 469] on button "Add" at bounding box center [1369, 472] width 114 height 33
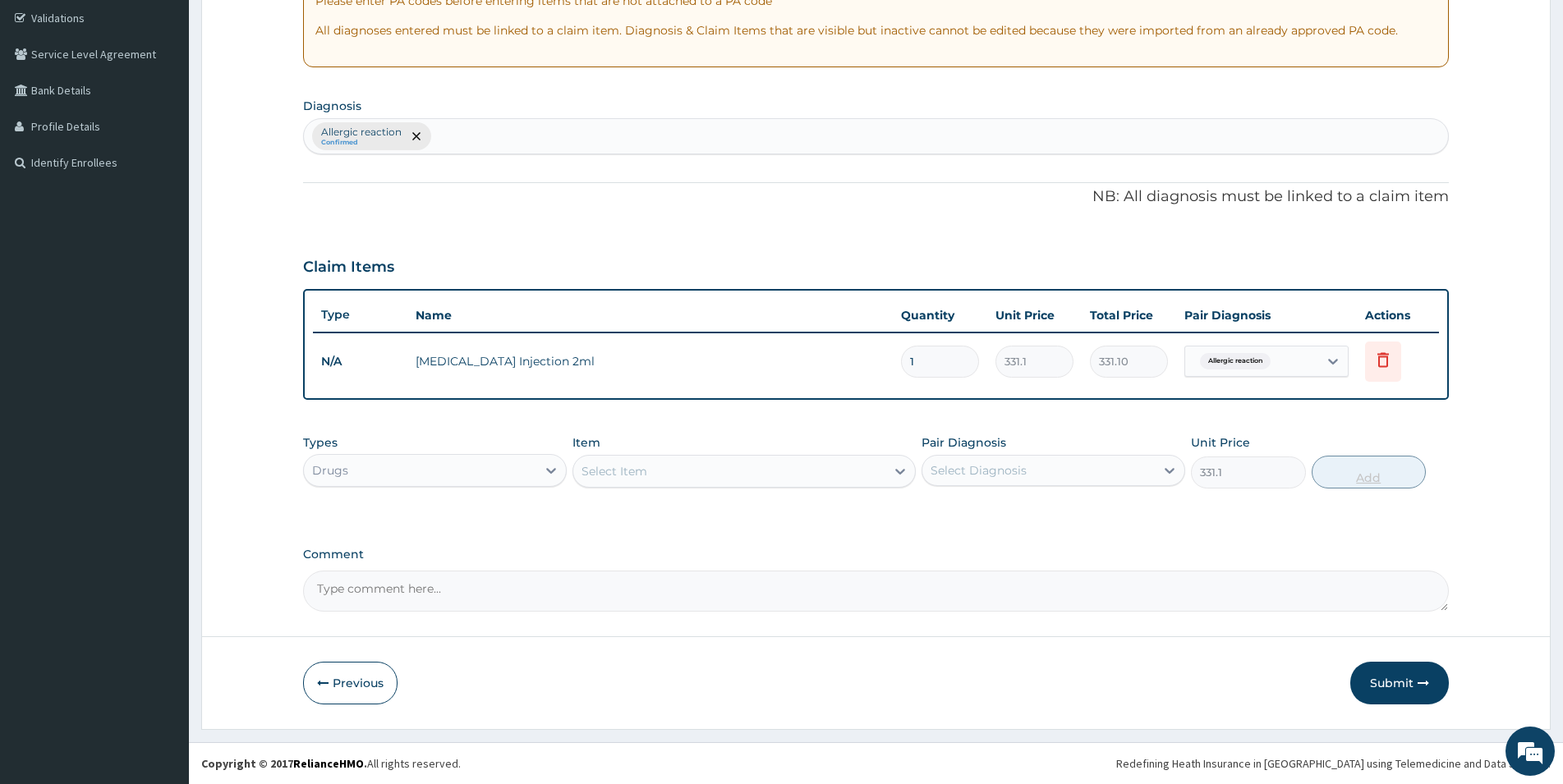
type input "0"
type input "0.00"
type input "2"
type input "662.20"
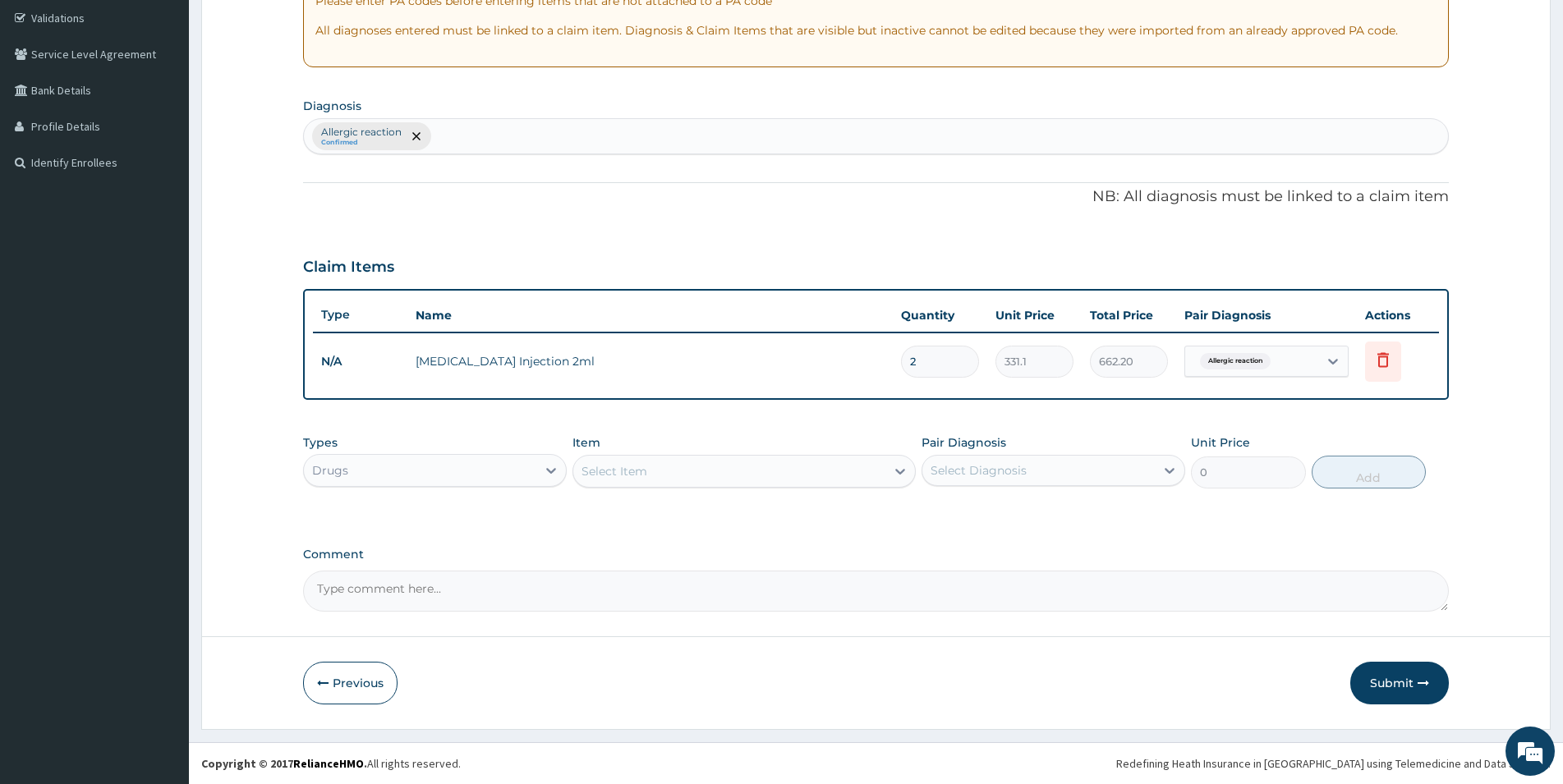
type input "2"
click at [636, 471] on div "Select Item" at bounding box center [614, 472] width 66 height 17
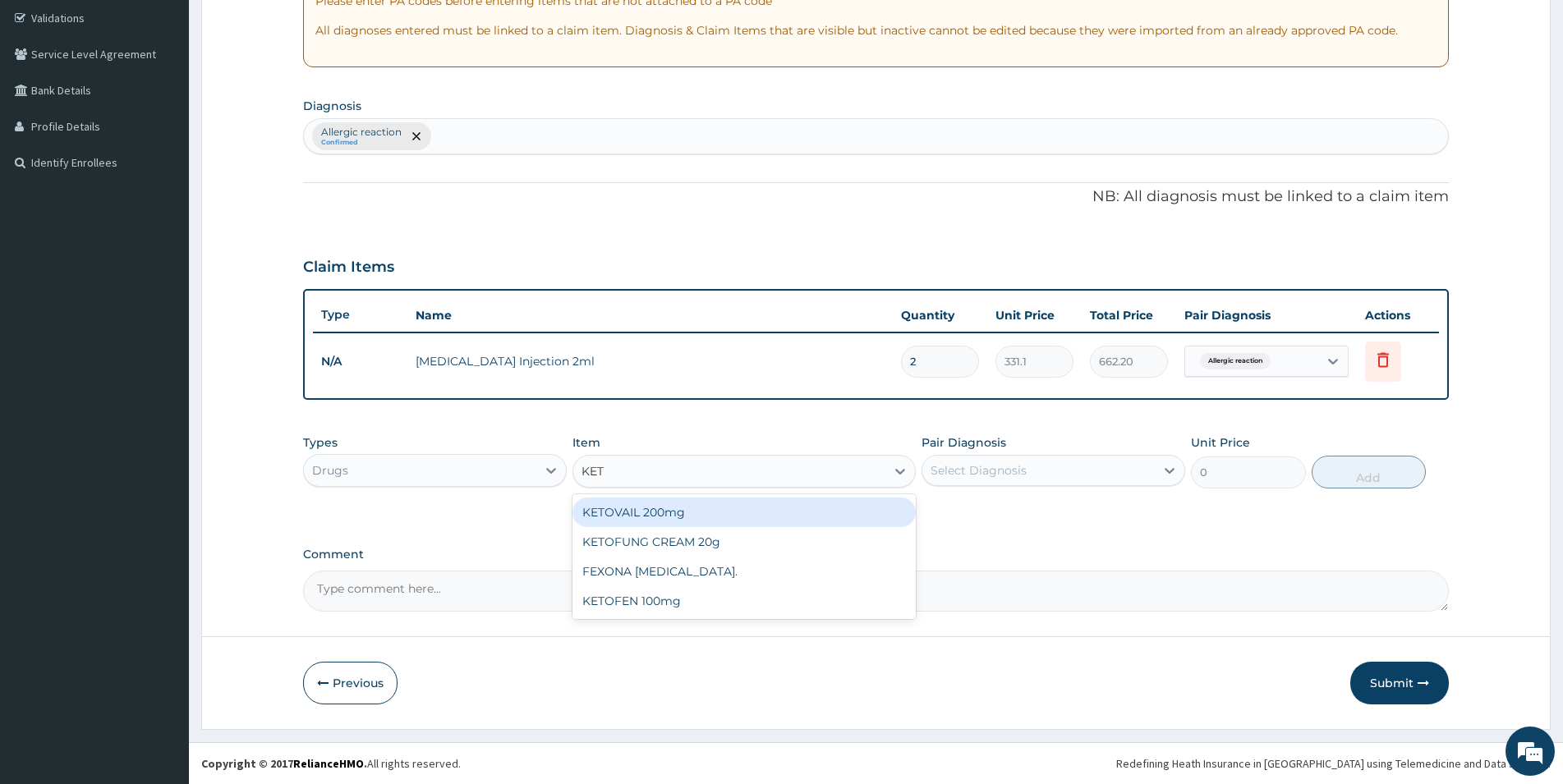
type input "KETO"
click at [708, 516] on div "KETOVAIL 200mg" at bounding box center [744, 513] width 344 height 30
type input "354.75"
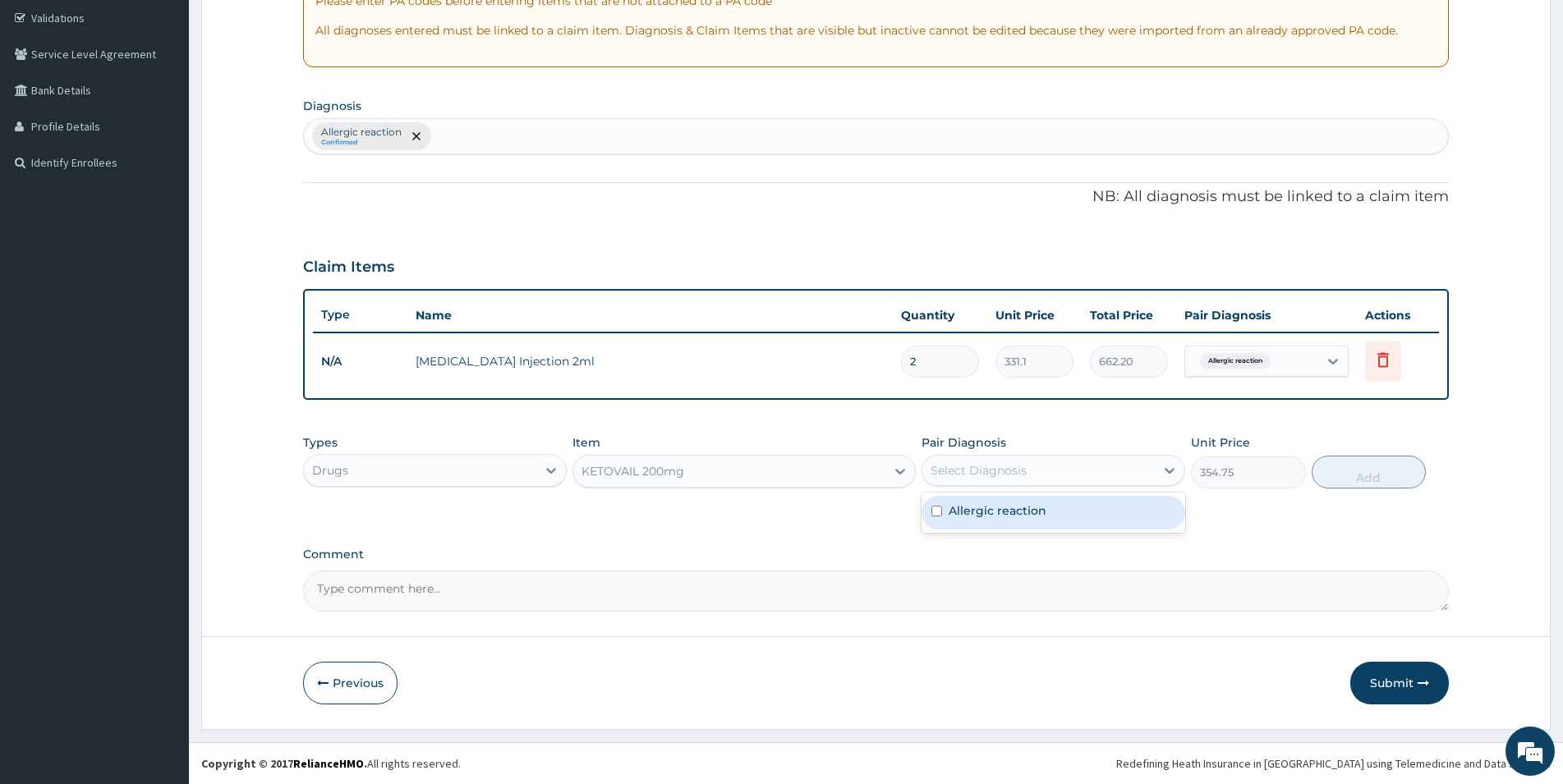
click at [1052, 471] on div "Select Diagnosis" at bounding box center [1039, 470] width 232 height 26
click at [974, 518] on label "Allergic reaction" at bounding box center [997, 511] width 98 height 17
checkbox input "true"
click at [1369, 474] on button "Add" at bounding box center [1369, 472] width 114 height 33
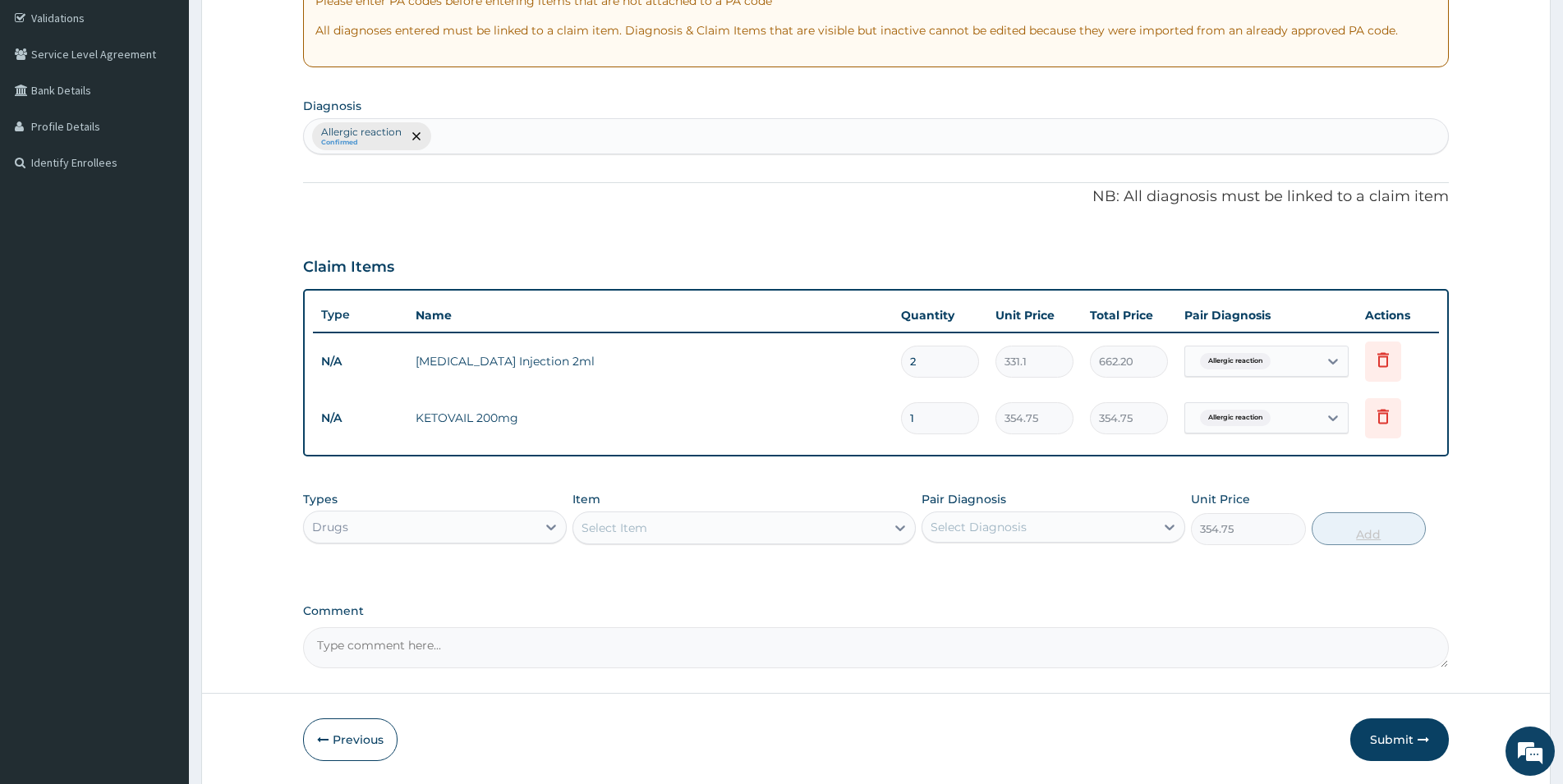
type input "0"
click at [926, 422] on input "1" at bounding box center [940, 418] width 78 height 32
type input "10"
type input "3547.50"
type input "10"
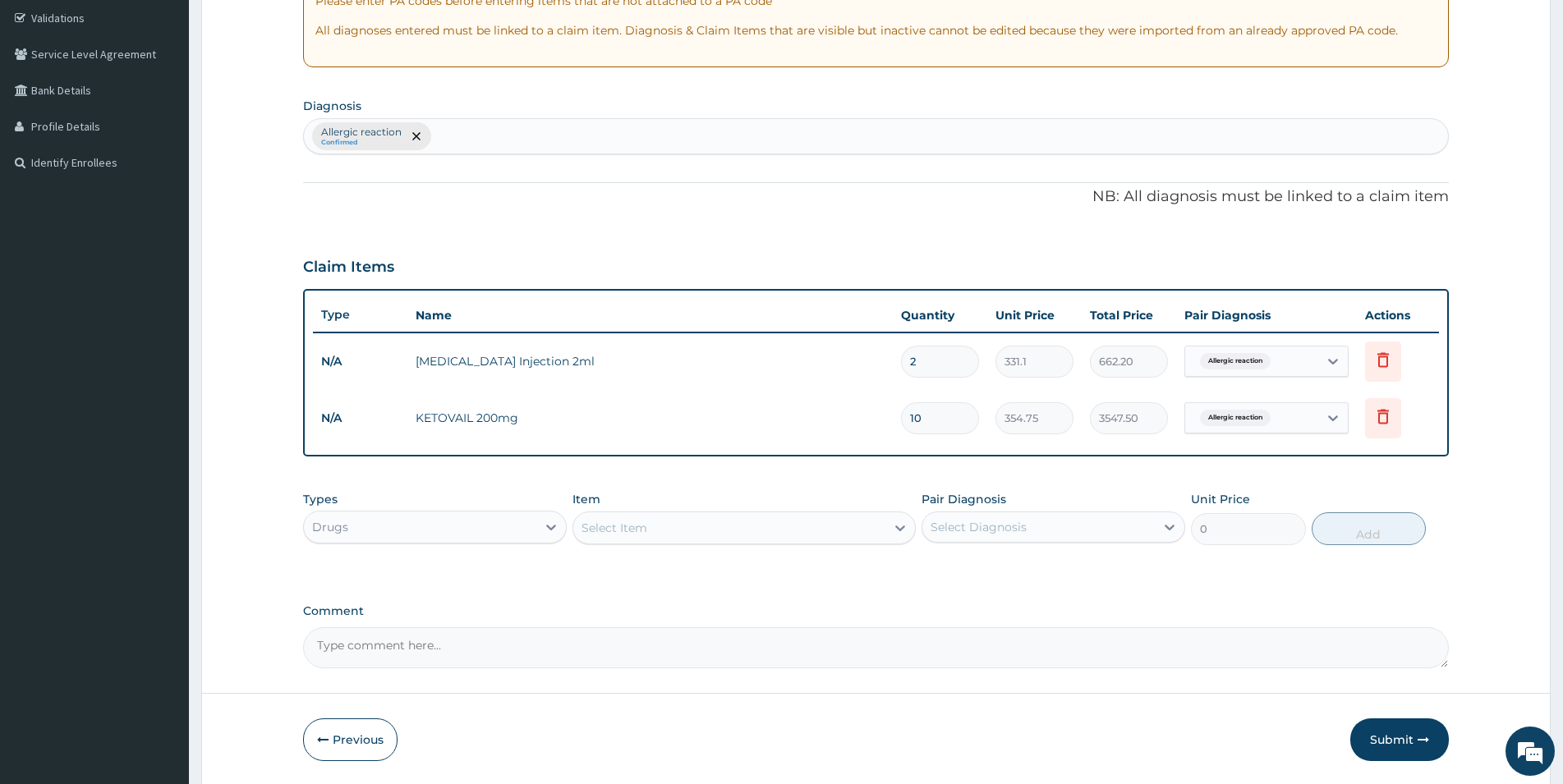
click at [719, 523] on div "Select Item" at bounding box center [729, 528] width 312 height 26
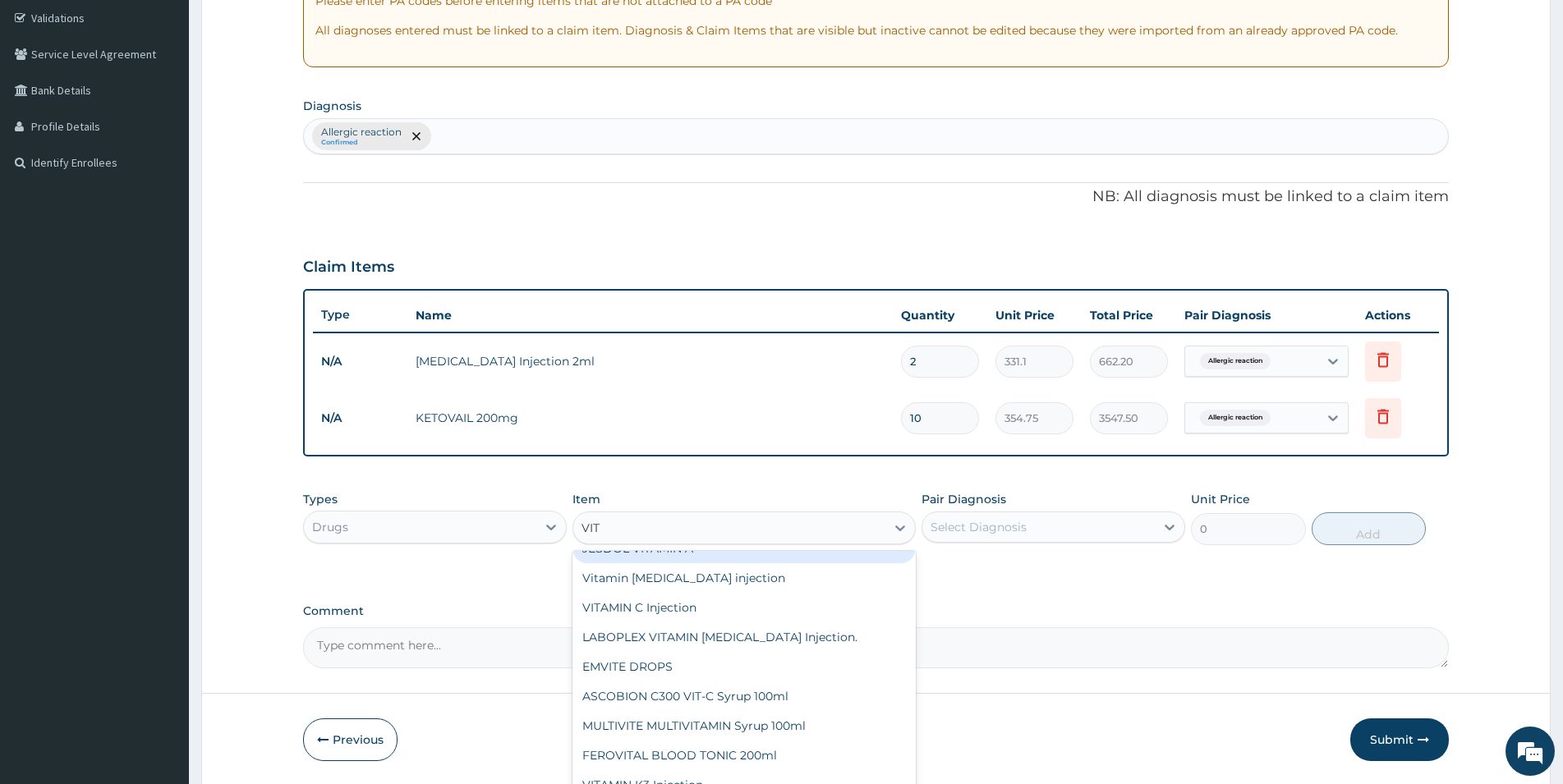
scroll to position [177, 0]
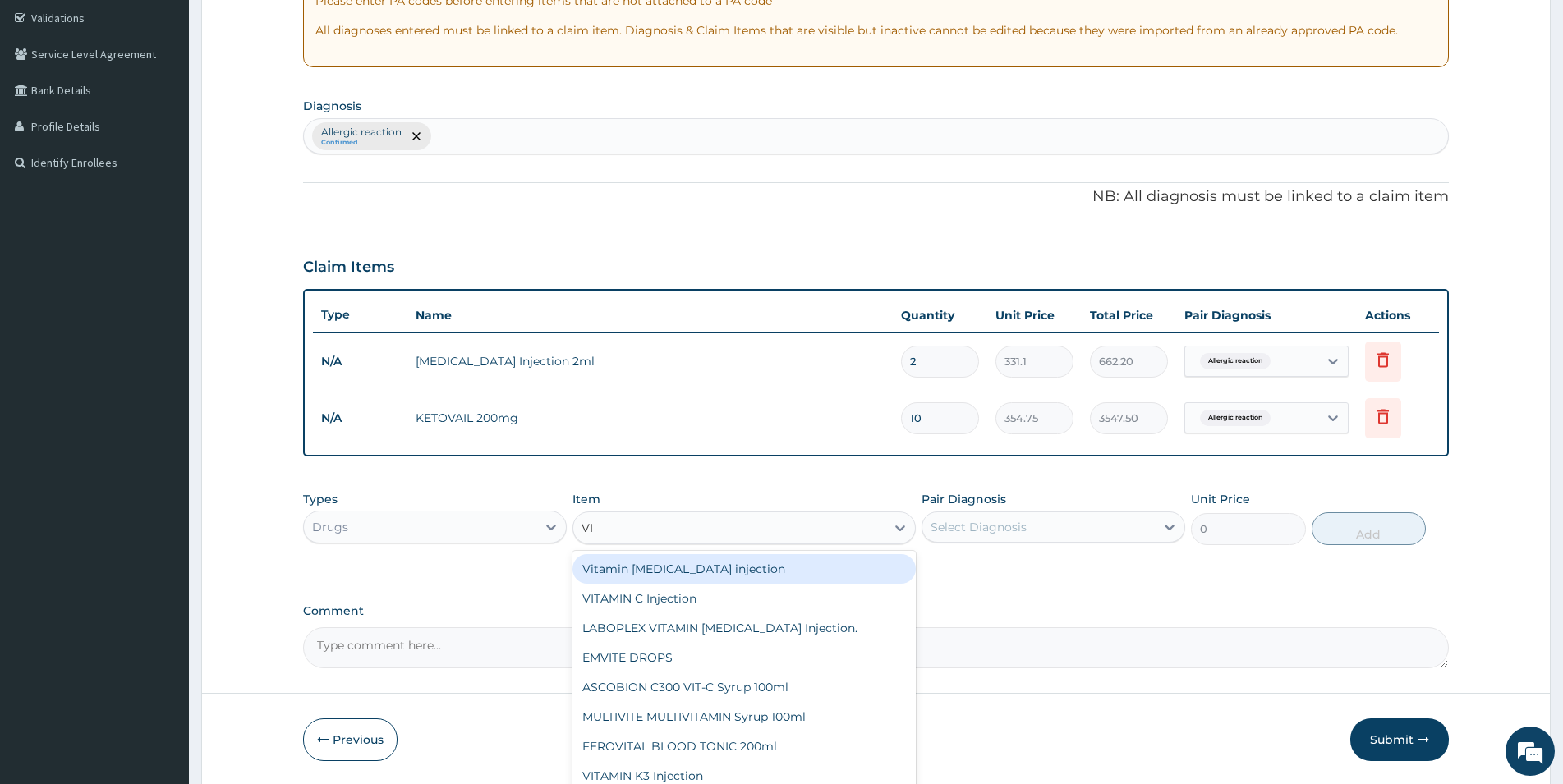
type input "V"
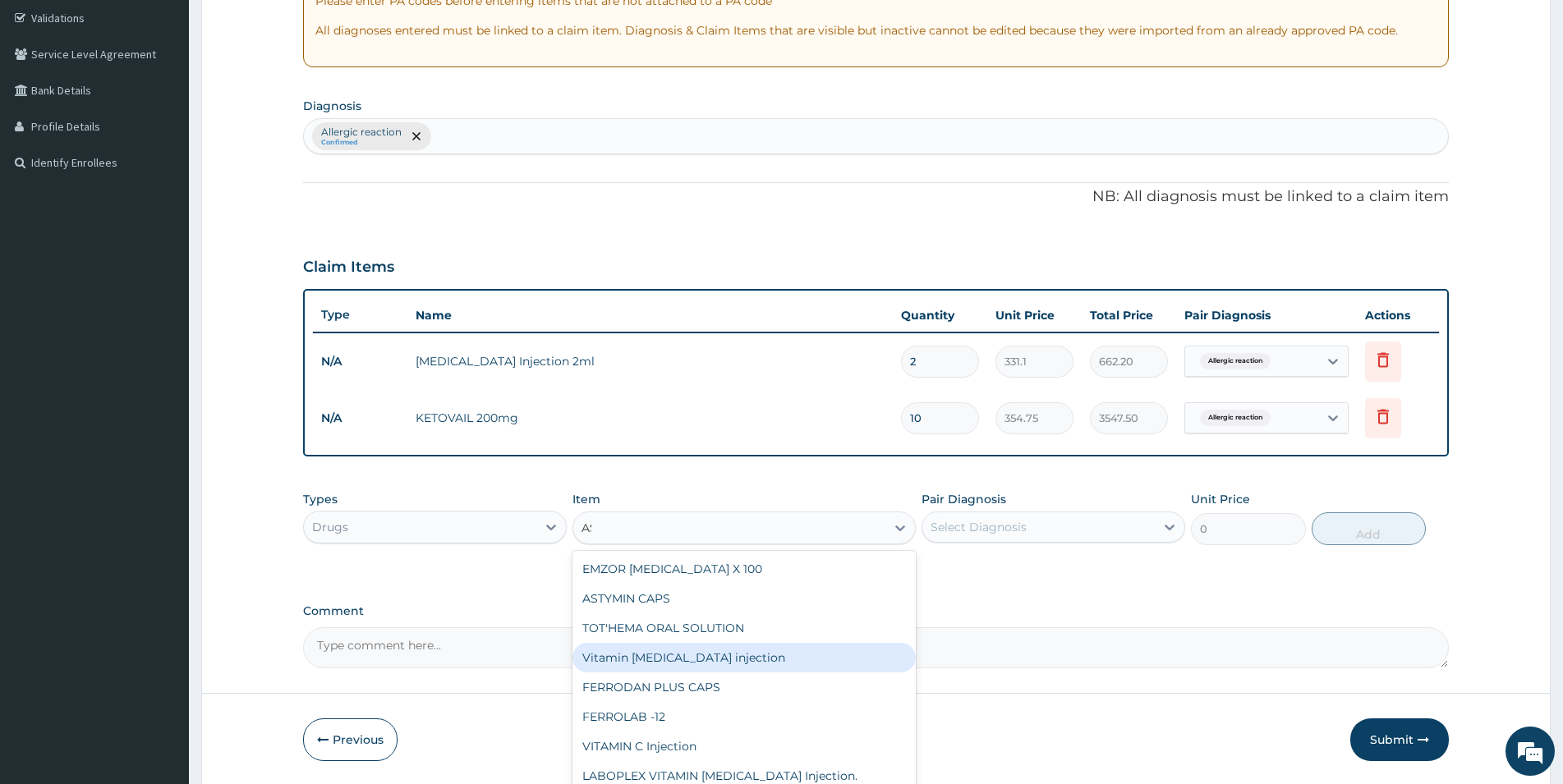
scroll to position [0, 0]
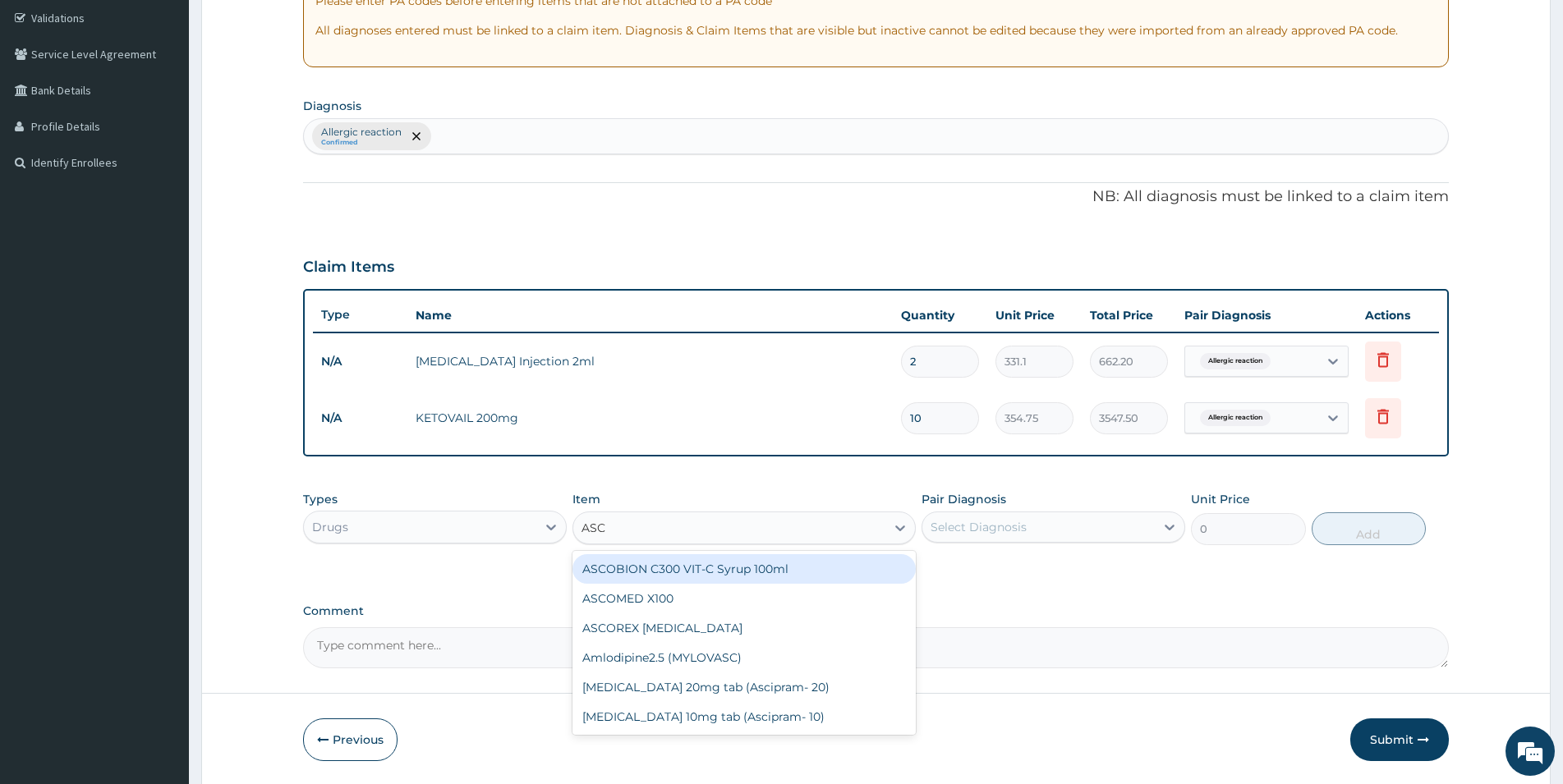
type input "AS"
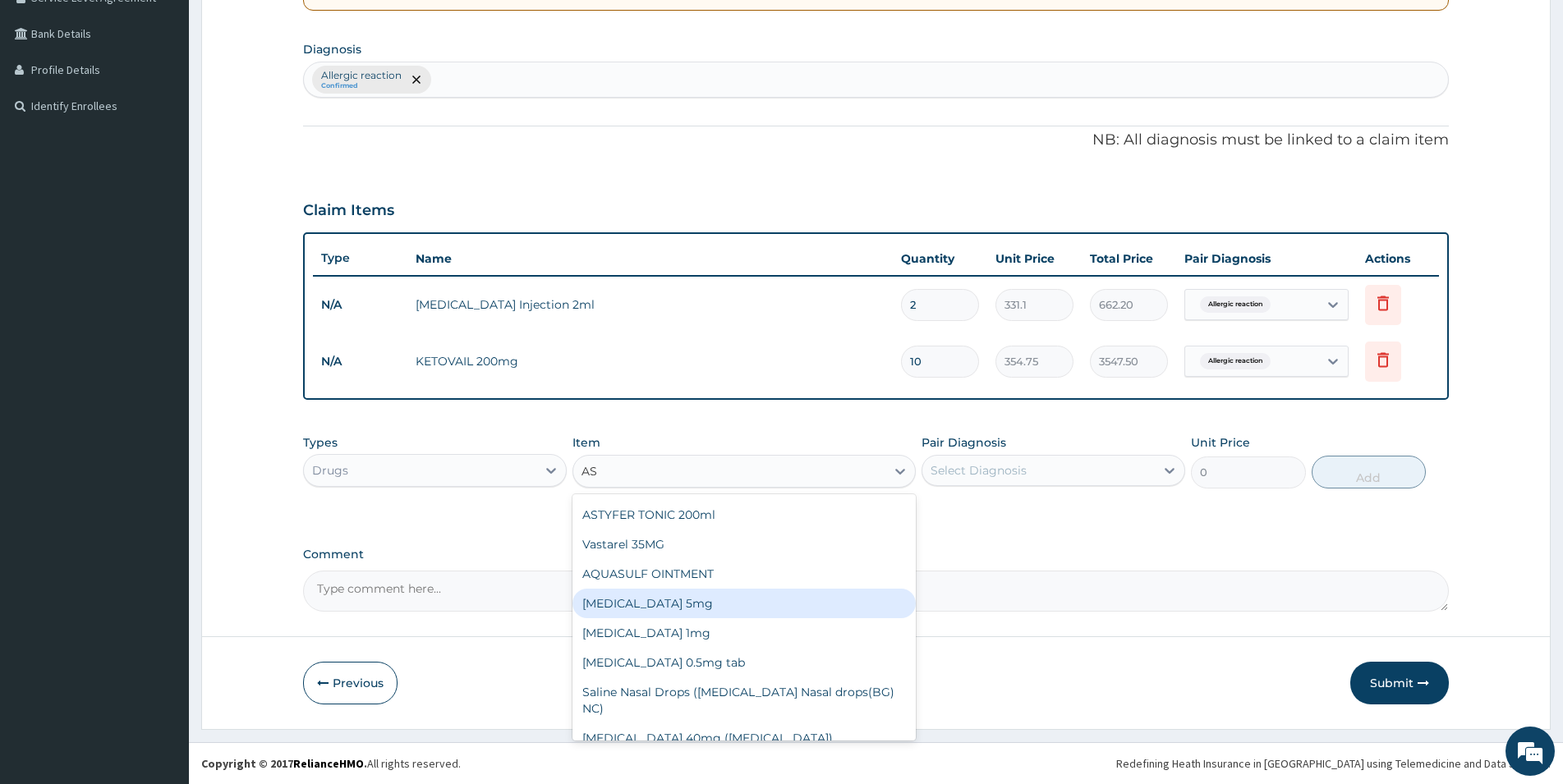
scroll to position [177, 0]
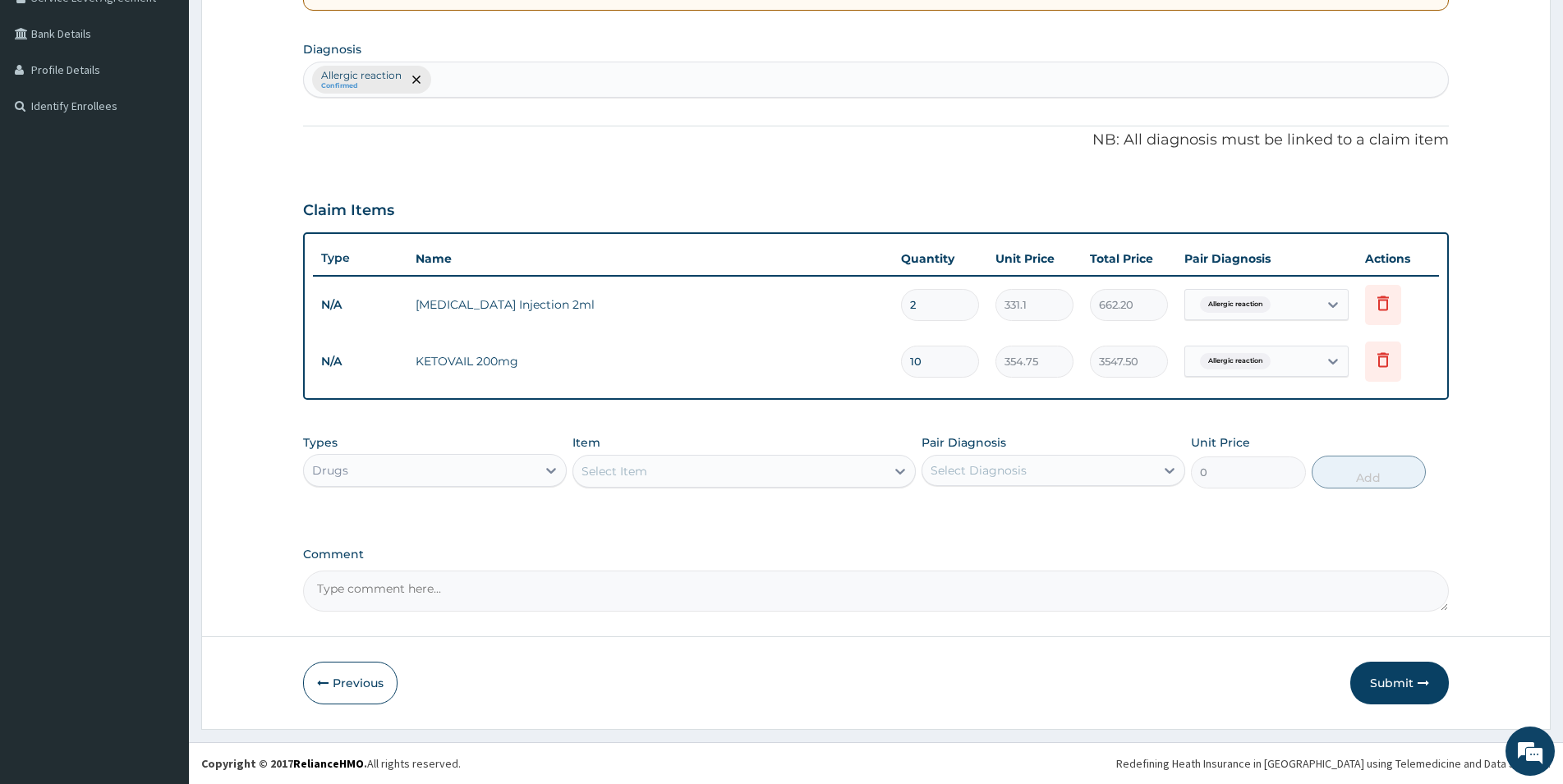
click at [611, 468] on div "Select Item" at bounding box center [729, 471] width 312 height 26
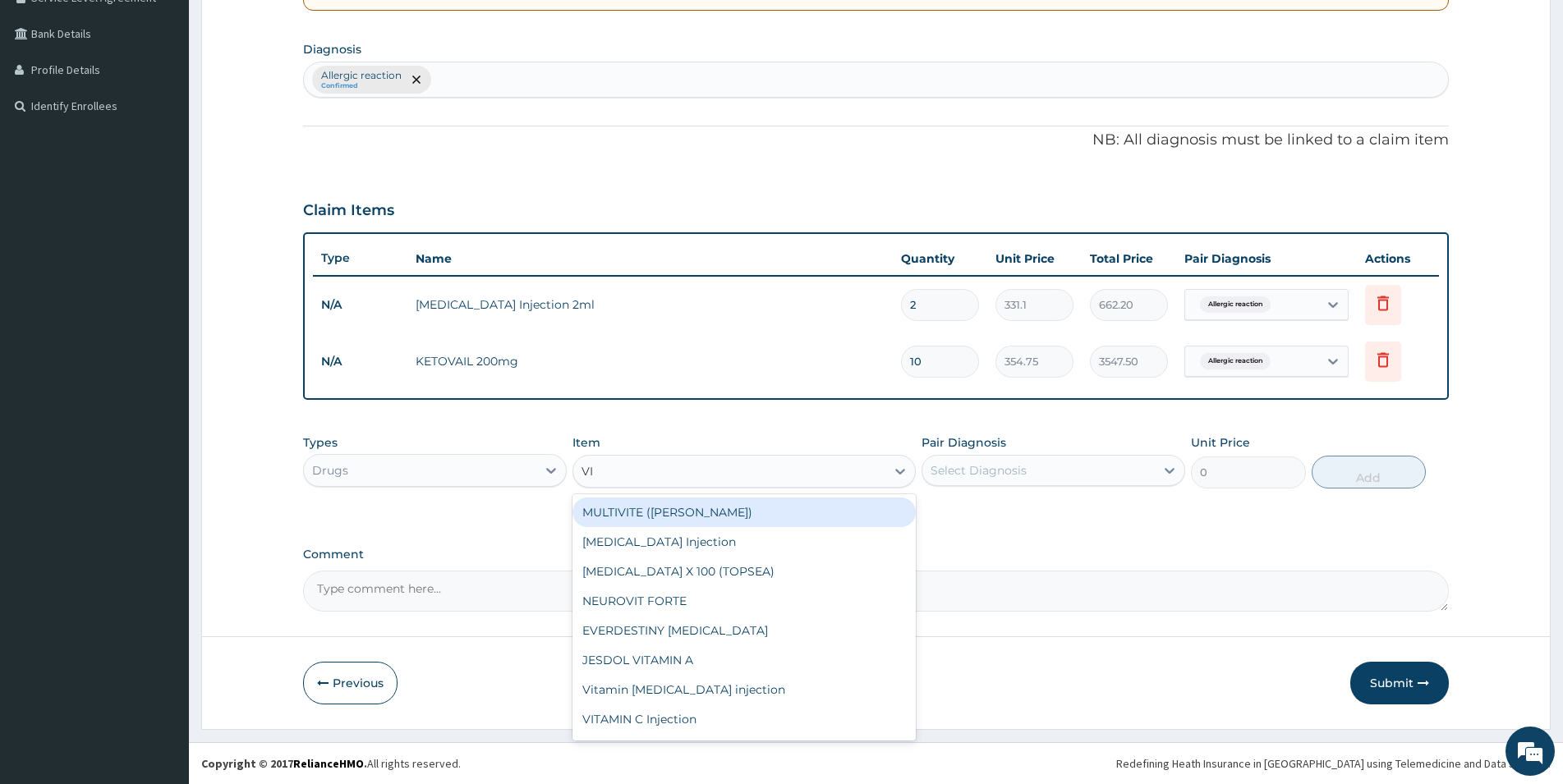
type input "VIT"
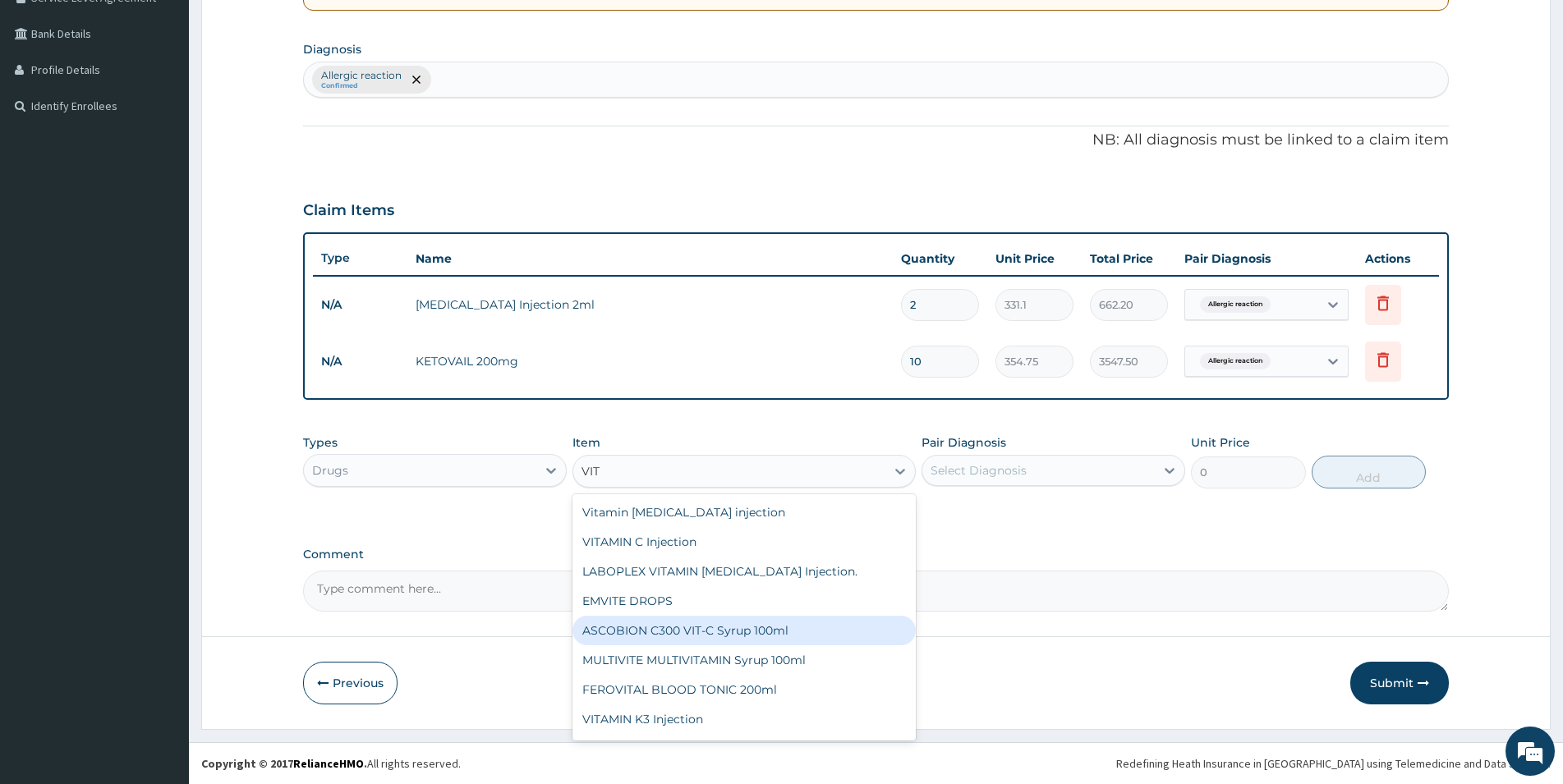
click at [780, 634] on div "ASCOBION C300 VIT-C Syrup 100ml" at bounding box center [744, 631] width 344 height 30
type input "946"
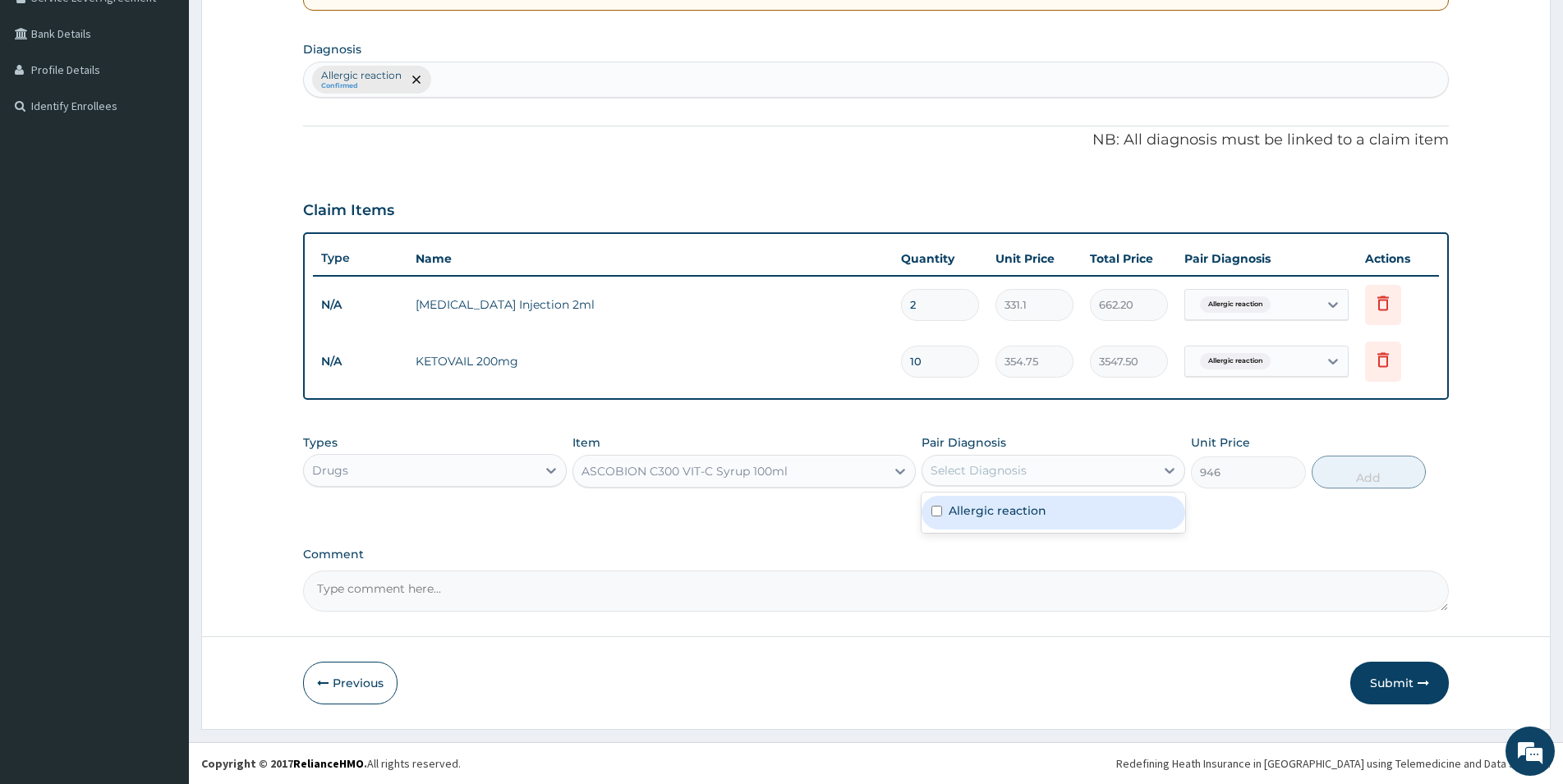
click at [1053, 478] on div "Select Diagnosis" at bounding box center [1039, 470] width 232 height 26
click at [980, 515] on label "Allergic reaction" at bounding box center [997, 511] width 98 height 17
checkbox input "true"
click at [1377, 473] on button "Add" at bounding box center [1369, 472] width 114 height 33
type input "0"
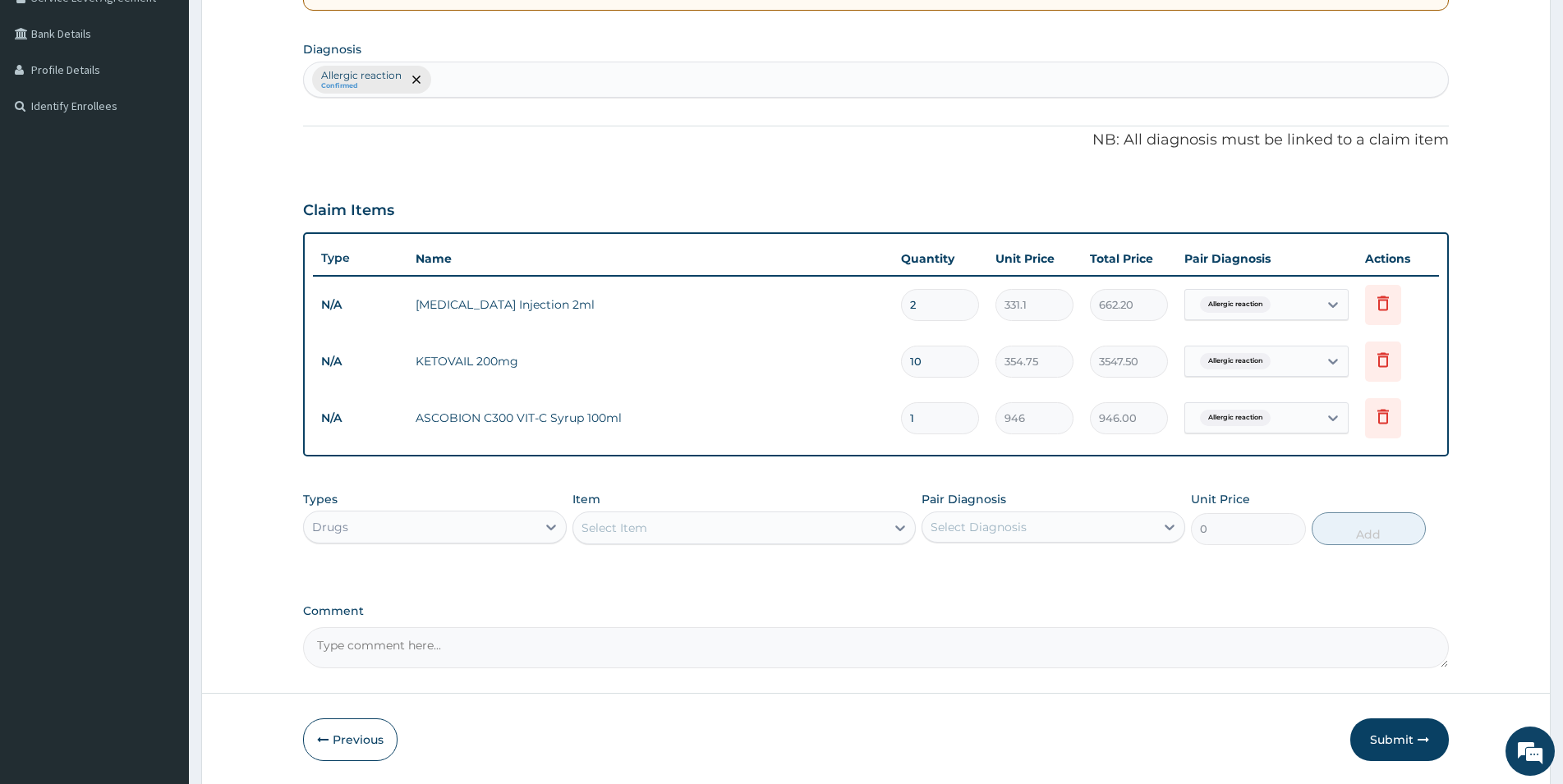
click at [652, 529] on div "Select Item" at bounding box center [729, 528] width 312 height 26
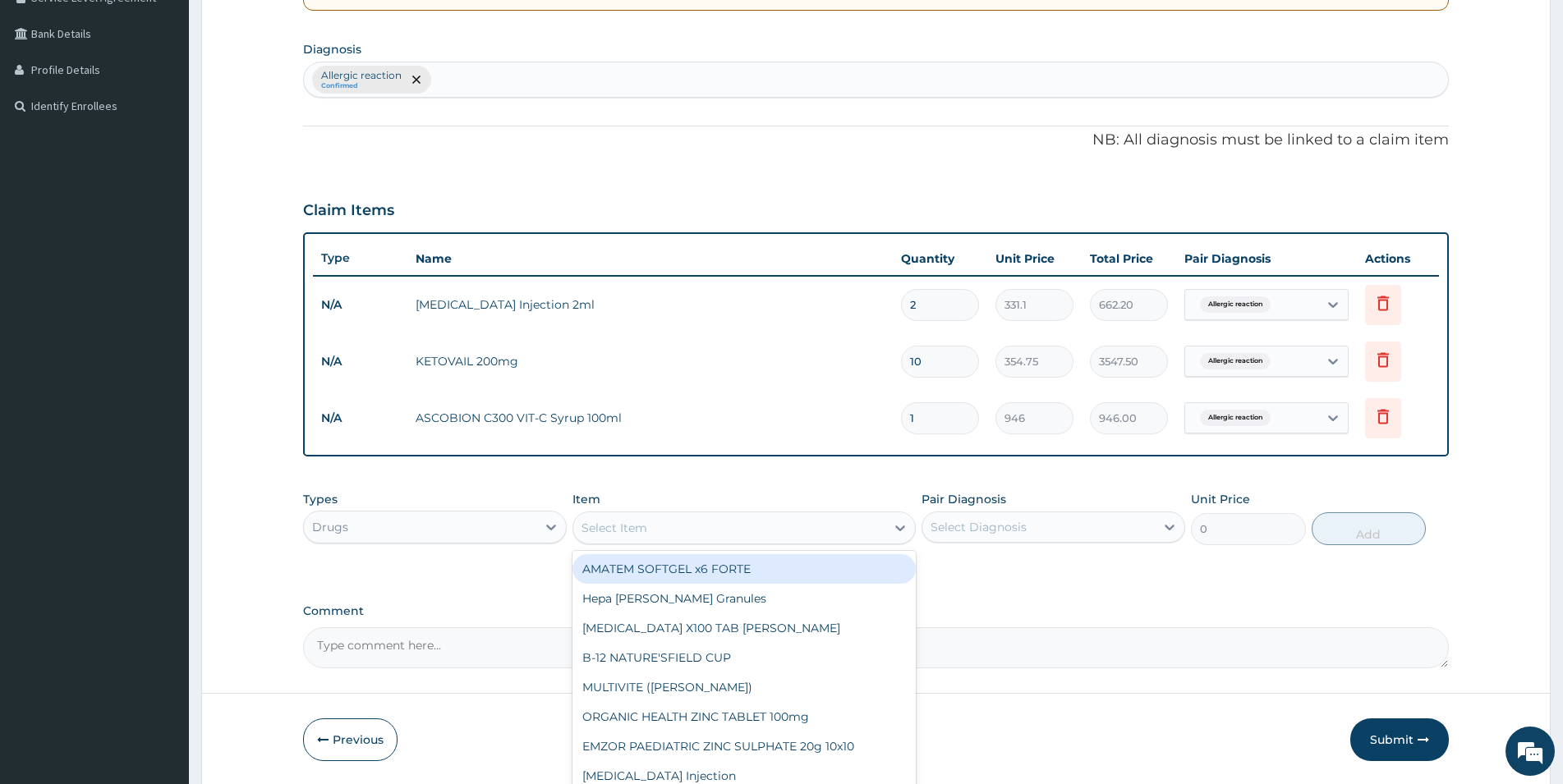
type input "V"
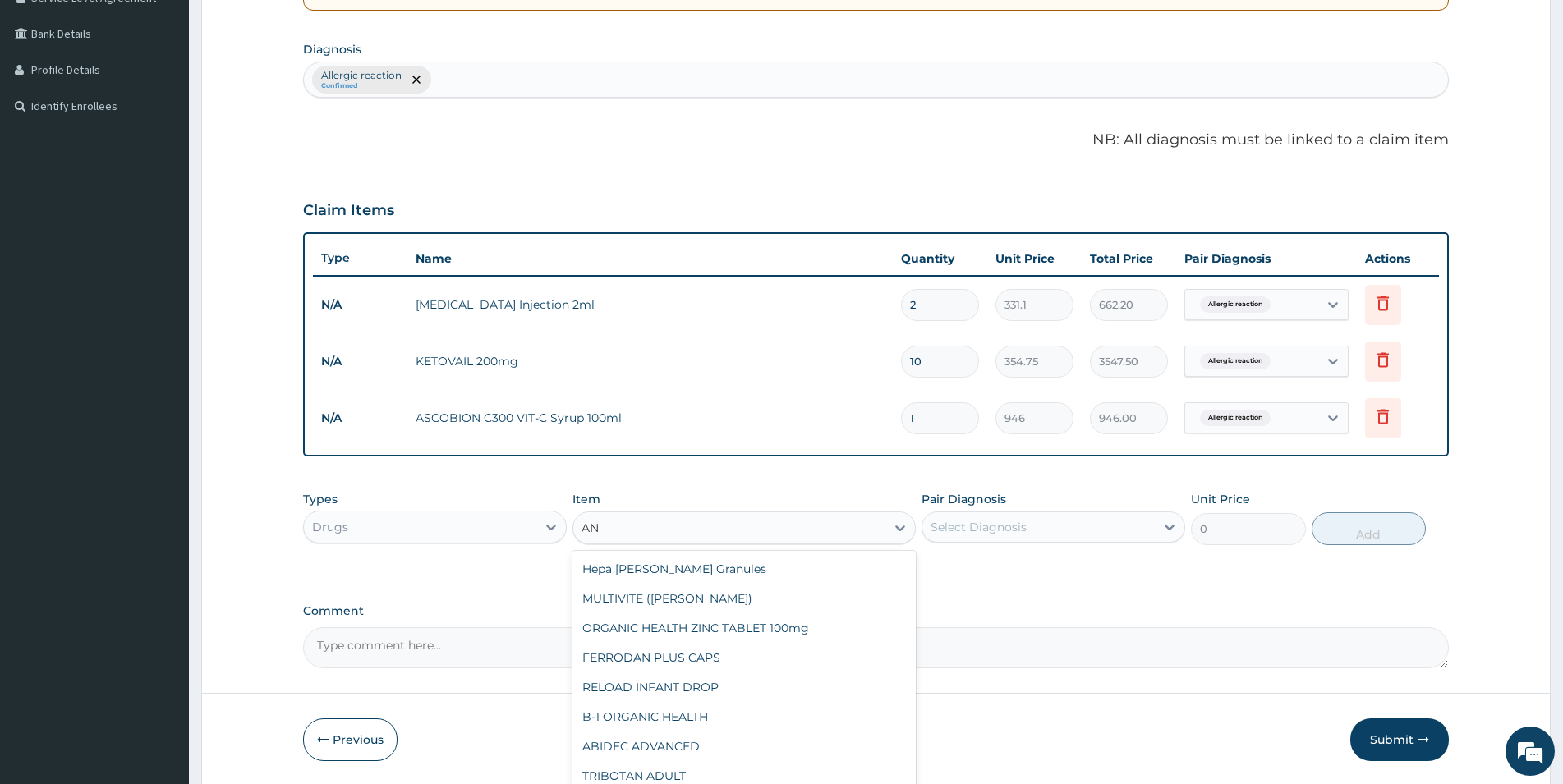
type input "A"
type input "T"
type input "CREAM"
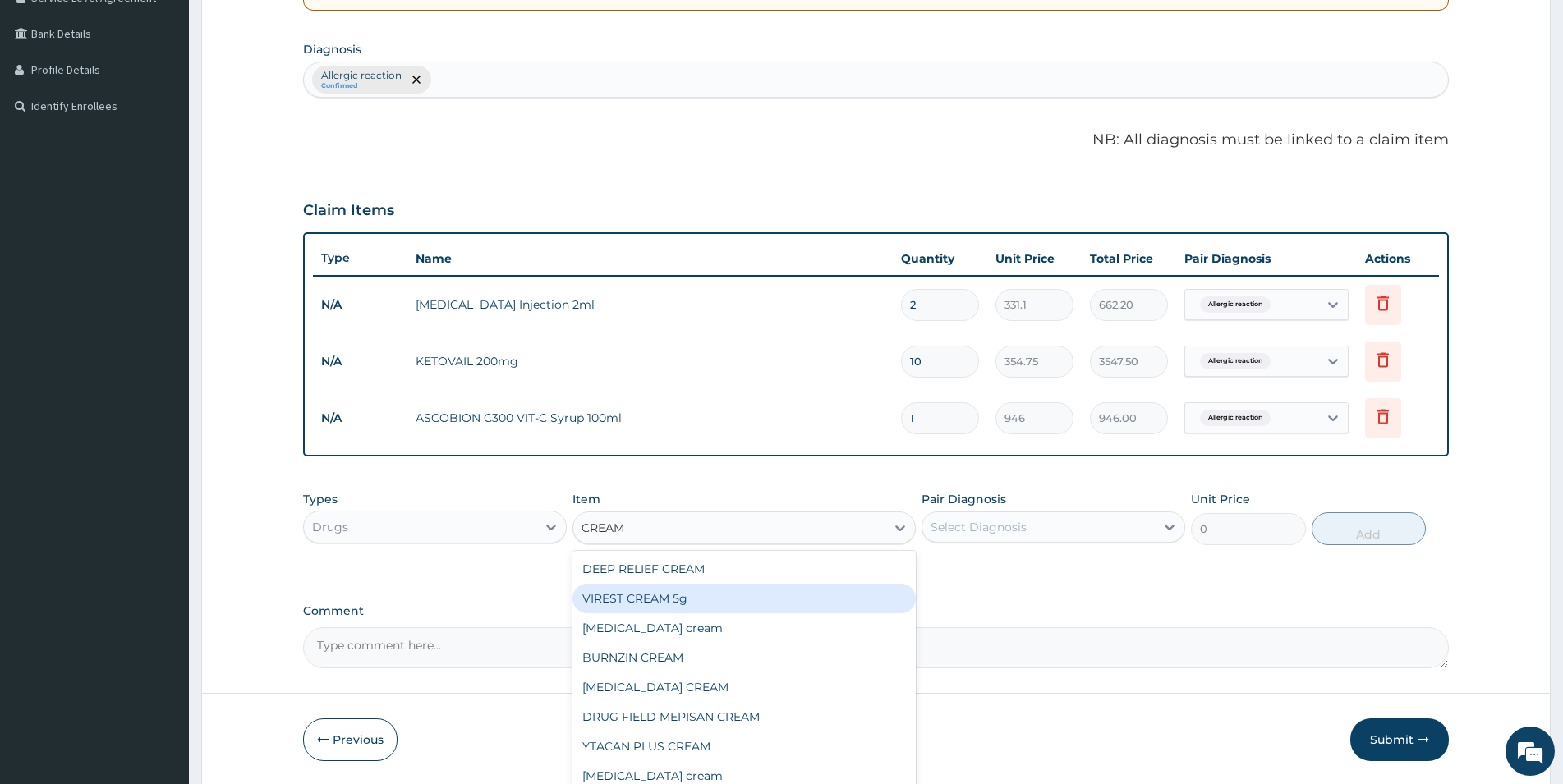
scroll to position [0, 0]
click at [671, 593] on div "RATIN-A CREAM" at bounding box center [744, 599] width 344 height 30
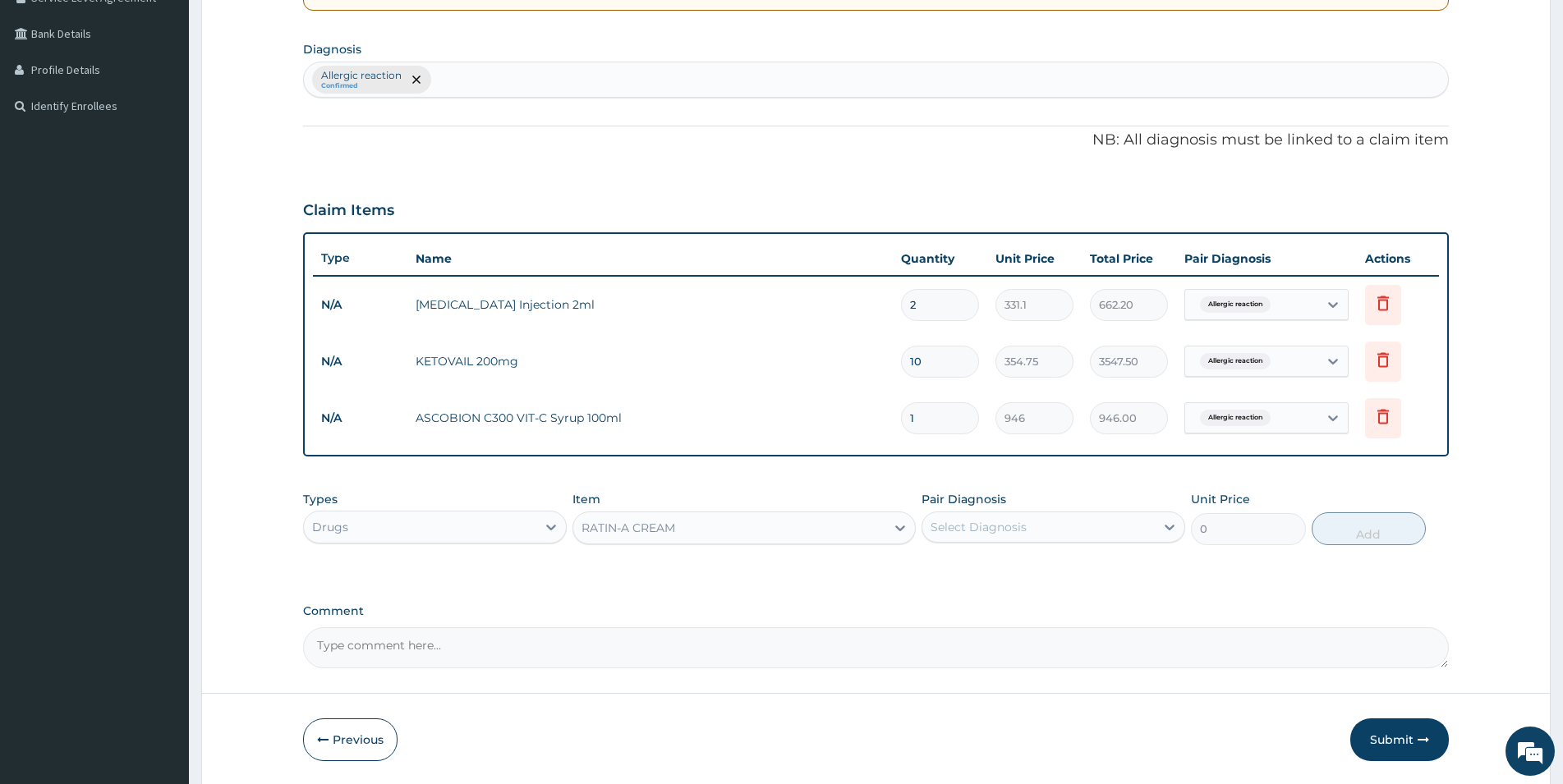
type input "6503.75"
click at [968, 525] on div "Select Diagnosis" at bounding box center [979, 528] width 96 height 17
click at [966, 567] on label "Allergic reaction" at bounding box center [997, 568] width 98 height 17
checkbox input "true"
click at [1384, 533] on button "Add" at bounding box center [1369, 529] width 114 height 33
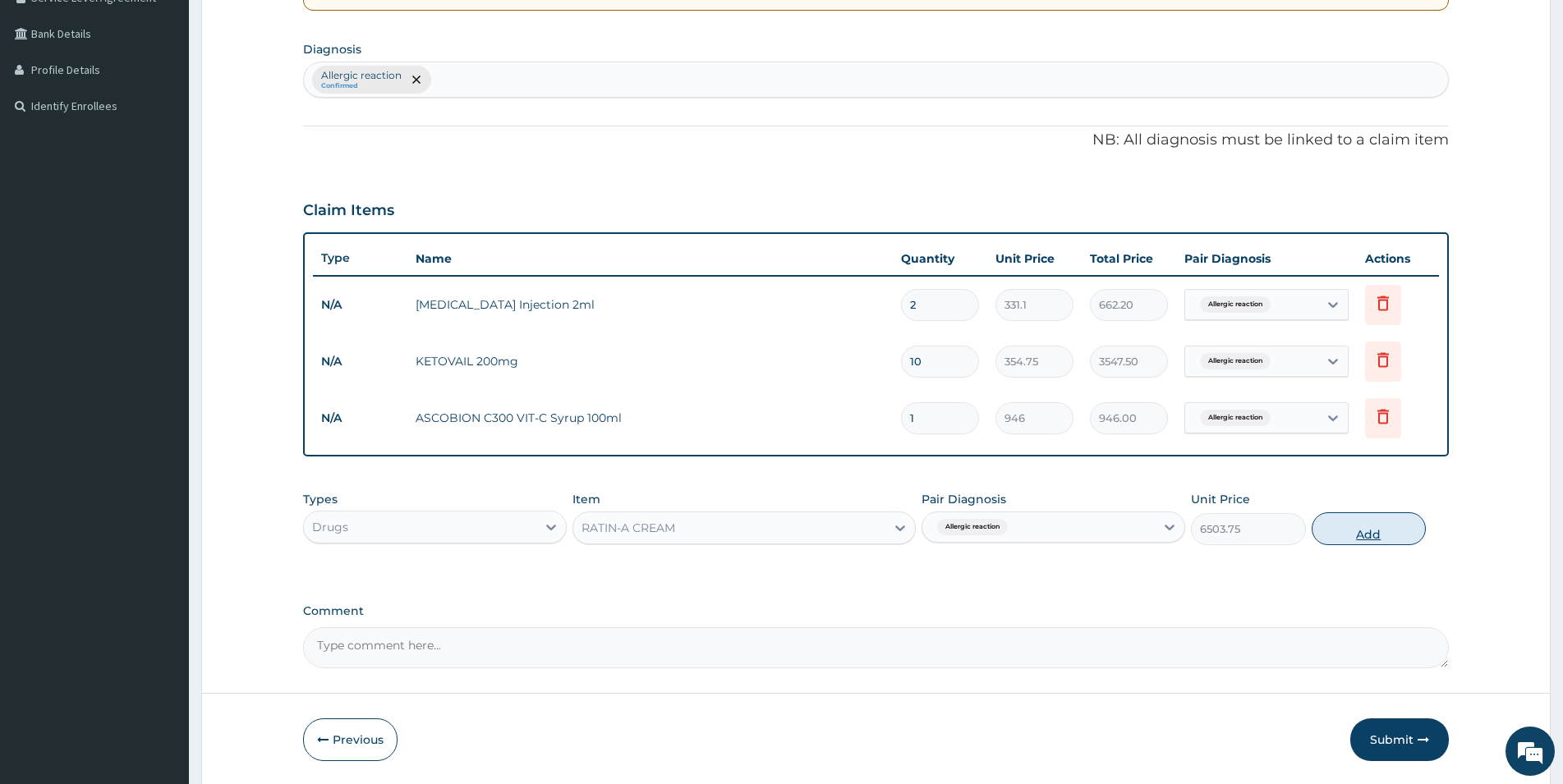
type input "0"
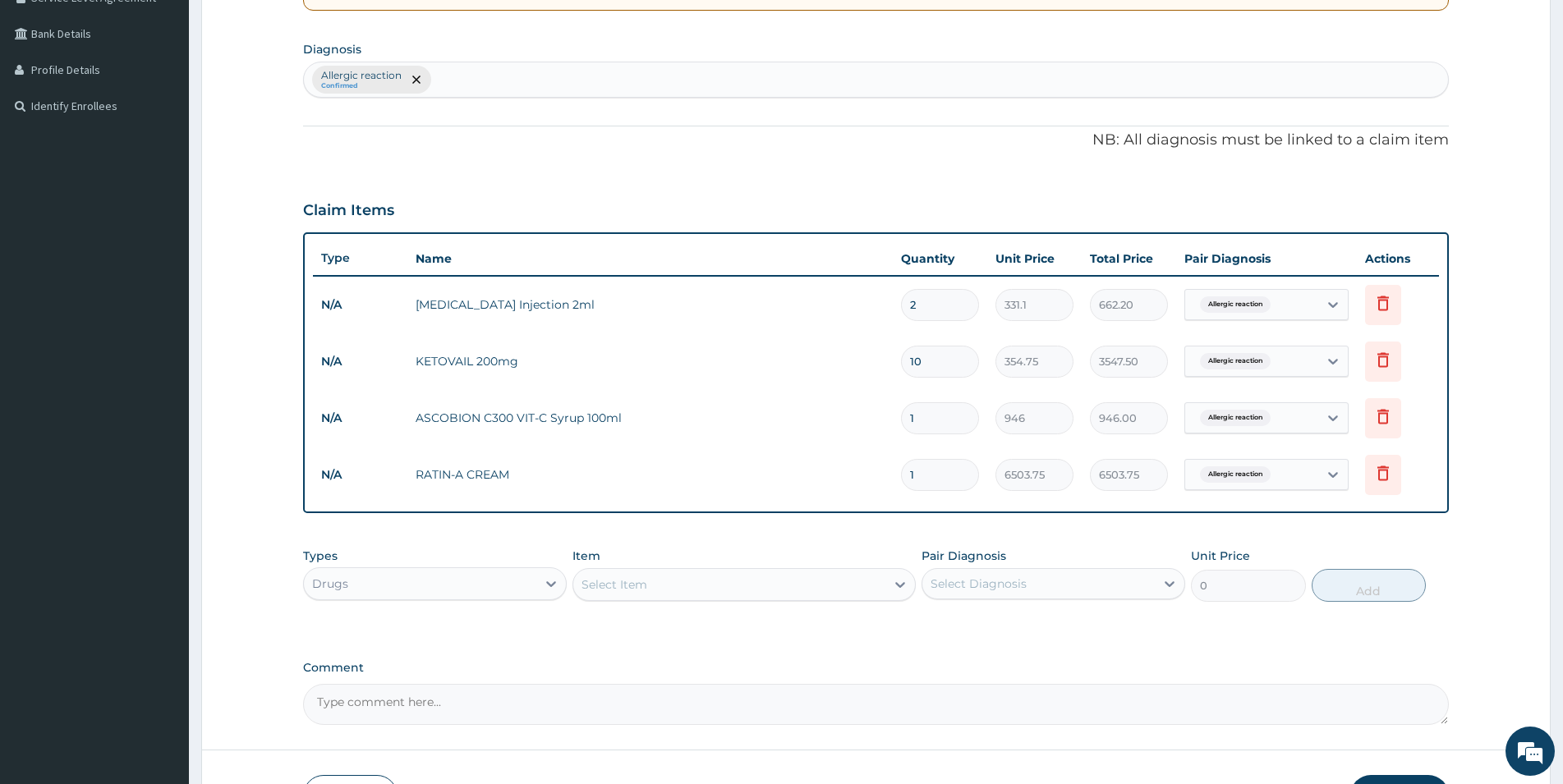
click at [694, 581] on div "Select Item" at bounding box center [729, 584] width 312 height 26
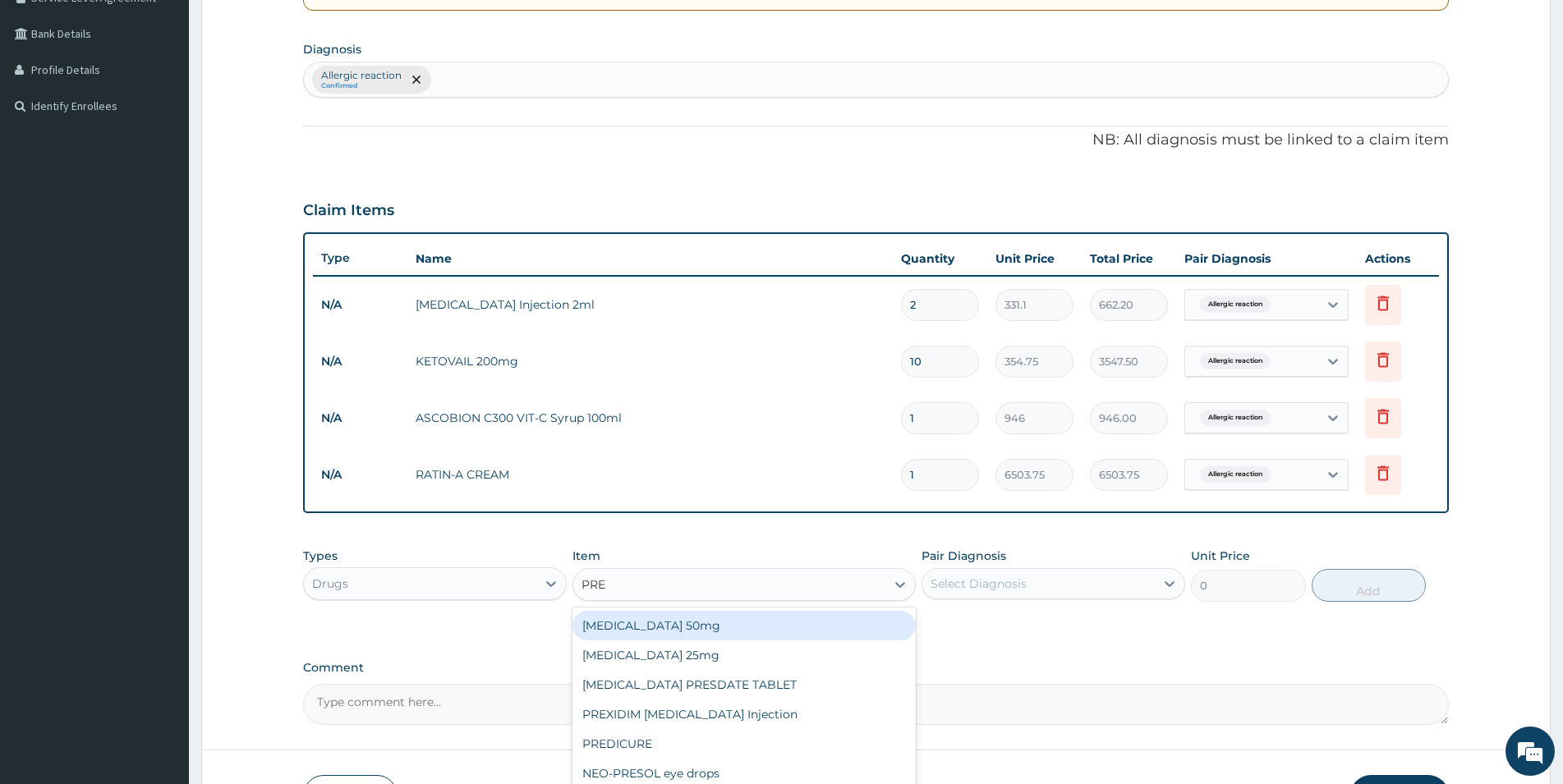
type input "PRED"
click at [696, 617] on div "PREDICURE" at bounding box center [744, 626] width 344 height 30
type input "53.2125"
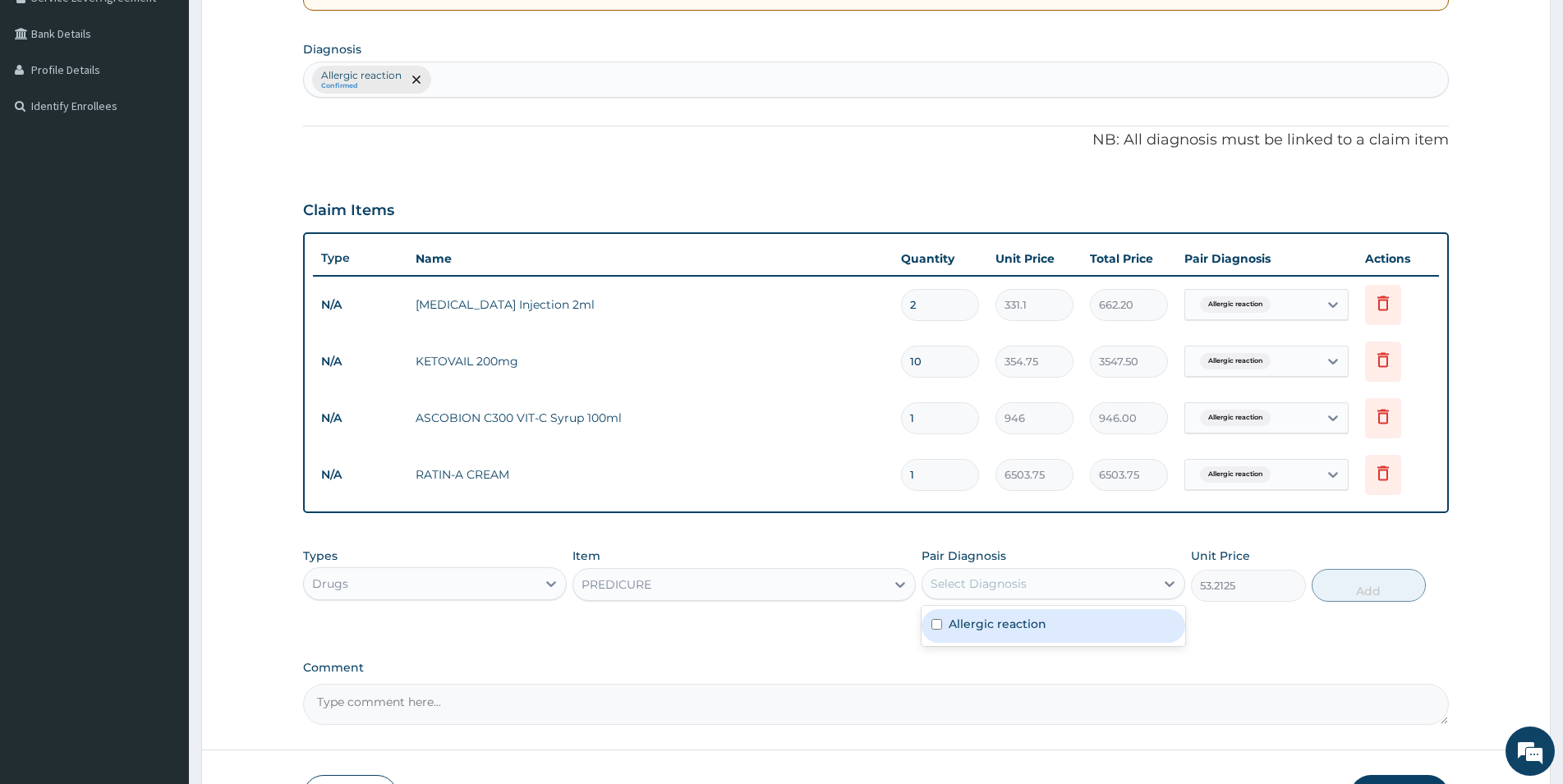
click at [1033, 580] on div "Select Diagnosis" at bounding box center [1039, 583] width 232 height 26
click at [1030, 628] on label "Allergic reaction" at bounding box center [997, 624] width 98 height 17
checkbox input "true"
click at [1365, 591] on button "Add" at bounding box center [1369, 585] width 114 height 33
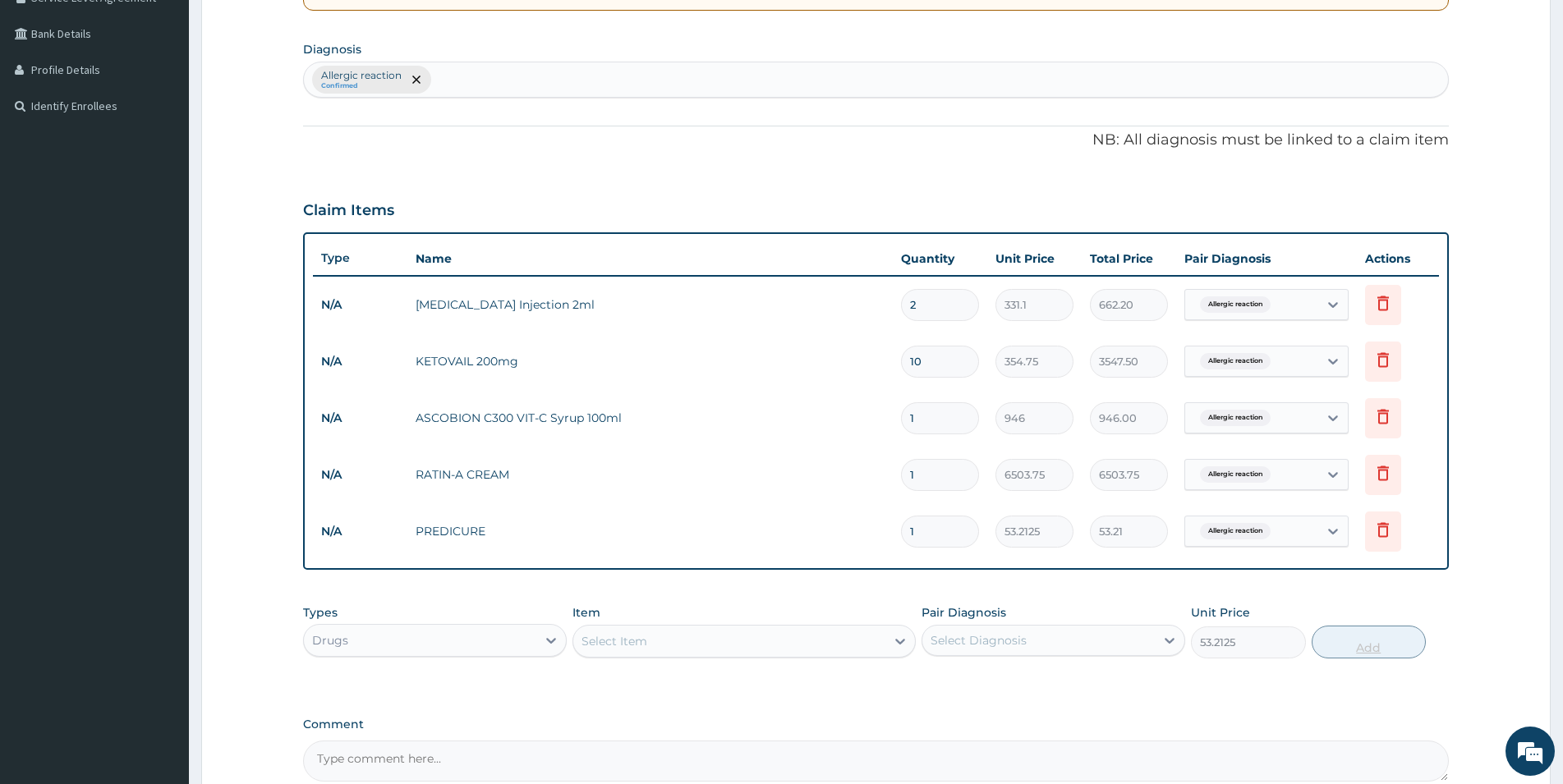
type input "0"
drag, startPoint x: 944, startPoint y: 534, endPoint x: 843, endPoint y: 533, distance: 101.0
click at [901, 533] on input "1" at bounding box center [940, 531] width 78 height 32
type input "2"
type input "106.42"
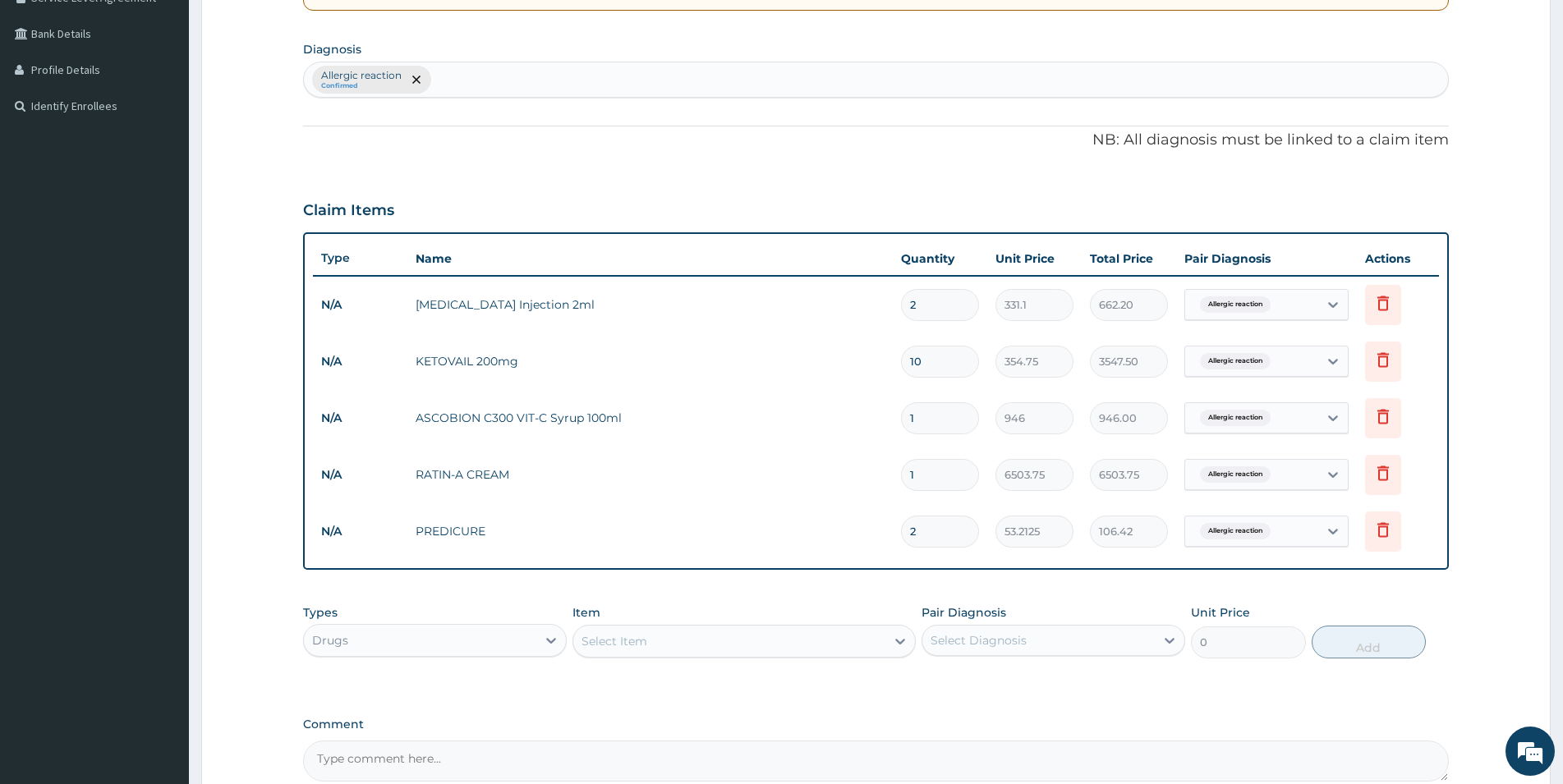
type input "20"
type input "1064.25"
type input "20"
click at [737, 643] on div "Select Item" at bounding box center [729, 641] width 312 height 26
click at [548, 639] on icon at bounding box center [551, 641] width 10 height 6
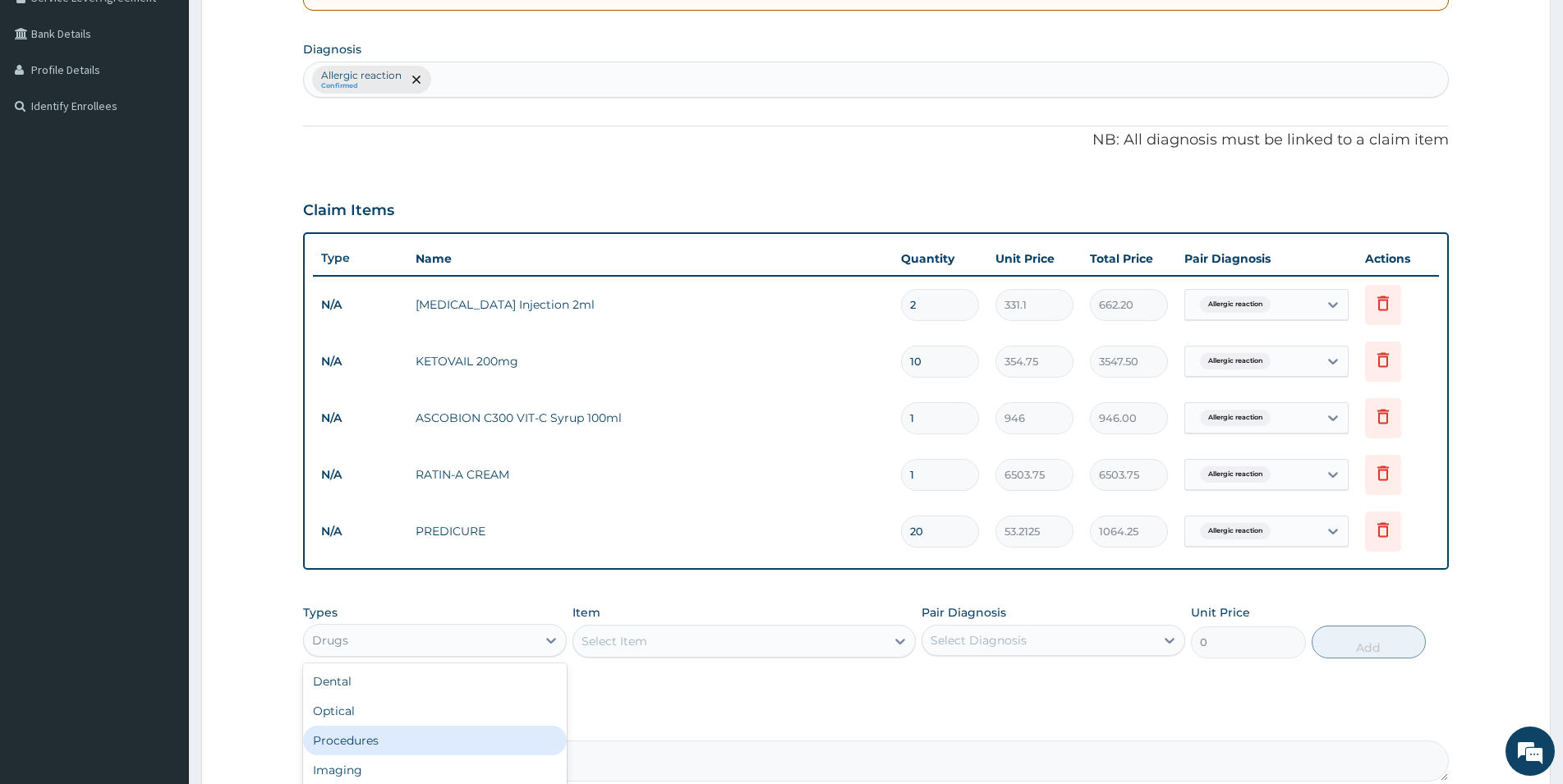
click at [387, 742] on div "Procedures" at bounding box center [435, 741] width 264 height 30
click at [706, 642] on div "Select Item" at bounding box center [744, 641] width 344 height 33
click at [708, 642] on div "Select Item" at bounding box center [744, 641] width 344 height 33
click at [780, 640] on div "Select Item" at bounding box center [744, 641] width 344 height 33
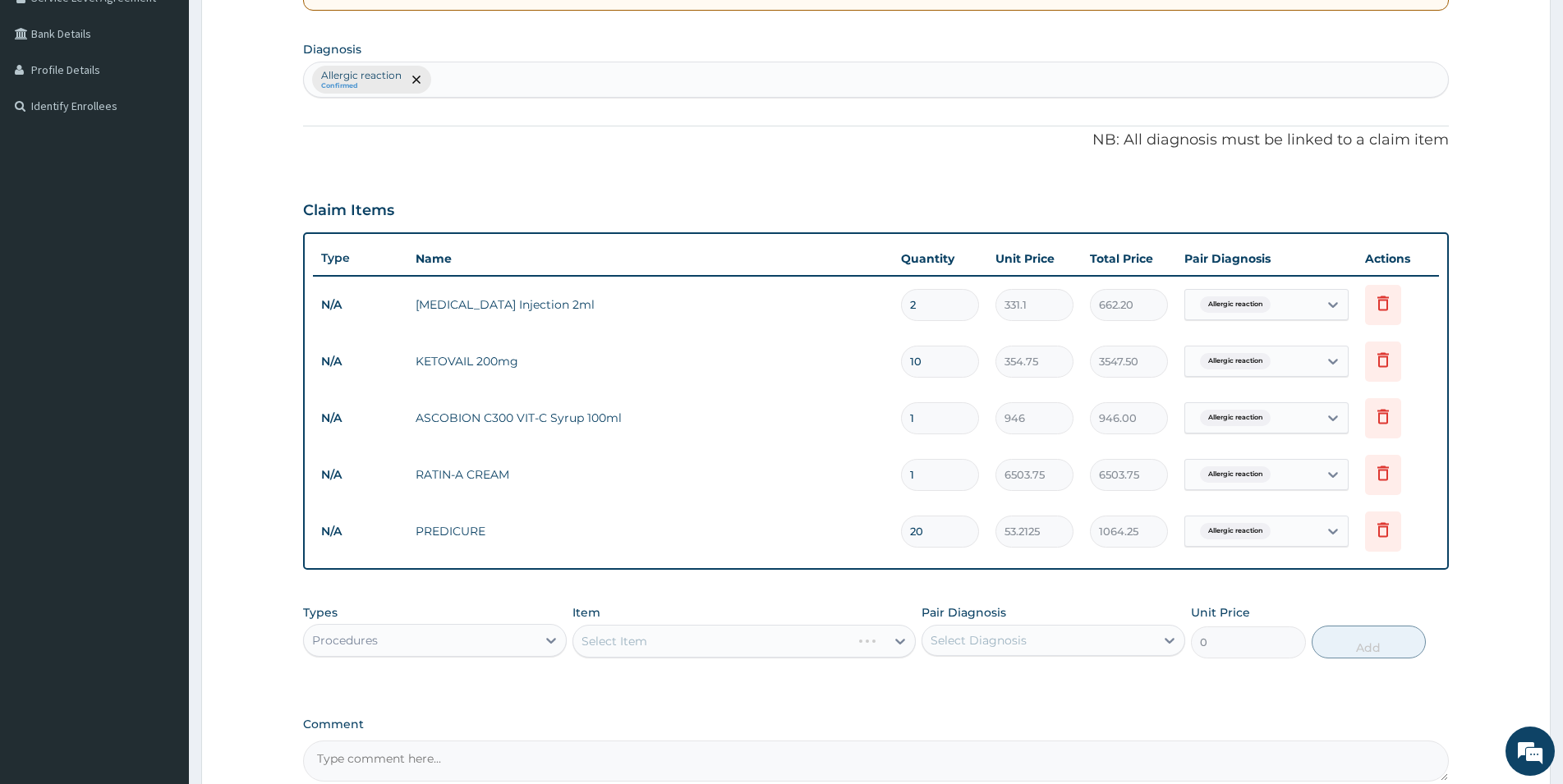
click at [810, 648] on div "Select Item" at bounding box center [744, 641] width 344 height 33
click at [897, 639] on div "Select Item" at bounding box center [744, 641] width 344 height 33
click at [1047, 639] on div "Select Diagnosis" at bounding box center [1039, 640] width 232 height 26
click at [973, 686] on label "Allergic reaction" at bounding box center [997, 681] width 98 height 17
checkbox input "true"
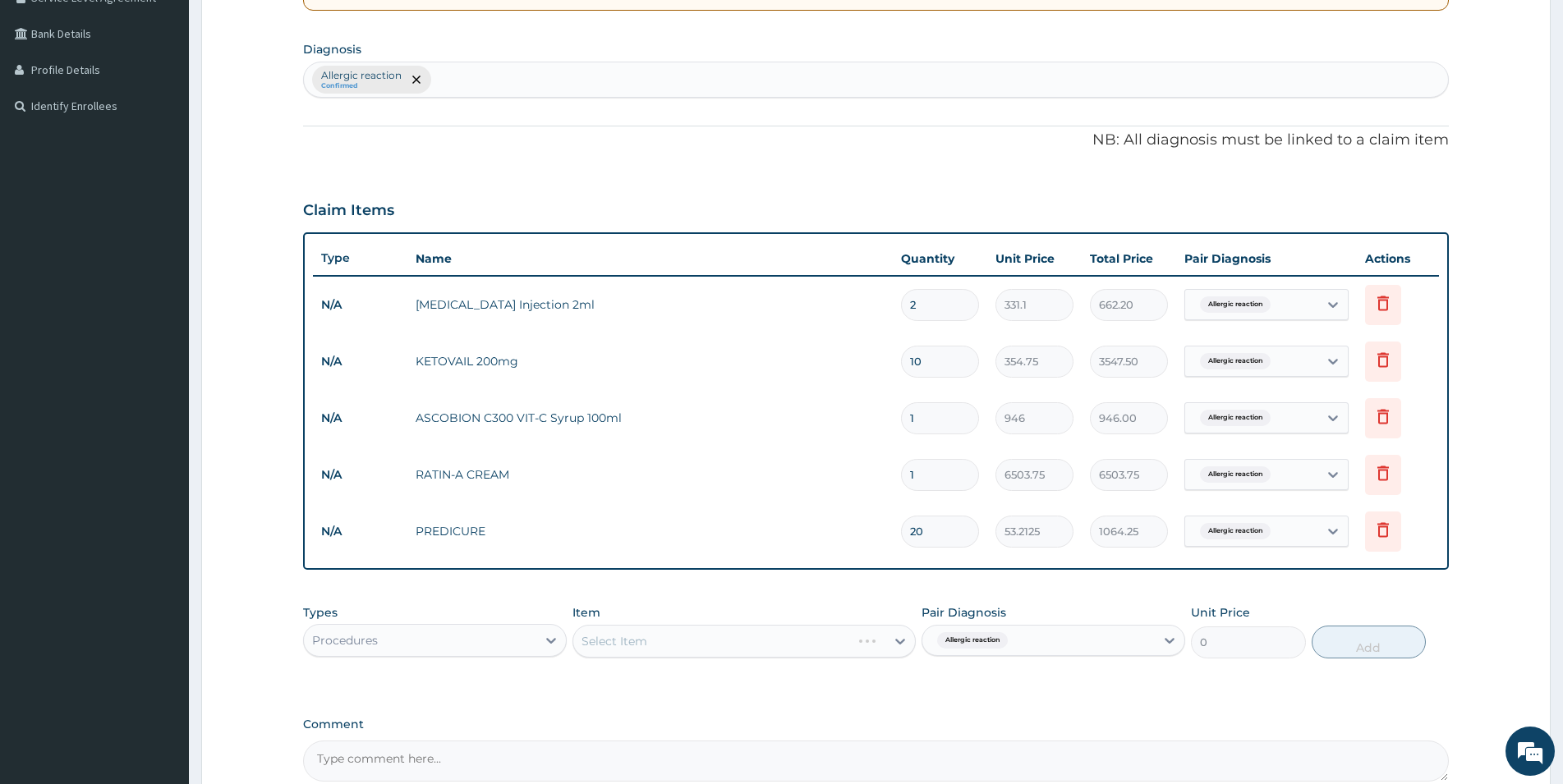
click at [716, 643] on div "Select Item" at bounding box center [744, 641] width 344 height 33
click at [854, 642] on div "Select Item" at bounding box center [744, 641] width 344 height 33
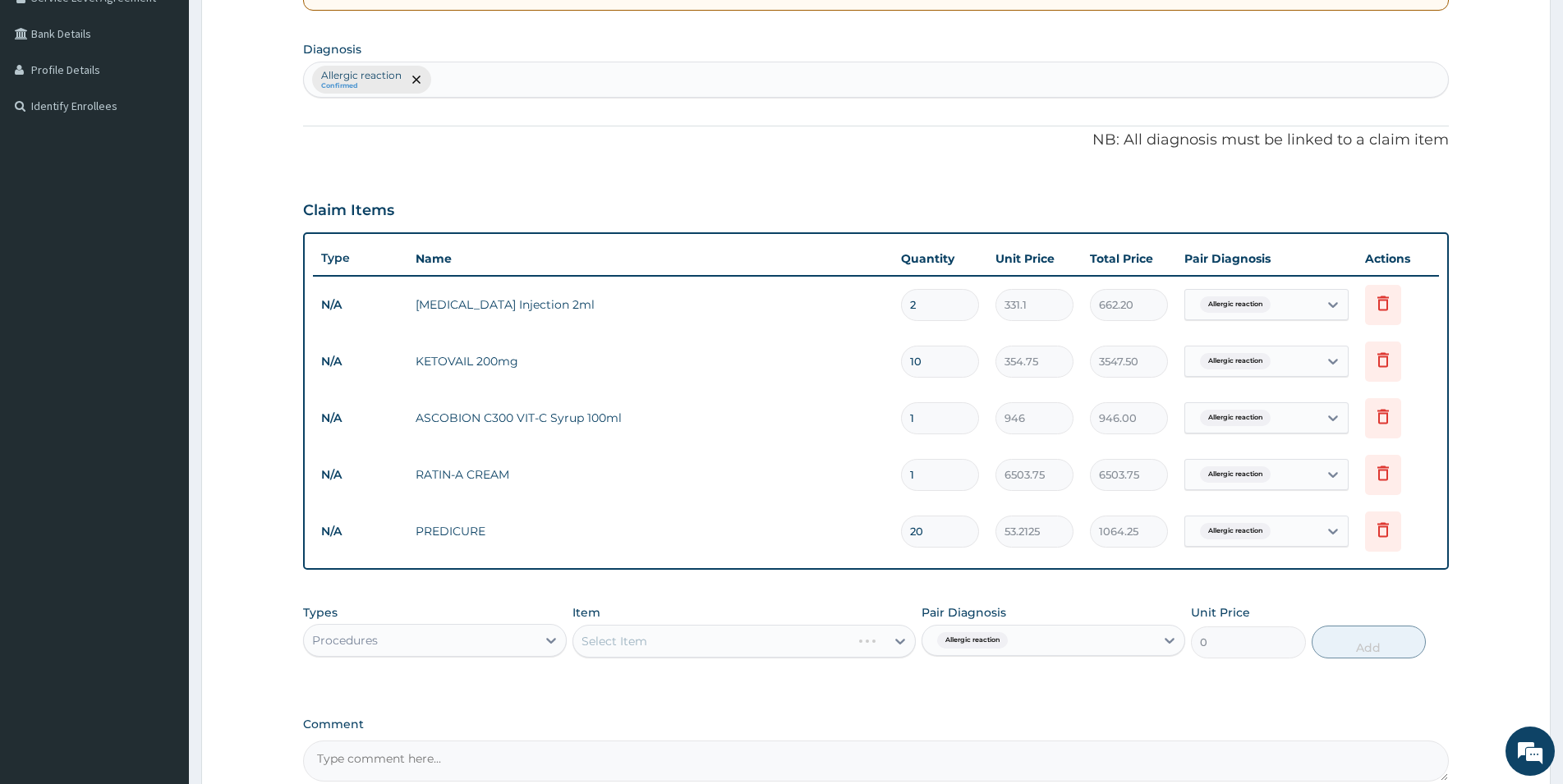
click at [854, 642] on div "Select Item" at bounding box center [744, 641] width 344 height 33
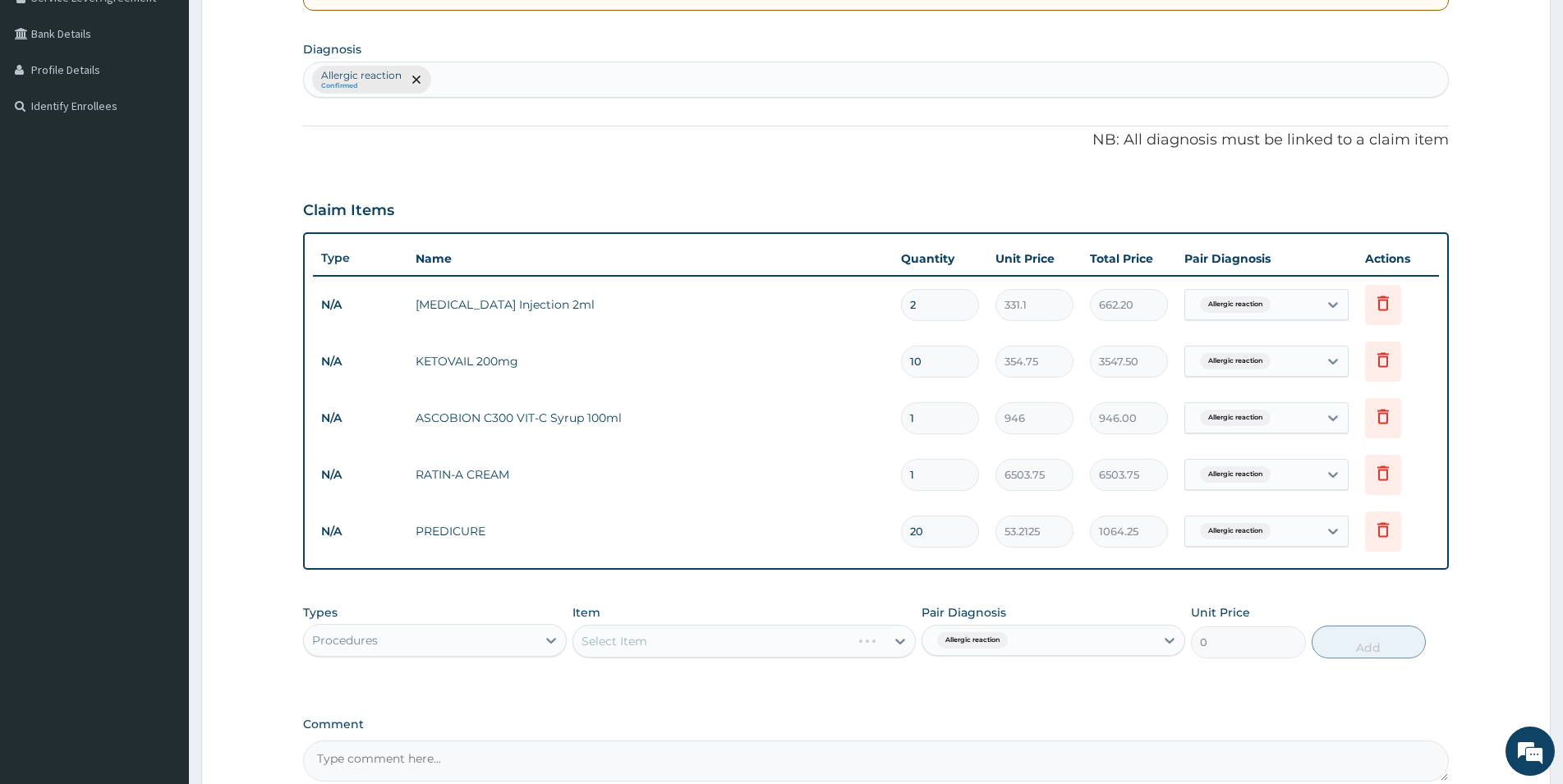
click at [854, 642] on div "Select Item" at bounding box center [744, 641] width 344 height 33
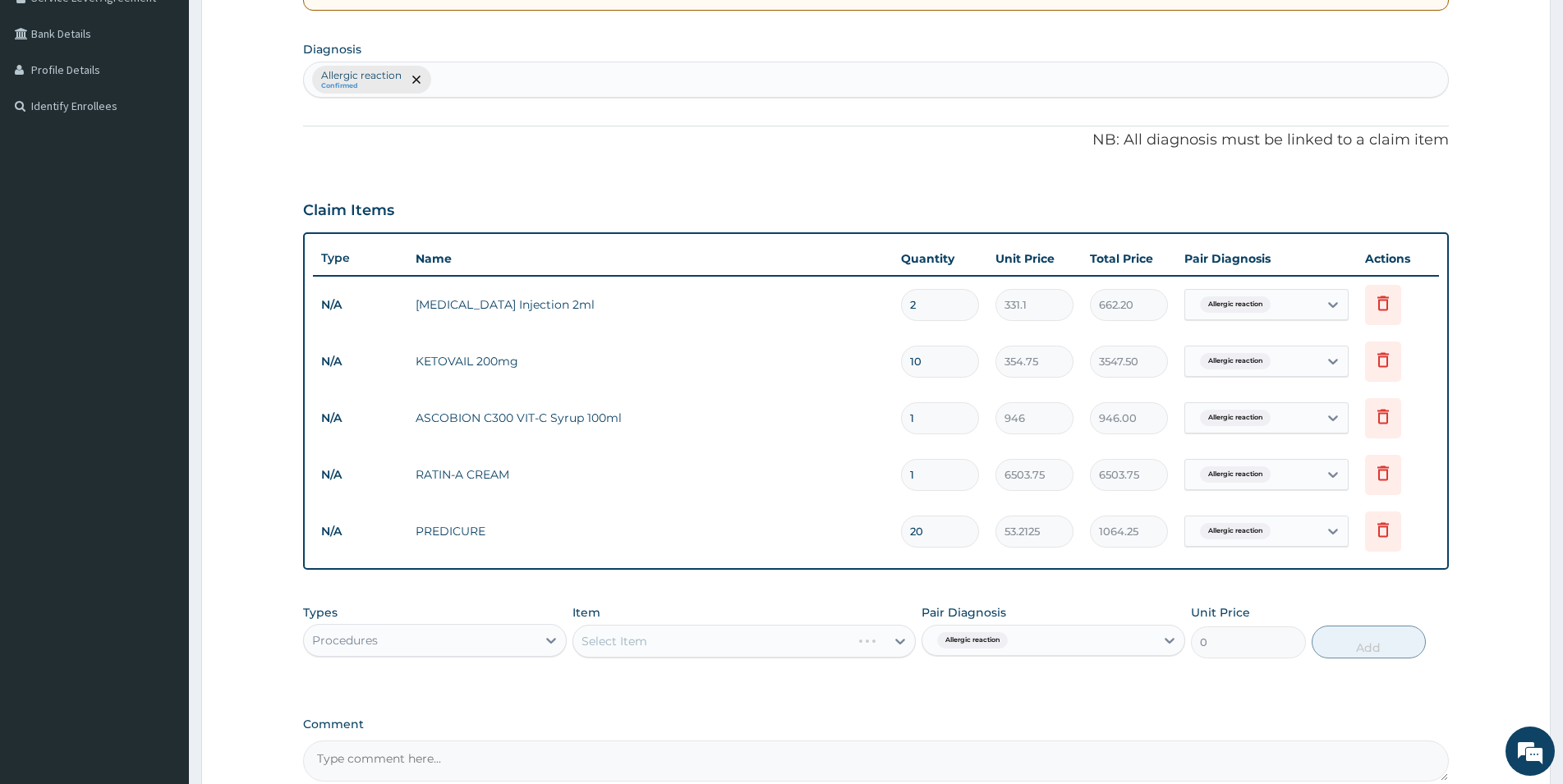
click at [645, 641] on div "Select Item" at bounding box center [744, 641] width 344 height 33
click at [530, 636] on div "Procedures" at bounding box center [420, 640] width 232 height 26
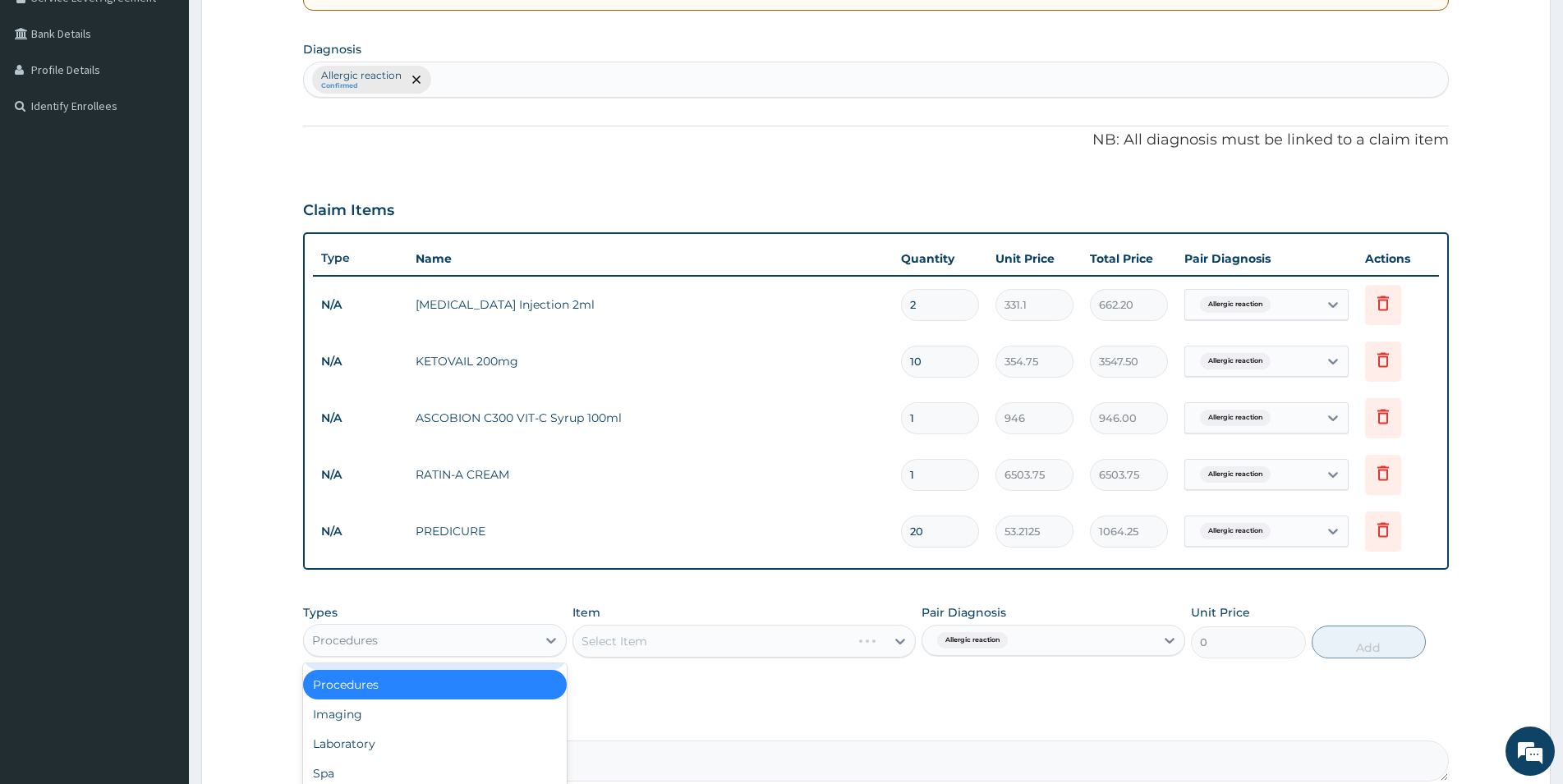
scroll to position [532, 0]
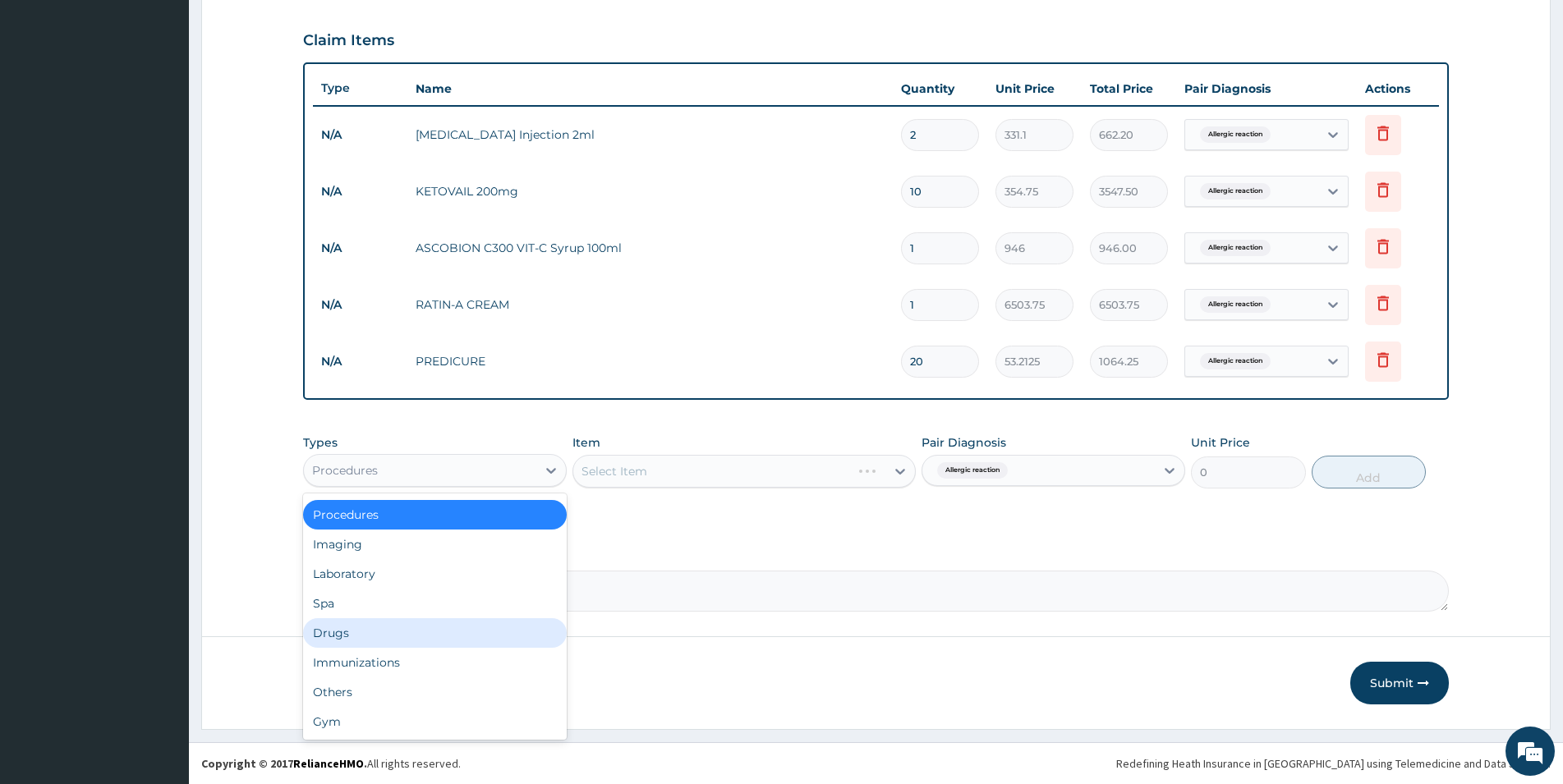
click at [375, 622] on div "Drugs" at bounding box center [435, 634] width 264 height 30
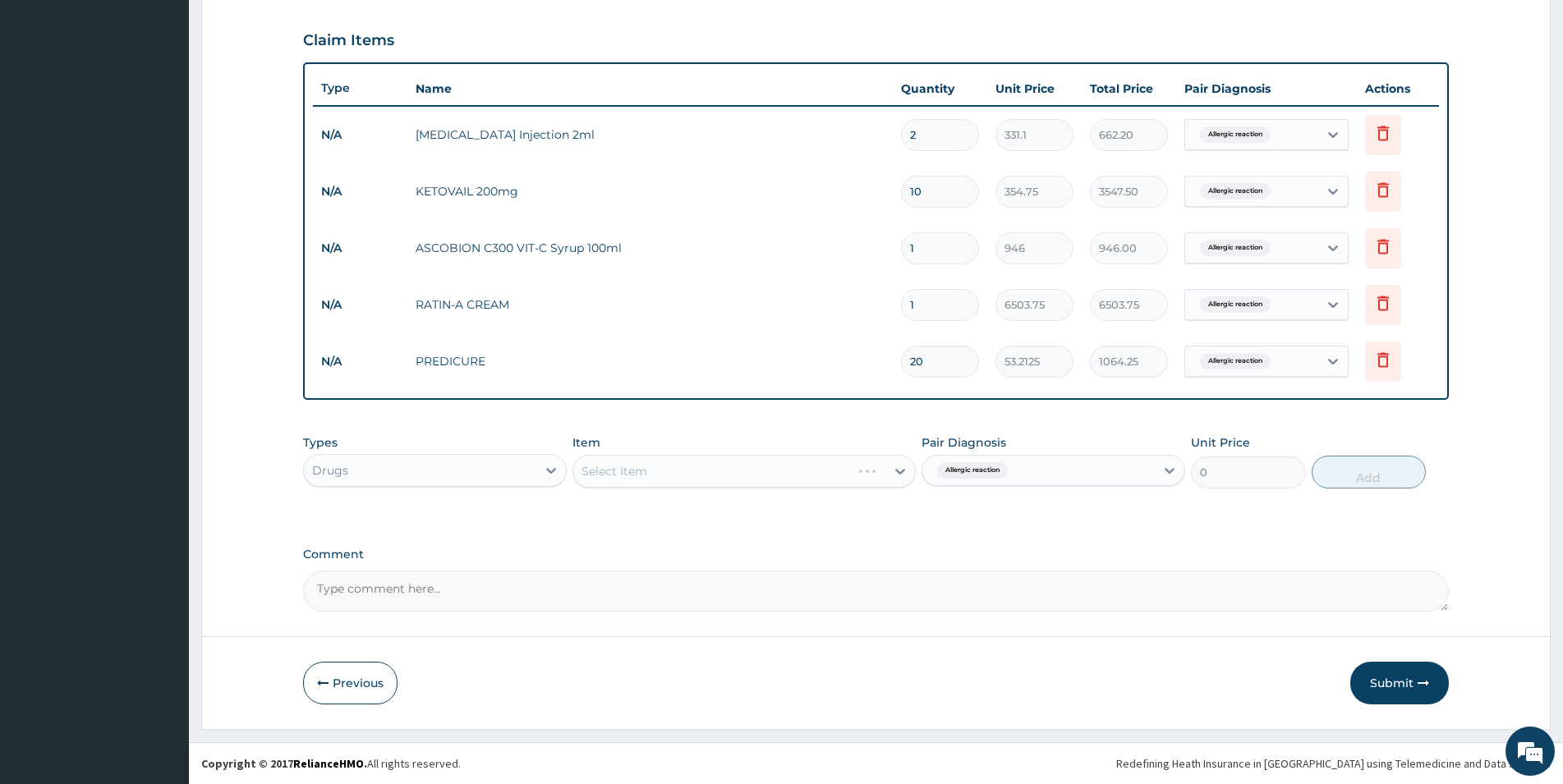
click at [756, 478] on div "Select Item" at bounding box center [744, 471] width 344 height 33
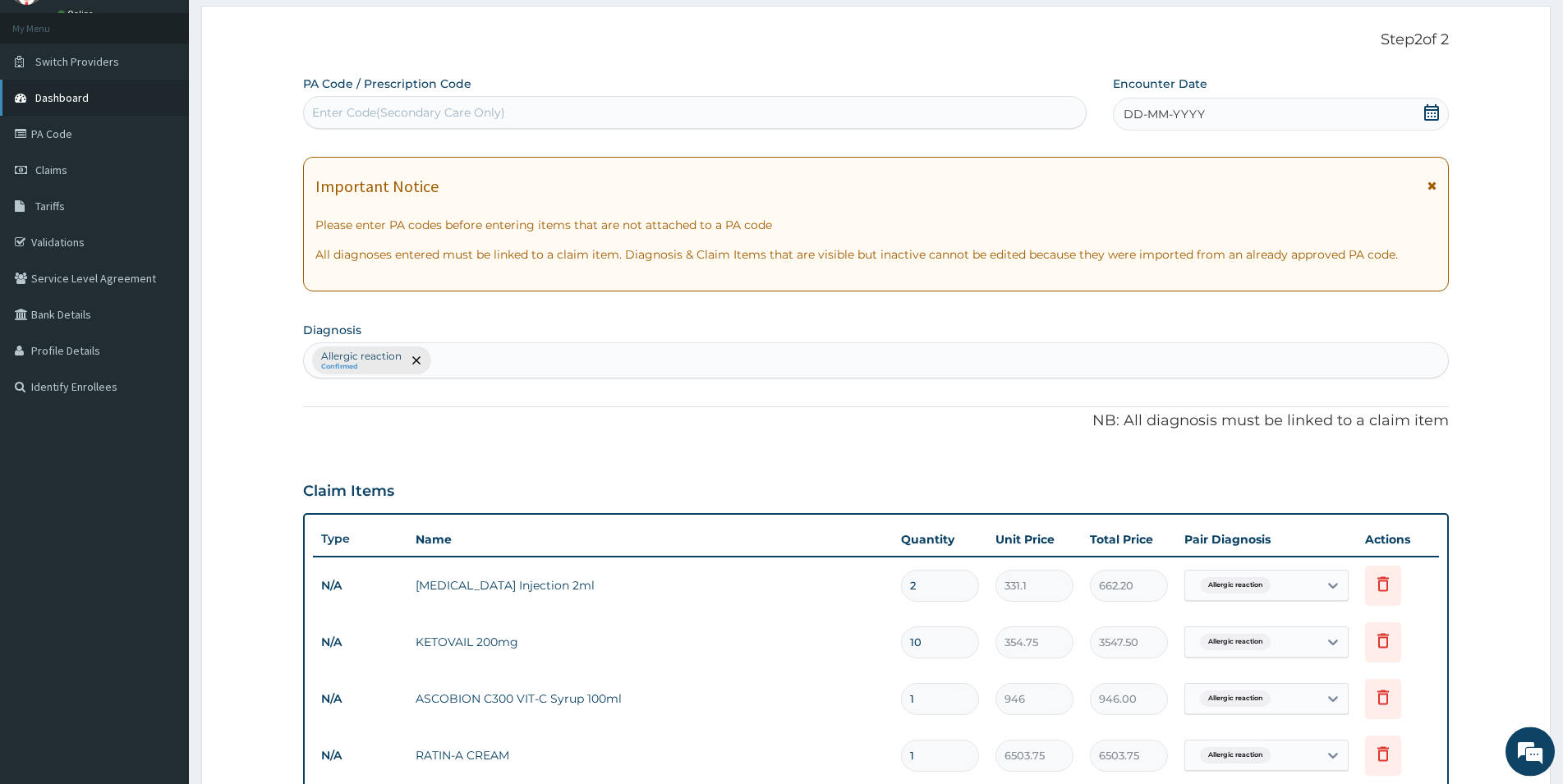
scroll to position [0, 0]
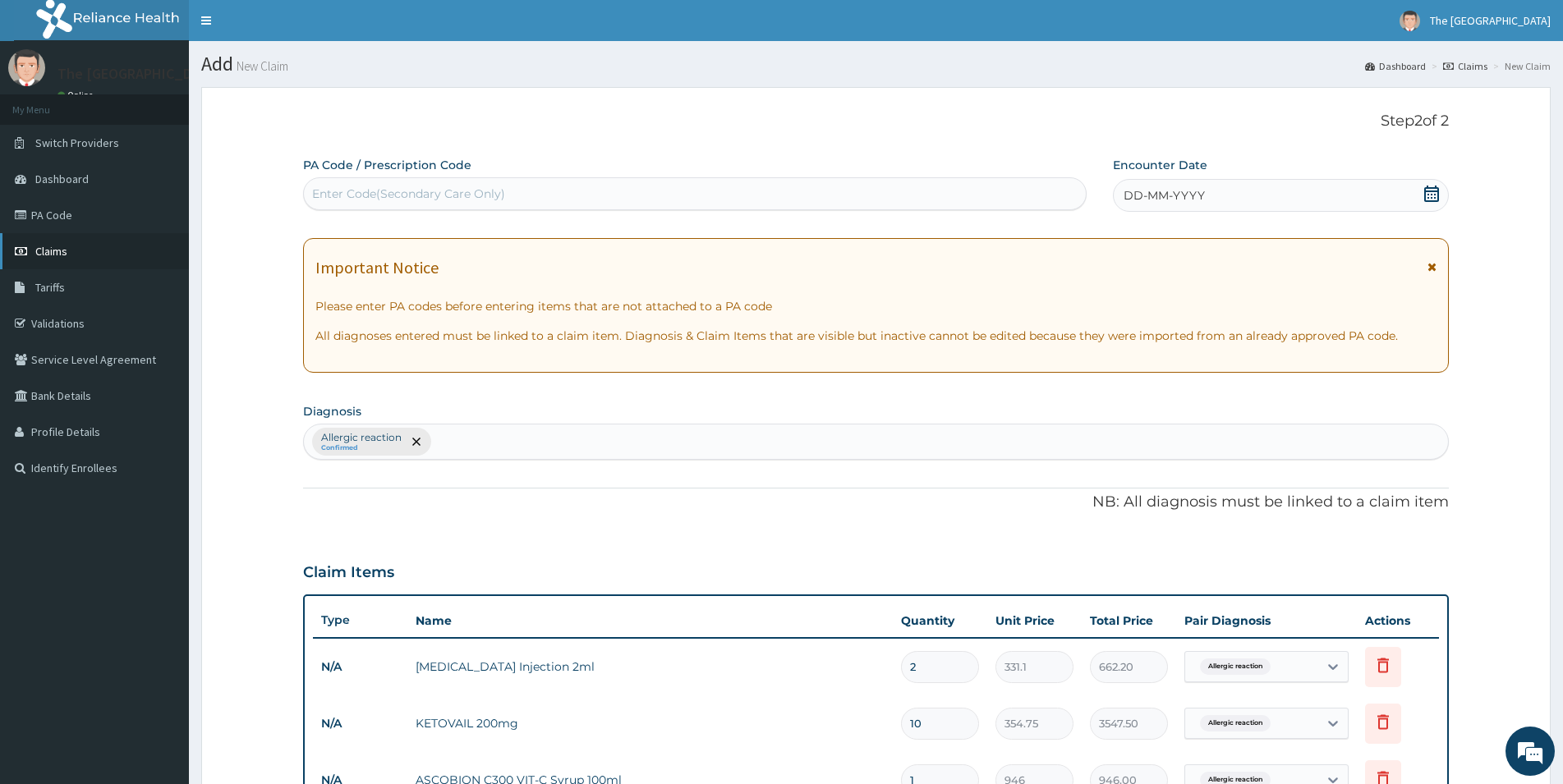
drag, startPoint x: 59, startPoint y: 250, endPoint x: 53, endPoint y: 242, distance: 10.0
click at [55, 244] on link "Claims" at bounding box center [94, 251] width 189 height 36
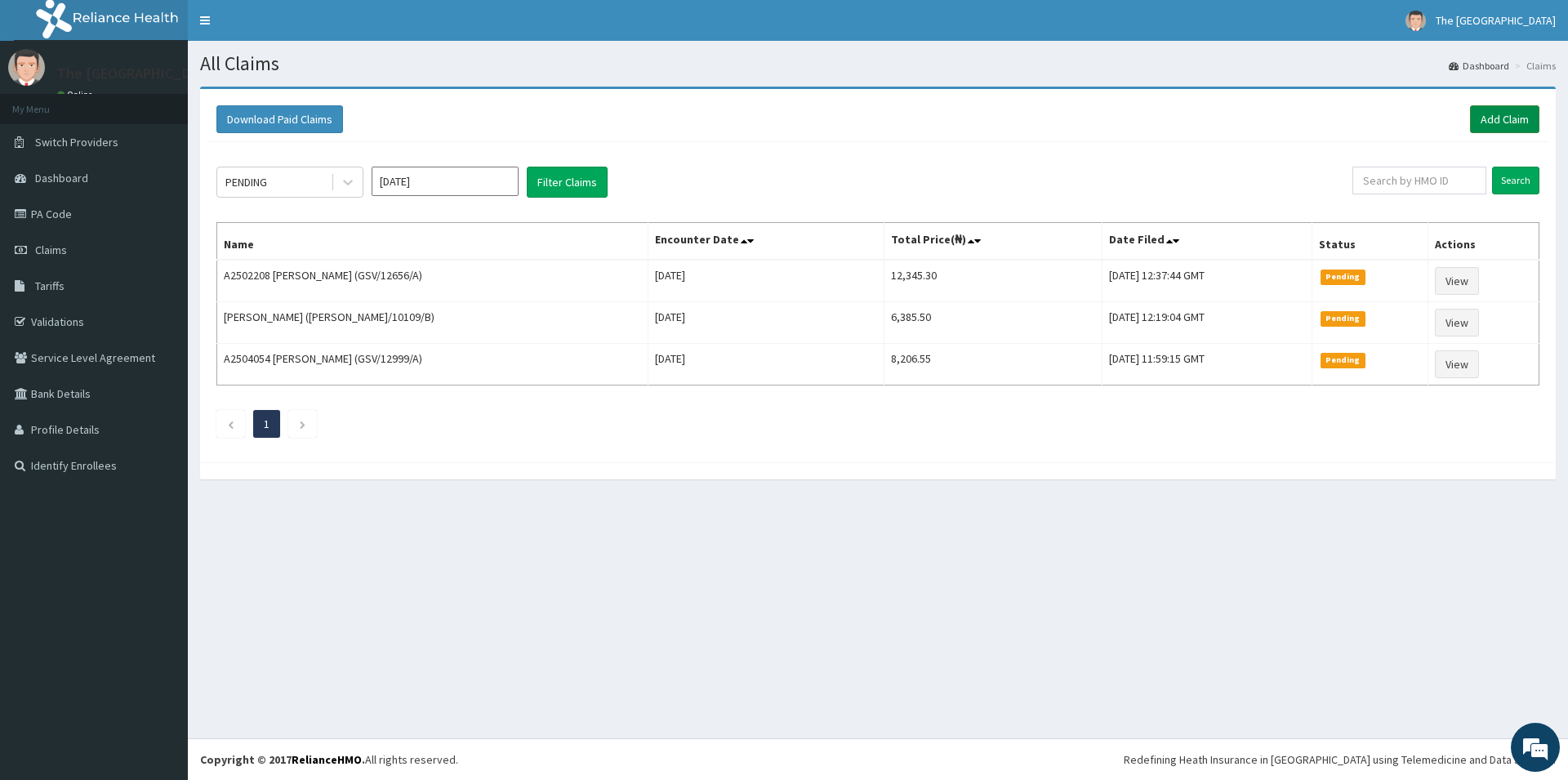
click at [1512, 114] on link "Add Claim" at bounding box center [1504, 119] width 69 height 28
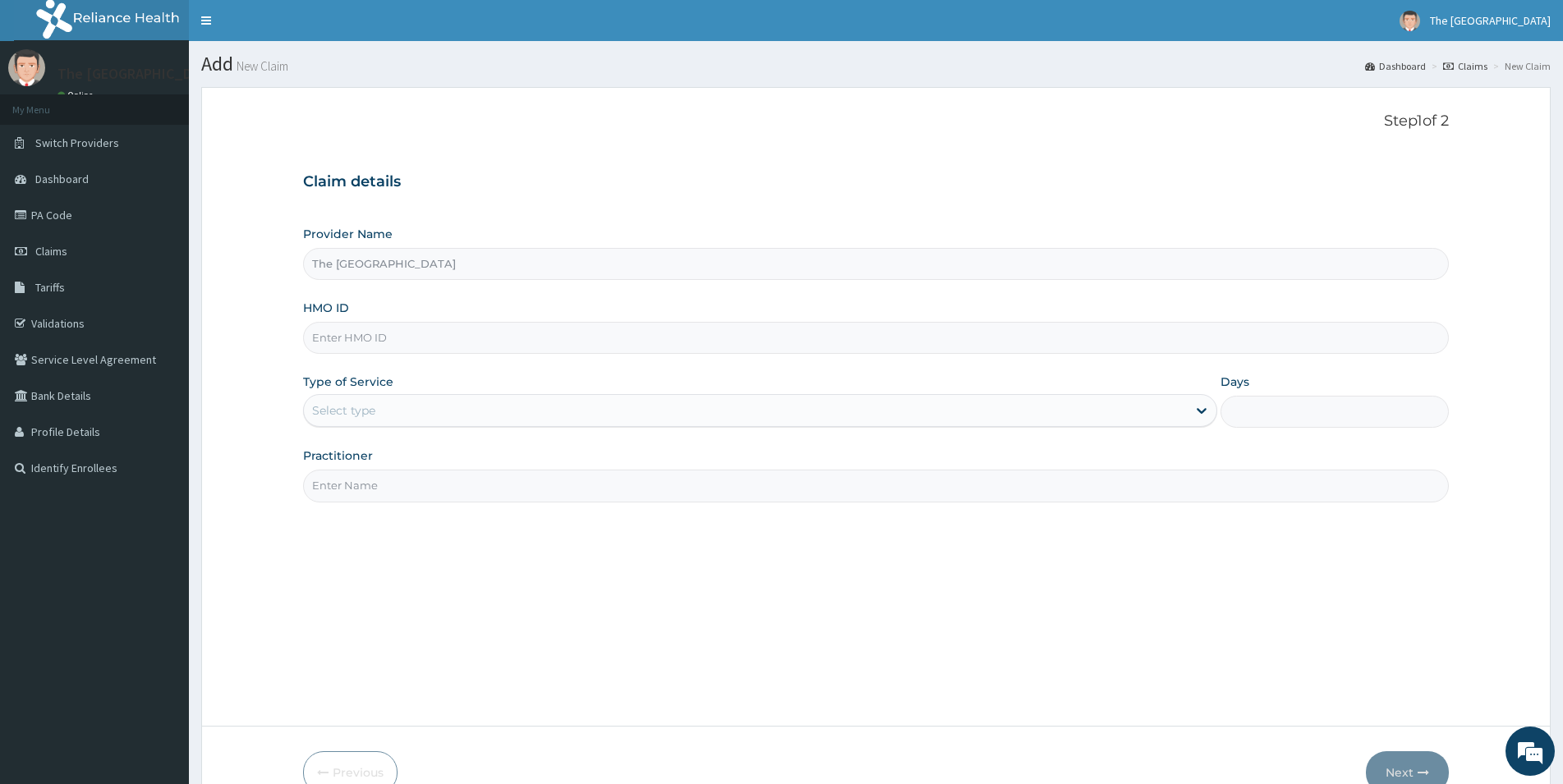
click at [544, 271] on input "The [GEOGRAPHIC_DATA]" at bounding box center [875, 264] width 1146 height 32
click at [425, 344] on input "HMO ID" at bounding box center [875, 338] width 1146 height 32
type input "GFC/11048/A"
click at [637, 406] on div "Select type" at bounding box center [745, 411] width 883 height 26
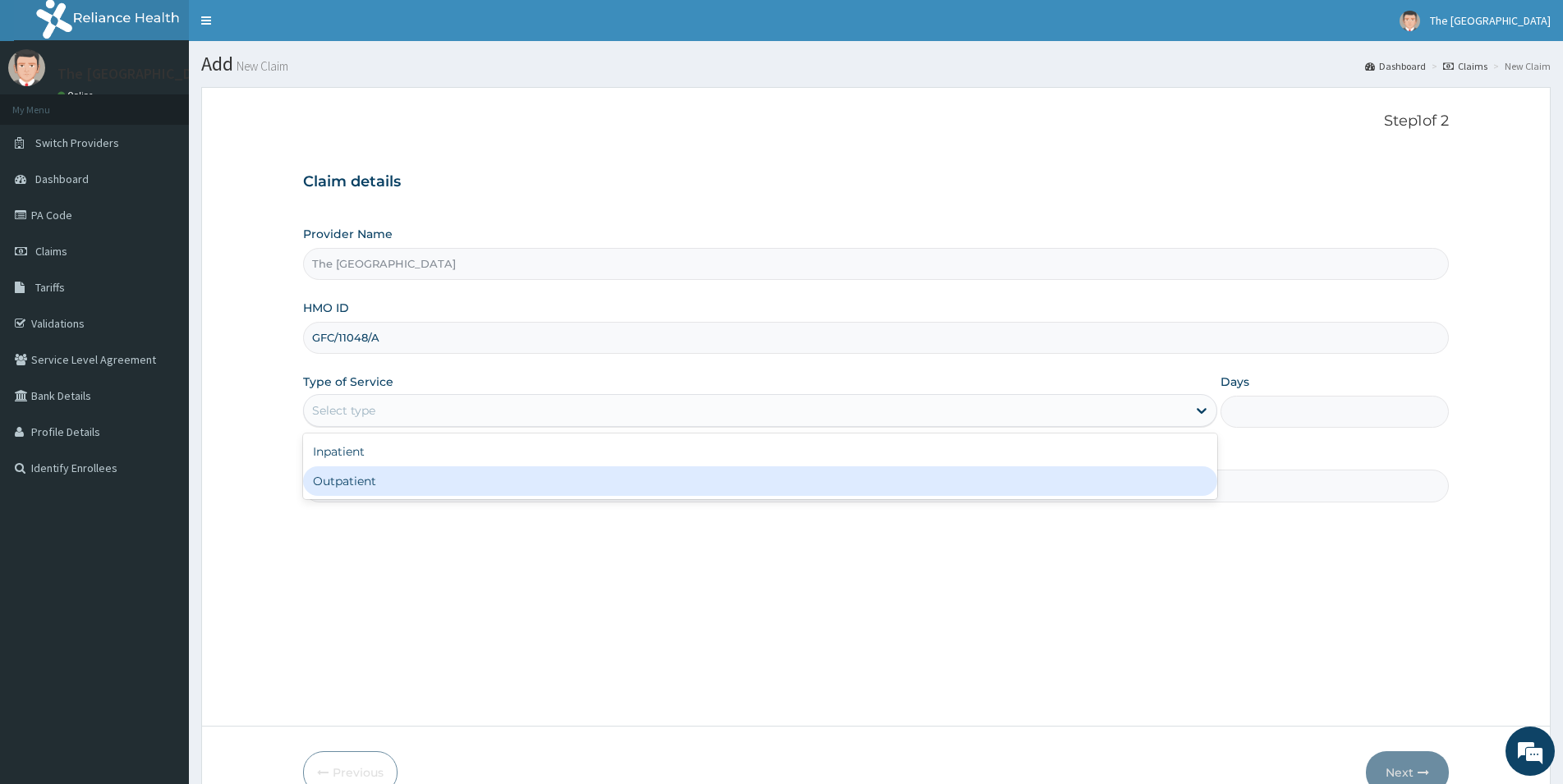
click at [641, 477] on div "Outpatient" at bounding box center [760, 481] width 914 height 30
type input "1"
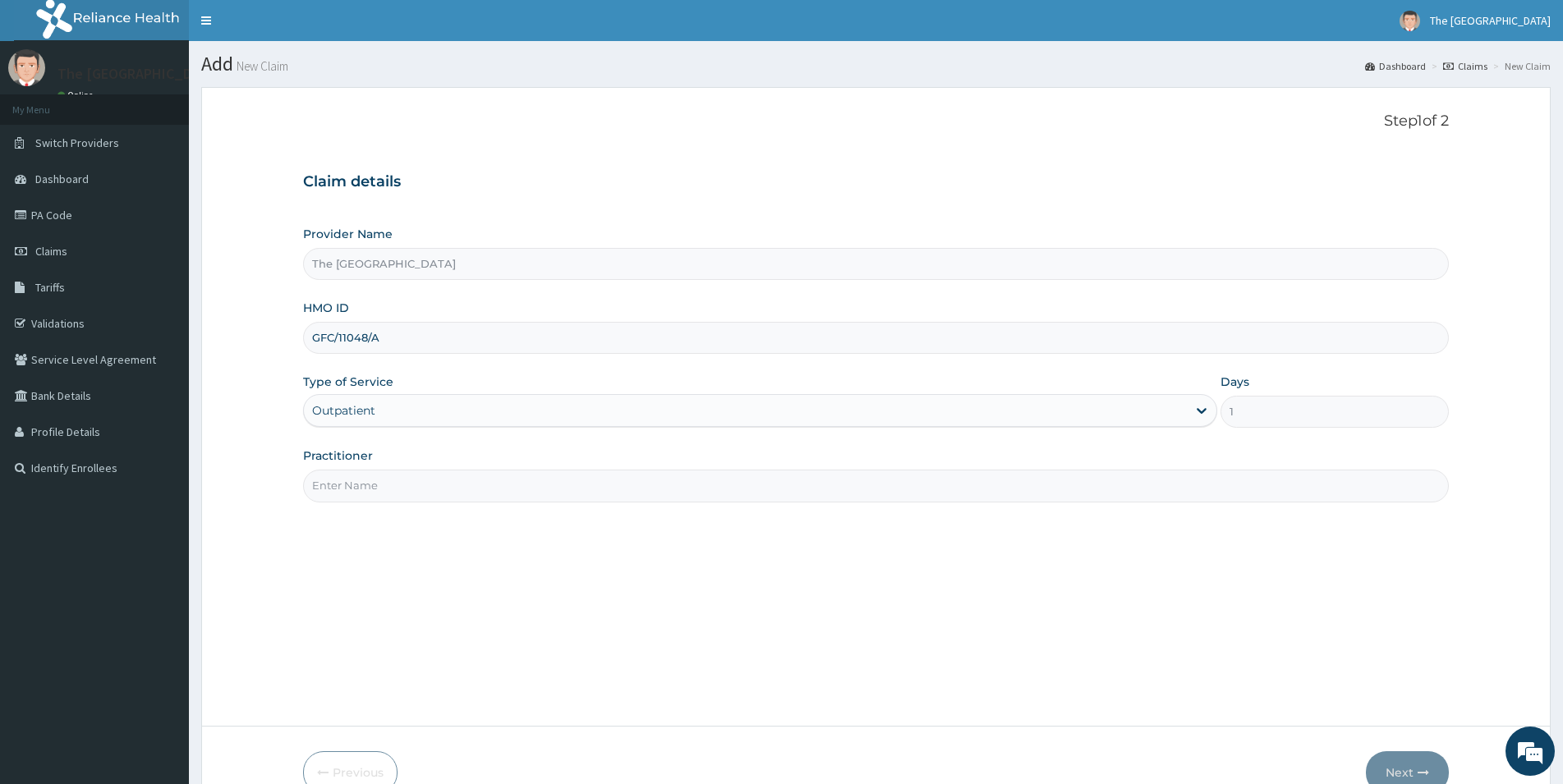
click at [617, 492] on input "Practitioner" at bounding box center [875, 486] width 1146 height 32
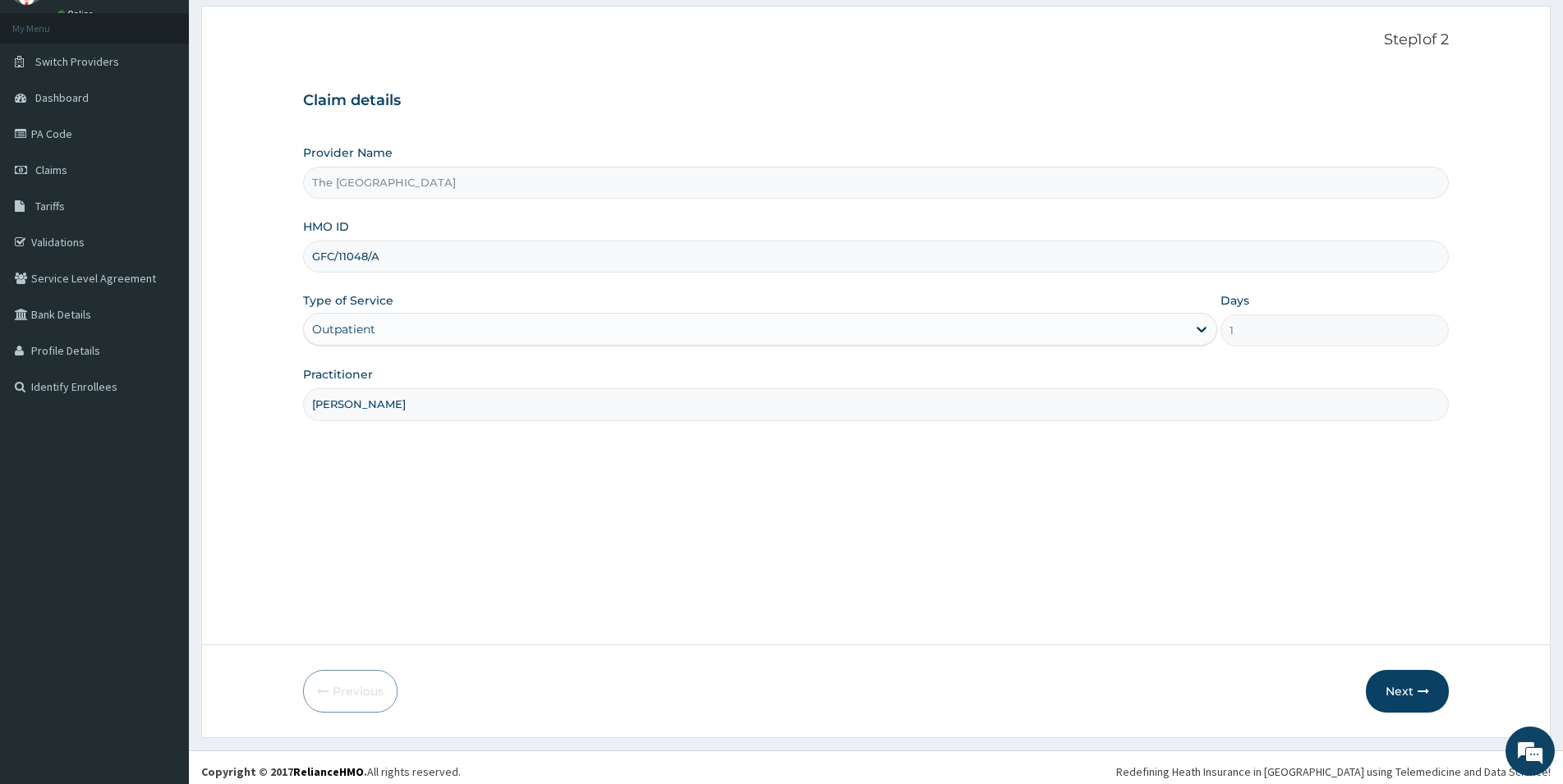
scroll to position [89, 0]
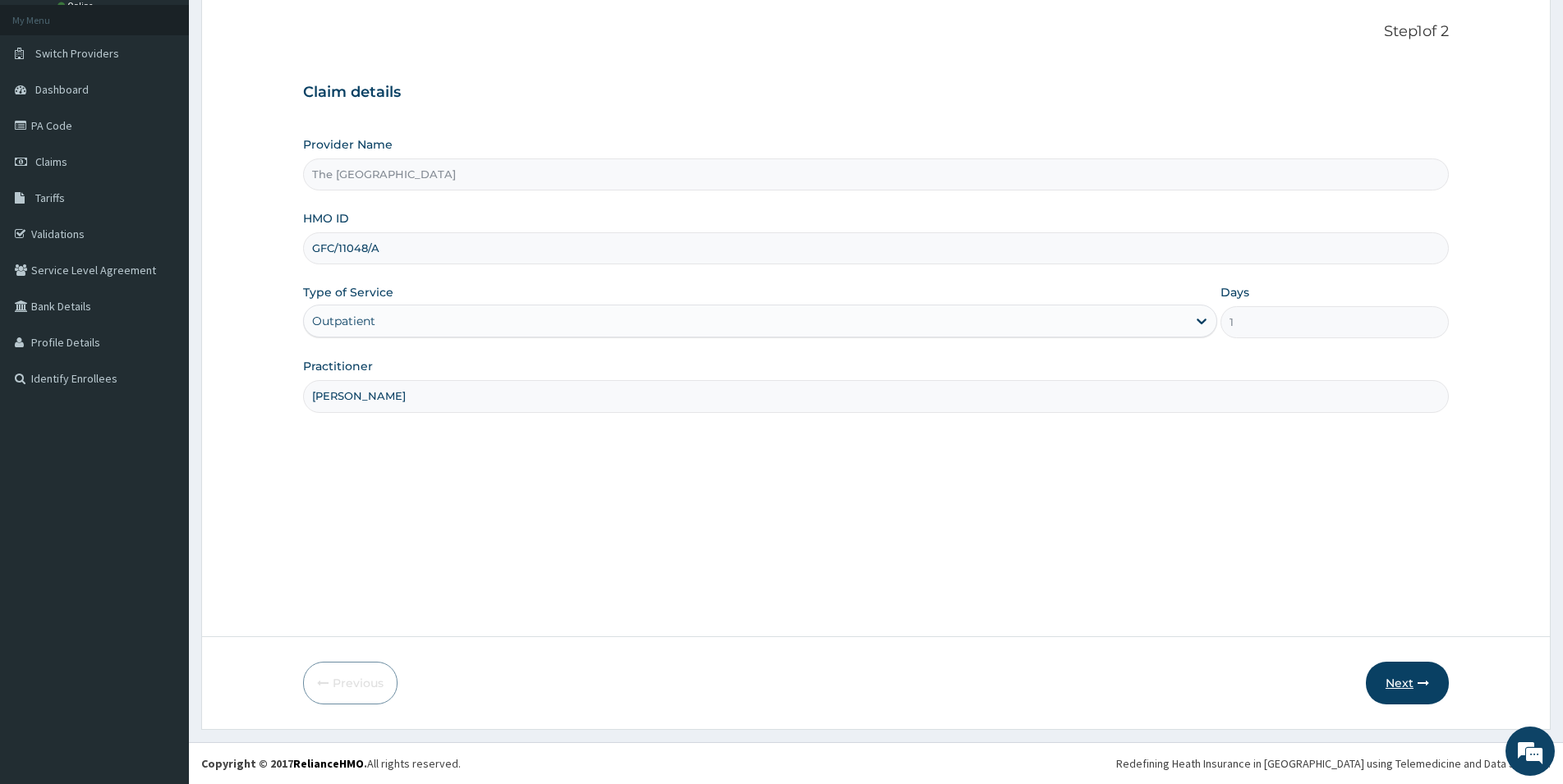
type input "[PERSON_NAME]"
click at [1398, 676] on button "Next" at bounding box center [1407, 684] width 83 height 43
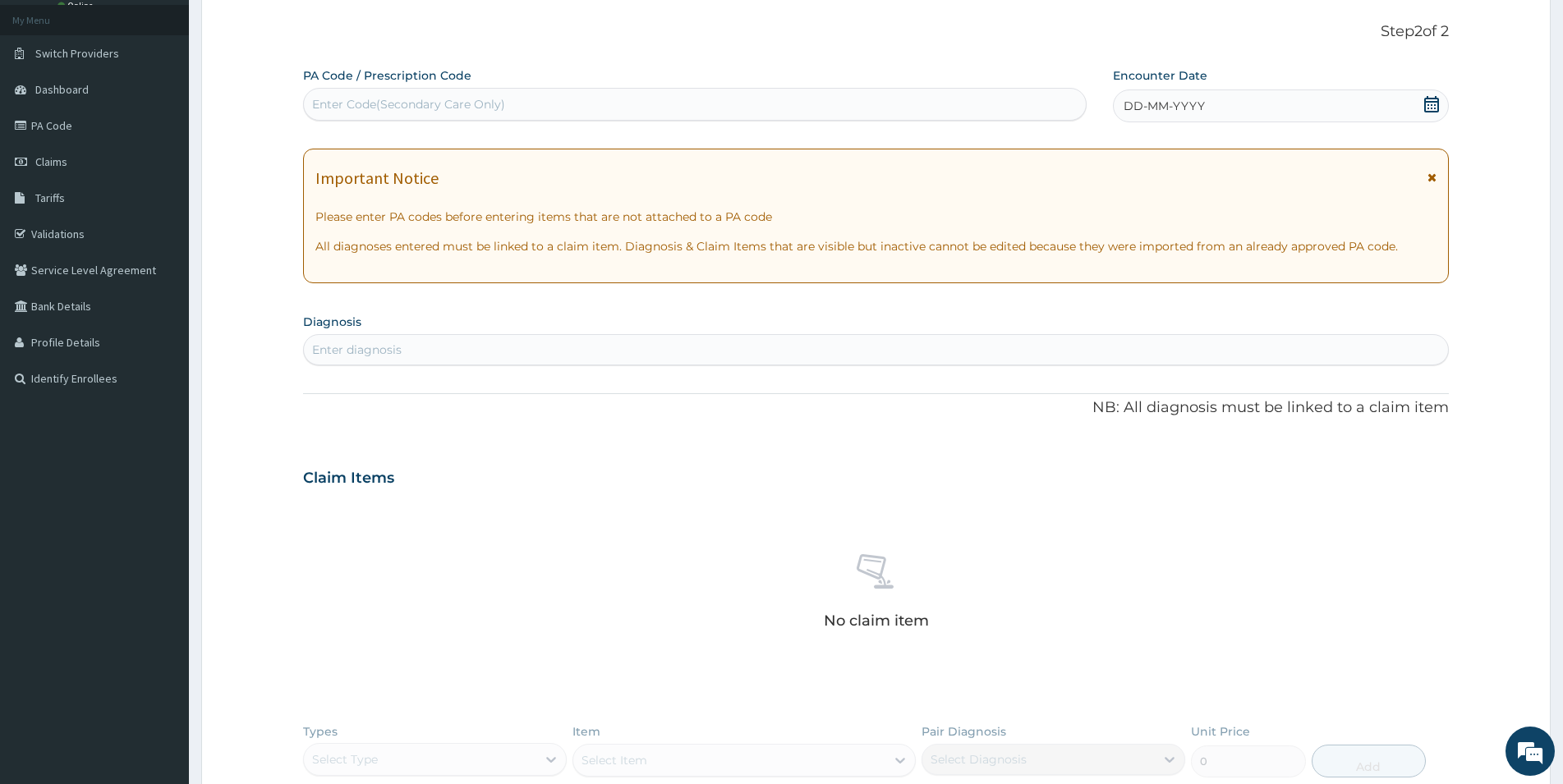
click at [714, 346] on div "Enter diagnosis" at bounding box center [876, 349] width 1145 height 26
click at [1435, 106] on icon at bounding box center [1432, 104] width 15 height 17
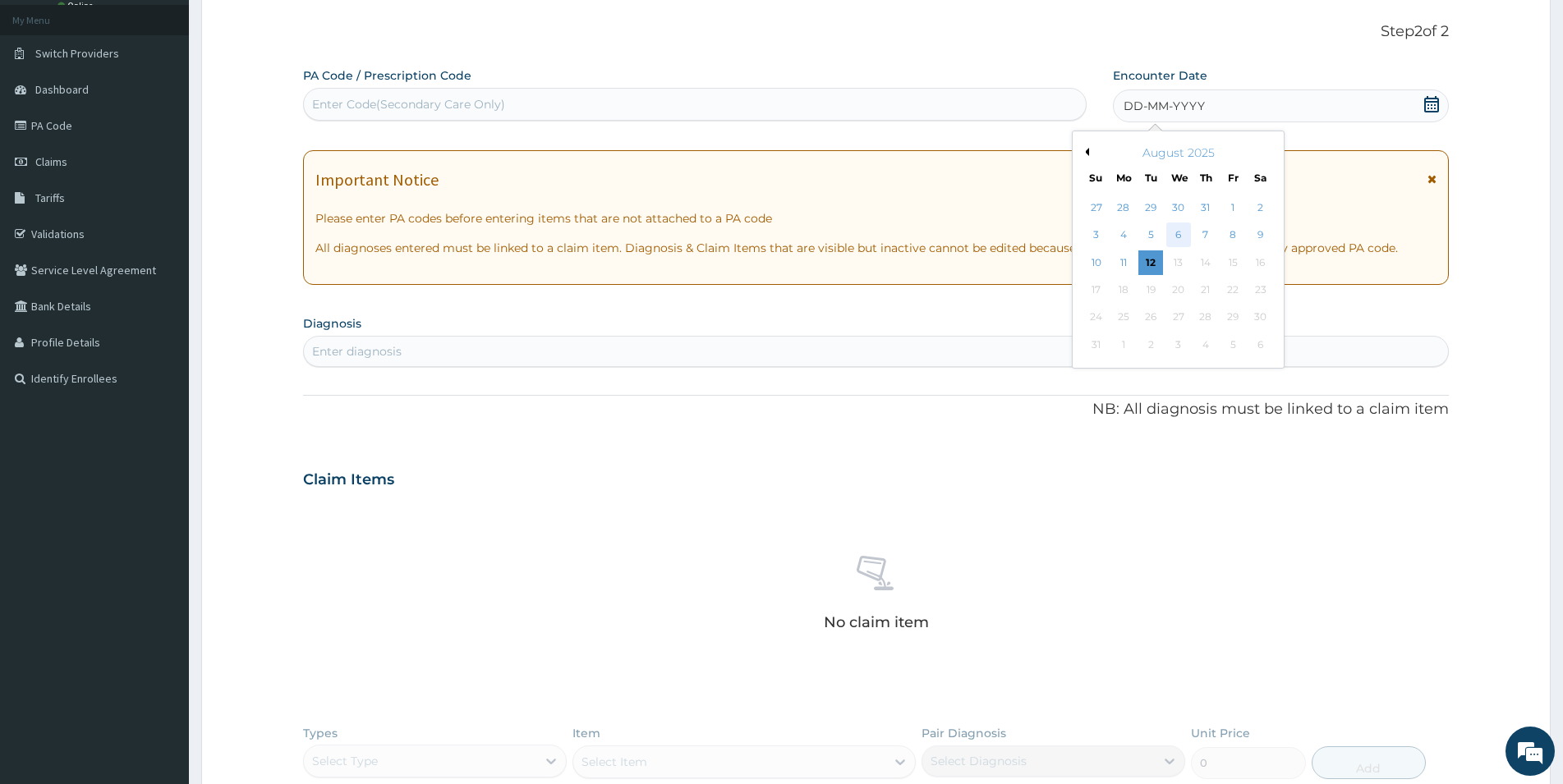
click at [1175, 231] on div "6" at bounding box center [1178, 235] width 25 height 25
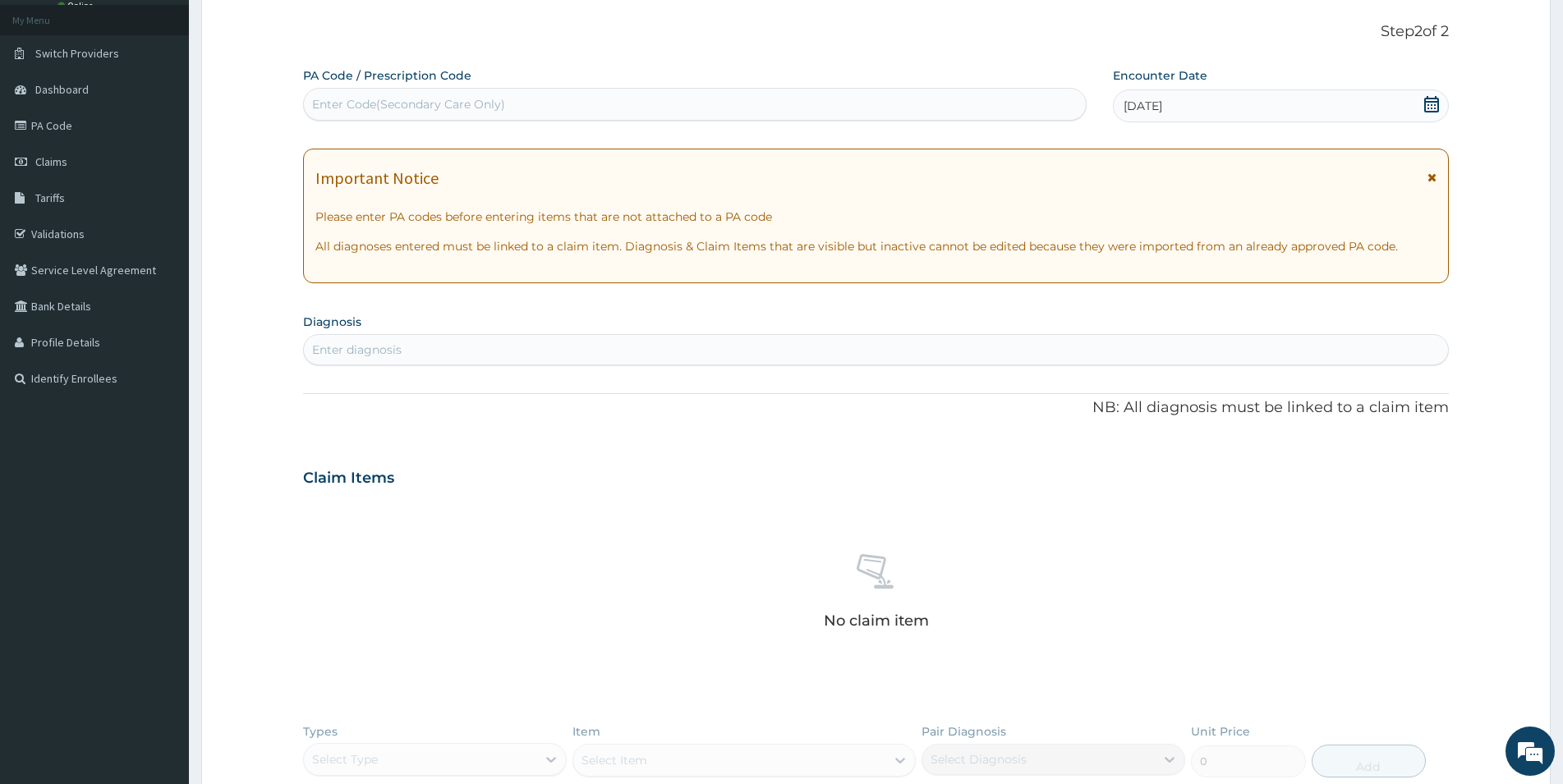
click at [772, 349] on div "Enter diagnosis" at bounding box center [876, 349] width 1145 height 26
type input "M"
type input "S"
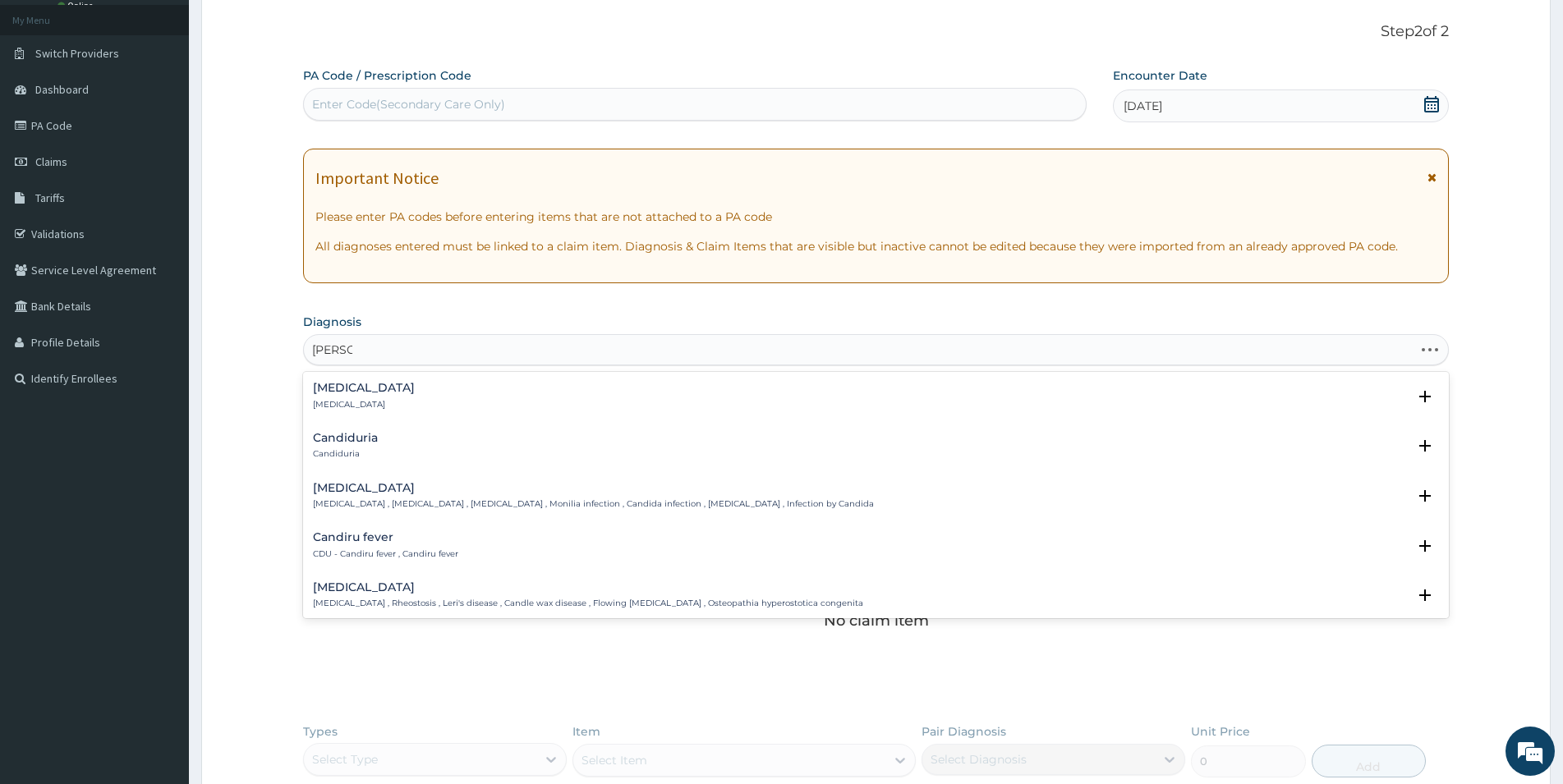
type input "CANDID"
click at [560, 490] on h4 "Candidiasis" at bounding box center [594, 488] width 561 height 12
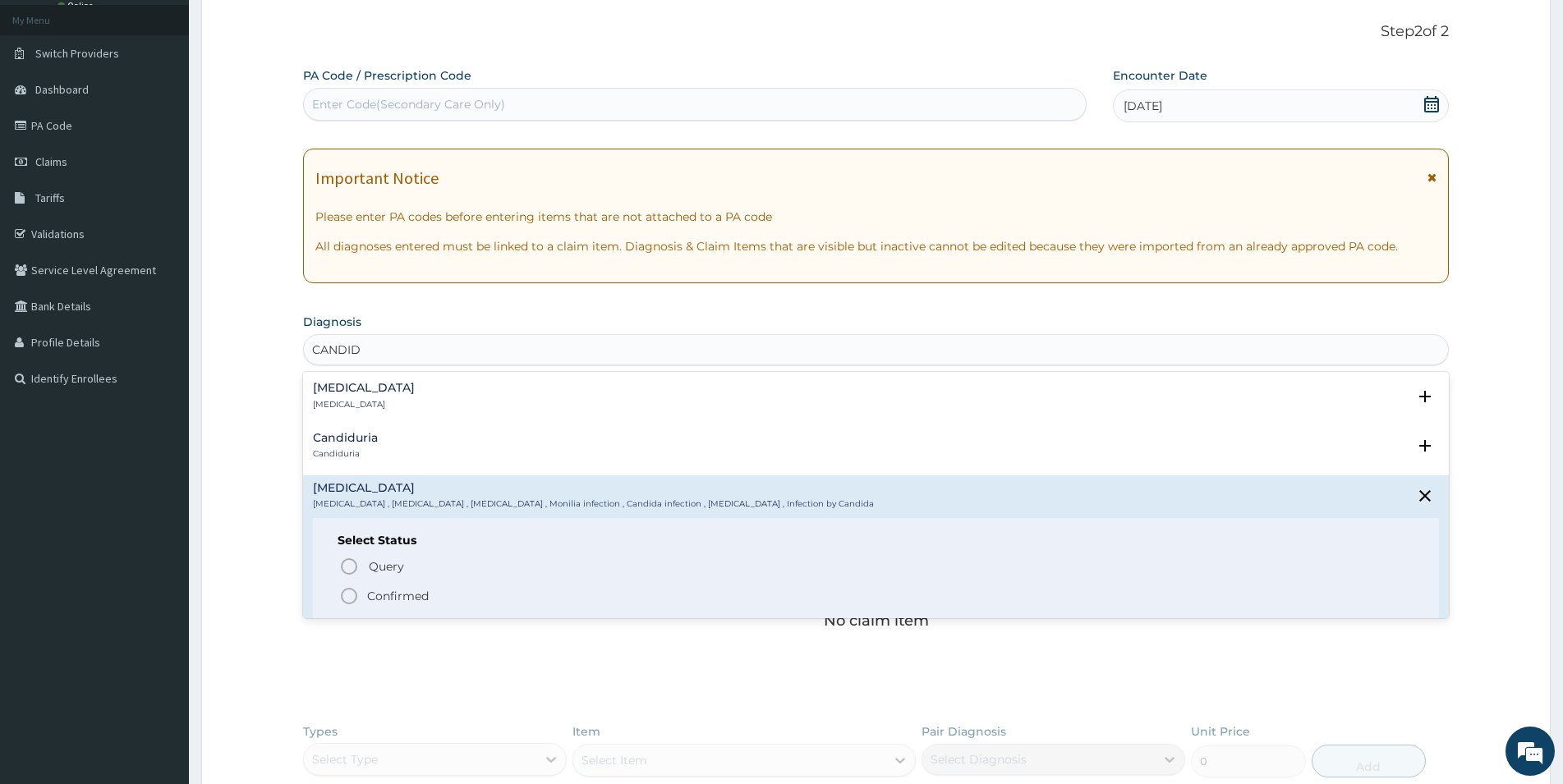
click at [355, 593] on circle "status option filled" at bounding box center [349, 596] width 15 height 15
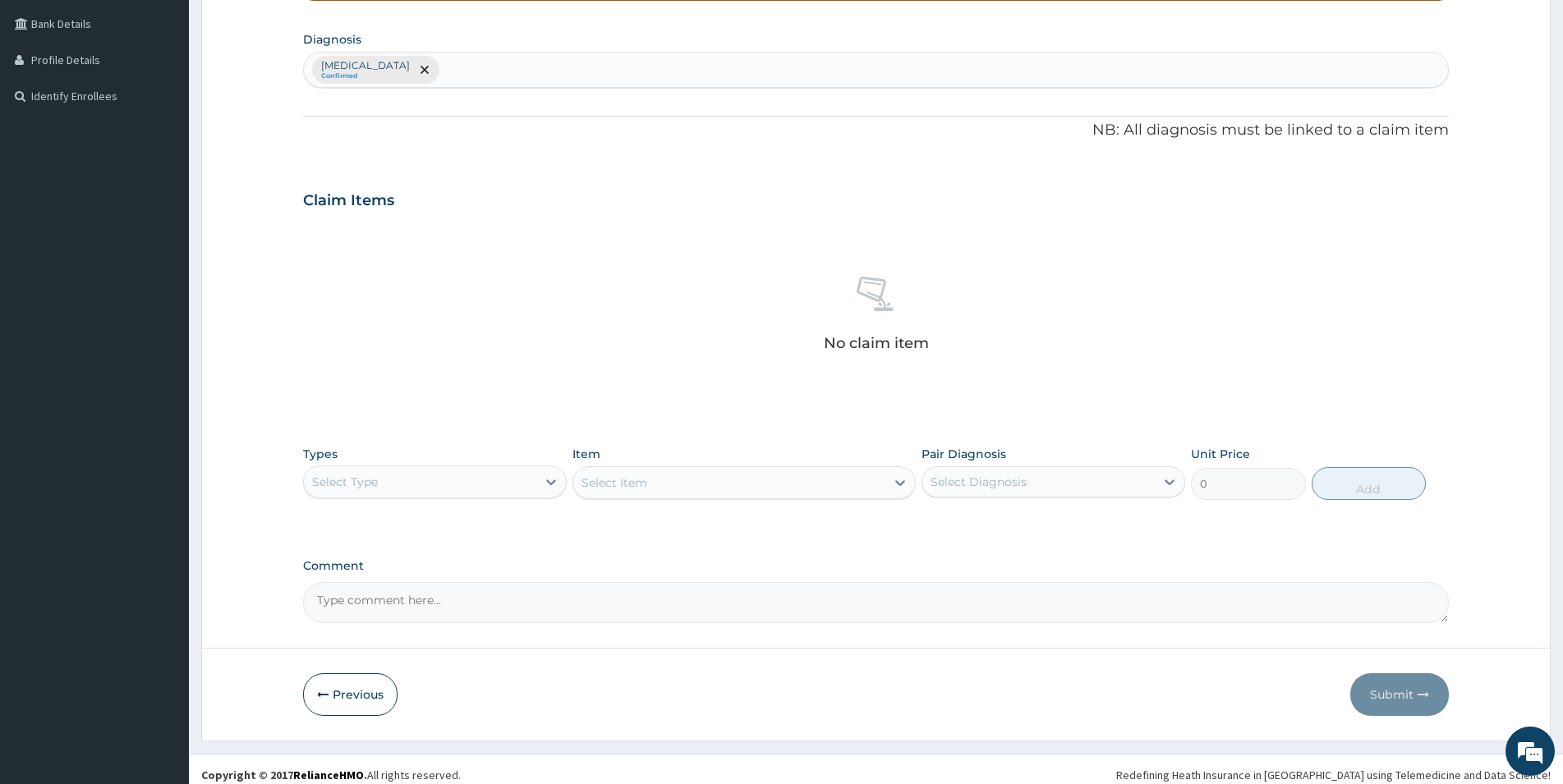
scroll to position [384, 0]
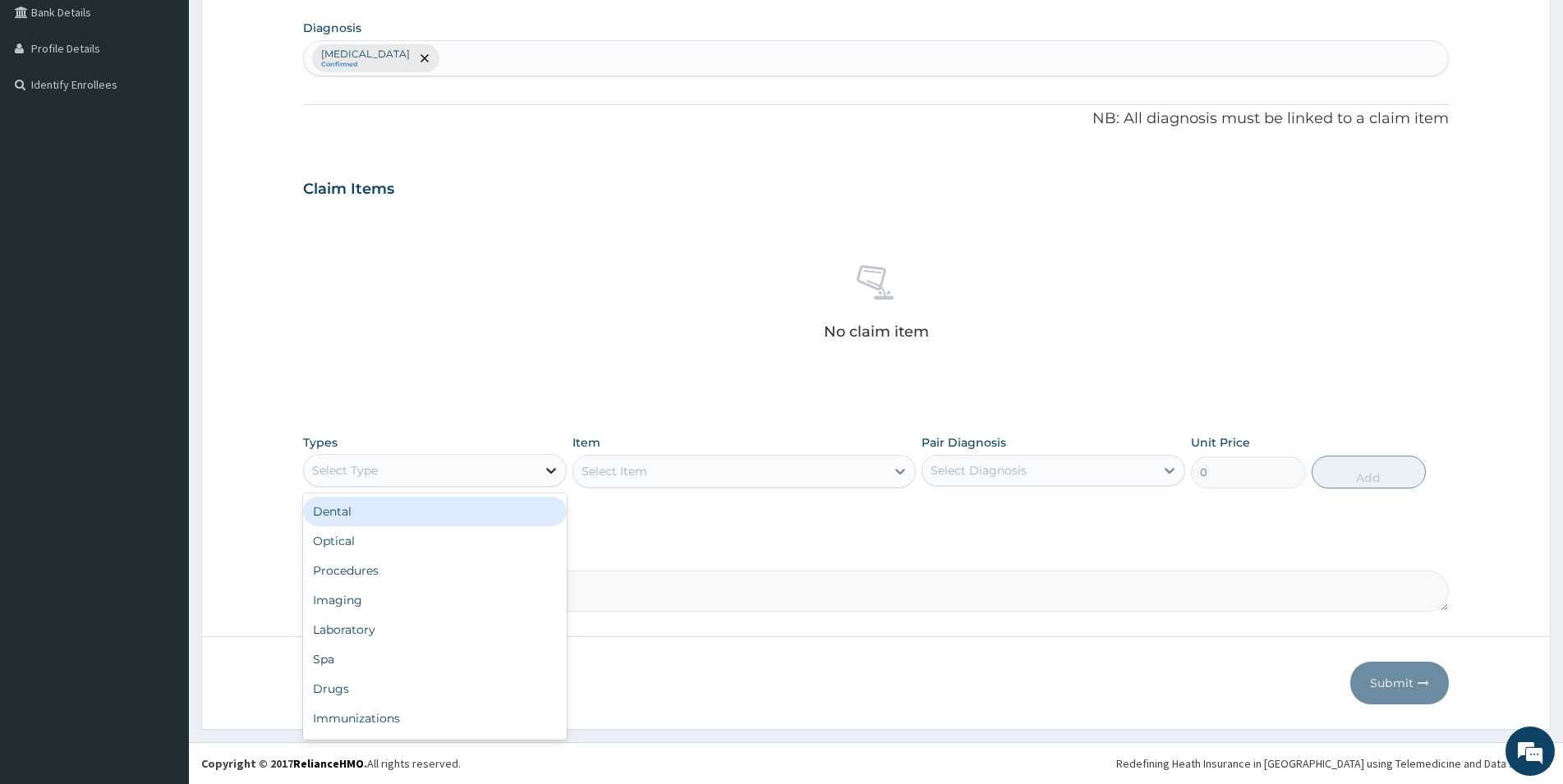
click at [545, 471] on icon at bounding box center [551, 471] width 17 height 17
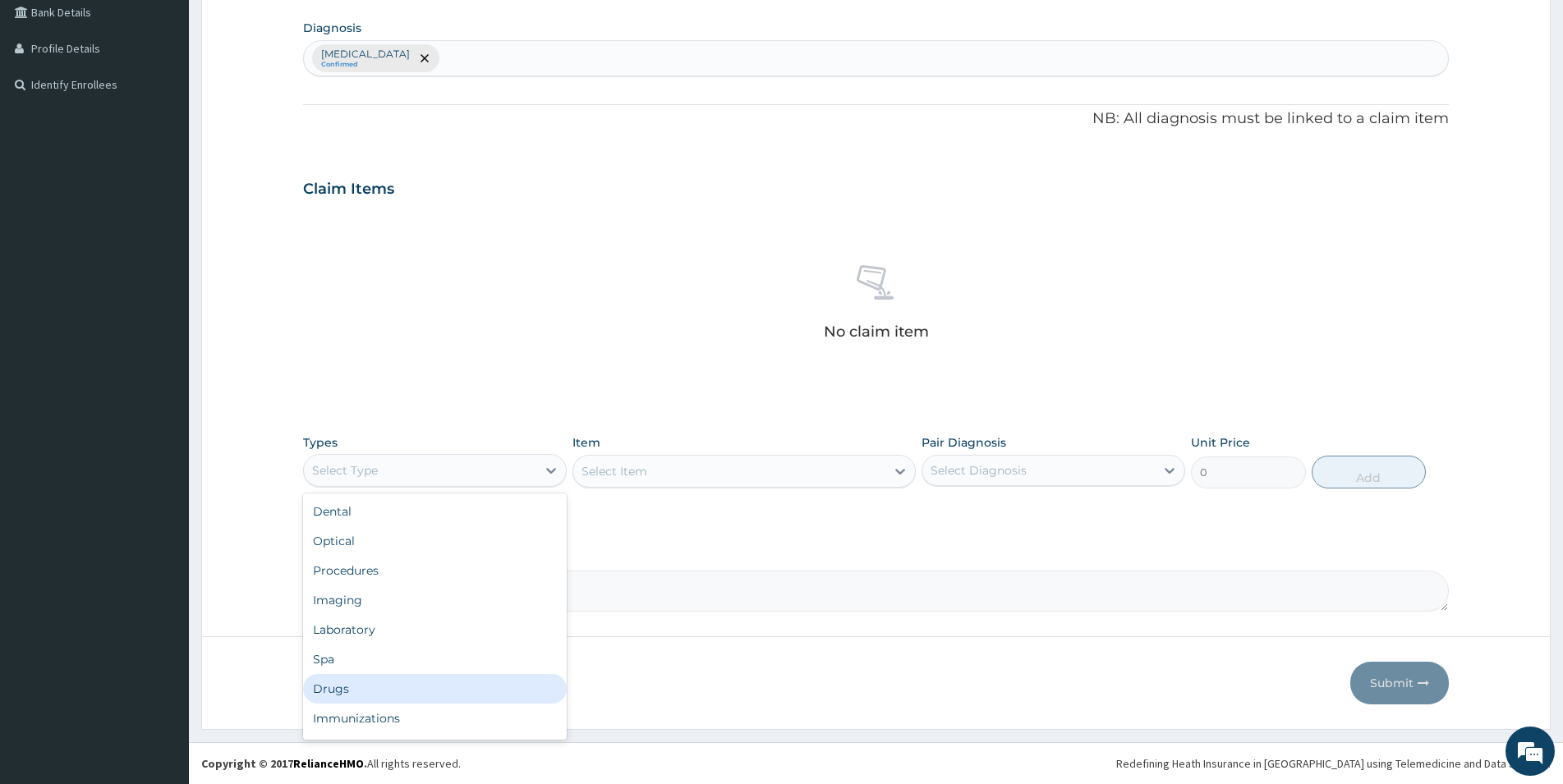
click at [343, 685] on div "Drugs" at bounding box center [435, 689] width 264 height 30
click at [727, 472] on div "Select Item" at bounding box center [744, 471] width 344 height 33
click at [687, 473] on div "Select Item" at bounding box center [729, 471] width 312 height 26
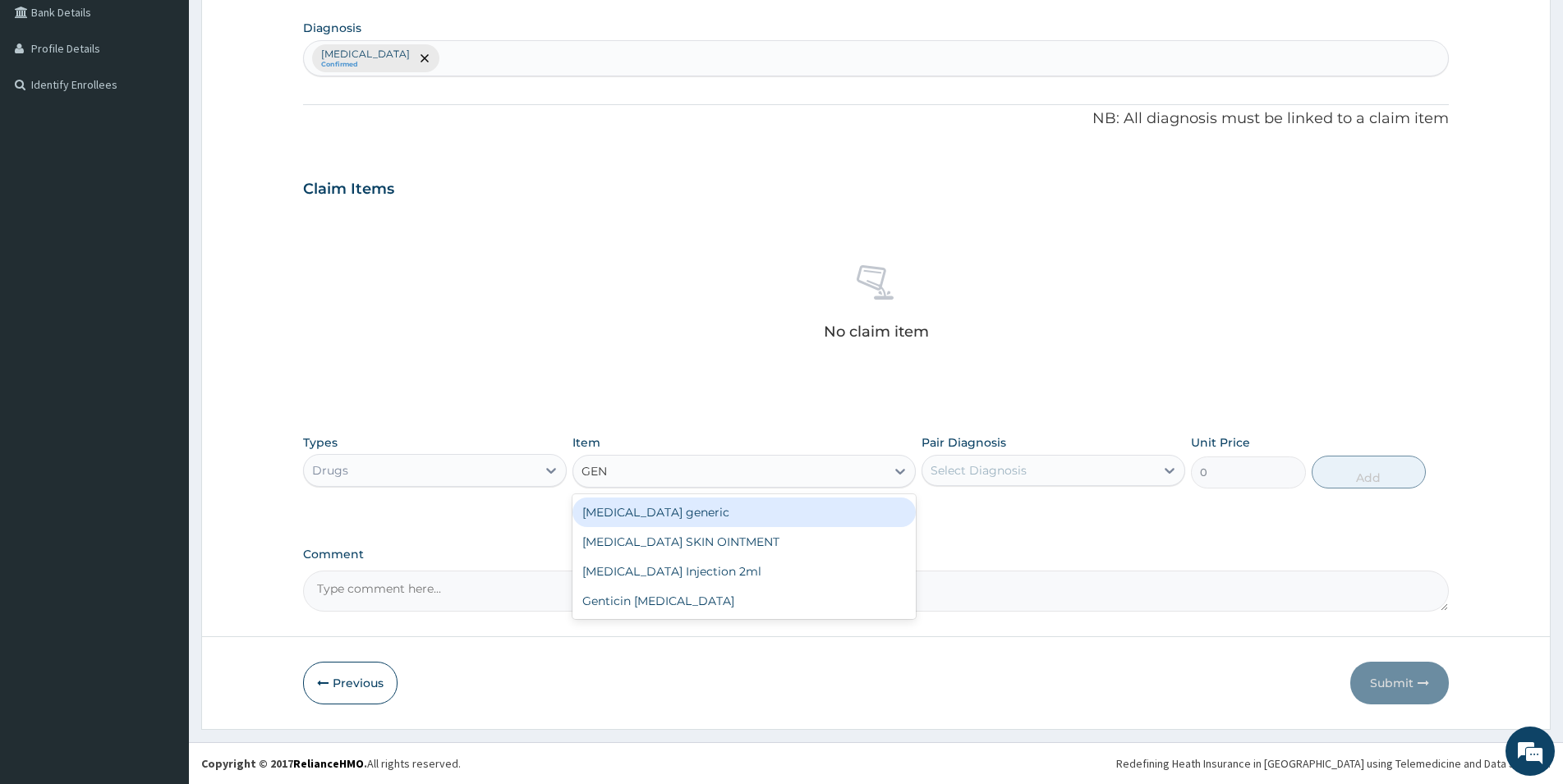
type input "GENT"
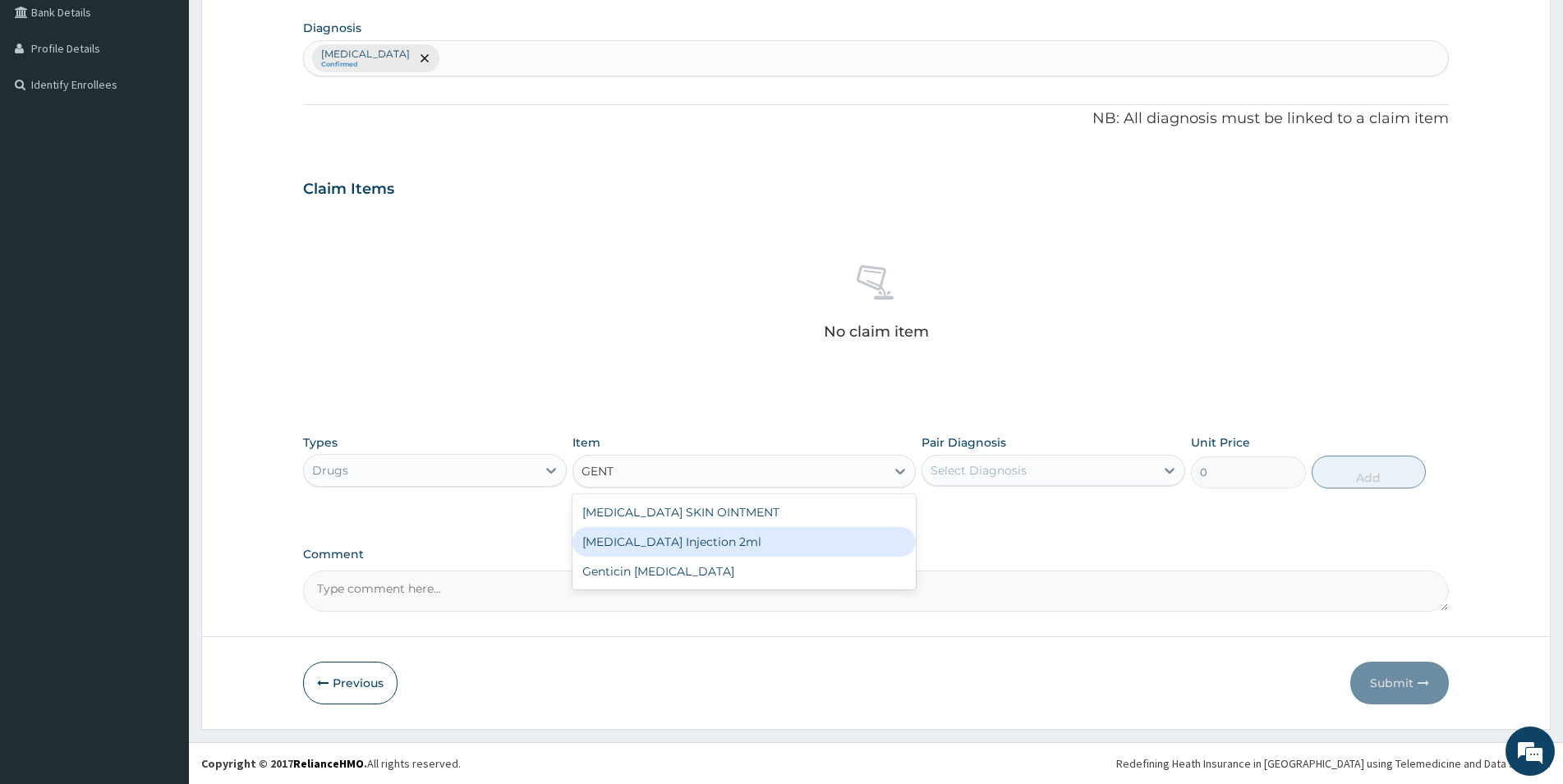
click at [695, 535] on div "[MEDICAL_DATA] Injection 2ml" at bounding box center [744, 542] width 344 height 30
type input "331.1"
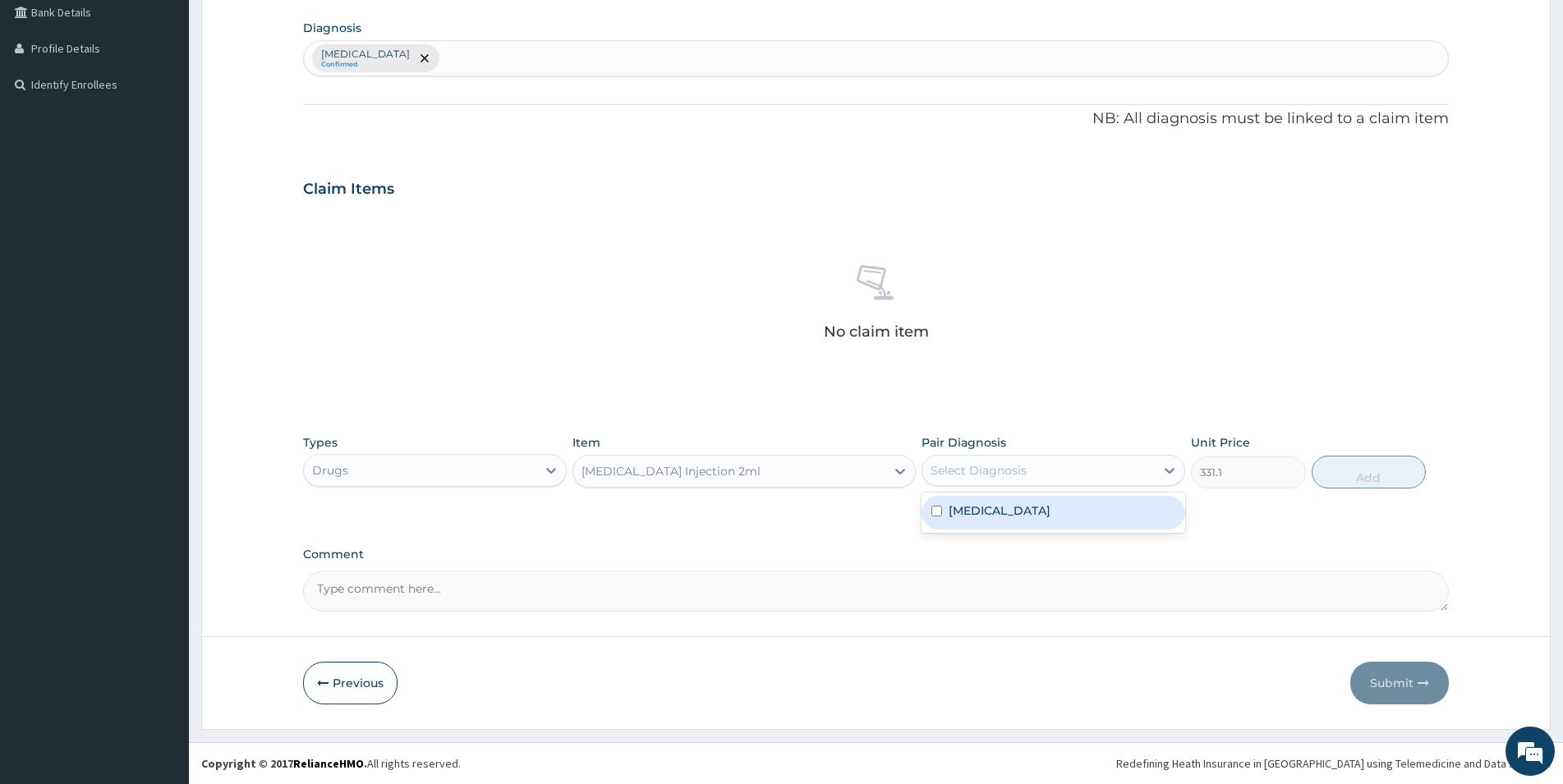
click at [1011, 476] on div "Select Diagnosis" at bounding box center [979, 471] width 96 height 17
click at [942, 513] on div "Candidiasis" at bounding box center [1054, 513] width 264 height 33
checkbox input "true"
click at [1399, 468] on button "Add" at bounding box center [1369, 472] width 114 height 33
type input "0"
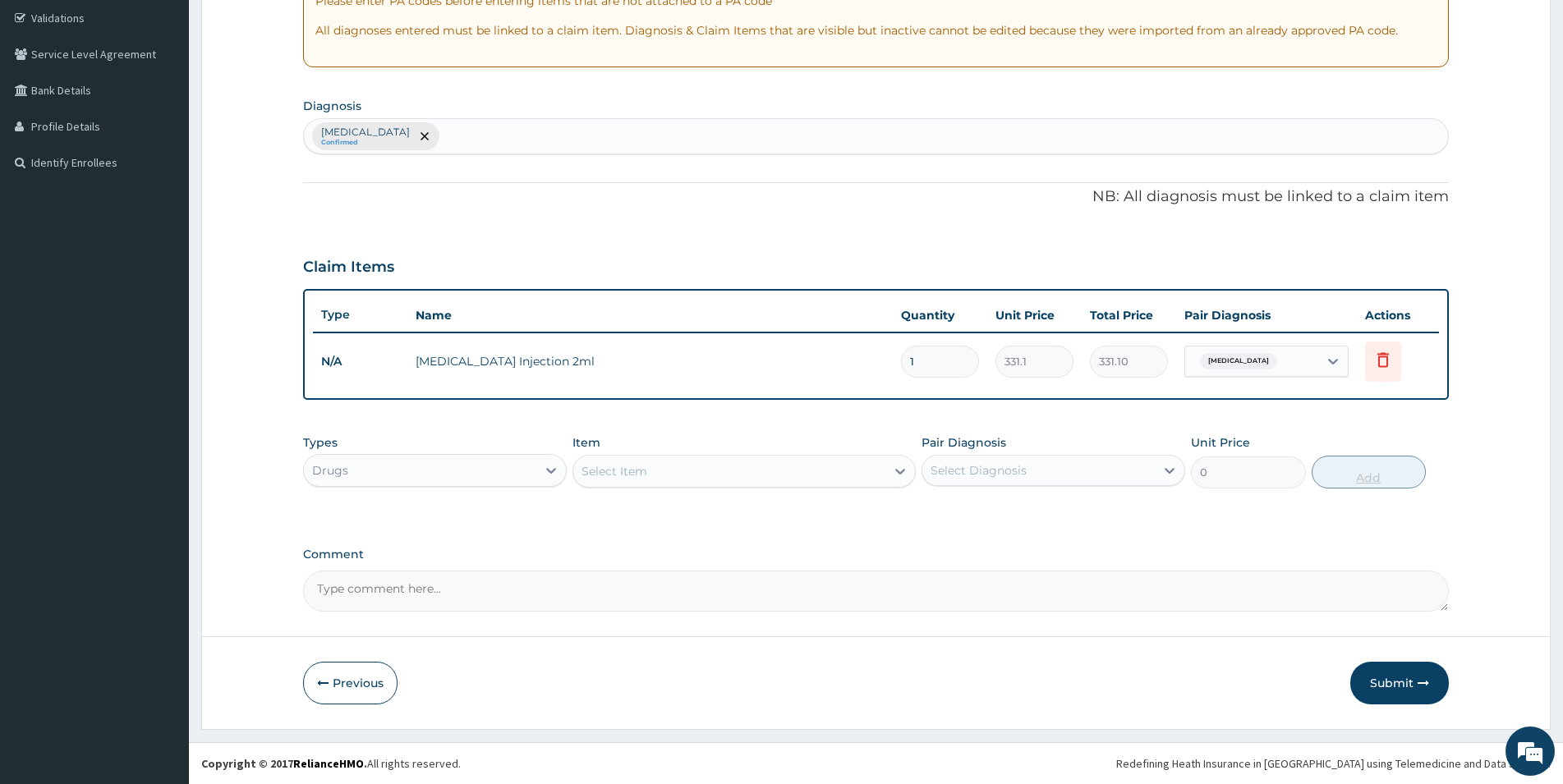
scroll to position [306, 0]
drag, startPoint x: 903, startPoint y: 357, endPoint x: 886, endPoint y: 359, distance: 17.1
click at [901, 359] on input "1" at bounding box center [940, 361] width 78 height 32
type input "4"
type input "1324.40"
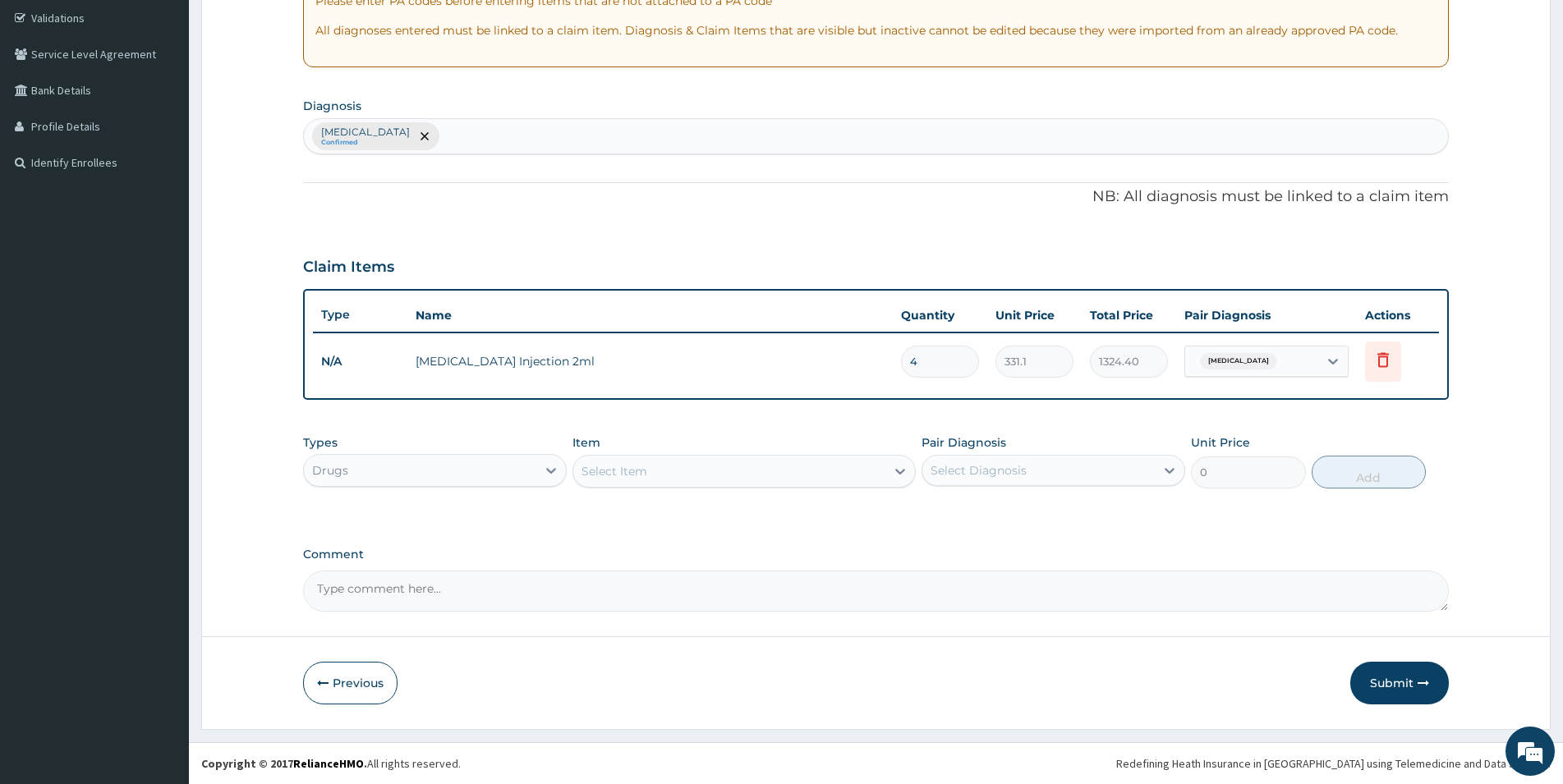
type input "4"
click at [821, 469] on div "Select Item" at bounding box center [729, 471] width 312 height 26
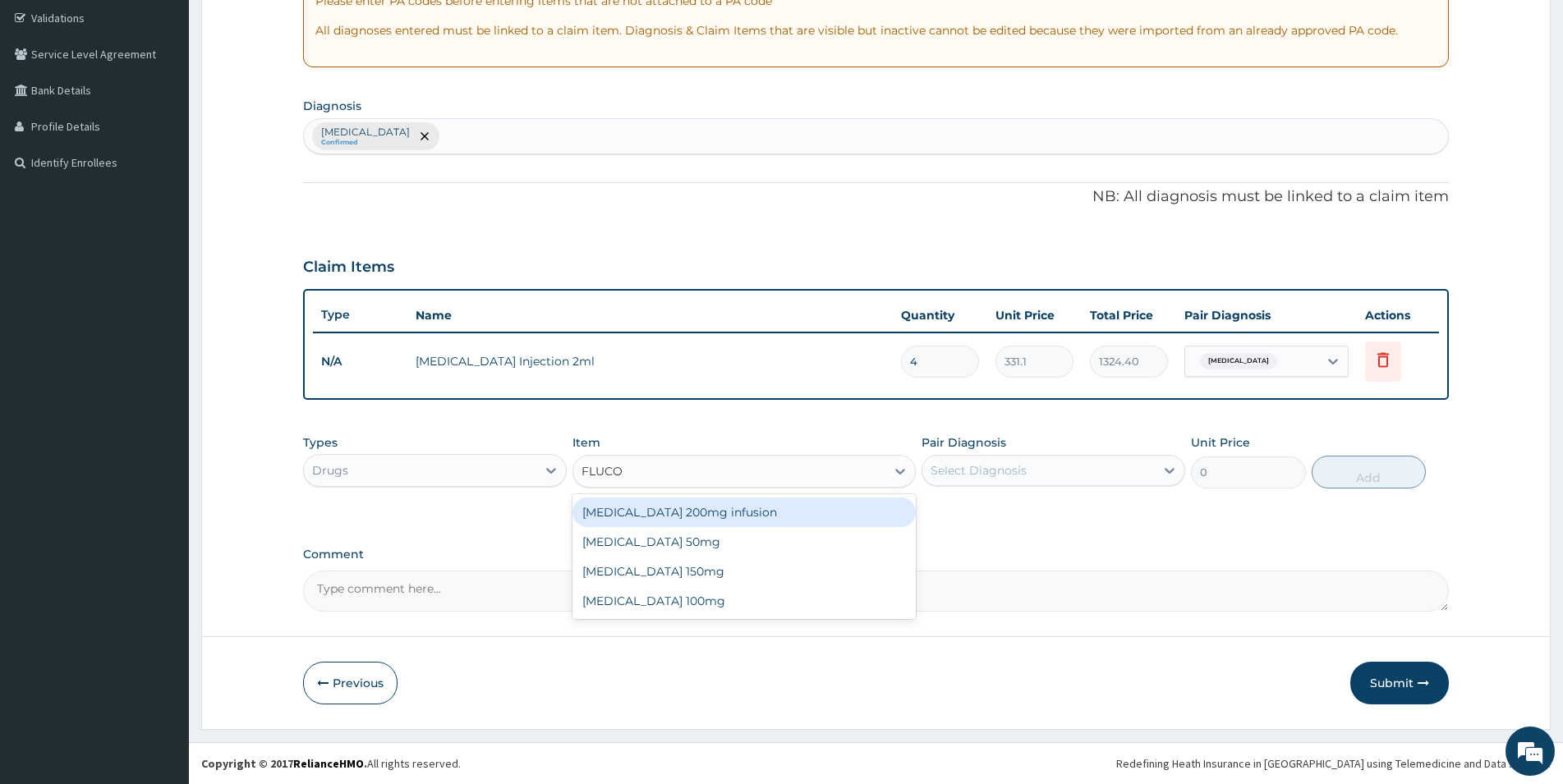
type input "FLUCON"
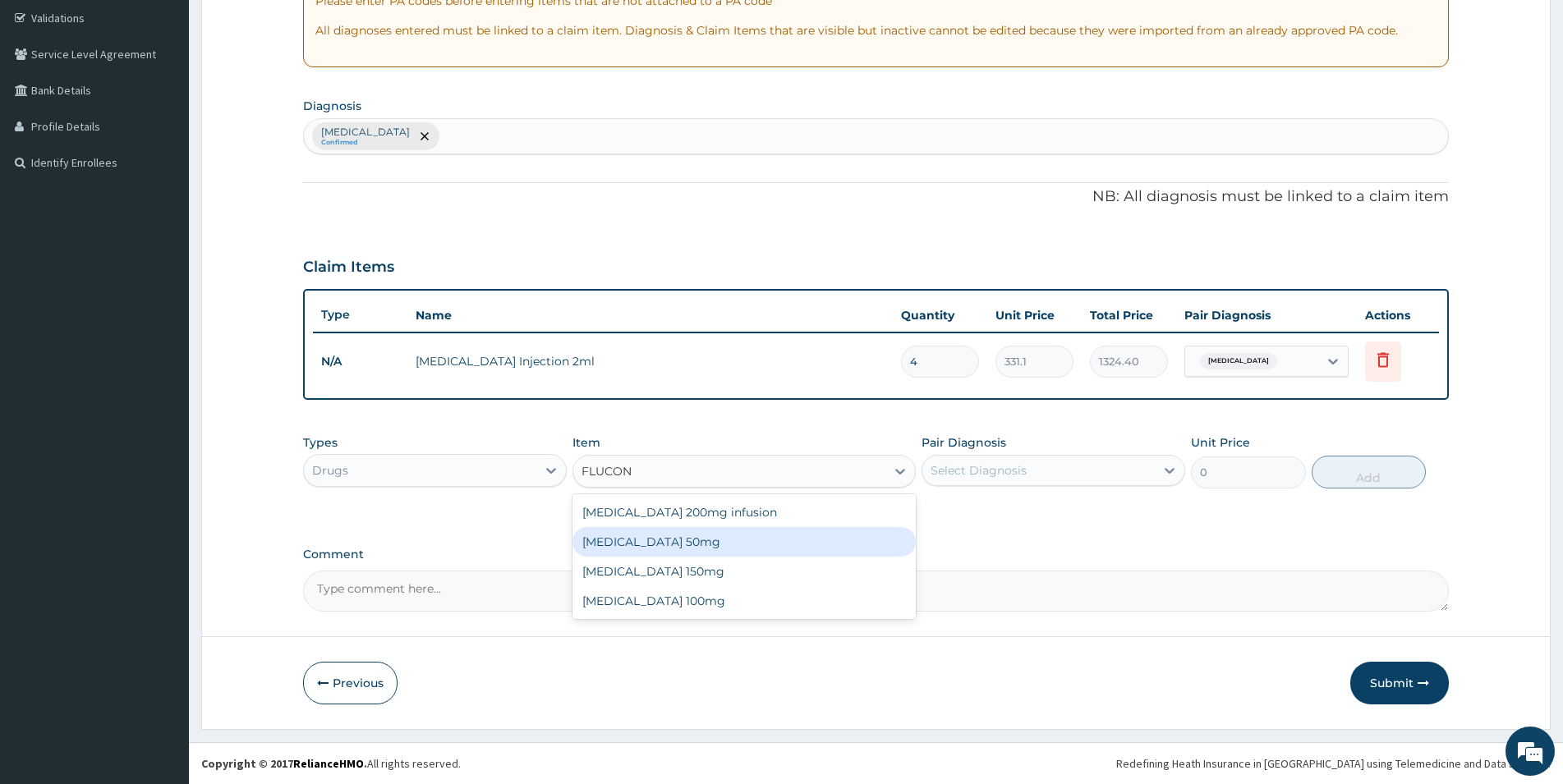
click at [681, 536] on div "[MEDICAL_DATA] 50mg" at bounding box center [744, 542] width 344 height 30
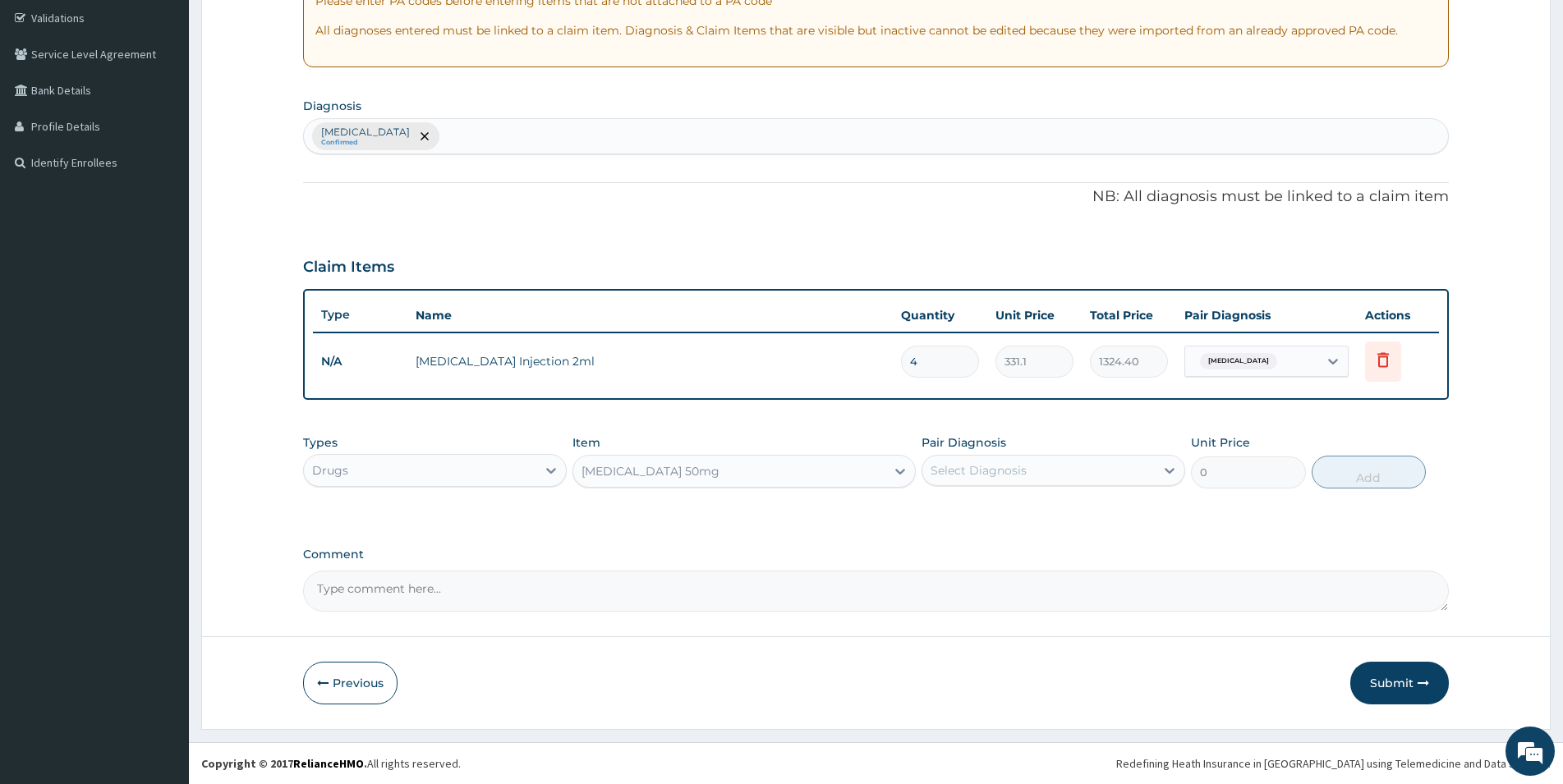
type input "118.25"
click at [1055, 467] on div "Select Diagnosis" at bounding box center [1039, 470] width 232 height 26
click at [987, 509] on label "Candidiasis" at bounding box center [1000, 511] width 102 height 17
checkbox input "true"
click at [1368, 471] on button "Add" at bounding box center [1369, 472] width 114 height 33
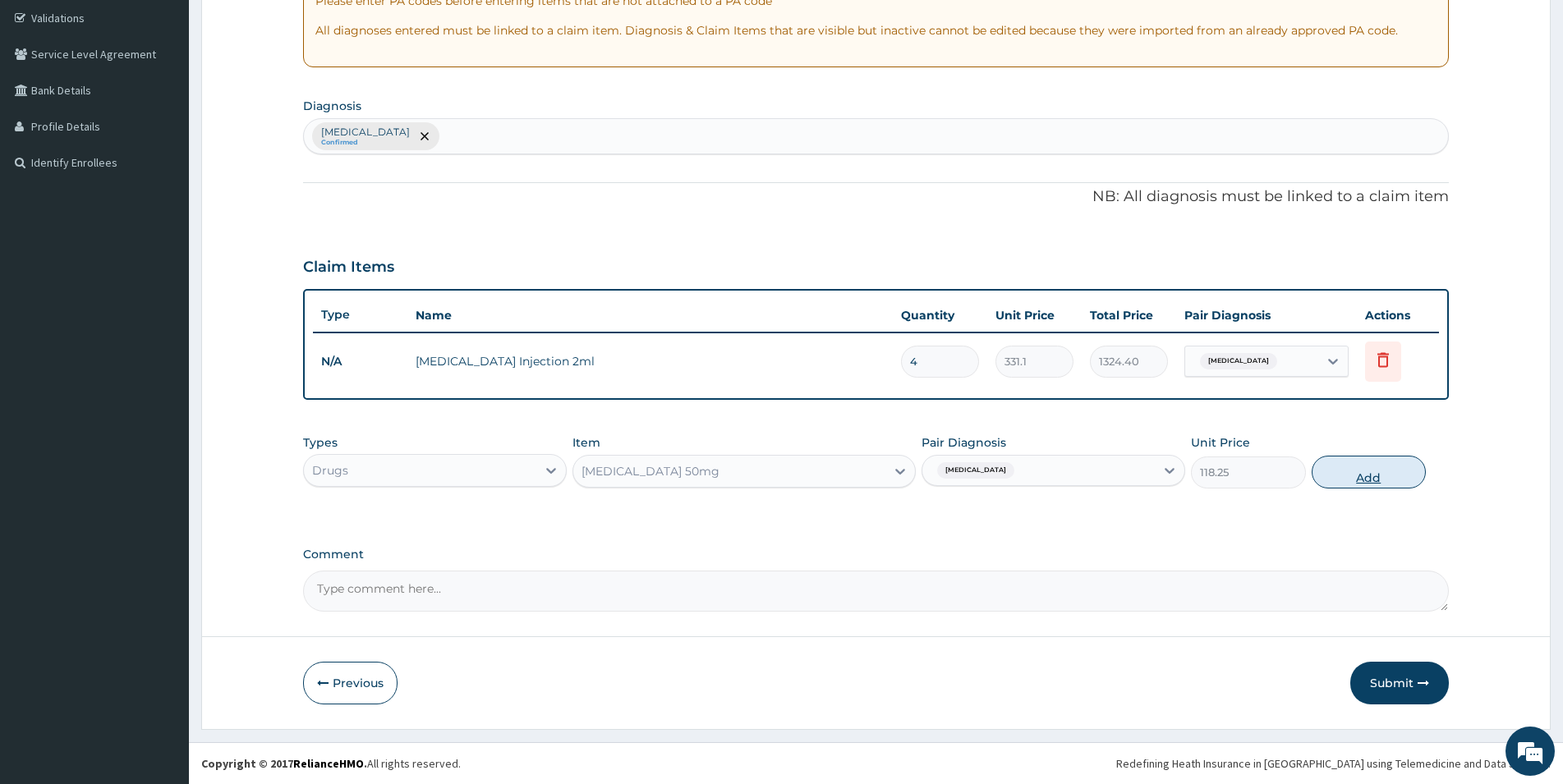
type input "0"
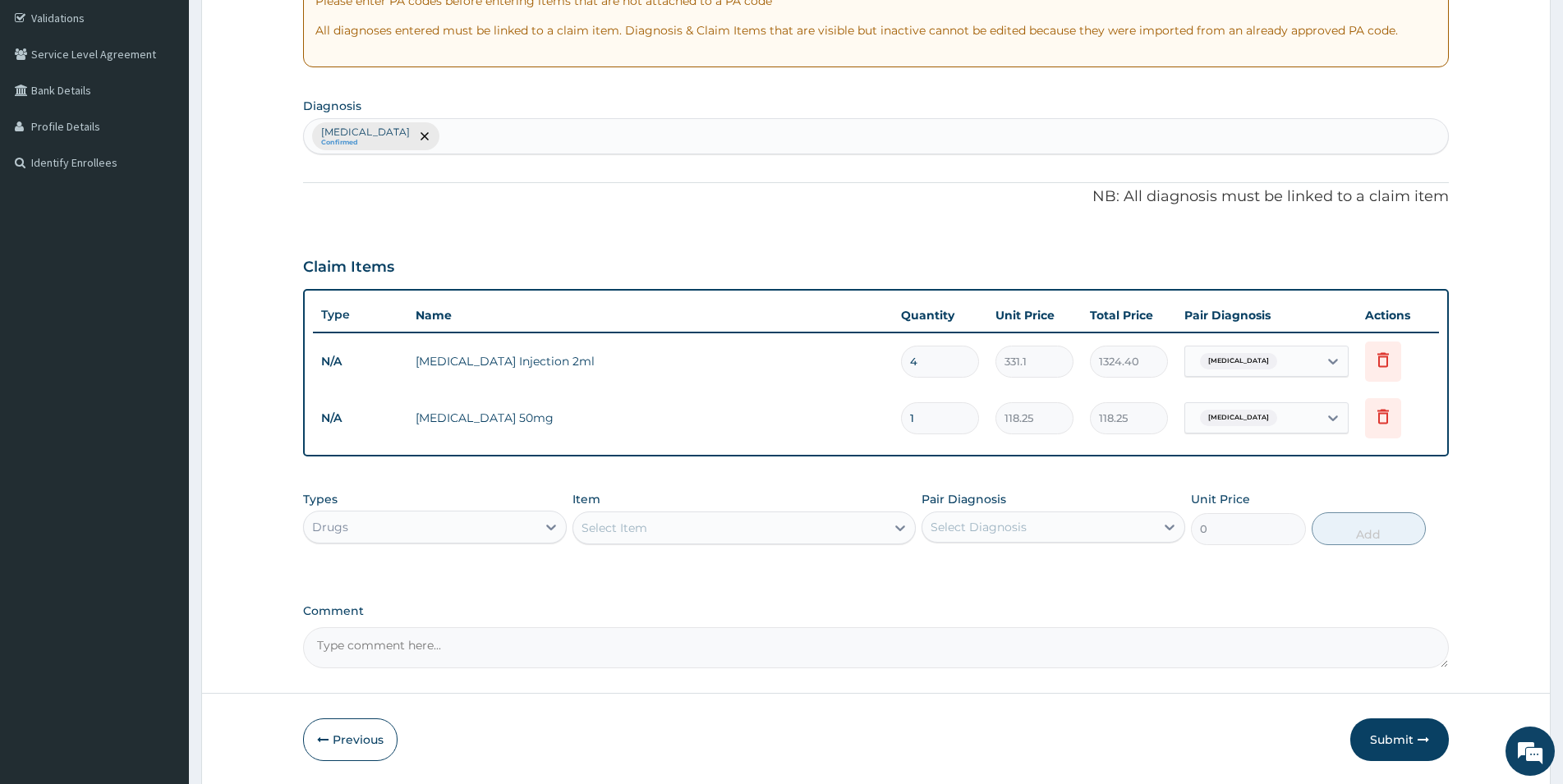
drag, startPoint x: 912, startPoint y: 421, endPoint x: 896, endPoint y: 422, distance: 16.0
click at [901, 422] on input "1" at bounding box center [940, 418] width 78 height 32
type input "4"
type input "473.00"
type input "40"
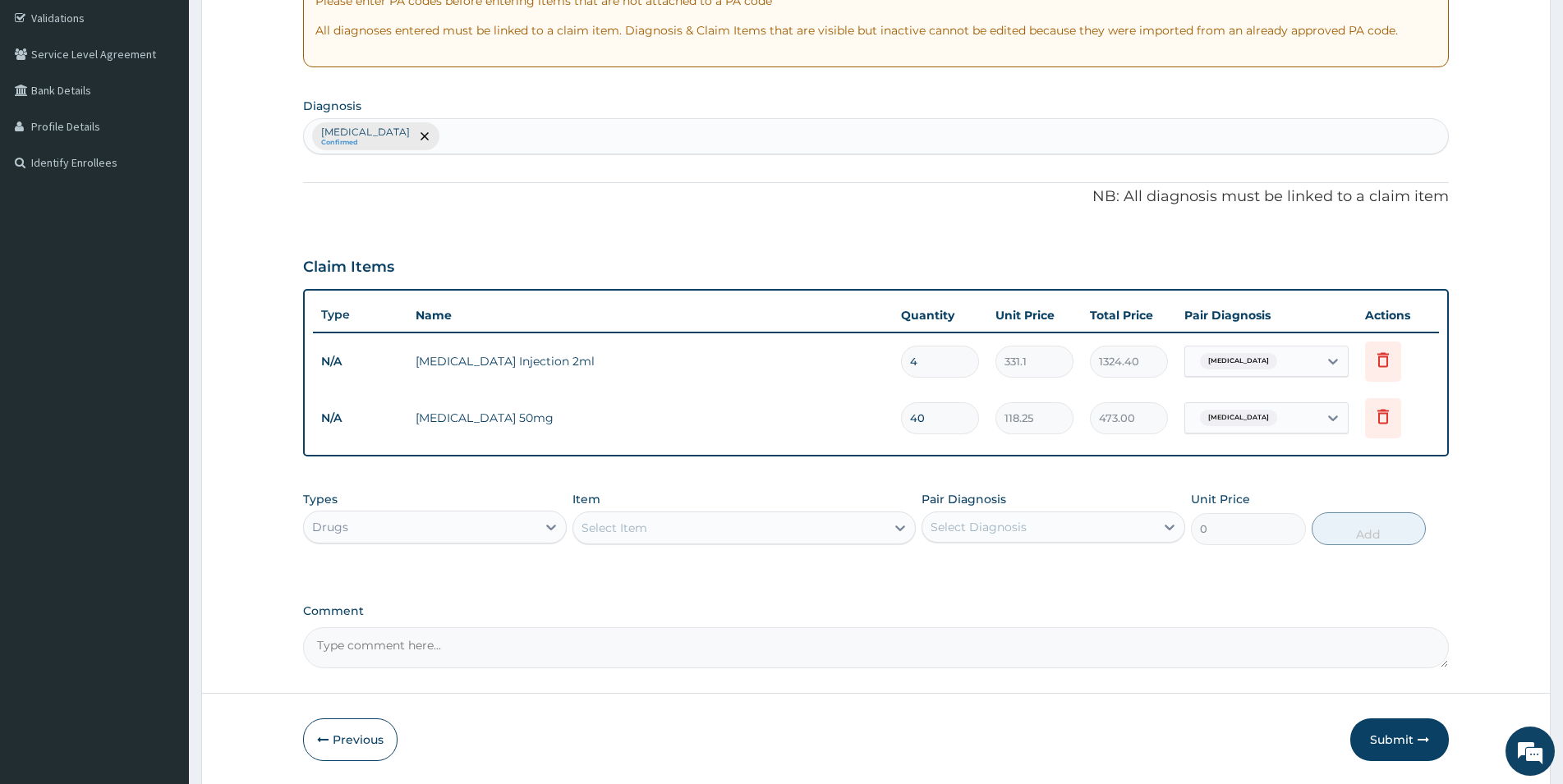
type input "4730.00"
type input "40"
click at [989, 645] on textarea "Comment" at bounding box center [875, 647] width 1146 height 41
click at [691, 528] on div "Select Item" at bounding box center [729, 528] width 312 height 26
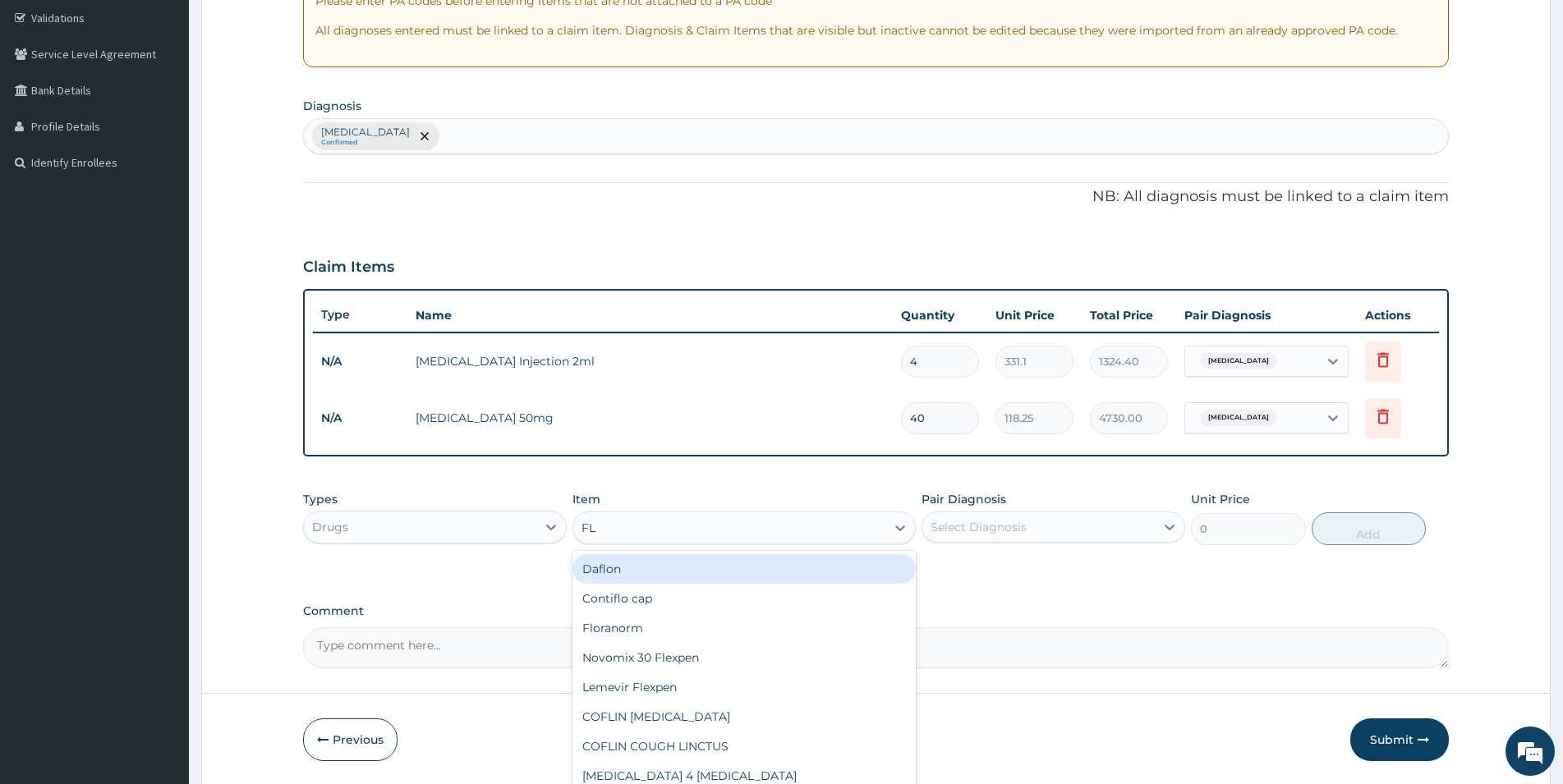
type input "FLA"
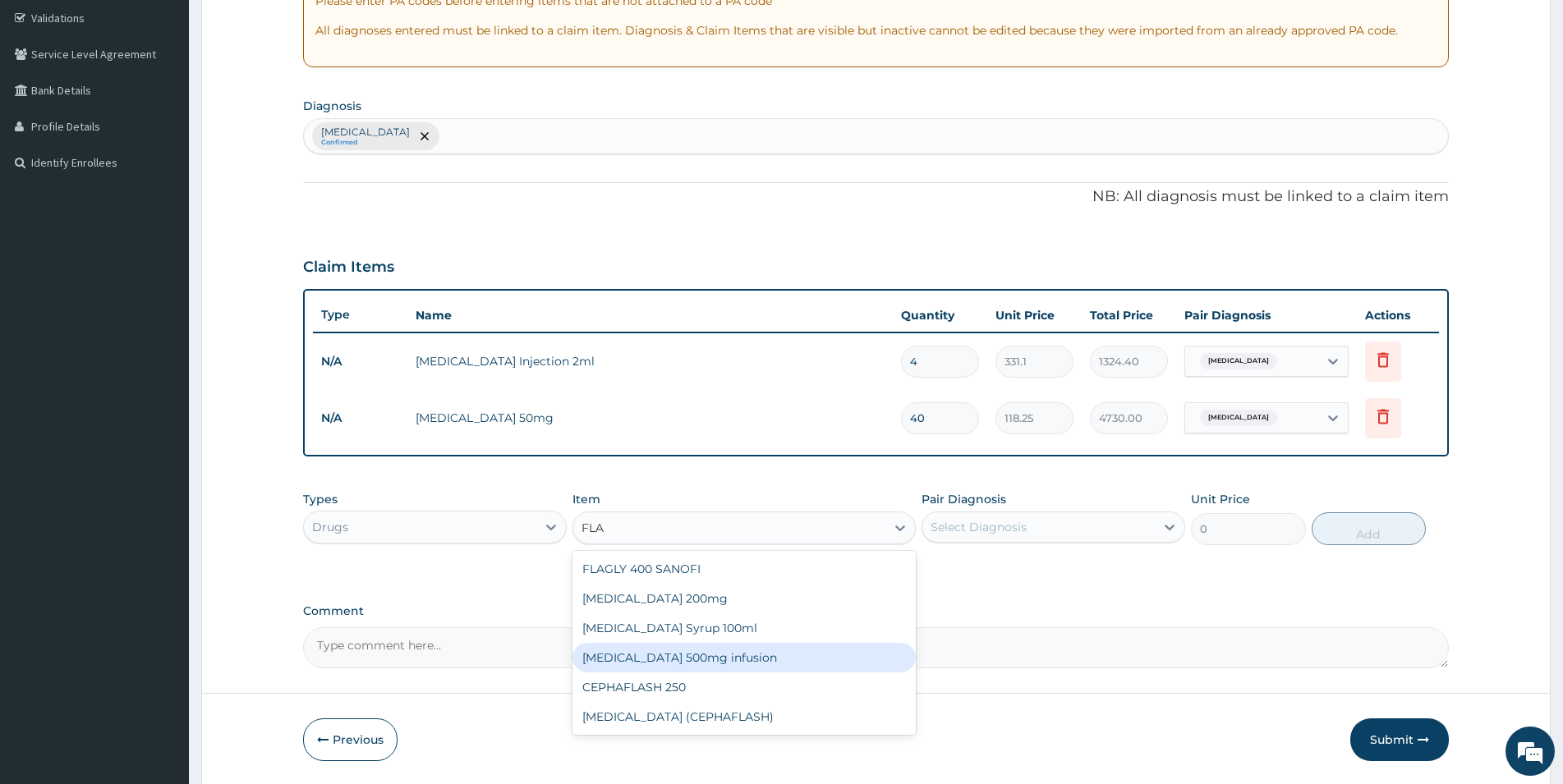
click at [732, 657] on div "[MEDICAL_DATA] 500mg infusion" at bounding box center [744, 658] width 344 height 30
type input "591.25"
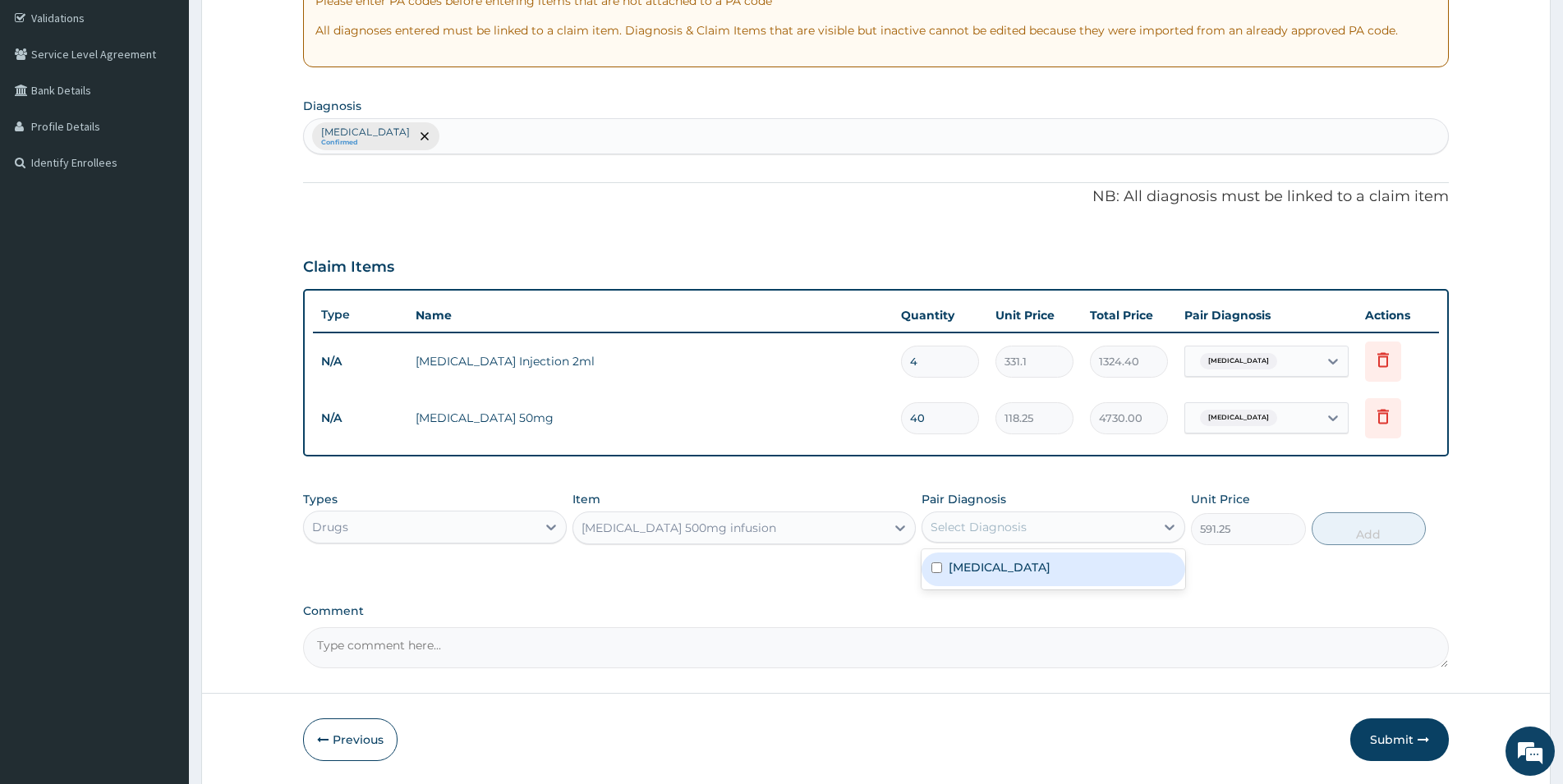
click at [1057, 526] on div "Select Diagnosis" at bounding box center [1039, 527] width 232 height 26
click at [946, 571] on div "Candidiasis" at bounding box center [1054, 569] width 264 height 33
checkbox input "true"
click at [1359, 528] on button "Add" at bounding box center [1369, 529] width 114 height 33
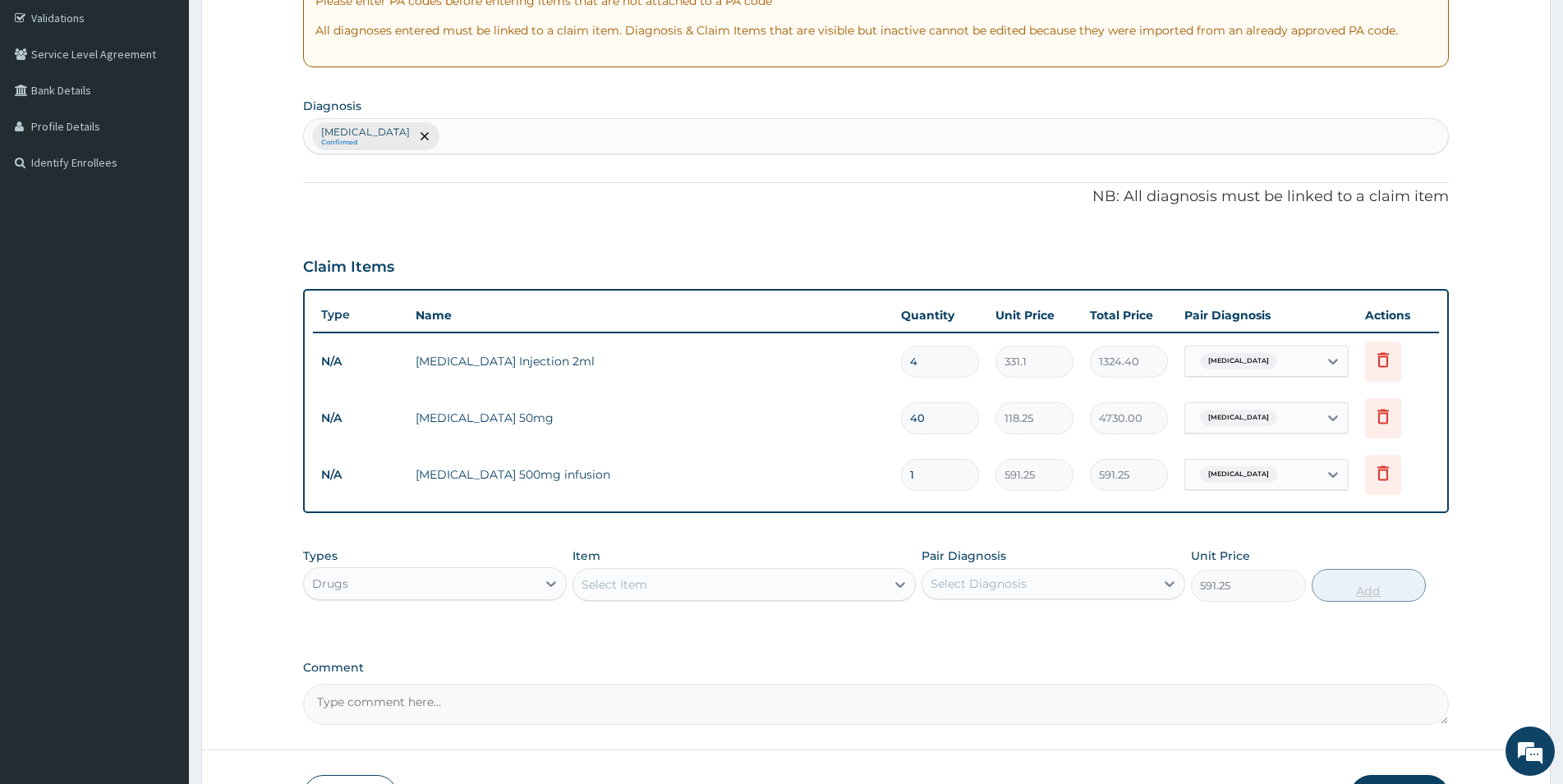
type input "0"
click at [697, 576] on div "Select Item" at bounding box center [729, 584] width 312 height 26
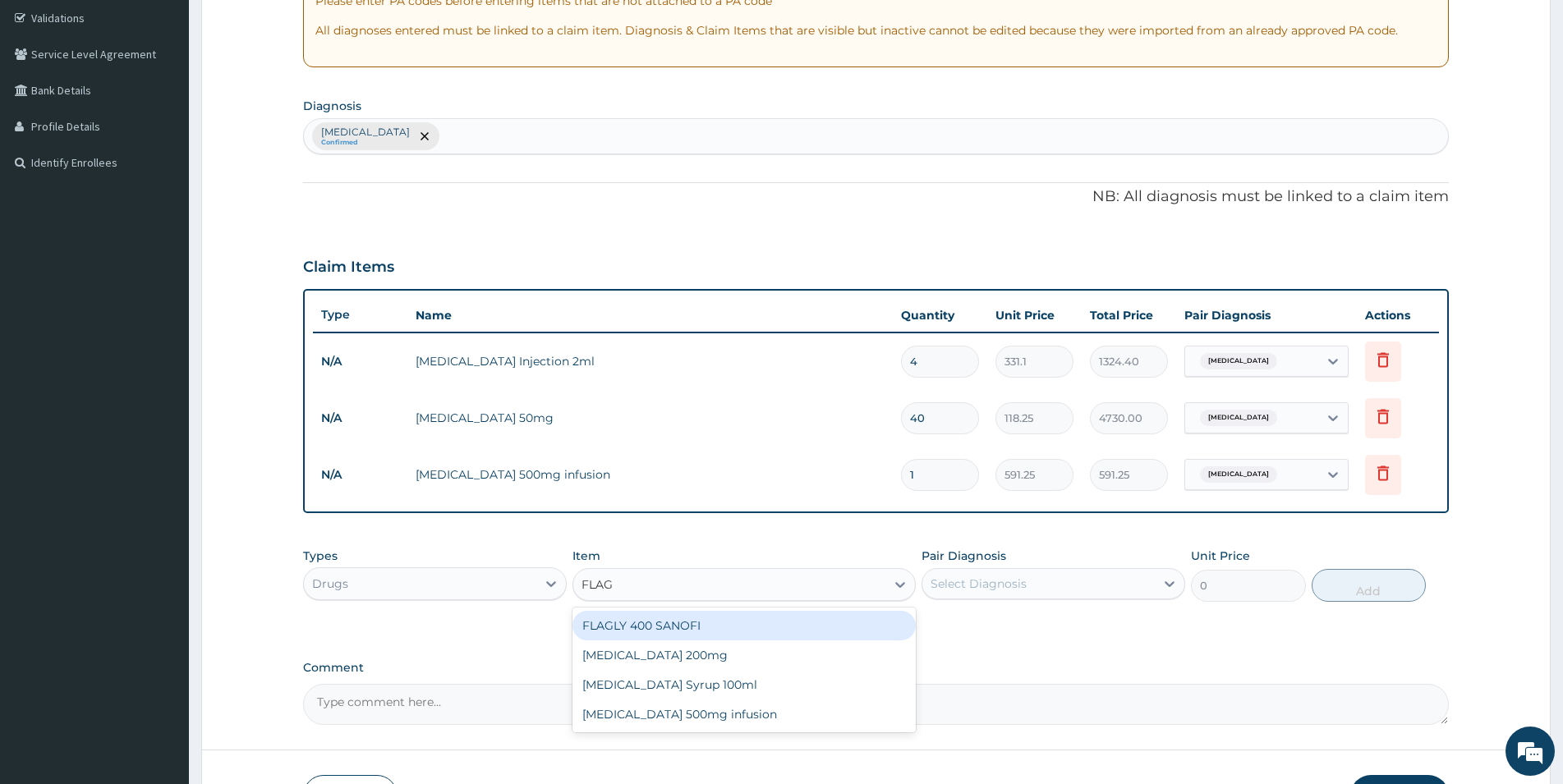
type input "FLAGY"
click at [698, 628] on div "[MEDICAL_DATA] 200mg" at bounding box center [744, 626] width 344 height 30
type input "47.3"
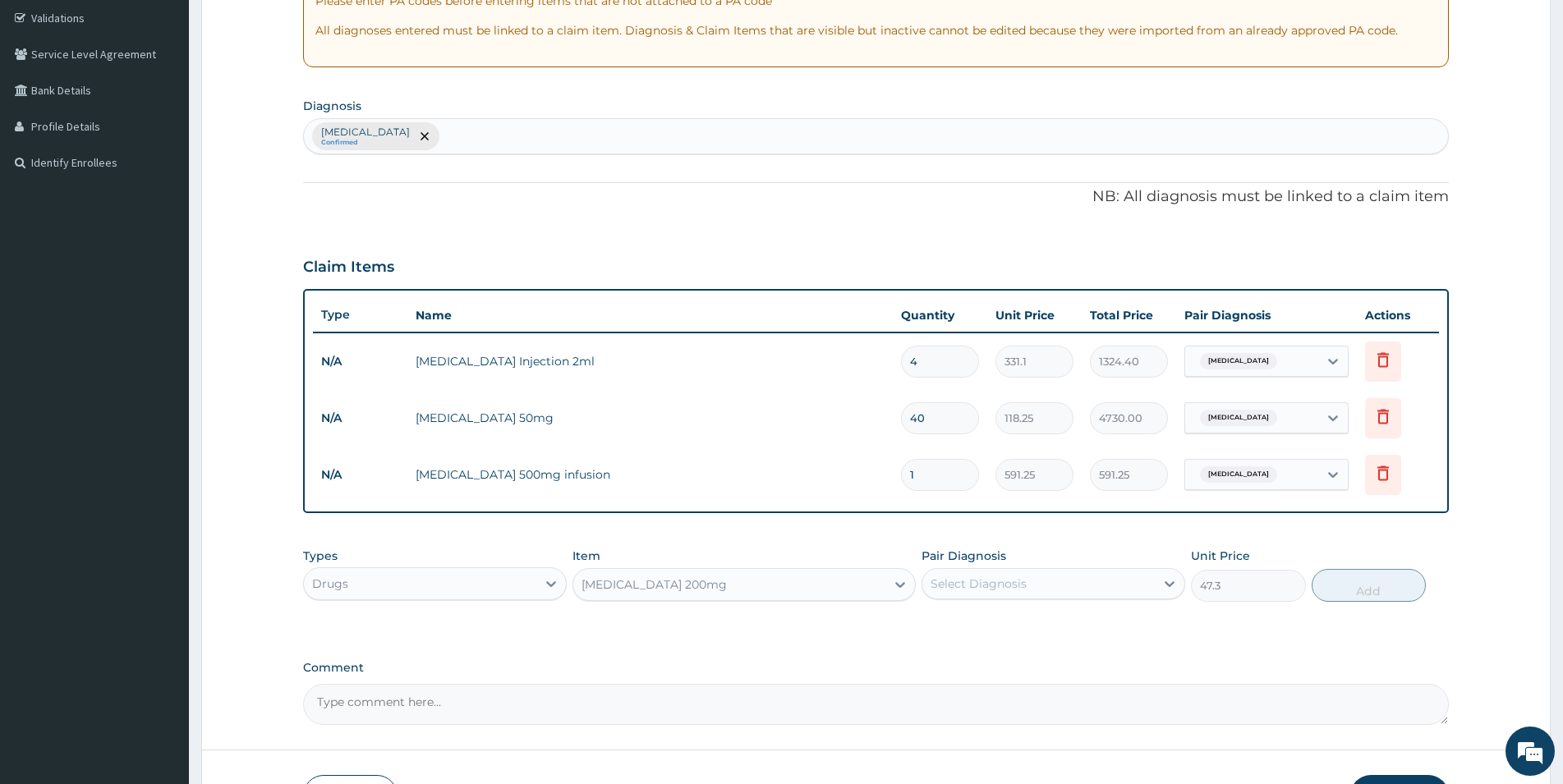
click at [1034, 587] on div "Select Diagnosis" at bounding box center [1039, 583] width 232 height 26
click at [977, 631] on label "Candidiasis" at bounding box center [1000, 624] width 102 height 17
checkbox input "true"
drag, startPoint x: 1372, startPoint y: 588, endPoint x: 1145, endPoint y: 585, distance: 227.0
click at [1363, 588] on button "Add" at bounding box center [1369, 585] width 114 height 33
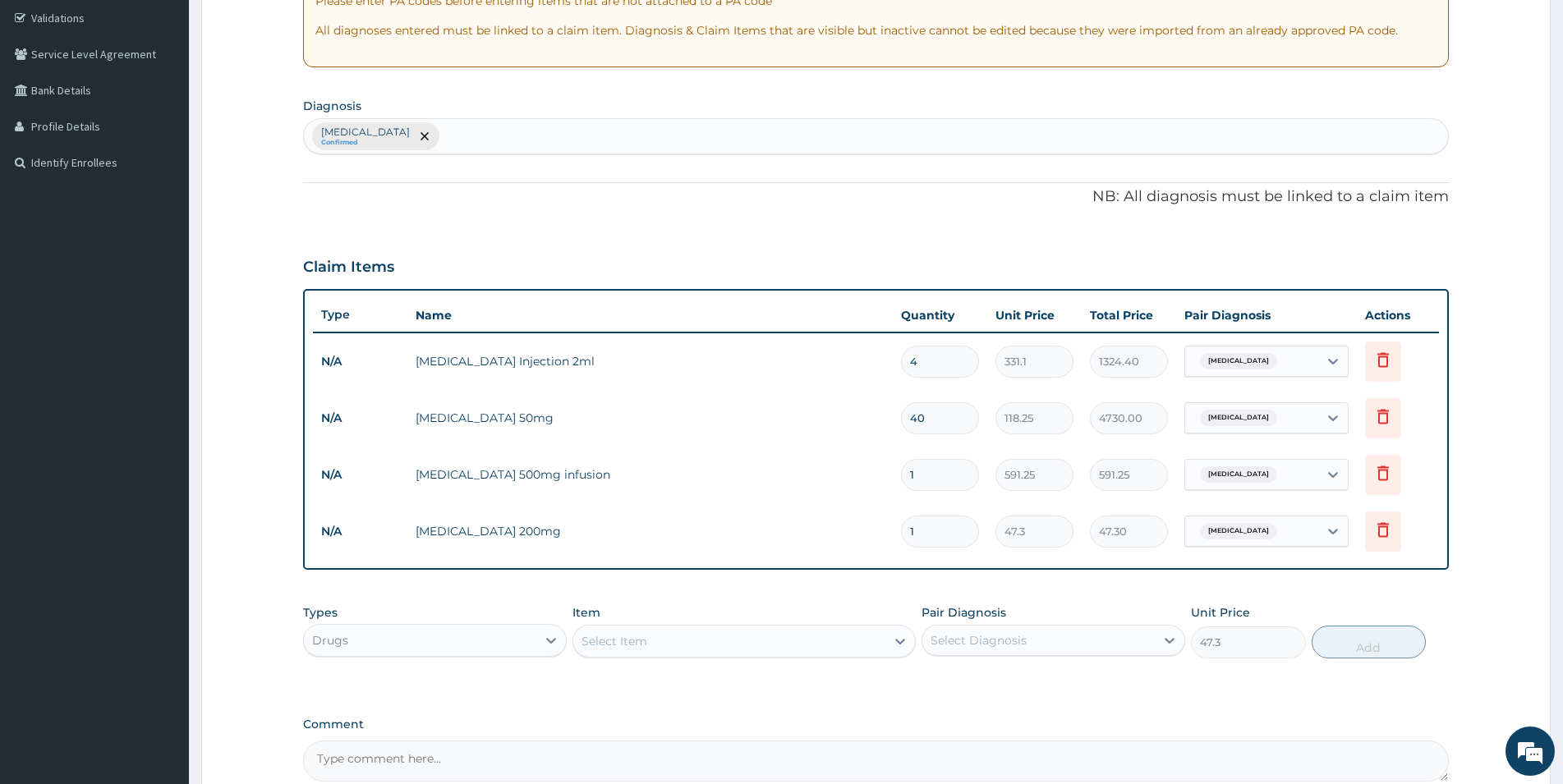
type input "0"
drag, startPoint x: 925, startPoint y: 522, endPoint x: 901, endPoint y: 530, distance: 25.3
click at [901, 530] on input "1" at bounding box center [940, 531] width 78 height 32
type input "2"
type input "94.60"
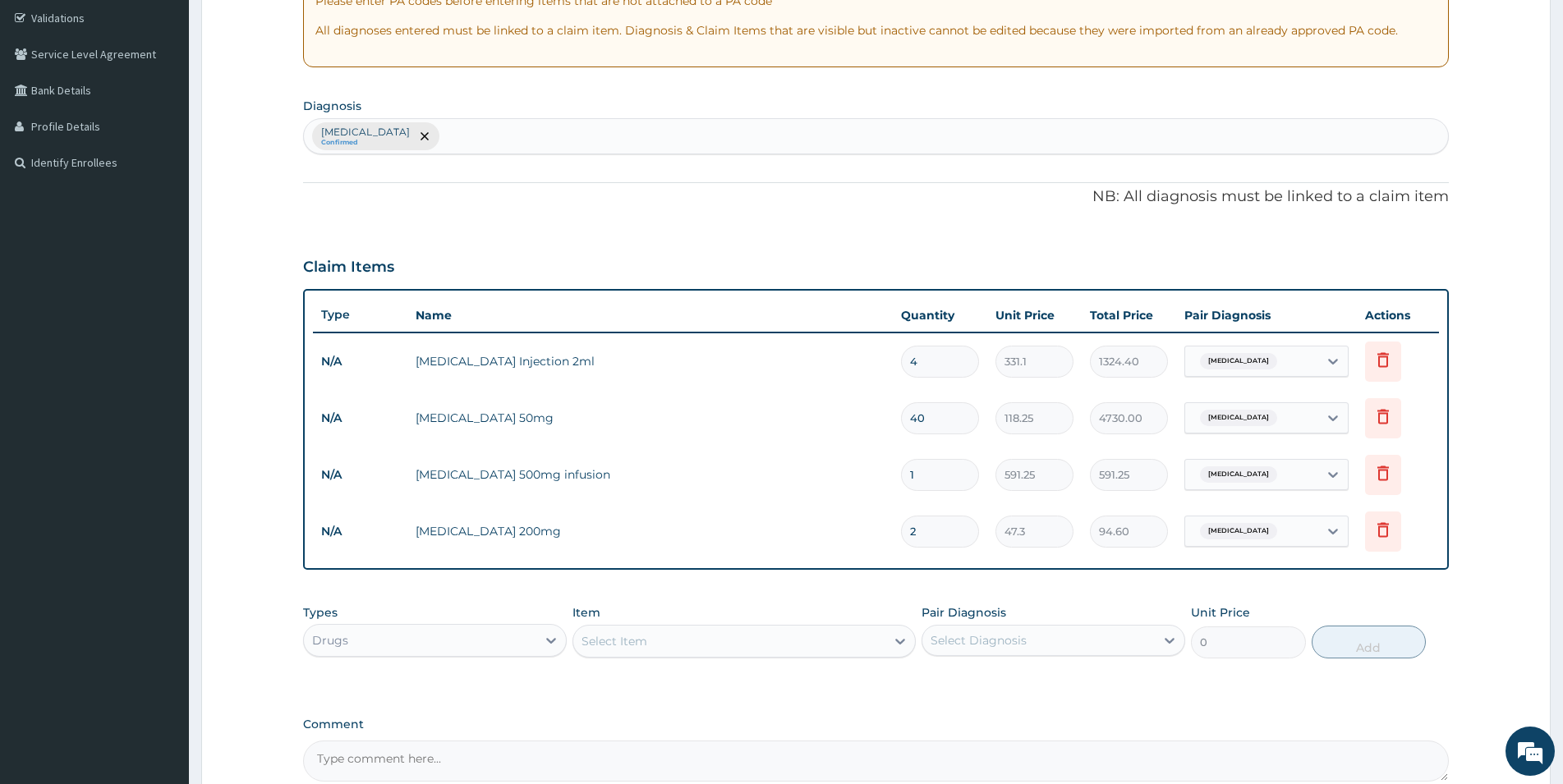
type input "20"
type input "946.00"
type input "20"
click at [1383, 469] on icon at bounding box center [1383, 473] width 20 height 20
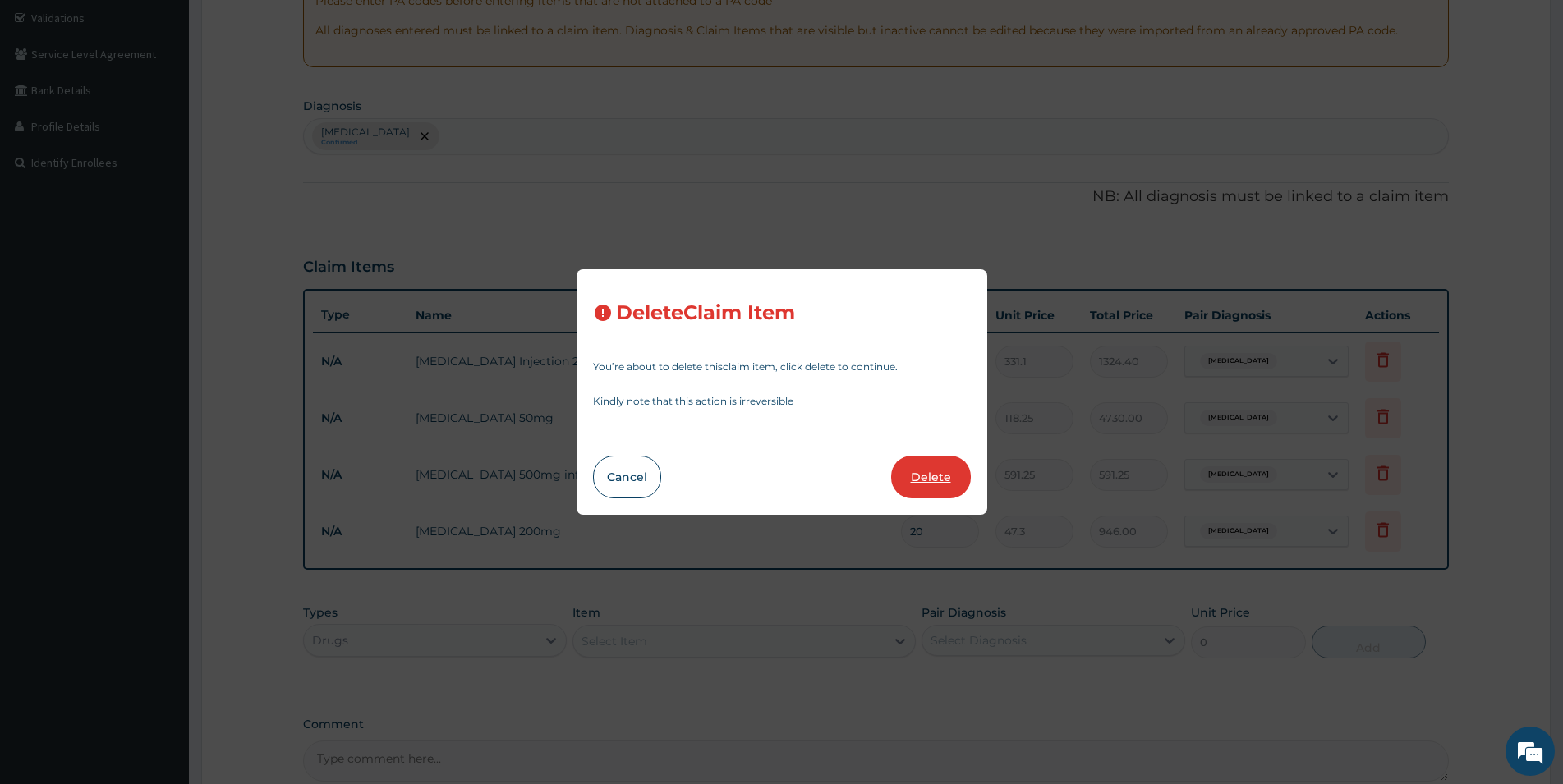
click at [953, 471] on button "Delete" at bounding box center [931, 477] width 80 height 43
type input "20"
type input "47.3"
type input "946.00"
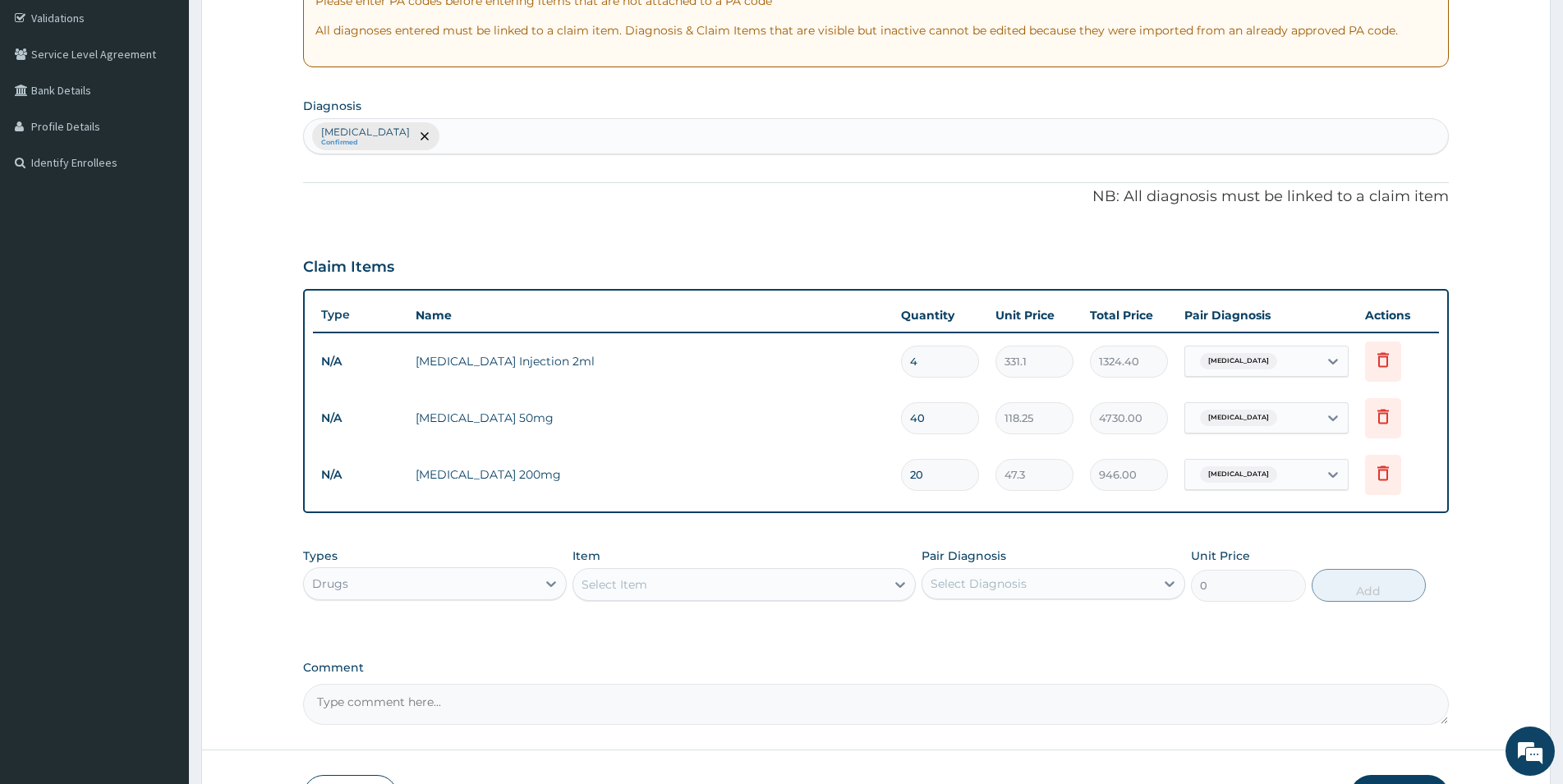
click at [856, 581] on div "Select Item" at bounding box center [729, 584] width 312 height 26
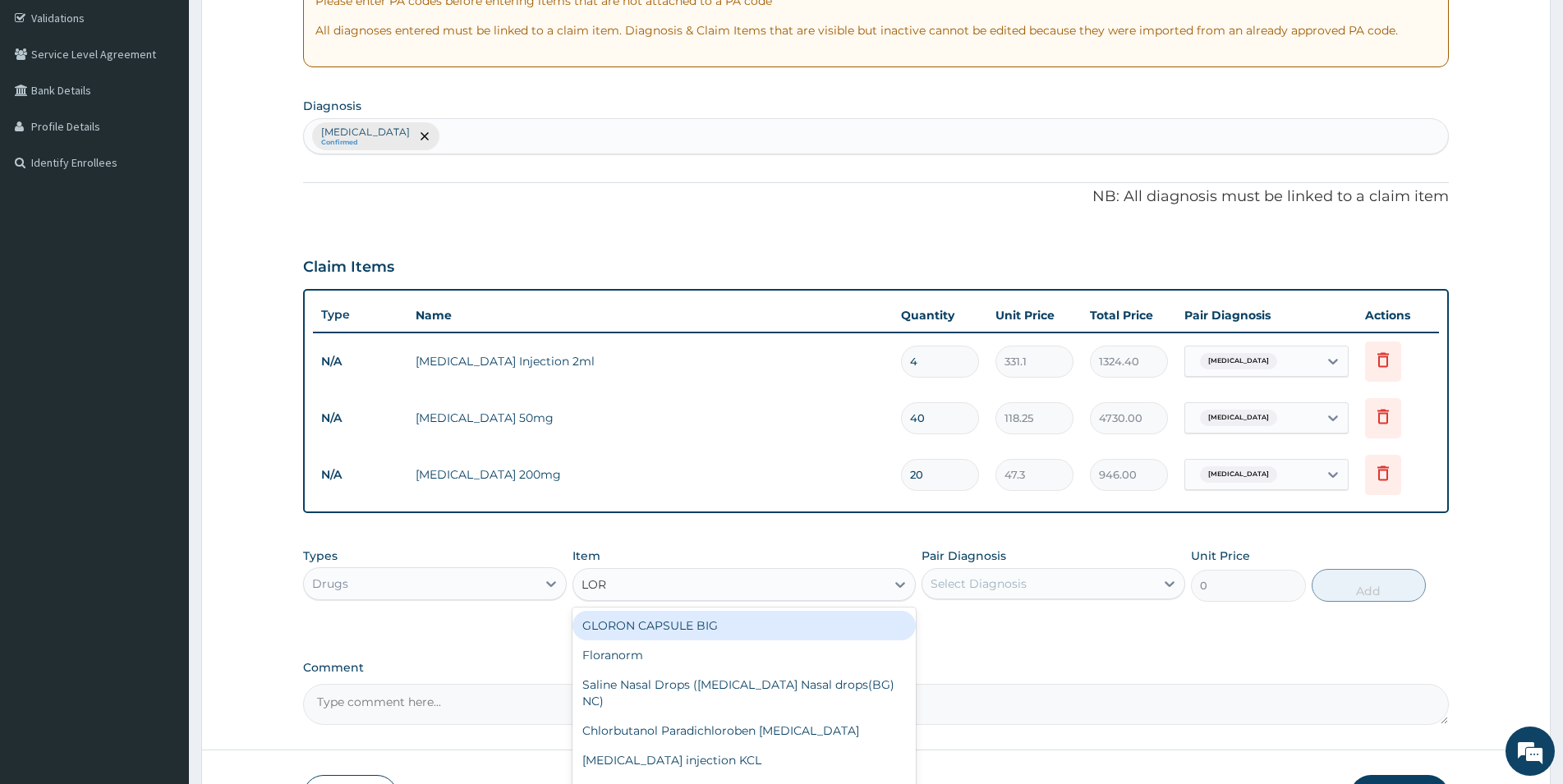
type input "[PERSON_NAME]"
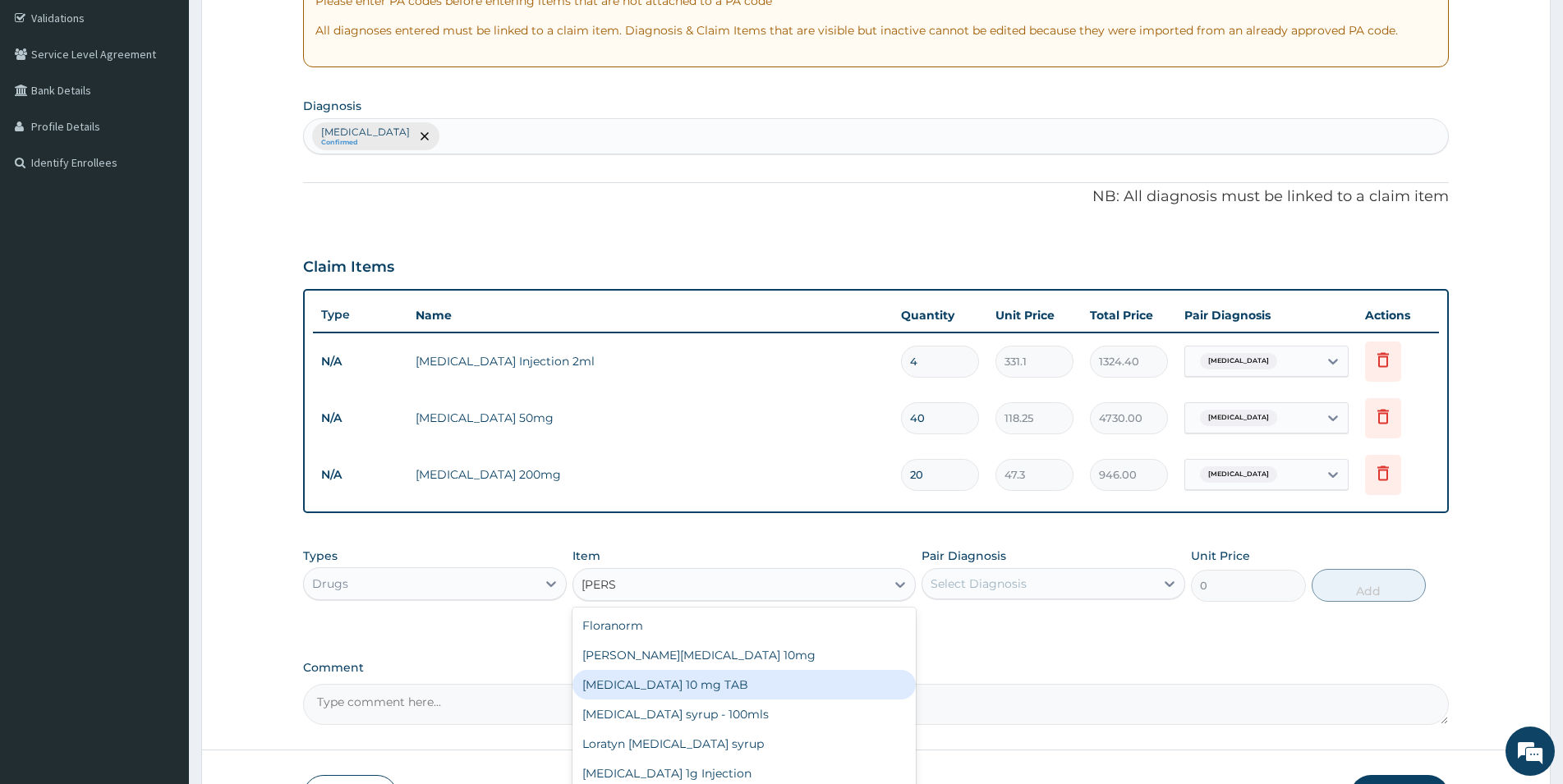
click at [680, 678] on div "[MEDICAL_DATA] 10 mg TAB" at bounding box center [744, 685] width 344 height 30
type input "59.125"
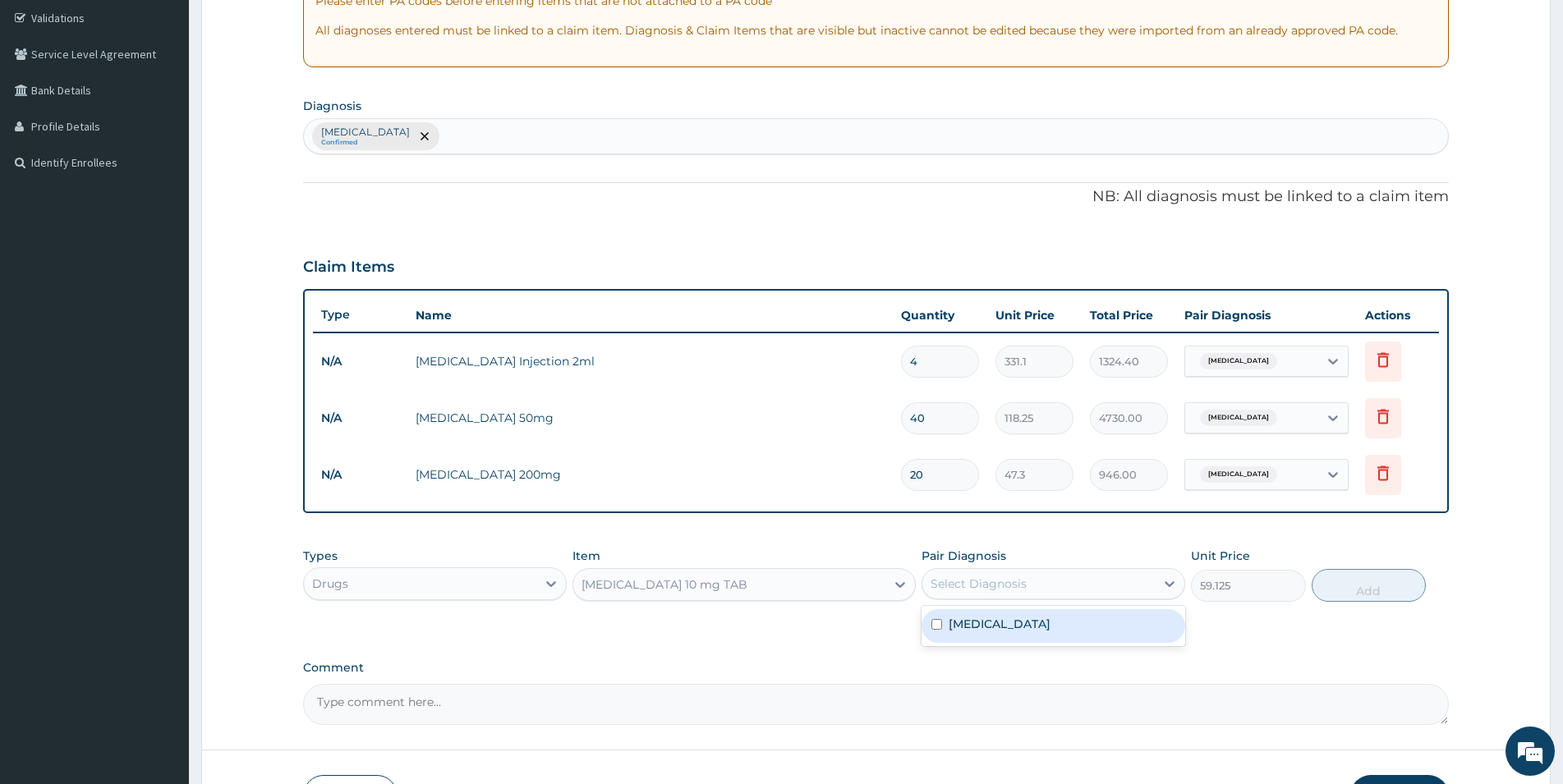
click at [1044, 584] on div "Select Diagnosis" at bounding box center [1039, 583] width 232 height 26
click at [983, 628] on label "Candidiasis" at bounding box center [1000, 624] width 102 height 17
checkbox input "true"
click at [1371, 587] on button "Add" at bounding box center [1369, 585] width 114 height 33
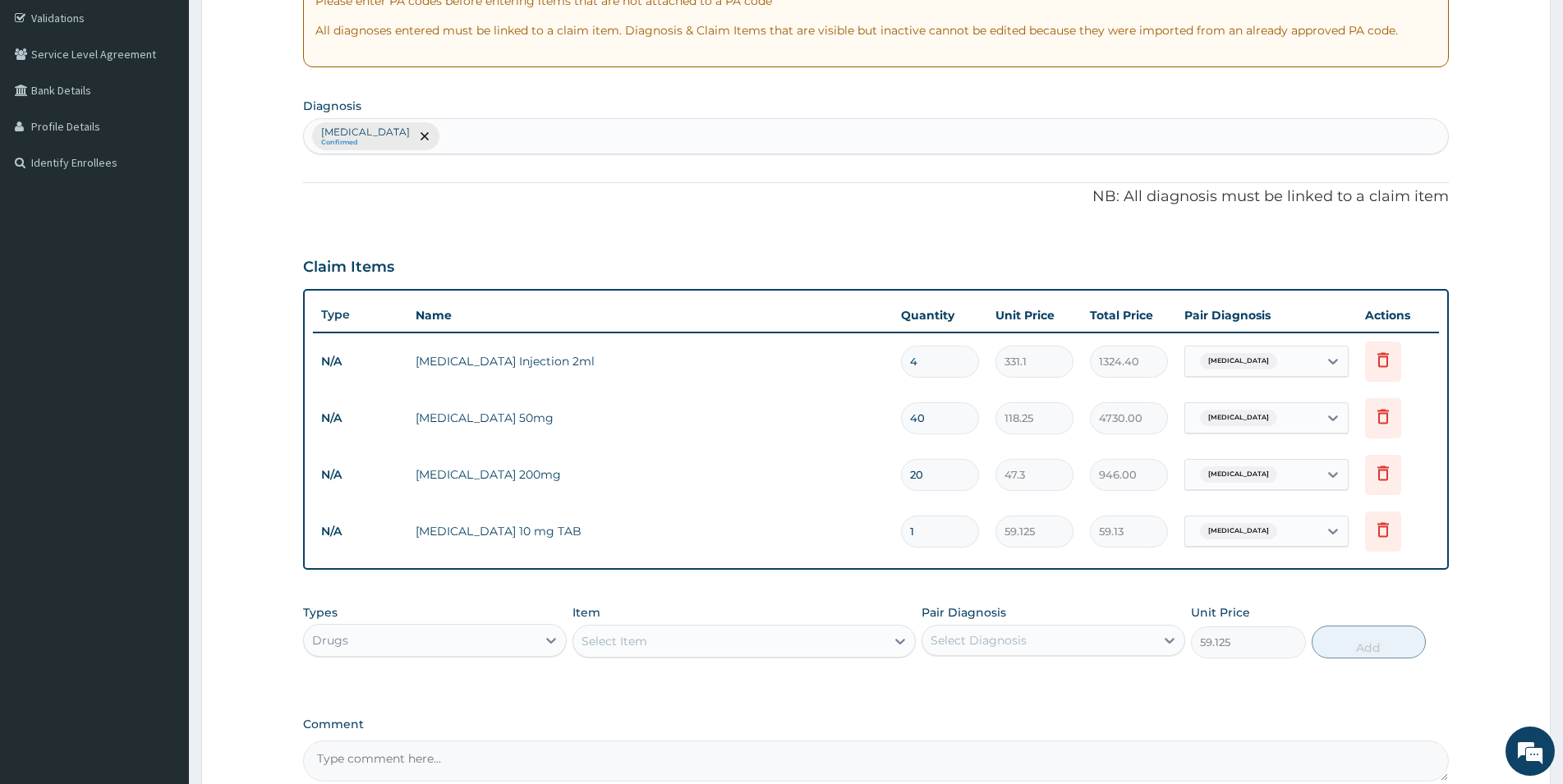
type input "0"
drag, startPoint x: 934, startPoint y: 532, endPoint x: 868, endPoint y: 535, distance: 66.1
click at [901, 535] on input "1" at bounding box center [940, 531] width 78 height 32
type input "2"
type input "118.25"
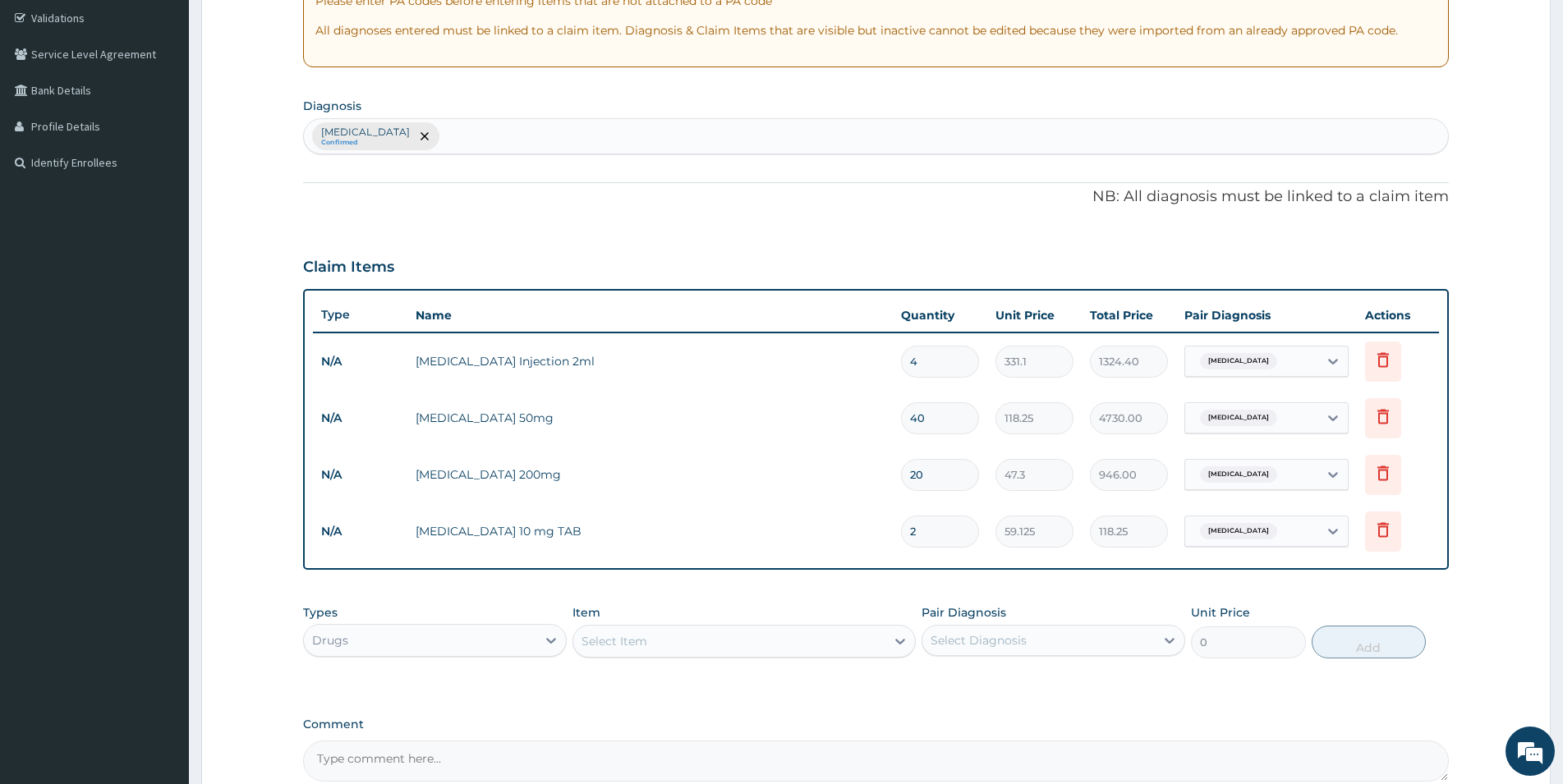
type input "20"
type input "1182.50"
type input "20"
click at [537, 633] on div at bounding box center [551, 641] width 30 height 30
drag, startPoint x: 455, startPoint y: 733, endPoint x: 479, endPoint y: 718, distance: 28.3
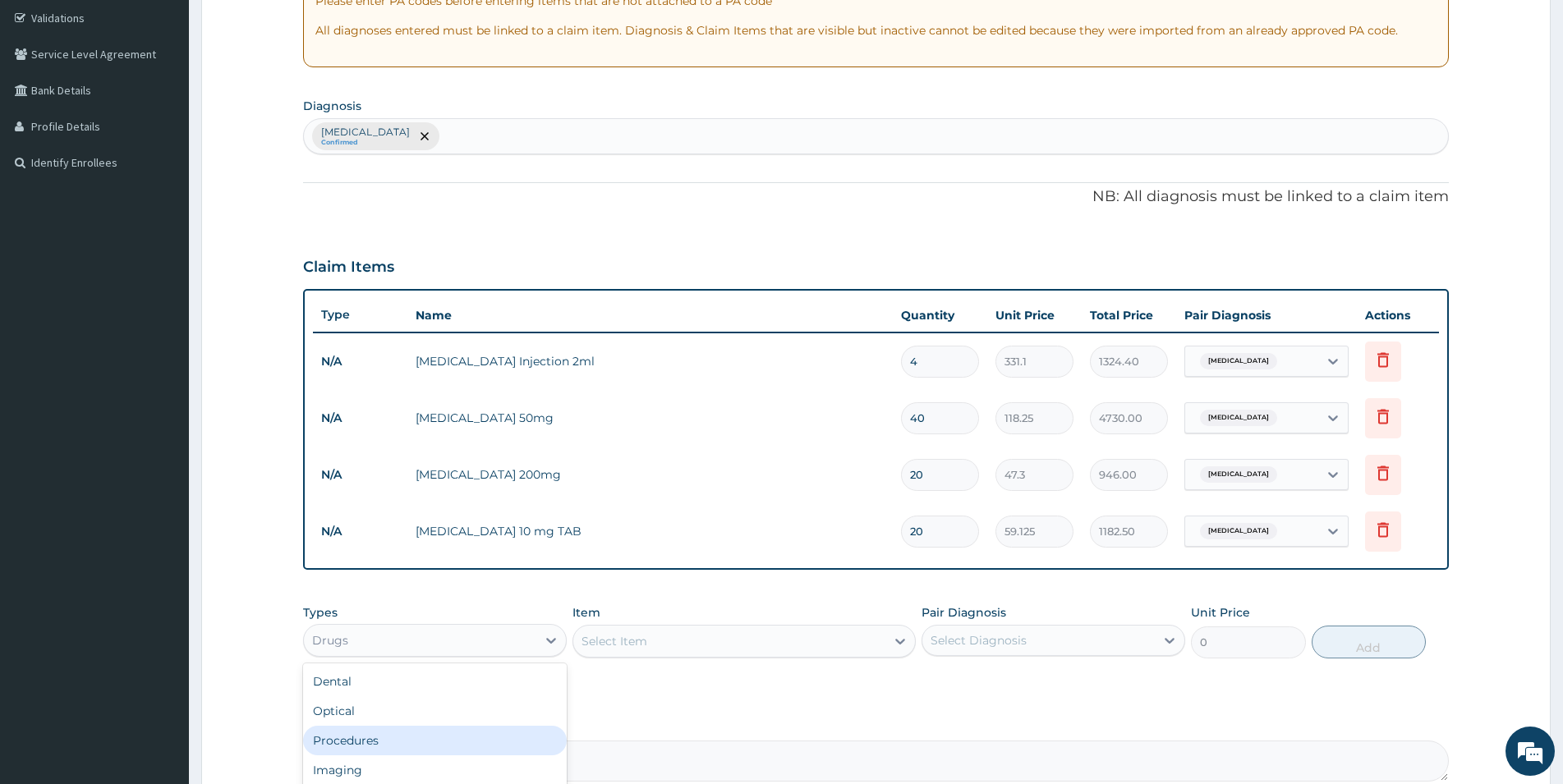
click at [460, 729] on div "Procedures" at bounding box center [435, 741] width 264 height 30
click at [663, 647] on div "Select Item" at bounding box center [744, 641] width 344 height 33
click at [896, 645] on icon at bounding box center [900, 642] width 17 height 17
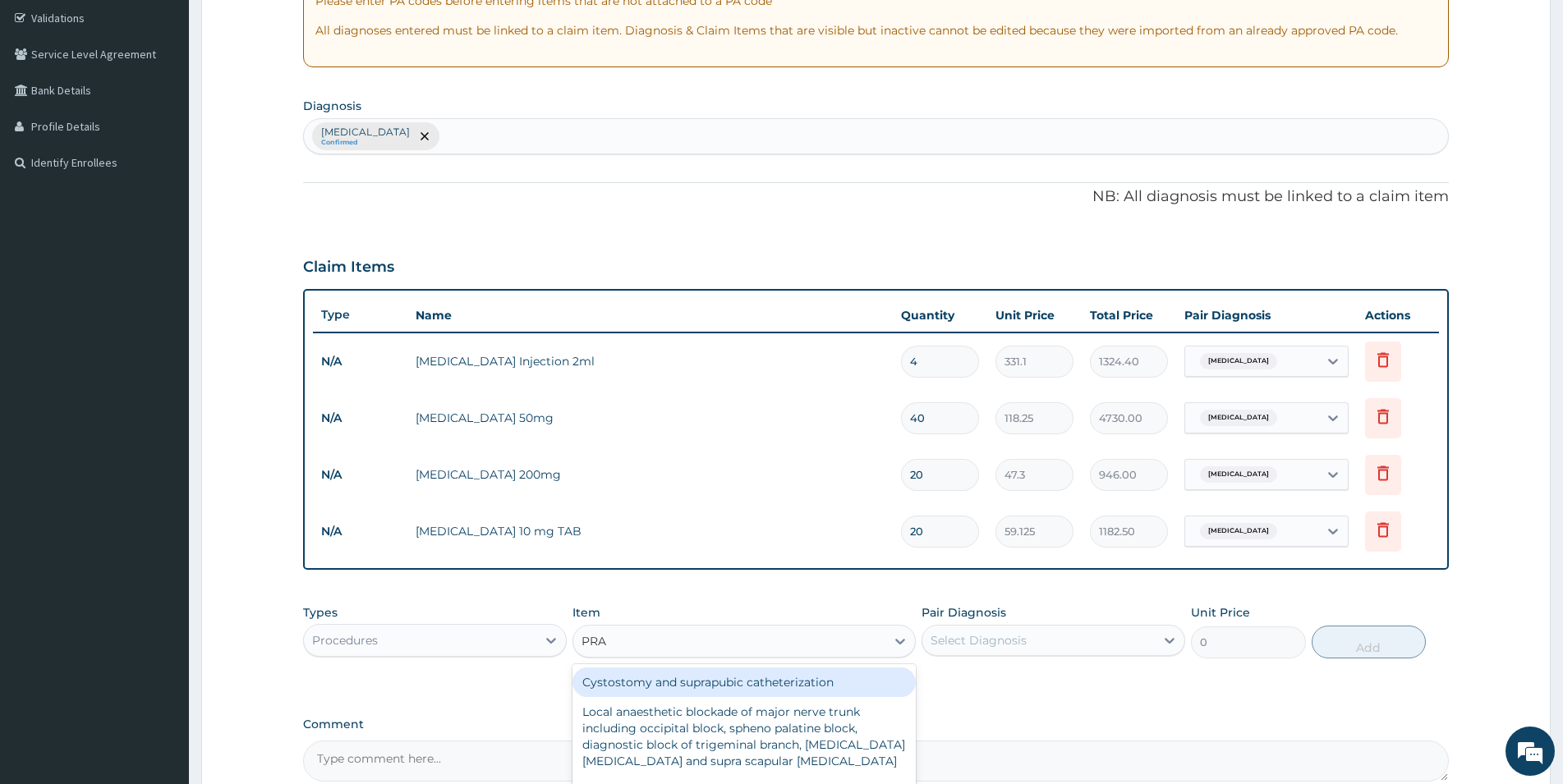
type input "PRAC"
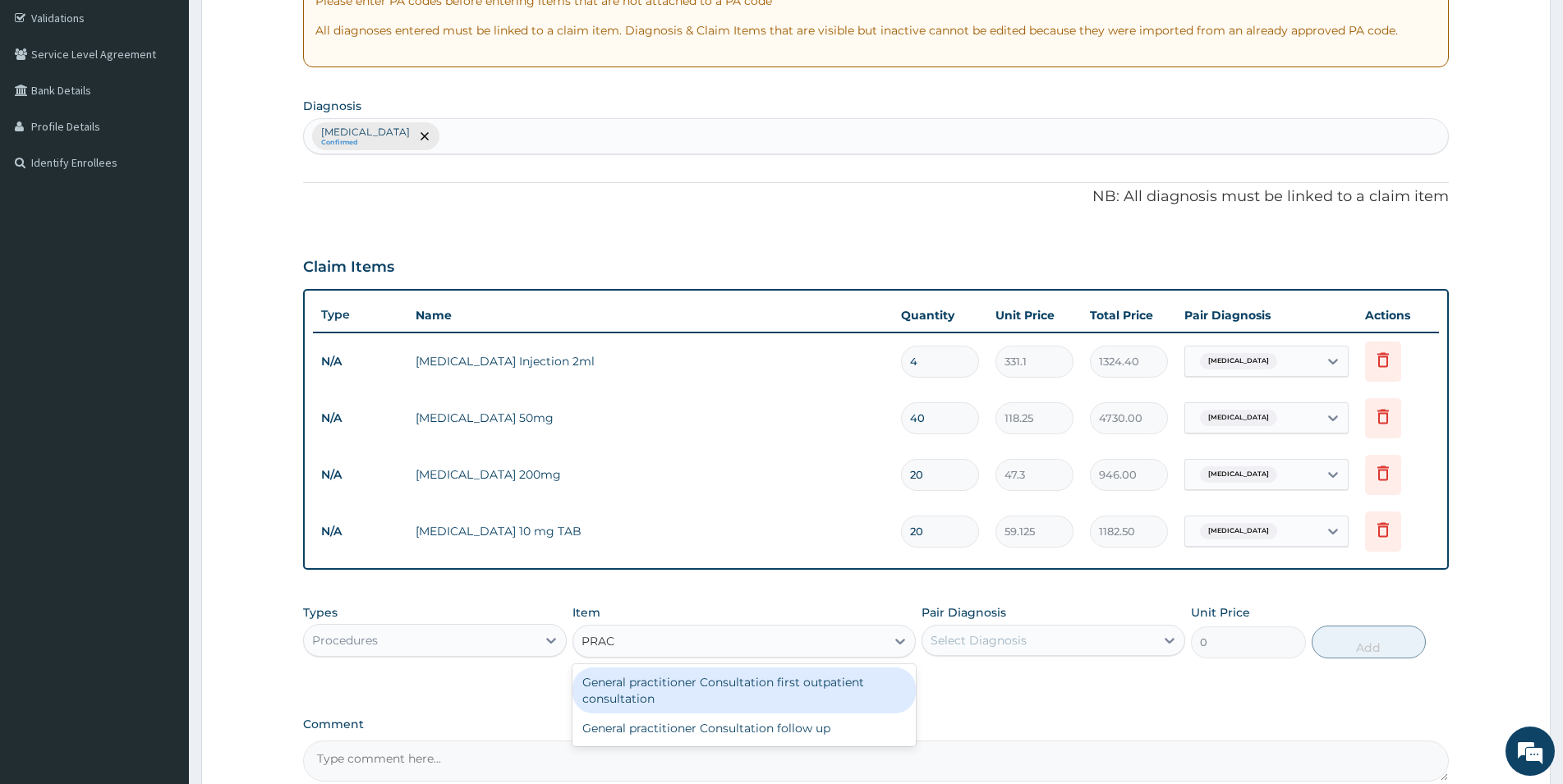
click at [776, 694] on div "General practitioner Consultation first outpatient consultation" at bounding box center [744, 691] width 344 height 46
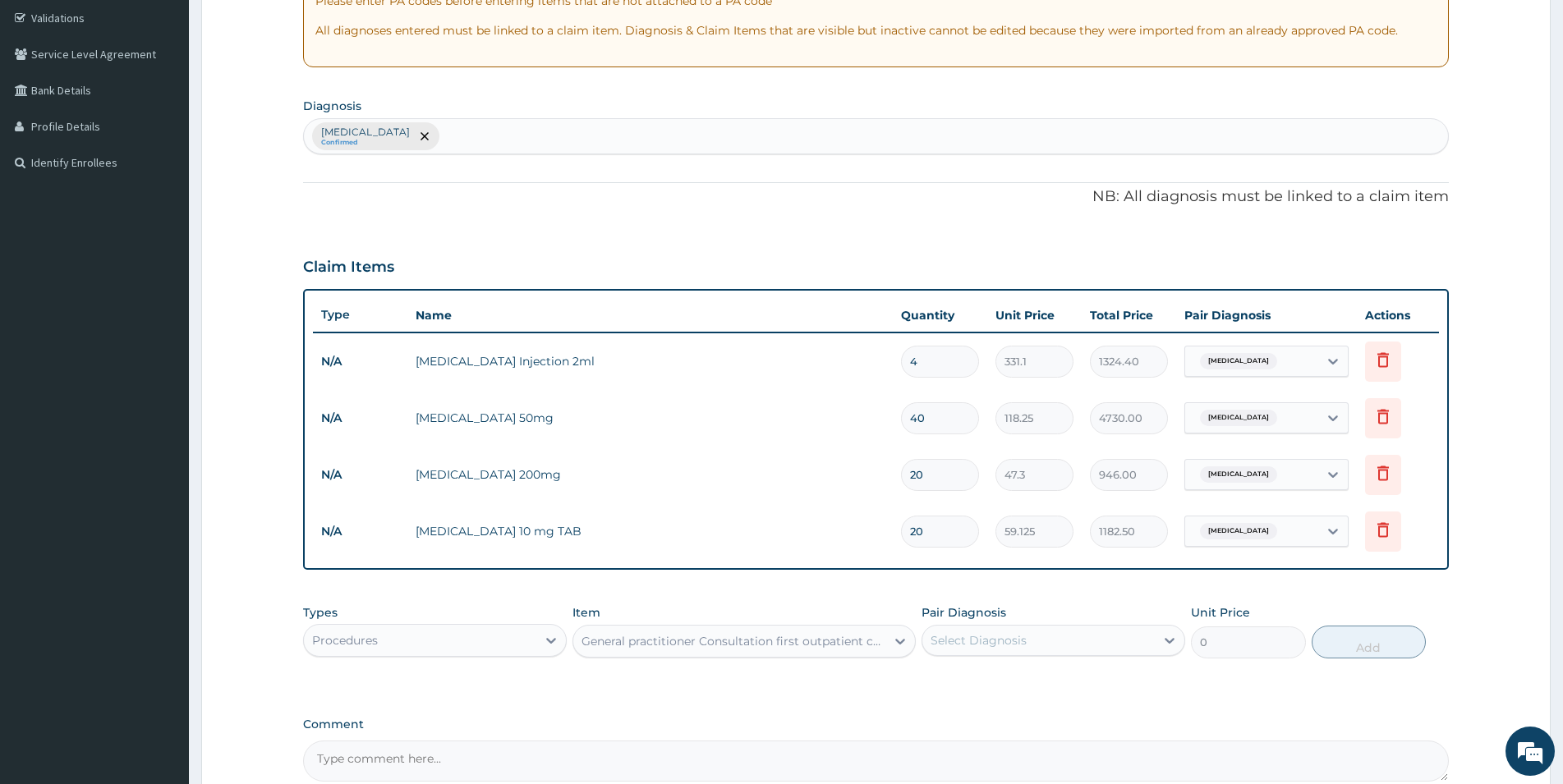
type input "3547.5"
click at [1022, 640] on div "Select Diagnosis" at bounding box center [979, 641] width 96 height 17
click at [966, 681] on label "Candidiasis" at bounding box center [1000, 681] width 102 height 17
checkbox input "true"
drag, startPoint x: 1362, startPoint y: 653, endPoint x: 1356, endPoint y: 647, distance: 8.5
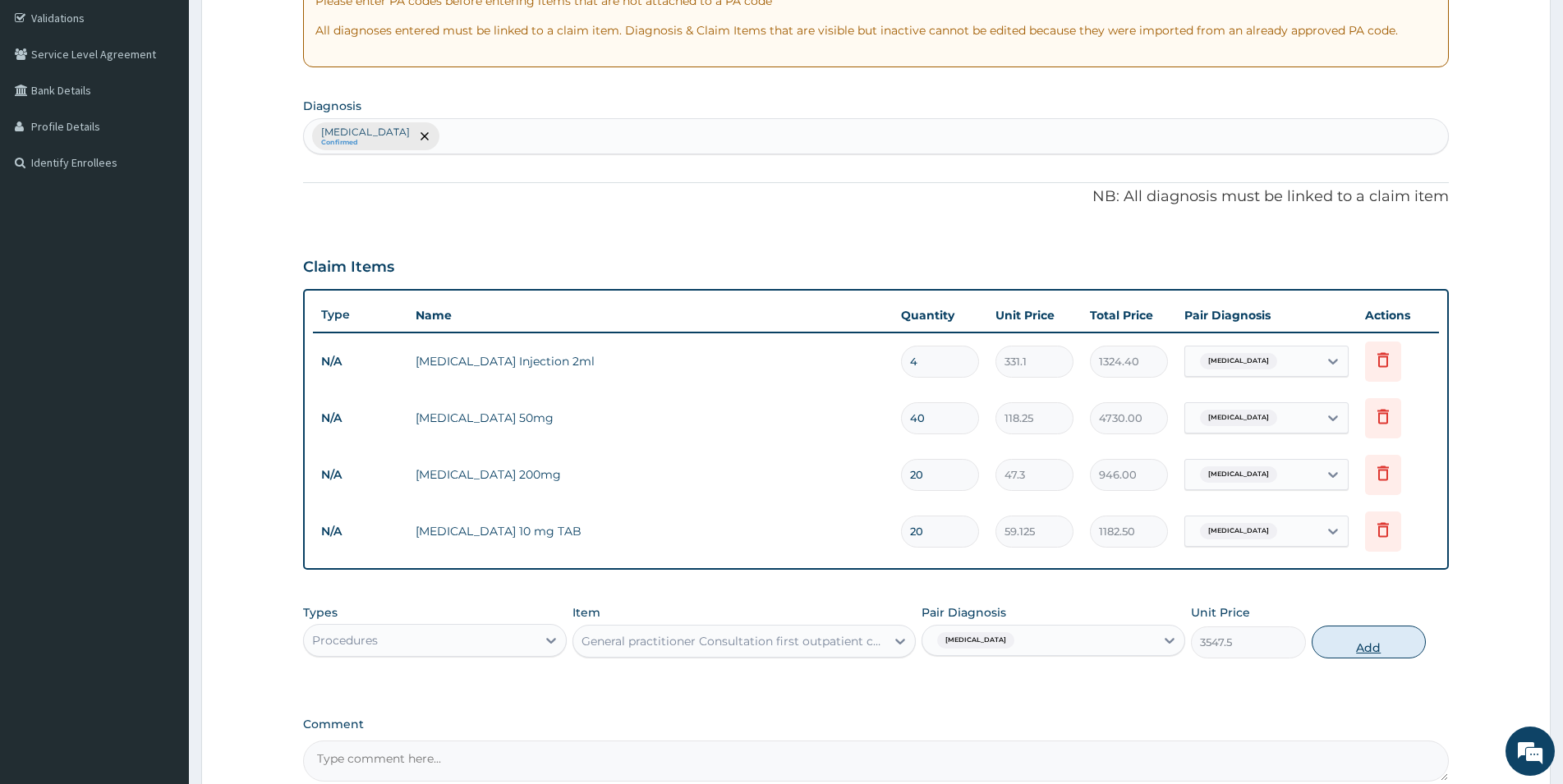
click at [1356, 647] on button "Add" at bounding box center [1369, 642] width 114 height 33
type input "0"
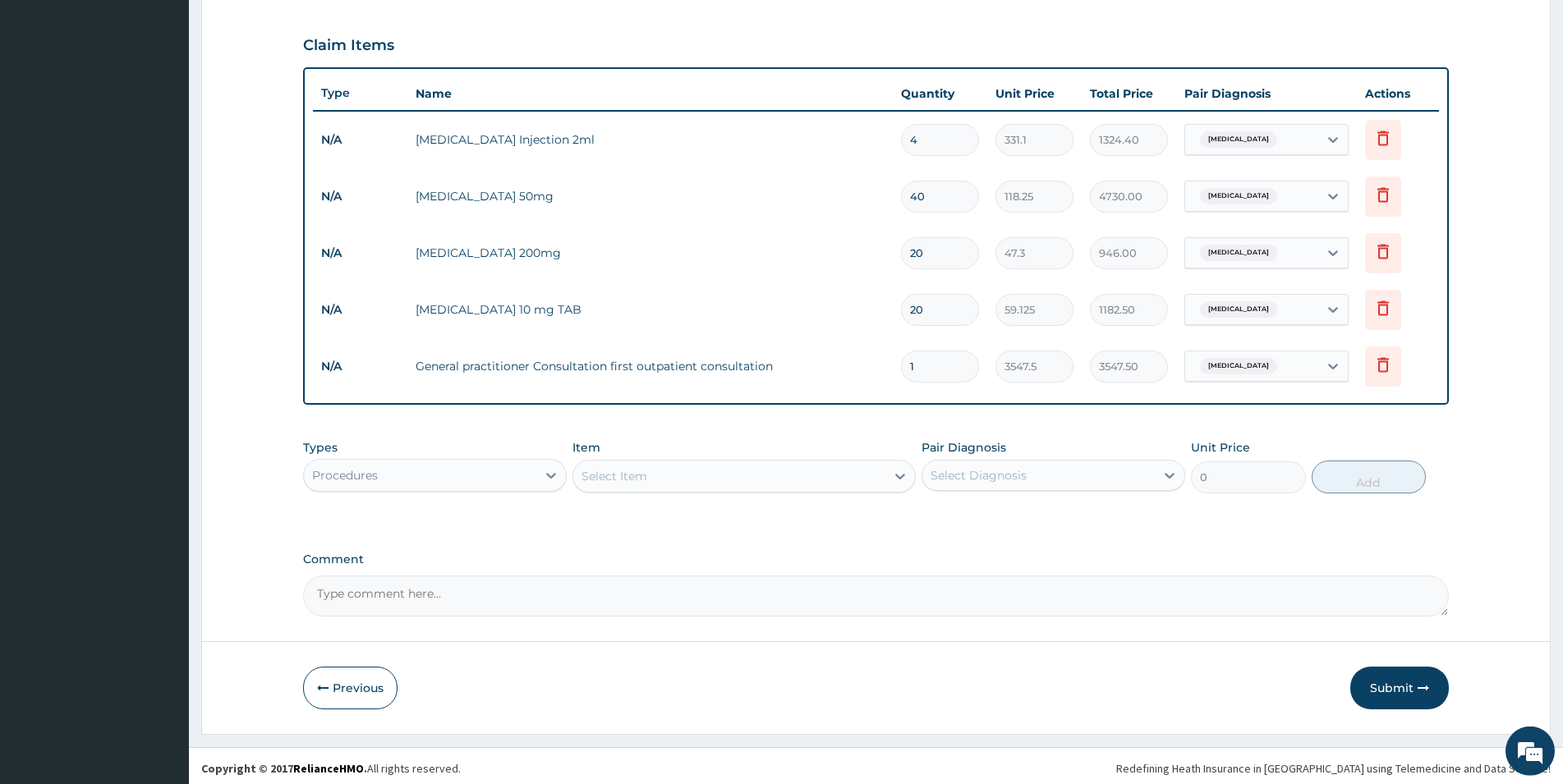
scroll to position [532, 0]
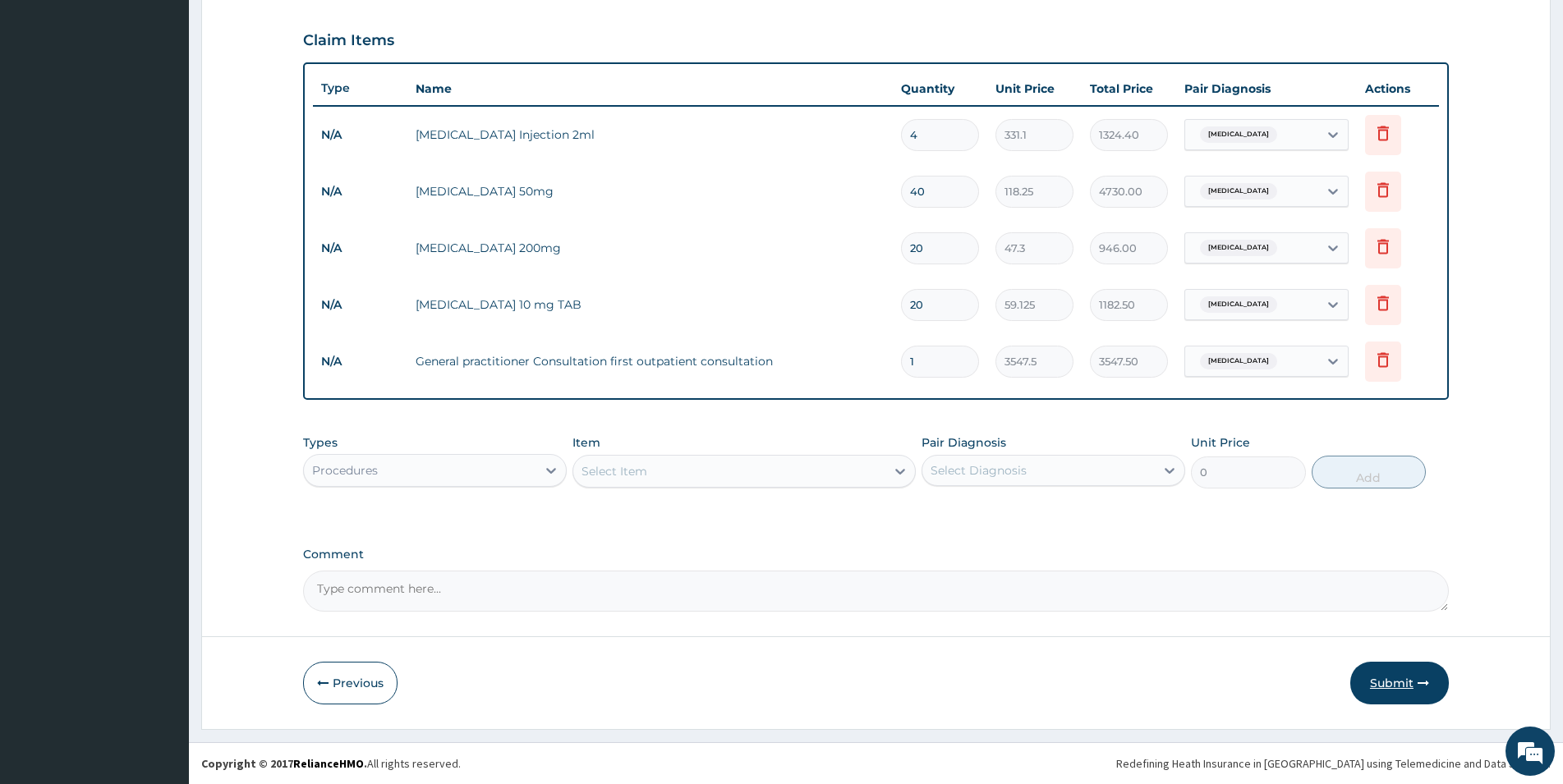
click at [1399, 686] on button "Submit" at bounding box center [1399, 684] width 99 height 43
click at [1388, 682] on button "Submit" at bounding box center [1399, 684] width 99 height 43
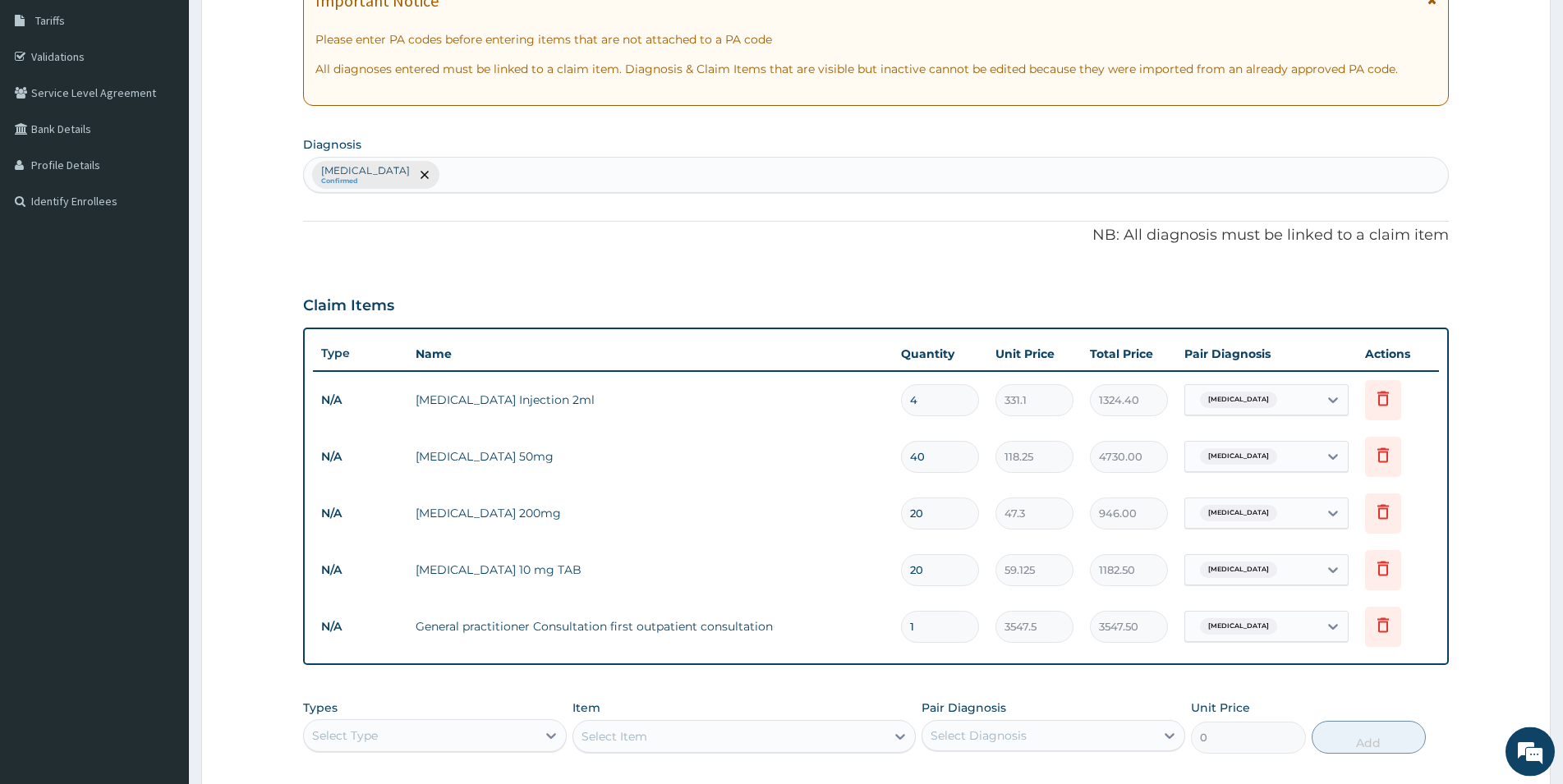
scroll to position [335, 0]
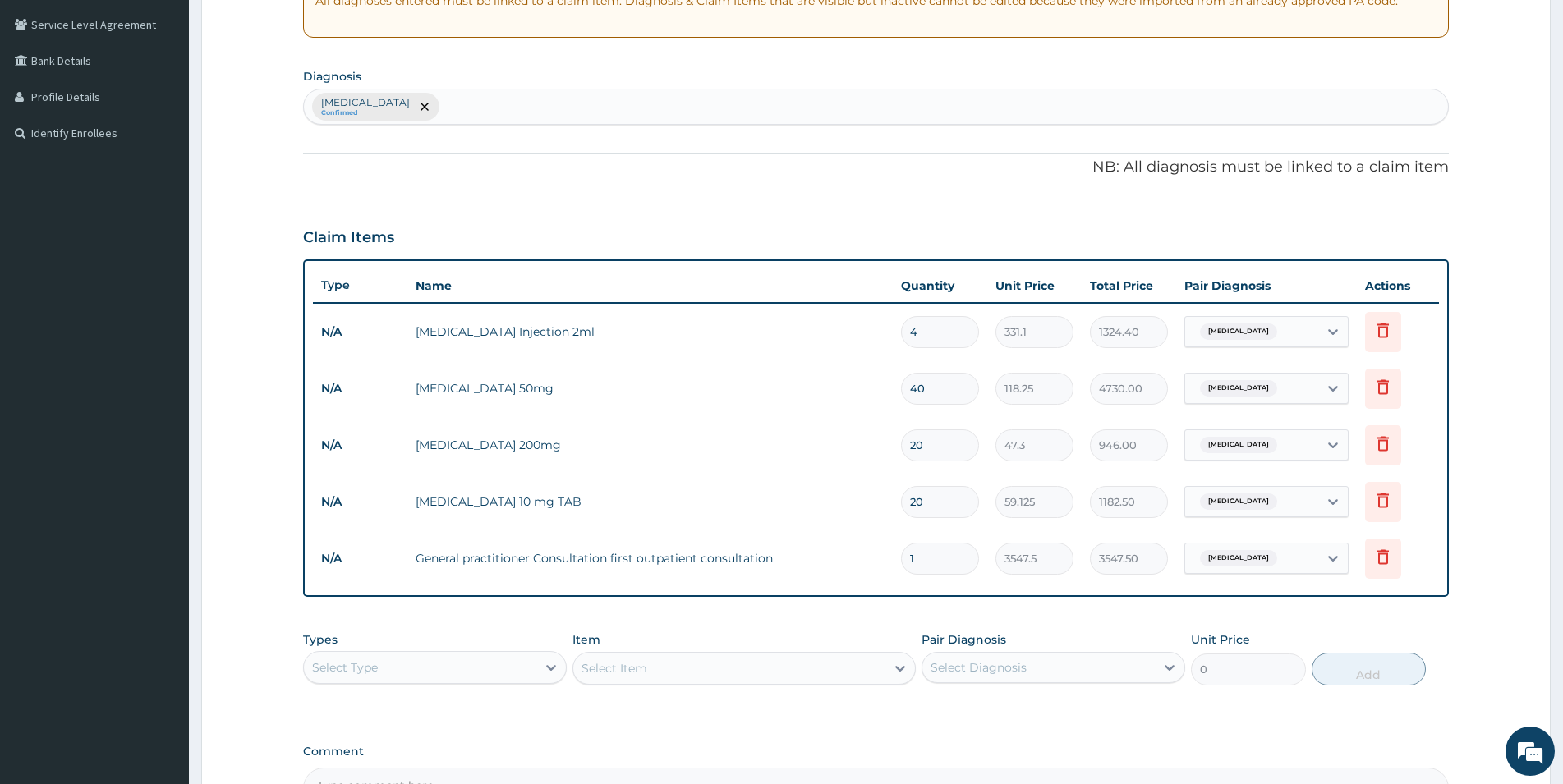
click at [957, 561] on input "1" at bounding box center [940, 558] width 78 height 32
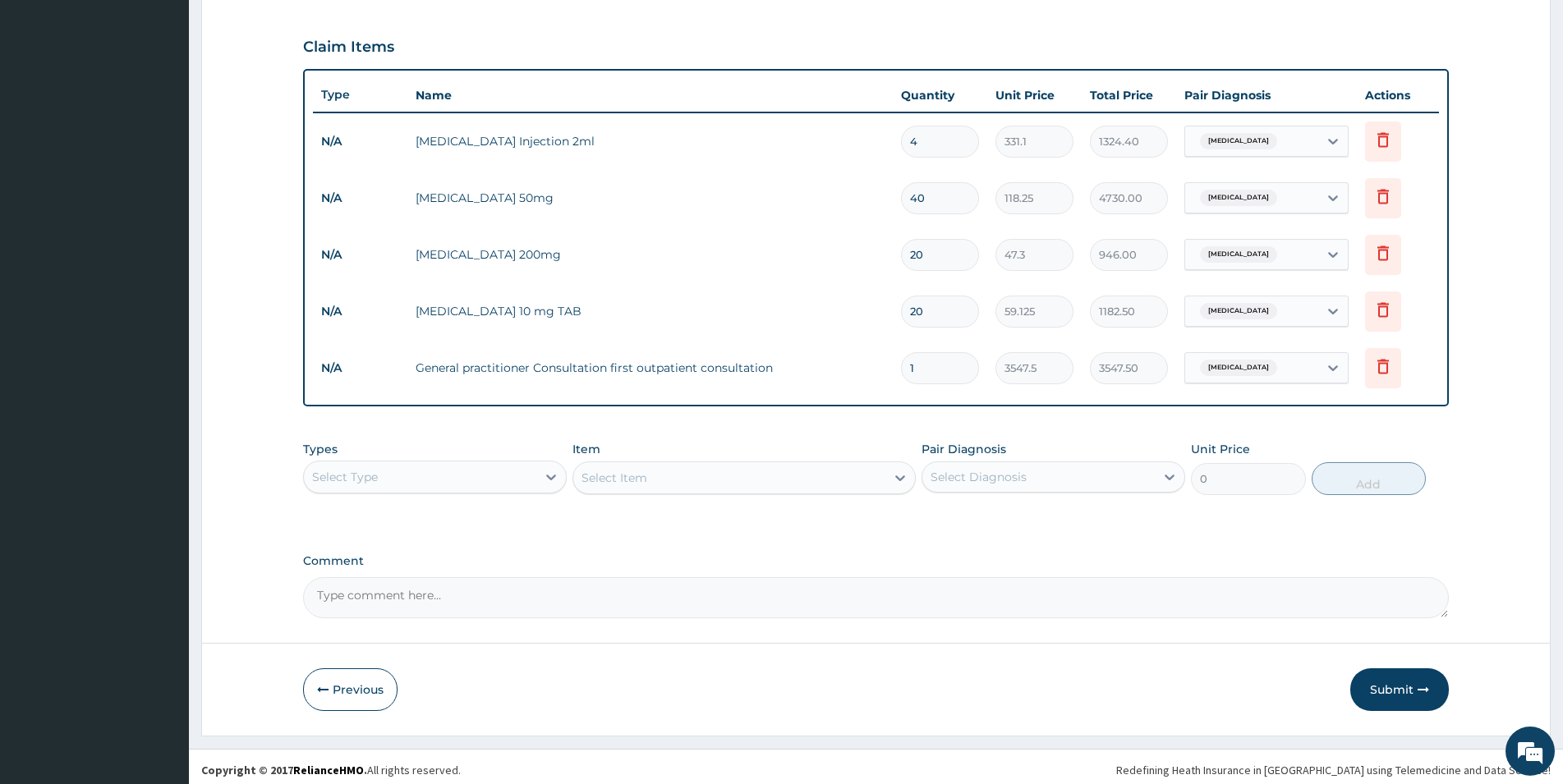
scroll to position [532, 0]
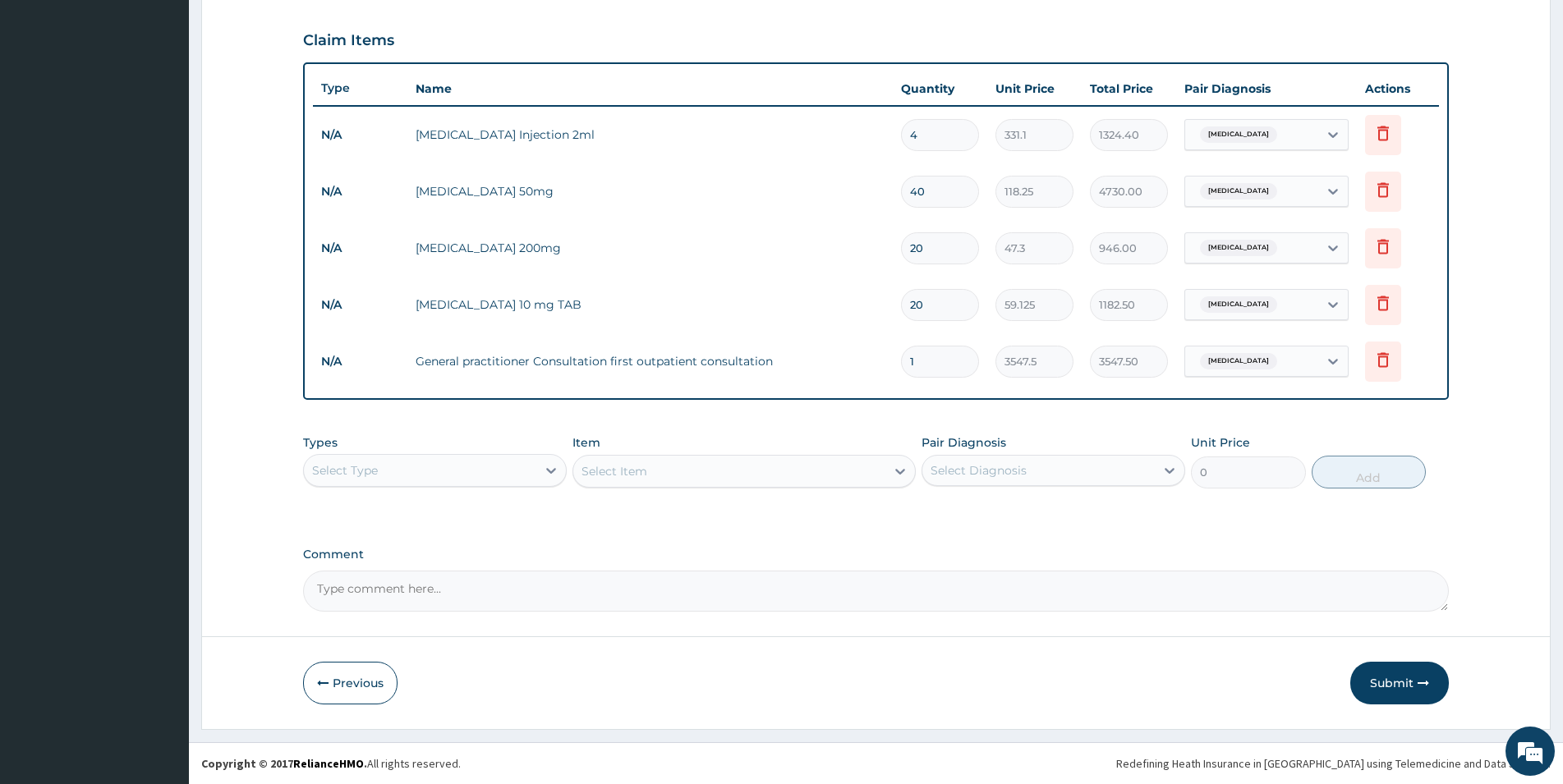
click at [396, 466] on div "Select Type" at bounding box center [420, 470] width 232 height 26
click at [913, 613] on form "Step 2 of 2 PA Code / Prescription Code Enter Code(Secondary Care Only) Encount…" at bounding box center [876, 142] width 1350 height 1174
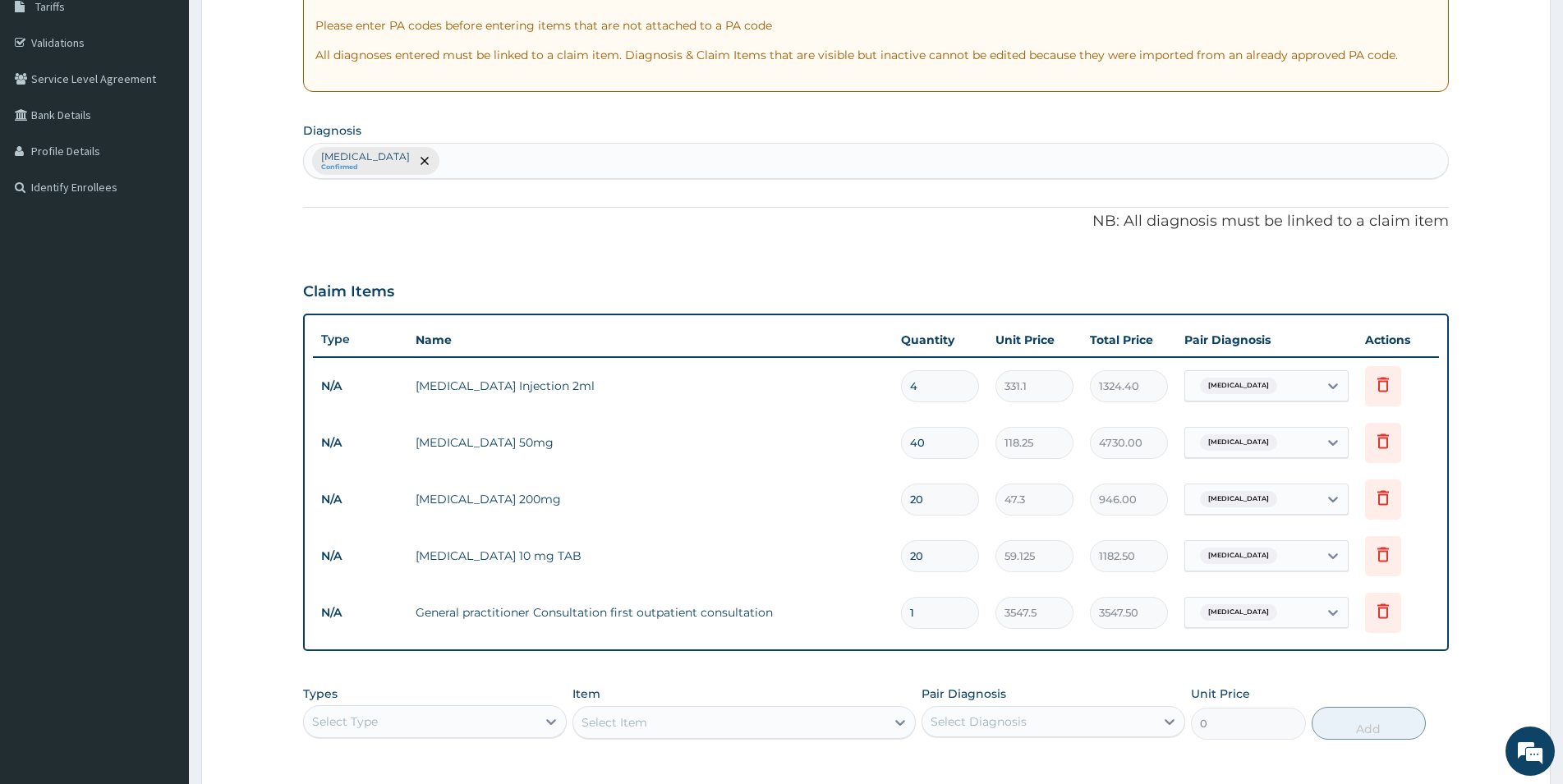
scroll to position [449, 0]
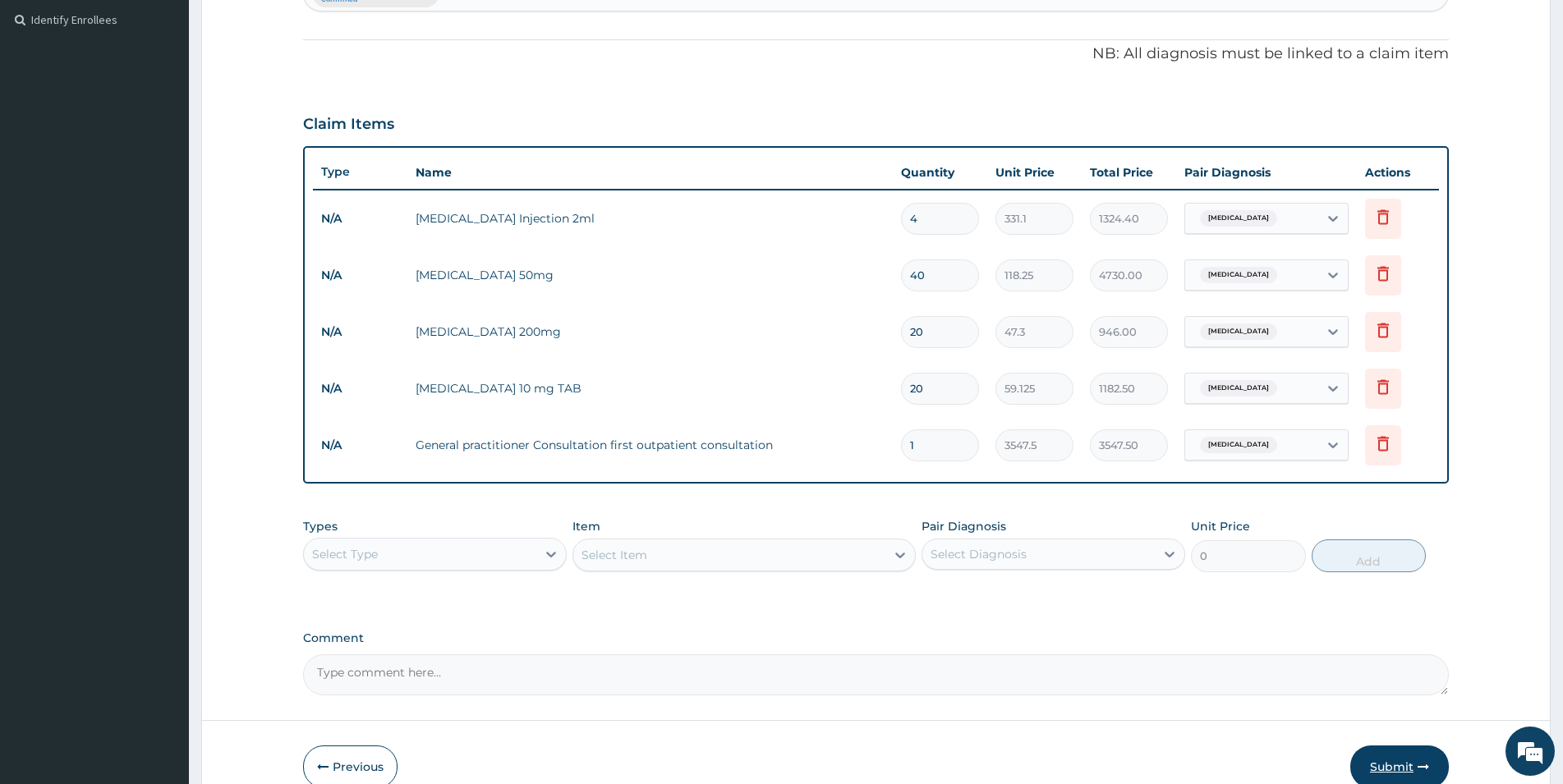
click at [1385, 758] on button "Submit" at bounding box center [1399, 767] width 99 height 43
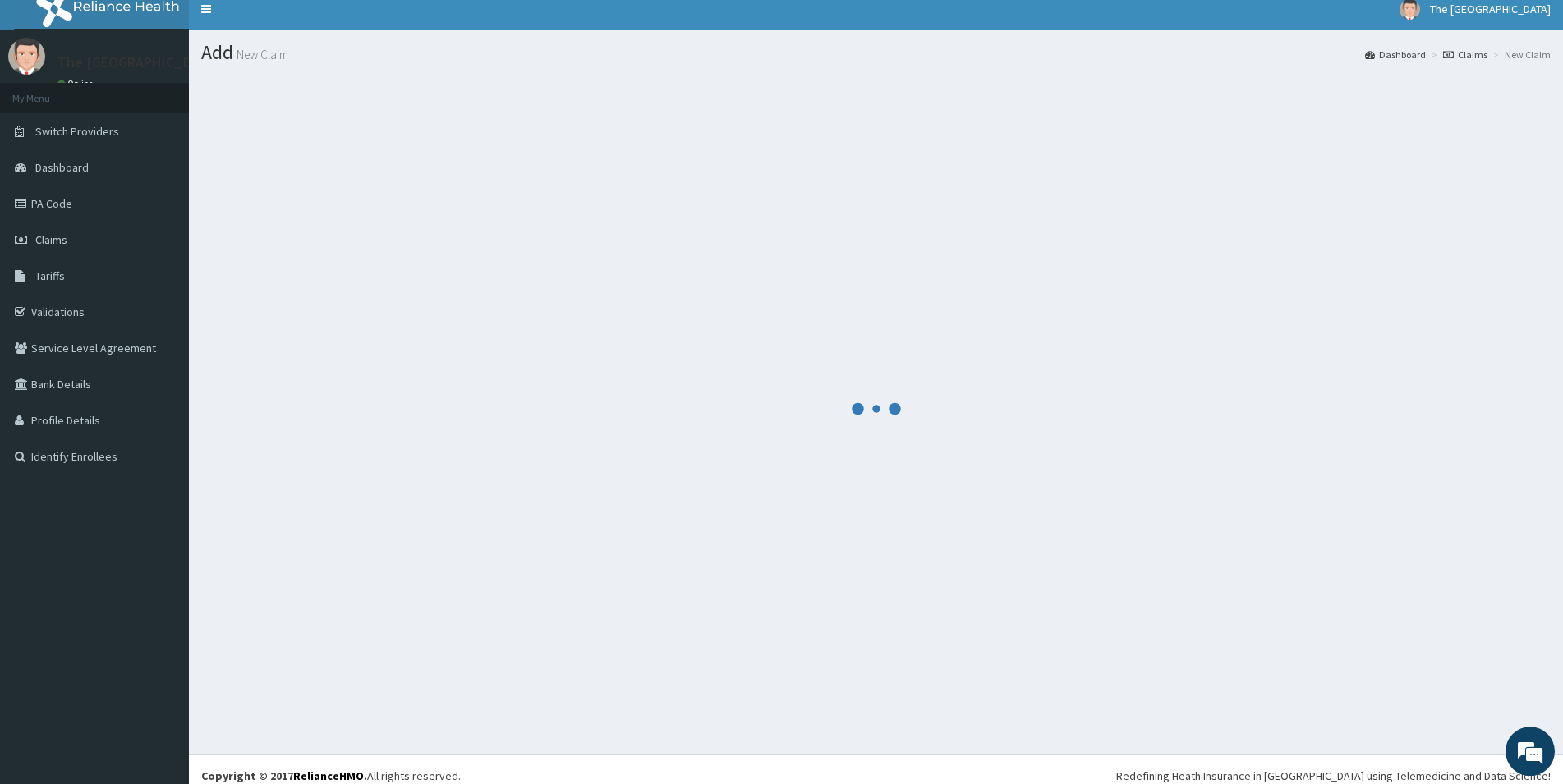
scroll to position [0, 0]
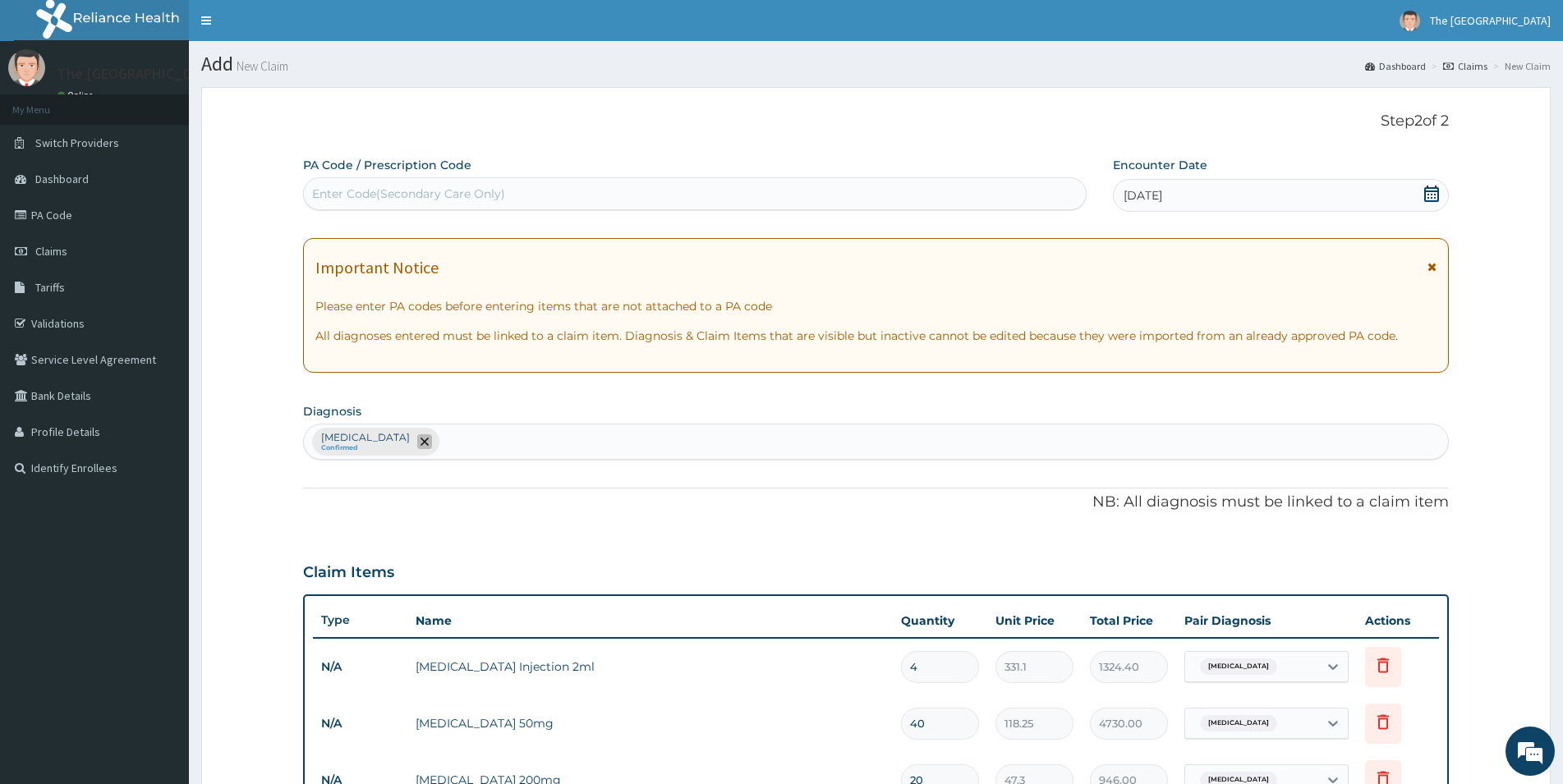
click at [421, 442] on icon "remove selection option" at bounding box center [425, 441] width 8 height 8
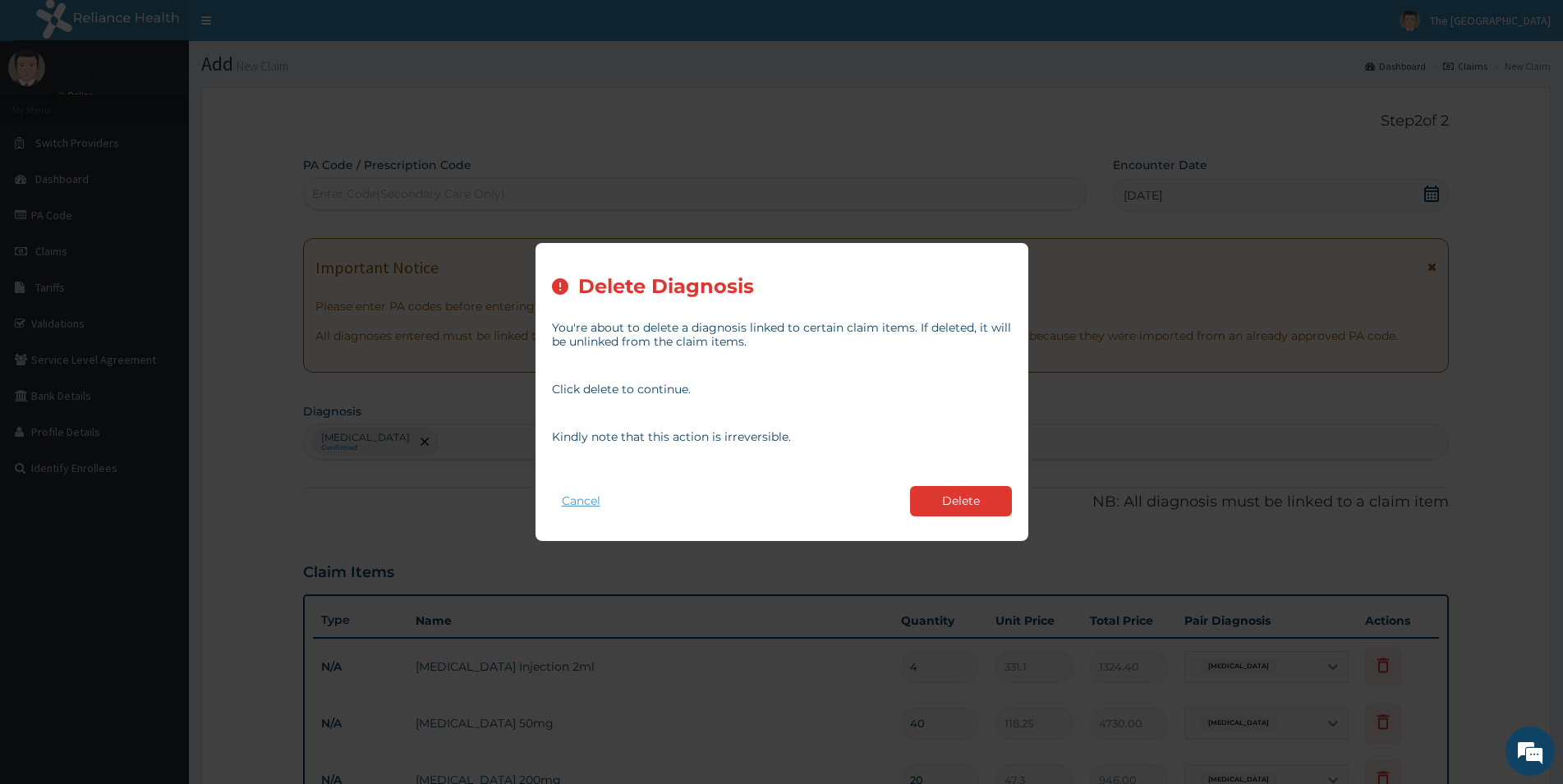
click at [578, 491] on button "Cancel" at bounding box center [581, 502] width 59 height 24
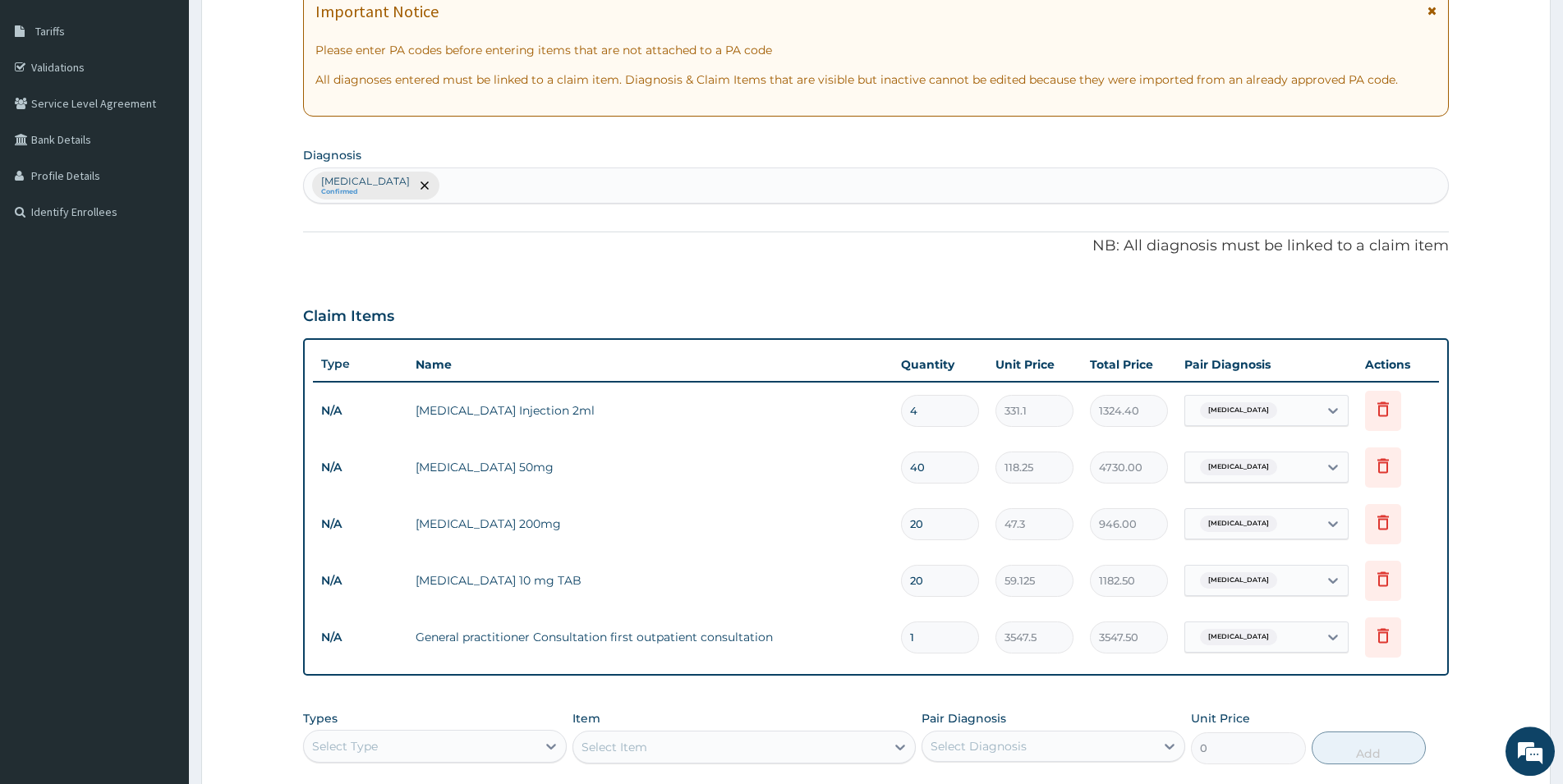
scroll to position [503, 0]
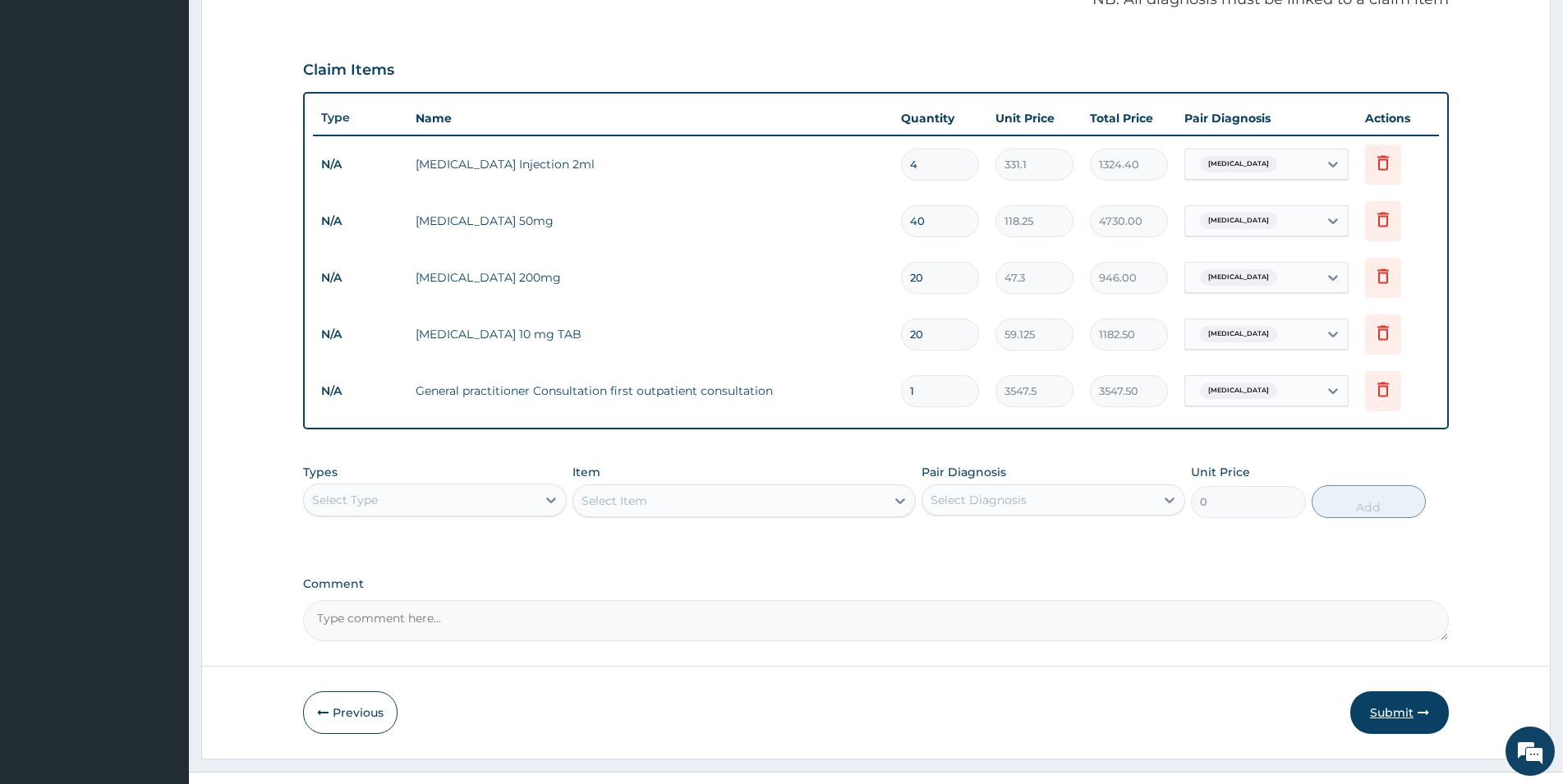
click at [1391, 718] on button "Submit" at bounding box center [1399, 712] width 99 height 43
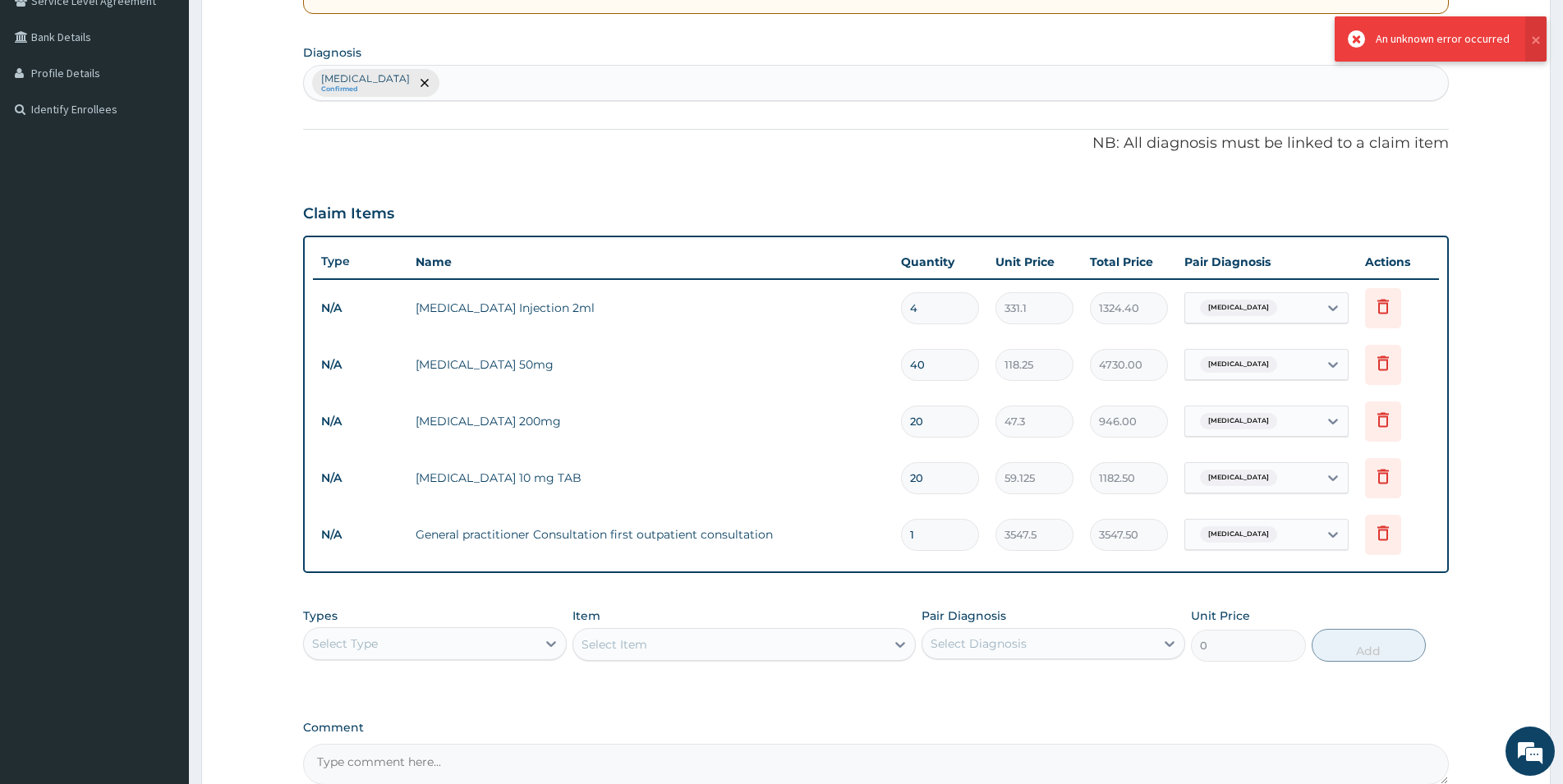
scroll to position [532, 0]
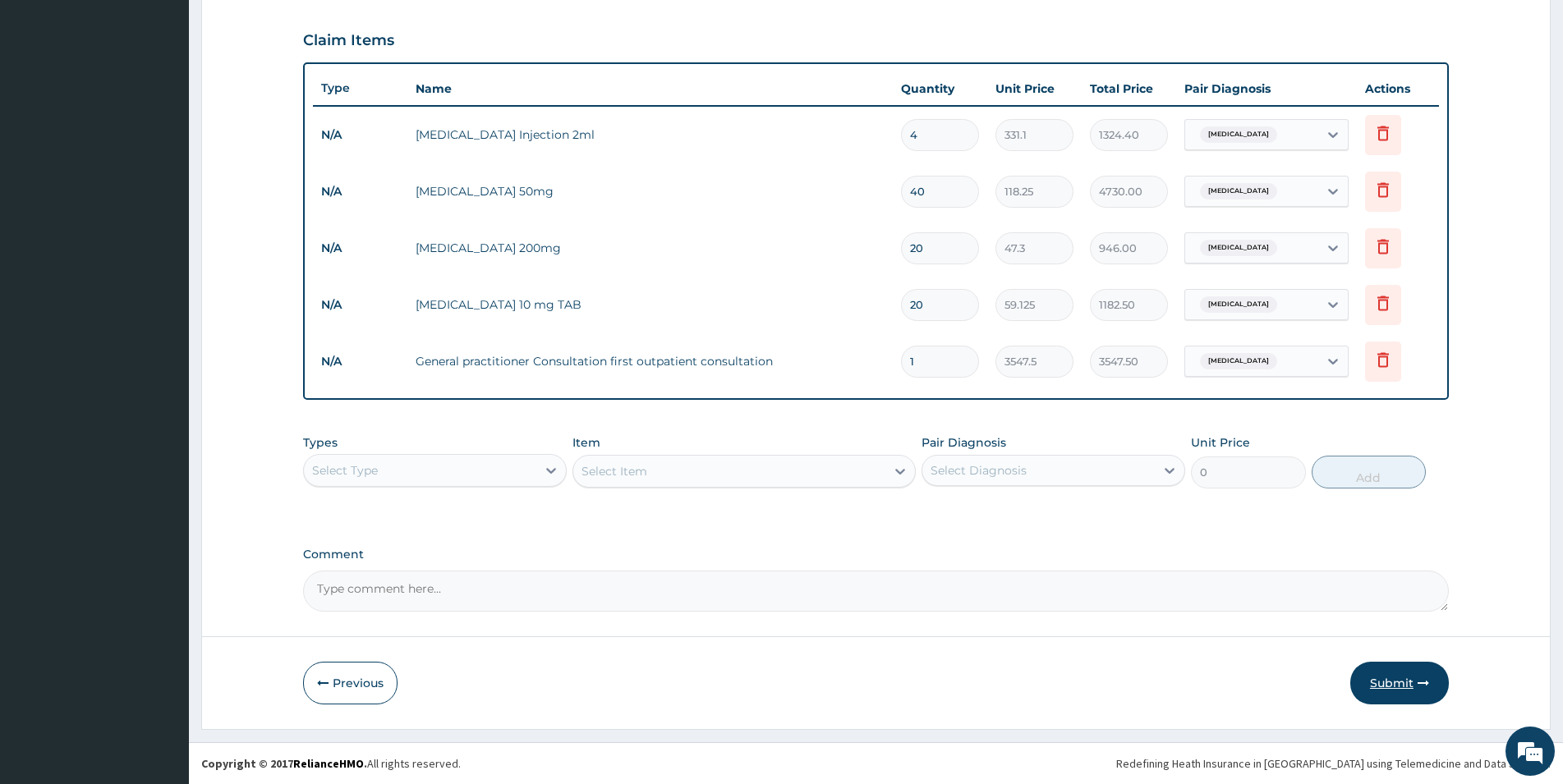
click at [1391, 683] on button "Submit" at bounding box center [1399, 684] width 99 height 43
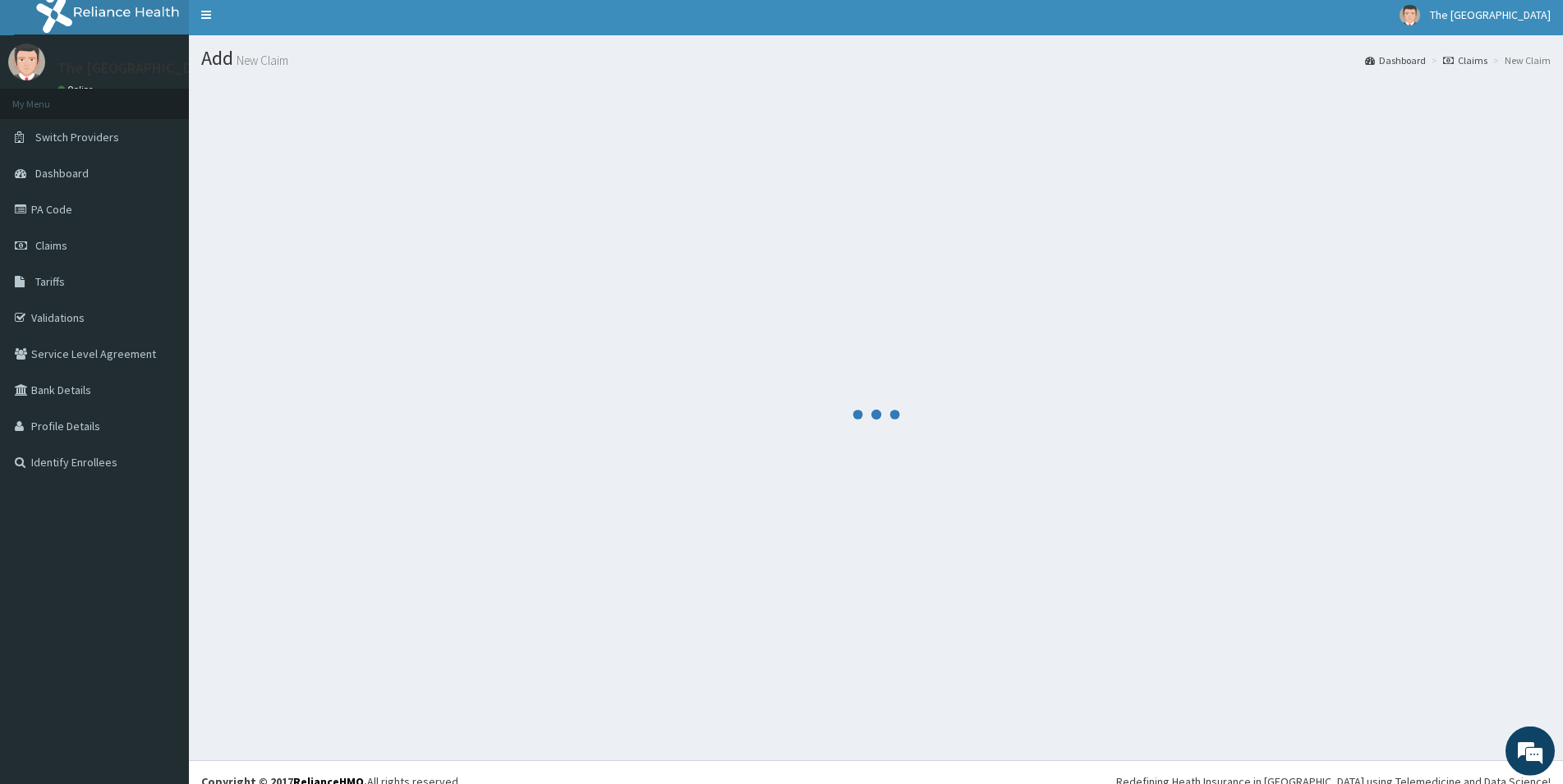
scroll to position [0, 0]
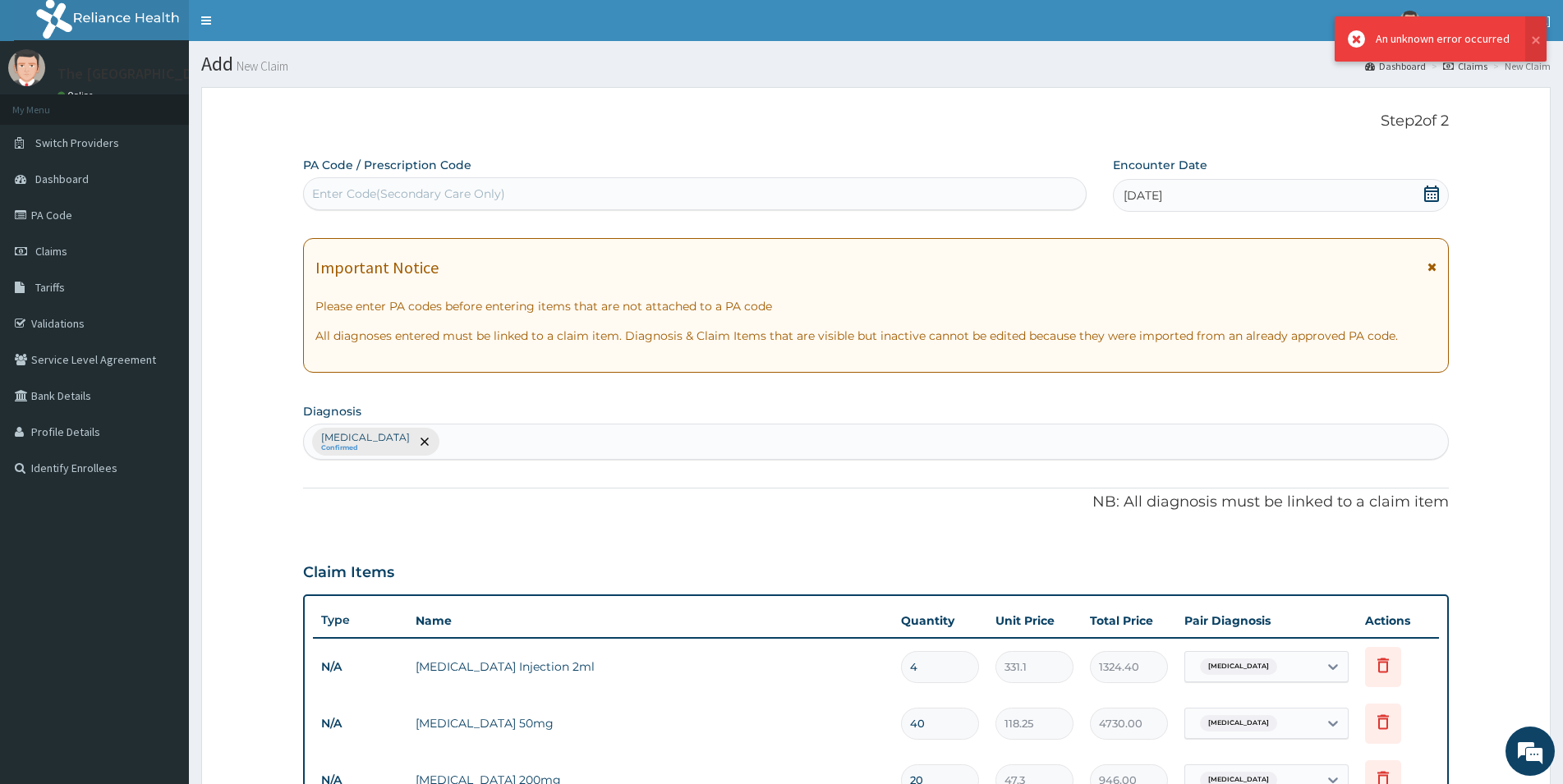
click at [1435, 193] on icon at bounding box center [1432, 194] width 17 height 17
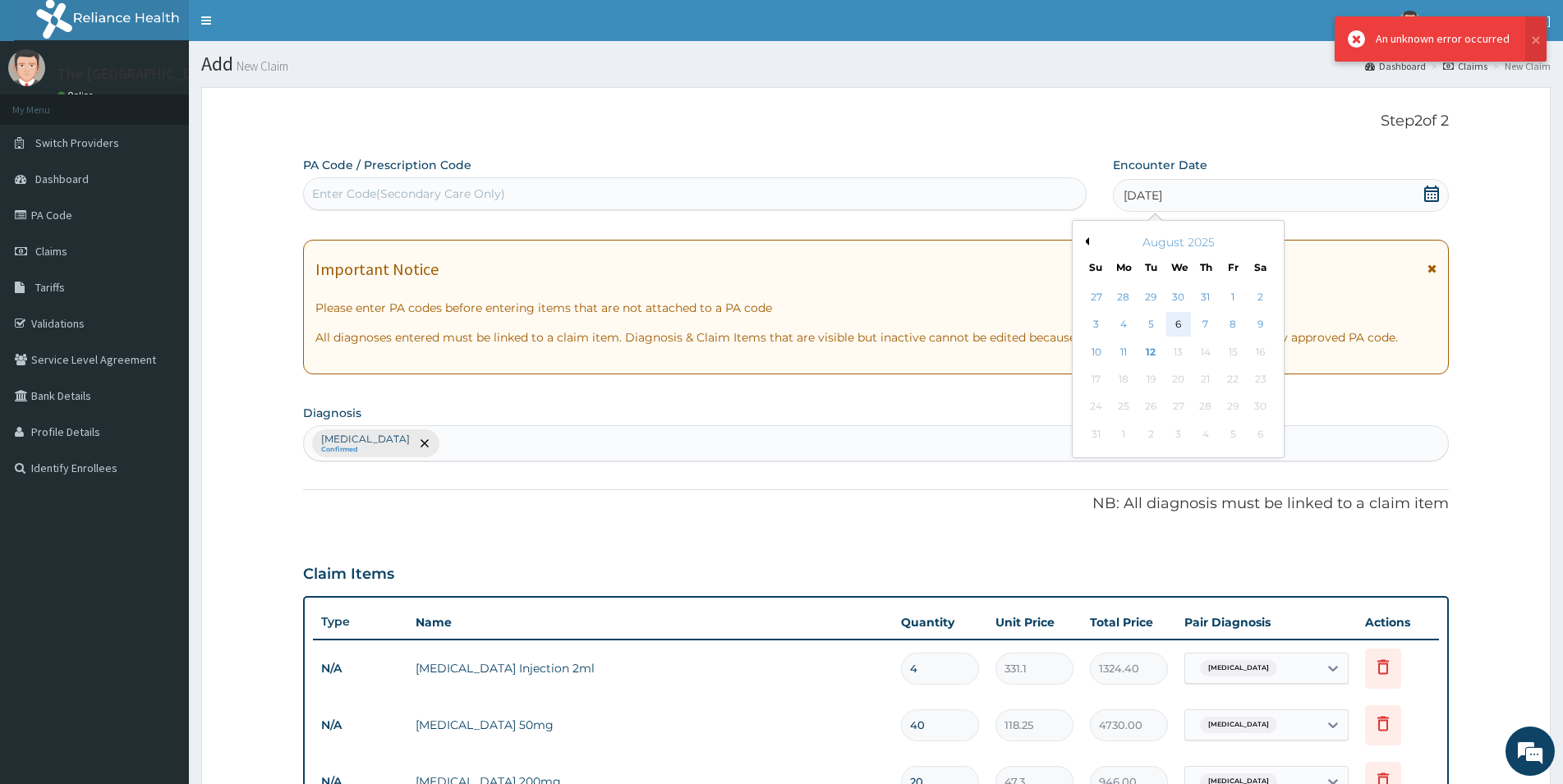
click at [1178, 325] on div "6" at bounding box center [1178, 325] width 25 height 25
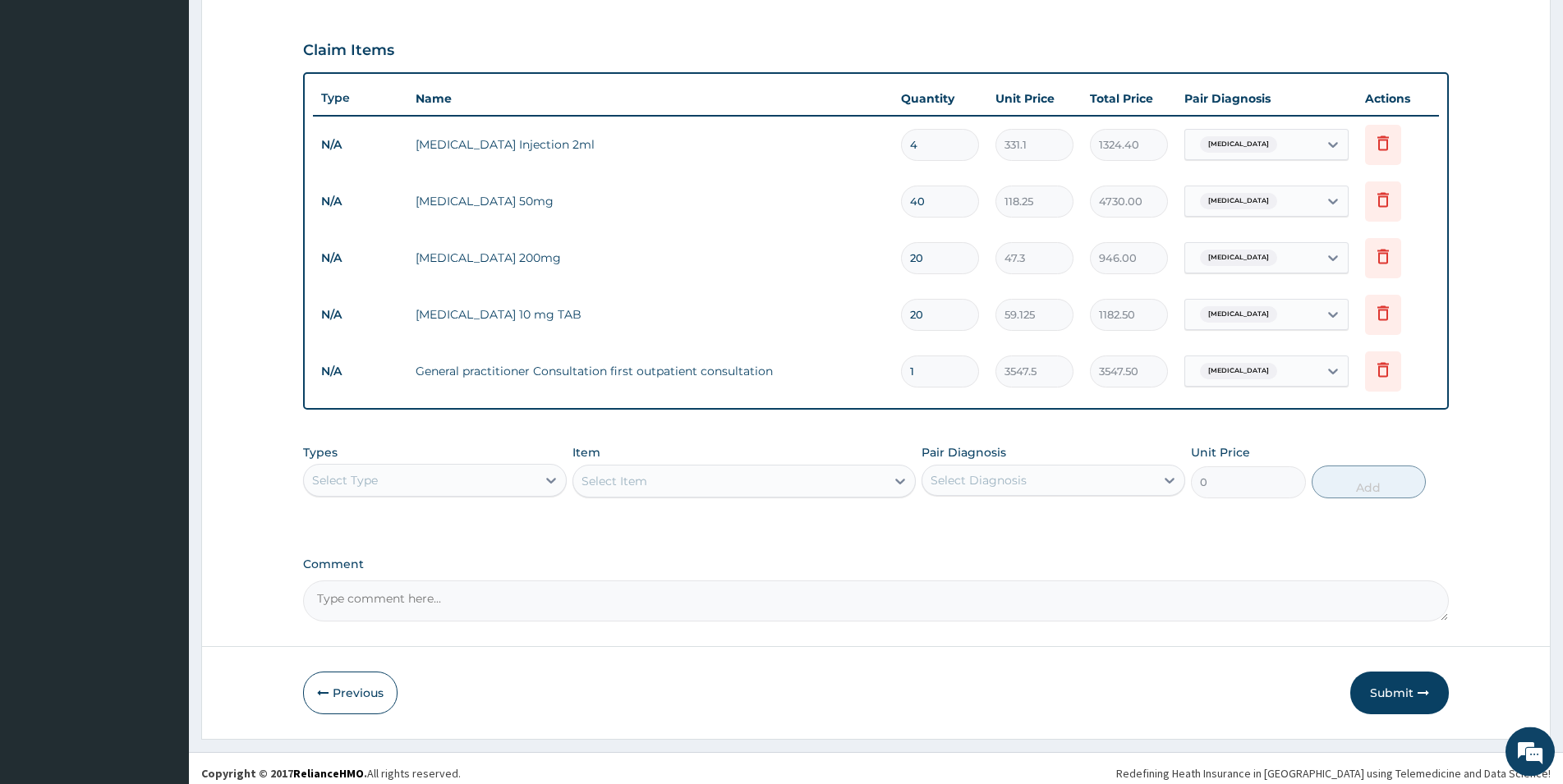
scroll to position [532, 0]
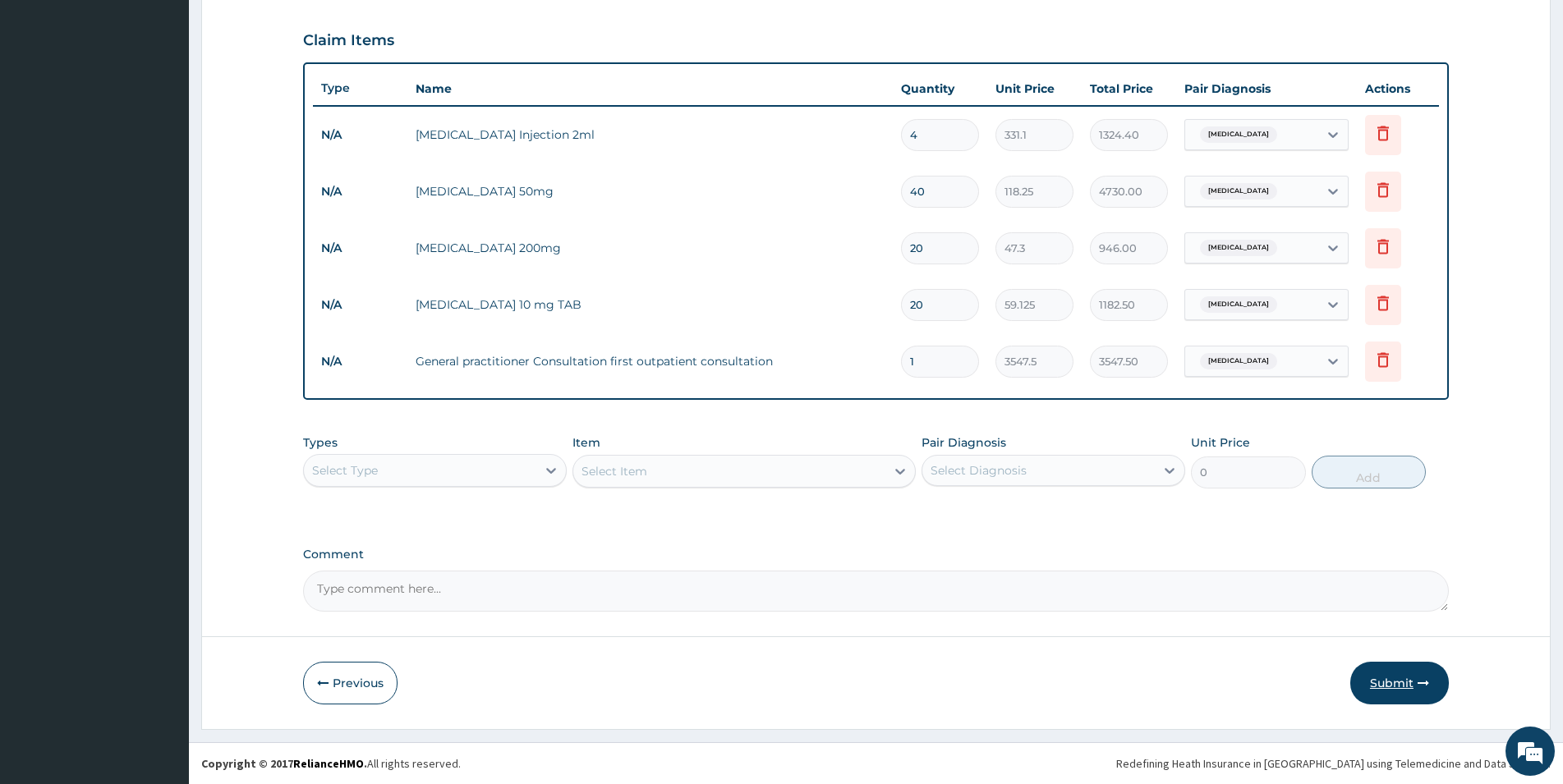
click at [1399, 686] on button "Submit" at bounding box center [1399, 684] width 99 height 43
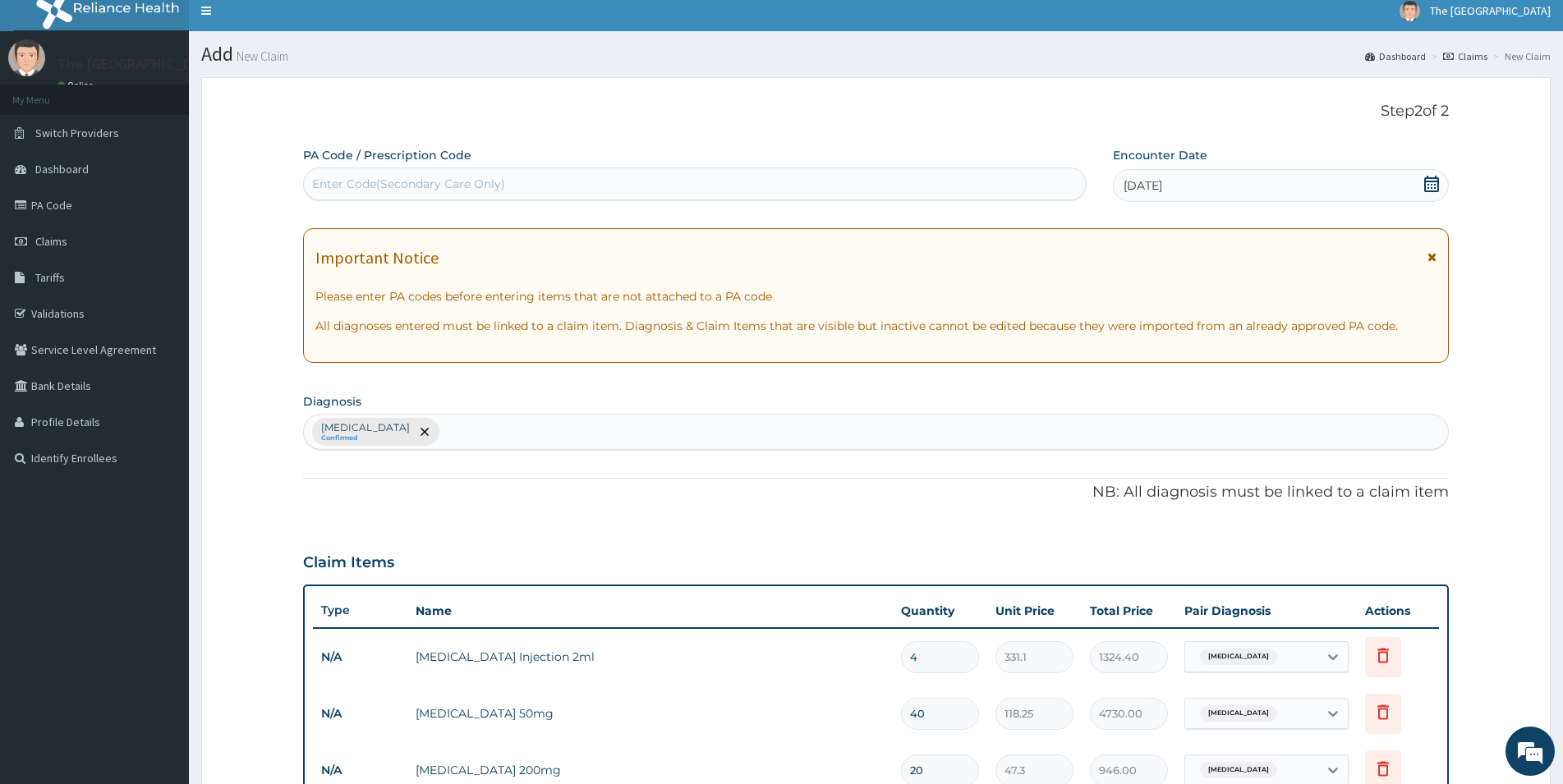
scroll to position [0, 0]
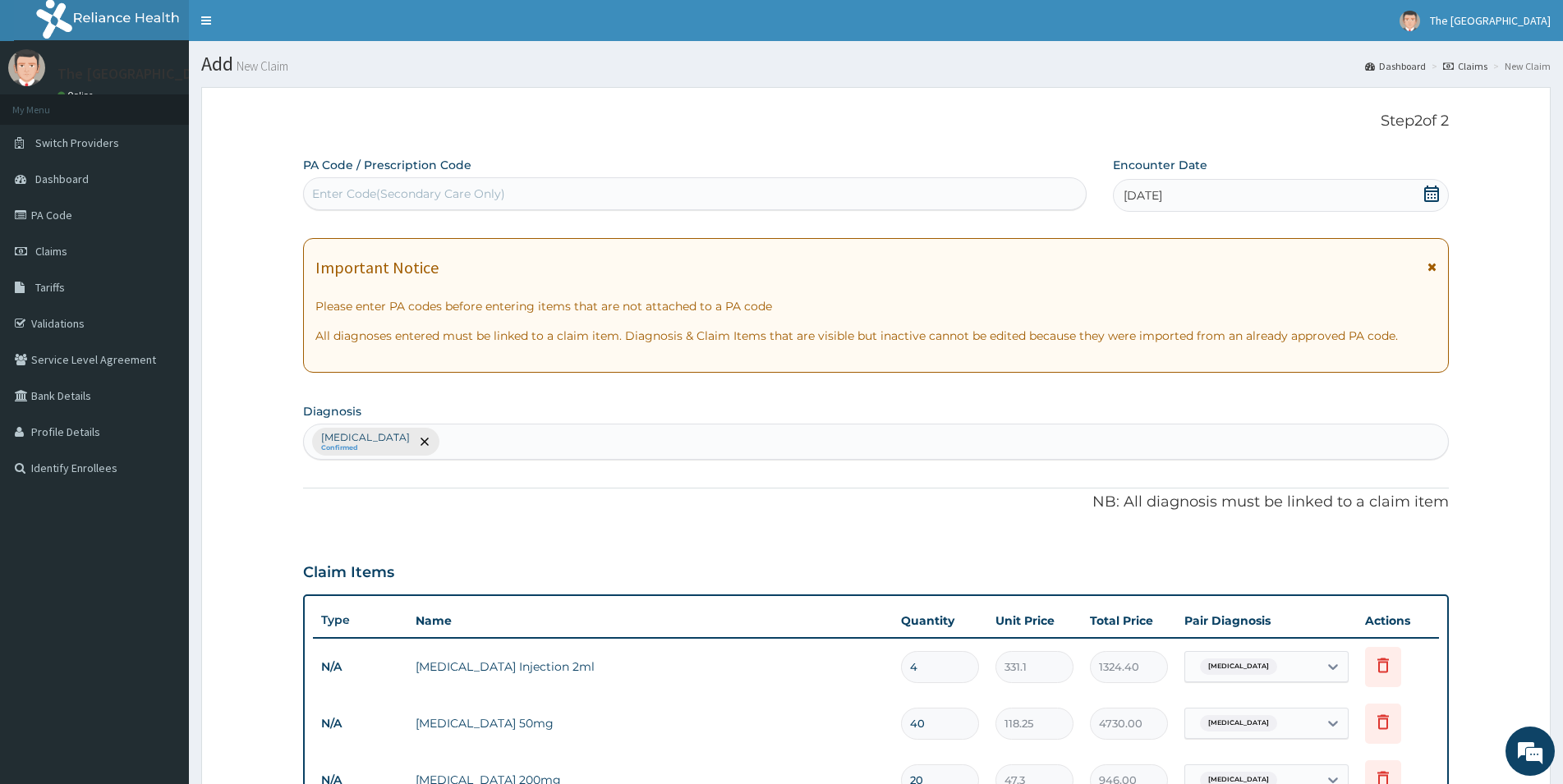
click at [1438, 194] on icon at bounding box center [1432, 194] width 15 height 17
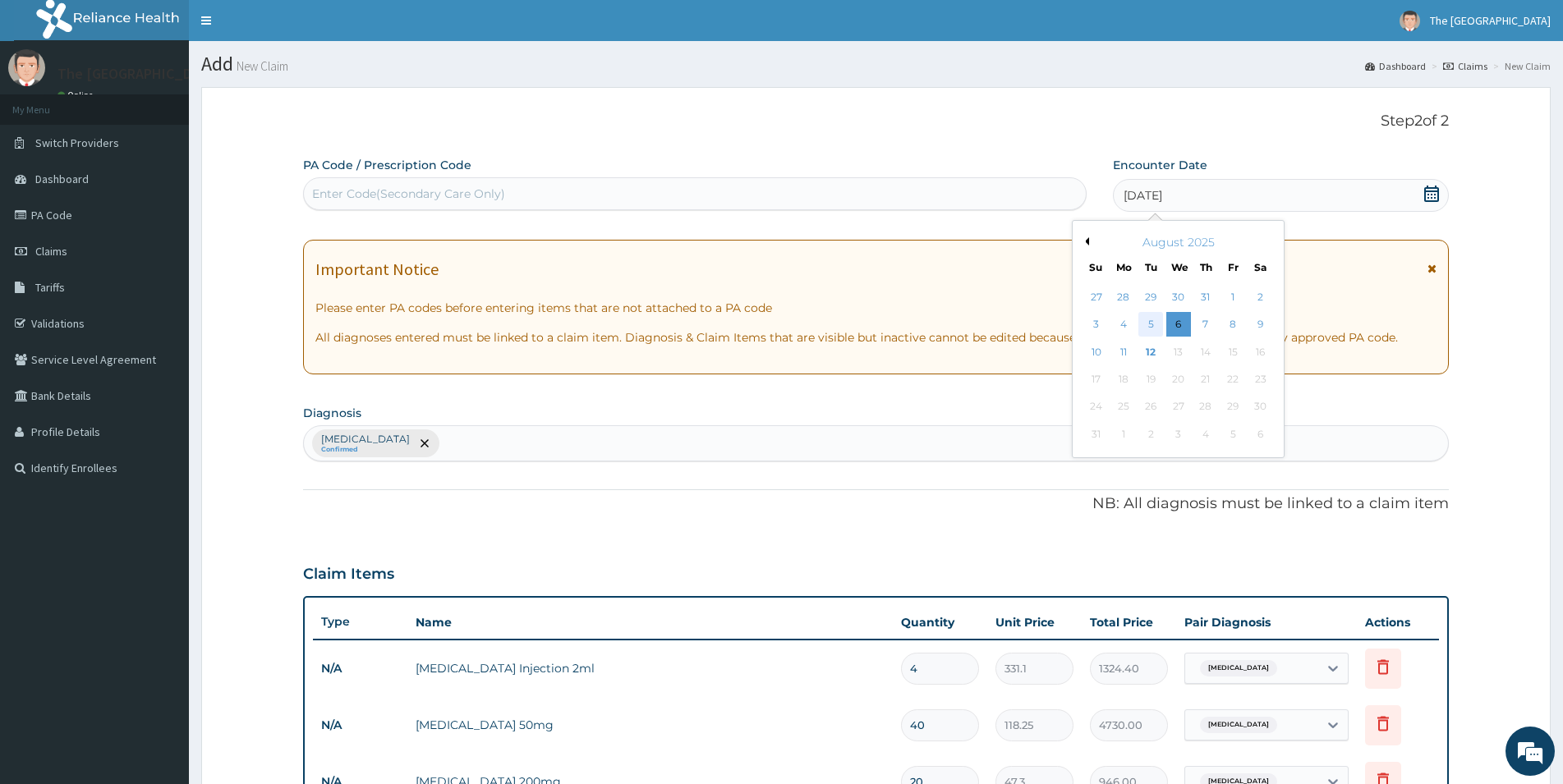
click at [1162, 322] on div "5" at bounding box center [1150, 325] width 25 height 25
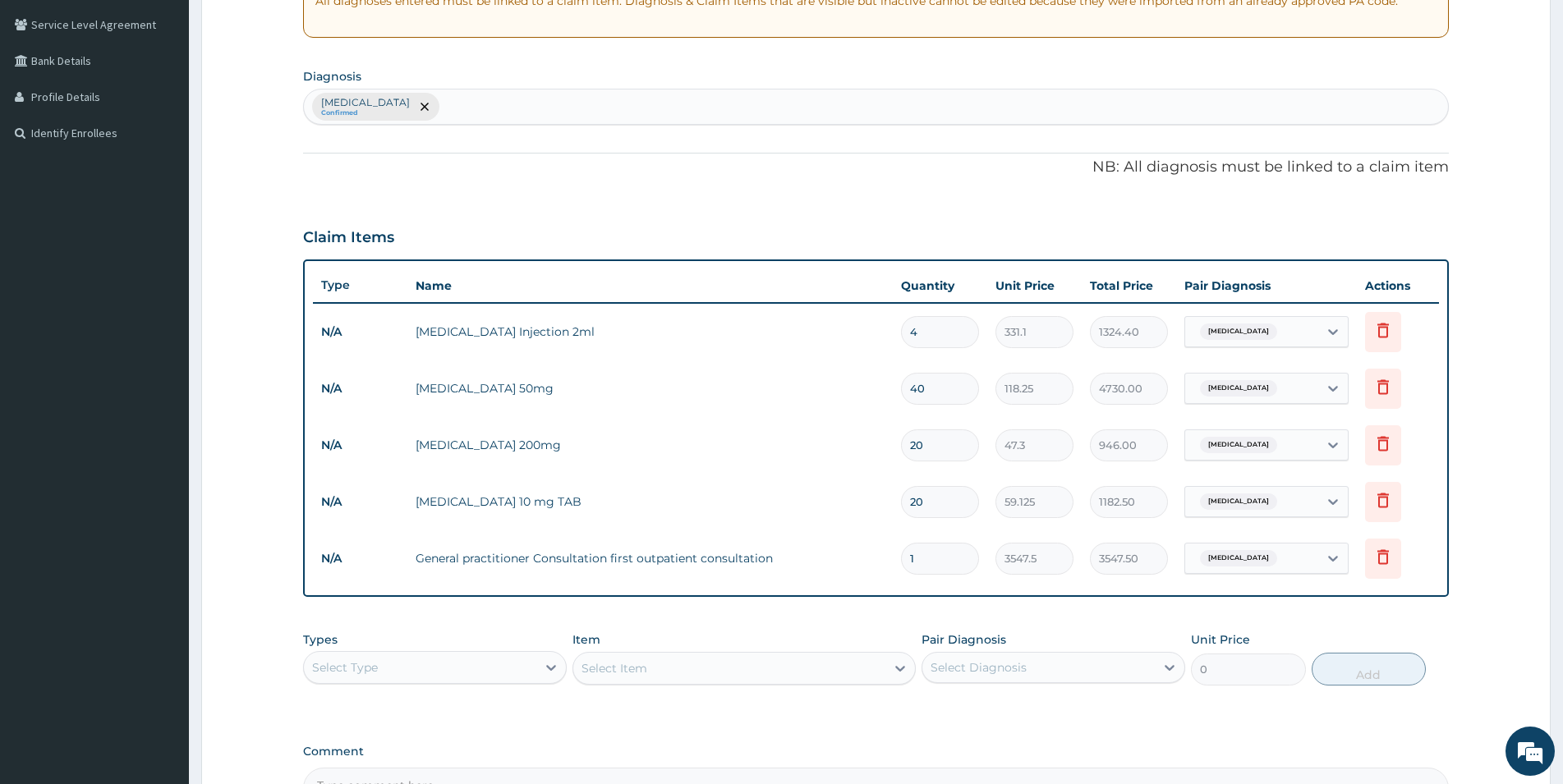
scroll to position [532, 0]
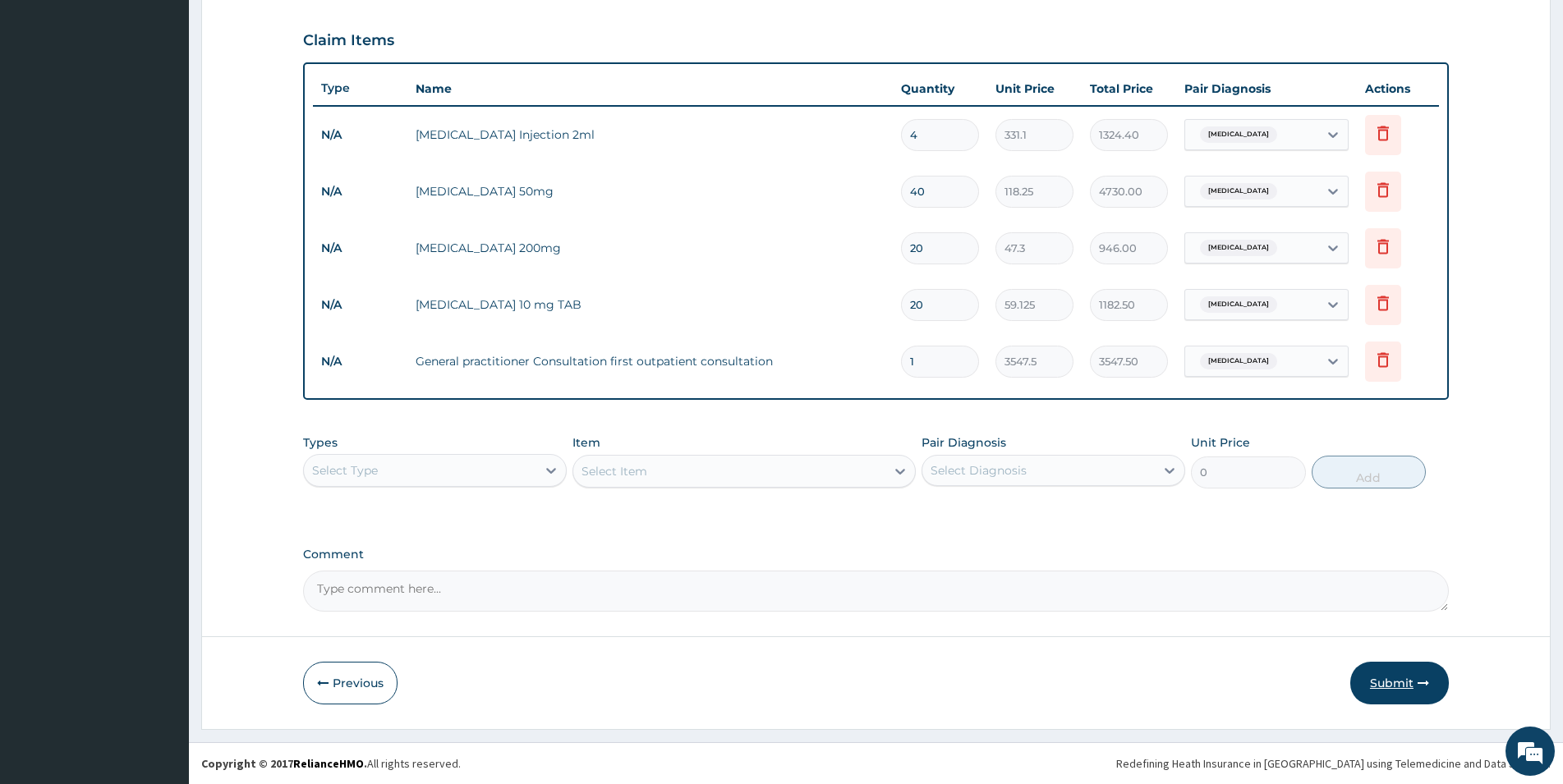
click at [1385, 679] on button "Submit" at bounding box center [1399, 684] width 99 height 43
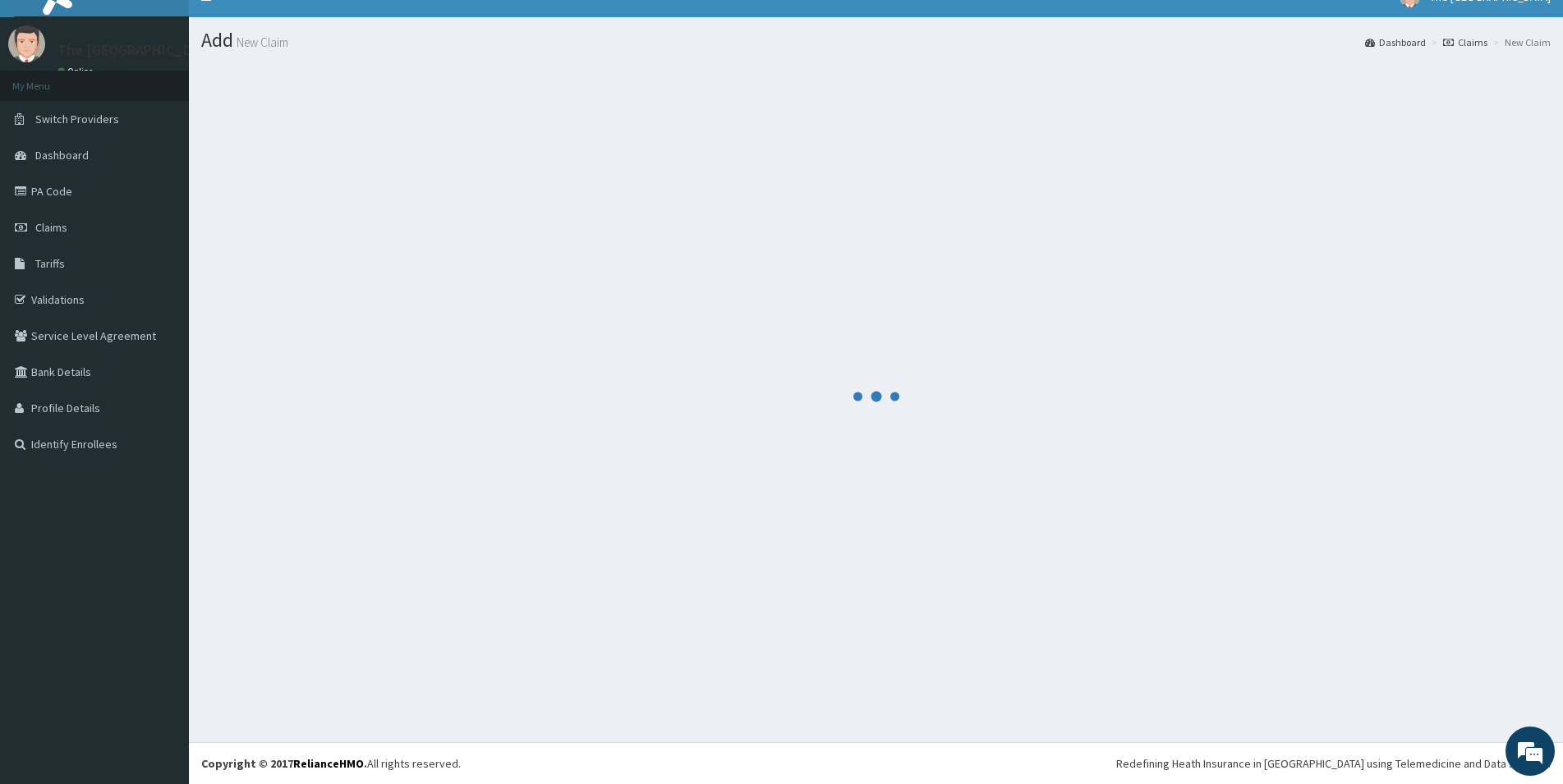
scroll to position [24, 0]
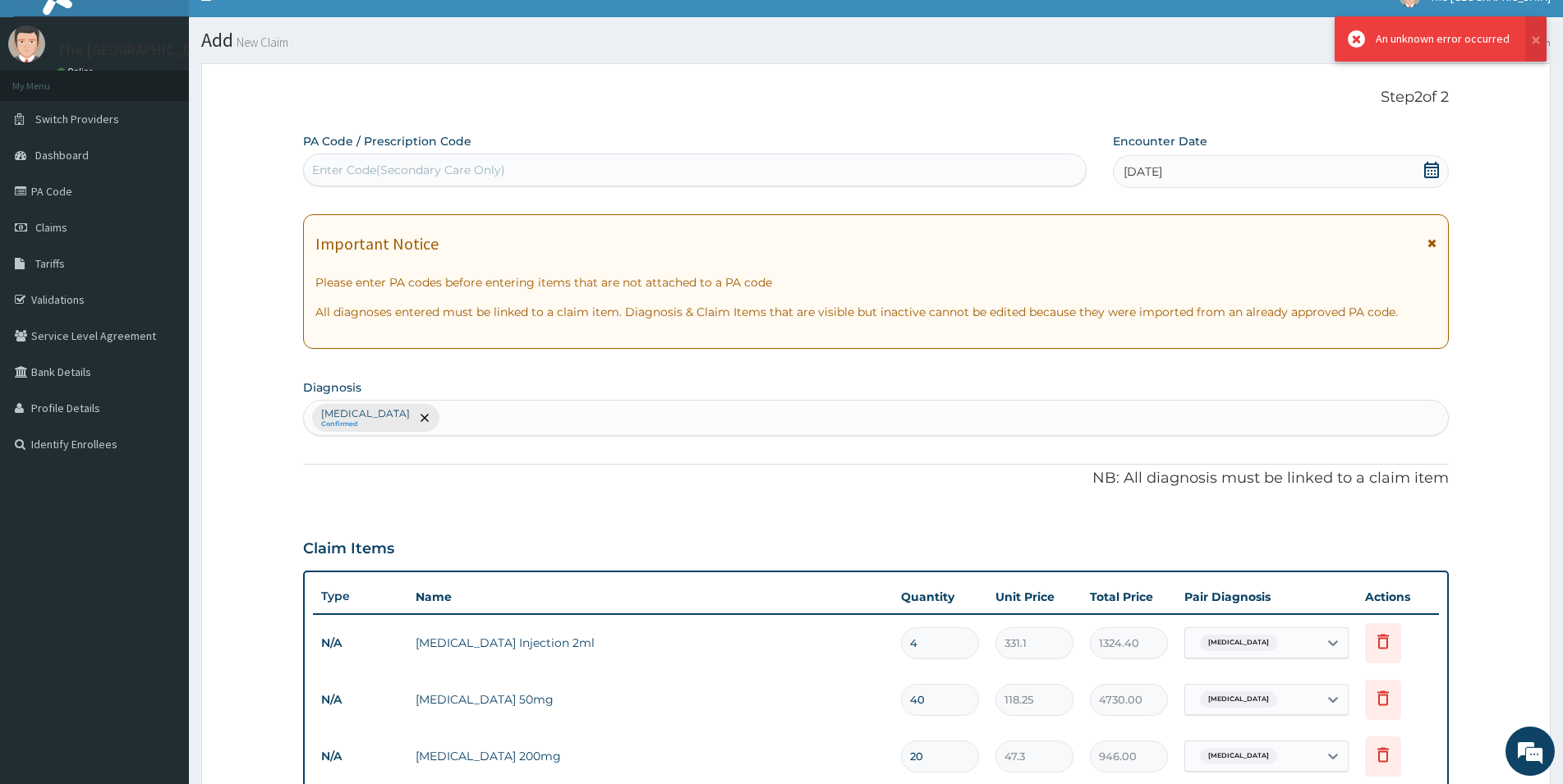
click at [1386, 37] on div "An unknown error occurred" at bounding box center [1443, 39] width 134 height 18
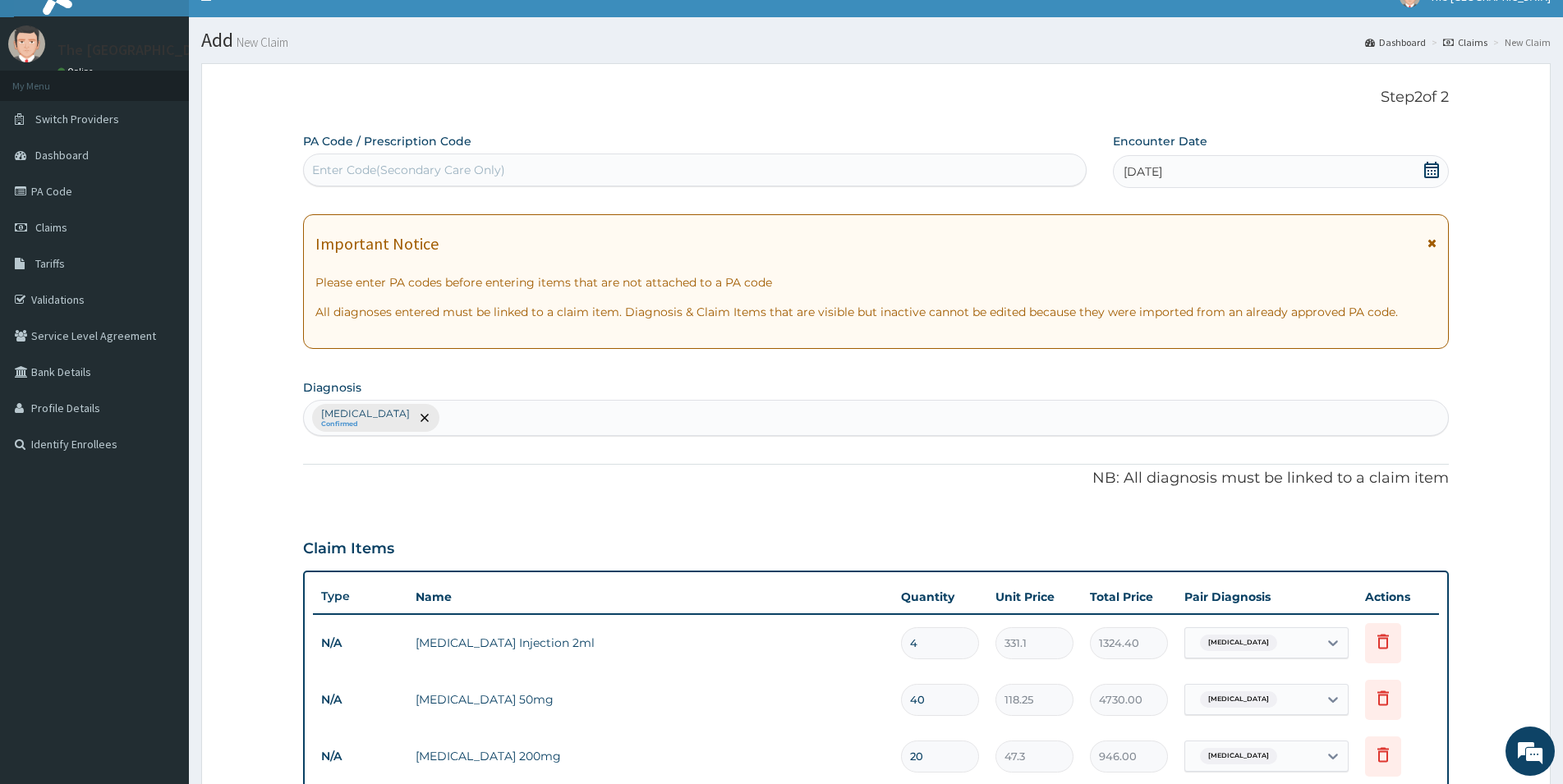
click at [433, 413] on div "Candidiasis Confirmed" at bounding box center [876, 417] width 1145 height 34
type input "GONO"
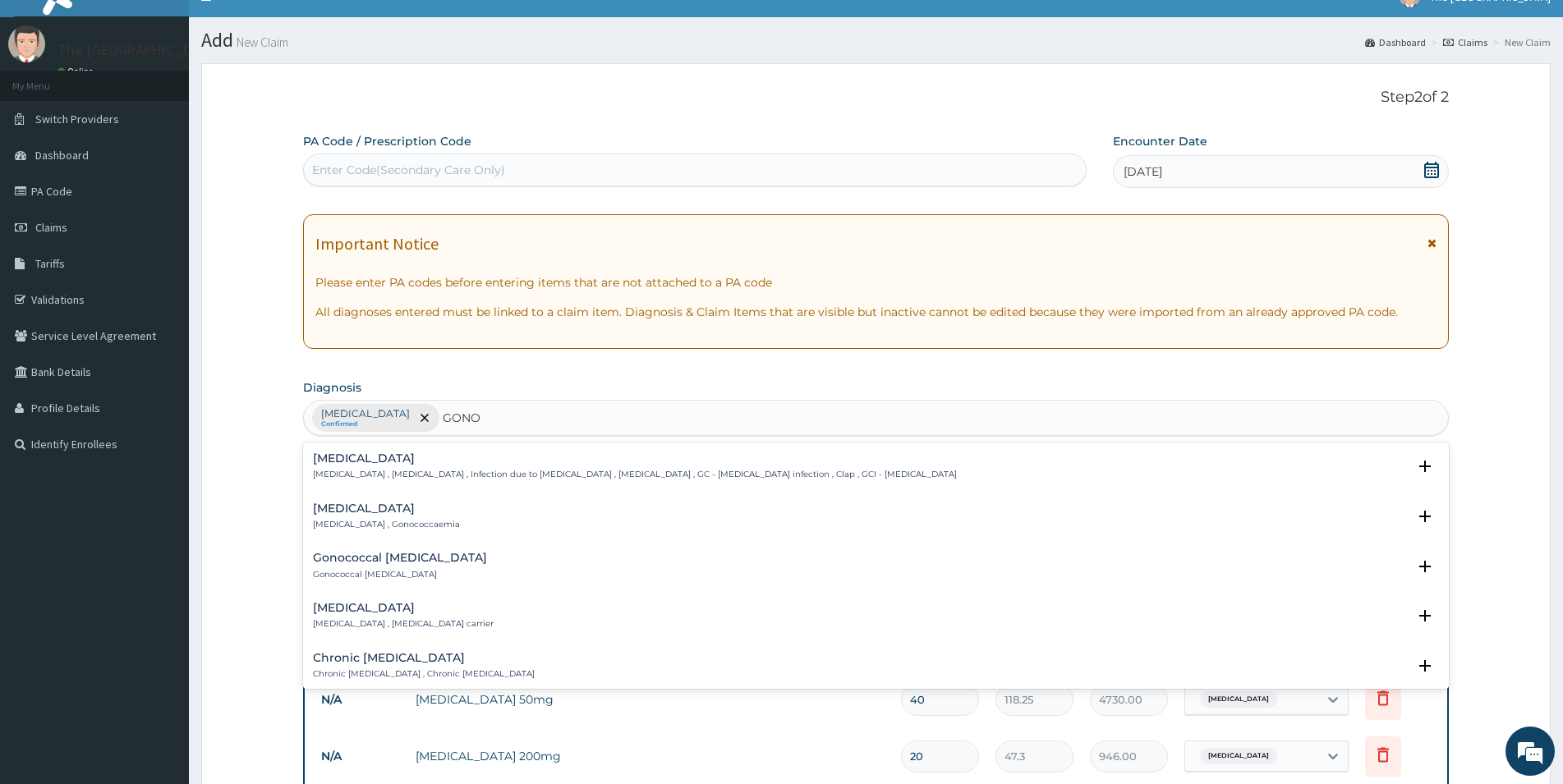
click at [457, 478] on p "[MEDICAL_DATA] , [MEDICAL_DATA] , Infection due to [MEDICAL_DATA] , [MEDICAL_DA…" at bounding box center [635, 475] width 644 height 11
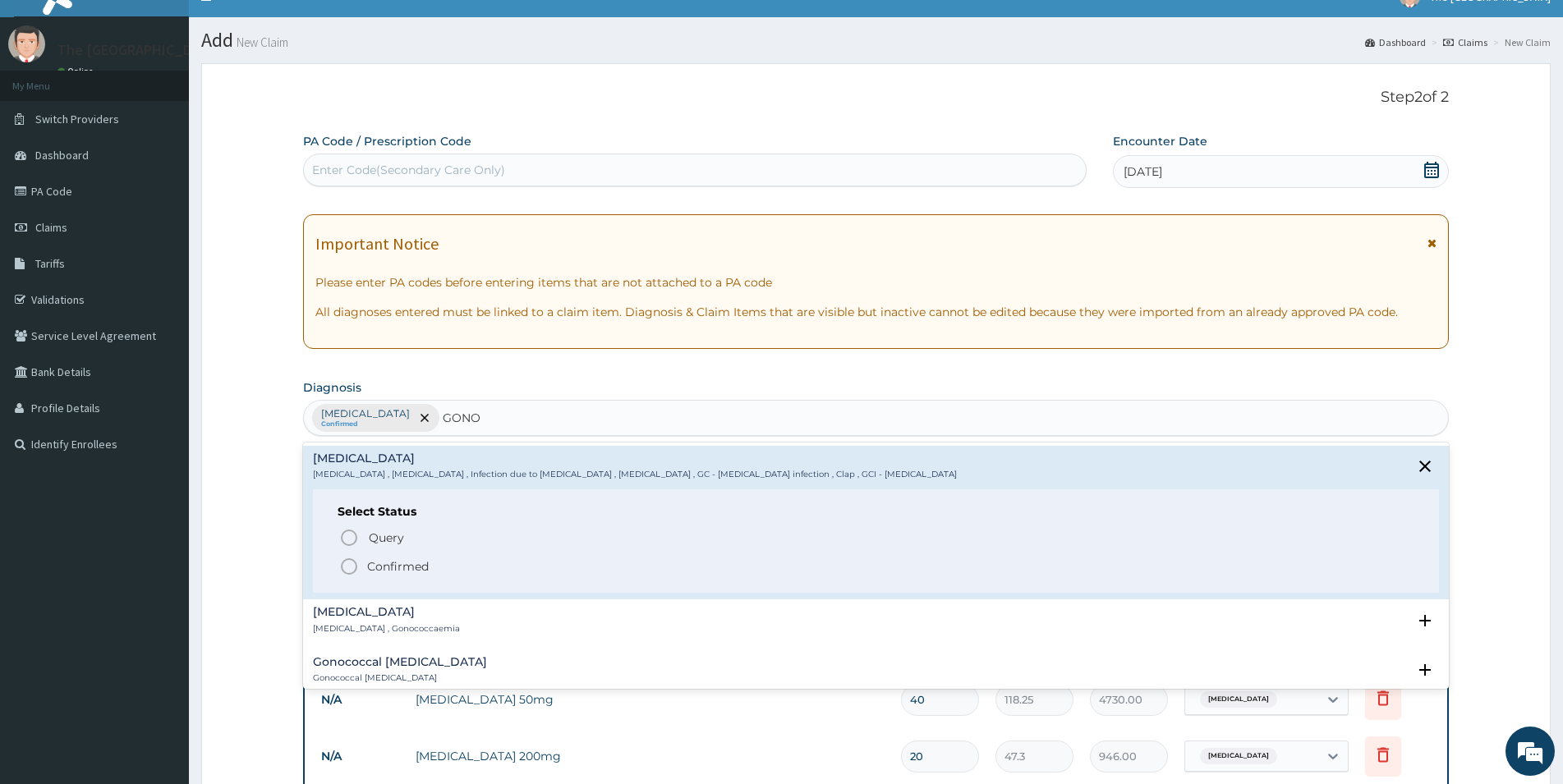
click at [396, 560] on p "Confirmed" at bounding box center [398, 567] width 61 height 17
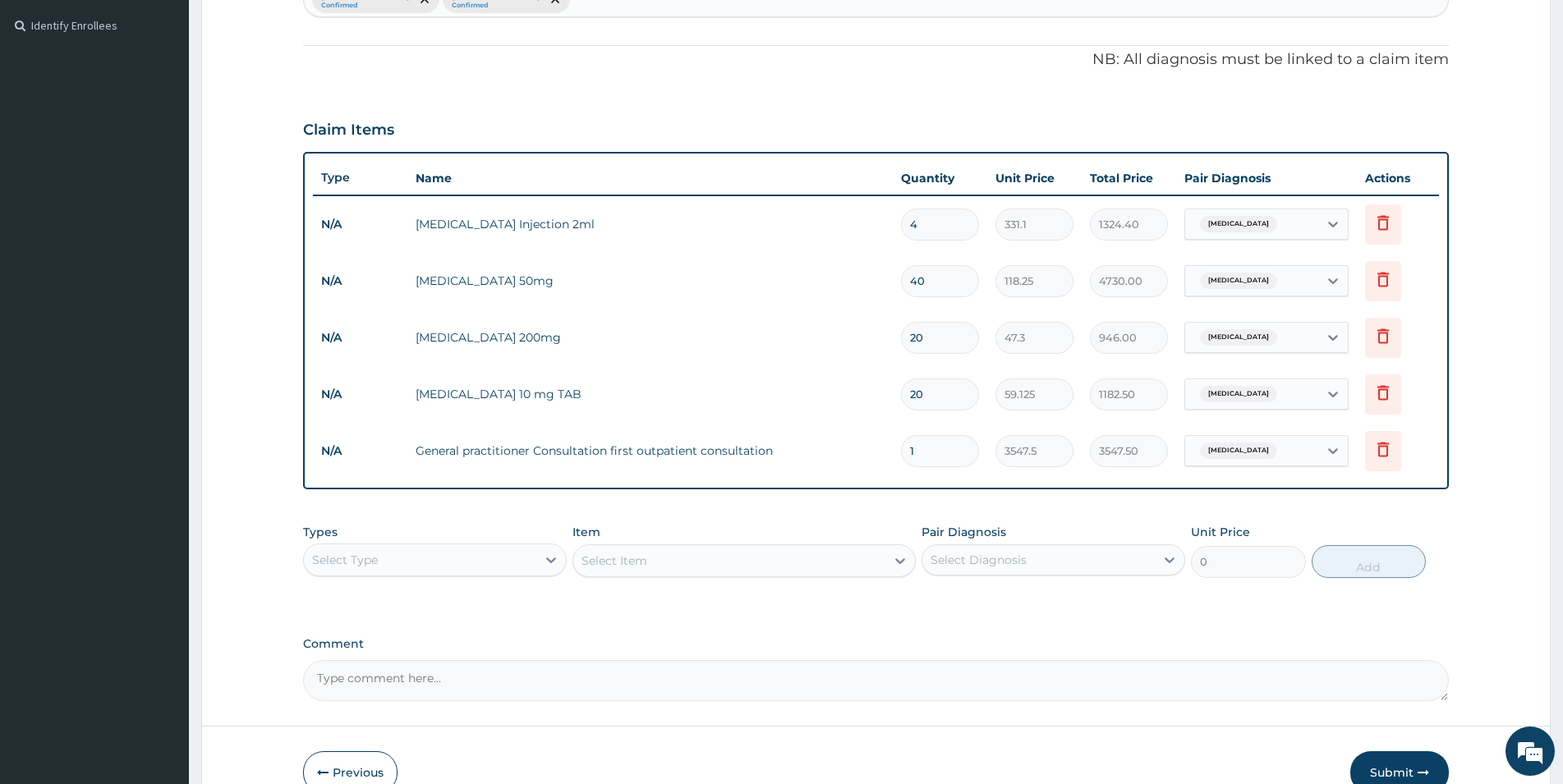
scroll to position [532, 0]
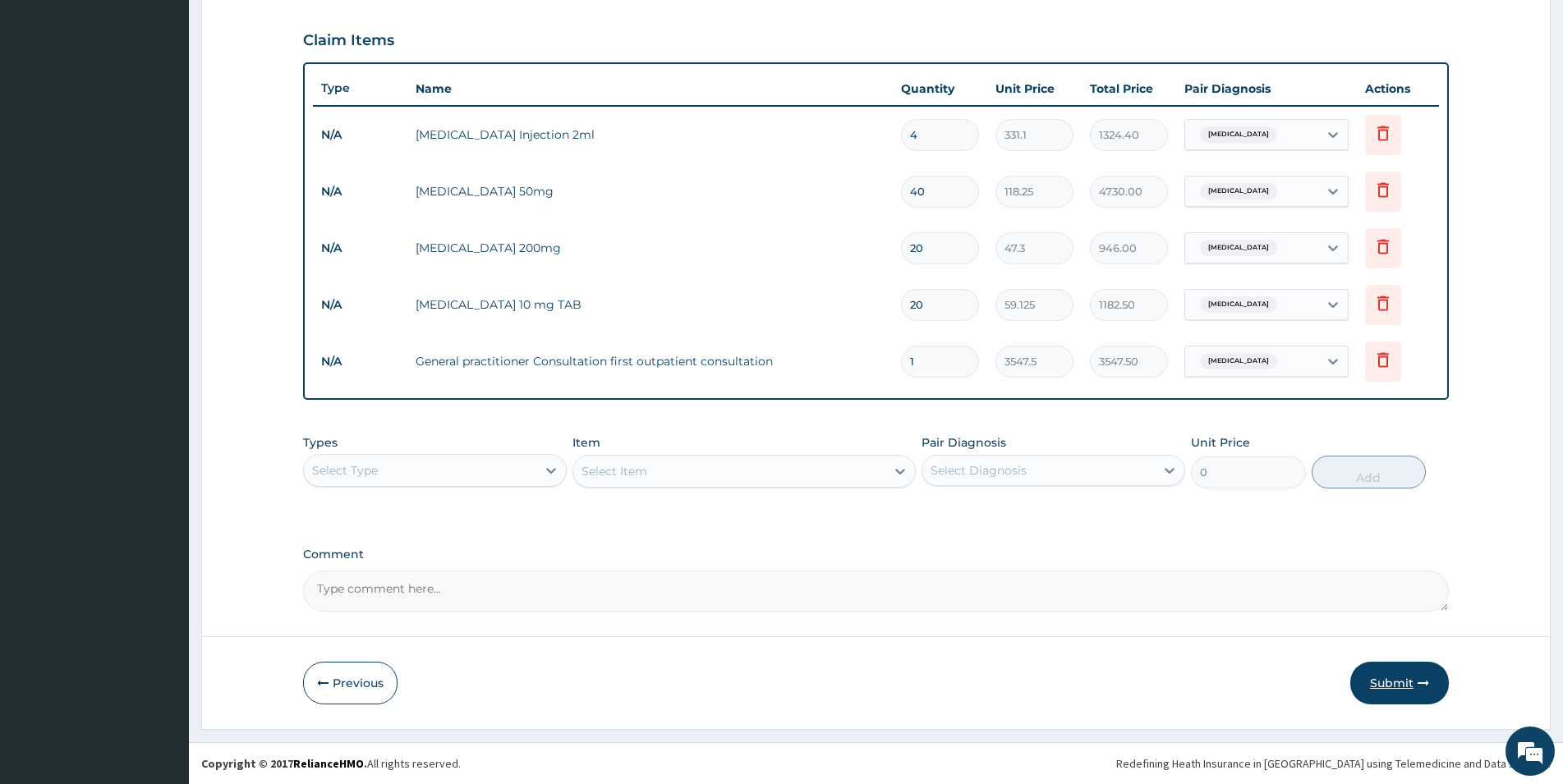
click at [1373, 681] on button "Submit" at bounding box center [1399, 684] width 99 height 43
click at [1398, 676] on button "Submit" at bounding box center [1399, 684] width 99 height 43
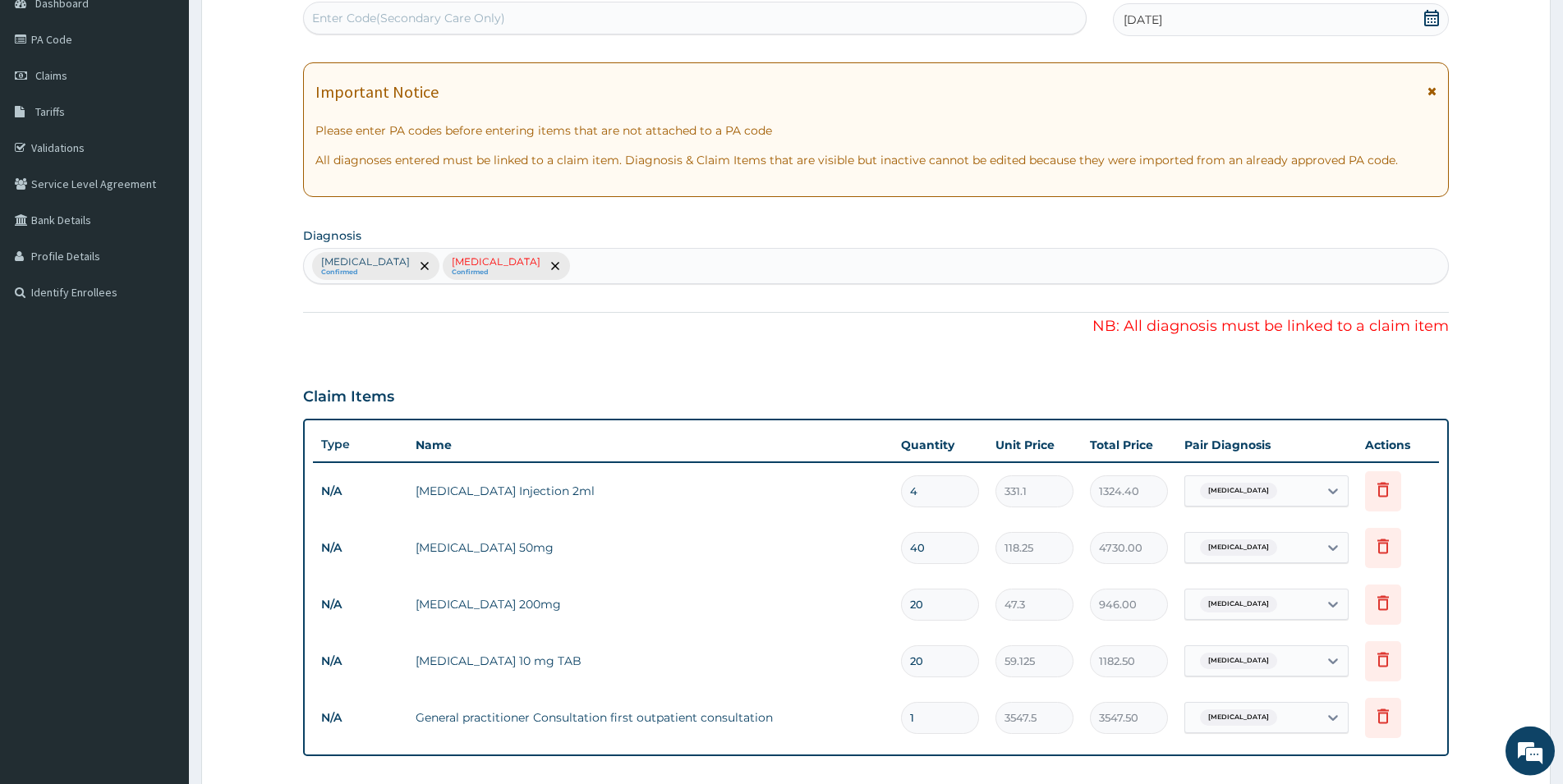
scroll to position [281, 0]
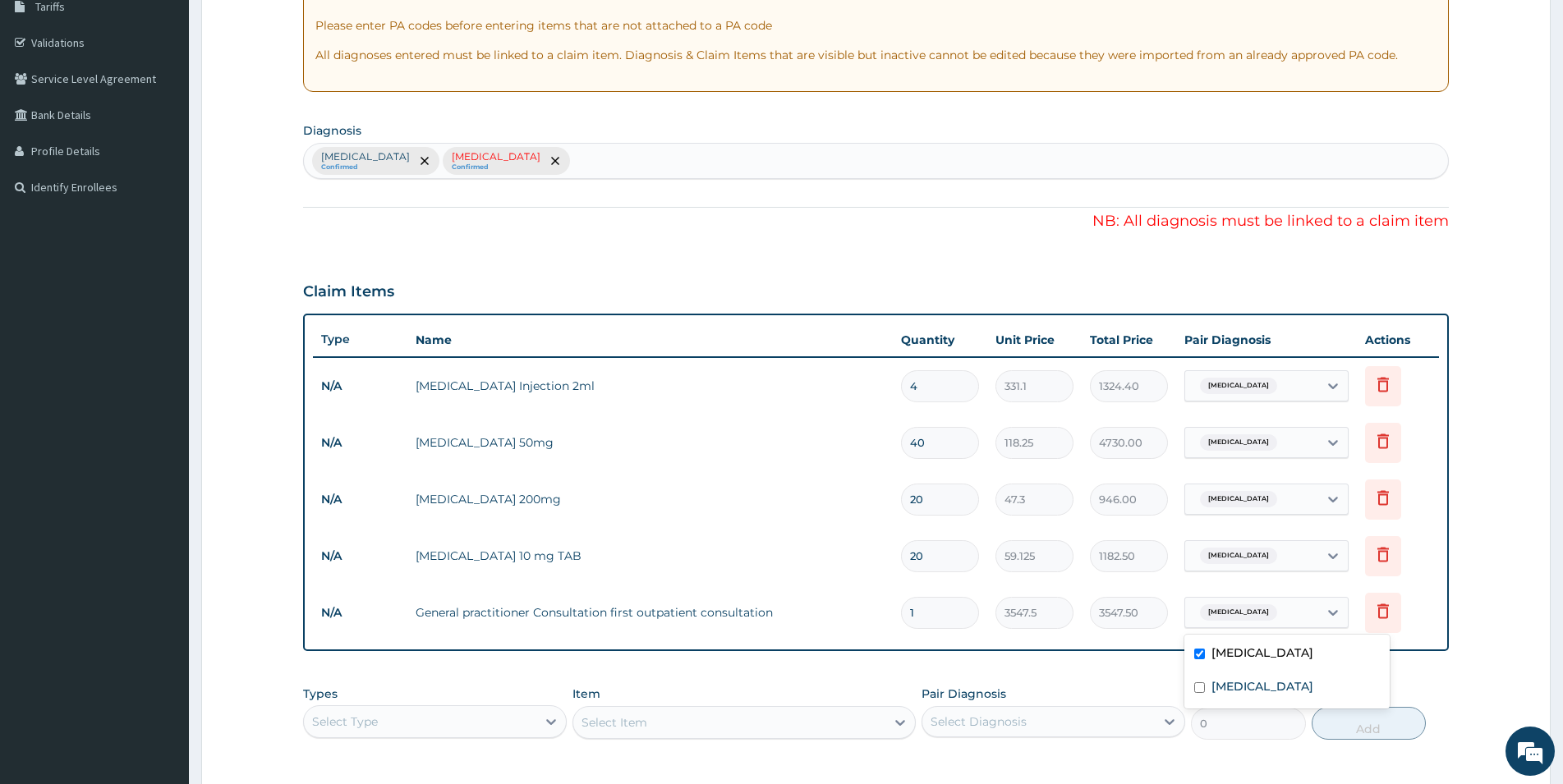
click at [1286, 620] on div "Candidiasis" at bounding box center [1252, 612] width 133 height 28
click at [1236, 693] on label "[MEDICAL_DATA]" at bounding box center [1263, 686] width 102 height 17
checkbox input "true"
click at [1311, 555] on div "Candidiasis" at bounding box center [1252, 555] width 133 height 28
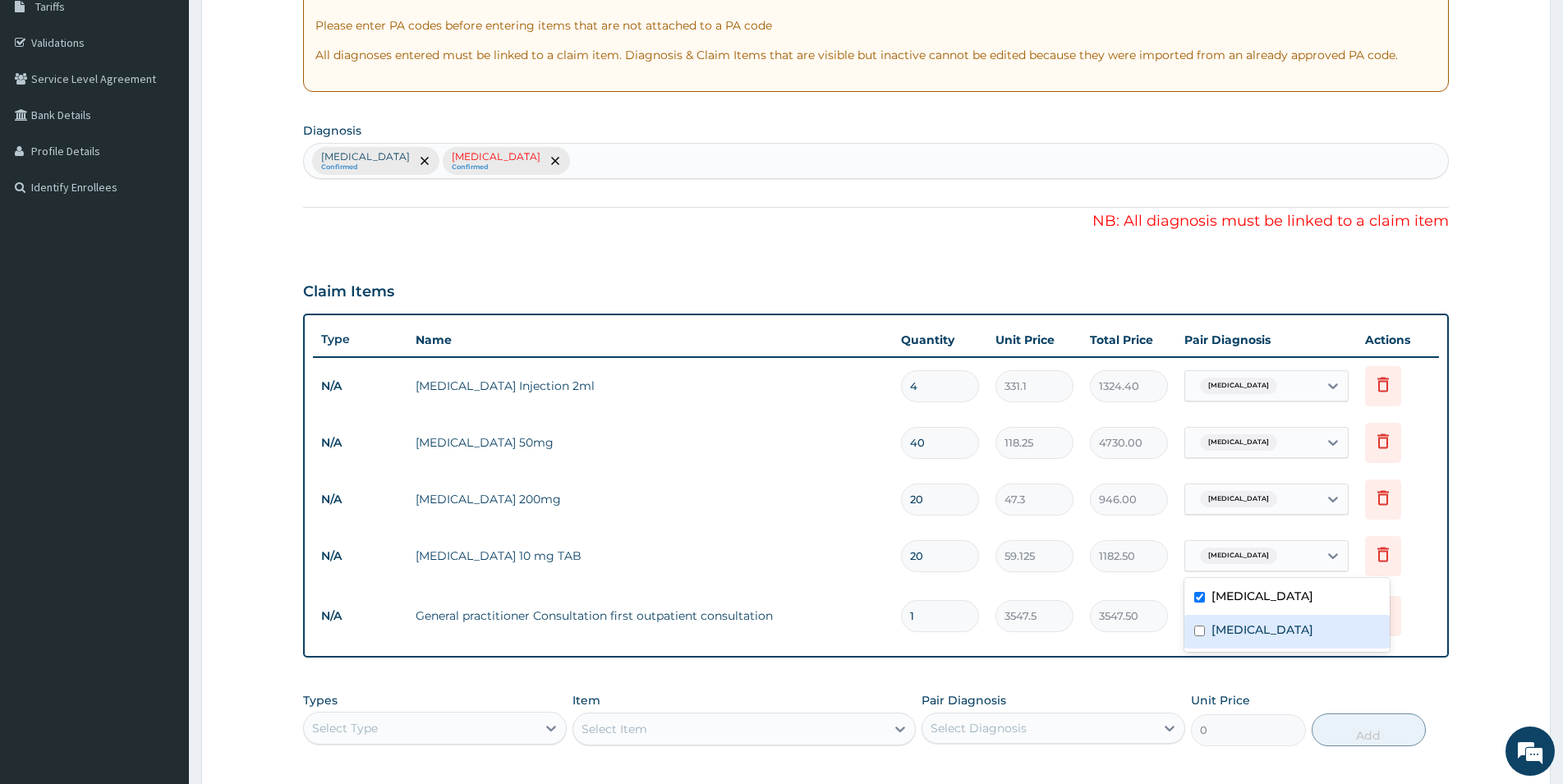
click at [1258, 630] on label "[MEDICAL_DATA]" at bounding box center [1263, 630] width 102 height 17
checkbox input "true"
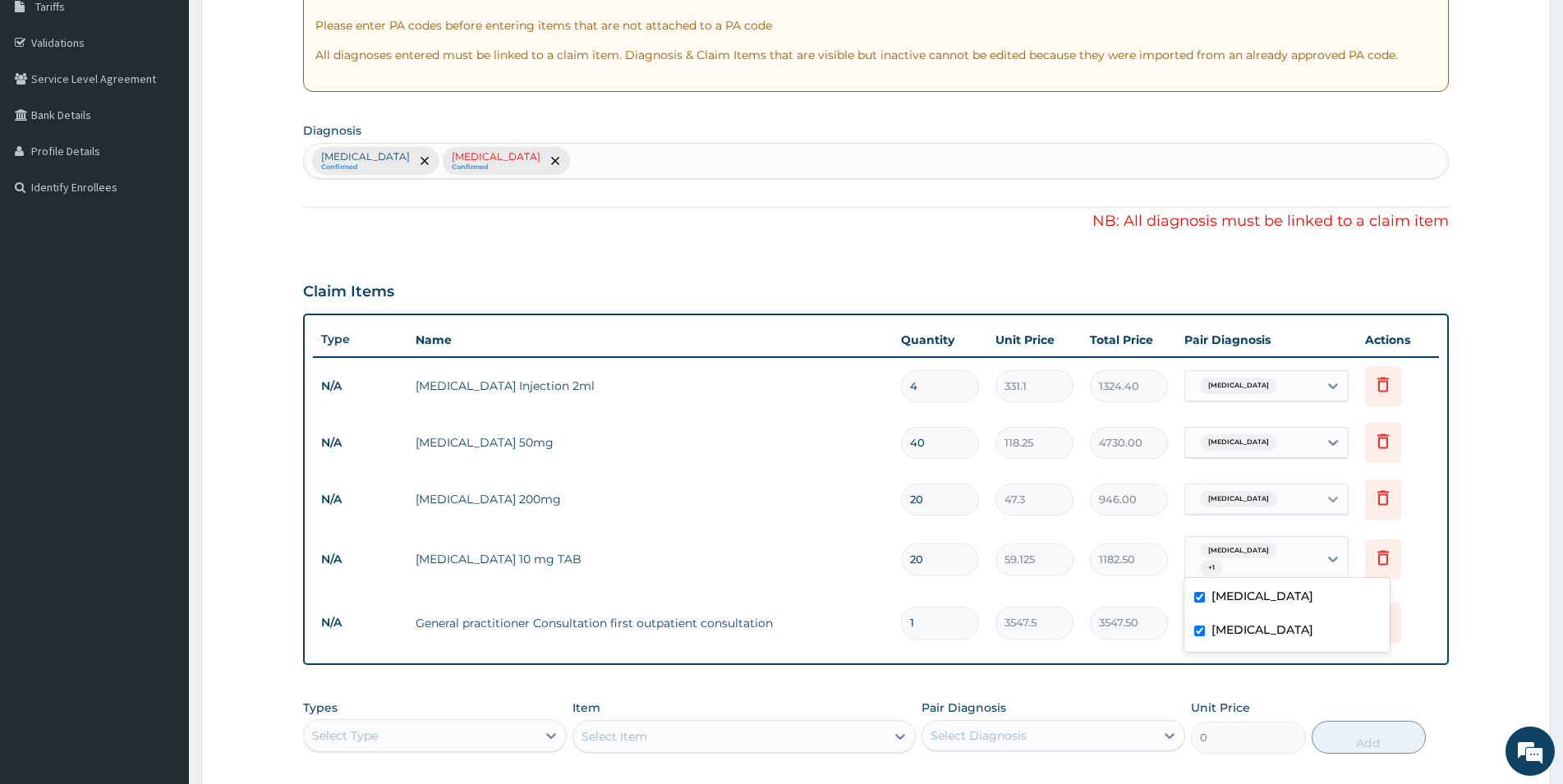
click at [1326, 498] on icon at bounding box center [1333, 500] width 17 height 17
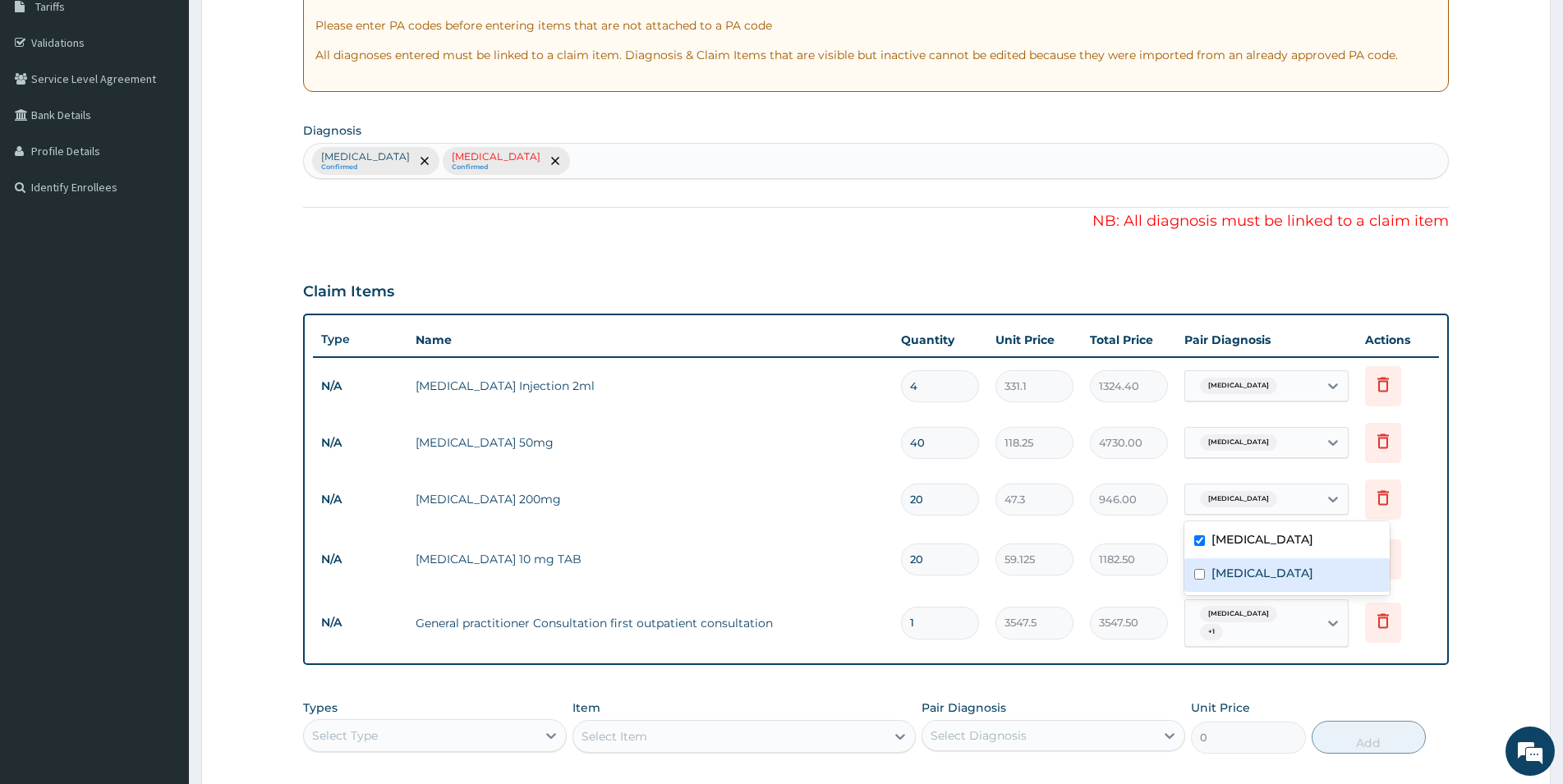
click at [1255, 578] on label "[MEDICAL_DATA]" at bounding box center [1263, 573] width 102 height 17
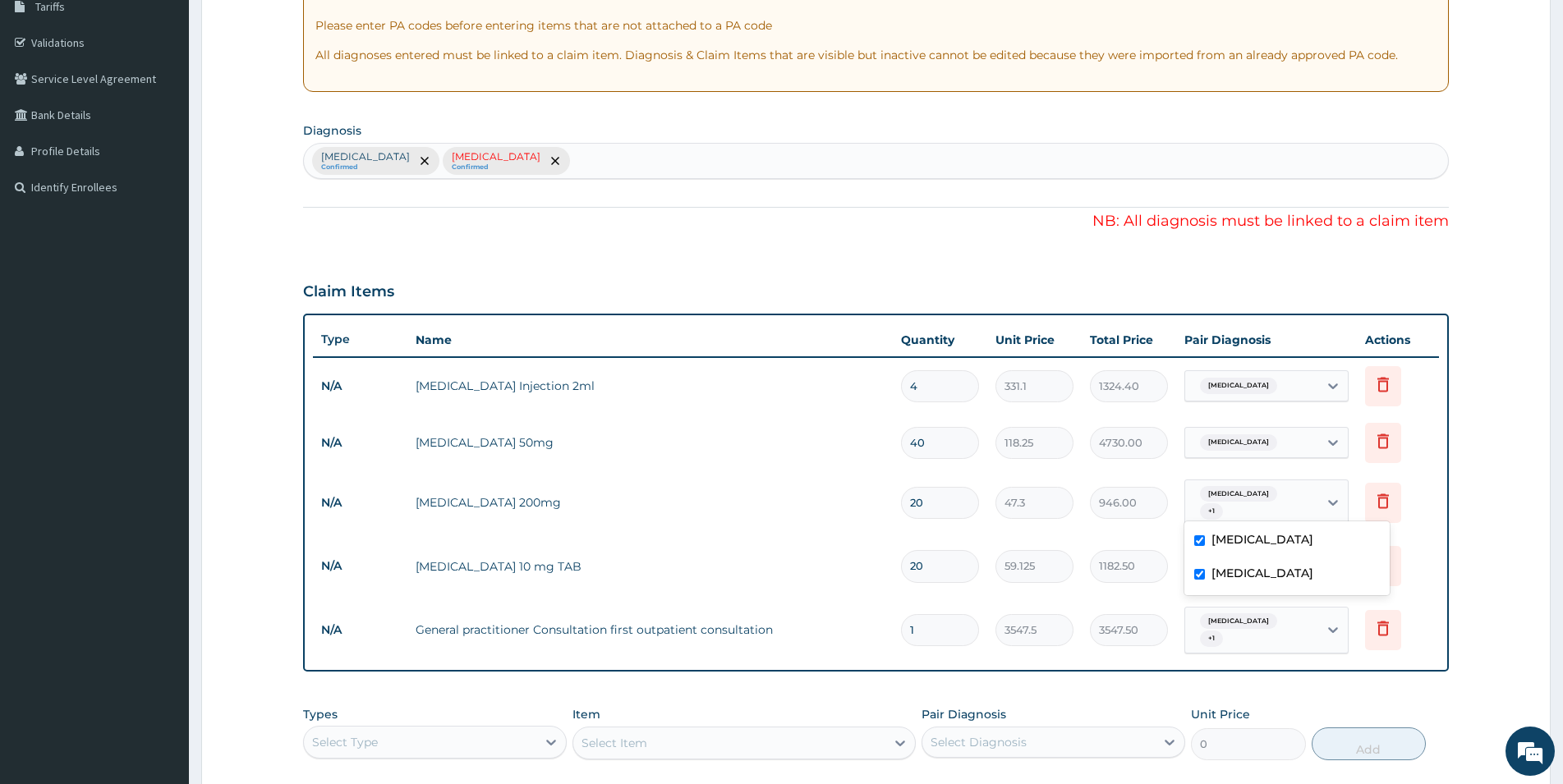
checkbox input "true"
click at [1335, 437] on icon at bounding box center [1333, 443] width 17 height 17
click at [1235, 519] on label "[MEDICAL_DATA]" at bounding box center [1263, 516] width 102 height 17
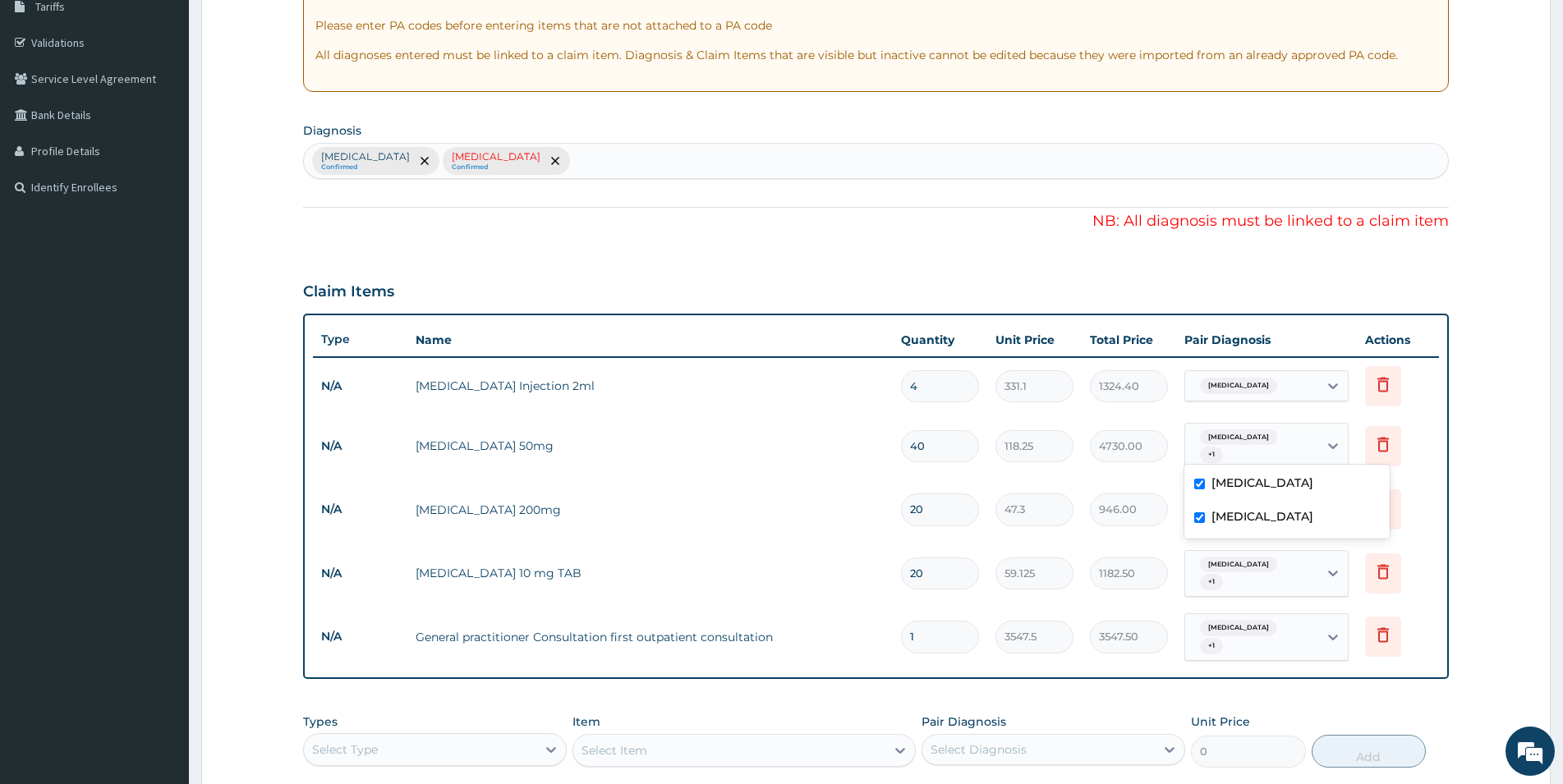
checkbox input "true"
click at [1329, 385] on icon at bounding box center [1333, 386] width 10 height 6
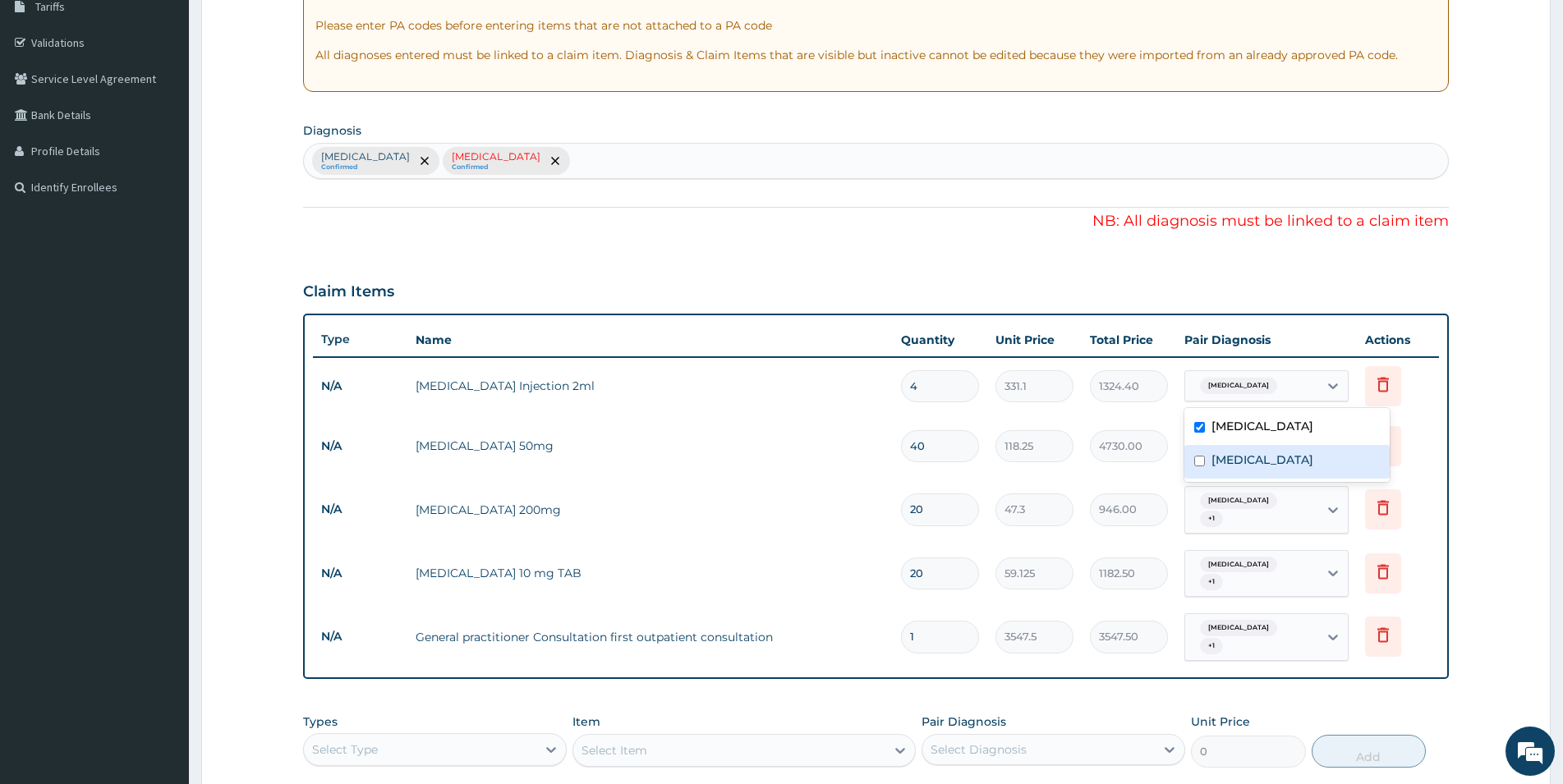
click at [1237, 464] on label "[MEDICAL_DATA]" at bounding box center [1263, 460] width 102 height 17
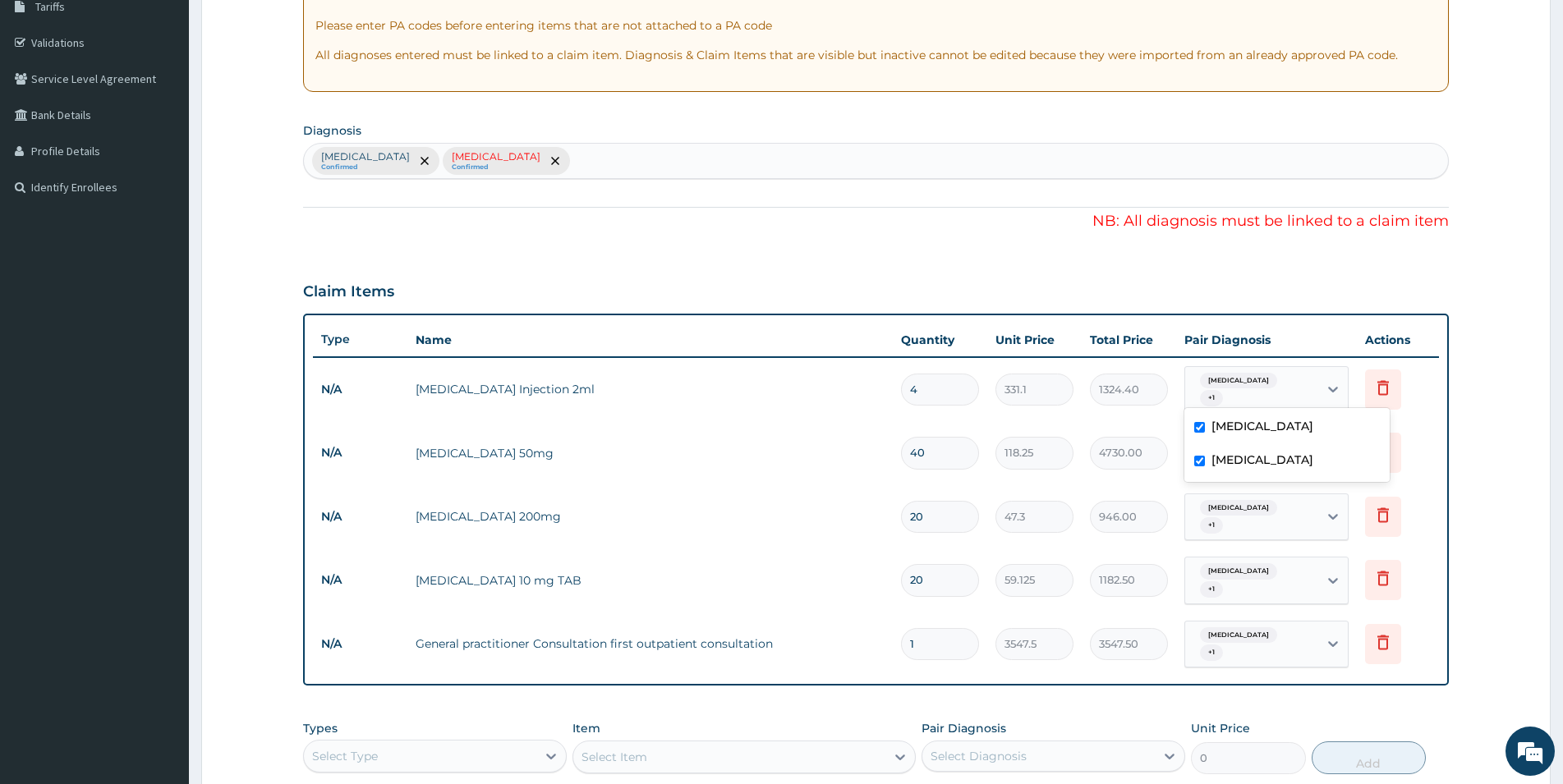
checkbox input "true"
click at [1352, 712] on div "Types Select Type Item Select Item Pair Diagnosis Select Diagnosis Unit Price 0…" at bounding box center [875, 747] width 1146 height 71
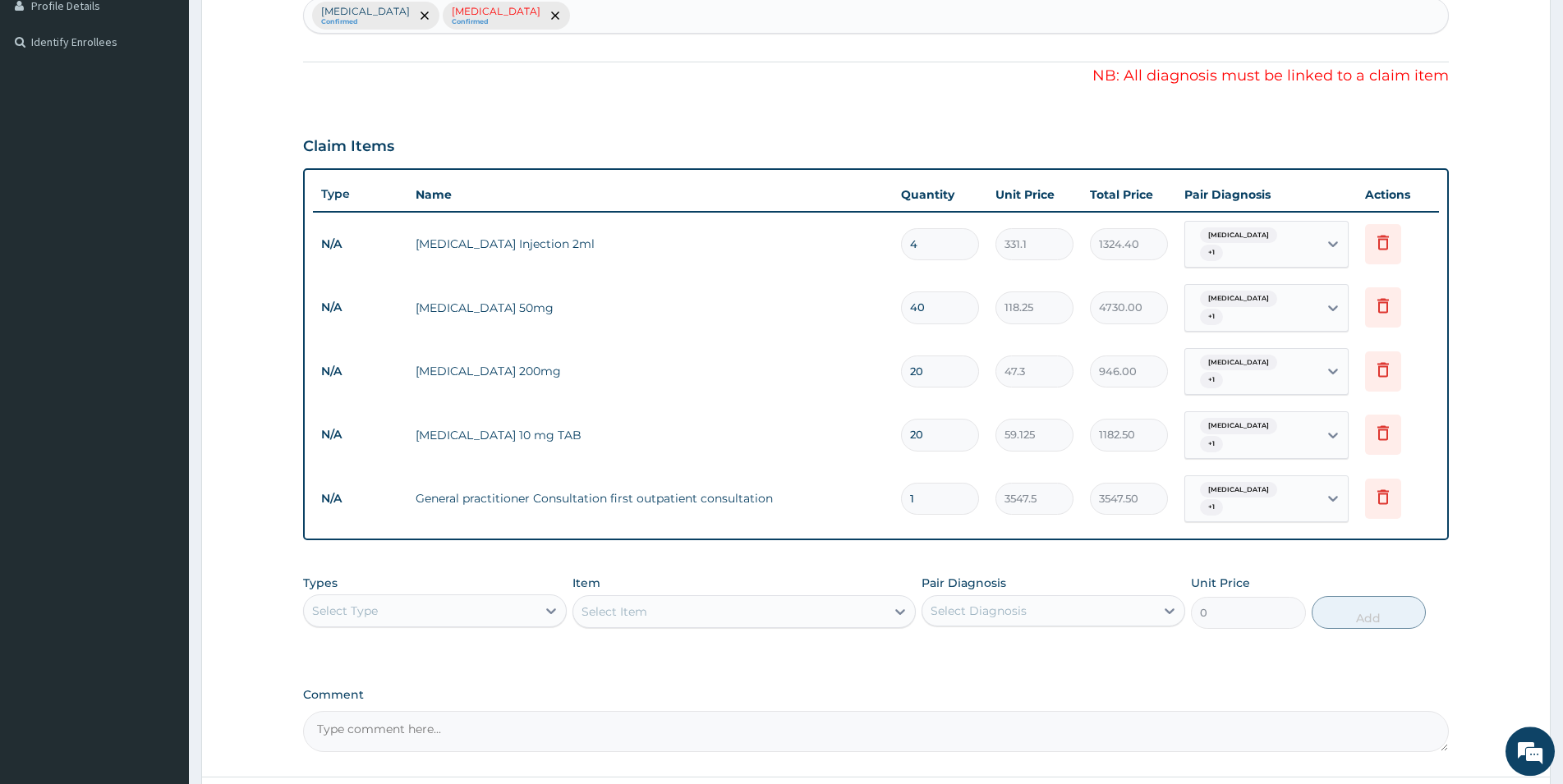
scroll to position [532, 0]
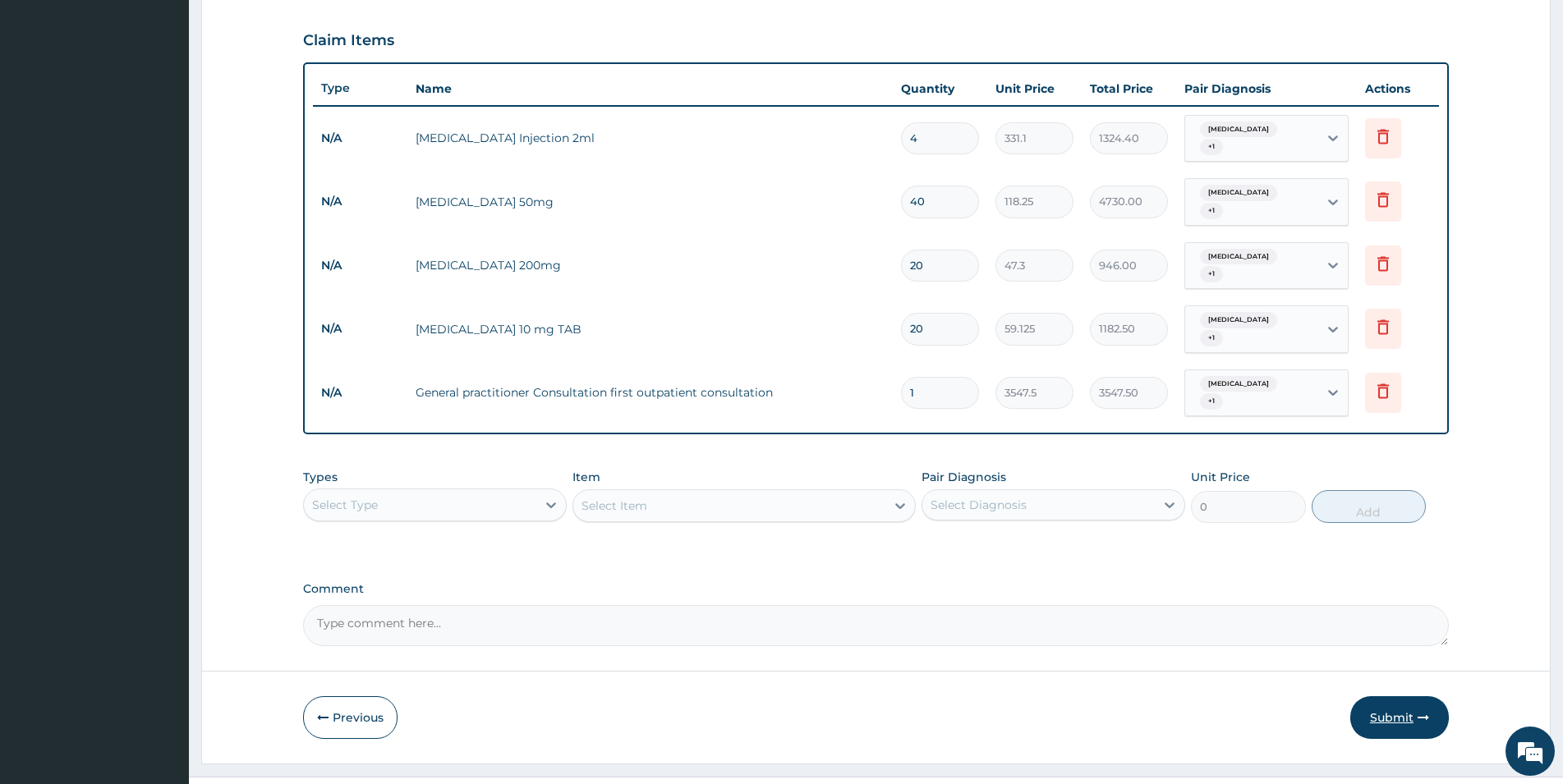
click at [1386, 697] on button "Submit" at bounding box center [1399, 718] width 99 height 43
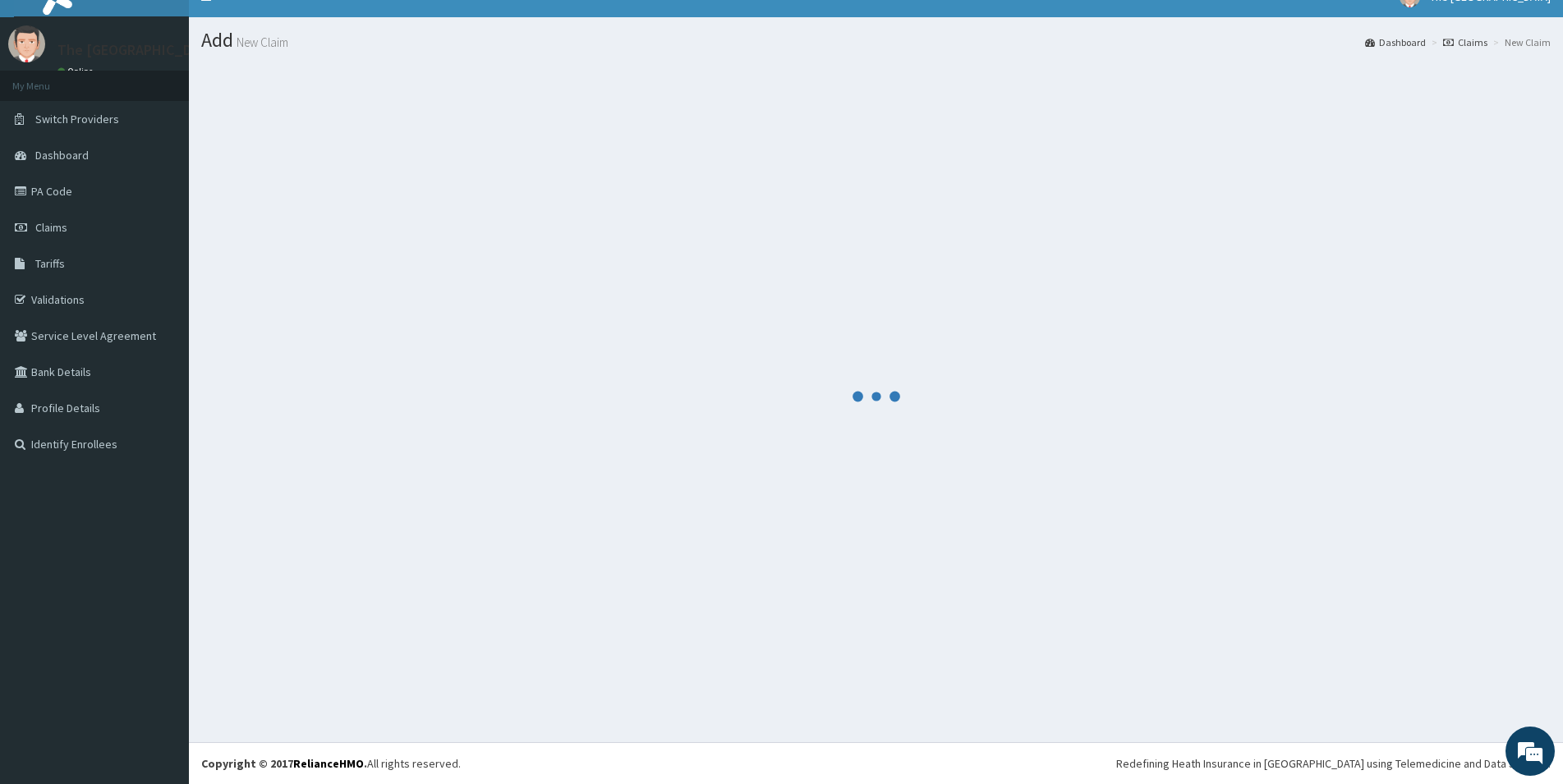
scroll to position [24, 0]
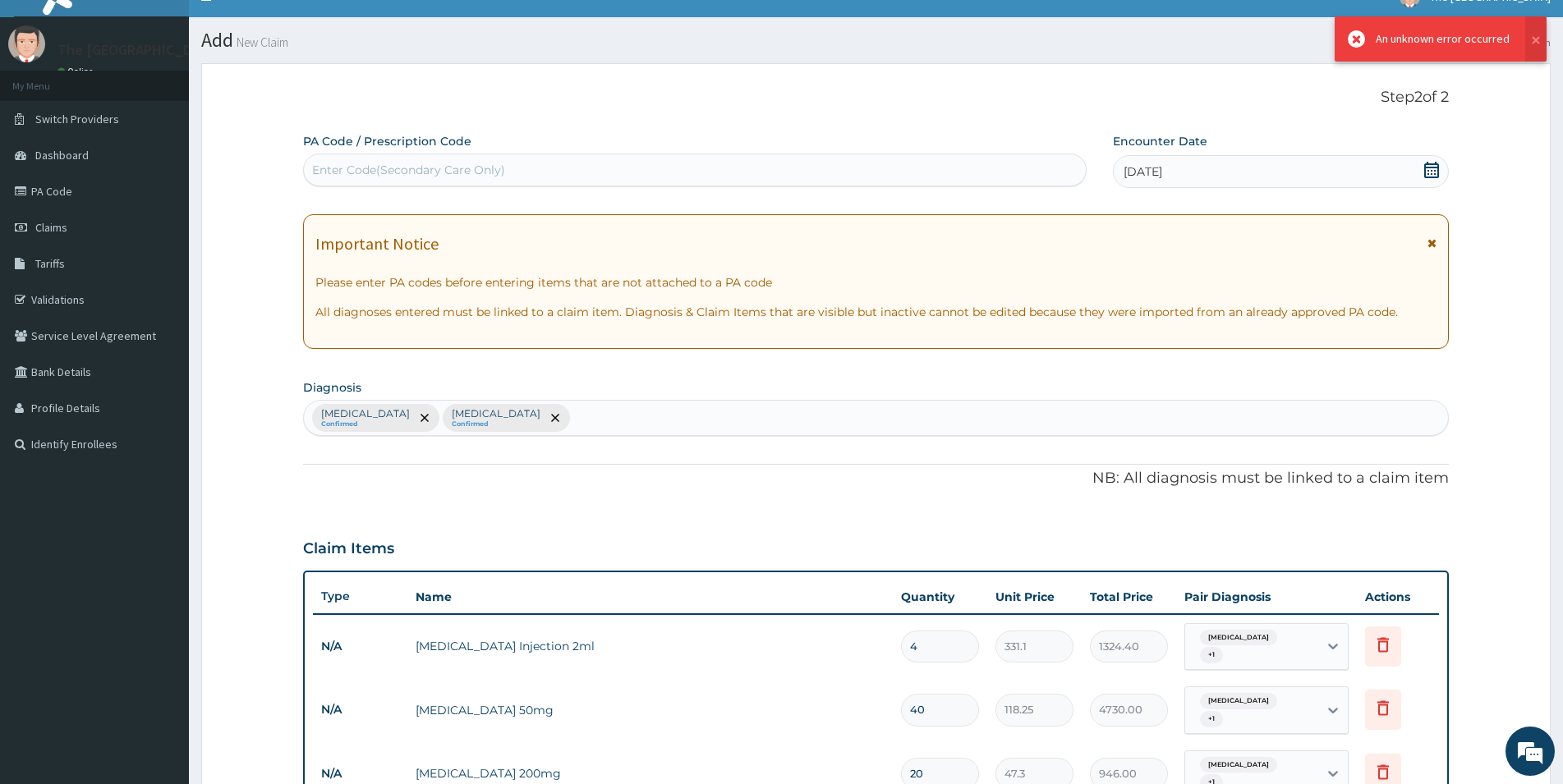
click at [1428, 167] on icon at bounding box center [1432, 170] width 15 height 17
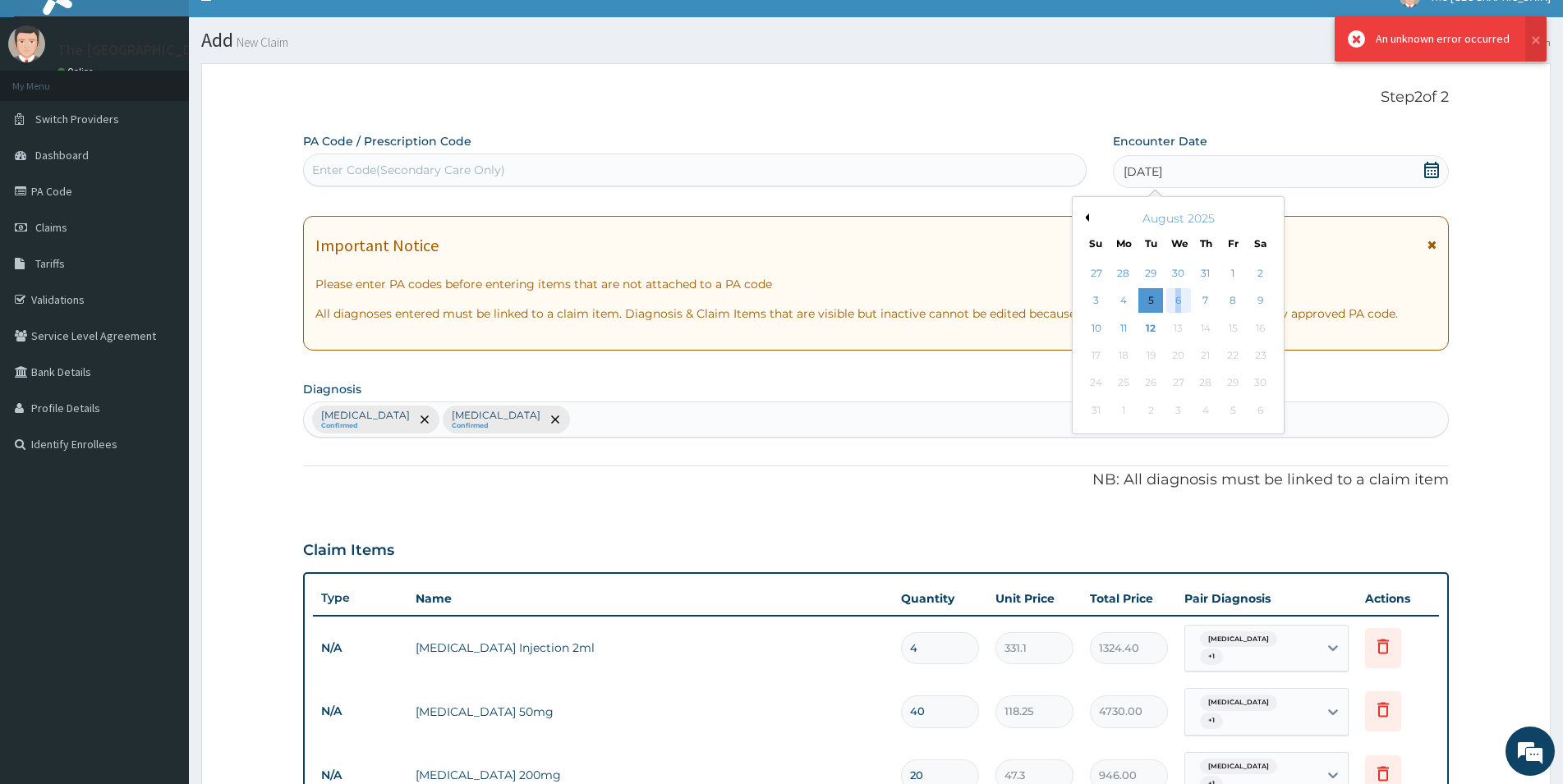
click at [1179, 301] on div "6" at bounding box center [1178, 301] width 25 height 25
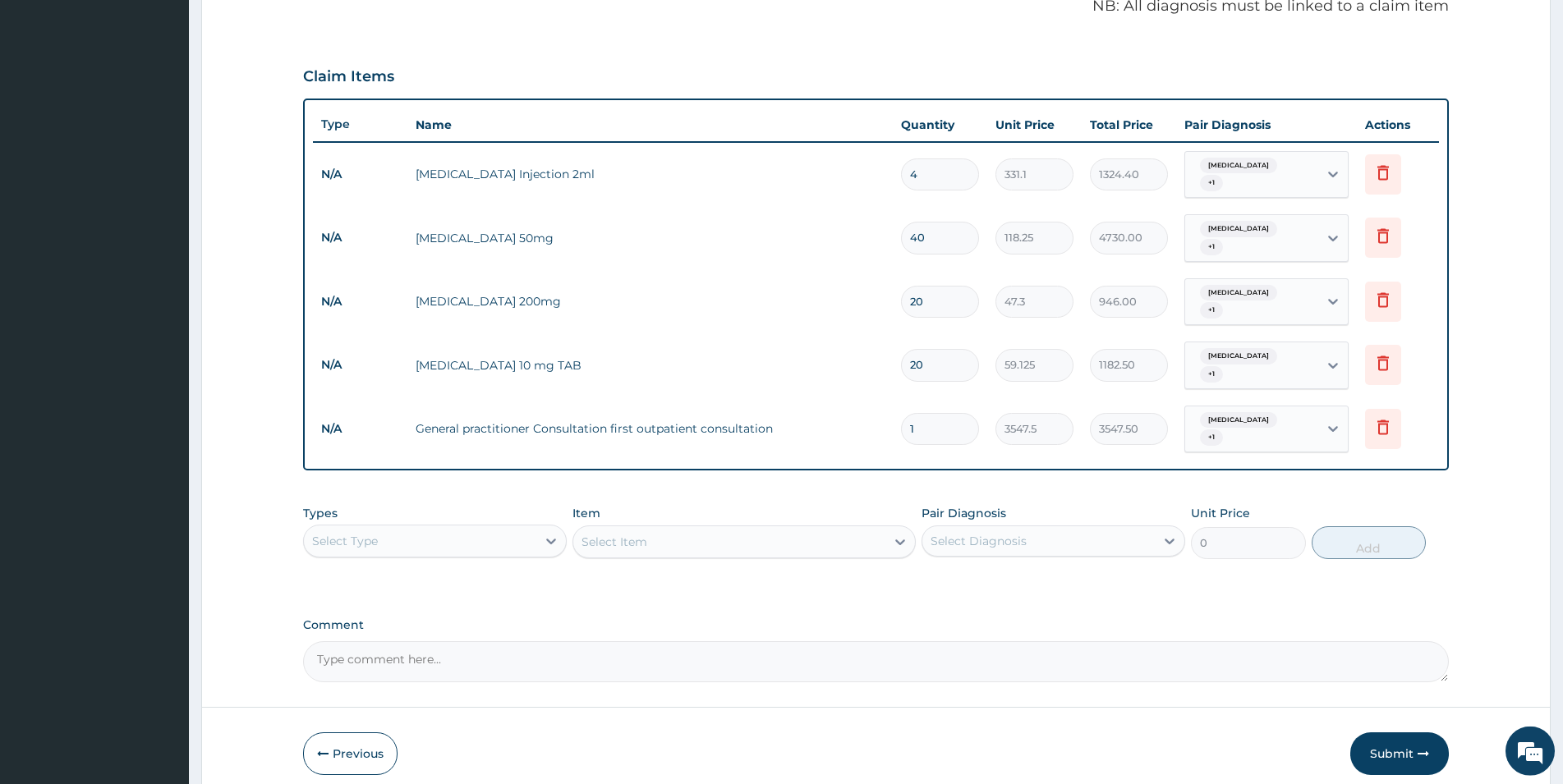
scroll to position [532, 0]
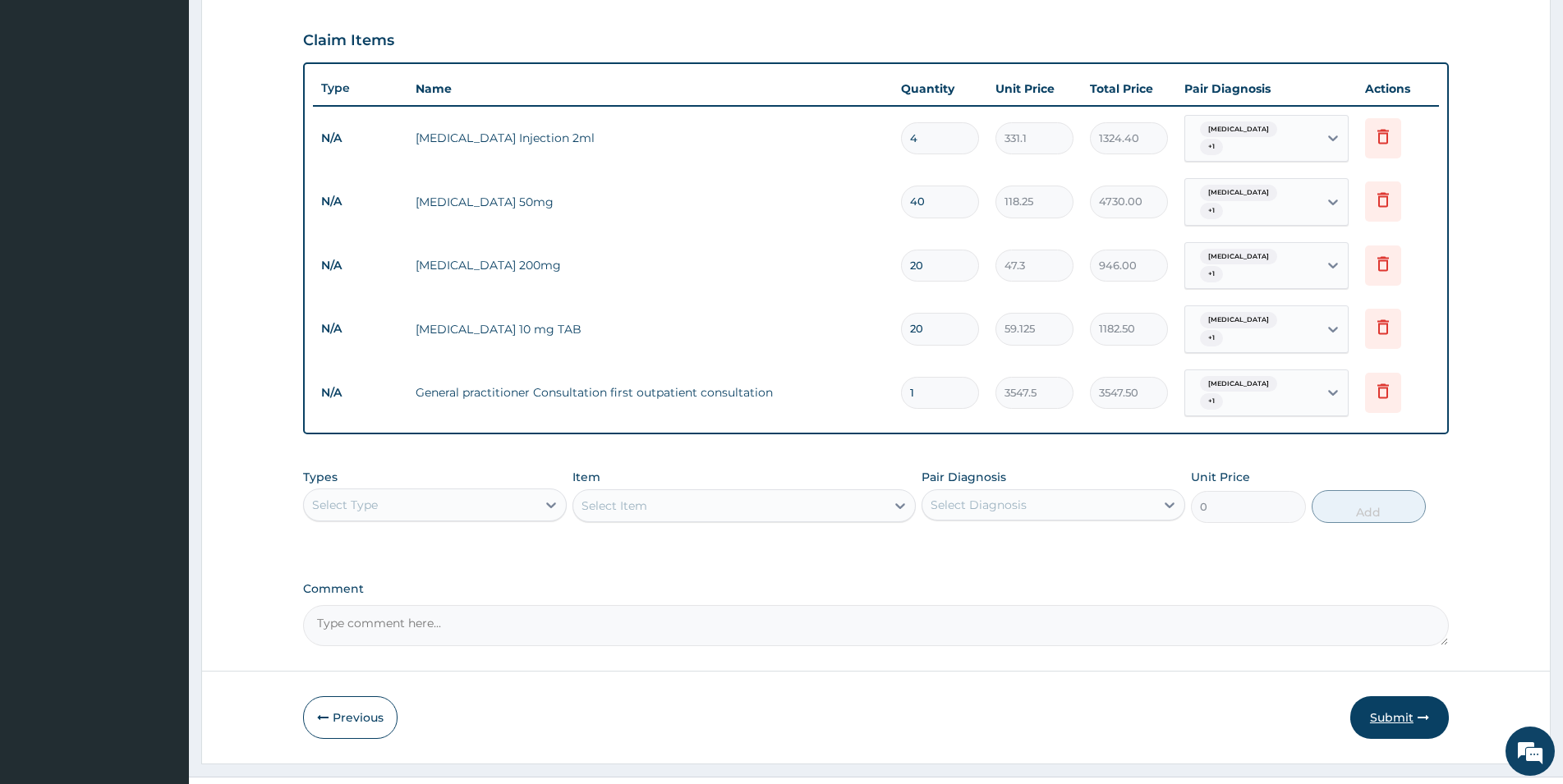
click at [1393, 697] on button "Submit" at bounding box center [1399, 718] width 99 height 43
click at [1392, 697] on button "Submit" at bounding box center [1399, 718] width 99 height 43
click at [1380, 697] on button "Submit" at bounding box center [1399, 718] width 99 height 43
click at [1407, 697] on button "Submit" at bounding box center [1399, 718] width 99 height 43
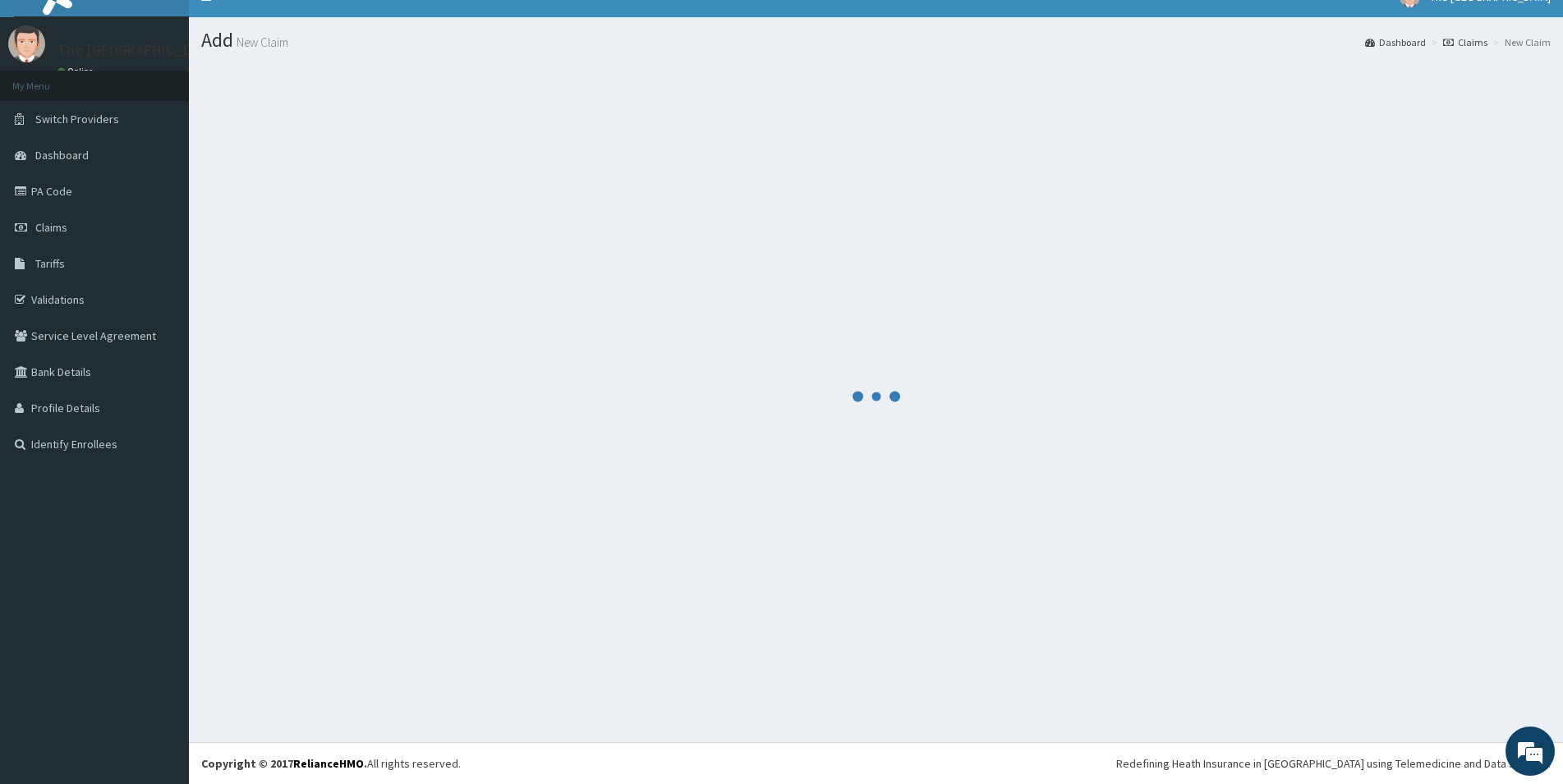
scroll to position [24, 0]
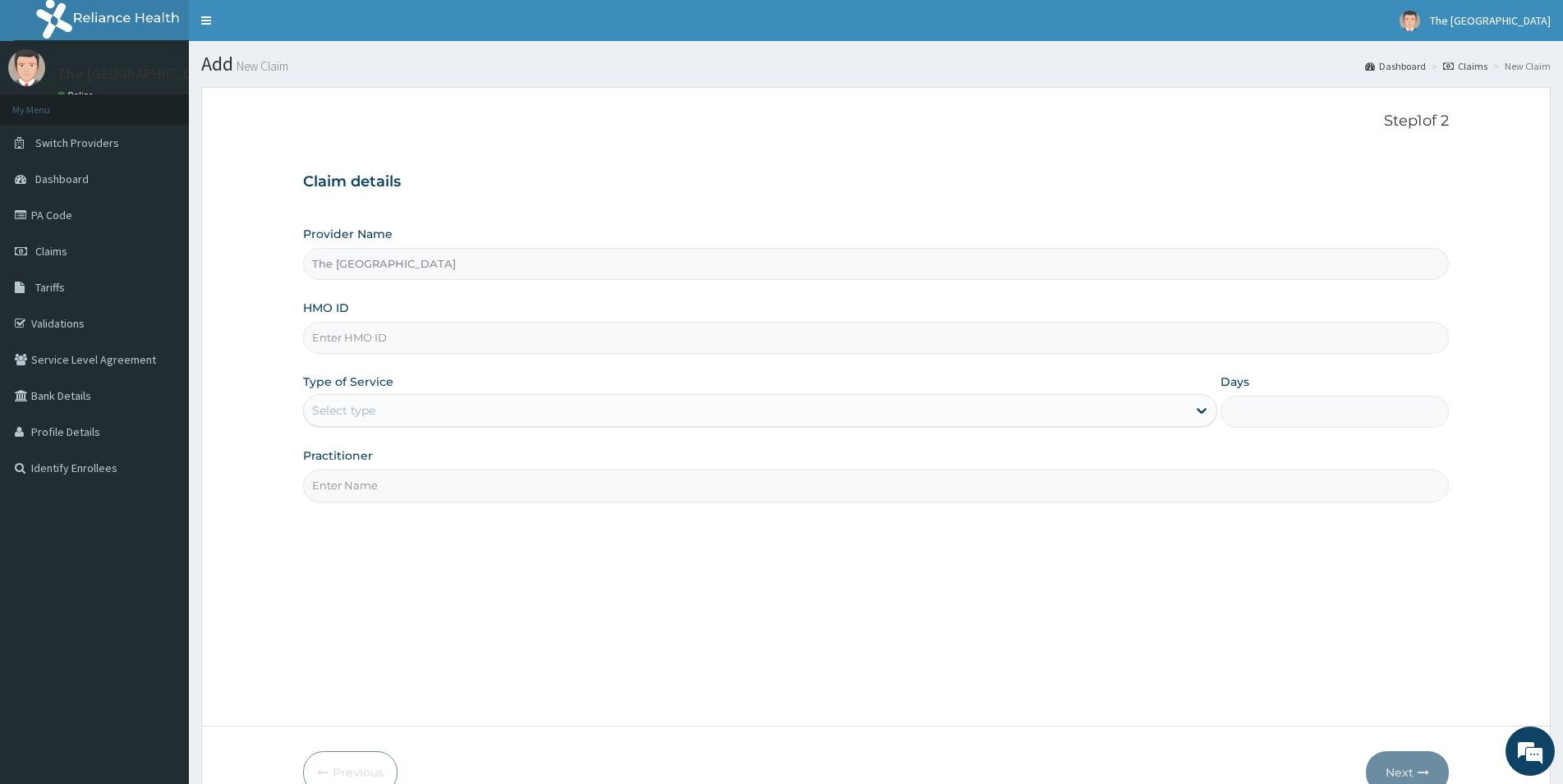
click at [421, 332] on input "HMO ID" at bounding box center [875, 338] width 1146 height 32
click at [405, 335] on input "HMO ID" at bounding box center [875, 338] width 1146 height 32
click at [516, 331] on input "HMO ID" at bounding box center [875, 338] width 1146 height 32
type input "ELF/10108/A"
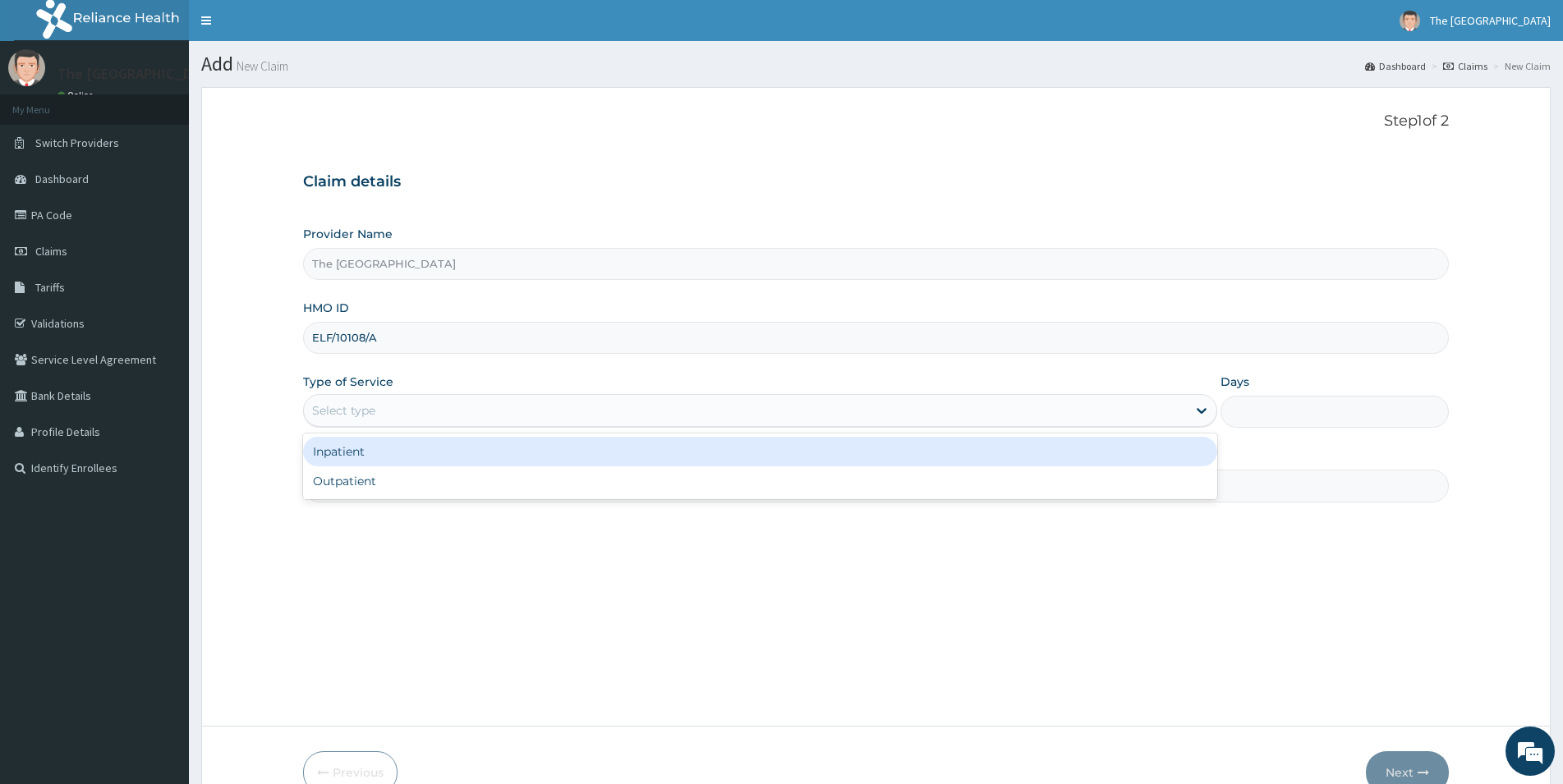
click at [428, 402] on div "Select type" at bounding box center [745, 411] width 883 height 26
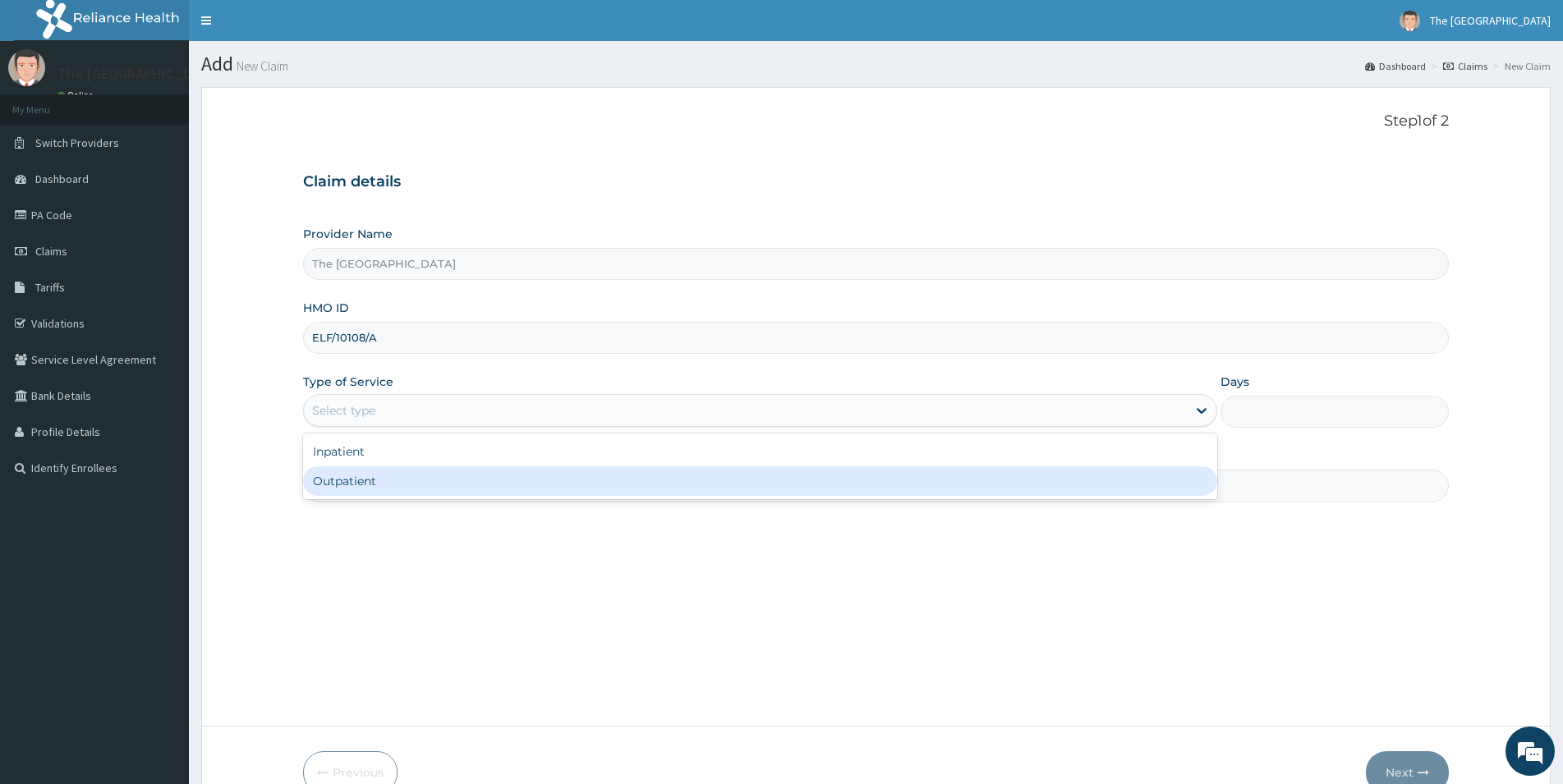
click at [417, 483] on div "Outpatient" at bounding box center [760, 481] width 914 height 30
type input "1"
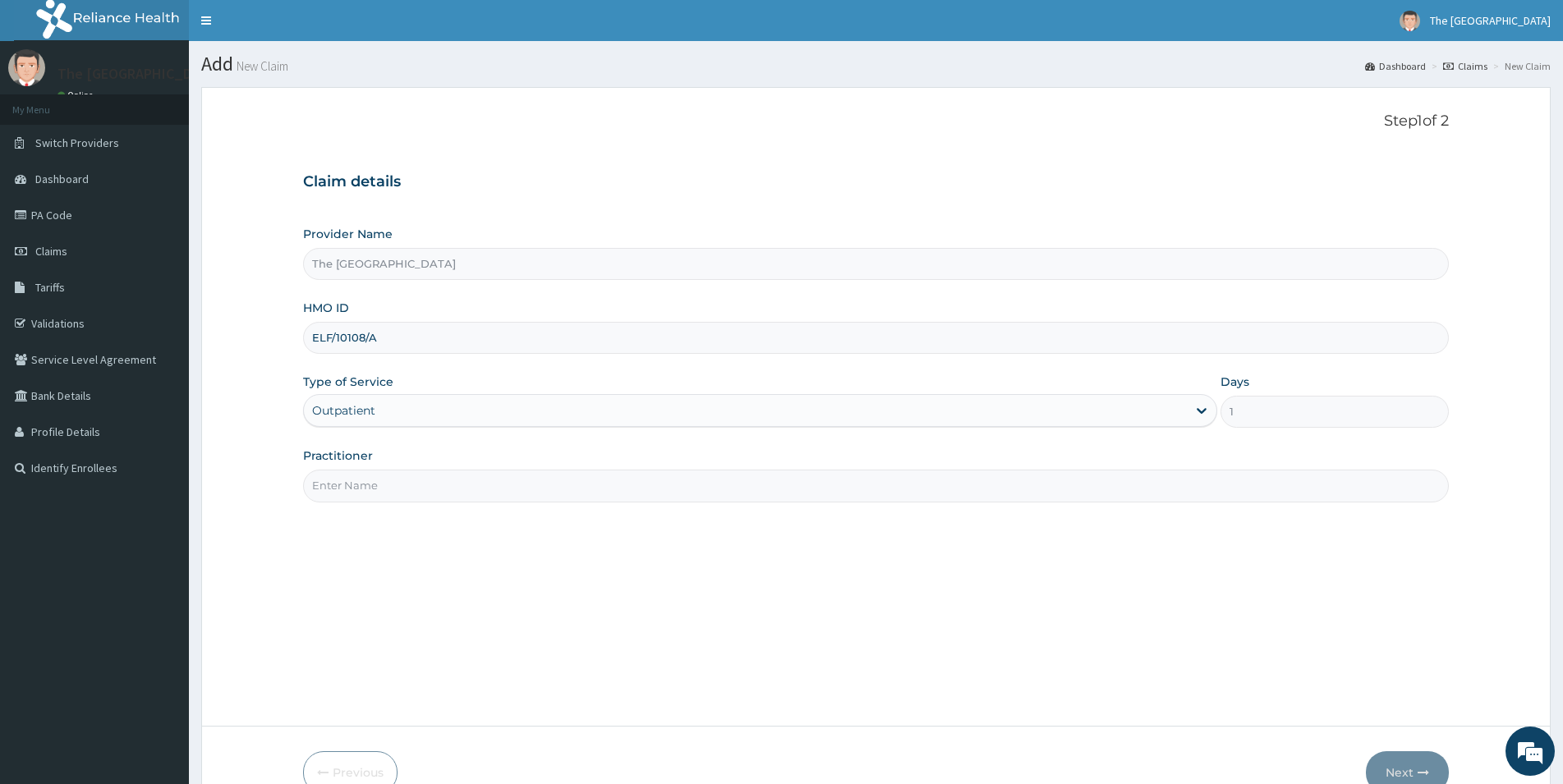
click at [418, 474] on input "Practitioner" at bounding box center [875, 486] width 1146 height 32
type input "[PERSON_NAME]"
click at [439, 553] on div "Step 1 of 2 Claim details Provider Name The Real Hope Hospital HMO ID ELF/10108…" at bounding box center [875, 406] width 1146 height 588
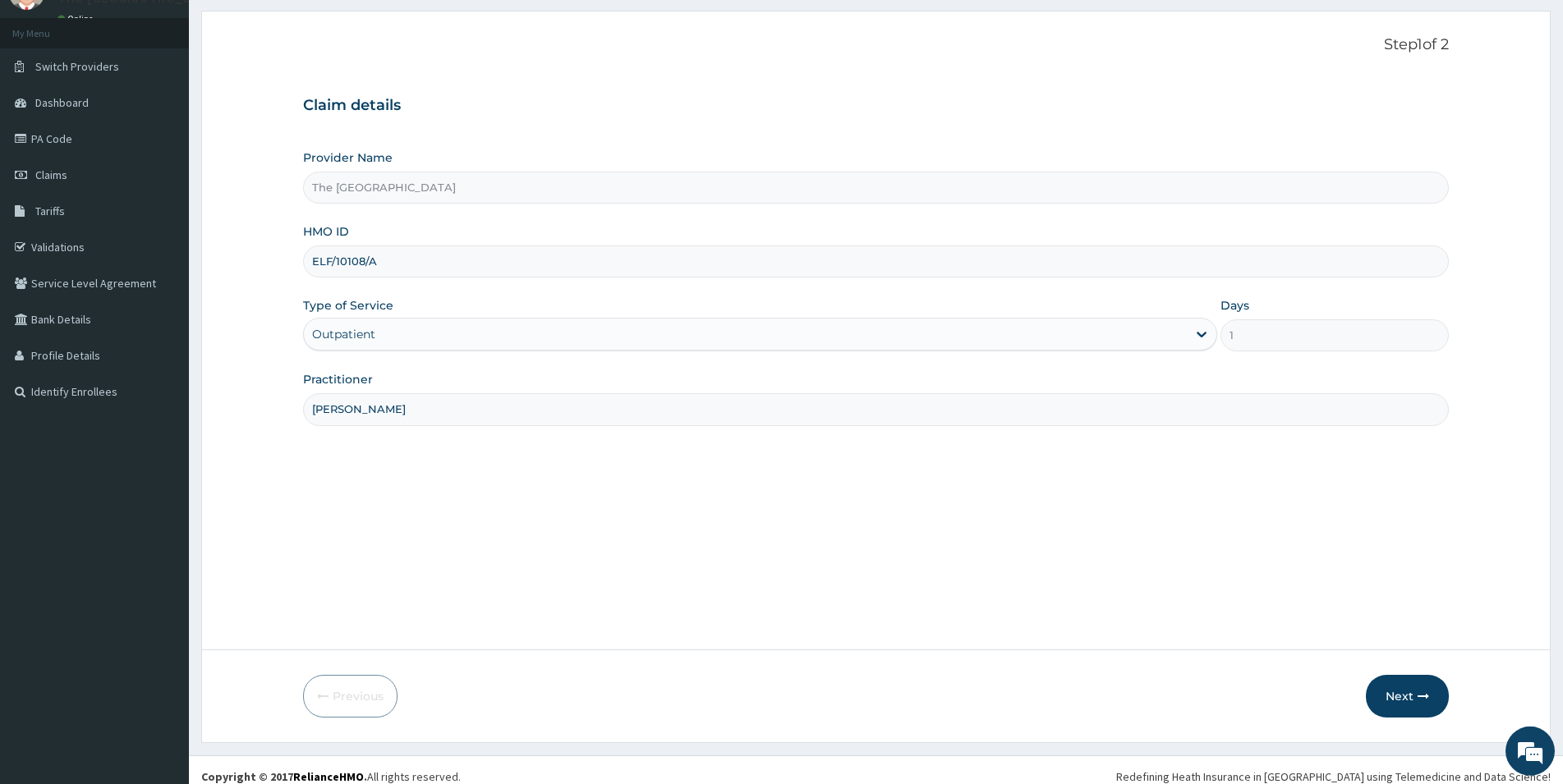
scroll to position [89, 0]
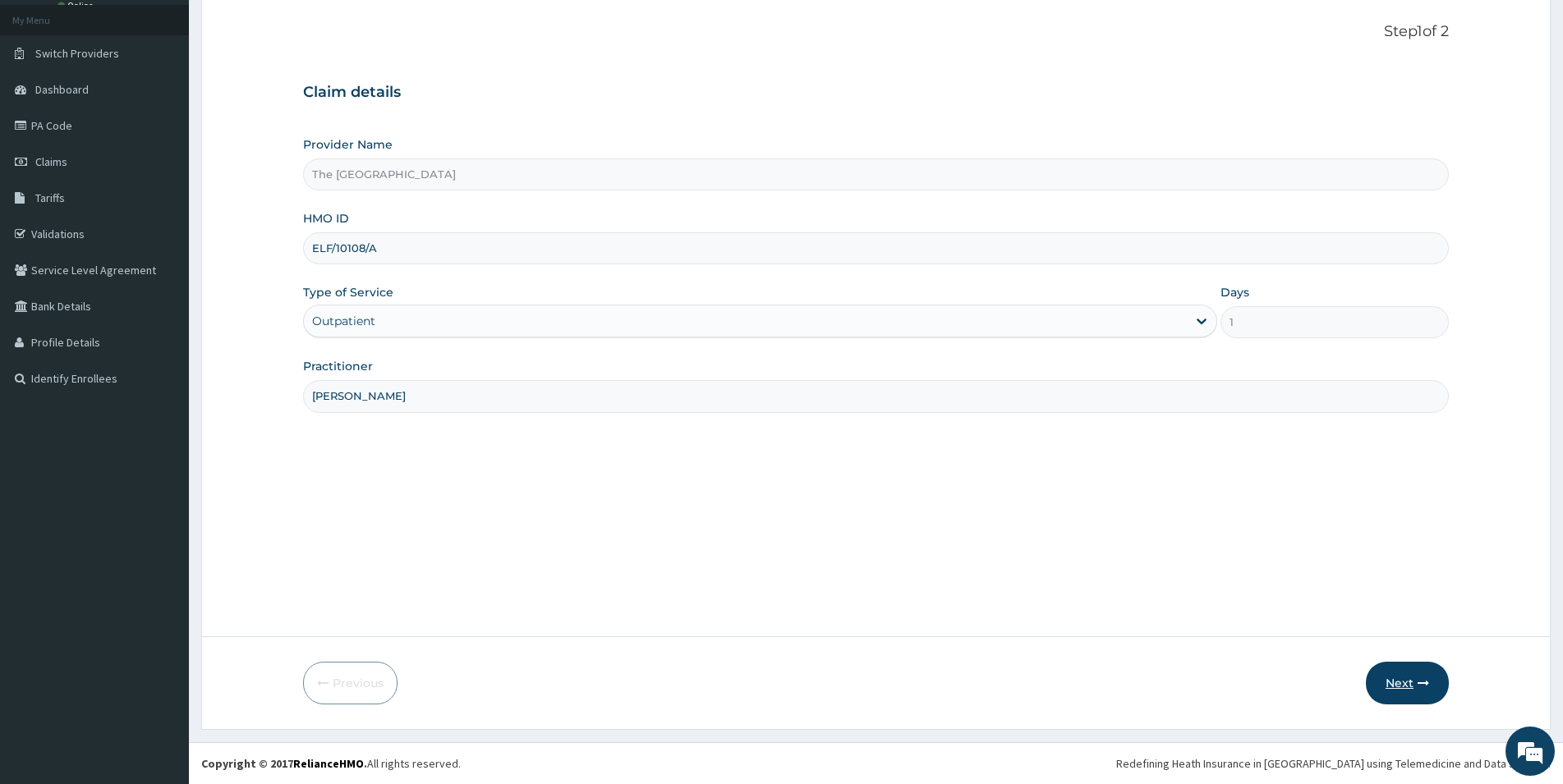
click at [1393, 680] on button "Next" at bounding box center [1407, 684] width 83 height 43
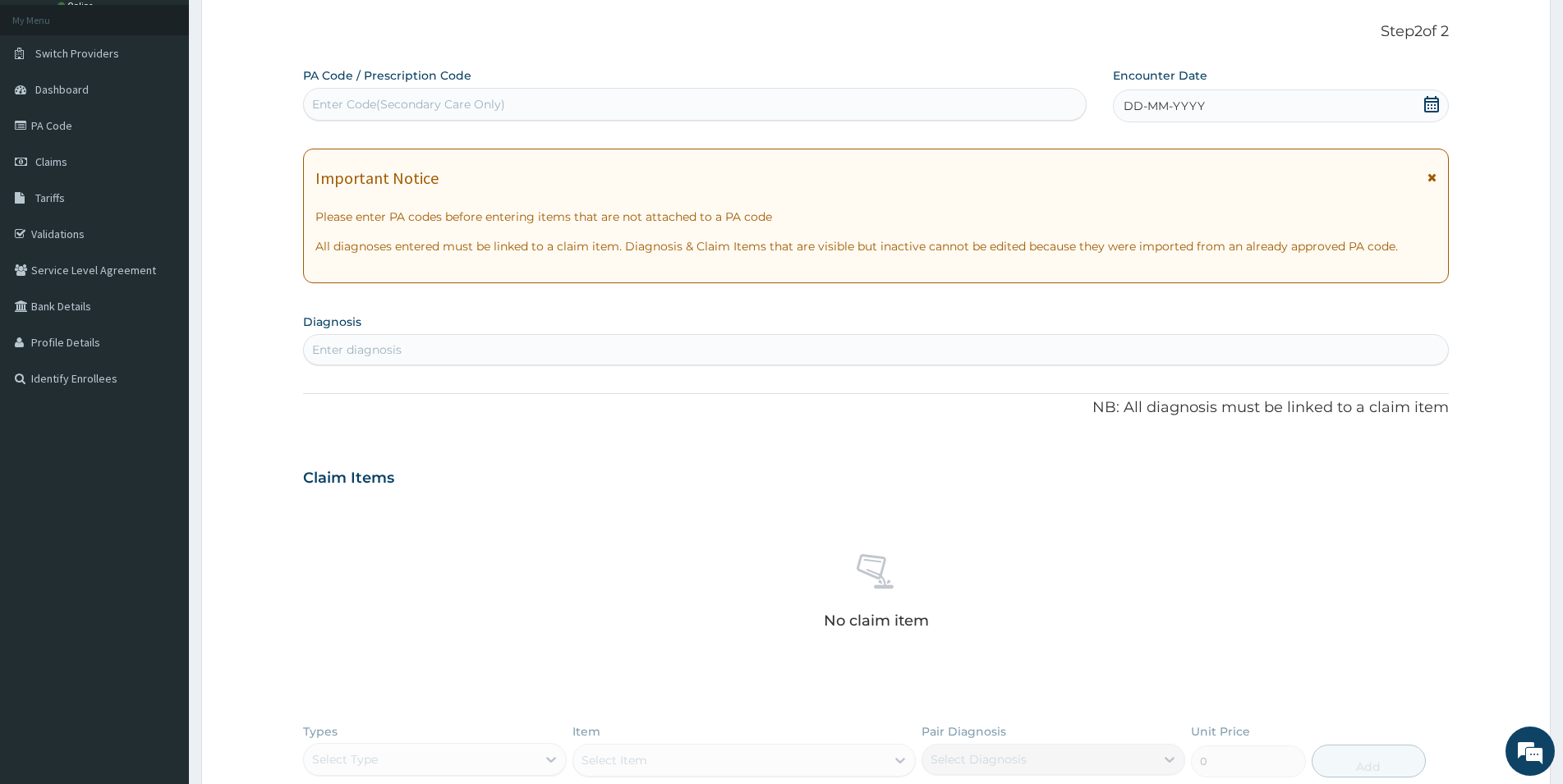
click at [1338, 110] on div "DD-MM-YYYY" at bounding box center [1281, 105] width 336 height 33
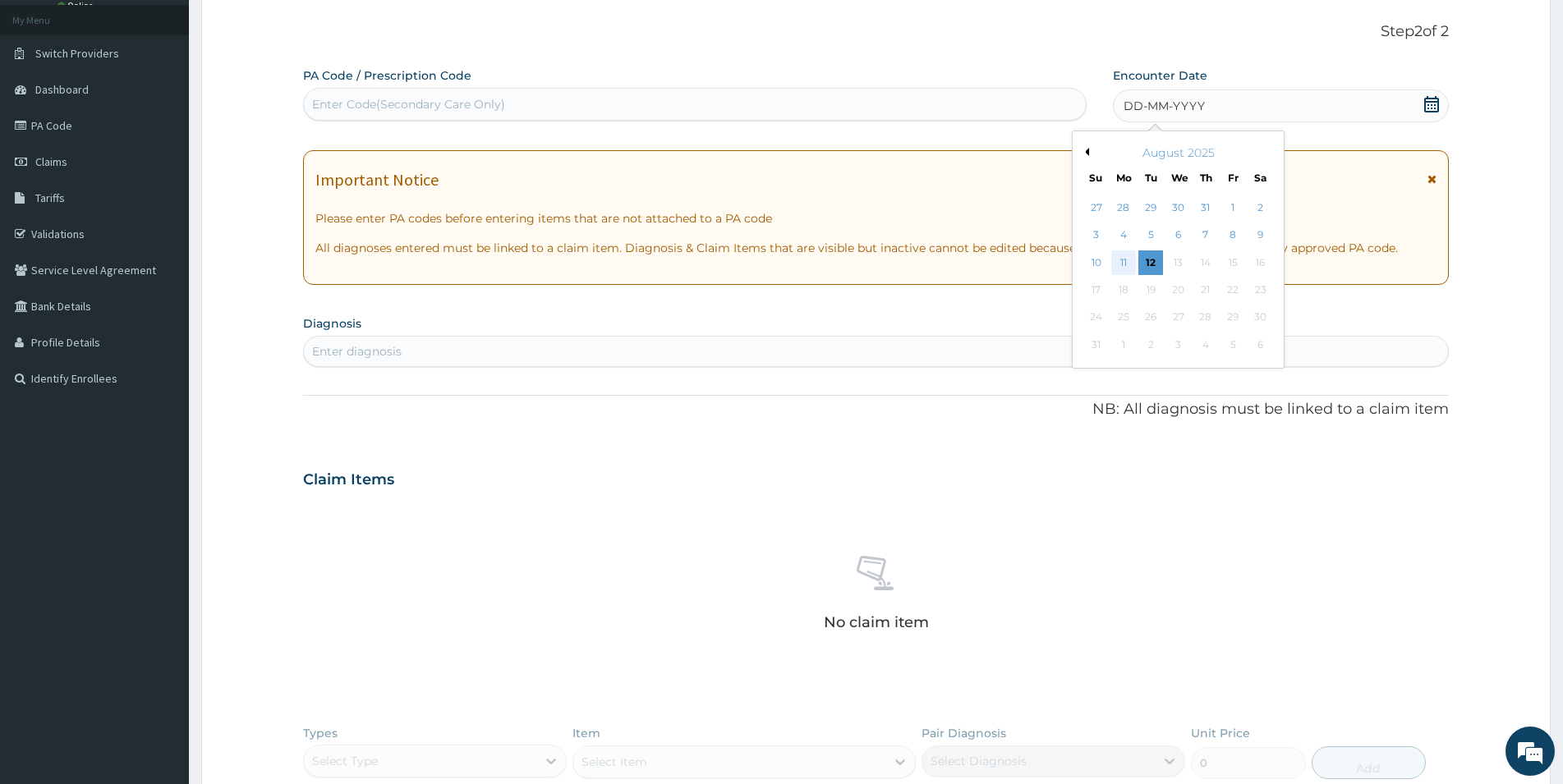
click at [1122, 267] on div "11" at bounding box center [1123, 263] width 25 height 25
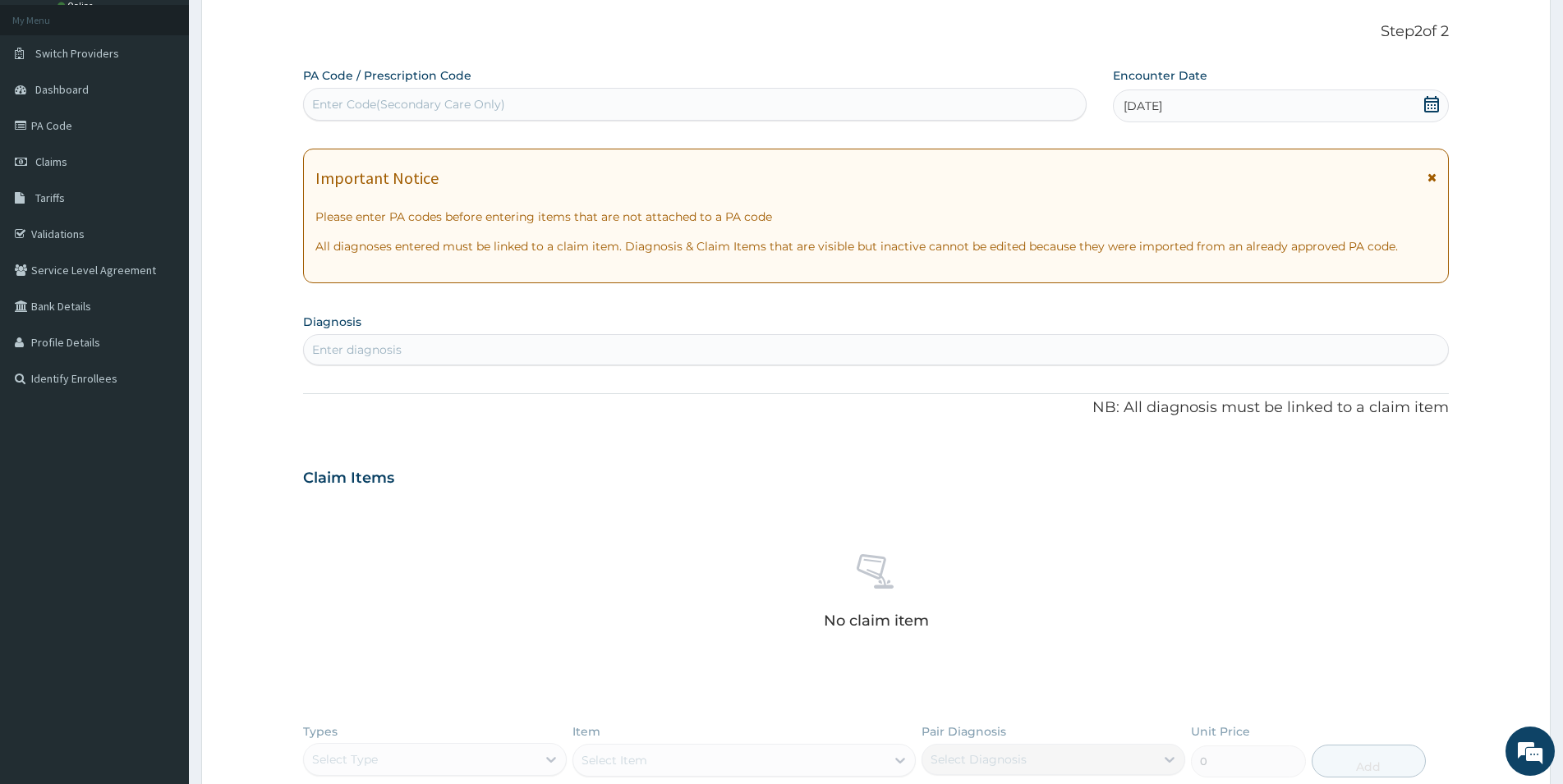
click at [650, 351] on div "Enter diagnosis" at bounding box center [876, 349] width 1145 height 26
type input "[MEDICAL_DATA]"
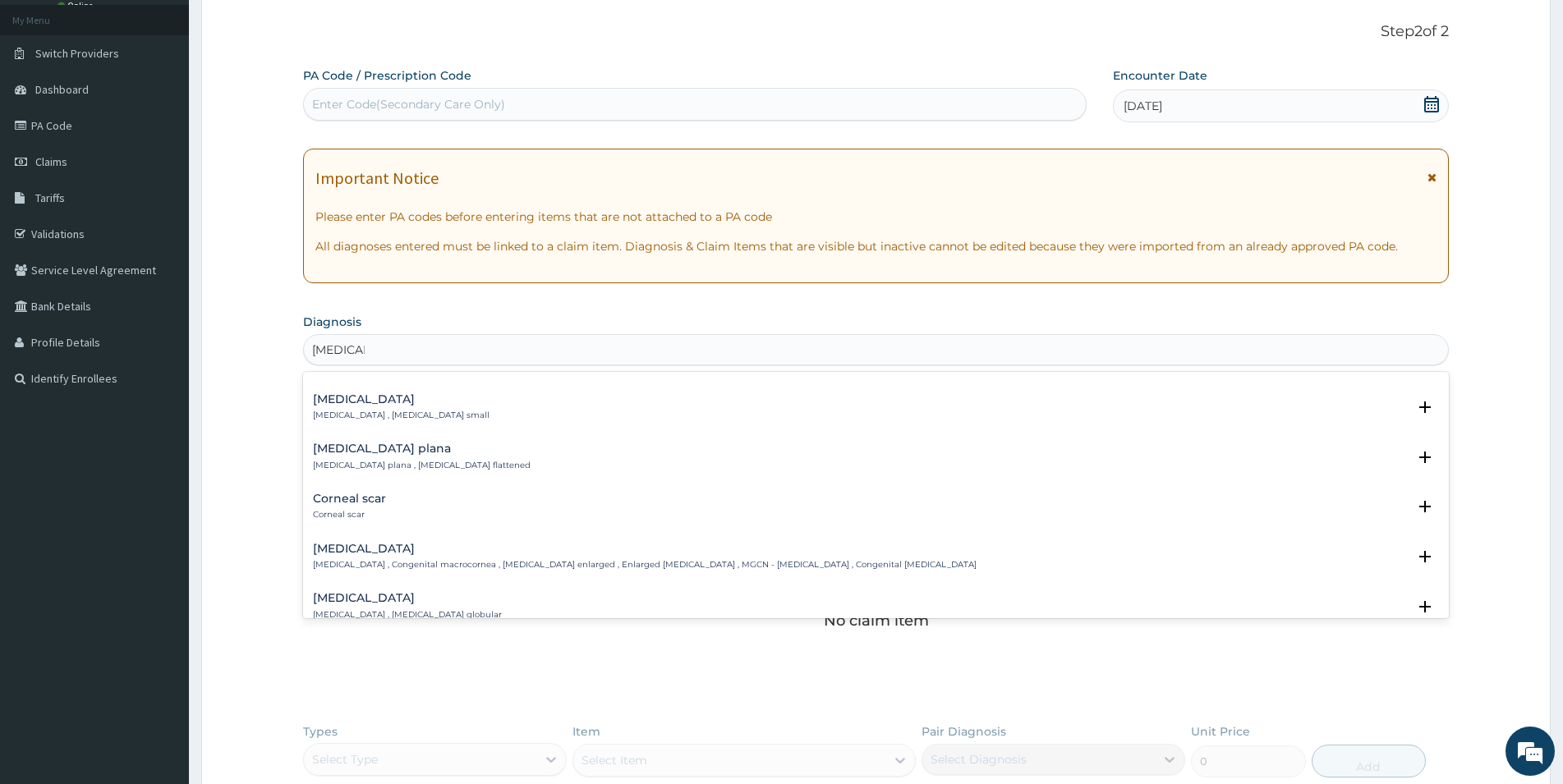
scroll to position [0, 0]
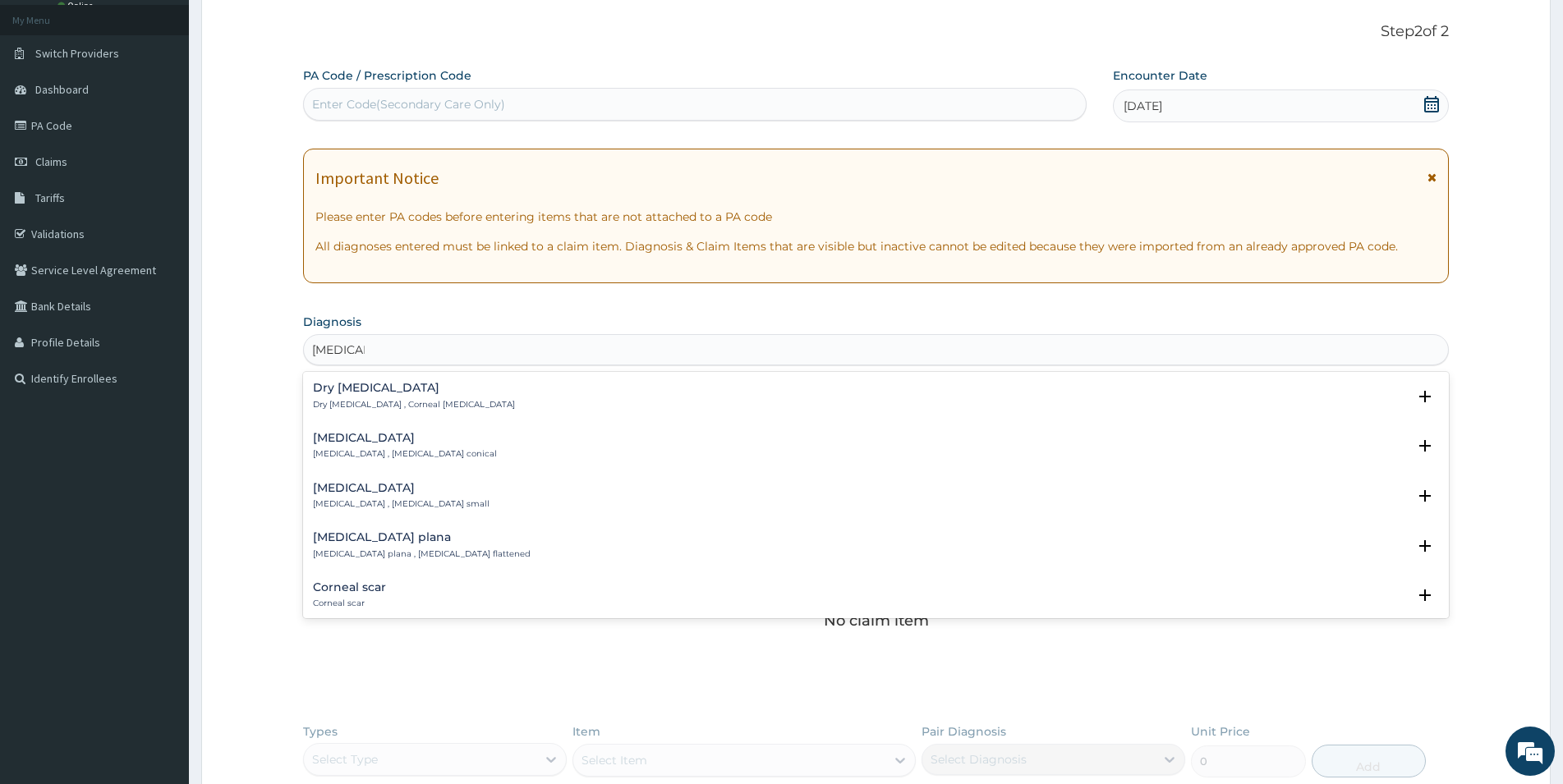
click at [402, 418] on div "Dry [MEDICAL_DATA] Dry [MEDICAL_DATA] , Corneal [MEDICAL_DATA] Select Status Qu…" at bounding box center [876, 400] width 1126 height 37
click at [420, 409] on p "Dry [MEDICAL_DATA] , Corneal [MEDICAL_DATA]" at bounding box center [414, 405] width 202 height 11
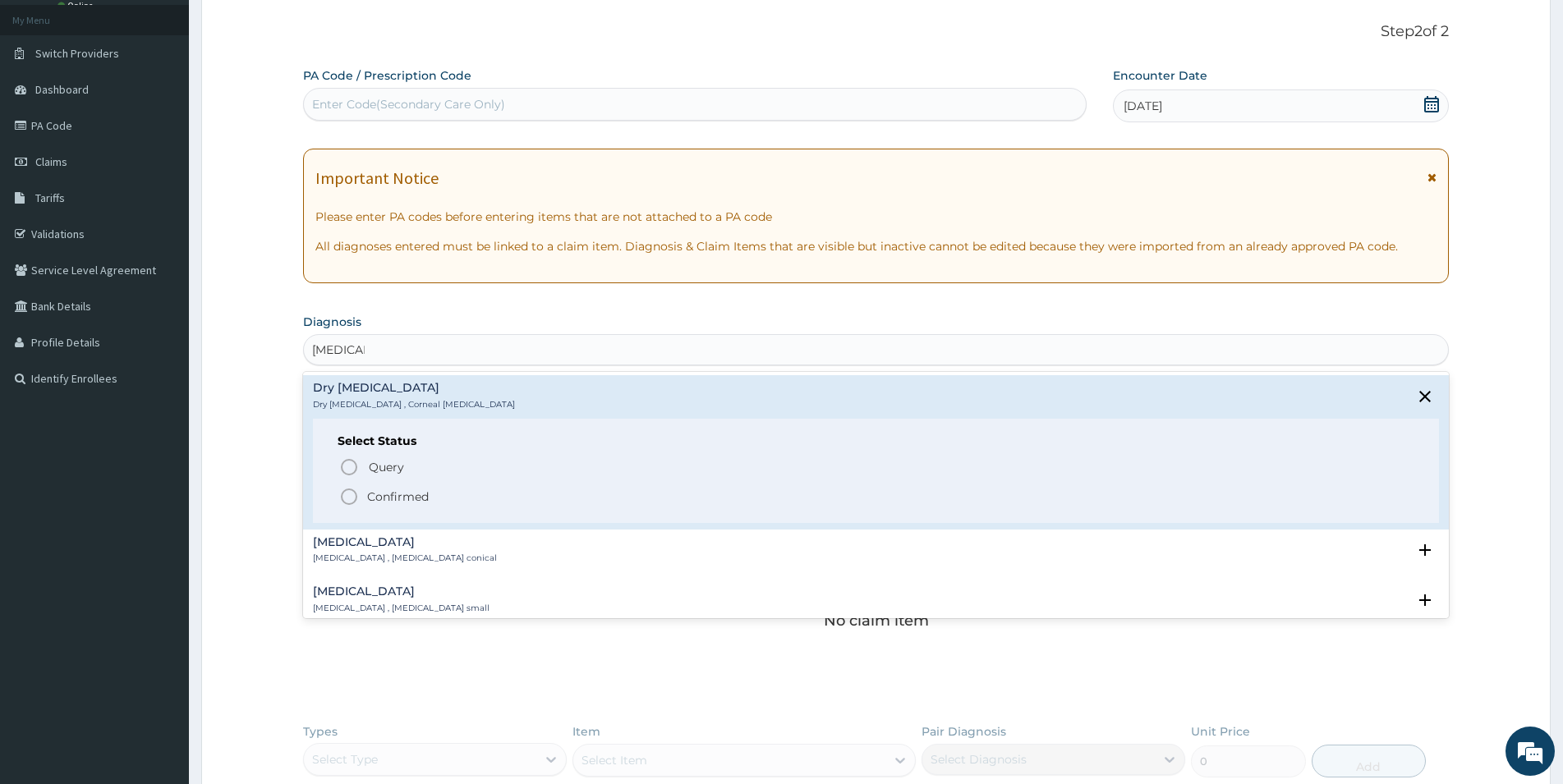
click at [436, 491] on span "Confirmed" at bounding box center [876, 496] width 1075 height 20
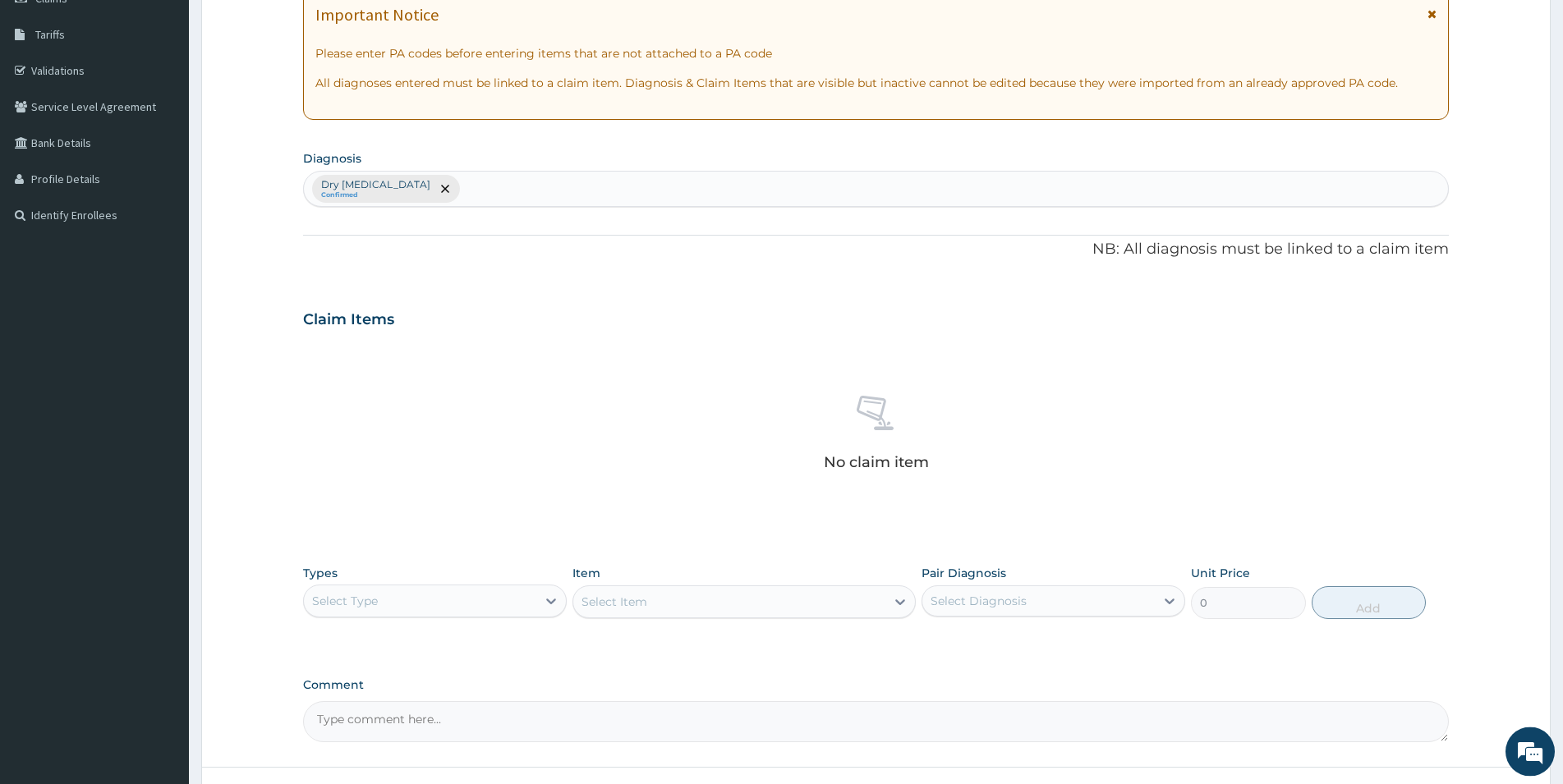
scroll to position [384, 0]
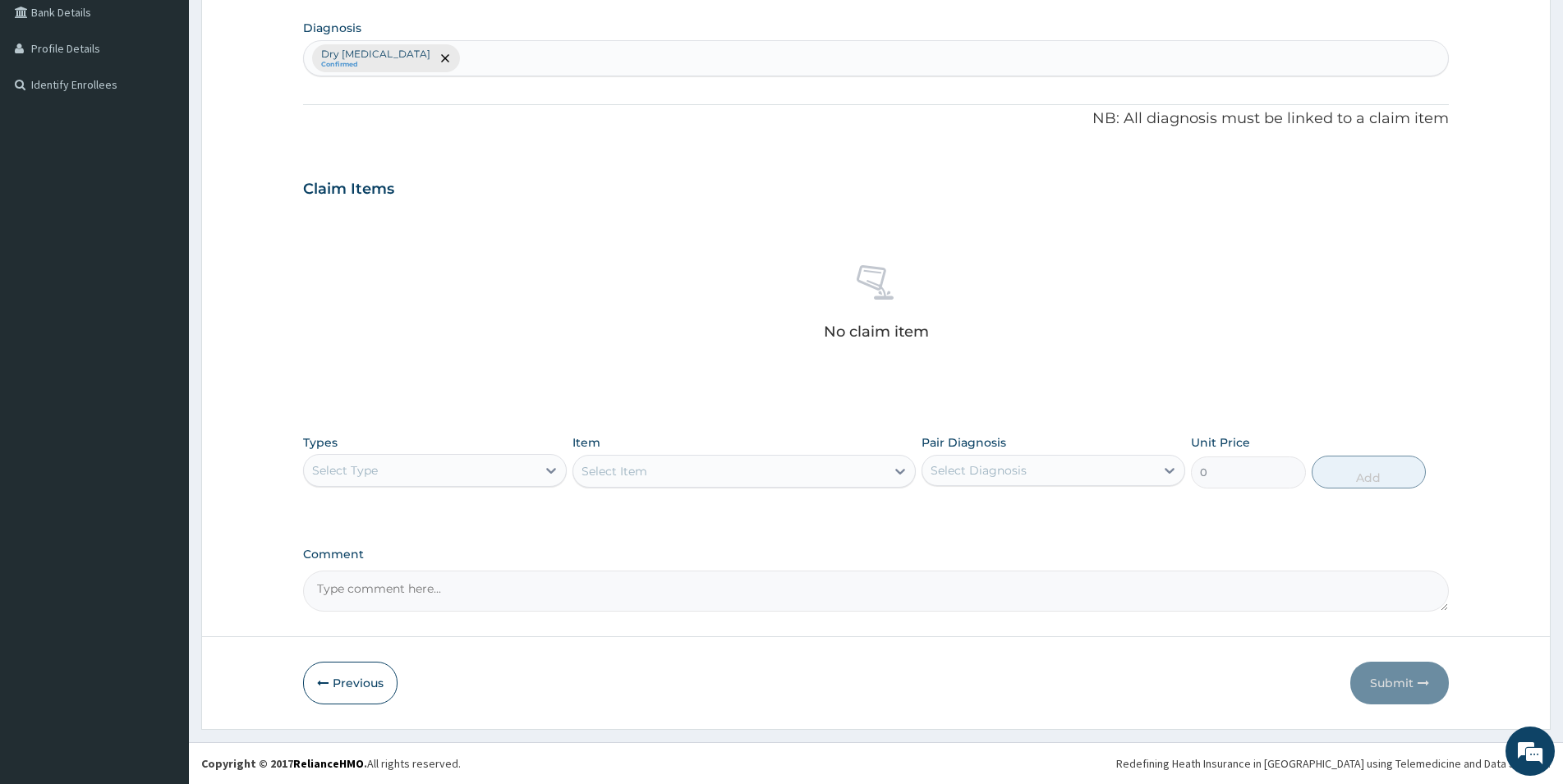
click at [519, 470] on div "Select Type" at bounding box center [420, 470] width 232 height 26
click at [349, 693] on div "Drugs" at bounding box center [435, 689] width 264 height 30
drag, startPoint x: 793, startPoint y: 465, endPoint x: 783, endPoint y: 464, distance: 10.0
click at [788, 465] on div "Select Item" at bounding box center [744, 471] width 344 height 33
click at [899, 469] on icon at bounding box center [900, 472] width 17 height 17
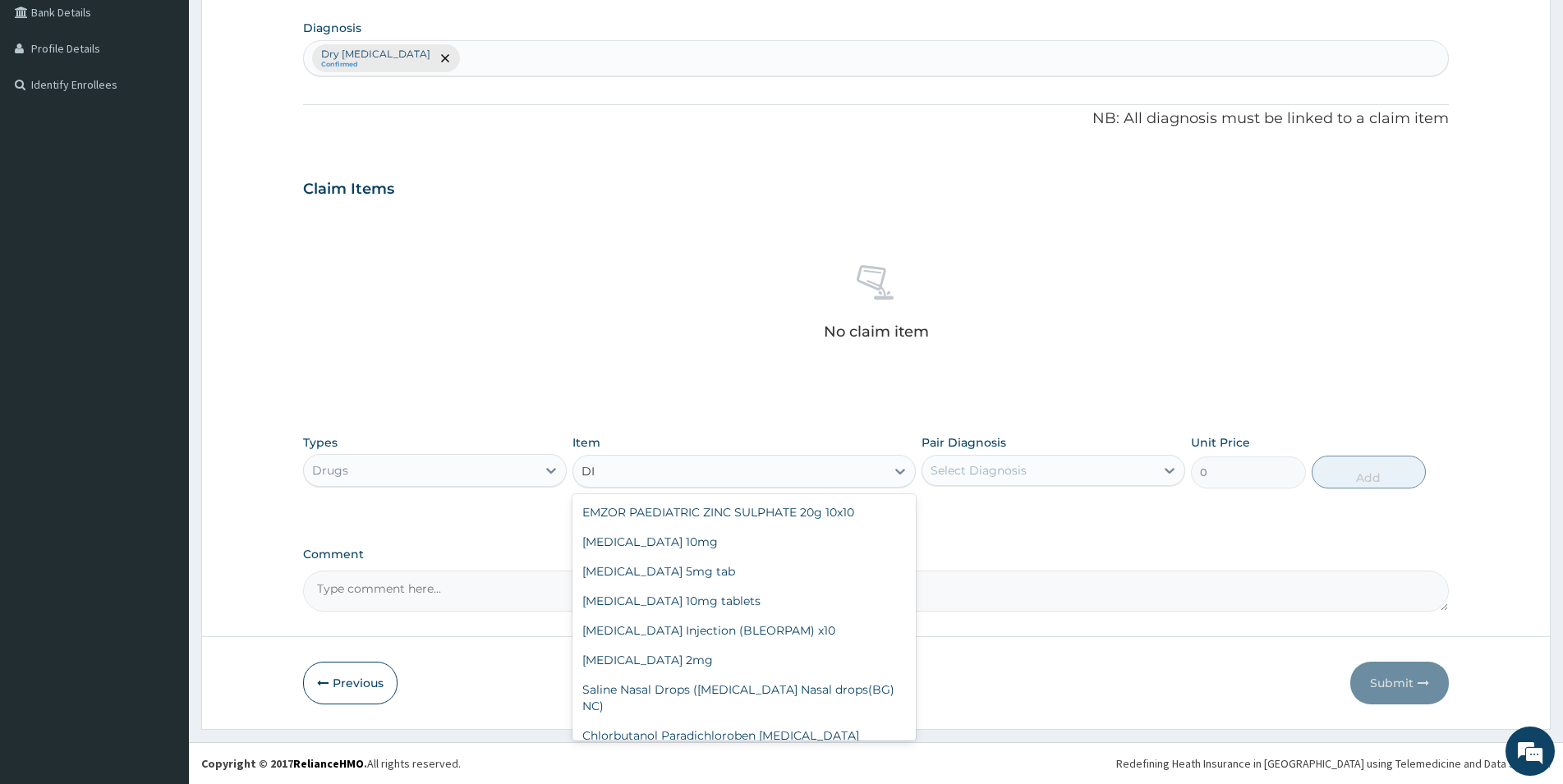
type input "D"
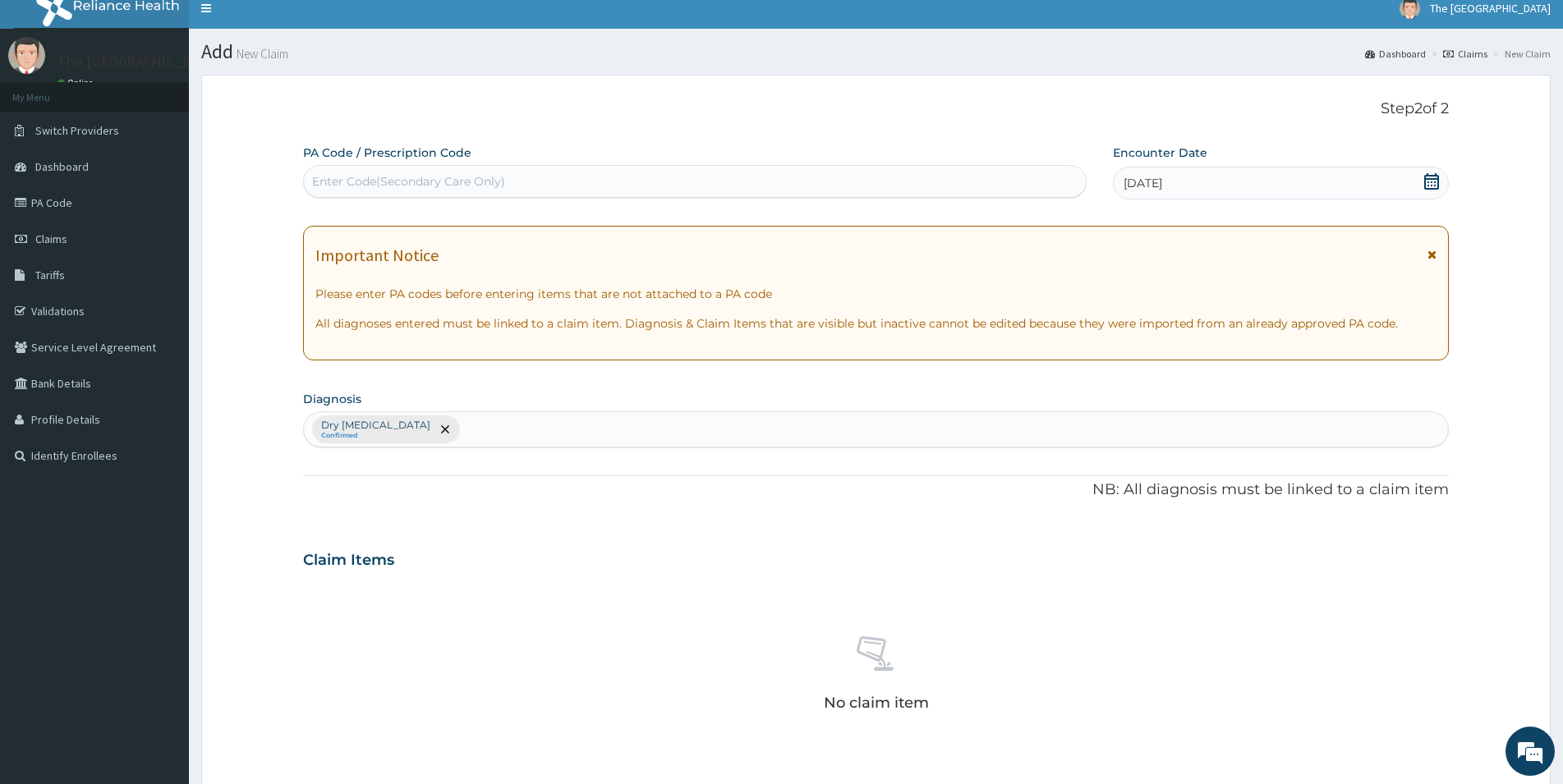
scroll to position [0, 0]
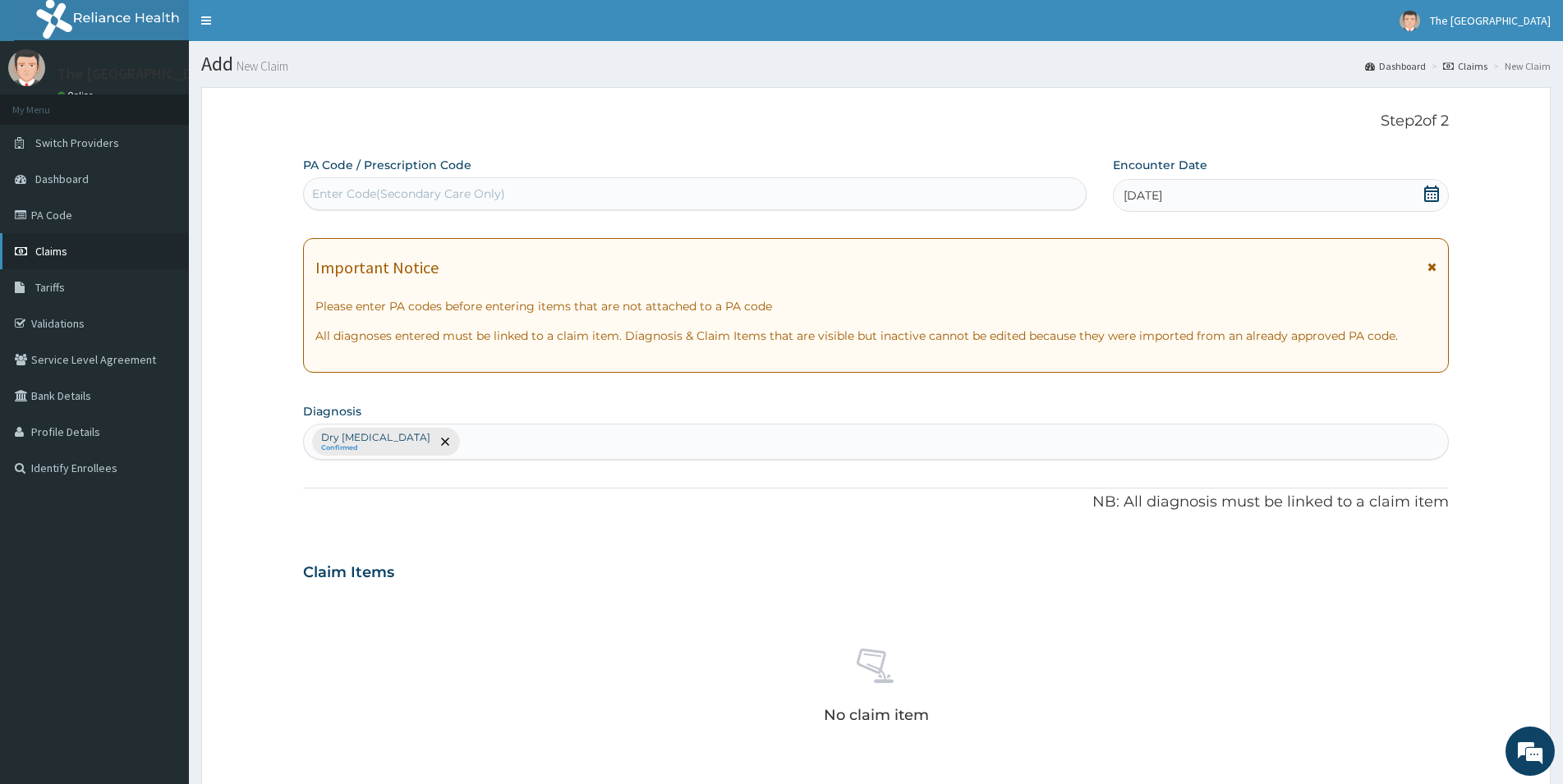
type input "[PERSON_NAME]"
click at [57, 250] on span "Claims" at bounding box center [51, 252] width 32 height 15
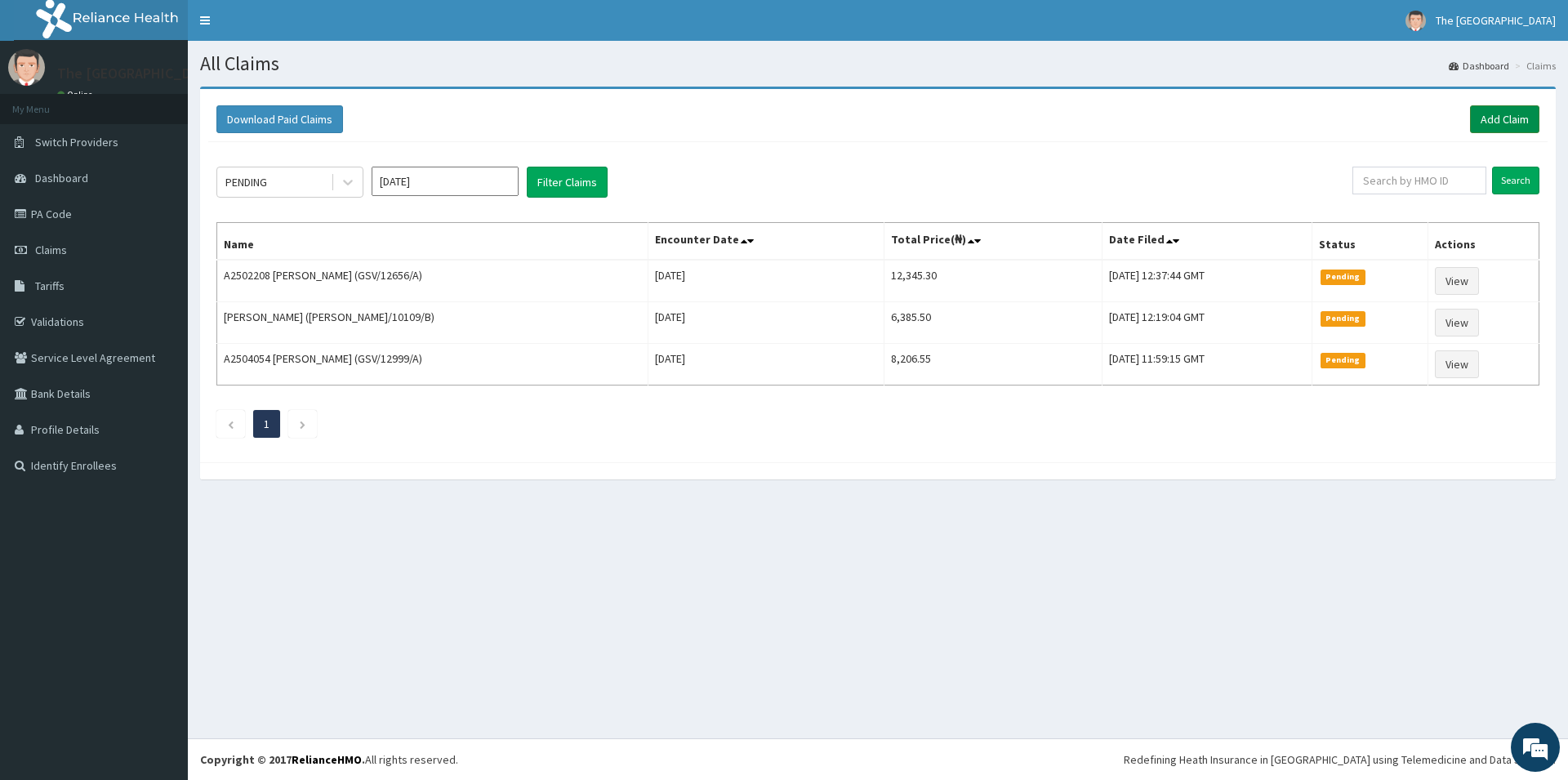
click at [1496, 109] on link "Add Claim" at bounding box center [1504, 119] width 69 height 28
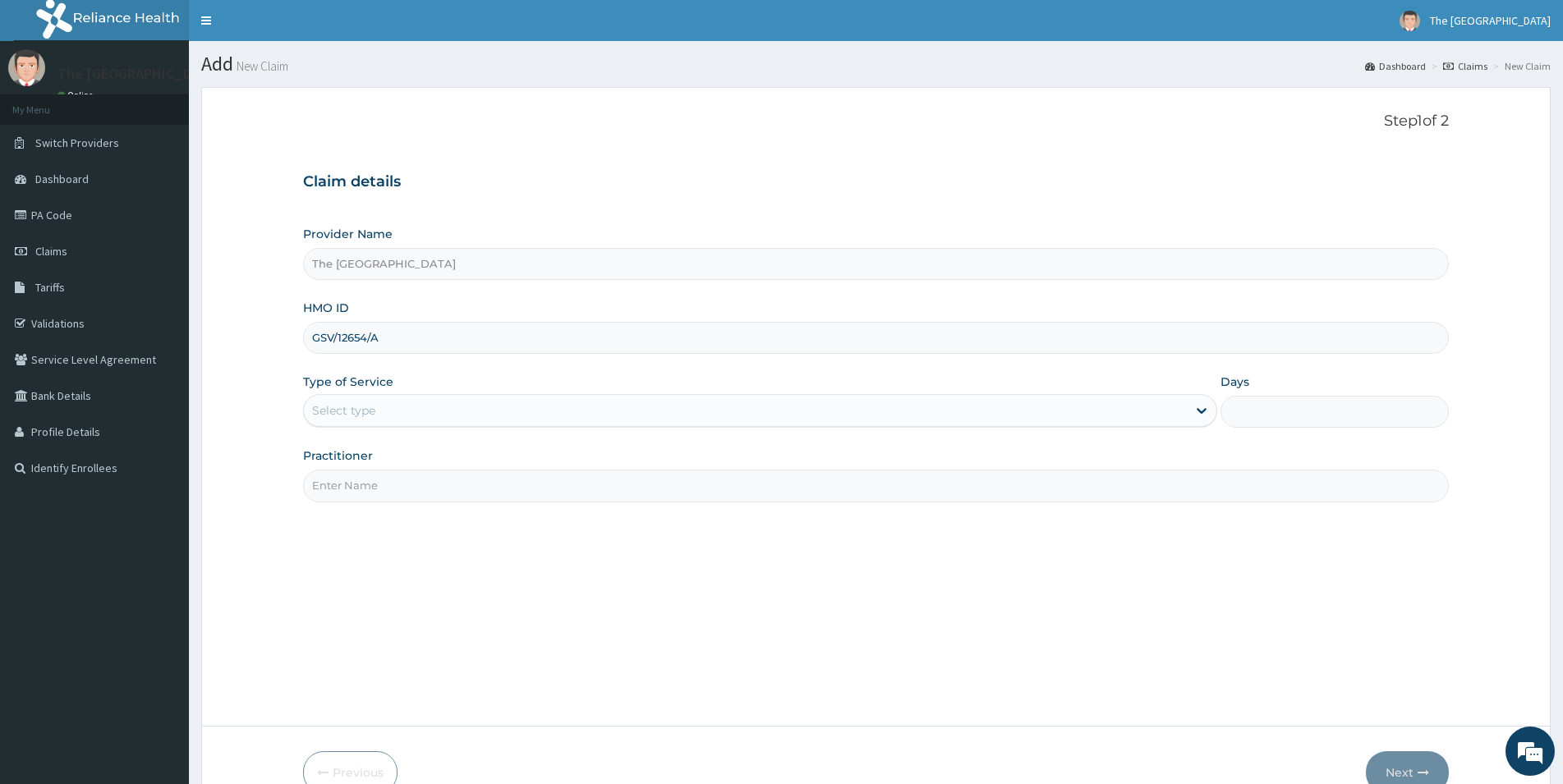
type input "GSV/12654/A"
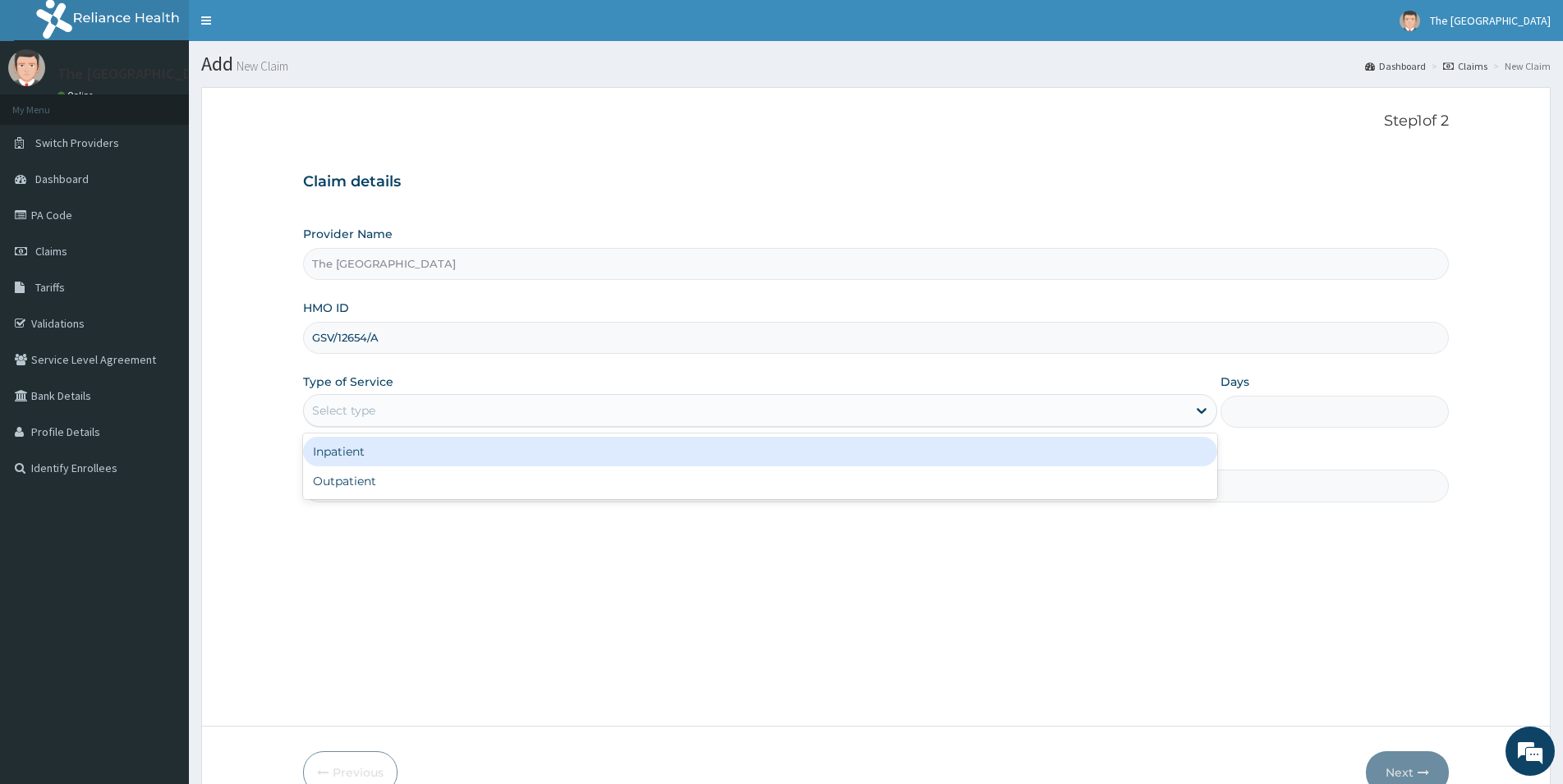
click at [574, 403] on div "Select type" at bounding box center [745, 411] width 883 height 26
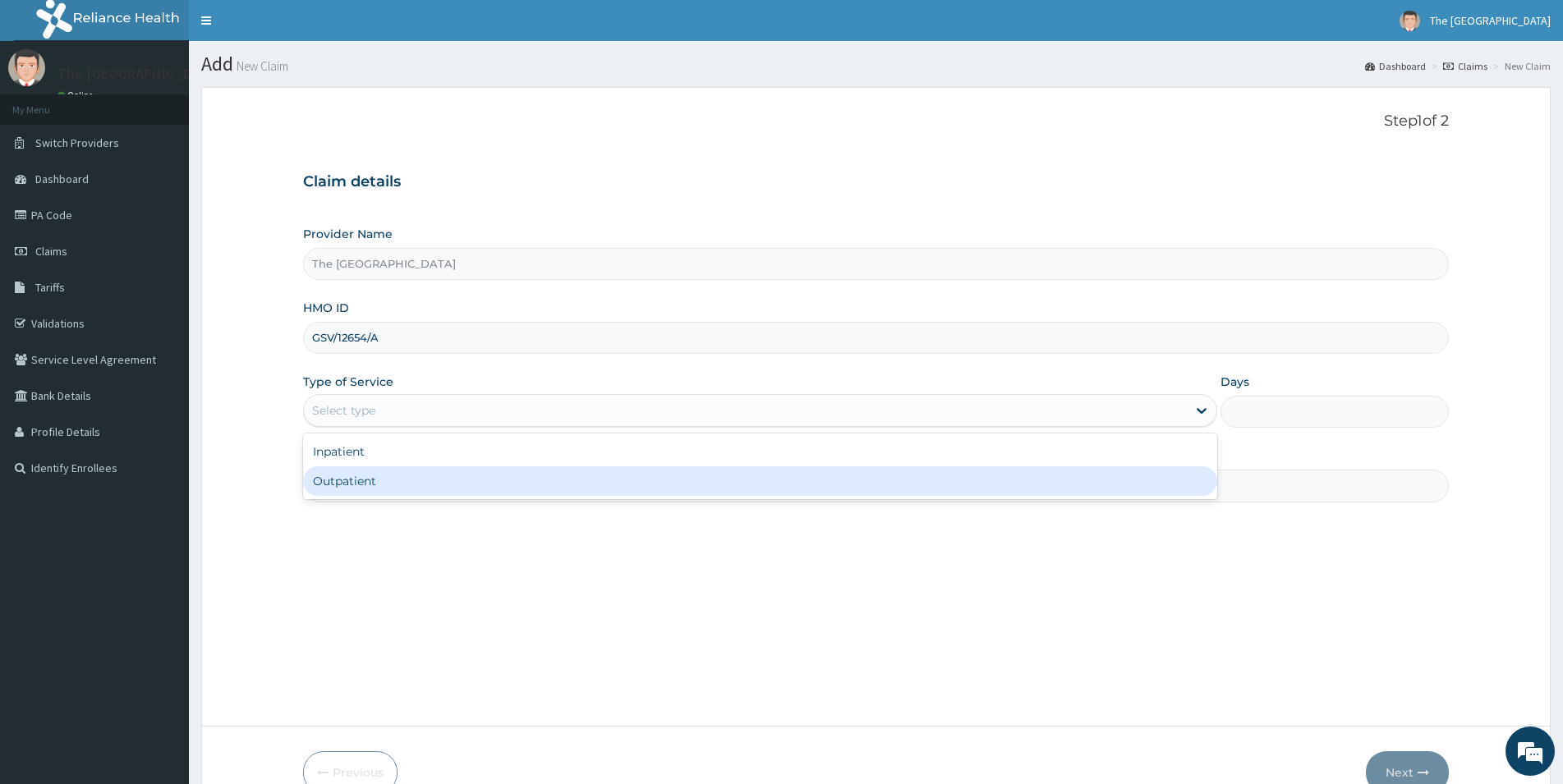
click at [453, 485] on div "Outpatient" at bounding box center [760, 481] width 914 height 30
type input "1"
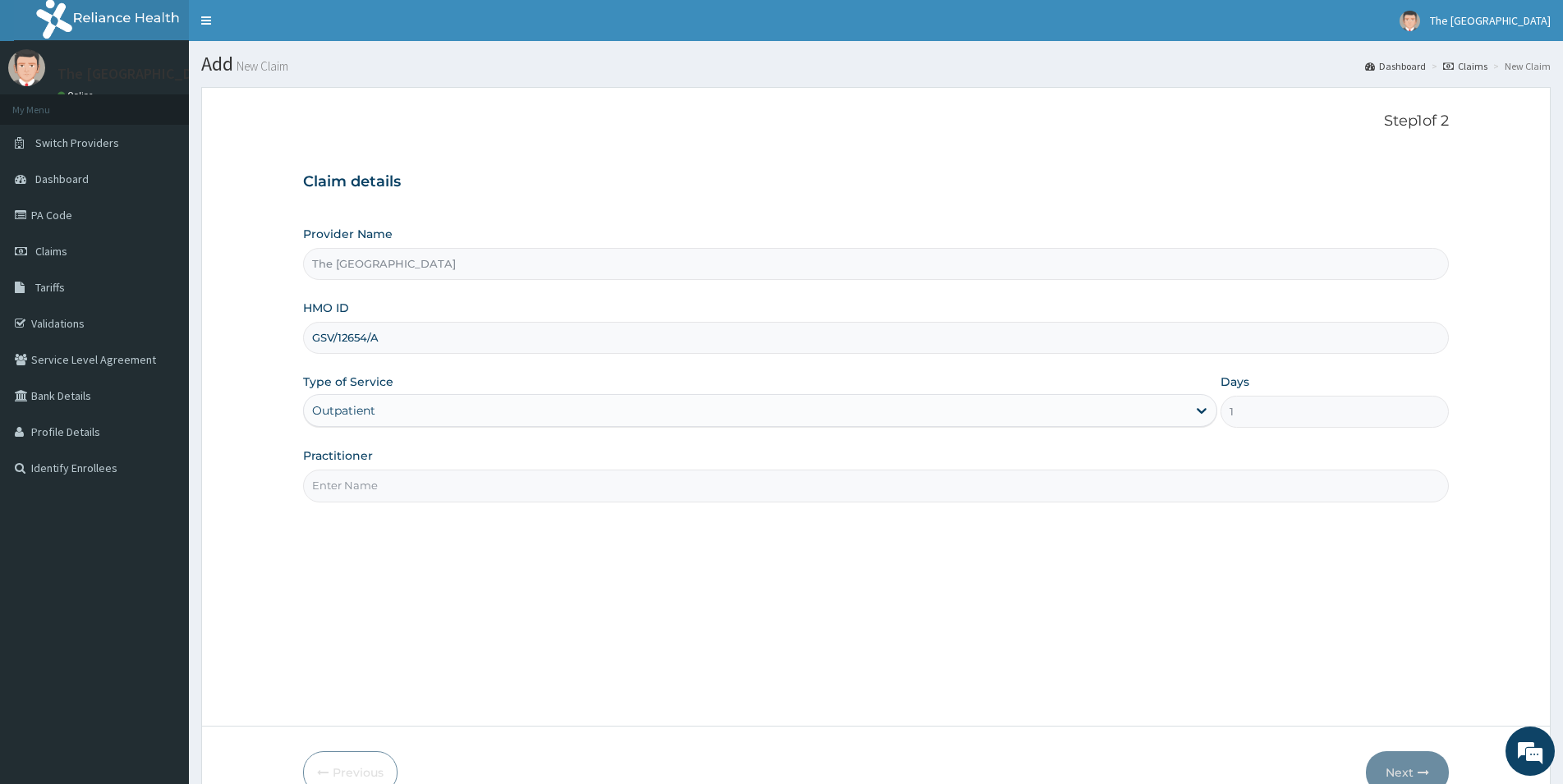
click at [445, 482] on input "Practitioner" at bounding box center [875, 486] width 1146 height 32
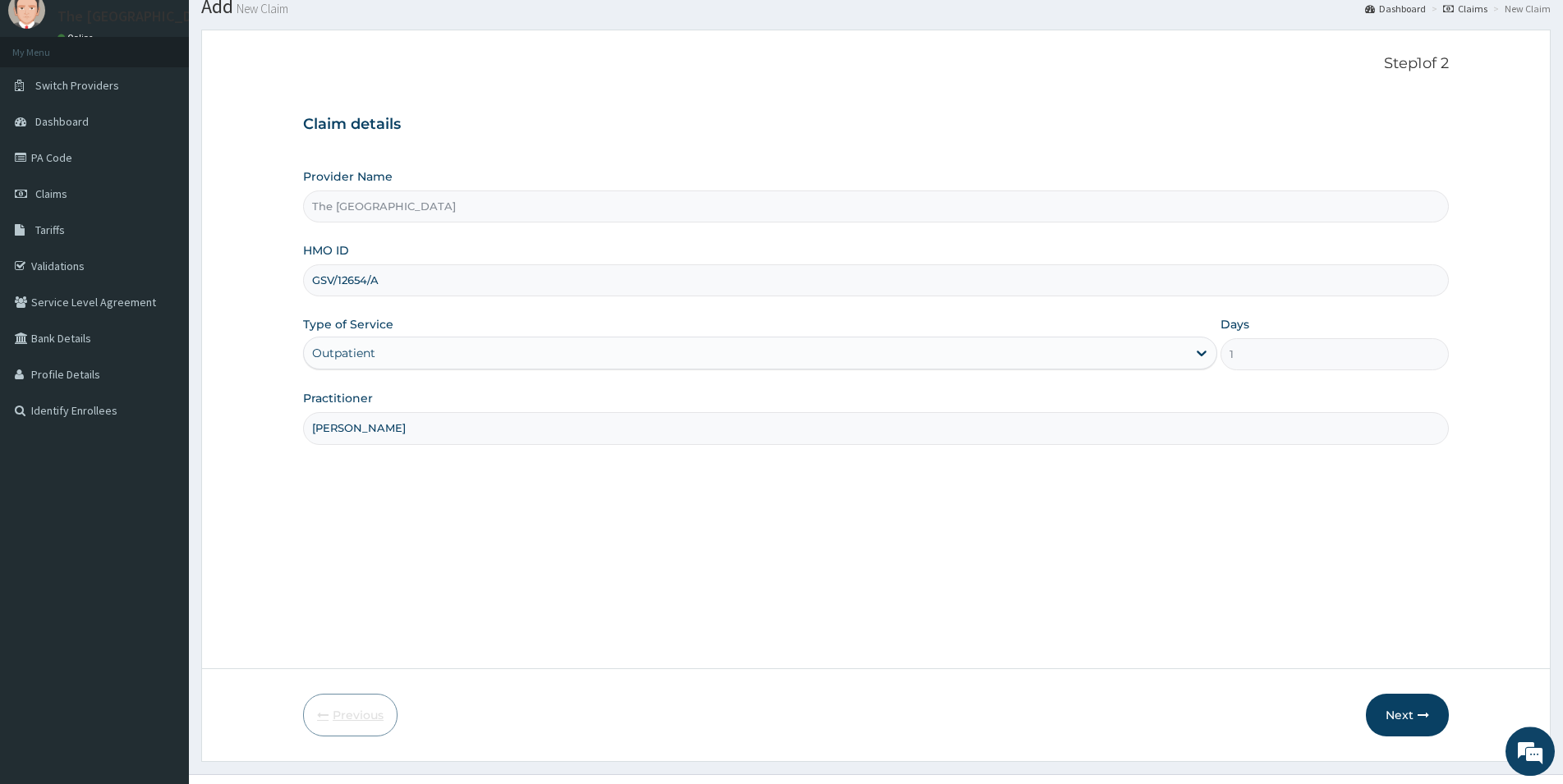
scroll to position [84, 0]
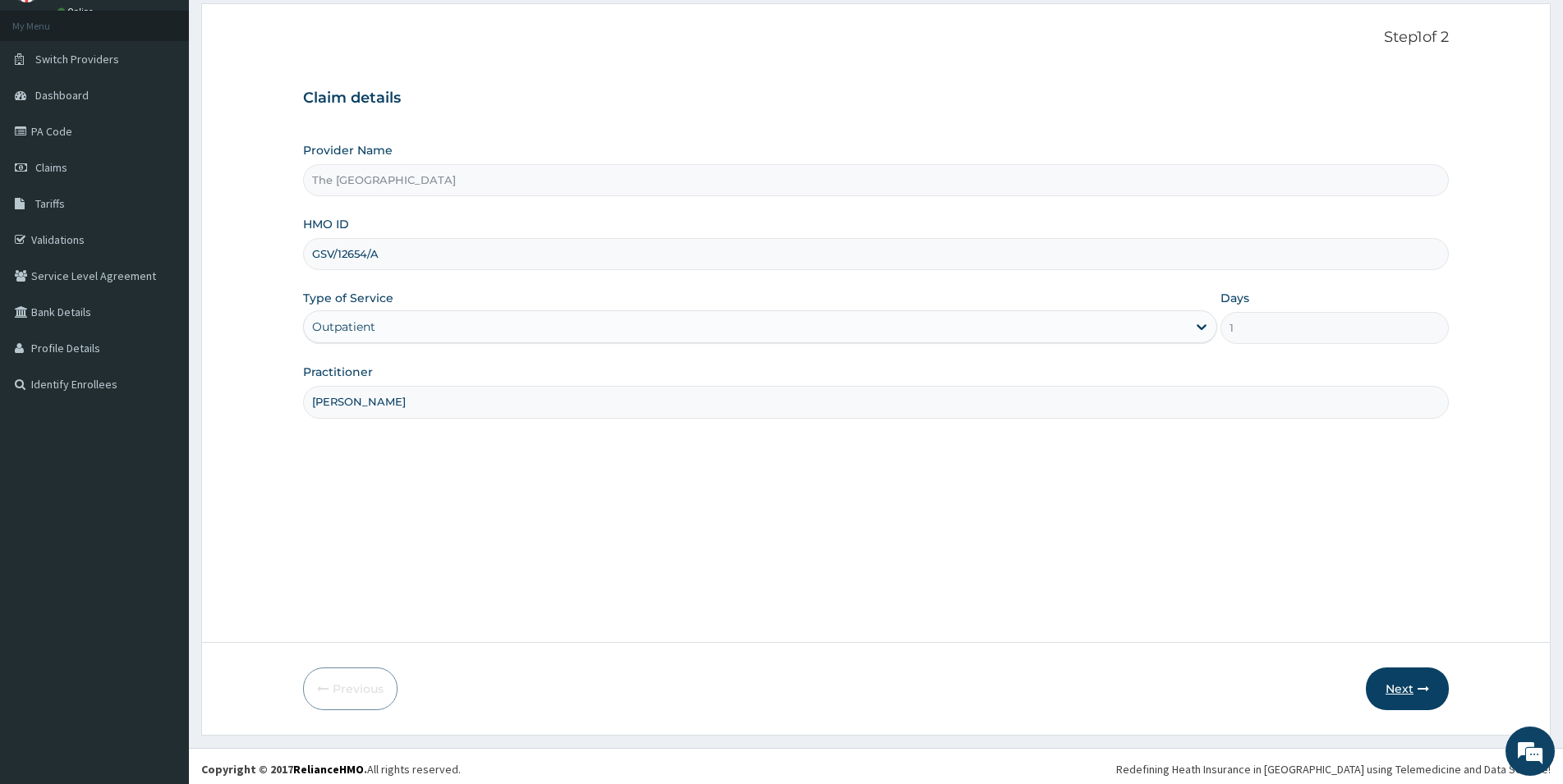
type input "DR ODUWOLE"
click at [1406, 684] on button "Next" at bounding box center [1407, 689] width 83 height 43
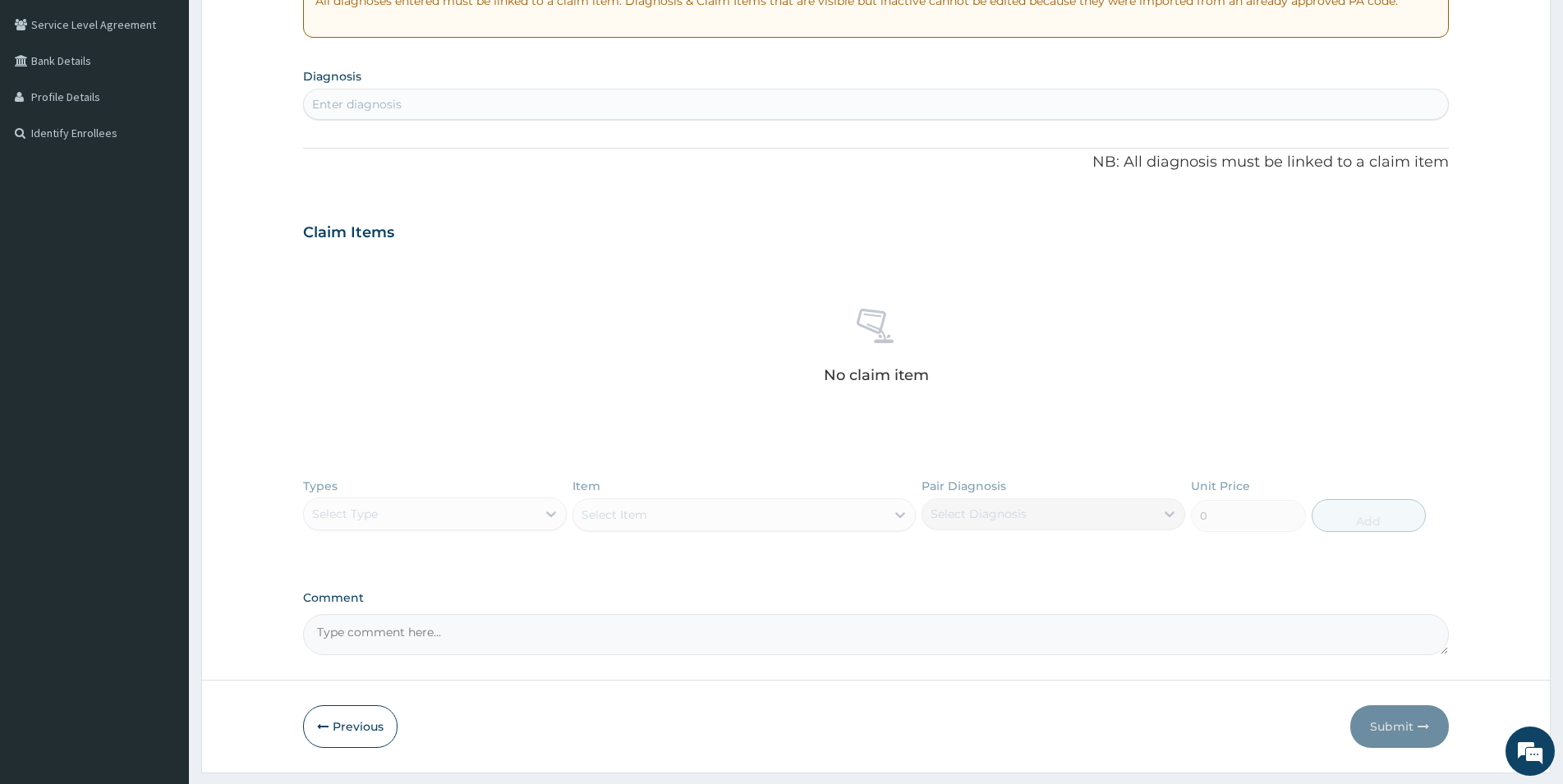
scroll to position [0, 0]
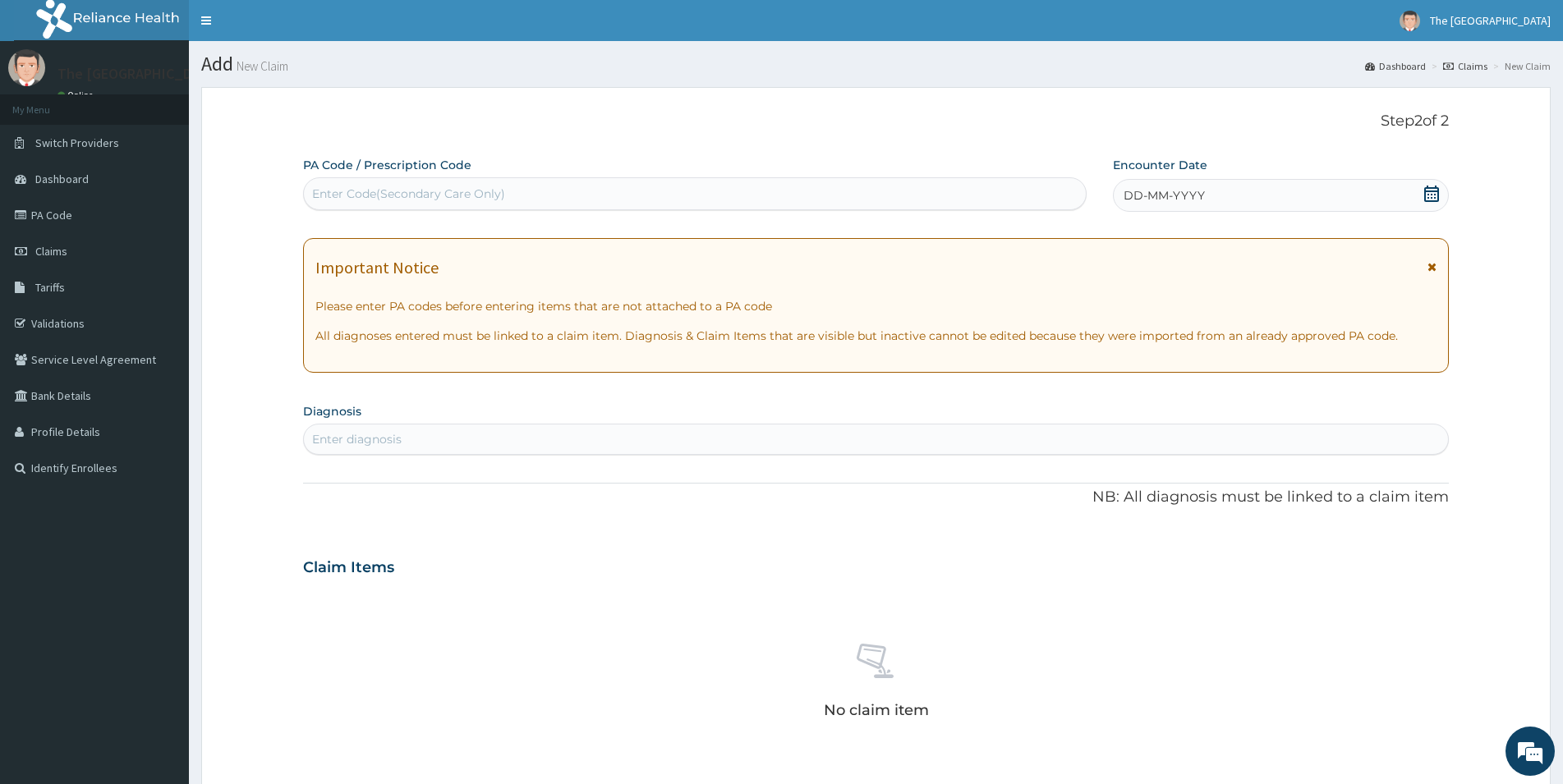
click at [1435, 194] on icon at bounding box center [1432, 194] width 15 height 17
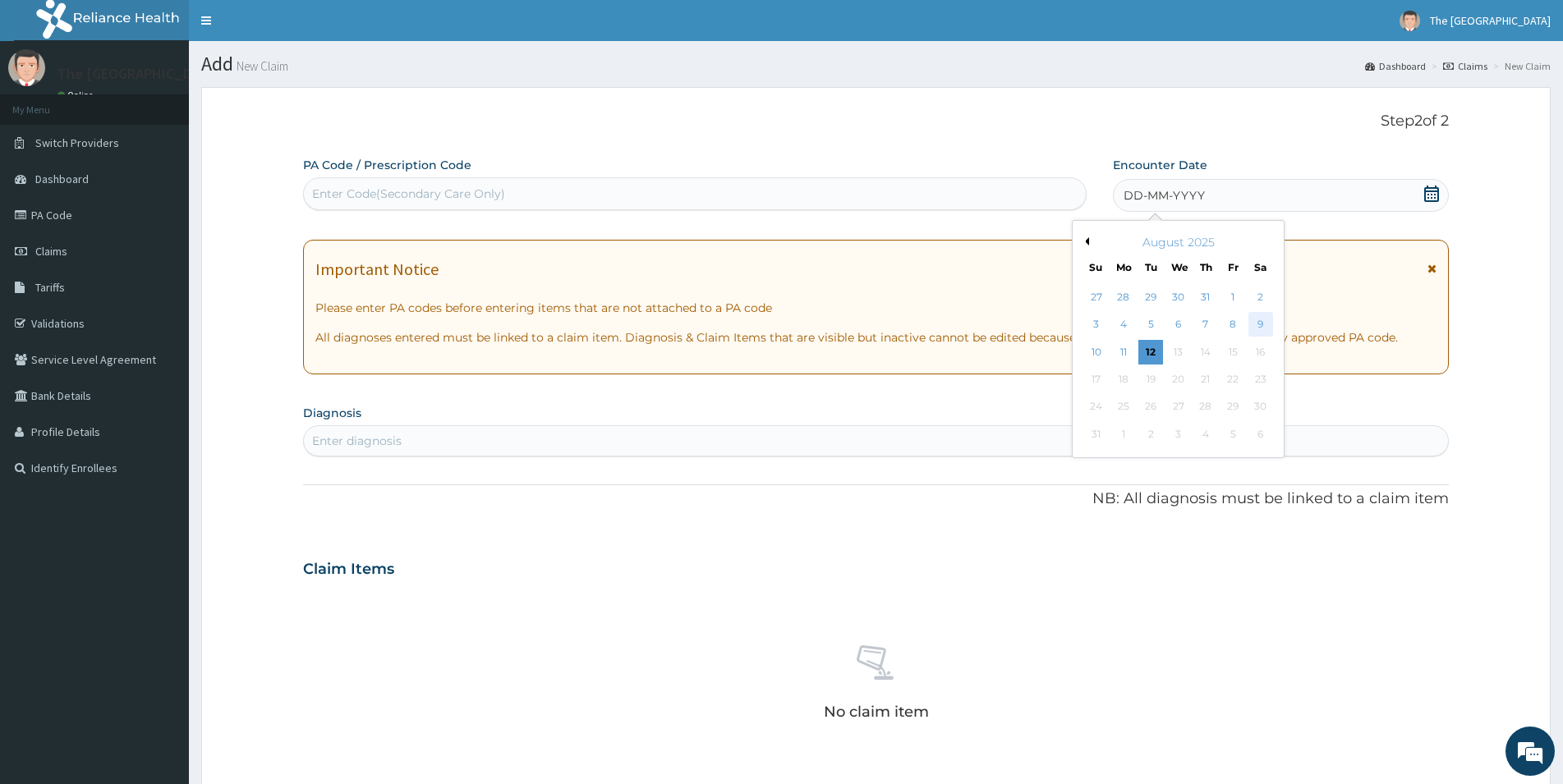
click at [1258, 323] on div "9" at bounding box center [1261, 325] width 25 height 25
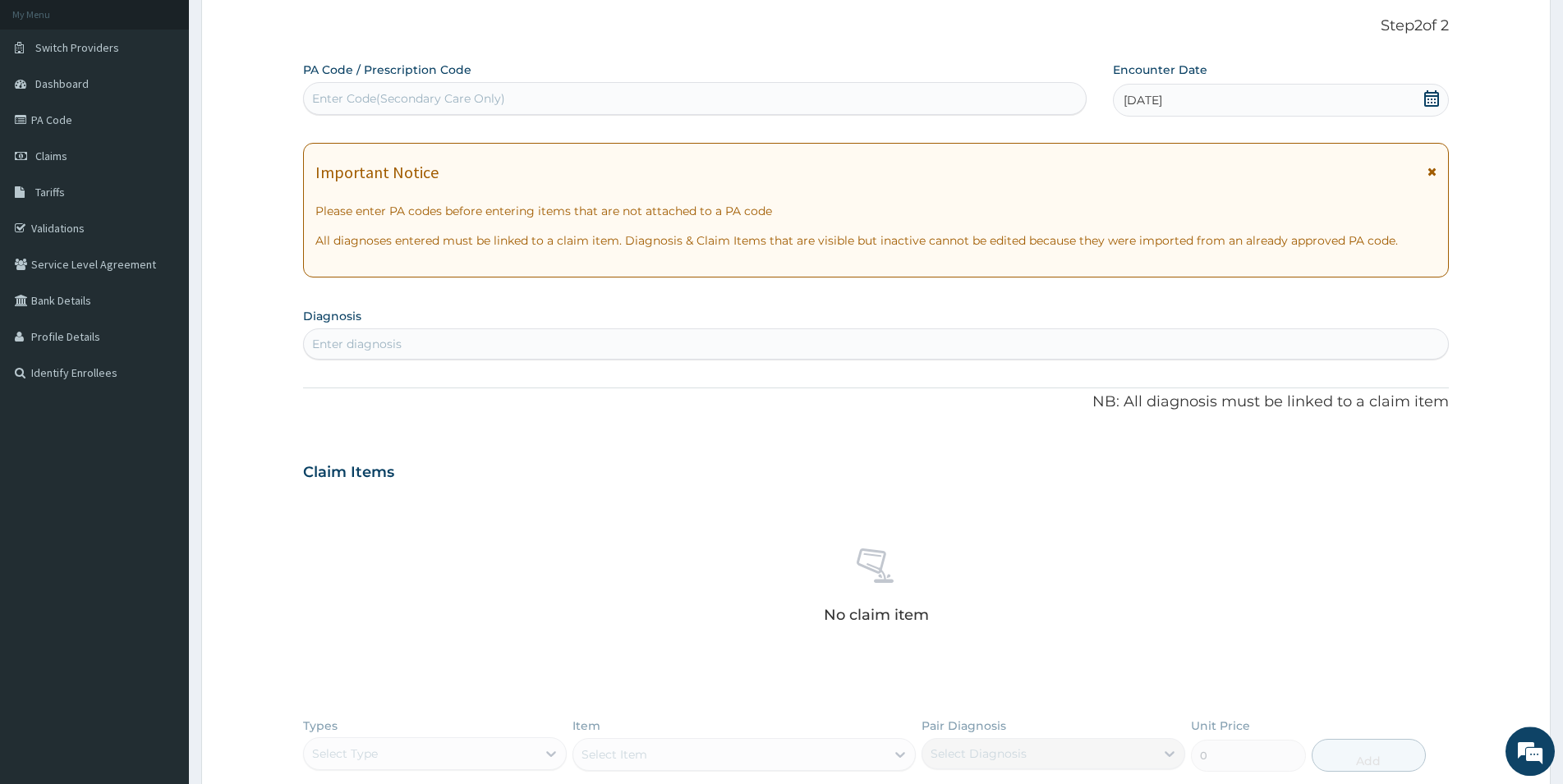
scroll to position [167, 0]
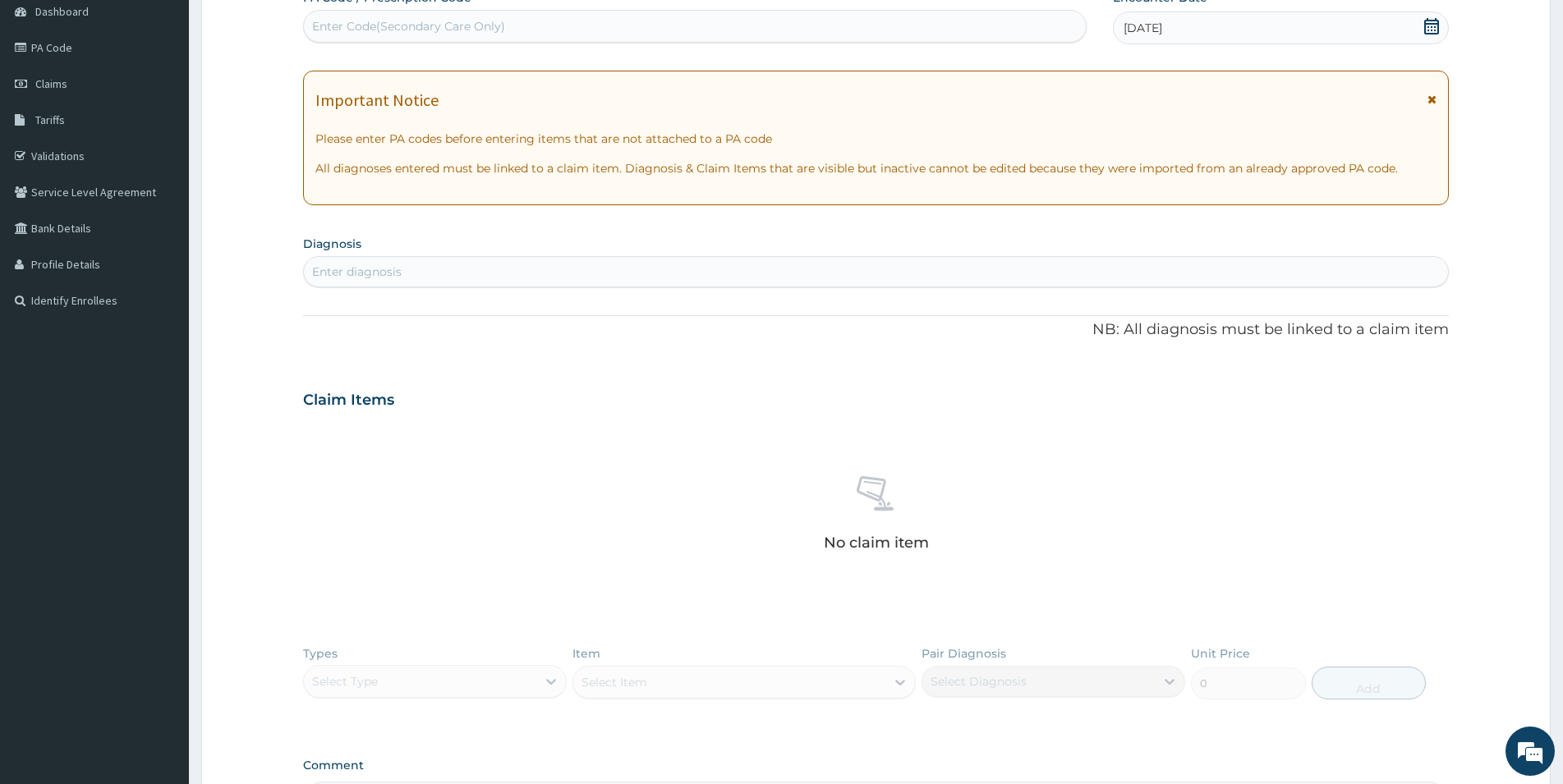
click at [673, 269] on div "Enter diagnosis" at bounding box center [876, 271] width 1145 height 26
type input "MALARIA"
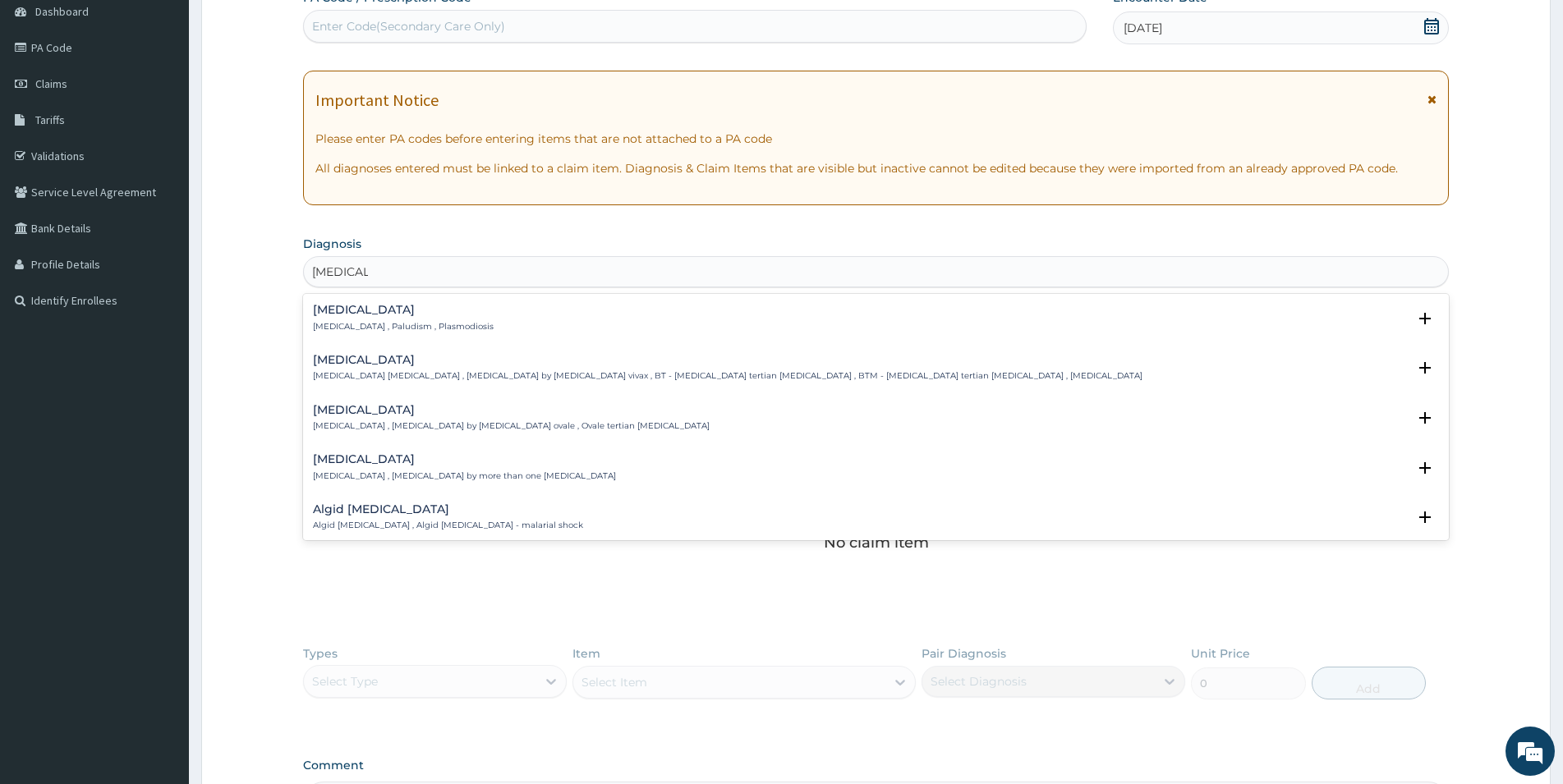
click at [381, 320] on div "Malaria Malaria , Paludism , Plasmodiosis" at bounding box center [403, 318] width 180 height 29
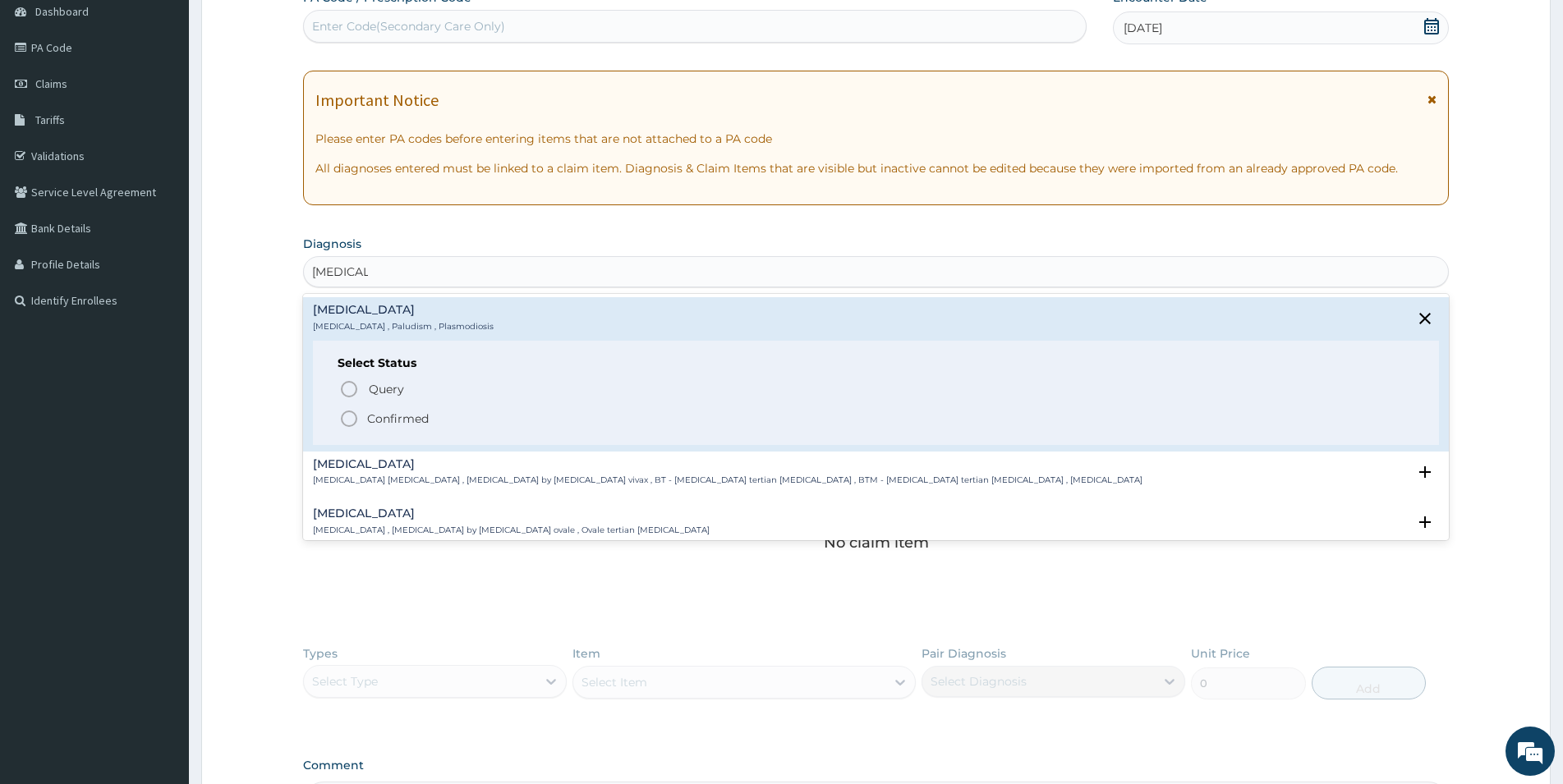
click at [378, 422] on p "Confirmed" at bounding box center [398, 419] width 61 height 17
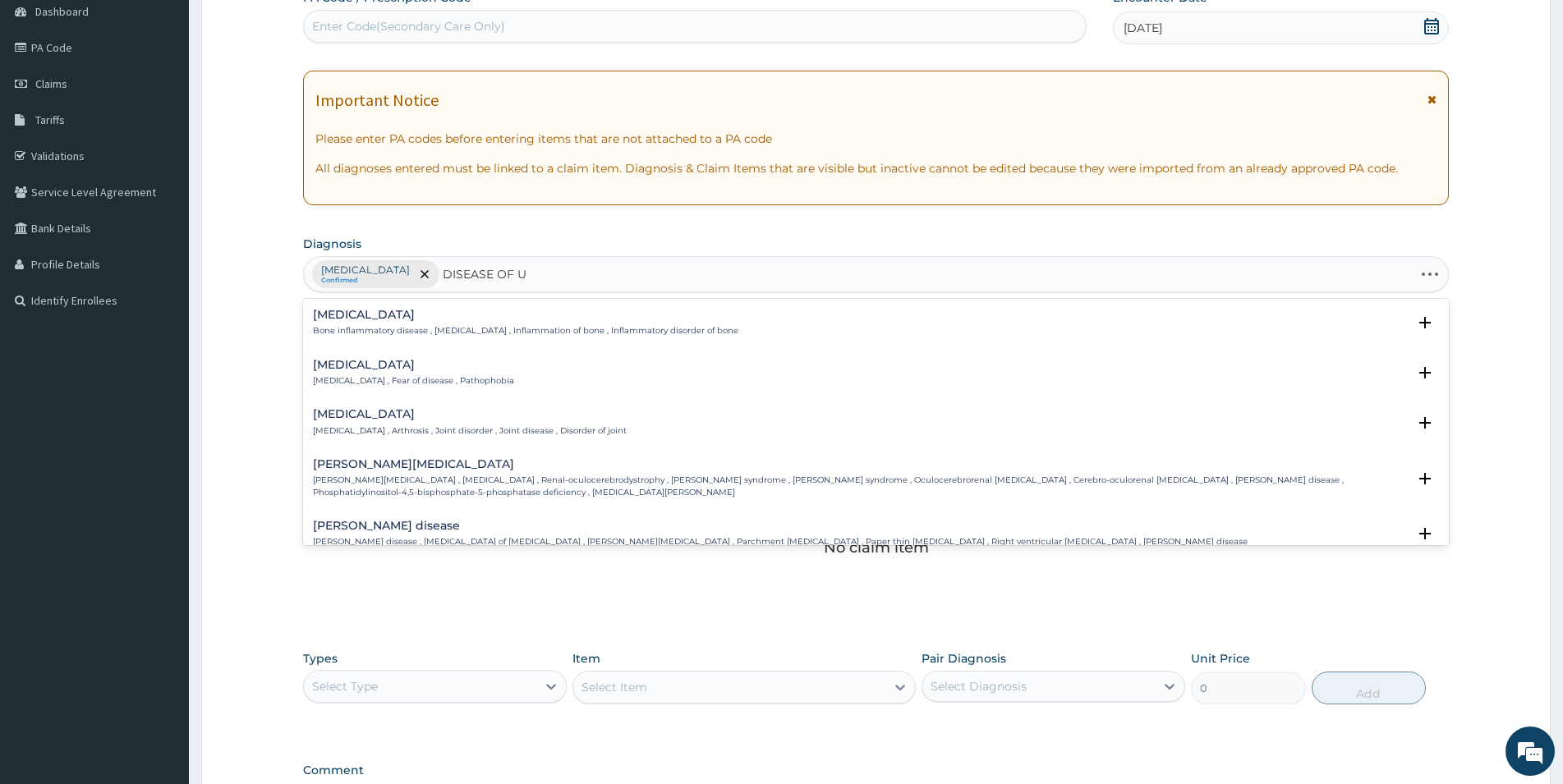
type input "DISEASE OF UPP"
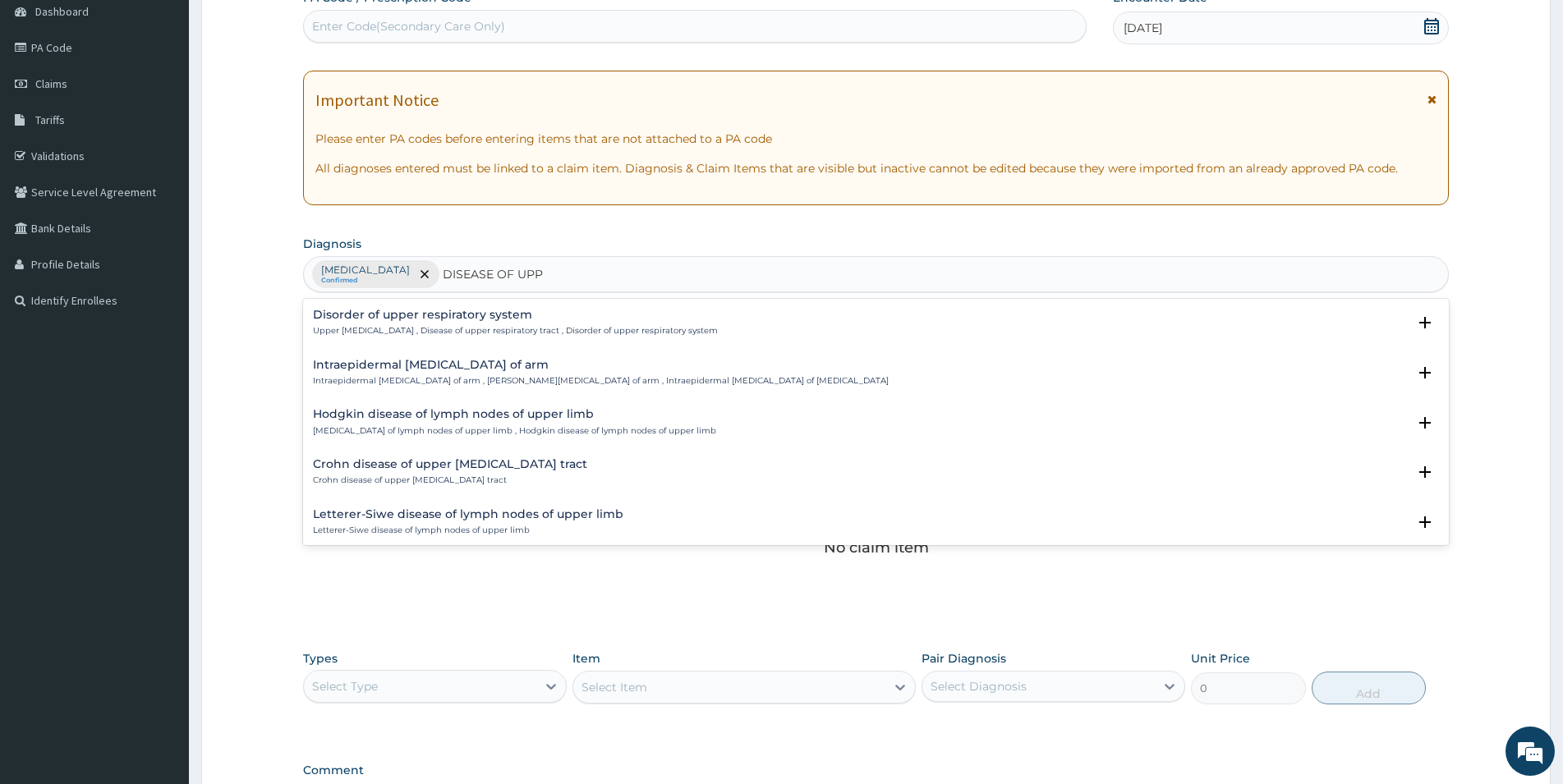
click at [486, 324] on div "Disorder of upper respiratory system Upper respiratory disease , Disease of upp…" at bounding box center [516, 322] width 405 height 29
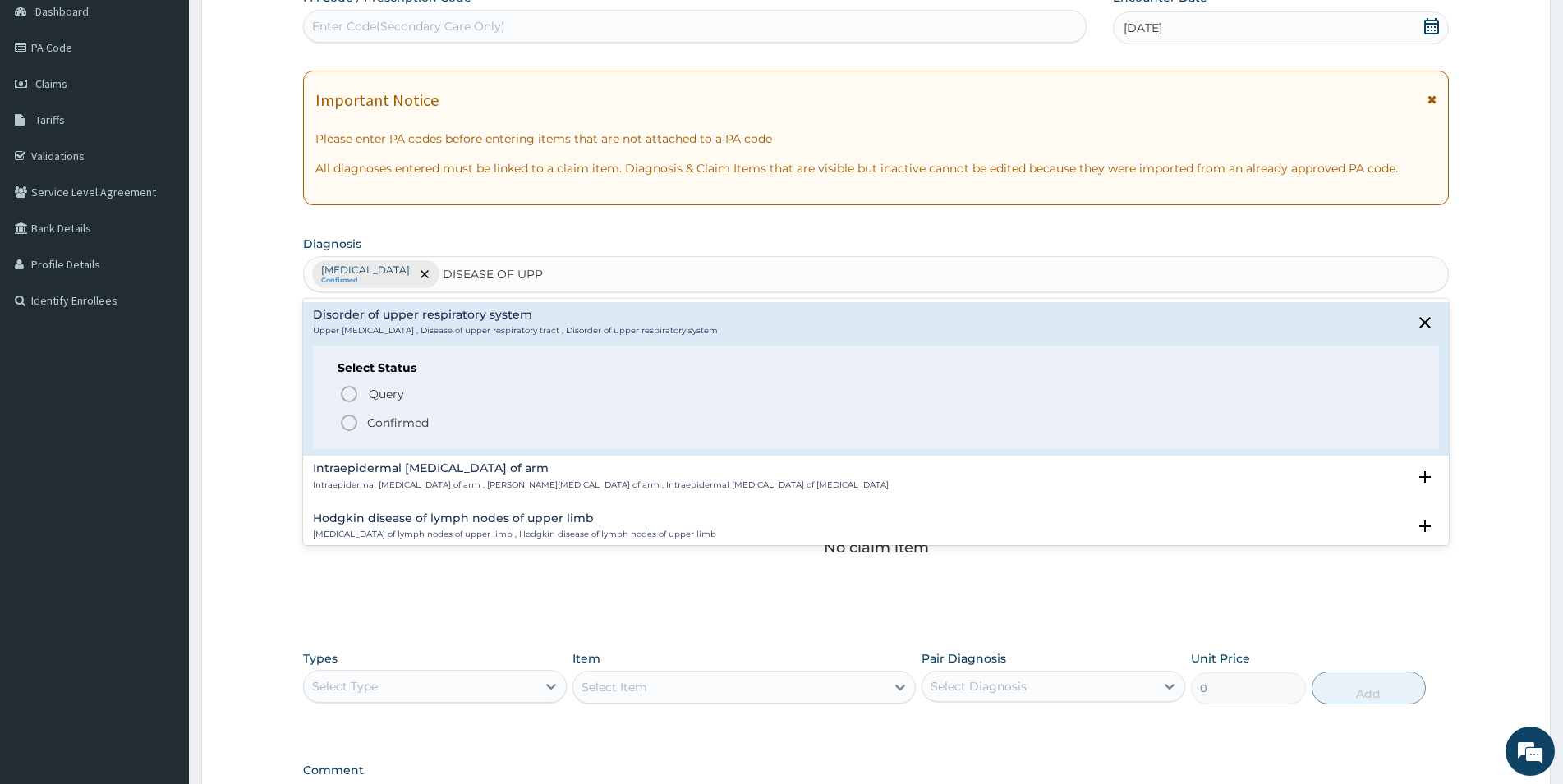
click at [424, 424] on p "Confirmed" at bounding box center [398, 423] width 61 height 17
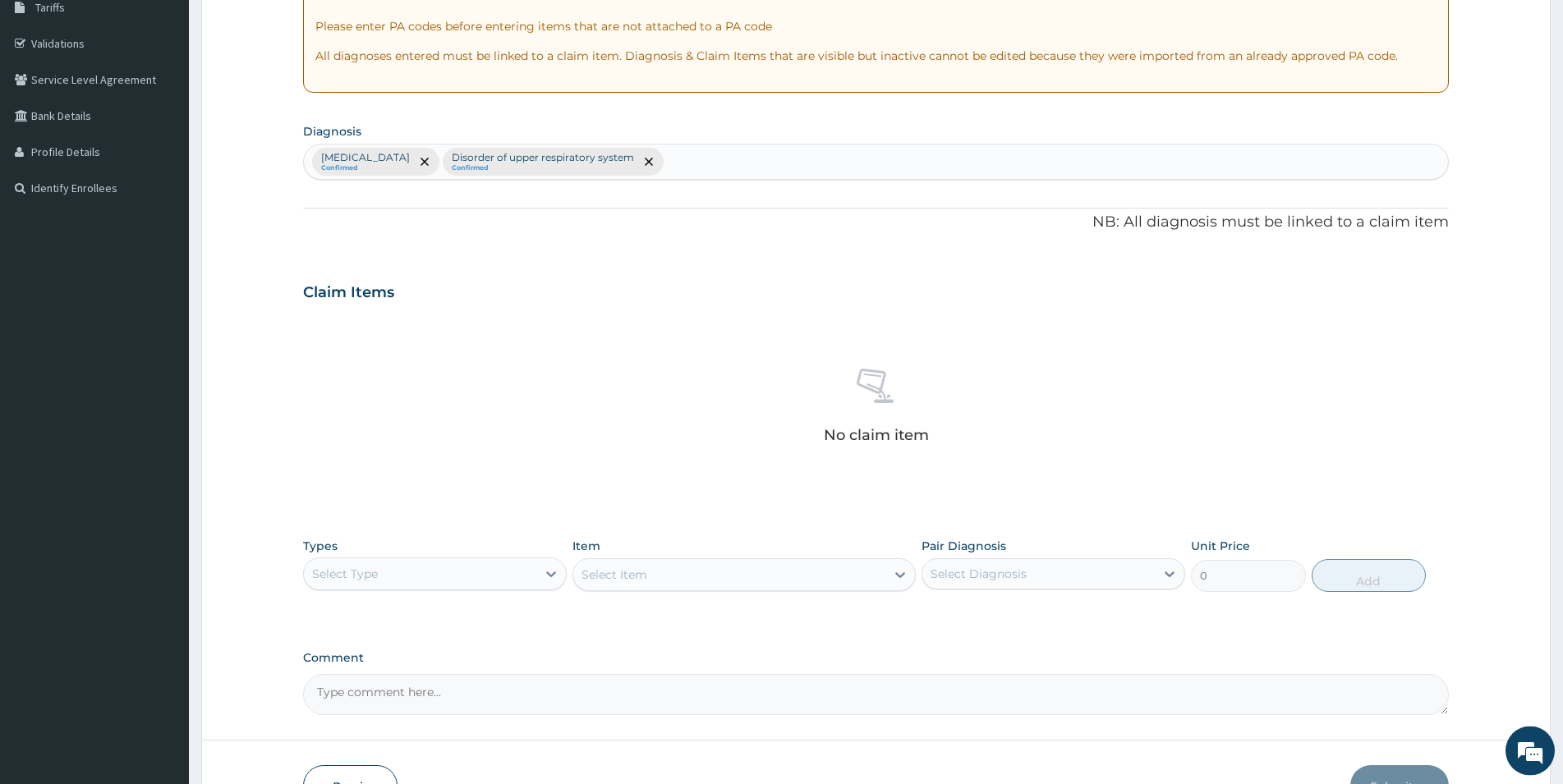
scroll to position [335, 0]
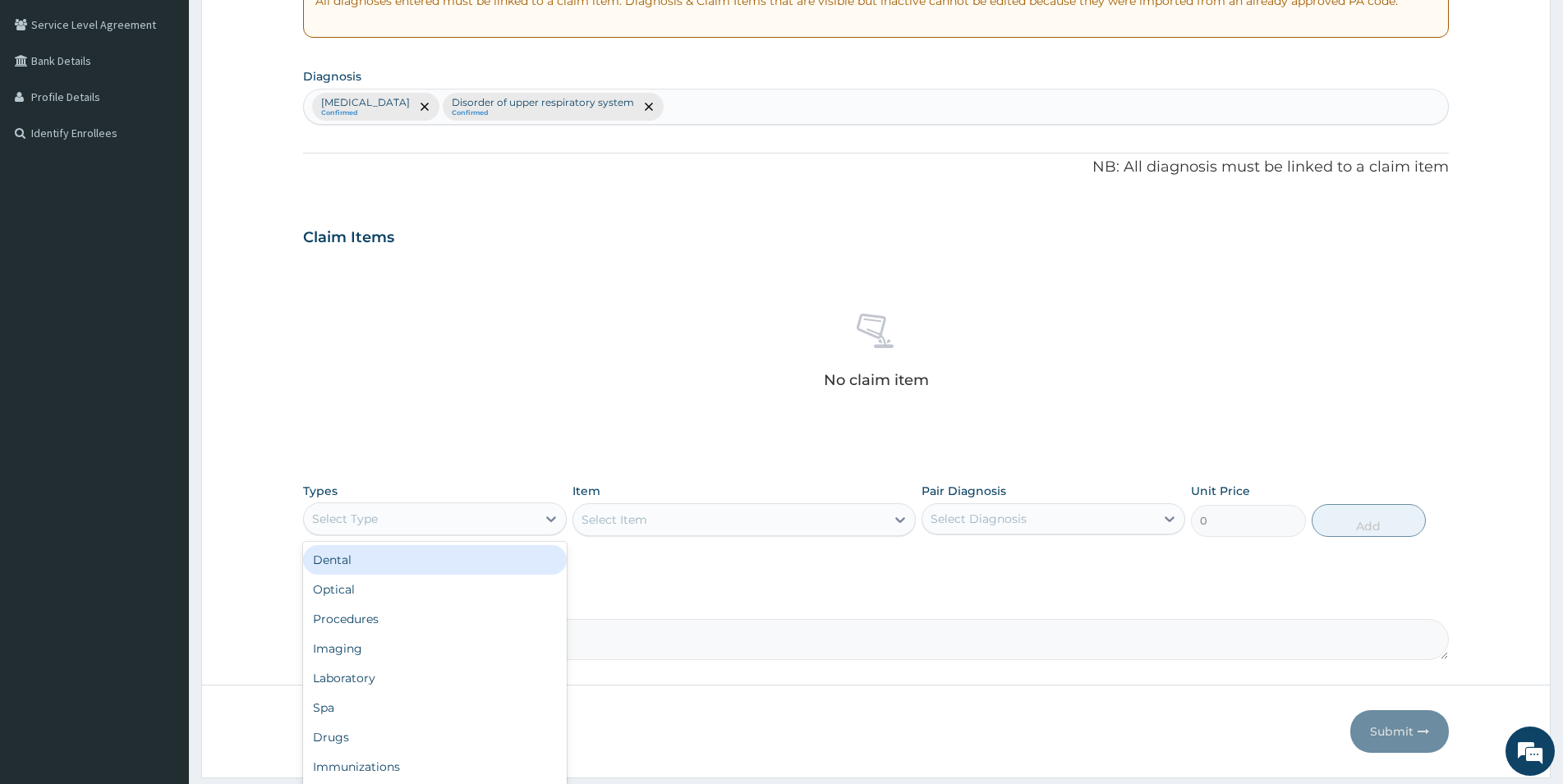
click at [433, 518] on div "Select Type" at bounding box center [420, 519] width 232 height 26
drag, startPoint x: 361, startPoint y: 743, endPoint x: 506, endPoint y: 666, distance: 164.2
click at [361, 742] on div "Drugs" at bounding box center [435, 738] width 264 height 30
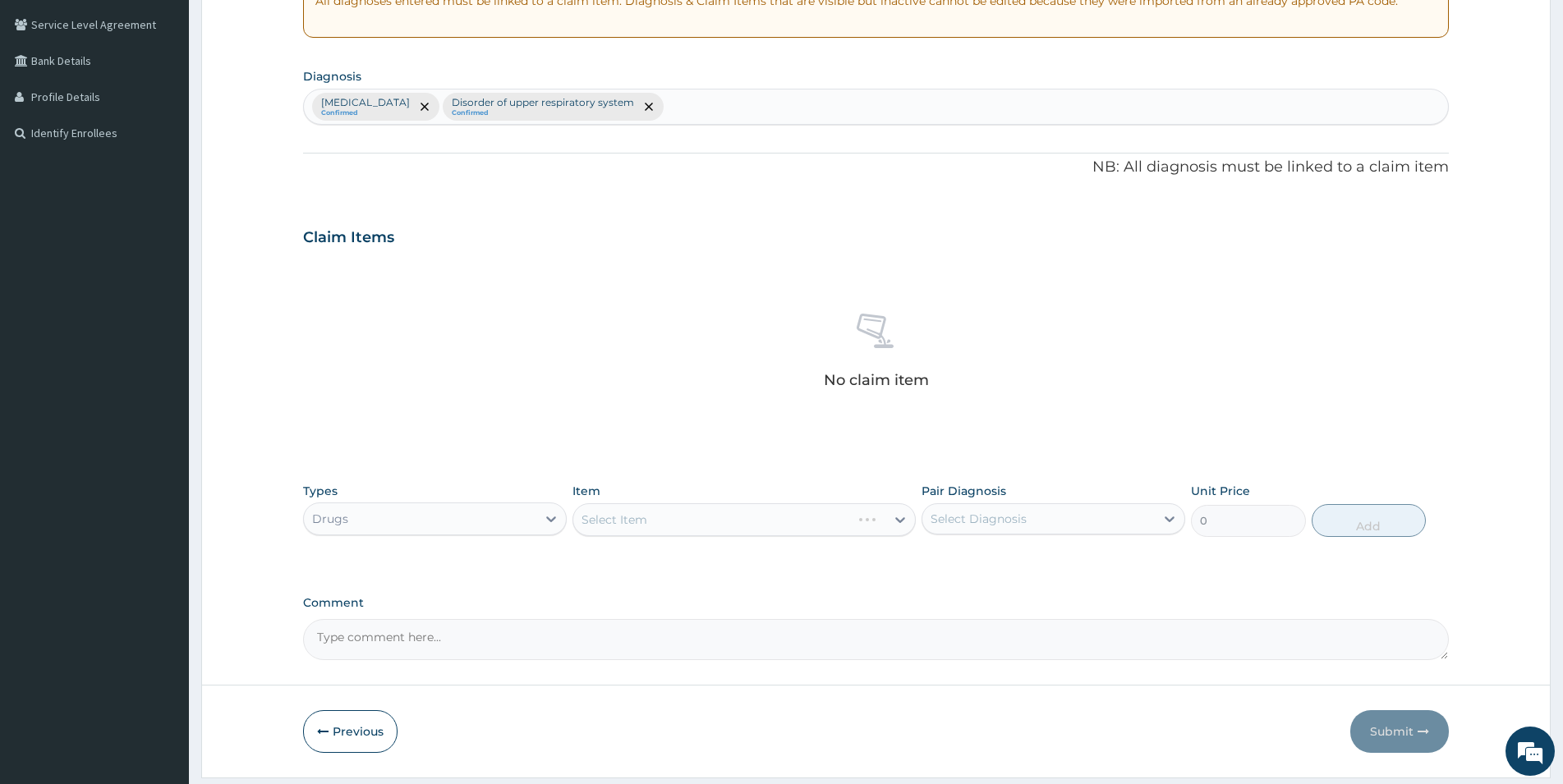
click at [698, 522] on div "Select Item" at bounding box center [744, 519] width 344 height 33
click at [902, 520] on icon at bounding box center [901, 520] width 10 height 6
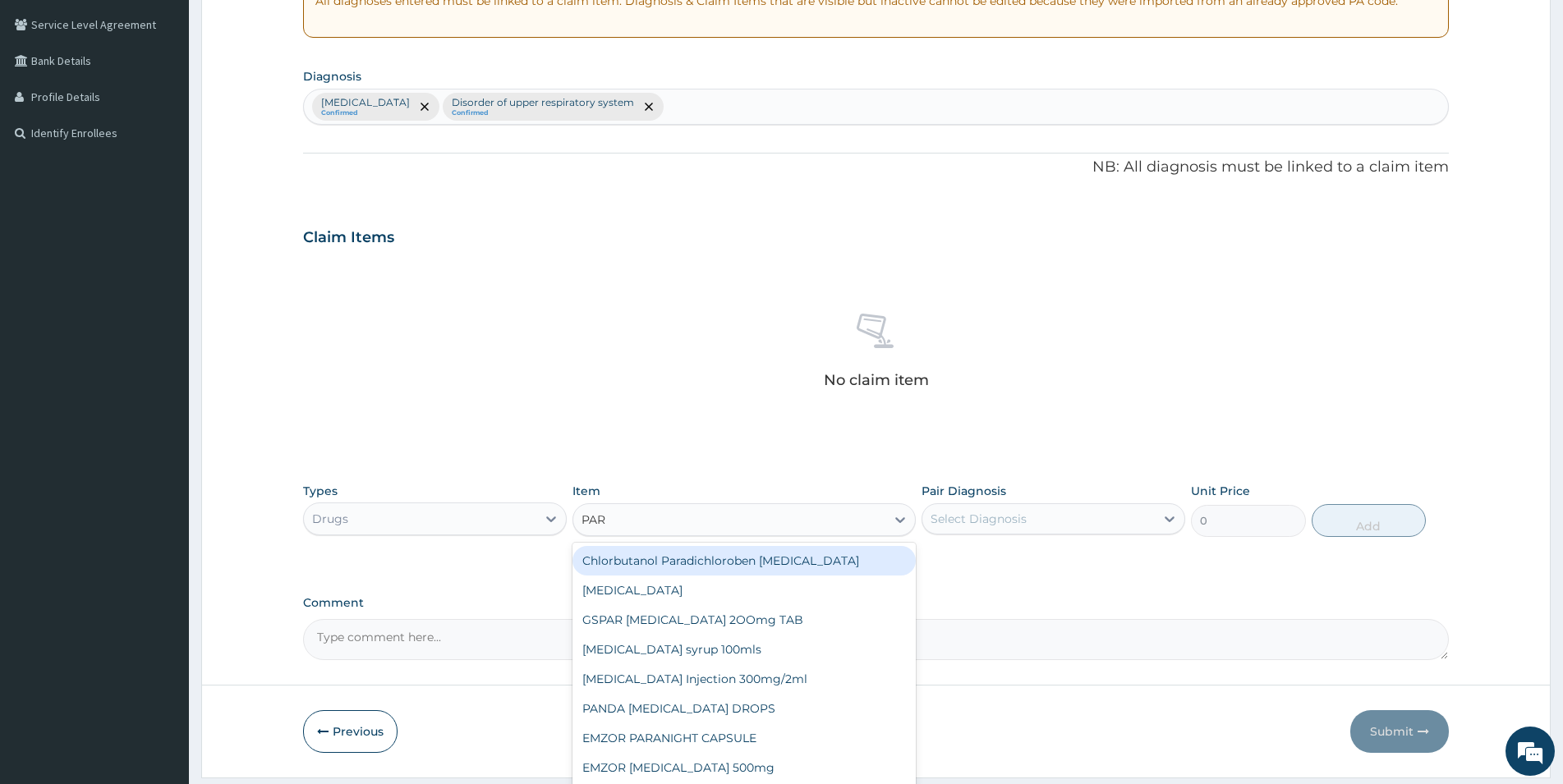
type input "PARA"
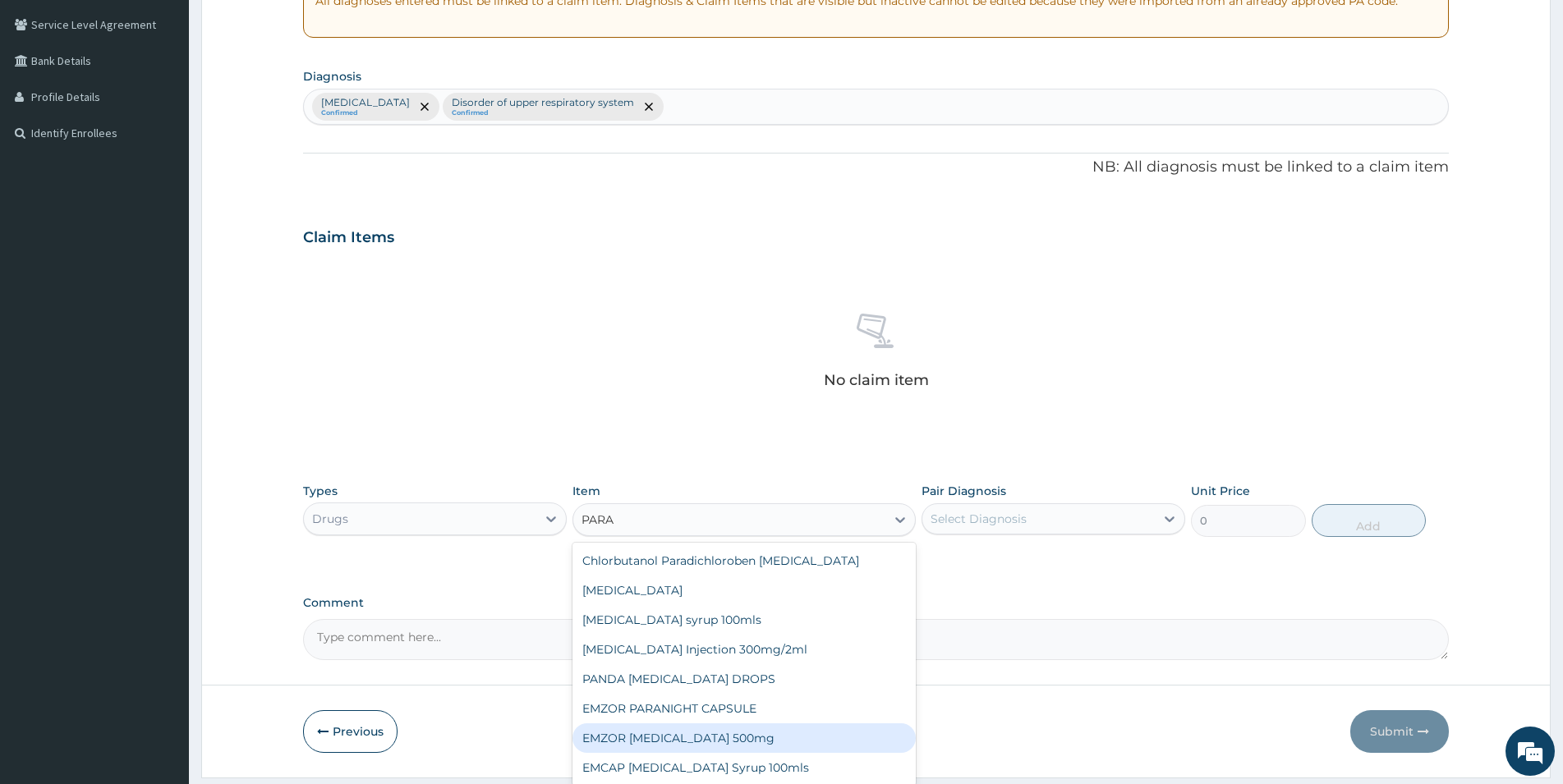
click at [666, 738] on div "EMZOR [MEDICAL_DATA] 500mg" at bounding box center [744, 738] width 344 height 30
type input "23.65"
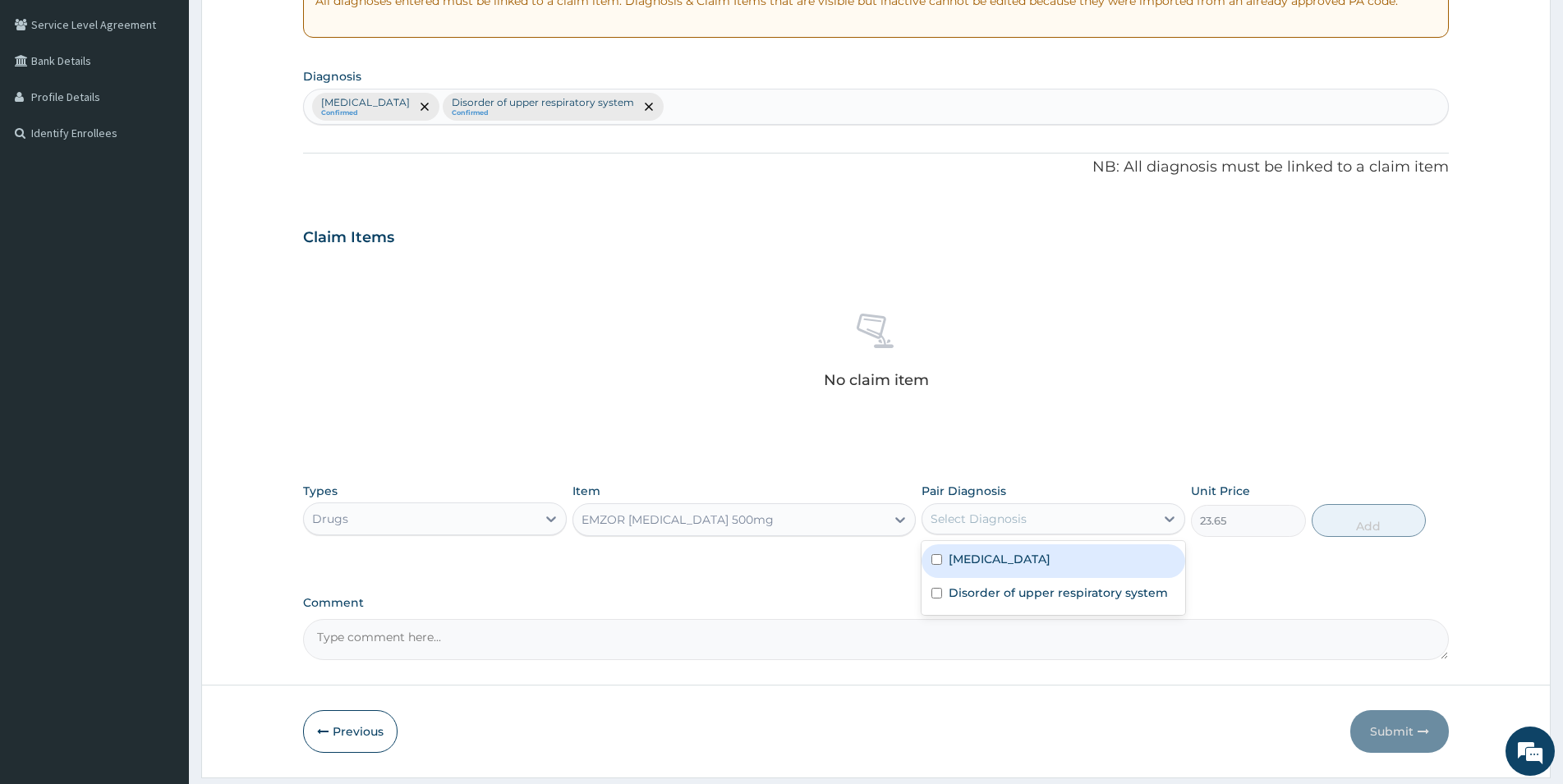
click at [1001, 520] on div "Select Diagnosis" at bounding box center [979, 519] width 96 height 17
click at [955, 556] on label "Malaria" at bounding box center [1000, 559] width 102 height 17
checkbox input "true"
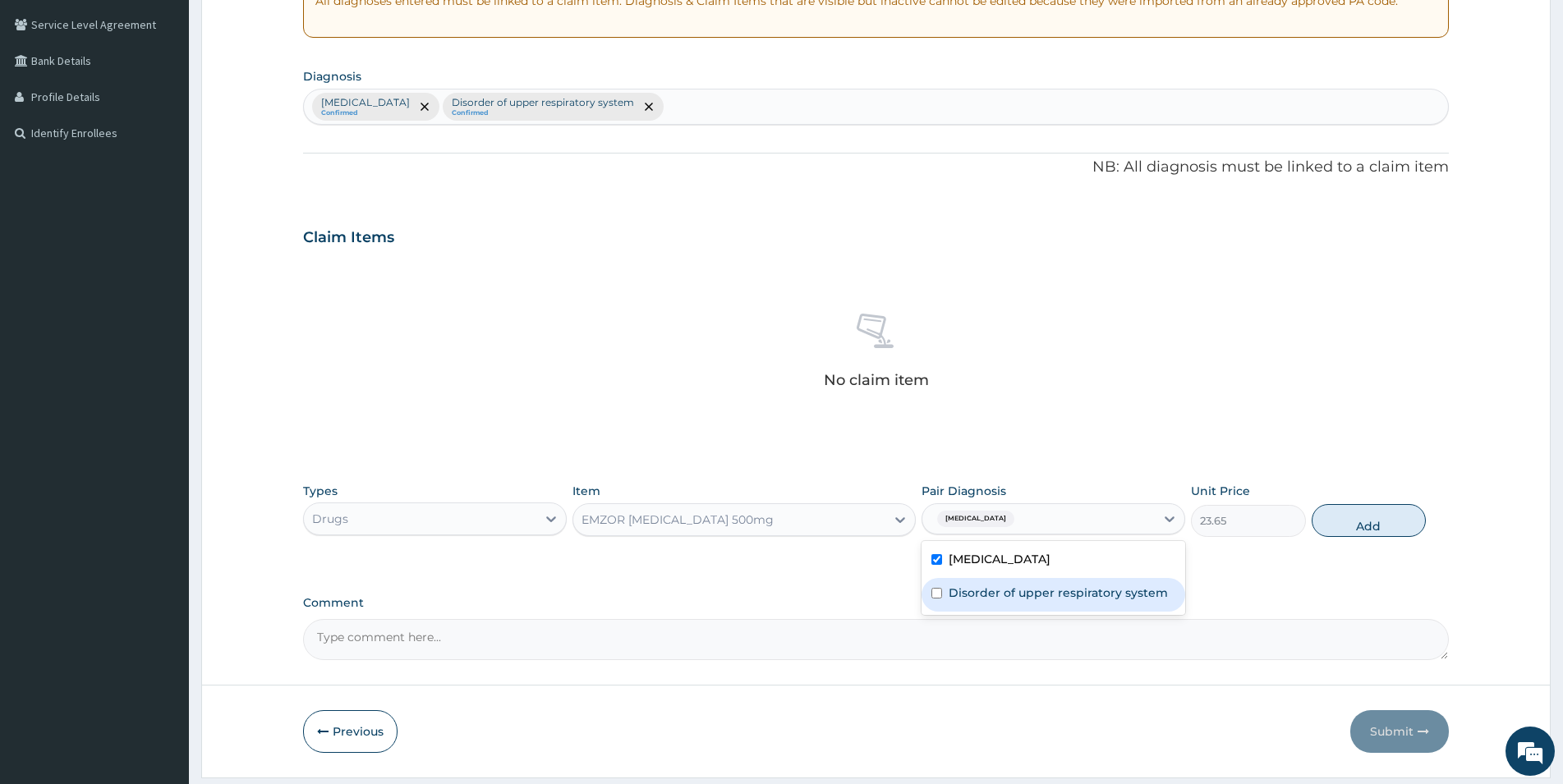
click at [952, 588] on label "Disorder of upper respiratory system" at bounding box center [1058, 593] width 219 height 17
checkbox input "true"
click at [1376, 527] on button "Add" at bounding box center [1369, 520] width 114 height 33
type input "0"
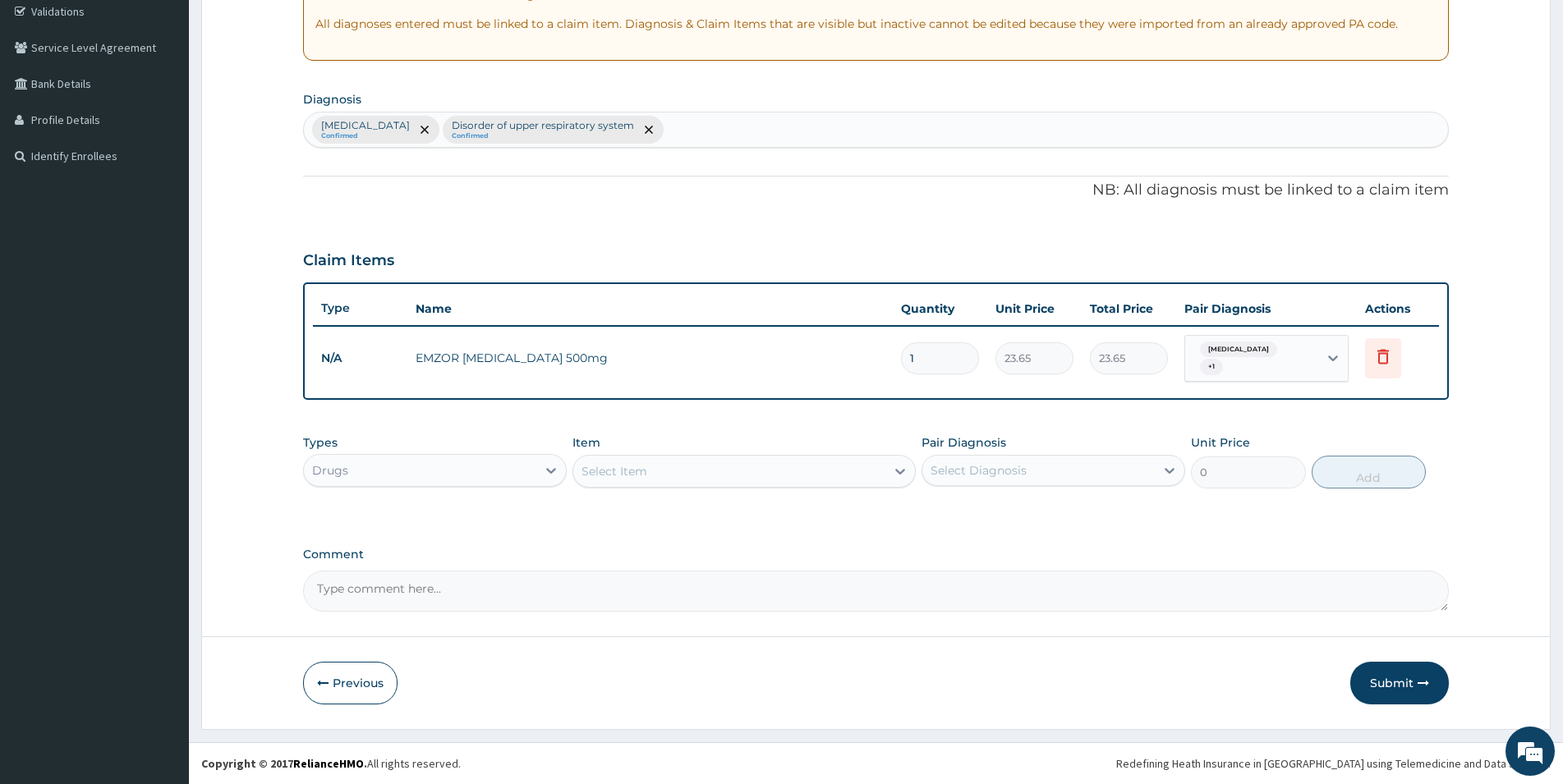
scroll to position [306, 0]
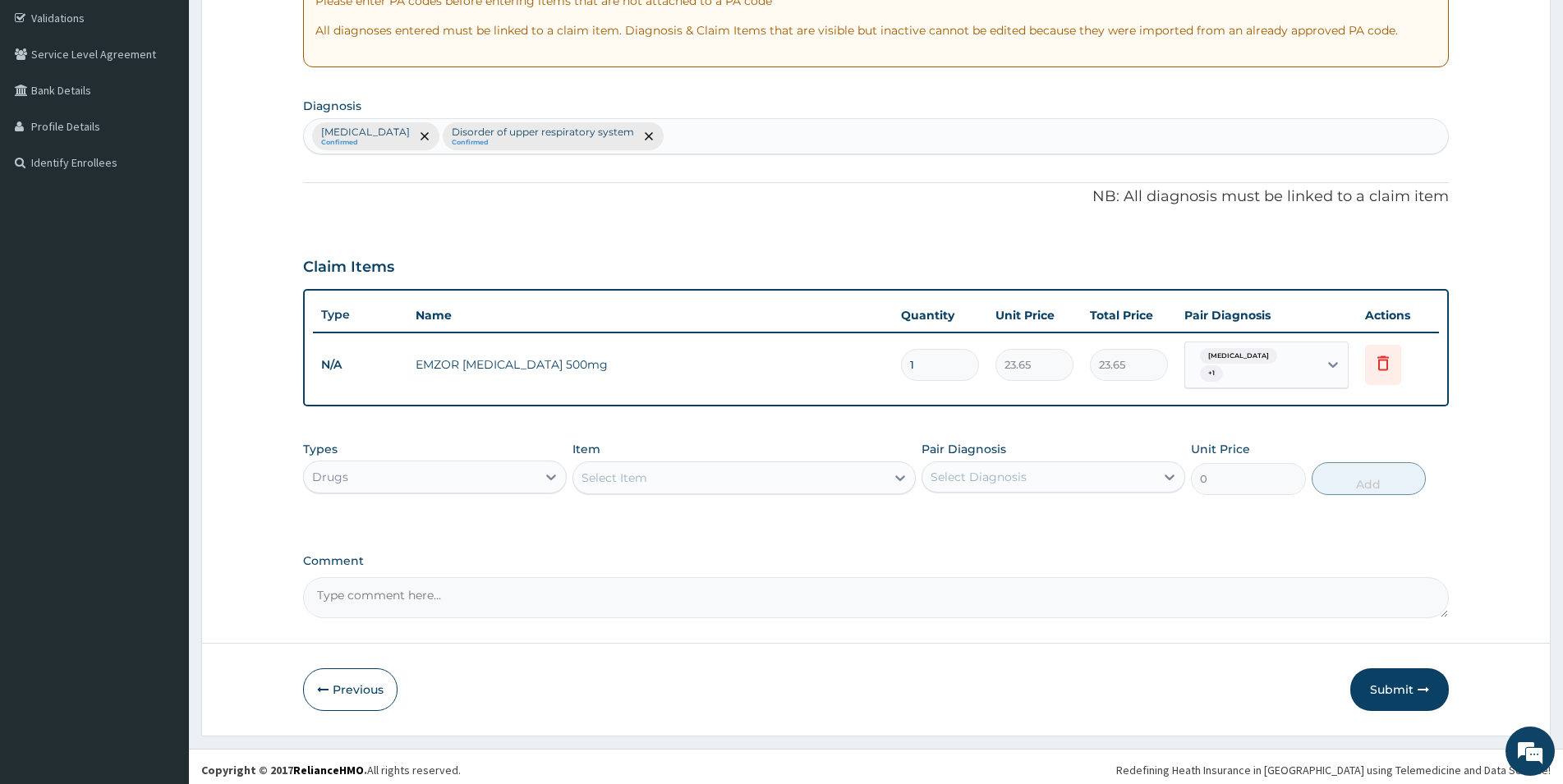
drag, startPoint x: 924, startPoint y: 364, endPoint x: 883, endPoint y: 376, distance: 42.7
click at [901, 372] on input "1" at bounding box center [940, 365] width 78 height 32
type input "2"
type input "47.30"
type input "0.00"
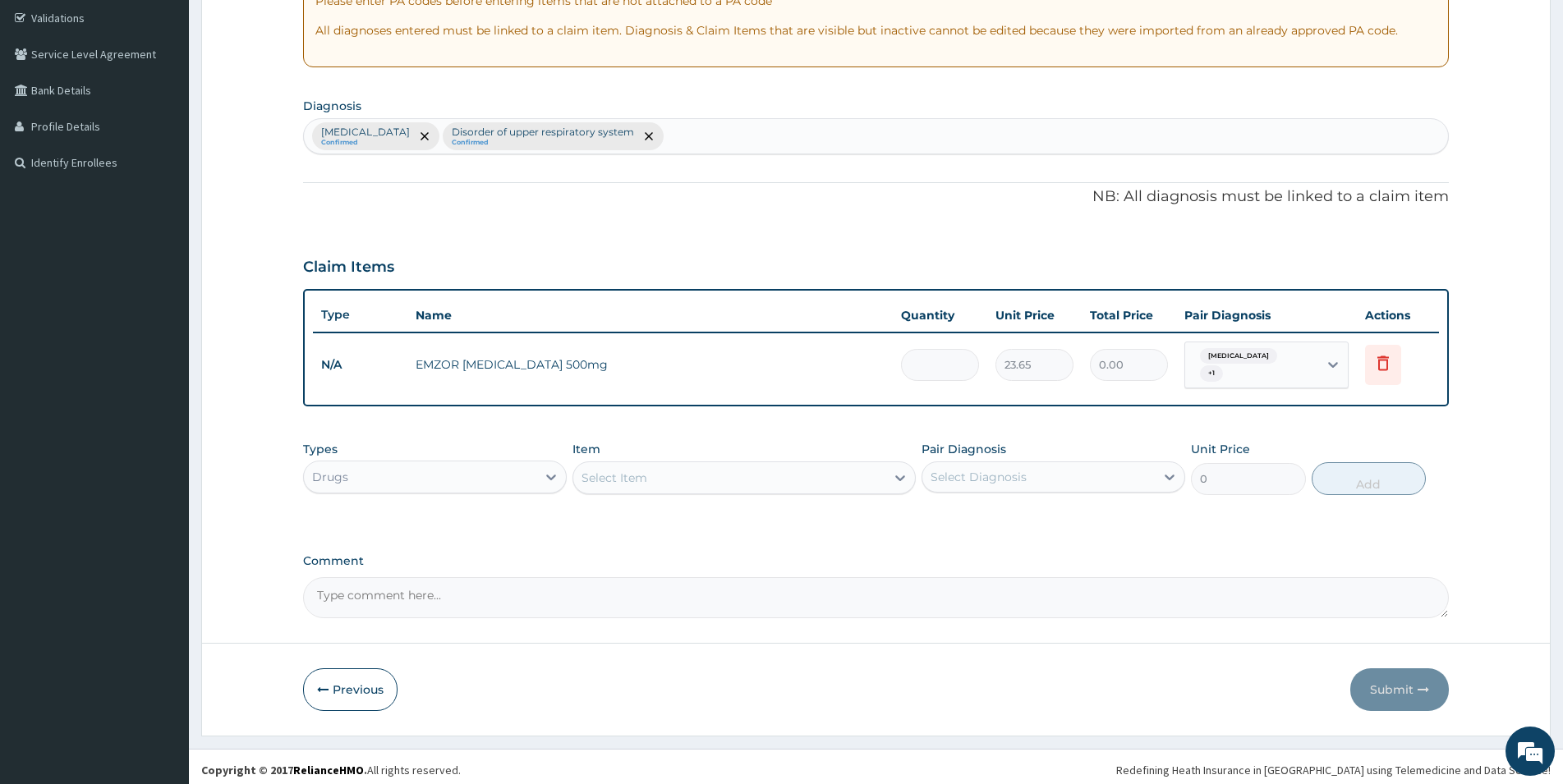
type input "3"
type input "70.95"
type input "30"
type input "709.50"
type input "30"
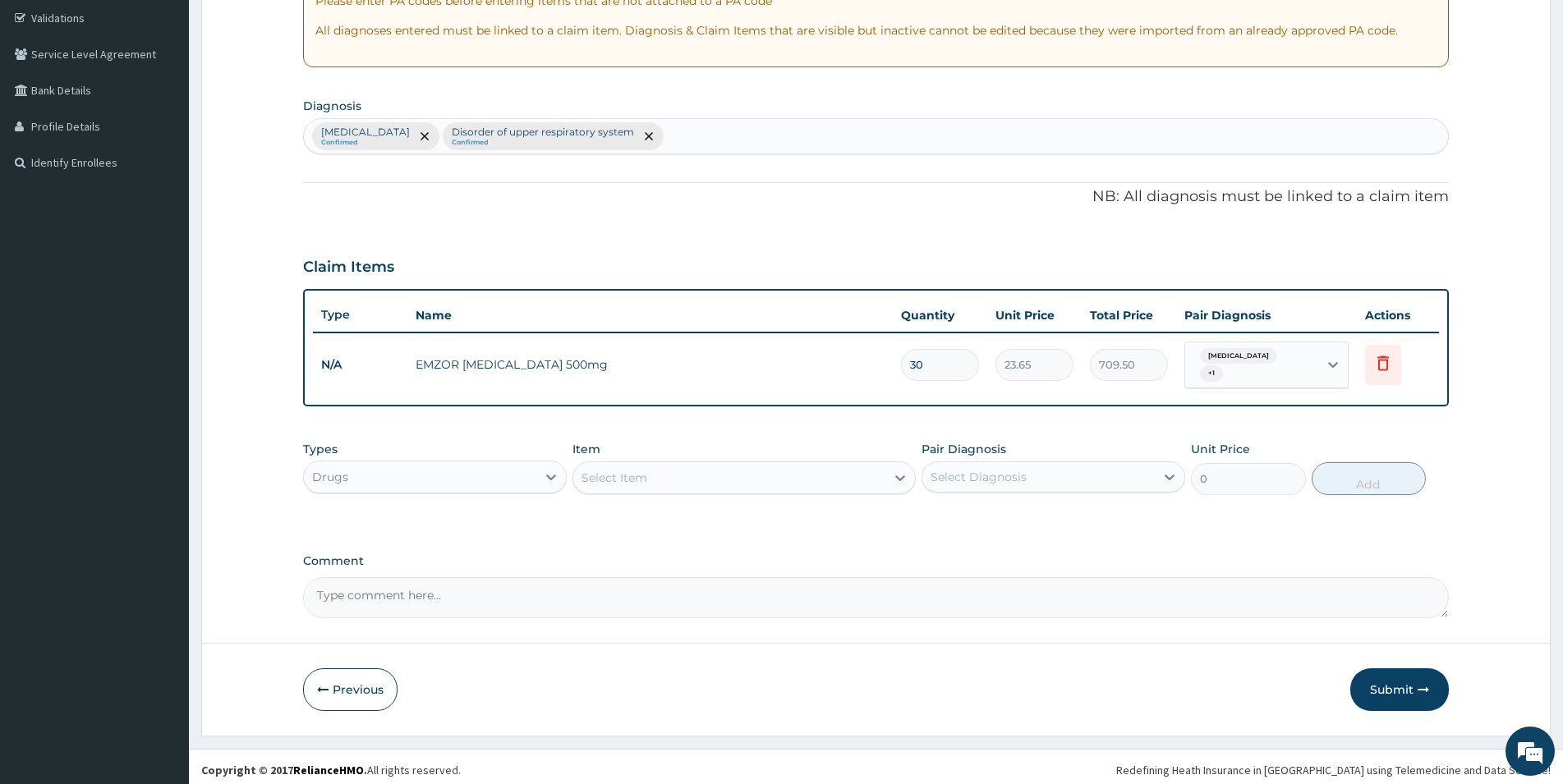
click at [656, 488] on div "Item Select Item" at bounding box center [744, 468] width 344 height 54
click at [658, 478] on div "Select Item" at bounding box center [729, 477] width 312 height 26
type input "METRO"
click at [703, 510] on div "BLINKS [MEDICAL_DATA] INFUSION" at bounding box center [744, 519] width 344 height 30
type input "709.5"
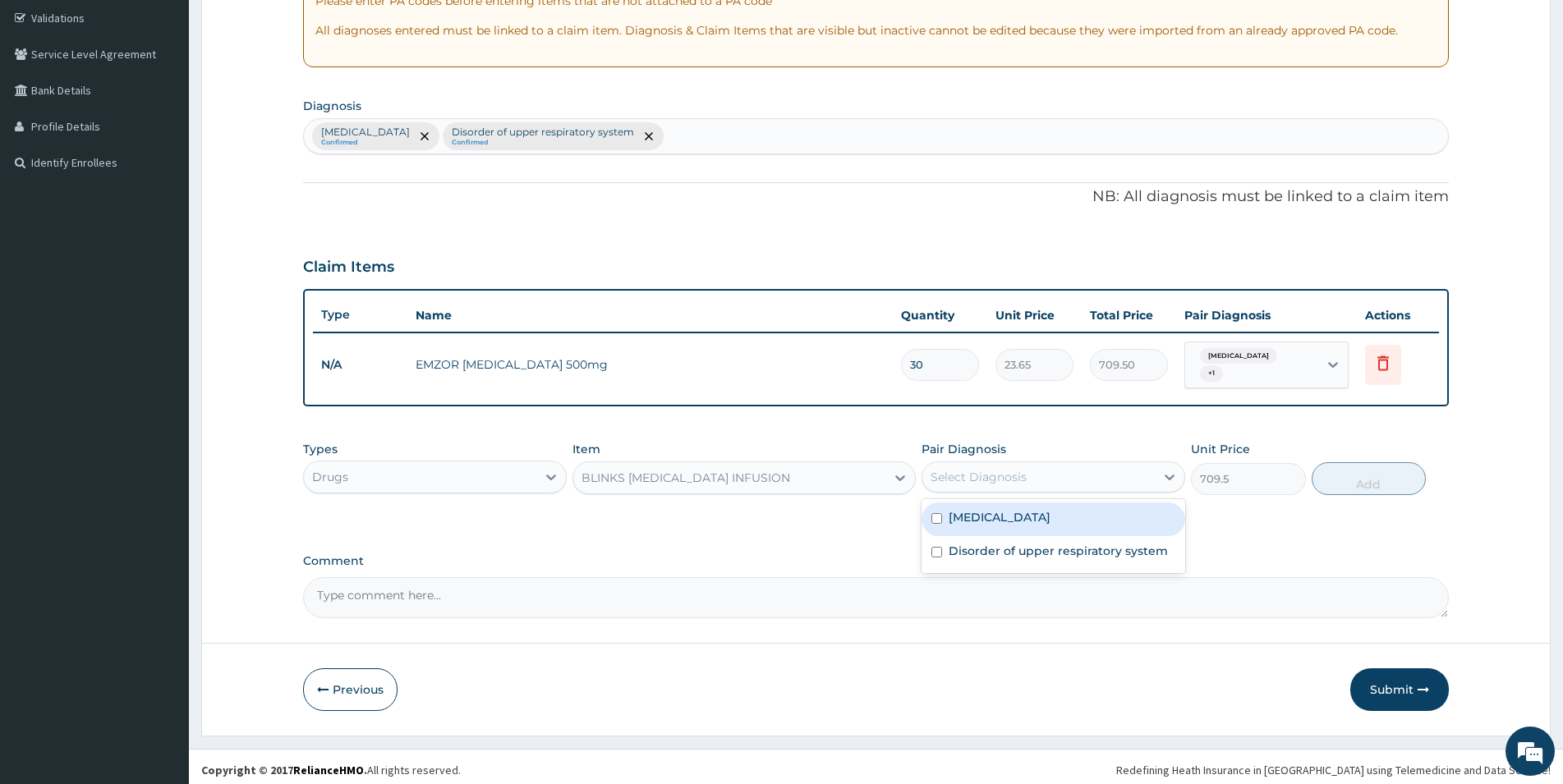
click at [960, 471] on div "Select Diagnosis" at bounding box center [979, 477] width 96 height 17
click at [952, 516] on label "Malaria" at bounding box center [1000, 517] width 102 height 17
checkbox input "true"
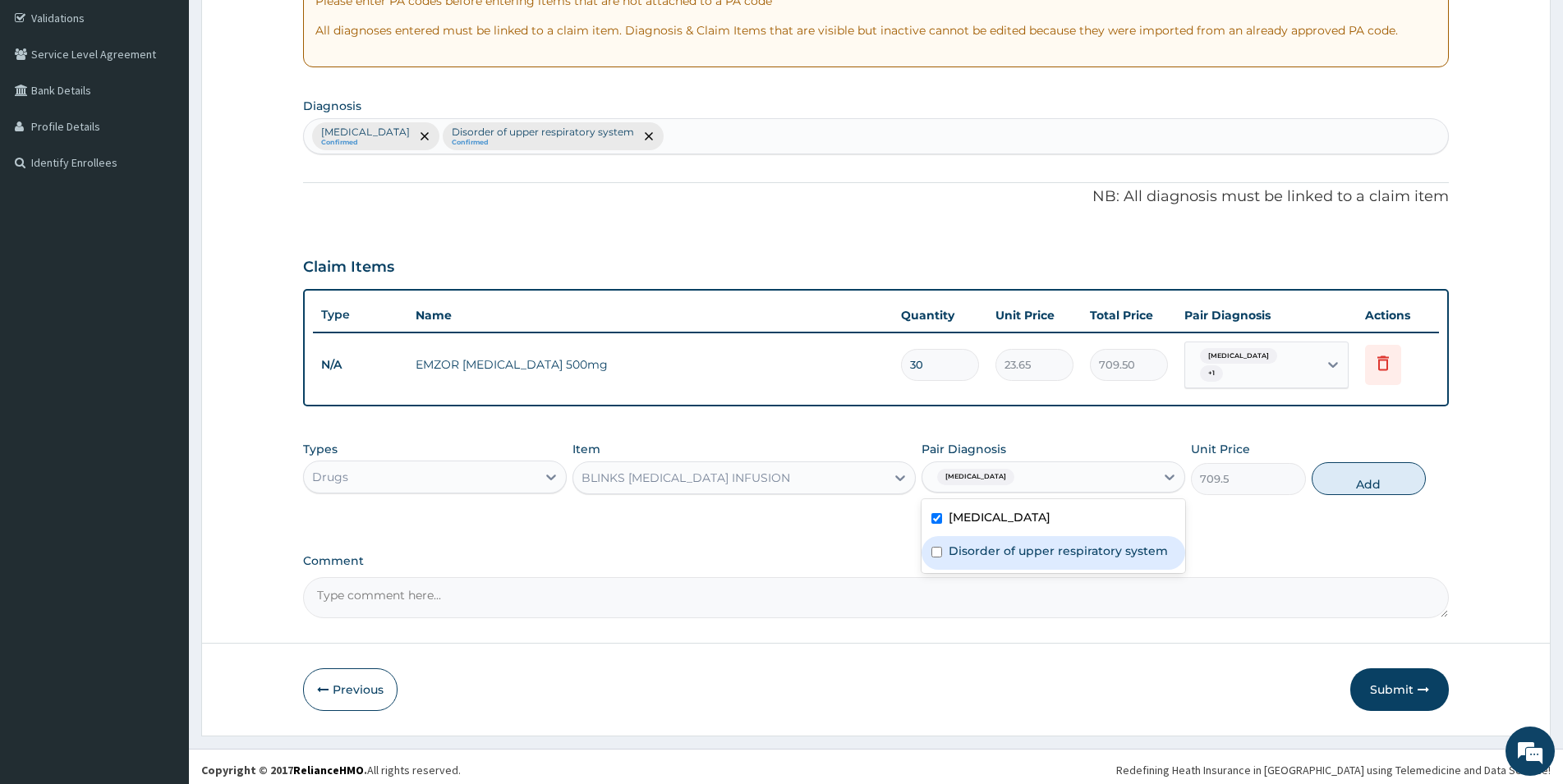
click at [952, 542] on label "Disorder of upper respiratory system" at bounding box center [1058, 551] width 219 height 17
checkbox input "true"
click at [1372, 469] on button "Add" at bounding box center [1369, 478] width 114 height 33
type input "0"
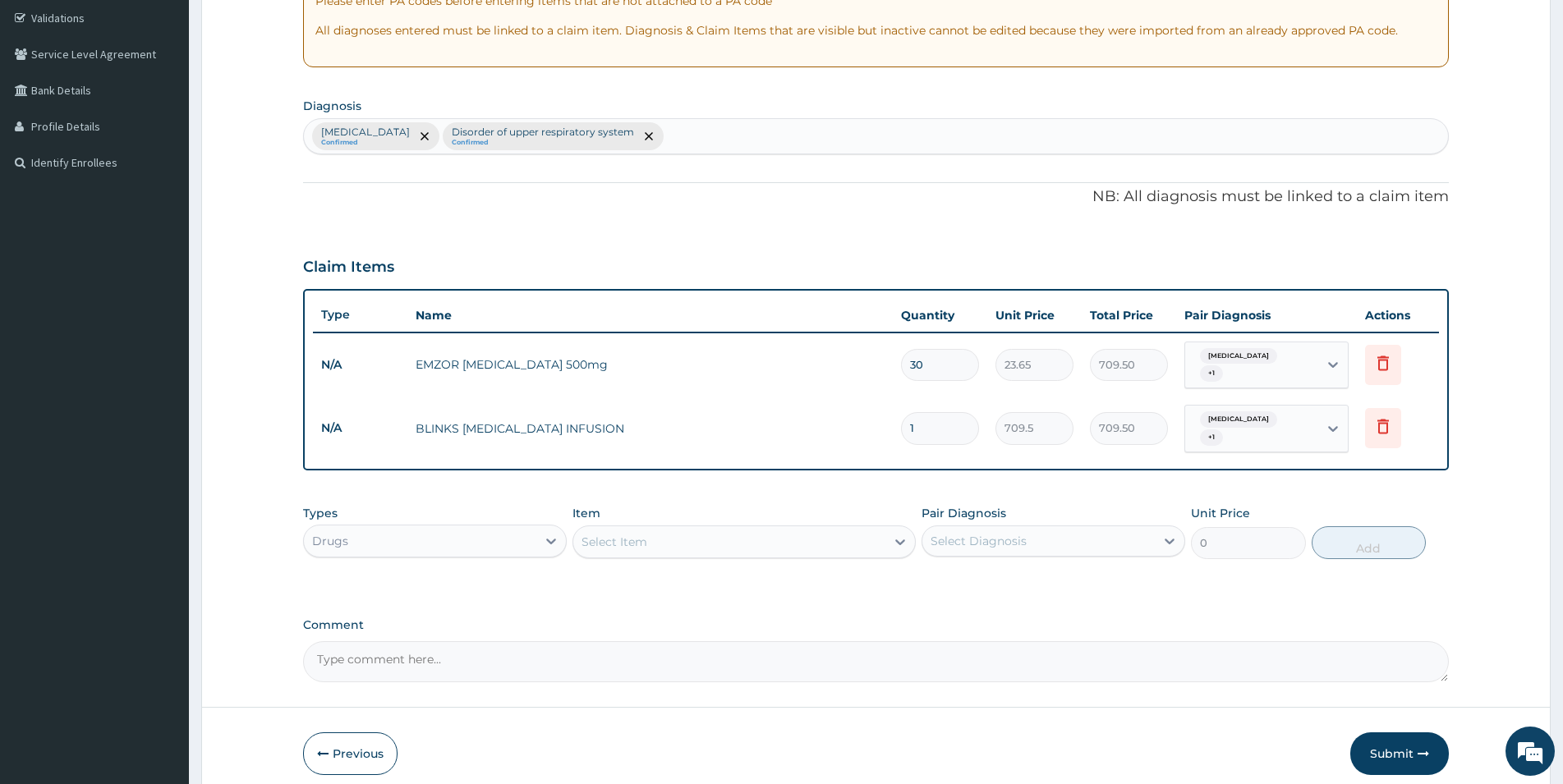
drag, startPoint x: 919, startPoint y: 419, endPoint x: 870, endPoint y: 431, distance: 50.4
click at [901, 429] on input "1" at bounding box center [940, 428] width 78 height 32
type input "3"
type input "2128.50"
type input "30"
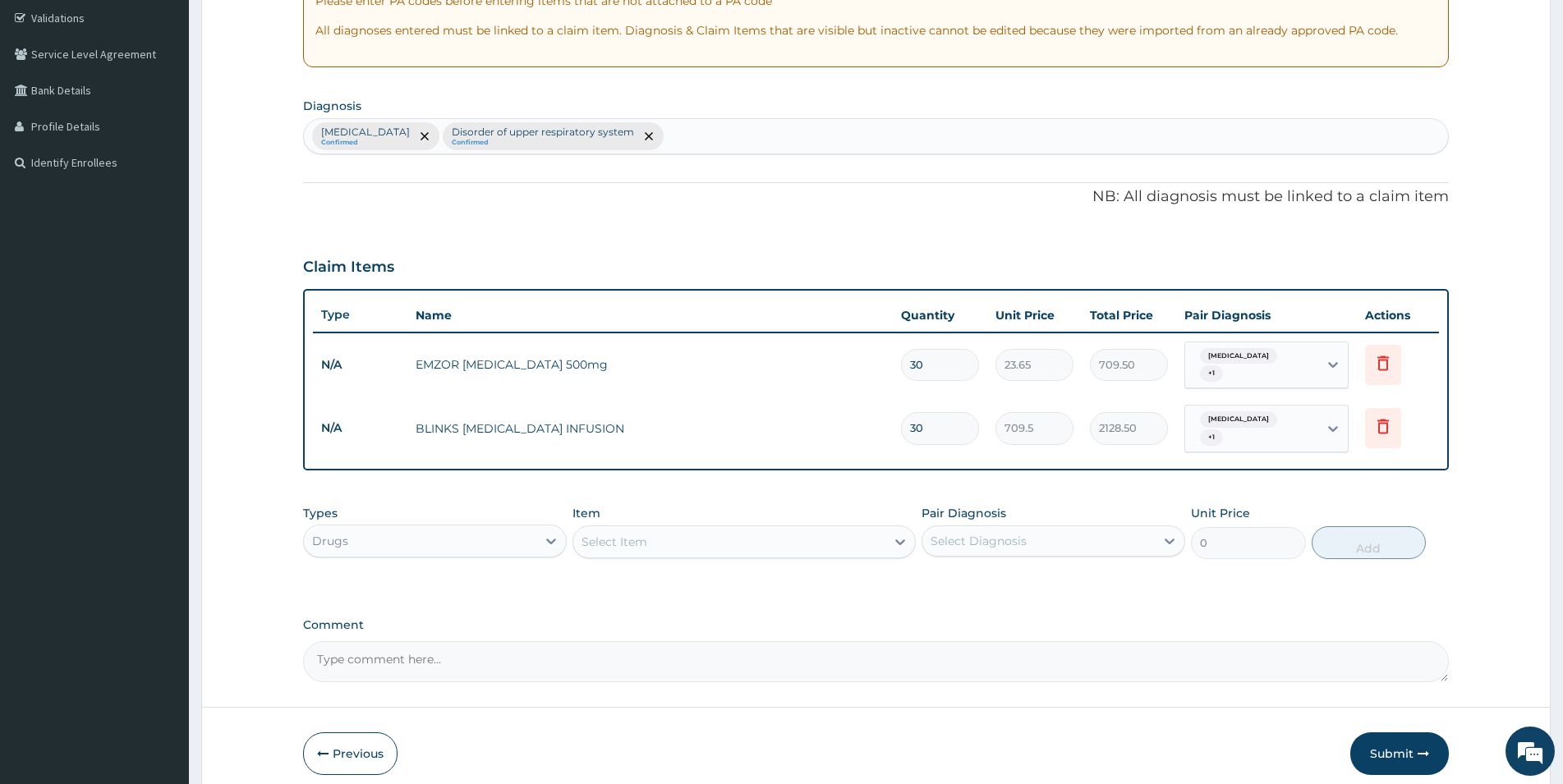
type input "21285.00"
type input "30"
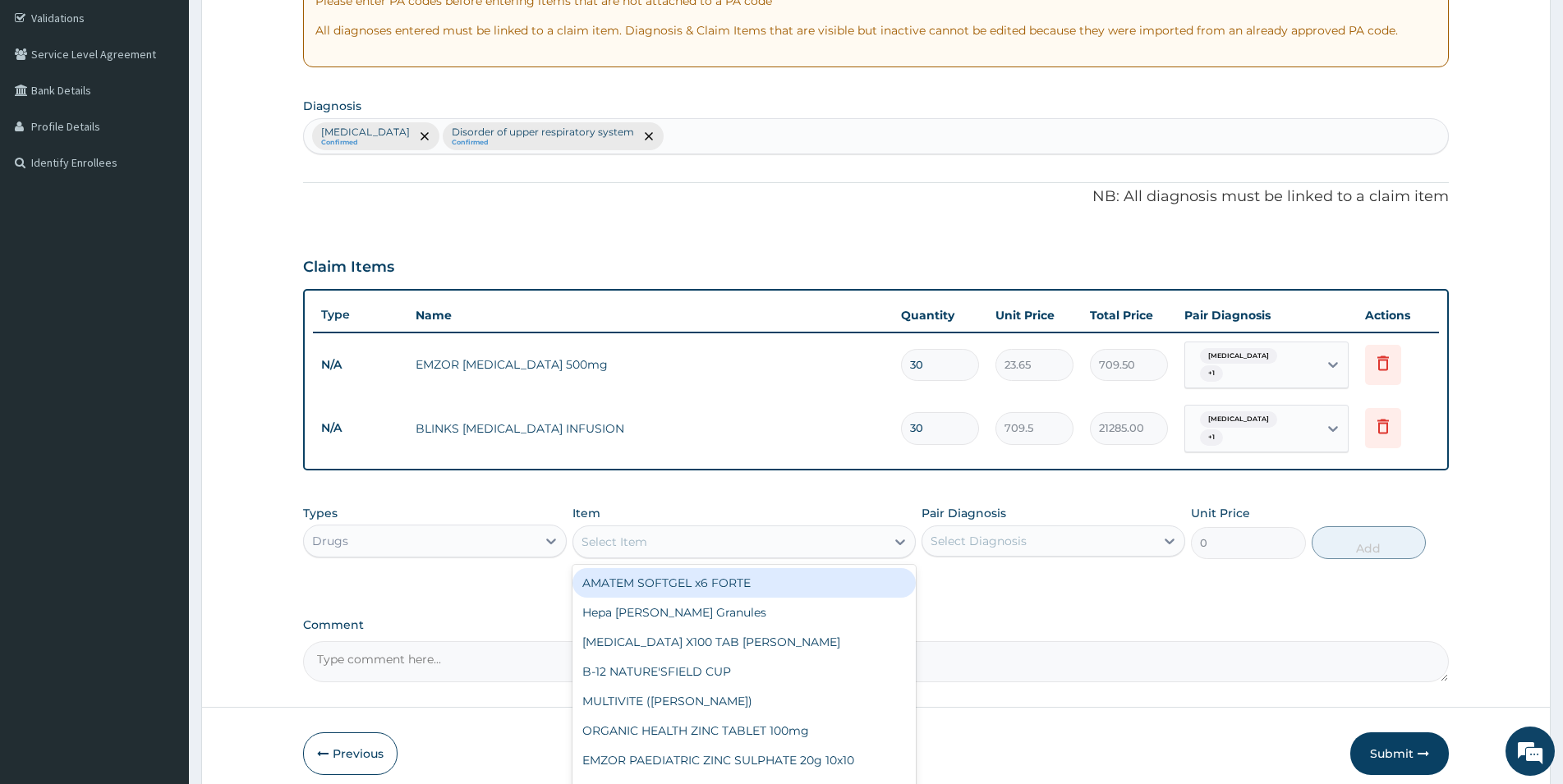
click at [648, 529] on div "Select Item" at bounding box center [729, 542] width 312 height 26
type input "CIPRO"
click at [670, 568] on div "CIPROTAB 500mg x14" at bounding box center [744, 583] width 344 height 30
type input "319.275"
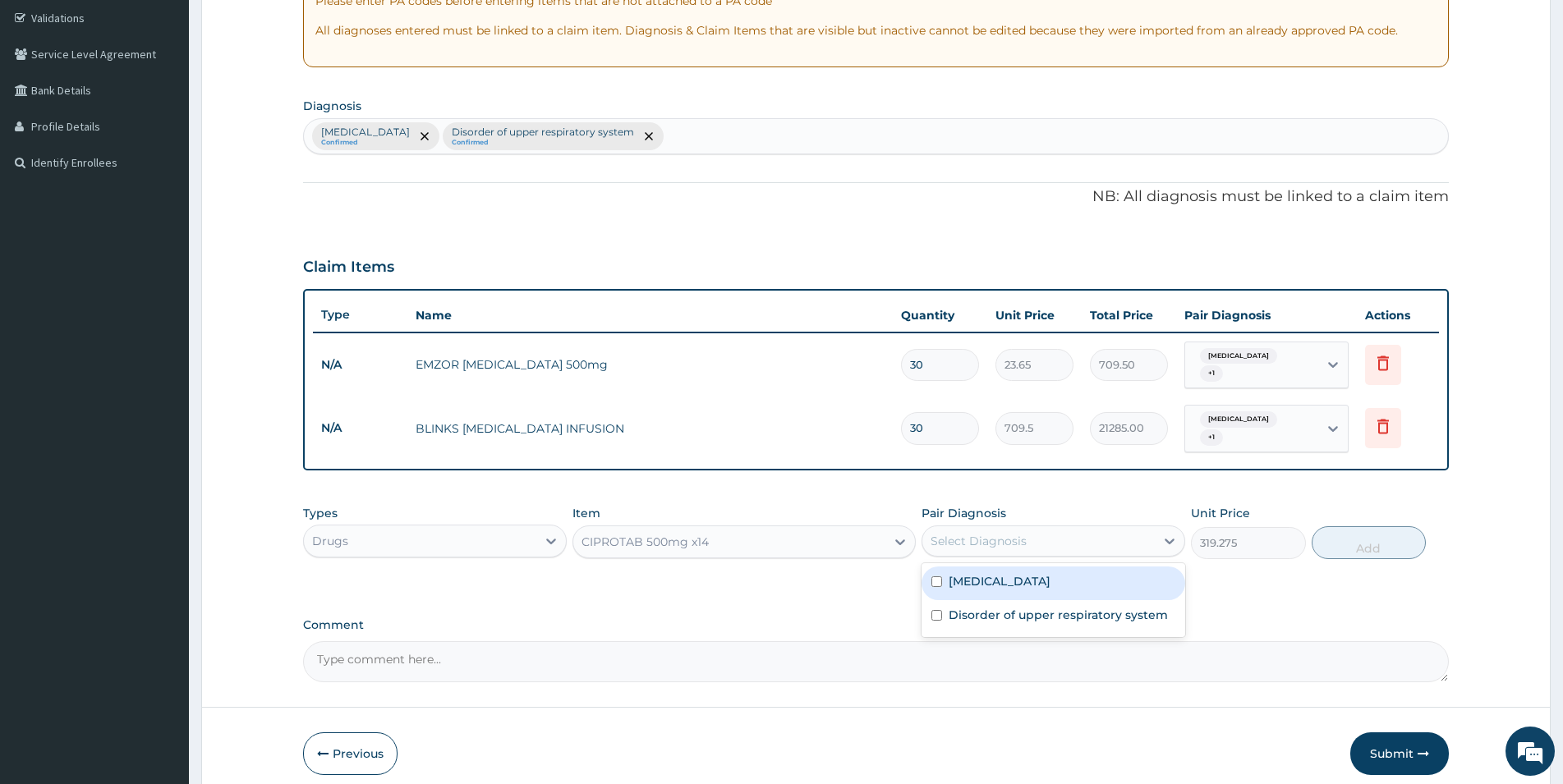
click at [940, 533] on div "Select Diagnosis" at bounding box center [979, 542] width 96 height 17
drag, startPoint x: 948, startPoint y: 577, endPoint x: 954, endPoint y: 615, distance: 38.5
click at [954, 615] on div "Malaria Disorder of upper respiratory system" at bounding box center [1054, 600] width 264 height 74
click at [946, 575] on div "Malaria" at bounding box center [1054, 583] width 264 height 33
checkbox input "true"
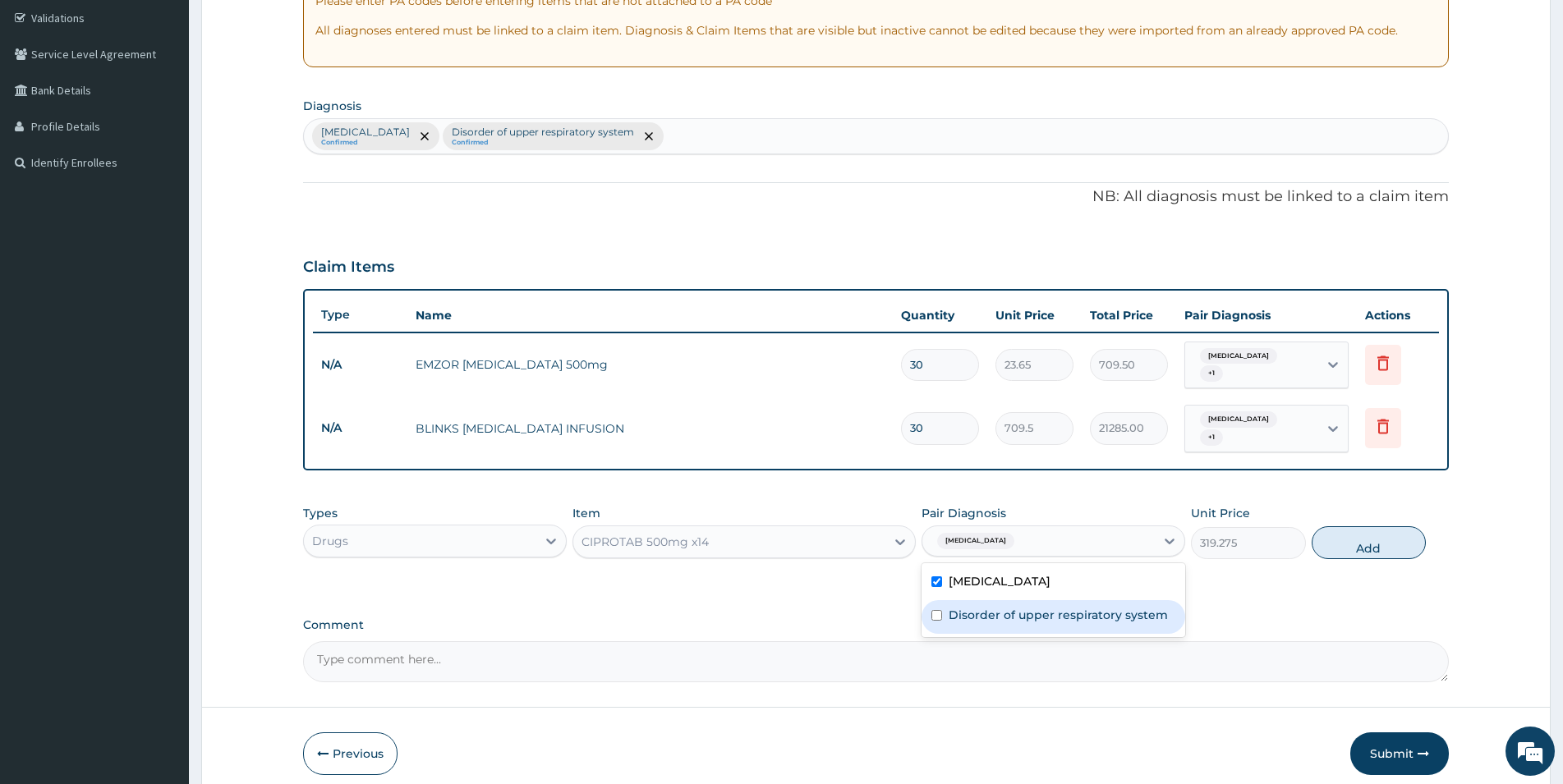
click at [943, 600] on div "Disorder of upper respiratory system" at bounding box center [1054, 617] width 264 height 33
checkbox input "true"
click at [1350, 527] on button "Add" at bounding box center [1369, 542] width 114 height 33
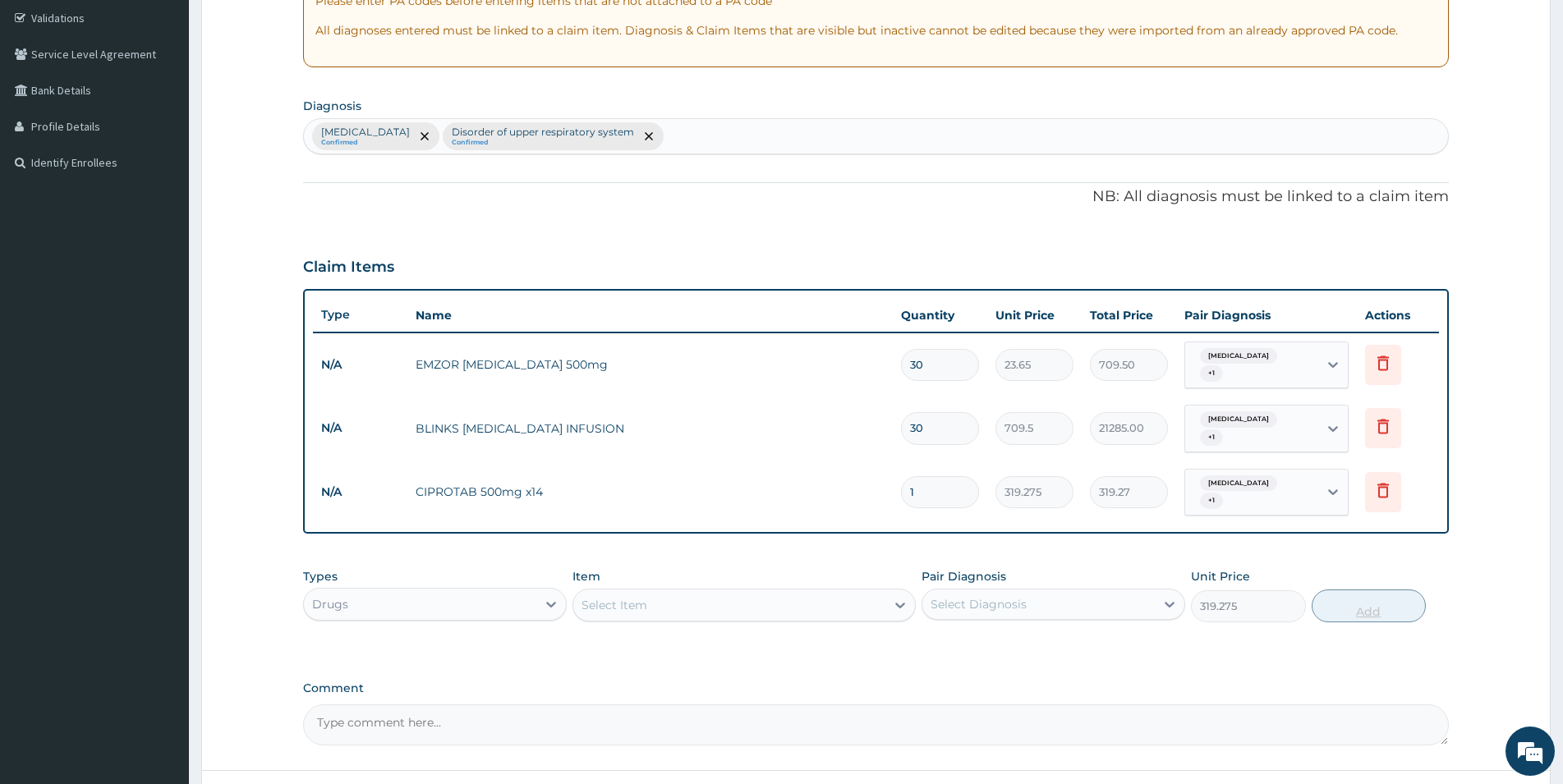
type input "0"
click at [938, 477] on input "1" at bounding box center [940, 492] width 78 height 32
type input "10"
type input "3192.75"
type input "10"
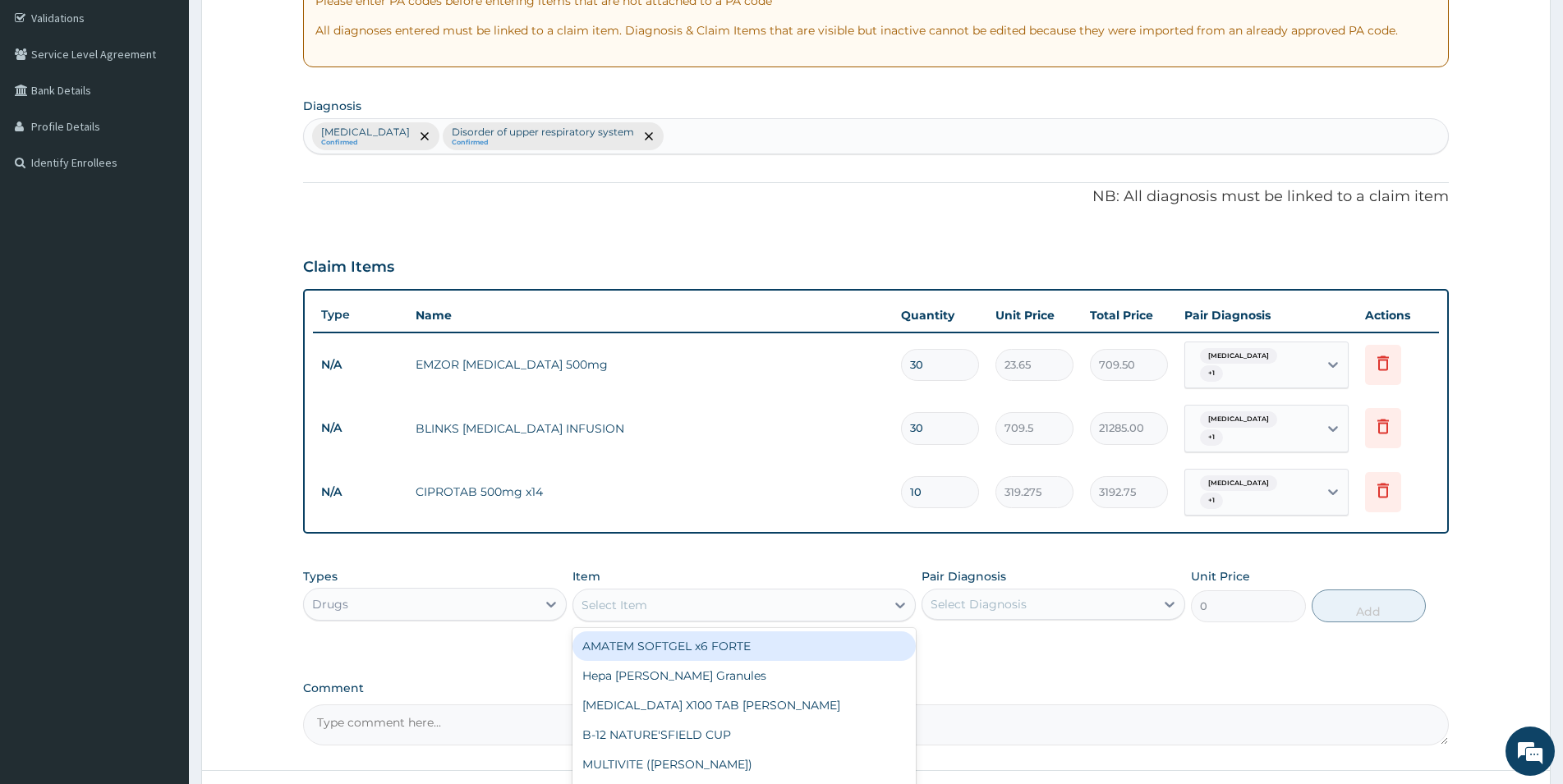
click at [776, 592] on div "Select Item" at bounding box center [729, 605] width 312 height 26
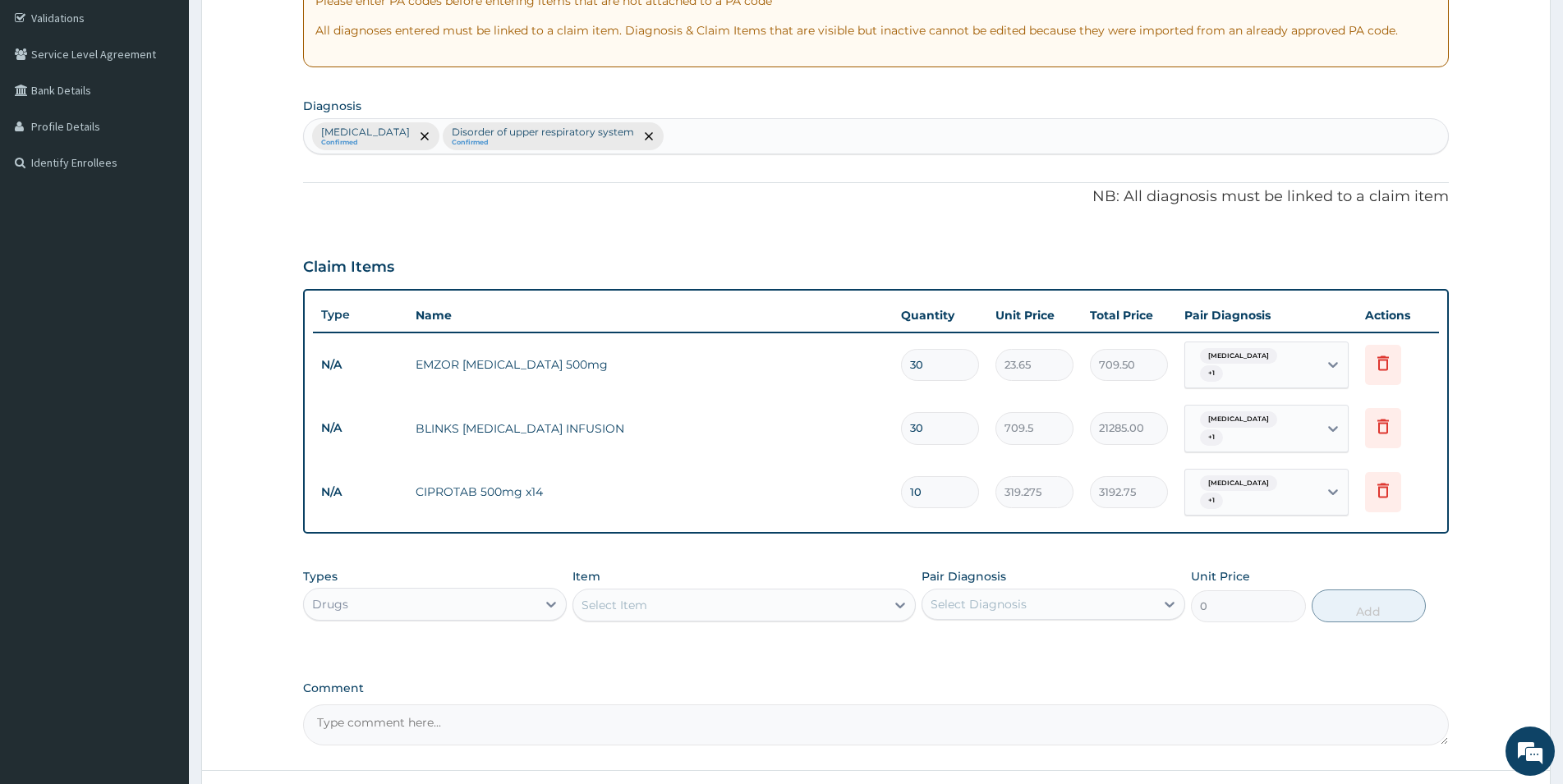
click at [655, 592] on div "Select Item" at bounding box center [729, 605] width 312 height 26
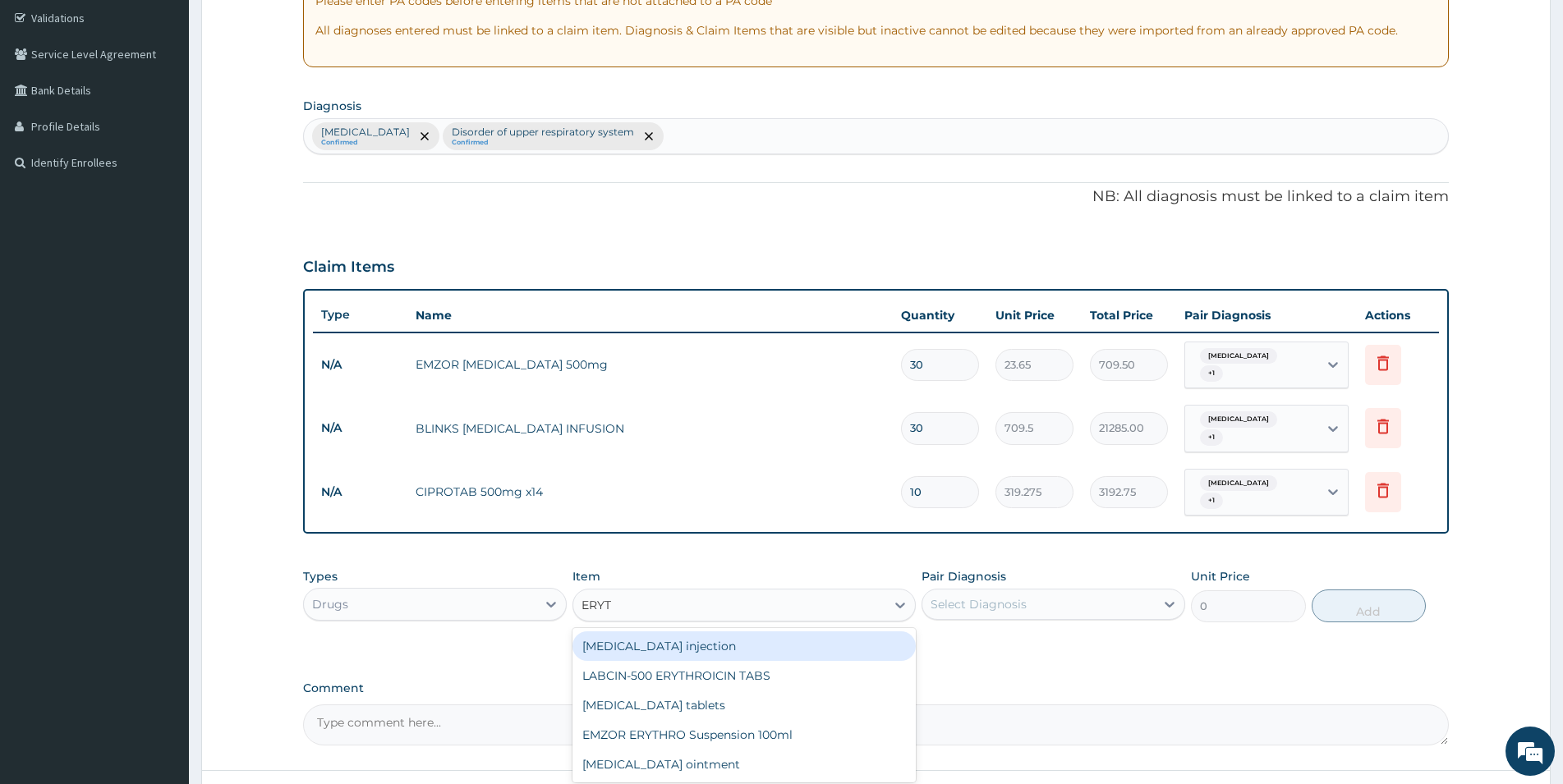
type input "ERYTH"
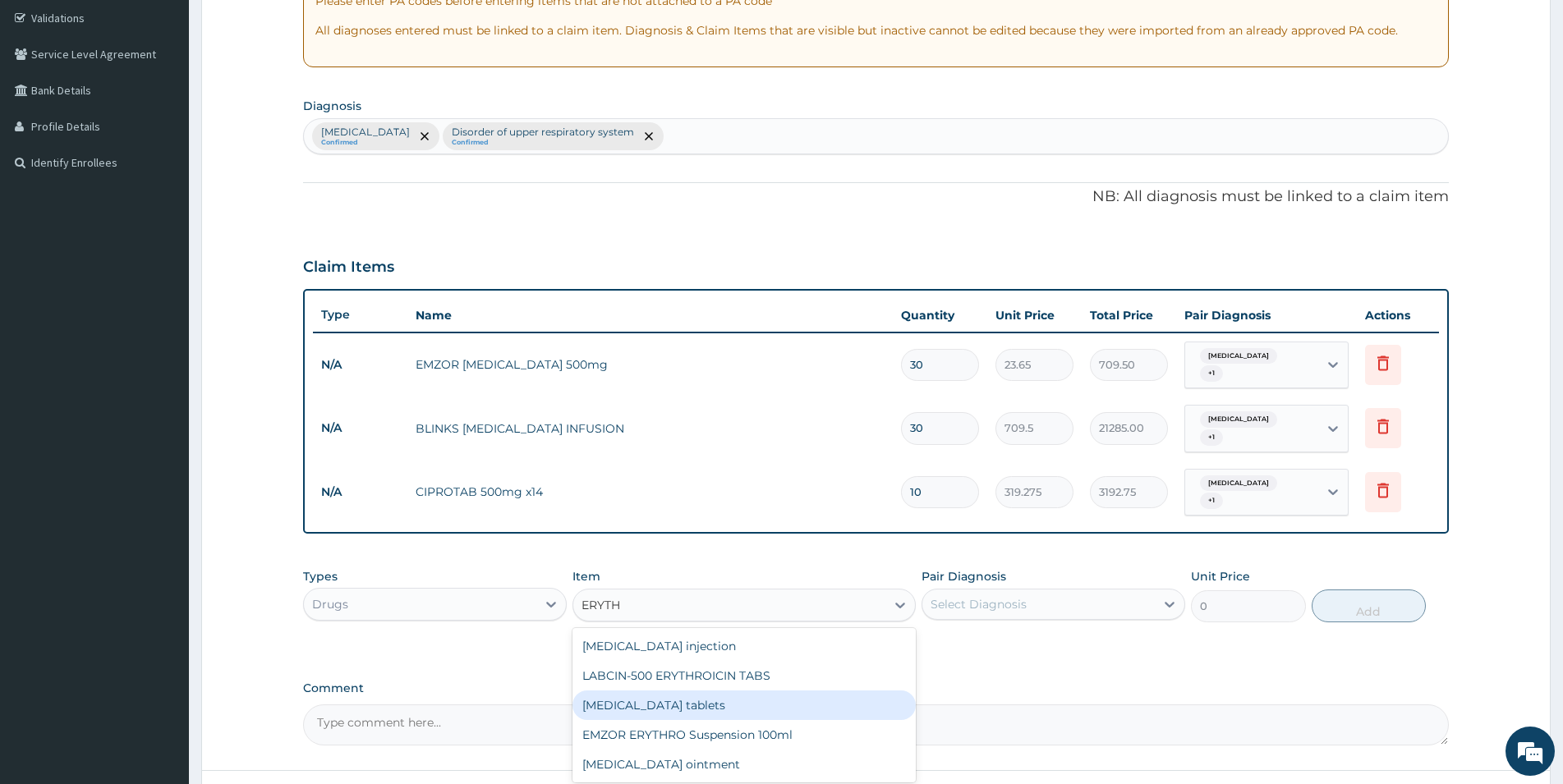
click at [678, 691] on div "[MEDICAL_DATA] tablets" at bounding box center [744, 706] width 344 height 30
type input "206.9375"
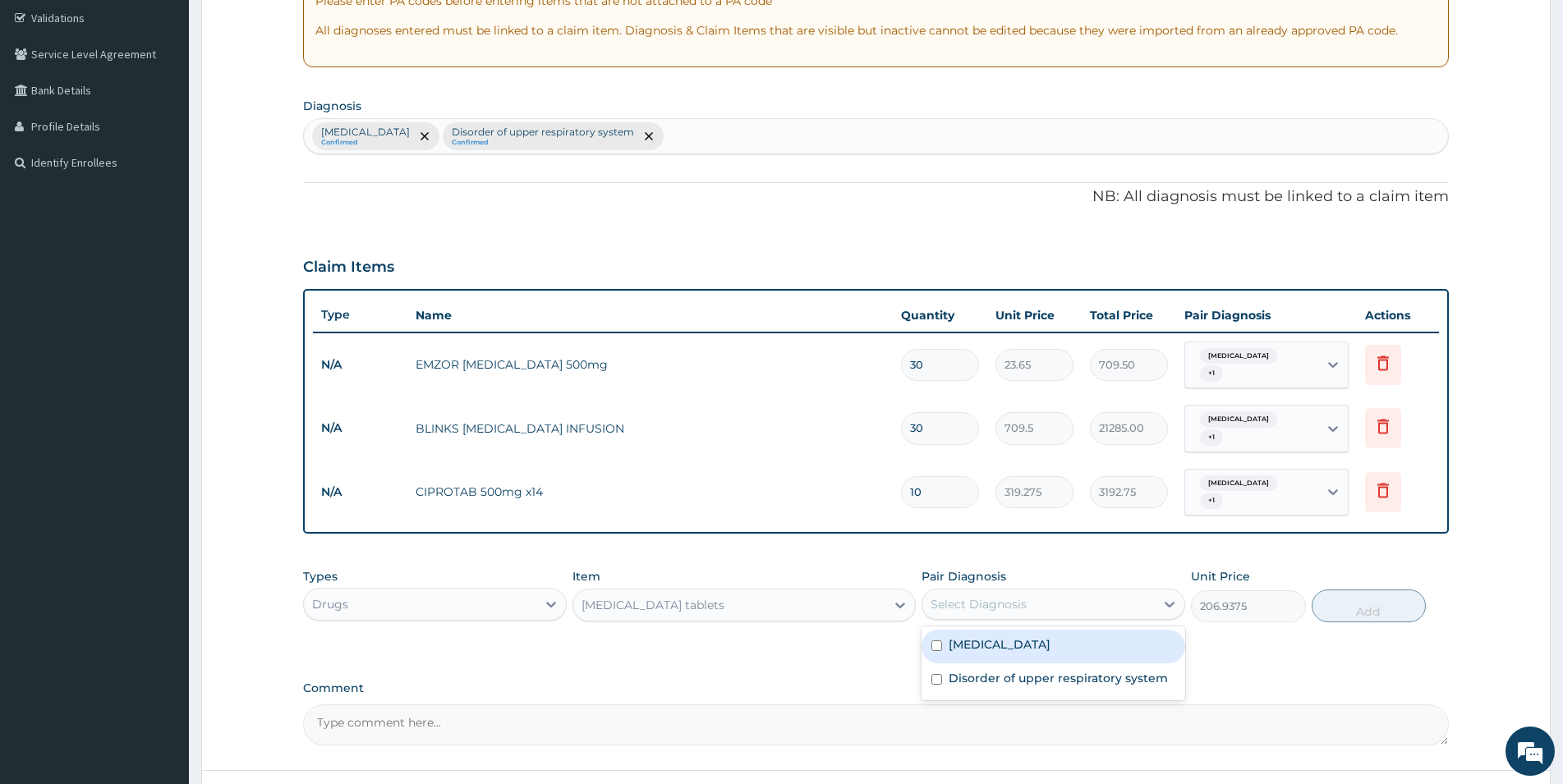
click at [1027, 592] on div "Select Diagnosis" at bounding box center [1039, 605] width 232 height 26
drag, startPoint x: 939, startPoint y: 621, endPoint x: 946, endPoint y: 655, distance: 34.7
click at [939, 639] on div "Malaria" at bounding box center [1054, 647] width 264 height 33
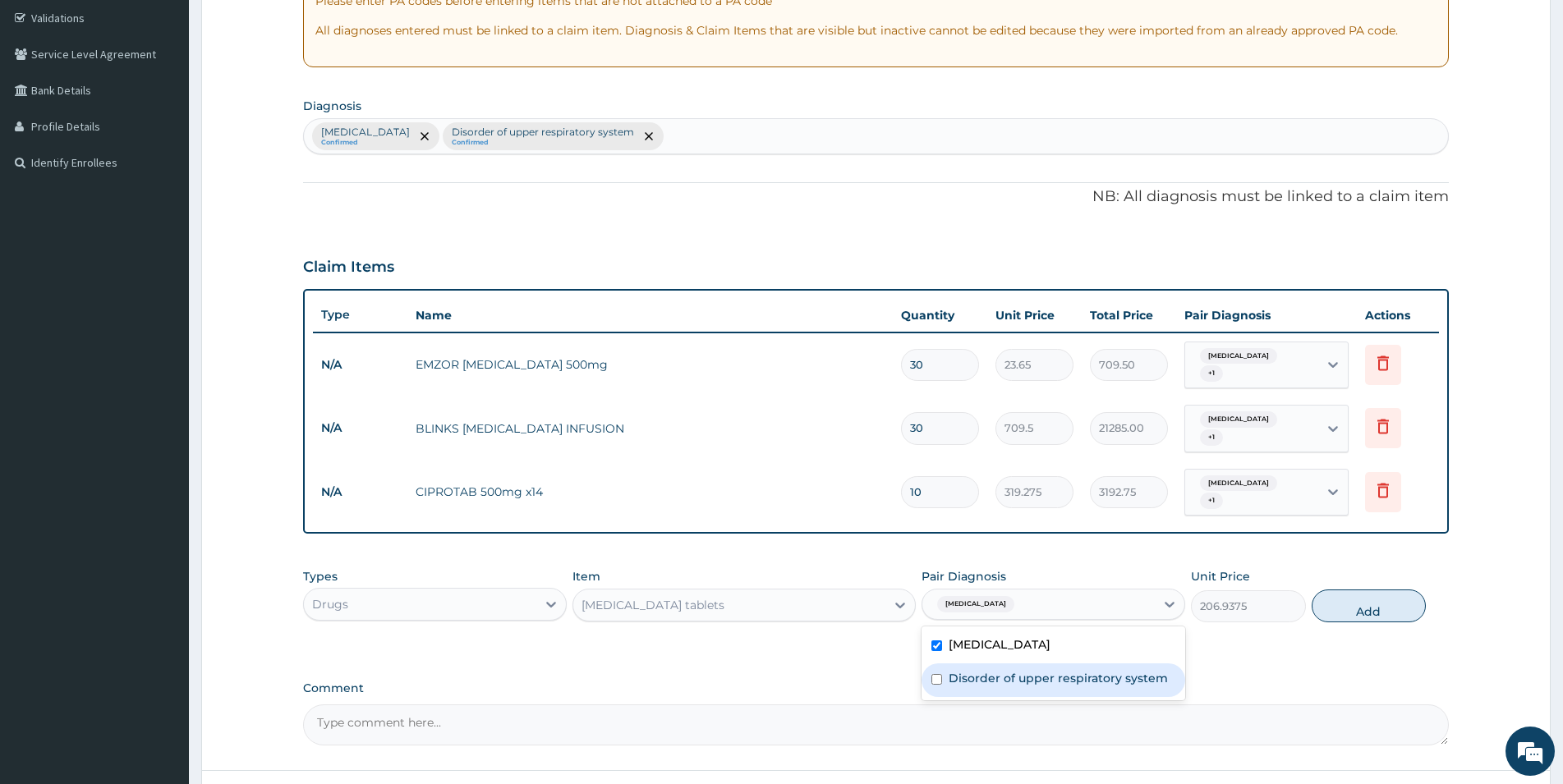
checkbox input "true"
click at [946, 663] on div "Disorder of upper respiratory system" at bounding box center [1054, 680] width 264 height 33
checkbox input "true"
click at [1366, 590] on button "Add" at bounding box center [1369, 606] width 114 height 33
type input "0"
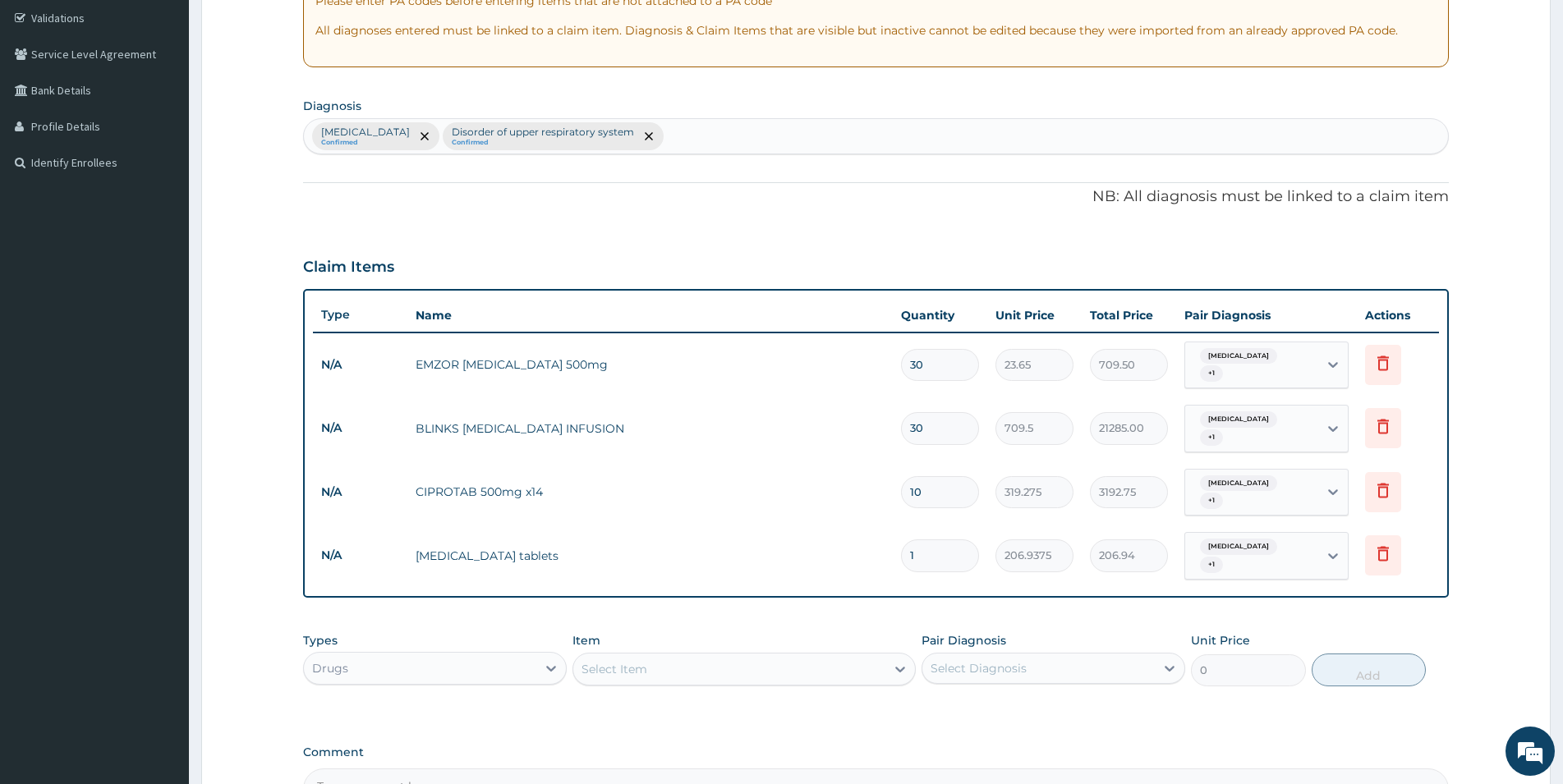
click at [932, 540] on input "1" at bounding box center [940, 555] width 78 height 32
type input "10"
type input "2069.38"
type input "10"
click at [656, 656] on div "Select Item" at bounding box center [729, 669] width 312 height 26
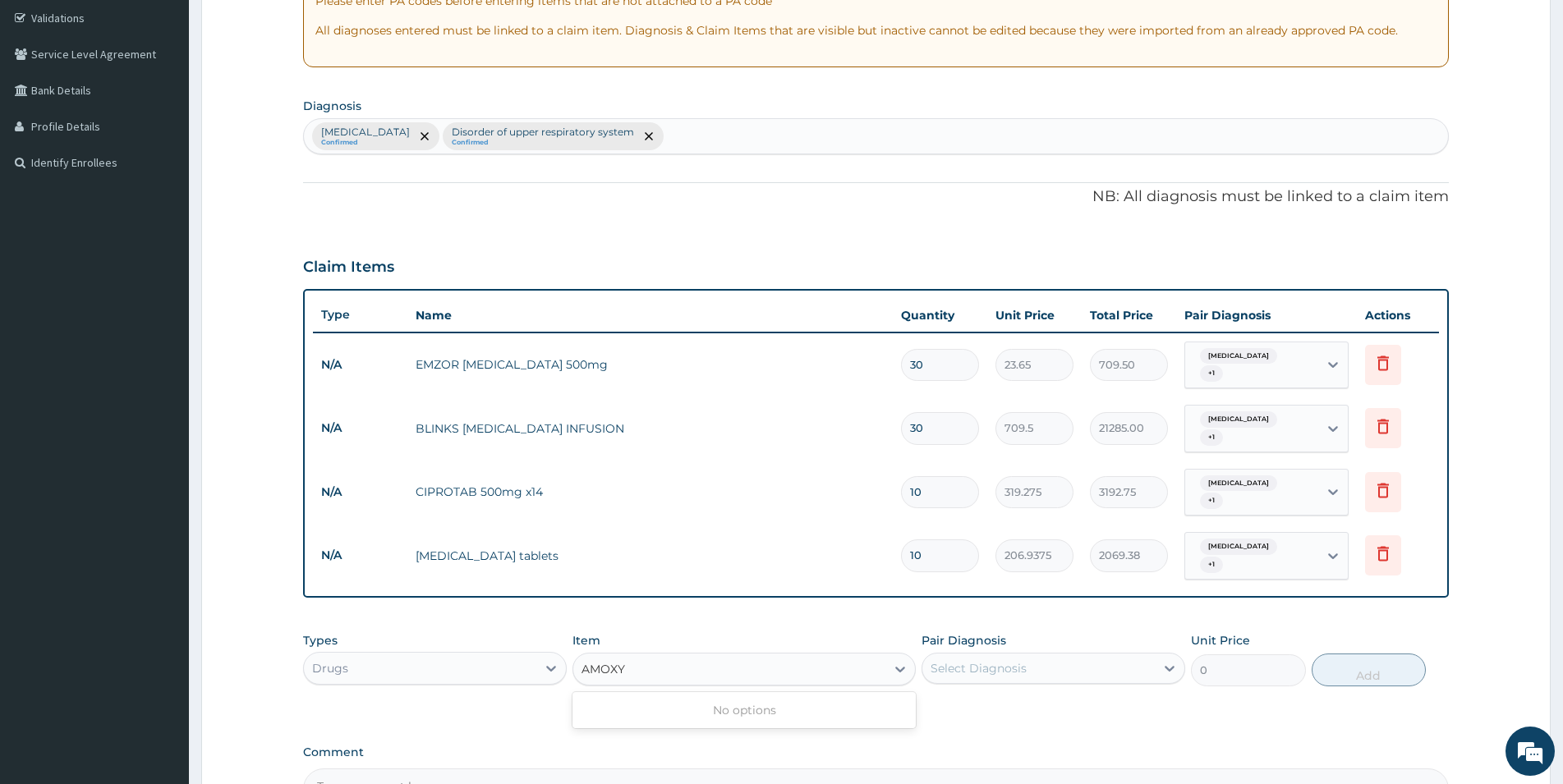
type input "AMOX"
click at [684, 783] on div "GSK [MEDICAL_DATA] 500mg" at bounding box center [744, 799] width 344 height 30
type input "59.125"
click at [982, 660] on div "Select Diagnosis" at bounding box center [979, 669] width 96 height 17
click at [961, 700] on label "Malaria" at bounding box center [1000, 709] width 102 height 17
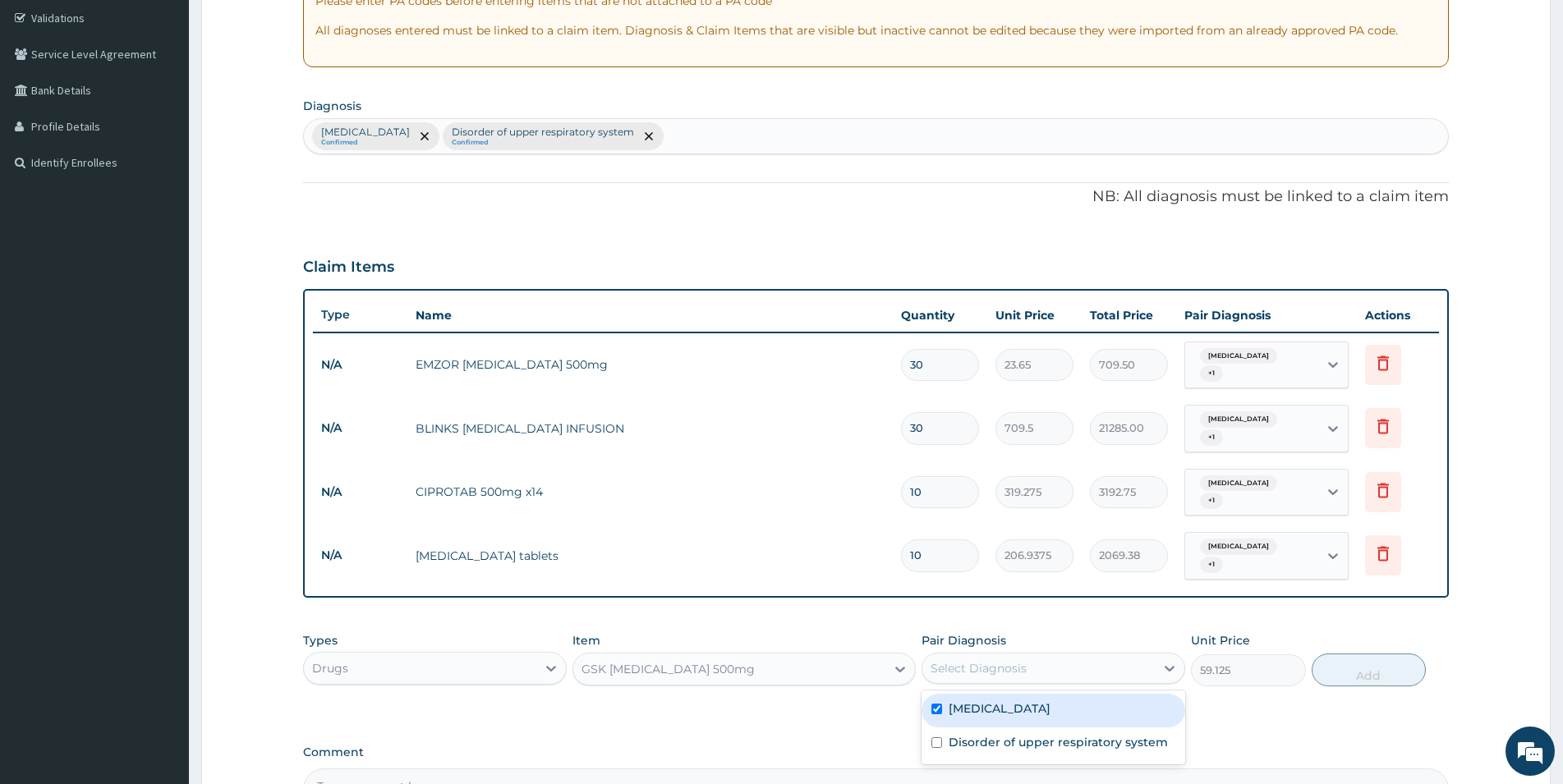
checkbox input "true"
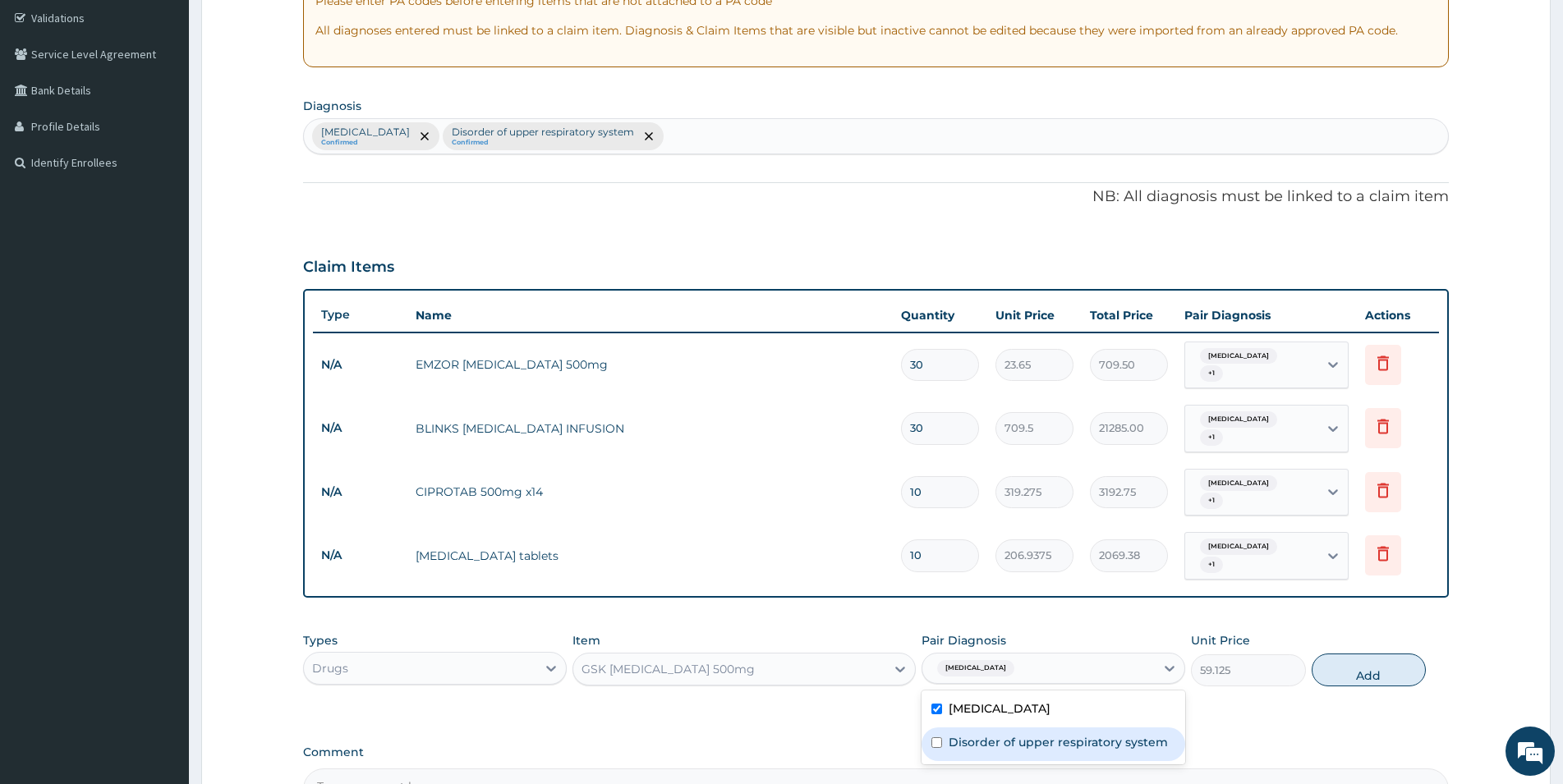
click at [950, 727] on div "Disorder of upper respiratory system" at bounding box center [1054, 744] width 264 height 33
checkbox input "true"
click at [1386, 654] on button "Add" at bounding box center [1369, 670] width 114 height 33
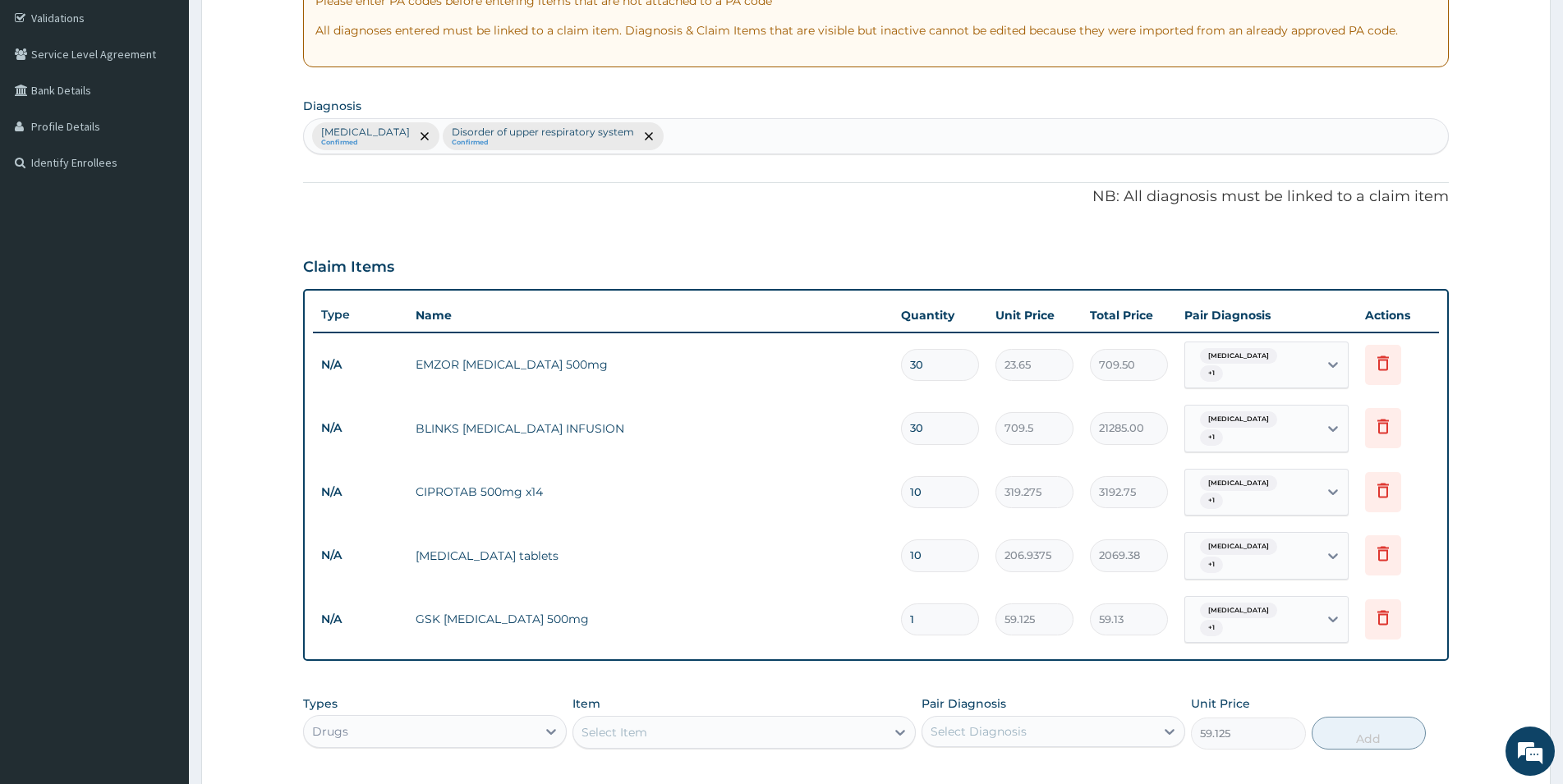
type input "0"
click at [944, 604] on input "1" at bounding box center [940, 620] width 78 height 32
type input "10"
type input "591.25"
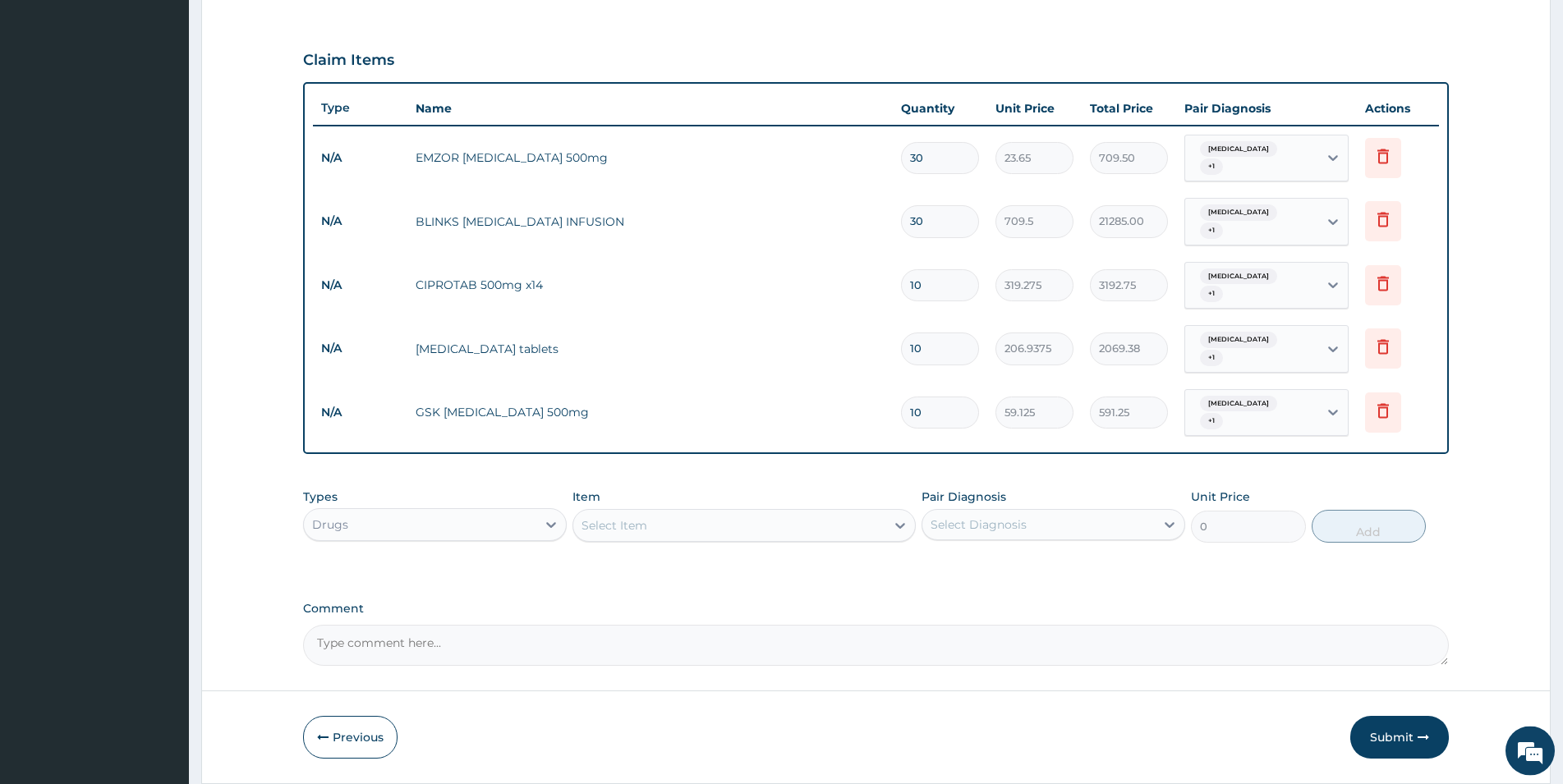
scroll to position [532, 0]
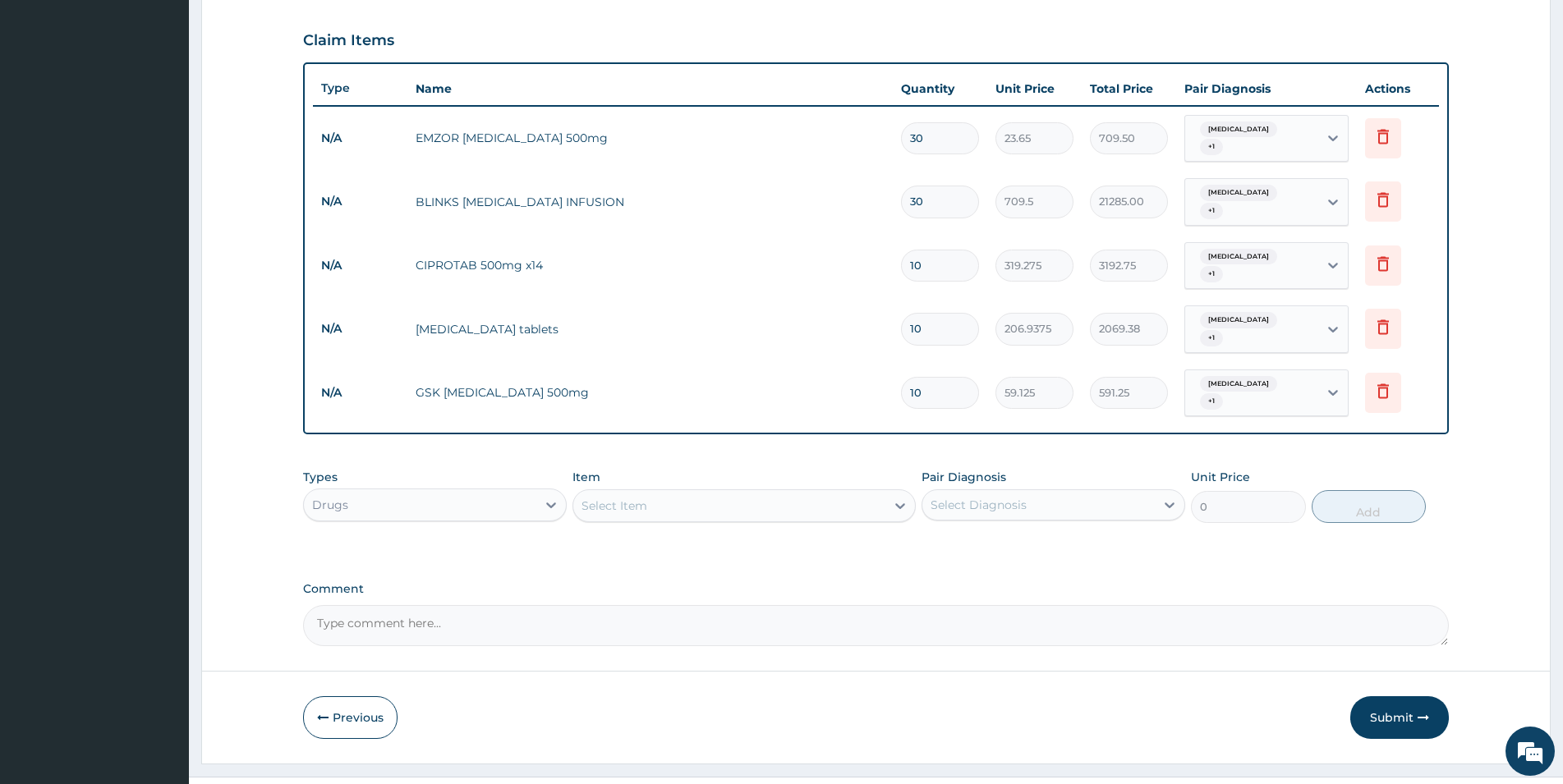
type input "10"
click at [723, 492] on div "Select Item" at bounding box center [729, 505] width 312 height 26
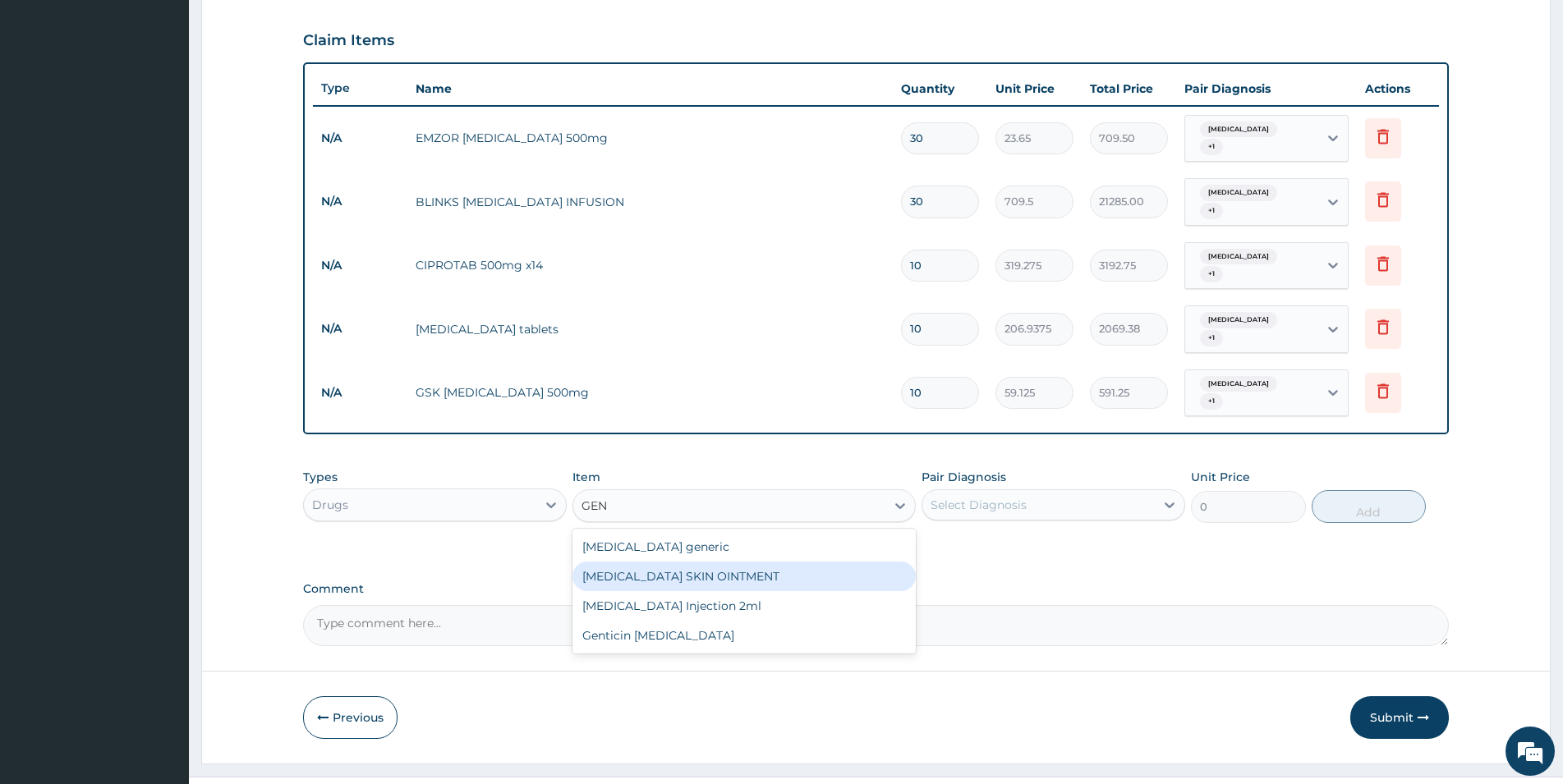
type input "GENT"
click at [747, 562] on div "[MEDICAL_DATA] Injection 2ml" at bounding box center [744, 577] width 344 height 30
type input "331.1"
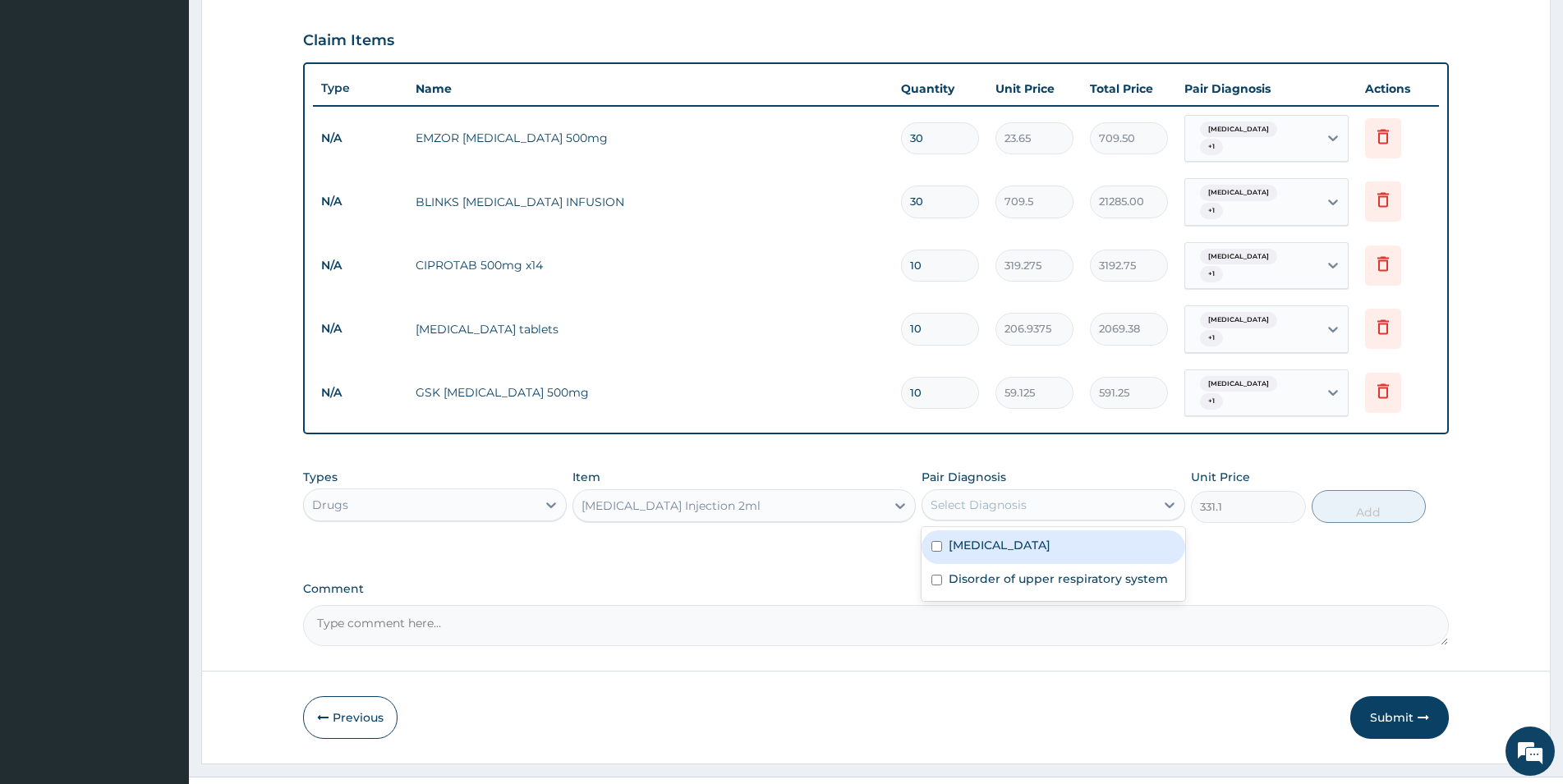
click at [985, 497] on div "Select Diagnosis" at bounding box center [979, 505] width 96 height 17
click at [989, 537] on label "Malaria" at bounding box center [1000, 545] width 102 height 17
checkbox input "true"
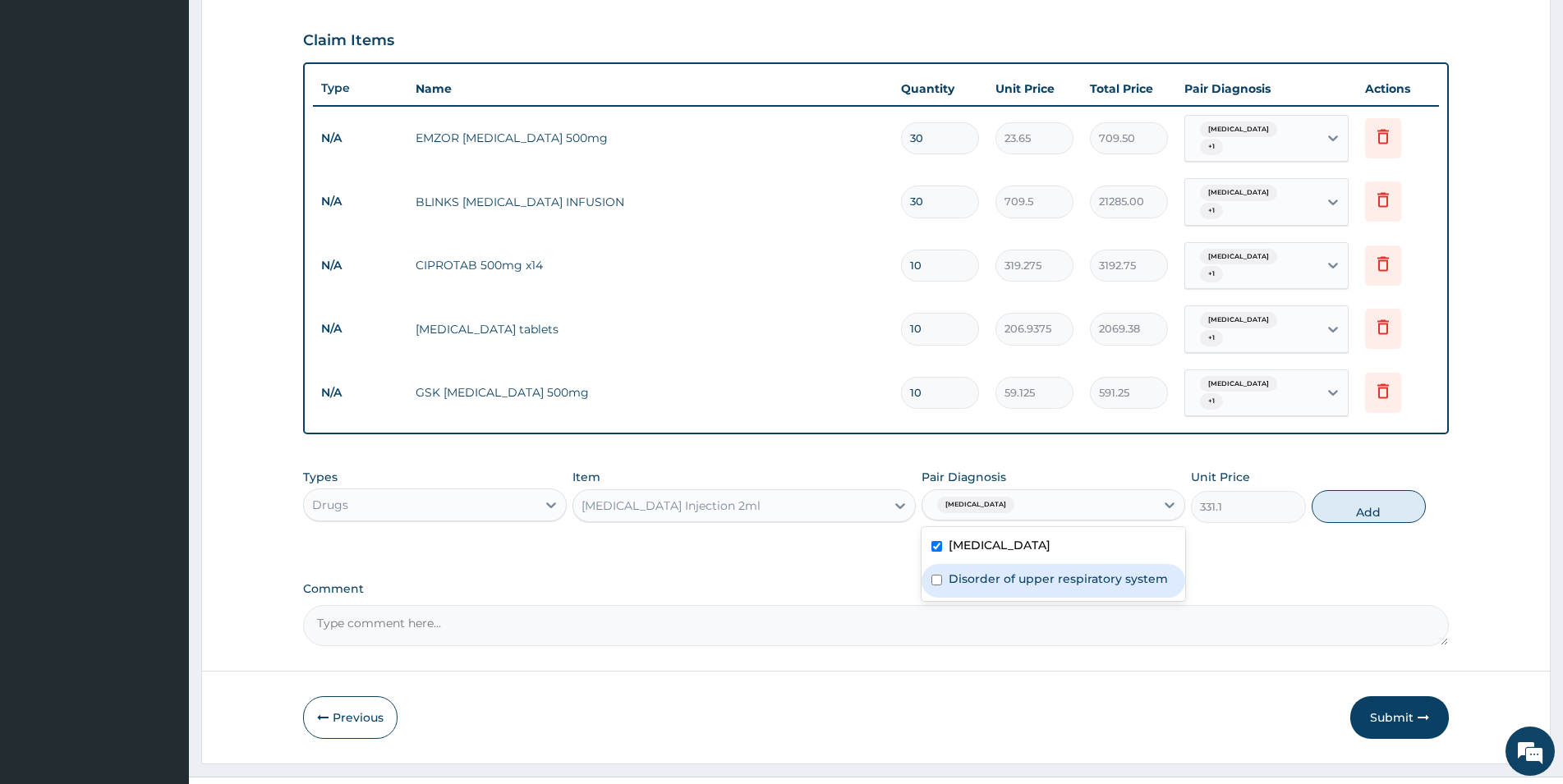
click at [983, 570] on label "Disorder of upper respiratory system" at bounding box center [1058, 579] width 219 height 17
checkbox input "true"
click at [1385, 490] on button "Add" at bounding box center [1369, 506] width 114 height 33
type input "0"
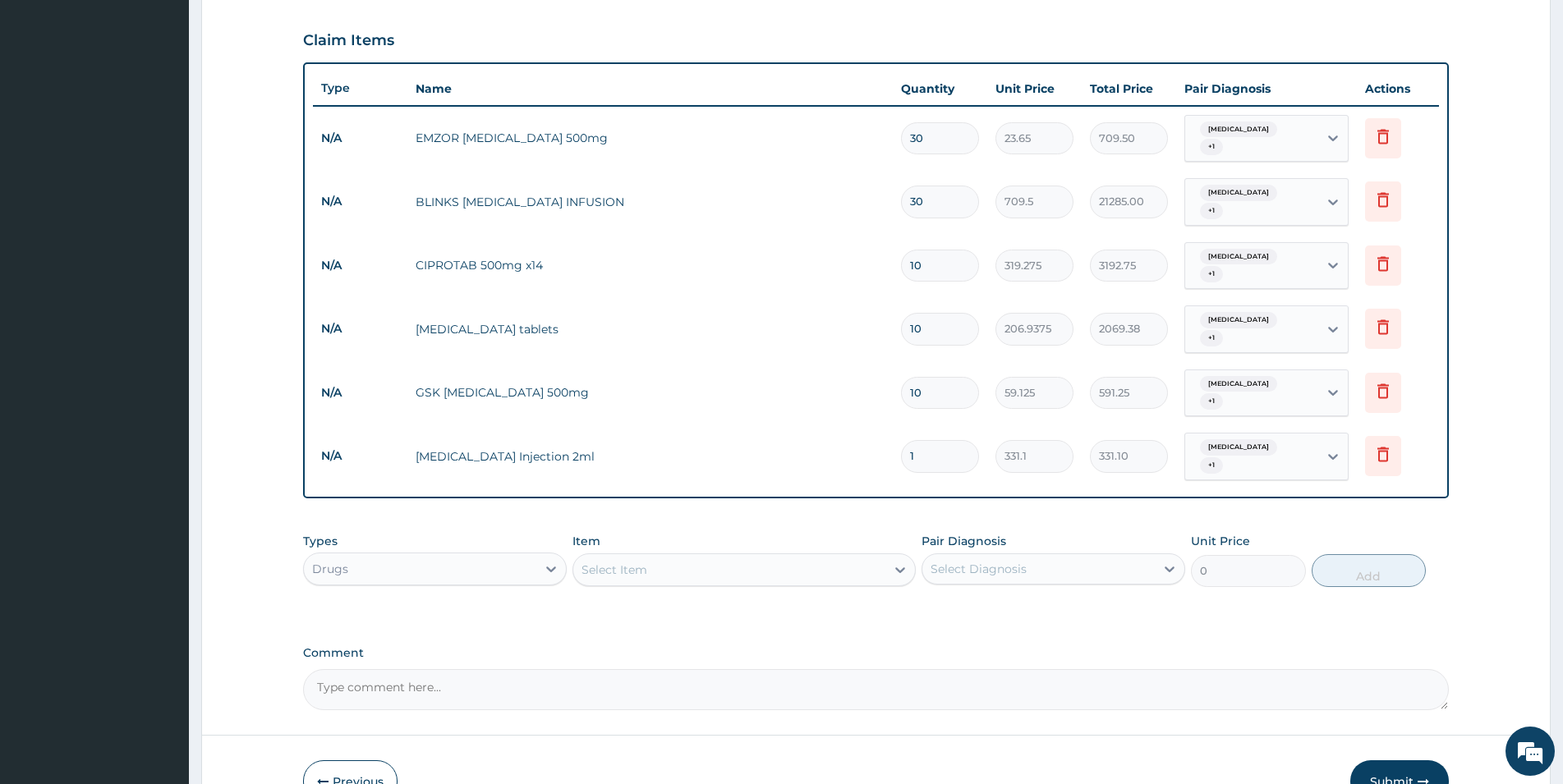
drag, startPoint x: 931, startPoint y: 421, endPoint x: 880, endPoint y: 411, distance: 52.0
click at [901, 440] on input "1" at bounding box center [940, 456] width 78 height 32
type input "3"
type input "993.30"
type input "3"
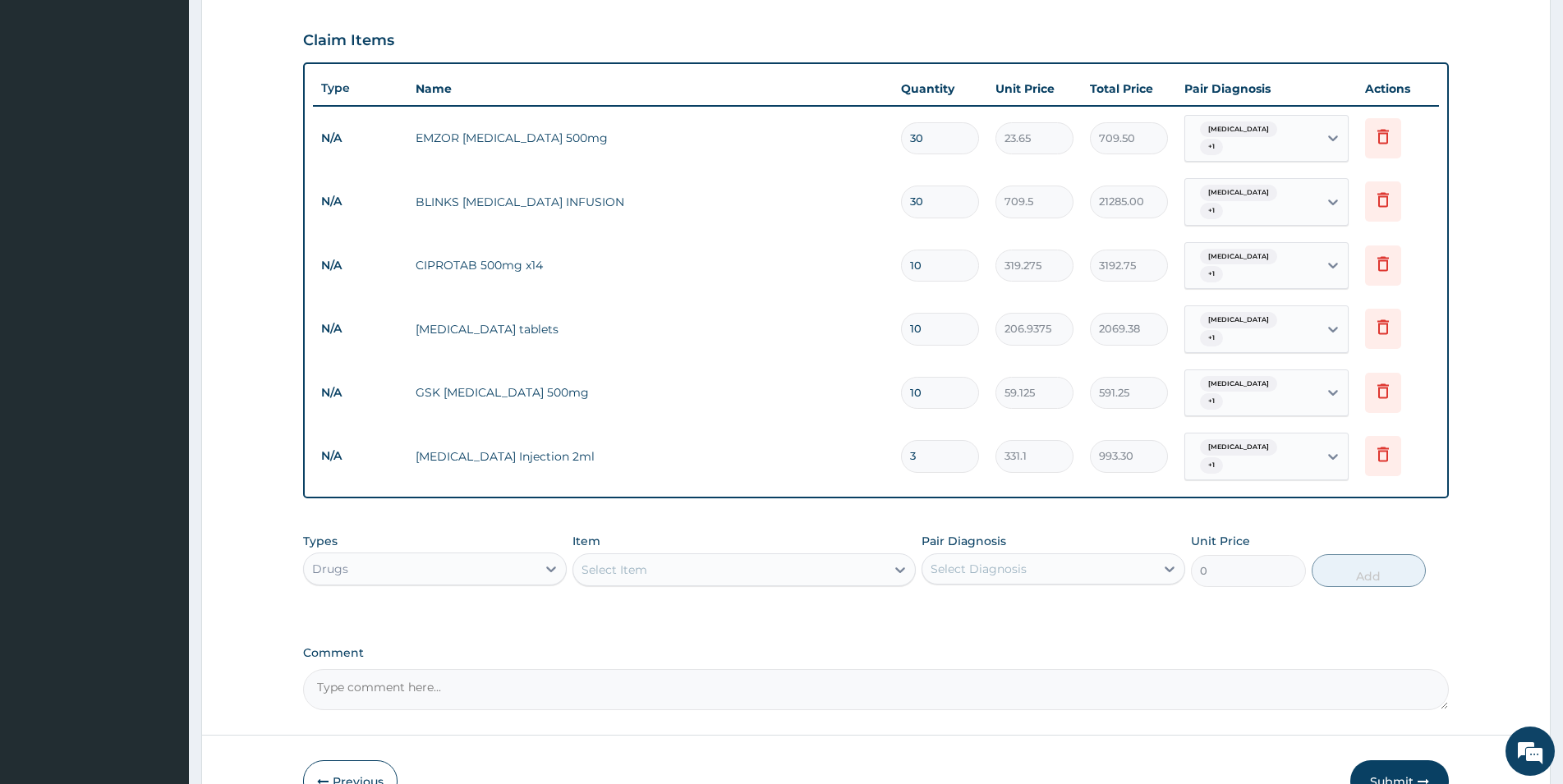
click at [780, 585] on div "PA Code / Prescription Code Enter Code(Secondary Care Only) Encounter Date 09-0…" at bounding box center [875, 167] width 1146 height 1086
click at [549, 561] on icon at bounding box center [551, 569] width 17 height 17
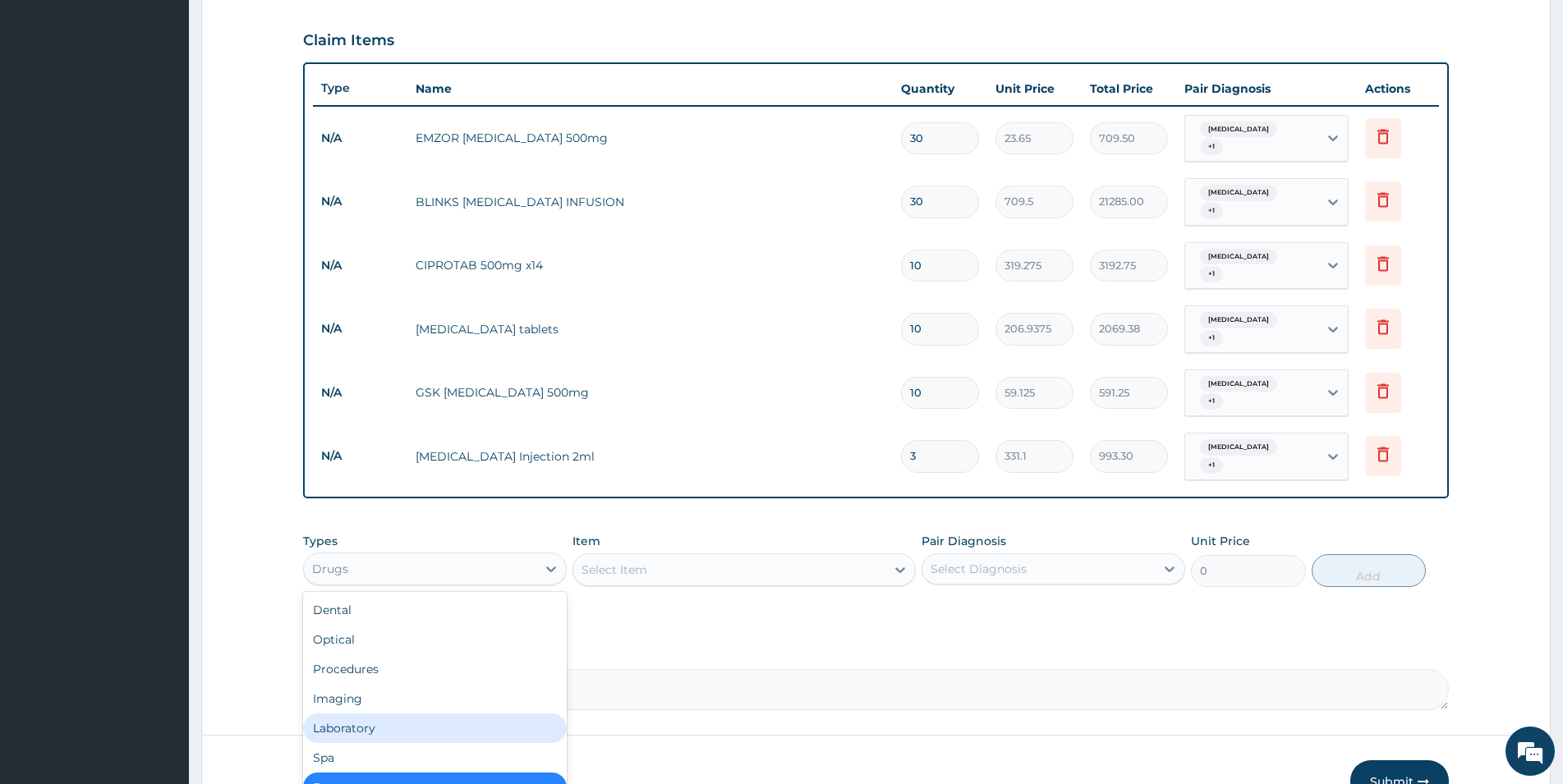
click at [399, 713] on div "Laboratory" at bounding box center [435, 728] width 264 height 30
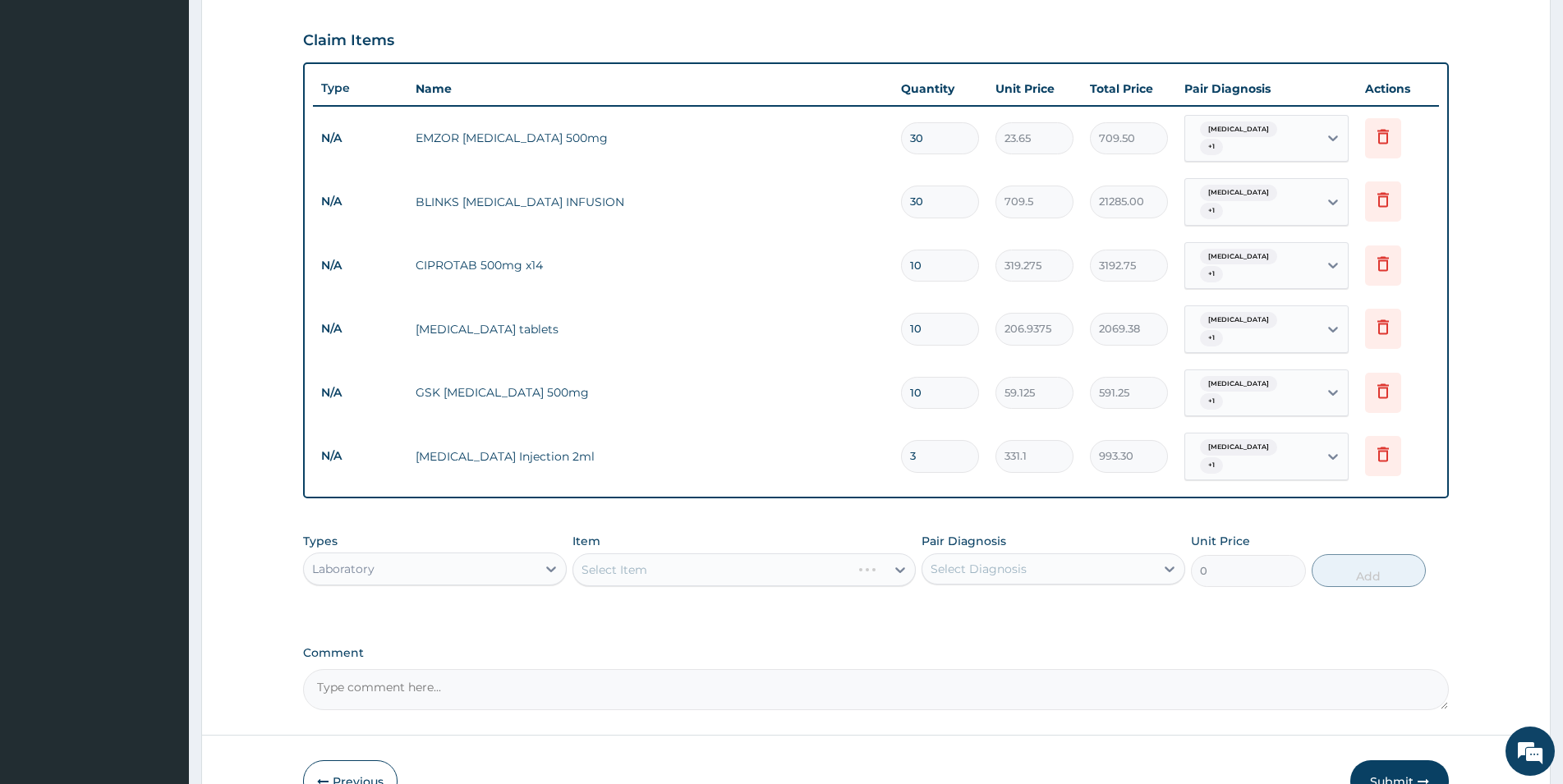
click at [628, 554] on div "Select Item" at bounding box center [744, 569] width 344 height 33
click at [903, 568] on icon at bounding box center [901, 570] width 10 height 6
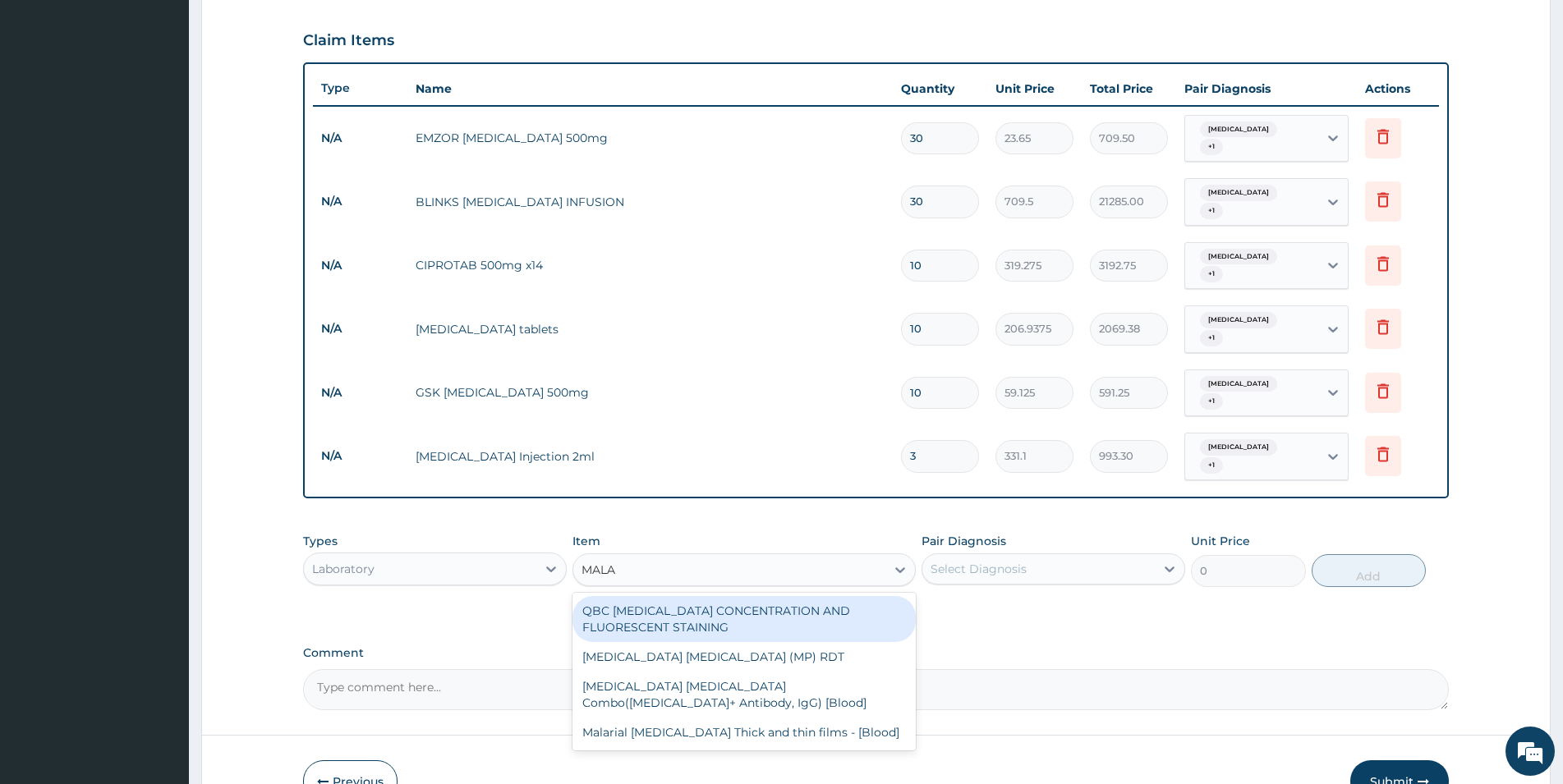
type input "MALAR"
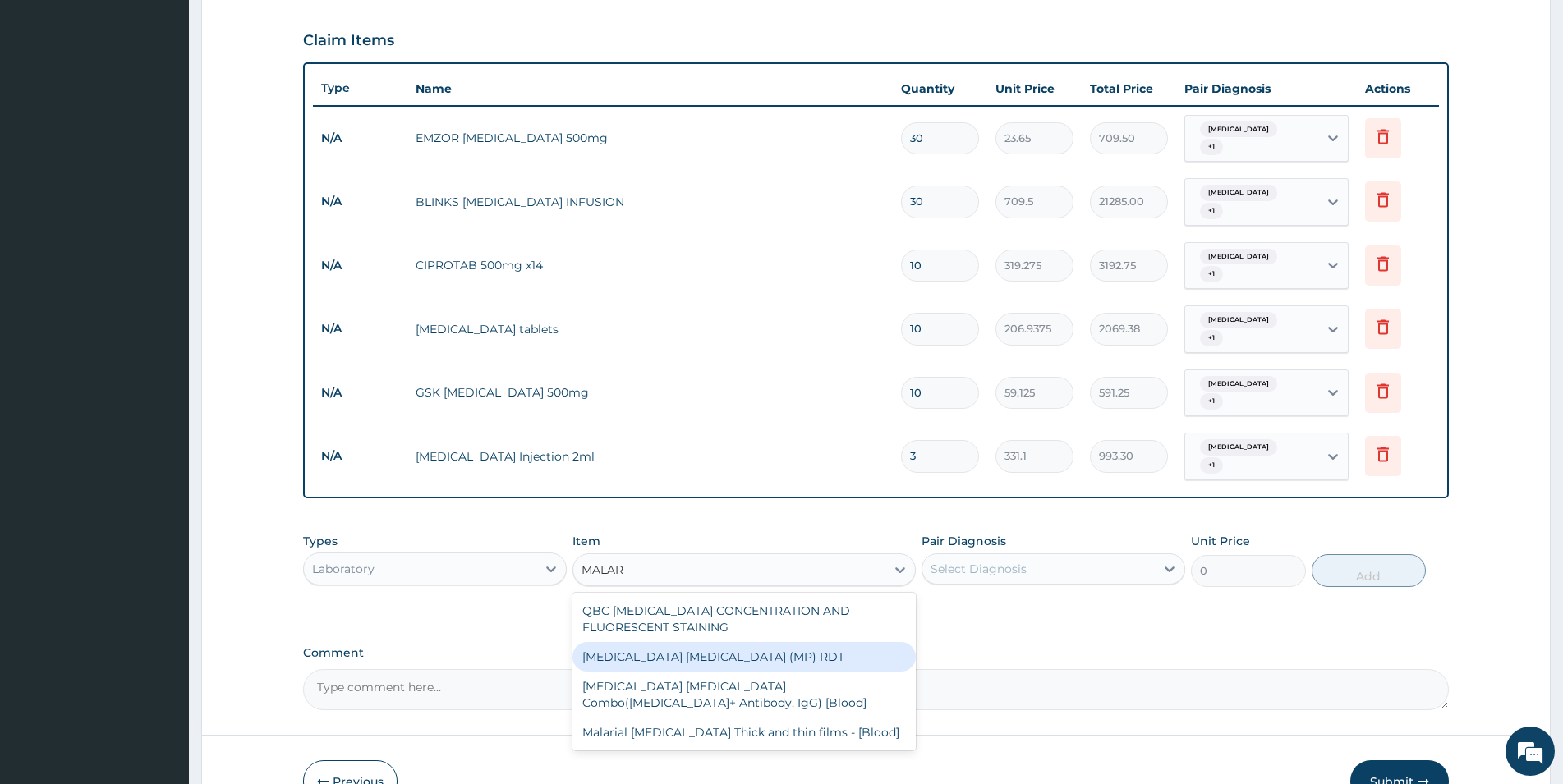
click at [703, 642] on div "MALARIA PARASITE (MP) RDT" at bounding box center [744, 657] width 344 height 30
type input "1612.5"
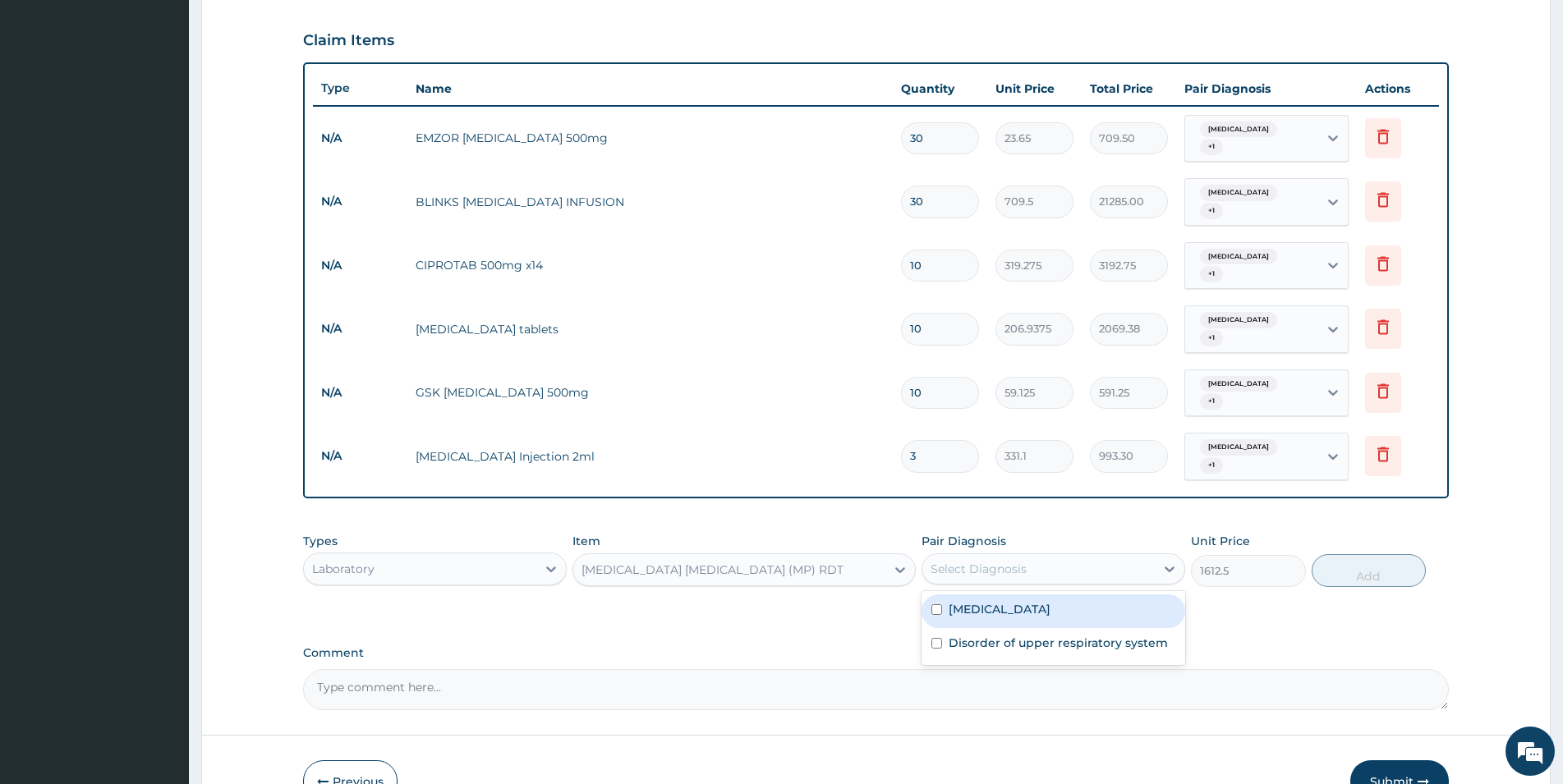
click at [1012, 561] on div "Select Diagnosis" at bounding box center [979, 569] width 96 height 17
click at [983, 601] on label "Malaria" at bounding box center [1000, 609] width 102 height 17
checkbox input "true"
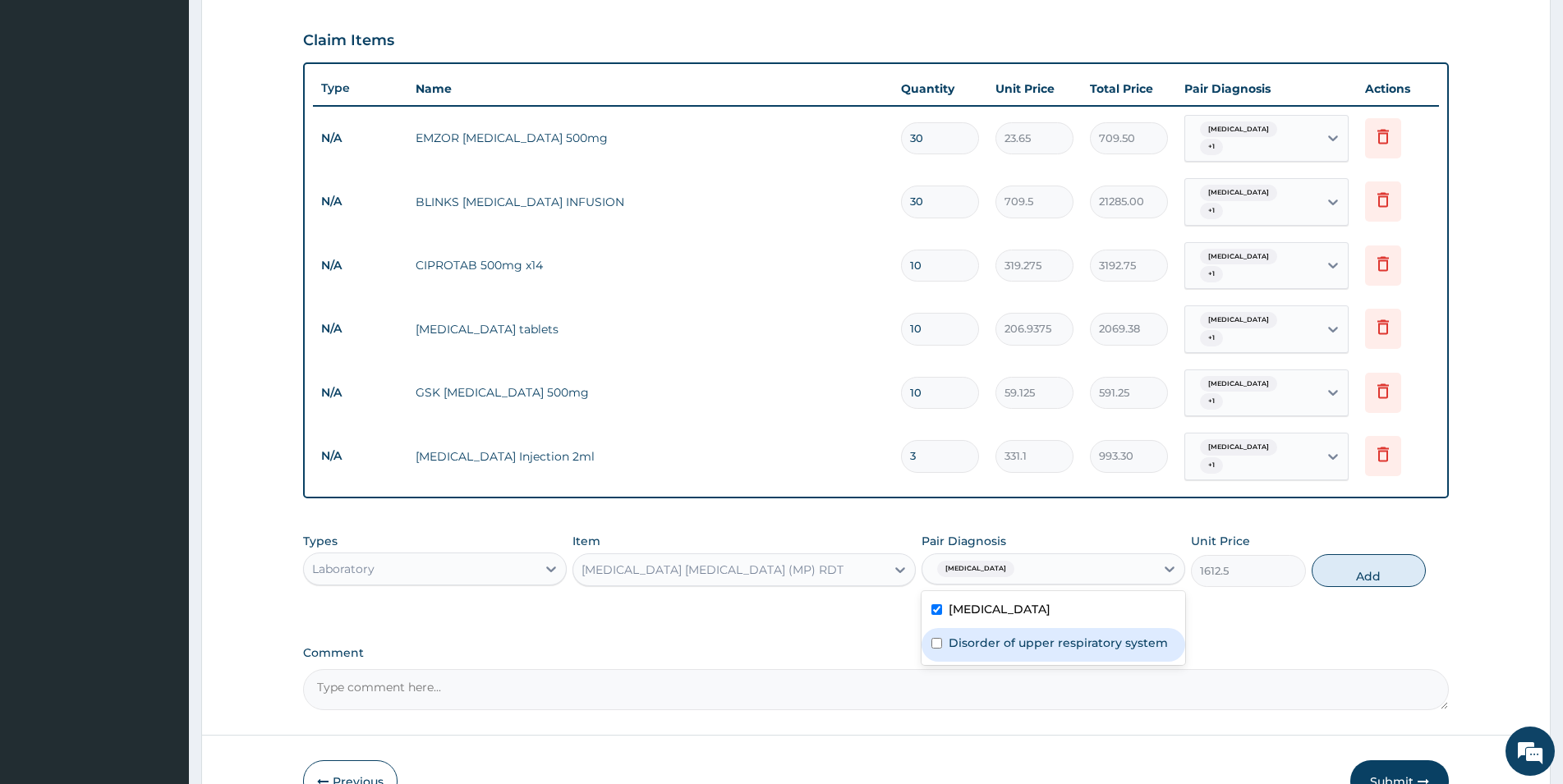
click at [967, 634] on label "Disorder of upper respiratory system" at bounding box center [1058, 643] width 219 height 17
checkbox input "true"
click at [1359, 555] on button "Add" at bounding box center [1369, 570] width 114 height 33
type input "0"
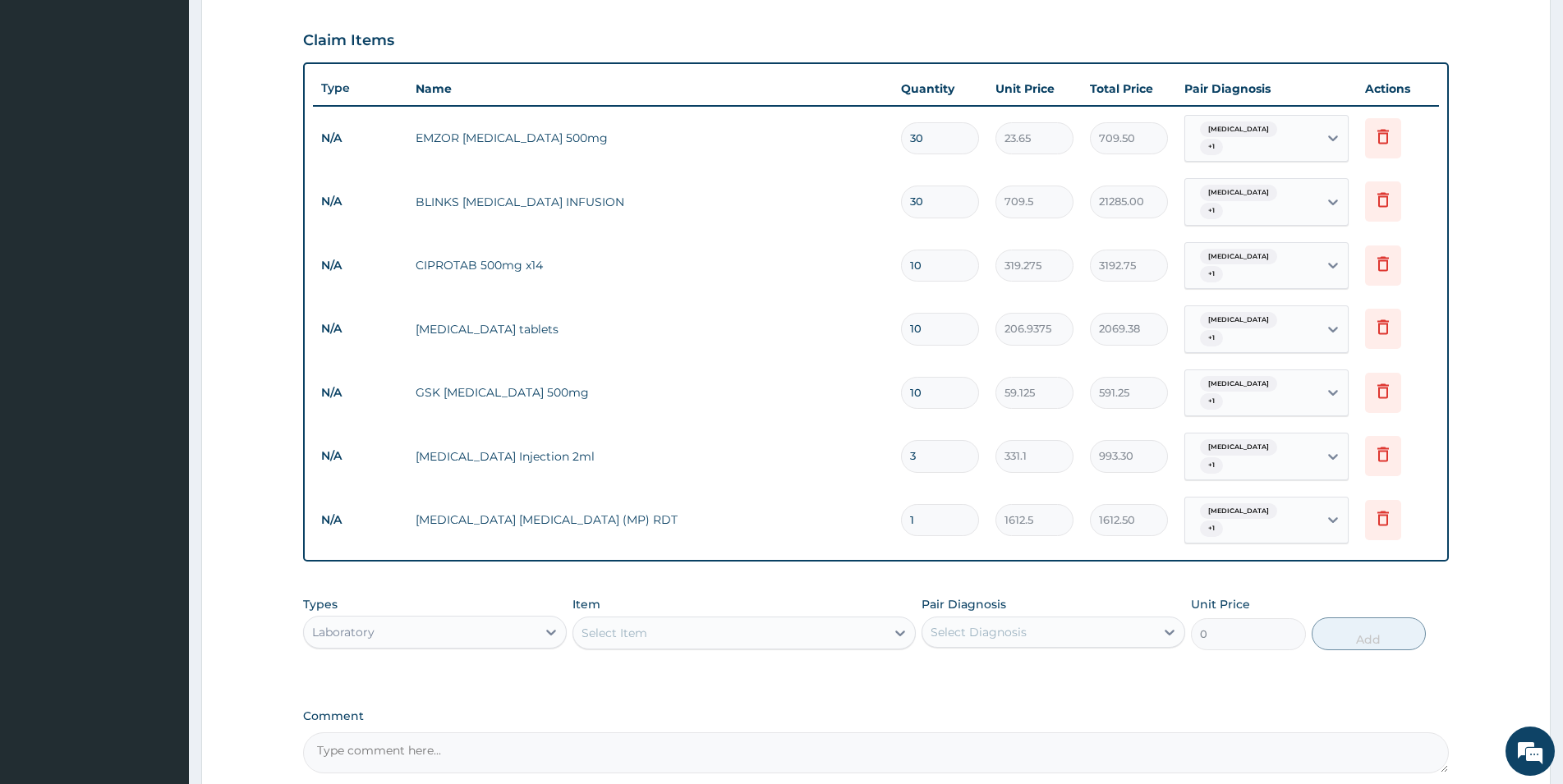
scroll to position [646, 0]
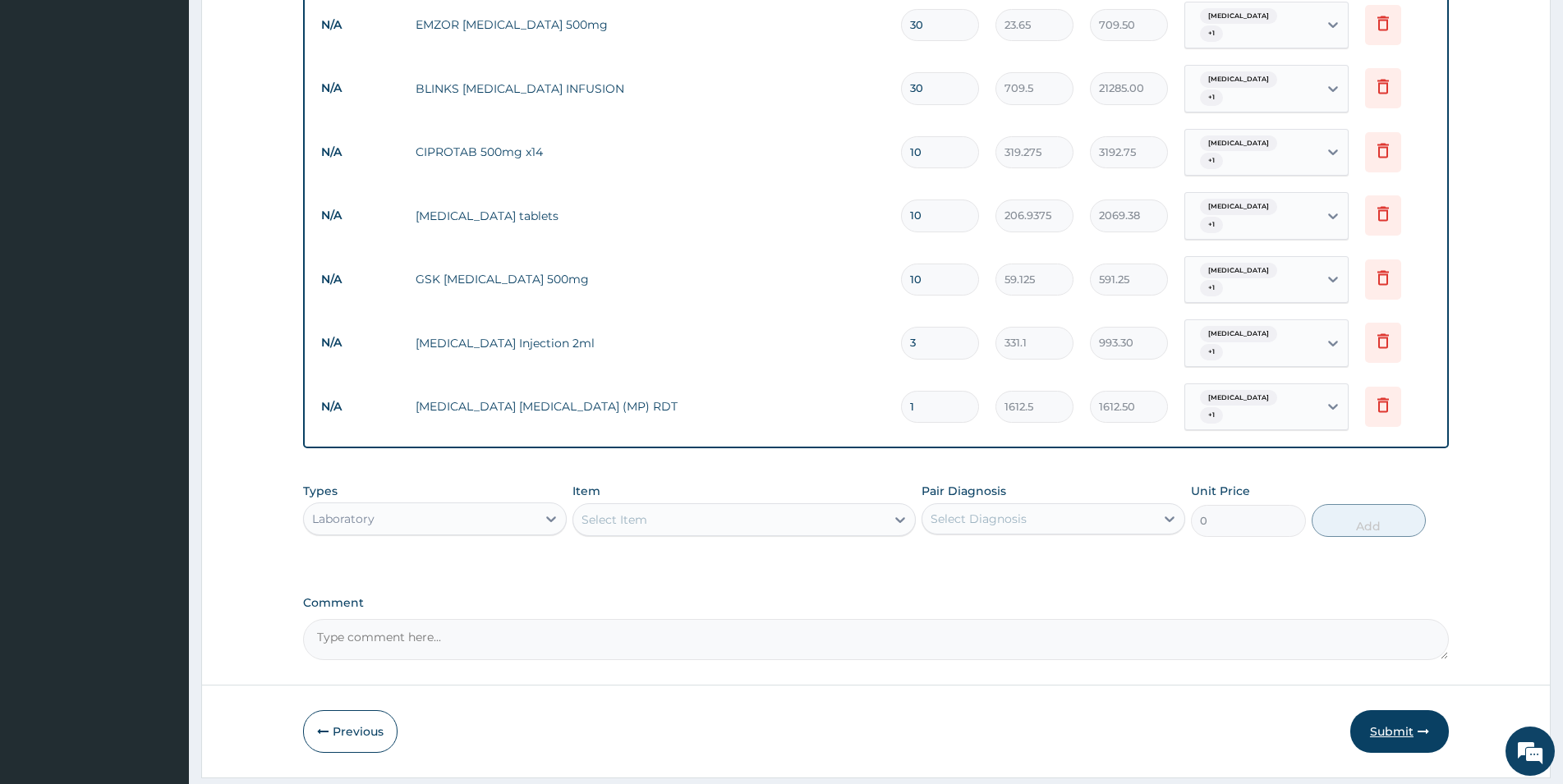
click at [1417, 711] on button "Submit" at bounding box center [1399, 732] width 99 height 43
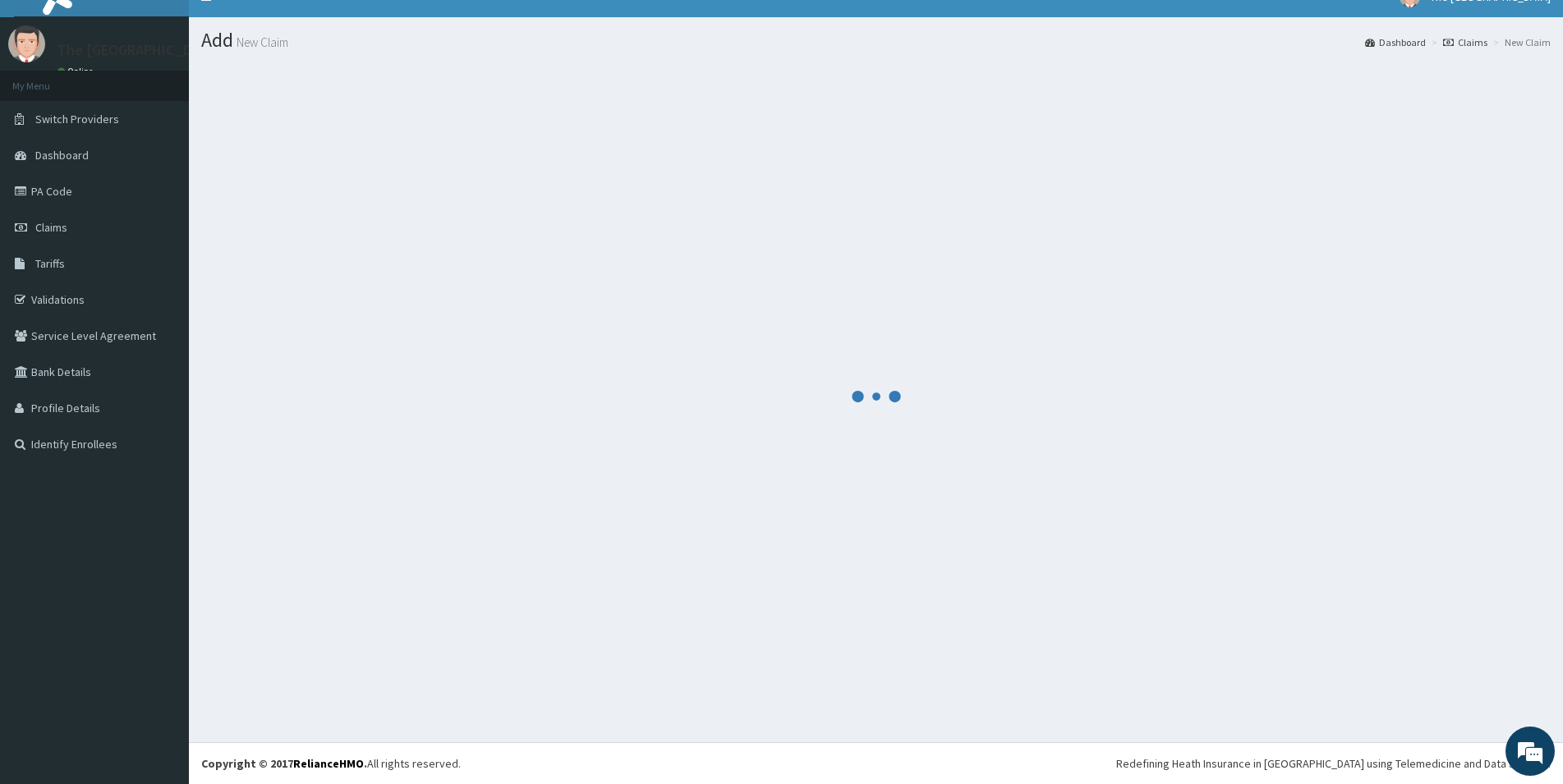
scroll to position [24, 0]
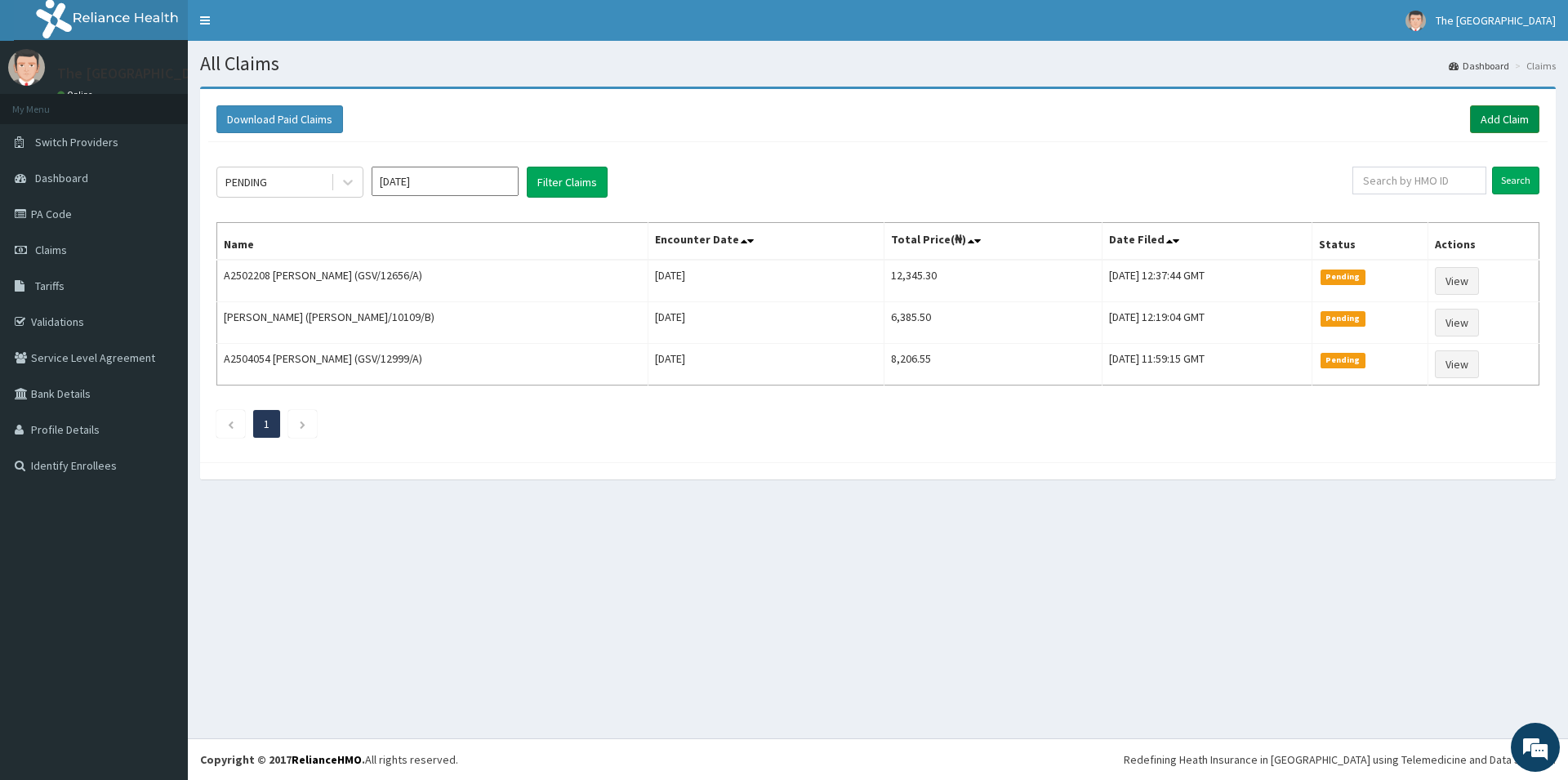
click at [1518, 118] on link "Add Claim" at bounding box center [1504, 119] width 69 height 28
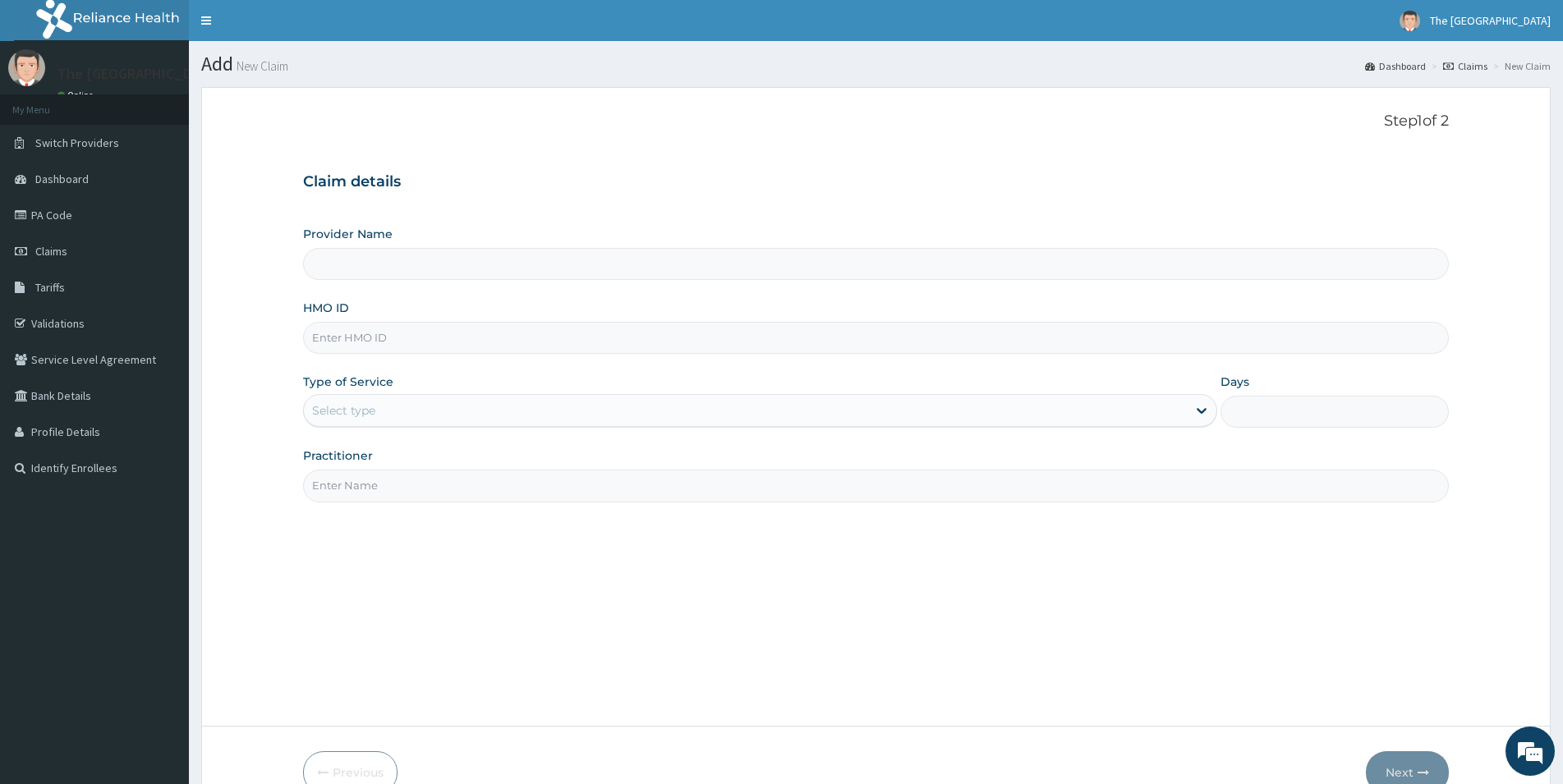
type input "The [GEOGRAPHIC_DATA]"
click at [414, 333] on input "HMO ID" at bounding box center [875, 338] width 1146 height 32
type input "GFC/11048/A"
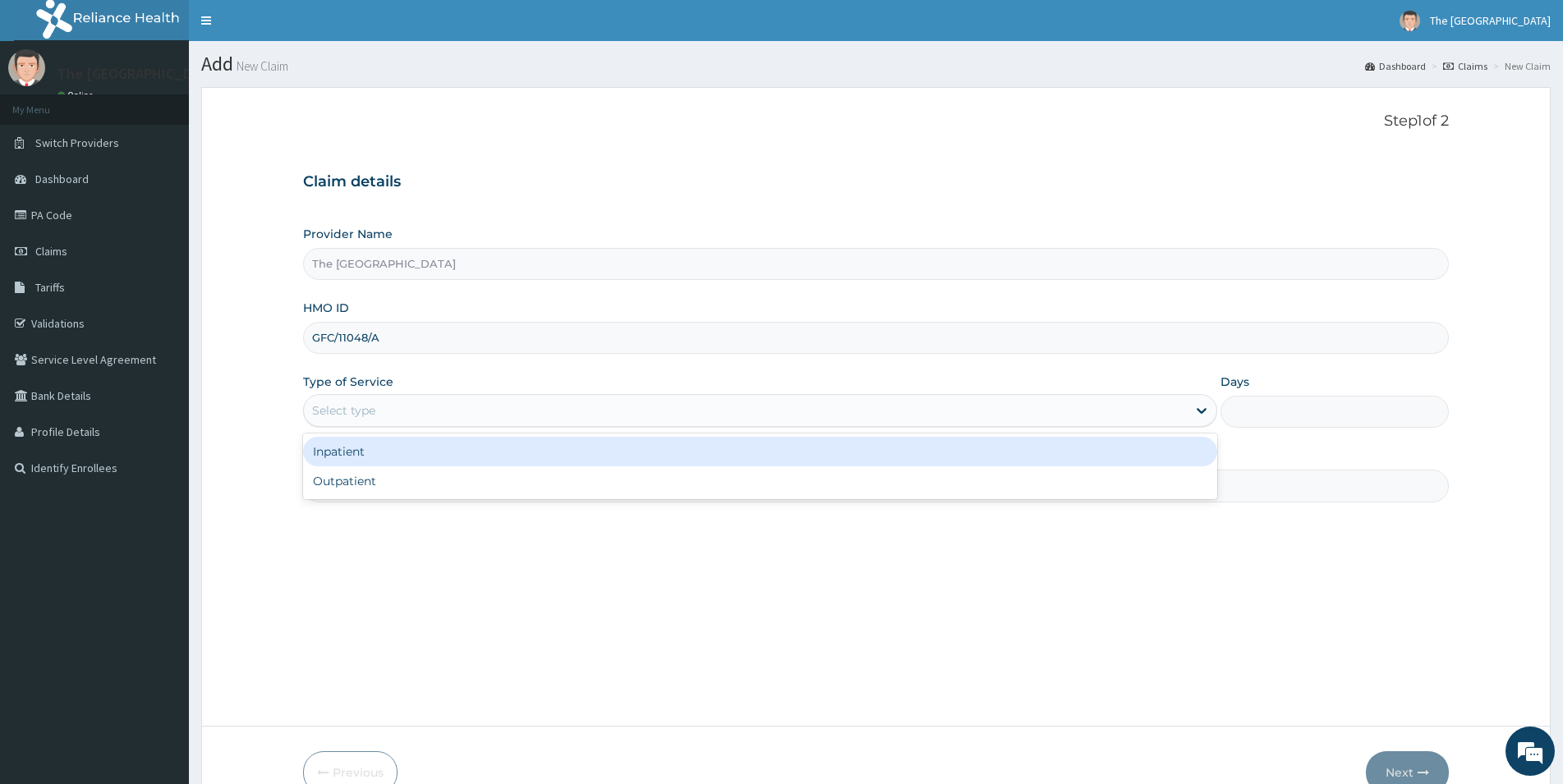
click at [344, 412] on div "Select type" at bounding box center [344, 411] width 63 height 17
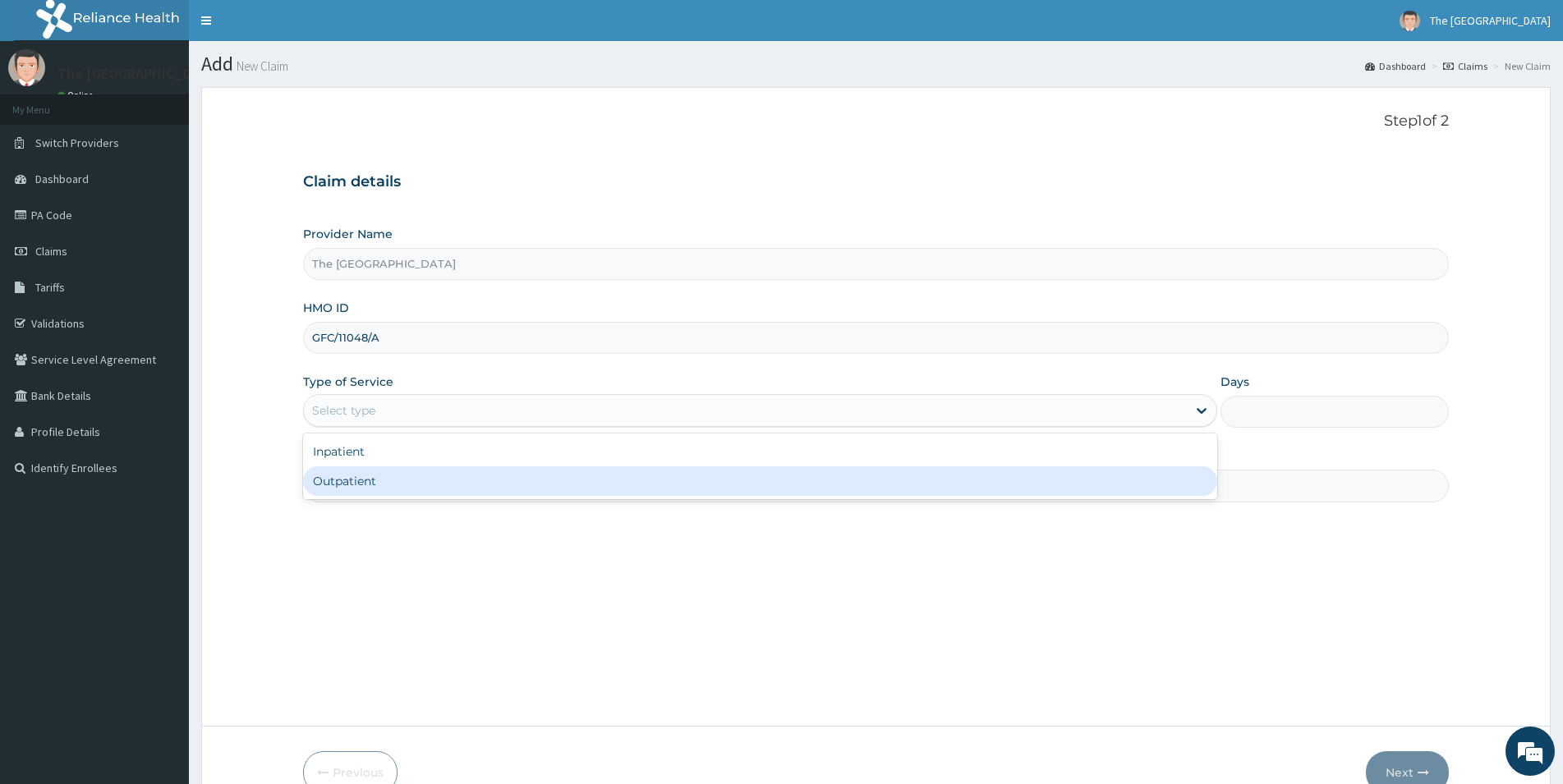
click at [349, 485] on div "Outpatient" at bounding box center [760, 481] width 914 height 30
type input "1"
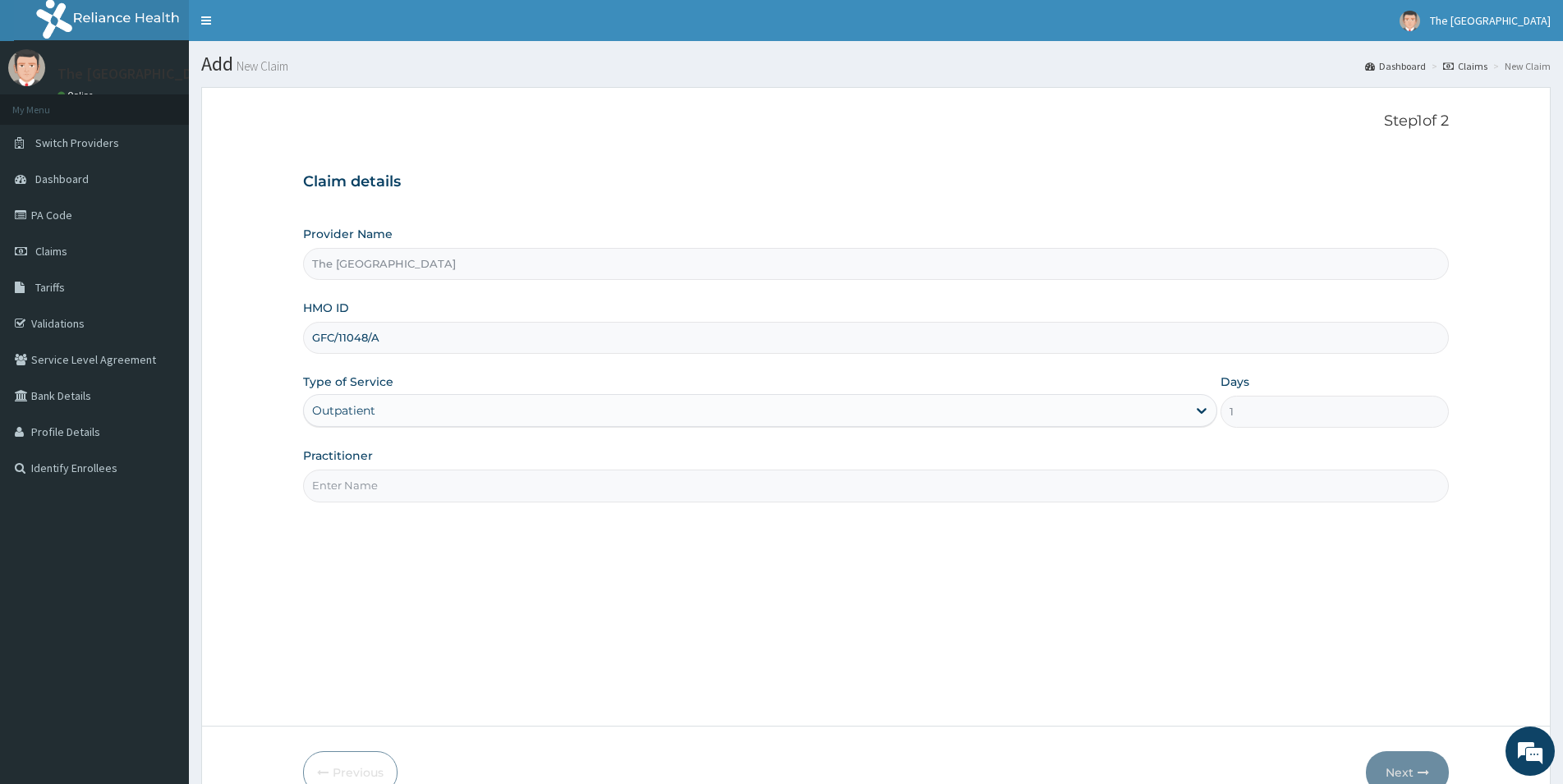
click at [353, 490] on input "Practitioner" at bounding box center [875, 486] width 1146 height 32
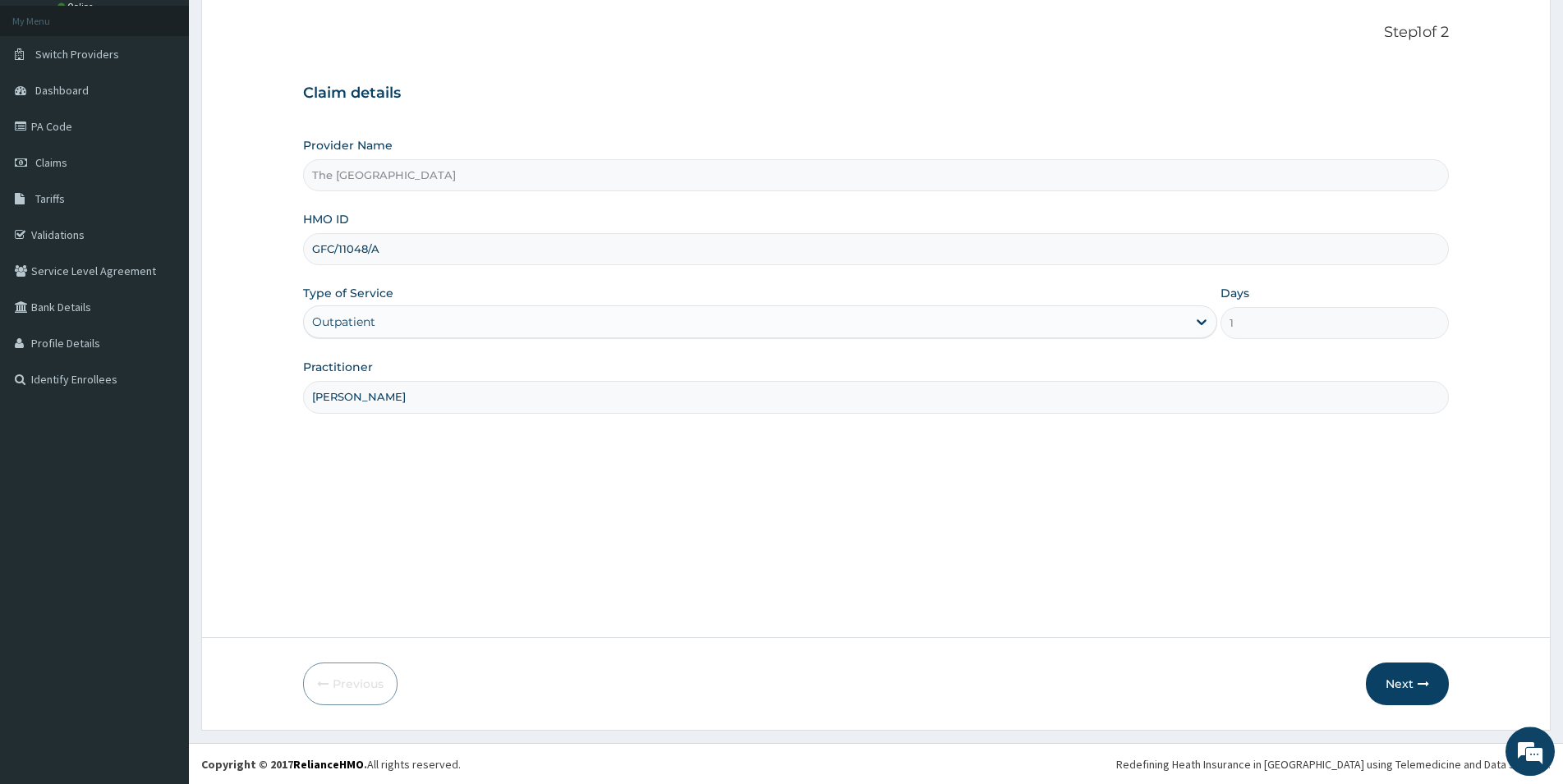
scroll to position [89, 0]
type input "[PERSON_NAME]"
click at [1403, 681] on button "Next" at bounding box center [1407, 684] width 83 height 43
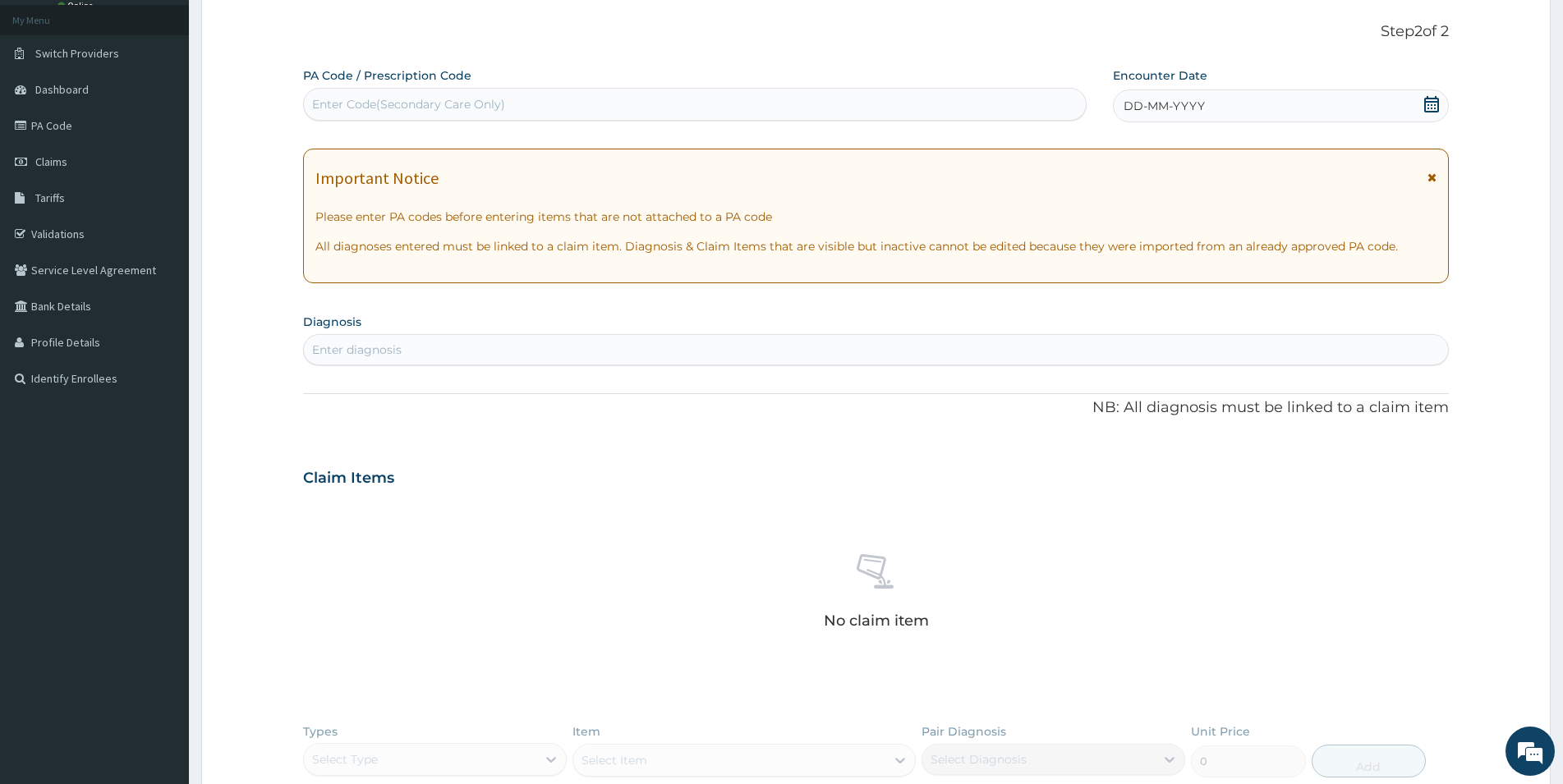
click at [1430, 110] on icon at bounding box center [1432, 104] width 17 height 17
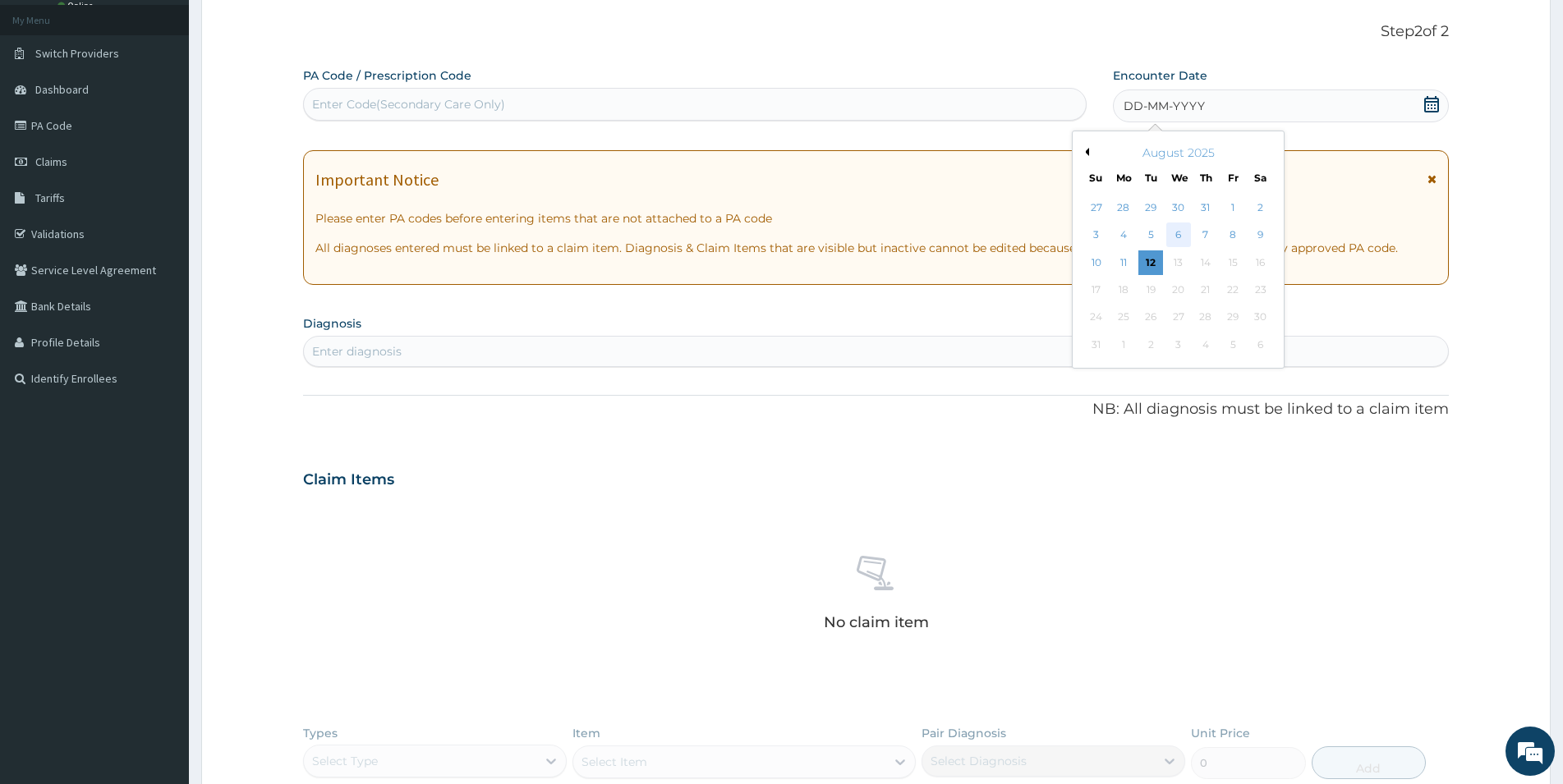
click at [1179, 234] on div "6" at bounding box center [1178, 235] width 25 height 25
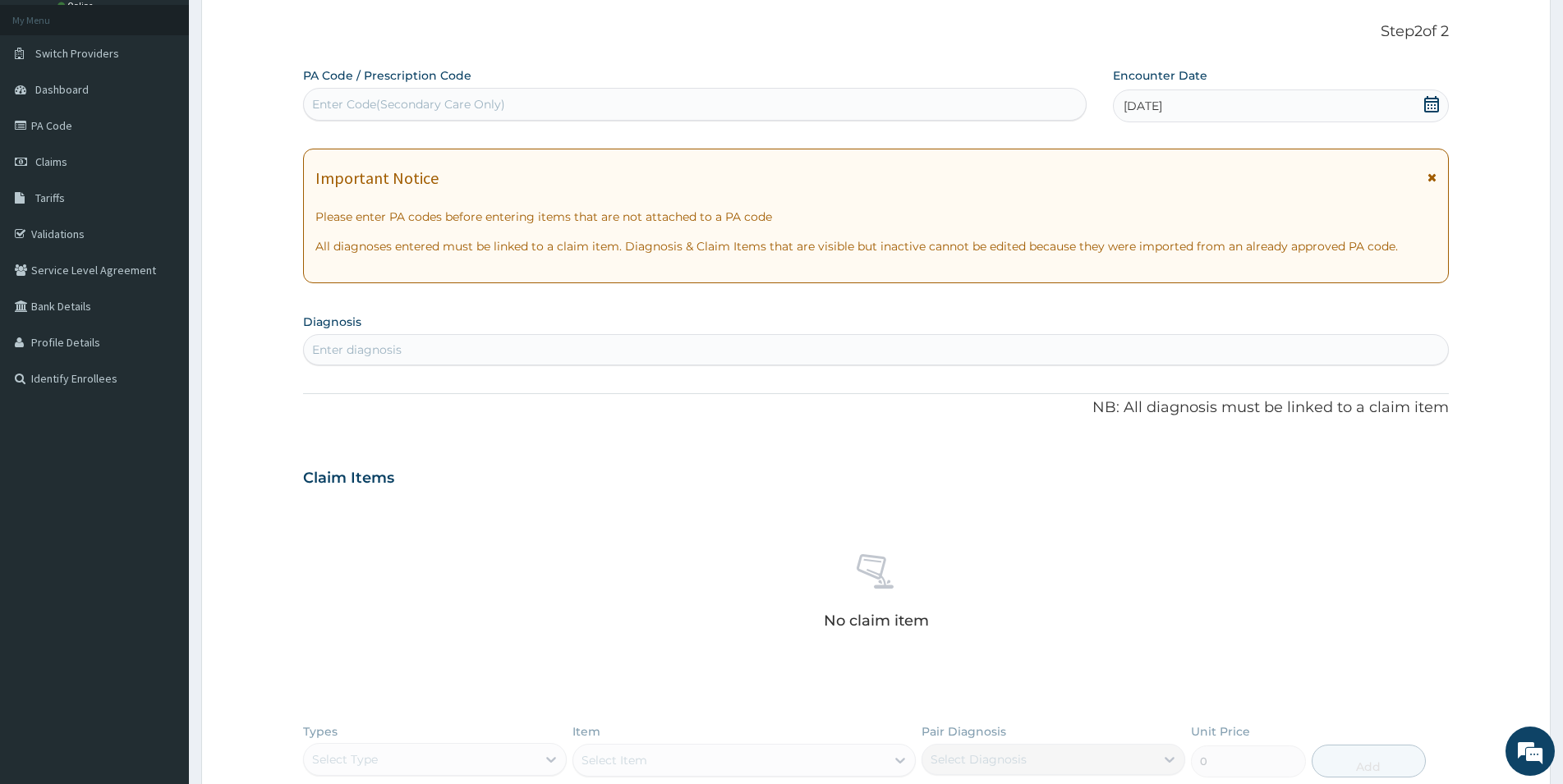
click at [495, 344] on div "Enter diagnosis" at bounding box center [876, 349] width 1145 height 26
type input "GONO"
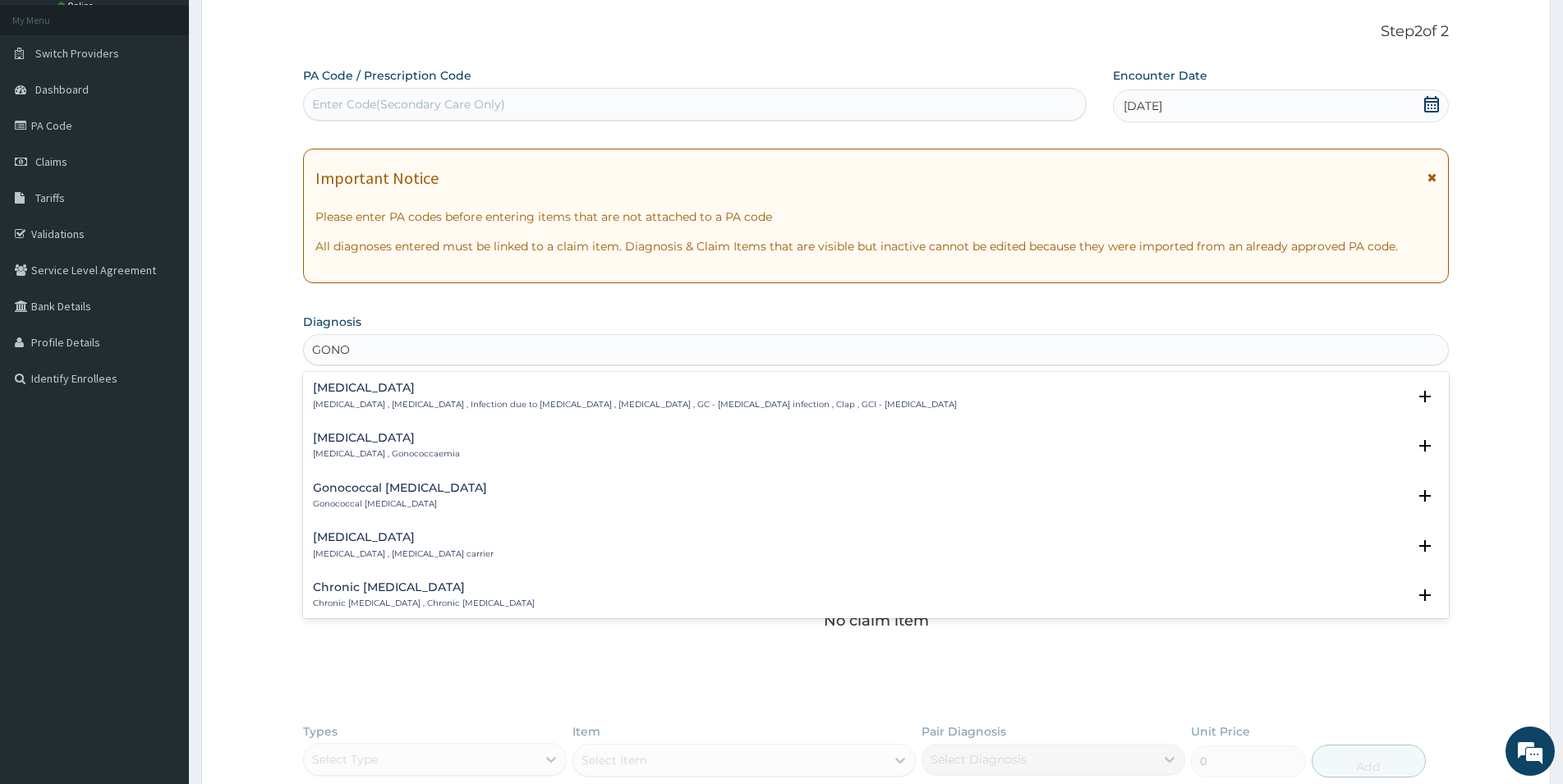
click at [453, 406] on p "[MEDICAL_DATA] , [MEDICAL_DATA] , Infection due to [MEDICAL_DATA] , [MEDICAL_DA…" at bounding box center [635, 405] width 644 height 11
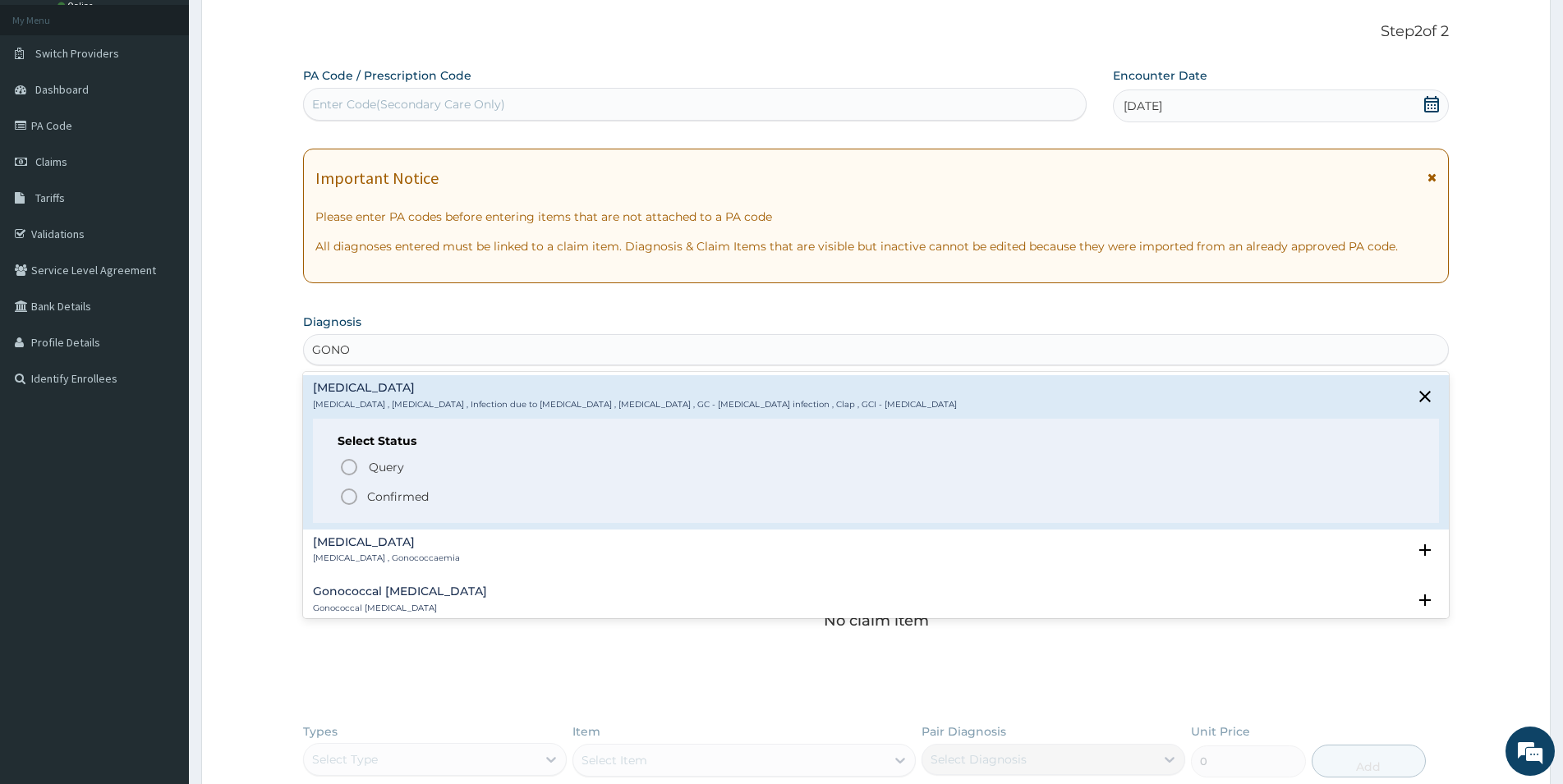
click at [401, 500] on p "Confirmed" at bounding box center [398, 497] width 61 height 17
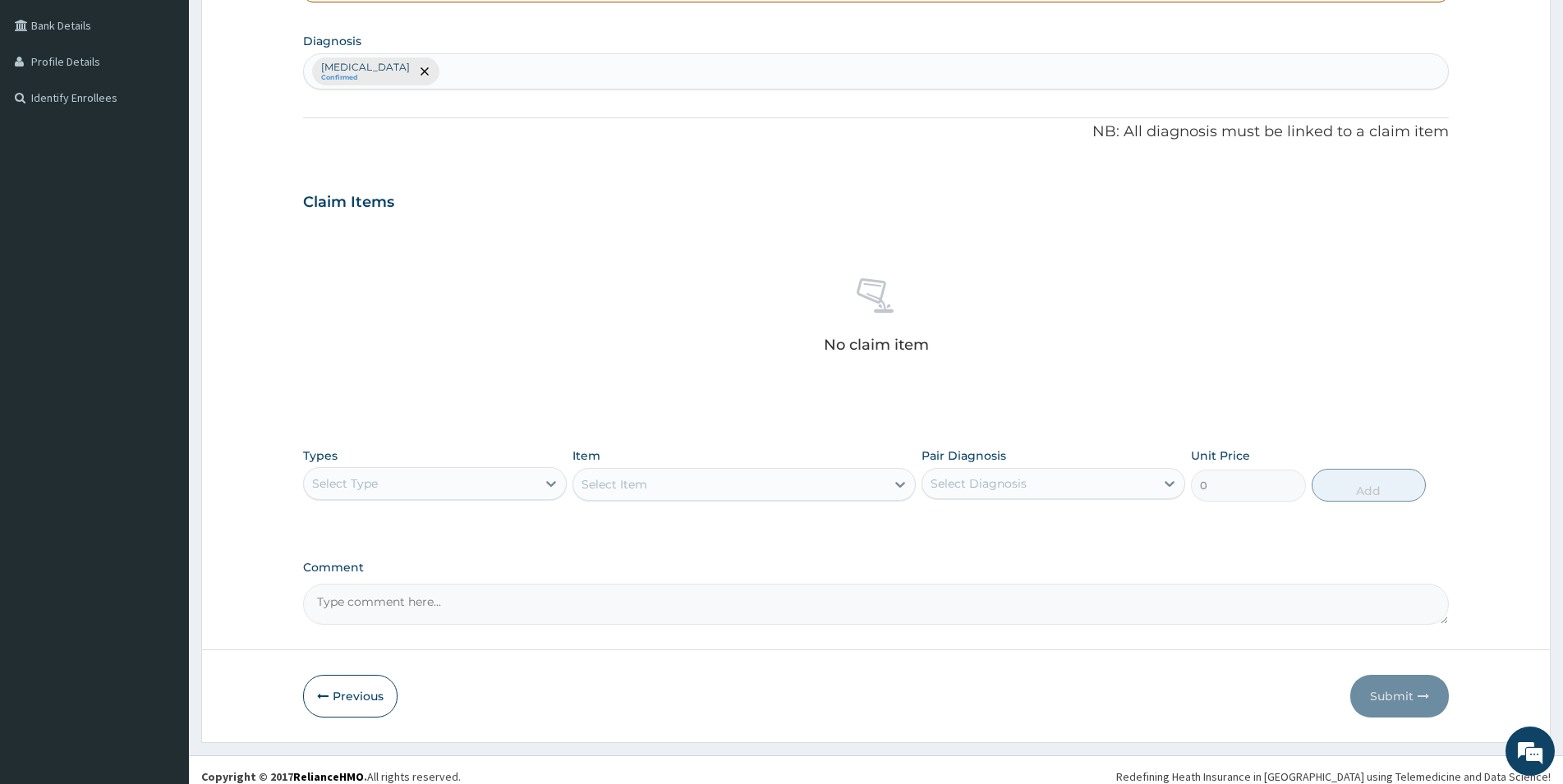
scroll to position [384, 0]
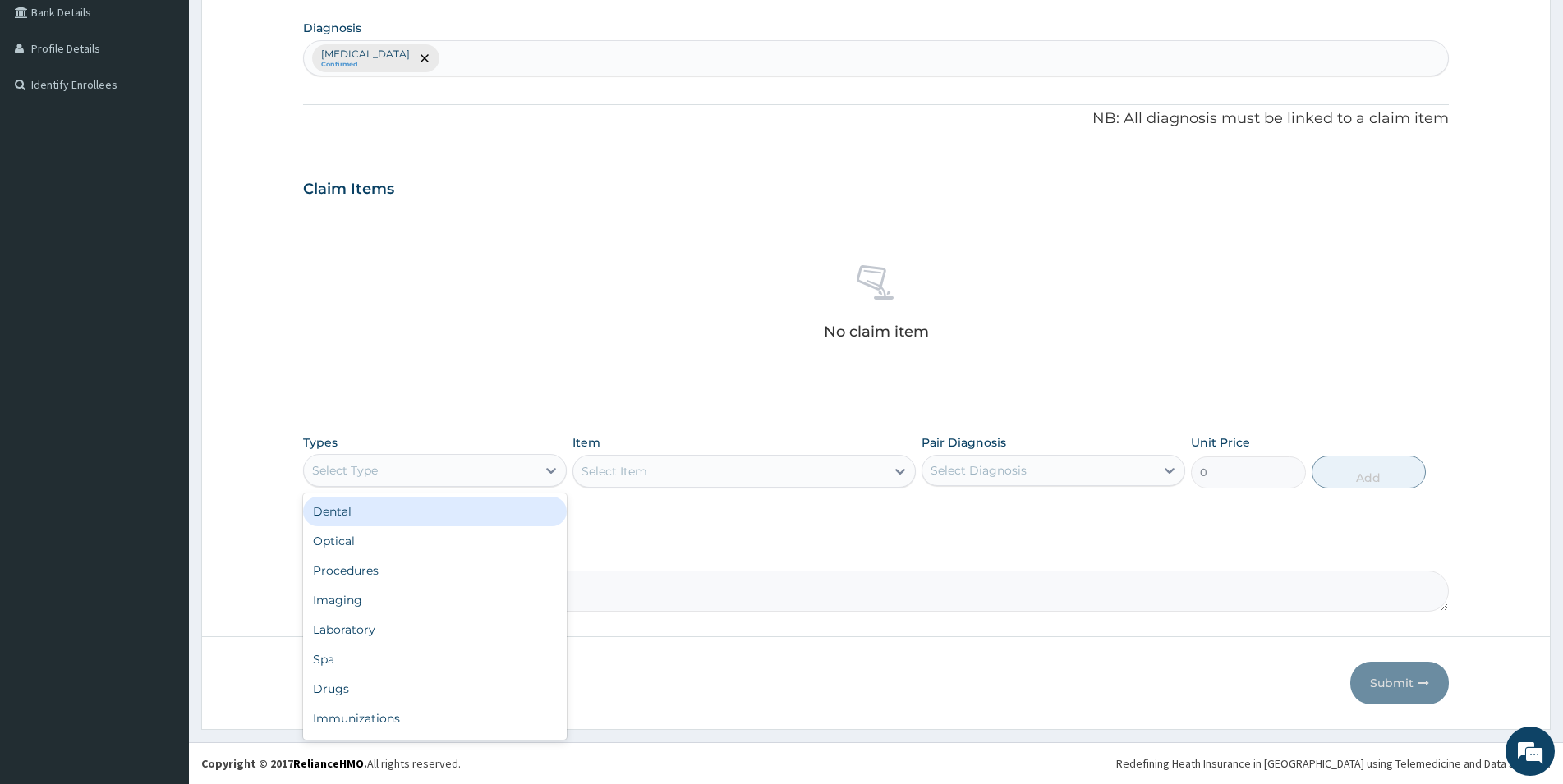
click at [514, 472] on div "Select Type" at bounding box center [420, 470] width 232 height 26
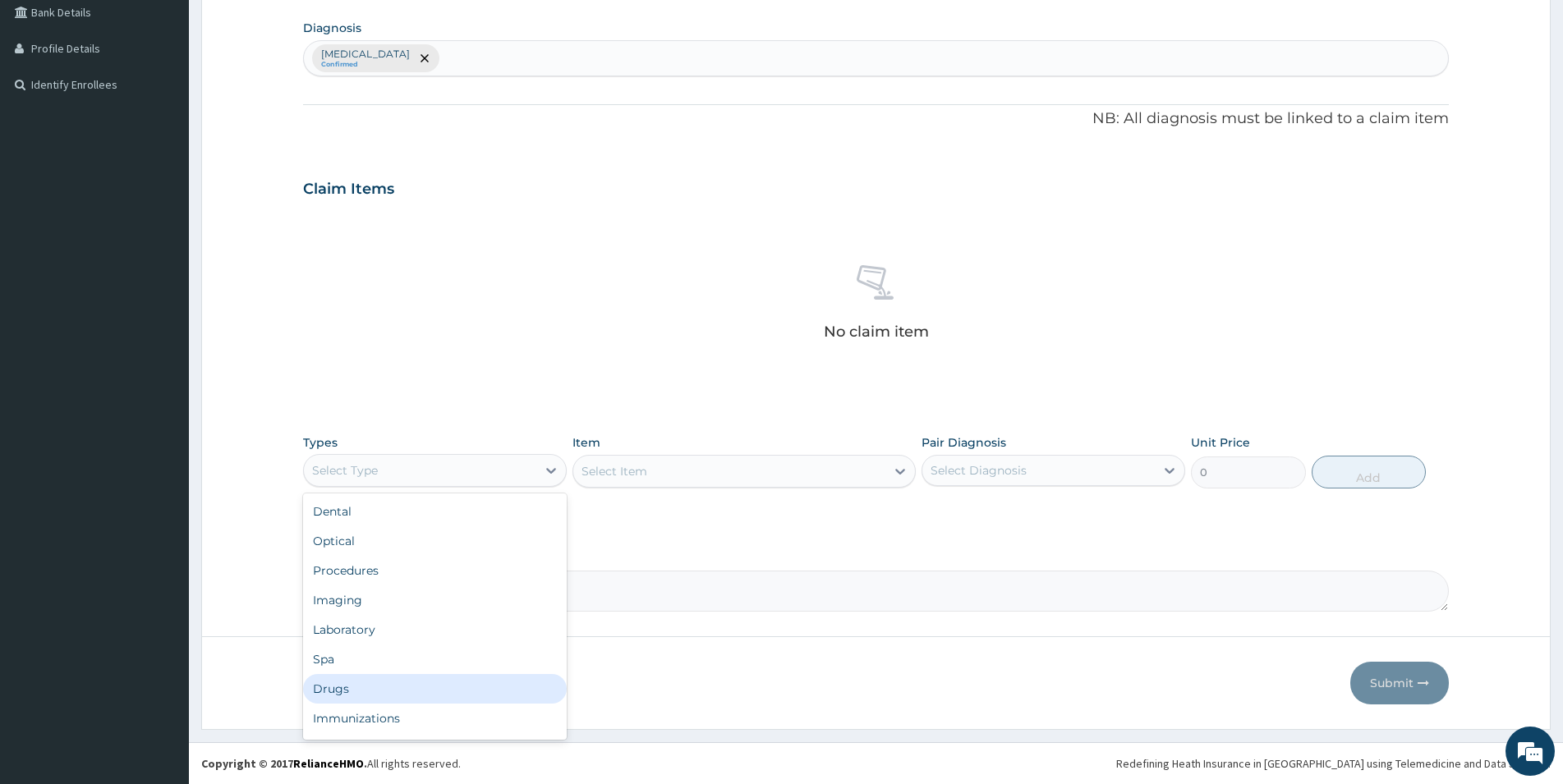
click at [359, 687] on div "Drugs" at bounding box center [435, 689] width 264 height 30
click at [633, 466] on div "Select Item" at bounding box center [744, 471] width 344 height 33
click at [736, 464] on div "Select Item" at bounding box center [729, 471] width 312 height 26
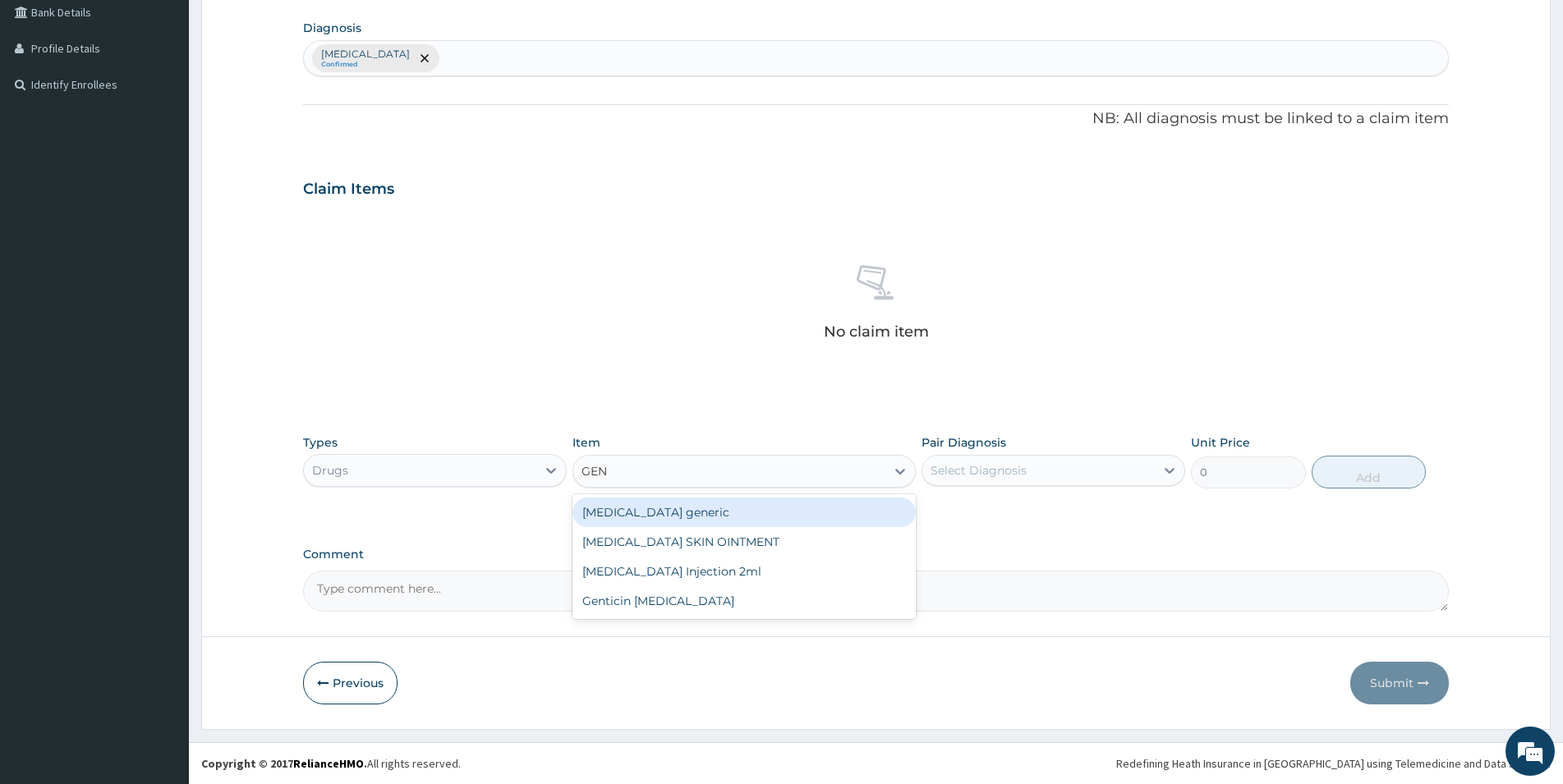
type input "GENT"
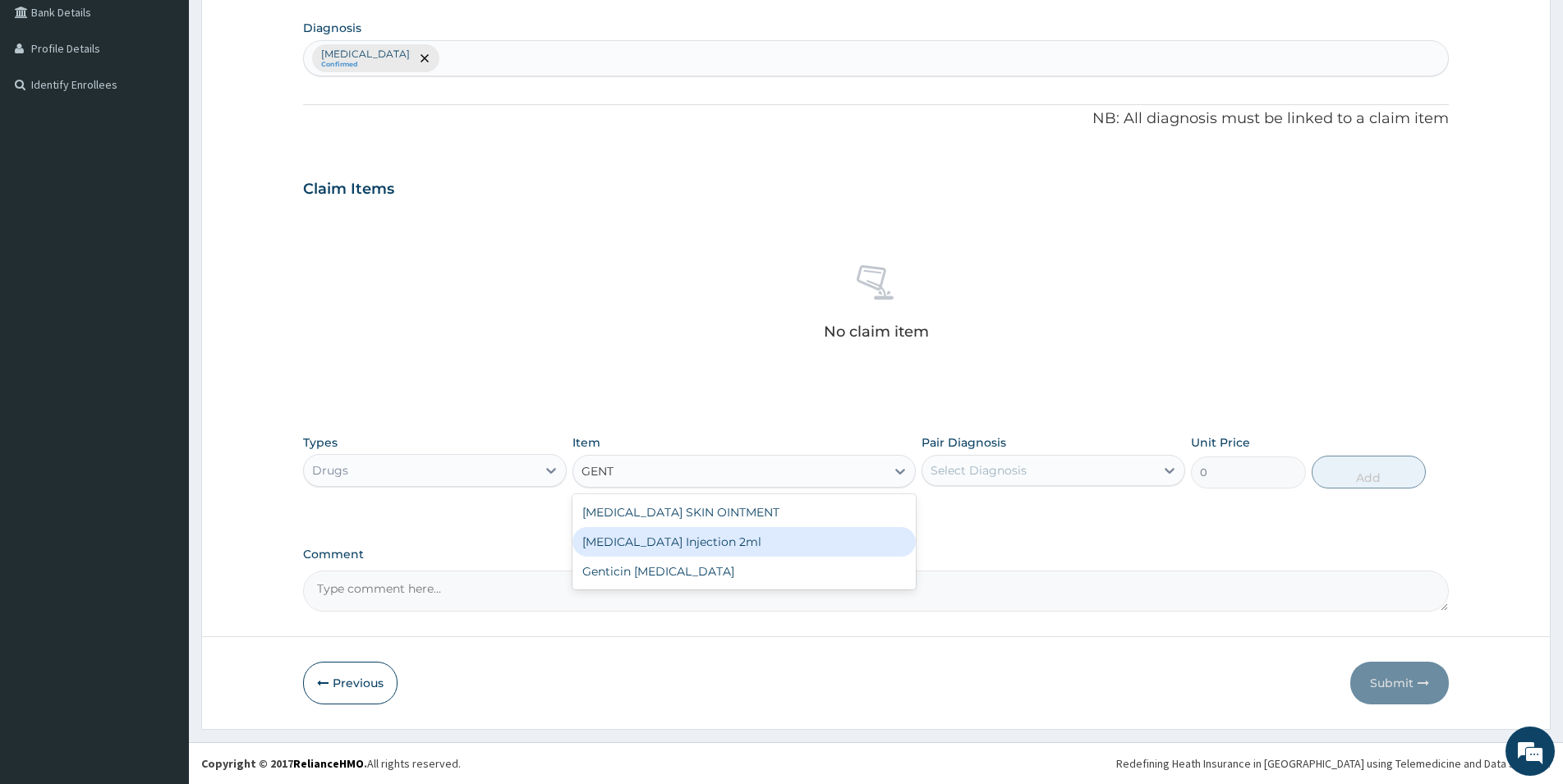
click at [705, 543] on div "[MEDICAL_DATA] Injection 2ml" at bounding box center [744, 542] width 344 height 30
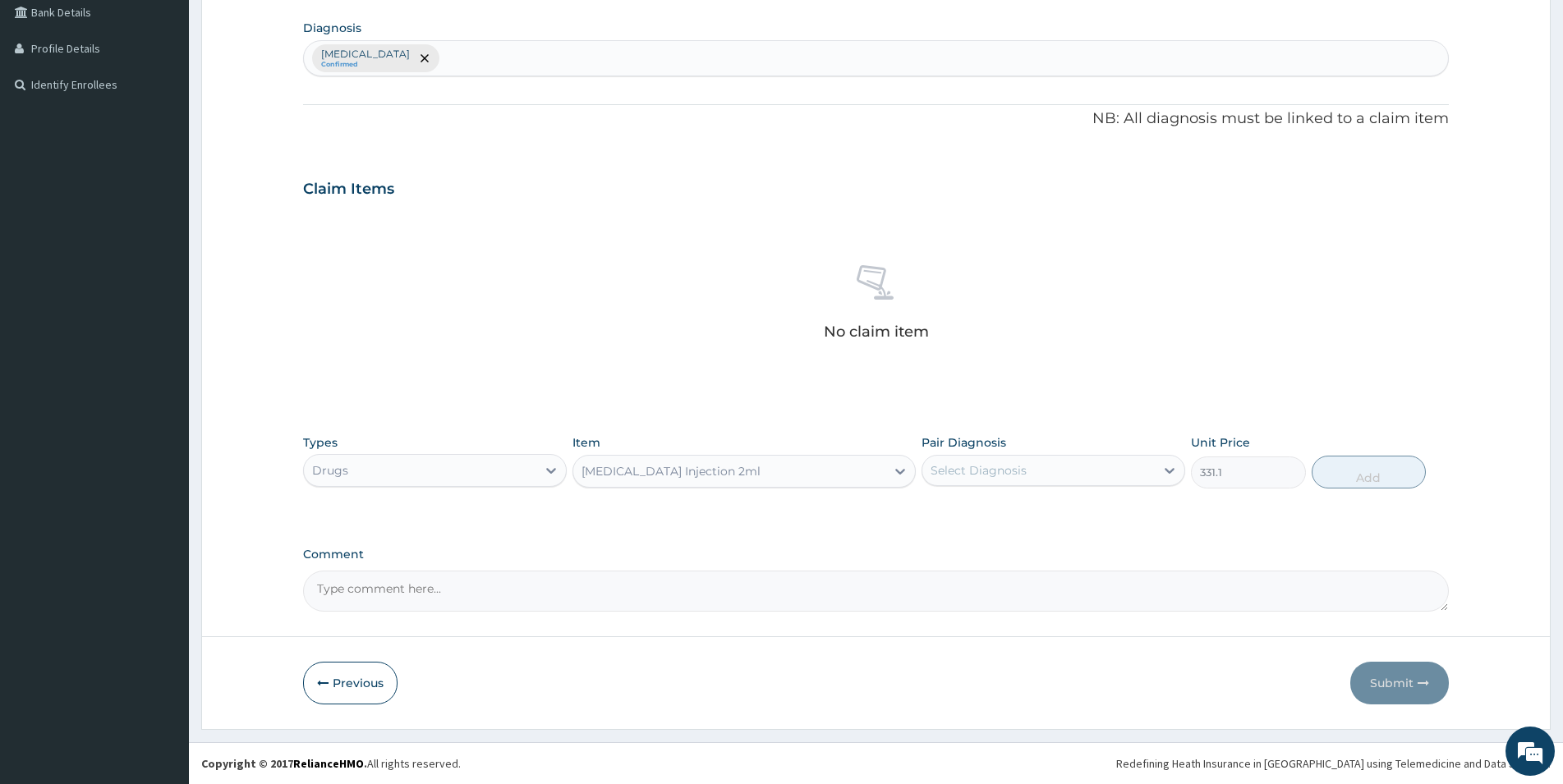
type input "331.1"
click at [1037, 472] on div "Select Diagnosis" at bounding box center [1039, 470] width 232 height 26
click at [1003, 516] on label "[MEDICAL_DATA]" at bounding box center [1000, 511] width 102 height 17
checkbox input "true"
click at [1368, 470] on button "Add" at bounding box center [1369, 472] width 114 height 33
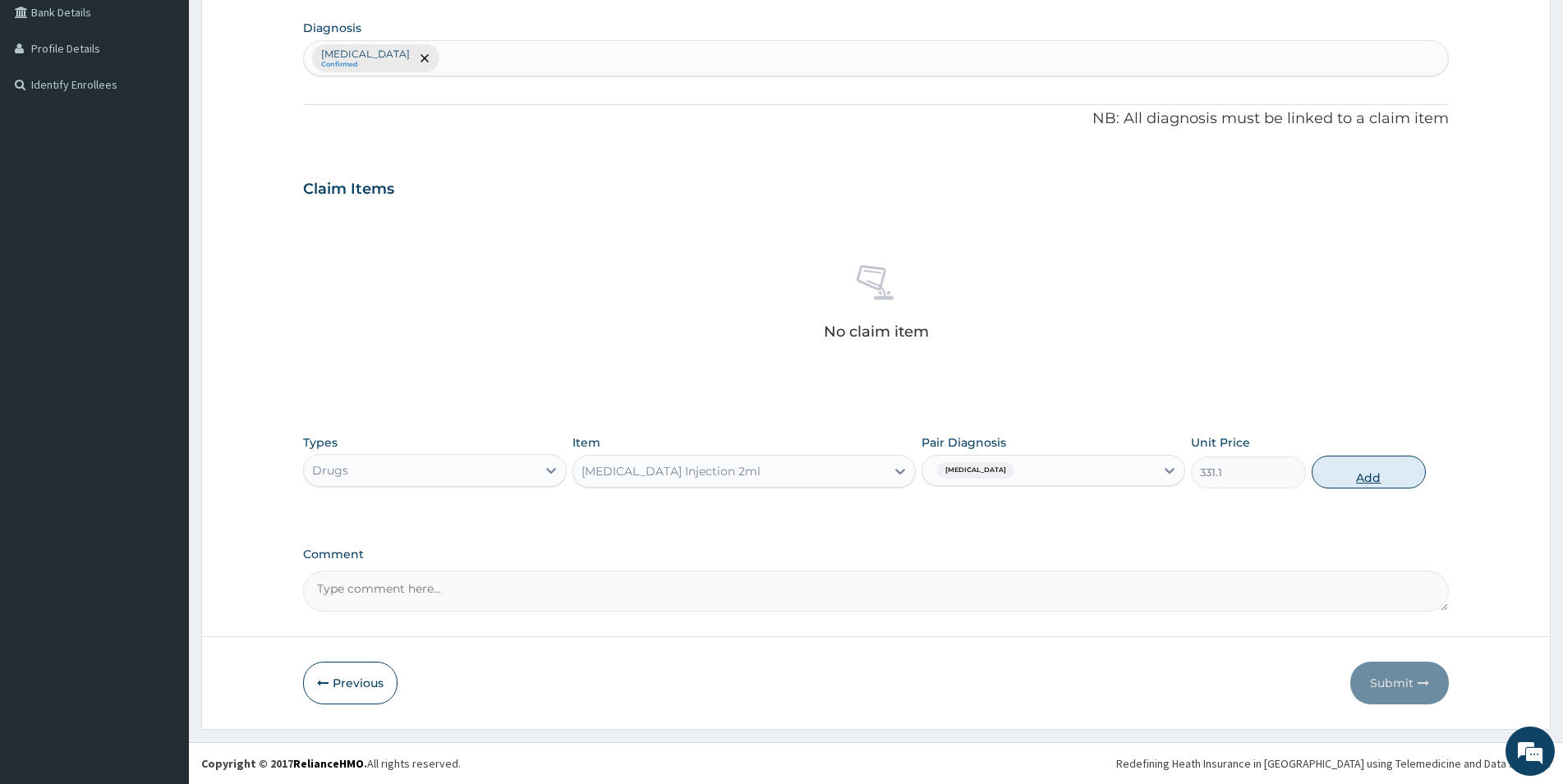
type input "0"
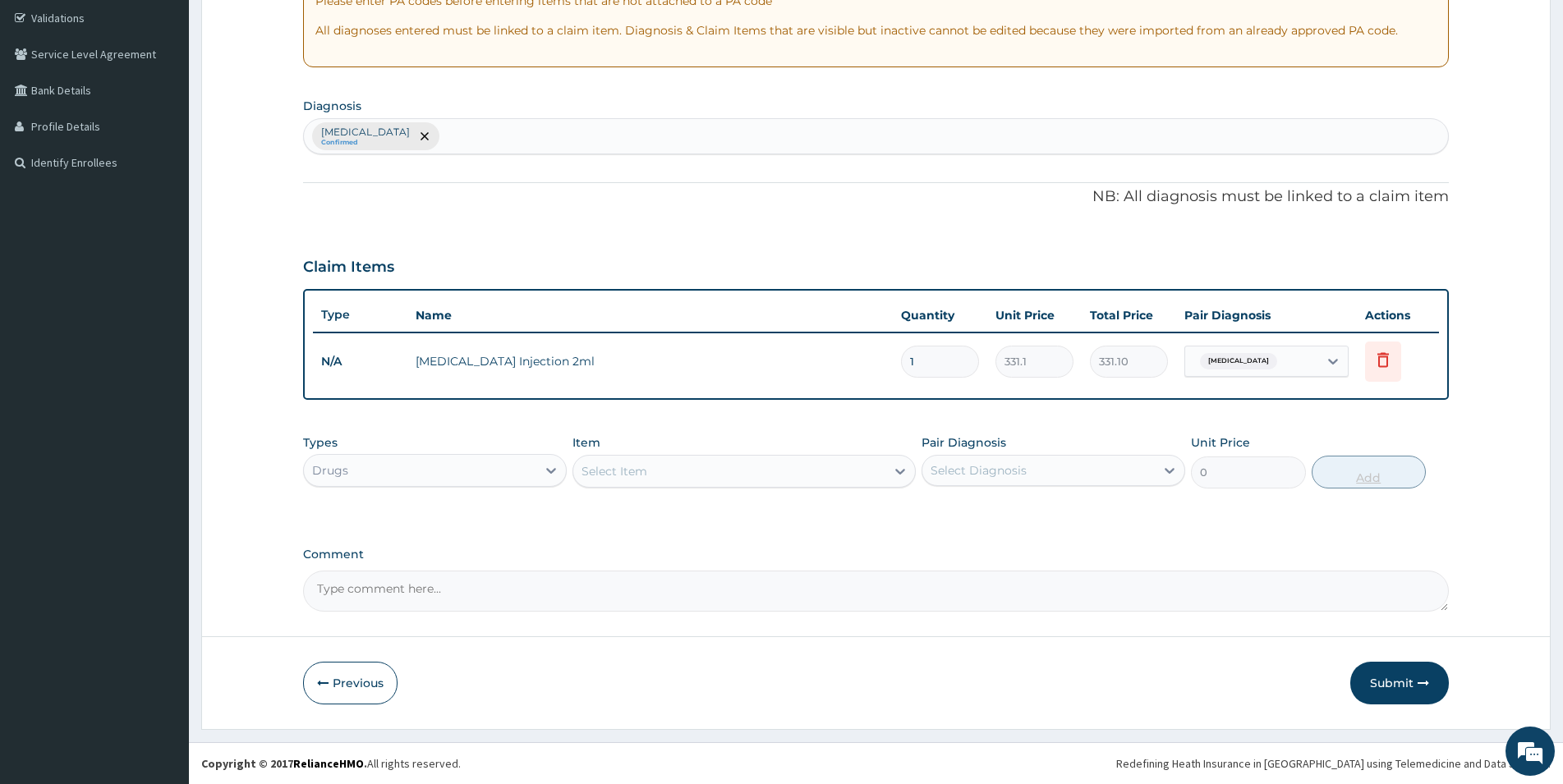
scroll to position [306, 0]
type input "0.00"
type input "4"
type input "1324.40"
type input "4"
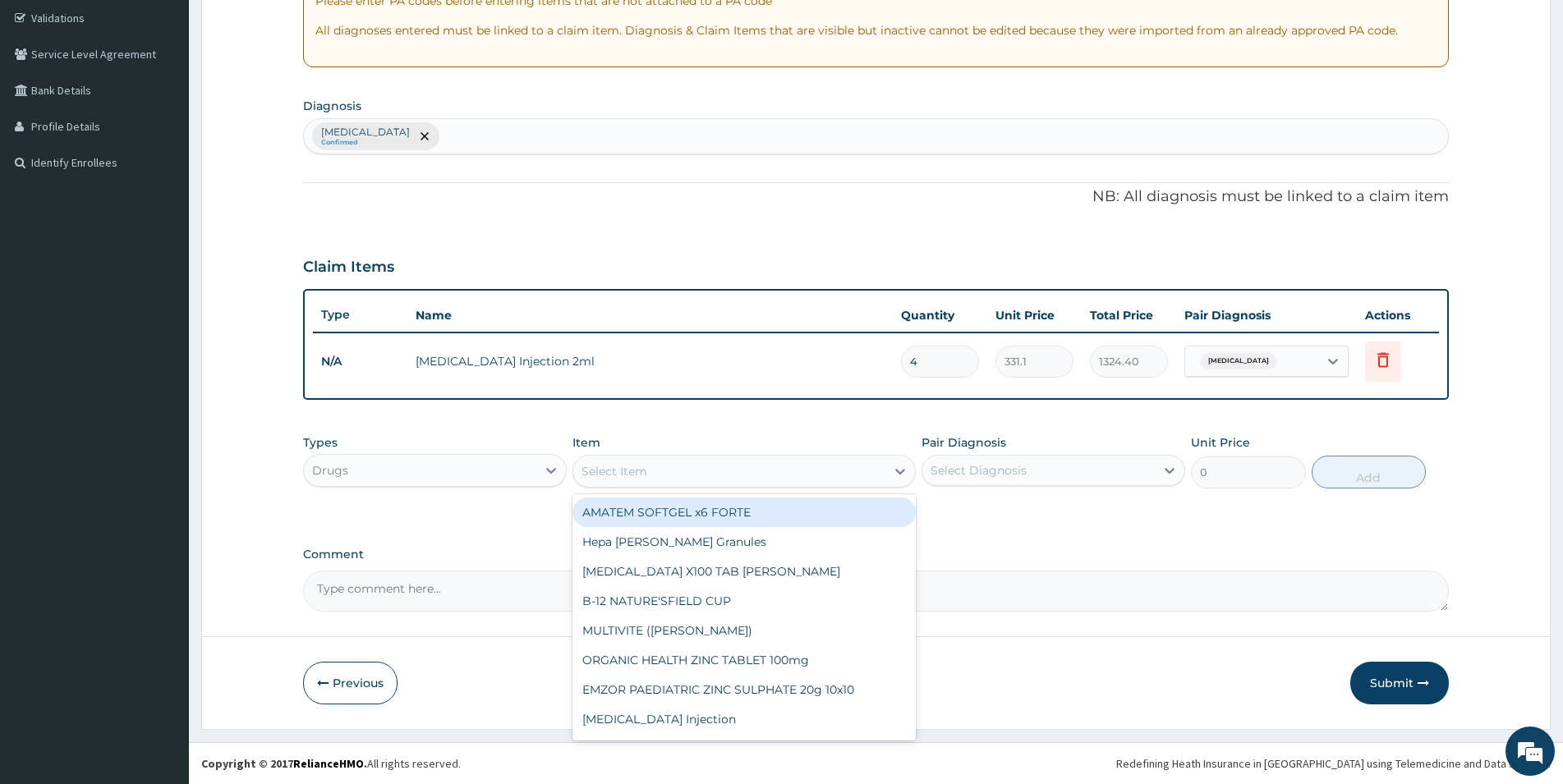
click at [660, 473] on div "Select Item" at bounding box center [729, 471] width 312 height 26
type input "FLUC"
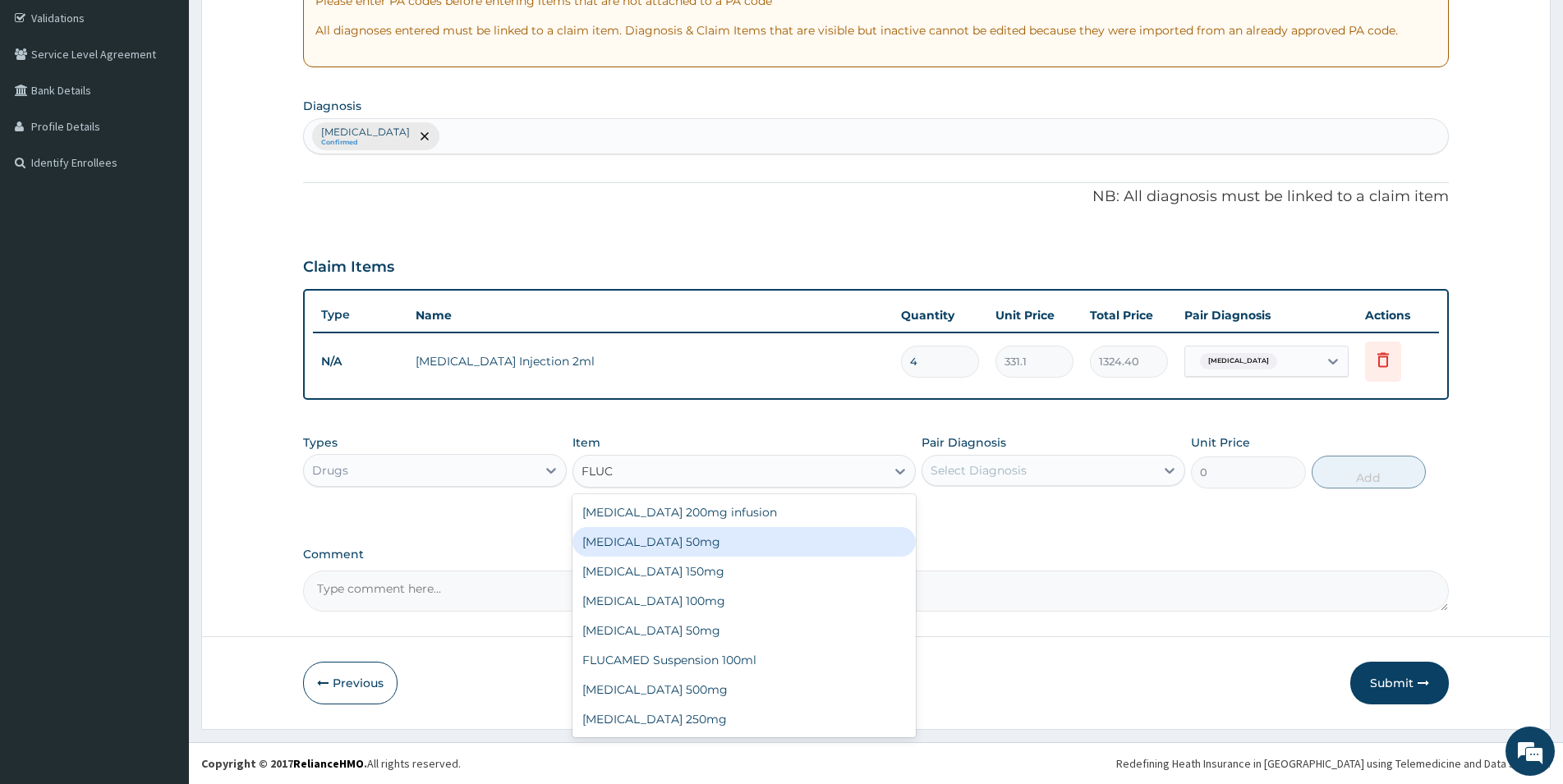
click at [664, 542] on div "[MEDICAL_DATA] 50mg" at bounding box center [744, 542] width 344 height 30
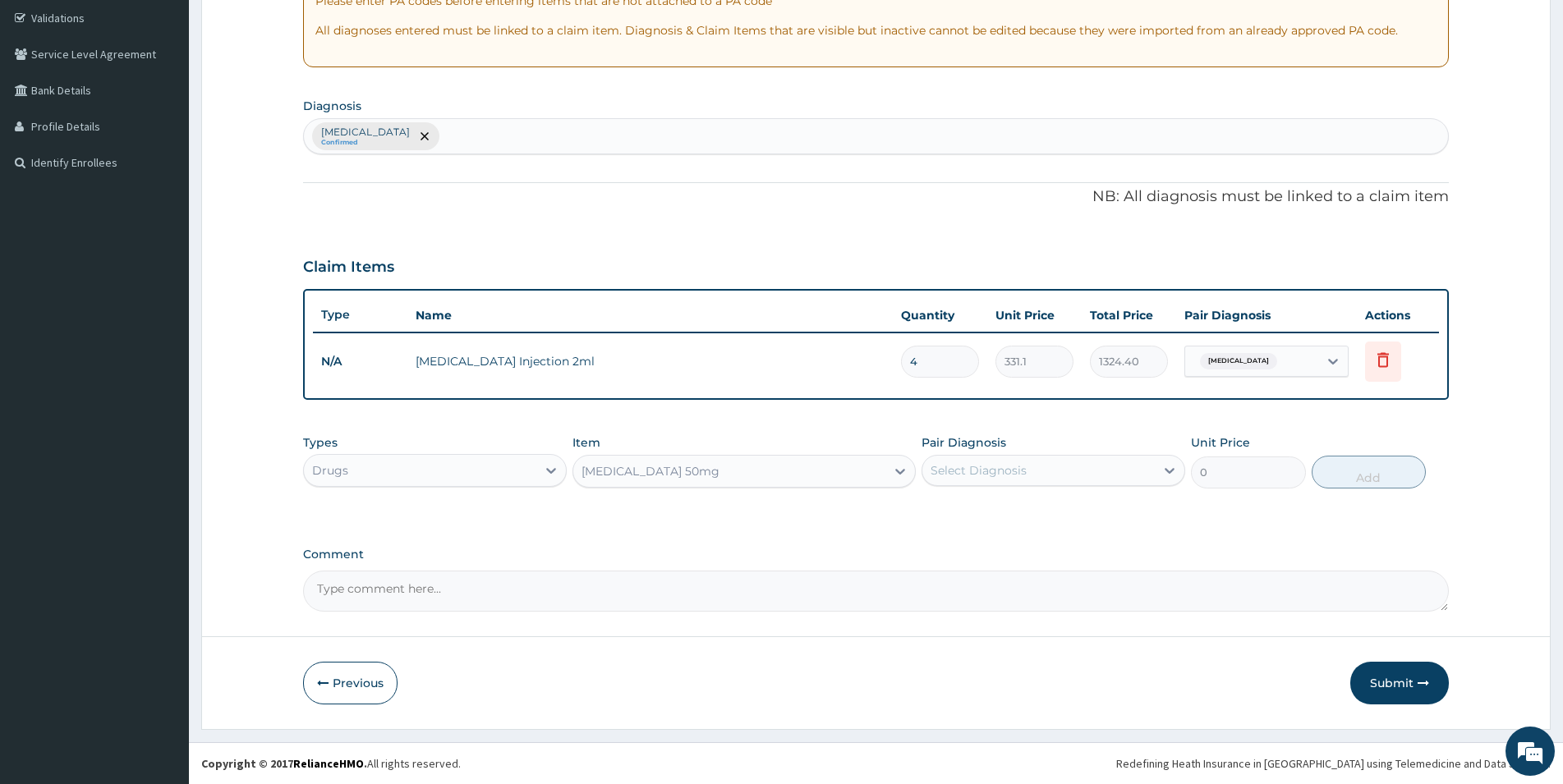
type input "118.25"
click at [1010, 465] on div "Select Diagnosis" at bounding box center [979, 471] width 96 height 17
click at [968, 514] on label "[MEDICAL_DATA]" at bounding box center [1000, 511] width 102 height 17
checkbox input "true"
click at [1375, 470] on button "Add" at bounding box center [1369, 472] width 114 height 33
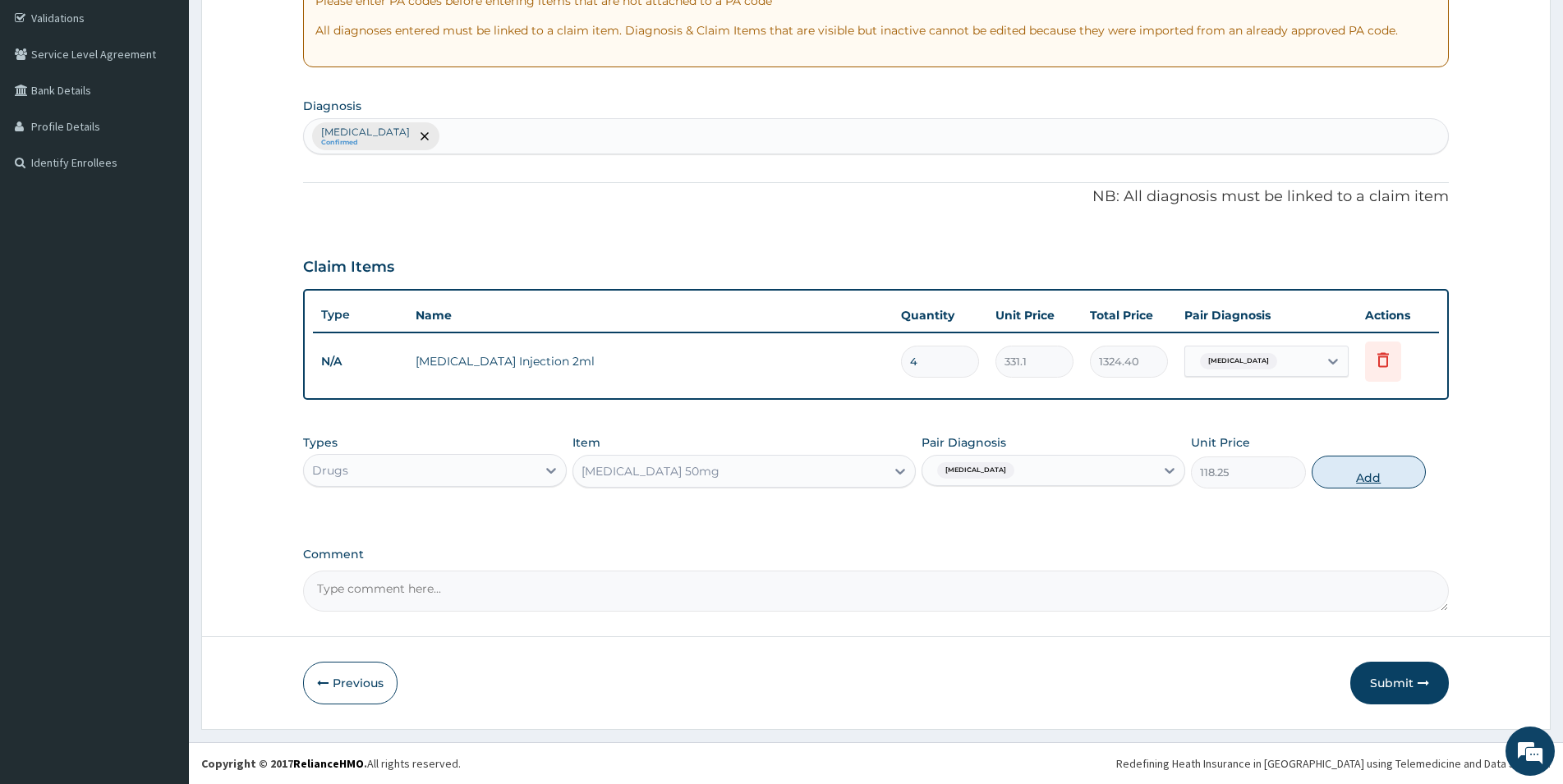
type input "0"
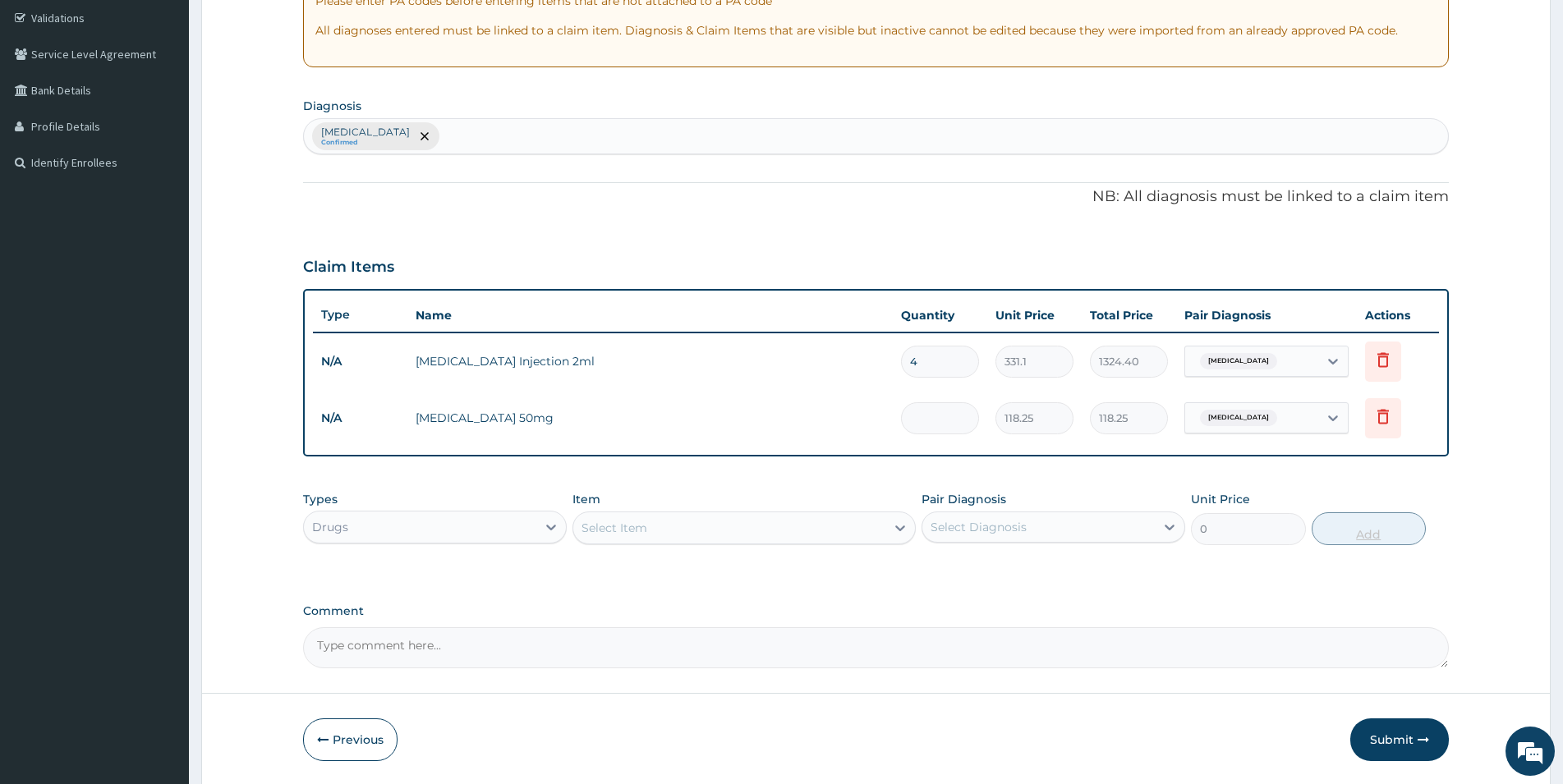
type input "0.00"
type input "4"
type input "473.00"
type input "40"
type input "4730.00"
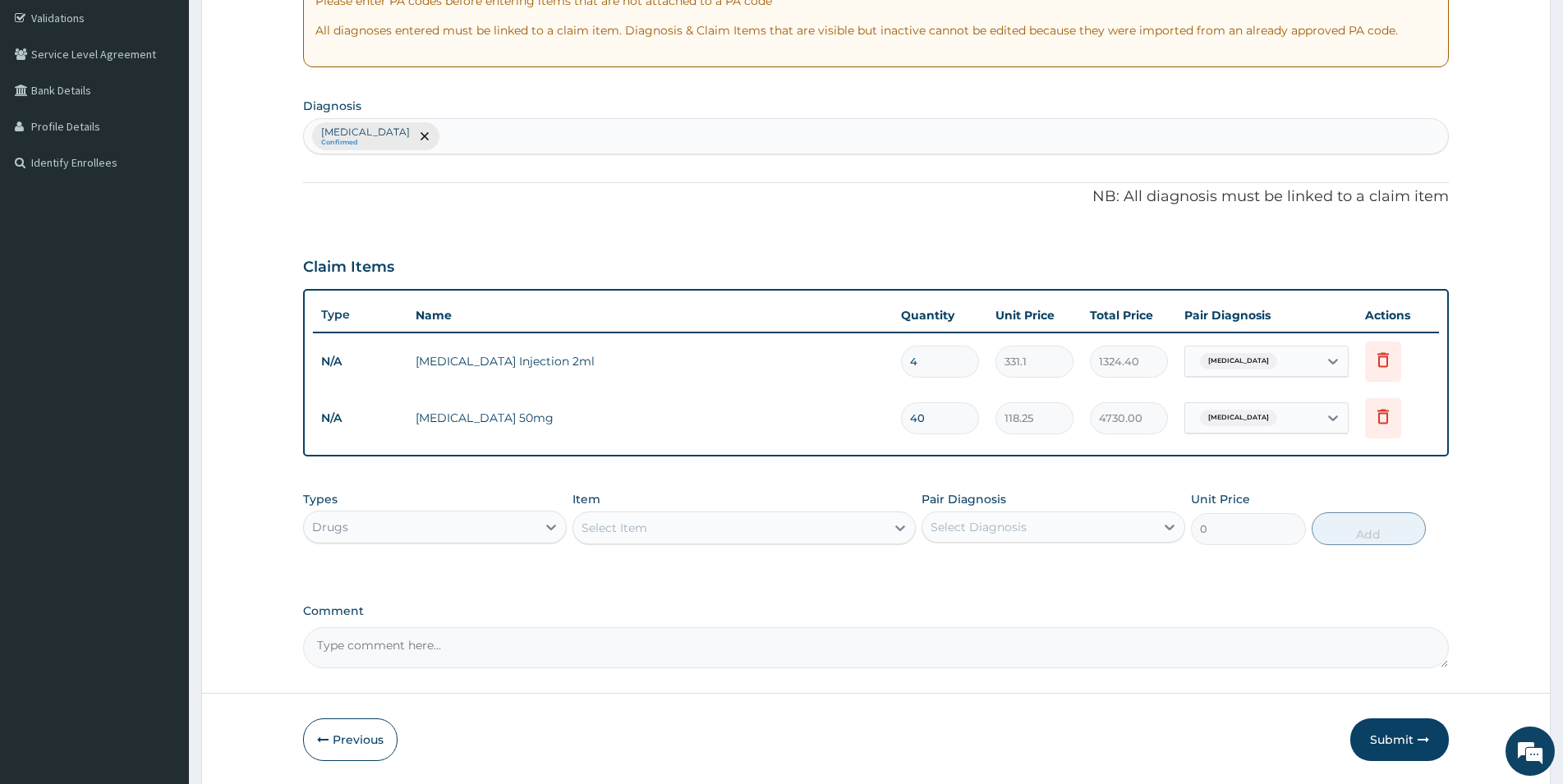
type input "40"
click at [721, 521] on div "Select Item" at bounding box center [729, 528] width 312 height 26
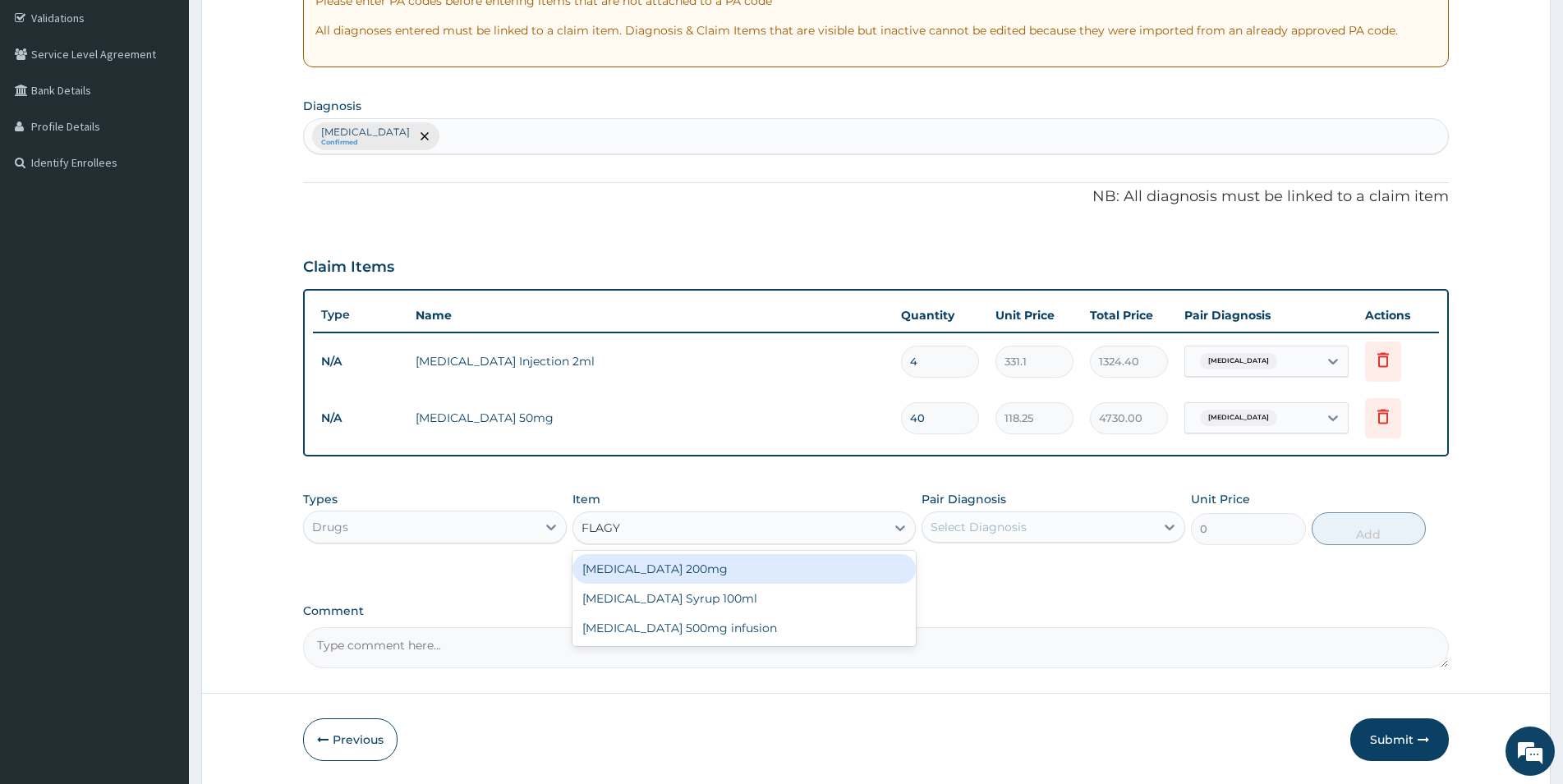
type input "[MEDICAL_DATA]"
click at [690, 569] on div "[MEDICAL_DATA] 200mg" at bounding box center [744, 569] width 344 height 30
type input "47.3"
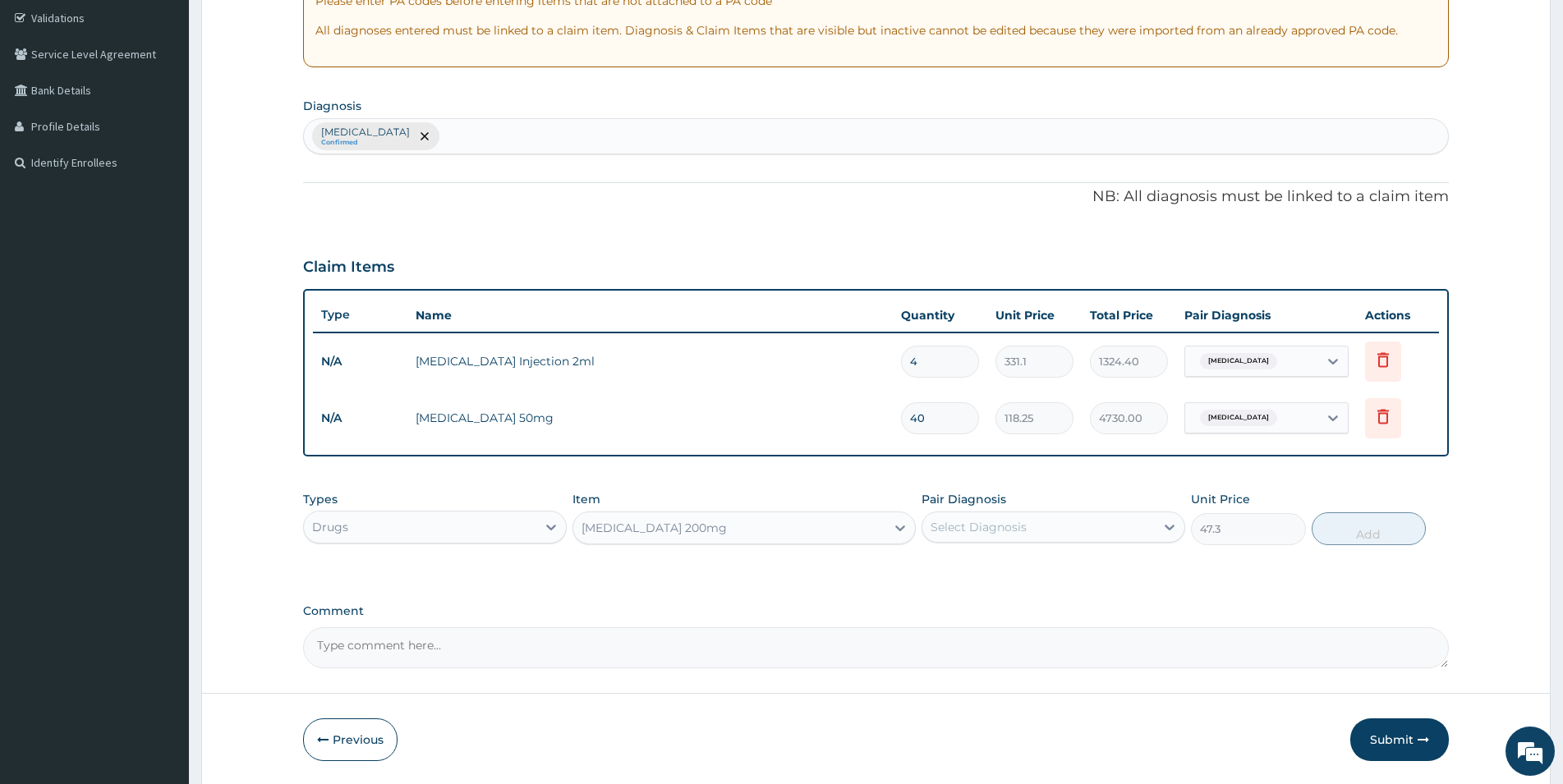
click at [994, 529] on div "Select Diagnosis" at bounding box center [979, 528] width 96 height 17
click at [969, 572] on label "[MEDICAL_DATA]" at bounding box center [1000, 568] width 102 height 17
checkbox input "true"
click at [1358, 535] on button "Add" at bounding box center [1369, 529] width 114 height 33
type input "0"
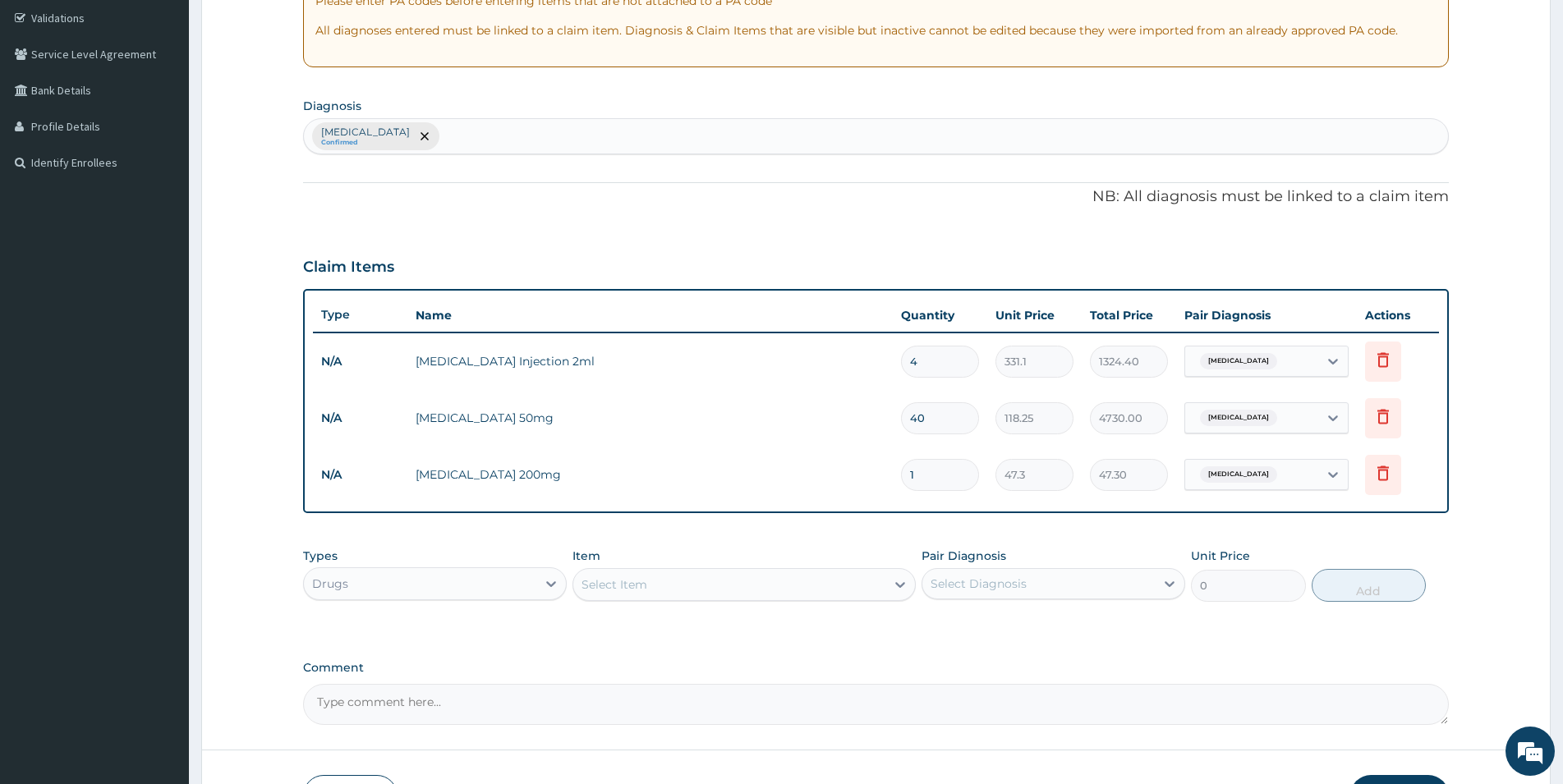
type input "0.00"
type input "2"
type input "94.60"
type input "20"
type input "946.00"
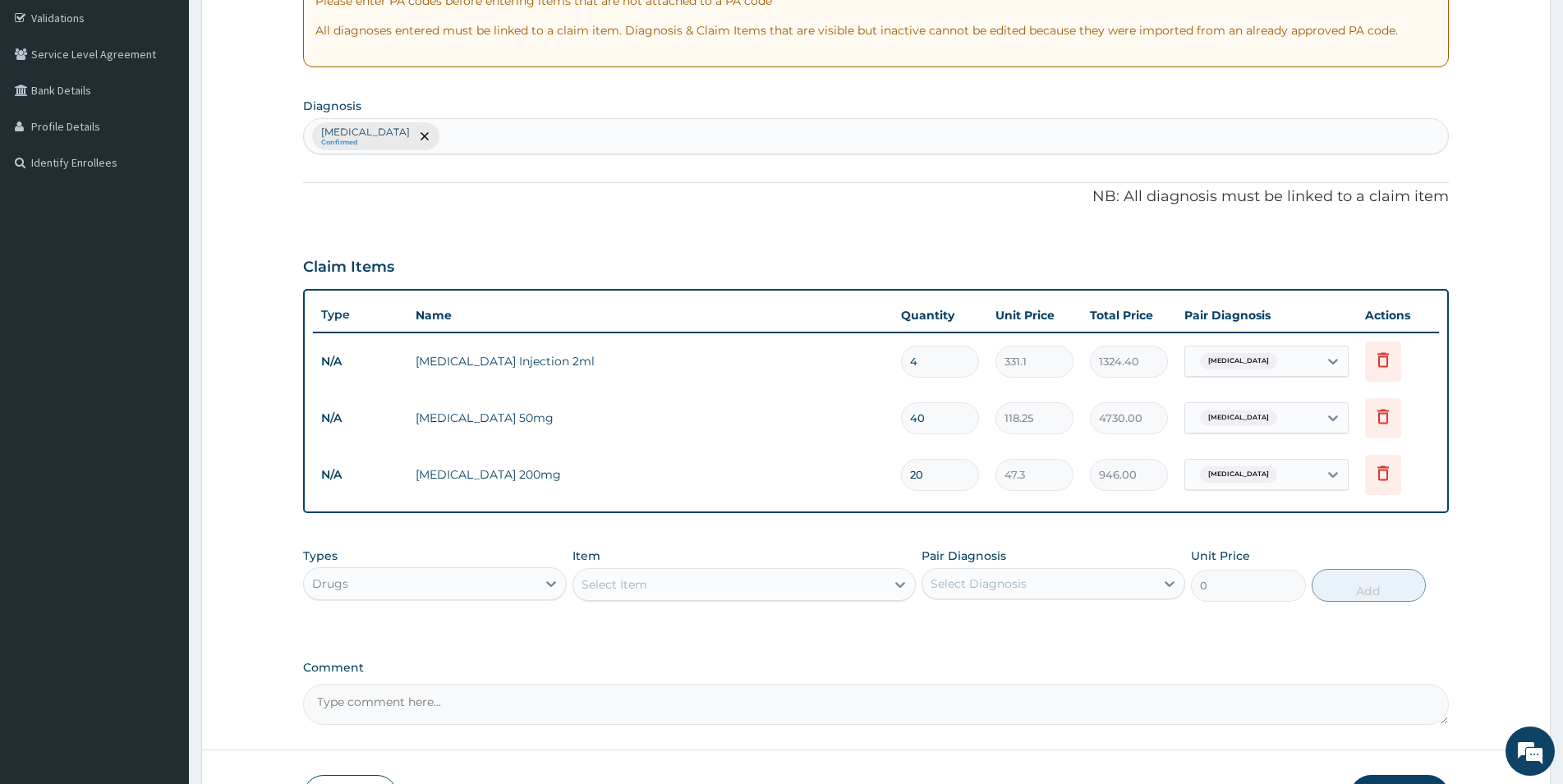
type input "20"
click at [628, 584] on div "Select Item" at bounding box center [614, 585] width 66 height 17
type input "LORATIN"
click at [887, 584] on div at bounding box center [900, 585] width 30 height 30
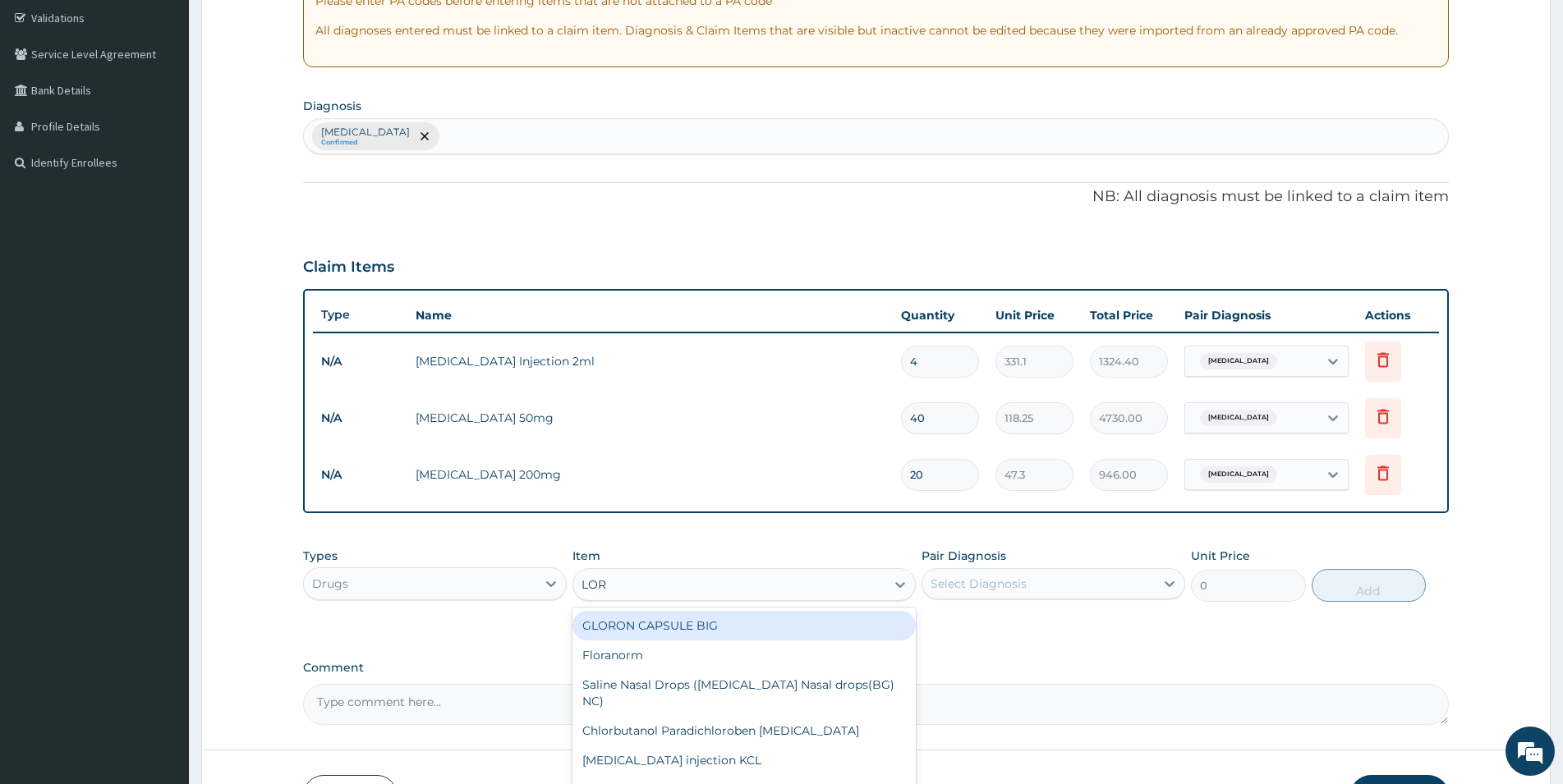
type input "[PERSON_NAME]"
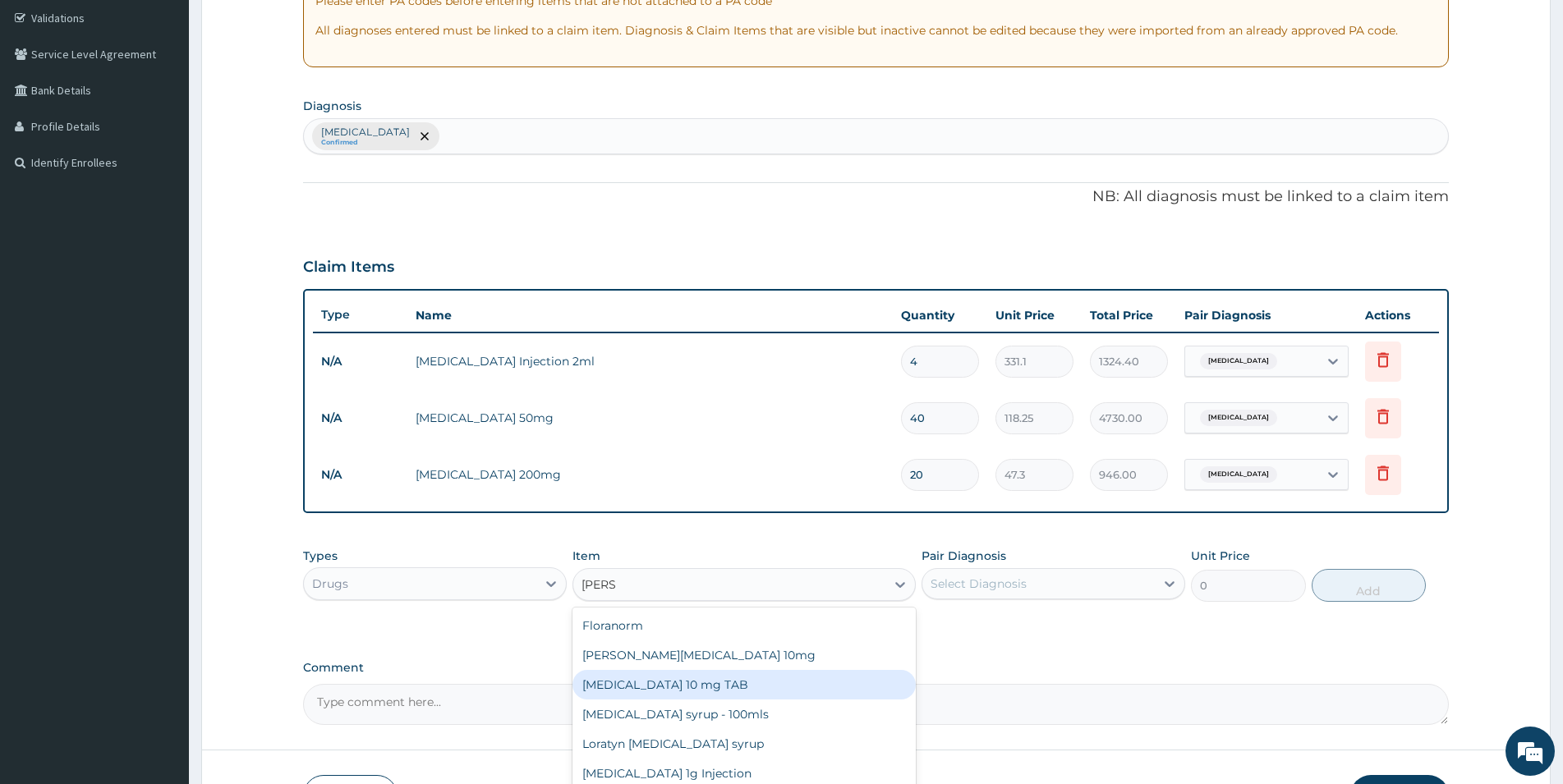
click at [716, 682] on div "[MEDICAL_DATA] 10 mg TAB" at bounding box center [744, 685] width 344 height 30
type input "59.125"
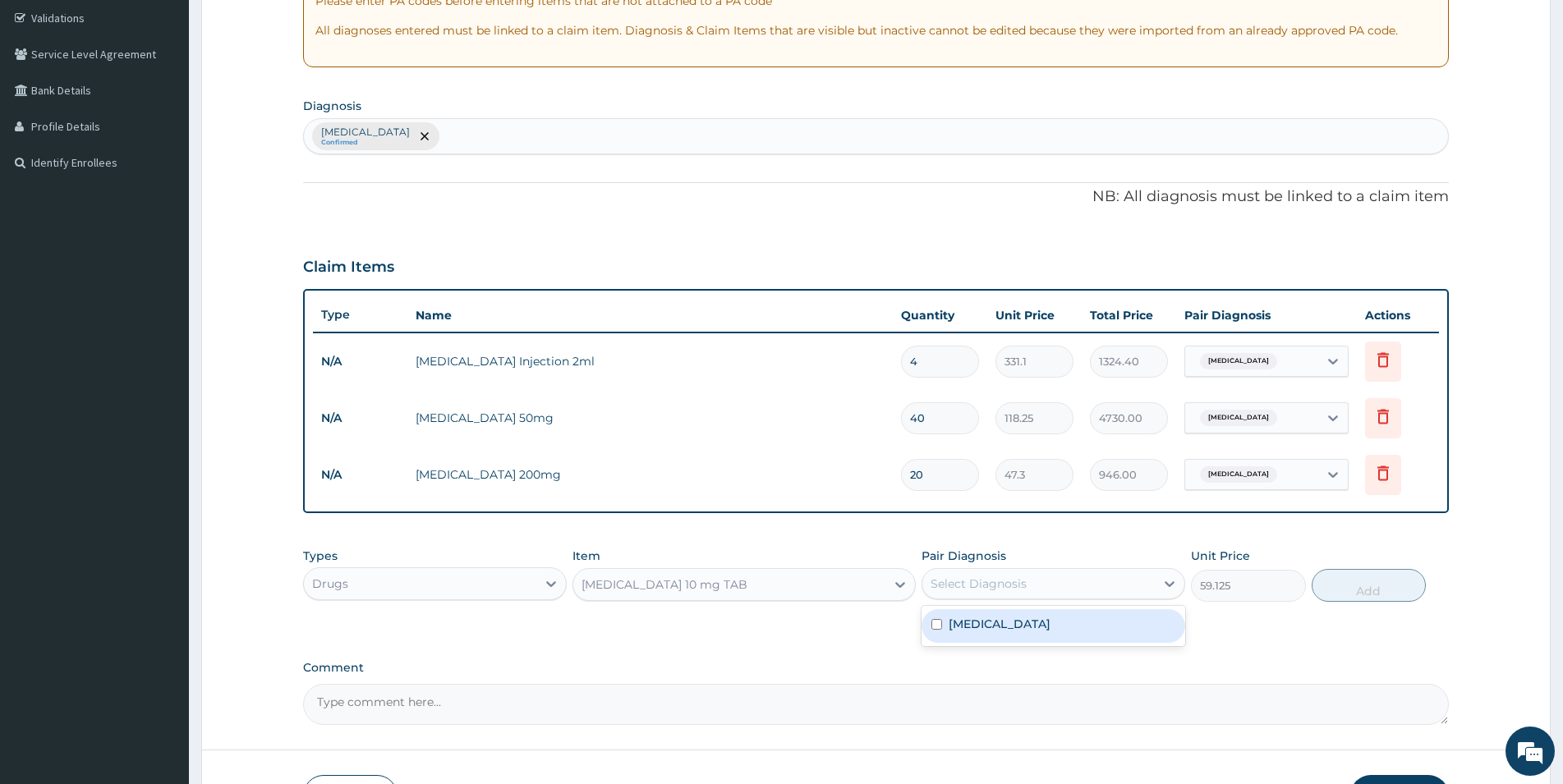
click at [988, 582] on div "Select Diagnosis" at bounding box center [979, 584] width 96 height 17
click at [983, 623] on label "[MEDICAL_DATA]" at bounding box center [1000, 624] width 102 height 17
checkbox input "true"
click at [1364, 580] on button "Add" at bounding box center [1369, 585] width 114 height 33
type input "0"
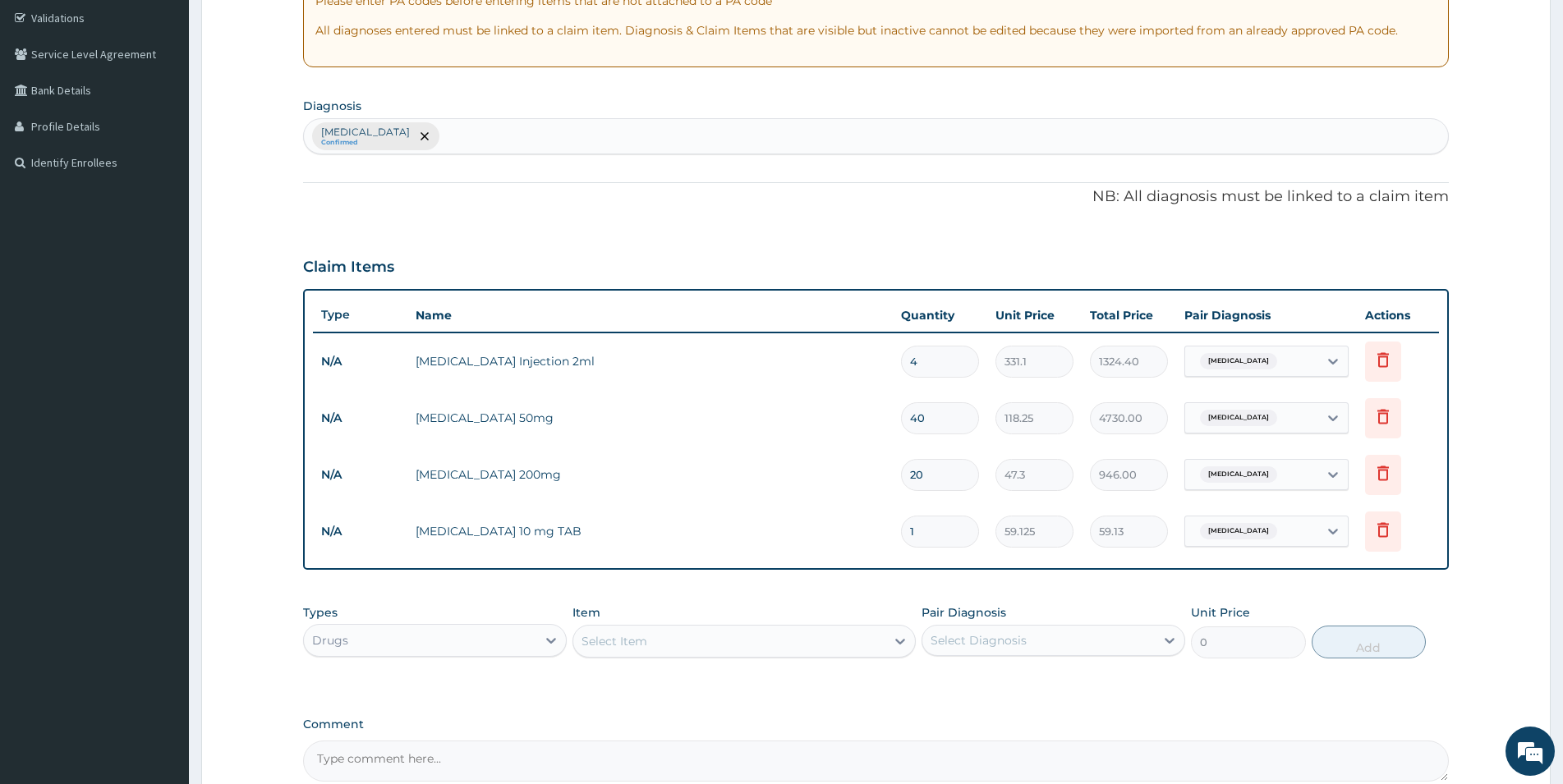
type input "0.00"
type input "2"
type input "118.25"
type input "20"
type input "1182.50"
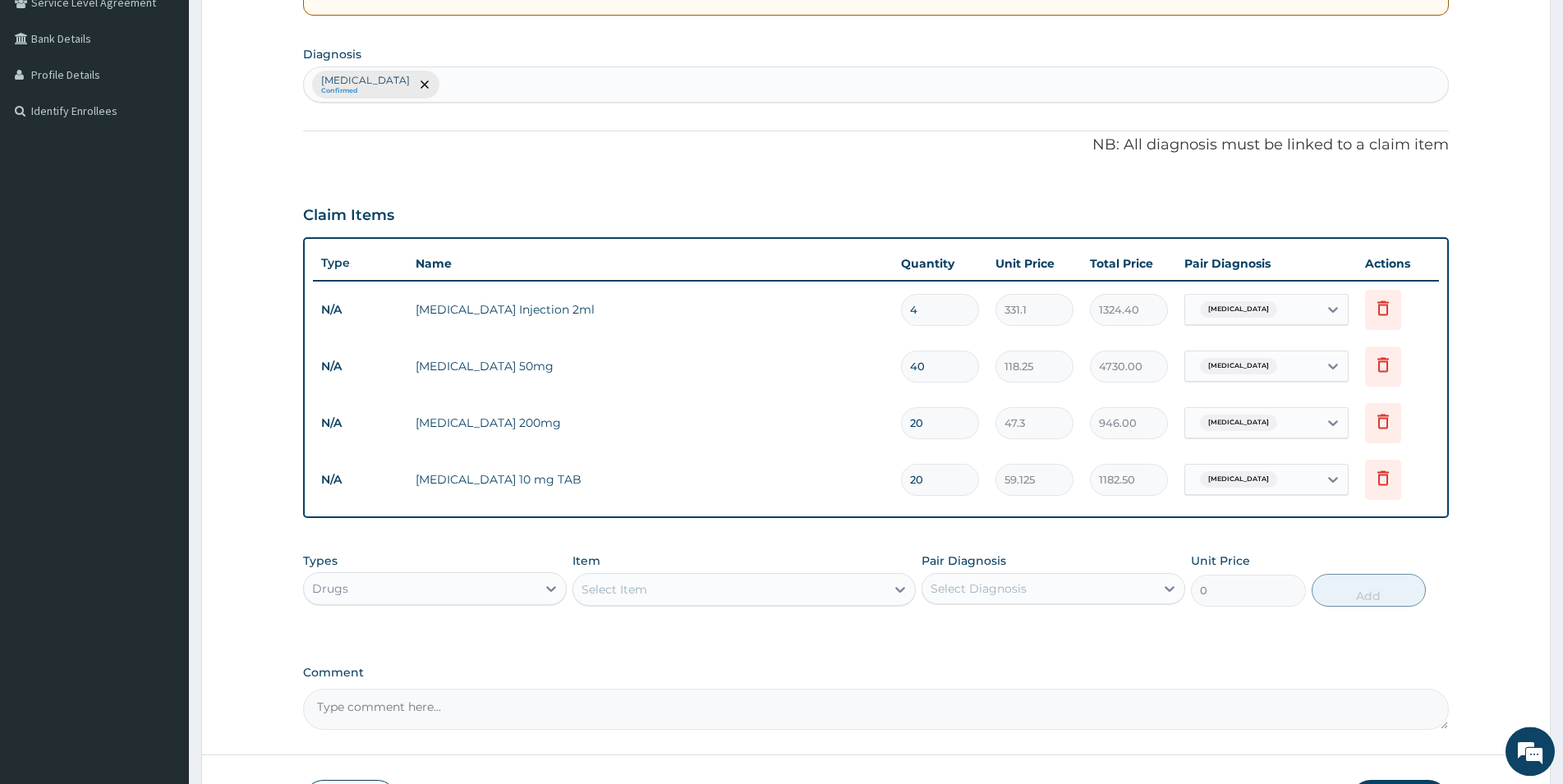
scroll to position [389, 0]
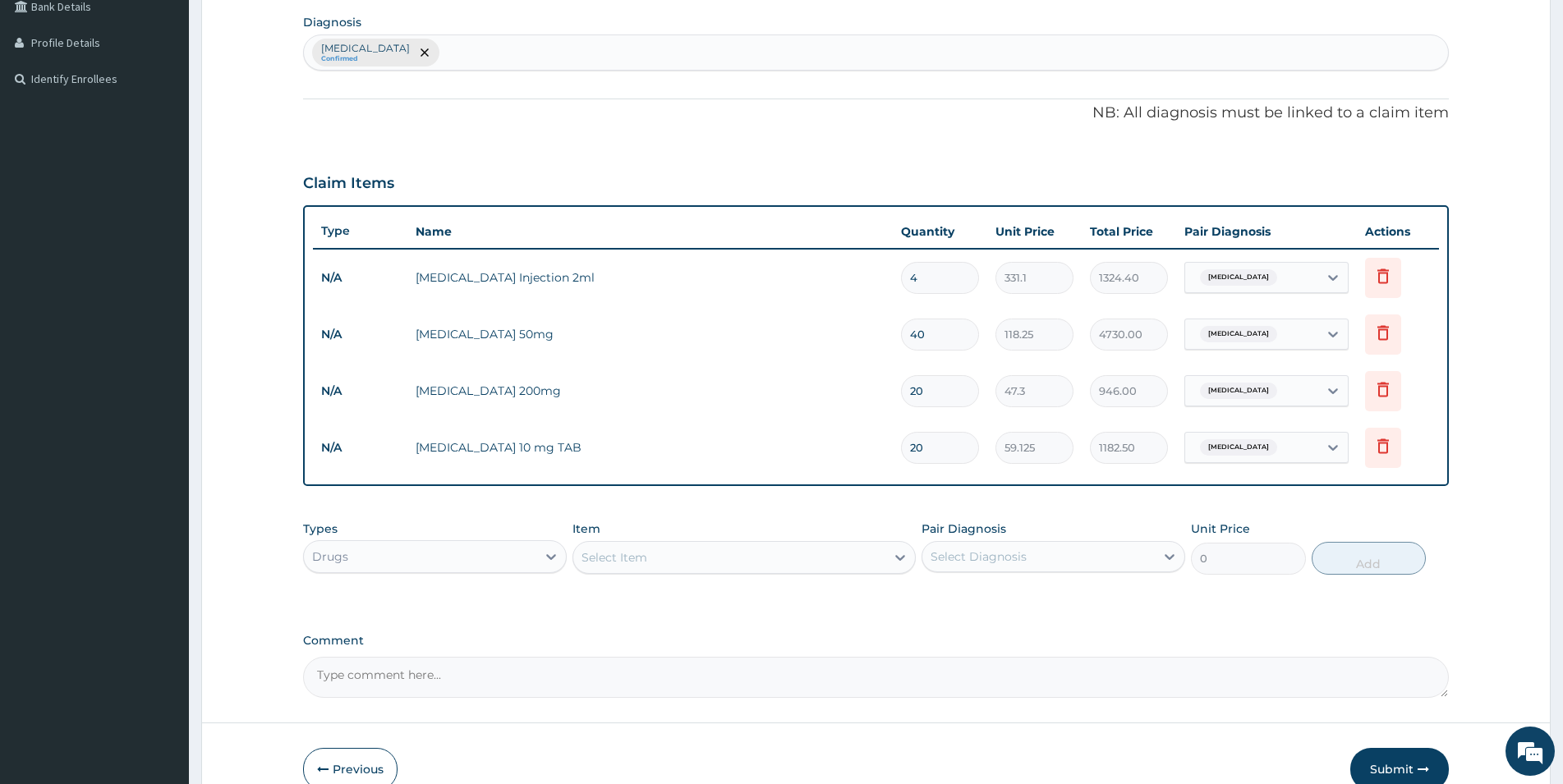
type input "20"
click at [847, 560] on div "Select Item" at bounding box center [729, 557] width 312 height 26
click at [530, 545] on div "Drugs" at bounding box center [420, 556] width 232 height 26
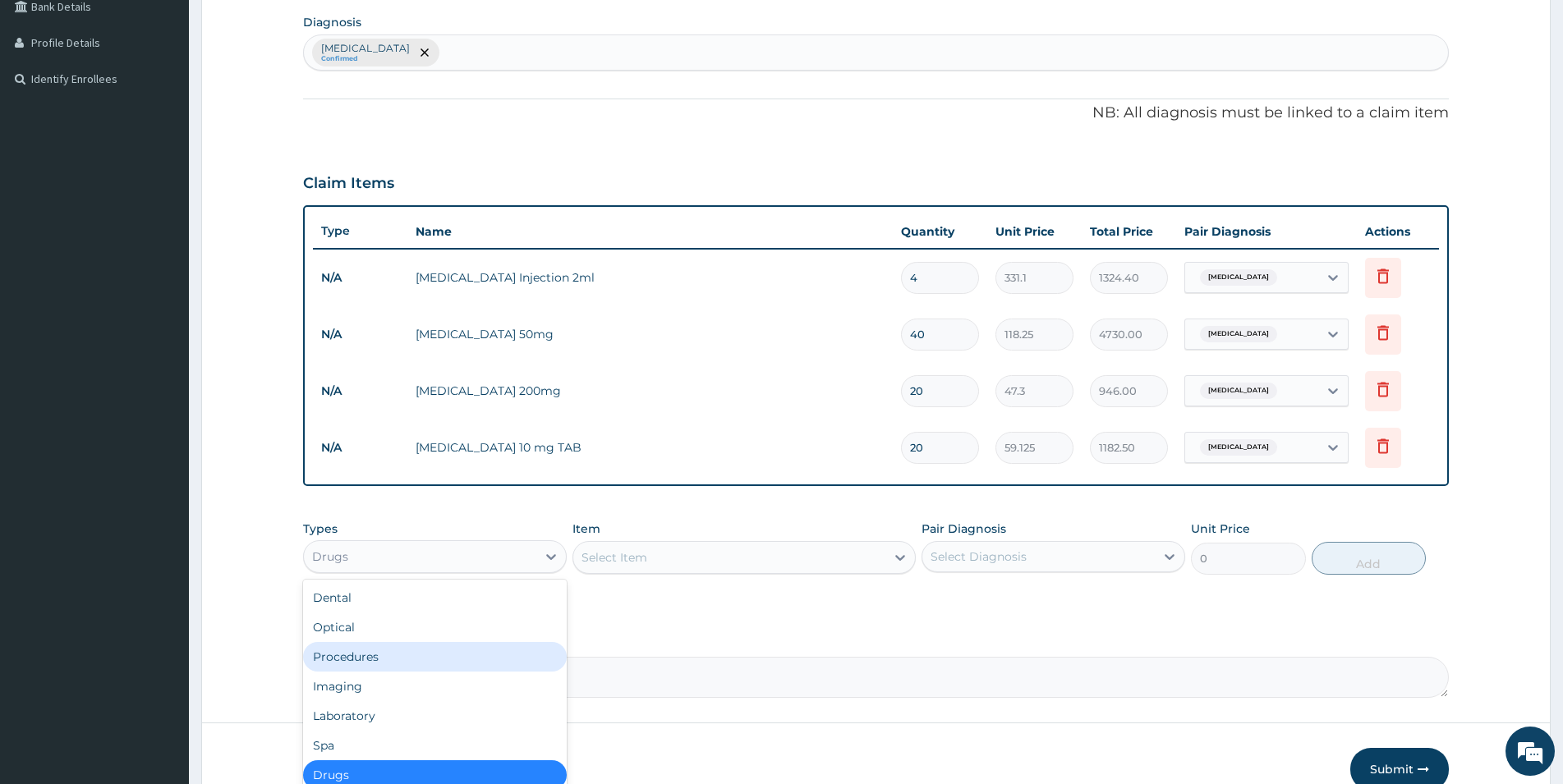
click at [404, 660] on div "Procedures" at bounding box center [435, 657] width 264 height 30
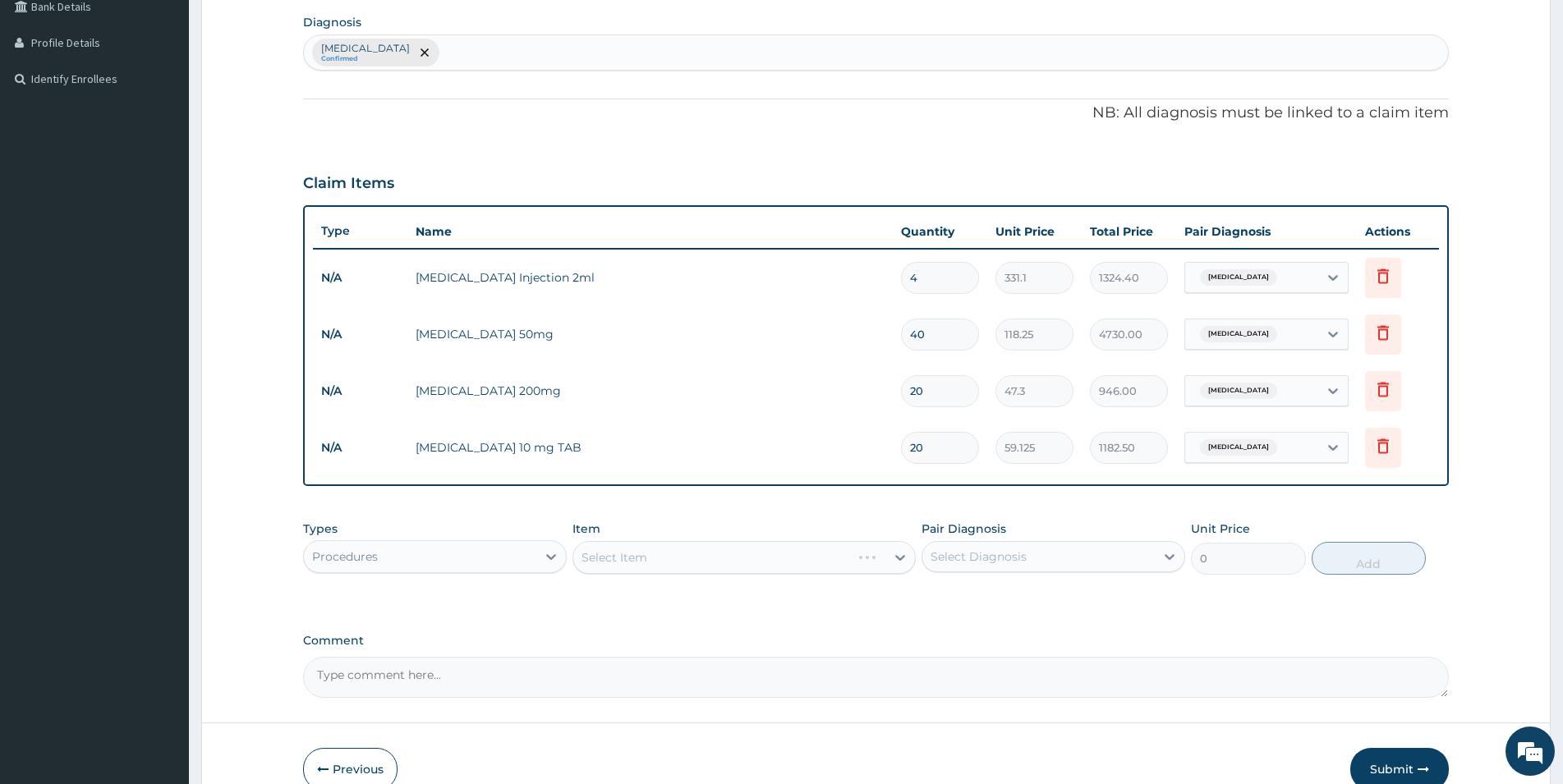
click at [805, 560] on div "Select Item" at bounding box center [744, 557] width 344 height 33
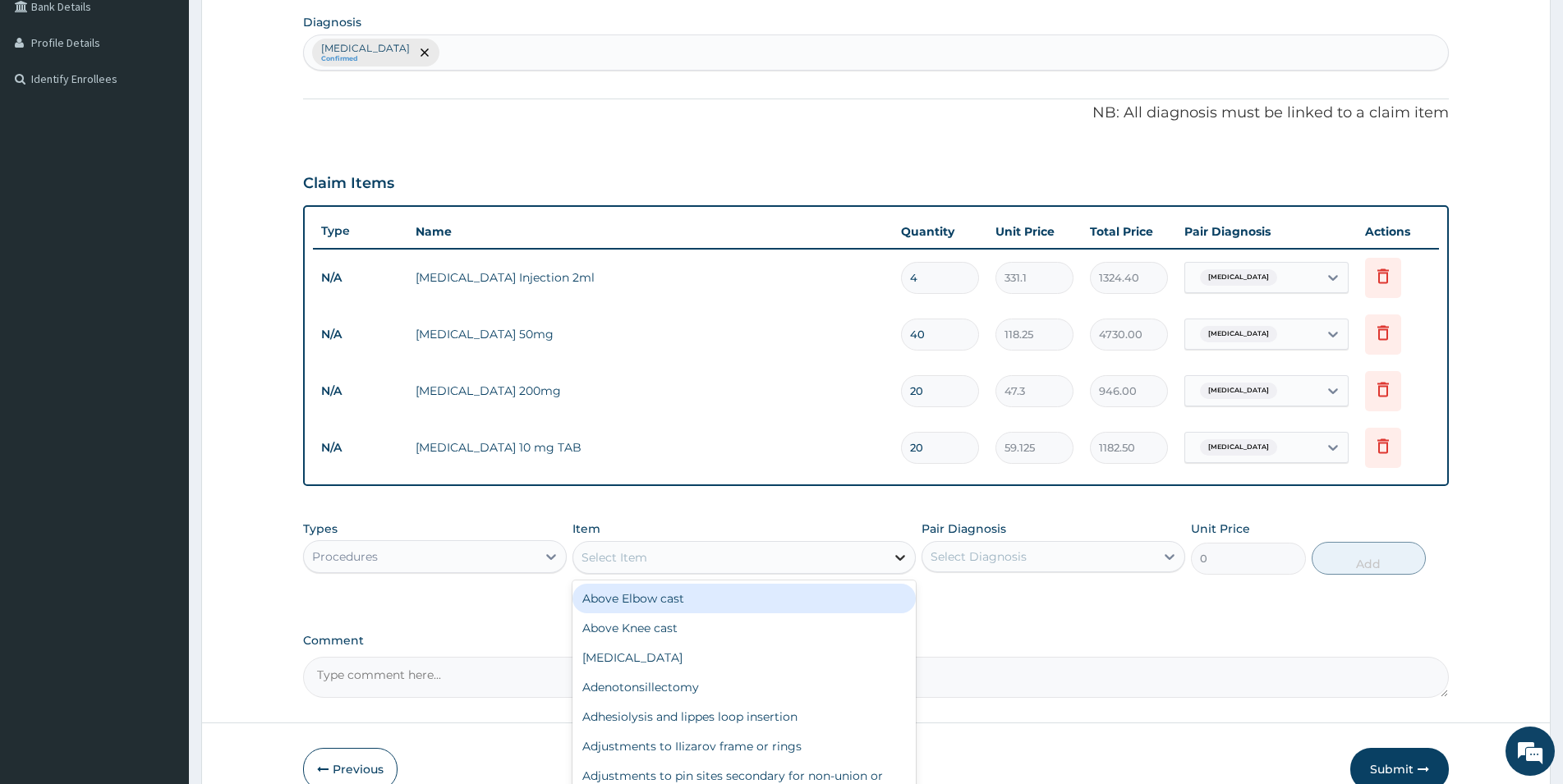
click at [901, 559] on icon at bounding box center [901, 558] width 10 height 6
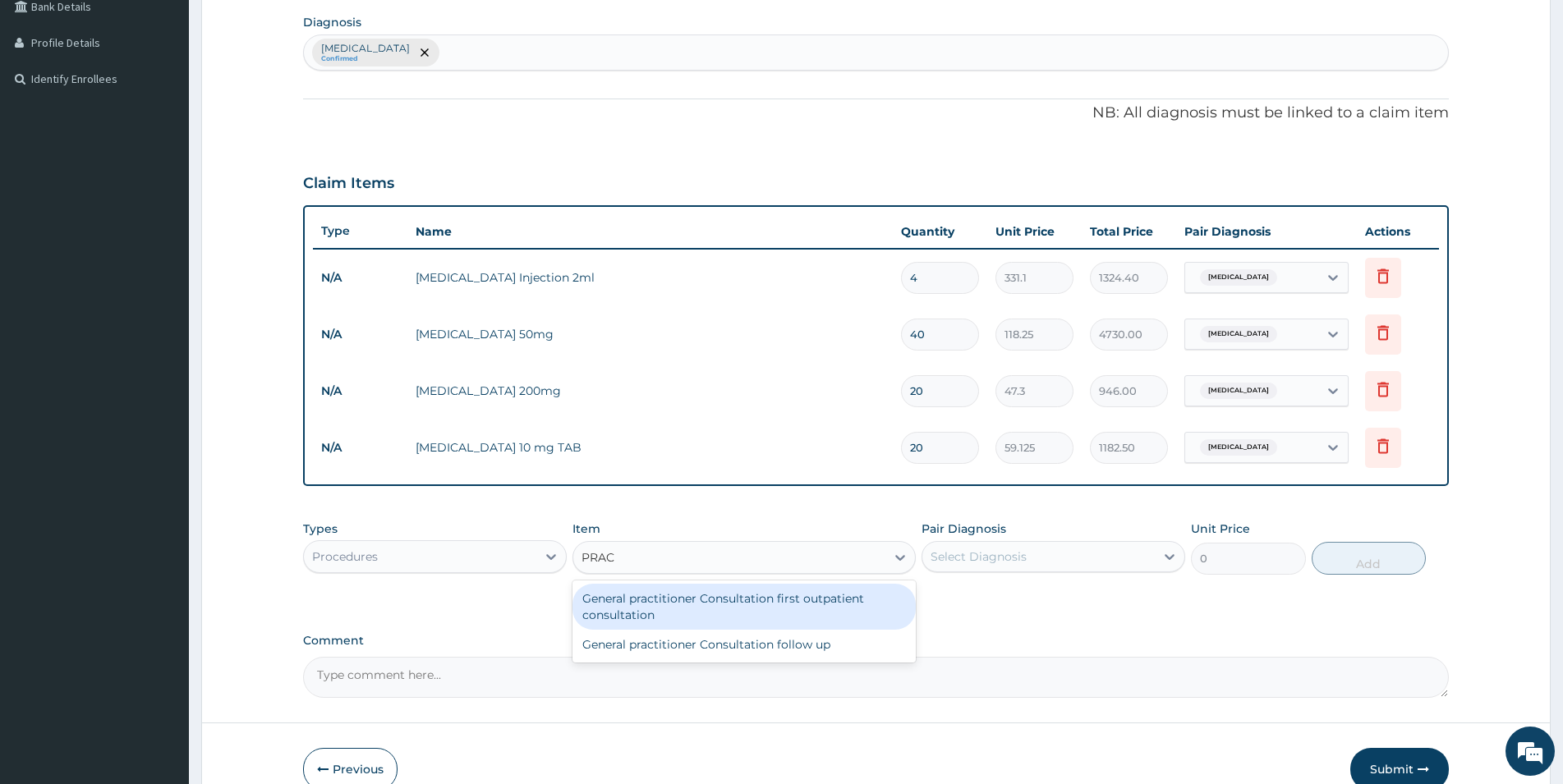
type input "PRACT"
click at [753, 613] on div "General practitioner Consultation first outpatient consultation" at bounding box center [744, 608] width 344 height 46
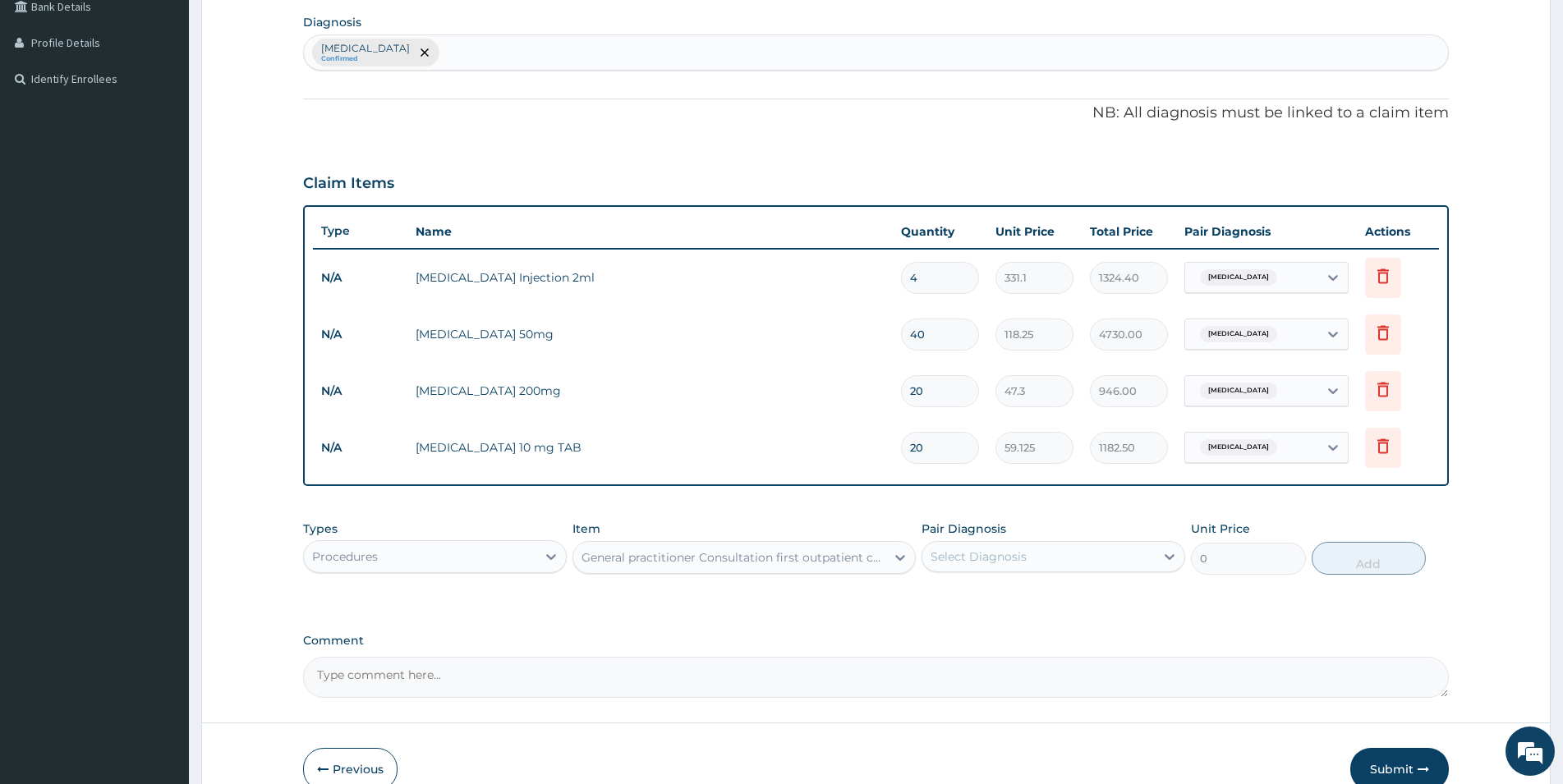
type input "3547.5"
click at [1040, 557] on div "Select Diagnosis" at bounding box center [1039, 556] width 232 height 26
click at [996, 587] on div "[MEDICAL_DATA]" at bounding box center [1054, 599] width 264 height 33
checkbox input "true"
click at [1368, 562] on button "Add" at bounding box center [1369, 557] width 114 height 33
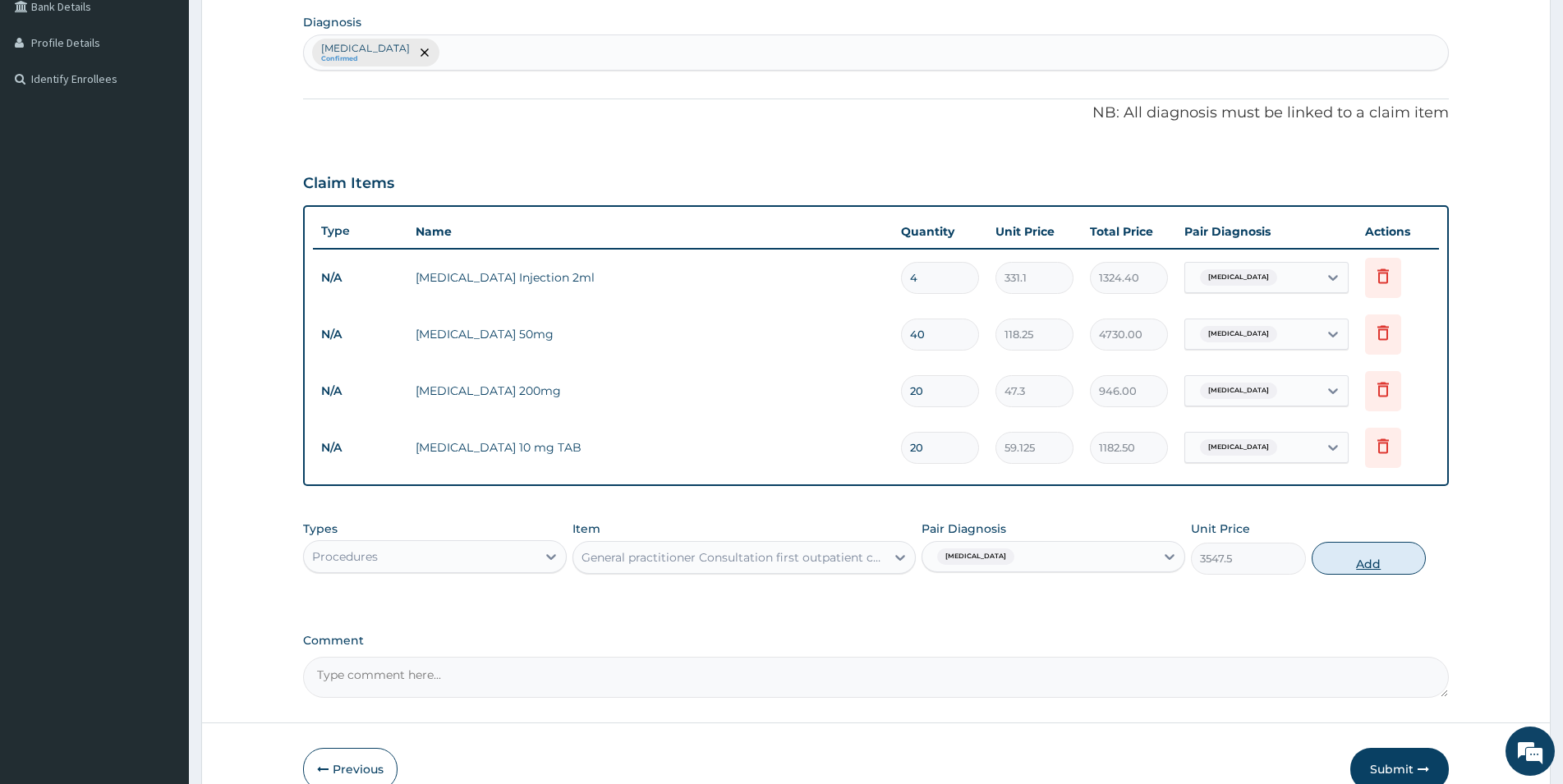
type input "0"
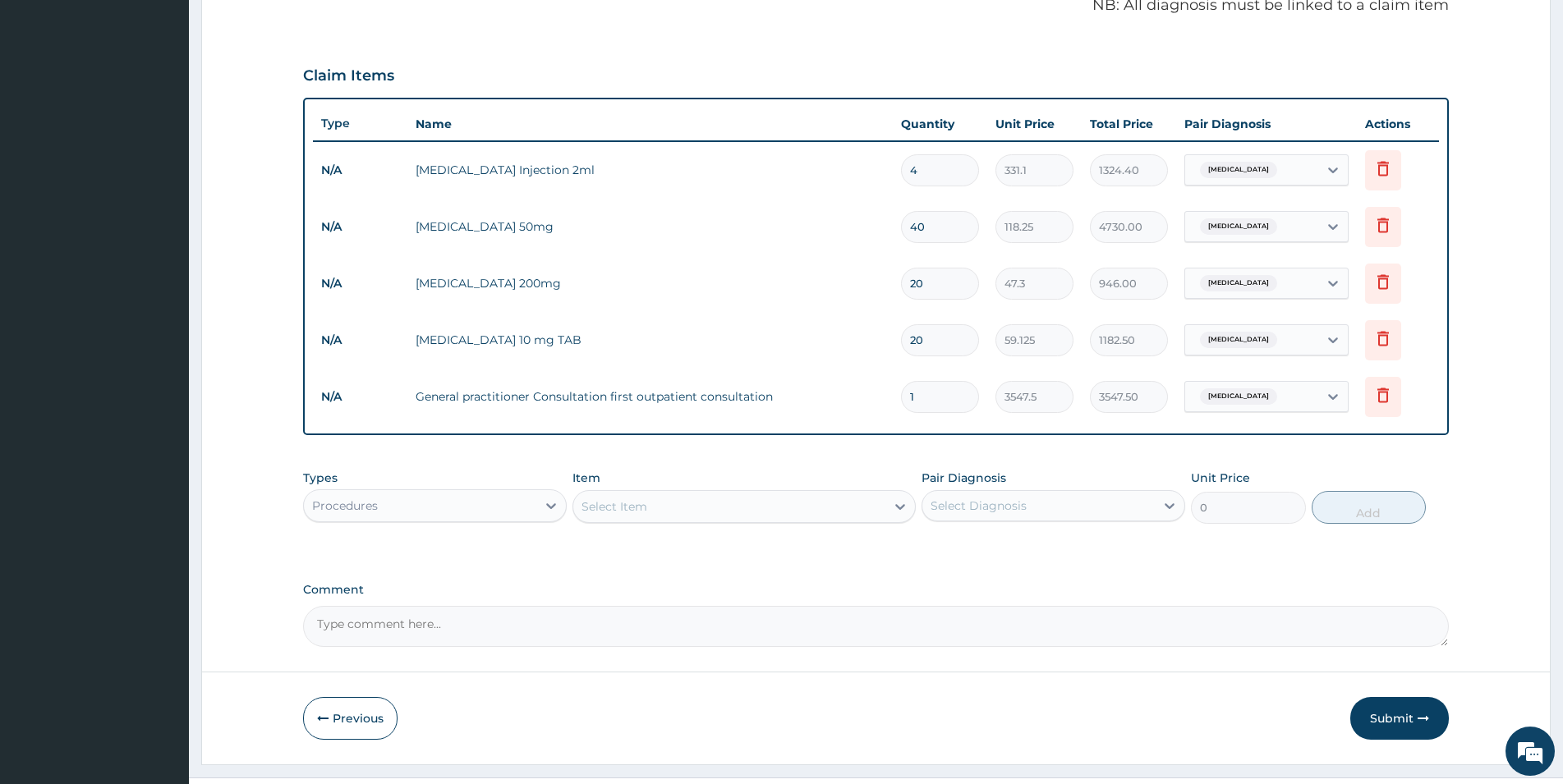
scroll to position [532, 0]
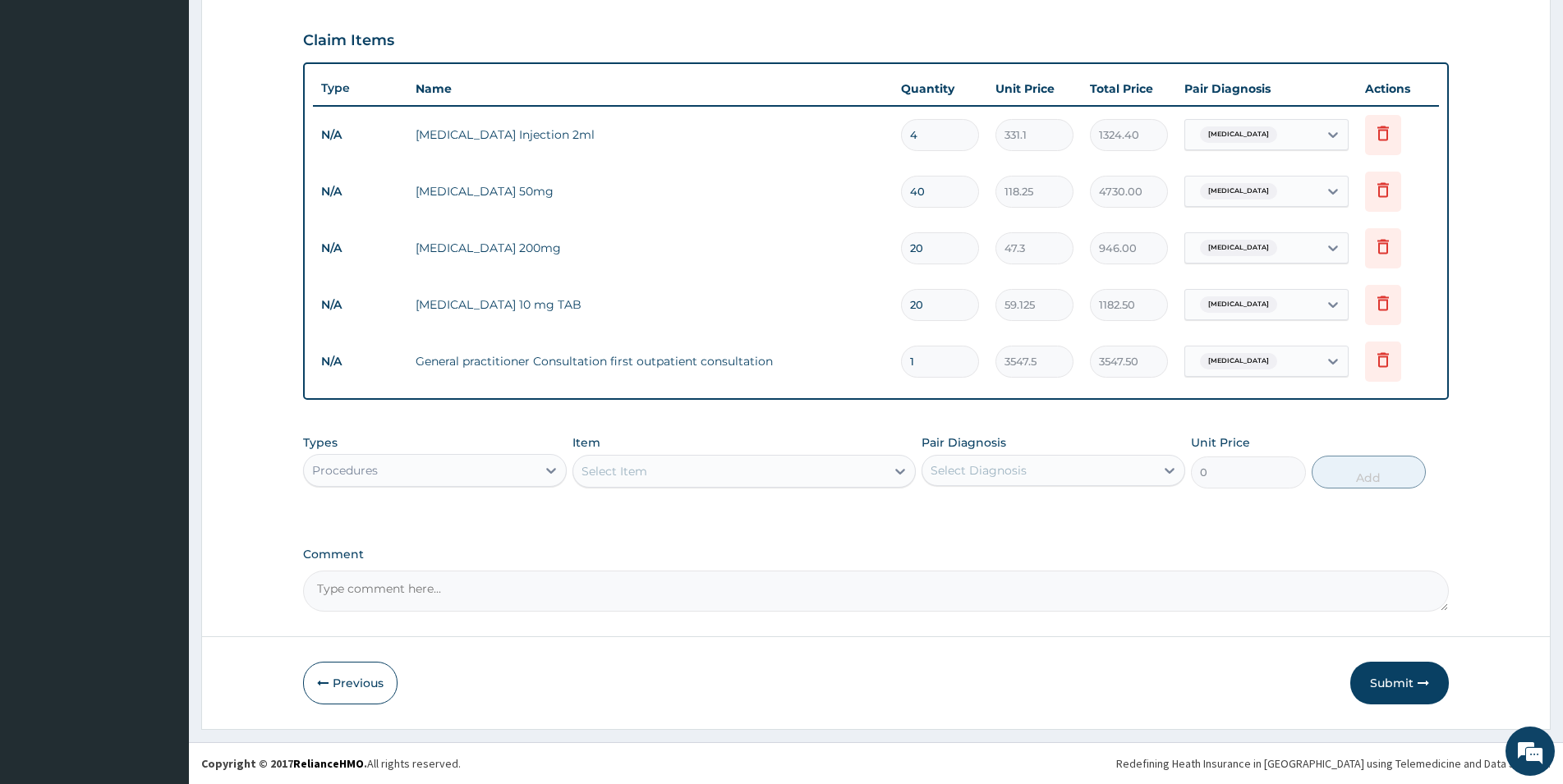
click at [1416, 676] on button "Submit" at bounding box center [1399, 684] width 99 height 43
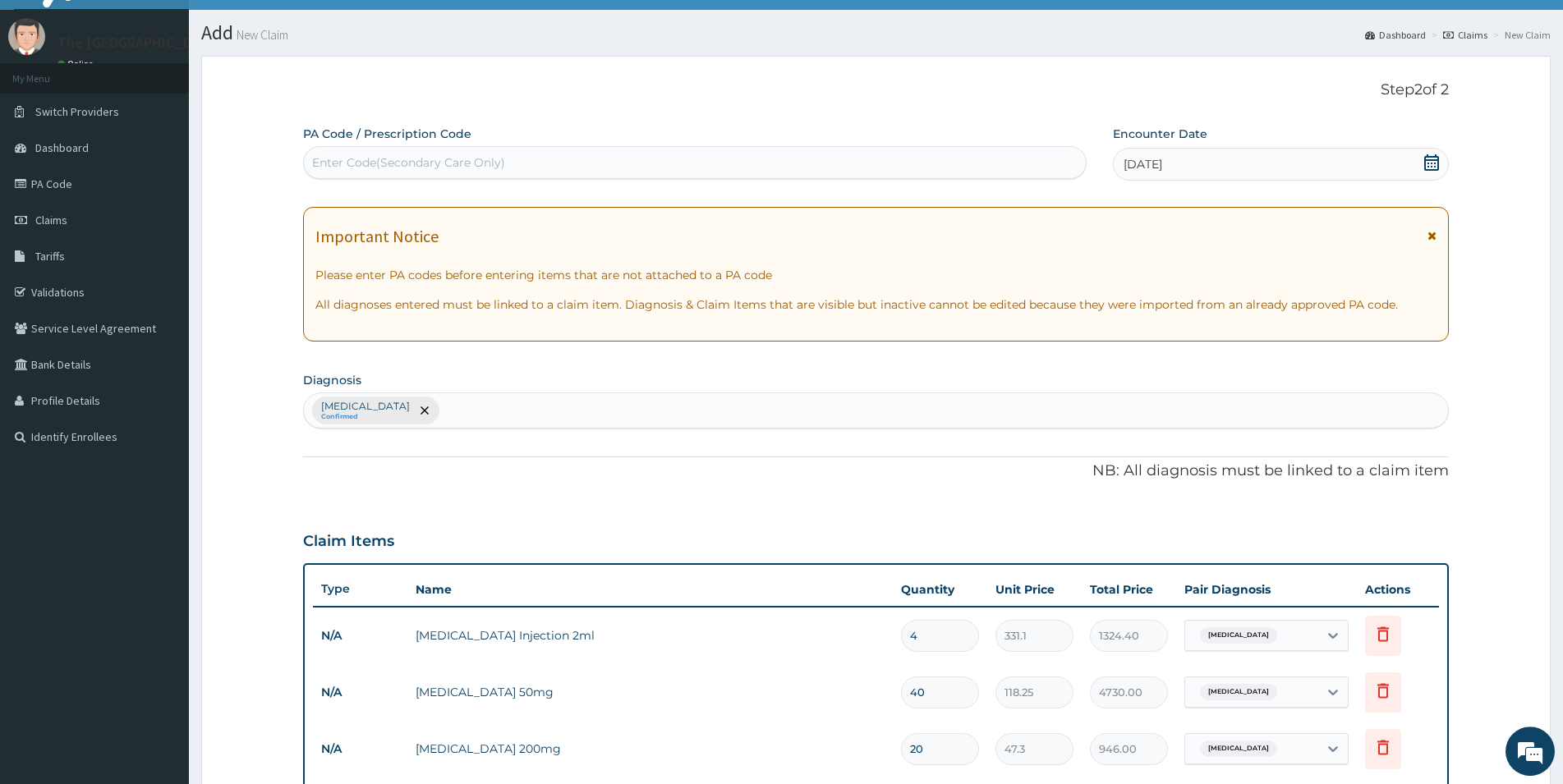
scroll to position [0, 0]
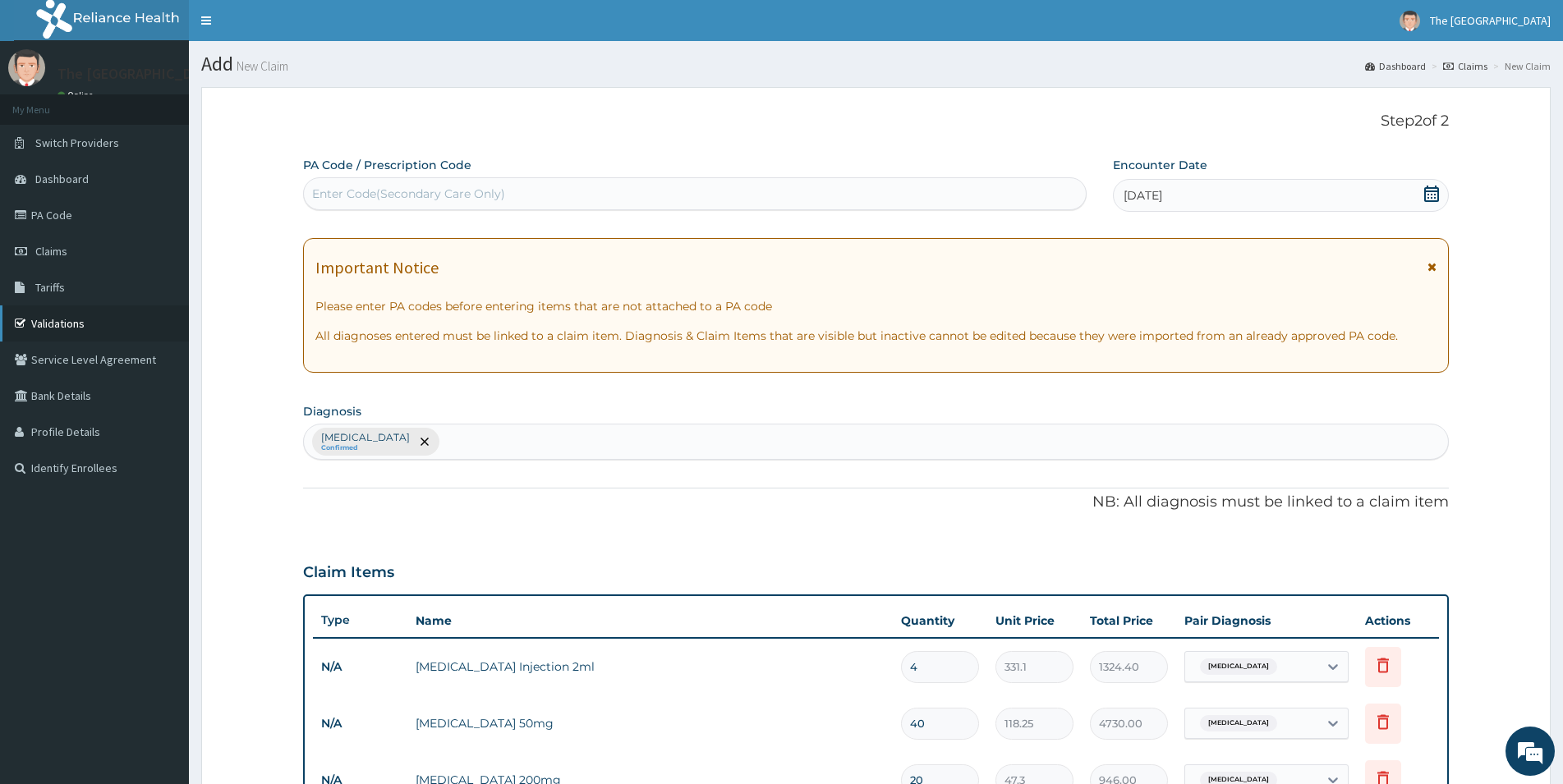
click at [62, 320] on link "Validations" at bounding box center [94, 323] width 189 height 36
